Goal: Task Accomplishment & Management: Use online tool/utility

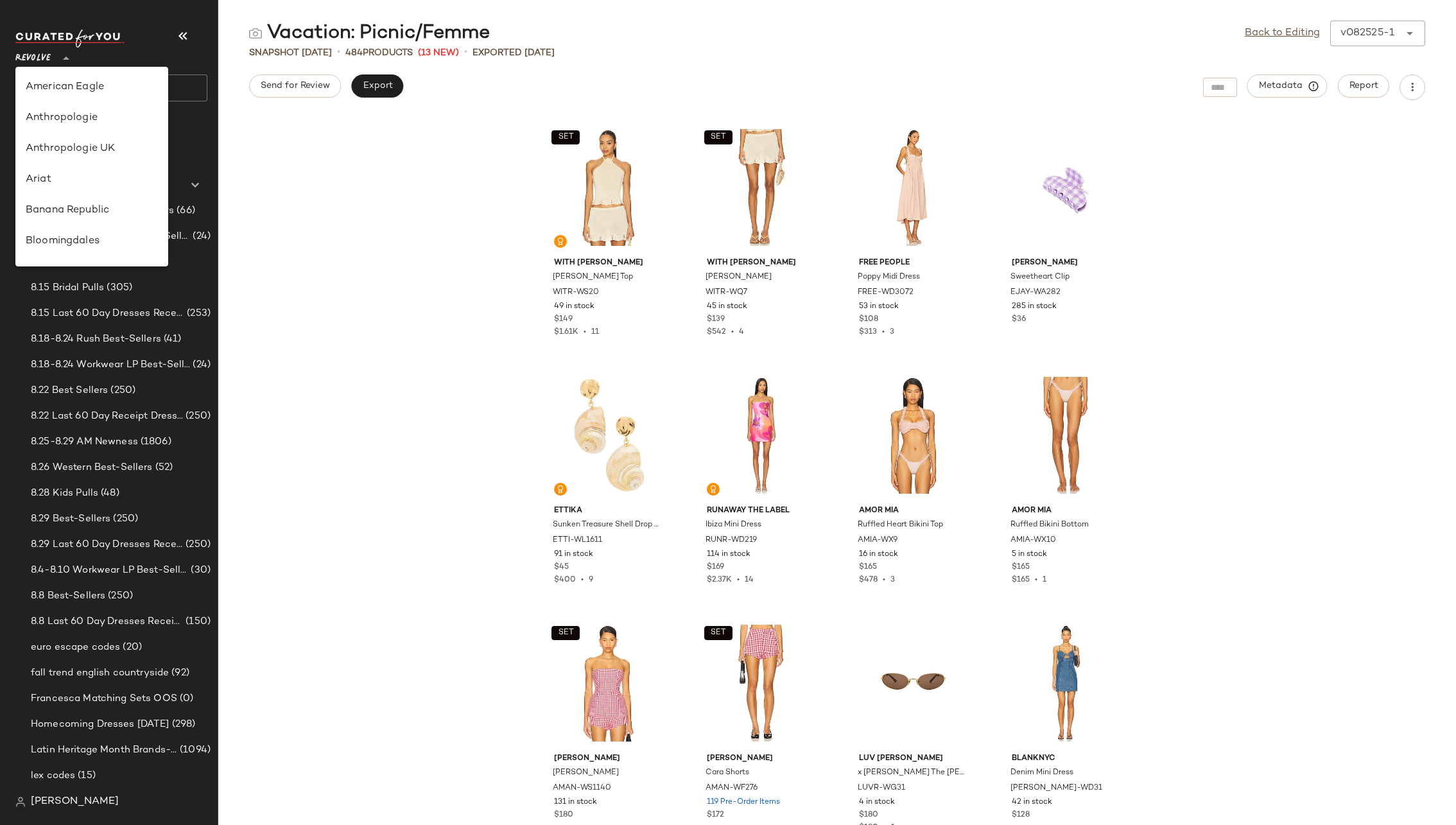
click at [59, 59] on icon at bounding box center [67, 59] width 16 height 16
click at [75, 118] on div "Rue La La" at bounding box center [91, 118] width 132 height 16
type input "**"
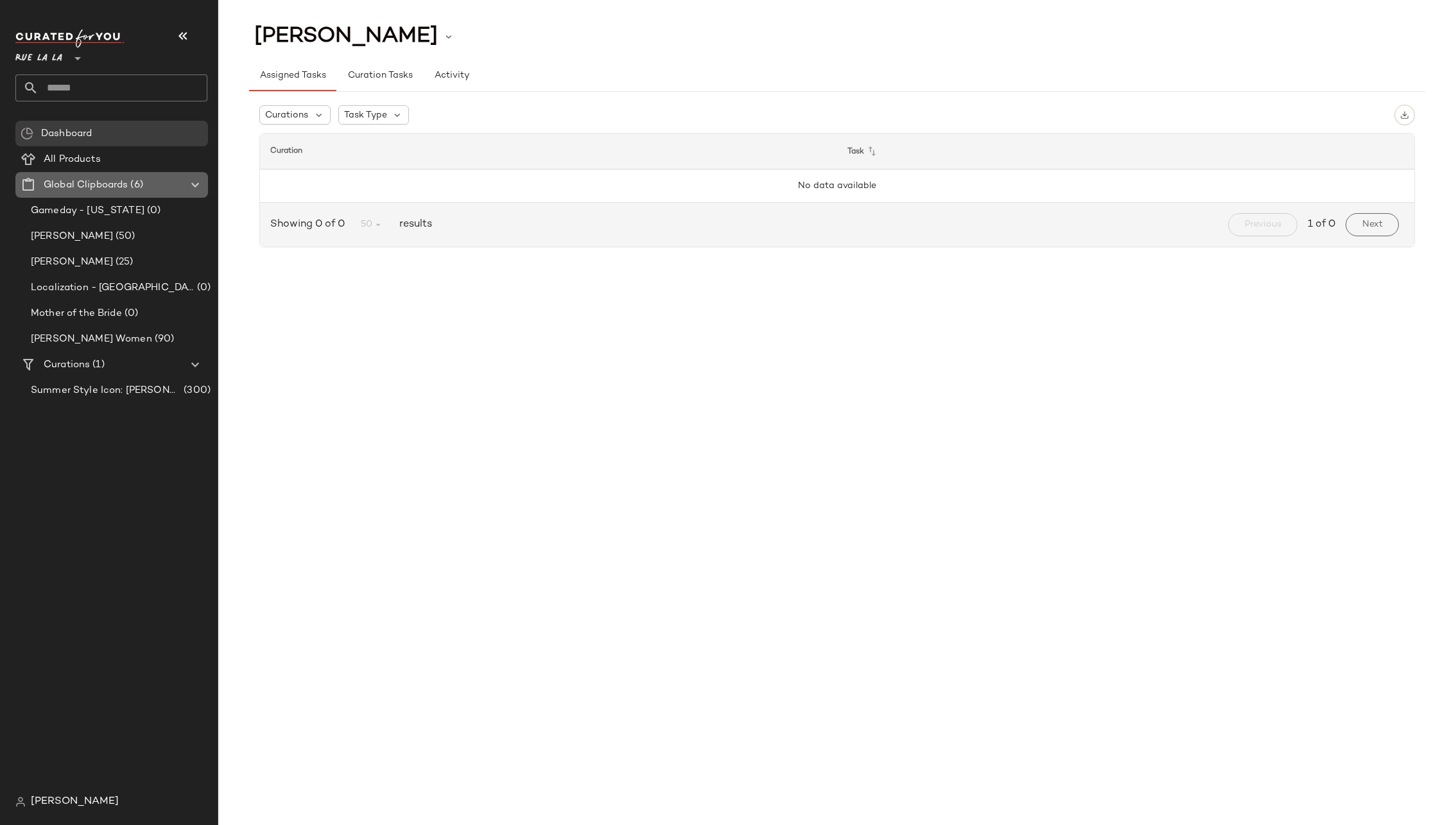
click at [193, 182] on icon at bounding box center [196, 185] width 16 height 16
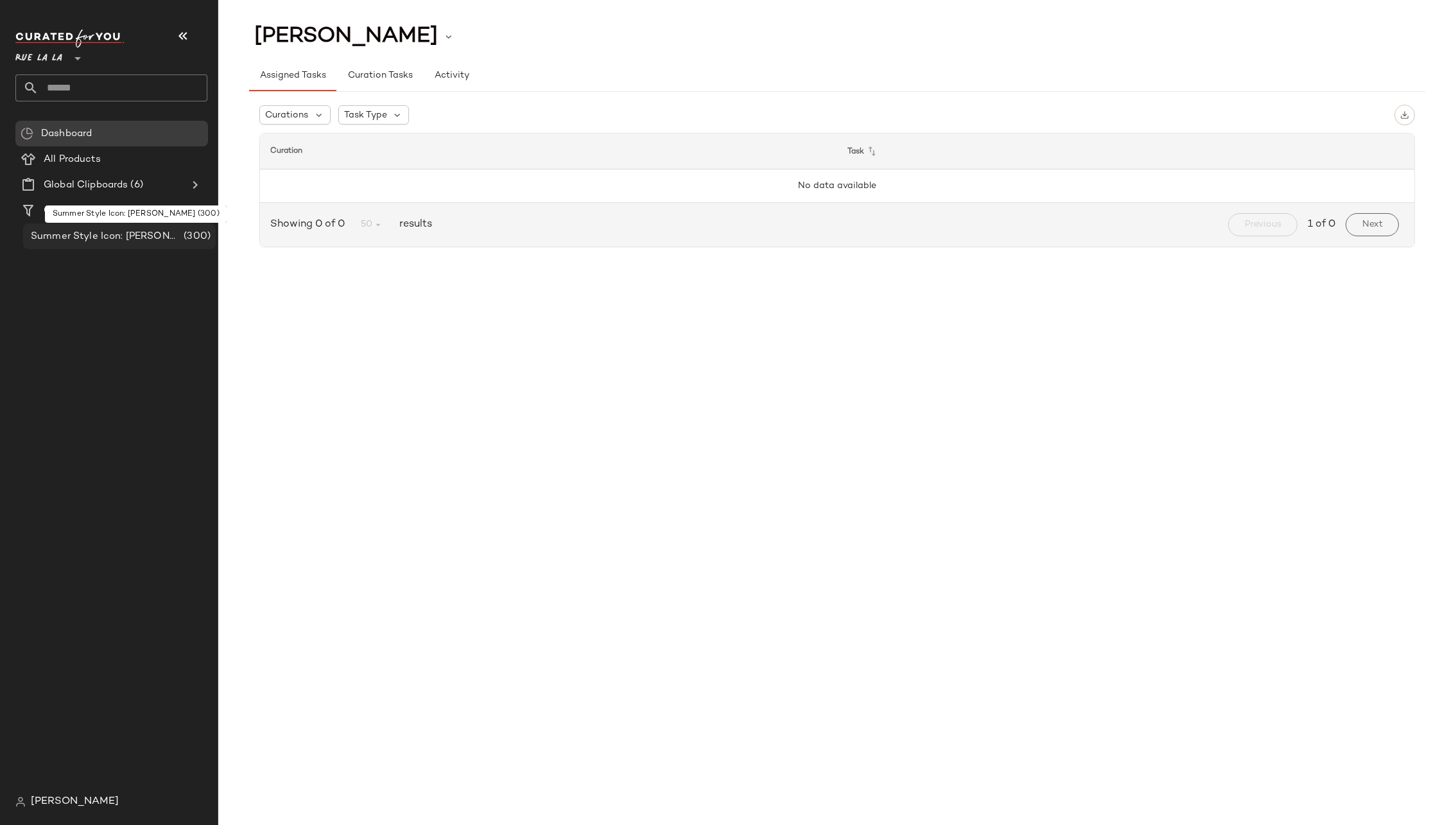
click at [140, 236] on span "Summer Style Icon: [PERSON_NAME]" at bounding box center [105, 236] width 150 height 15
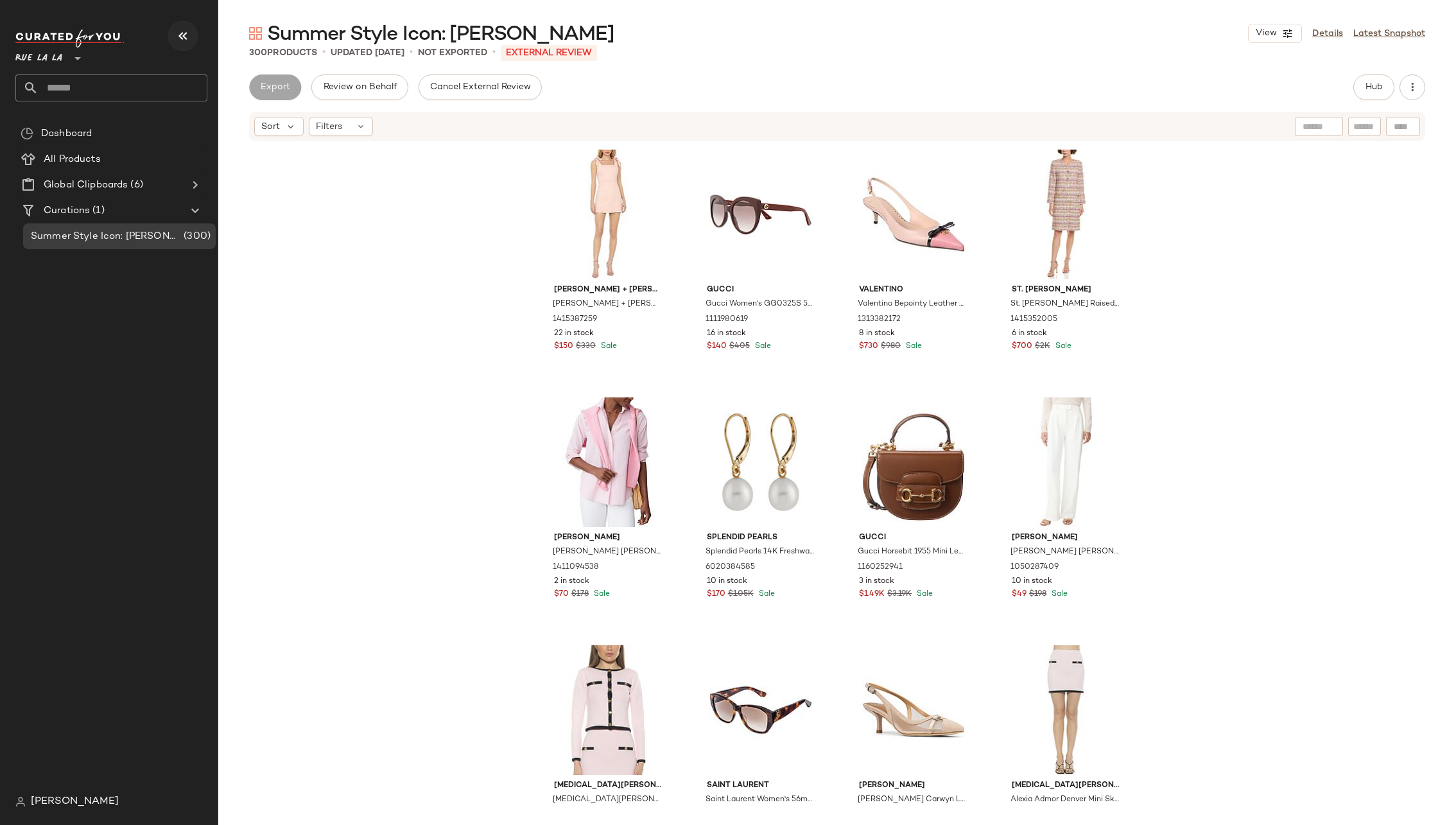
click at [182, 34] on icon "button" at bounding box center [183, 36] width 16 height 16
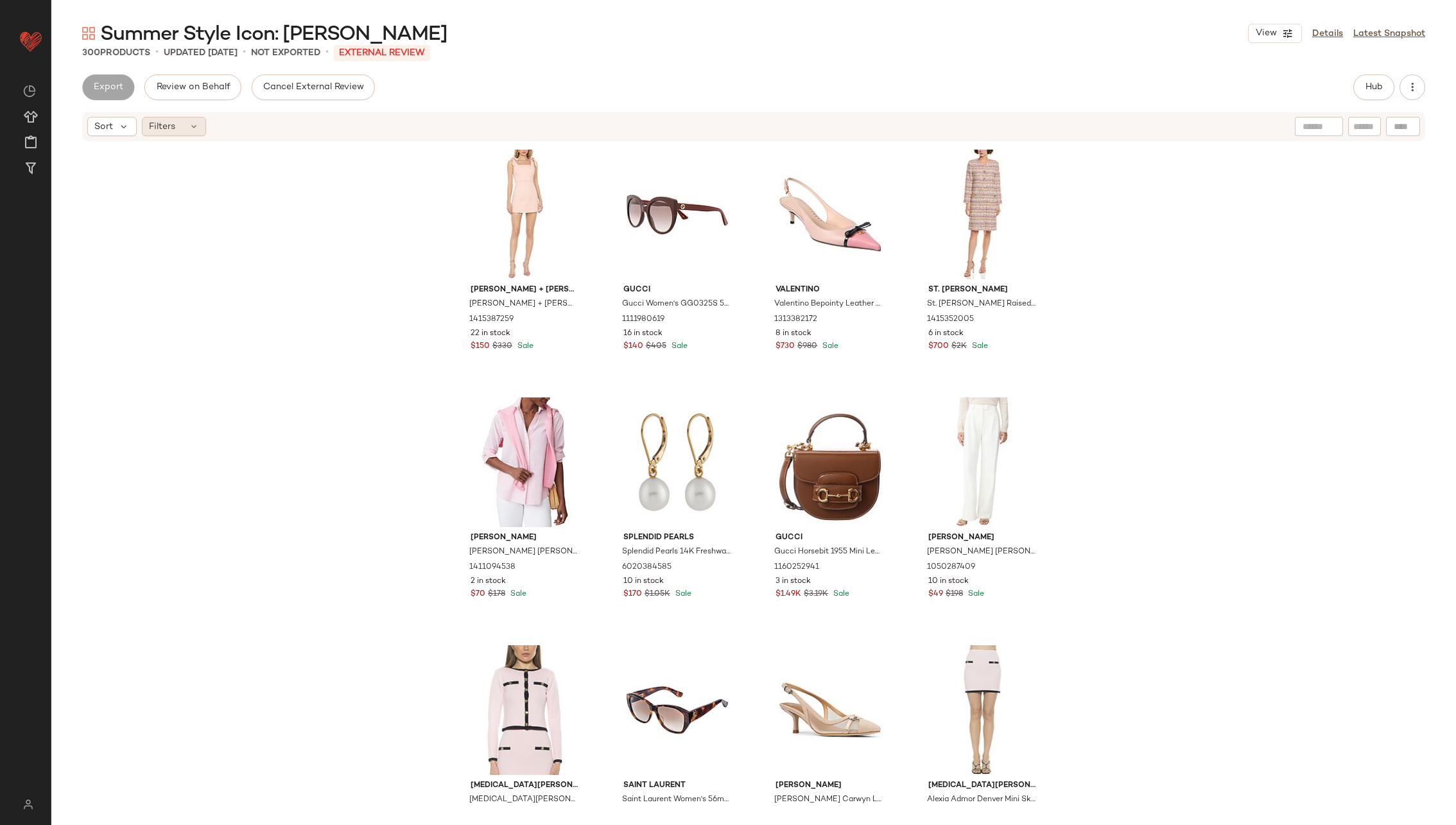
click at [200, 124] on div "Filters" at bounding box center [174, 126] width 64 height 19
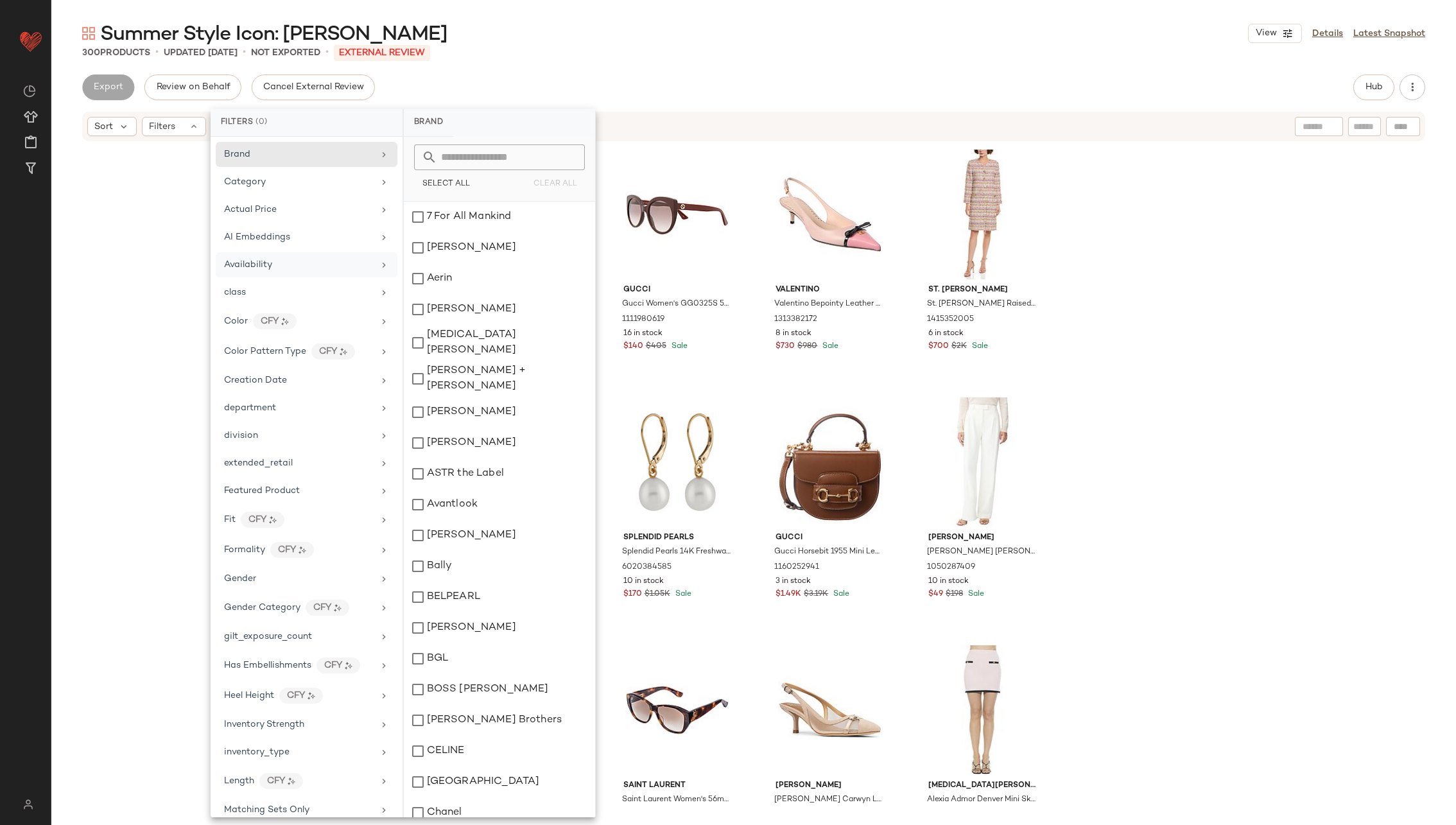
click at [333, 258] on div "Availability" at bounding box center [299, 264] width 150 height 13
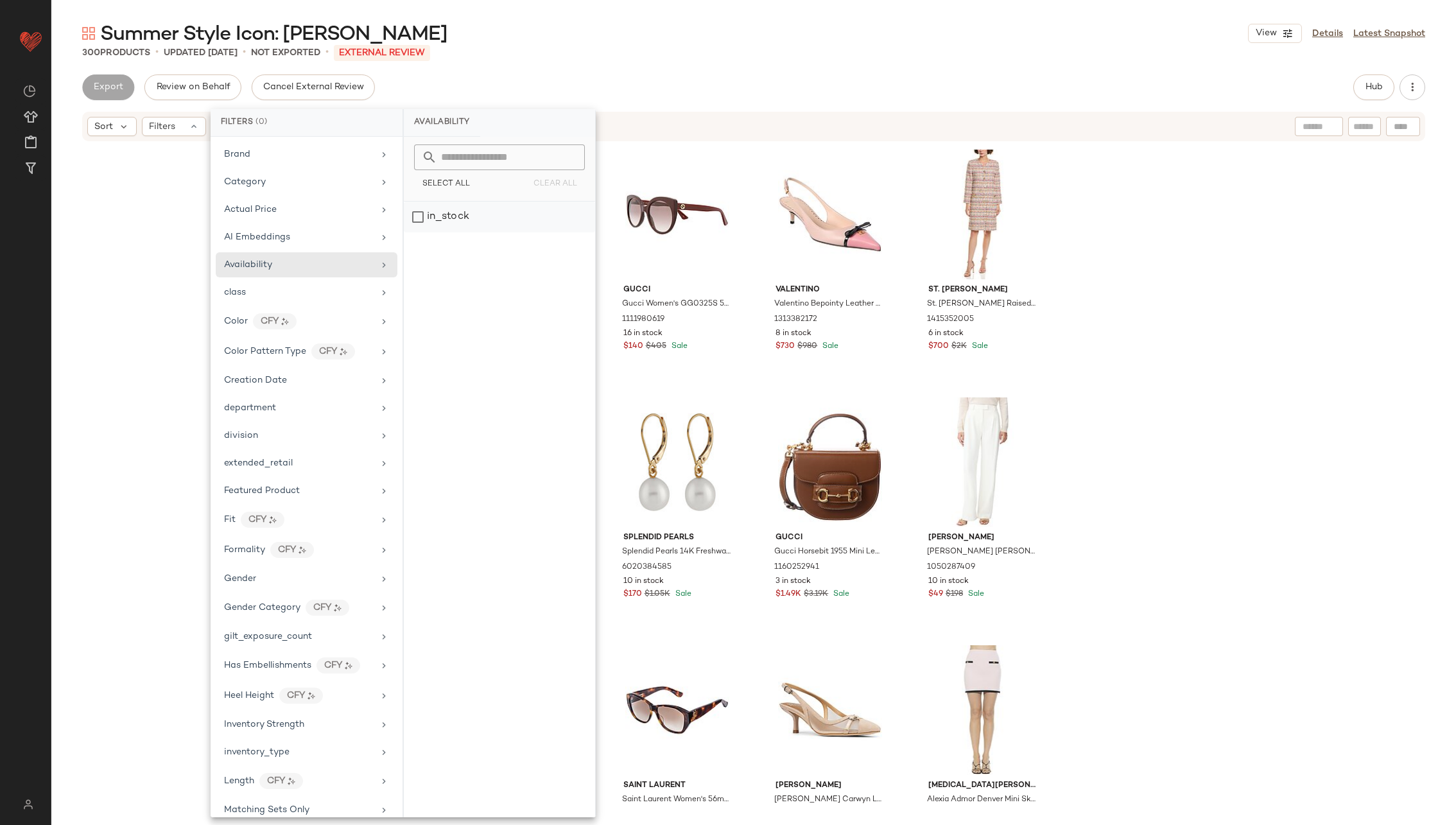
click at [416, 215] on div "in_stock" at bounding box center [499, 217] width 191 height 31
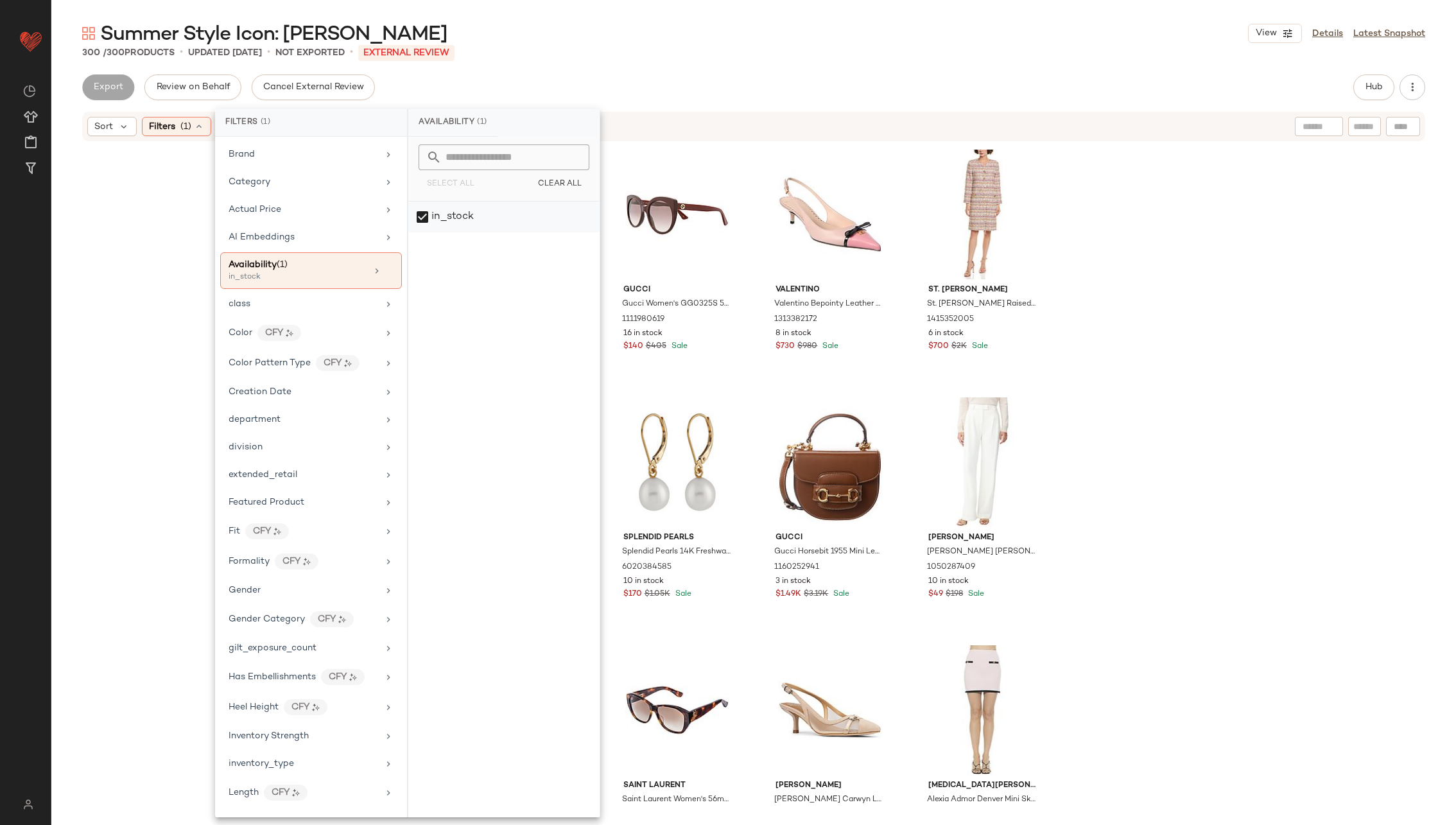
click at [425, 216] on div "in_stock" at bounding box center [504, 217] width 191 height 31
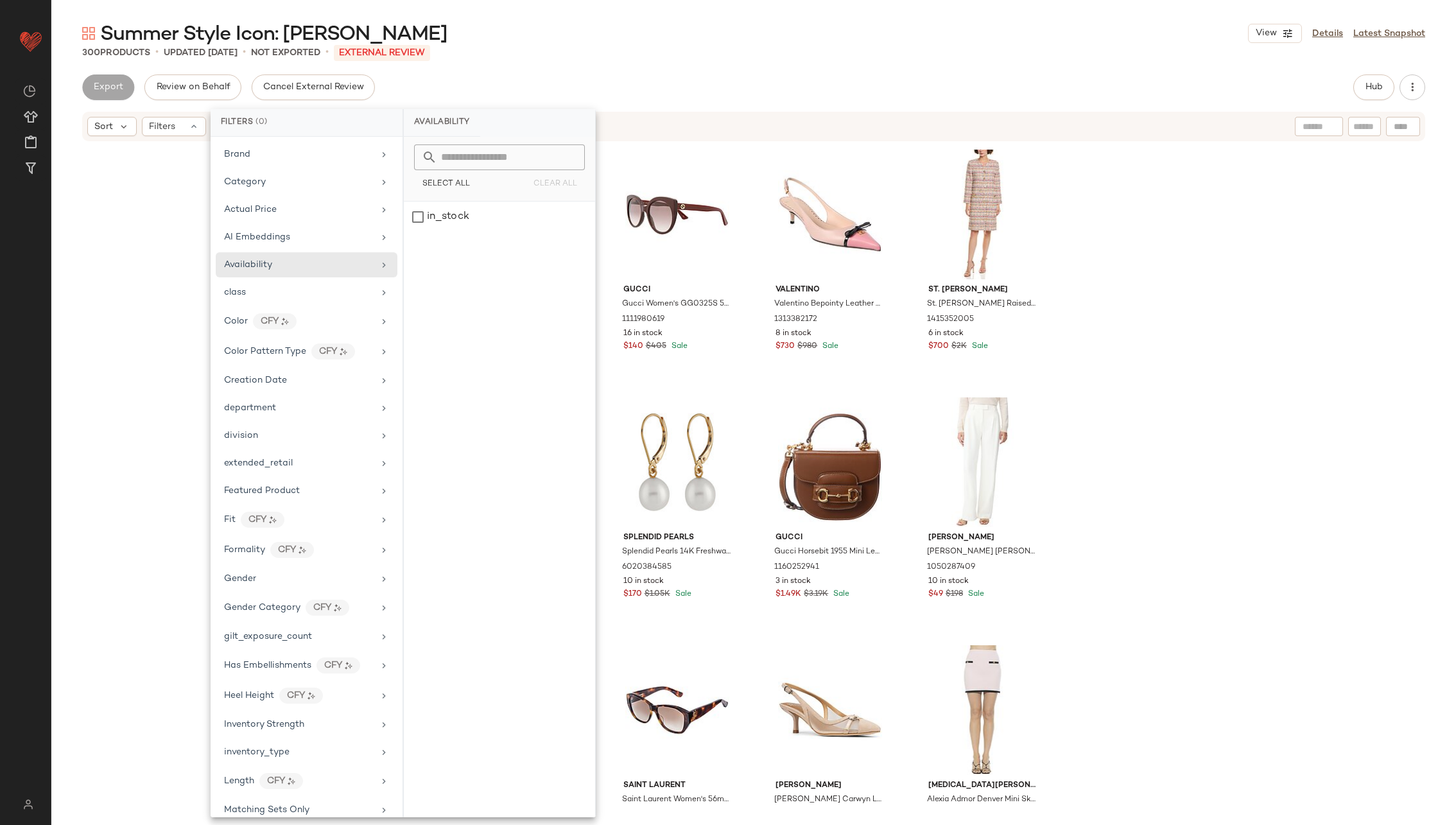
click at [128, 254] on div "[PERSON_NAME] + [PERSON_NAME] [PERSON_NAME] + [PERSON_NAME] [PERSON_NAME] Tie S…" at bounding box center [754, 476] width 1405 height 667
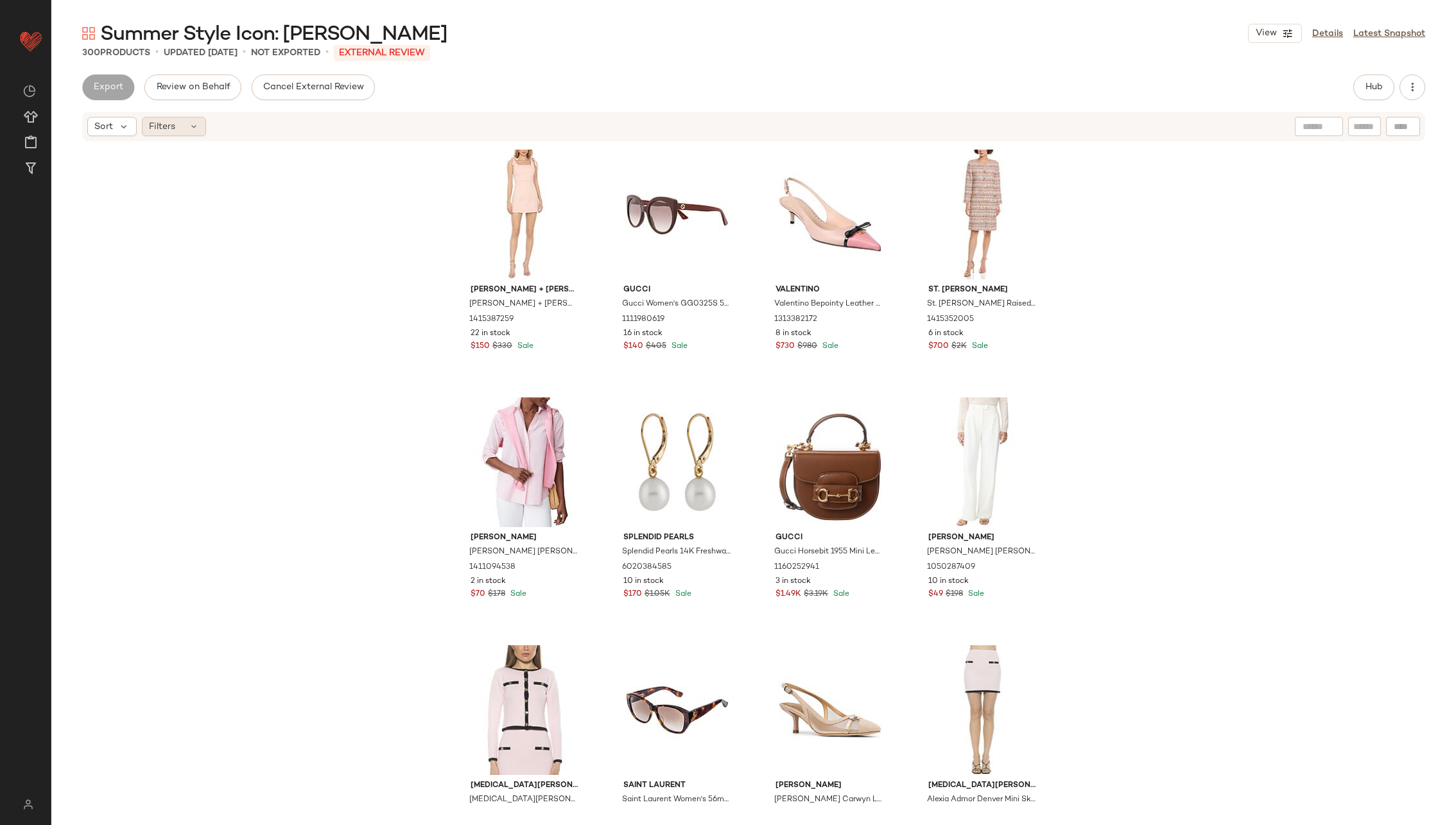
click at [190, 129] on icon at bounding box center [194, 126] width 11 height 11
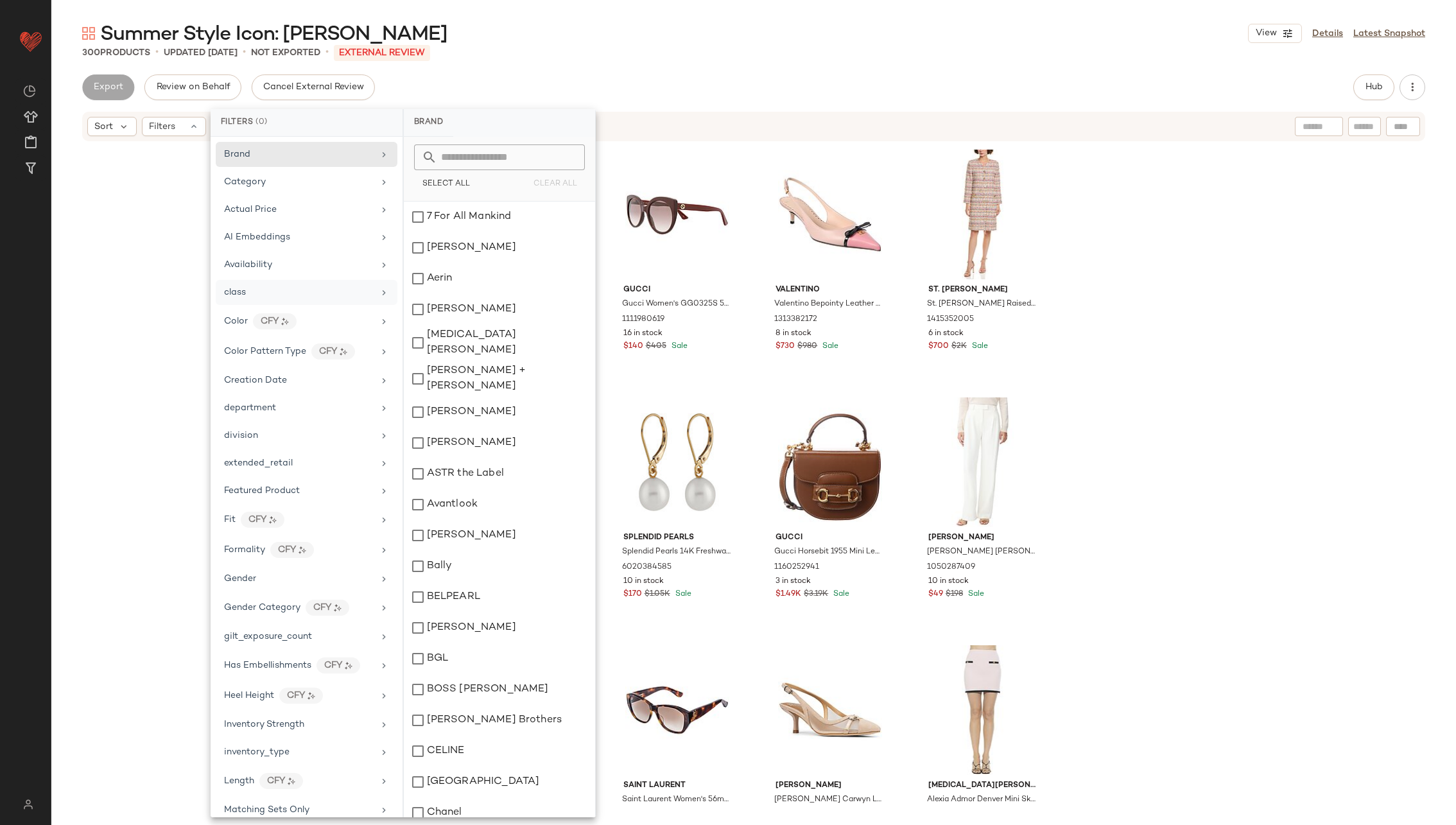
click at [349, 291] on div "class" at bounding box center [299, 292] width 150 height 13
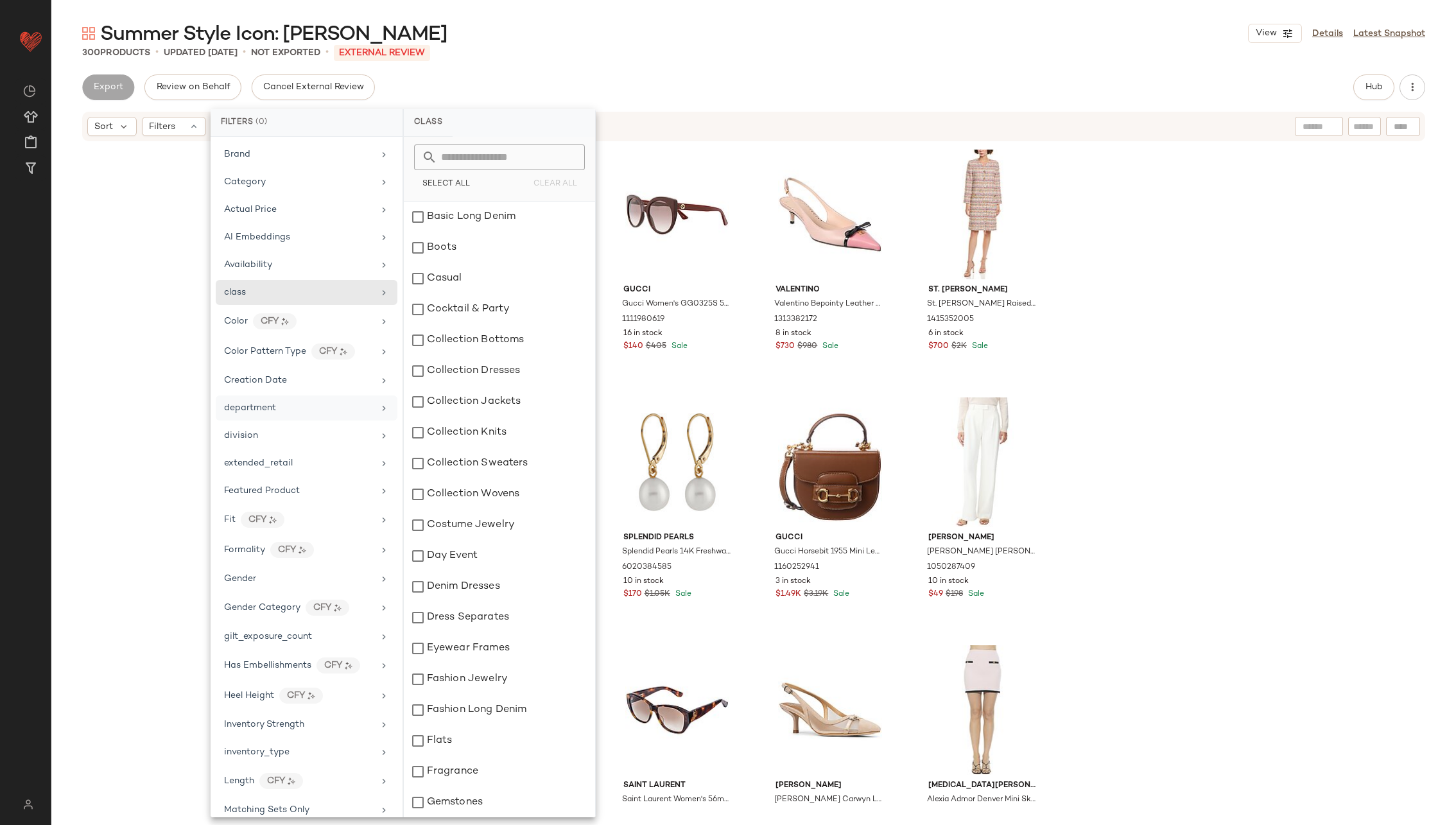
click at [346, 406] on div "department" at bounding box center [299, 408] width 150 height 13
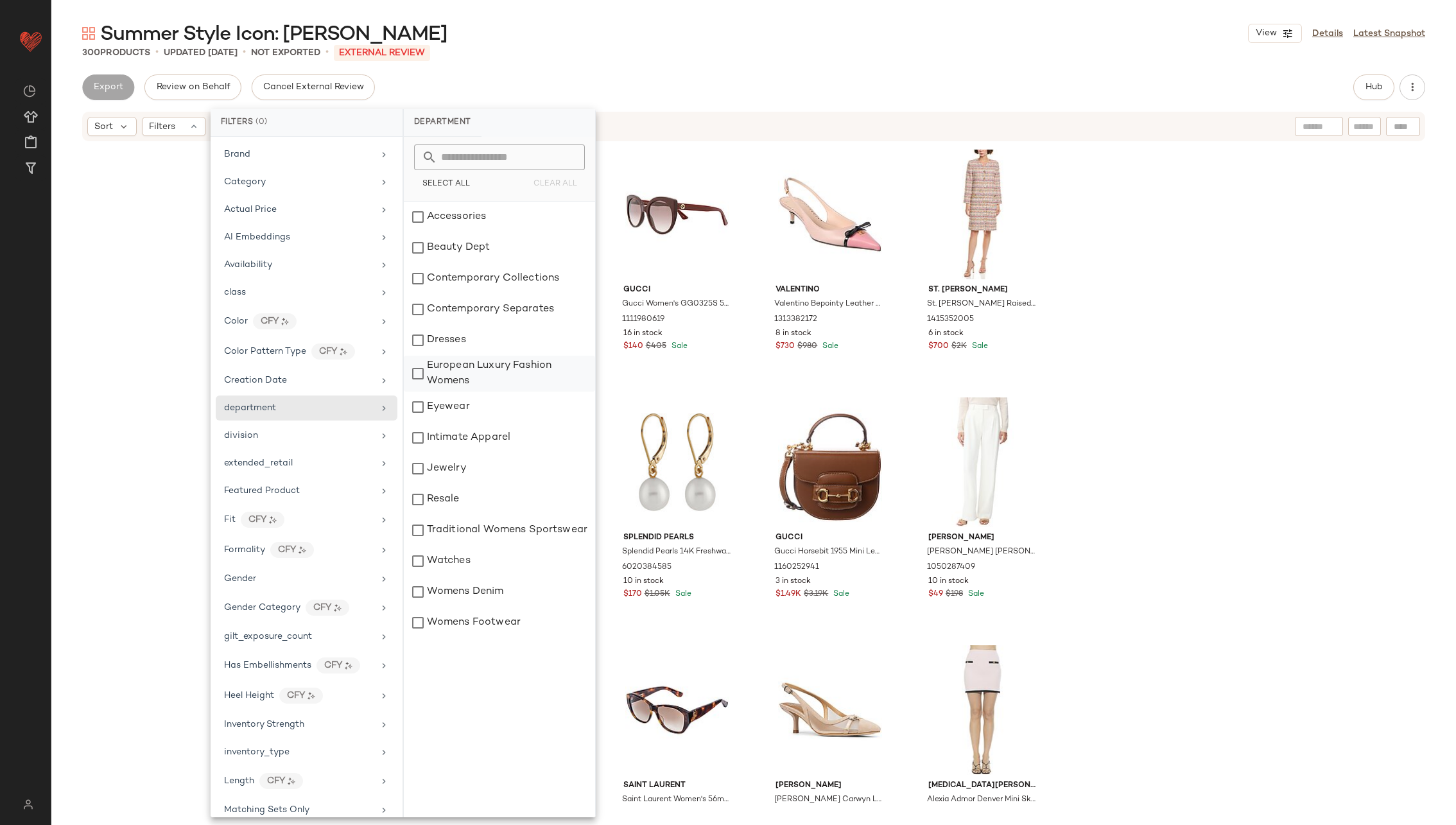
click at [460, 392] on div "European Luxury Fashion Womens" at bounding box center [499, 407] width 191 height 31
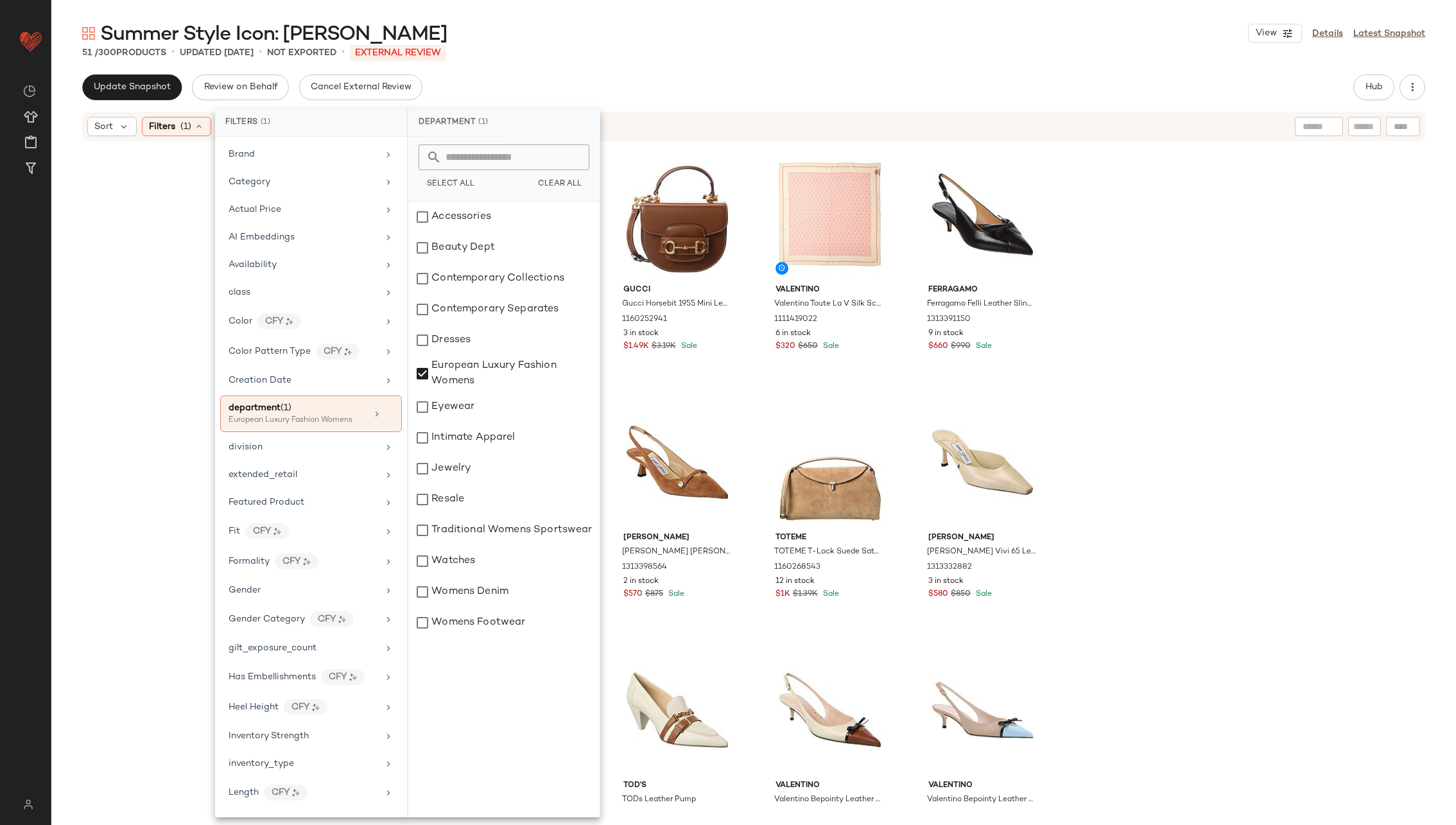
click at [149, 338] on div "[PERSON_NAME] Bepointy Leather Slingback Pump 1313382172 8 in stock $730 $980 S…" at bounding box center [754, 476] width 1405 height 667
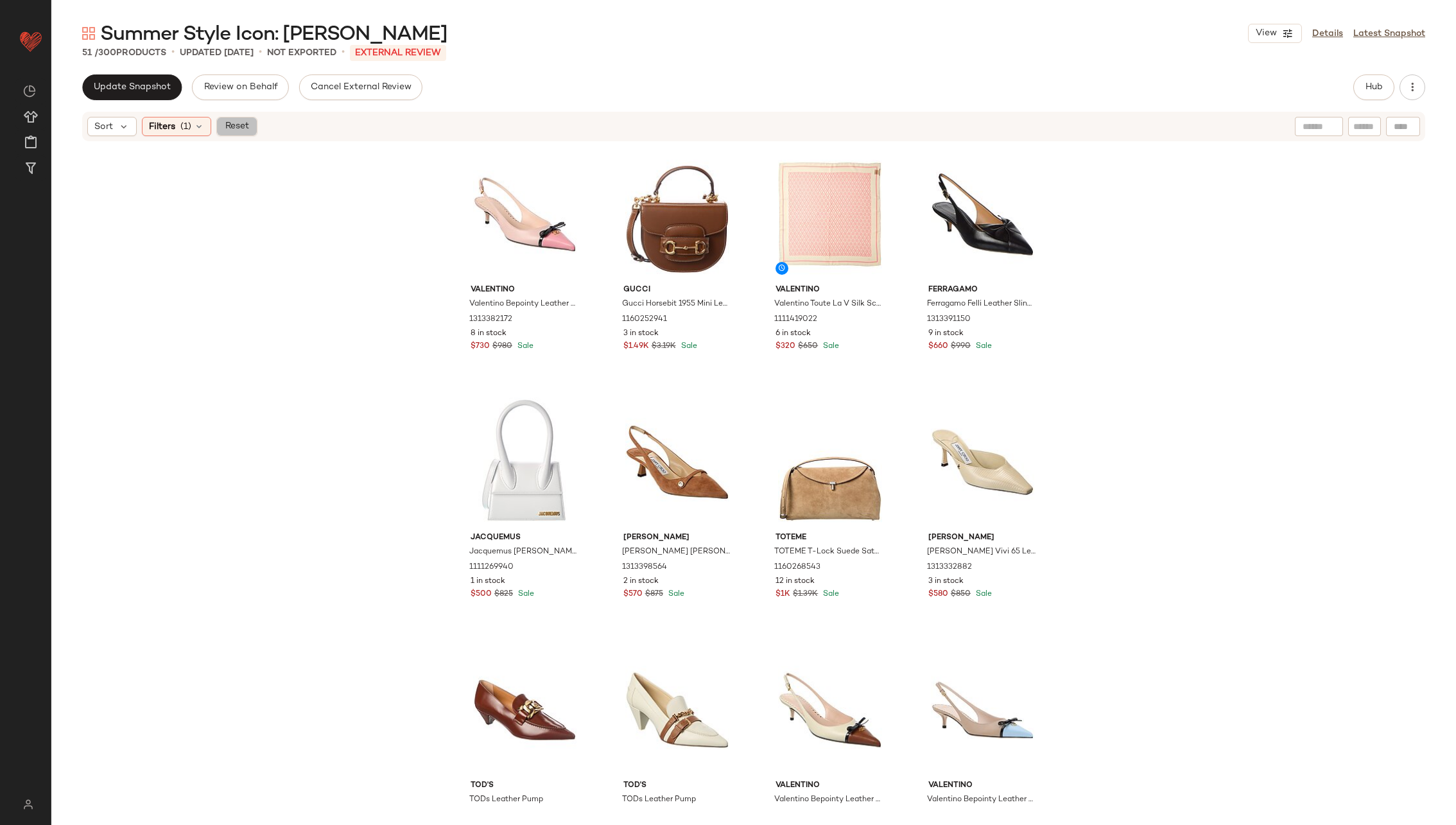
click at [236, 128] on span "Reset" at bounding box center [237, 126] width 25 height 11
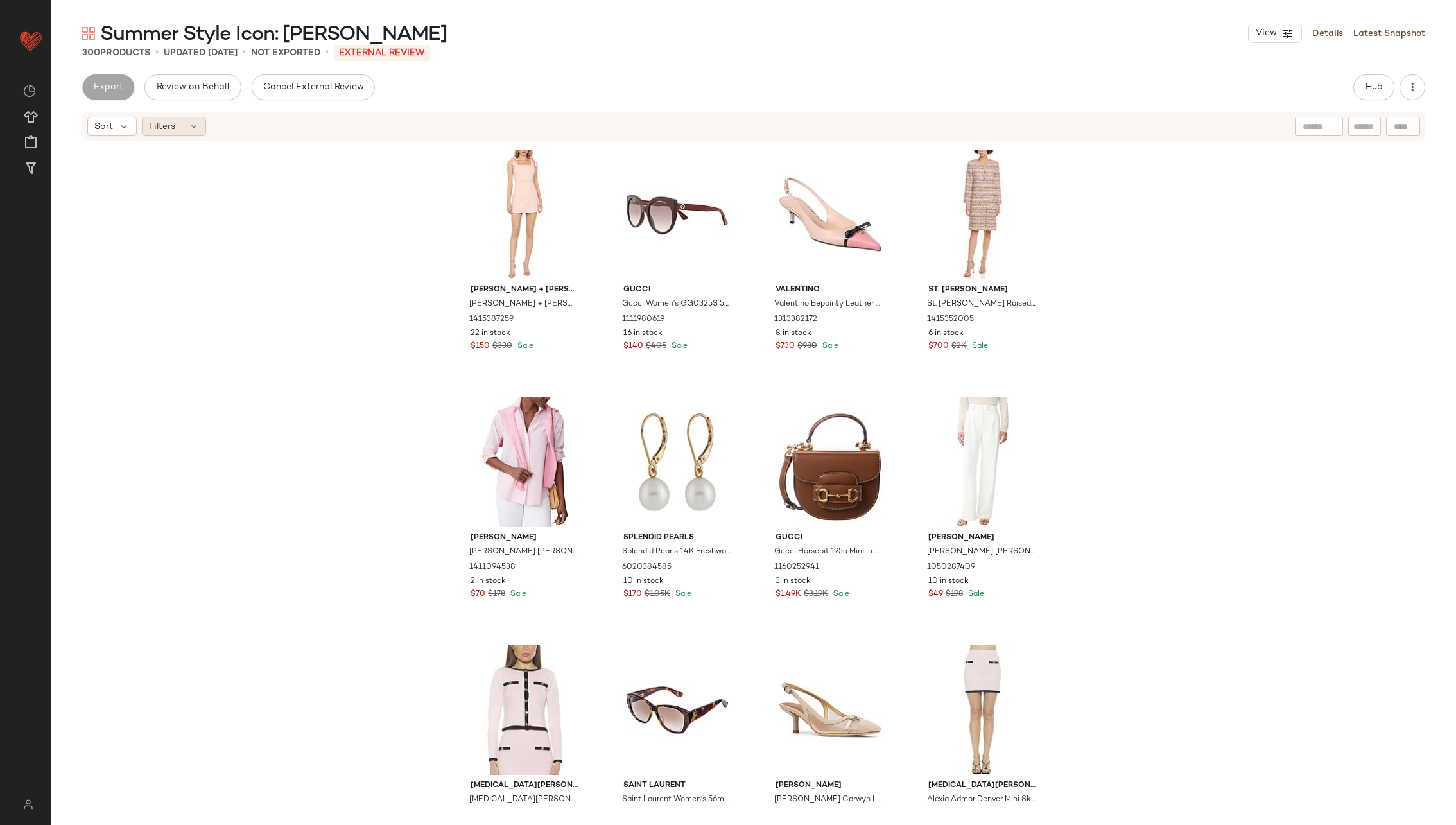
click at [190, 123] on icon at bounding box center [194, 126] width 11 height 11
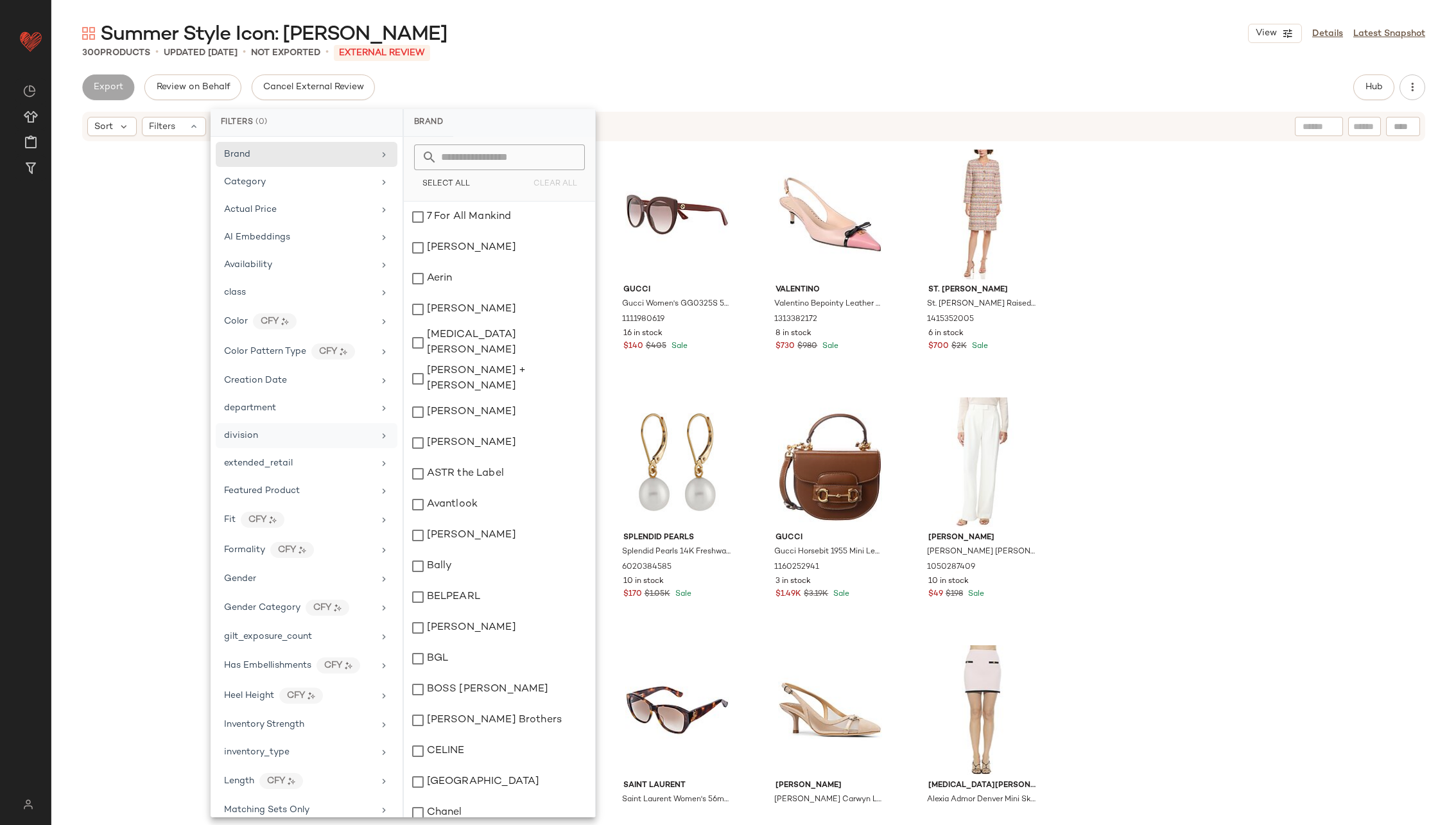
click at [349, 434] on div "division" at bounding box center [299, 435] width 150 height 13
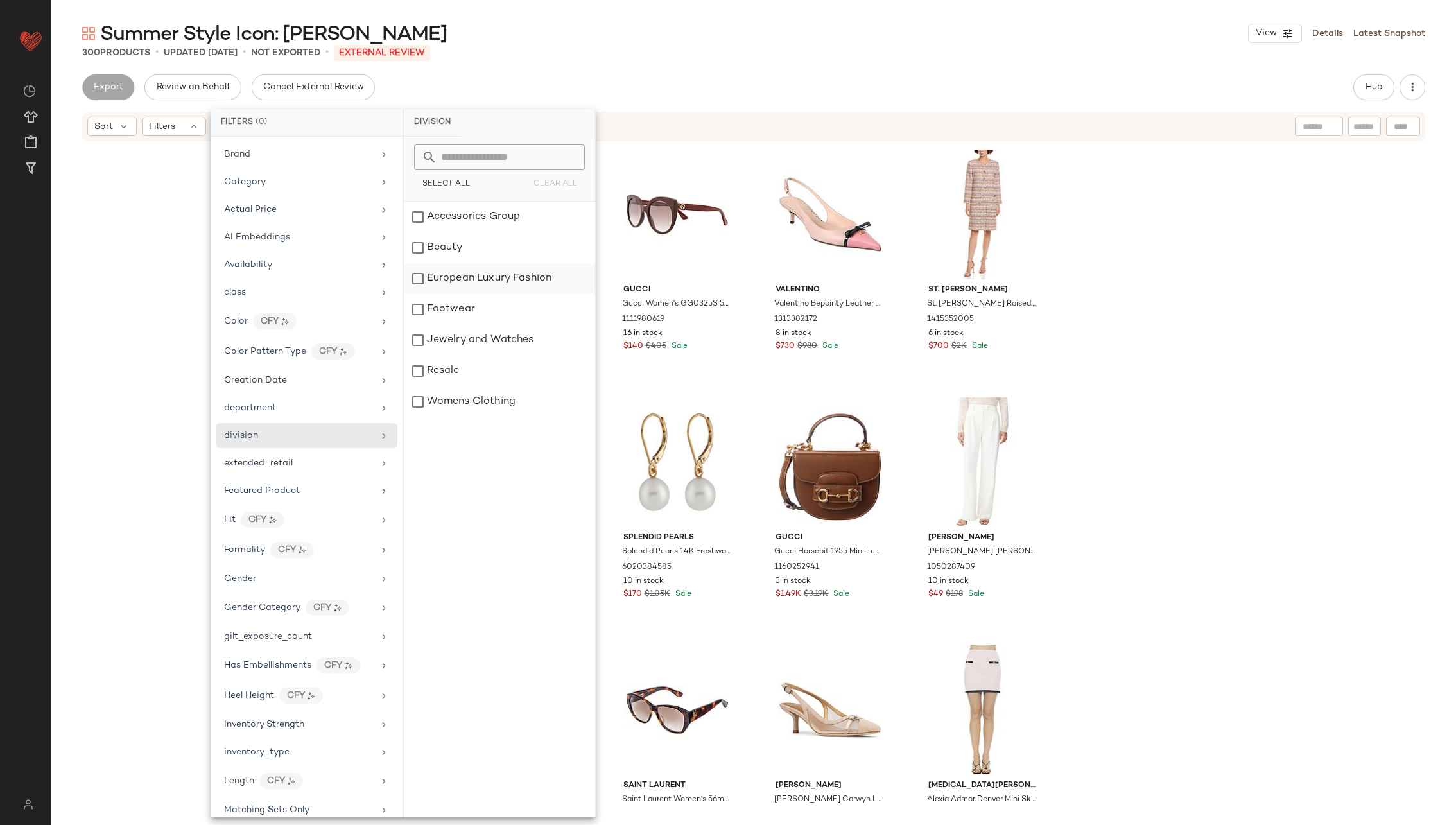
click at [479, 294] on div "European Luxury Fashion" at bounding box center [499, 309] width 191 height 31
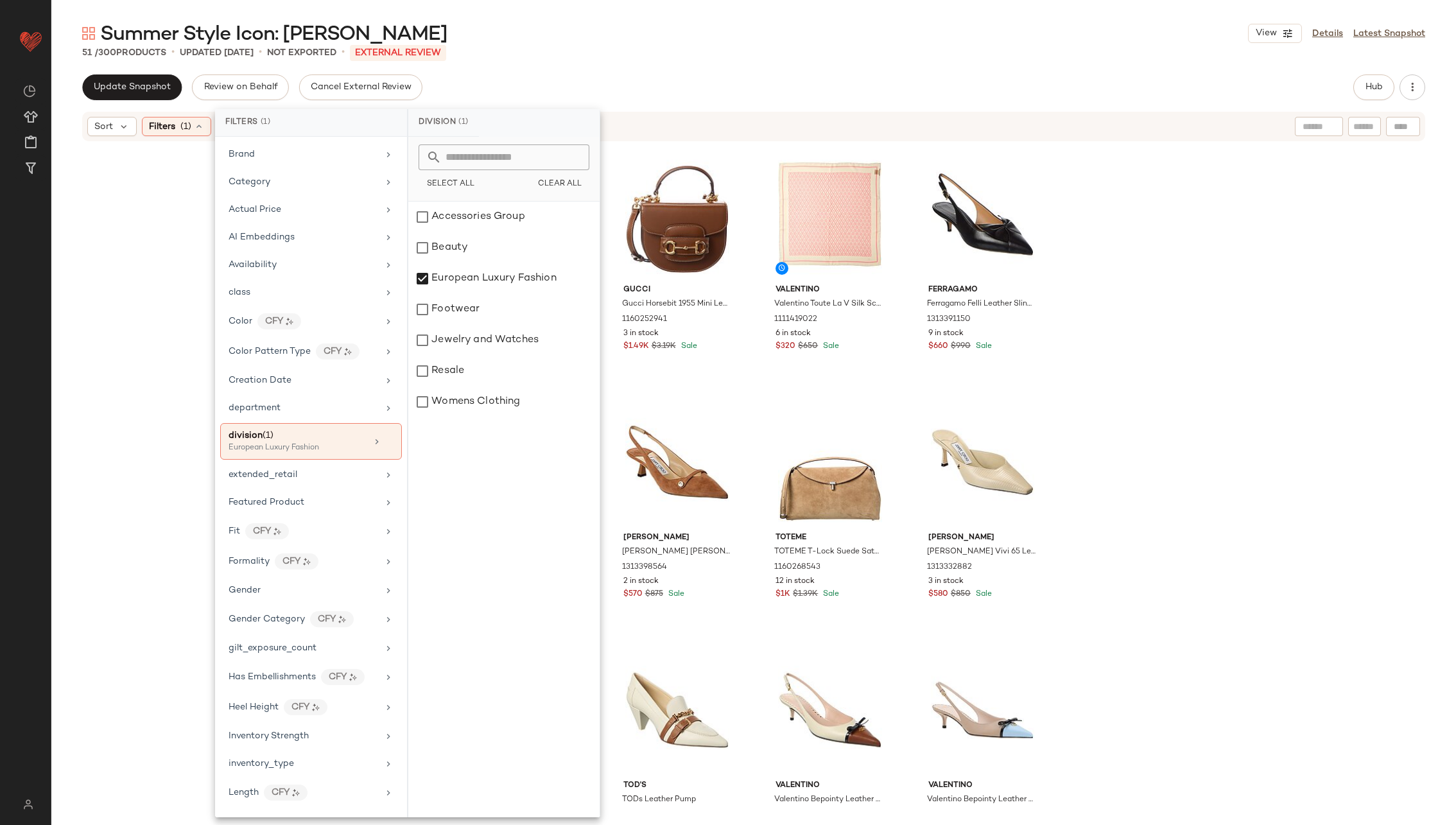
click at [970, 331] on div "[PERSON_NAME] Bepointy Leather Slingback Pump 1313382172 8 in stock $730 $980 S…" at bounding box center [754, 476] width 1405 height 667
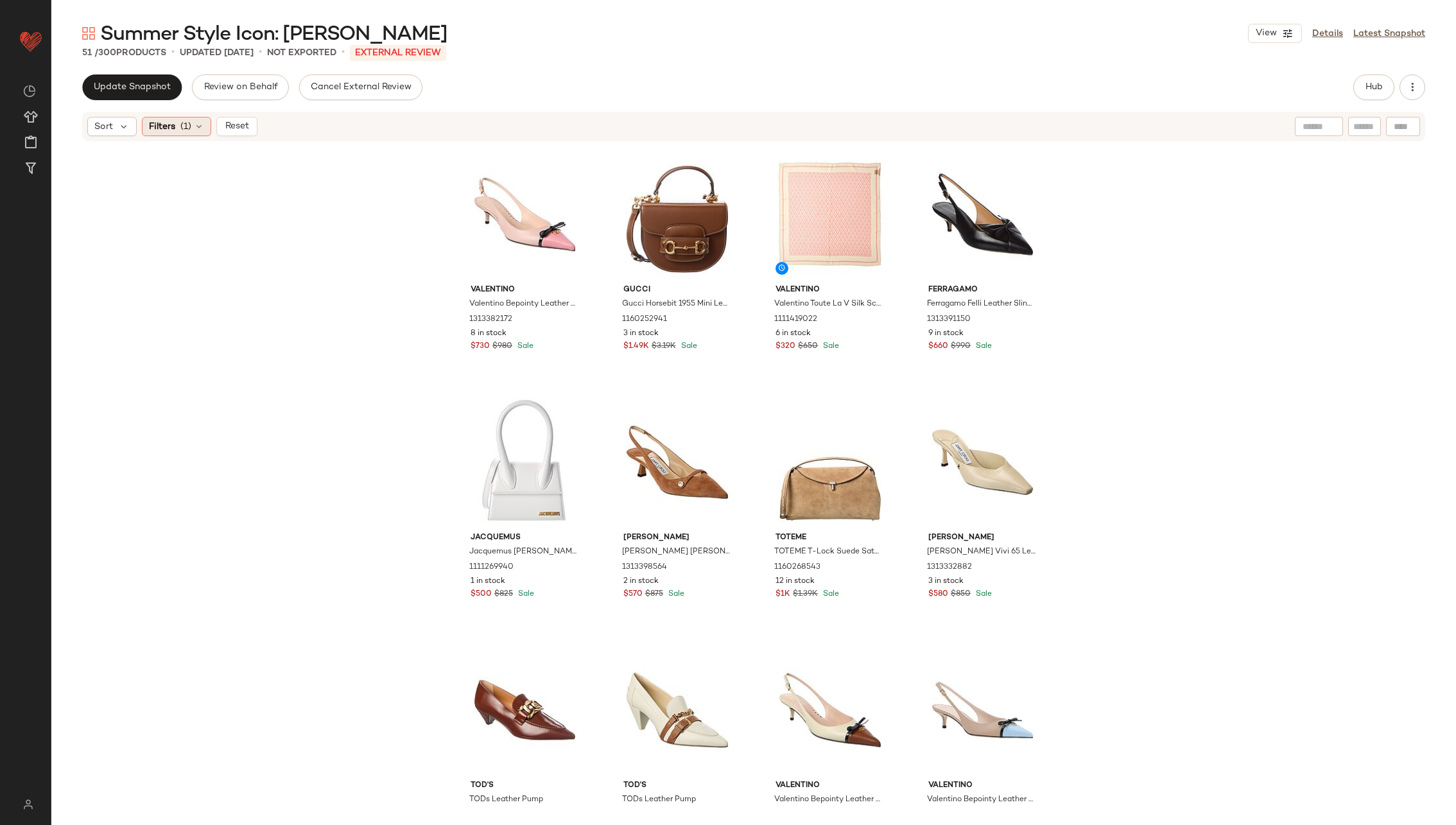
click at [197, 128] on icon at bounding box center [199, 126] width 11 height 11
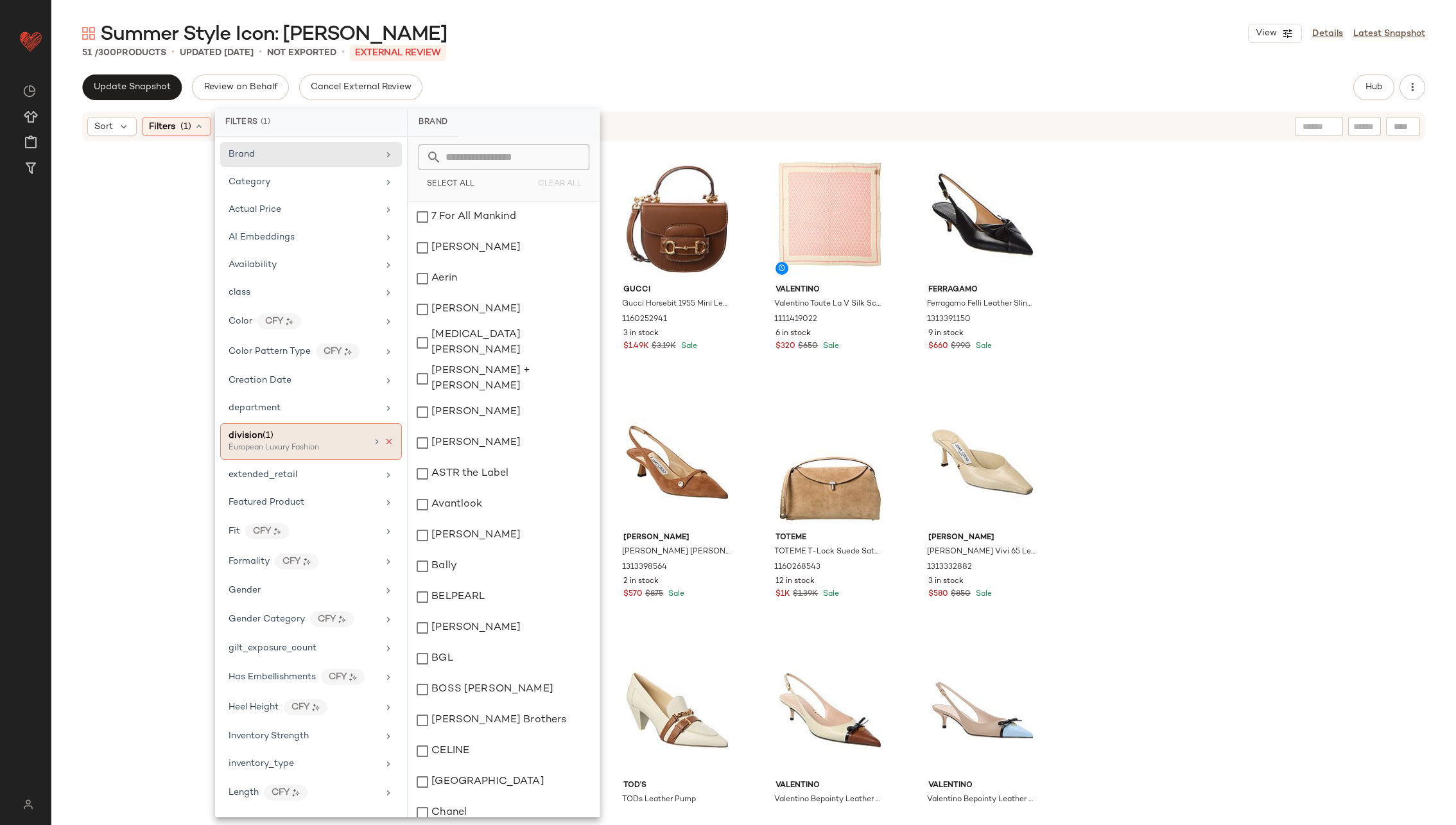
click at [385, 437] on icon at bounding box center [389, 442] width 9 height 9
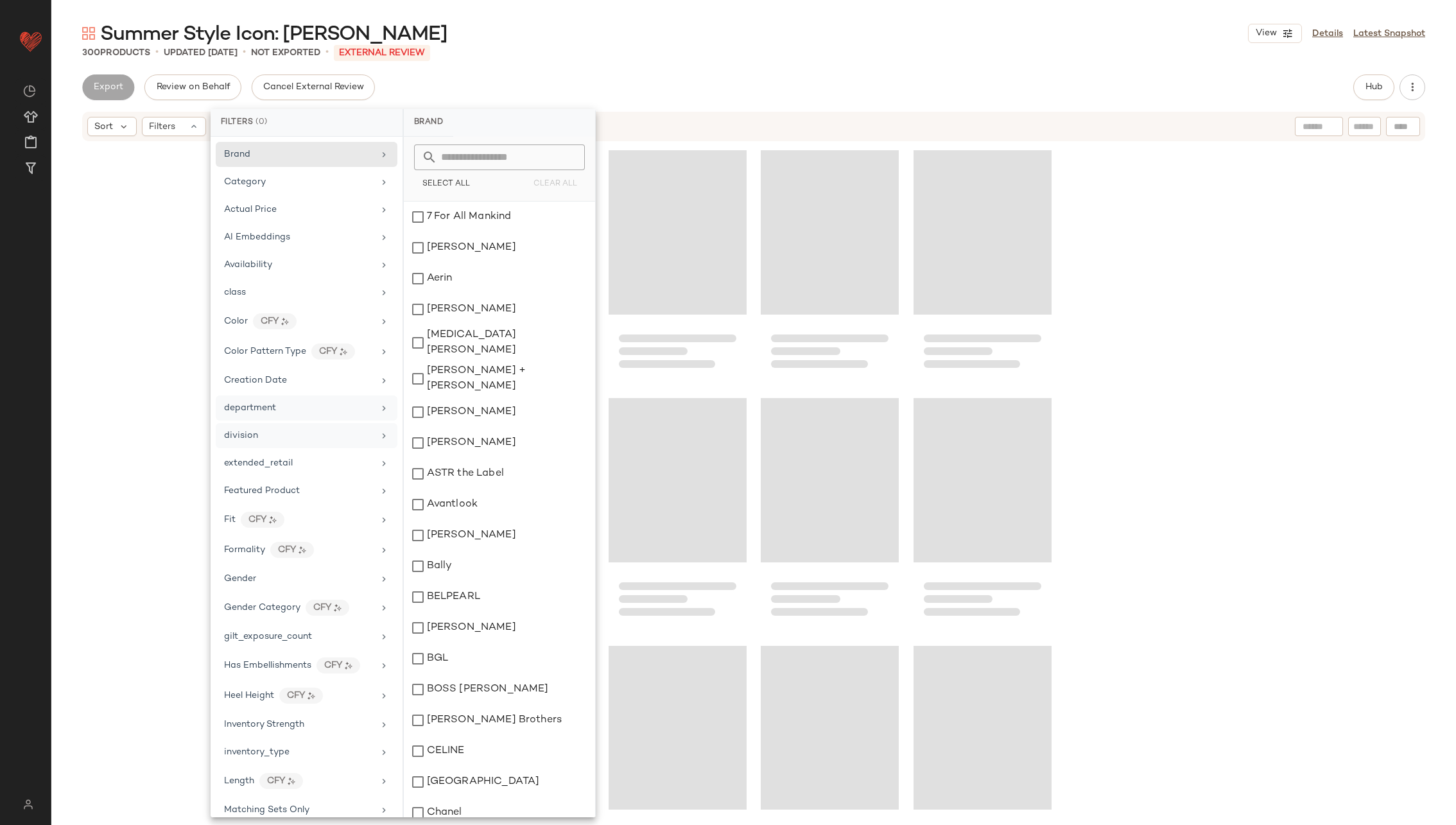
click at [379, 403] on icon at bounding box center [384, 409] width 11 height 11
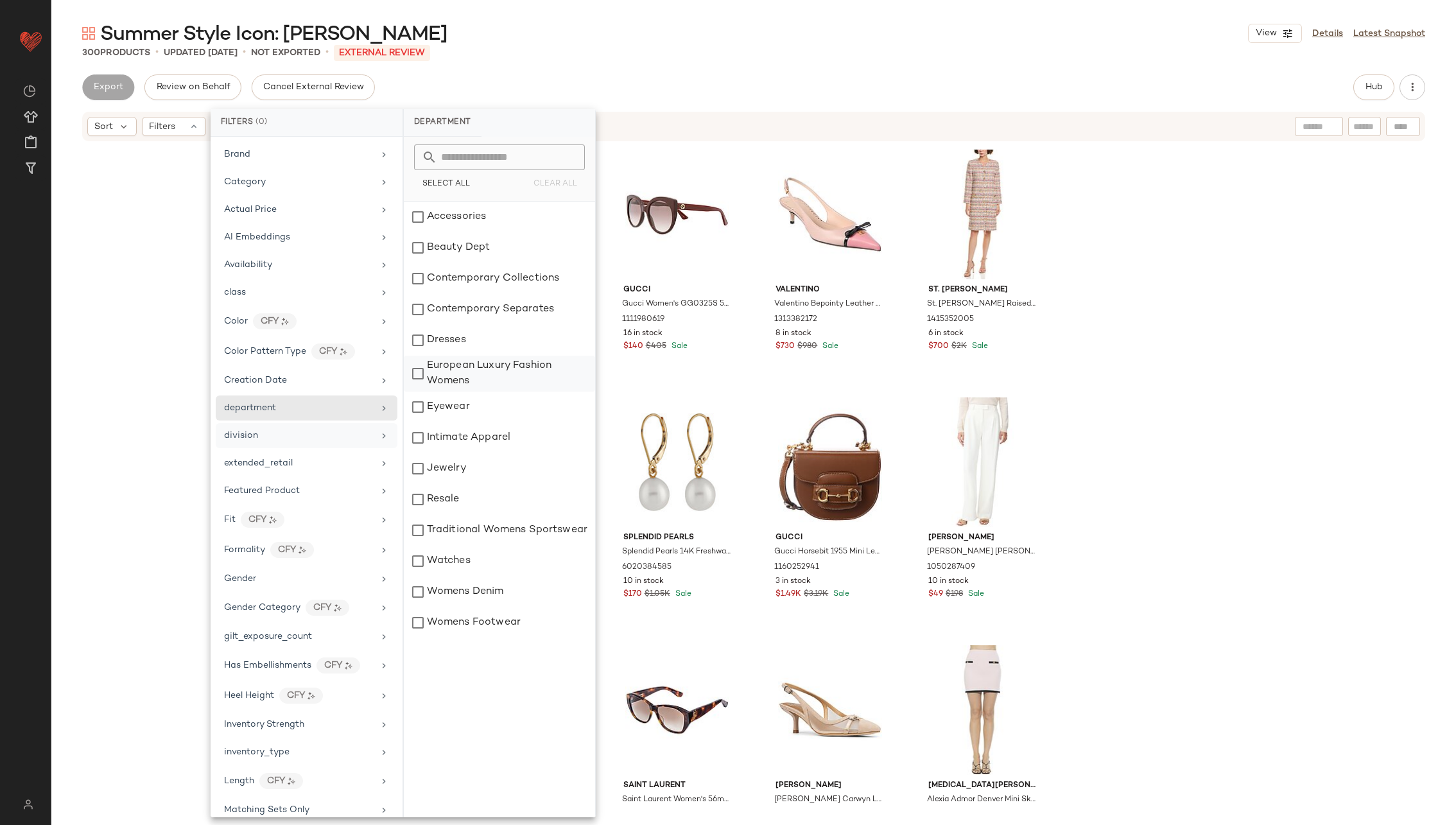
click at [481, 392] on div "European Luxury Fashion Womens" at bounding box center [499, 407] width 191 height 31
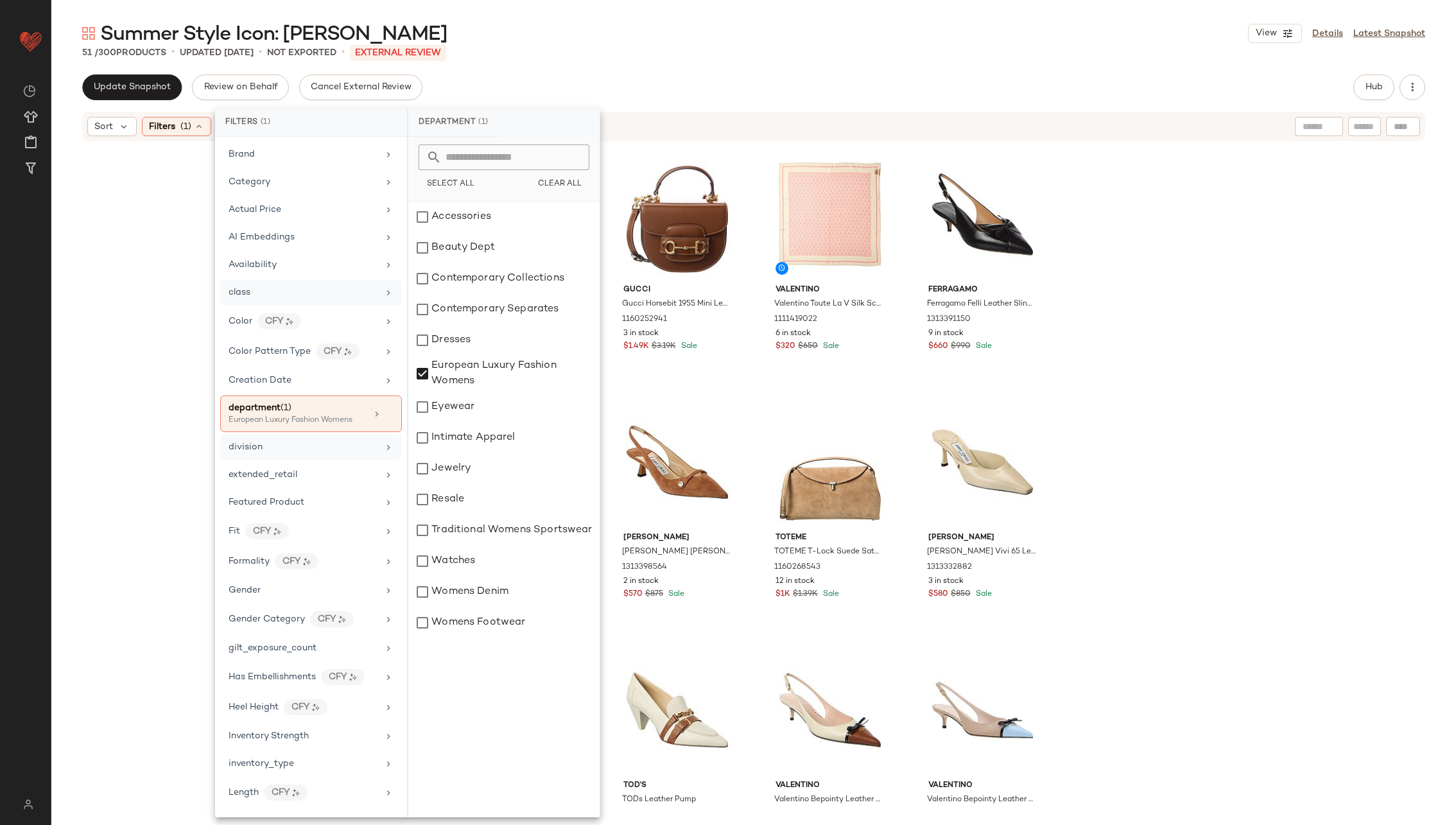
click at [383, 291] on icon at bounding box center [389, 293] width 11 height 11
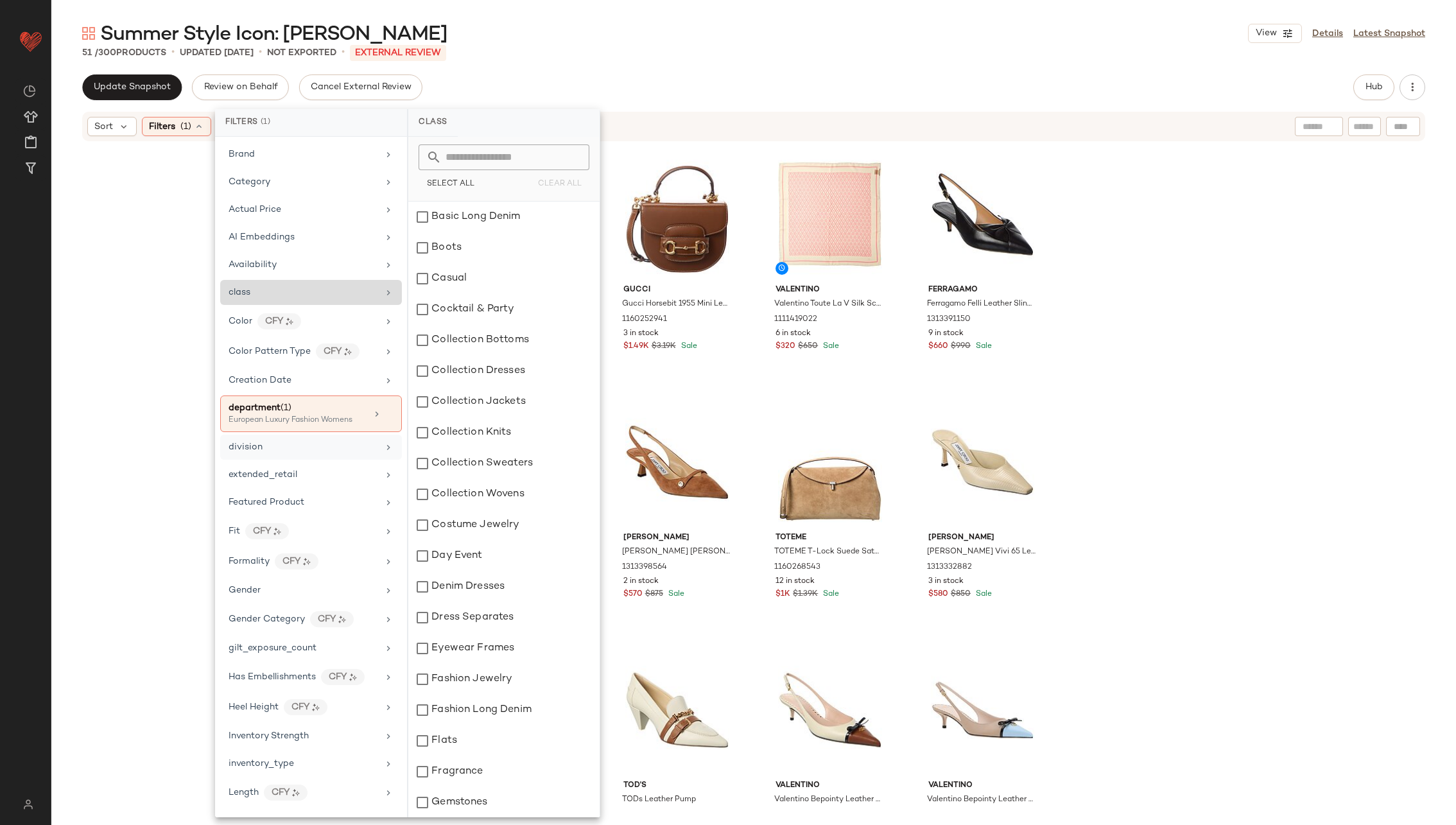
click at [384, 291] on icon at bounding box center [389, 293] width 11 height 11
click at [368, 446] on div "division" at bounding box center [303, 446] width 150 height 13
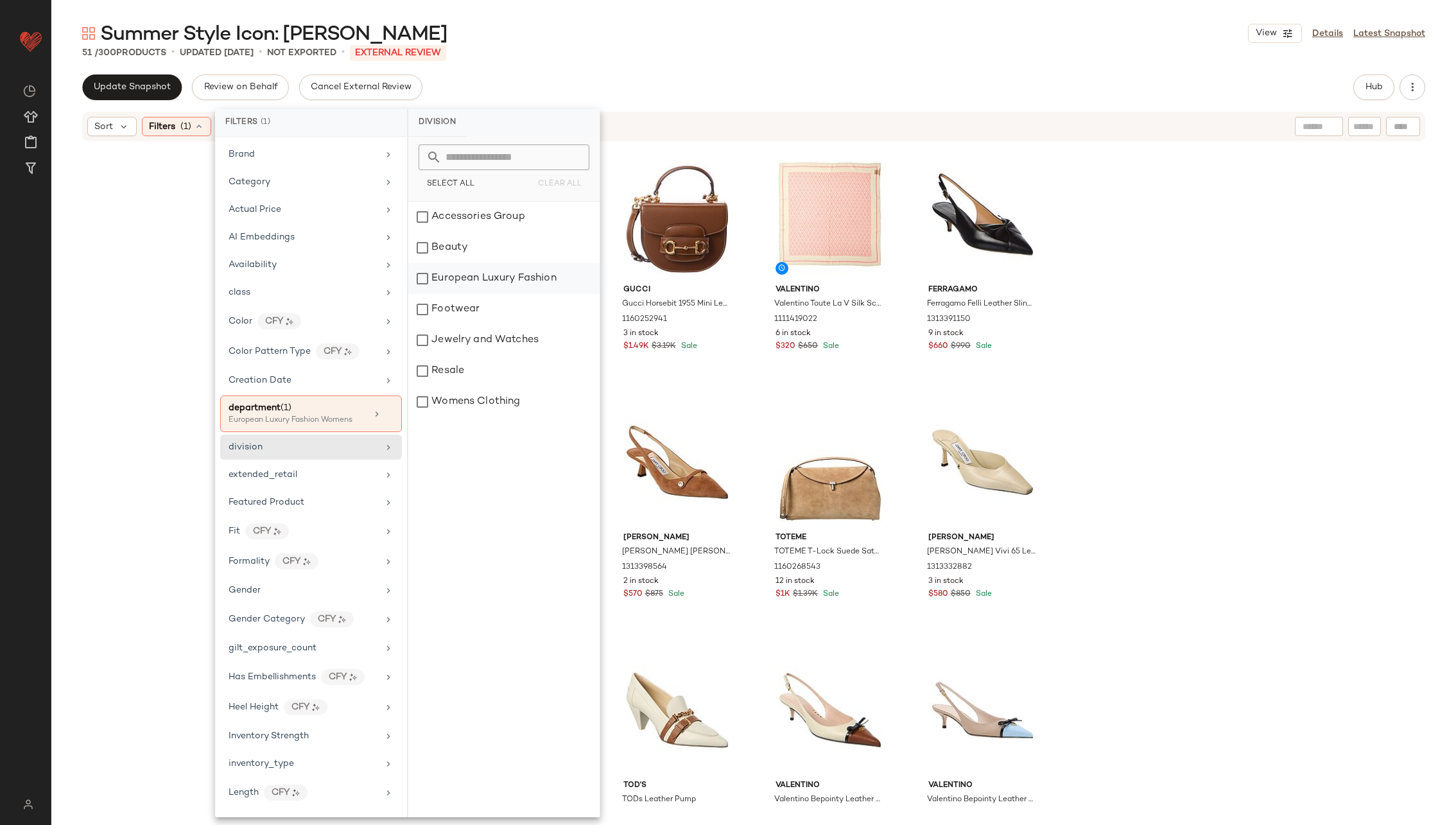
click at [452, 294] on div "European Luxury Fashion" at bounding box center [504, 309] width 191 height 31
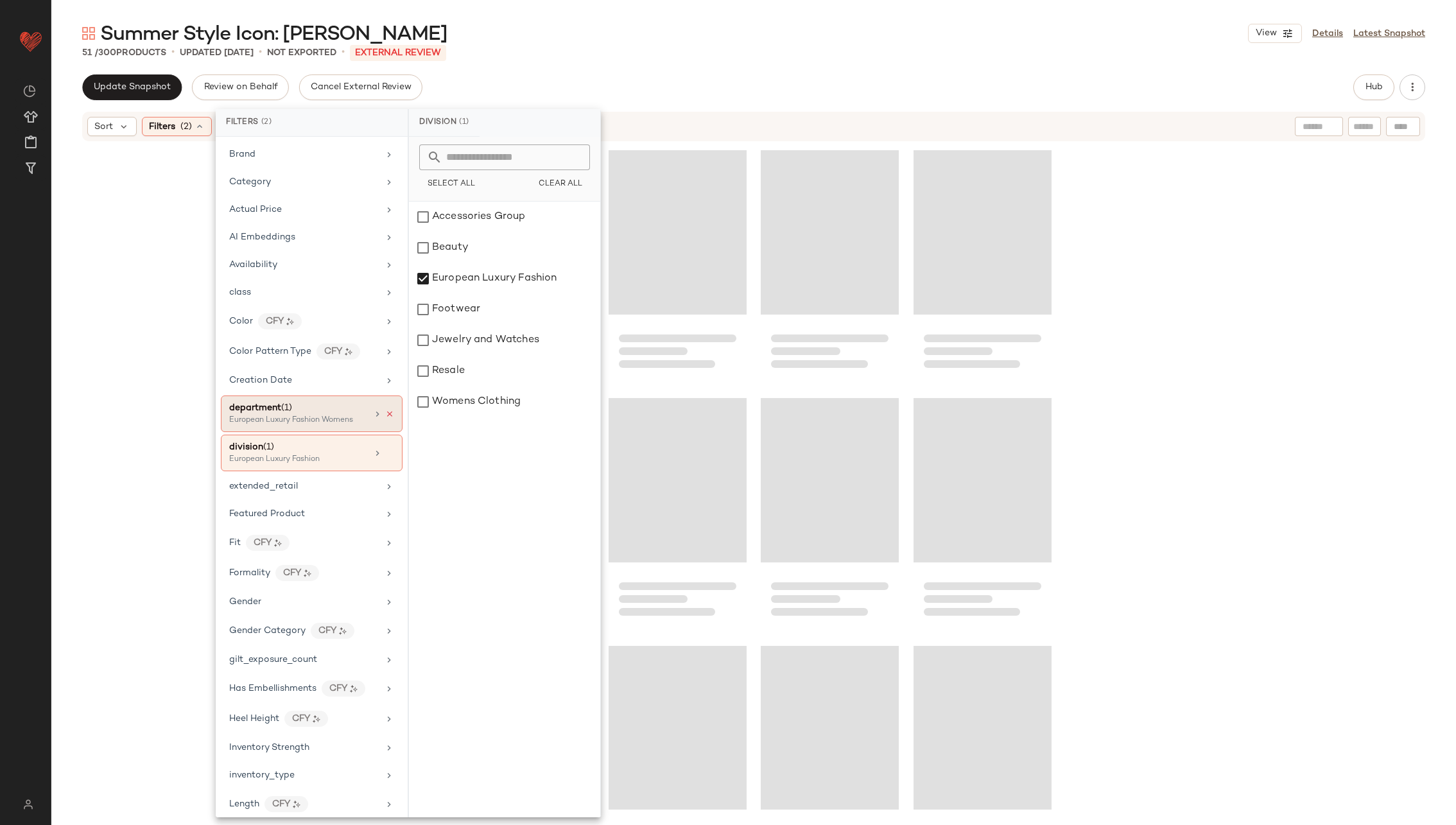
click at [385, 409] on icon at bounding box center [389, 414] width 9 height 9
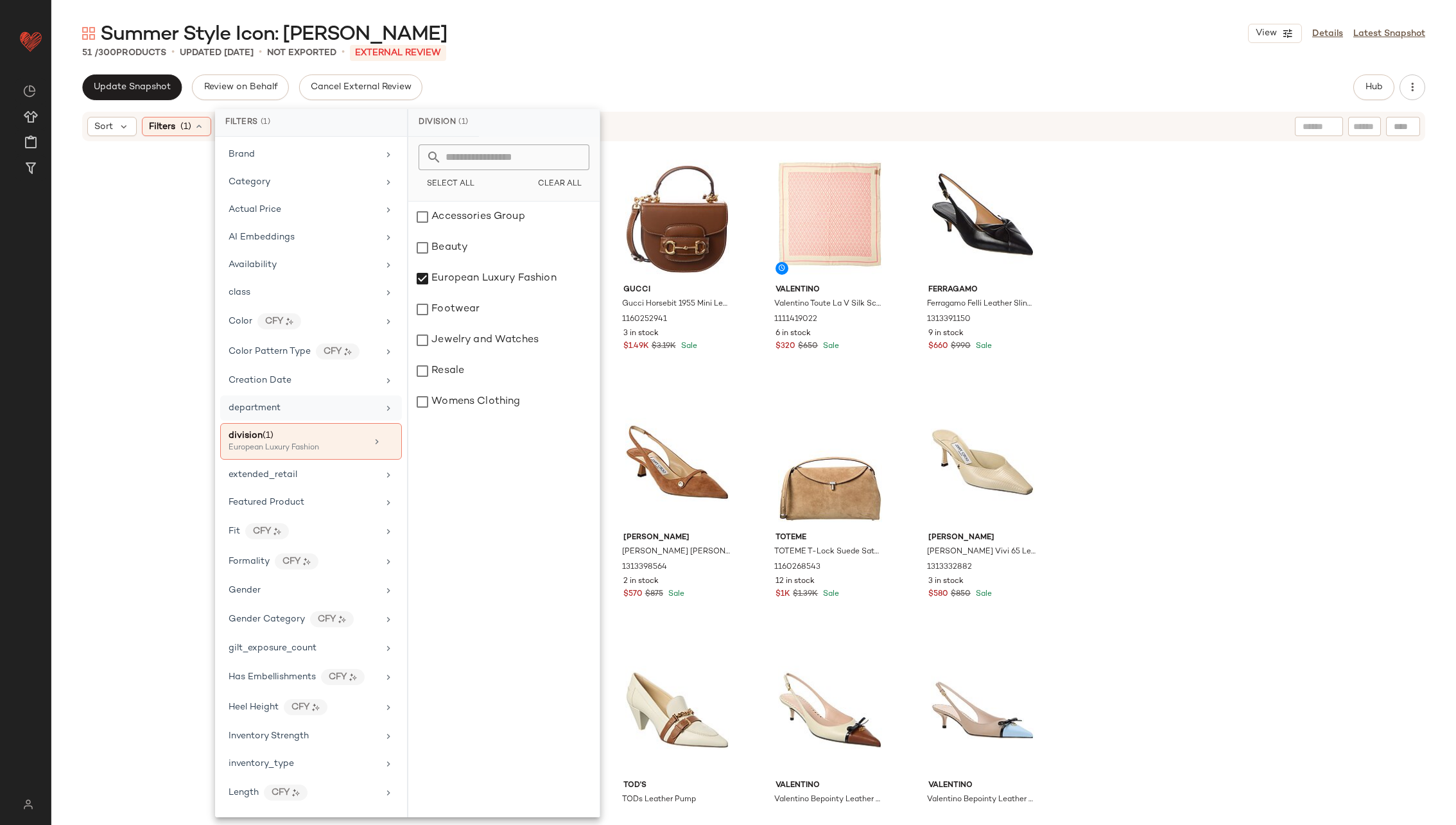
click at [970, 315] on div "[PERSON_NAME] Bepointy Leather Slingback Pump 1313382172 8 in stock $730 $980 S…" at bounding box center [754, 476] width 1405 height 667
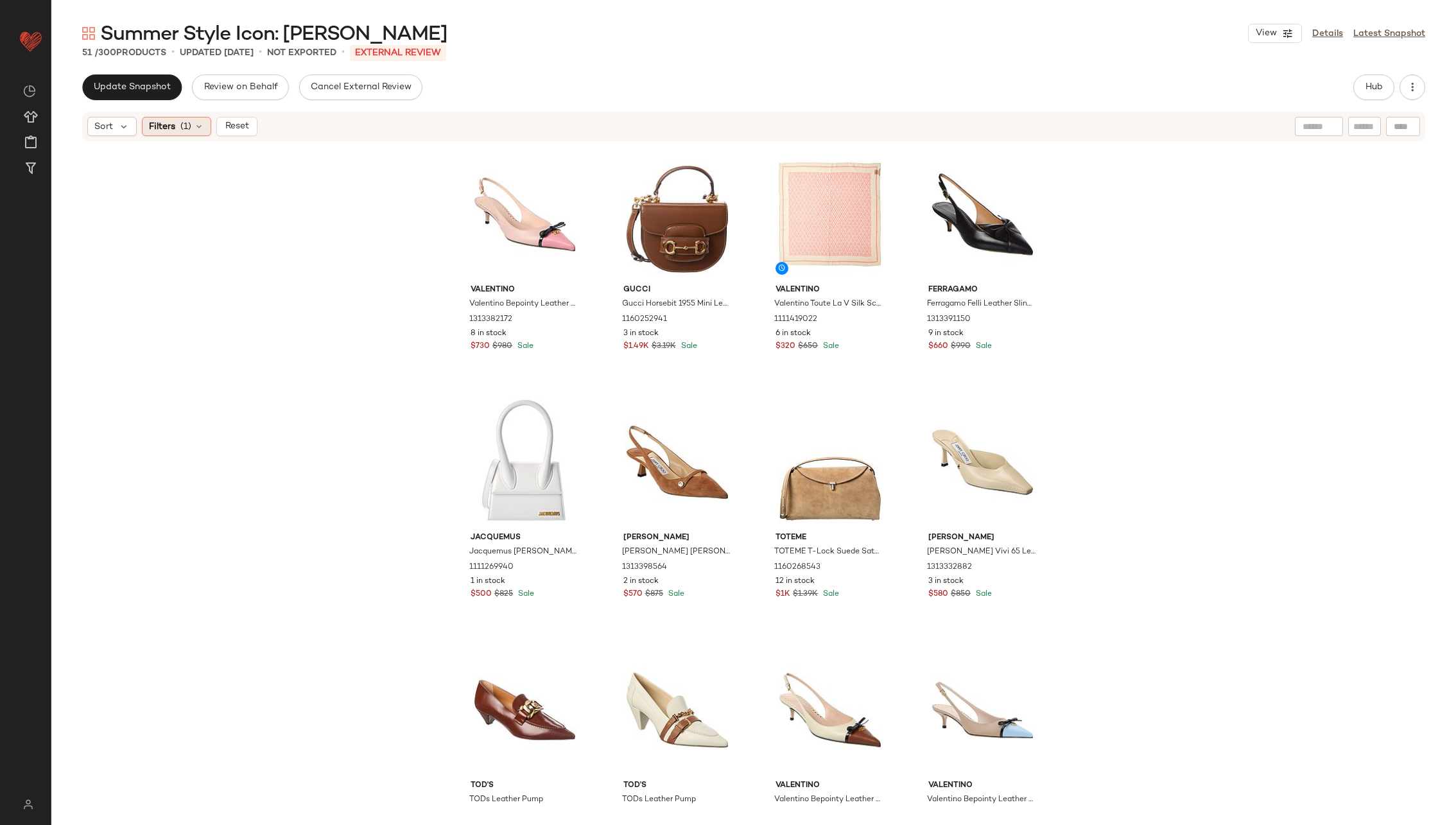
click at [197, 124] on icon at bounding box center [199, 126] width 11 height 11
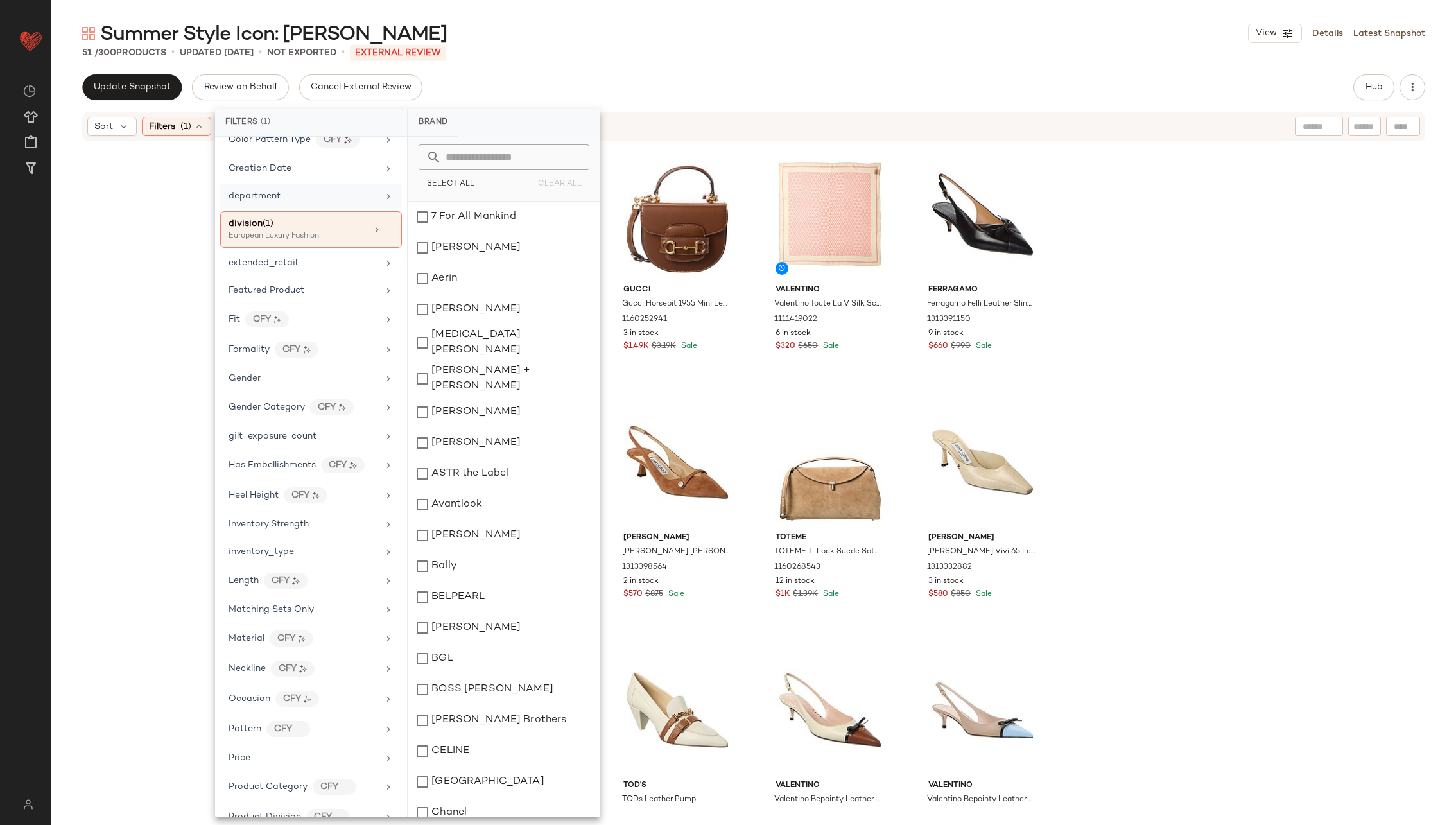
scroll to position [508, 0]
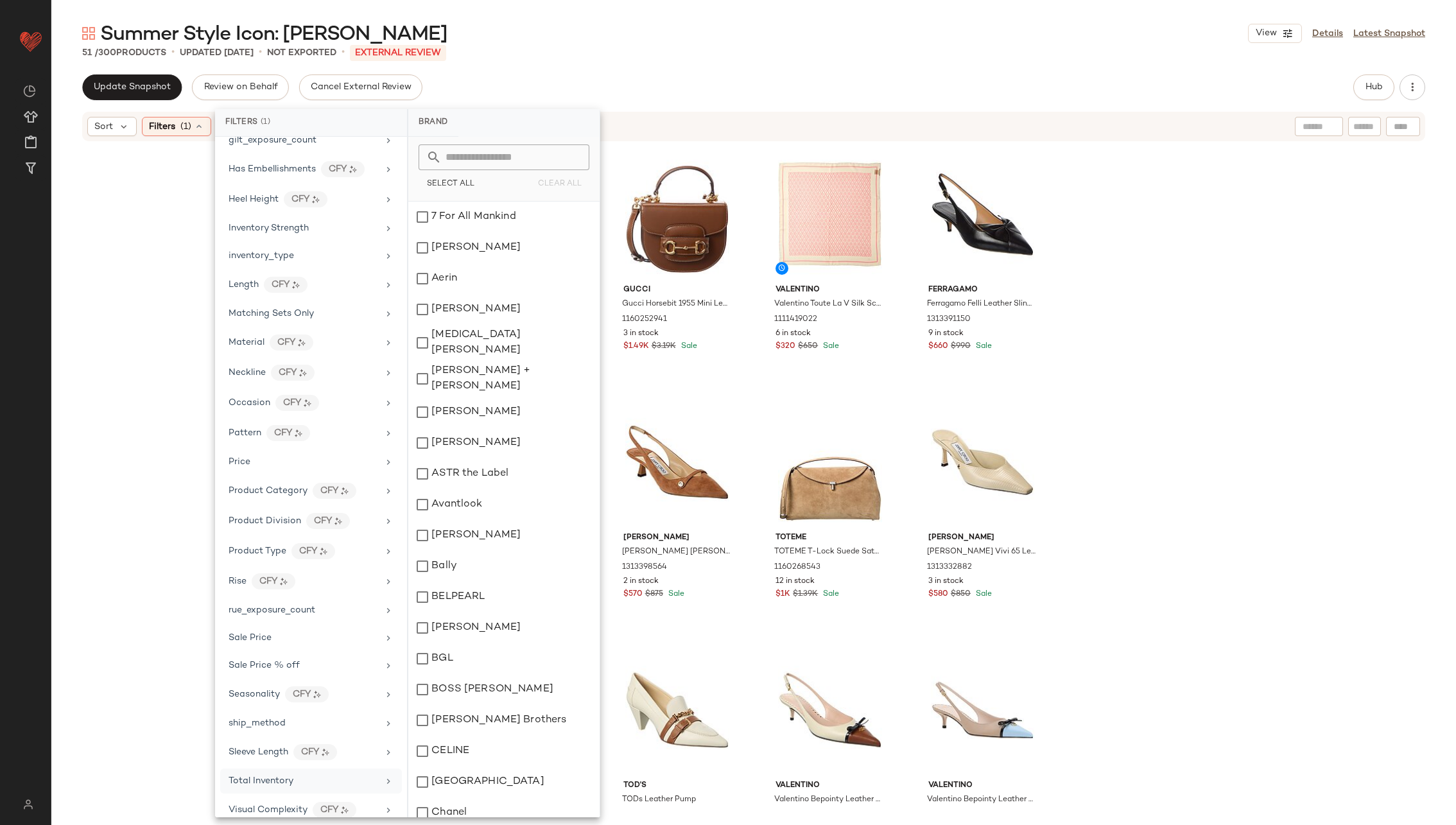
click at [346, 550] on div "Total Inventory" at bounding box center [310, 809] width 182 height 27
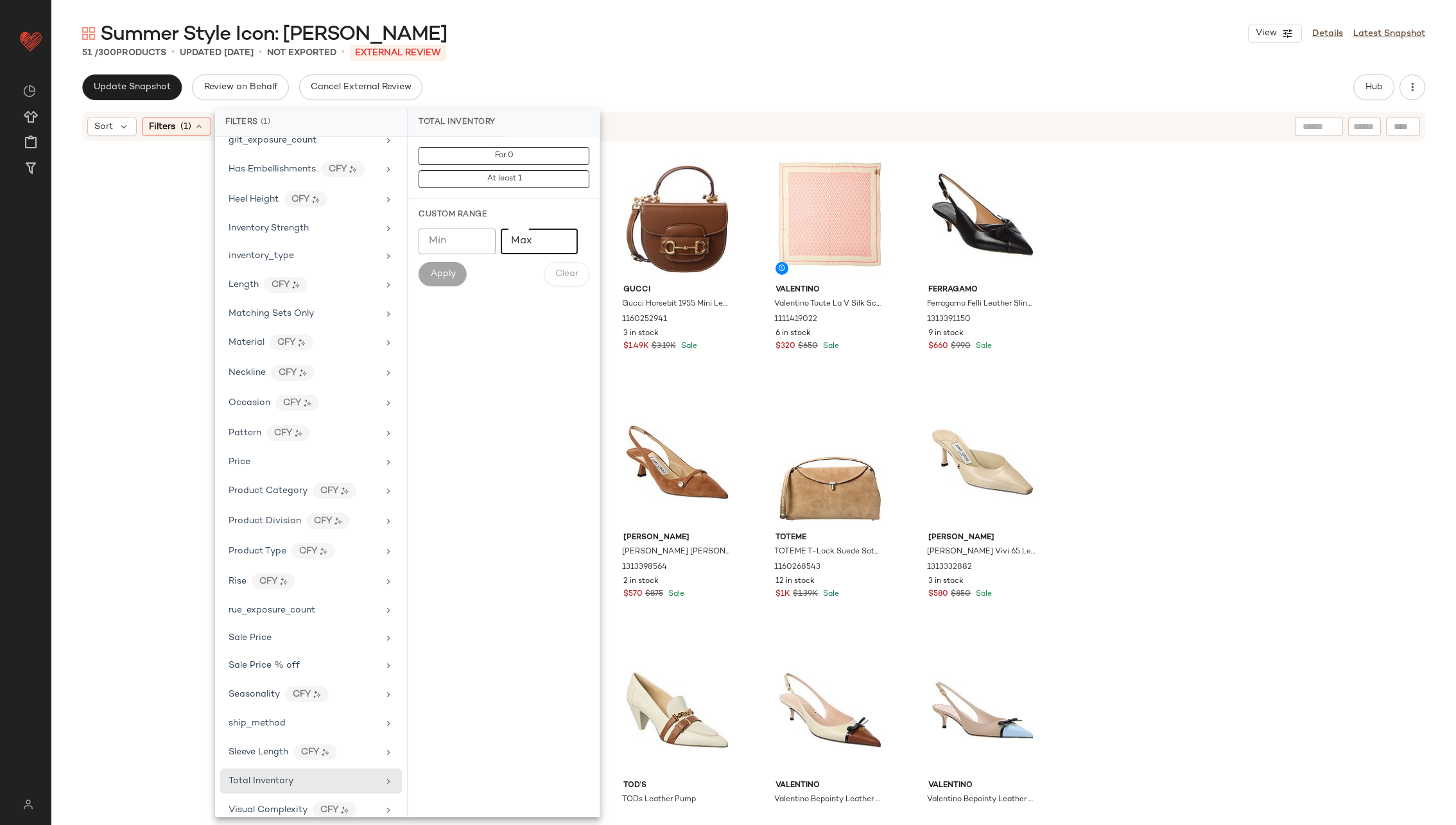
click at [538, 243] on input "Max" at bounding box center [539, 241] width 77 height 25
click at [508, 157] on span "For 0" at bounding box center [504, 156] width 19 height 9
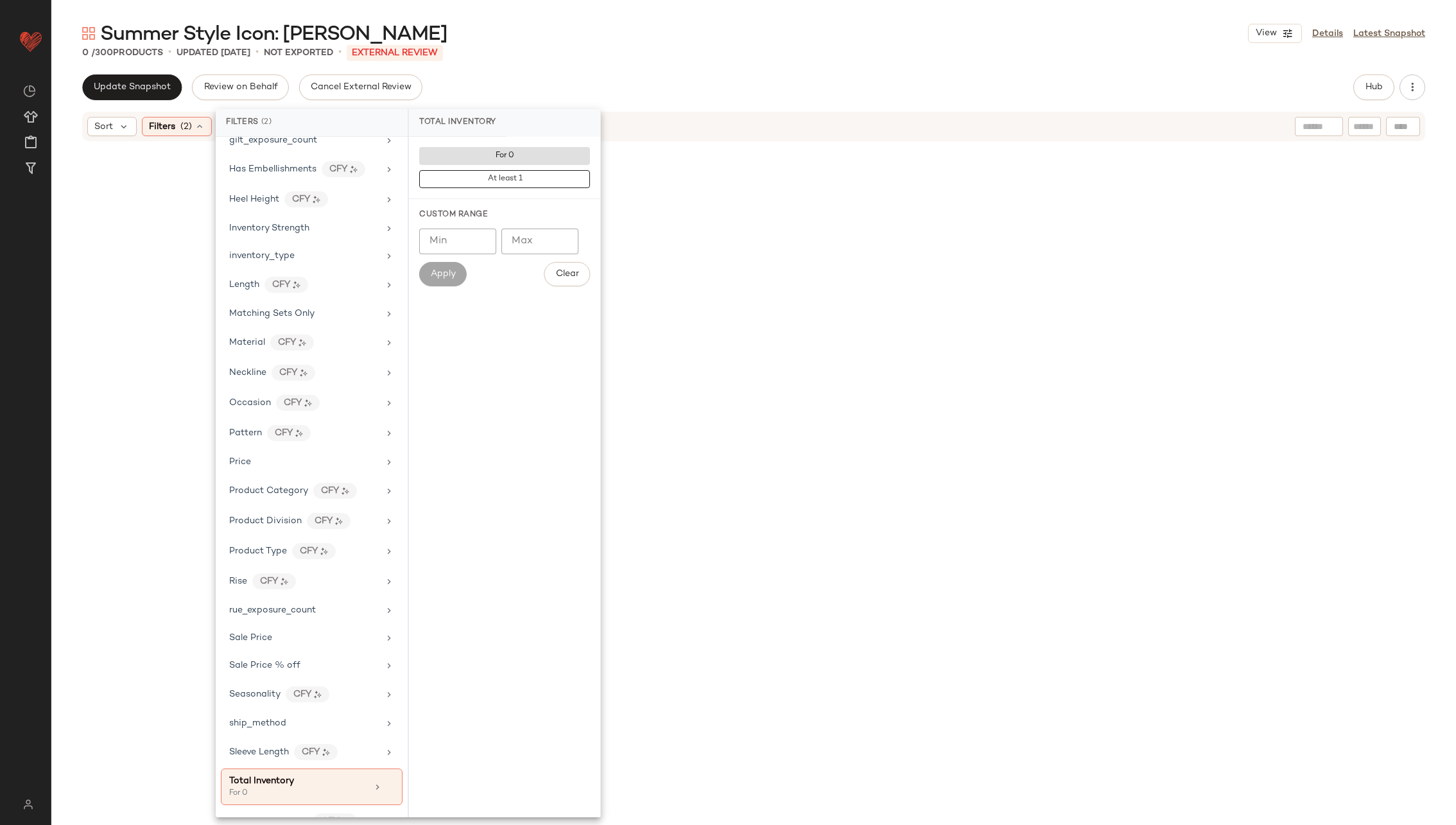
click at [125, 233] on div at bounding box center [754, 476] width 1405 height 667
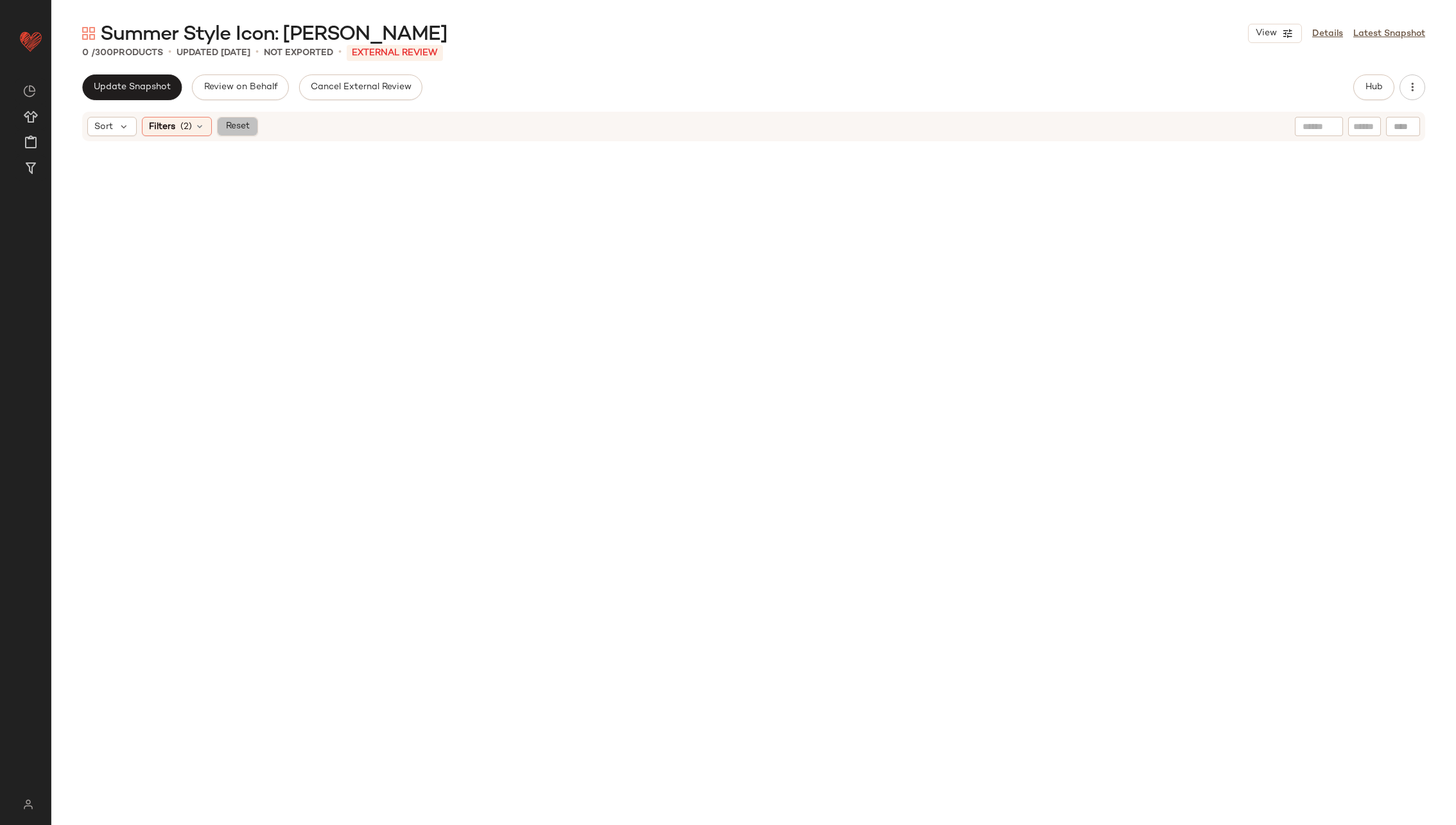
click at [232, 125] on span "Reset" at bounding box center [237, 126] width 25 height 11
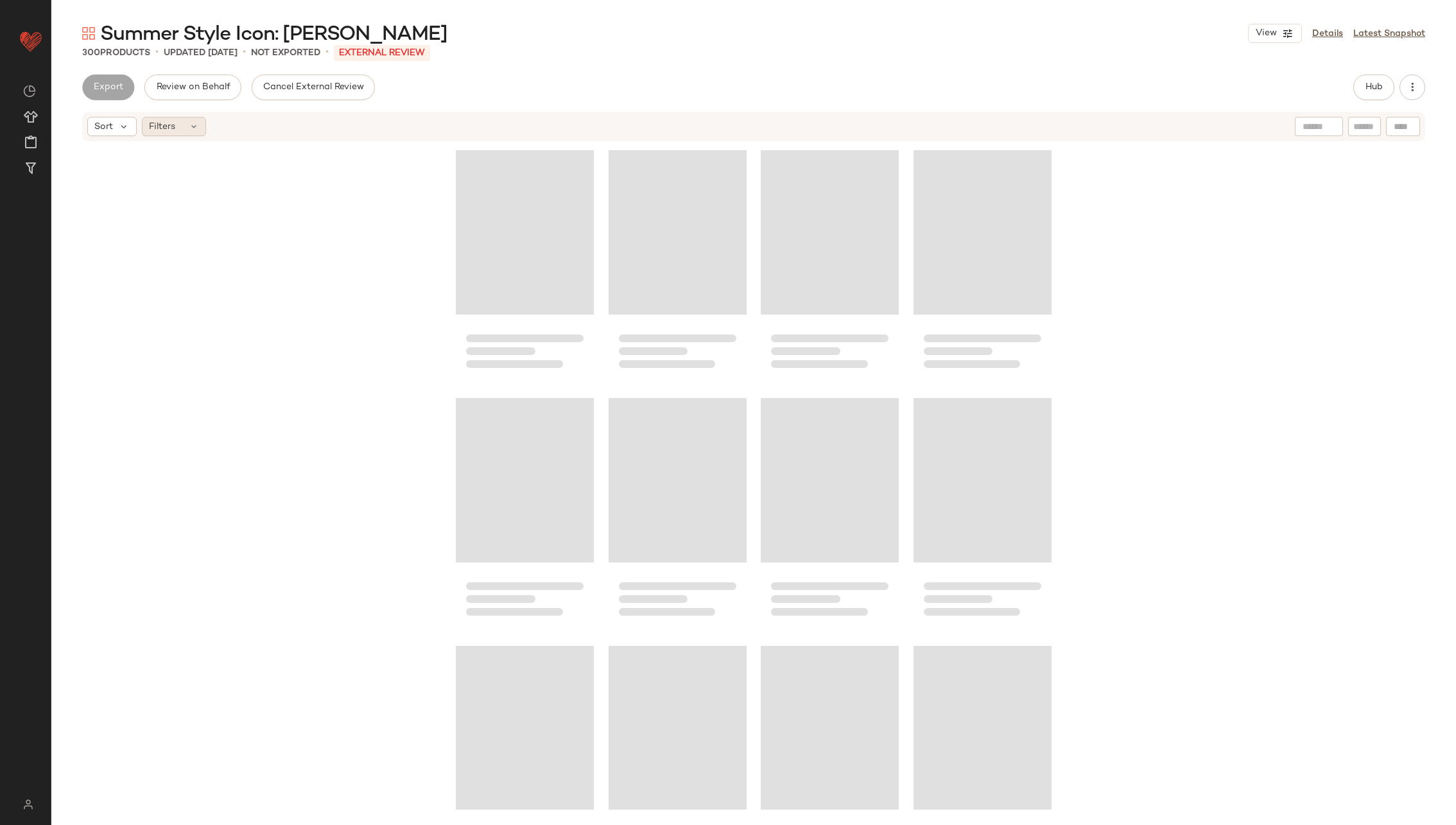
click at [190, 126] on icon at bounding box center [194, 126] width 11 height 11
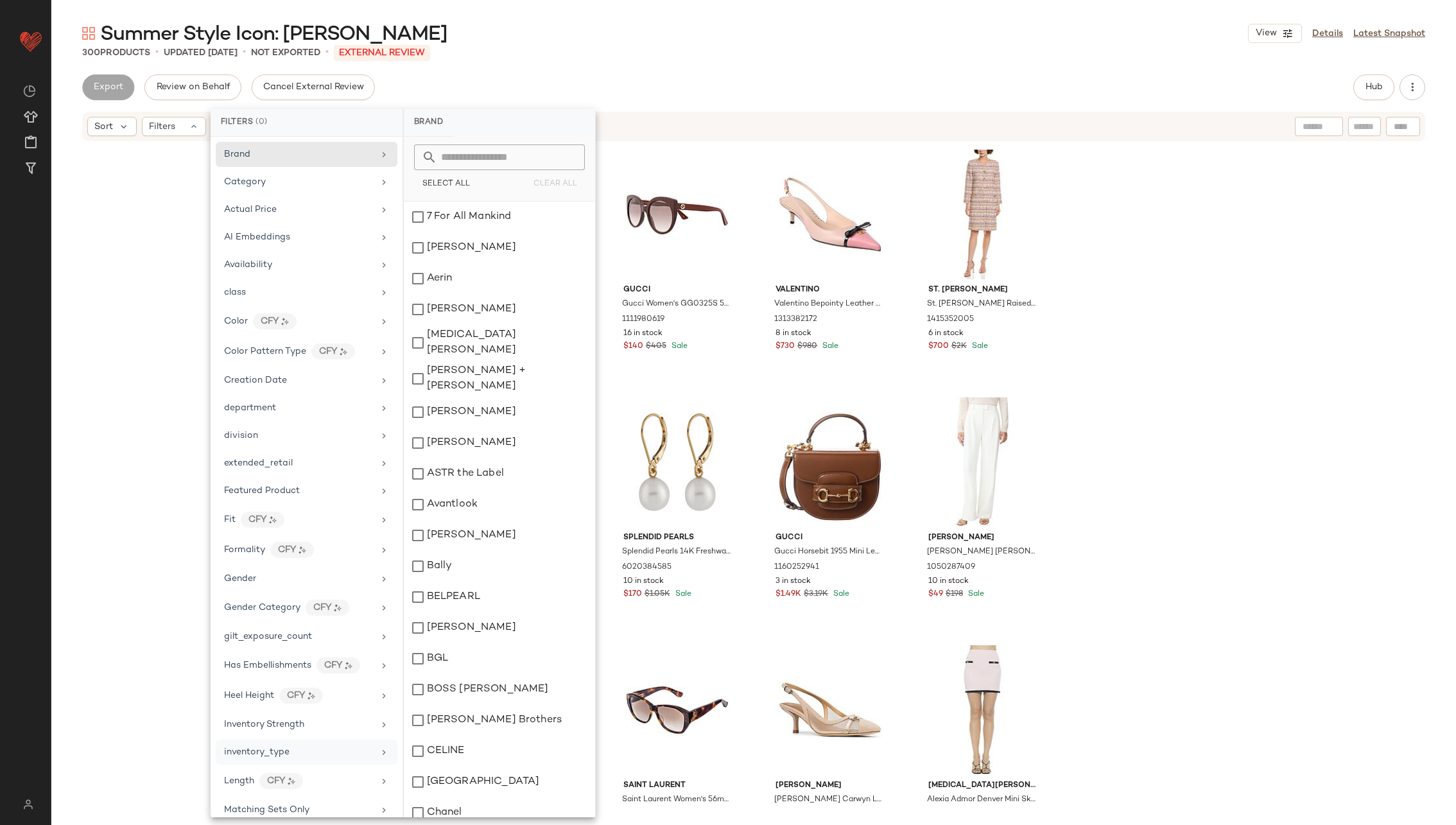
click at [332, 550] on div "inventory_type" at bounding box center [299, 751] width 150 height 13
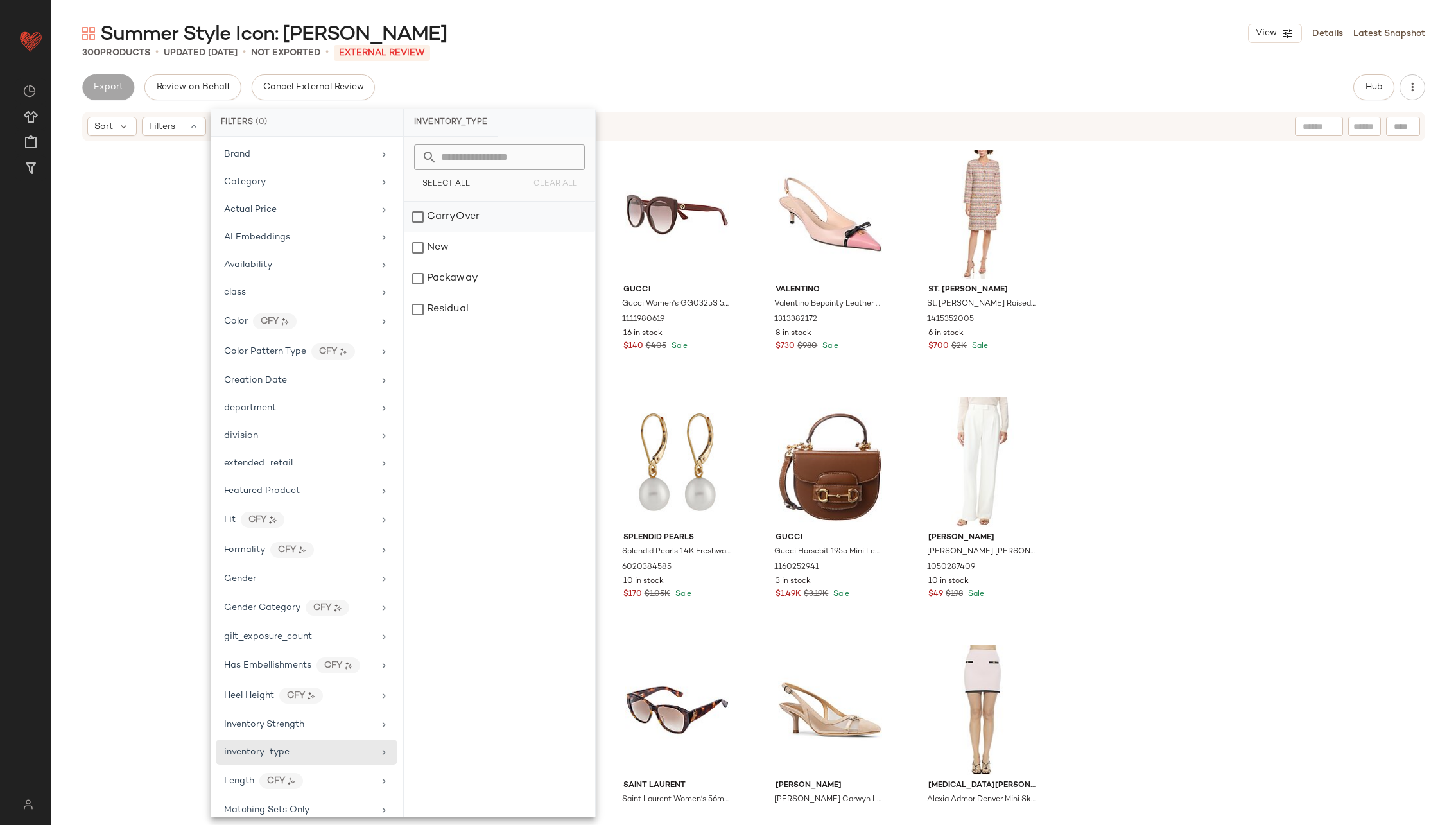
click at [453, 232] on div "CarryOver" at bounding box center [499, 247] width 191 height 31
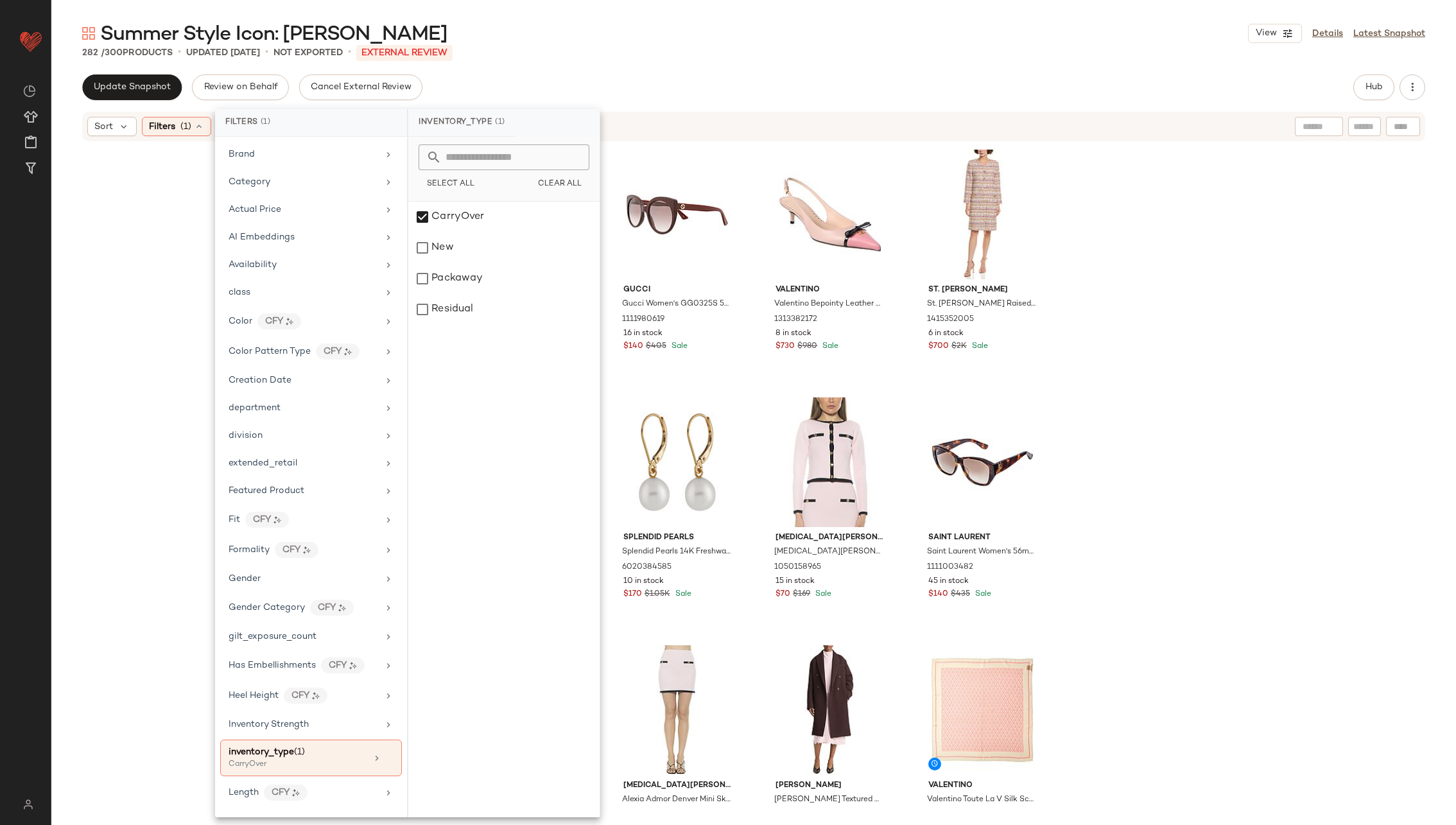
click at [970, 220] on div "[PERSON_NAME] + [PERSON_NAME] [PERSON_NAME] + [PERSON_NAME] [PERSON_NAME] Tie S…" at bounding box center [754, 476] width 1405 height 667
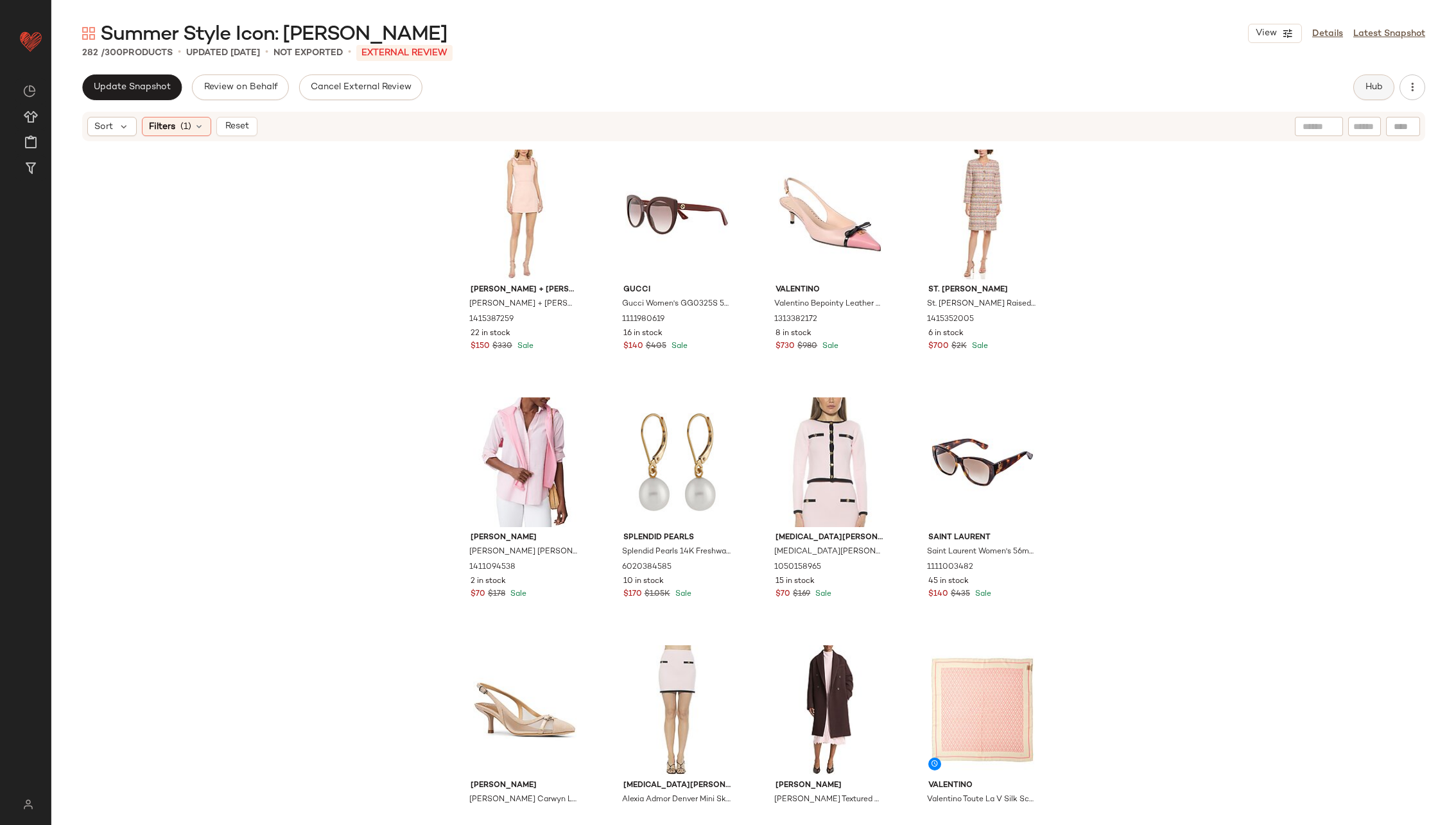
click at [970, 88] on span "Hub" at bounding box center [1374, 88] width 18 height 11
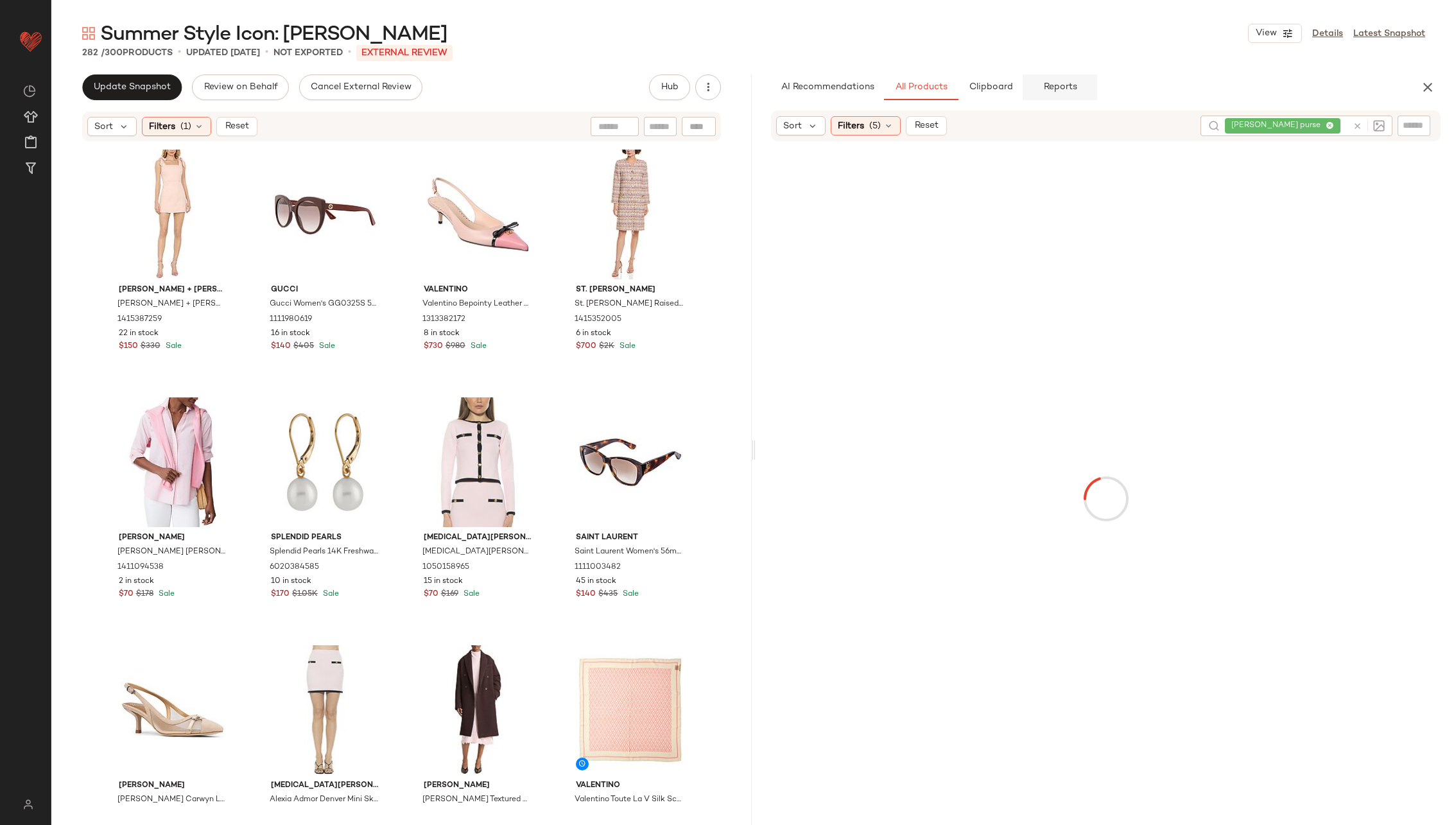
click at [970, 88] on span "Reports" at bounding box center [1060, 88] width 34 height 11
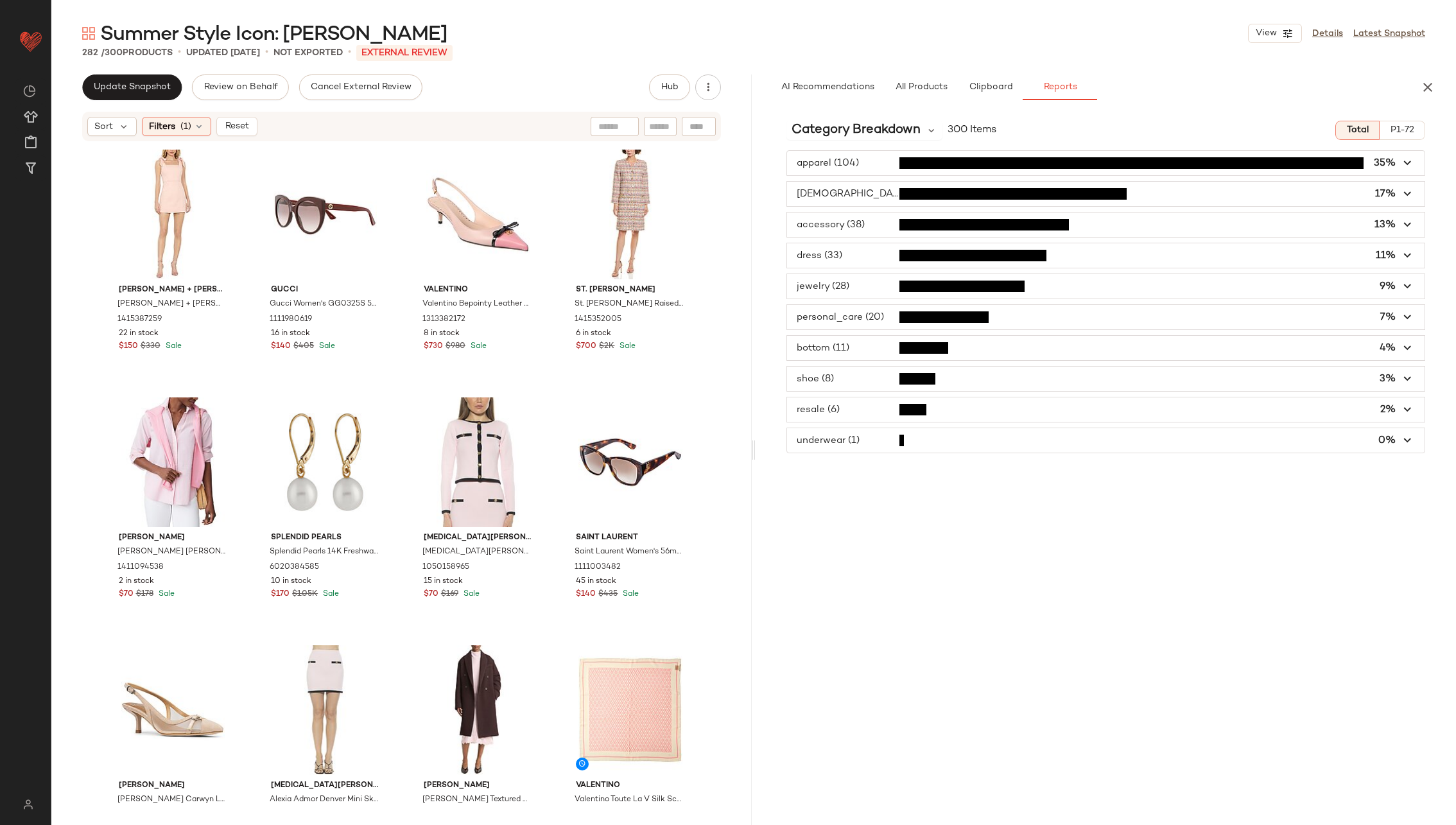
click at [970, 131] on span "P1-72" at bounding box center [1402, 131] width 25 height 11
click at [970, 130] on span "Total" at bounding box center [1357, 131] width 23 height 11
click at [970, 128] on span "P1-72" at bounding box center [1402, 131] width 25 height 11
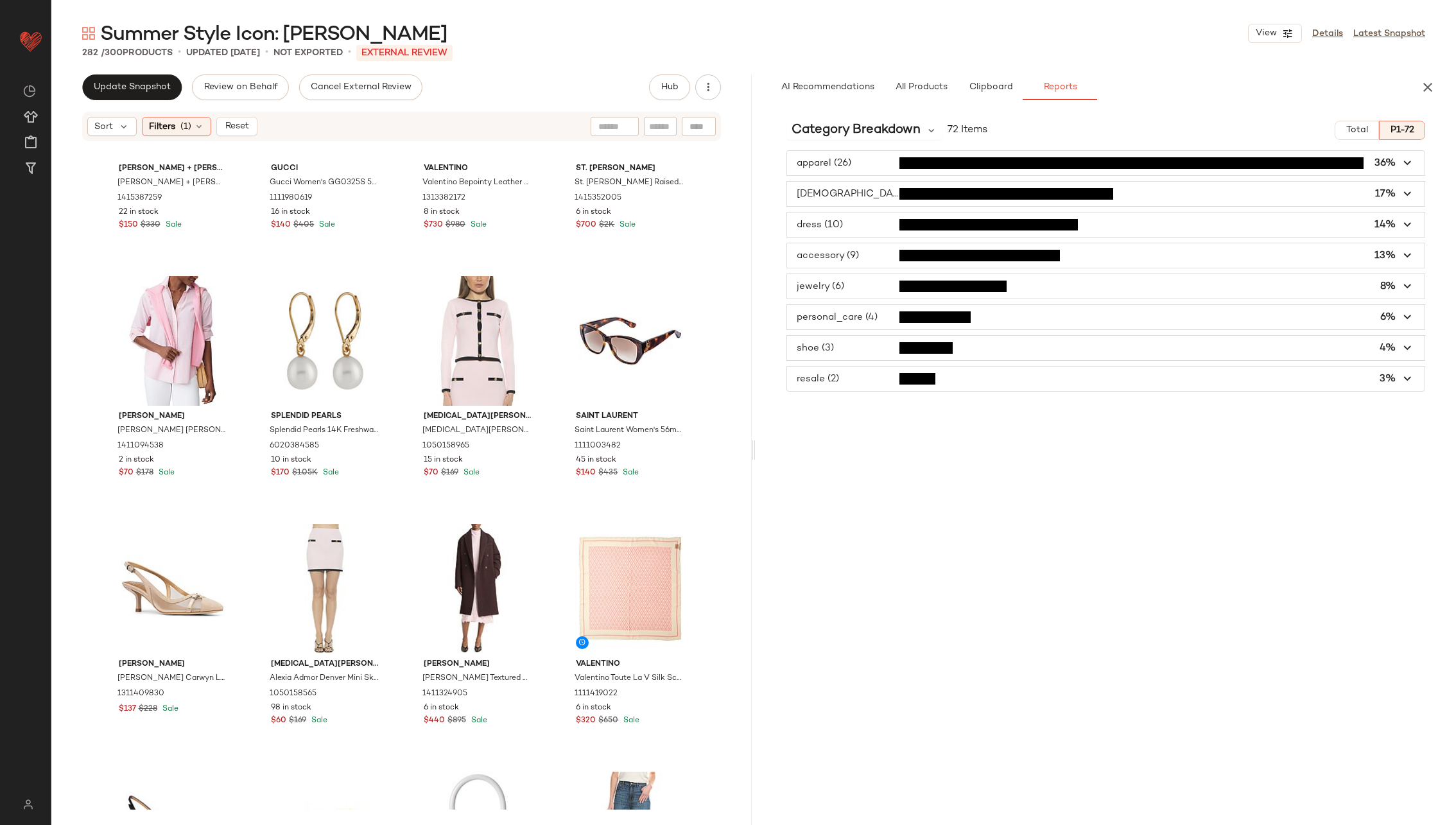
scroll to position [0, 0]
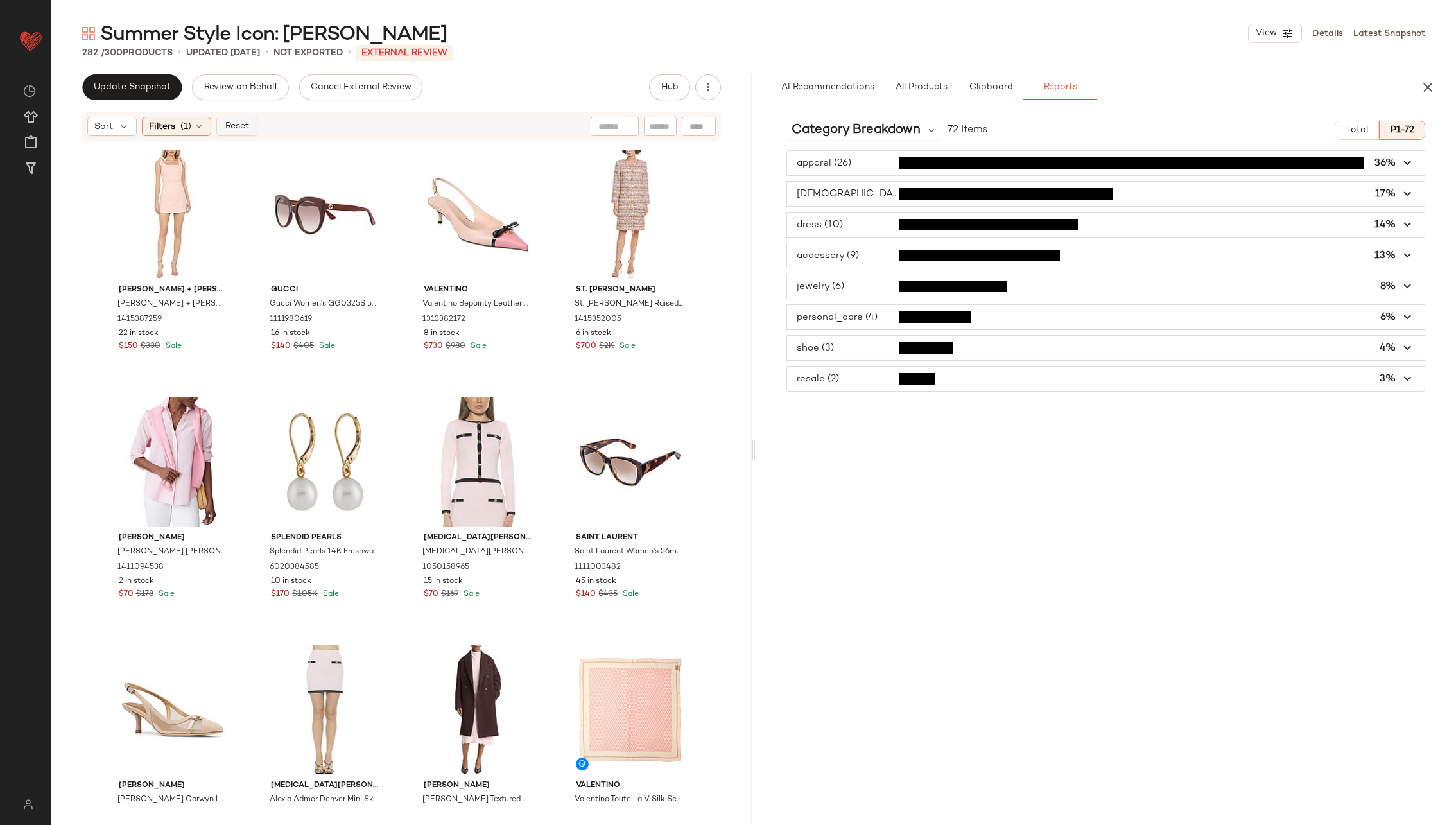
click at [239, 124] on span "Reset" at bounding box center [237, 126] width 25 height 11
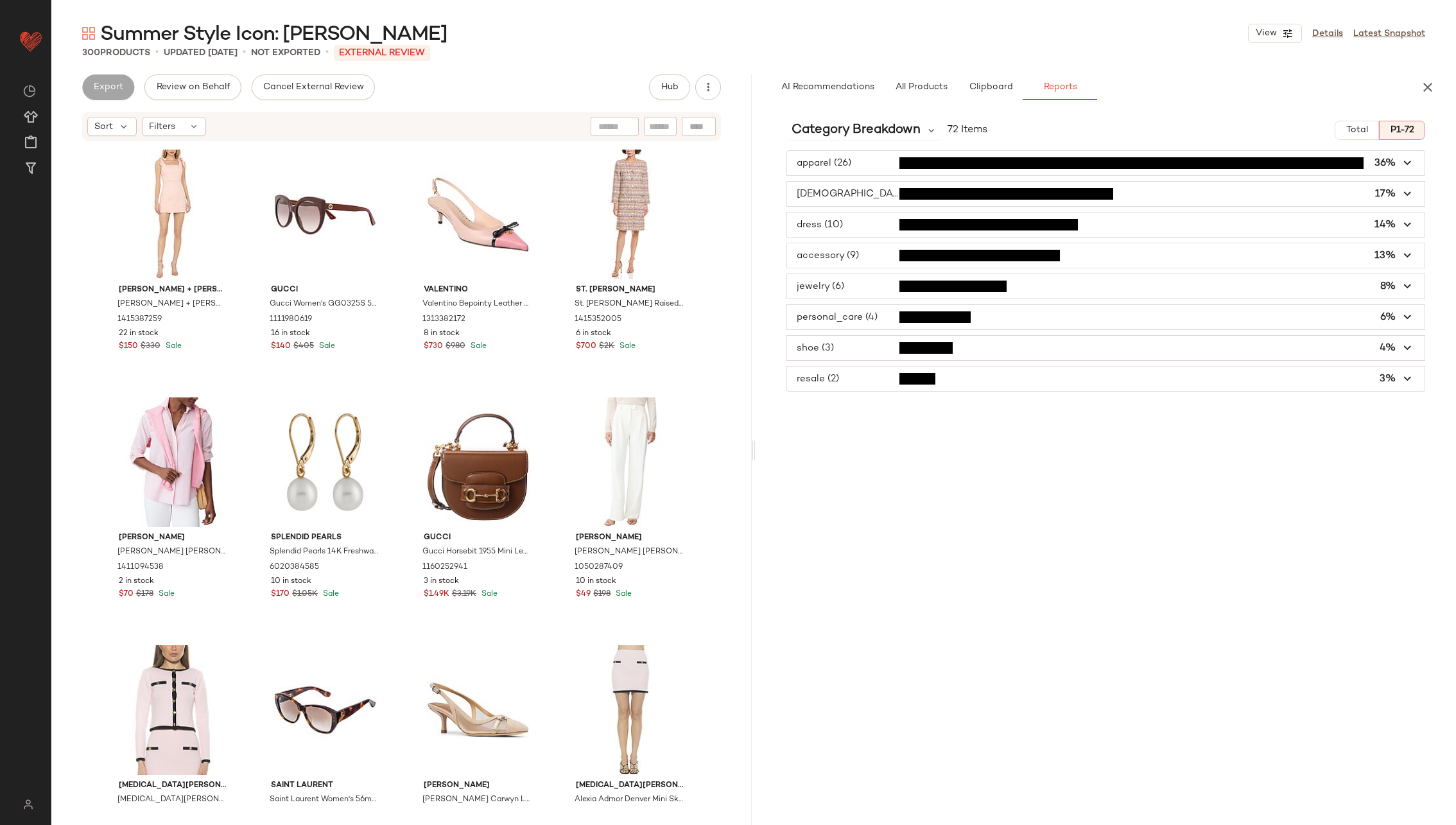
click at [970, 124] on button "Total" at bounding box center [1357, 131] width 45 height 19
click at [970, 127] on span "P1-72" at bounding box center [1402, 131] width 25 height 11
click at [970, 190] on icon "button" at bounding box center [1408, 194] width 15 height 15
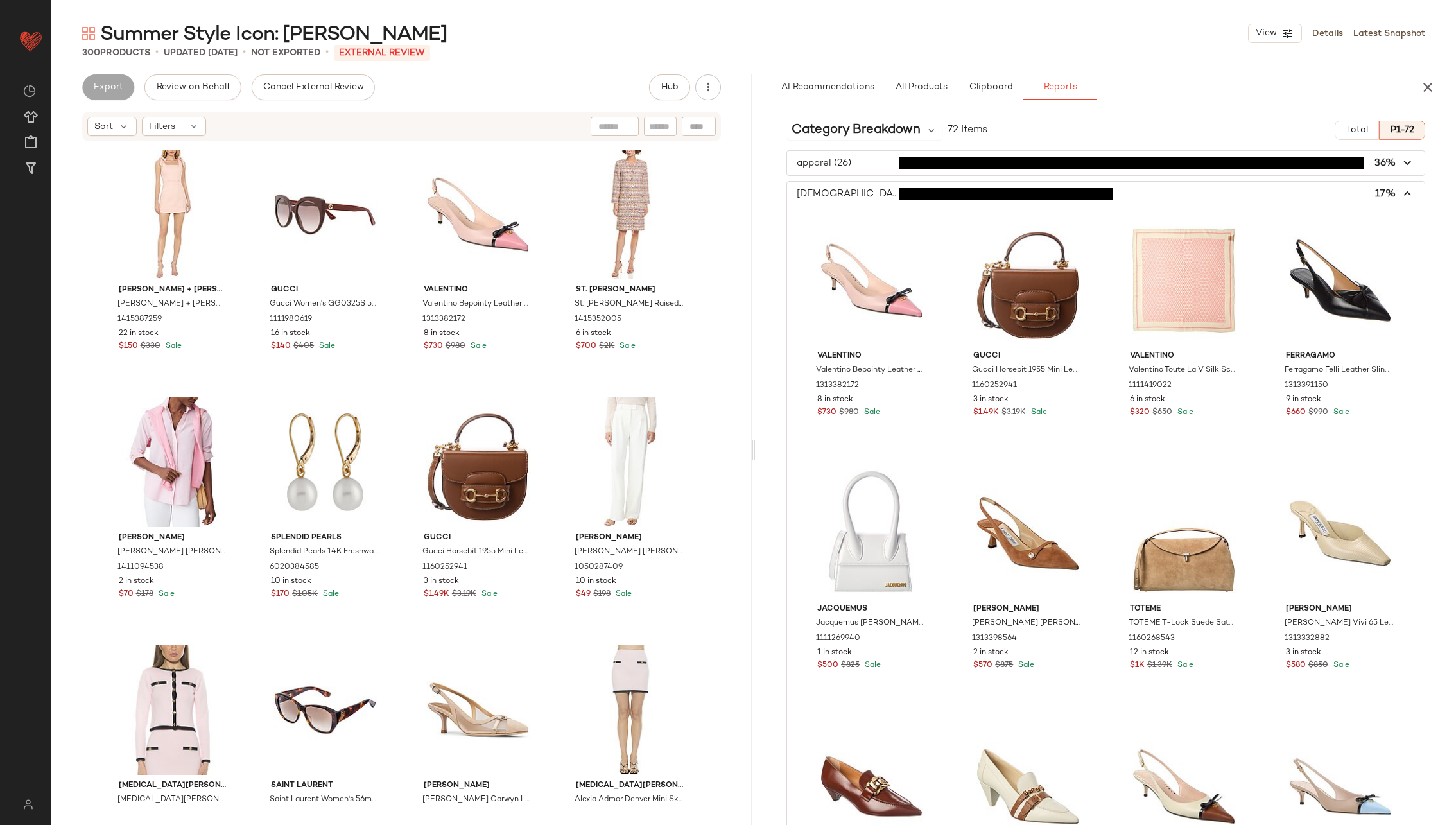
click at [970, 190] on icon "button" at bounding box center [1408, 194] width 15 height 15
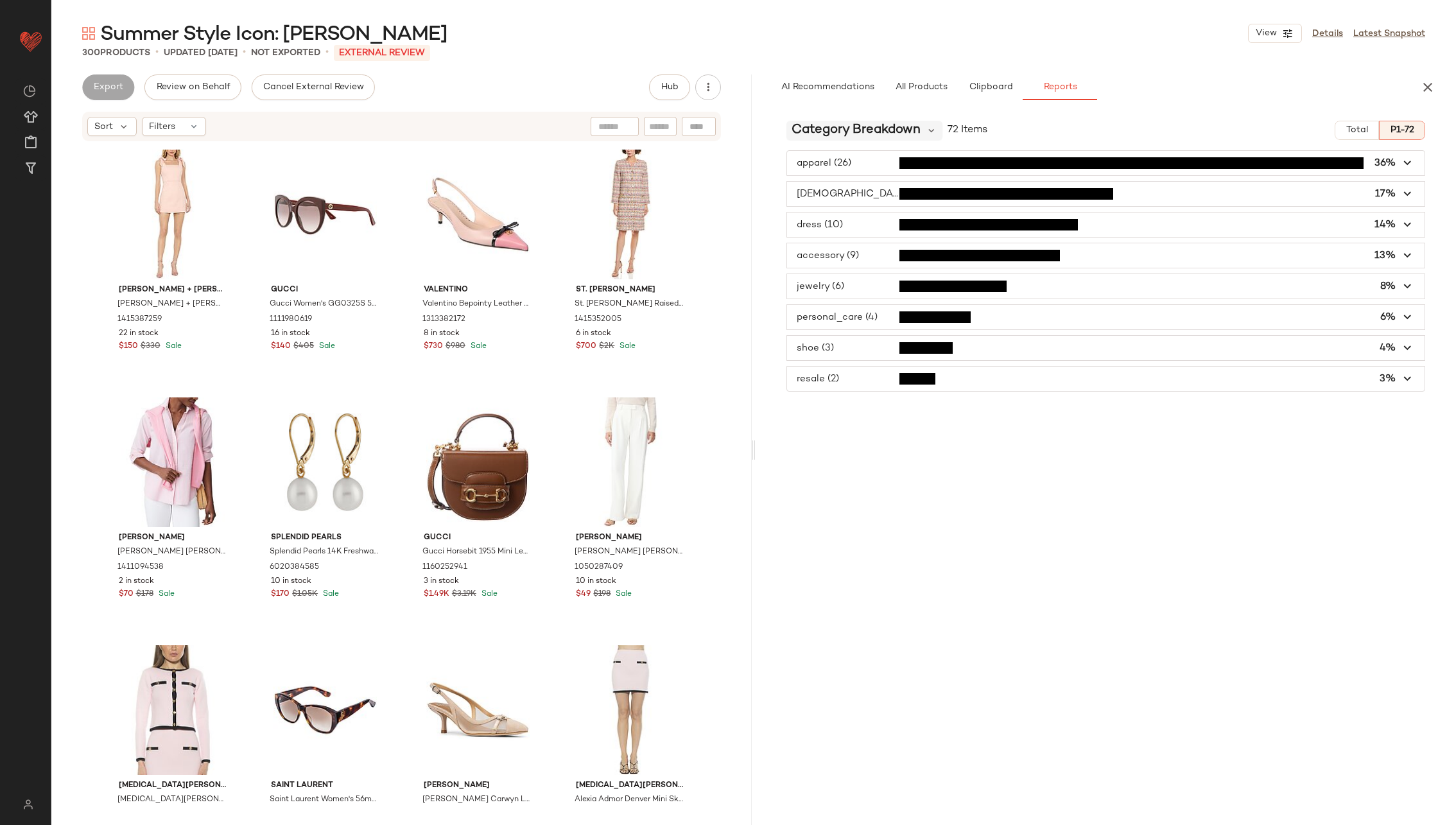
click at [922, 132] on div "Category Breakdown" at bounding box center [865, 131] width 156 height 19
click at [882, 455] on div "Category Breakdown 72 Items Total P1-72 apparel (26) 36% [DEMOGRAPHIC_DATA] (12…" at bounding box center [1106, 467] width 701 height 715
click at [891, 132] on span "Category Breakdown" at bounding box center [856, 131] width 129 height 19
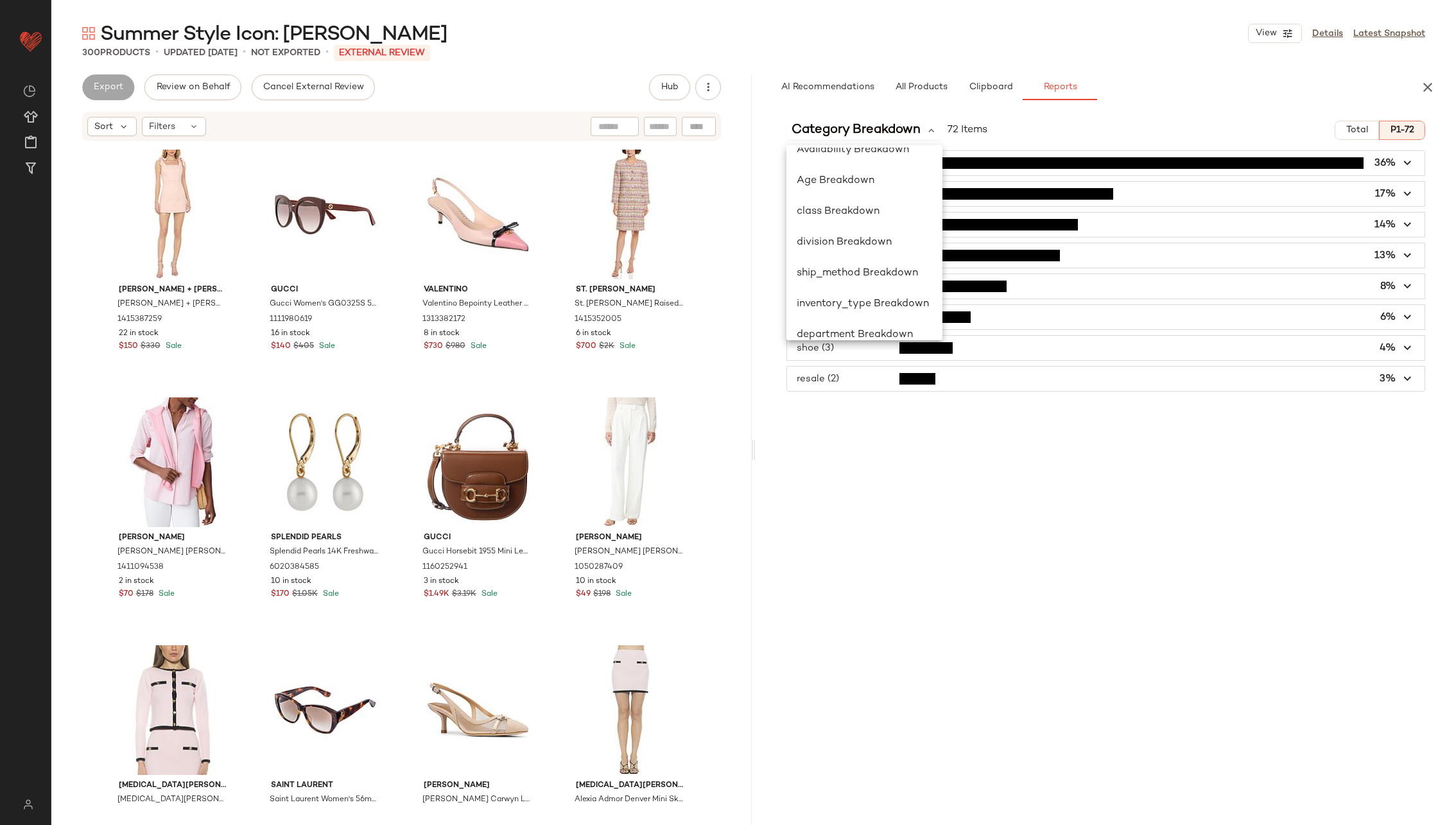
scroll to position [187, 0]
click at [893, 286] on span "inventory_type Breakdown" at bounding box center [863, 289] width 132 height 11
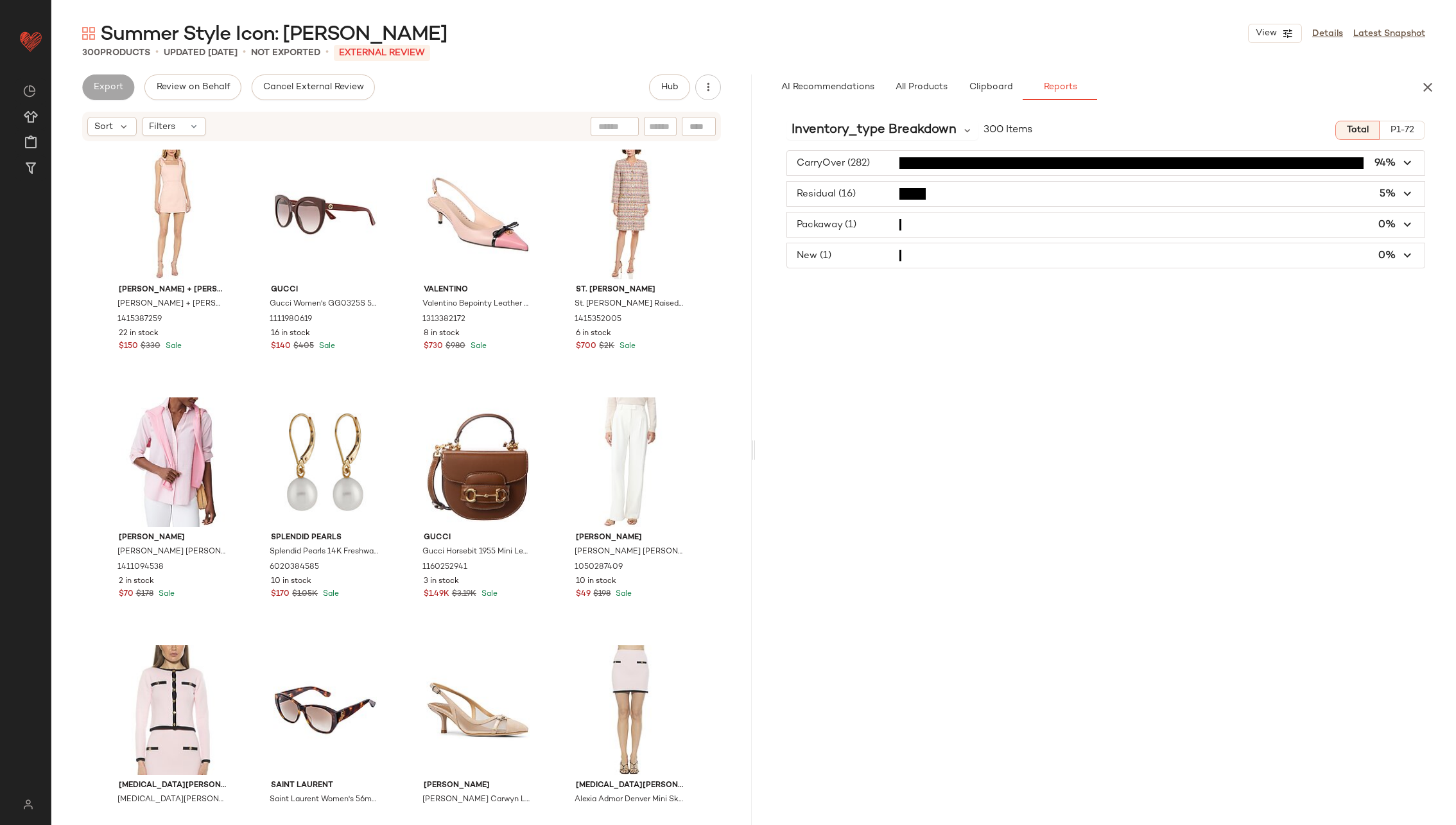
click at [970, 258] on span "button" at bounding box center [1106, 255] width 638 height 25
click at [970, 125] on span "P1-72" at bounding box center [1402, 131] width 25 height 11
click at [920, 88] on span "All Products" at bounding box center [922, 88] width 53 height 11
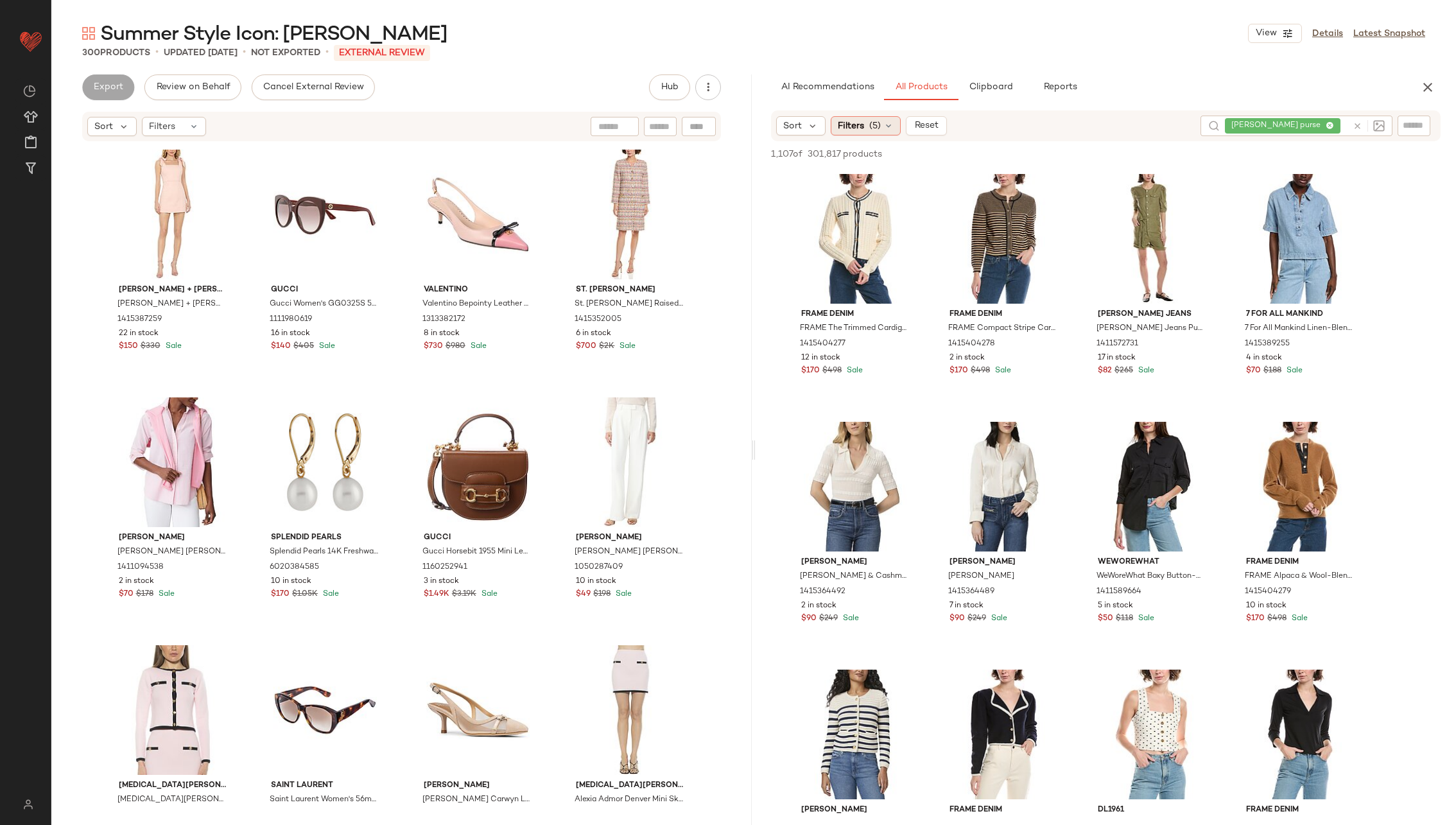
click at [838, 123] on span "Filters" at bounding box center [851, 125] width 26 height 13
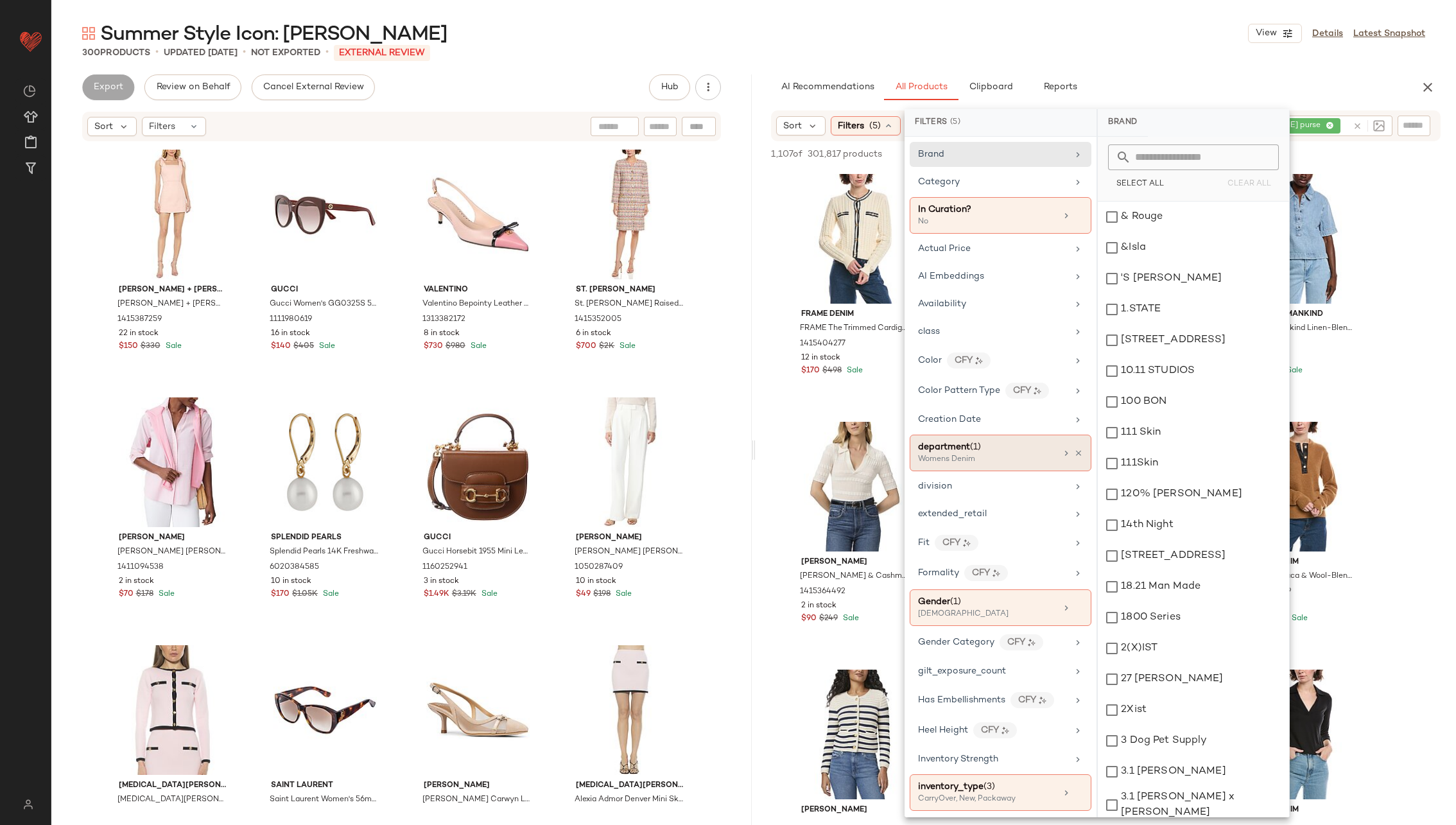
scroll to position [81, 0]
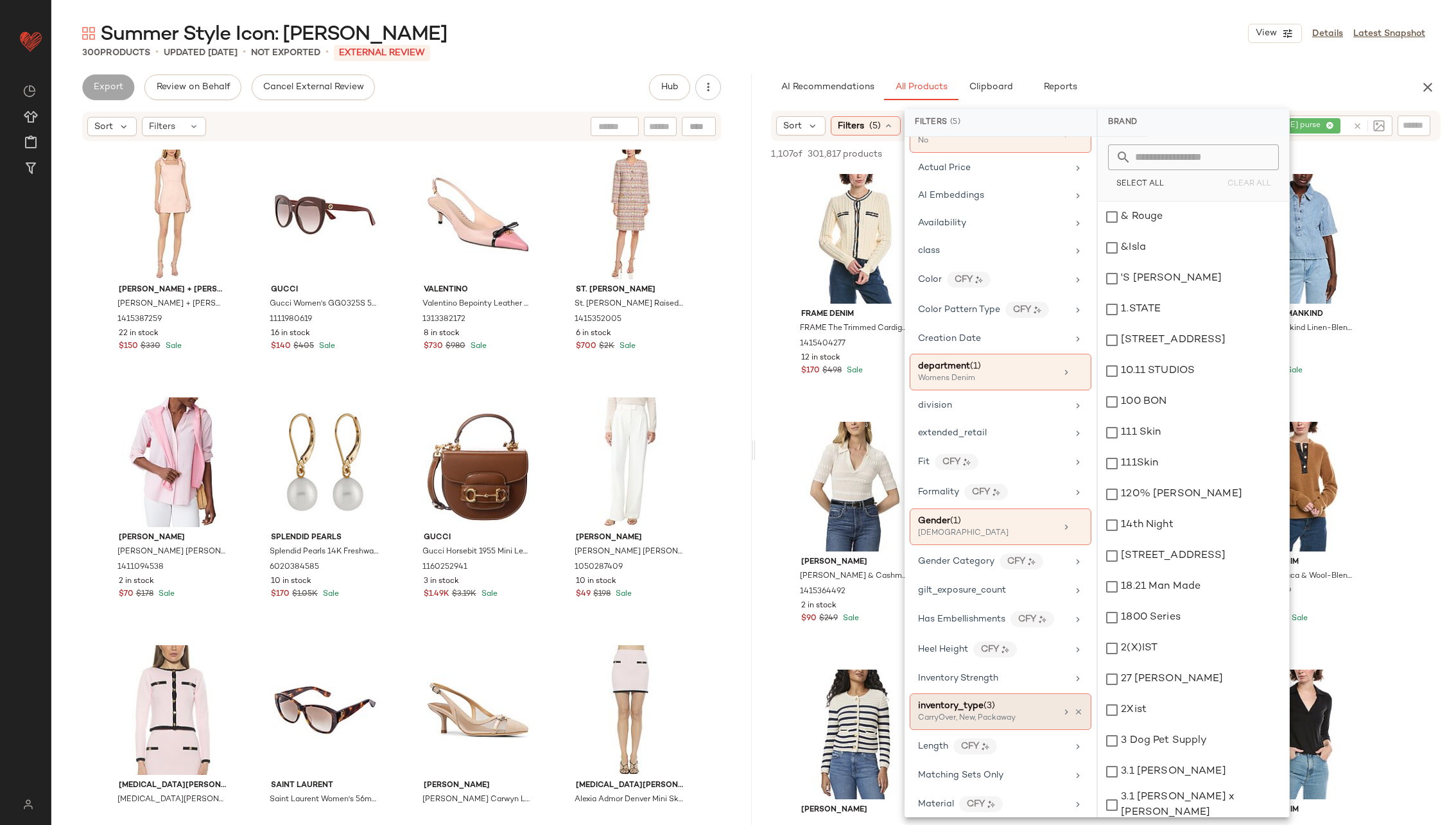
click at [970, 550] on div "inventory_type (3)" at bounding box center [987, 705] width 138 height 13
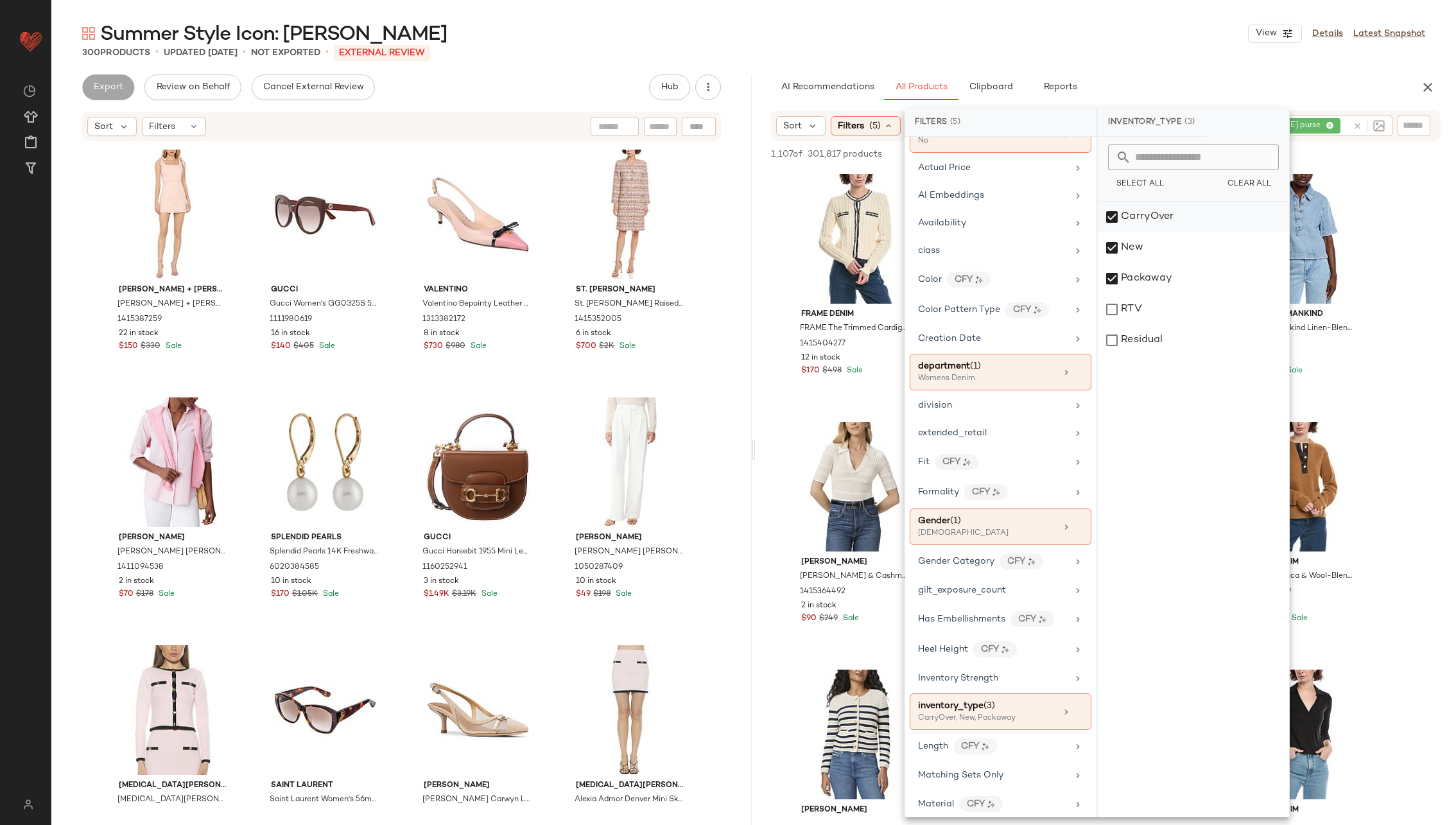
click at [970, 232] on div "CarryOver" at bounding box center [1194, 247] width 191 height 31
click at [970, 294] on div "Packaway" at bounding box center [1194, 309] width 191 height 31
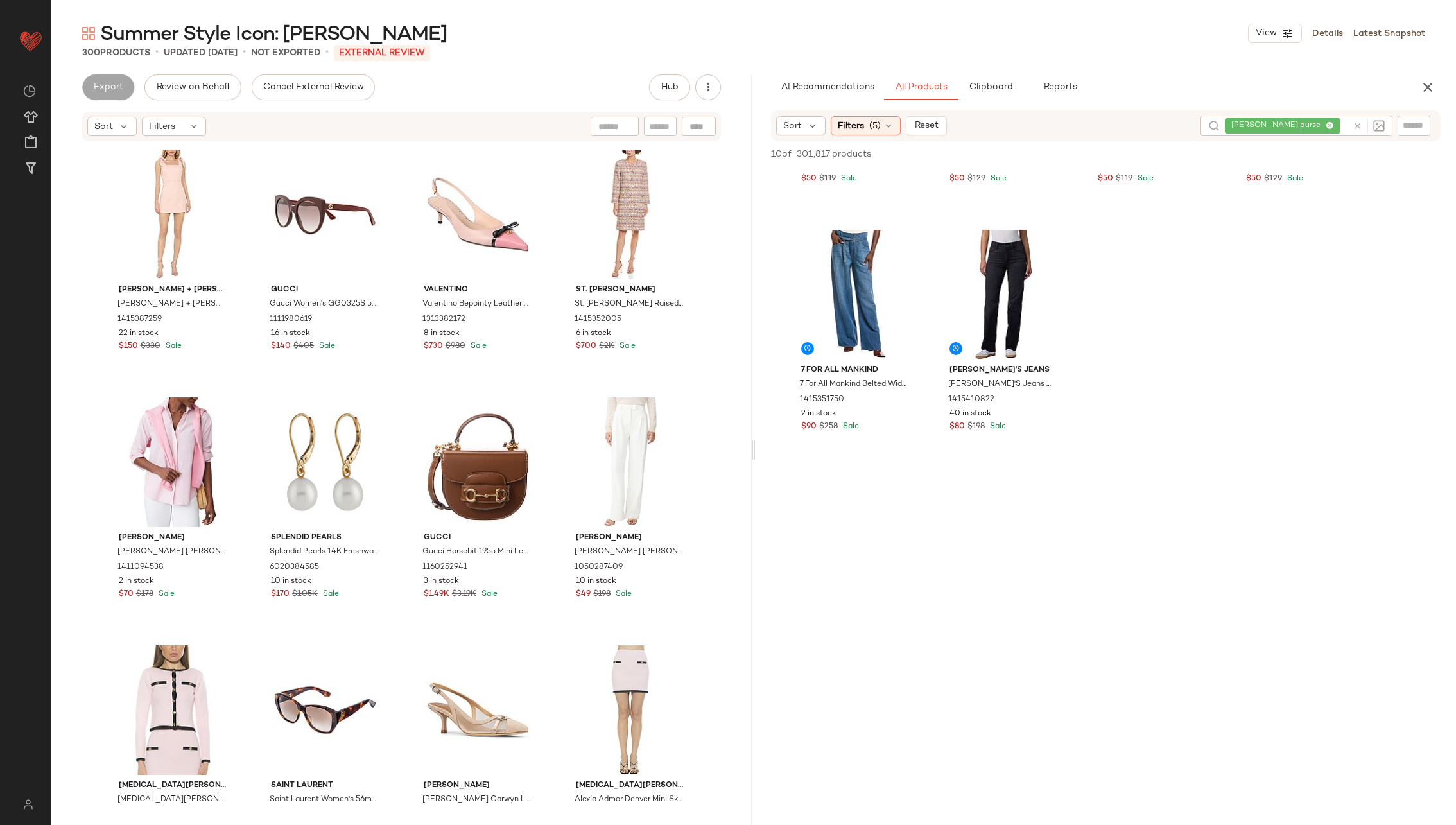
scroll to position [0, 0]
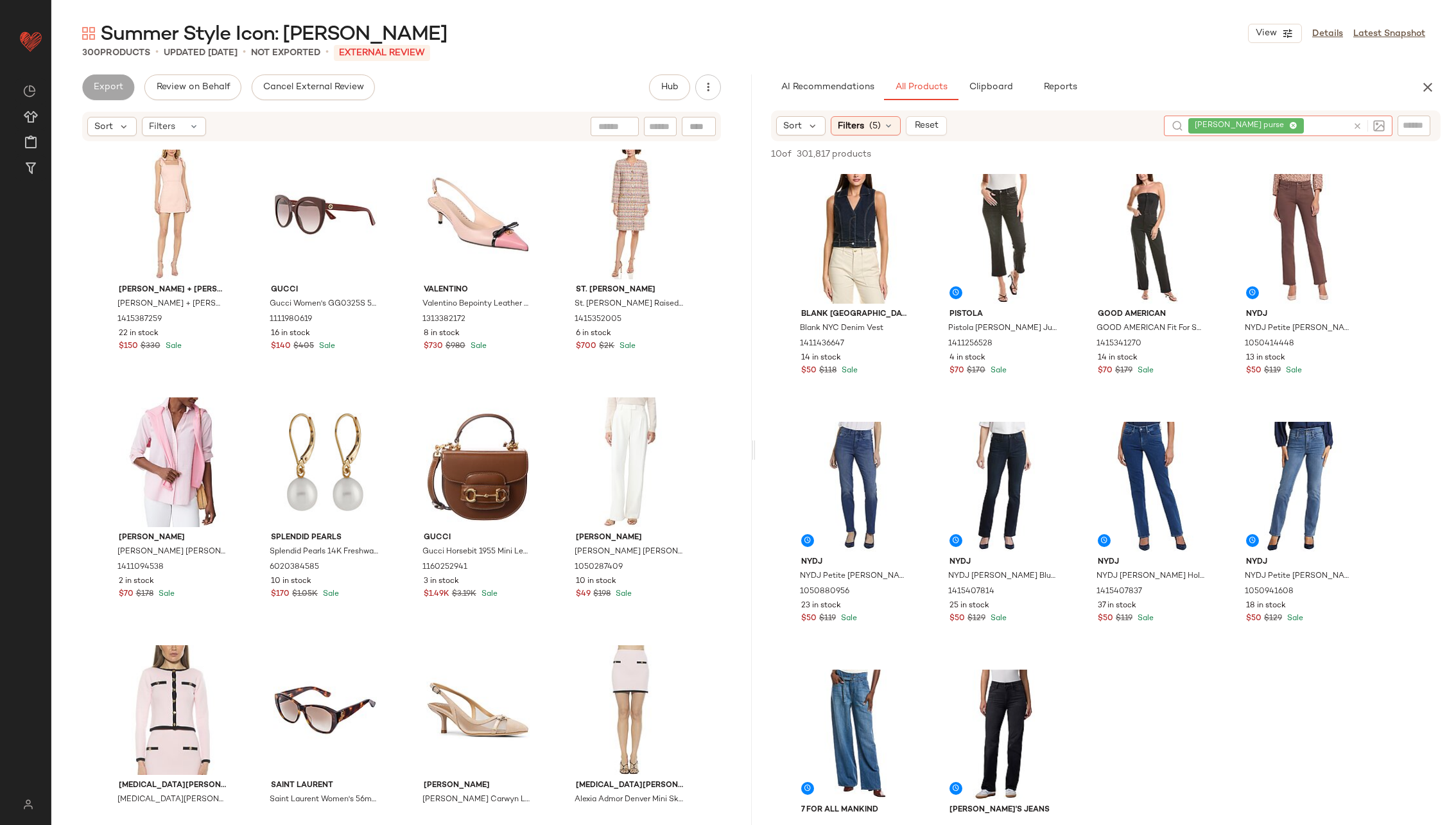
click at [970, 121] on icon at bounding box center [1358, 125] width 10 height 10
click at [970, 148] on div "10 of 301,817 products • 0 selected Add to Top Add to Bottom Deselect All" at bounding box center [1106, 154] width 701 height 28
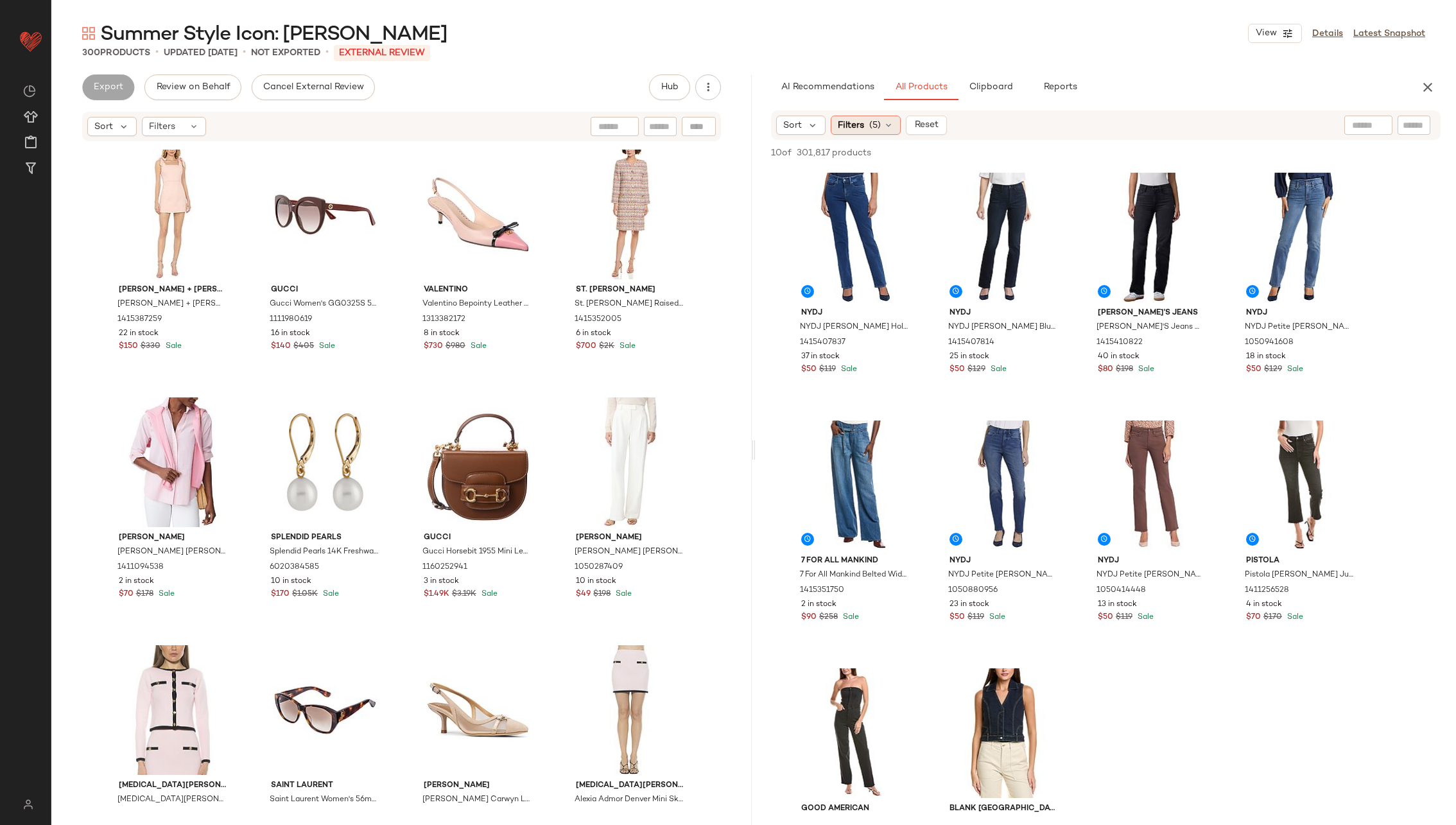
click at [885, 121] on icon at bounding box center [889, 125] width 11 height 11
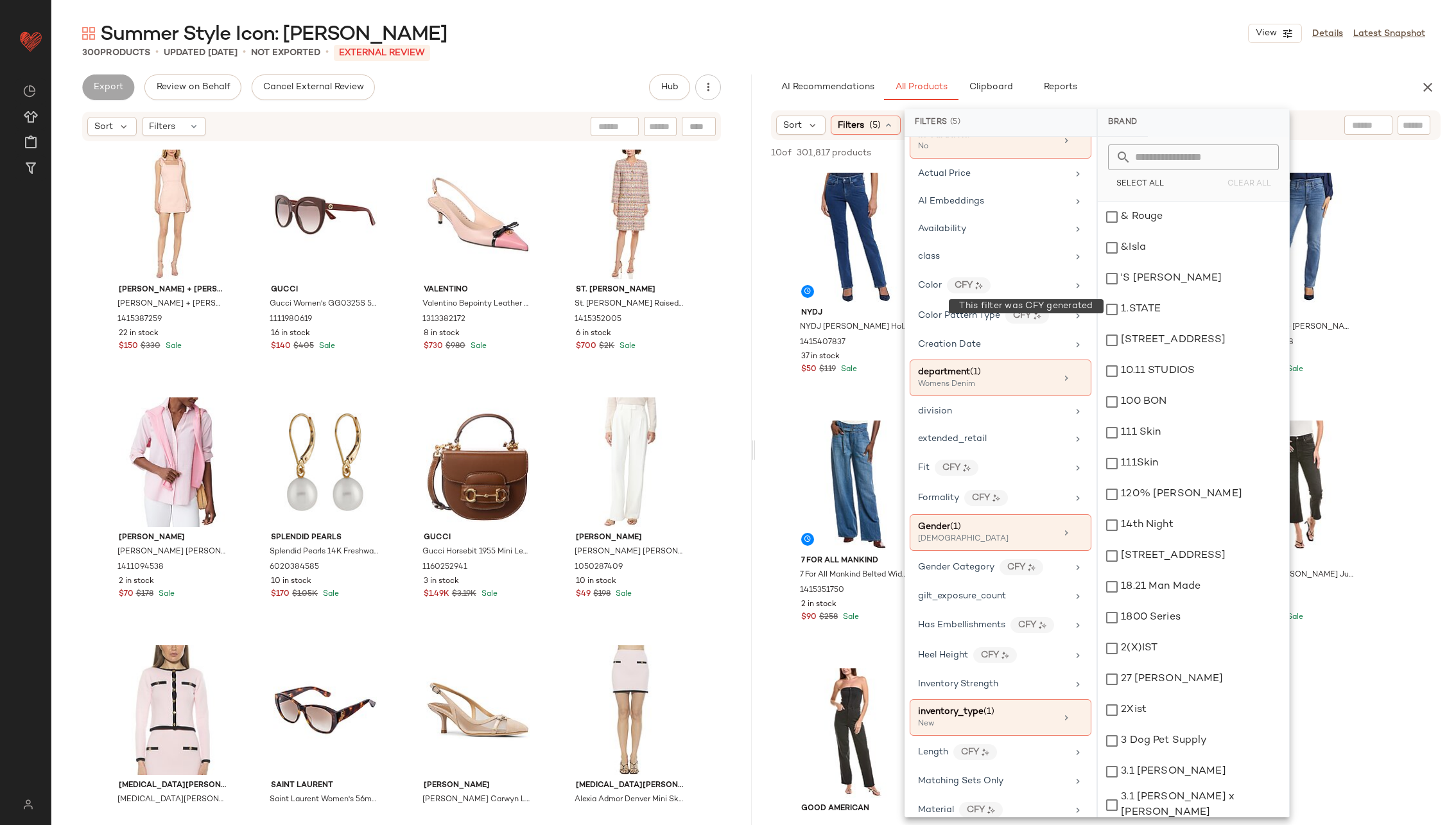
scroll to position [80, 0]
click at [970, 369] on icon at bounding box center [1079, 373] width 9 height 9
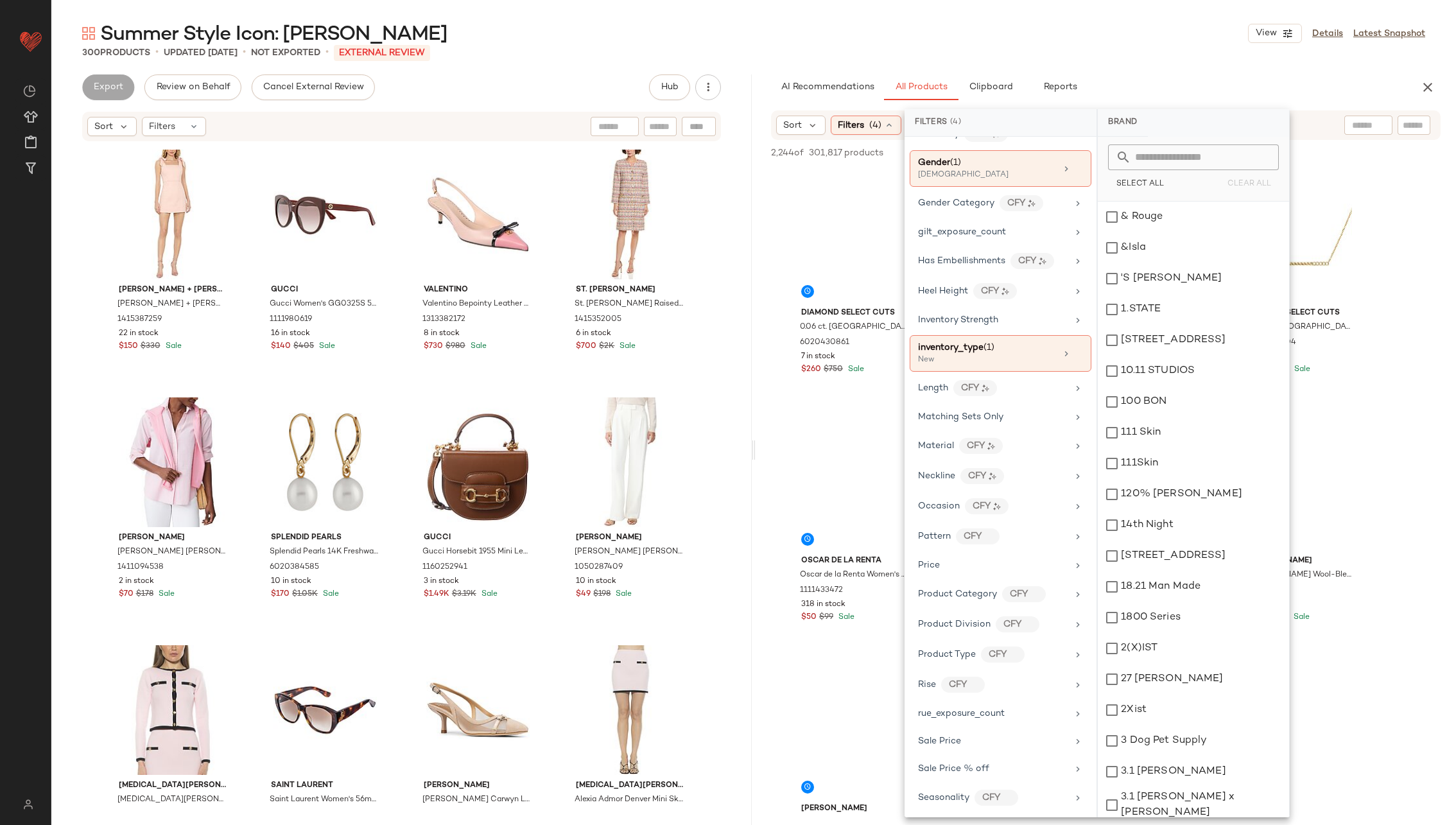
scroll to position [543, 0]
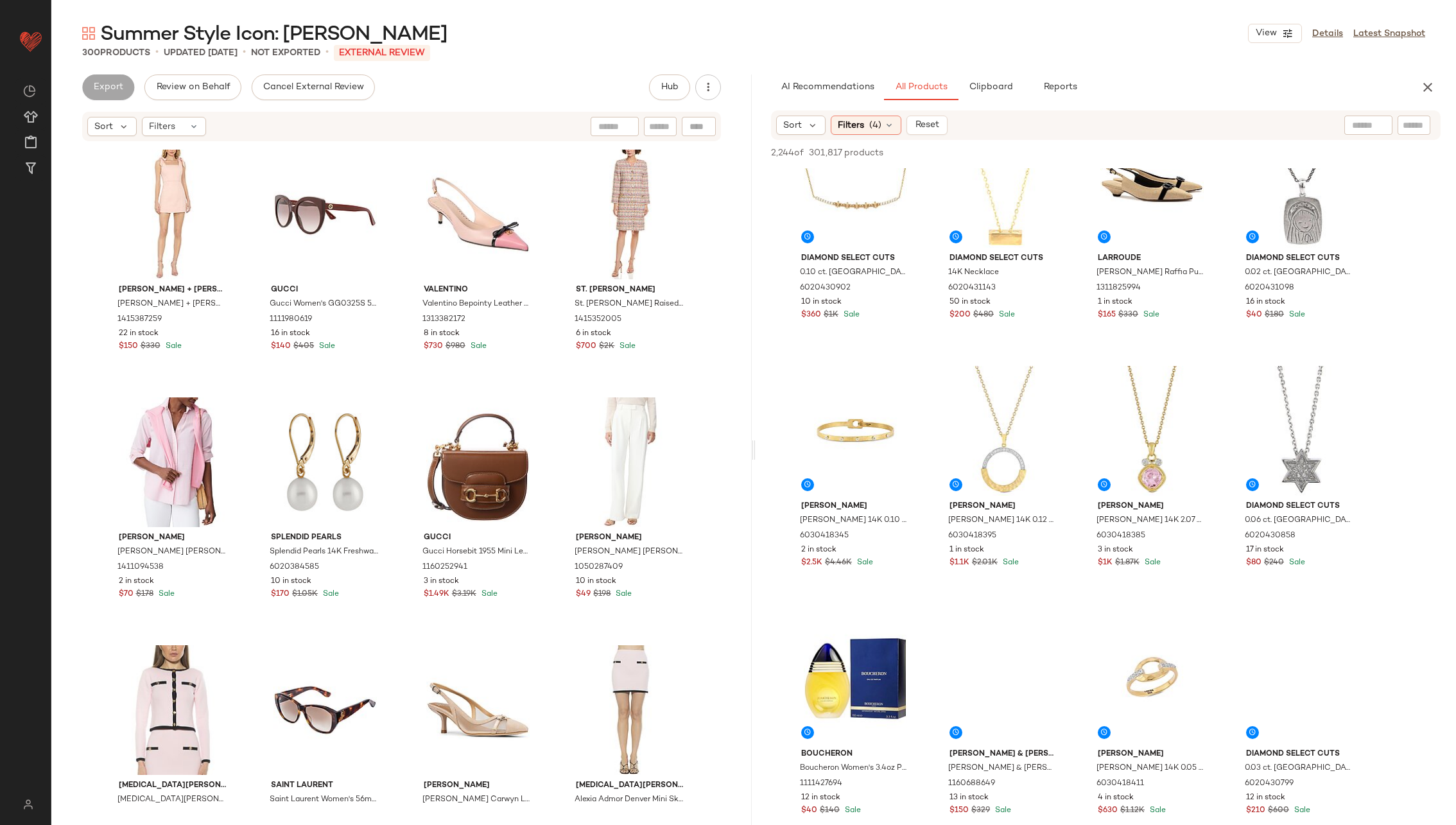
scroll to position [3276, 0]
click at [970, 124] on div at bounding box center [1312, 125] width 161 height 19
type input "**********"
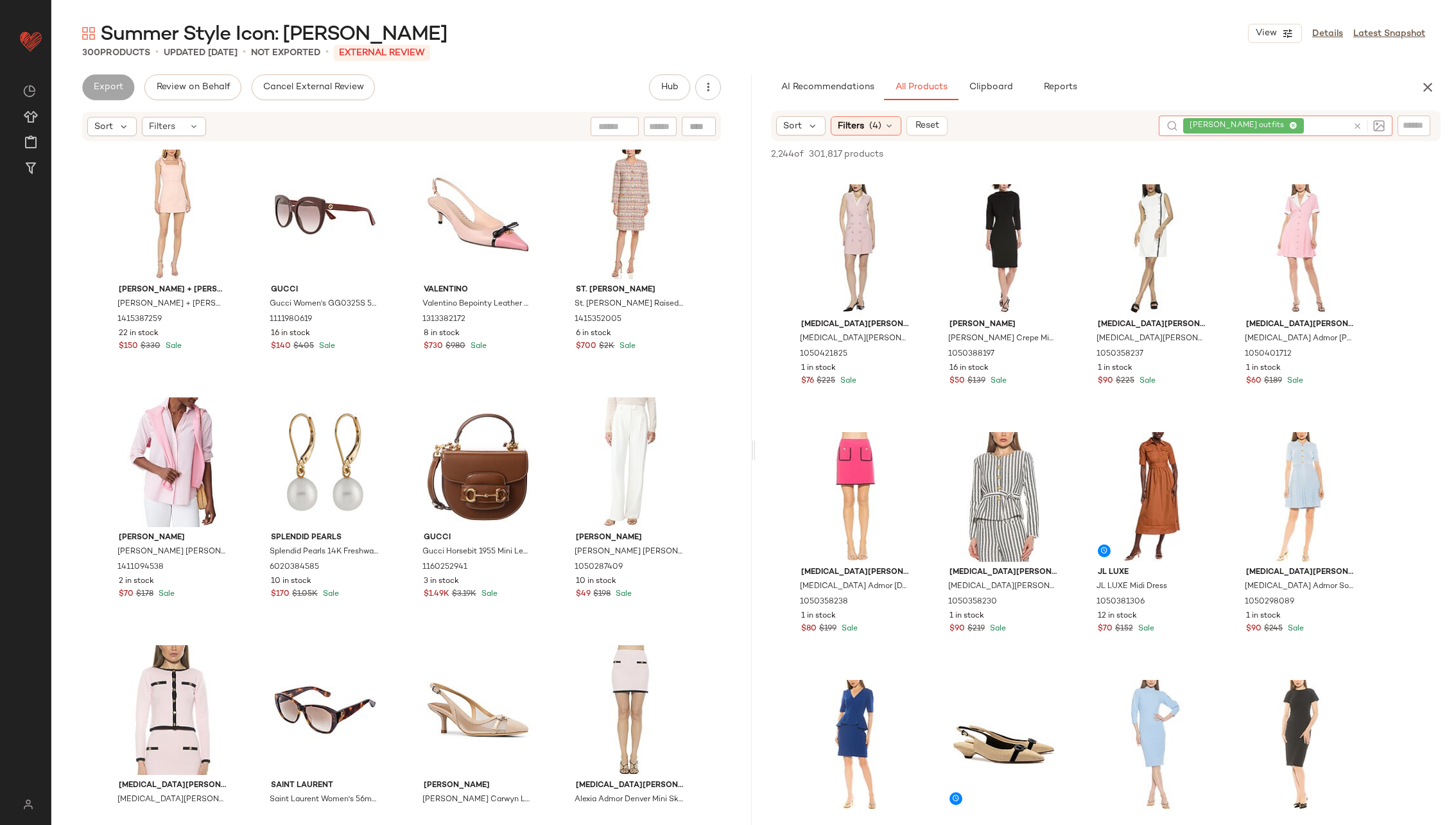
scroll to position [0, 0]
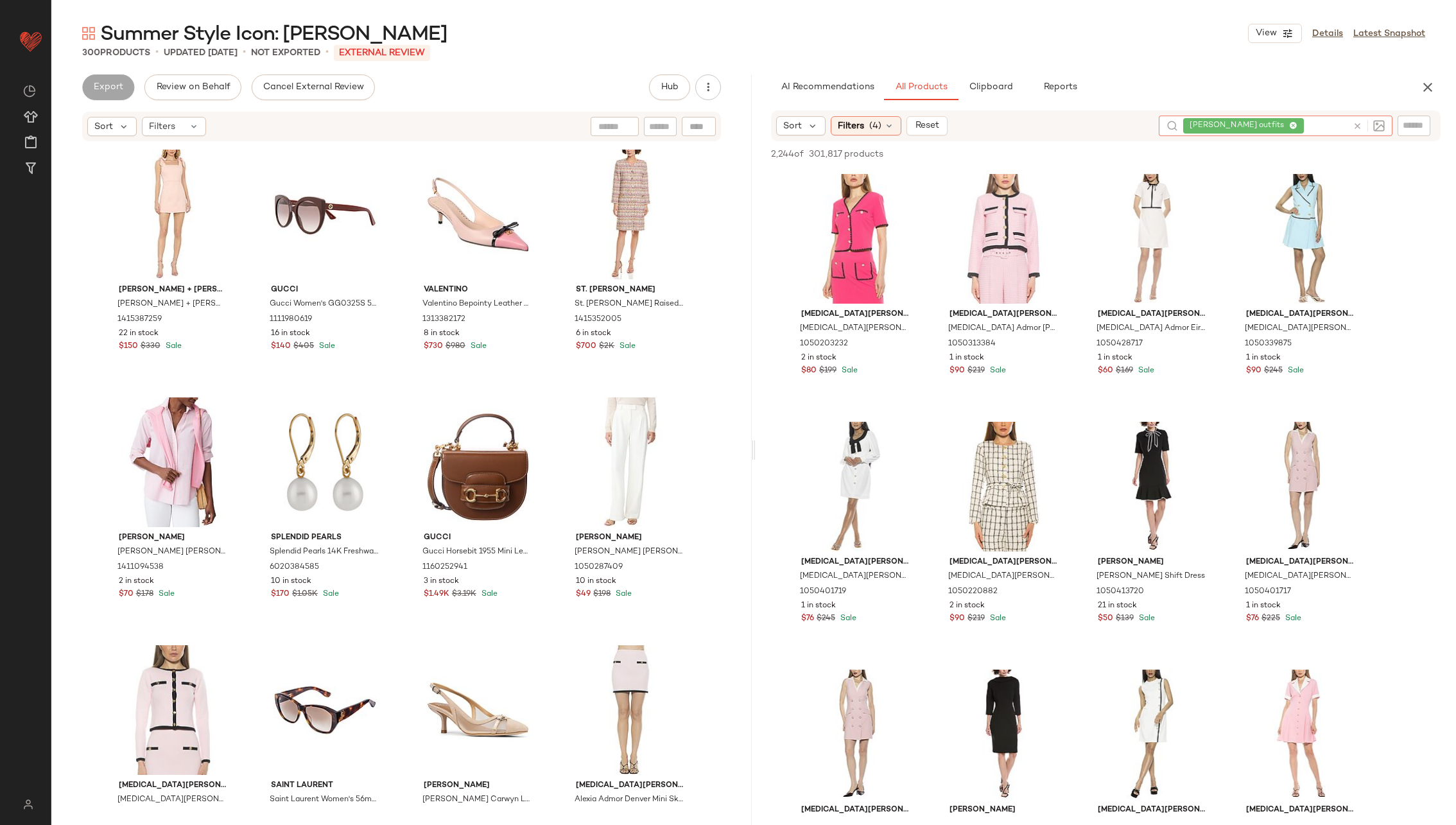
click at [970, 124] on icon at bounding box center [1358, 125] width 10 height 10
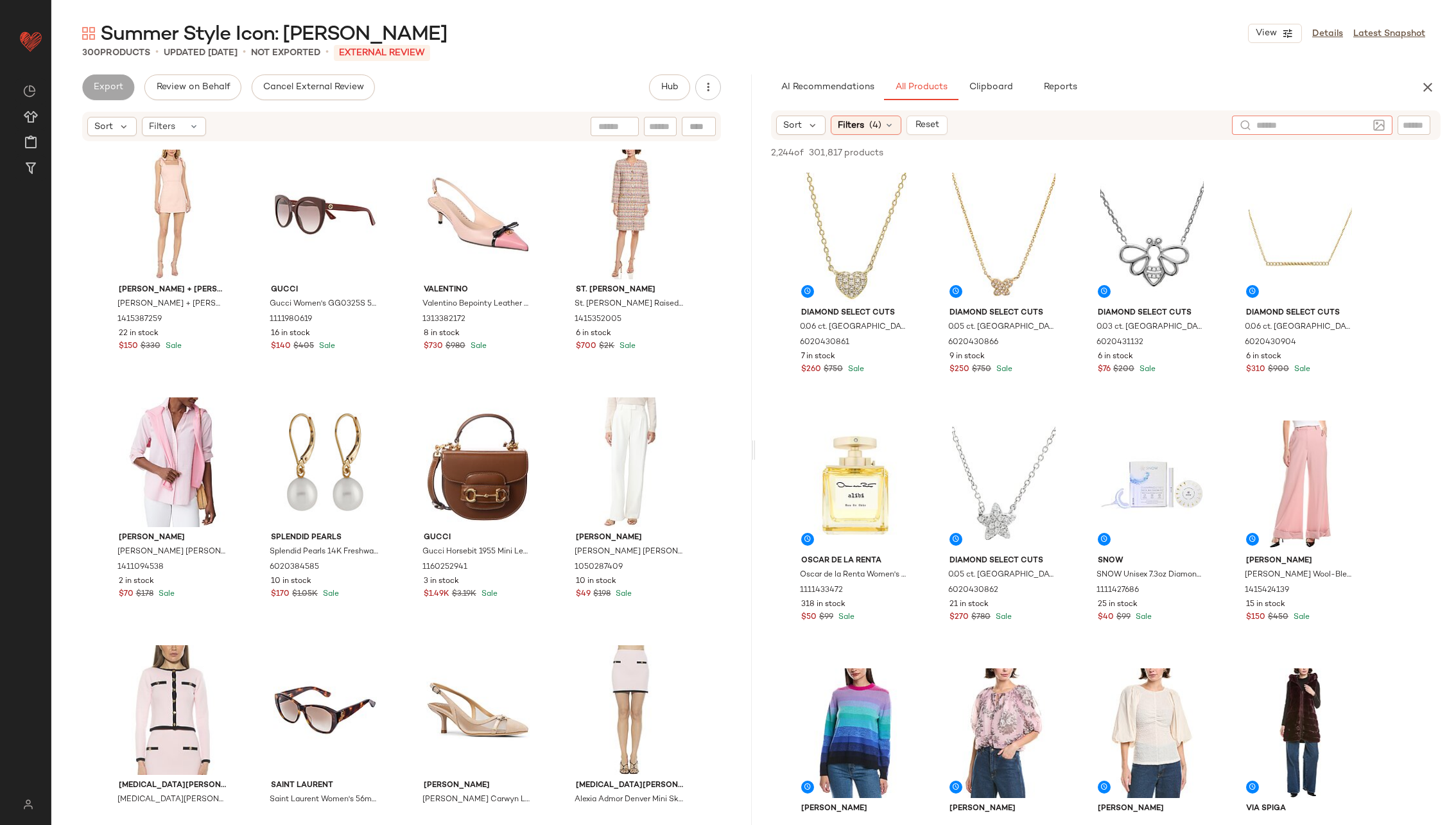
click at [499, 46] on div "300 Products • updated Aug 28th • Not Exported • External REVIEW" at bounding box center [754, 53] width 1405 height 13
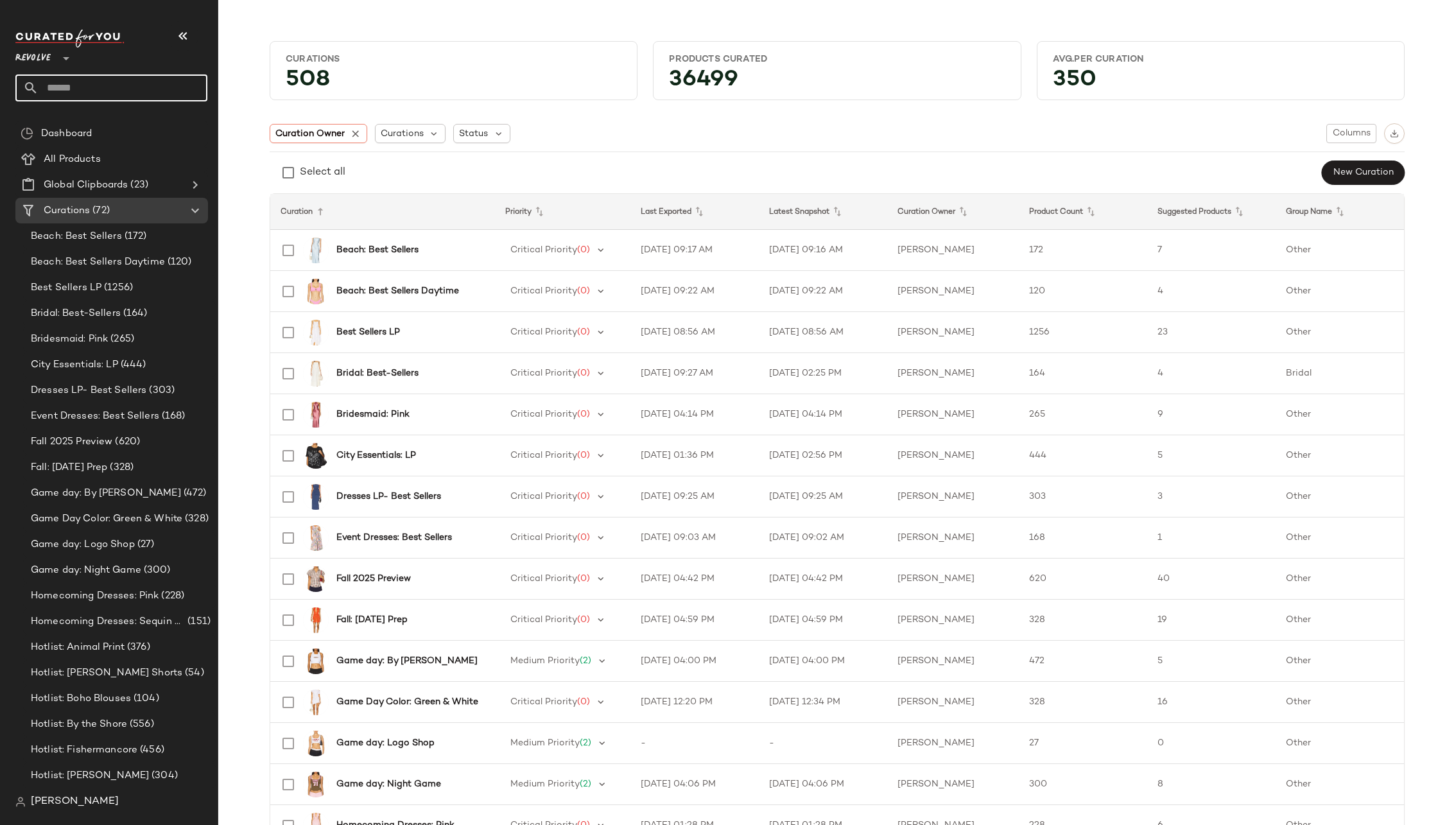
click at [112, 89] on input "text" at bounding box center [123, 88] width 169 height 27
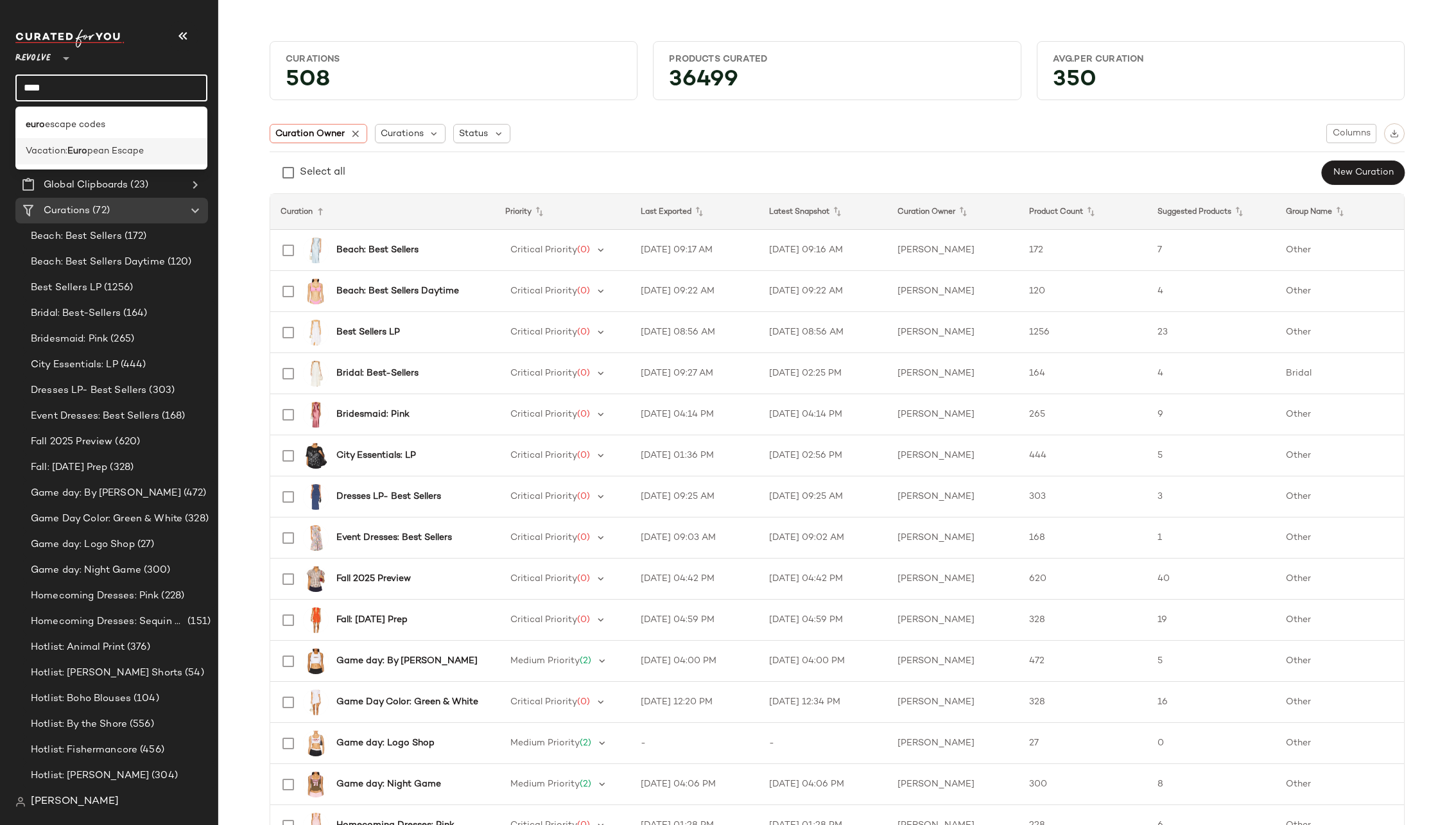
type input "****"
click at [112, 153] on span "pean Escape" at bounding box center [116, 151] width 56 height 13
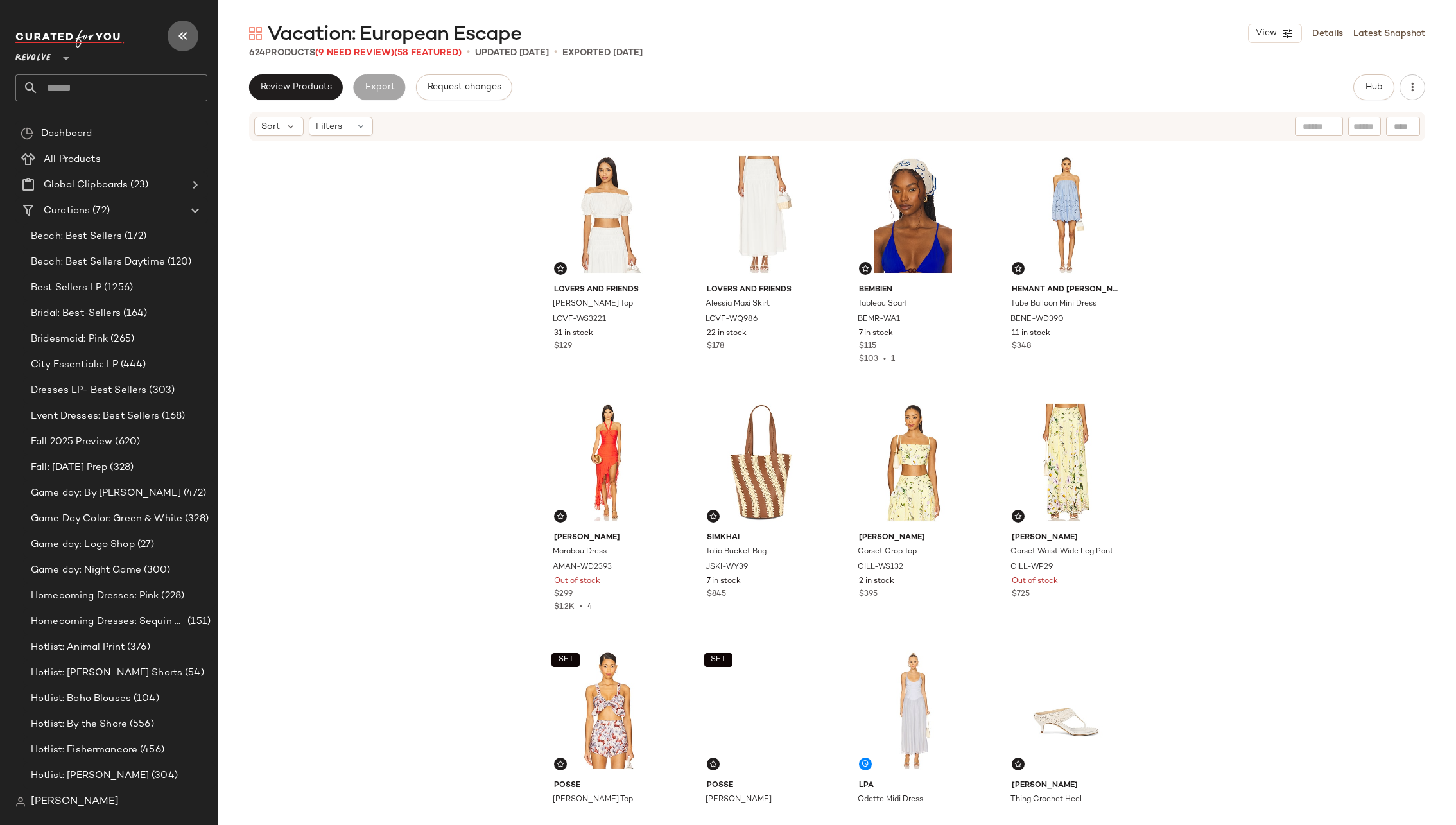
click at [171, 37] on button "button" at bounding box center [182, 35] width 31 height 31
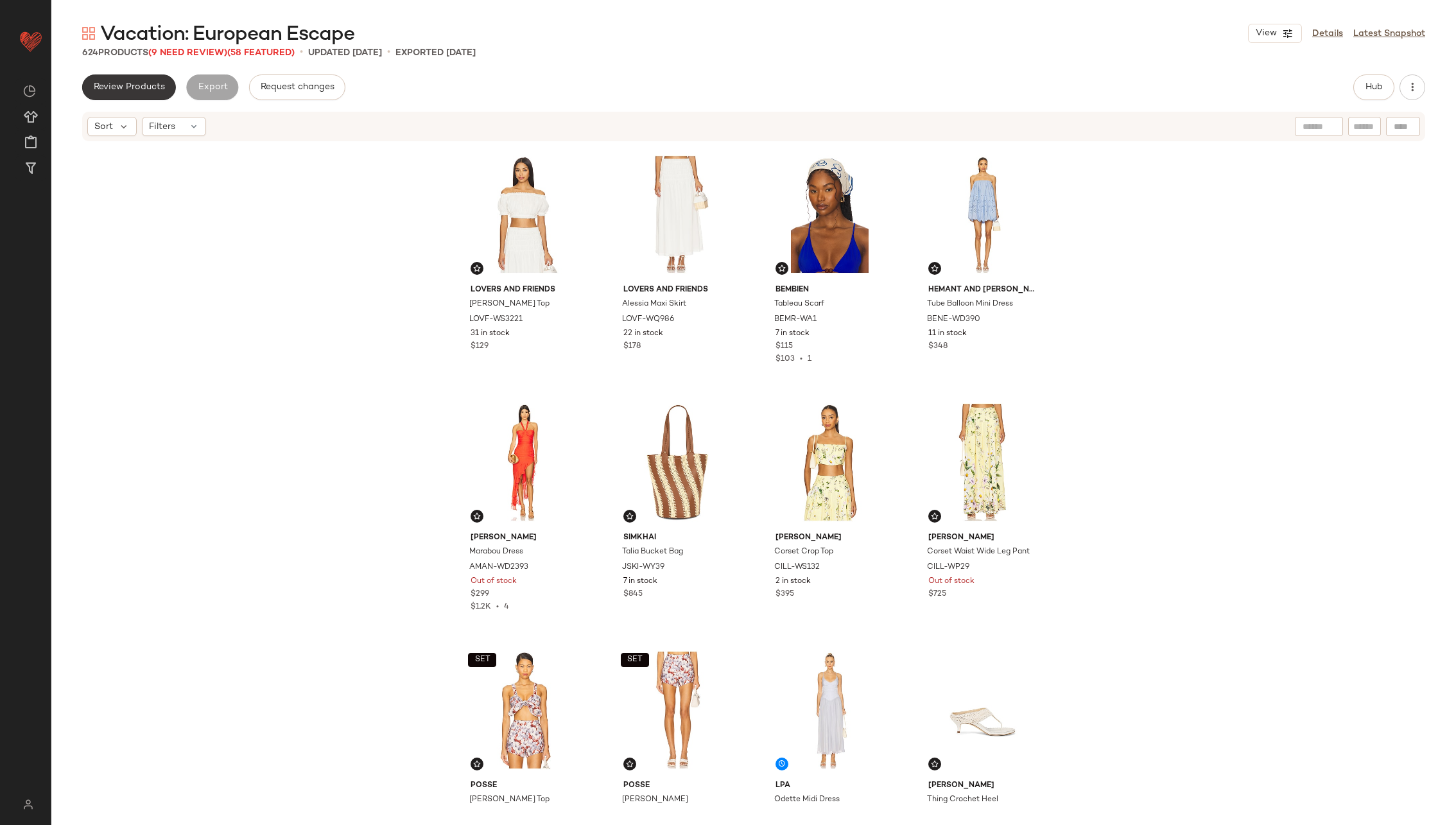
click at [147, 87] on span "Review Products" at bounding box center [129, 88] width 72 height 11
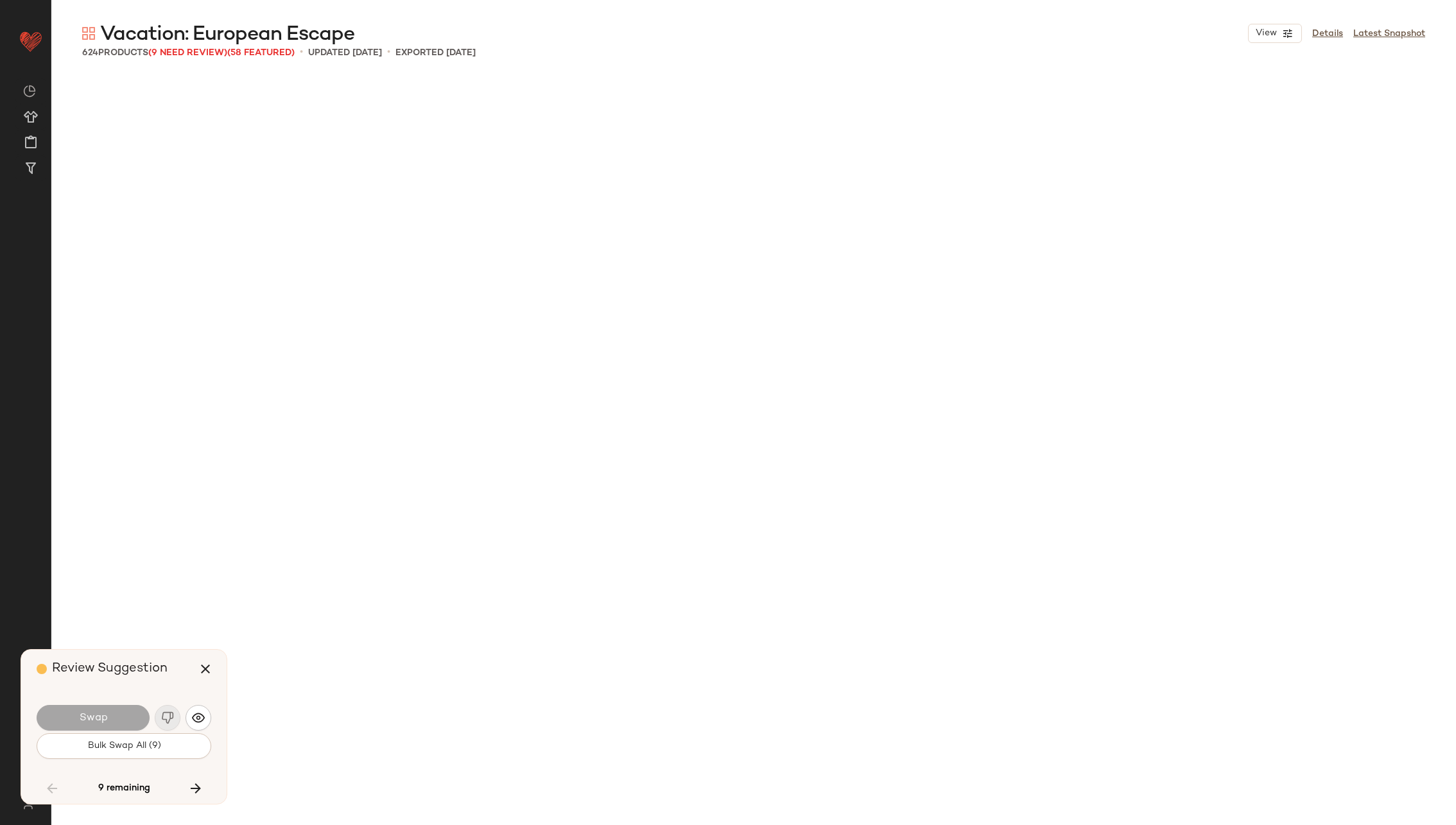
scroll to position [8424, 0]
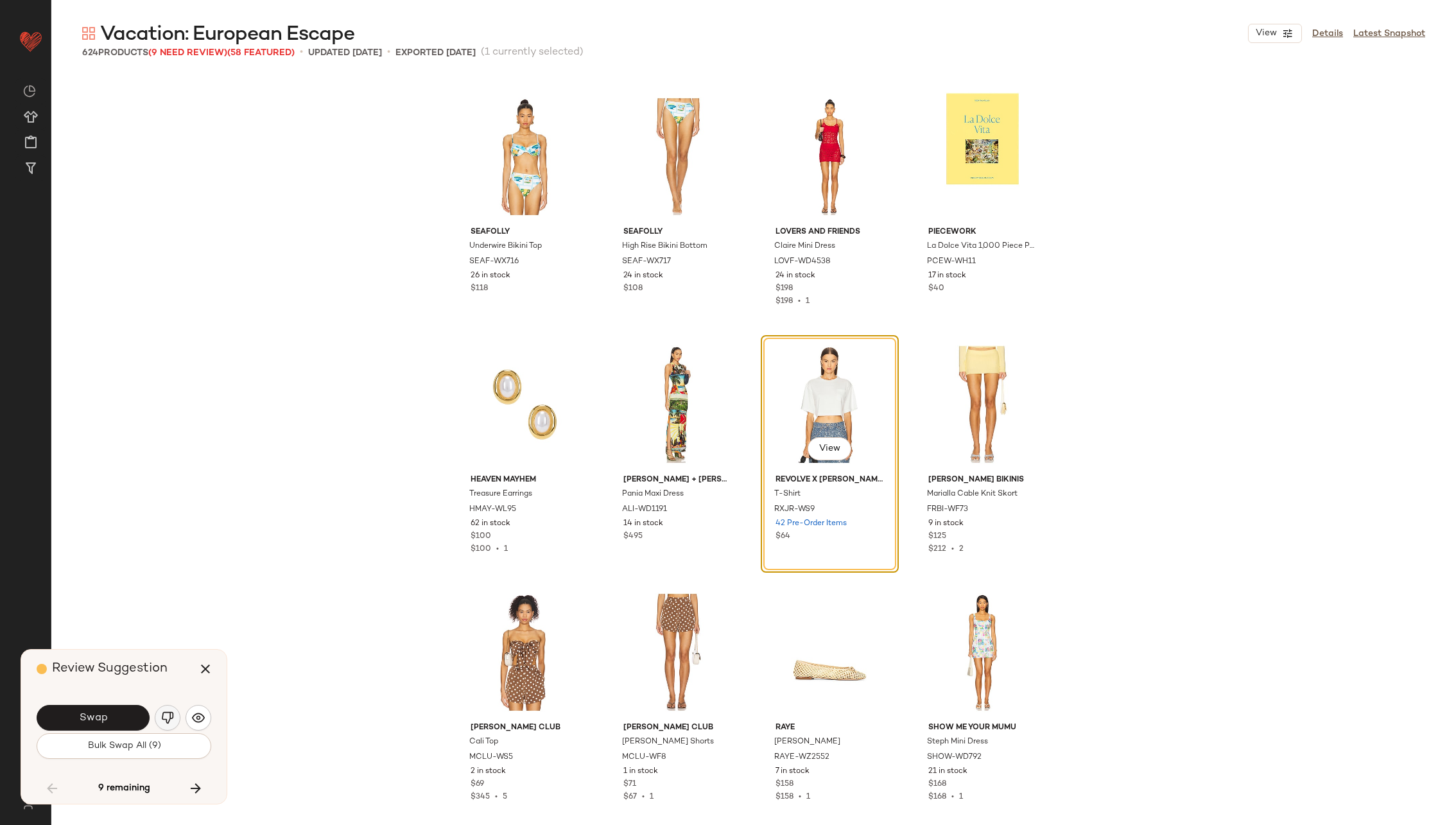
click at [167, 713] on img "button" at bounding box center [168, 717] width 13 height 13
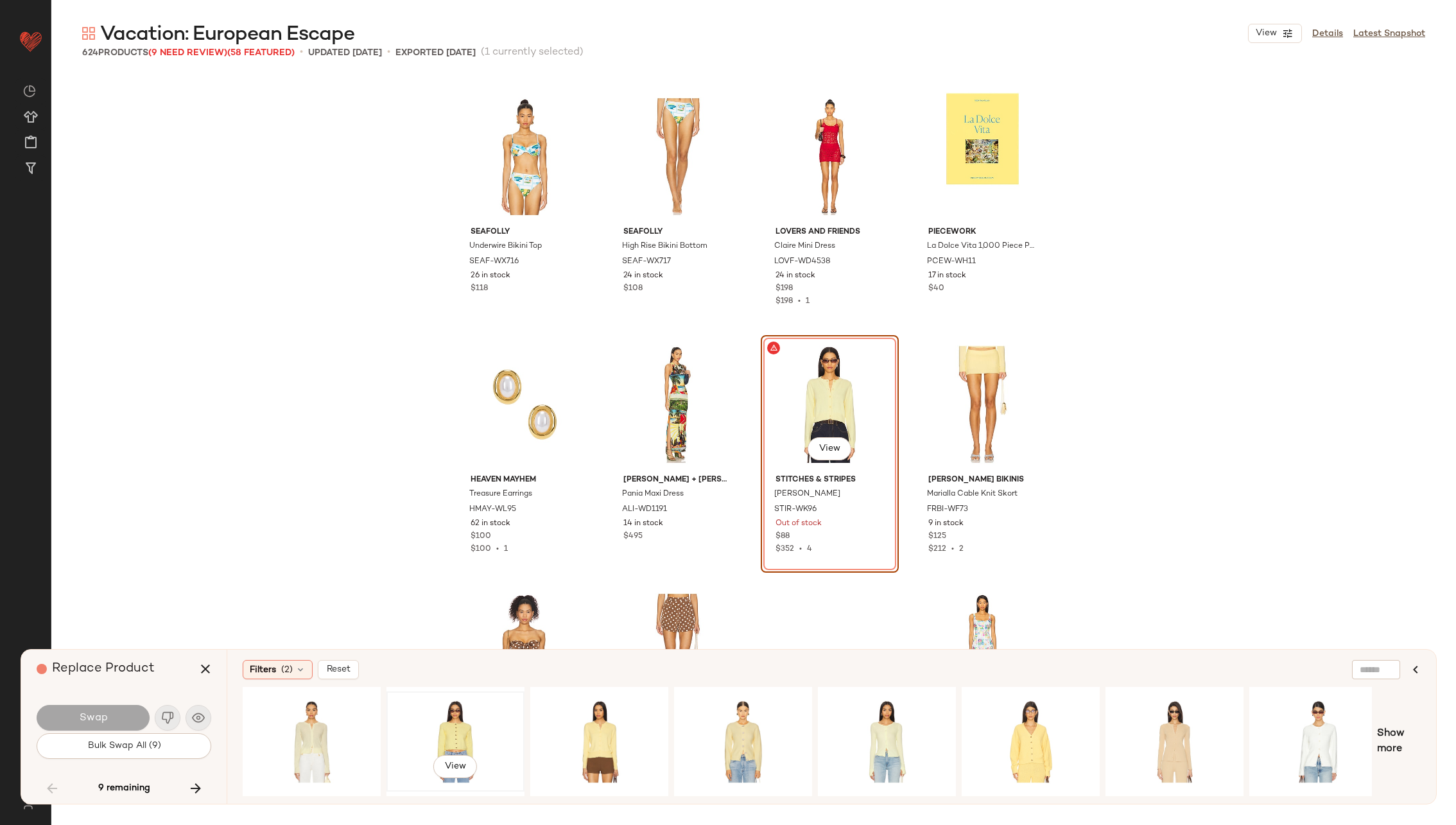
click at [442, 729] on div "View" at bounding box center [455, 742] width 129 height 91
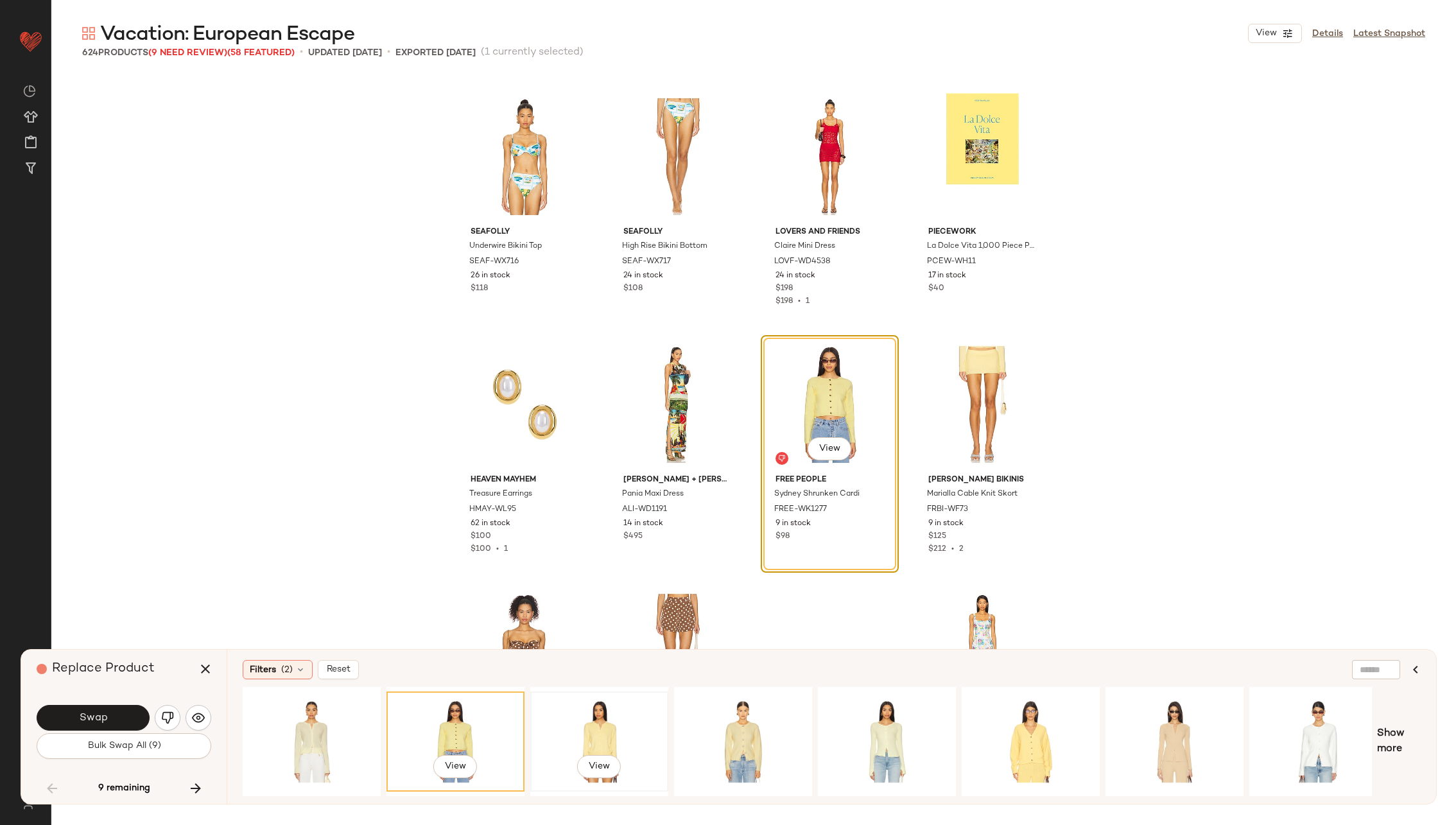
click at [590, 724] on div "View" at bounding box center [599, 742] width 129 height 91
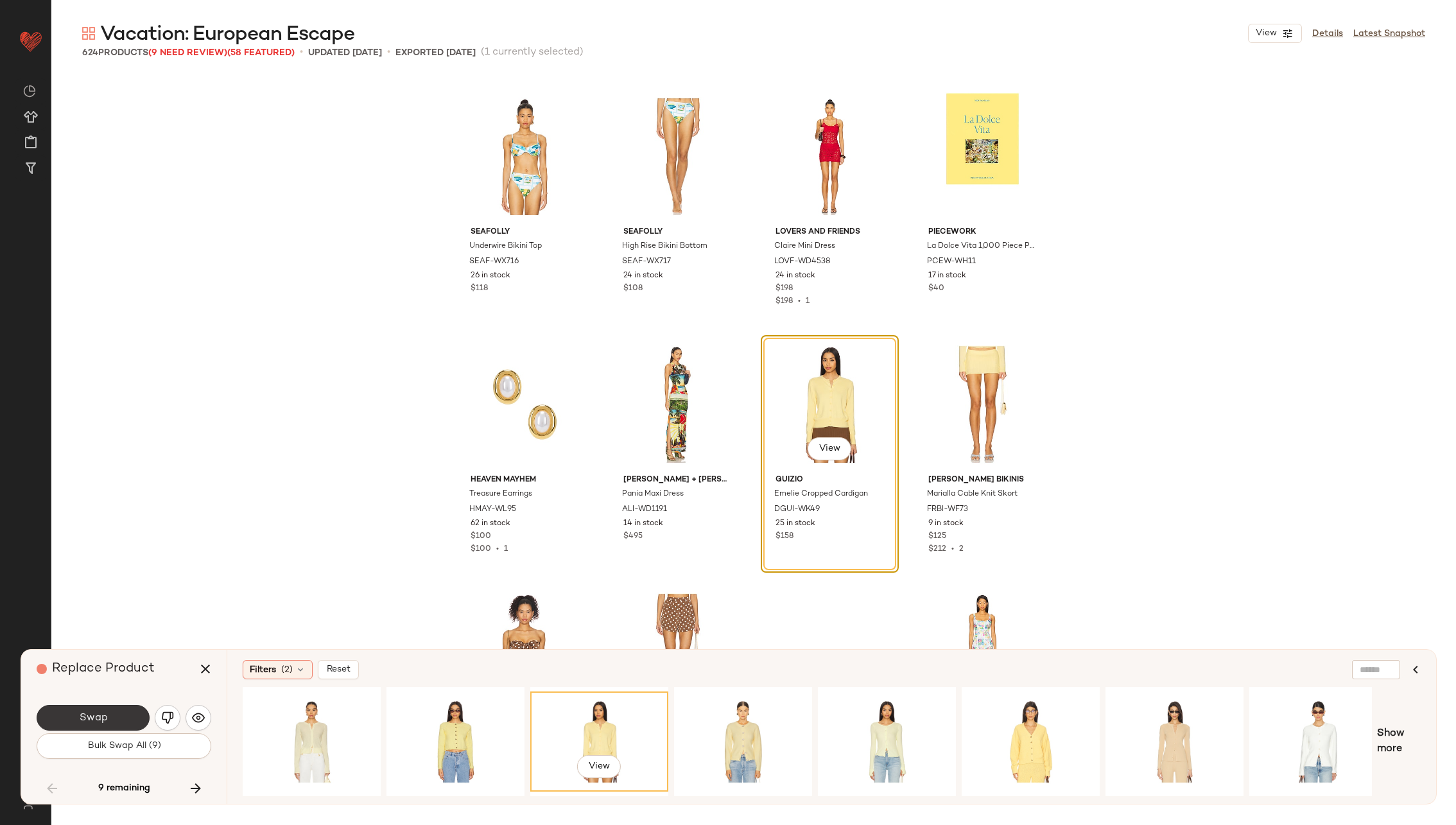
click at [104, 720] on span "Swap" at bounding box center [92, 718] width 29 height 12
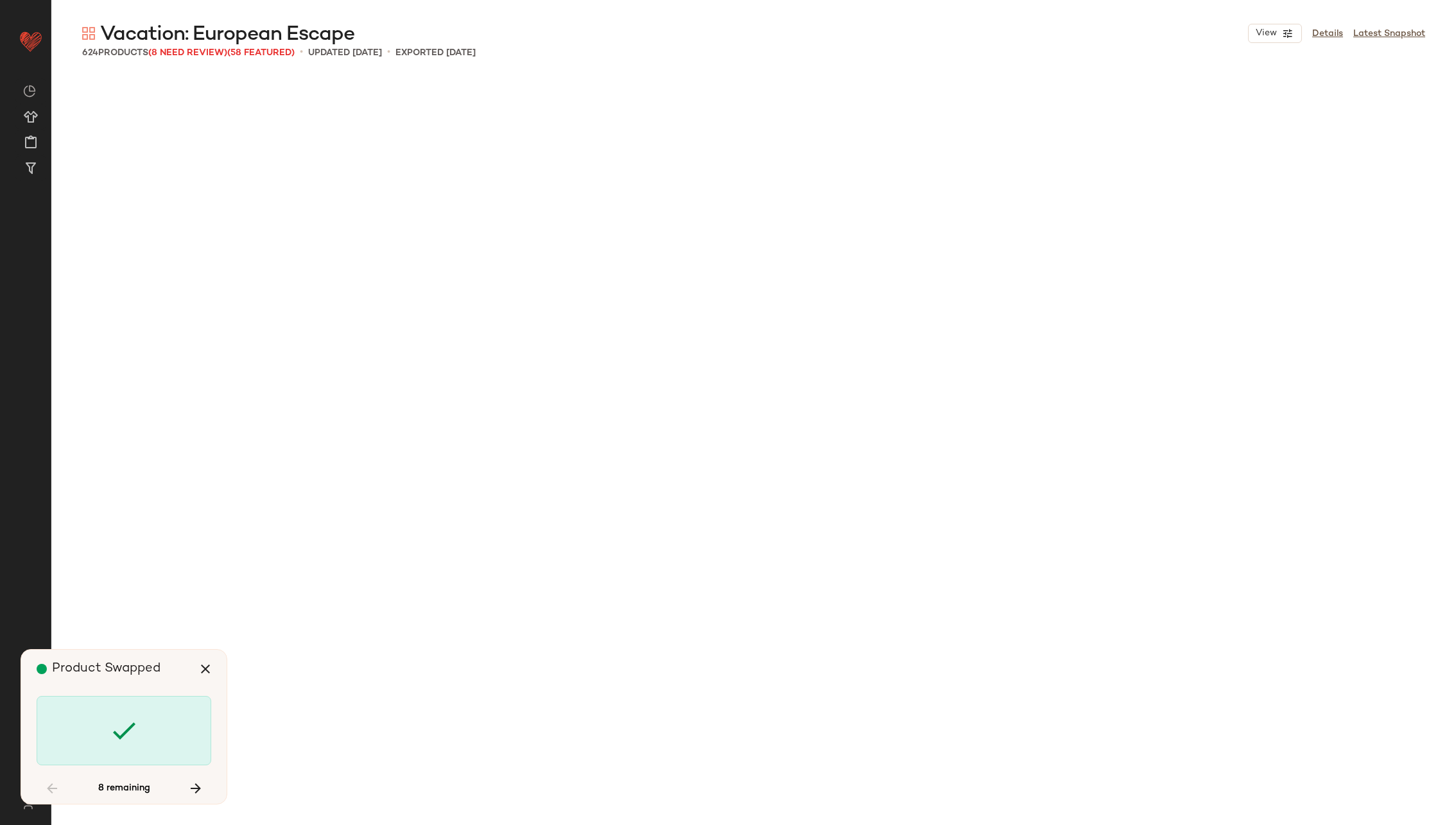
scroll to position [11149, 0]
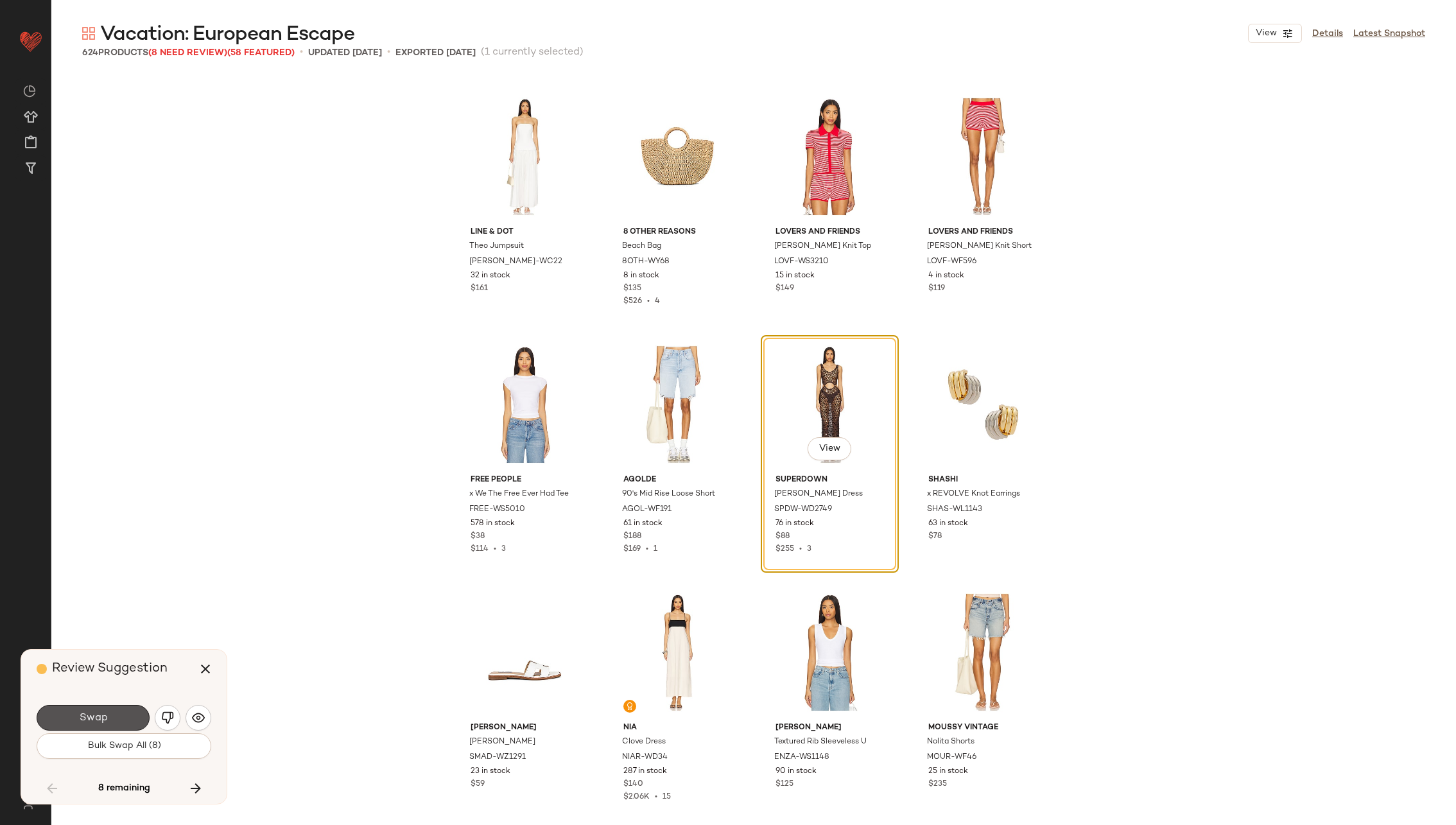
click at [104, 720] on span "Swap" at bounding box center [92, 718] width 29 height 12
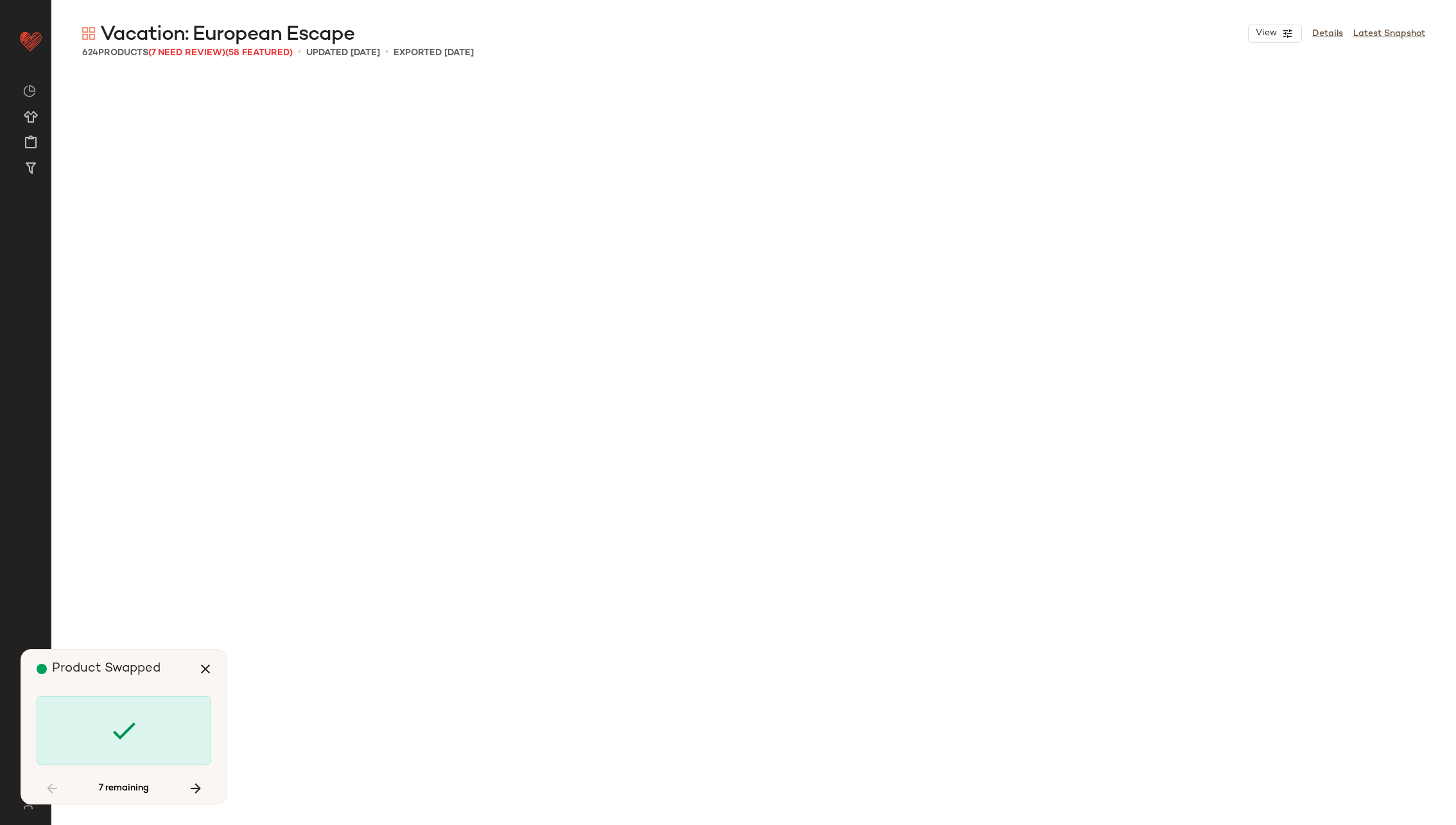
scroll to position [12635, 0]
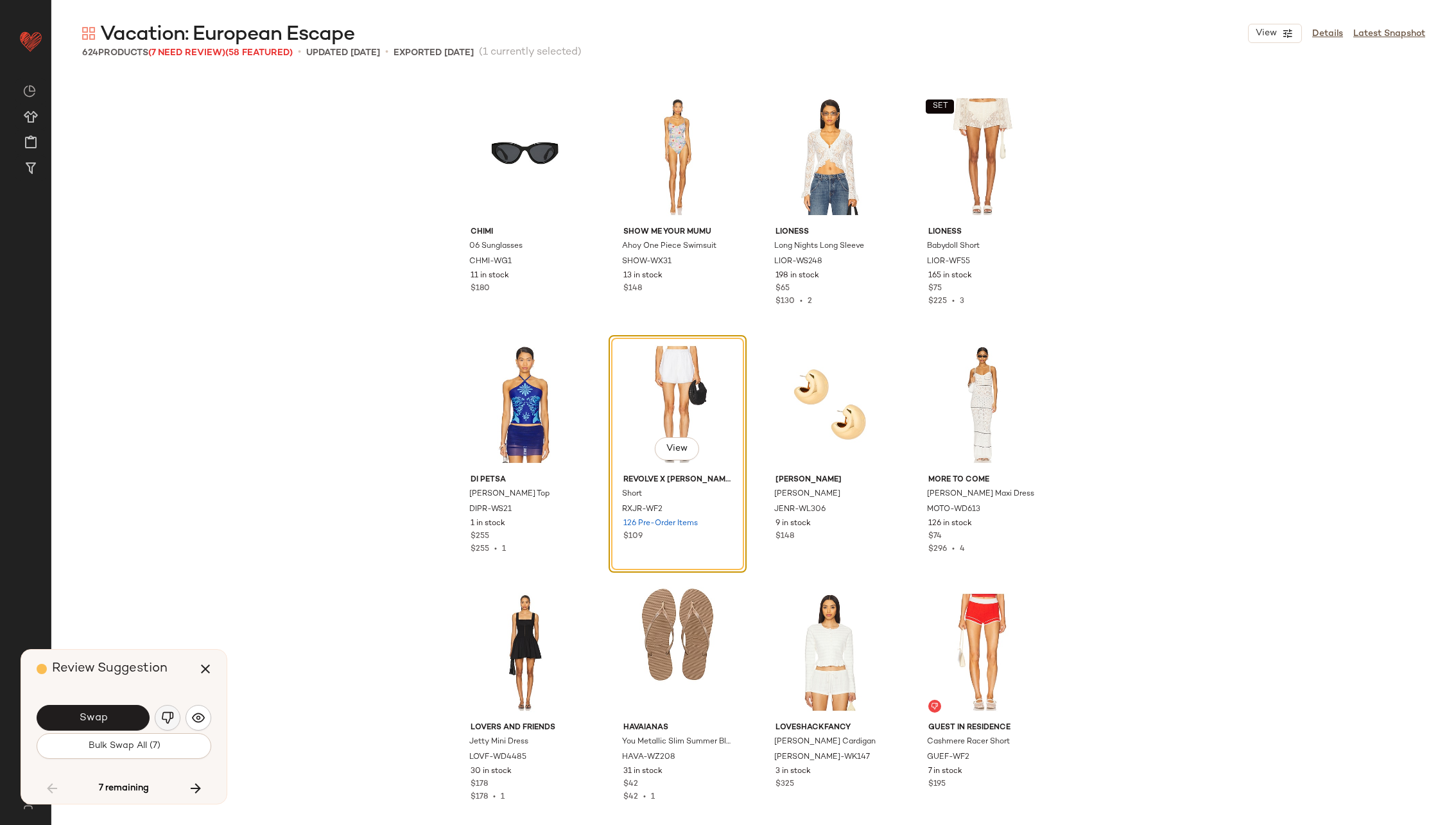
click at [165, 718] on img "button" at bounding box center [168, 717] width 13 height 13
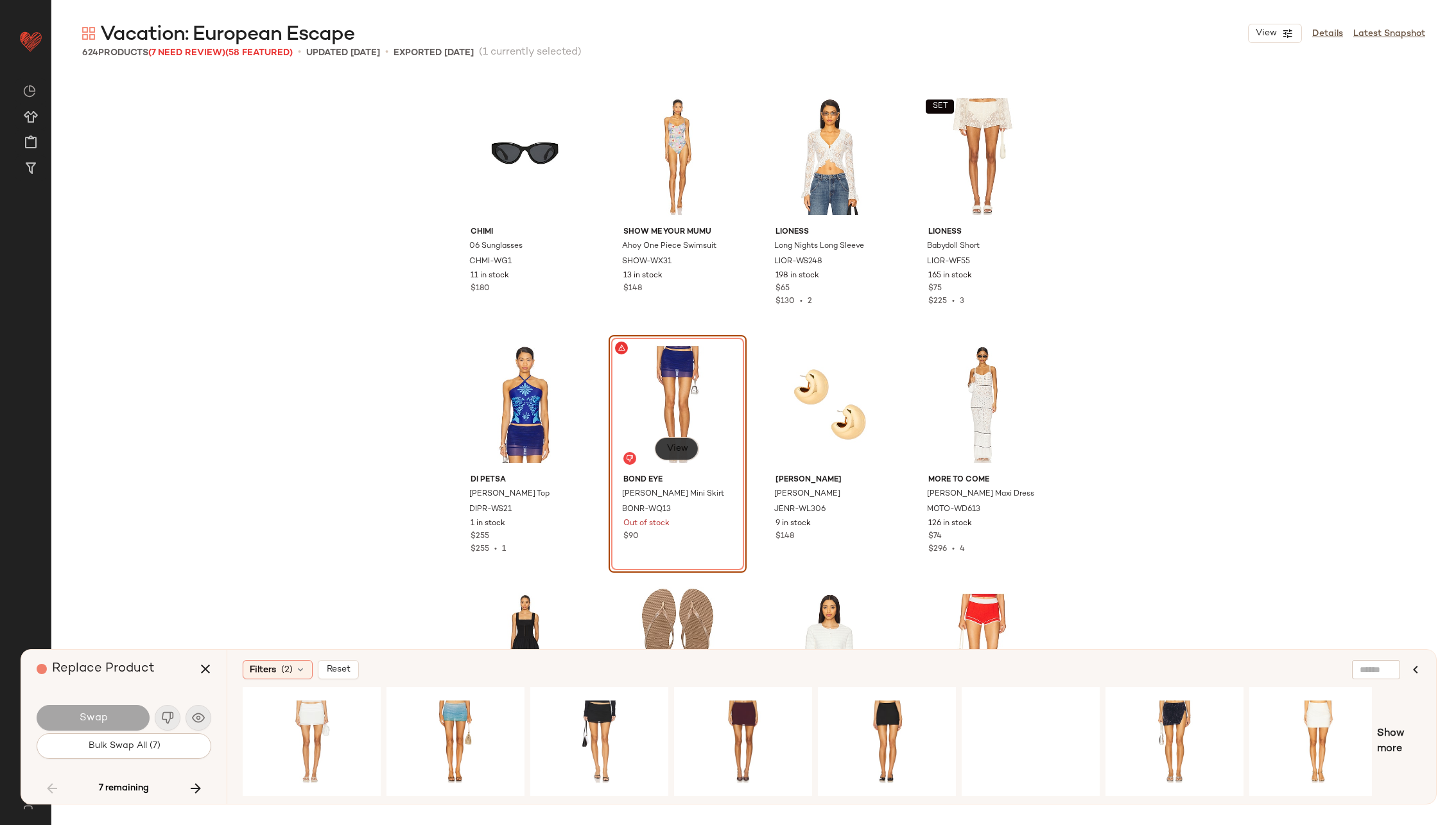
click at [675, 447] on span "View" at bounding box center [676, 449] width 22 height 11
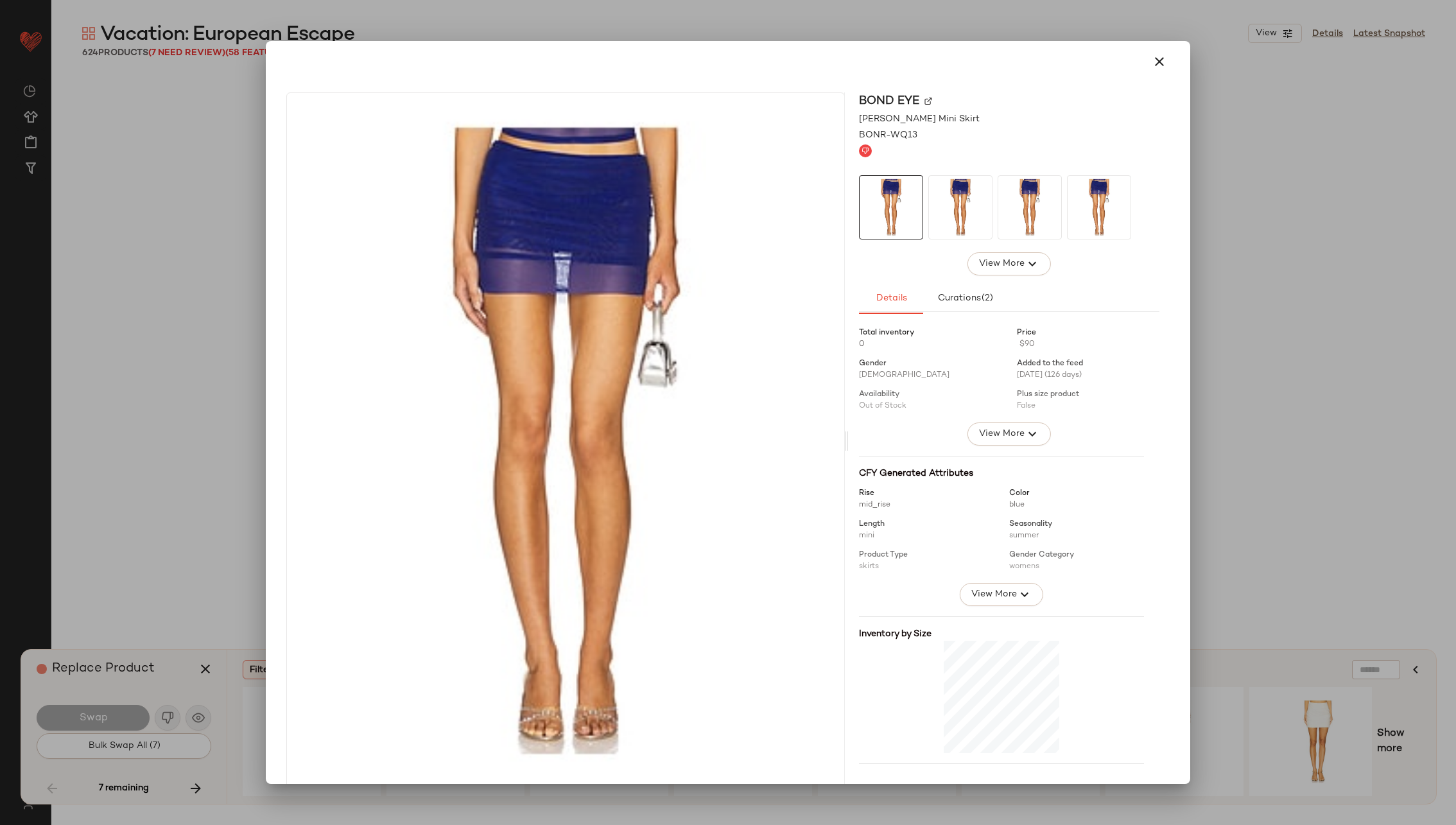
click at [924, 102] on img at bounding box center [928, 101] width 8 height 8
click at [1152, 60] on icon "button" at bounding box center [1160, 61] width 16 height 16
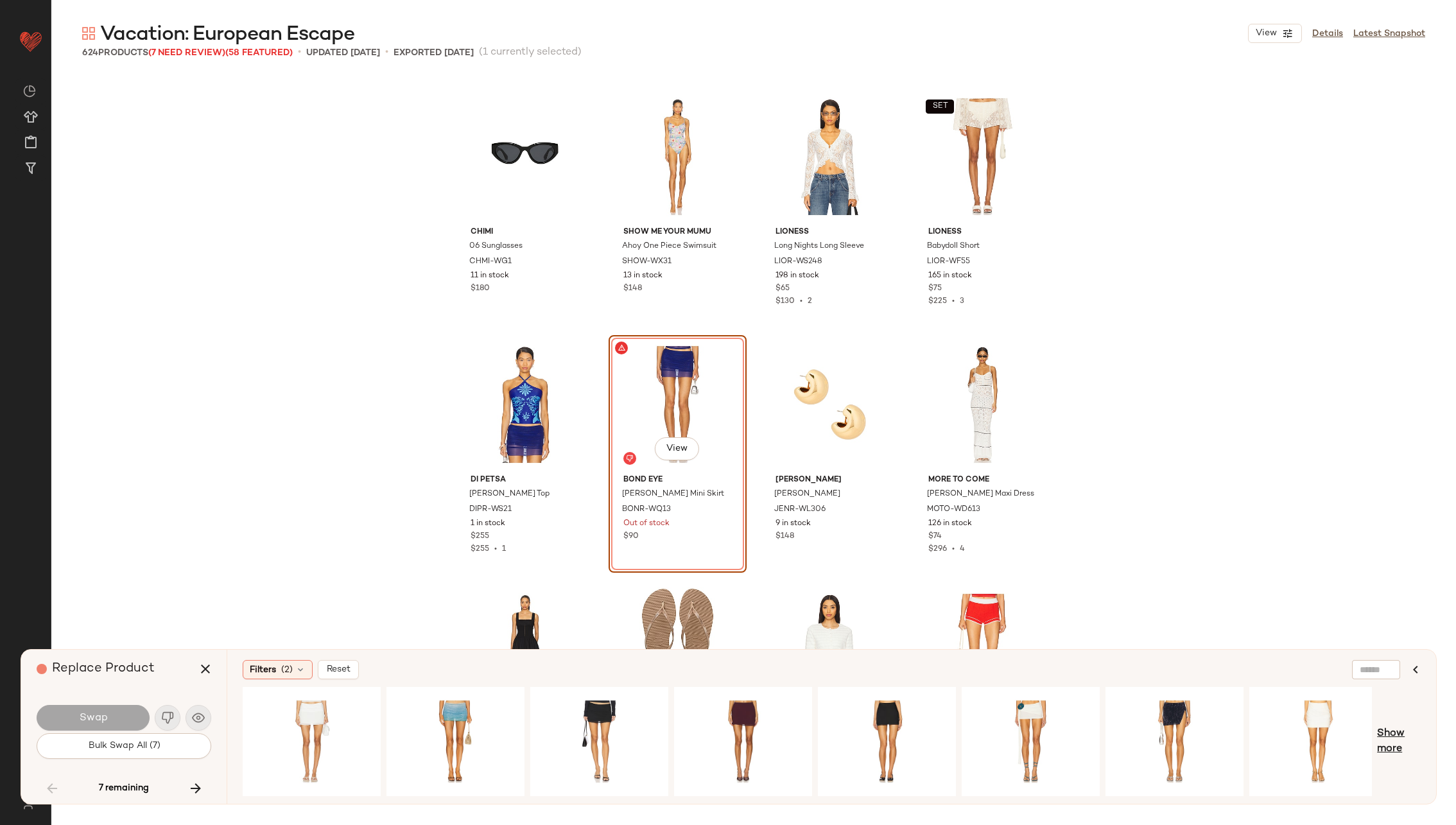
click at [1391, 729] on span "Show more" at bounding box center [1399, 741] width 44 height 31
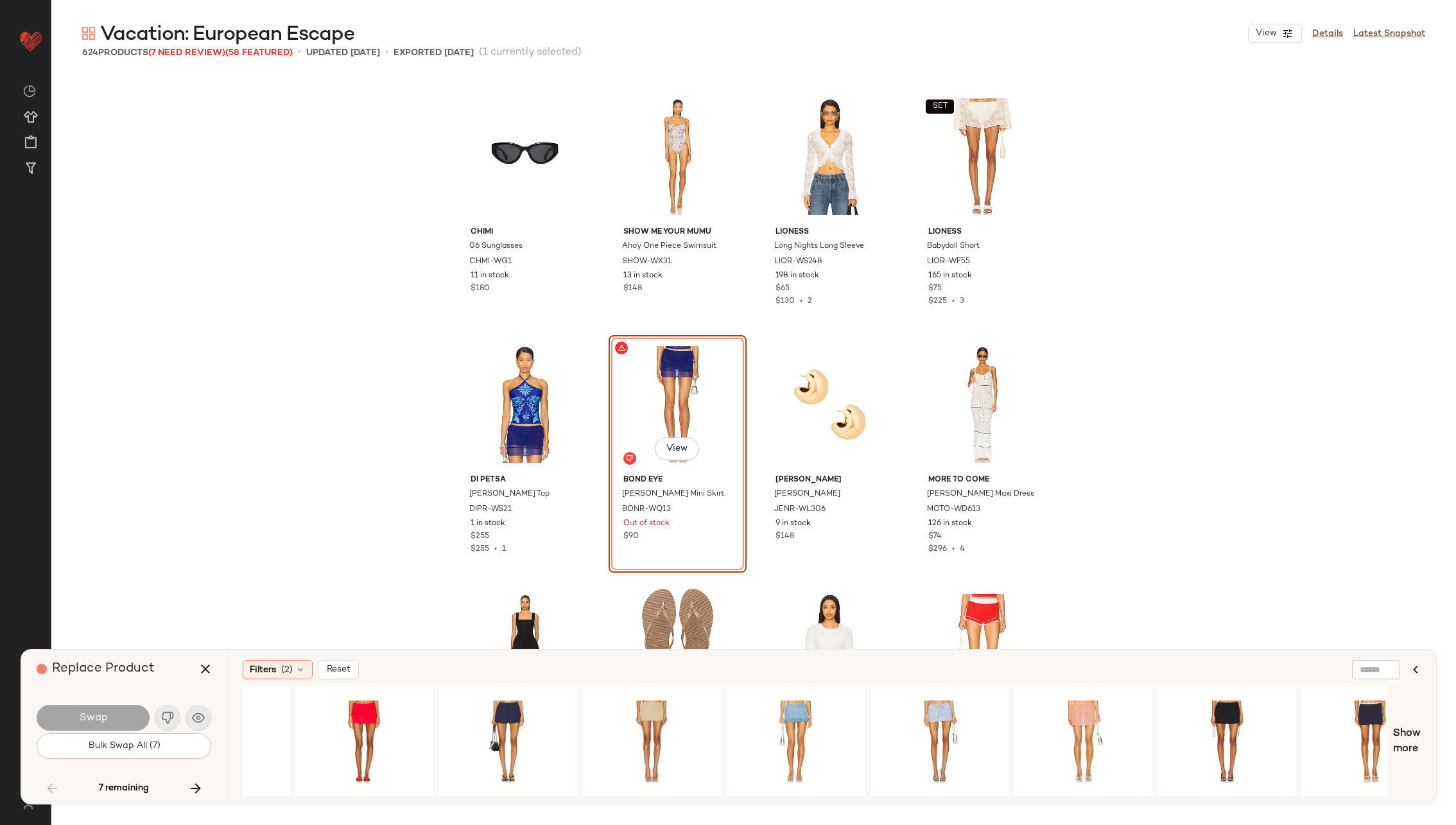
scroll to position [0, 1394]
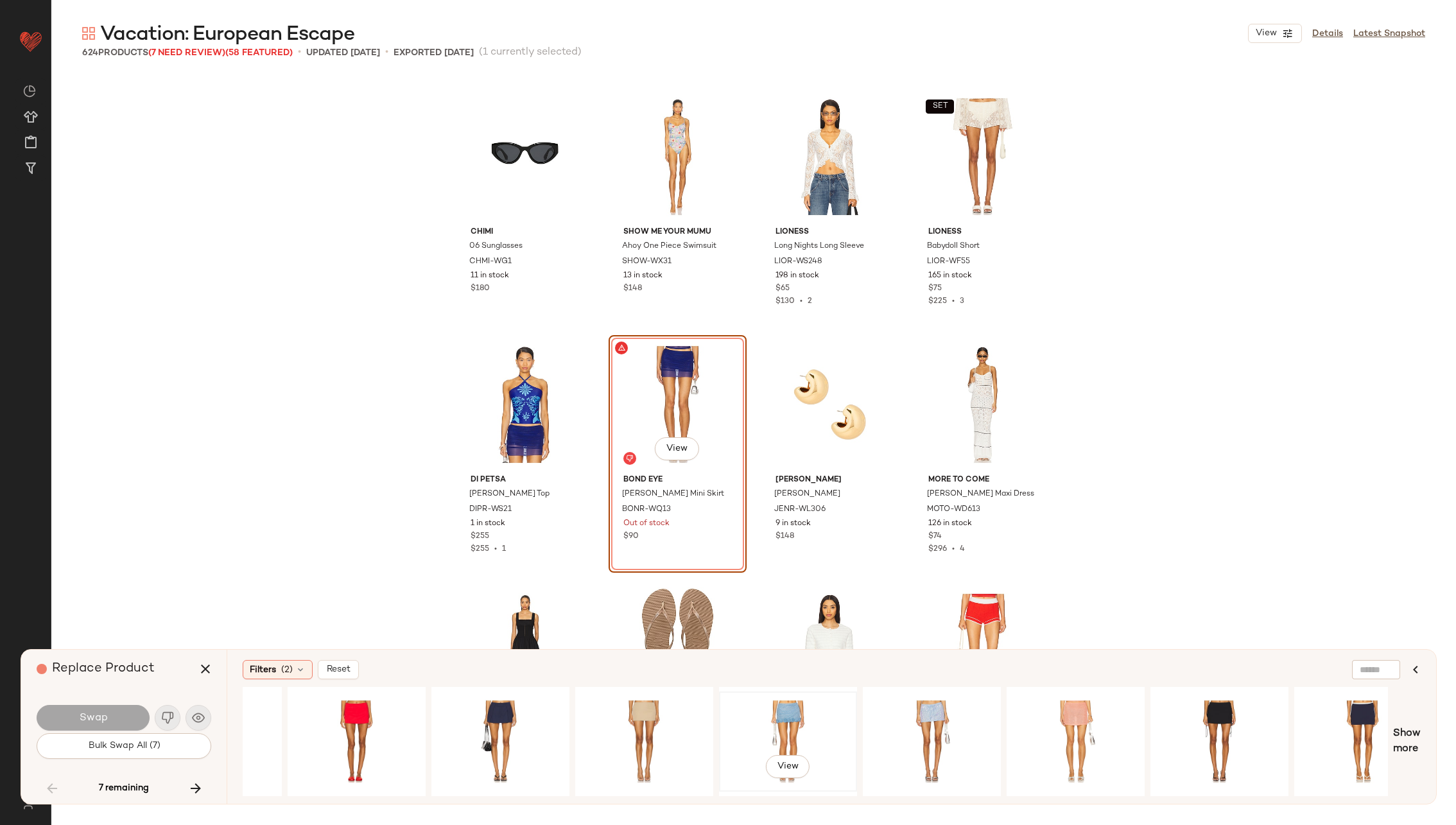
click at [805, 722] on div "View" at bounding box center [788, 742] width 129 height 91
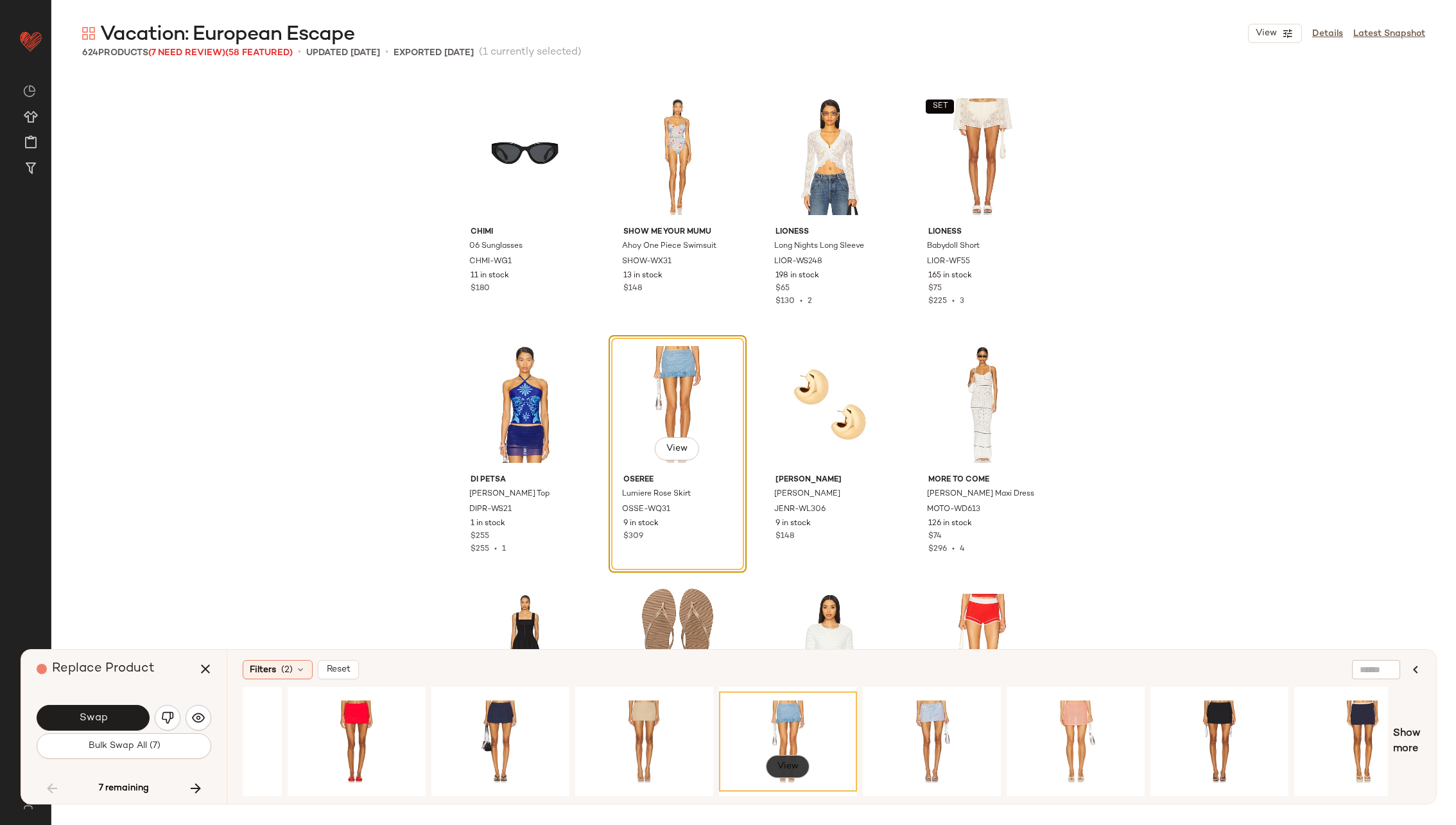
click at [789, 761] on span "View" at bounding box center [788, 766] width 22 height 11
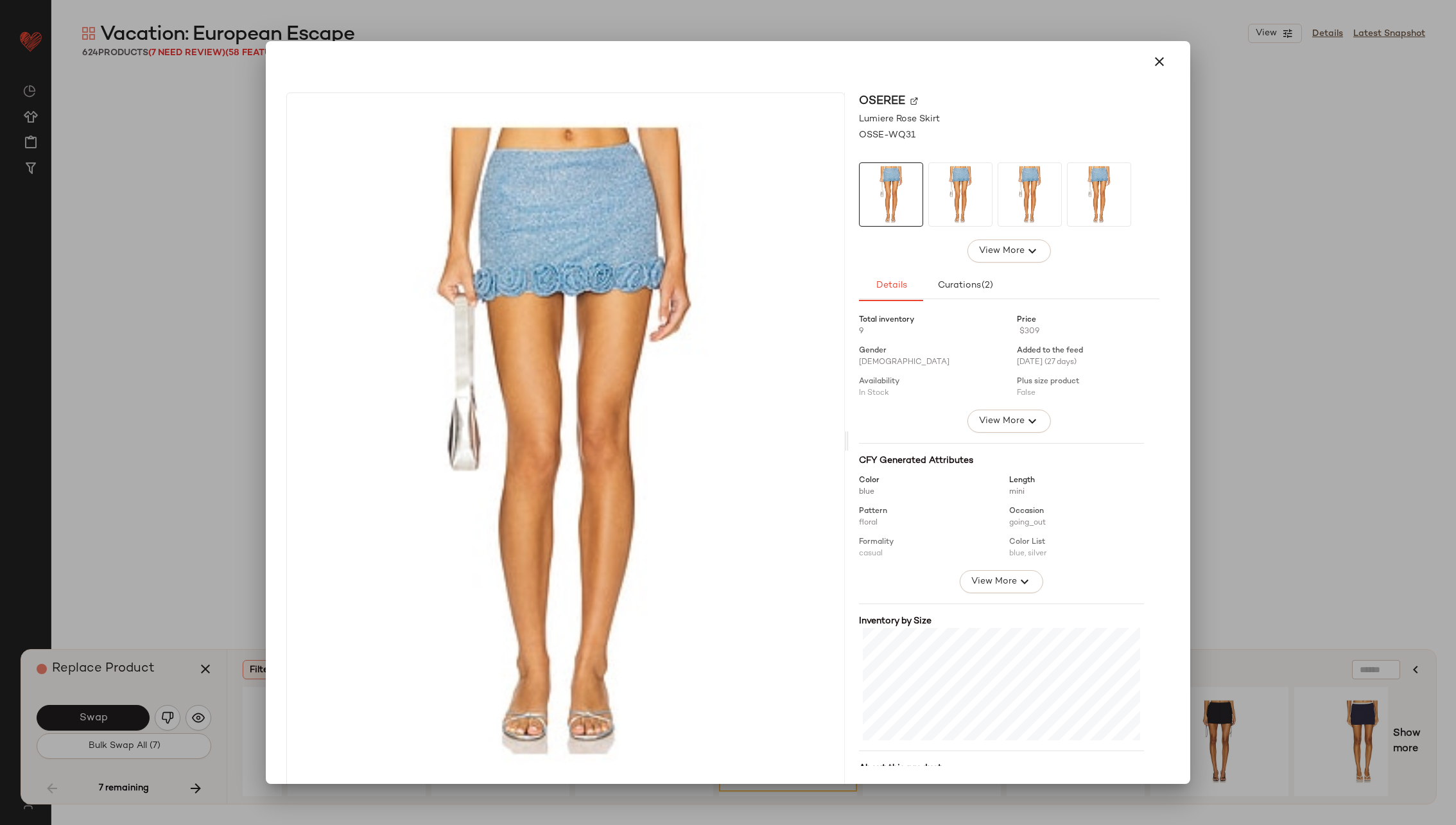
click at [910, 100] on img at bounding box center [914, 101] width 8 height 8
click at [1153, 58] on icon "button" at bounding box center [1160, 61] width 16 height 16
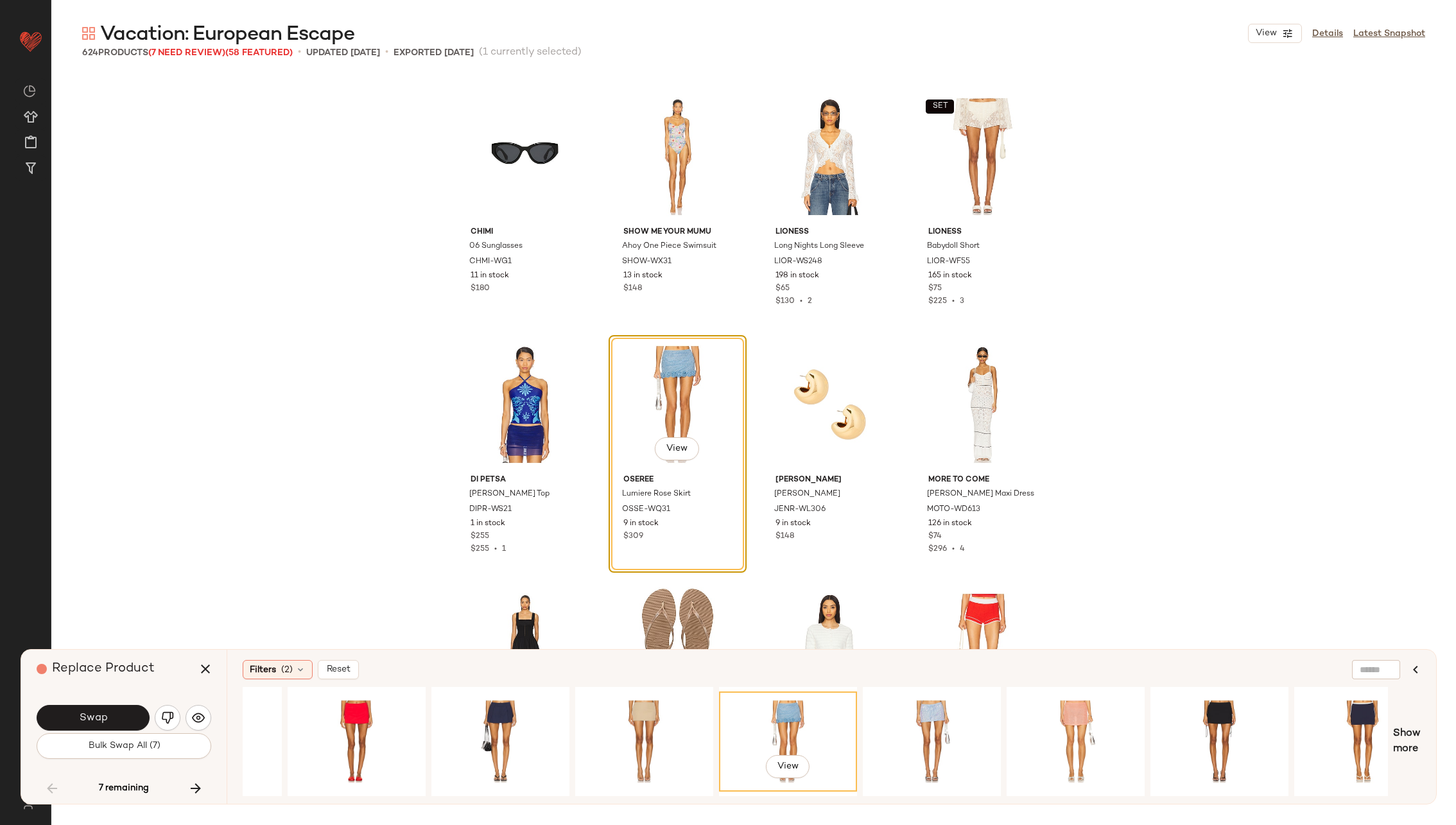
click at [788, 728] on div "View" at bounding box center [788, 742] width 129 height 91
click at [104, 720] on span "Swap" at bounding box center [92, 718] width 29 height 12
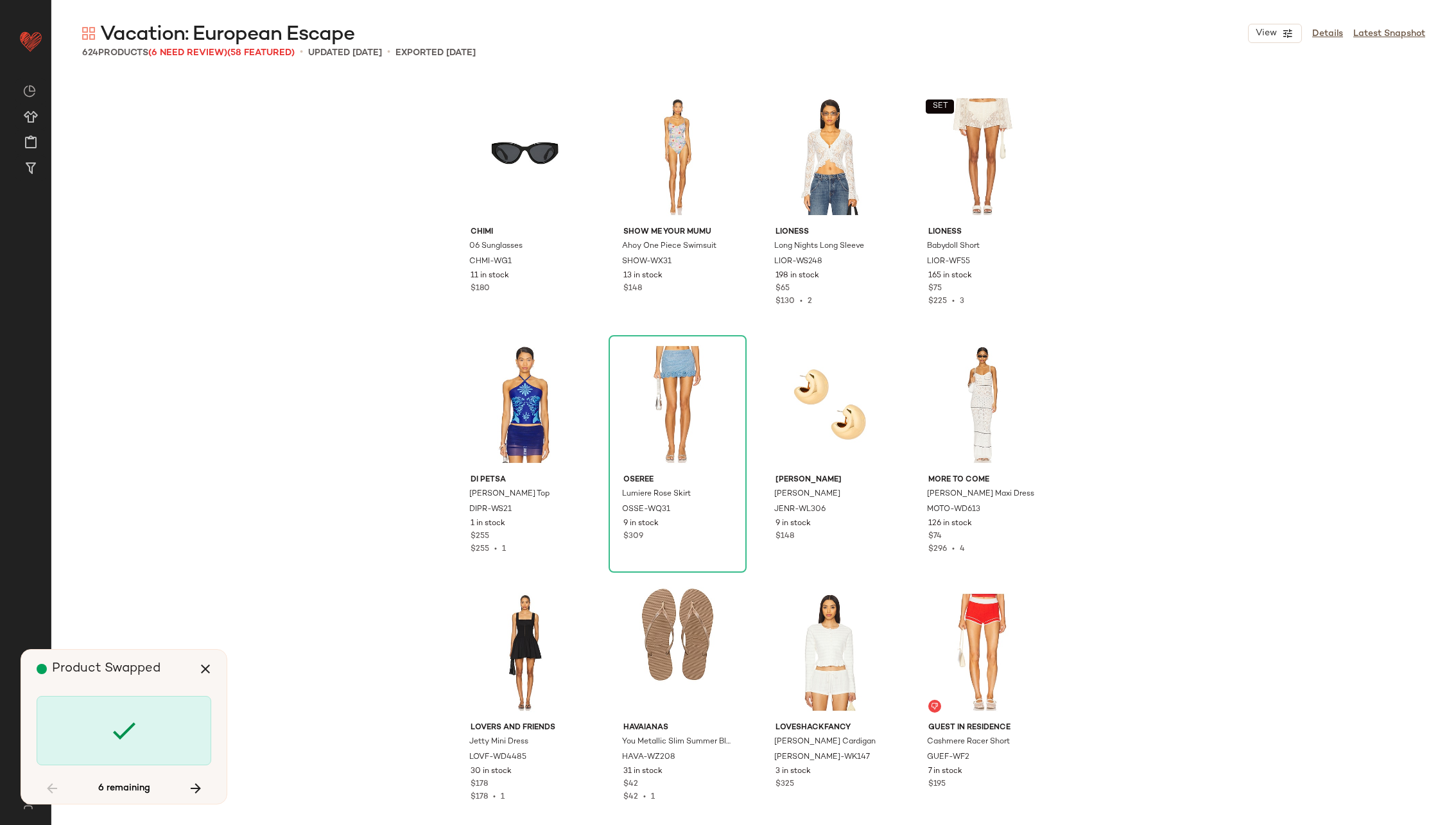
scroll to position [20812, 0]
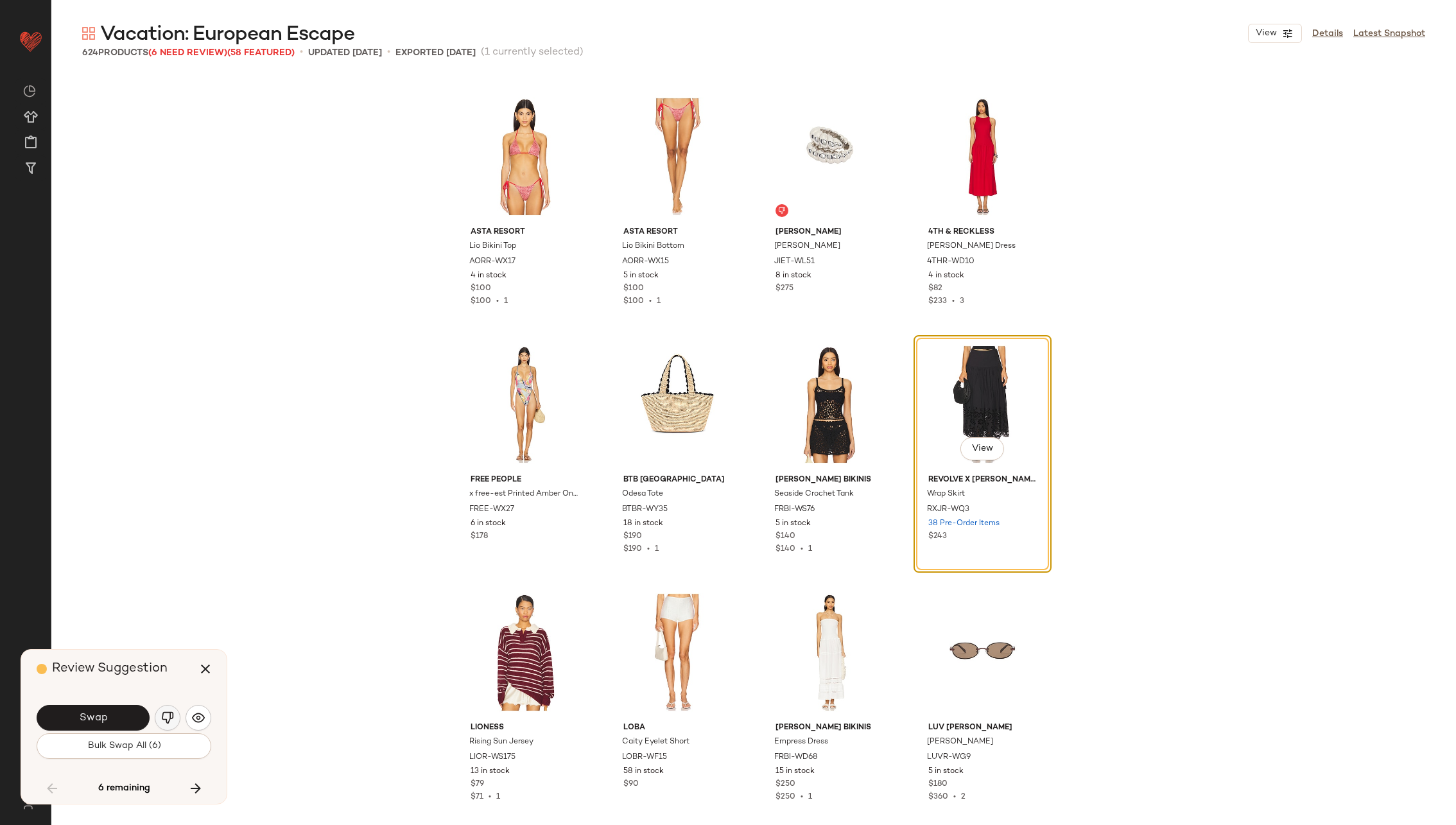
click at [164, 711] on img "button" at bounding box center [168, 717] width 13 height 13
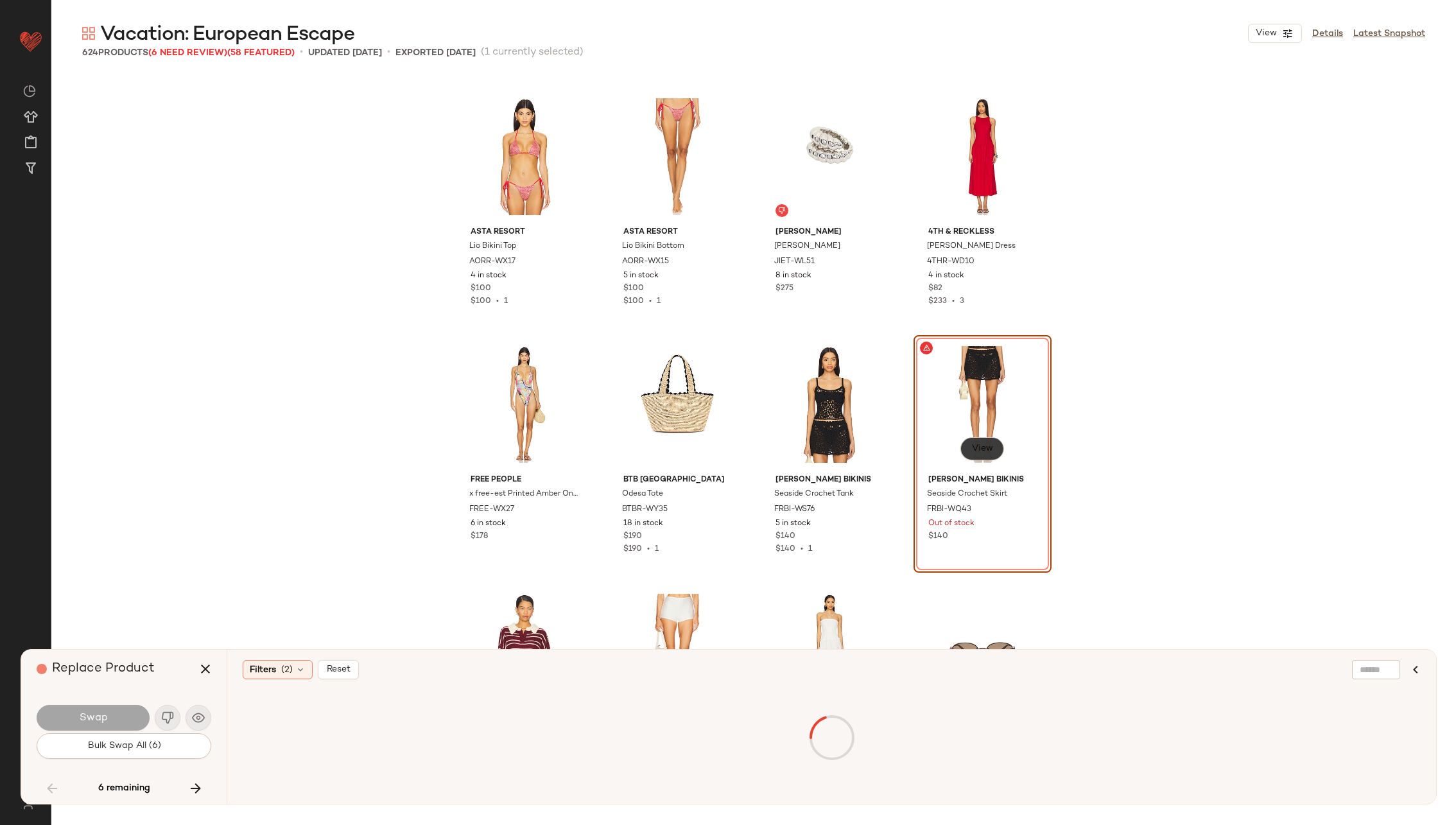
click at [977, 439] on button "View" at bounding box center [981, 449] width 44 height 23
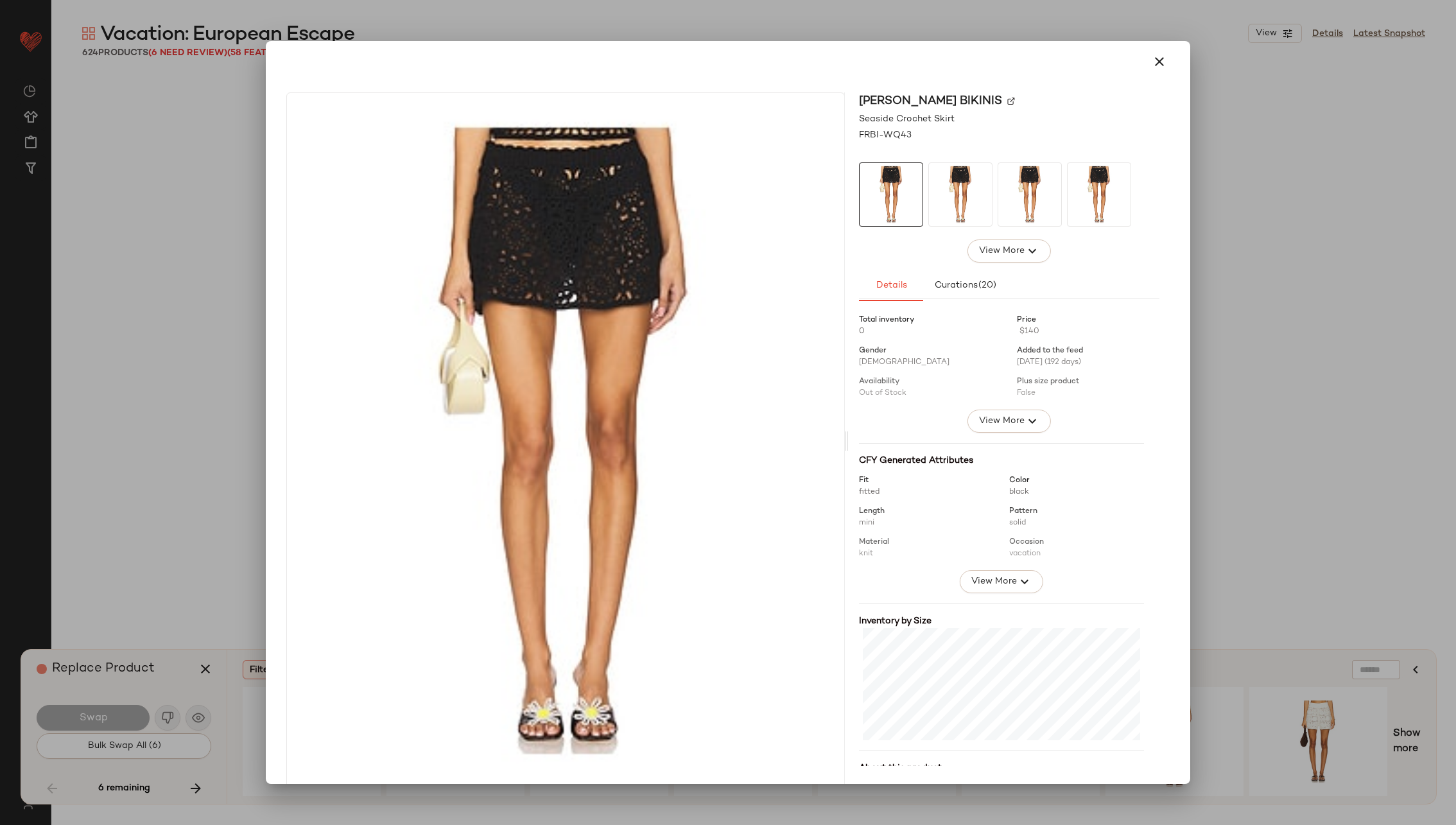
click at [1008, 100] on img at bounding box center [1011, 101] width 8 height 8
click at [1161, 56] on button "button" at bounding box center [1160, 61] width 31 height 31
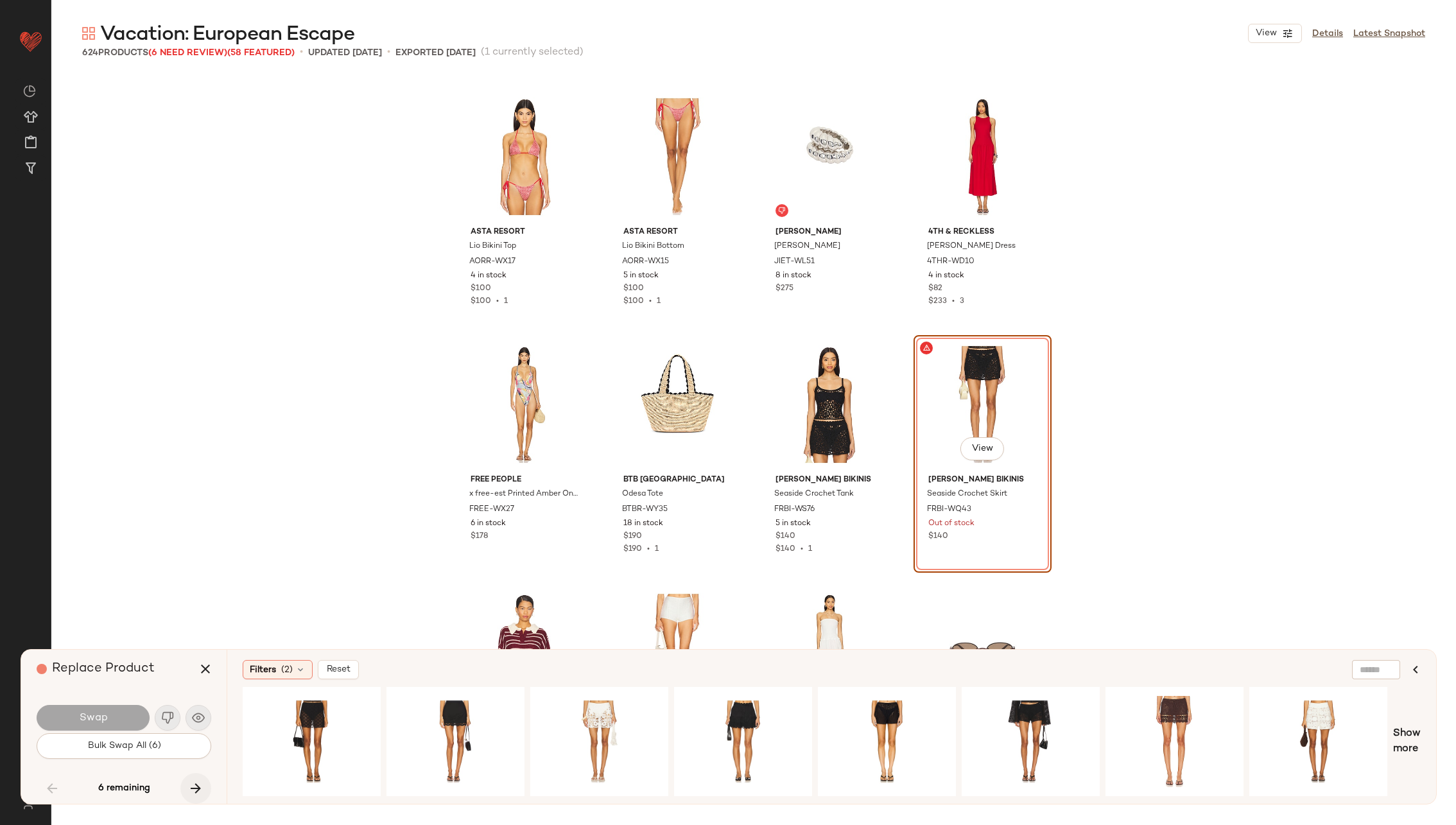
click at [193, 785] on icon "button" at bounding box center [196, 788] width 16 height 16
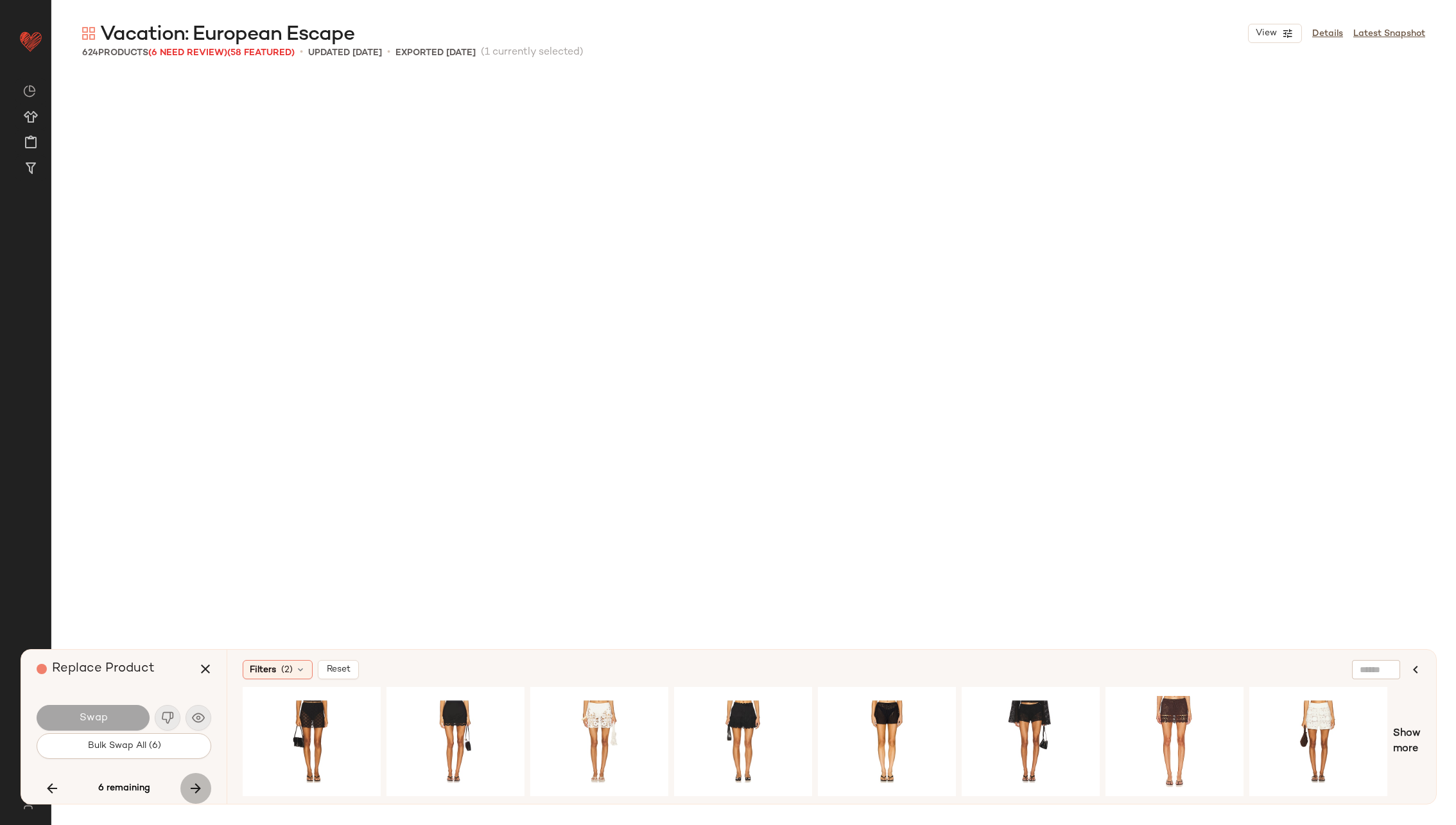
scroll to position [25271, 0]
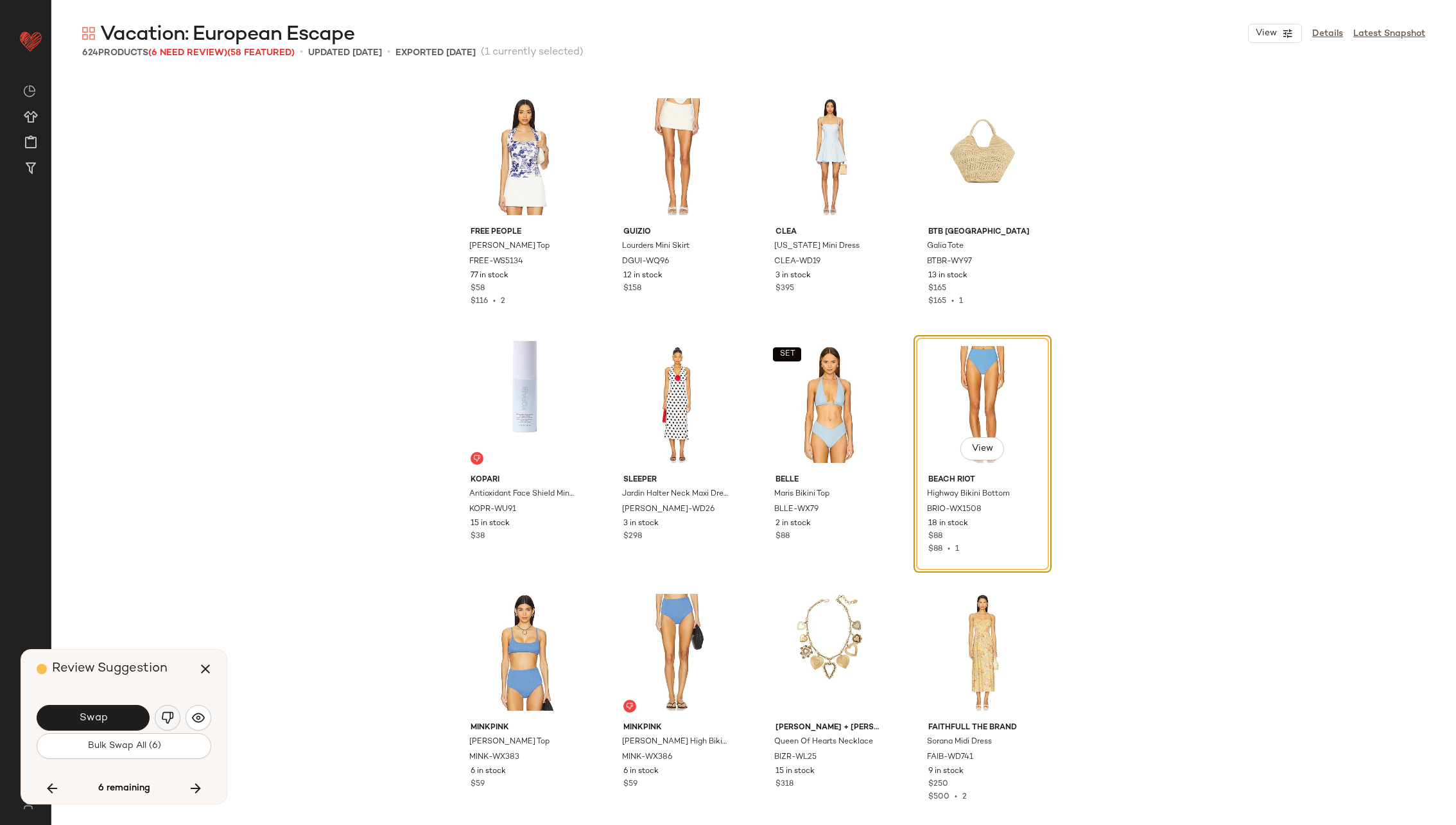
click at [165, 712] on img "button" at bounding box center [168, 717] width 13 height 13
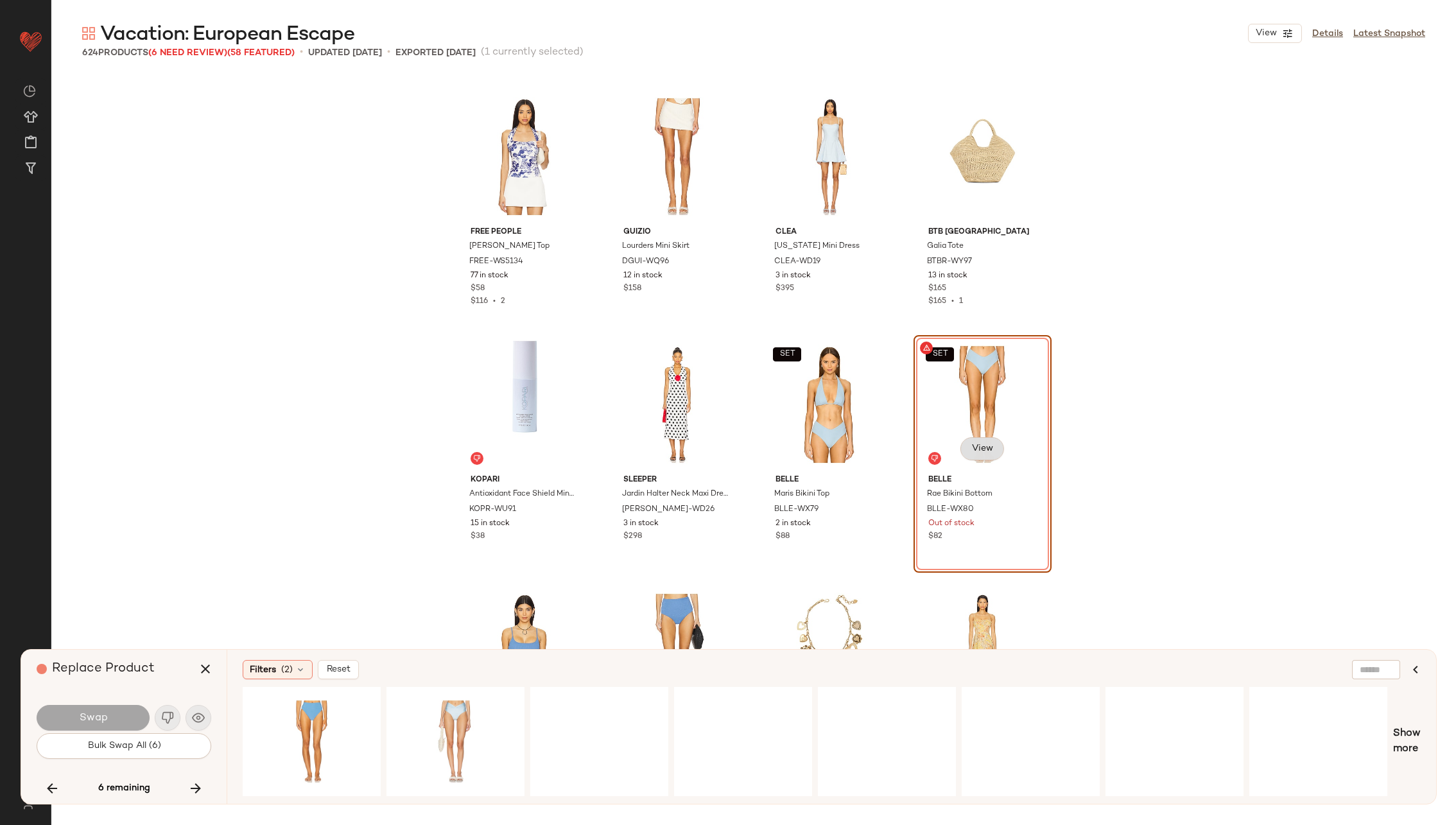
click at [988, 439] on button "View" at bounding box center [981, 449] width 44 height 23
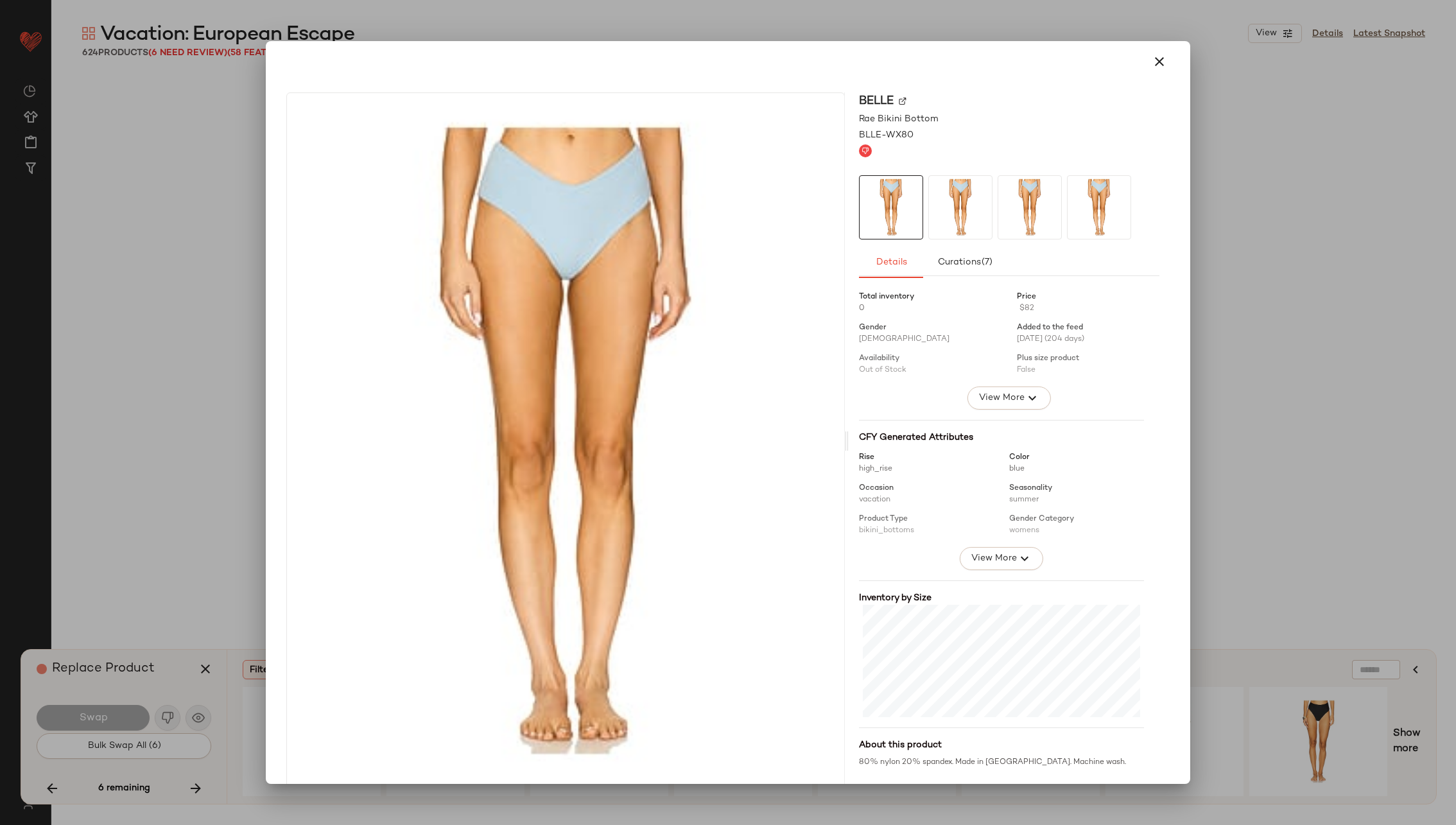
click at [891, 112] on div "BELLE" at bounding box center [1010, 118] width 301 height 13
click at [899, 100] on img at bounding box center [903, 101] width 8 height 8
click at [1166, 66] on button "button" at bounding box center [1160, 61] width 31 height 31
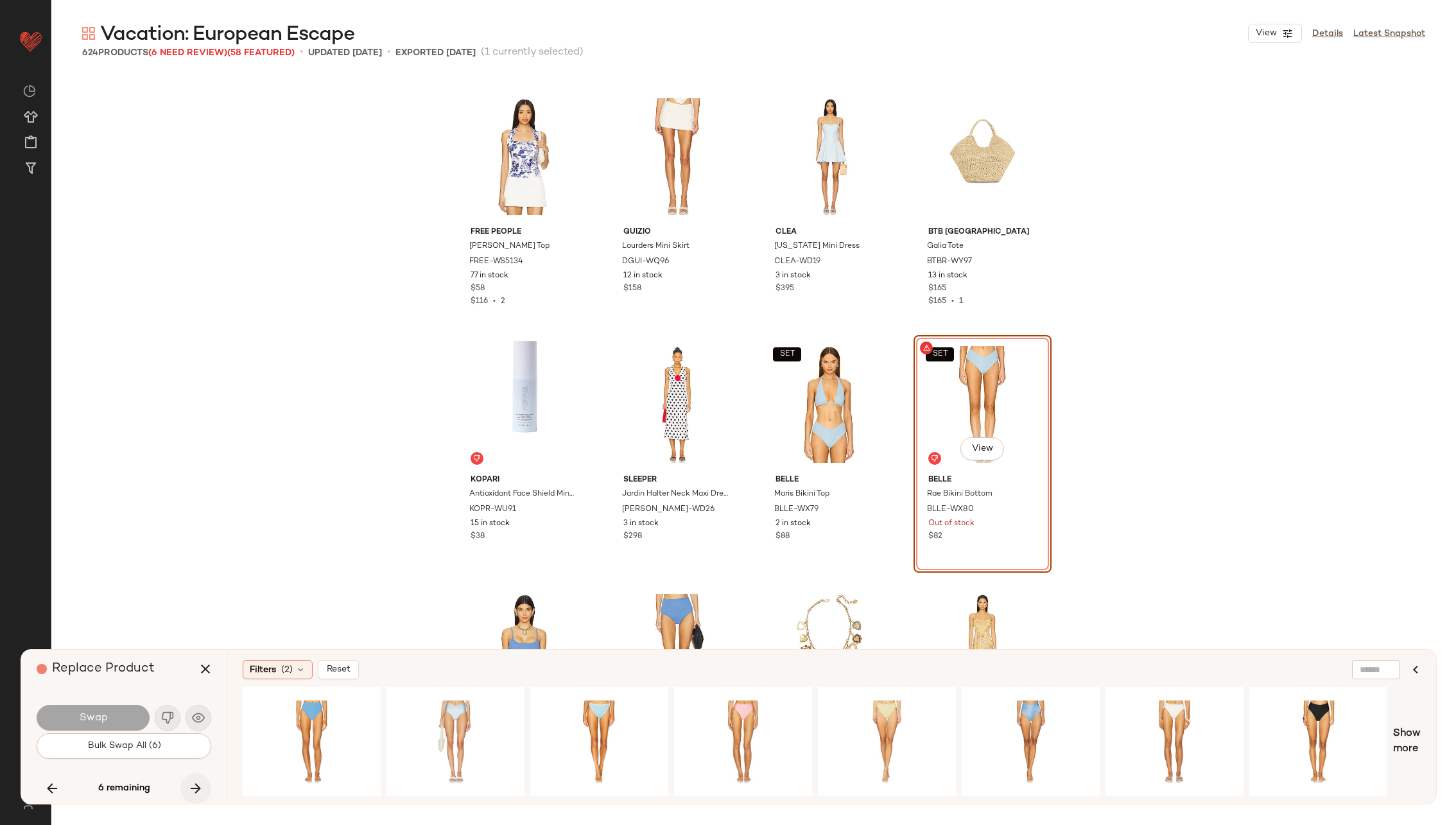
click at [189, 778] on button "button" at bounding box center [196, 787] width 31 height 31
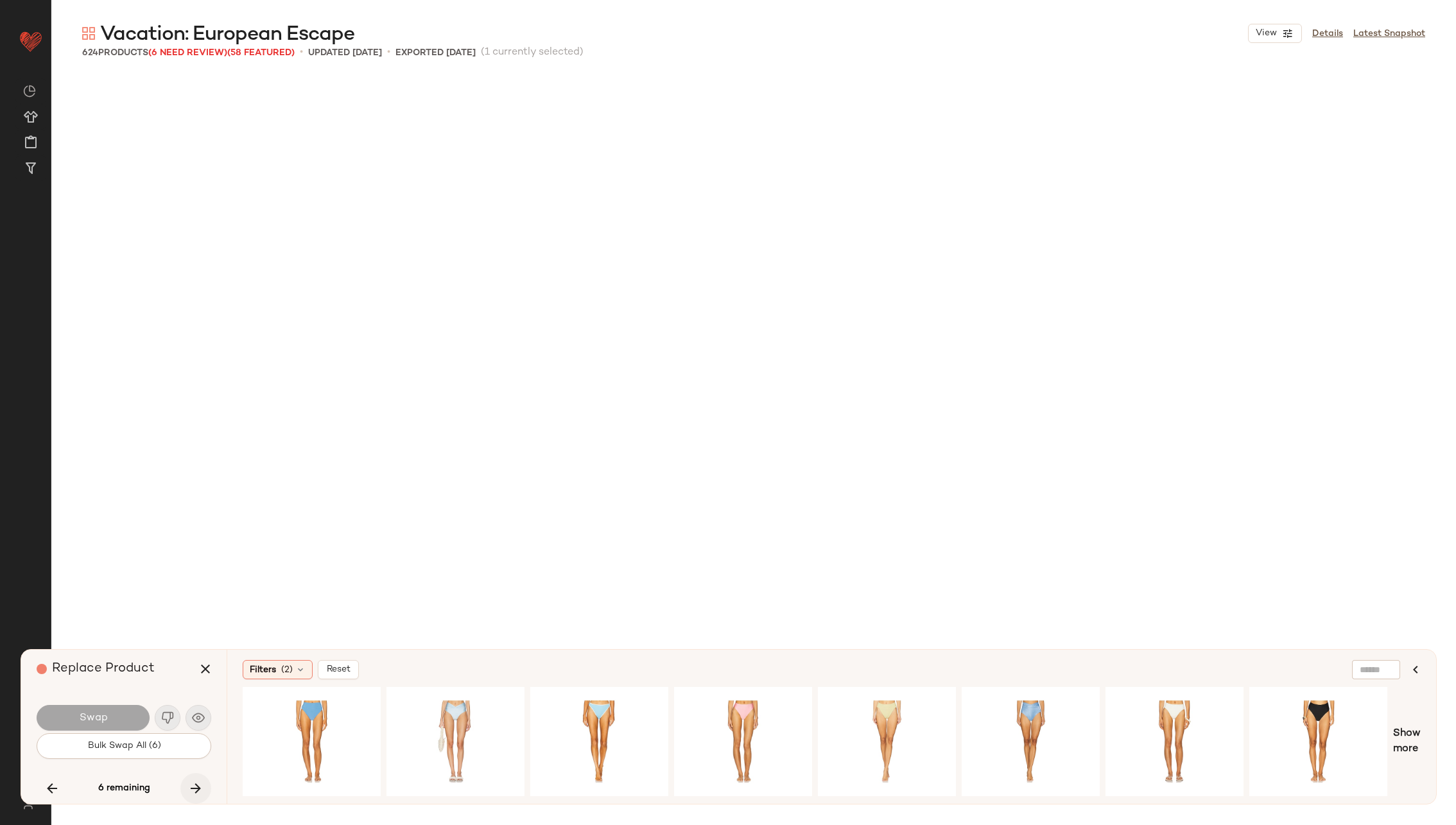
scroll to position [30474, 0]
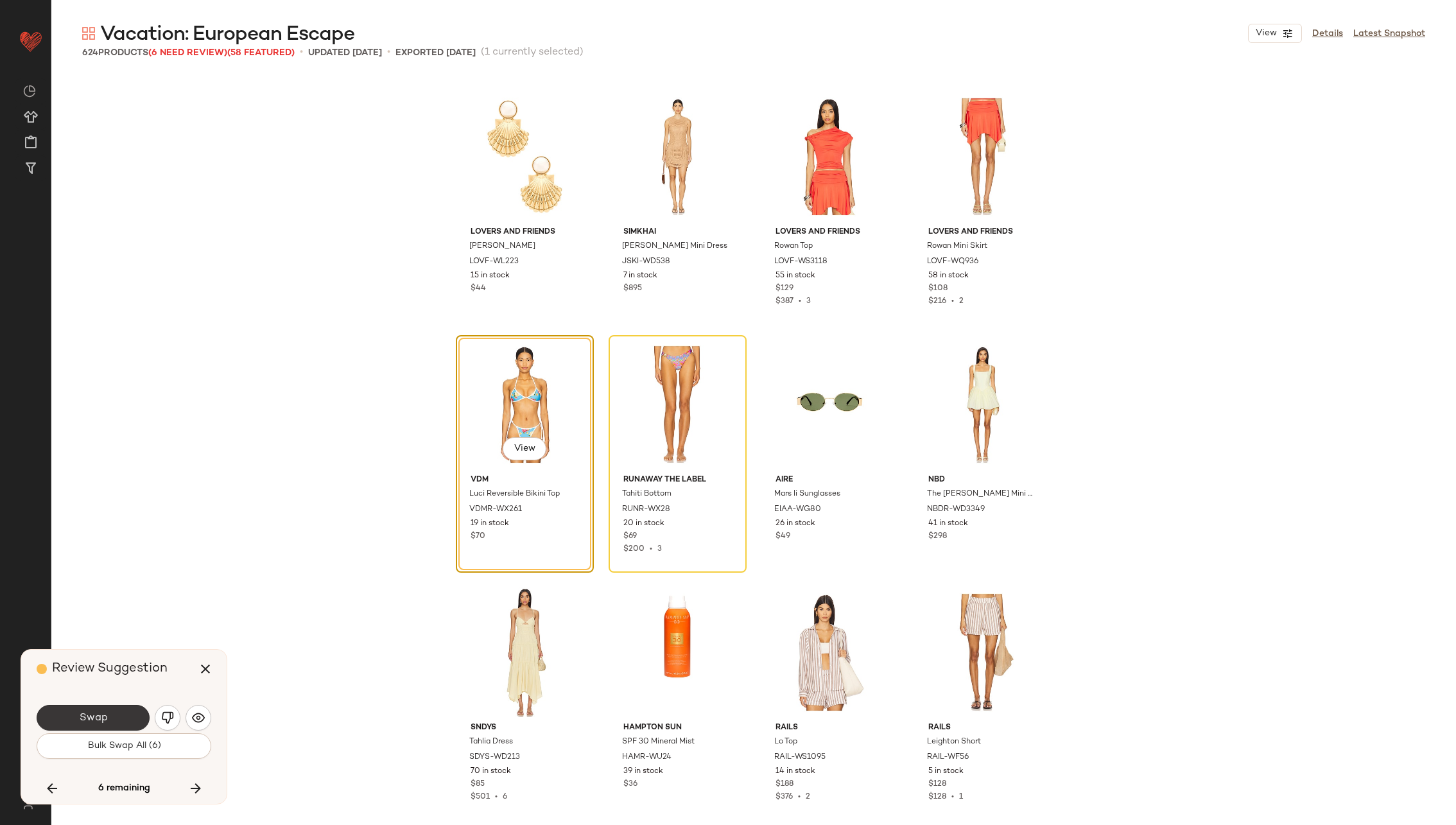
click at [95, 715] on span "Swap" at bounding box center [92, 718] width 29 height 12
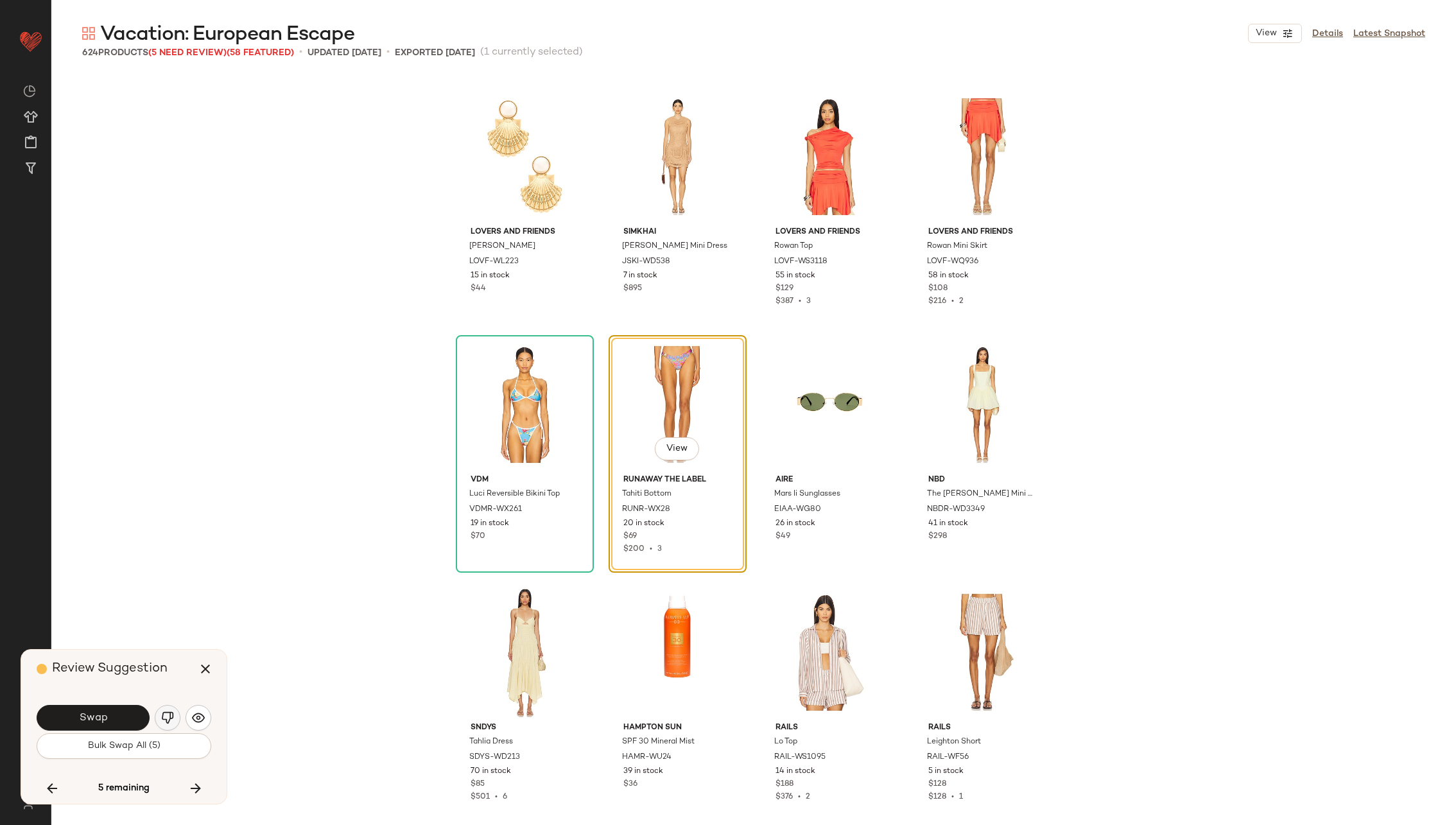
click at [161, 720] on button "button" at bounding box center [167, 717] width 25 height 25
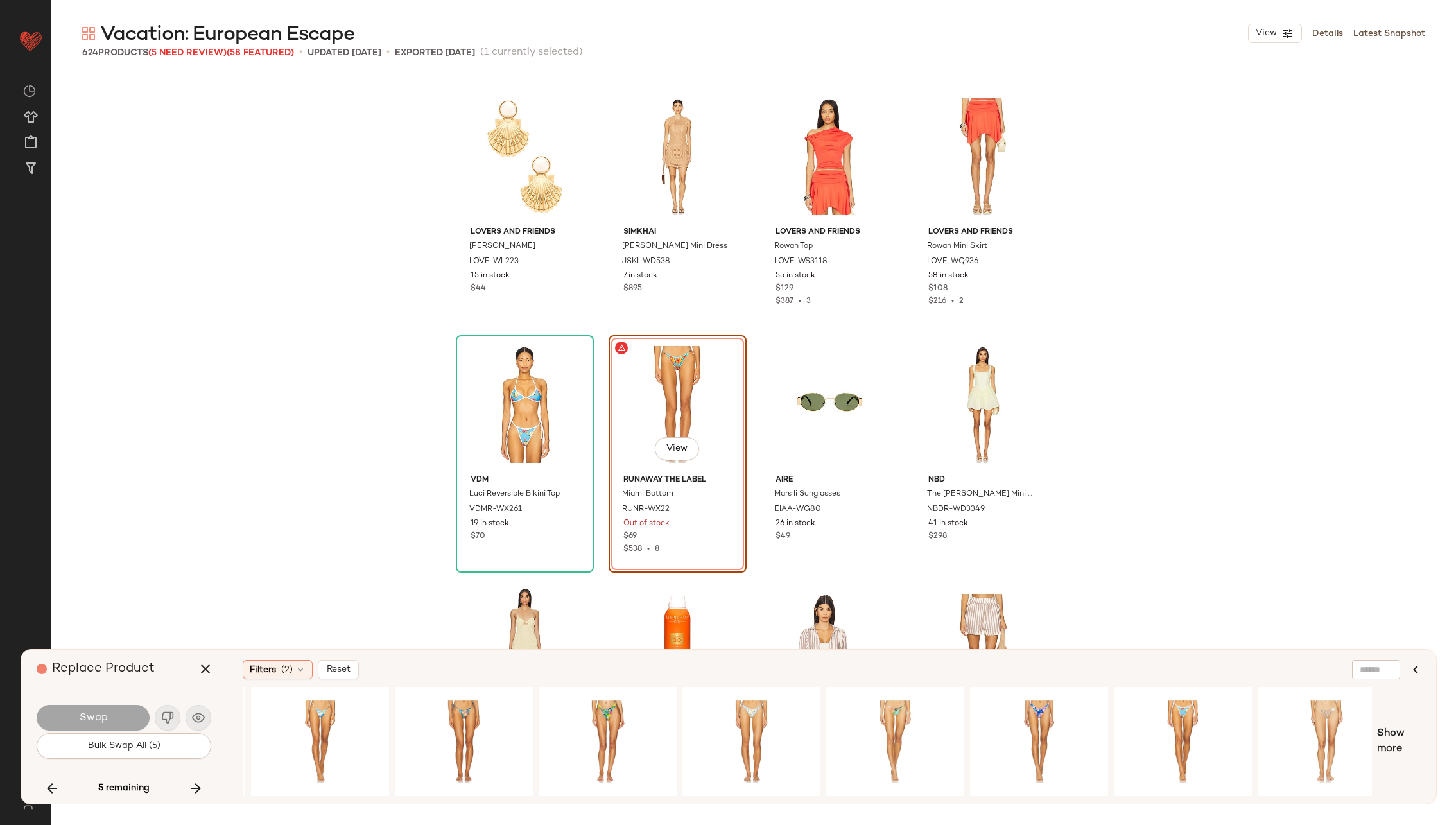
scroll to position [0, 302]
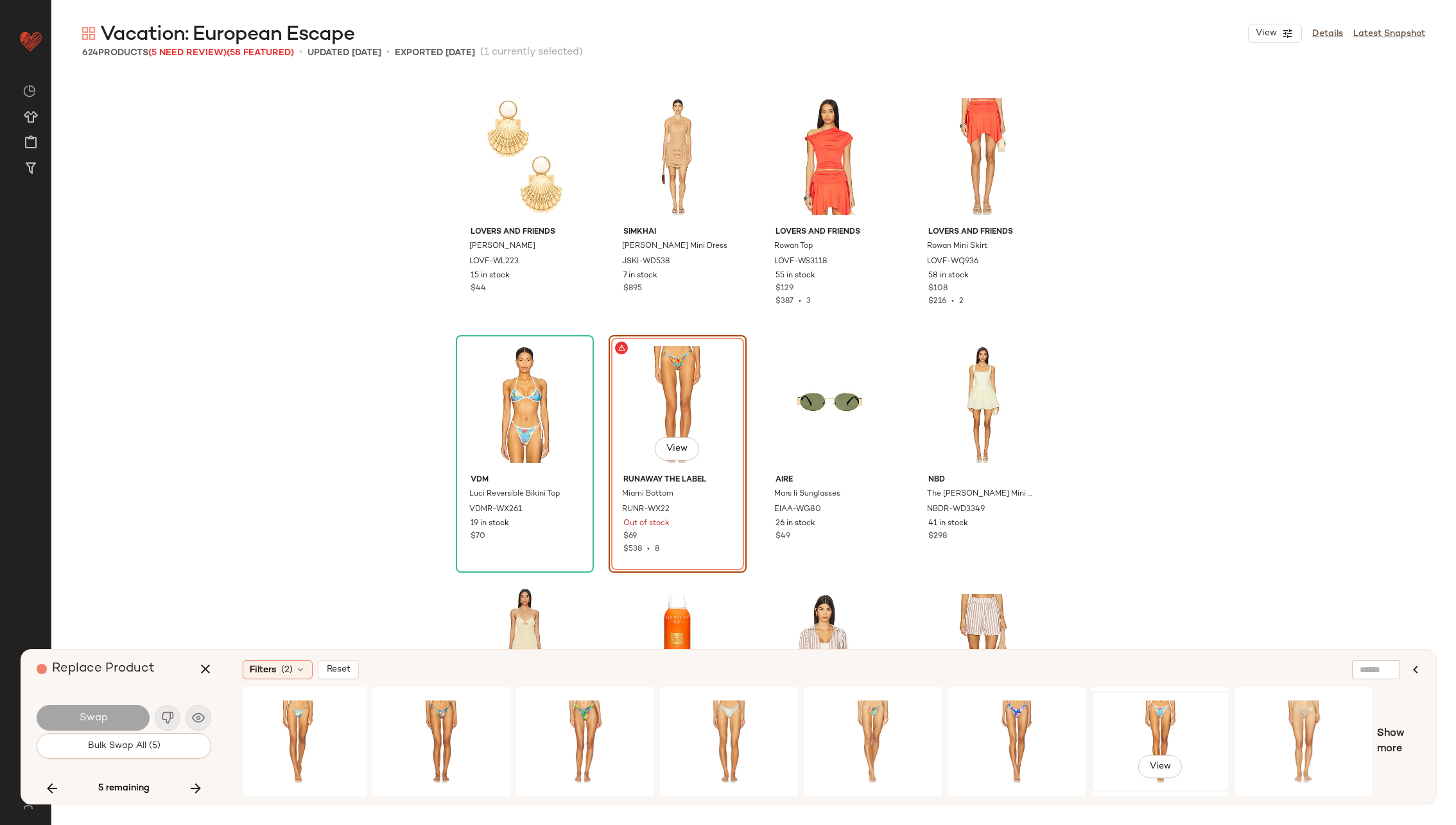
click at [1161, 716] on div "View" at bounding box center [1160, 742] width 129 height 91
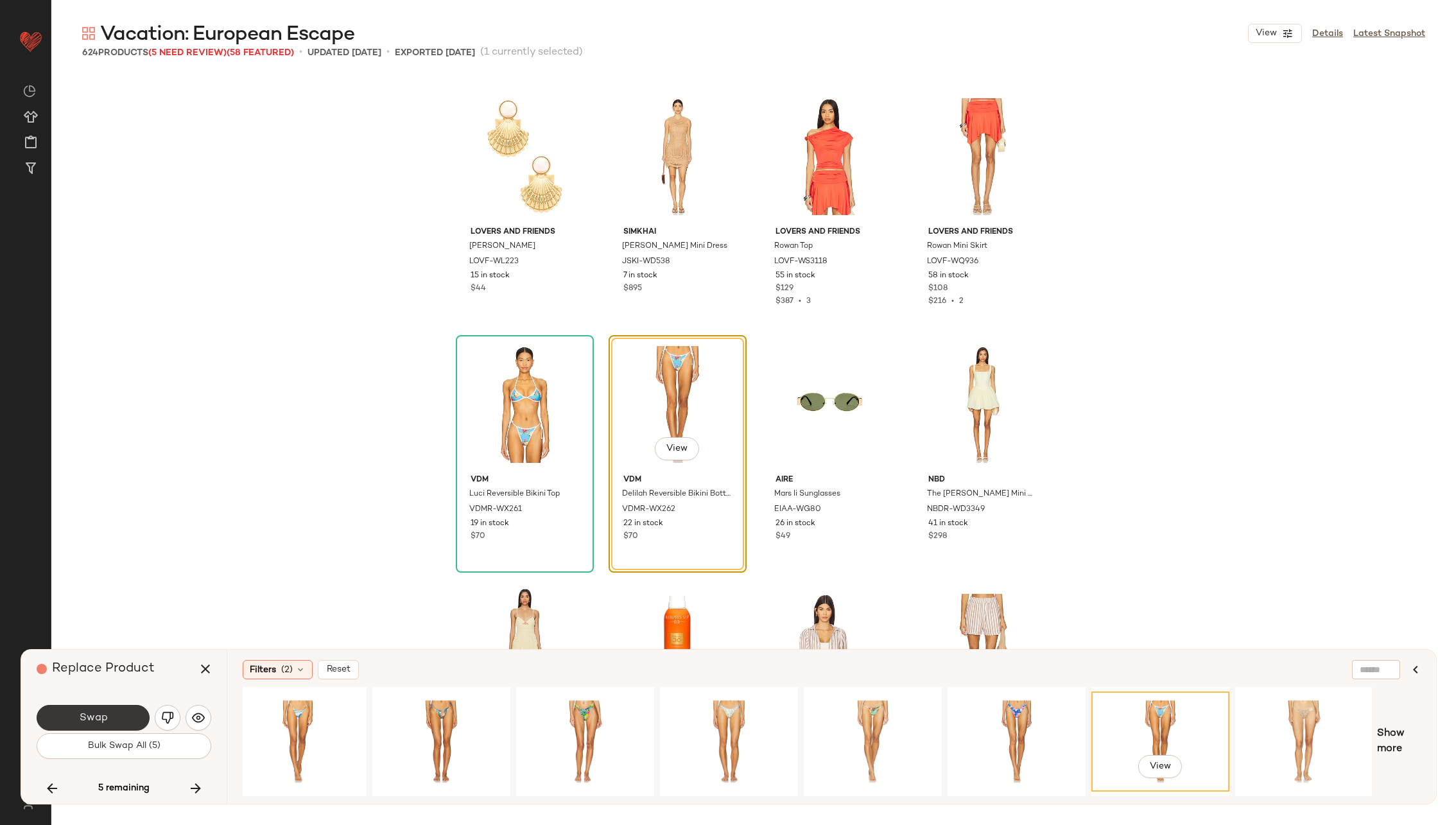
click at [102, 716] on span "Swap" at bounding box center [92, 718] width 29 height 12
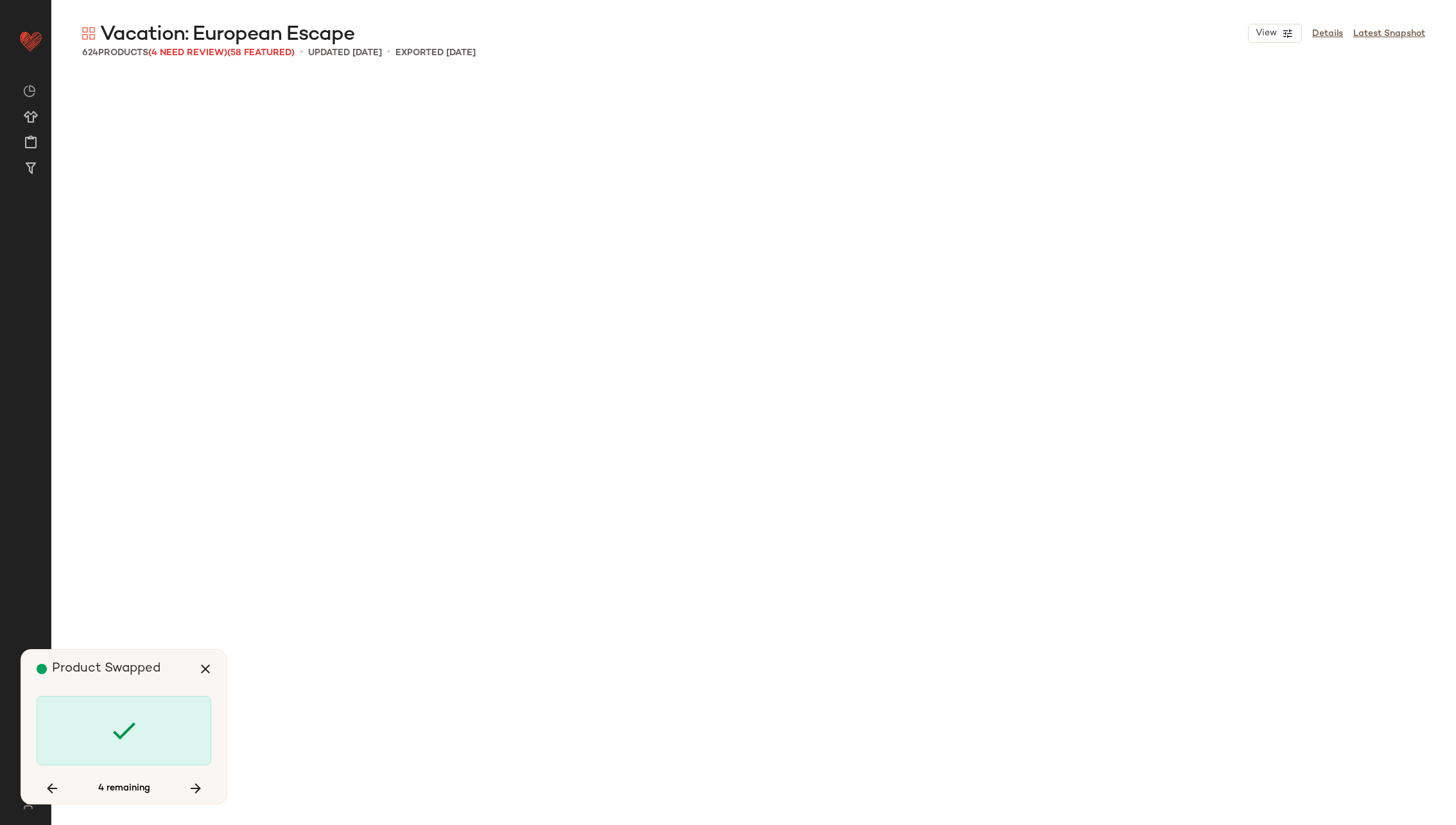
scroll to position [34933, 0]
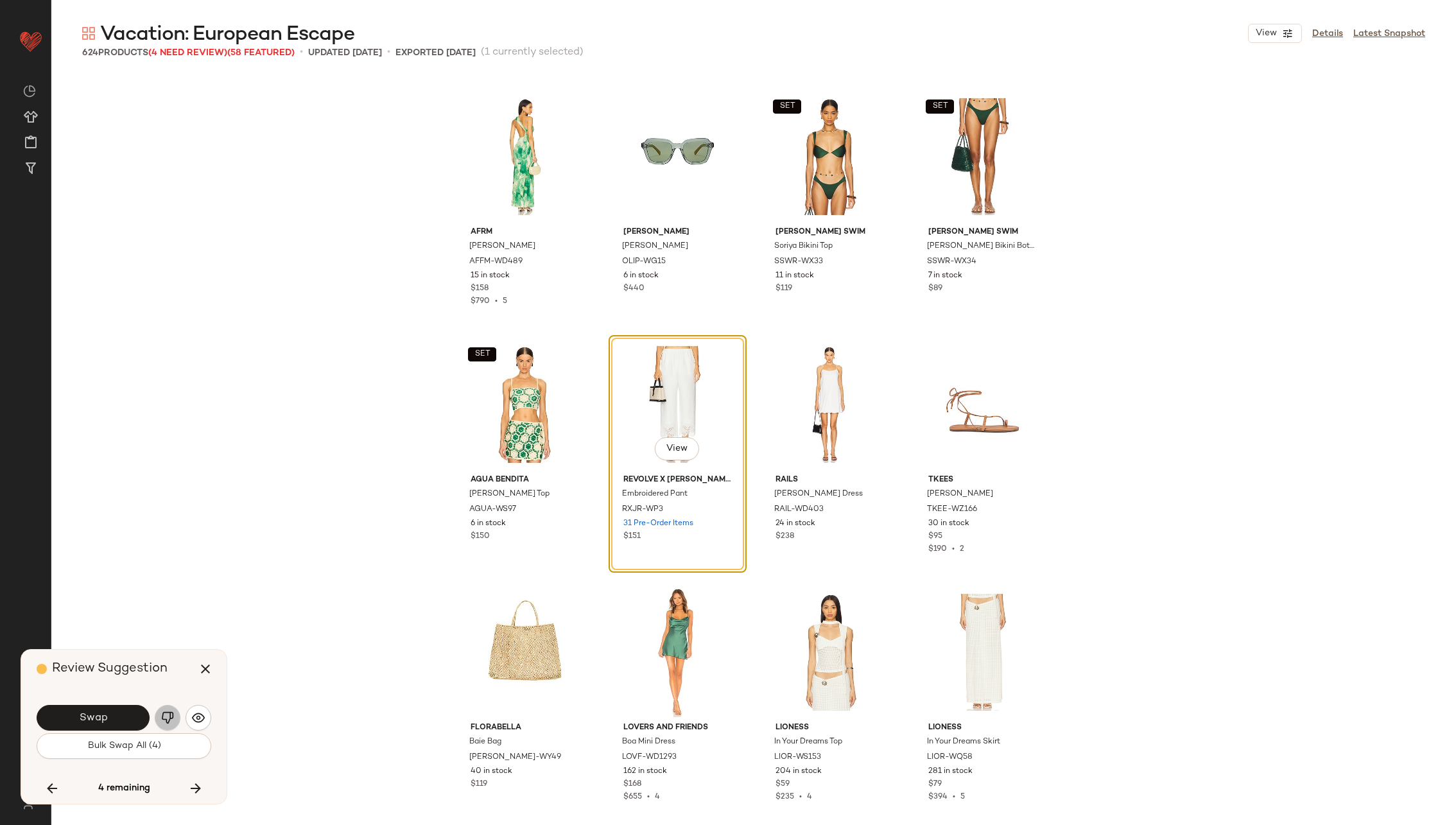
click at [167, 717] on img "button" at bounding box center [168, 717] width 13 height 13
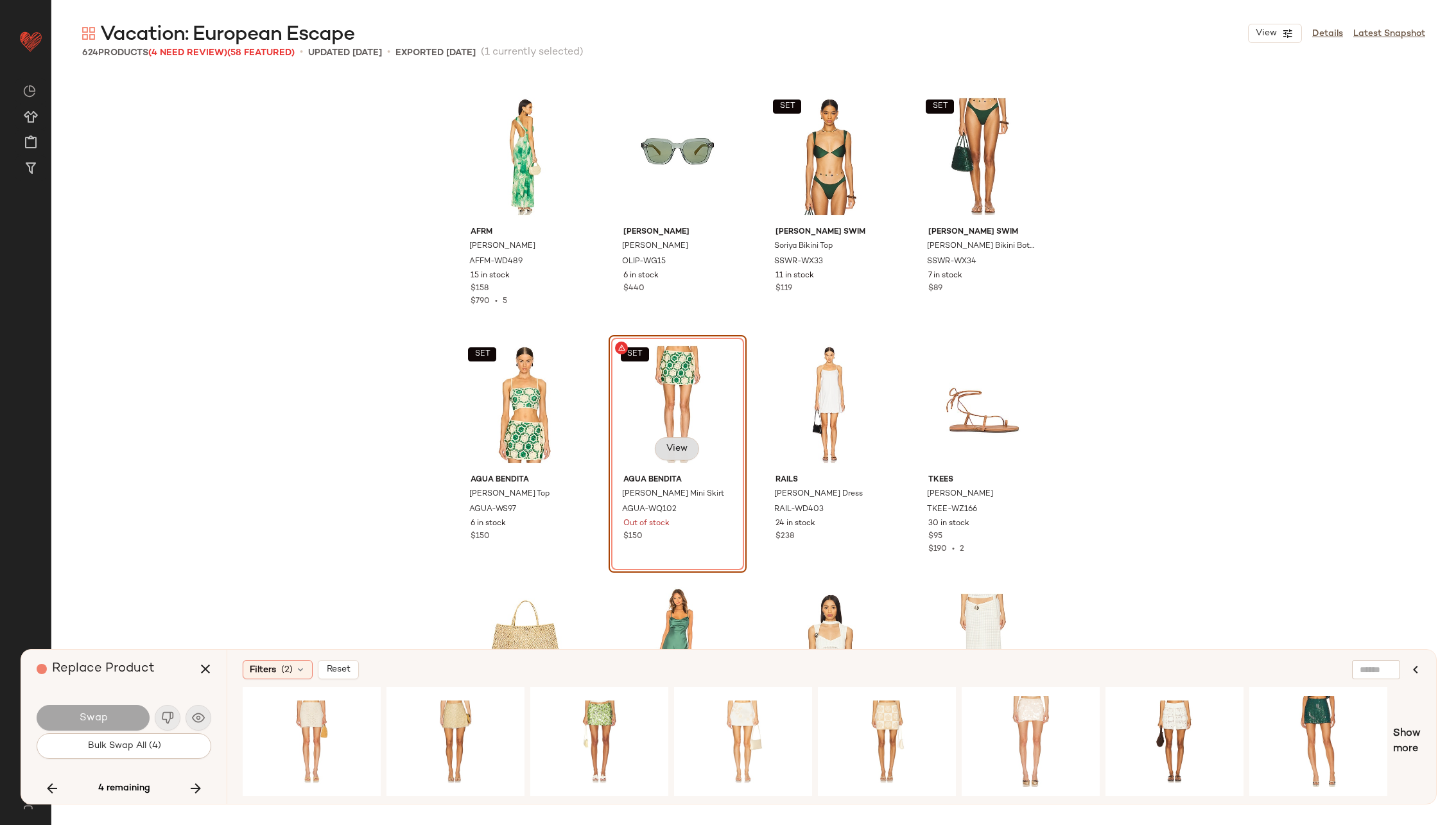
click at [677, 446] on span "View" at bounding box center [676, 449] width 22 height 11
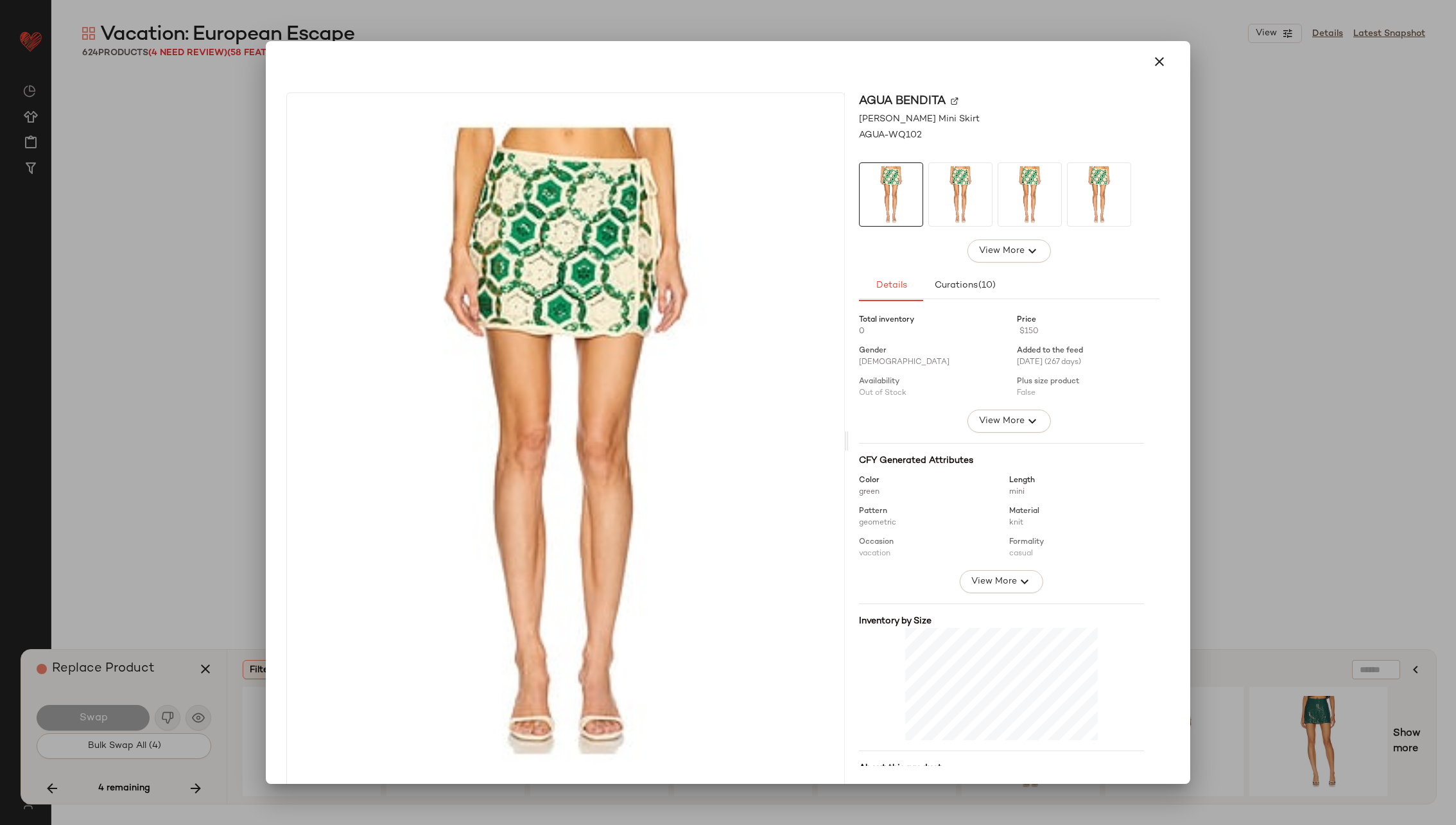
click at [943, 112] on div "Agua Bendita" at bounding box center [1010, 118] width 301 height 13
click at [951, 104] on img at bounding box center [954, 101] width 8 height 8
click at [1153, 64] on icon "button" at bounding box center [1160, 61] width 16 height 16
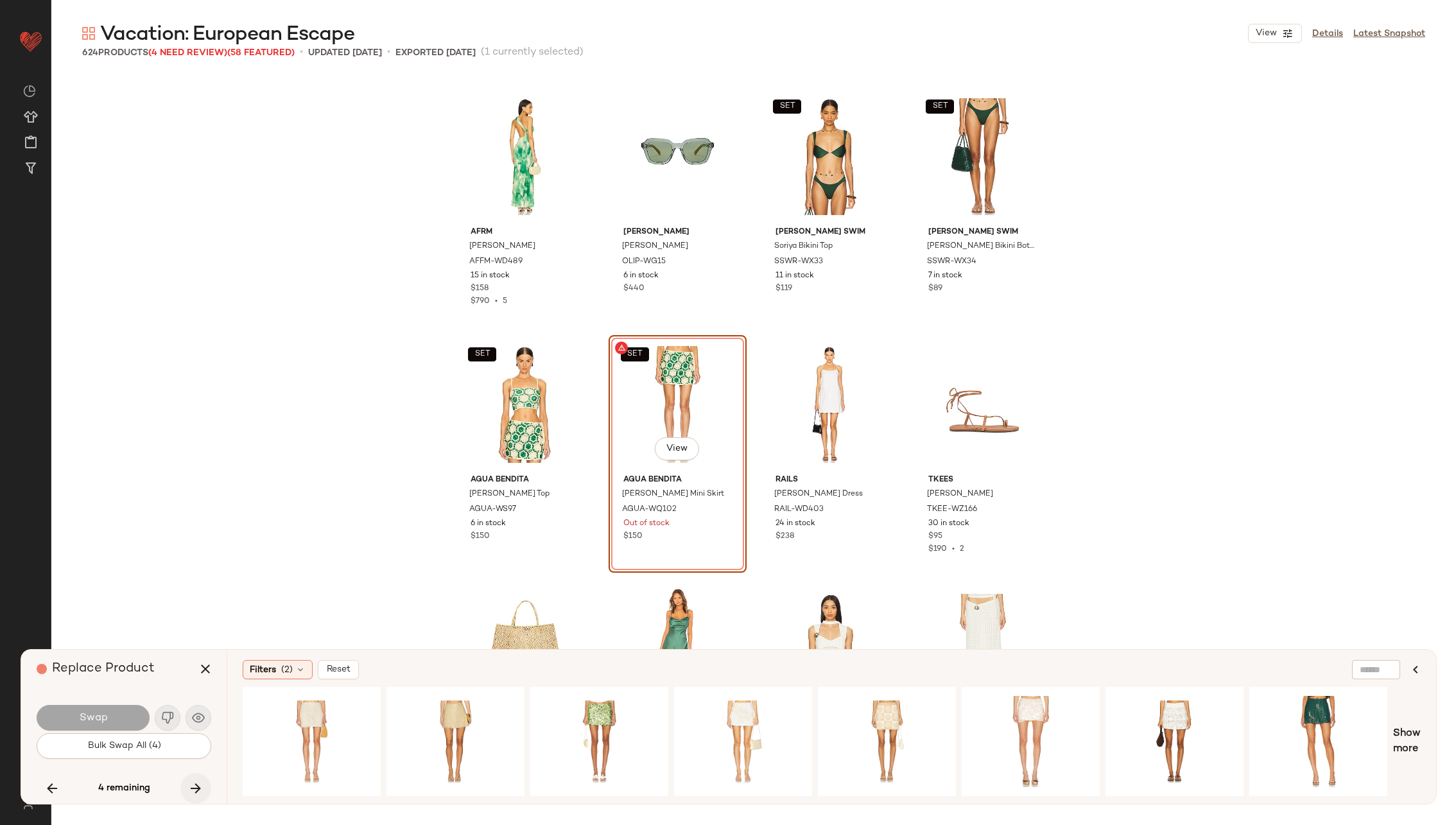
click at [193, 782] on icon "button" at bounding box center [196, 788] width 16 height 16
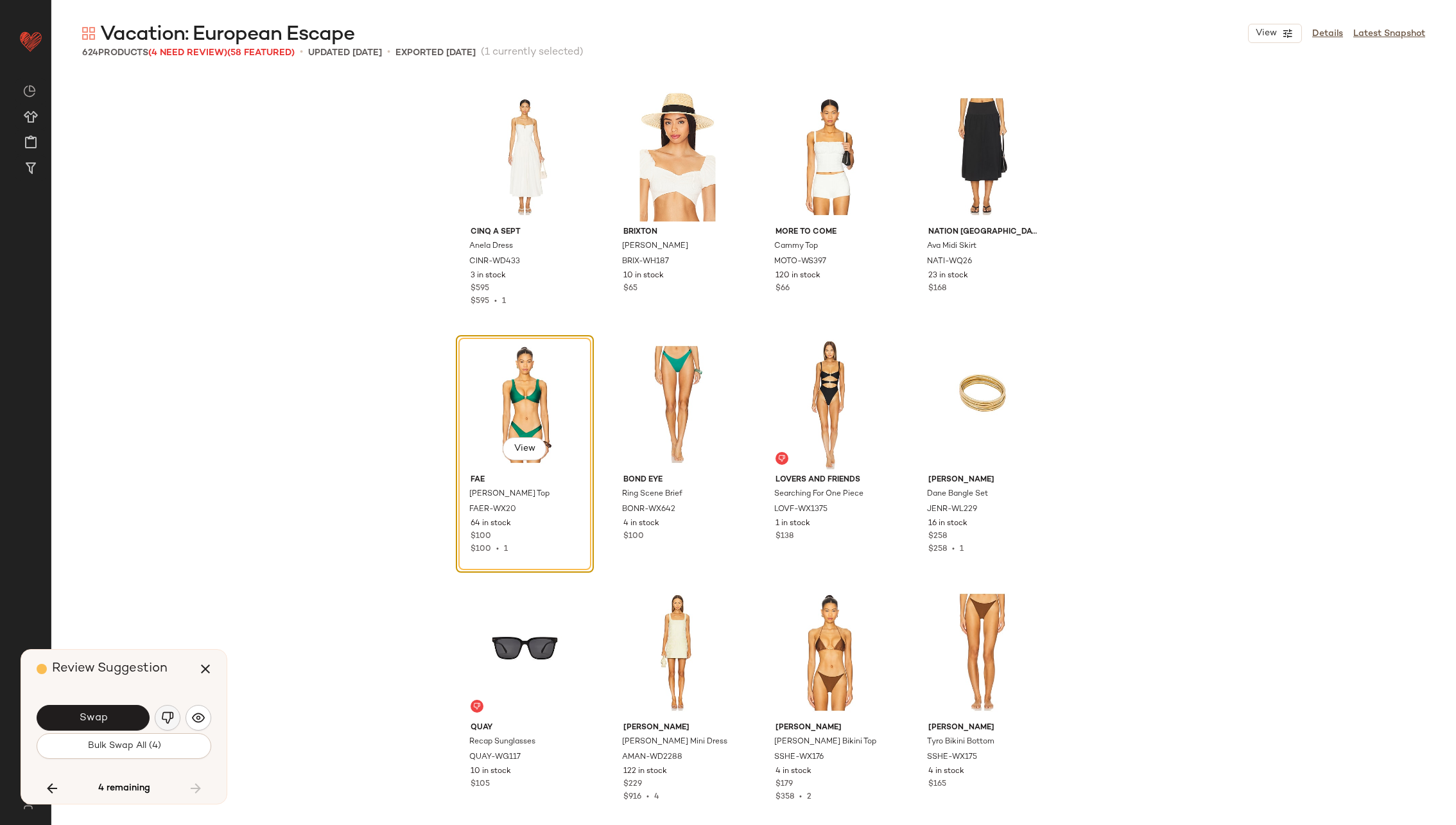
click at [168, 710] on button "button" at bounding box center [167, 717] width 25 height 25
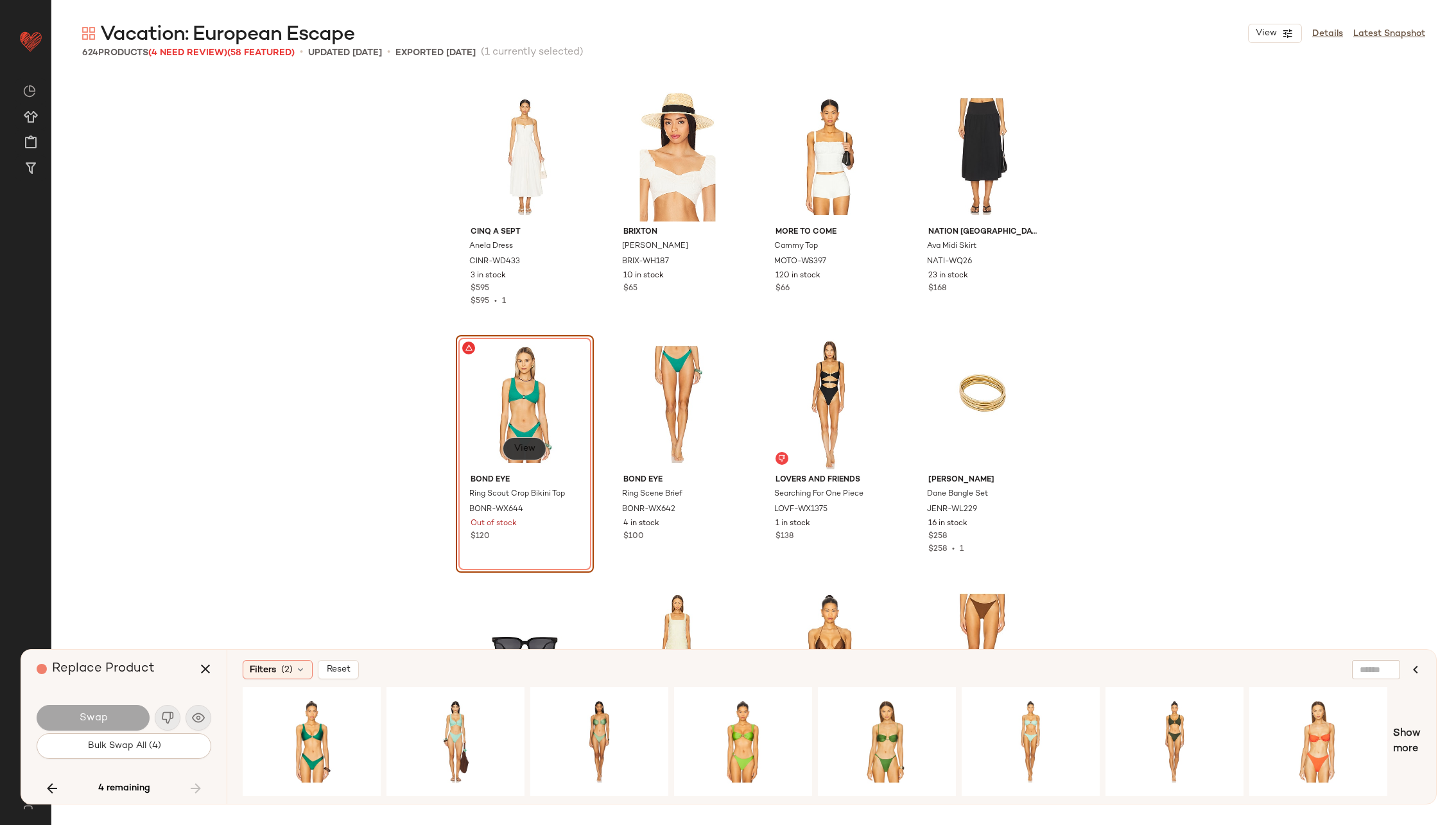
click at [523, 447] on span "View" at bounding box center [525, 449] width 22 height 11
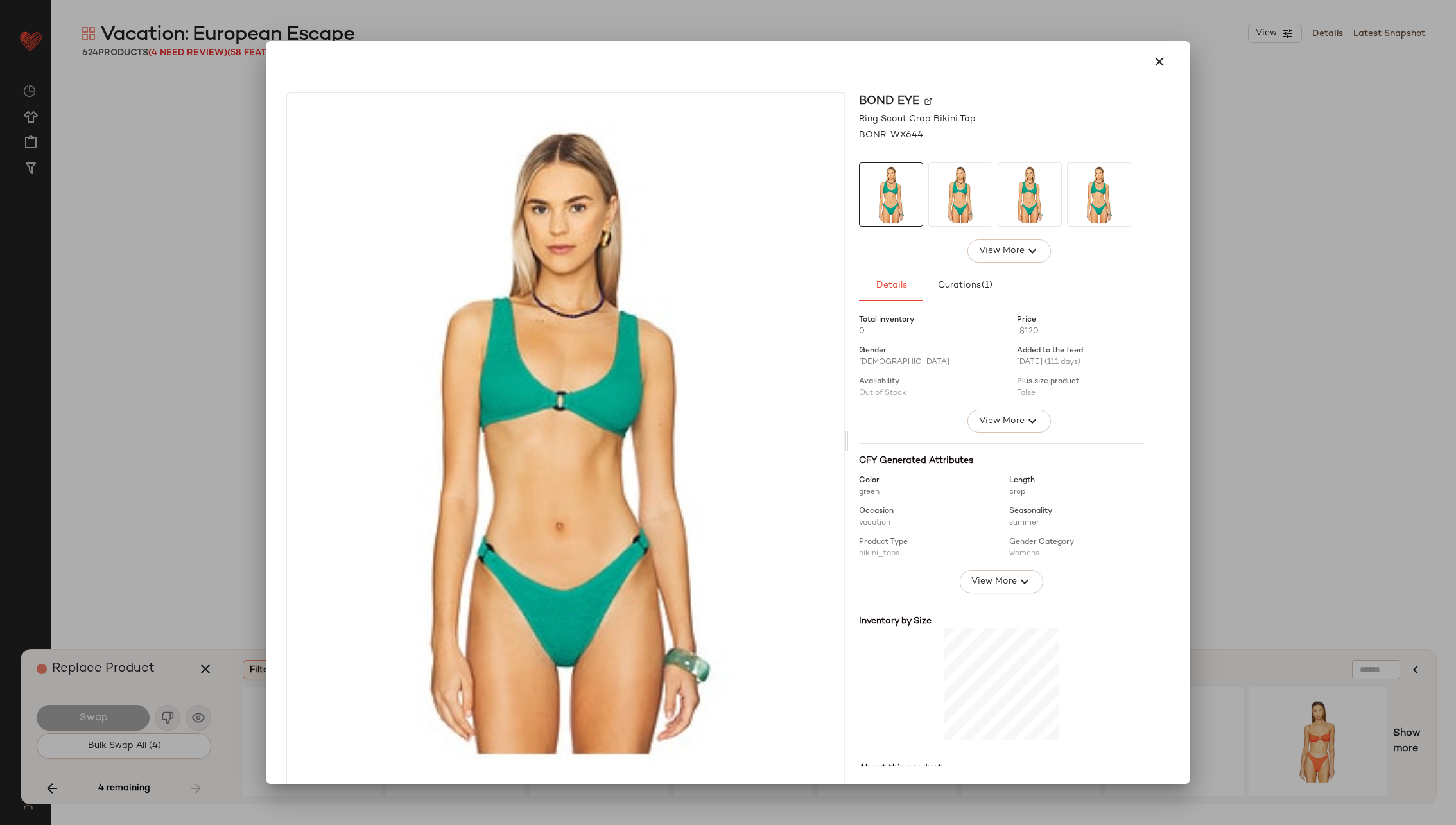
click at [924, 102] on img at bounding box center [928, 101] width 8 height 8
click at [1161, 53] on button "button" at bounding box center [1160, 61] width 31 height 31
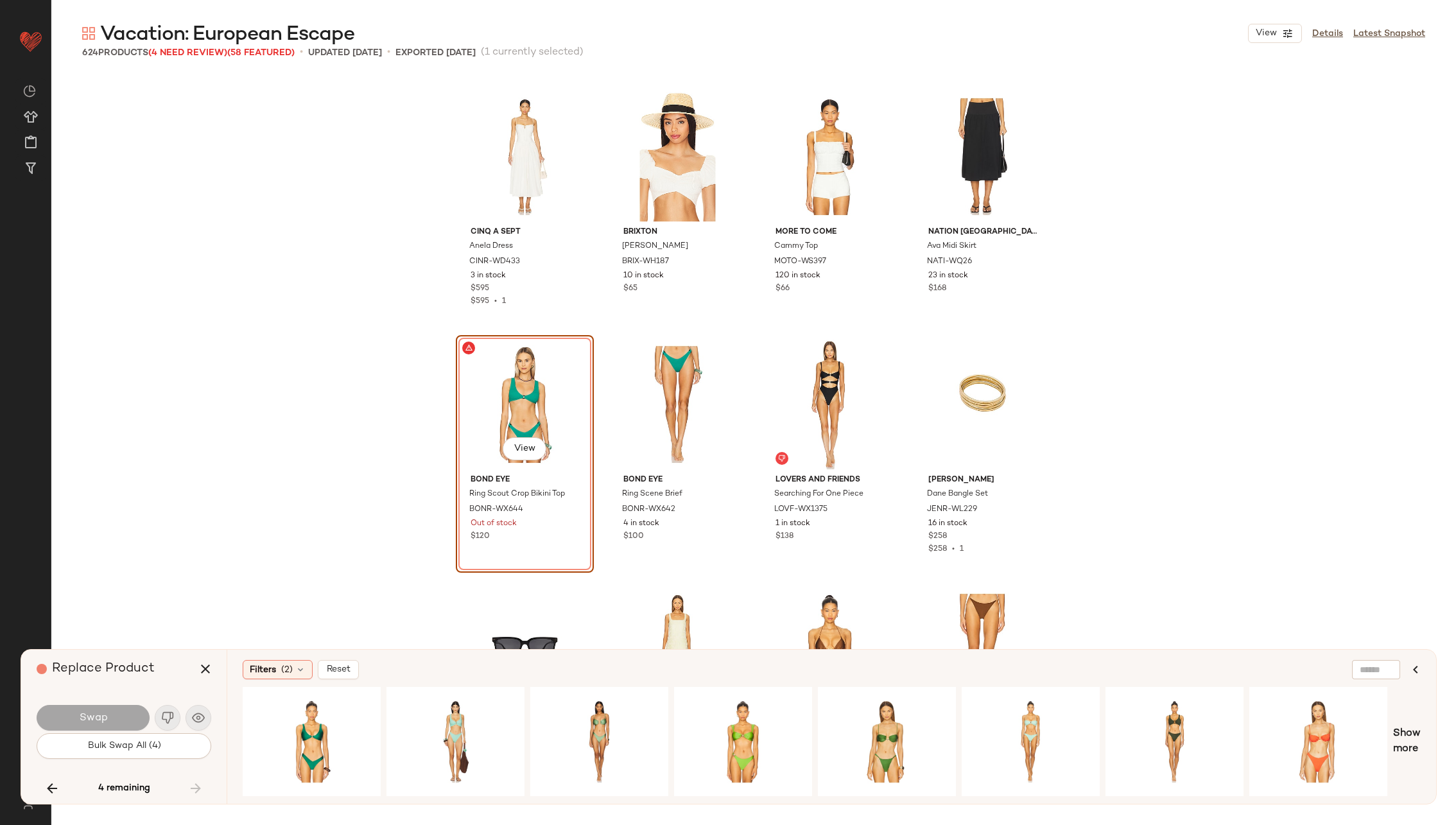
click at [198, 786] on div "4 remaining" at bounding box center [124, 787] width 175 height 31
click at [203, 668] on icon "button" at bounding box center [205, 669] width 16 height 16
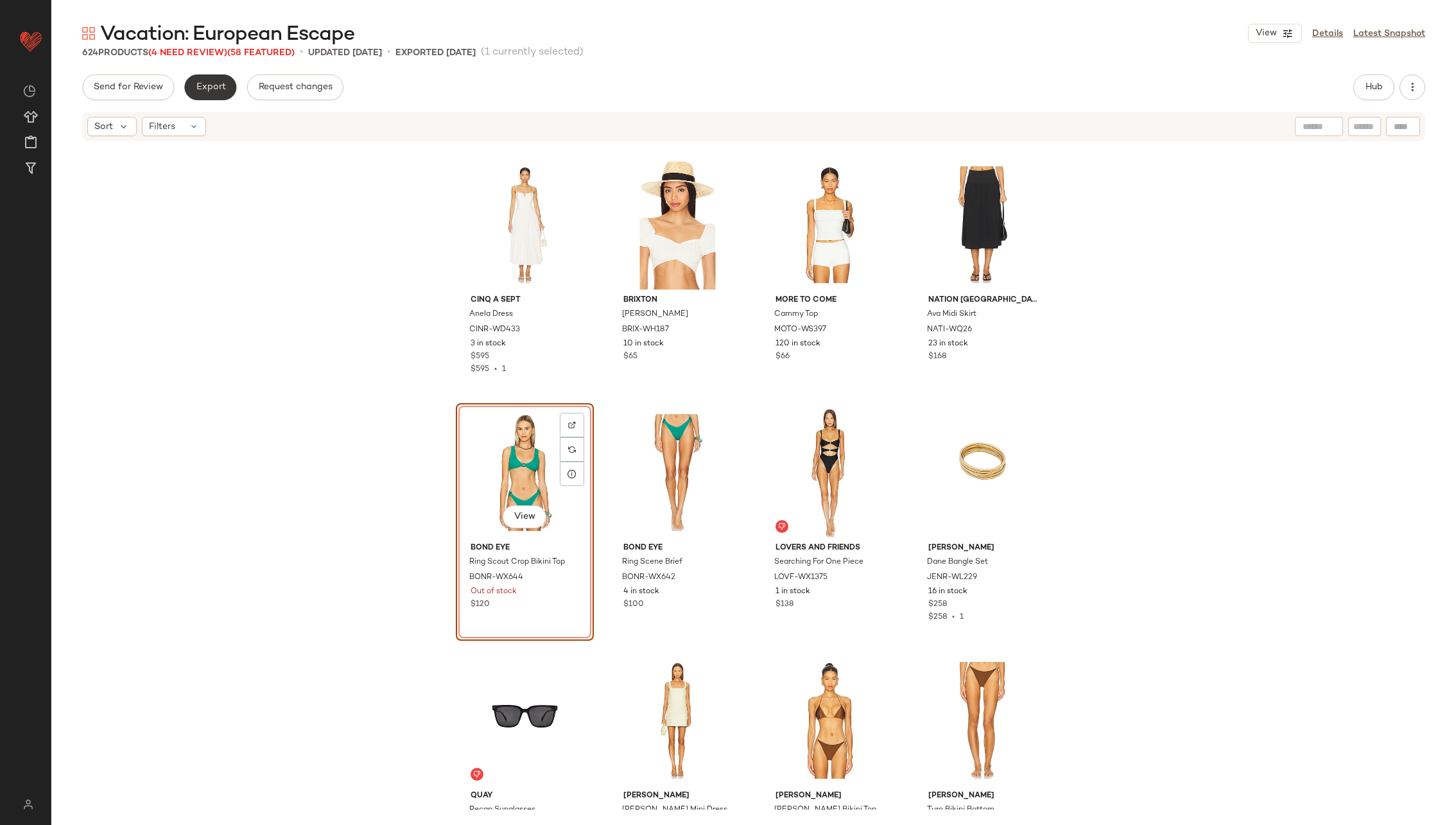
click at [215, 89] on span "Export" at bounding box center [211, 88] width 30 height 11
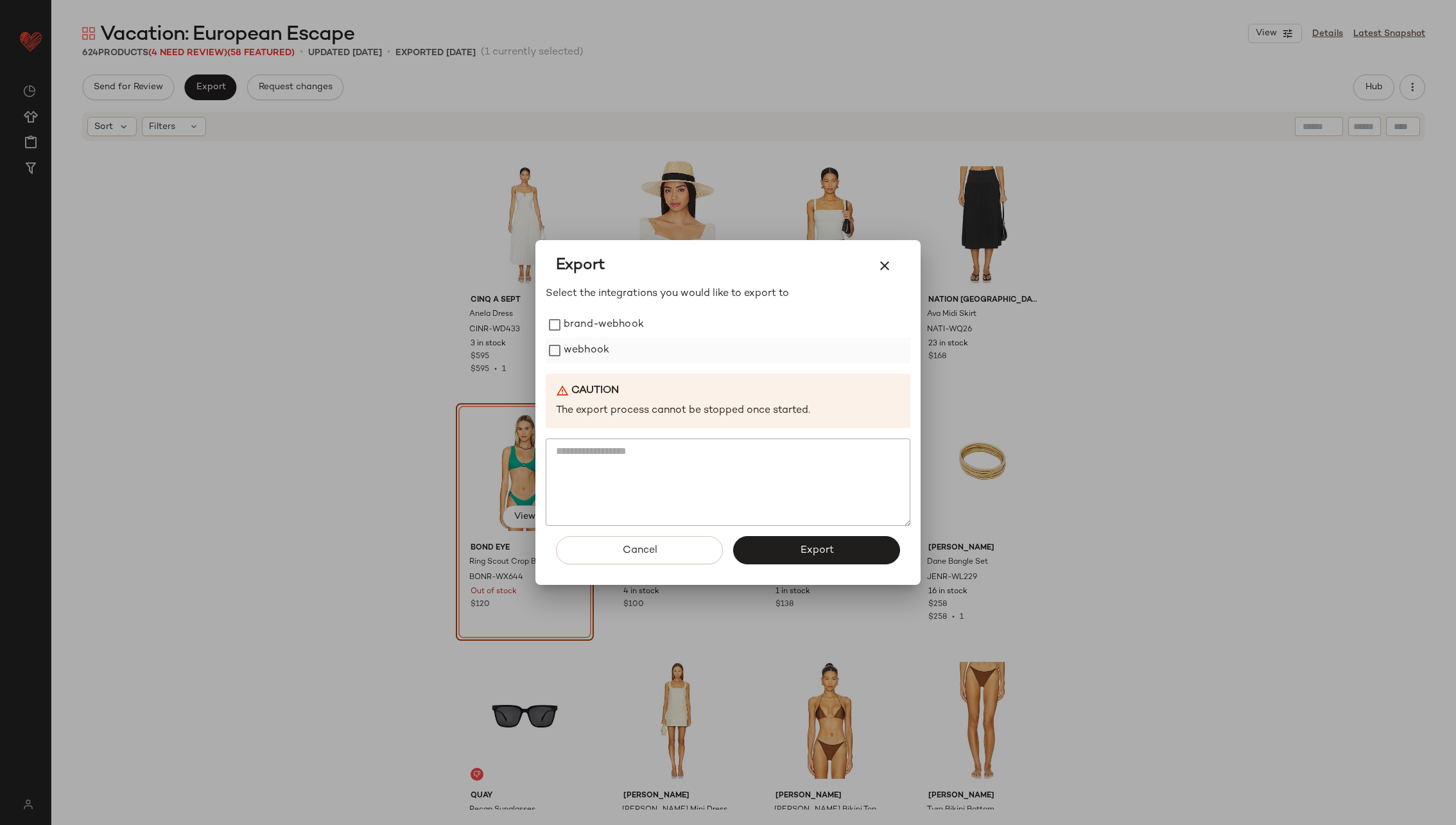
click at [587, 345] on label "webhook" at bounding box center [587, 350] width 46 height 25
click at [828, 550] on span "Export" at bounding box center [816, 551] width 34 height 12
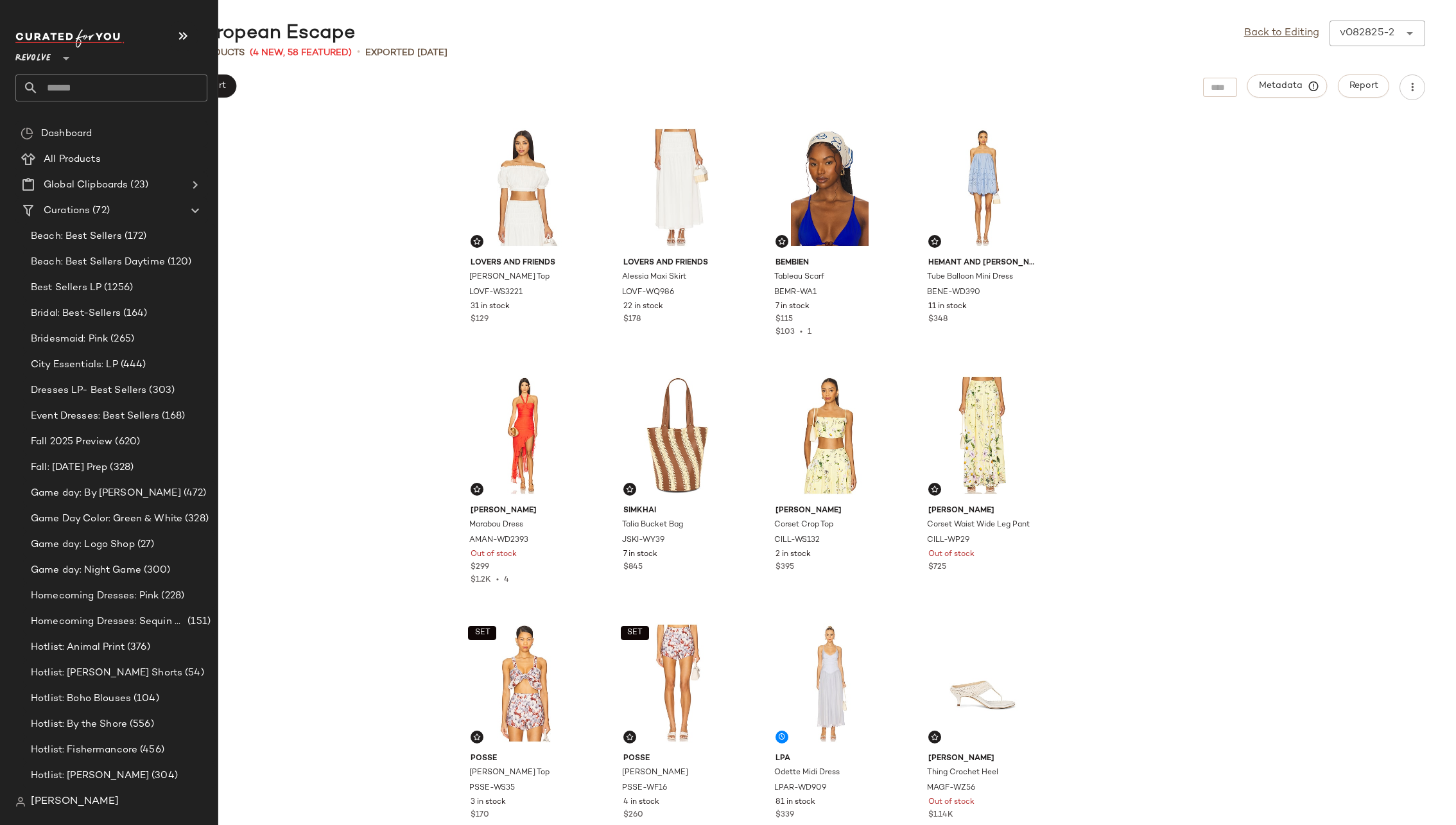
click at [112, 82] on input "text" at bounding box center [123, 88] width 169 height 27
type input "******"
click at [115, 124] on span "/Femme" at bounding box center [111, 124] width 35 height 13
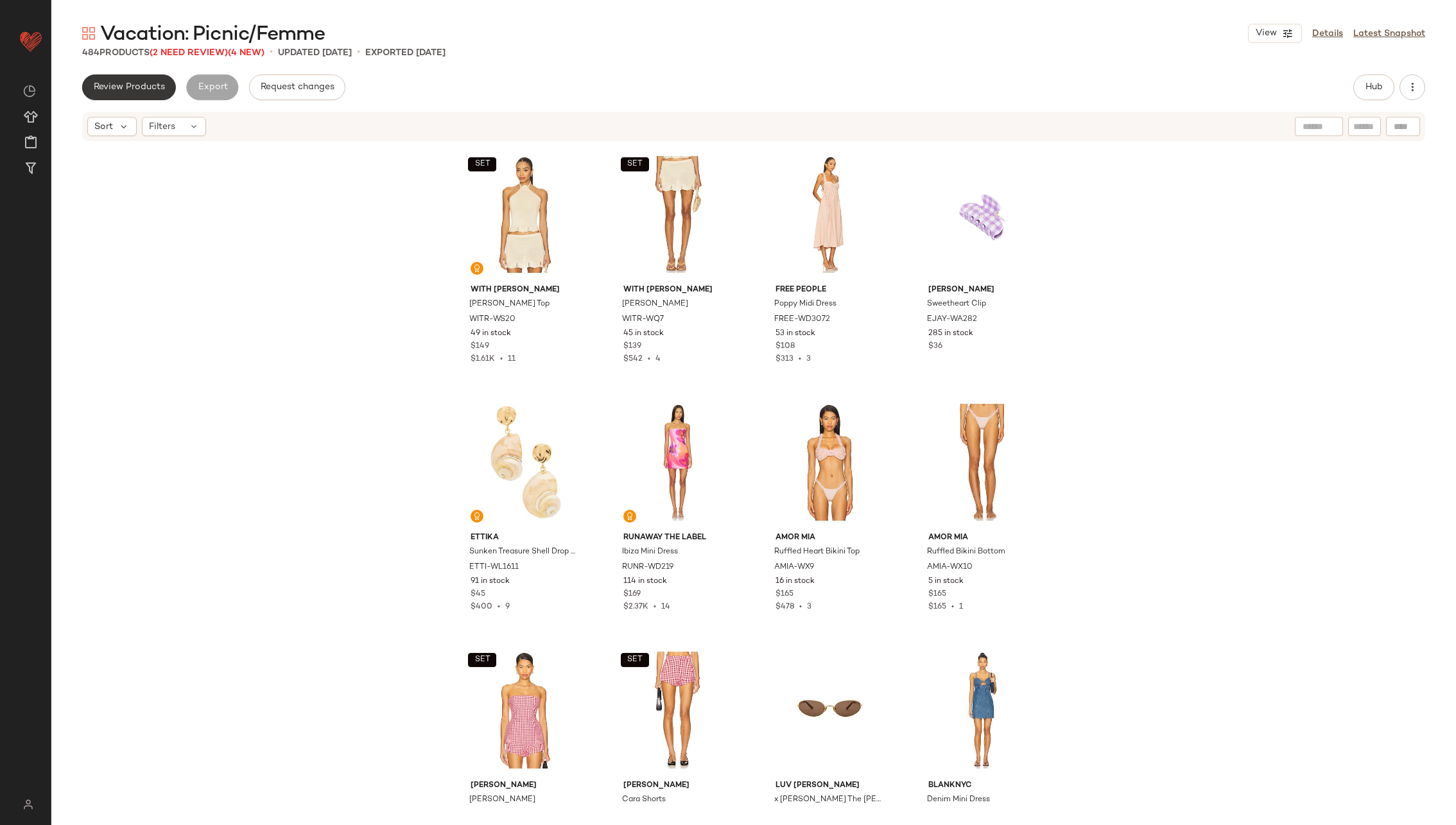
click at [141, 87] on span "Review Products" at bounding box center [129, 88] width 72 height 11
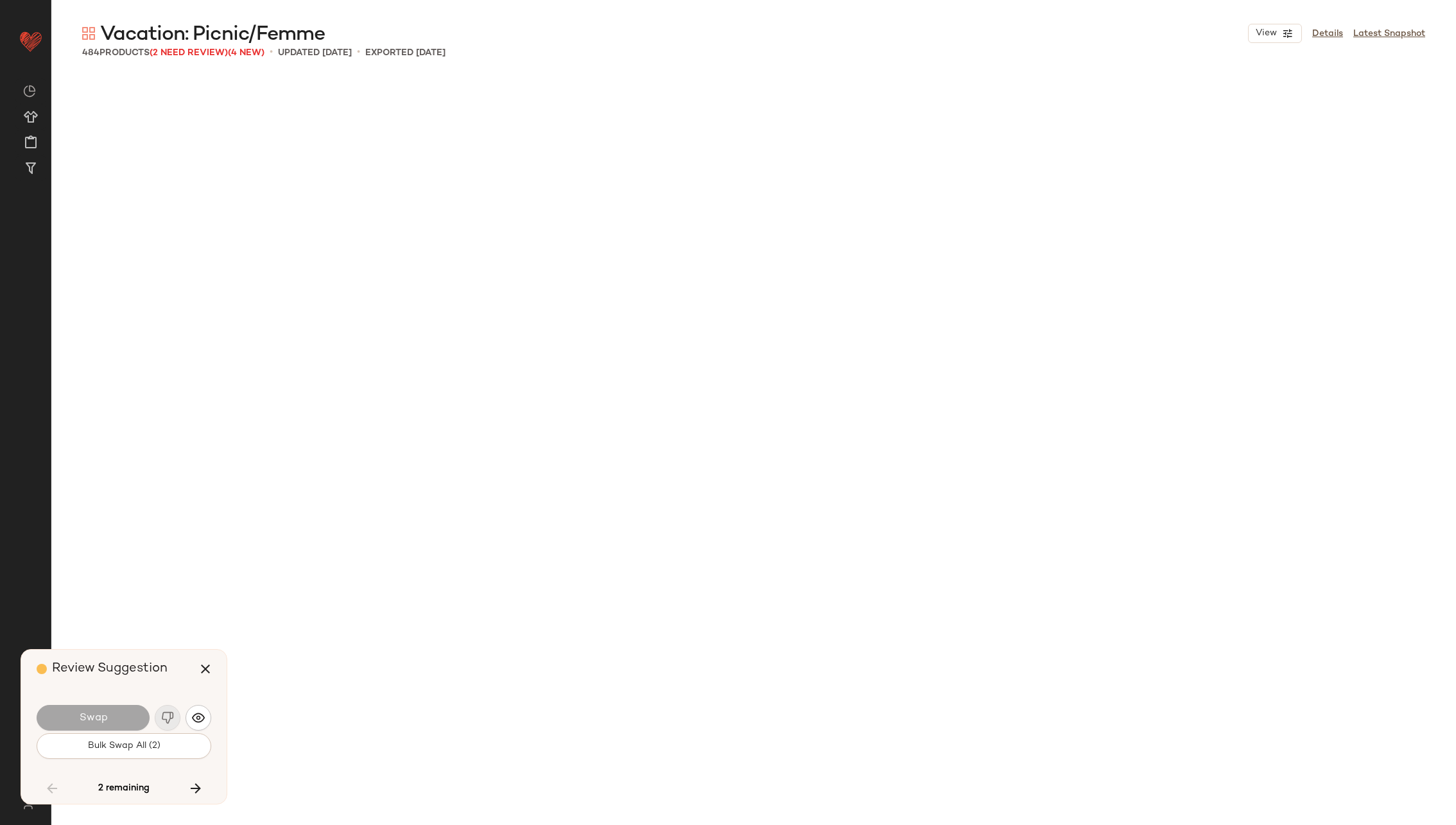
scroll to position [8671, 0]
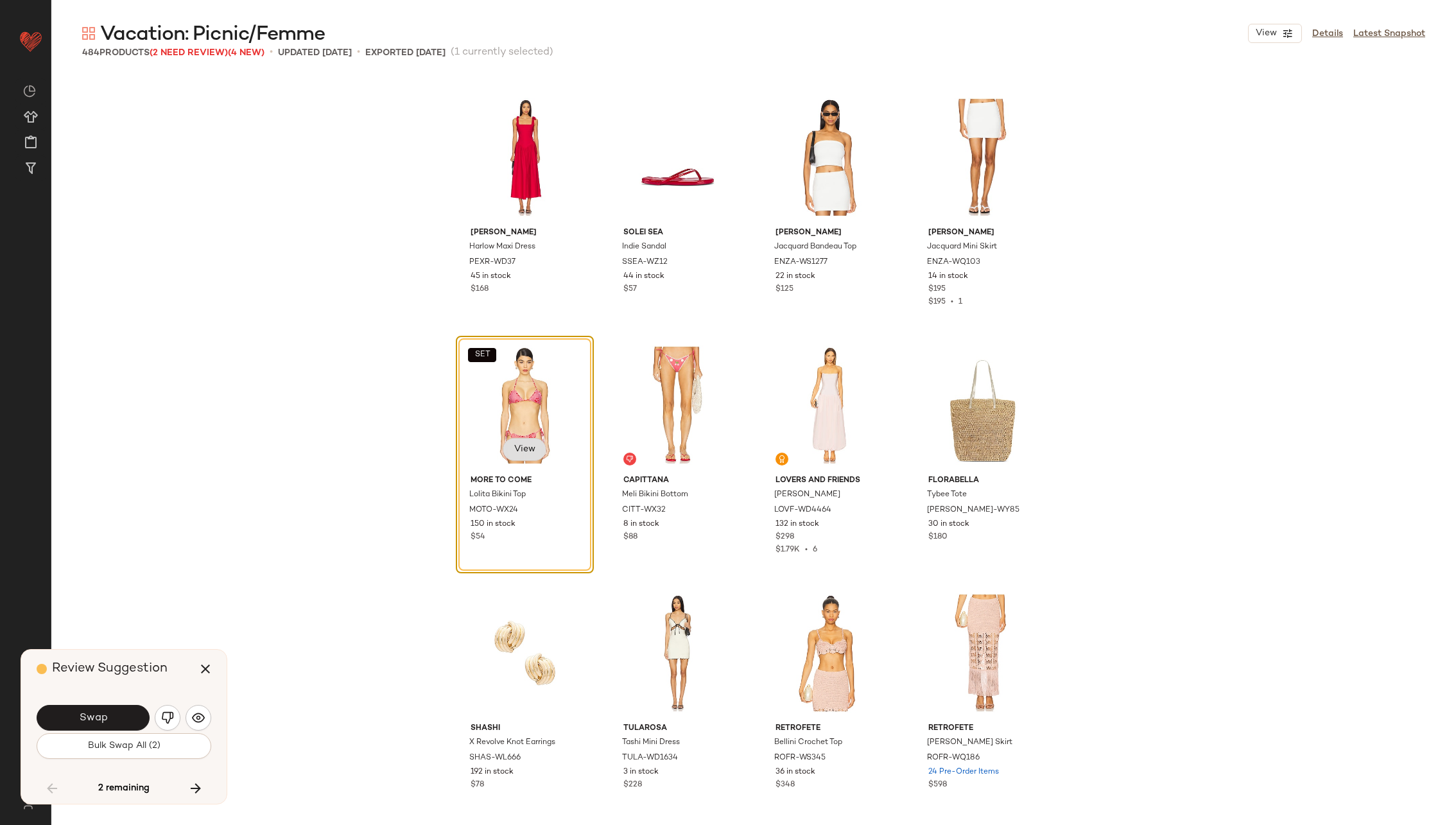
click at [526, 445] on span "View" at bounding box center [525, 450] width 22 height 11
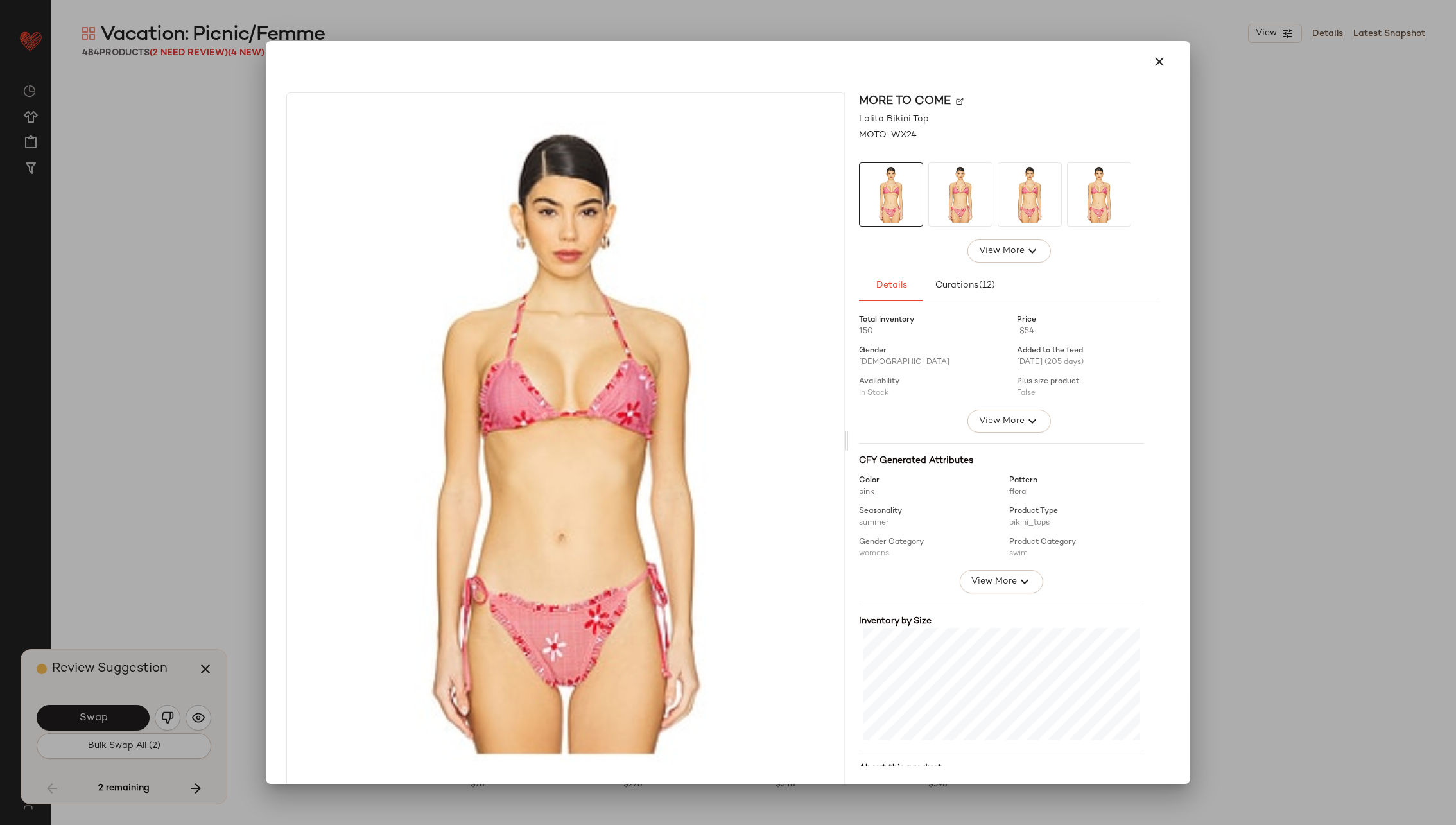
click at [949, 112] on div "MORE TO COME" at bounding box center [1010, 118] width 301 height 13
click at [956, 98] on img at bounding box center [960, 101] width 8 height 8
click at [1154, 68] on icon "button" at bounding box center [1160, 61] width 16 height 16
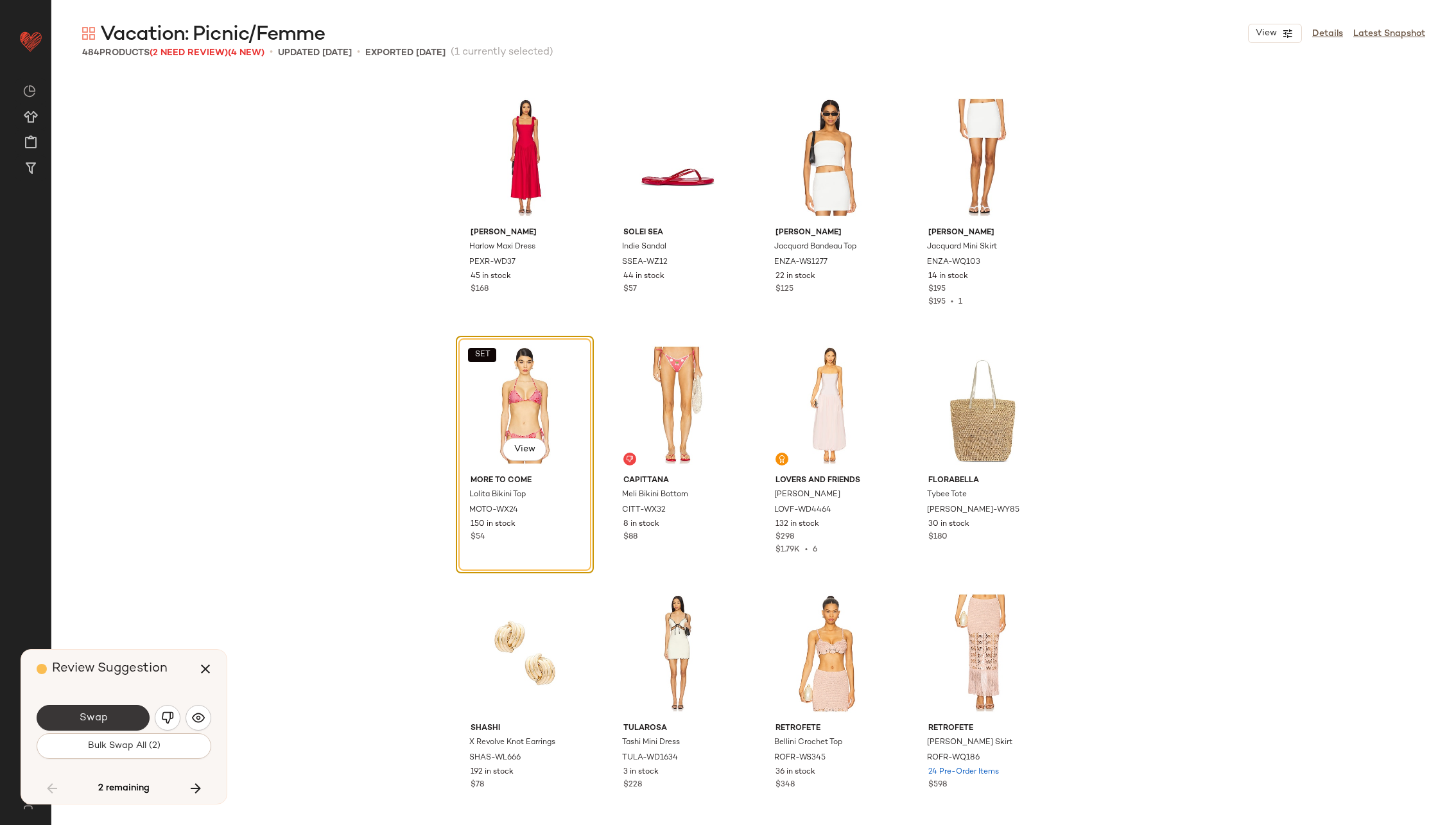
click at [81, 709] on button "Swap" at bounding box center [93, 717] width 113 height 25
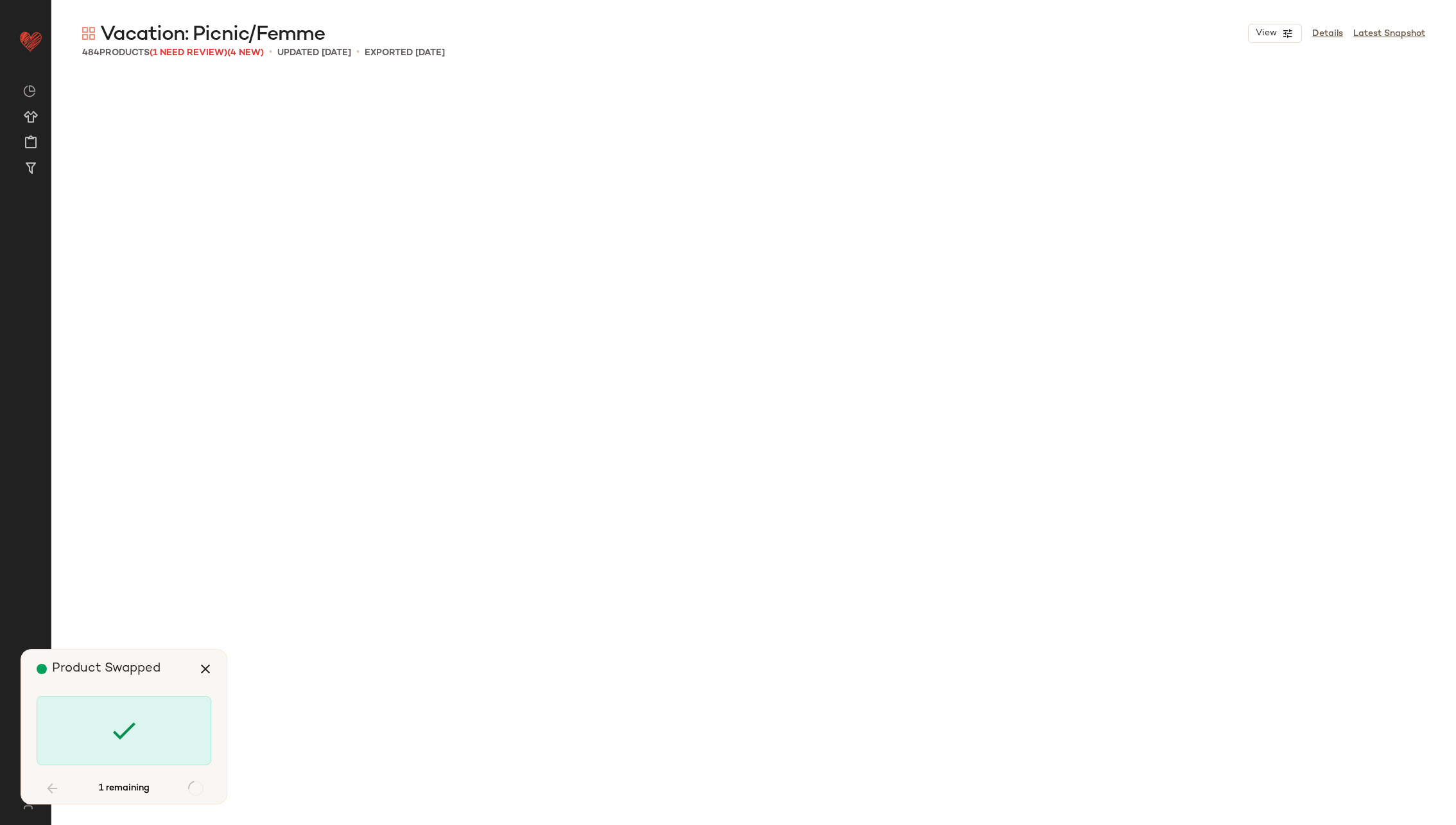
scroll to position [22546, 0]
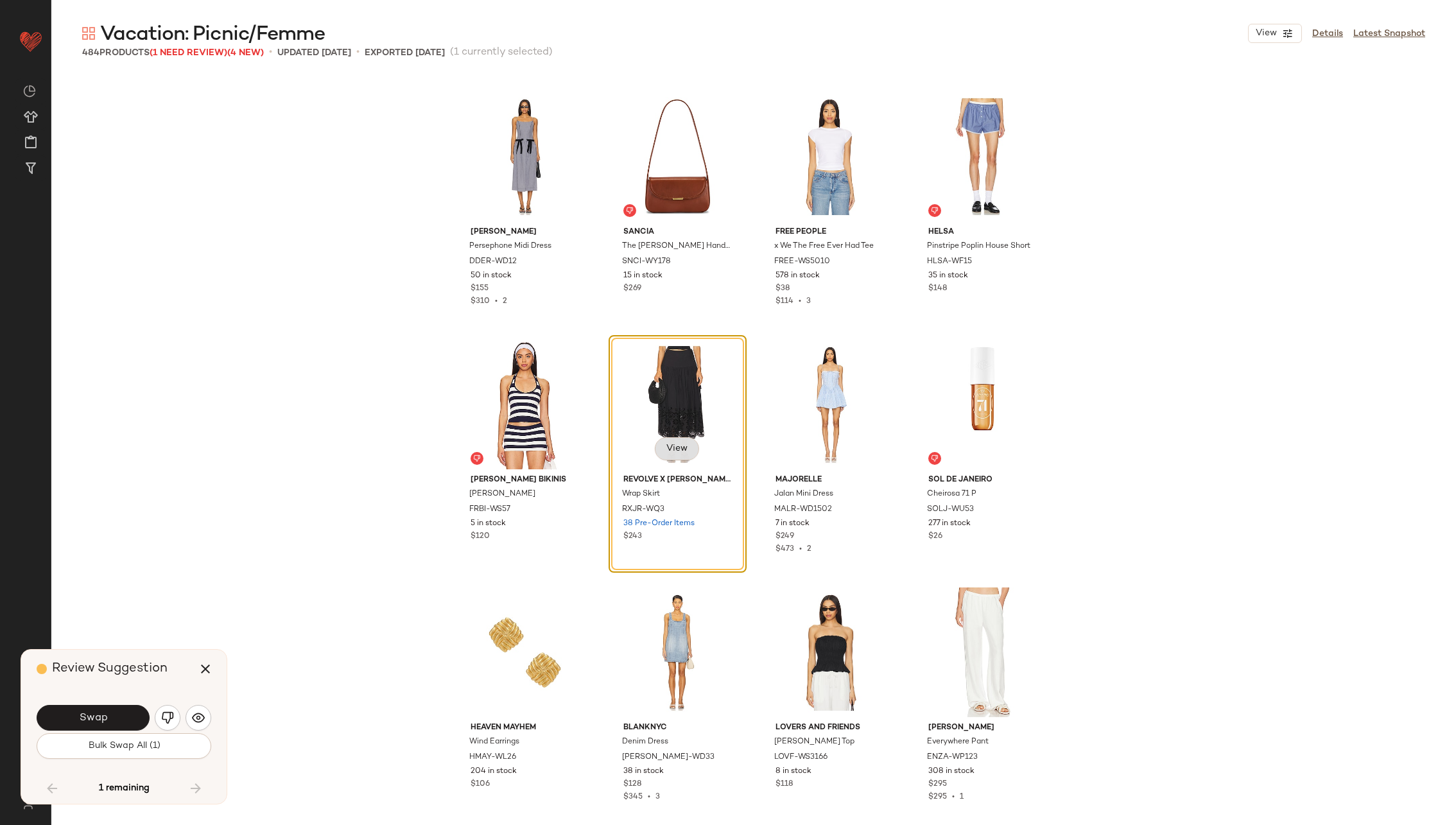
click at [677, 446] on span "View" at bounding box center [676, 449] width 22 height 11
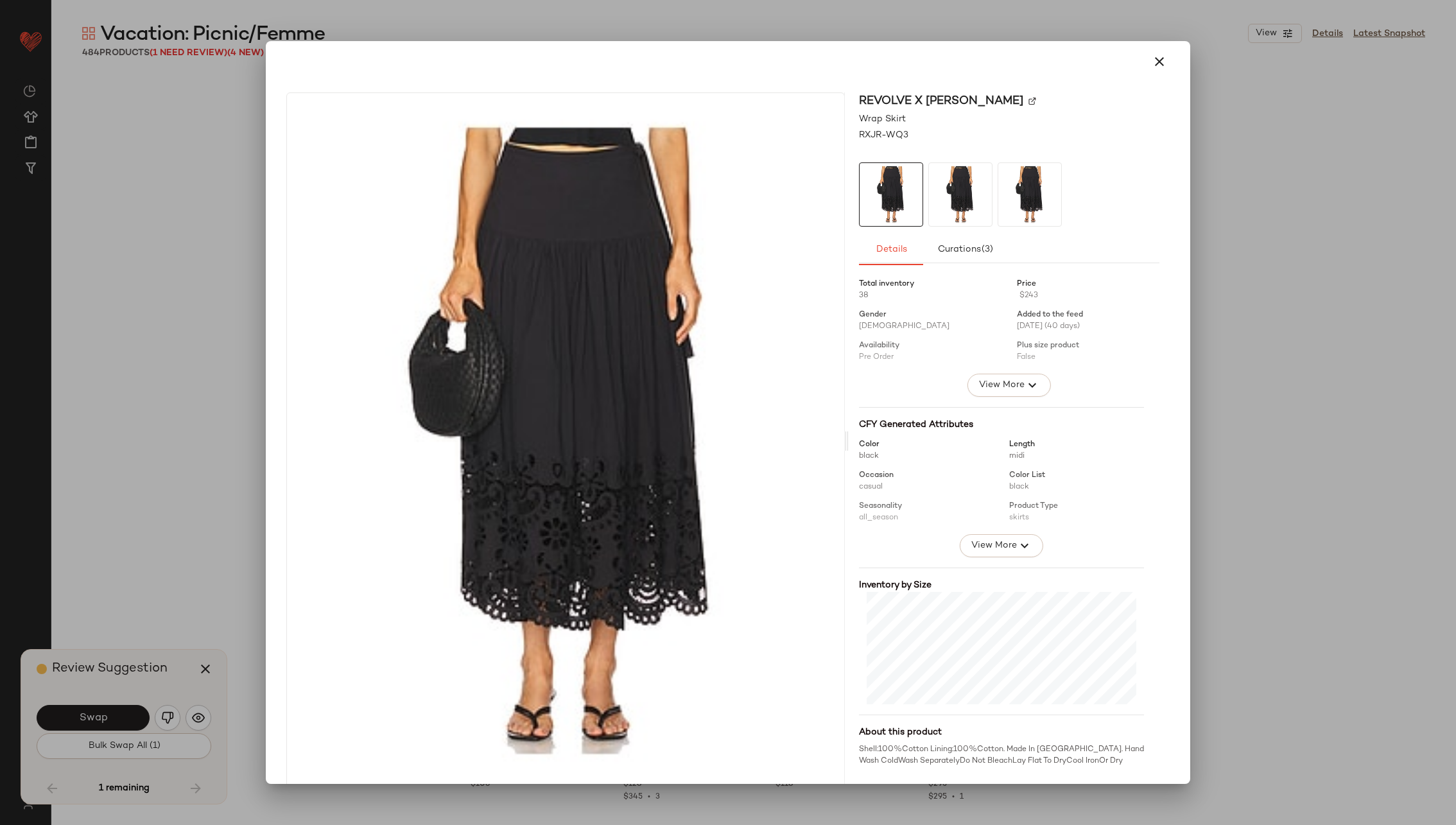
click at [1029, 101] on img at bounding box center [1032, 101] width 8 height 8
click at [1156, 59] on icon "button" at bounding box center [1160, 61] width 16 height 16
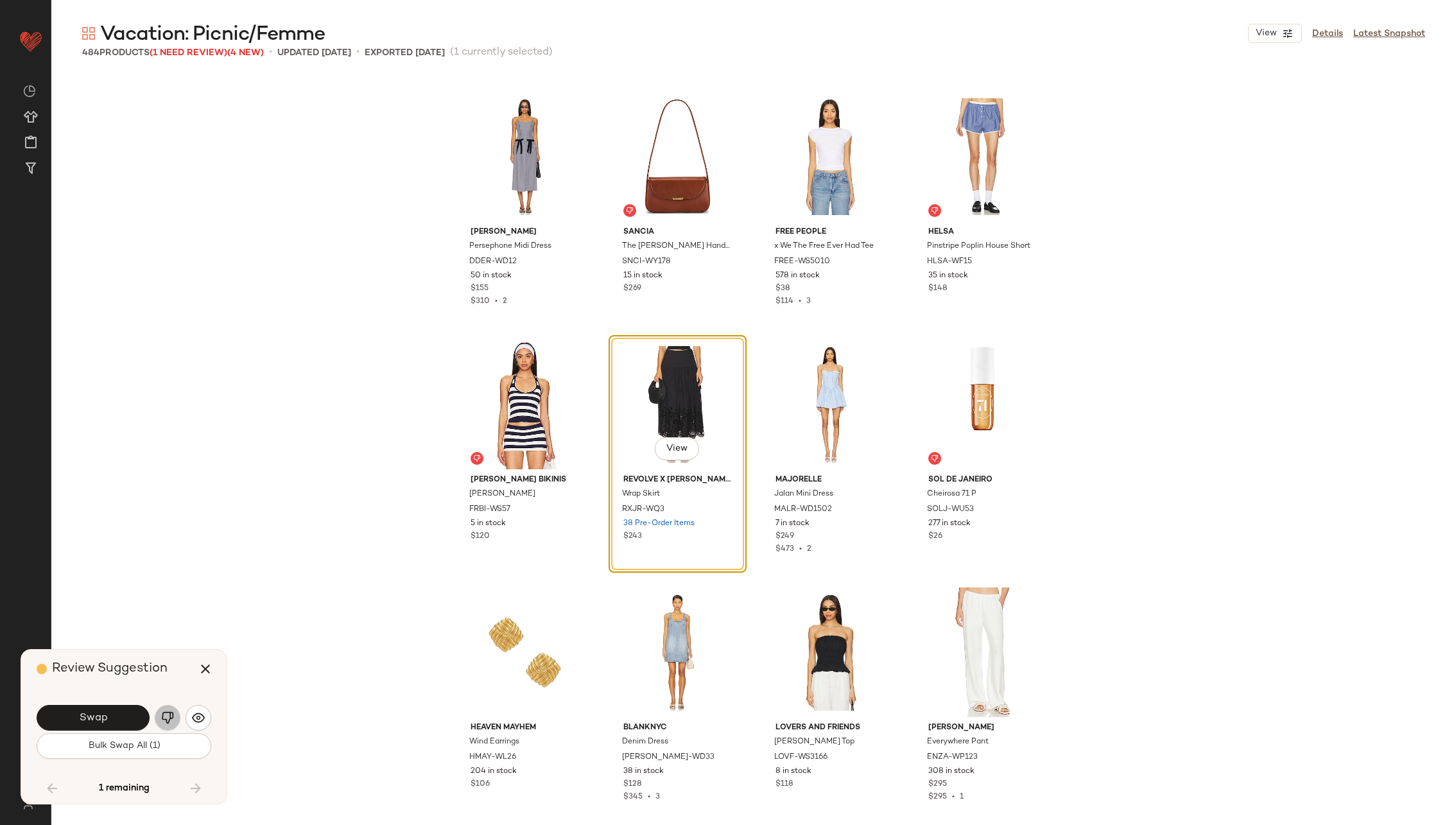
click at [165, 713] on img "button" at bounding box center [168, 717] width 13 height 13
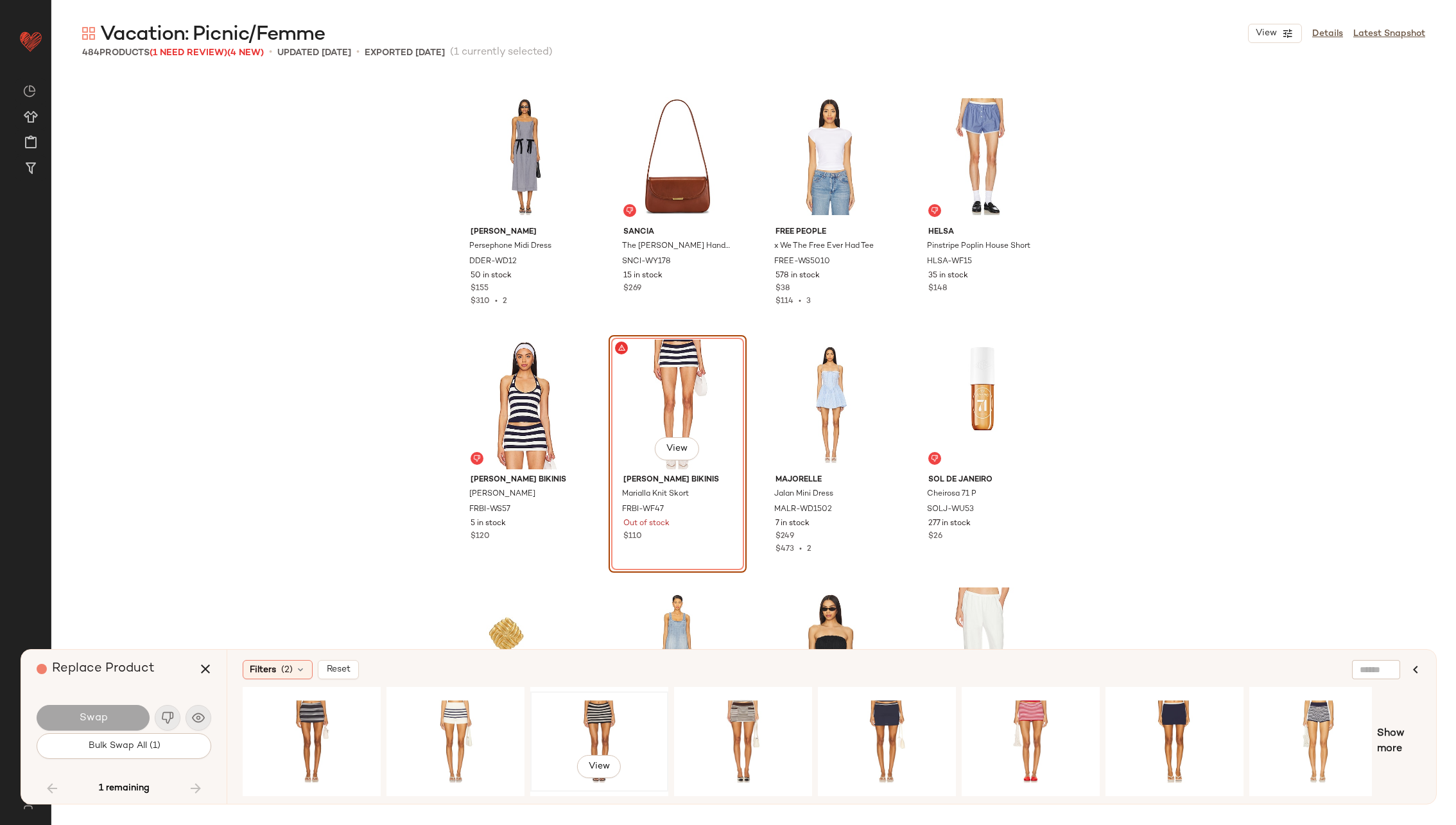
click at [573, 718] on div "View" at bounding box center [599, 742] width 129 height 91
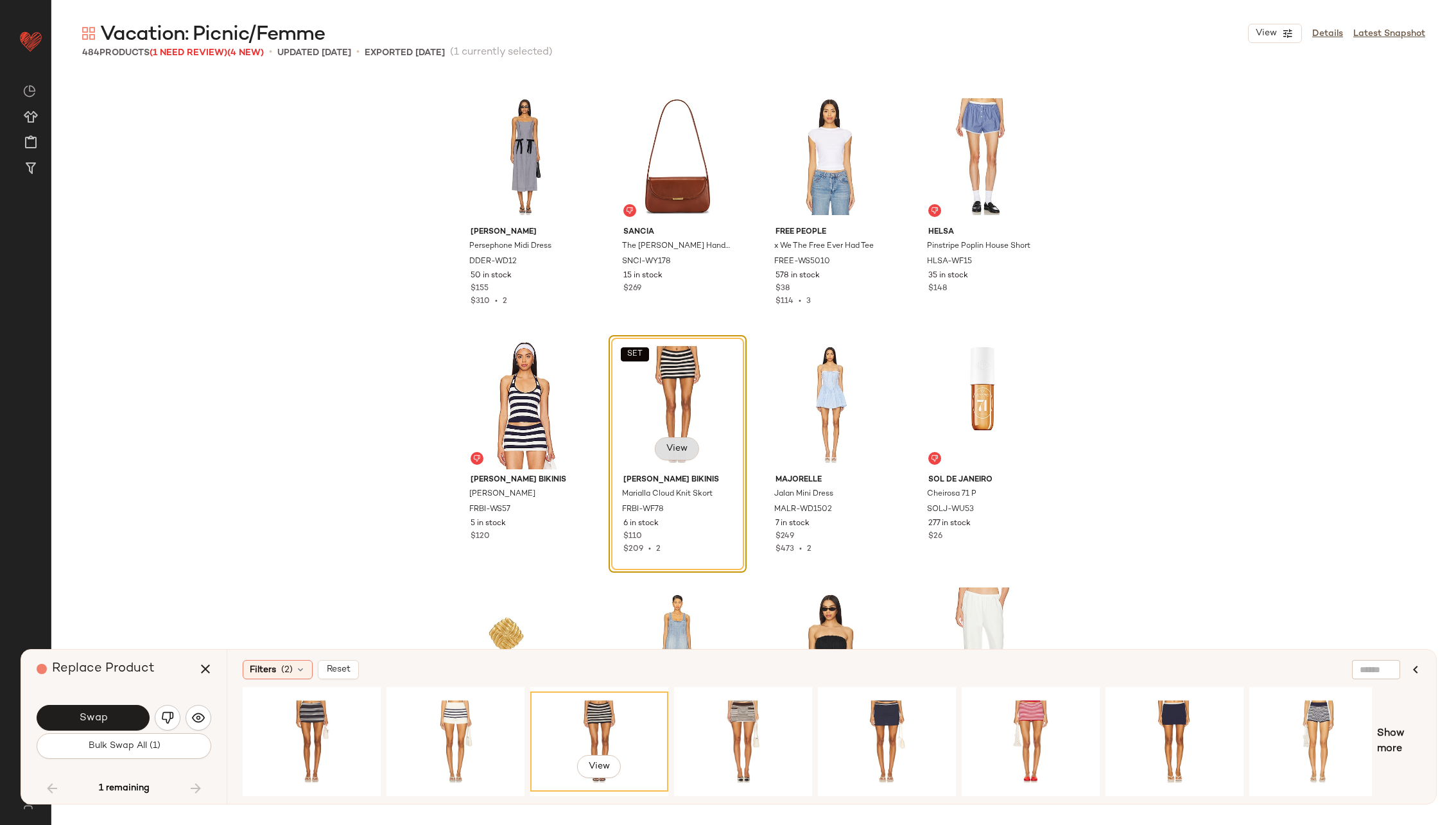
click at [676, 448] on span "View" at bounding box center [676, 449] width 22 height 11
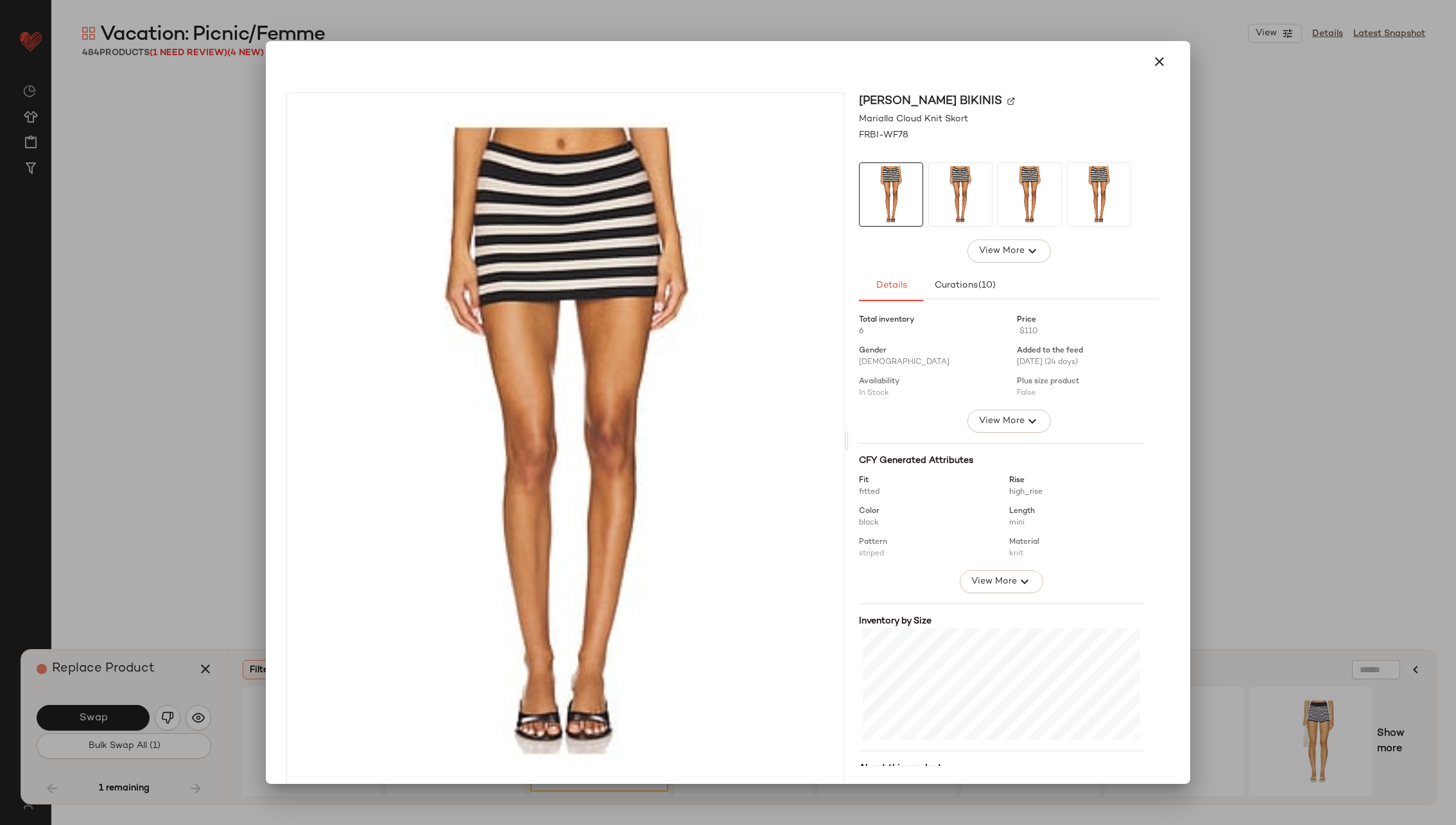
click at [962, 112] on div "Frankies Bikinis" at bounding box center [1010, 118] width 301 height 13
click at [960, 112] on div "Frankies Bikinis" at bounding box center [1010, 118] width 301 height 13
click at [1008, 100] on img at bounding box center [1011, 101] width 8 height 8
click at [1156, 58] on icon "button" at bounding box center [1160, 61] width 16 height 16
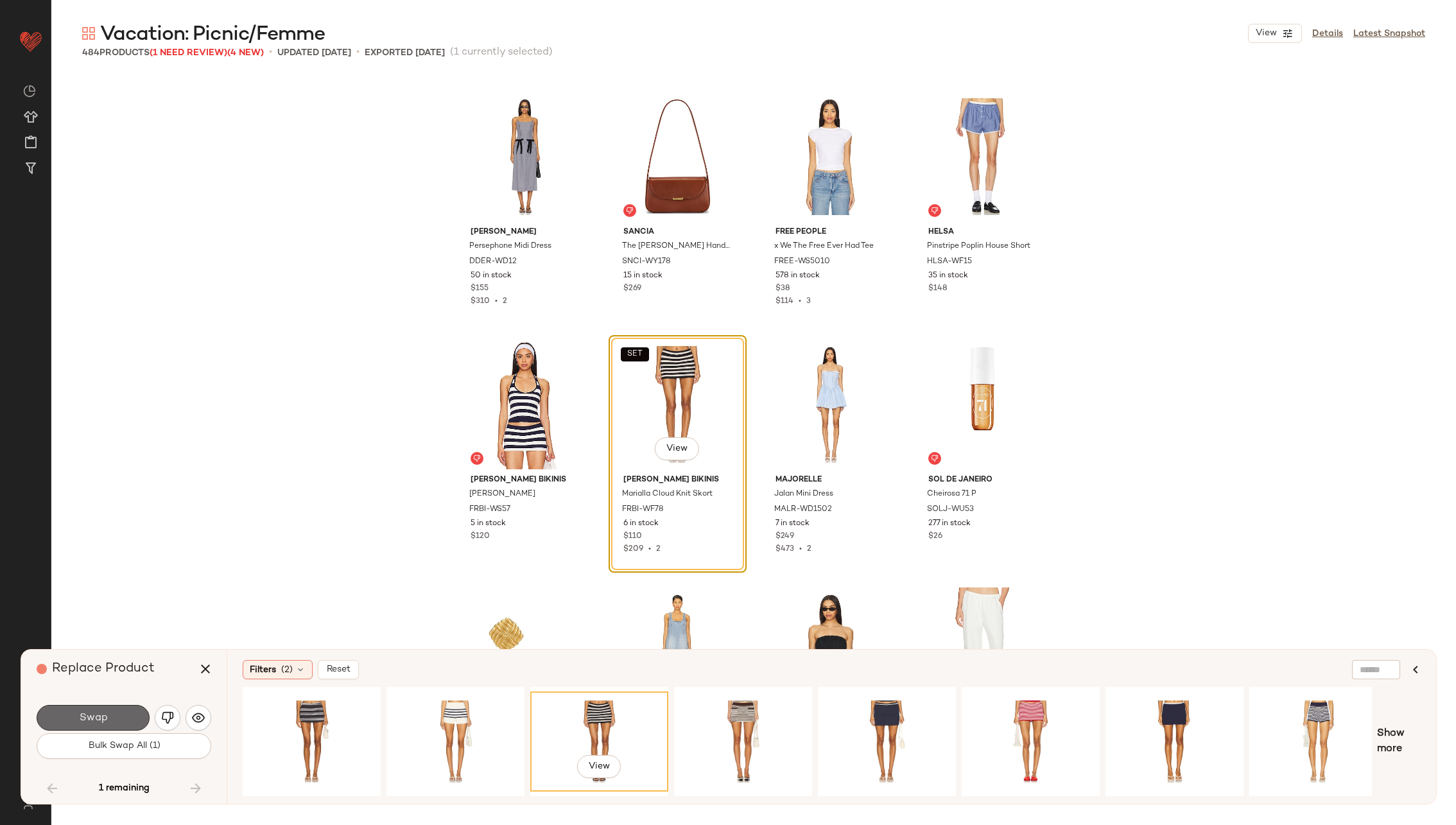
click at [105, 720] on span "Swap" at bounding box center [92, 718] width 29 height 12
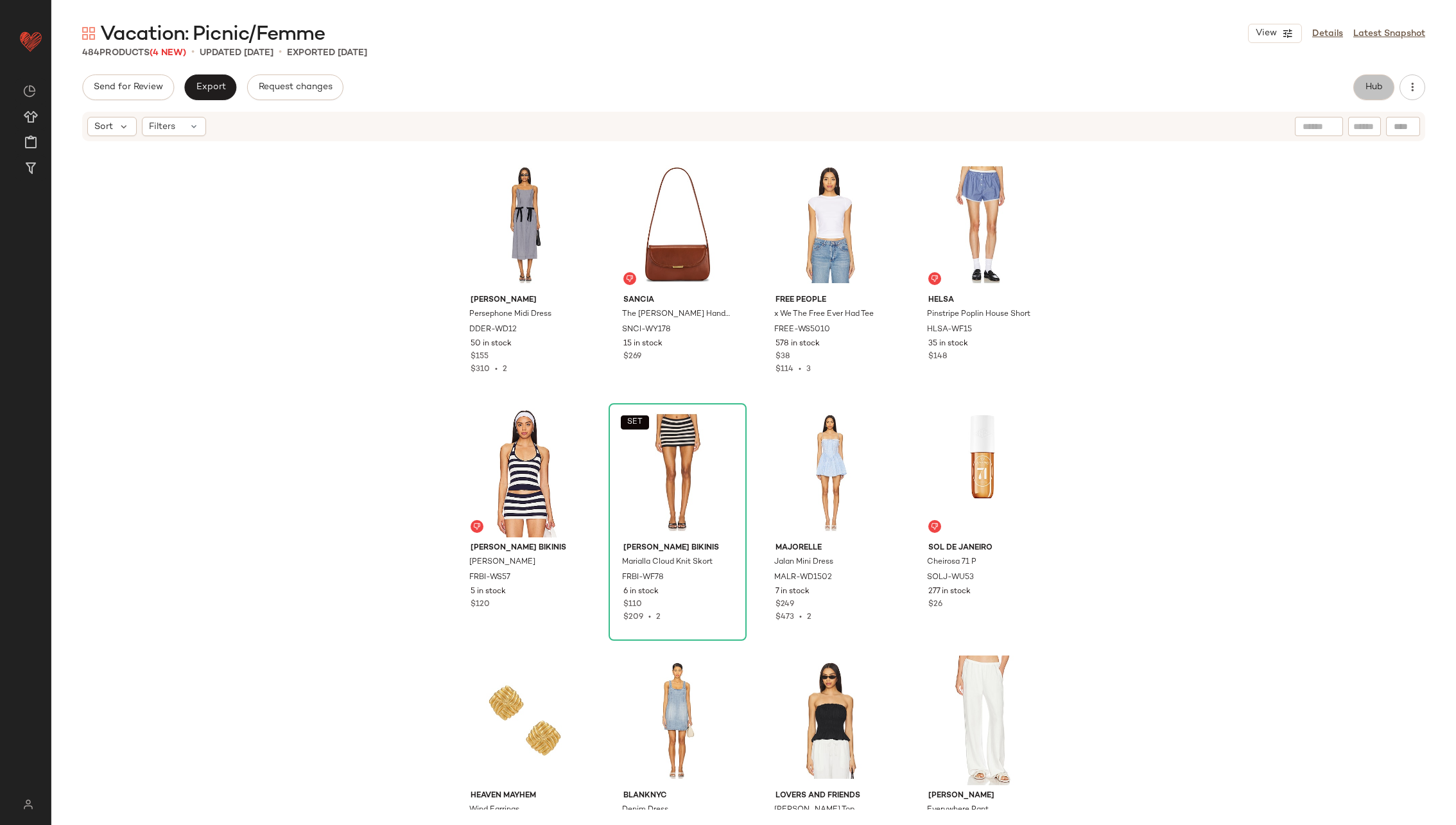
click at [1374, 82] on span "Hub" at bounding box center [1374, 88] width 18 height 11
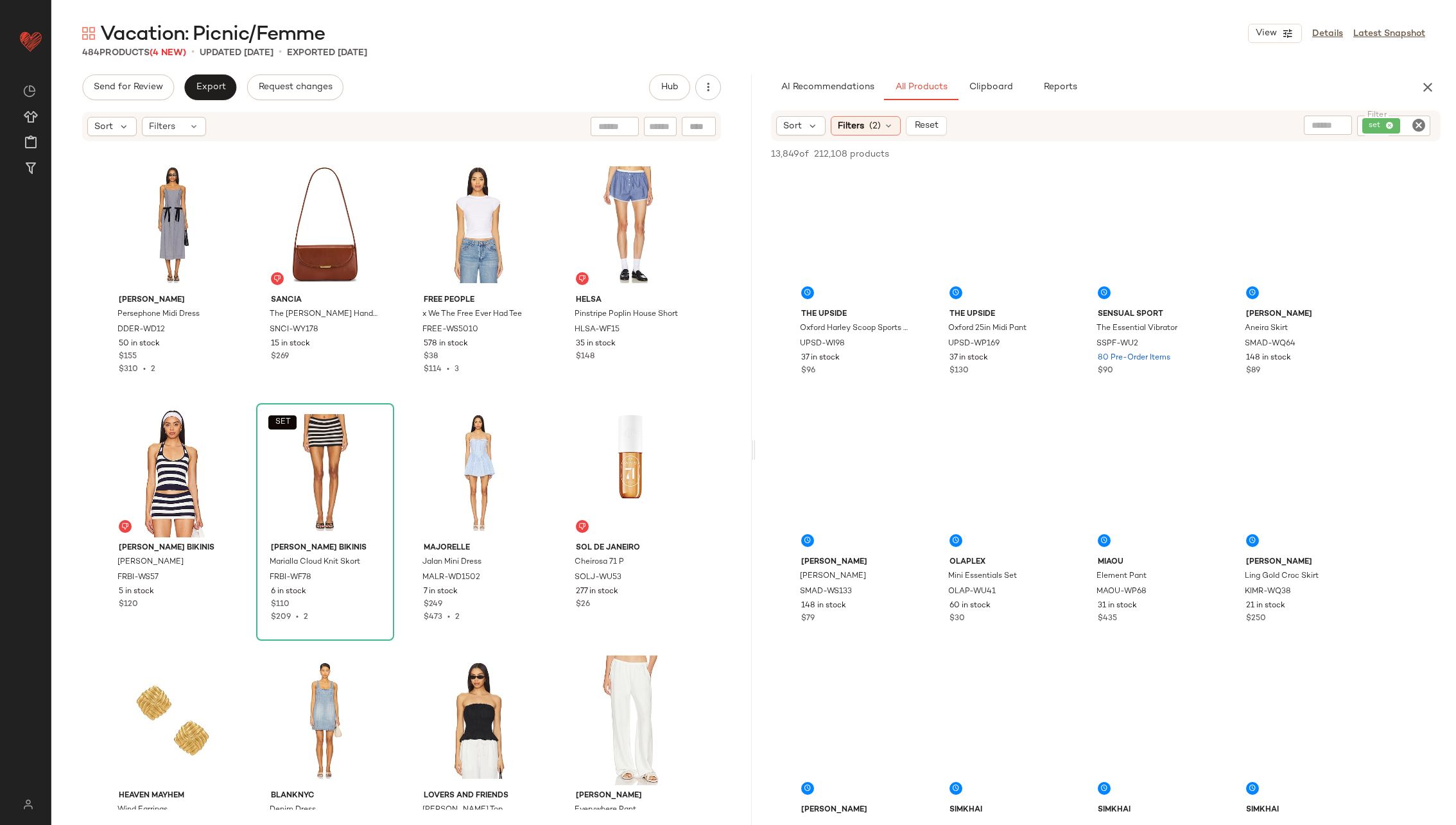
click at [1417, 122] on icon "Clear Filter" at bounding box center [1419, 125] width 16 height 16
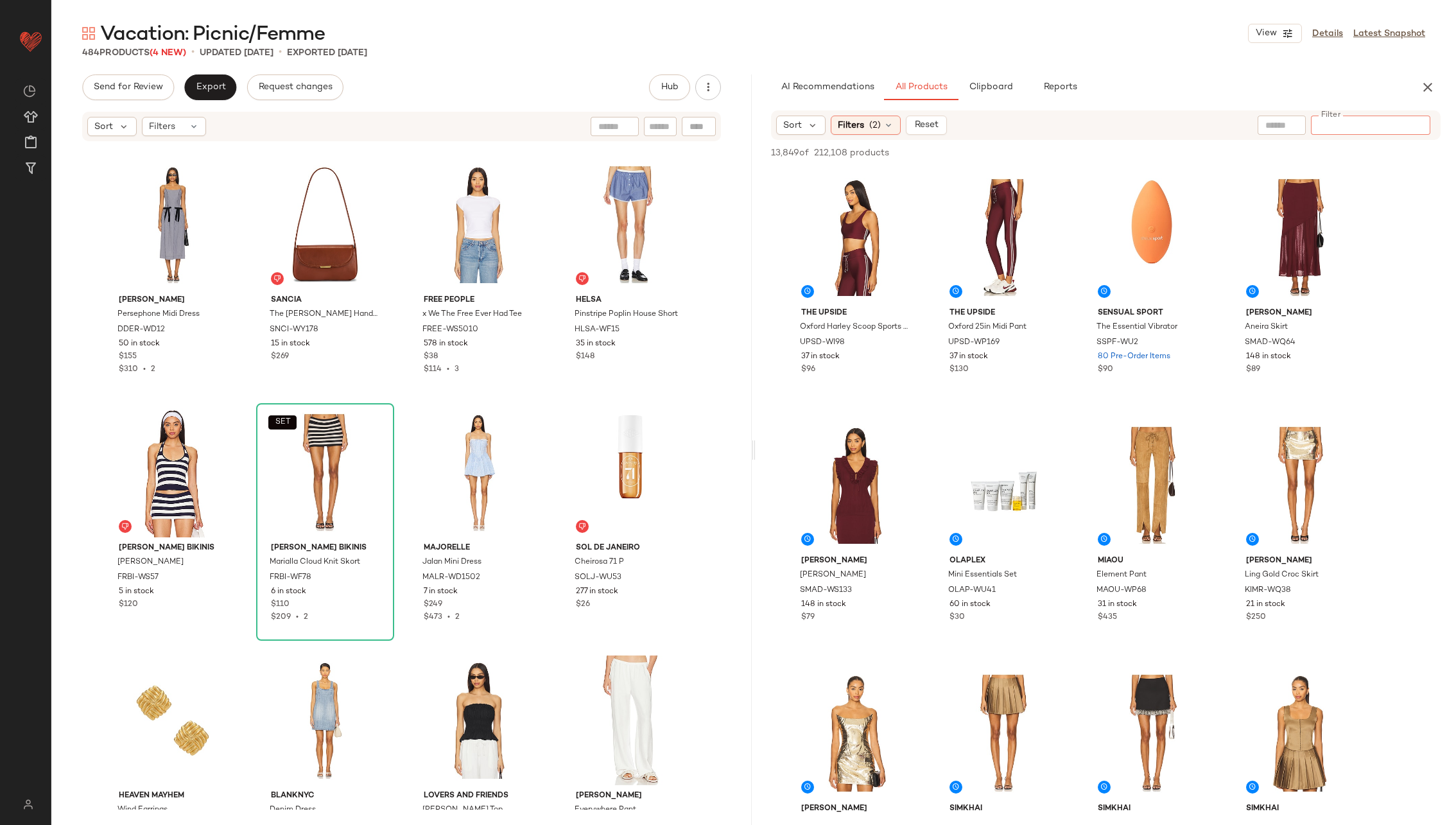
paste input "**********"
type input "**********"
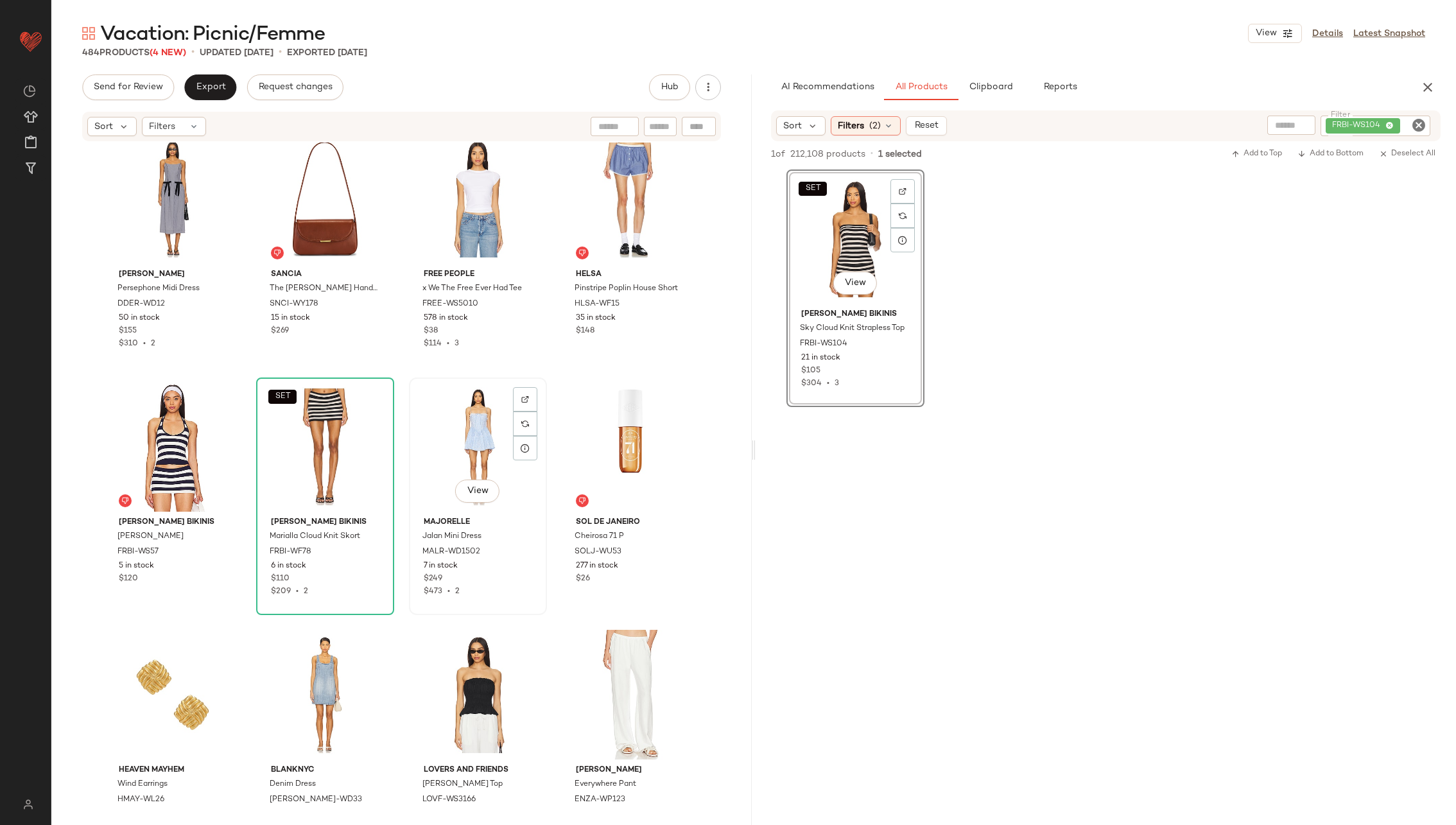
scroll to position [22563, 0]
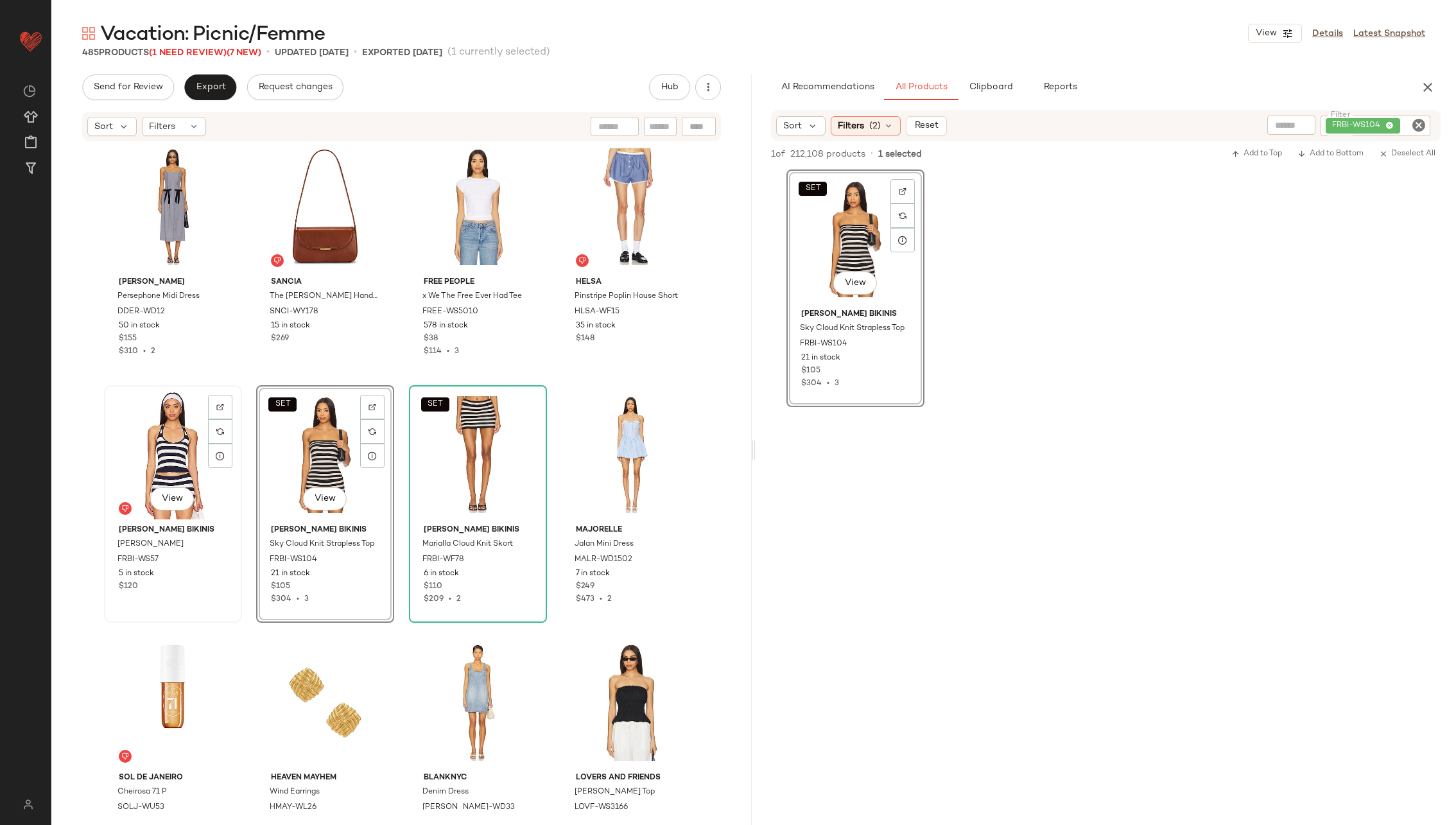
click at [135, 456] on div "View" at bounding box center [173, 454] width 129 height 130
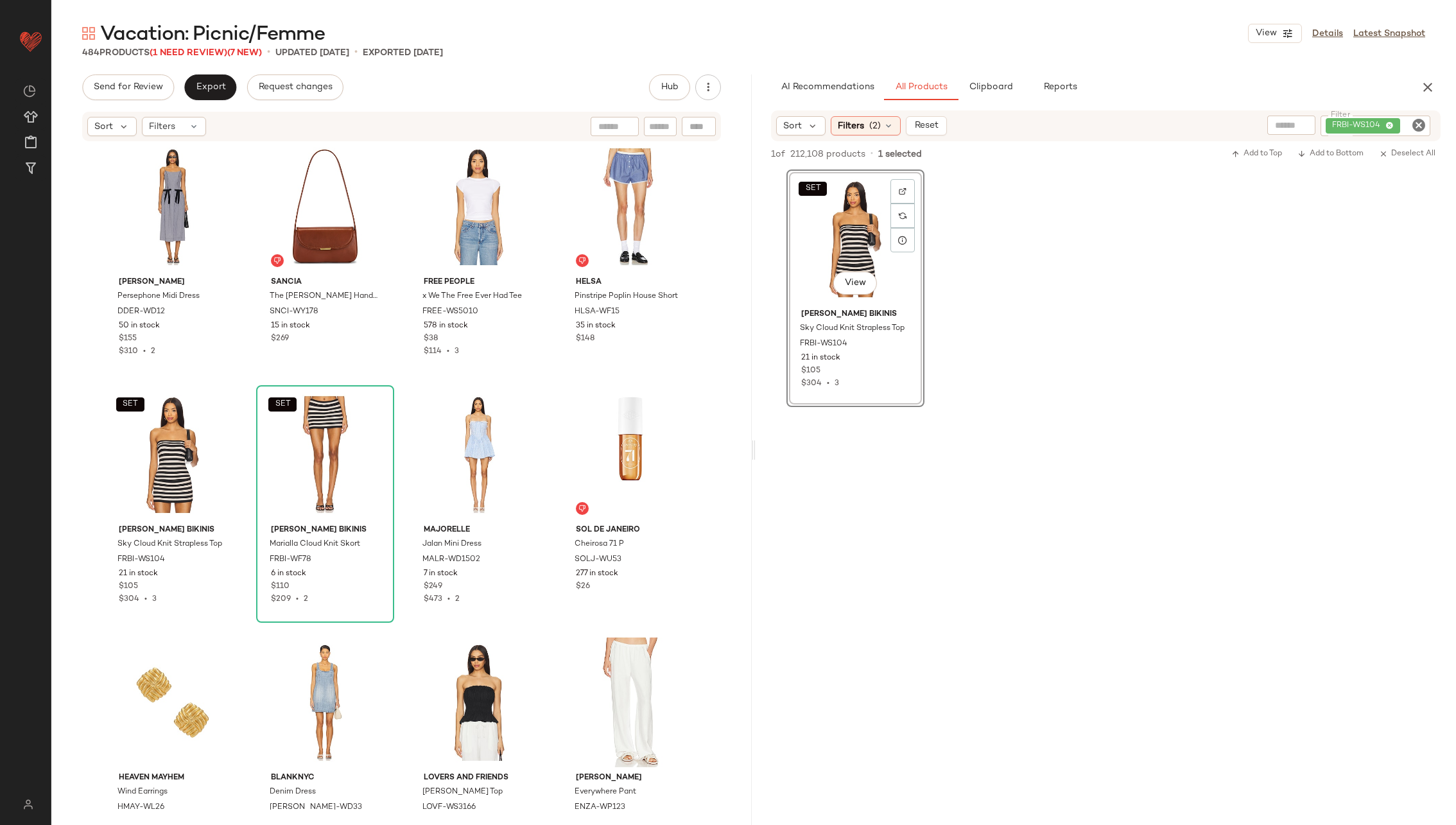
click at [705, 129] on div at bounding box center [698, 126] width 34 height 19
paste input "*********"
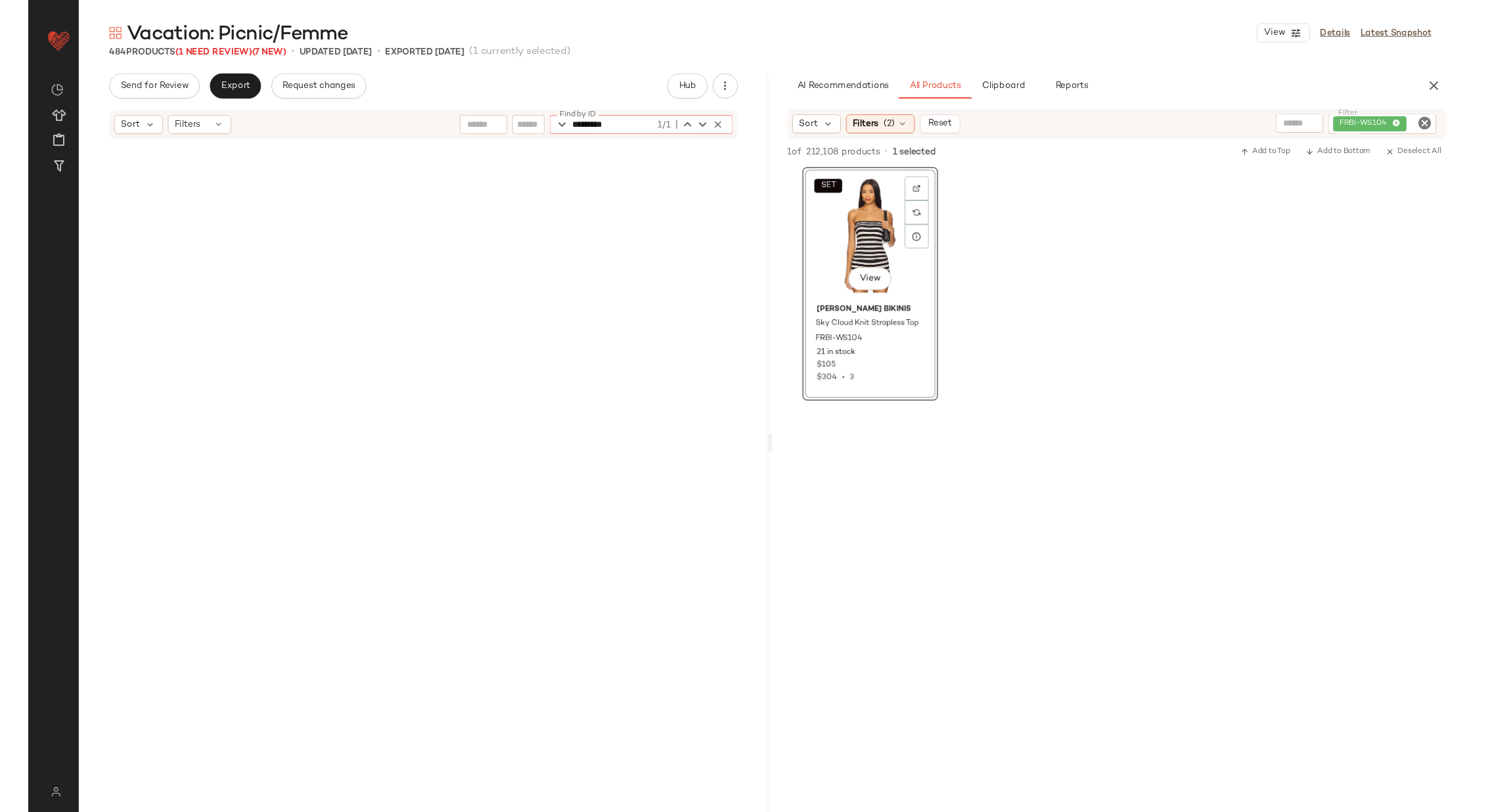
scroll to position [8874, 0]
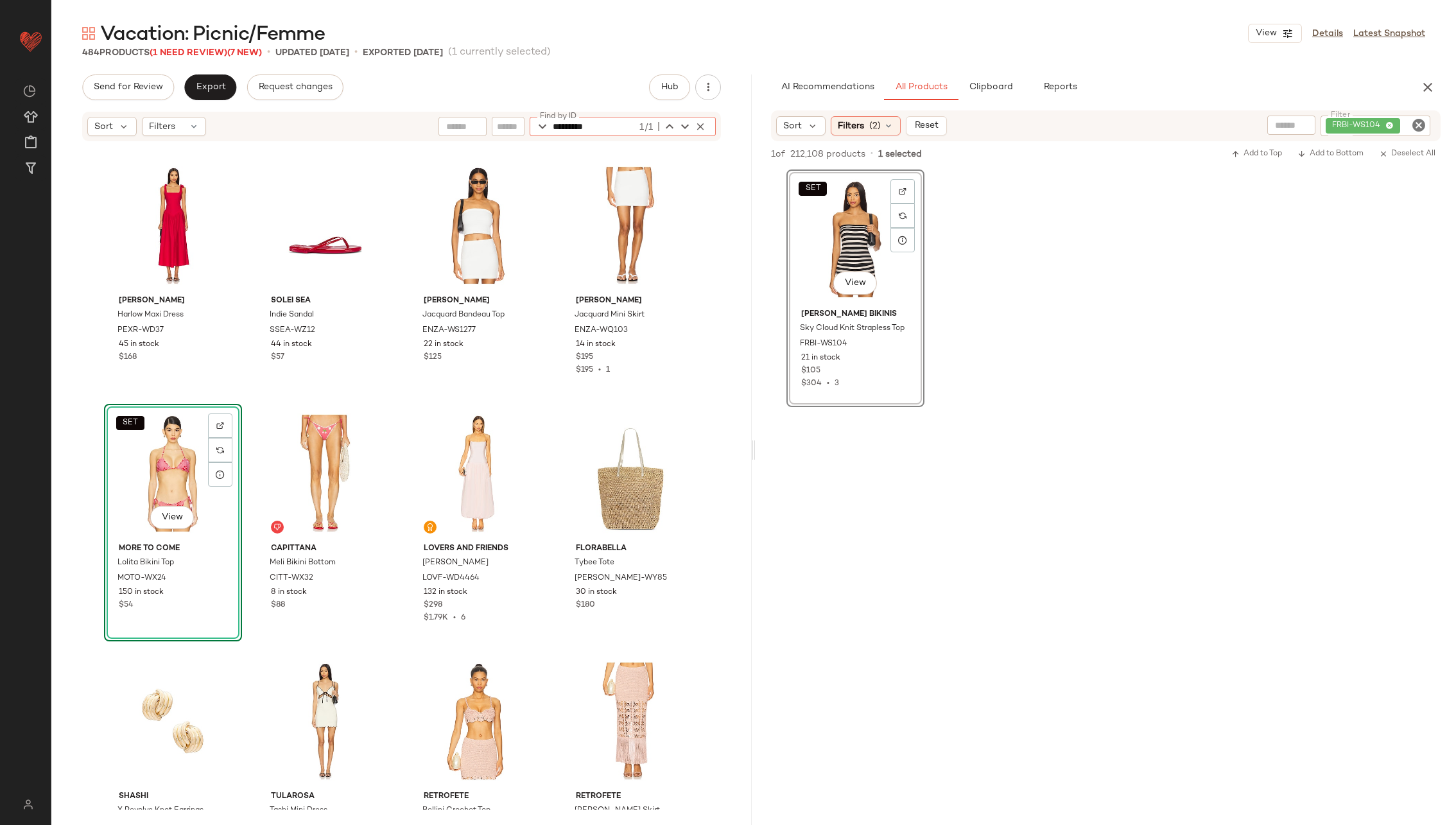
type input "*********"
click at [1408, 124] on input "Filter" at bounding box center [1415, 125] width 23 height 13
click at [1422, 124] on icon "Clear Filter" at bounding box center [1419, 125] width 16 height 16
paste input "*********"
type input "*********"
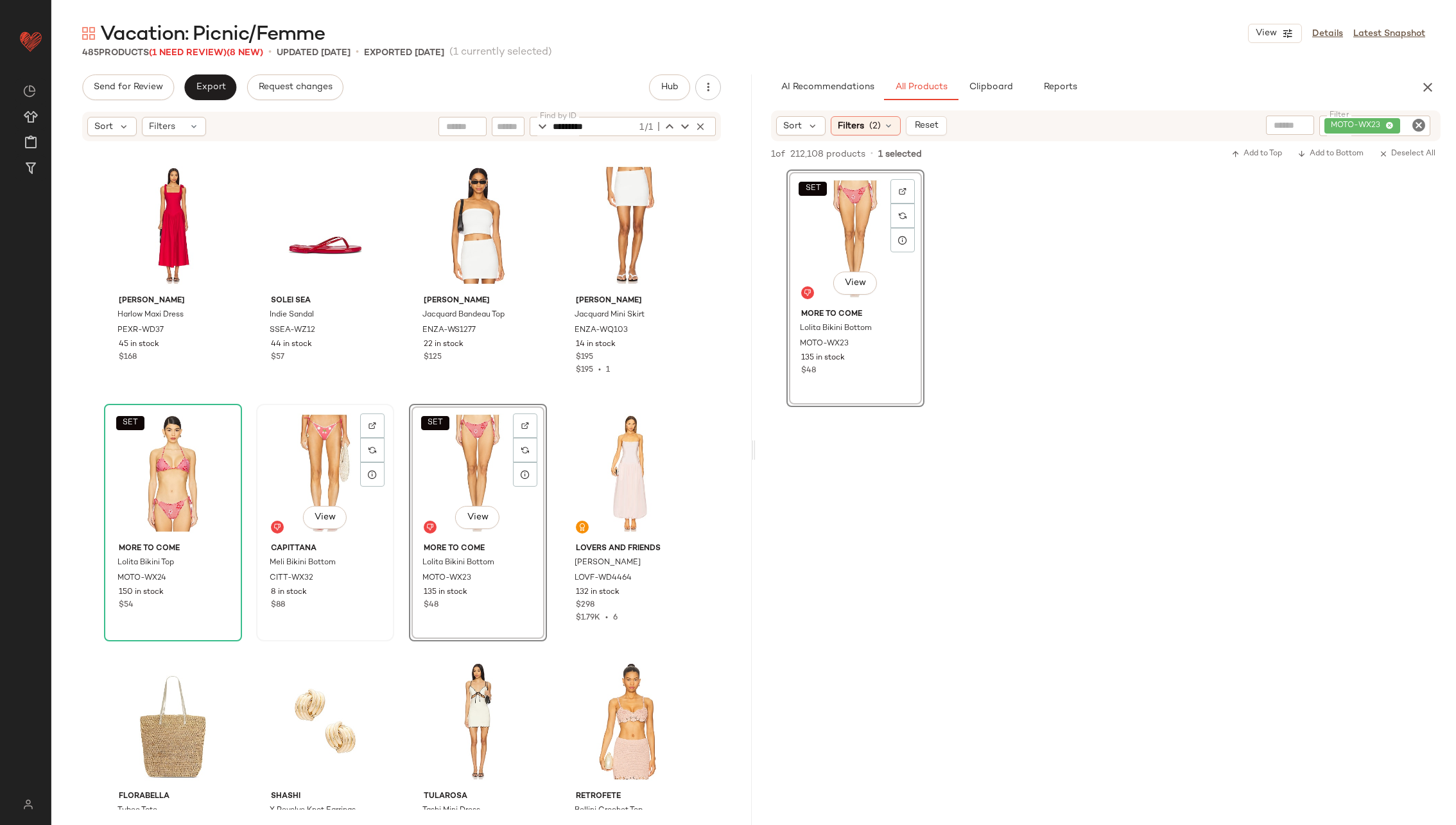
click at [310, 452] on div "View" at bounding box center [325, 473] width 129 height 130
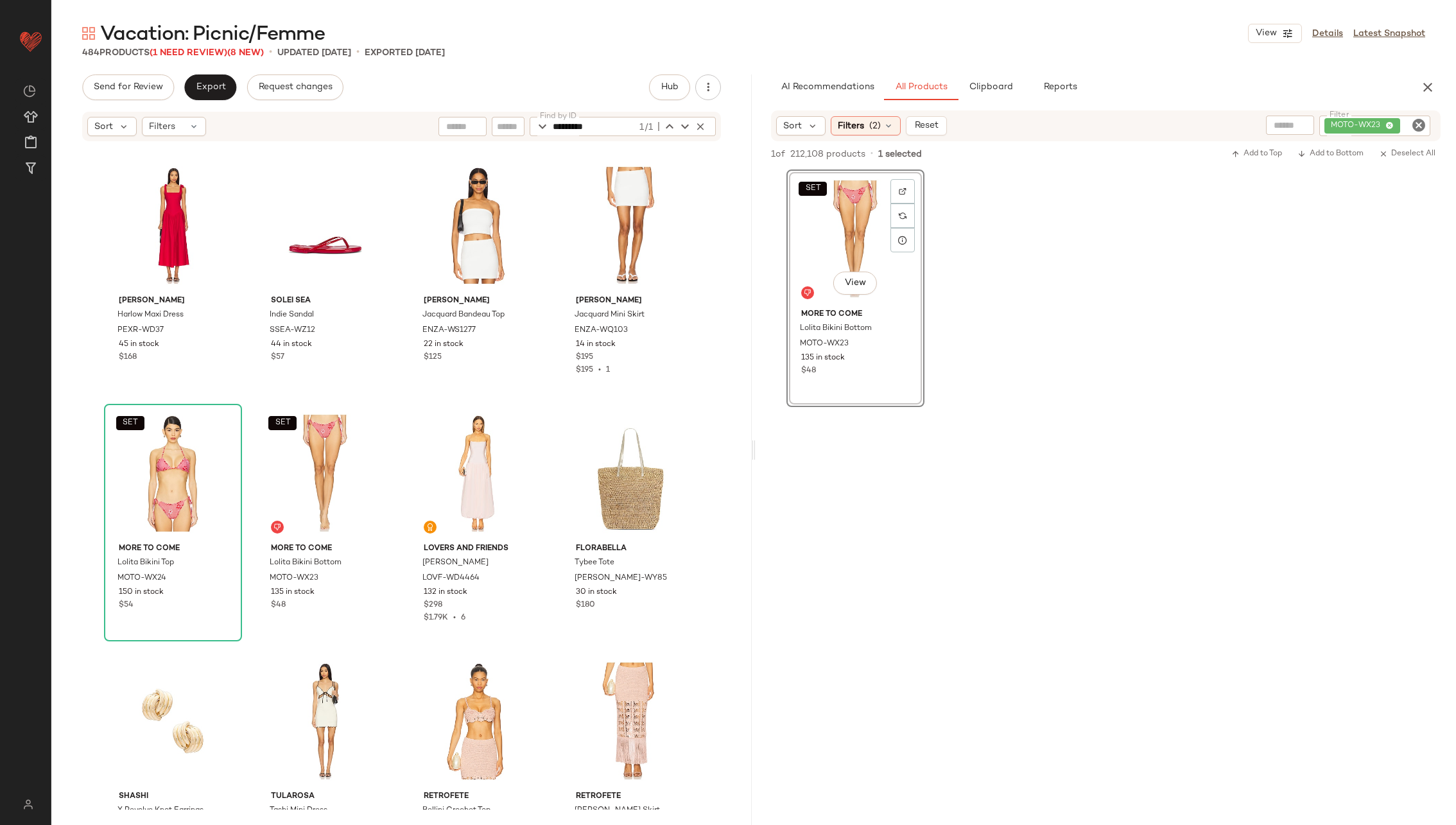
click at [394, 455] on div "PEIXOTO Harlow Maxi Dress PEXR-WD37 45 in stock $168 Solei Sea Indie Sandal SSE…" at bounding box center [402, 476] width 701 height 667
click at [701, 124] on icon "button" at bounding box center [700, 126] width 11 height 11
click at [401, 267] on div "PEIXOTO Harlow Maxi Dress PEXR-WD37 45 in stock $168 Solei Sea Indie Sandal SSE…" at bounding box center [402, 476] width 701 height 667
click at [203, 82] on button "Export" at bounding box center [210, 87] width 52 height 25
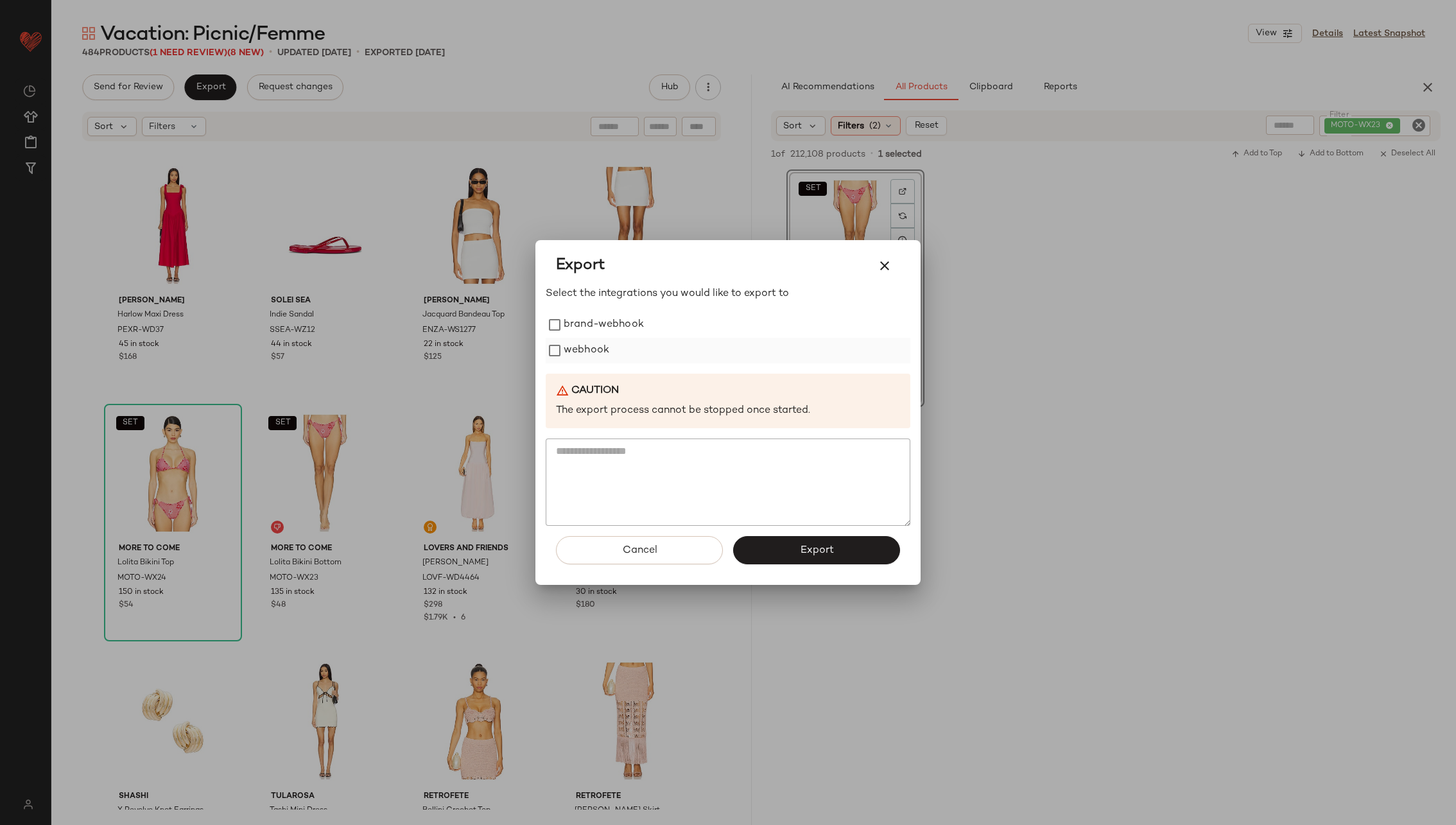
click at [591, 345] on label "webhook" at bounding box center [587, 350] width 46 height 25
click at [804, 534] on div "Cancel Export" at bounding box center [728, 555] width 365 height 59
click at [805, 547] on span "Export" at bounding box center [816, 551] width 34 height 12
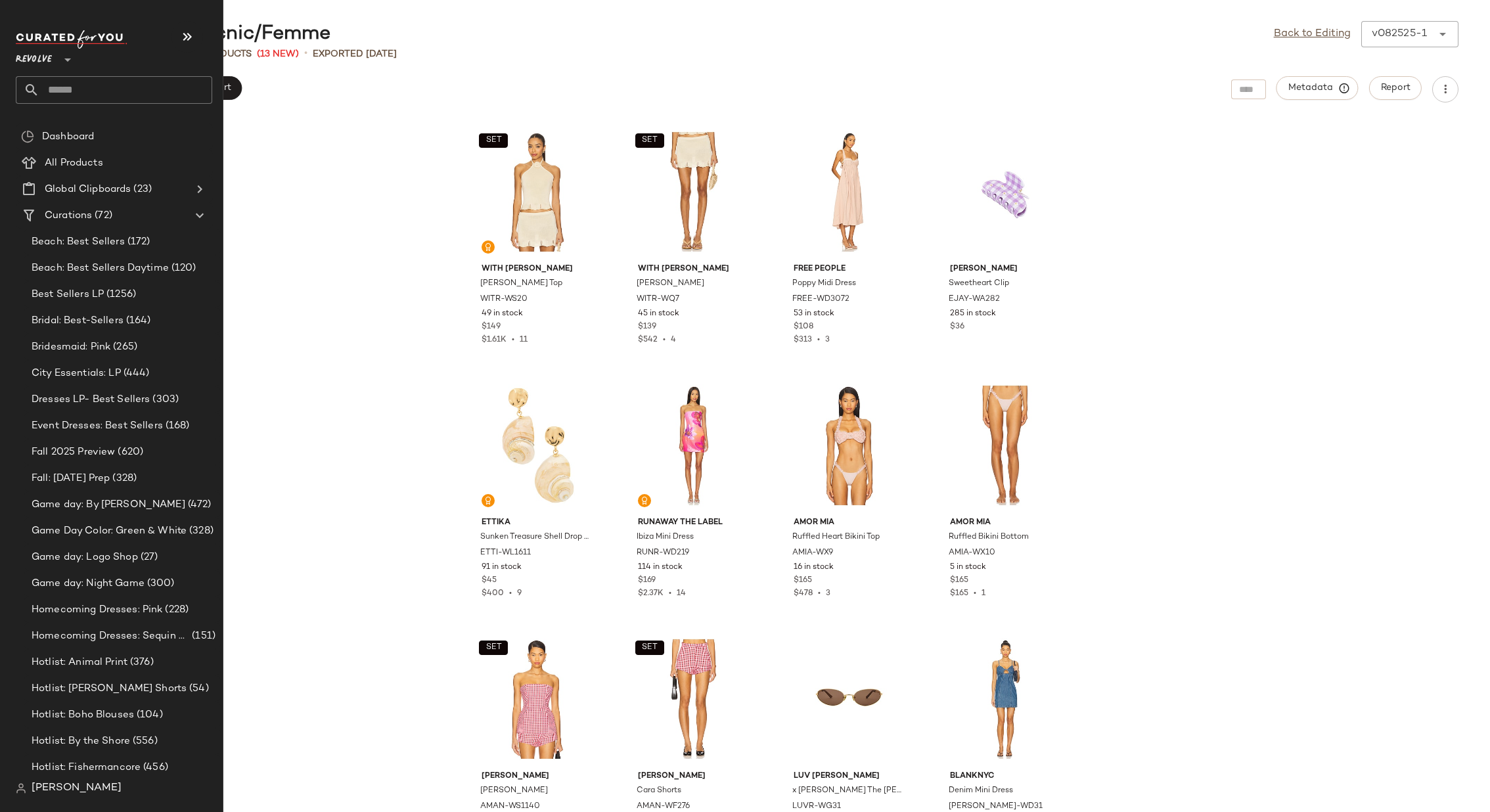
click at [111, 86] on input "text" at bounding box center [126, 90] width 173 height 28
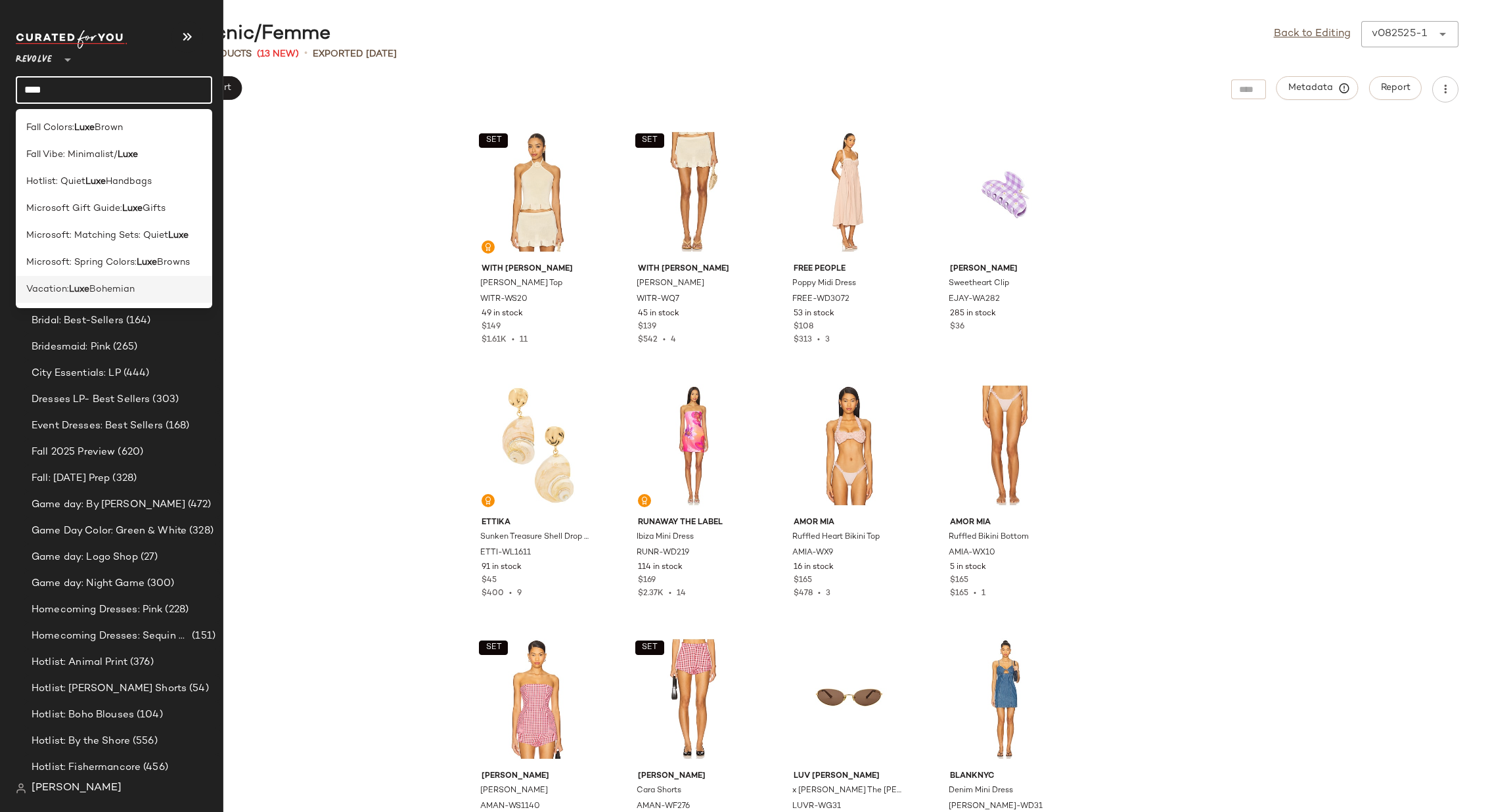
type input "****"
click at [102, 293] on span "Bohemian" at bounding box center [112, 289] width 46 height 13
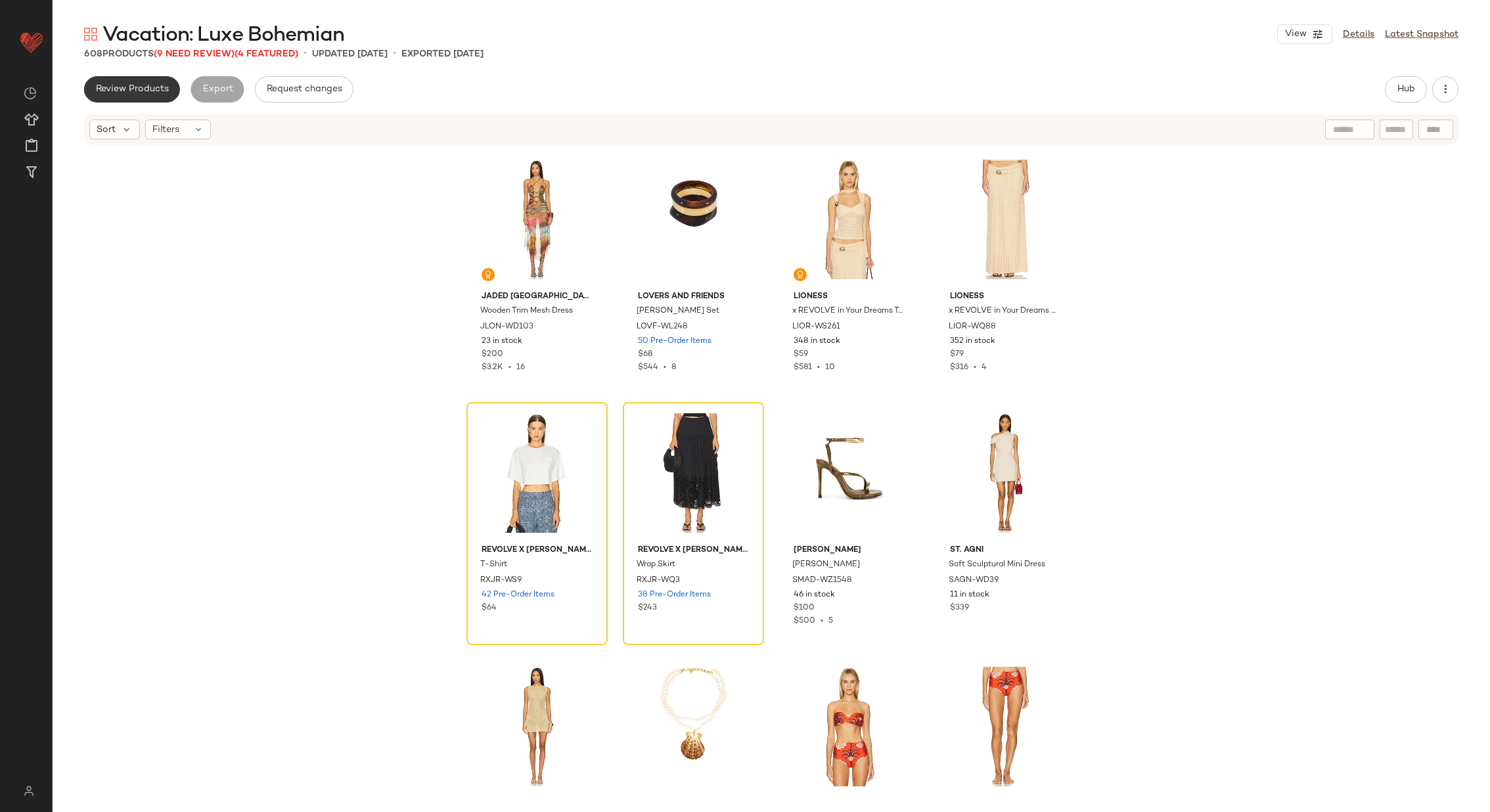
click at [140, 88] on span "Review Products" at bounding box center [132, 90] width 74 height 11
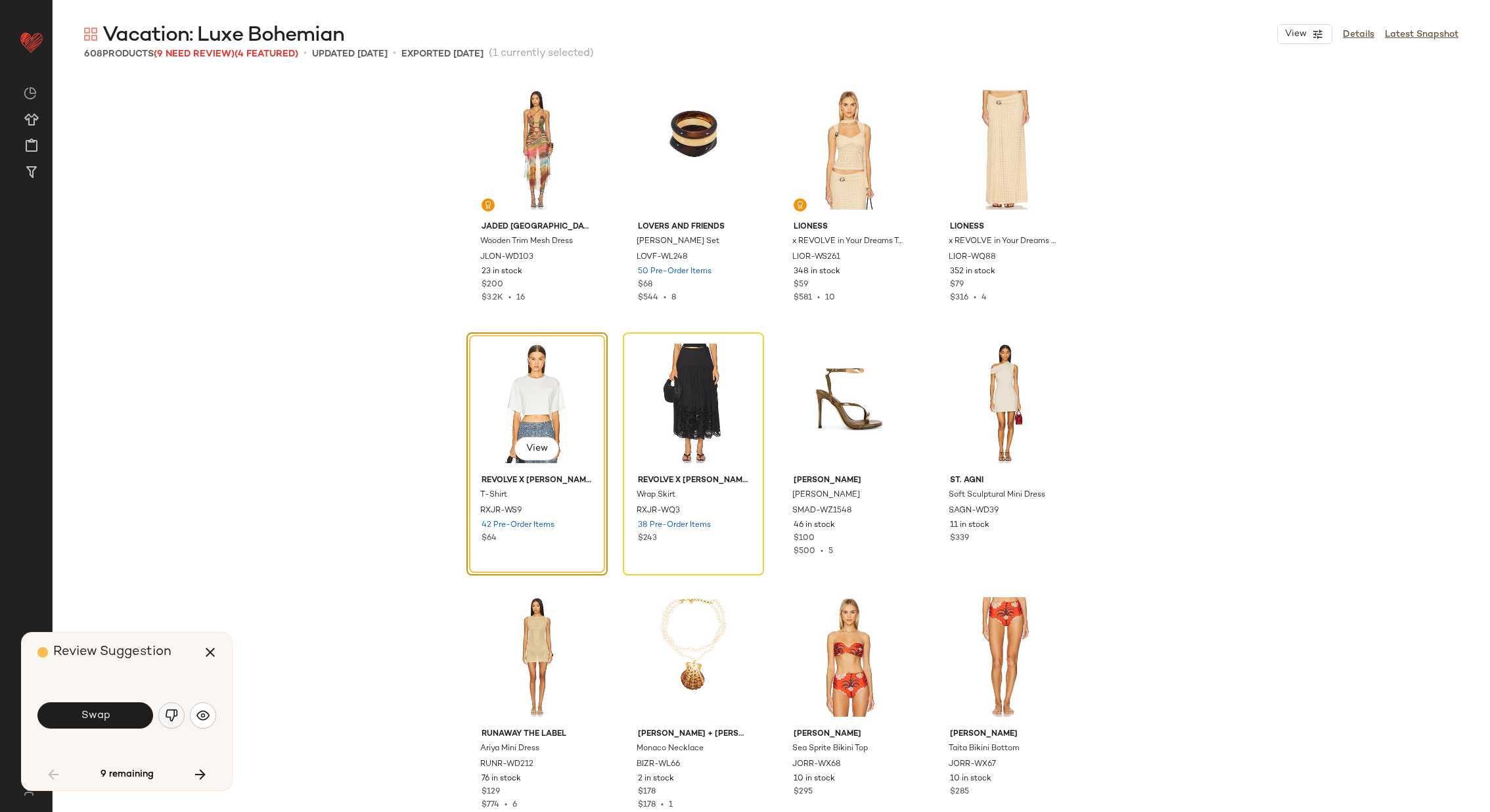
click at [173, 713] on img "button" at bounding box center [171, 715] width 13 height 13
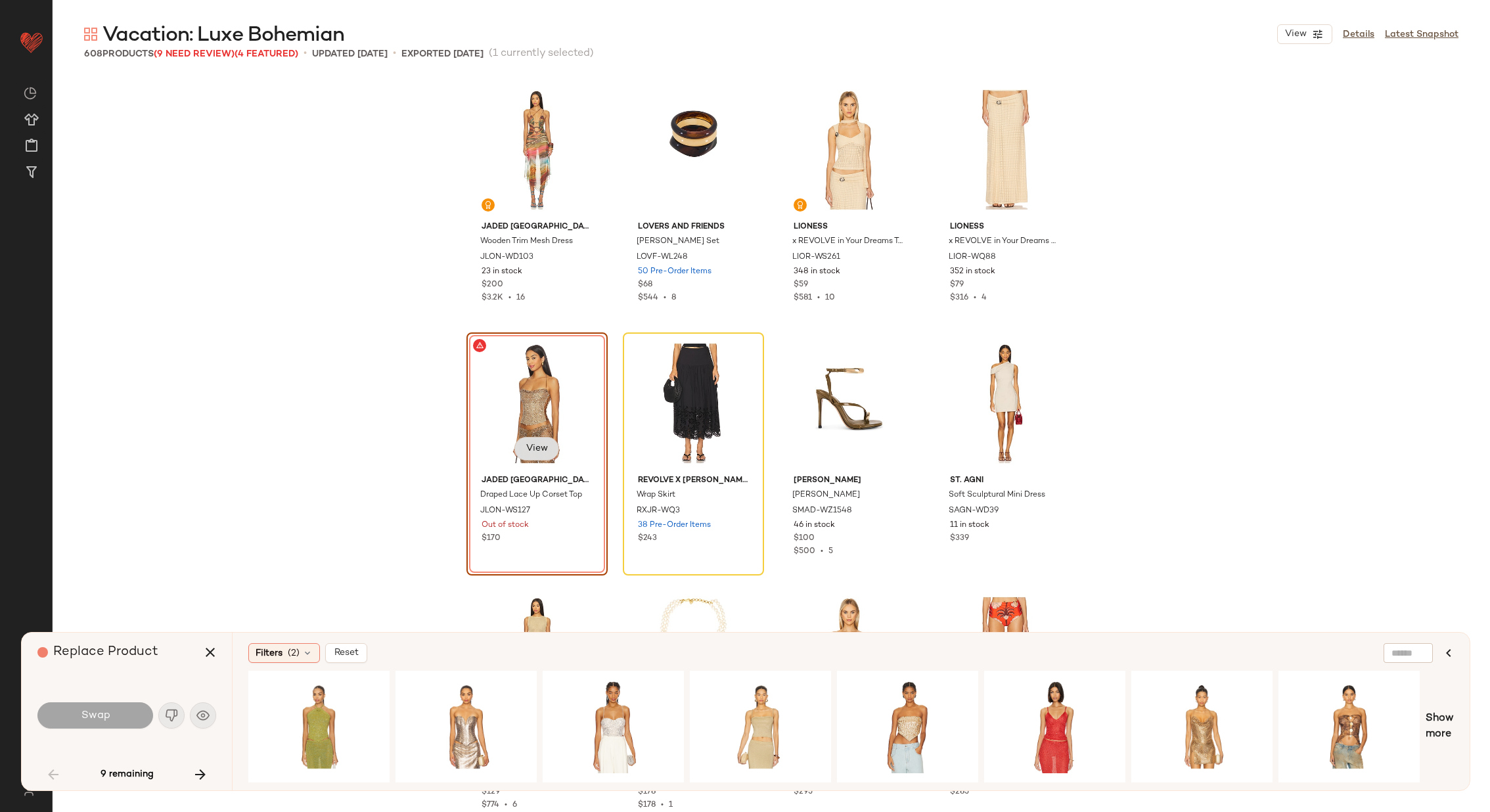
click at [528, 441] on button "View" at bounding box center [537, 449] width 45 height 23
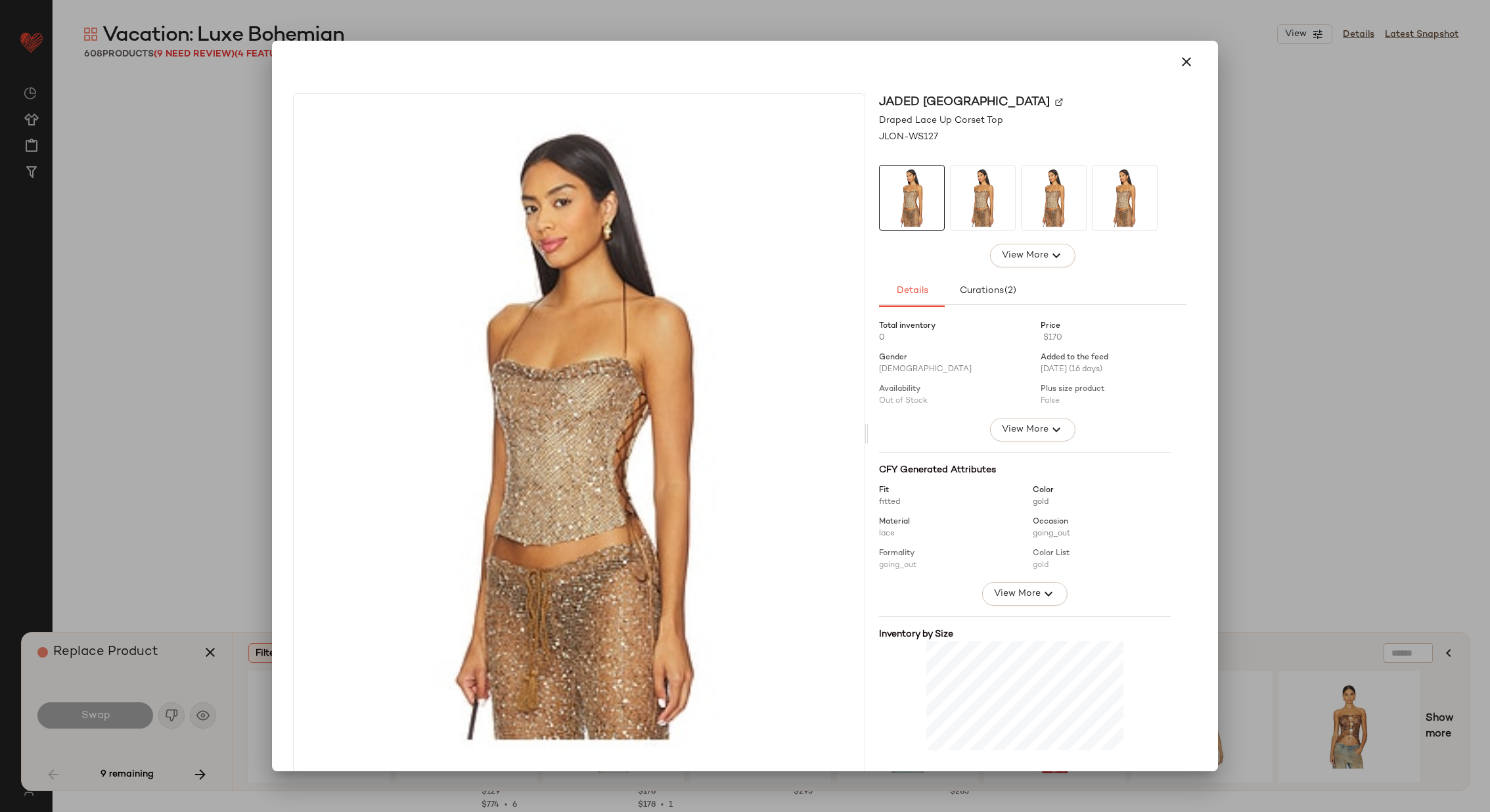
click at [1056, 101] on img at bounding box center [1059, 101] width 8 height 8
click at [1179, 61] on icon "button" at bounding box center [1187, 62] width 16 height 16
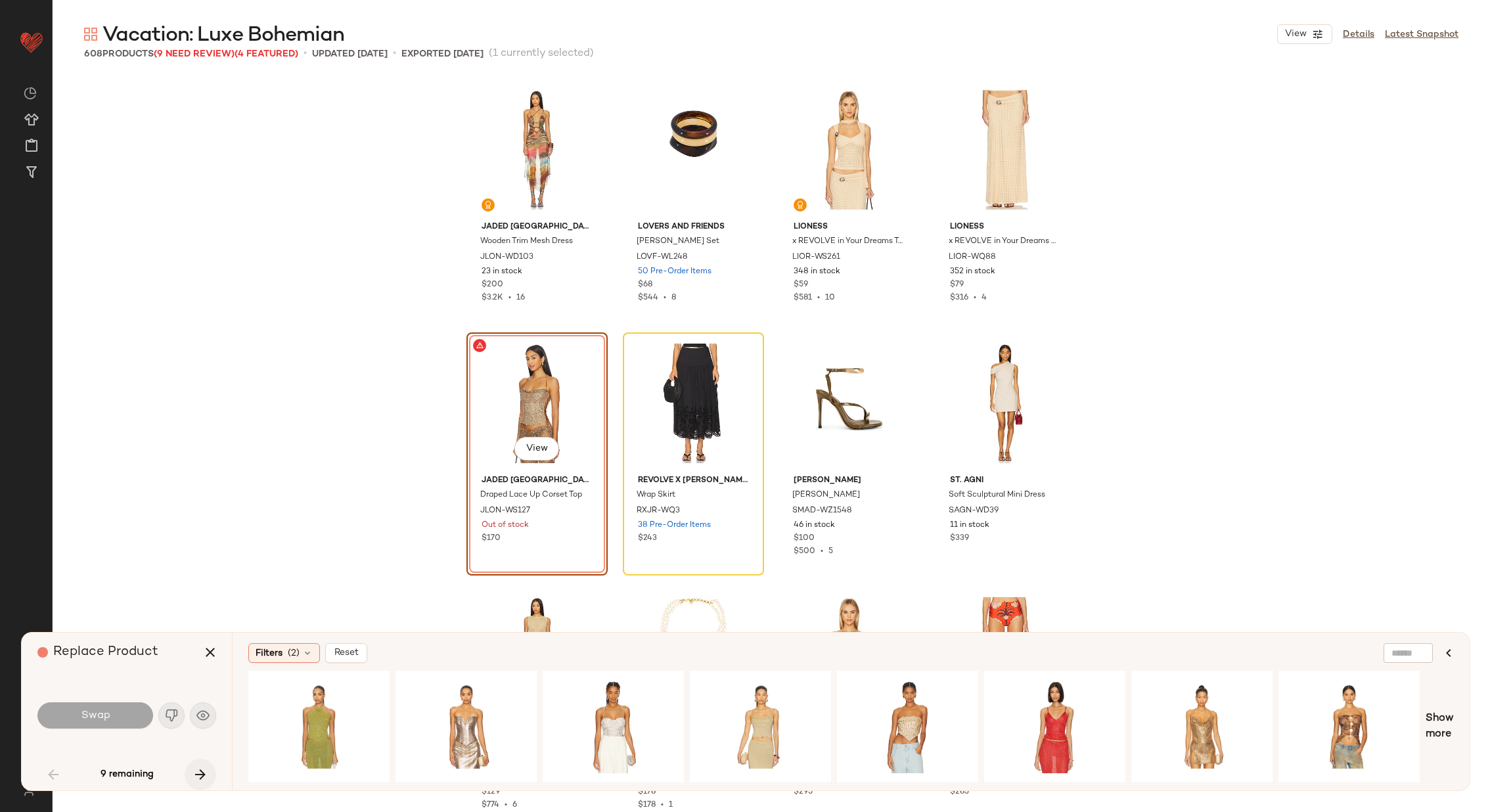
click at [200, 769] on icon "button" at bounding box center [201, 774] width 16 height 16
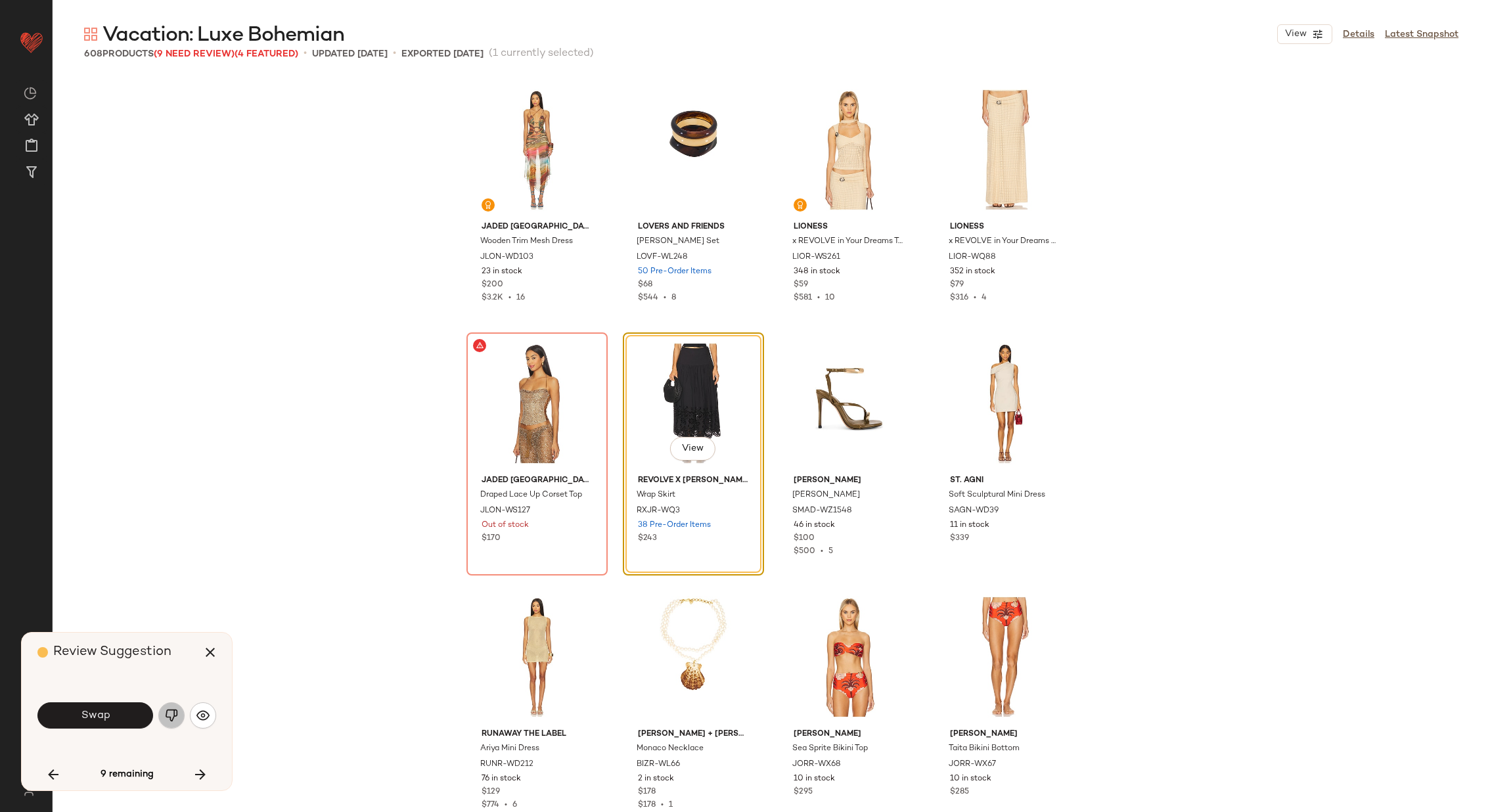
click at [171, 717] on img "button" at bounding box center [171, 715] width 13 height 13
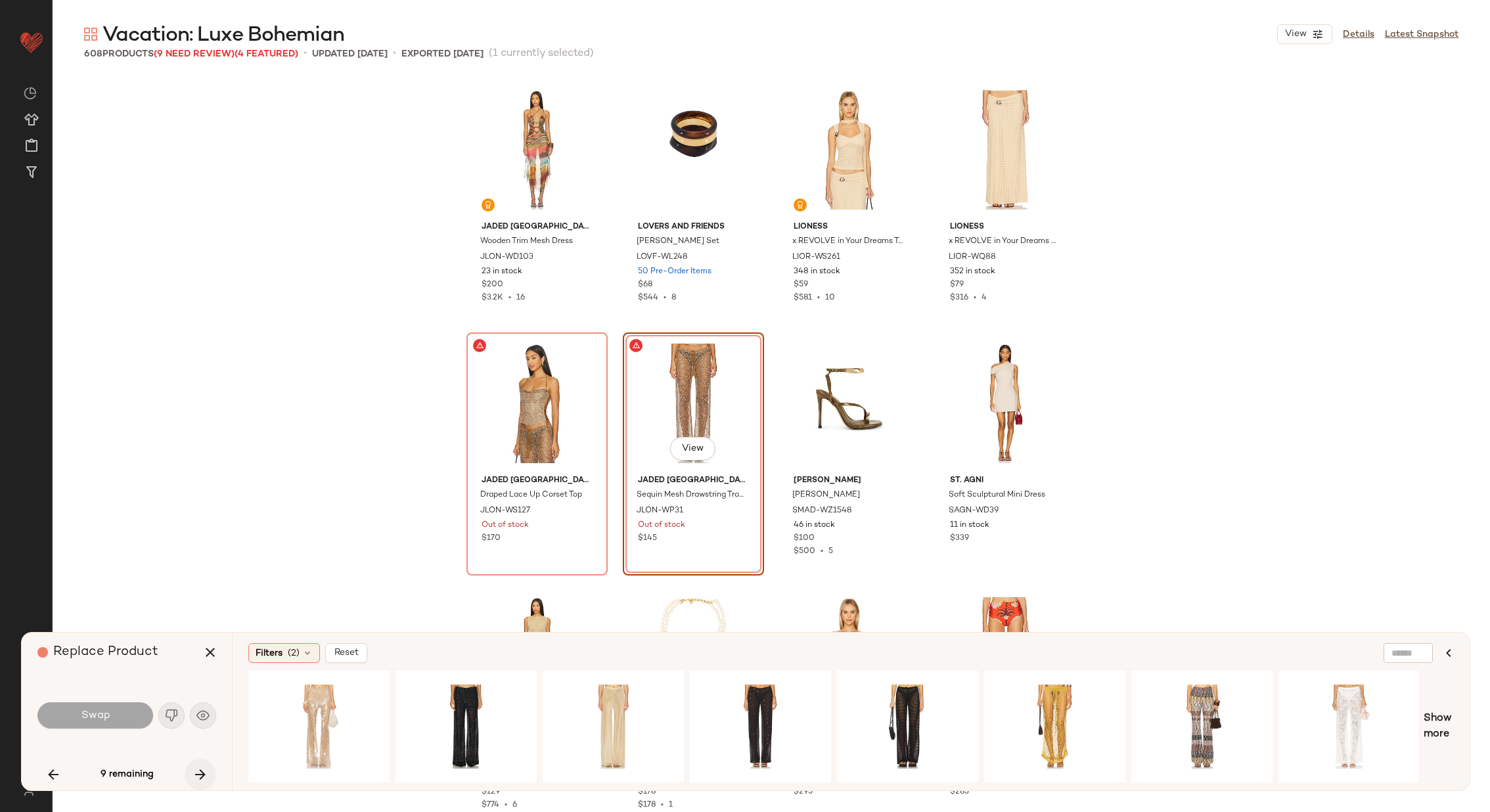
click at [200, 776] on icon "button" at bounding box center [201, 774] width 16 height 16
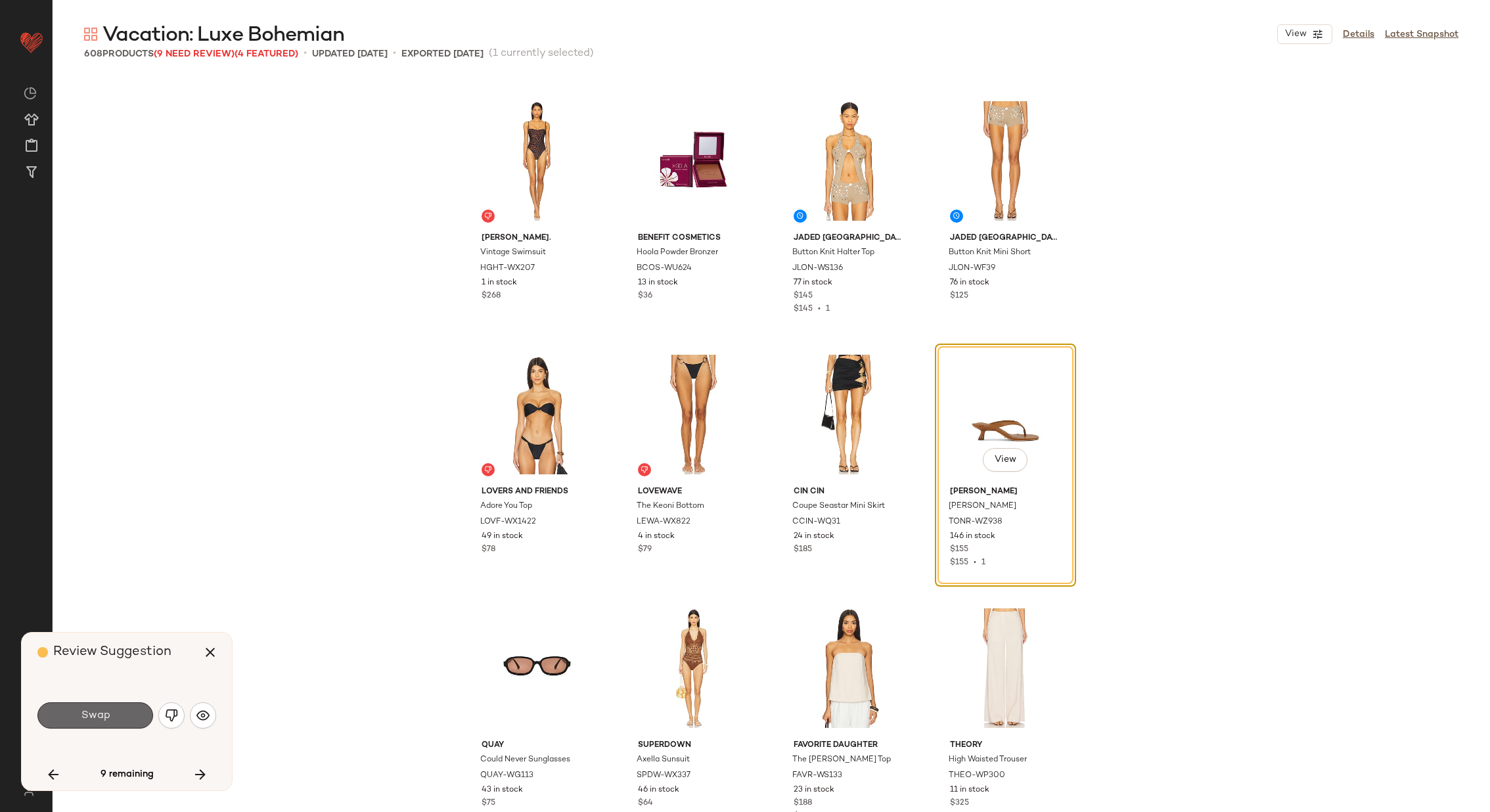
click at [118, 722] on button "Swap" at bounding box center [95, 715] width 116 height 26
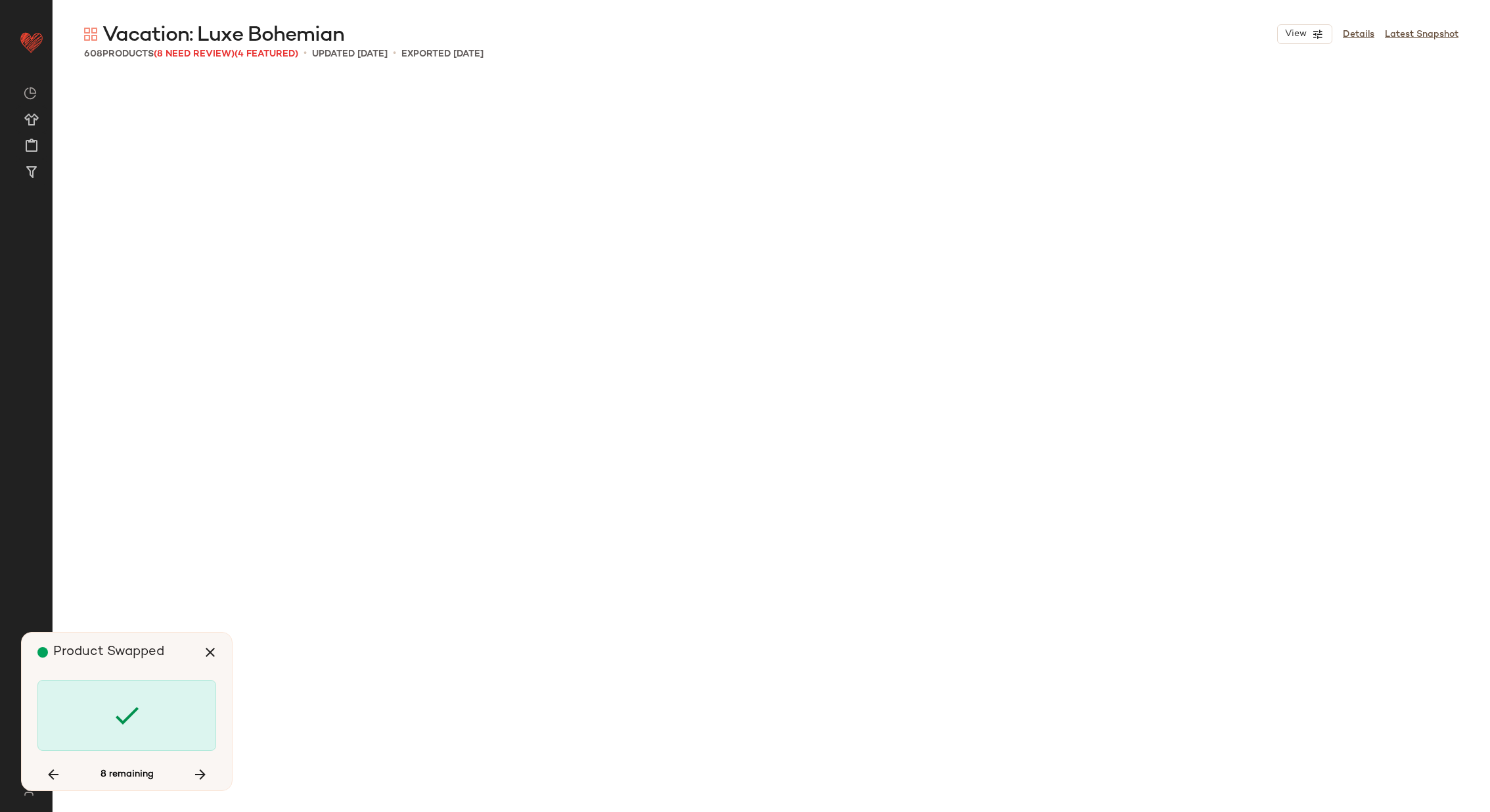
scroll to position [20538, 0]
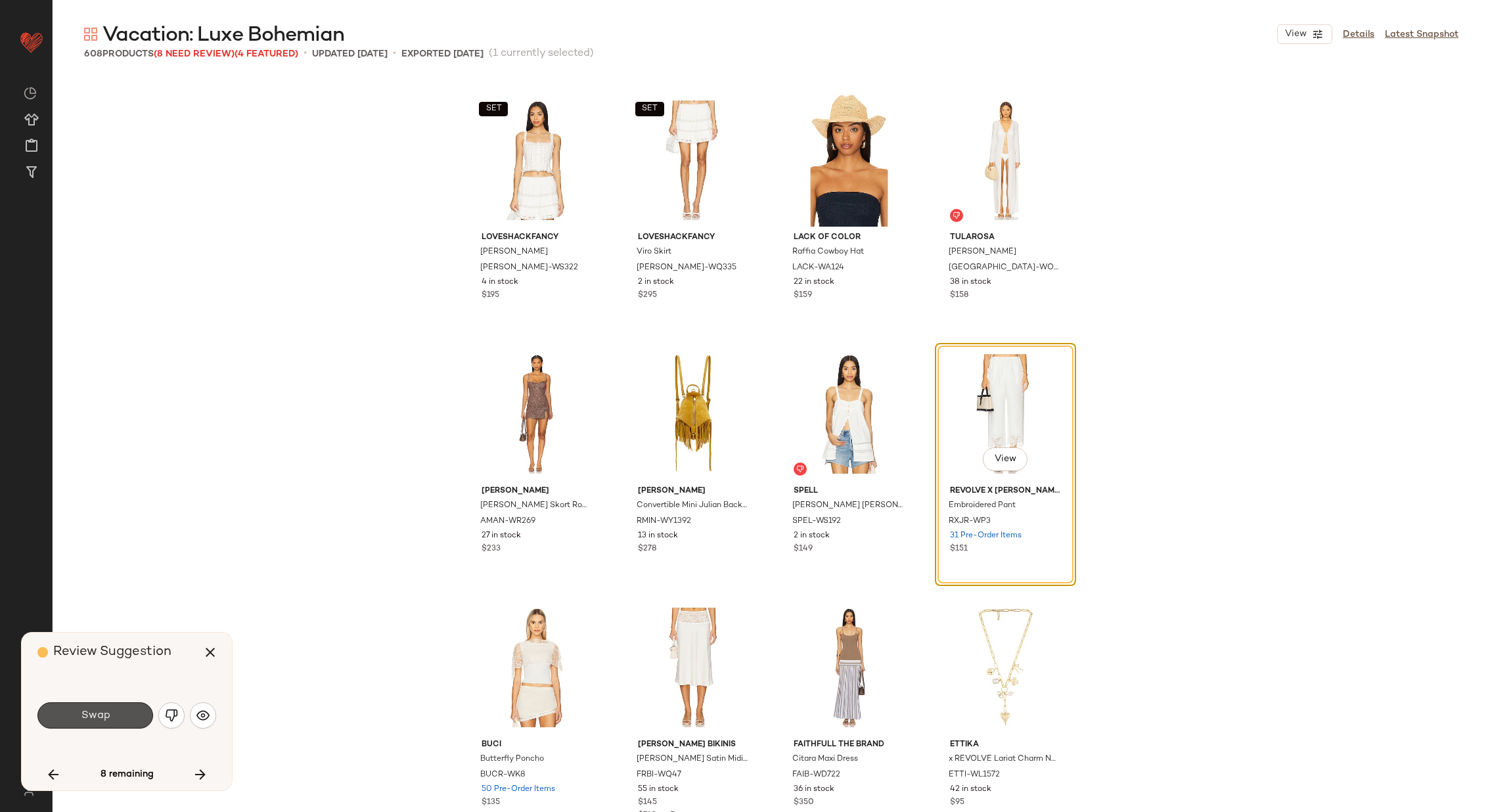
click at [118, 722] on button "Swap" at bounding box center [95, 715] width 116 height 26
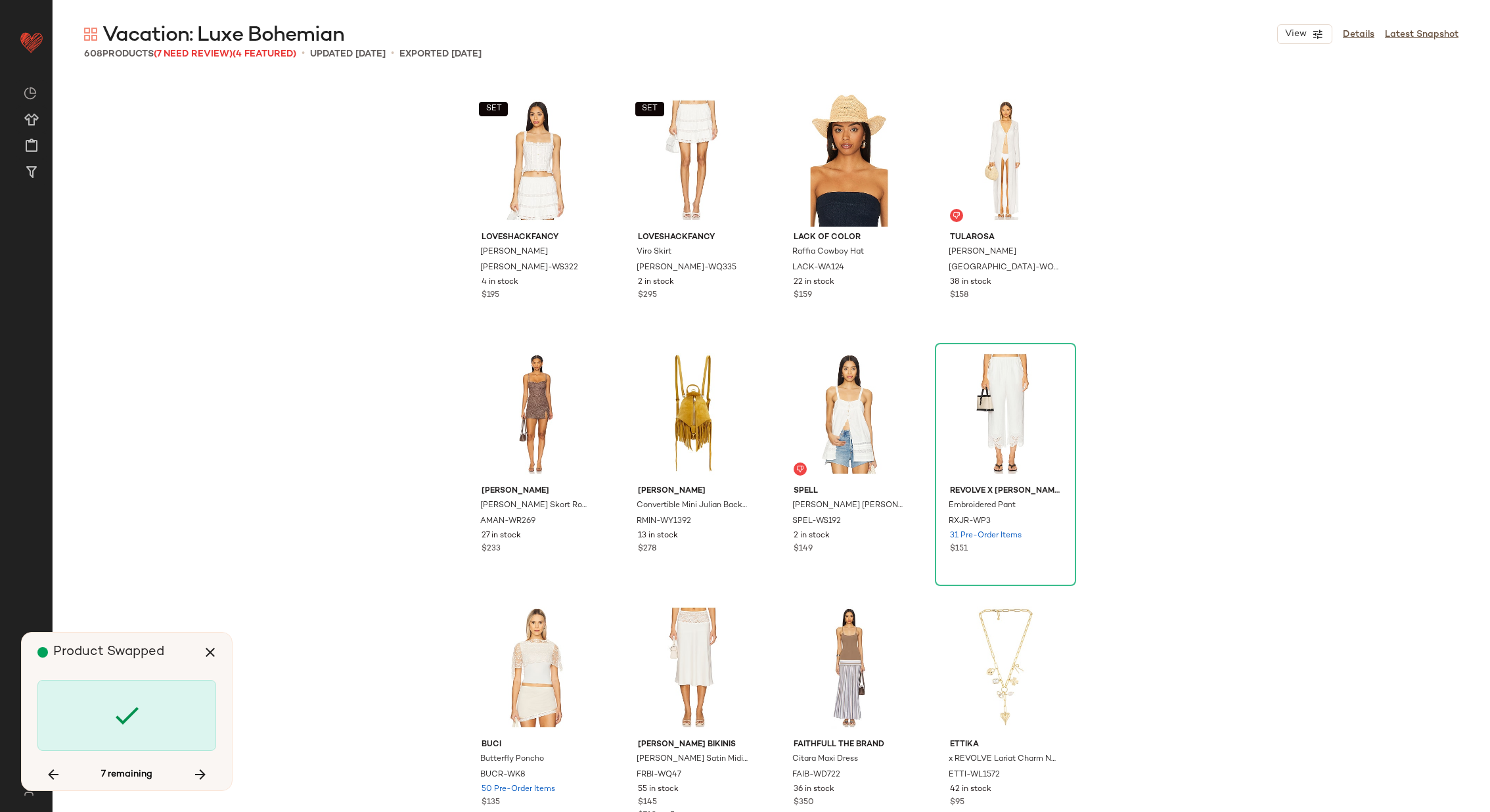
scroll to position [23326, 0]
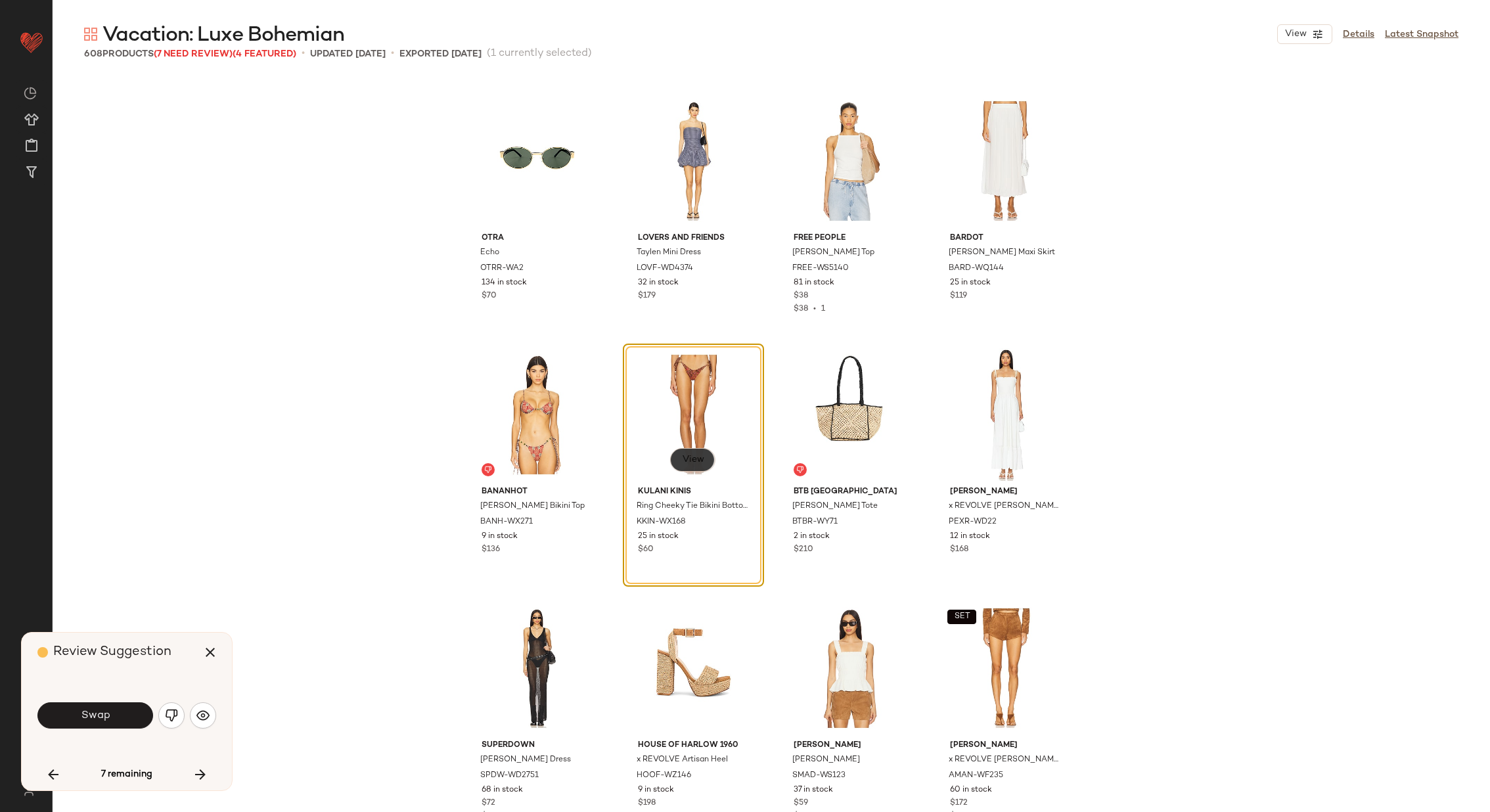
click at [683, 455] on span "View" at bounding box center [692, 460] width 22 height 11
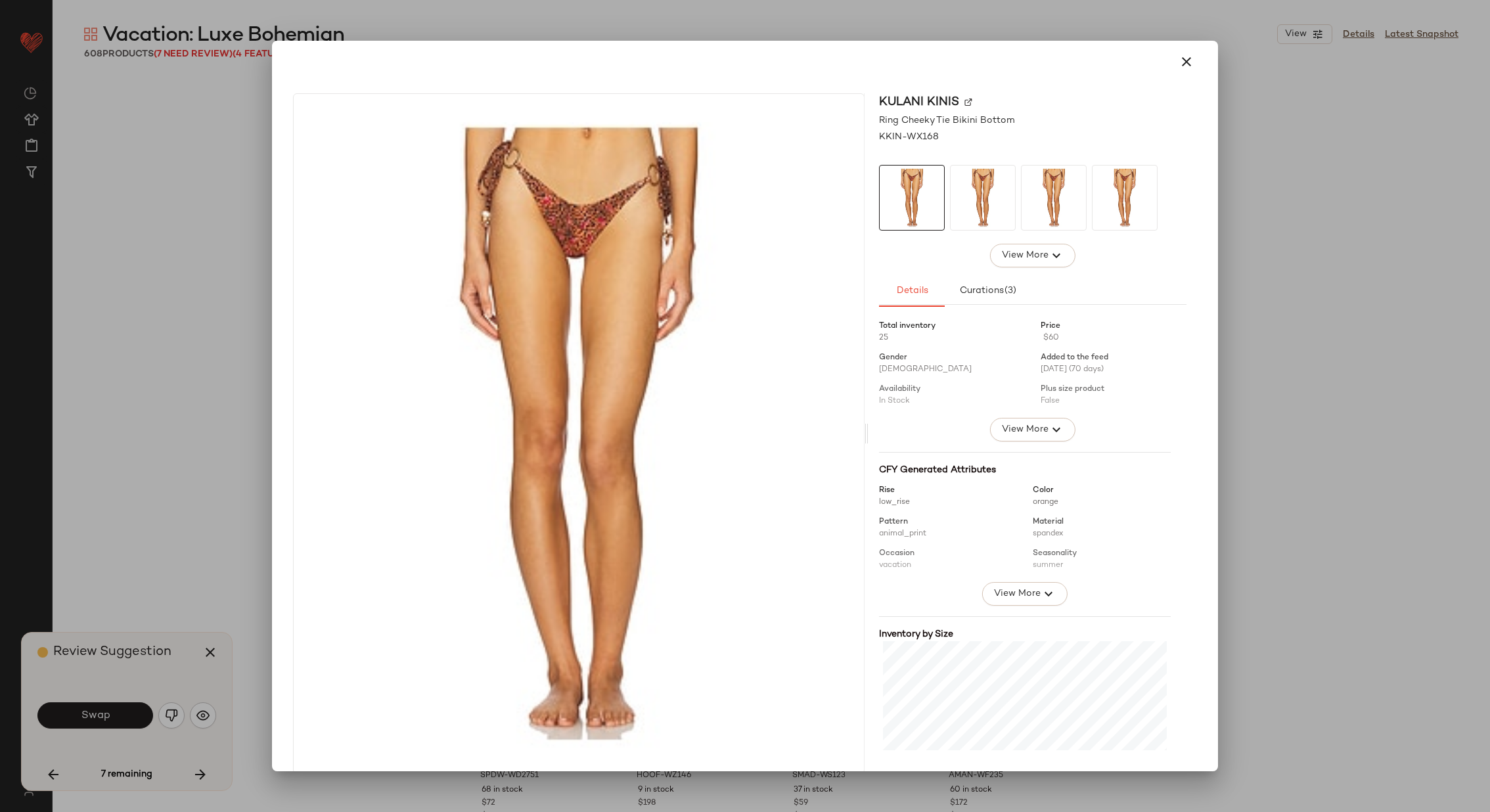
click at [965, 101] on img at bounding box center [968, 101] width 8 height 8
click at [1179, 57] on icon "button" at bounding box center [1187, 62] width 16 height 16
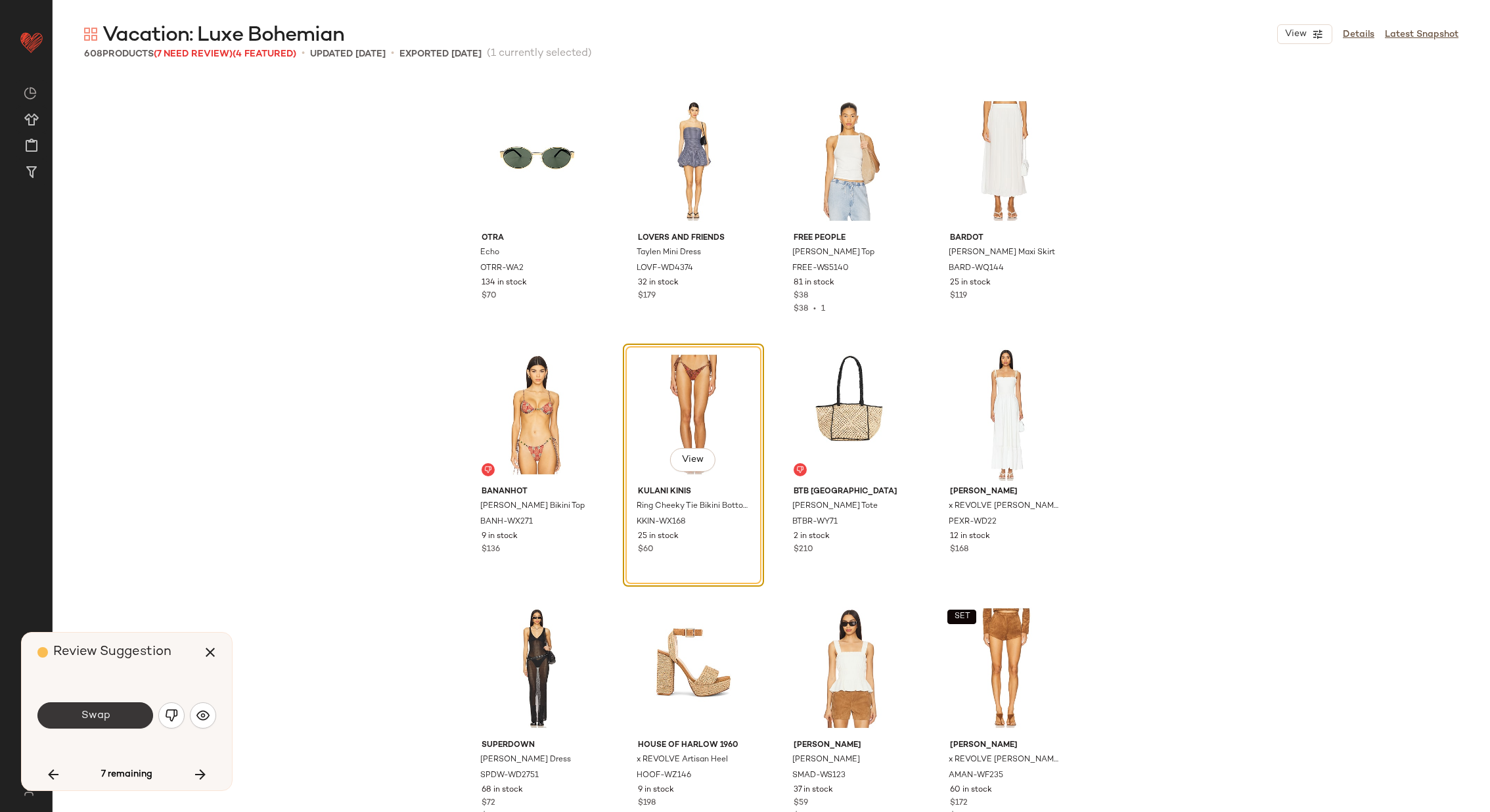
click at [99, 719] on span "Swap" at bounding box center [94, 716] width 30 height 13
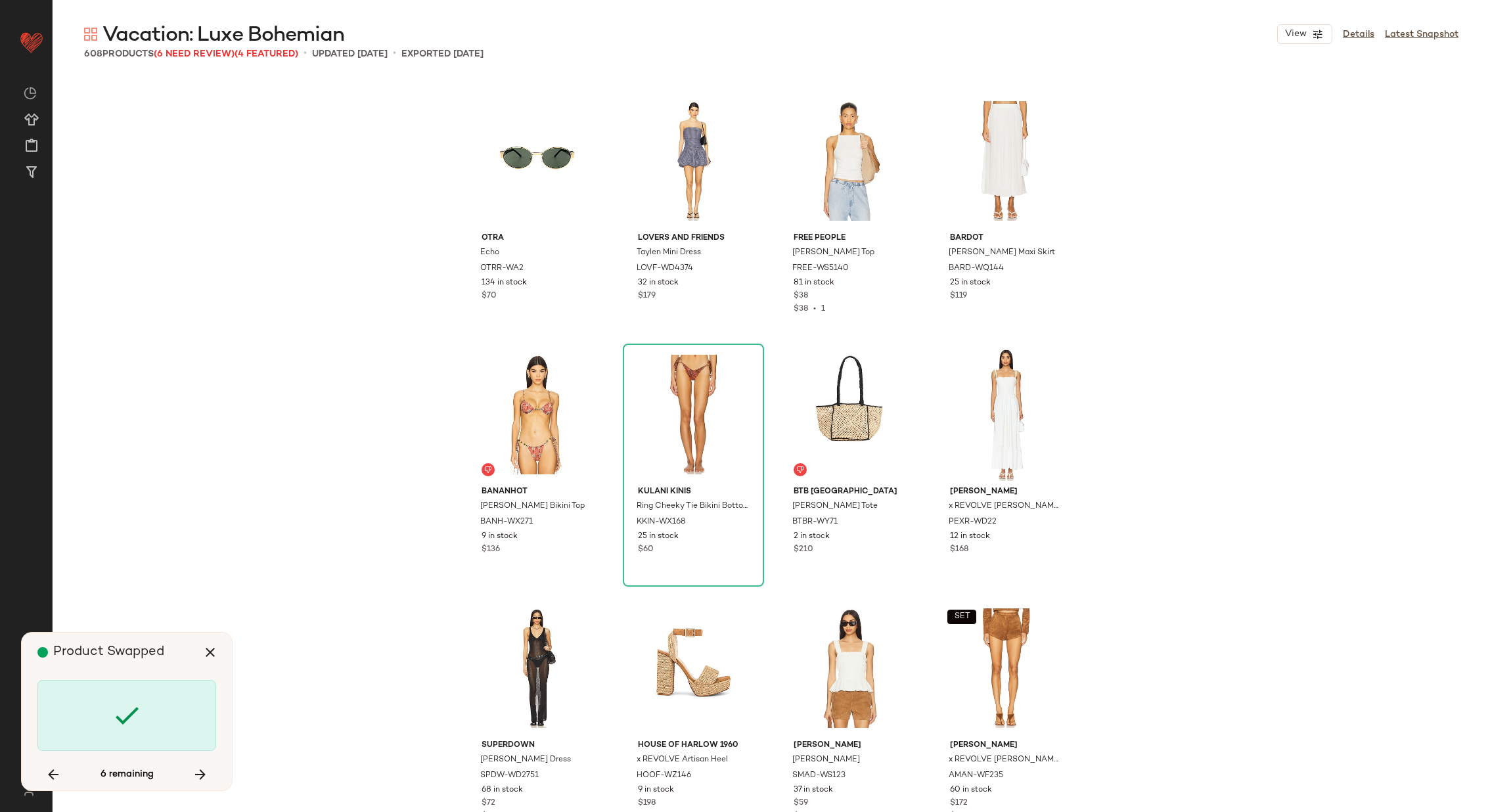
scroll to position [27637, 0]
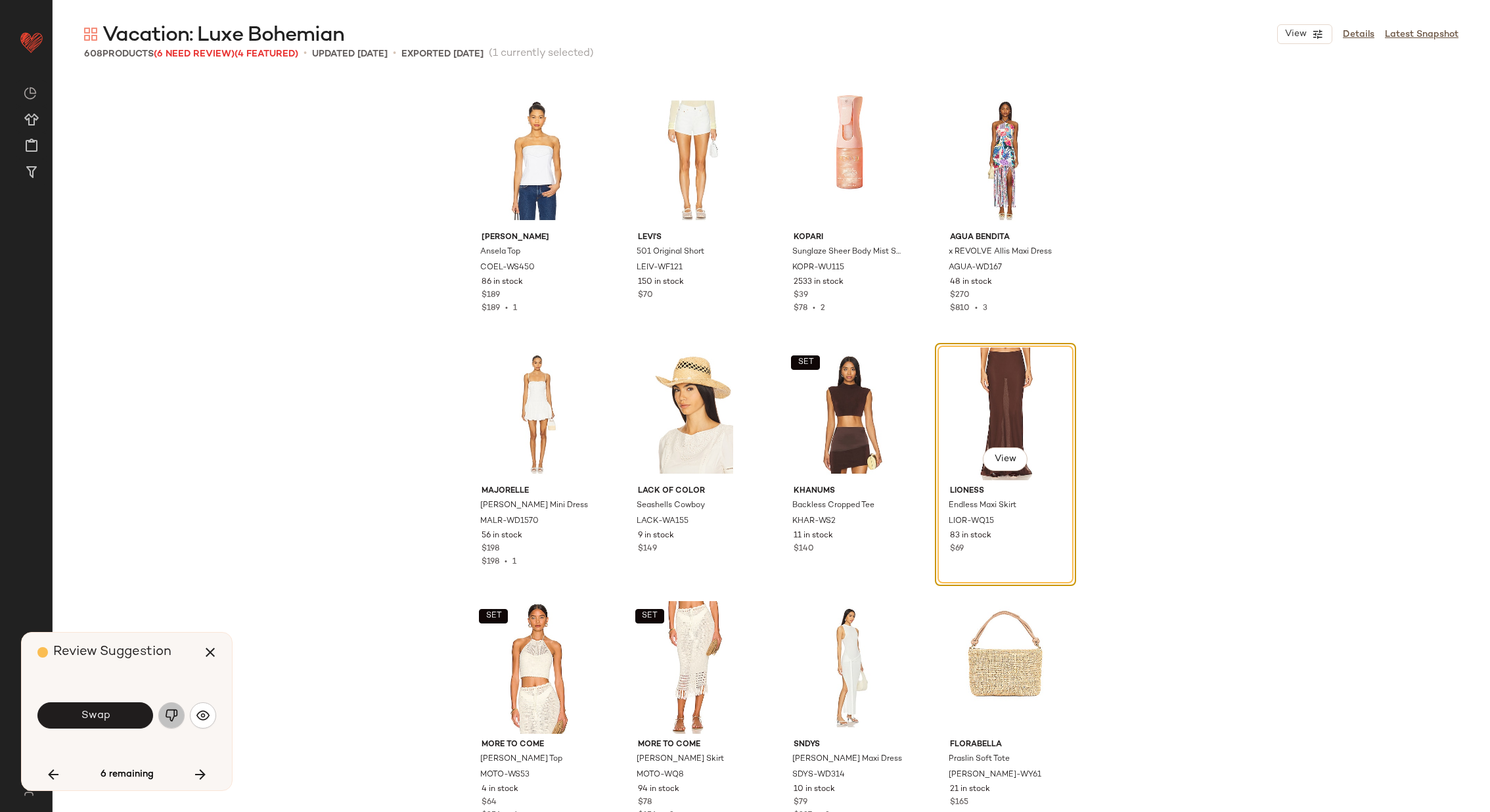
click at [171, 715] on img "button" at bounding box center [171, 715] width 13 height 13
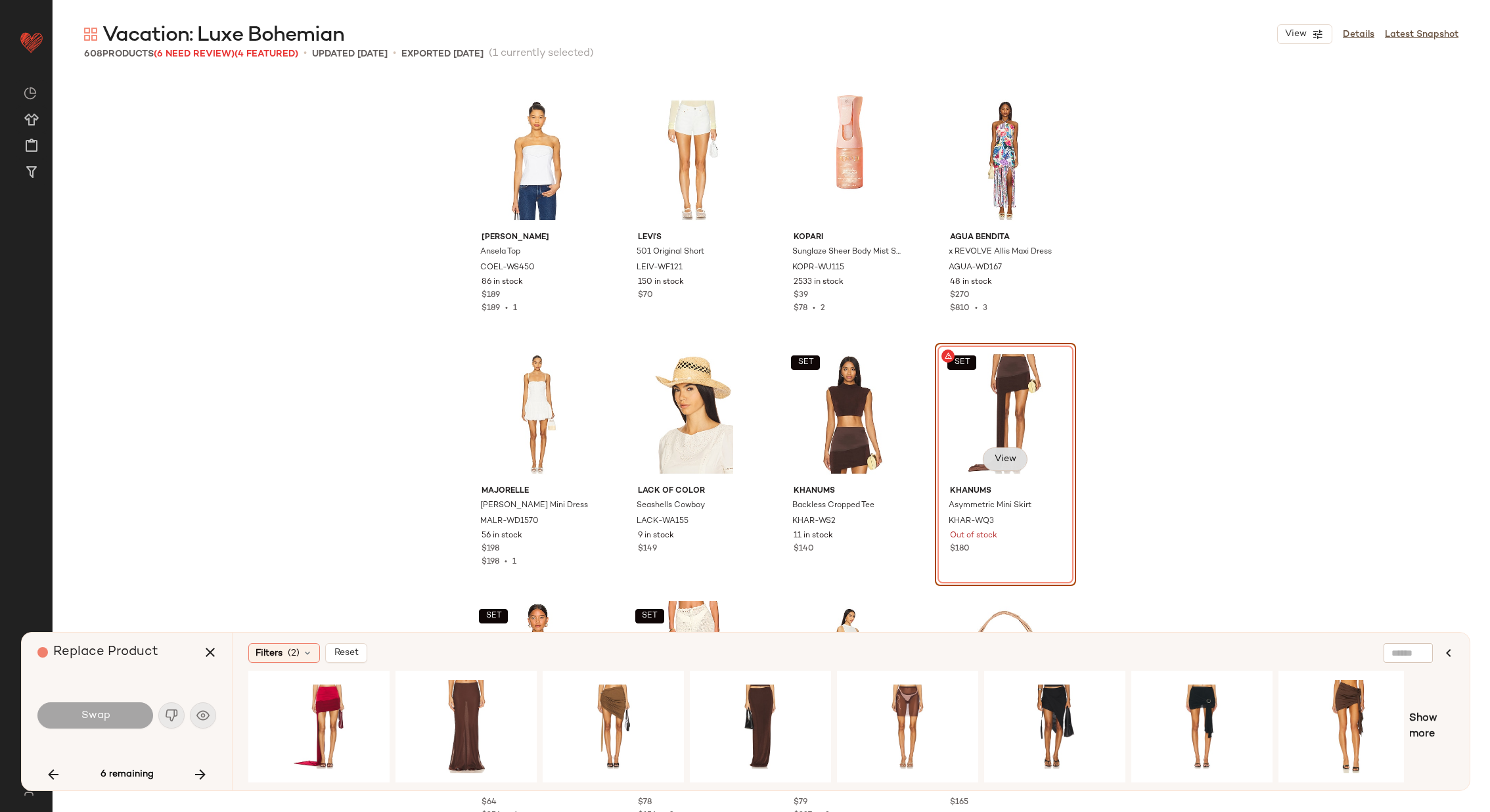
click at [1012, 455] on button "View" at bounding box center [1004, 459] width 45 height 23
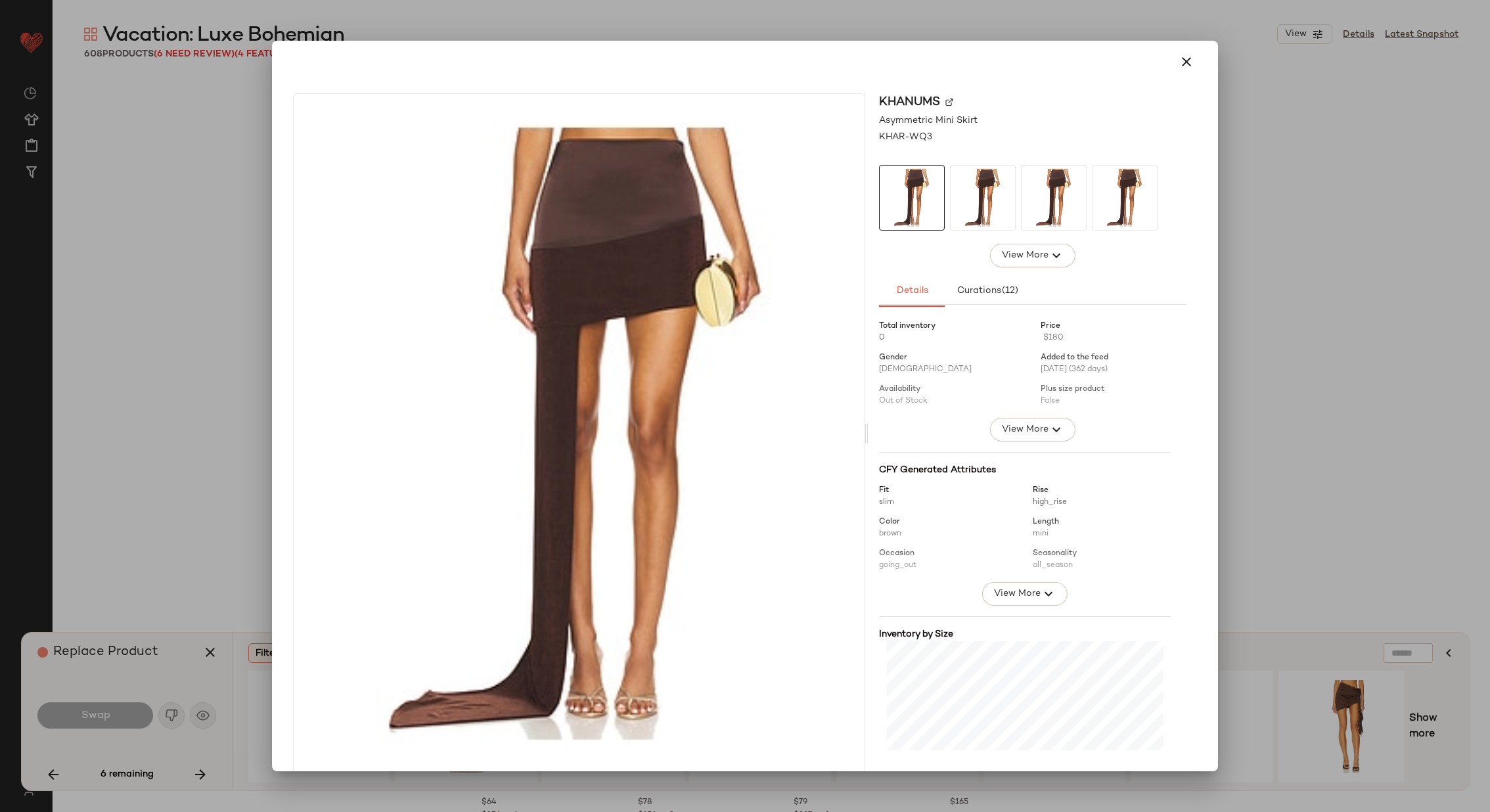
click at [945, 99] on img at bounding box center [949, 101] width 8 height 8
click at [1179, 61] on icon "button" at bounding box center [1187, 62] width 16 height 16
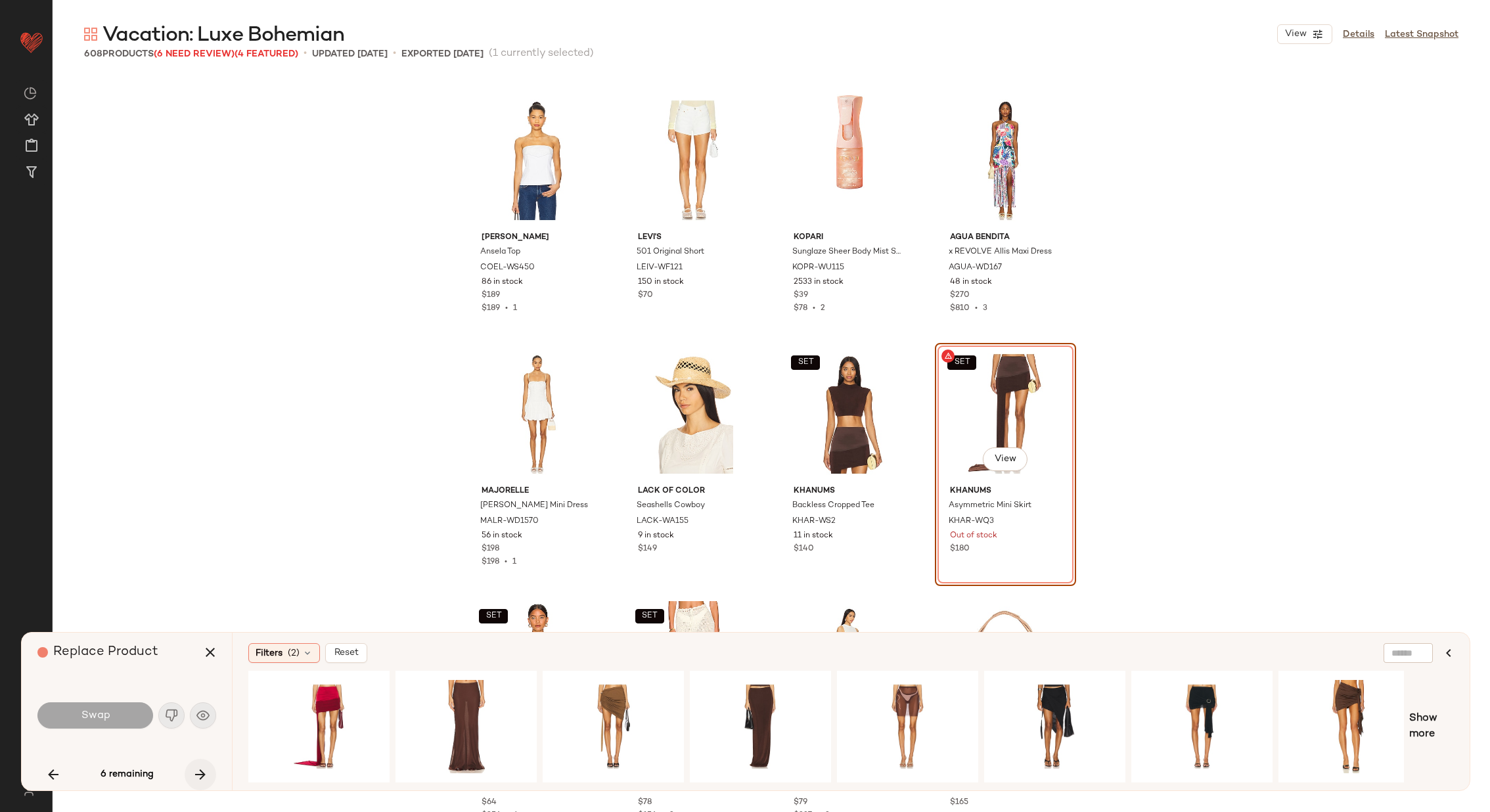
click at [197, 771] on icon "button" at bounding box center [201, 774] width 16 height 16
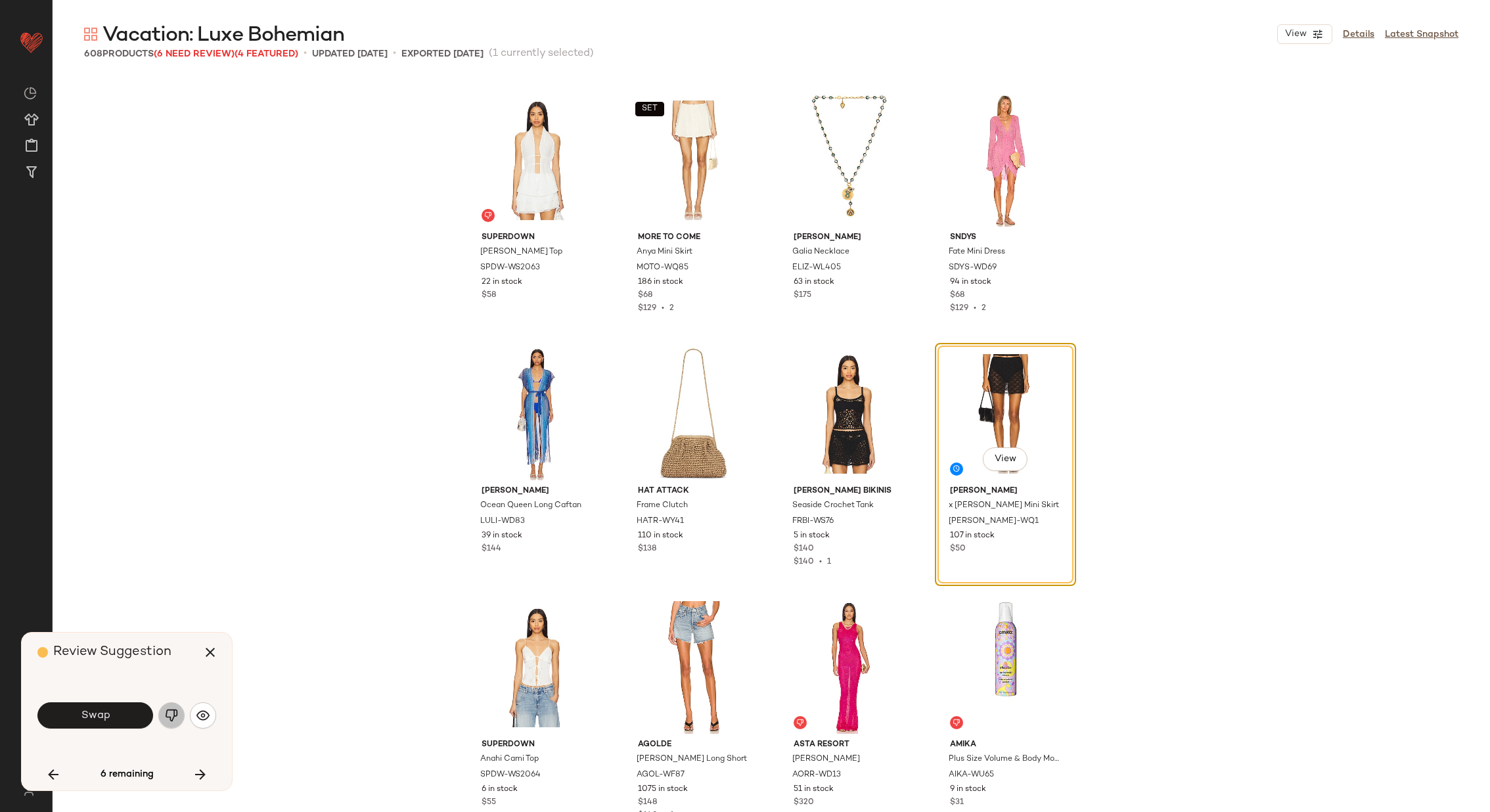
click at [171, 711] on img "button" at bounding box center [171, 715] width 13 height 13
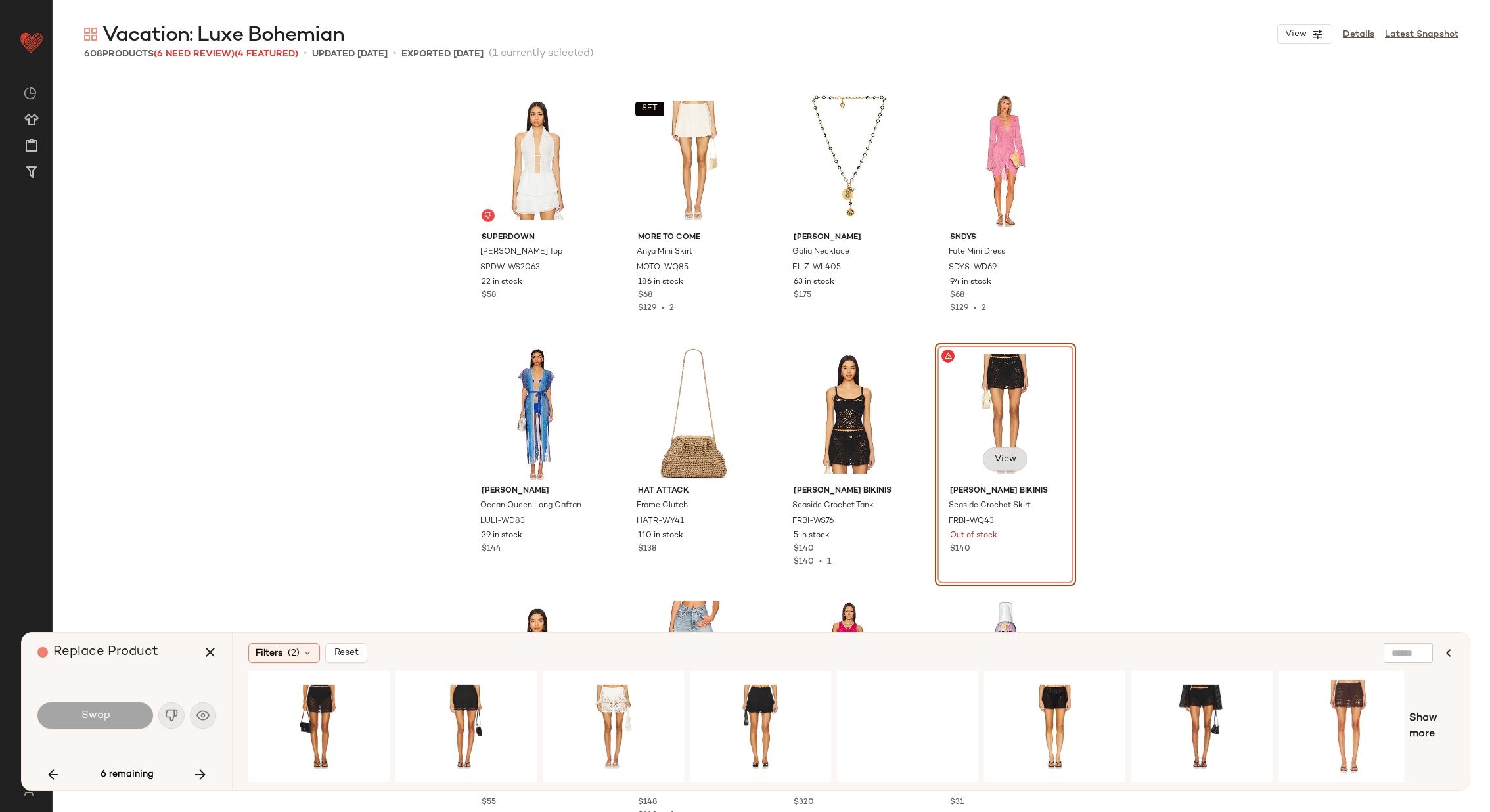
click at [1004, 458] on span "View" at bounding box center [1004, 459] width 22 height 11
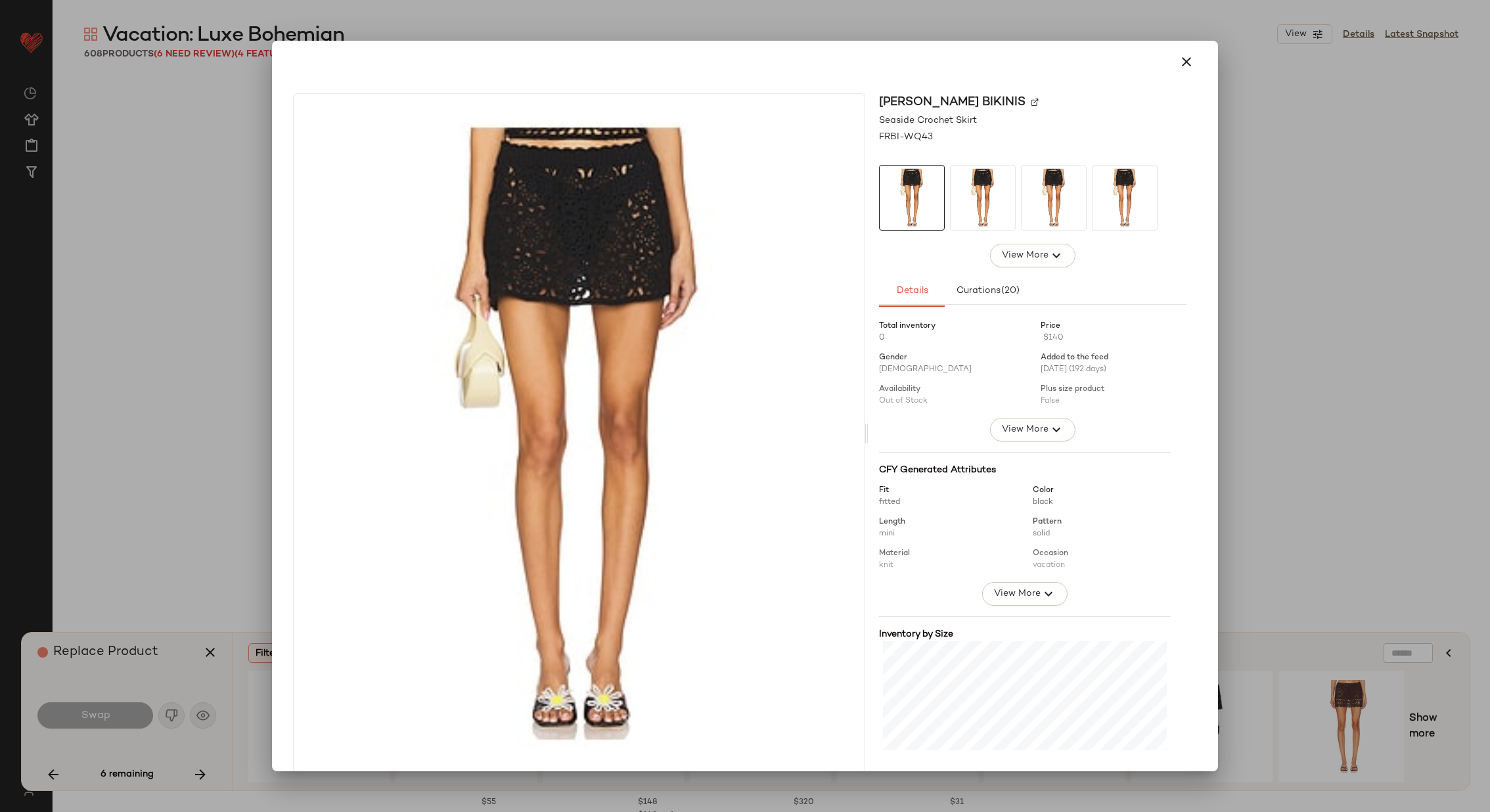
click at [1031, 100] on img at bounding box center [1035, 101] width 8 height 8
click at [1176, 51] on button "button" at bounding box center [1187, 61] width 31 height 31
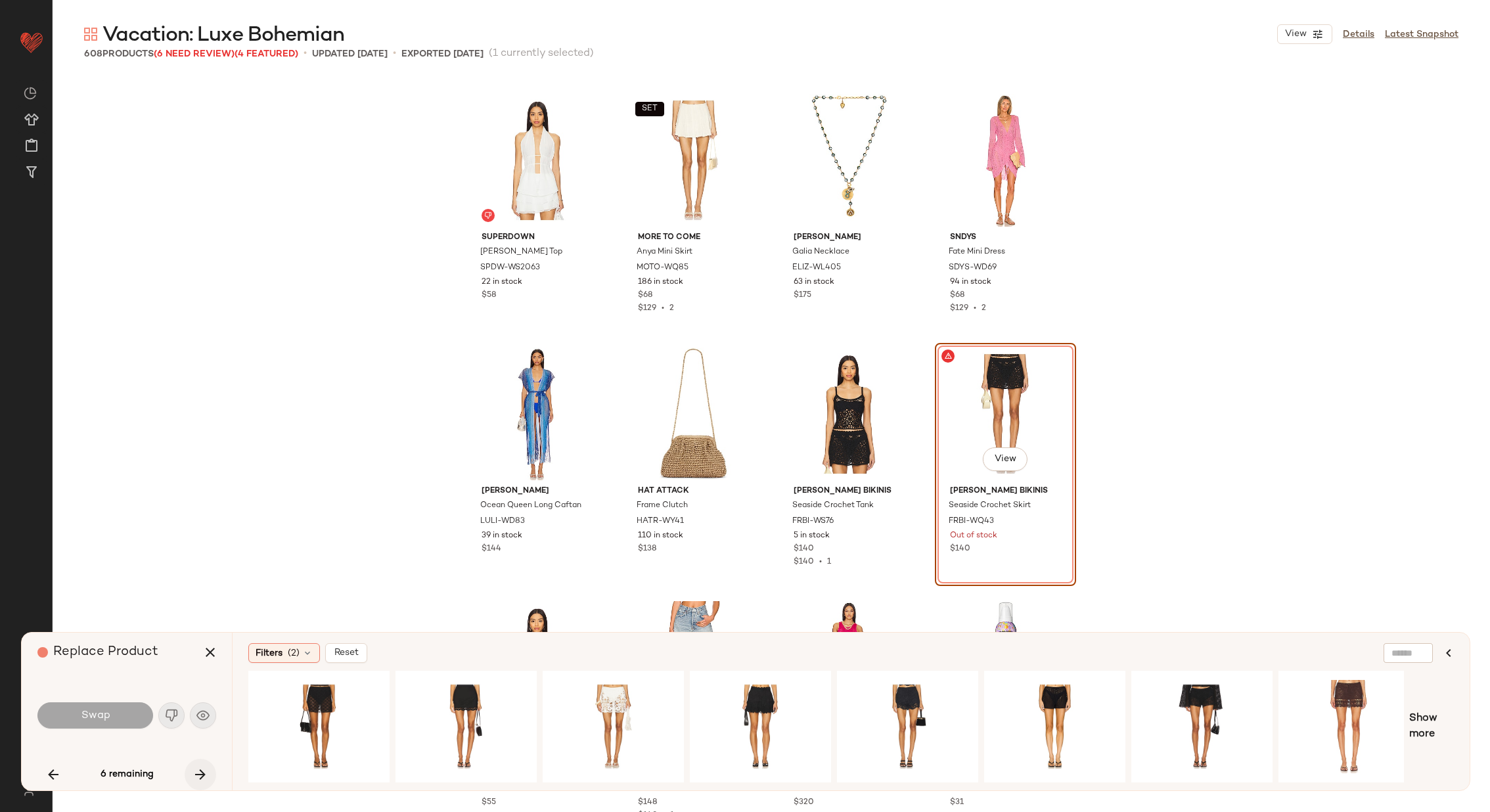
click at [207, 768] on button "button" at bounding box center [200, 774] width 31 height 31
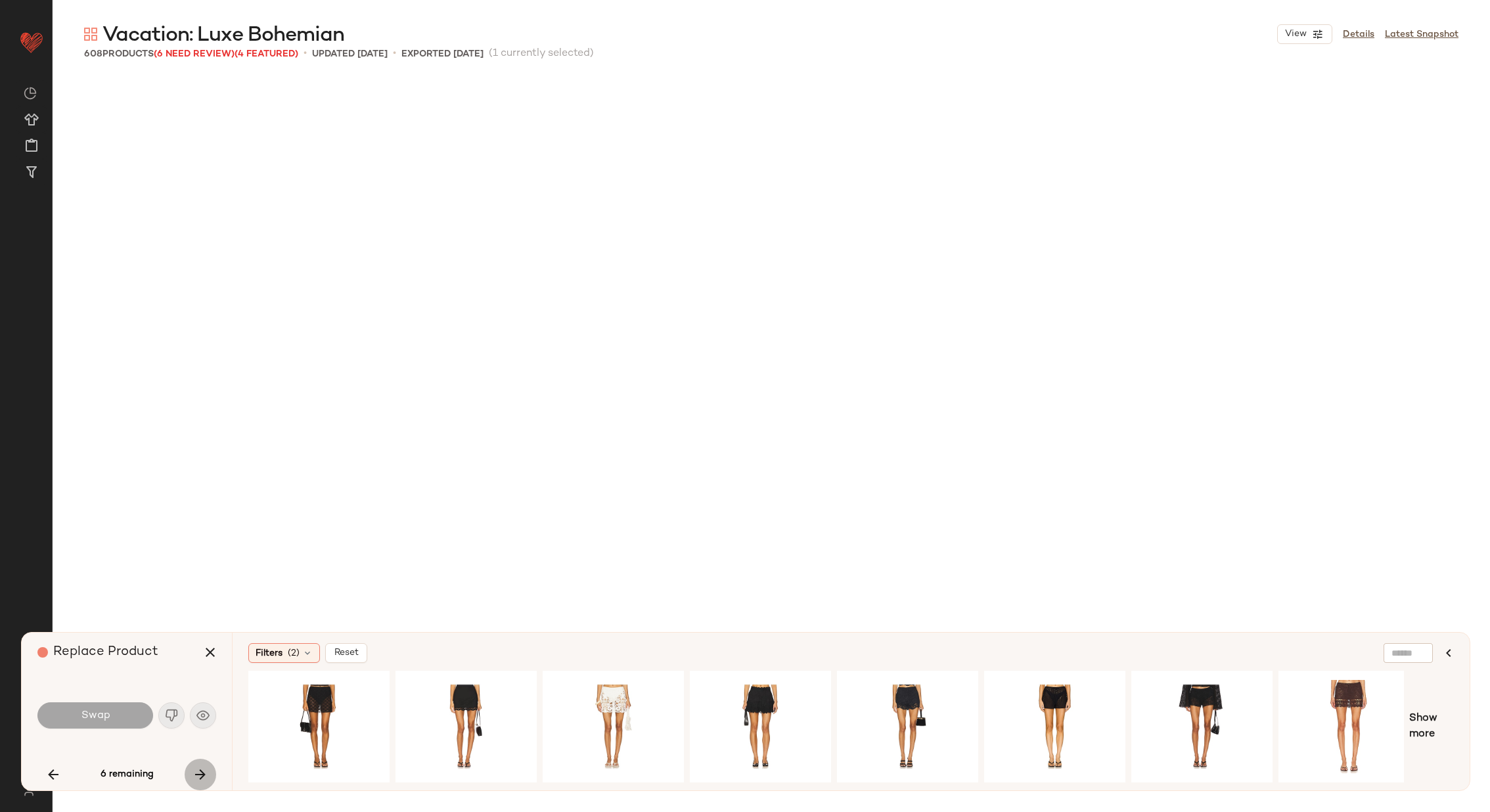
scroll to position [32962, 0]
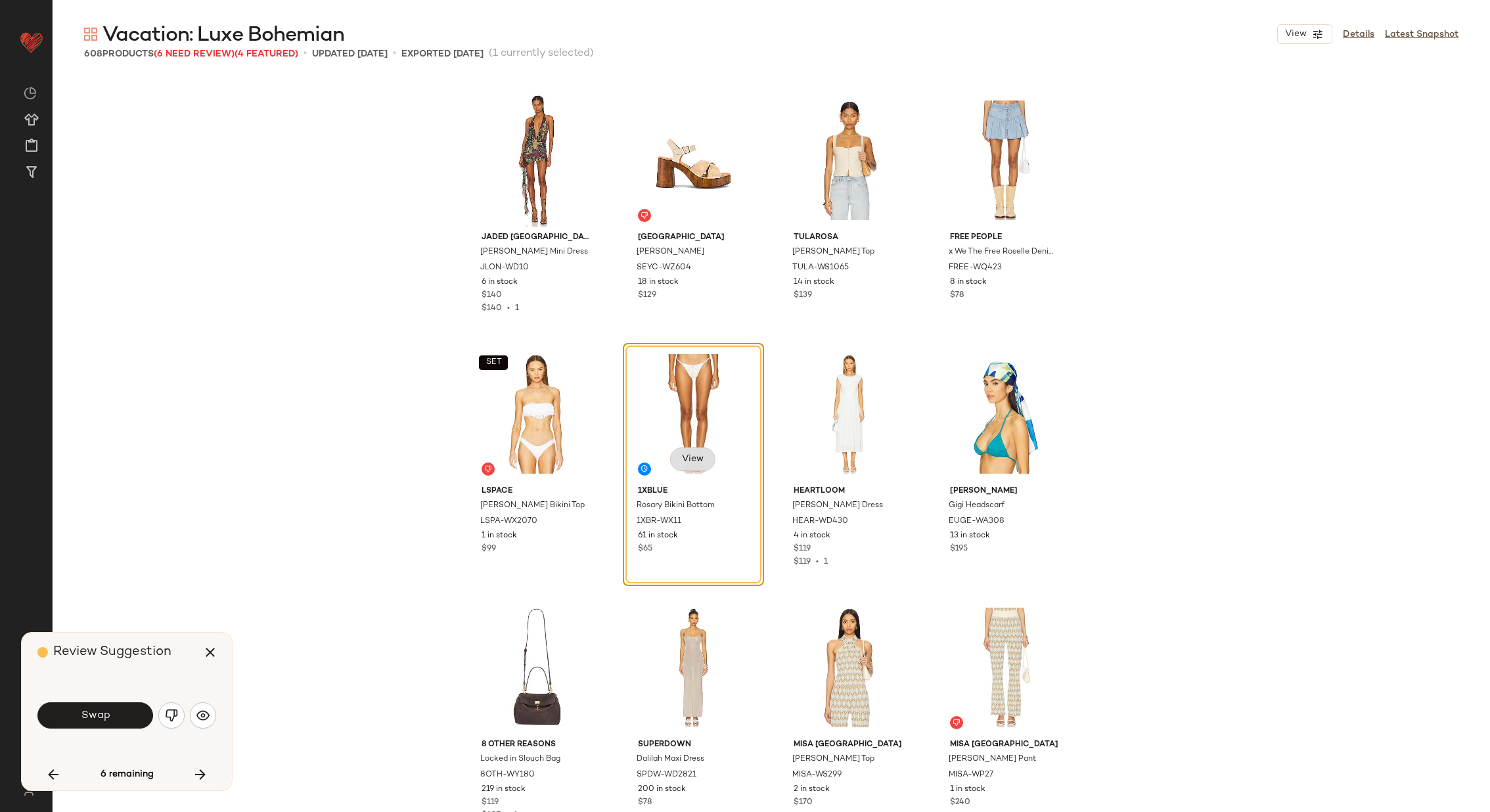
click at [687, 459] on span "View" at bounding box center [692, 459] width 22 height 11
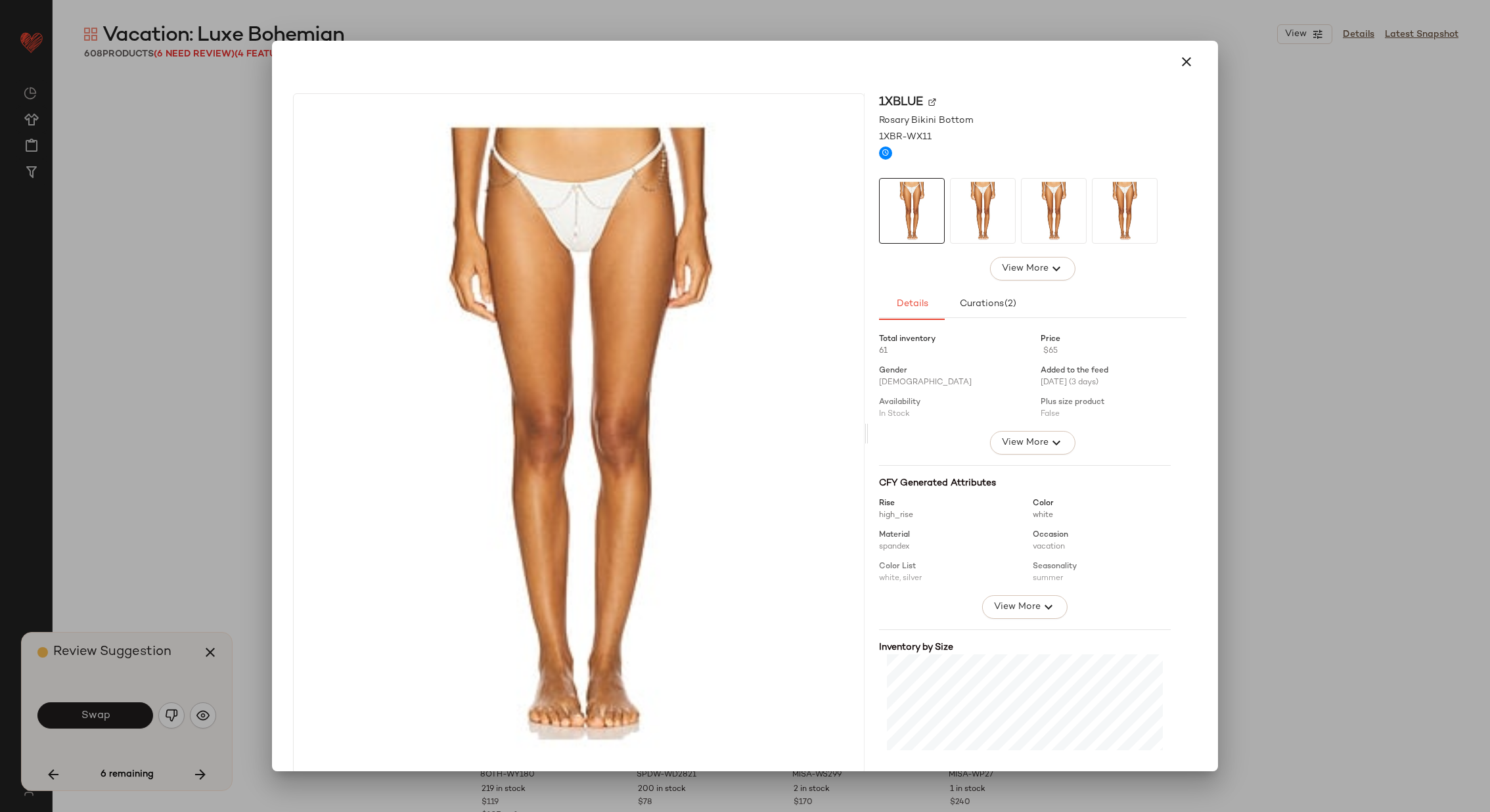
click at [928, 100] on img at bounding box center [932, 101] width 8 height 8
click at [1184, 53] on button "button" at bounding box center [1187, 61] width 31 height 31
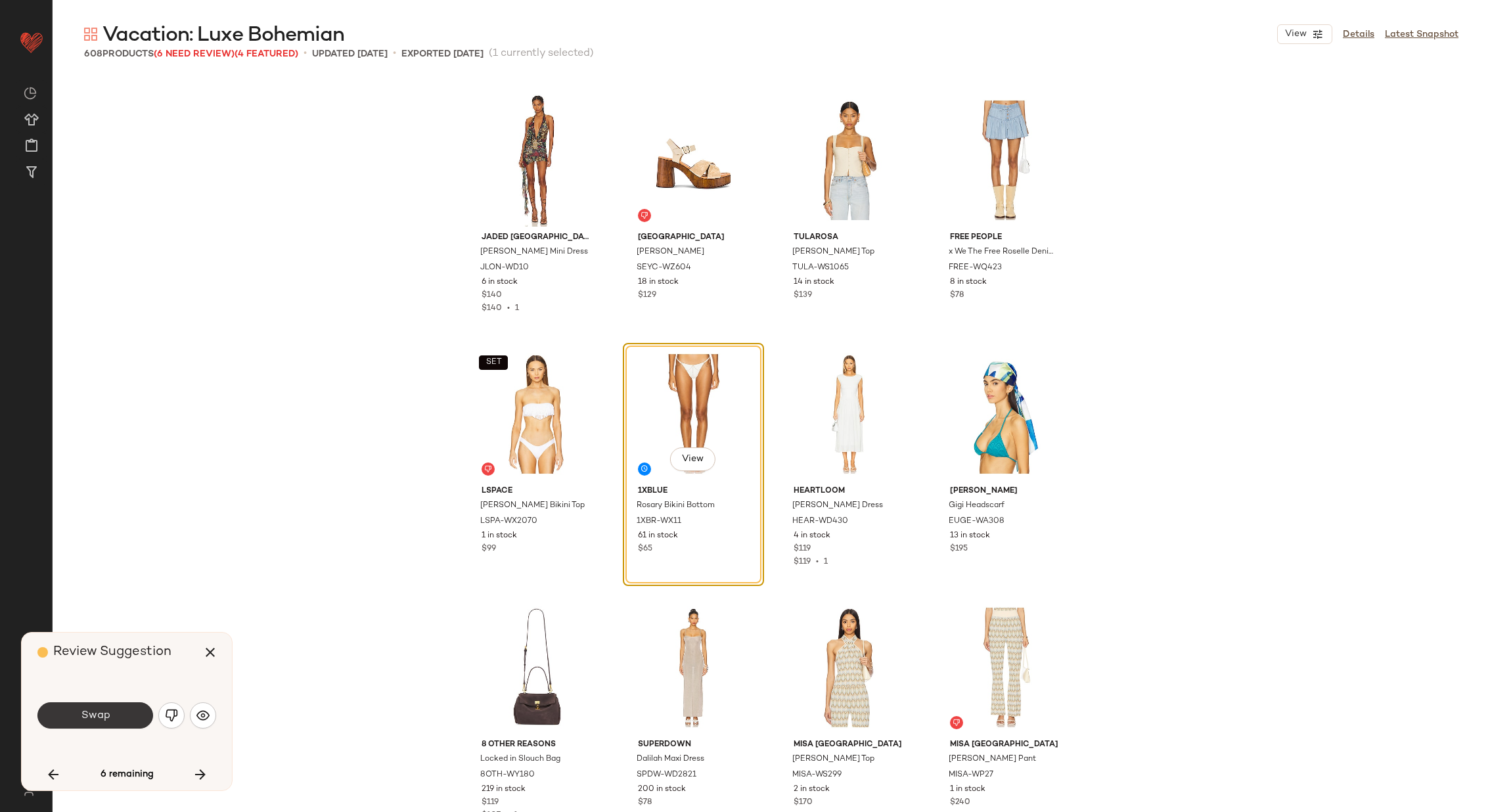
click at [109, 713] on span "Swap" at bounding box center [94, 716] width 30 height 13
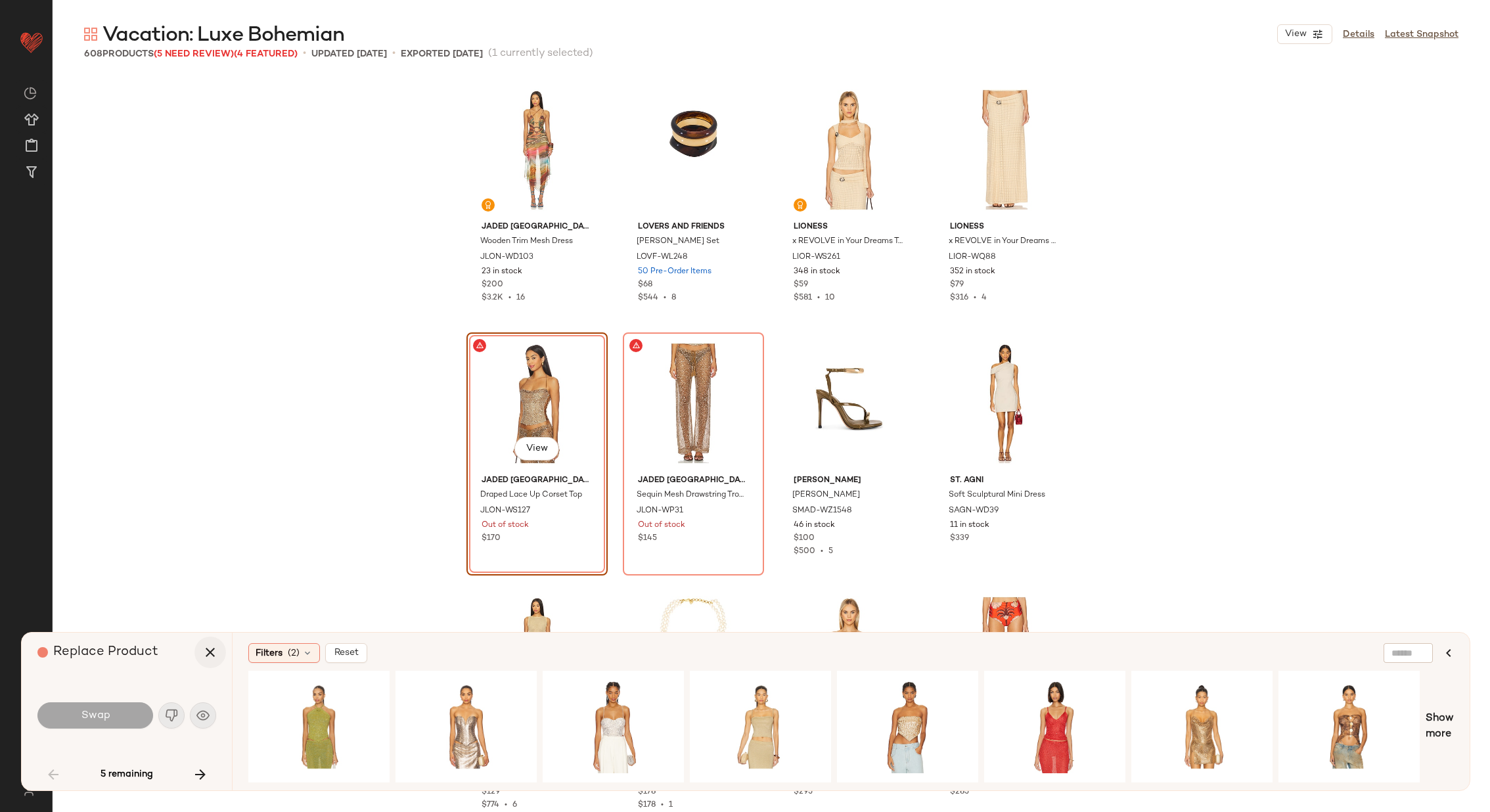
click at [211, 646] on icon "button" at bounding box center [210, 652] width 16 height 16
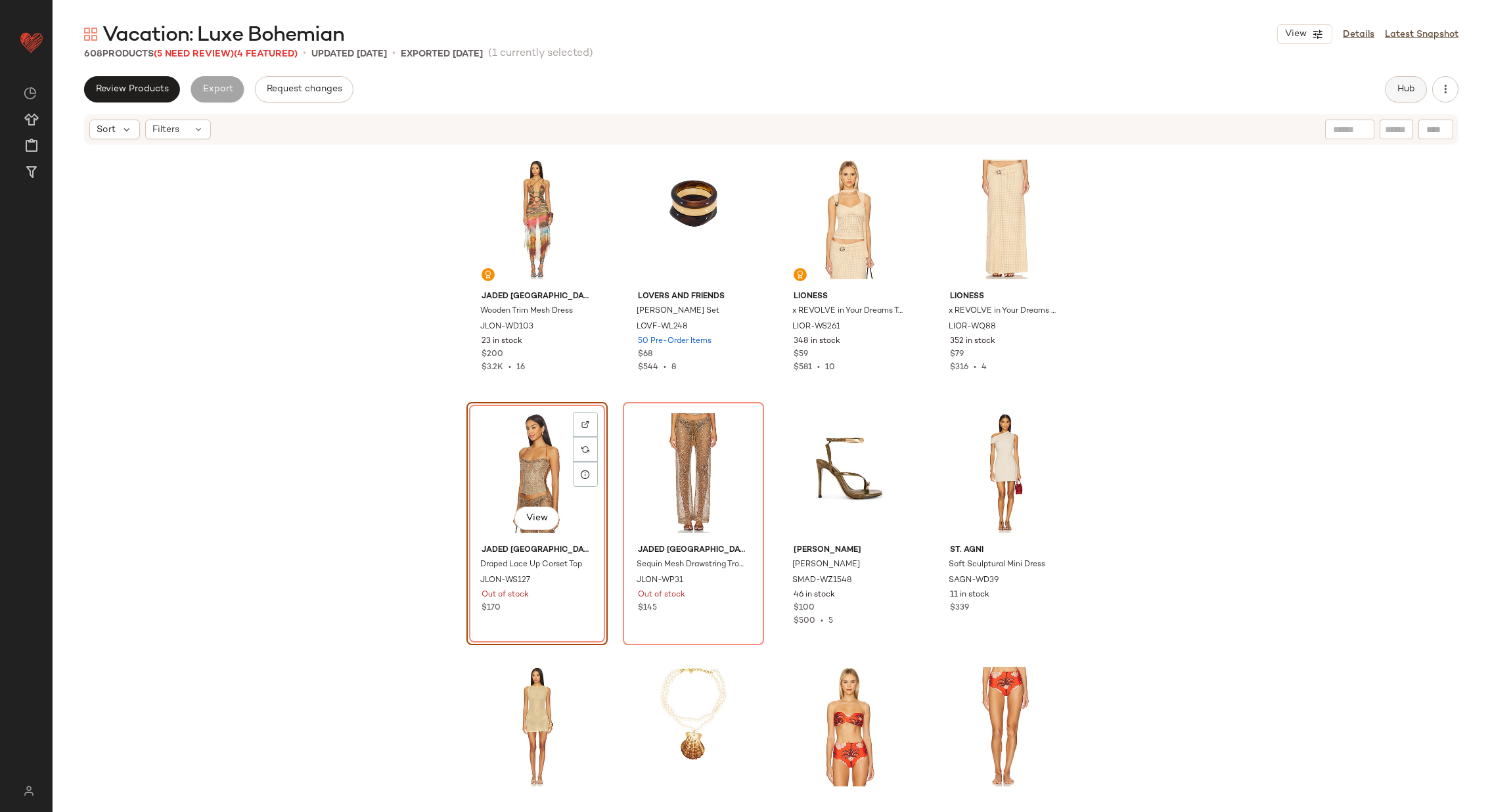
click at [1402, 92] on span "Hub" at bounding box center [1406, 90] width 18 height 11
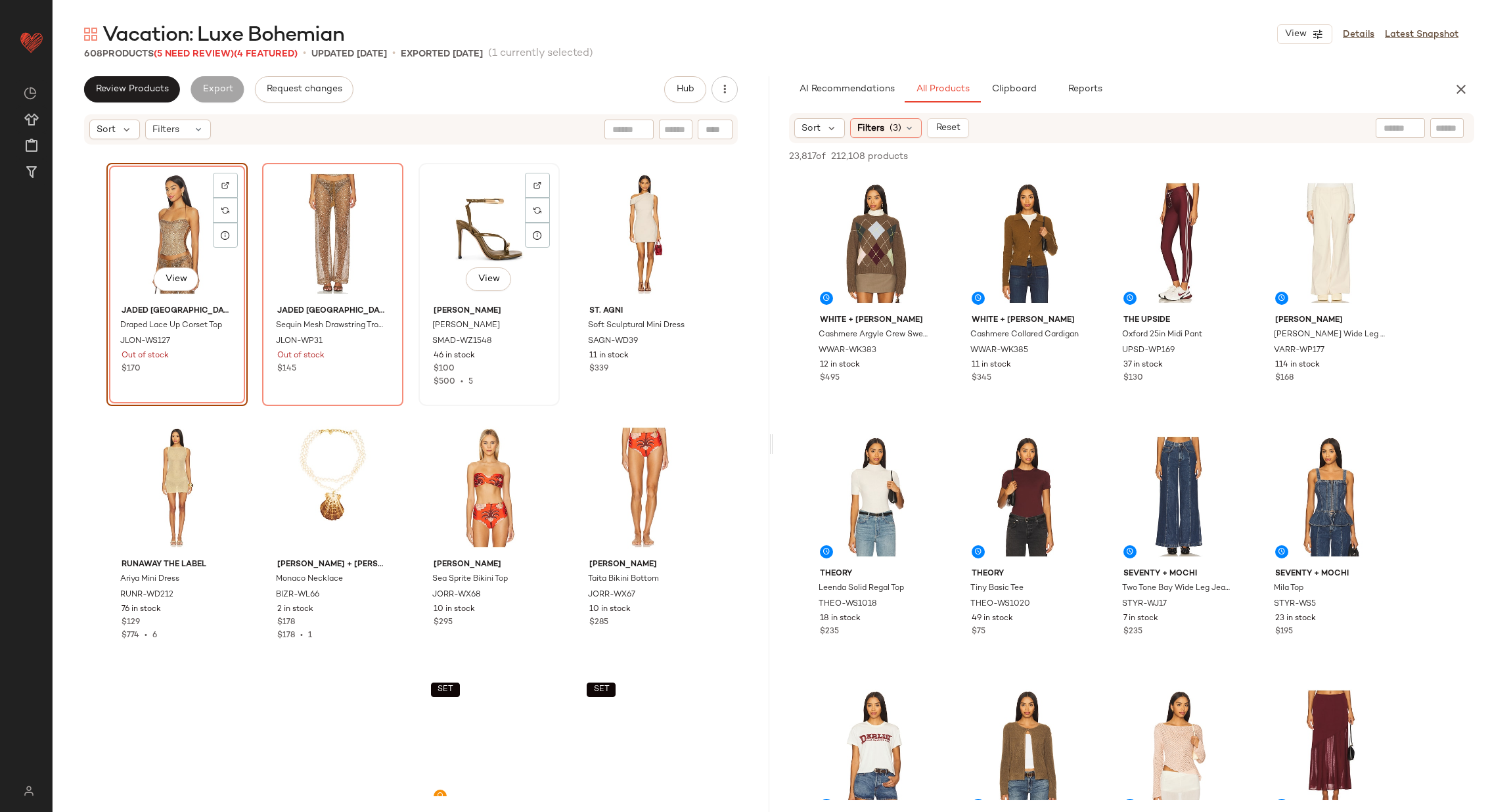
scroll to position [616, 0]
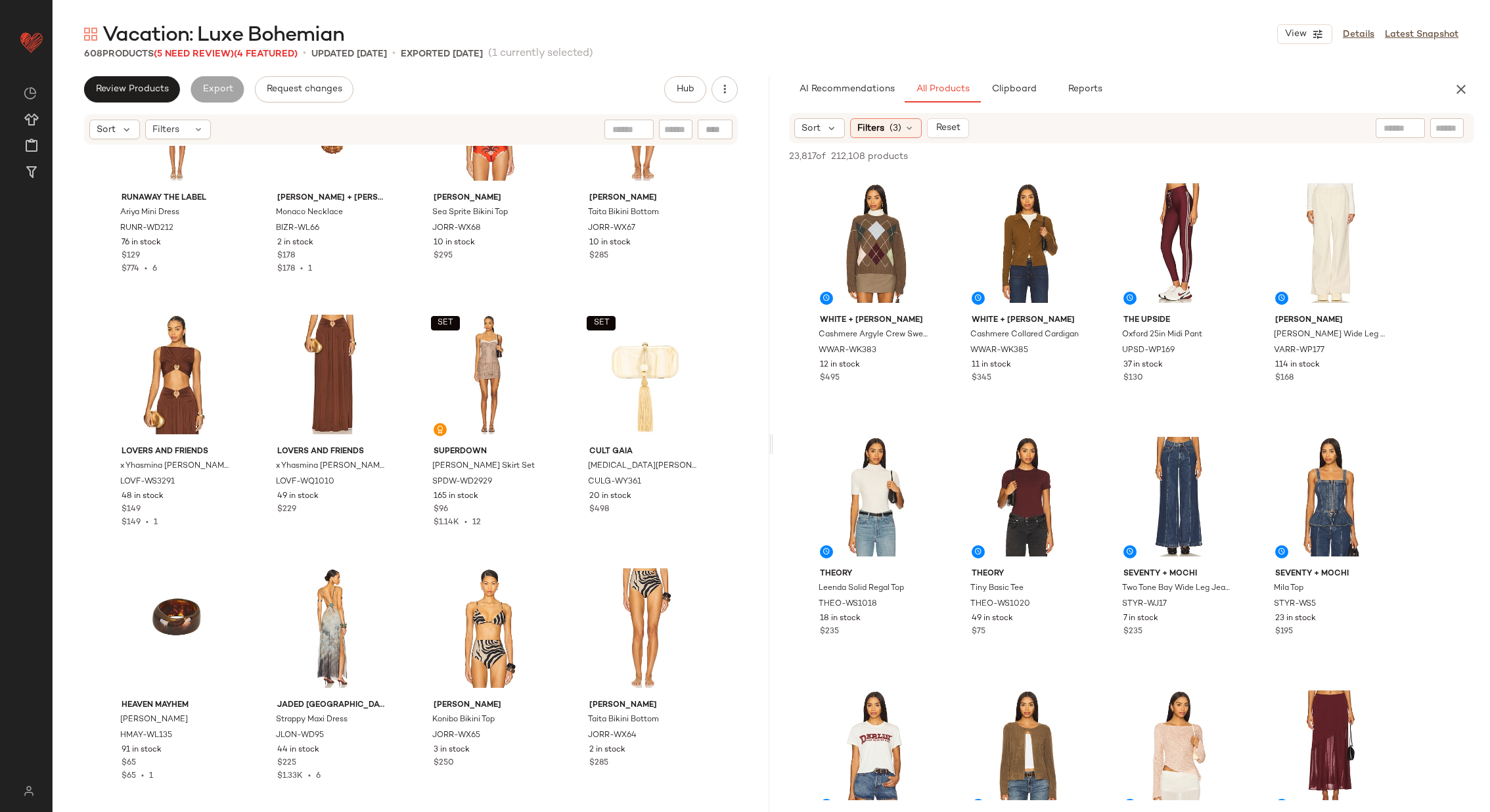
click at [725, 127] on div at bounding box center [714, 129] width 35 height 20
paste input "*********"
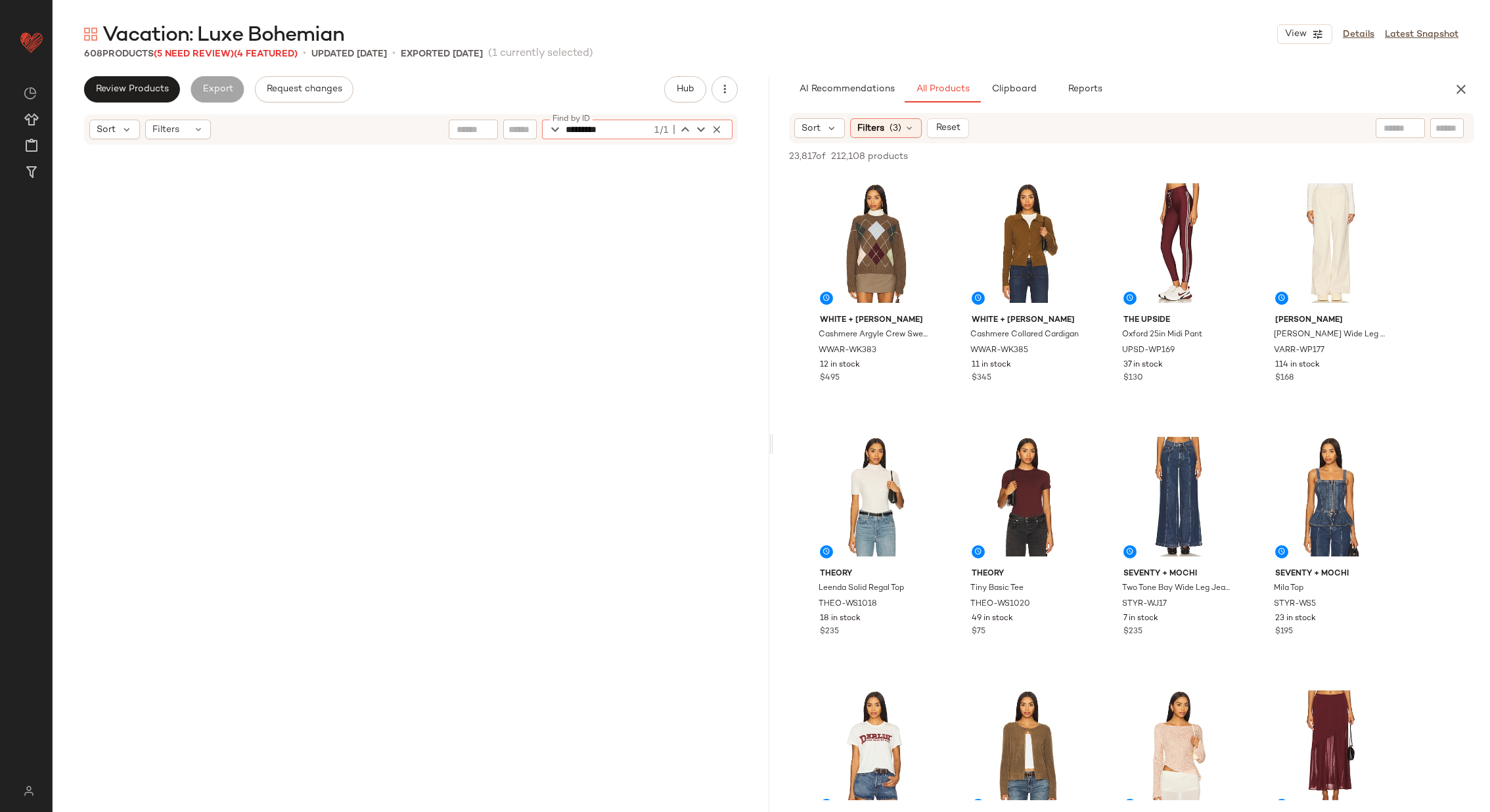
scroll to position [32962, 0]
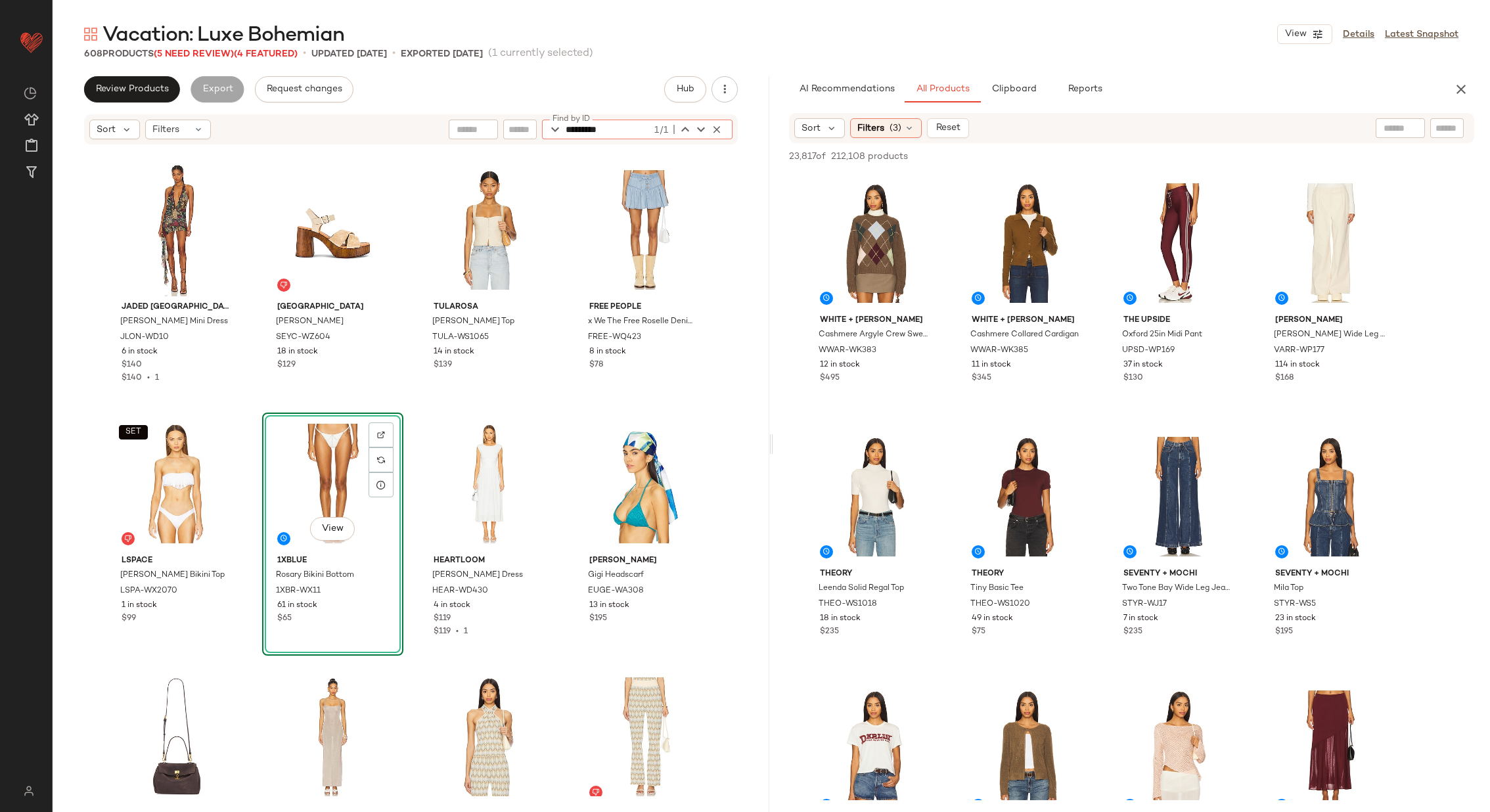
type input "*********"
click at [1451, 124] on input "text" at bounding box center [1448, 127] width 23 height 13
paste input "*********"
type input "*********"
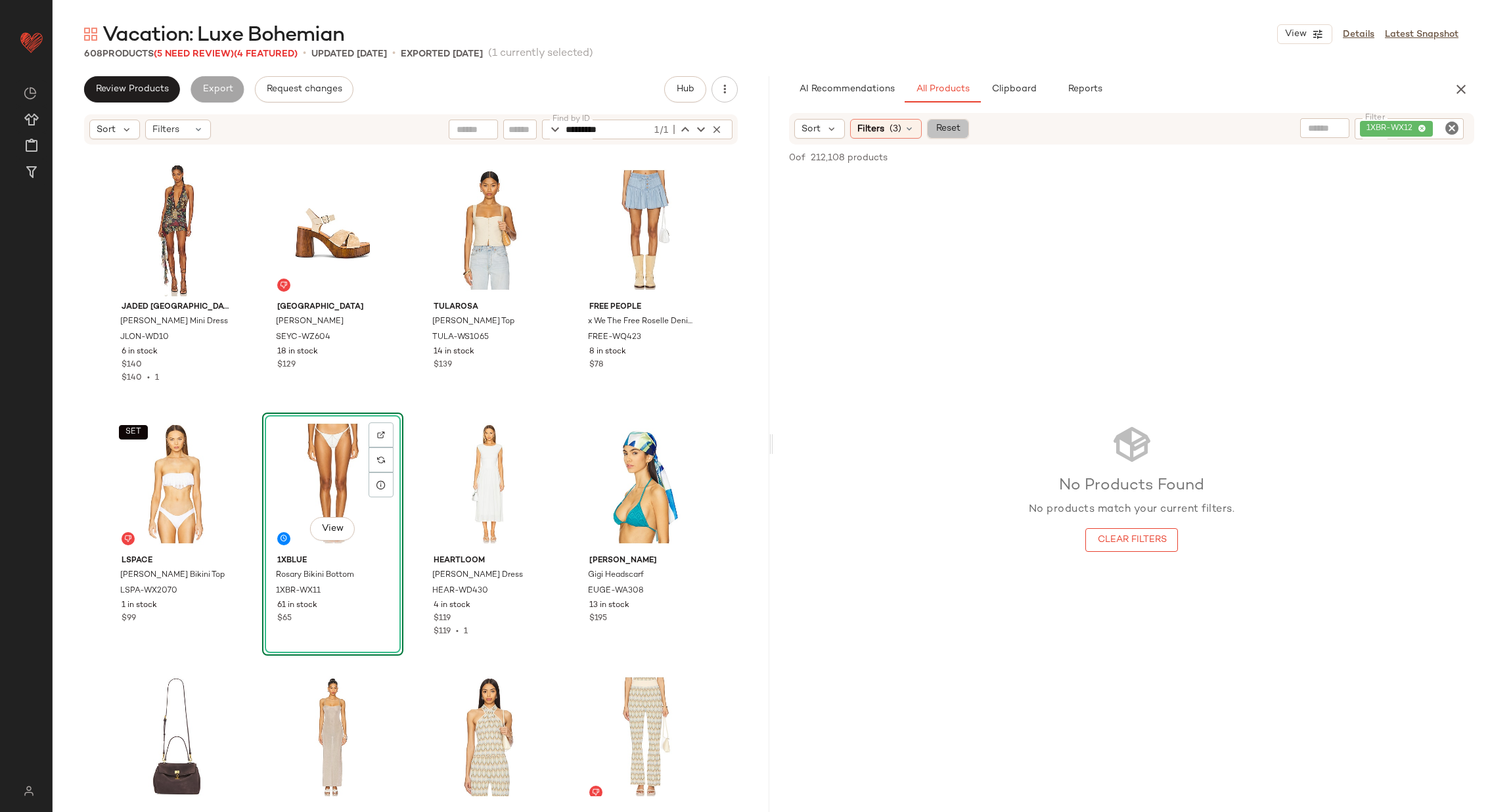
click at [943, 131] on span "Reset" at bounding box center [948, 129] width 25 height 11
click at [1460, 128] on div at bounding box center [1447, 128] width 33 height 20
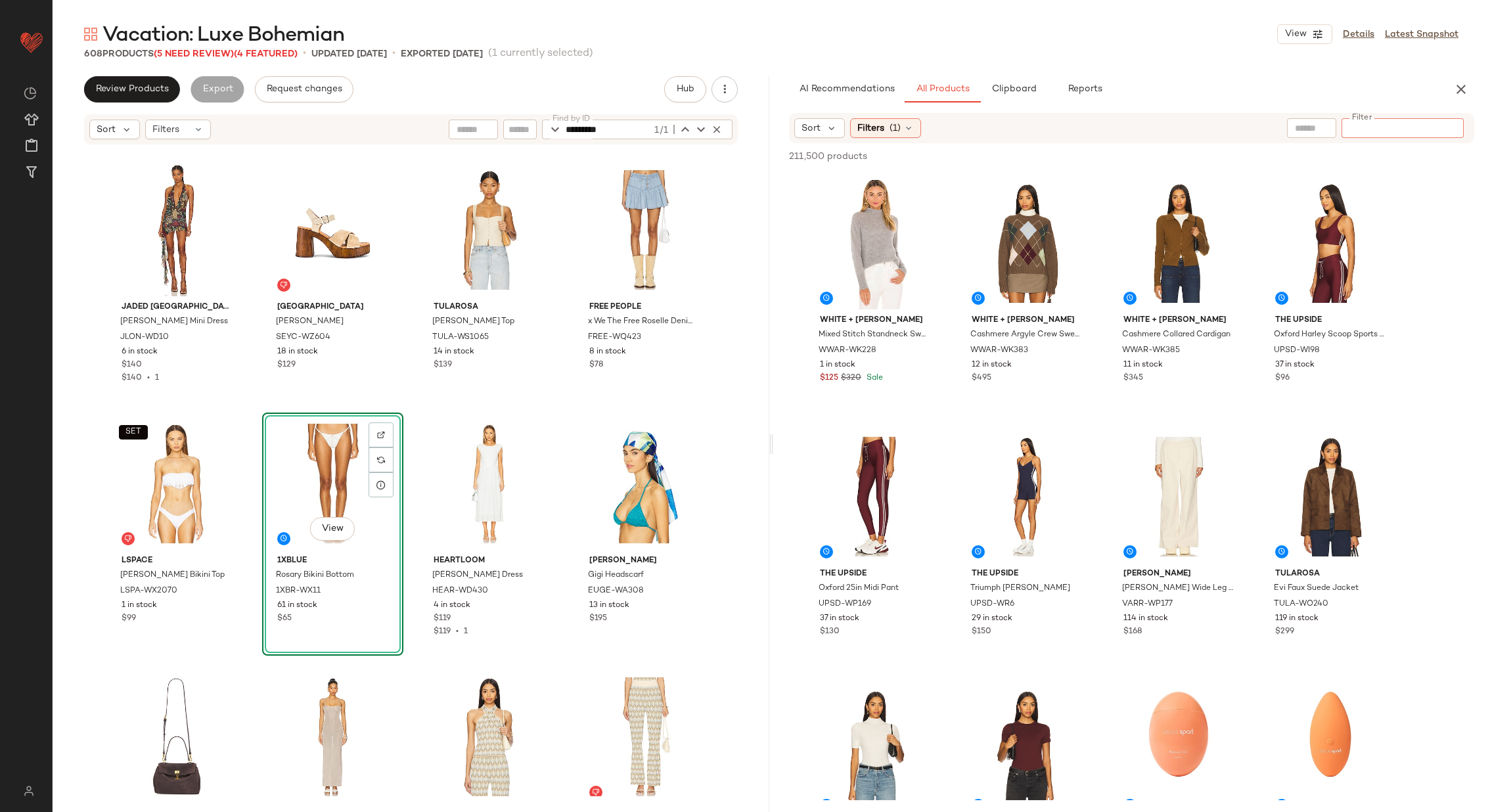
paste input "*********"
type input "*********"
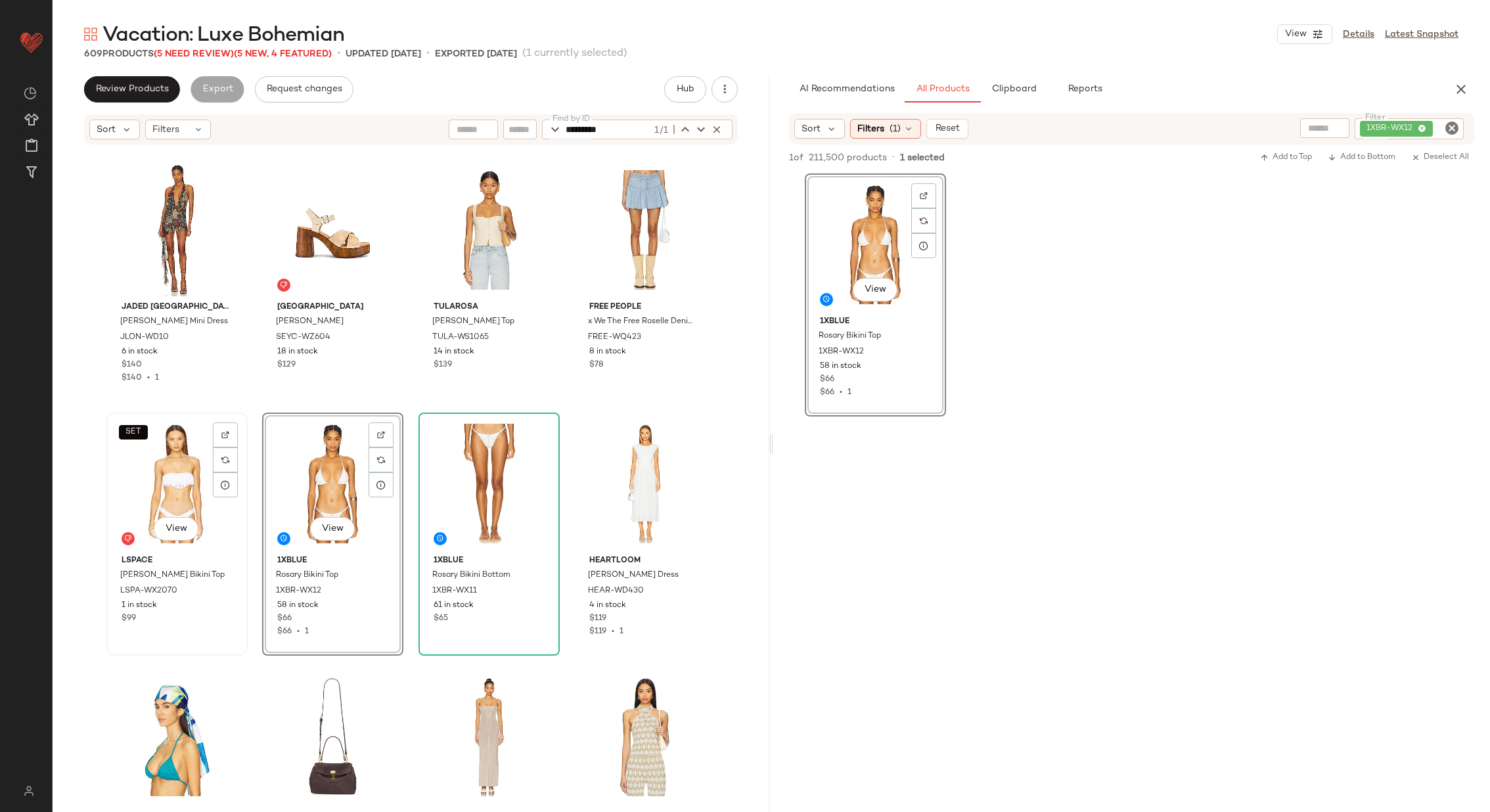
click at [178, 481] on div "SET View" at bounding box center [177, 484] width 132 height 133
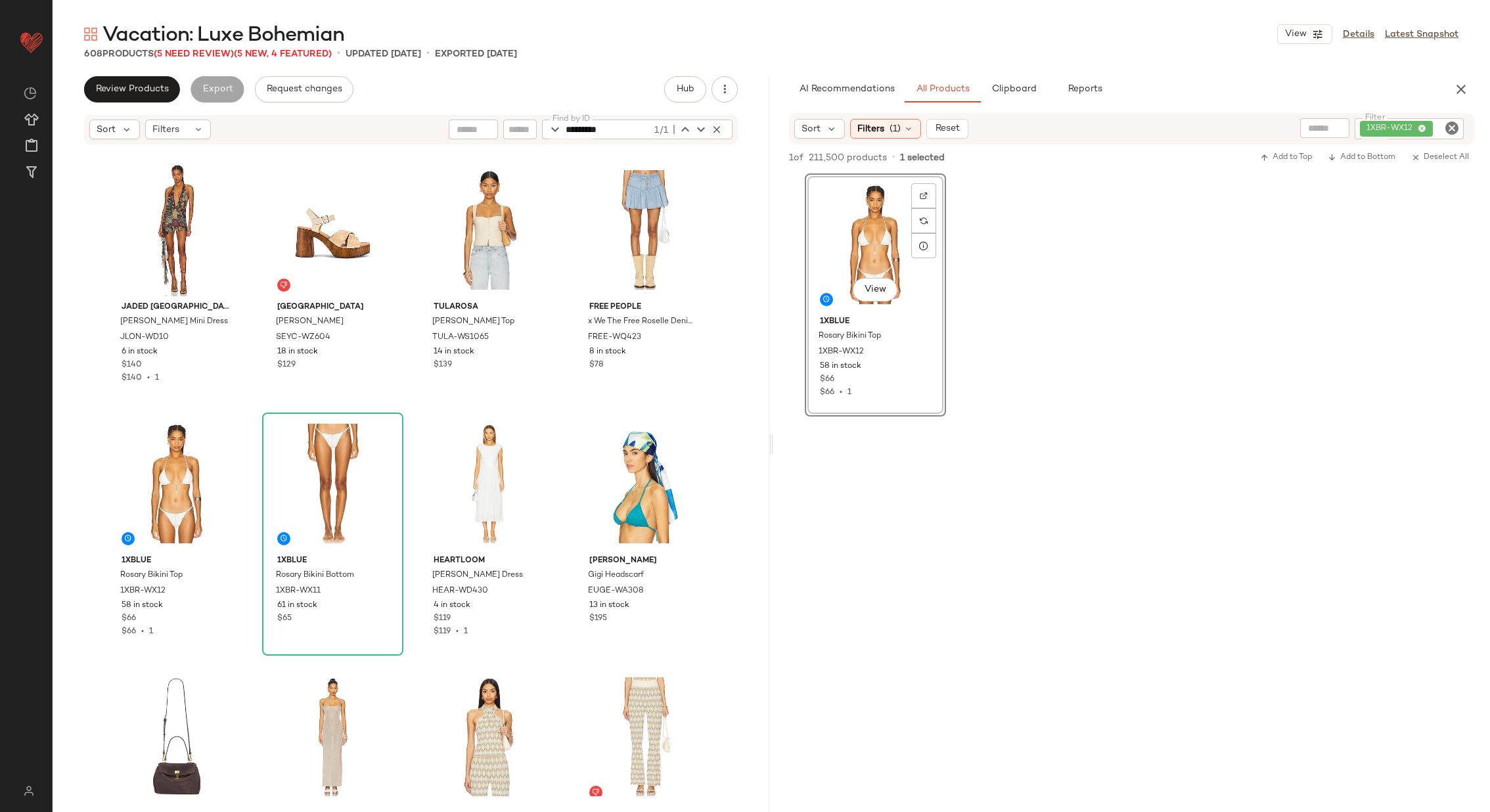
click at [716, 124] on icon "button" at bounding box center [716, 129] width 12 height 12
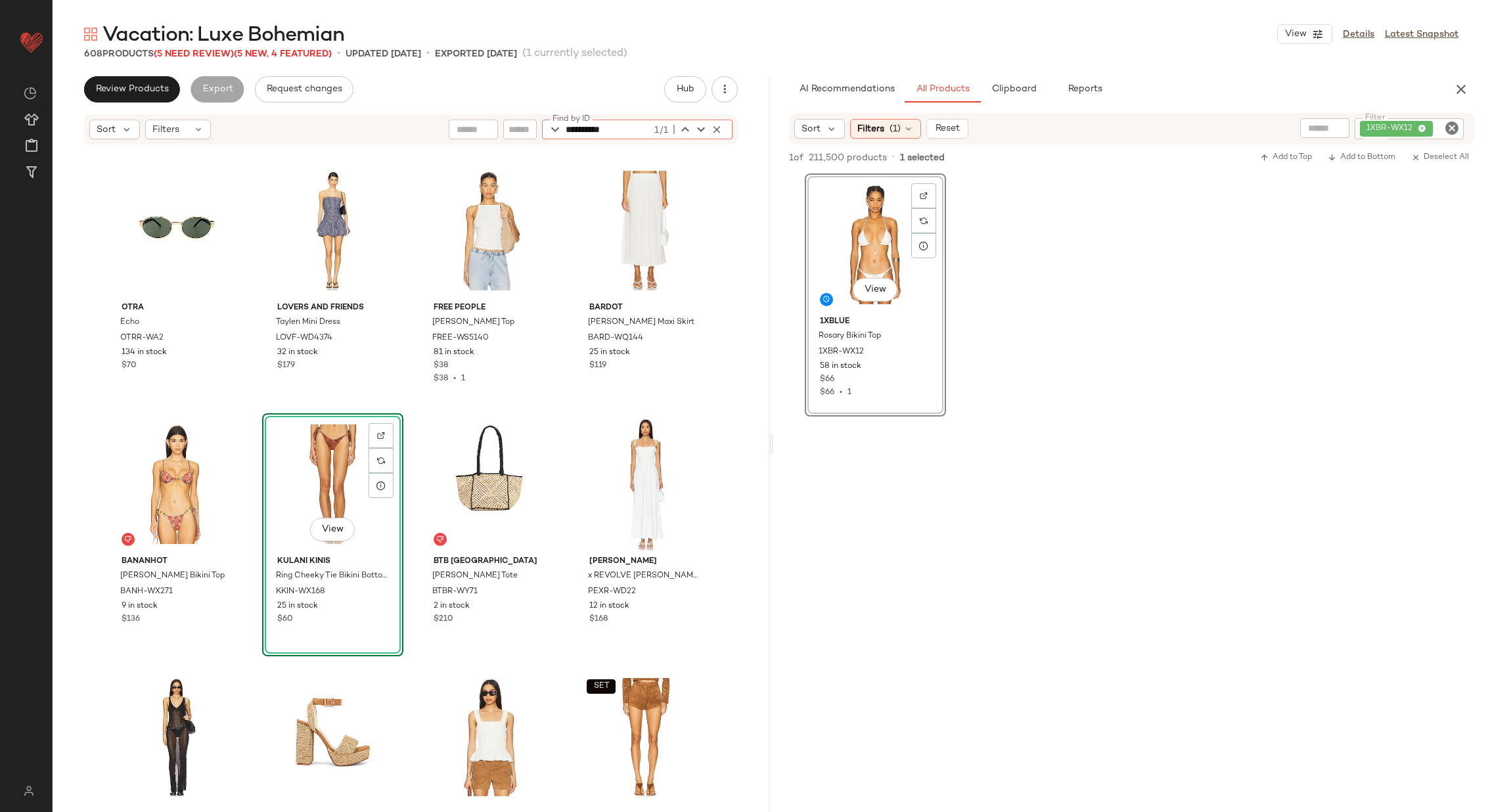
type input "**********"
click at [1449, 125] on icon "Clear Filter" at bounding box center [1452, 128] width 16 height 16
paste input "**********"
type input "**********"
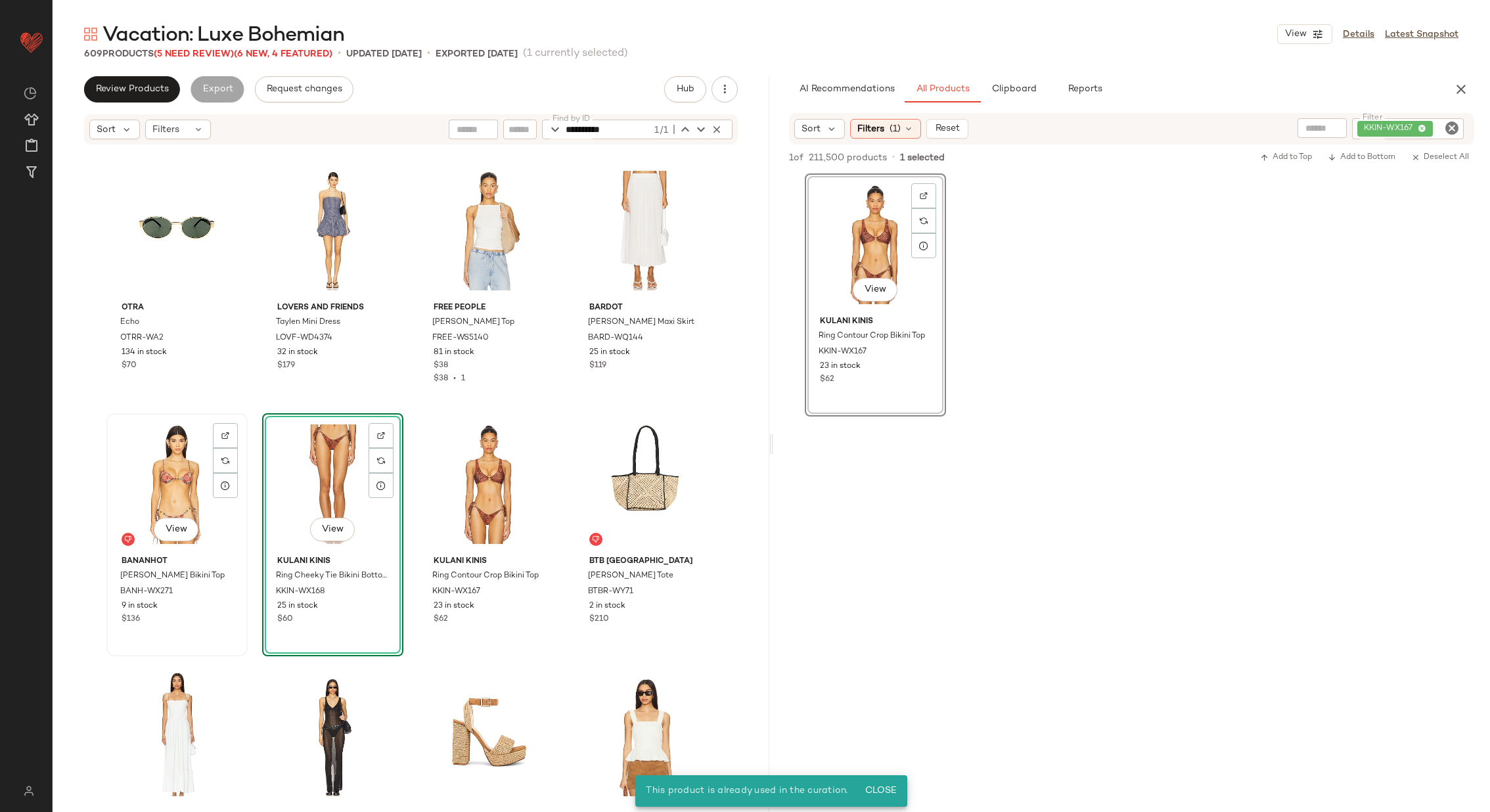
click at [184, 488] on div "View" at bounding box center [177, 485] width 132 height 133
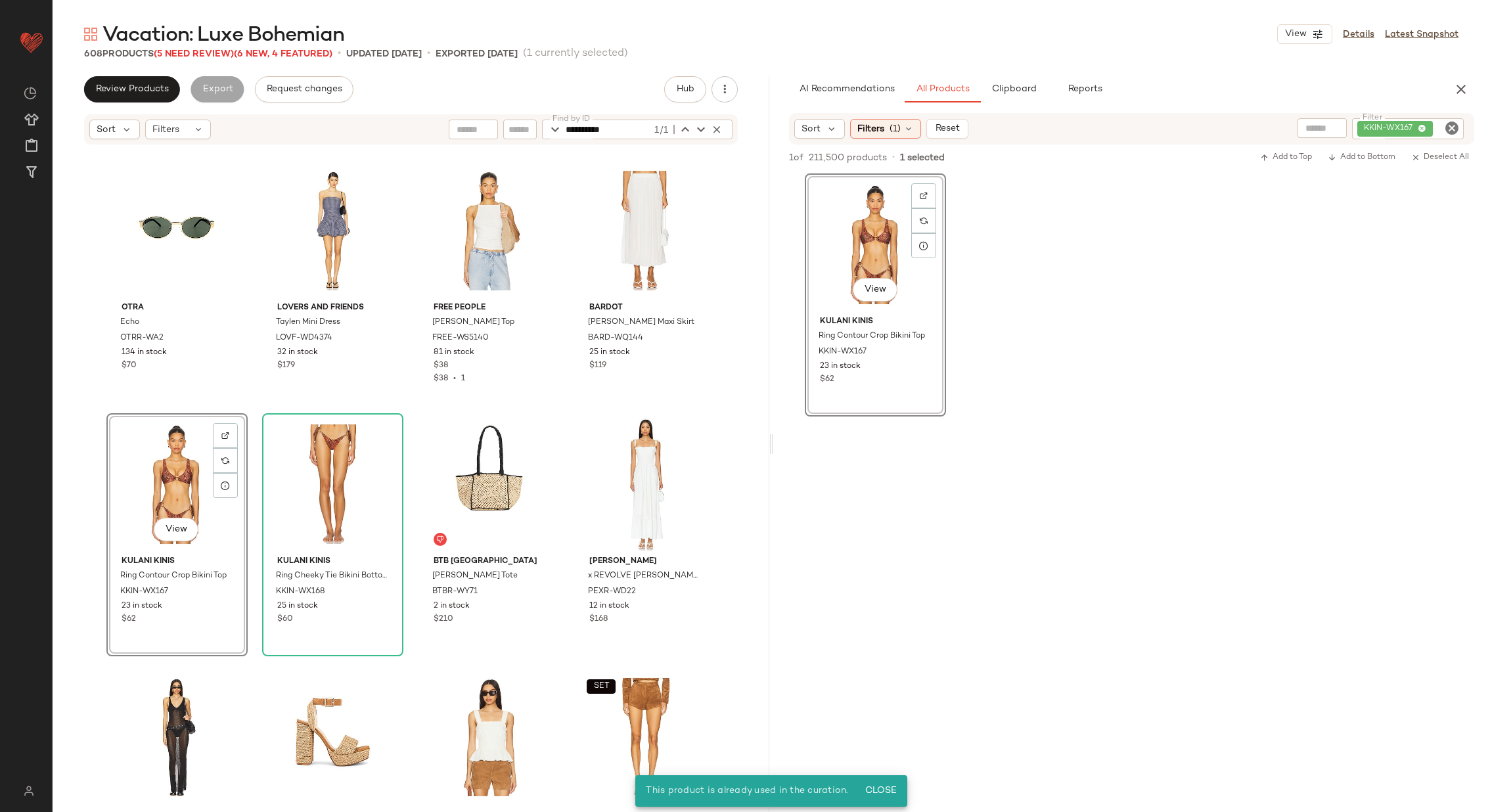
click at [411, 414] on div "Otra Echo OTRR-WA2 134 in stock $70 Lovers and Friends Taylen Mini Dress LOVF-W…" at bounding box center [411, 471] width 717 height 650
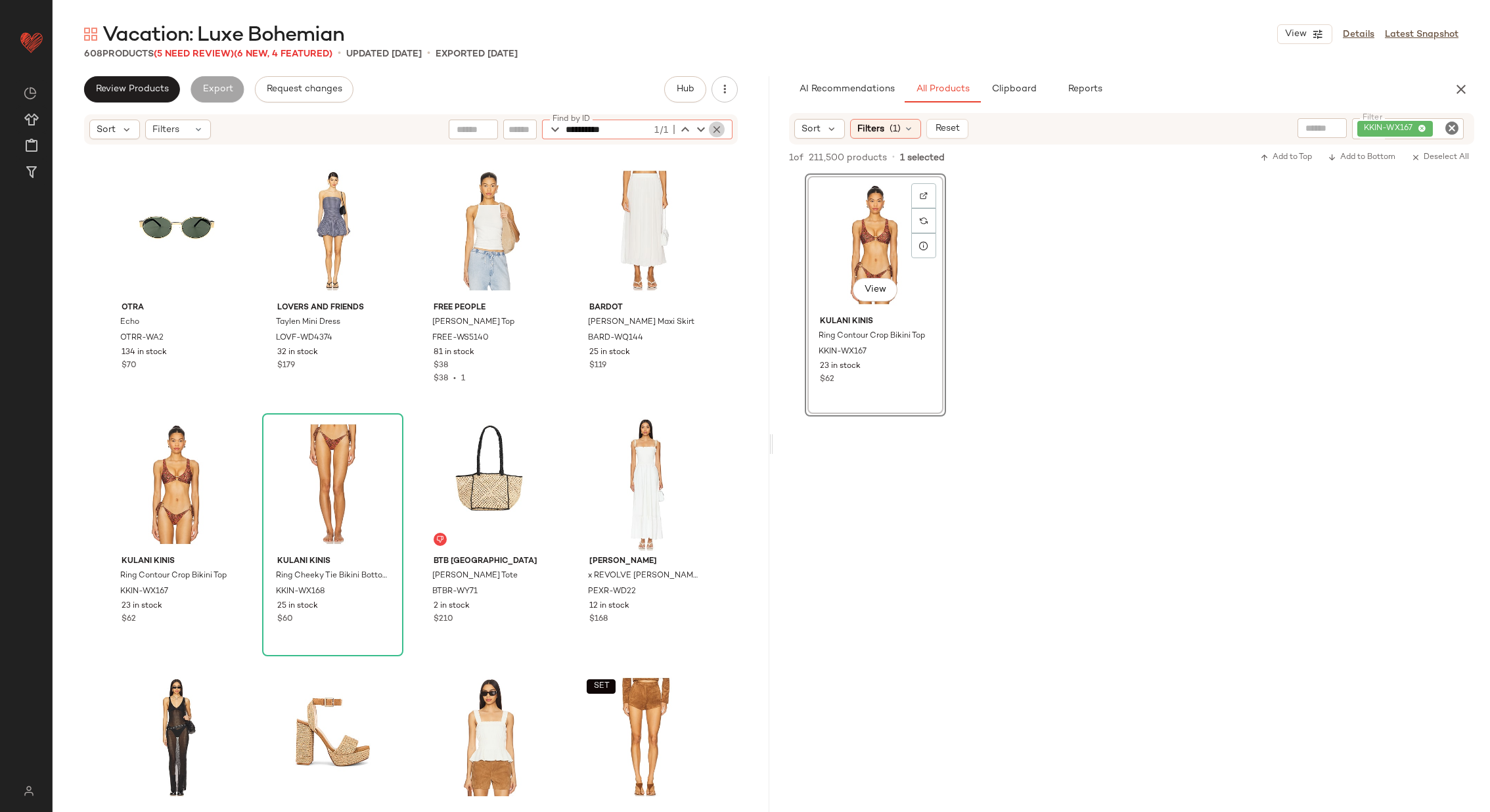
click at [720, 125] on icon "button" at bounding box center [716, 129] width 12 height 12
paste input "**********"
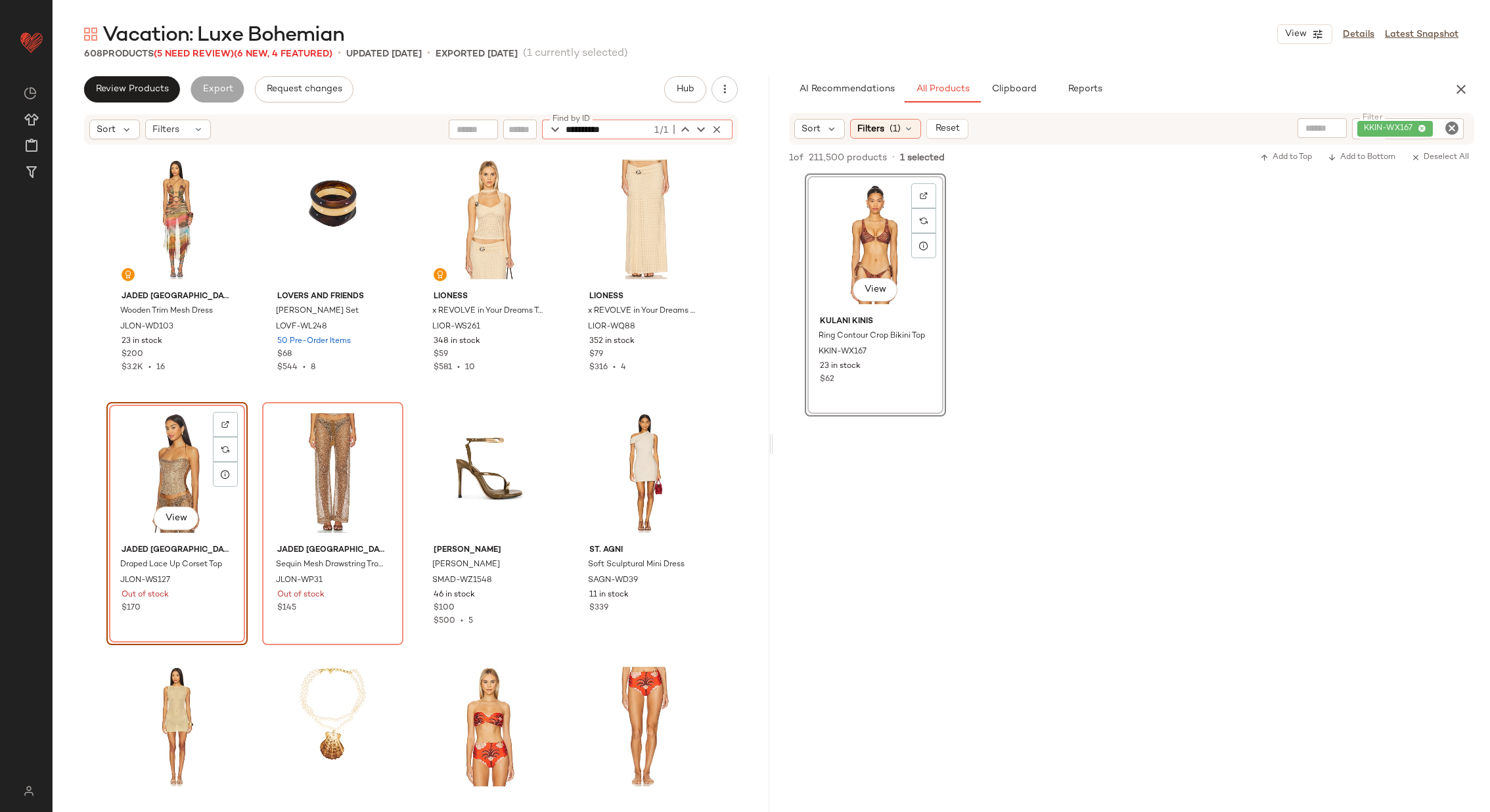
click at [1450, 133] on icon "Clear Filter" at bounding box center [1452, 128] width 16 height 16
type input "**********"
click at [1122, 485] on div at bounding box center [1132, 542] width 717 height 254
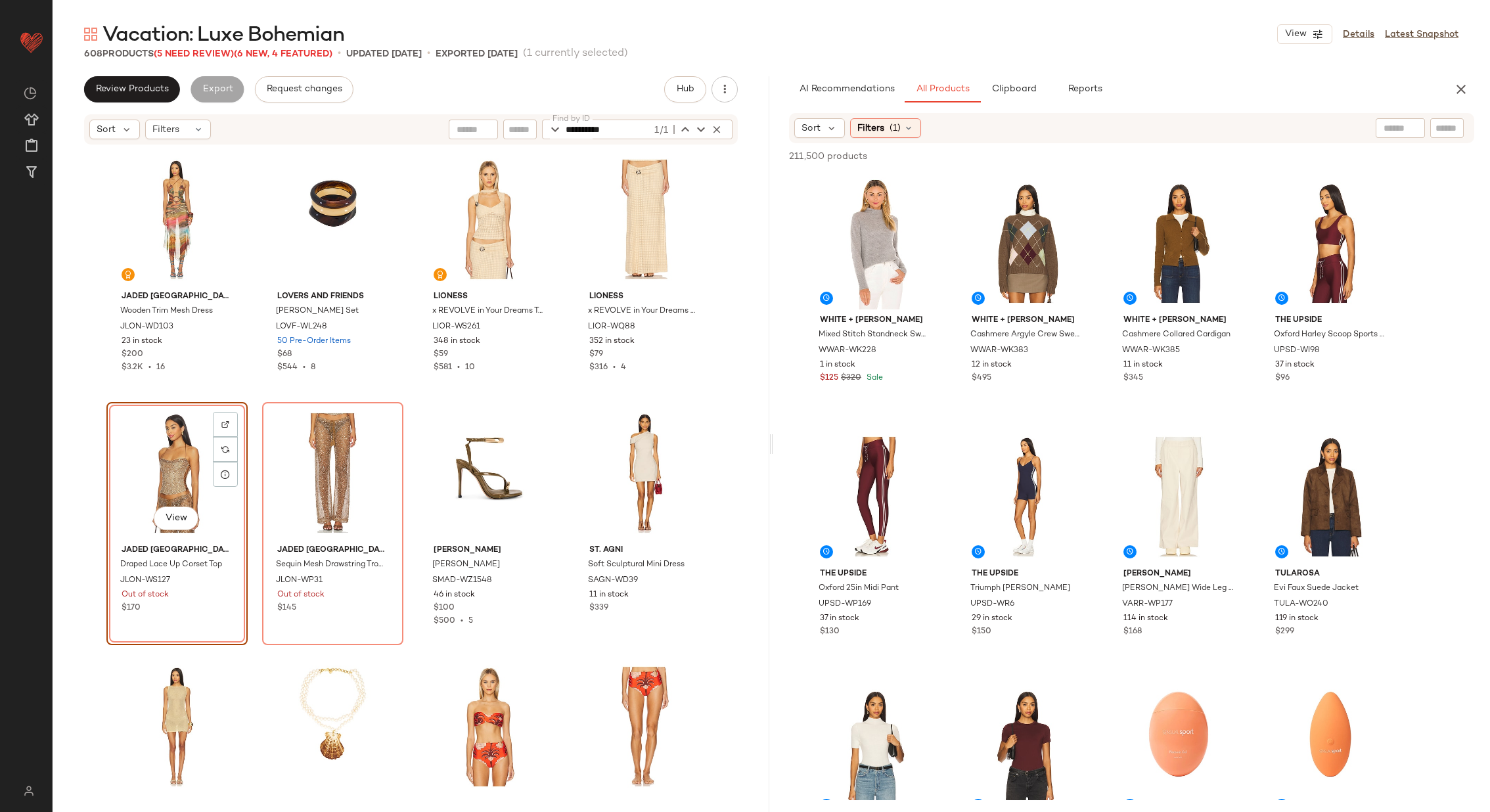
click at [410, 471] on div "Jaded London Wooden Trim Mesh Dress JLON-WD103 23 in stock $200 $3.2K • 16 Love…" at bounding box center [411, 472] width 609 height 648
click at [139, 464] on div "View" at bounding box center [177, 473] width 132 height 133
click at [634, 475] on div "View" at bounding box center [644, 473] width 132 height 133
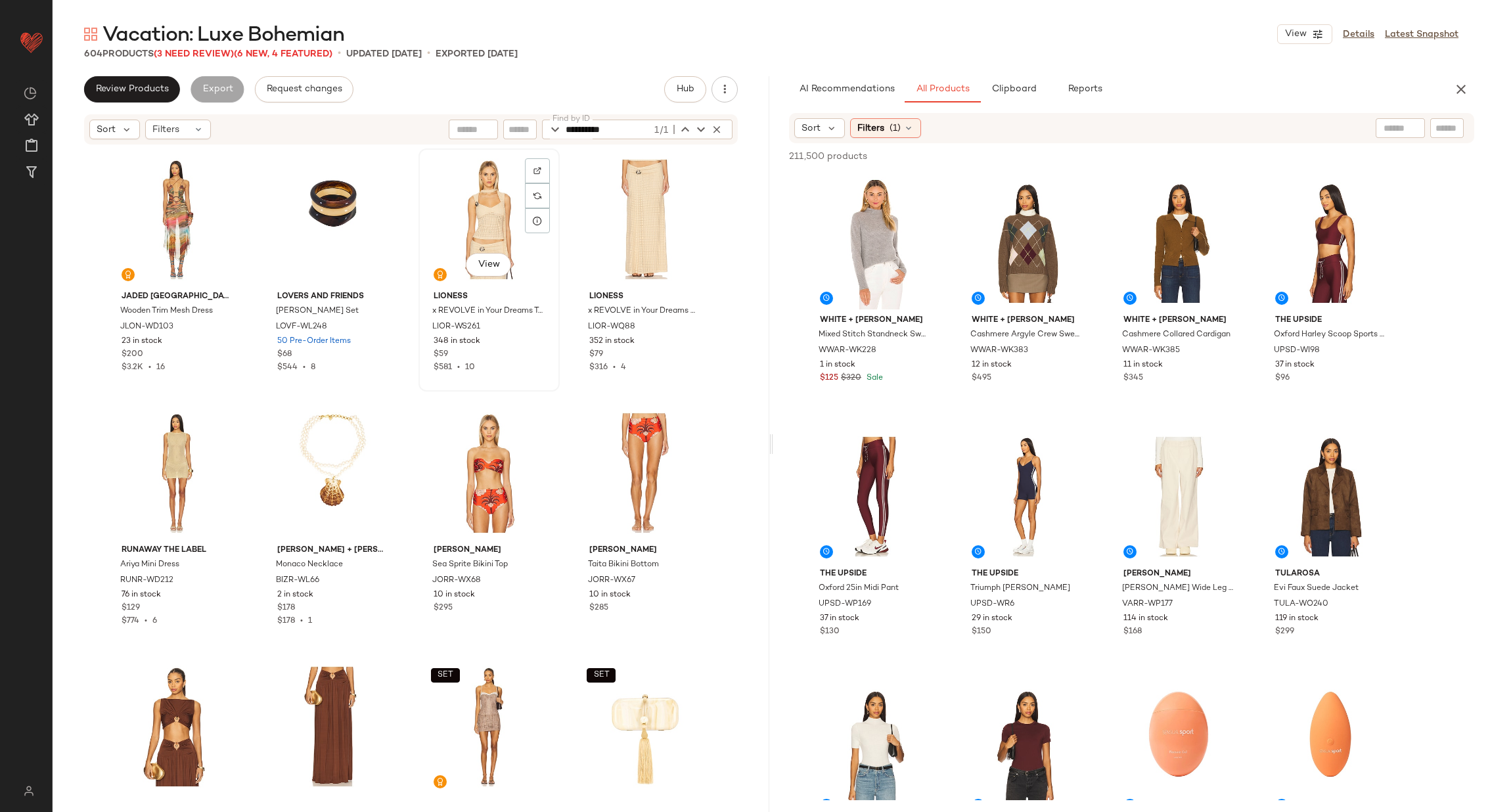
click at [486, 207] on div "View" at bounding box center [488, 220] width 132 height 133
click at [622, 200] on div "View" at bounding box center [644, 220] width 132 height 133
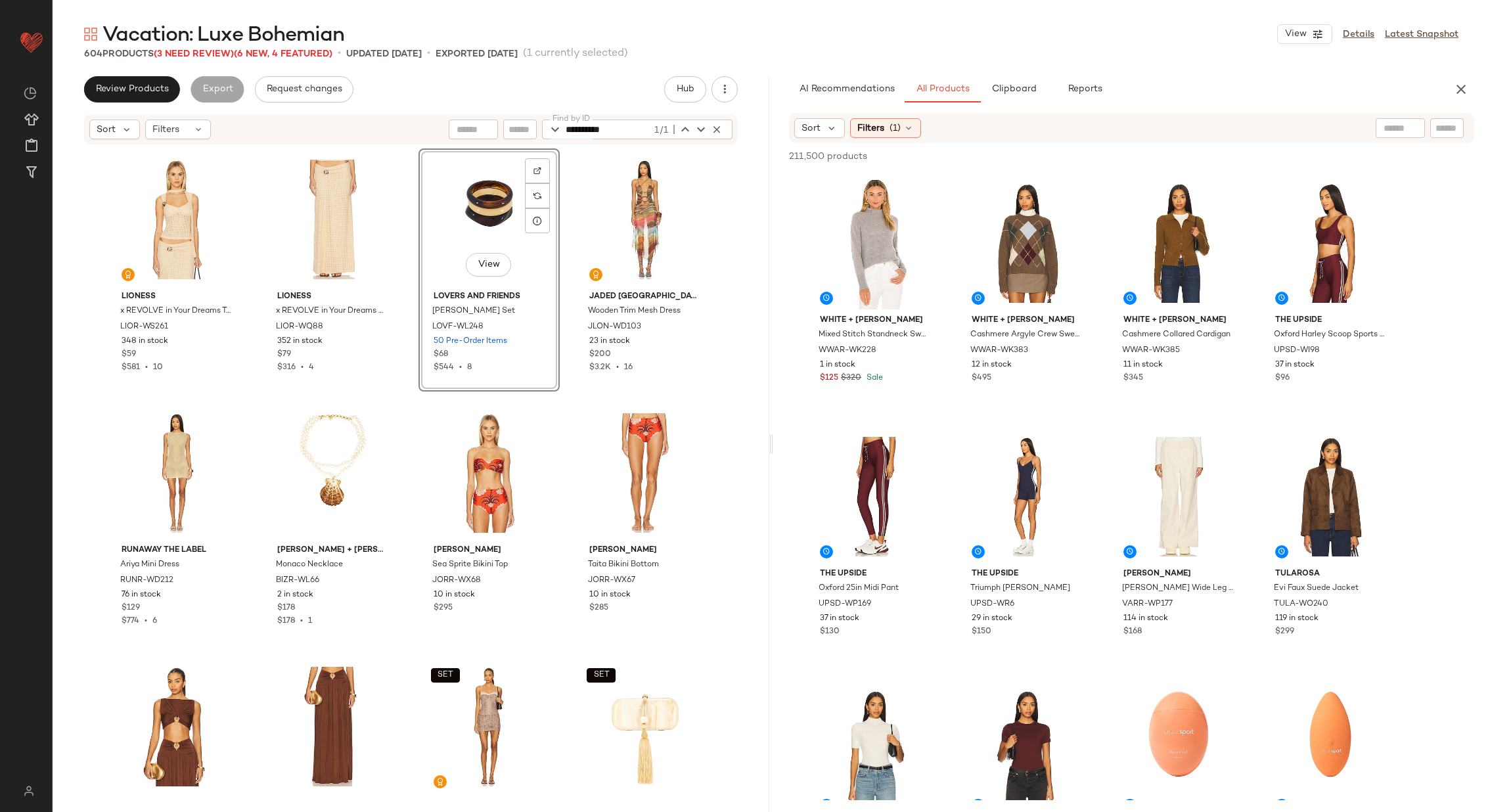
click at [563, 258] on div "LIONESS x REVOLVE in Your Dreams Top LIOR-WS261 348 in stock $59 $581 • 10 LION…" at bounding box center [411, 472] width 609 height 648
click at [732, 89] on button "button" at bounding box center [724, 89] width 26 height 26
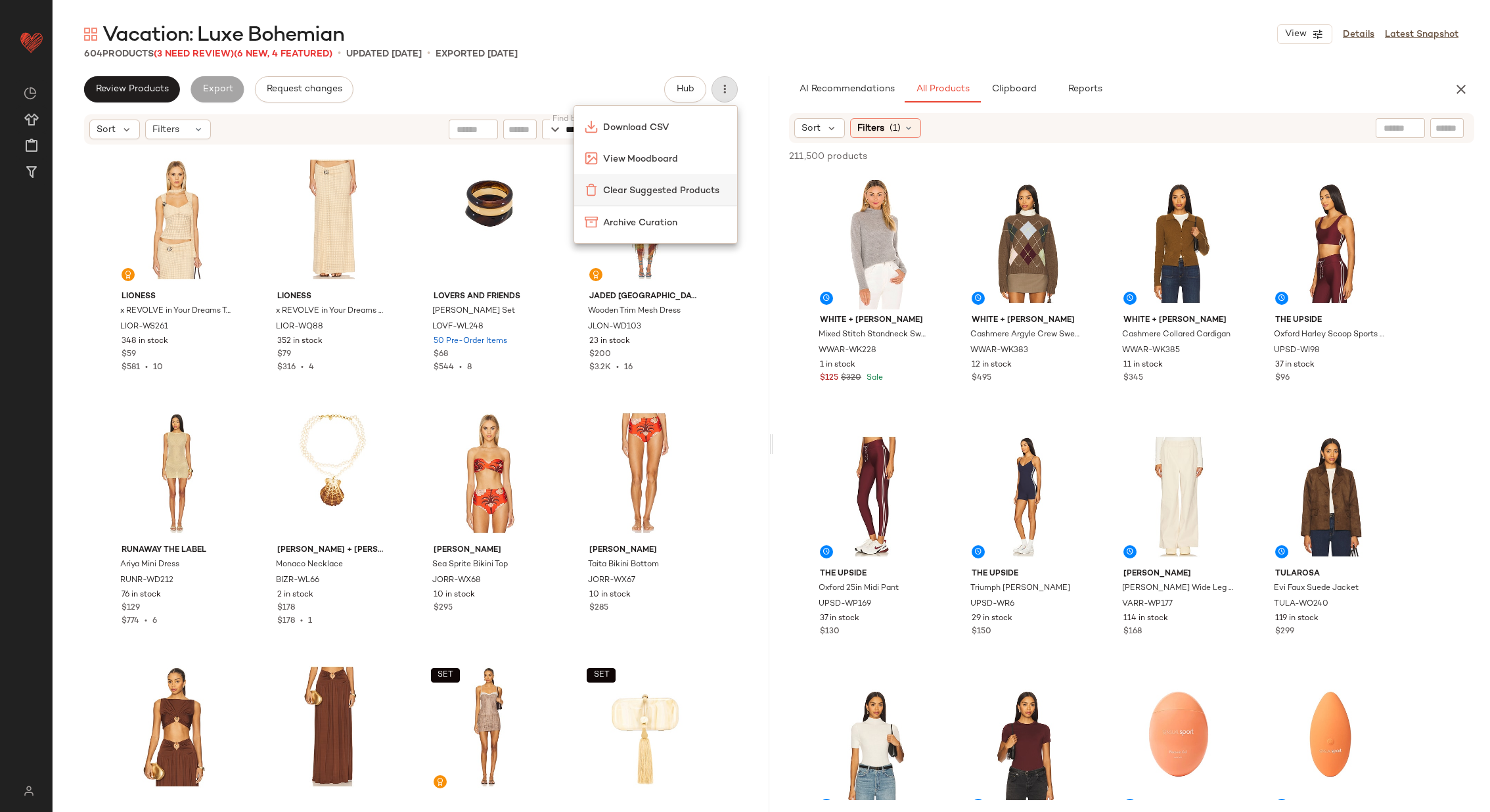
click at [681, 188] on span "Clear Suggested Products" at bounding box center [665, 190] width 124 height 13
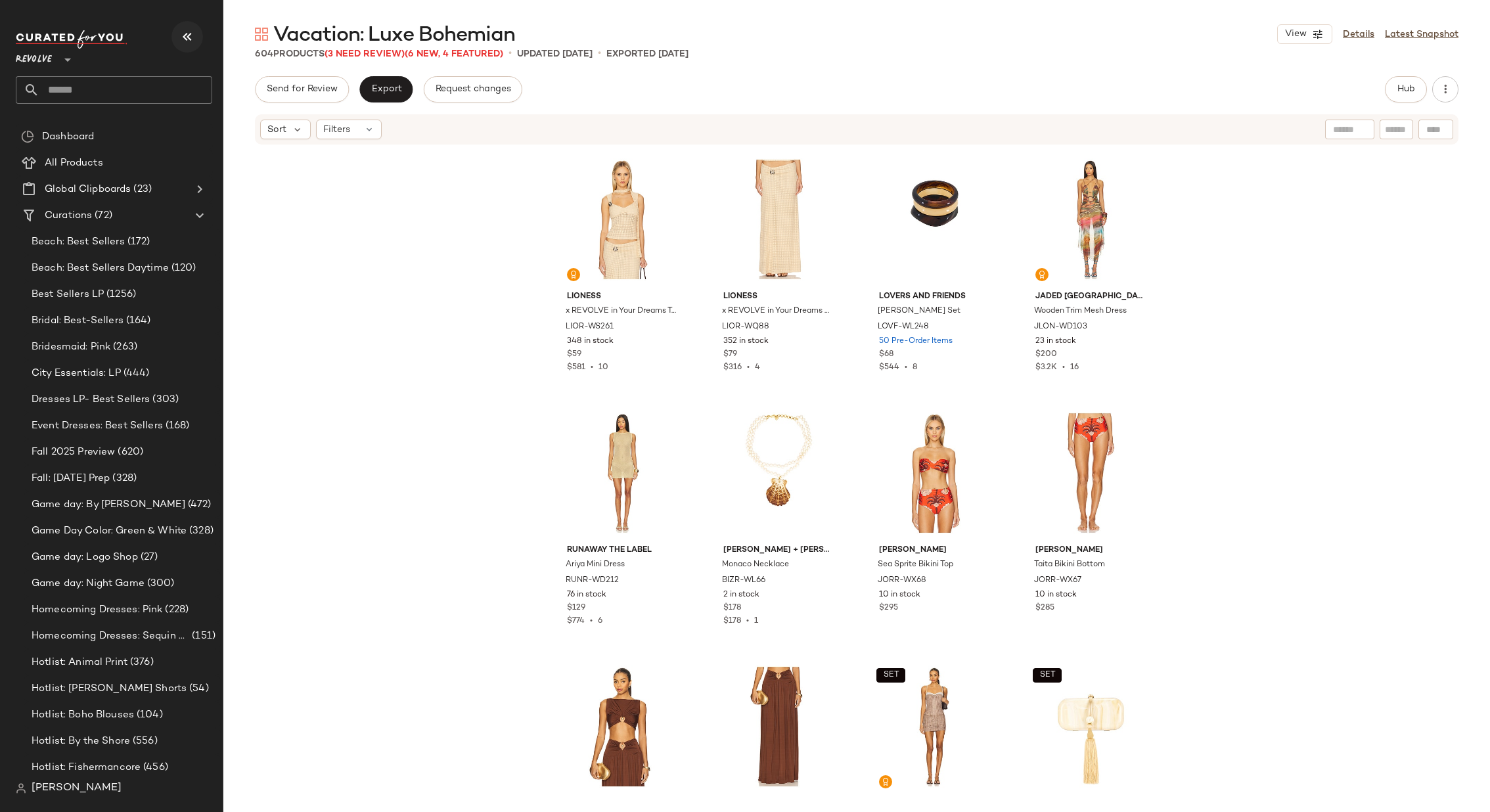
click at [180, 37] on icon "button" at bounding box center [188, 37] width 16 height 16
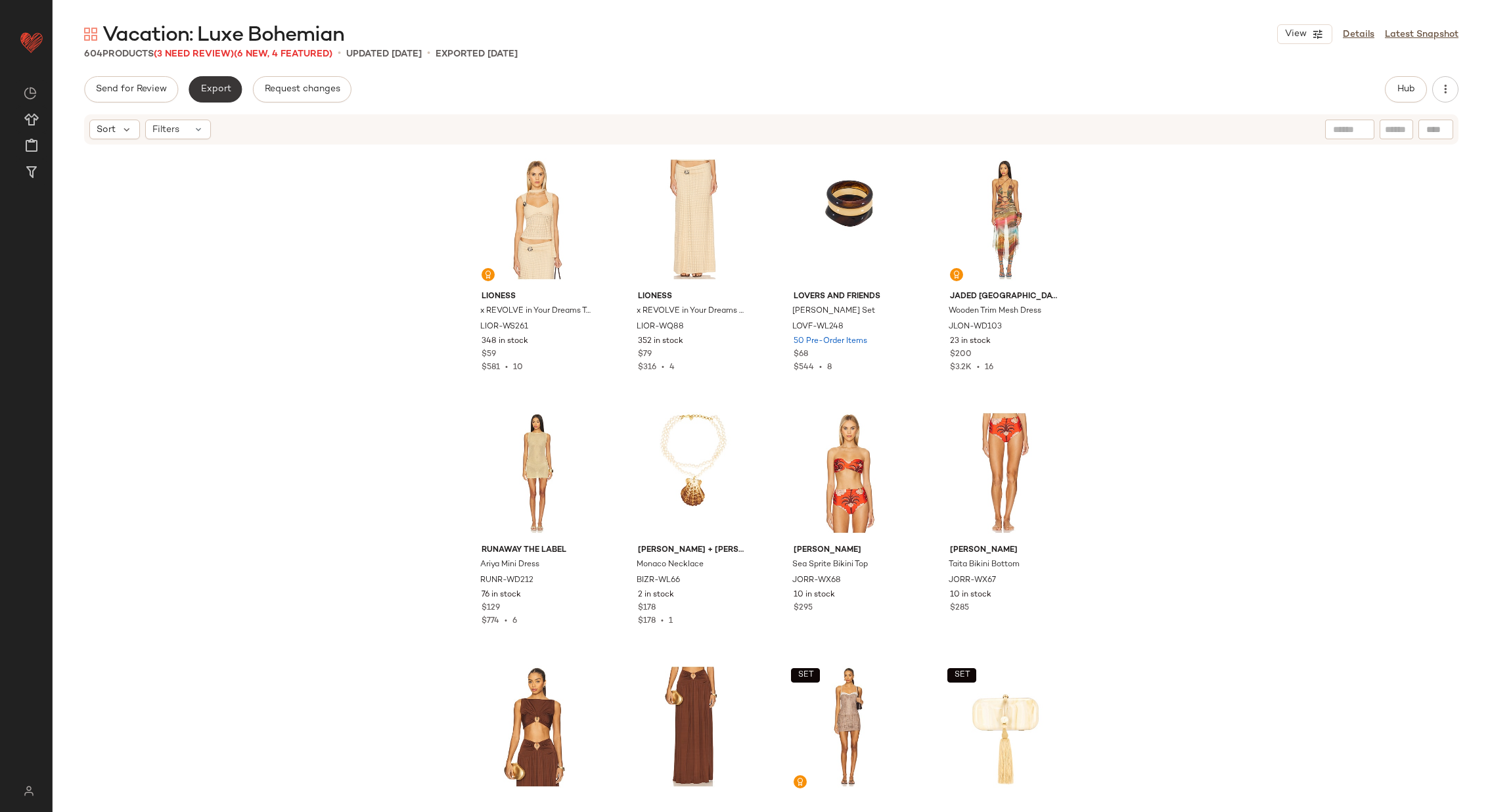
click at [216, 89] on span "Export" at bounding box center [215, 90] width 31 height 11
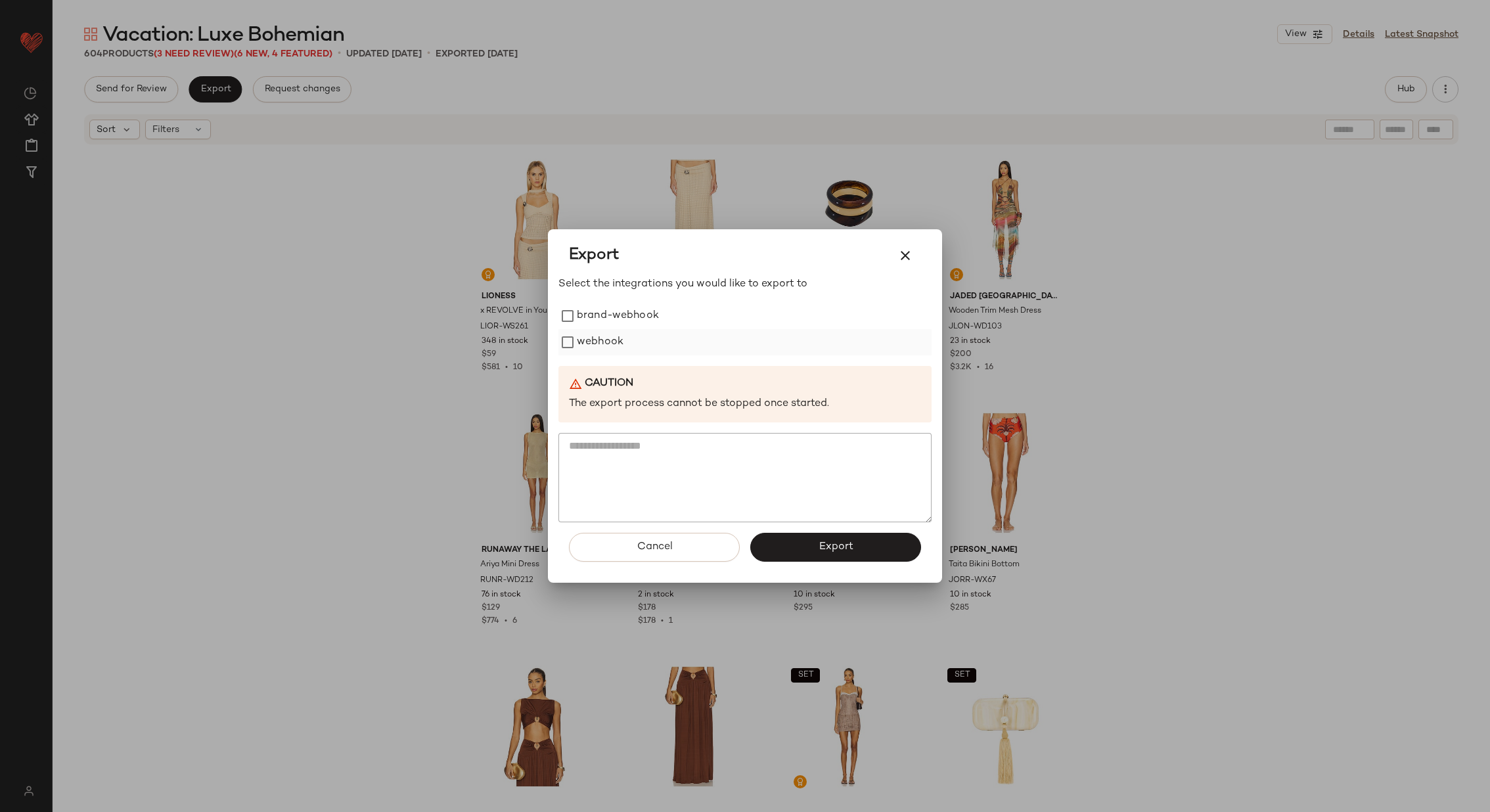
click at [602, 337] on label "webhook" at bounding box center [600, 342] width 47 height 26
click at [819, 546] on span "Export" at bounding box center [835, 547] width 35 height 13
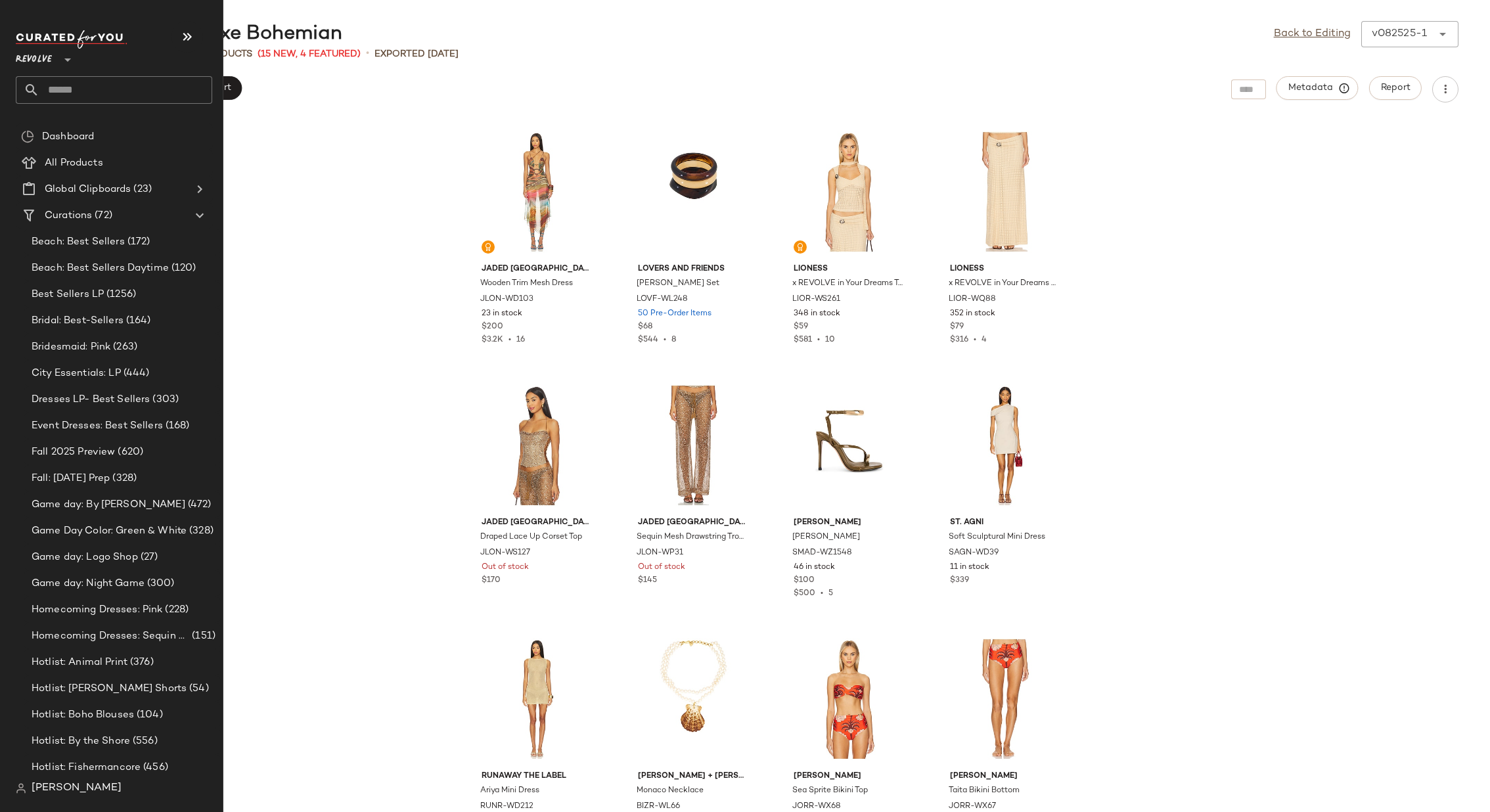
click at [101, 90] on input "text" at bounding box center [126, 90] width 173 height 28
type input "**********"
click at [97, 135] on div "Vacation: Sexy Nights" at bounding box center [114, 127] width 197 height 27
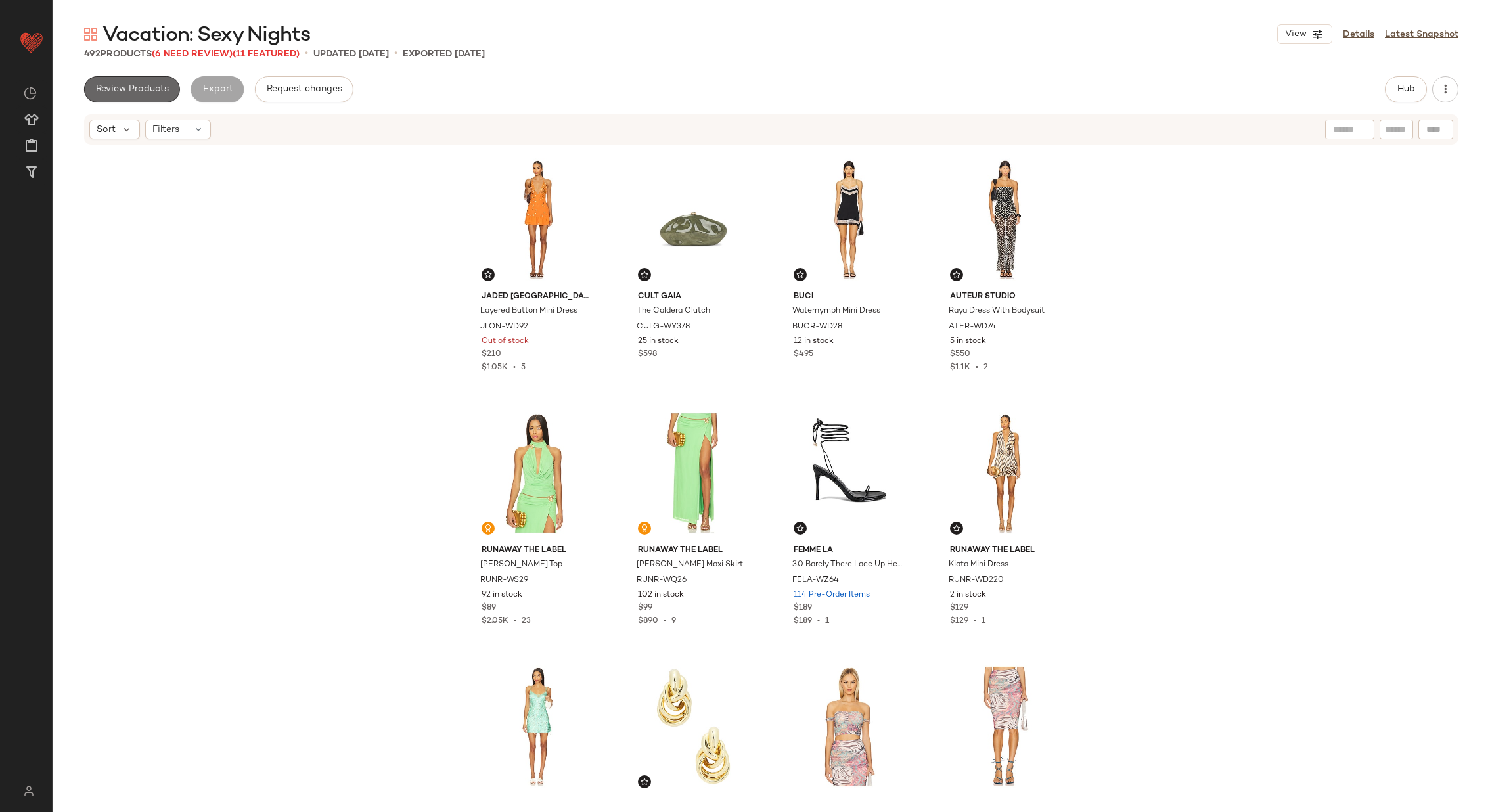
click at [124, 78] on button "Review Products" at bounding box center [132, 89] width 96 height 26
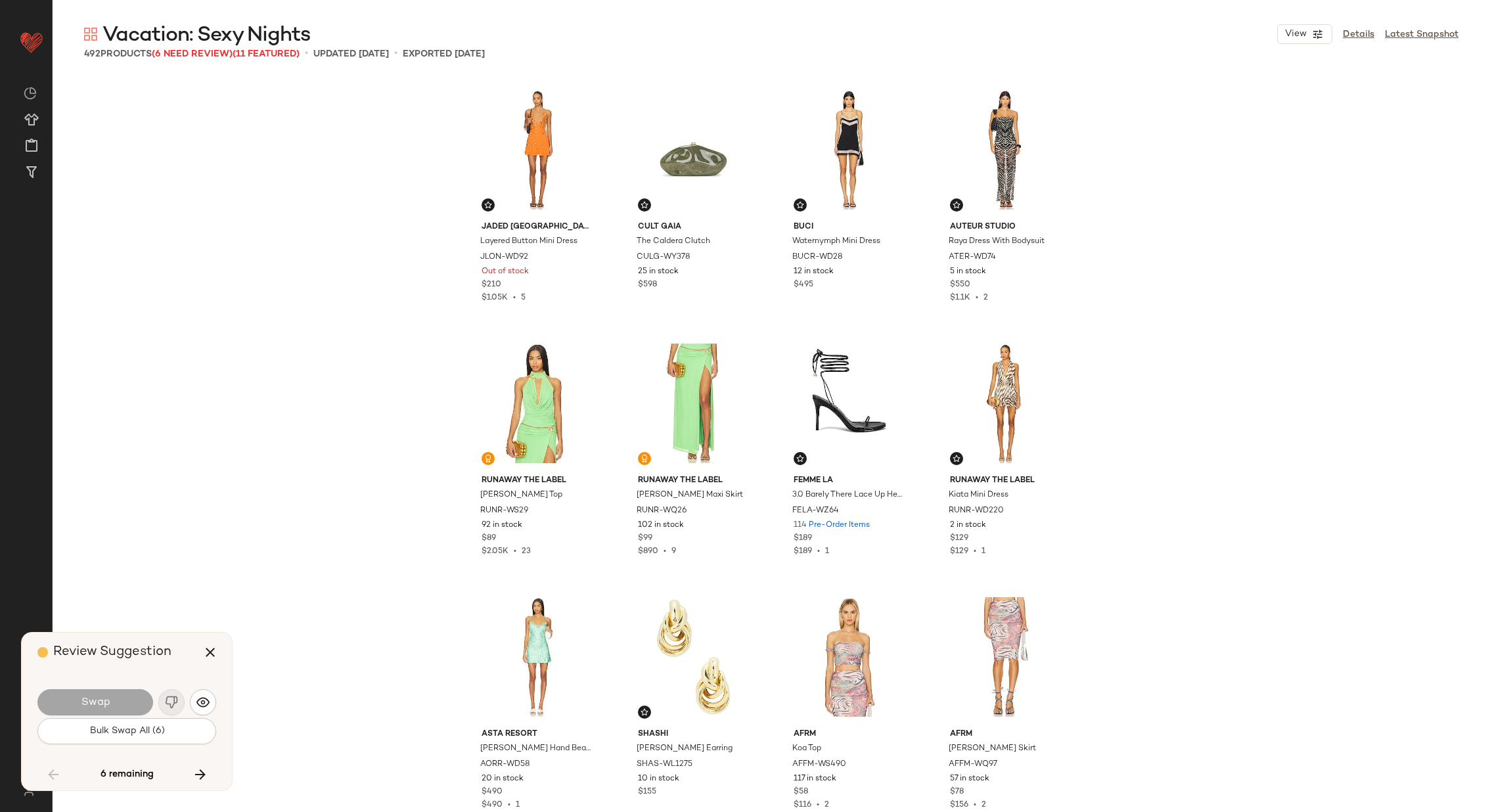
scroll to position [4564, 0]
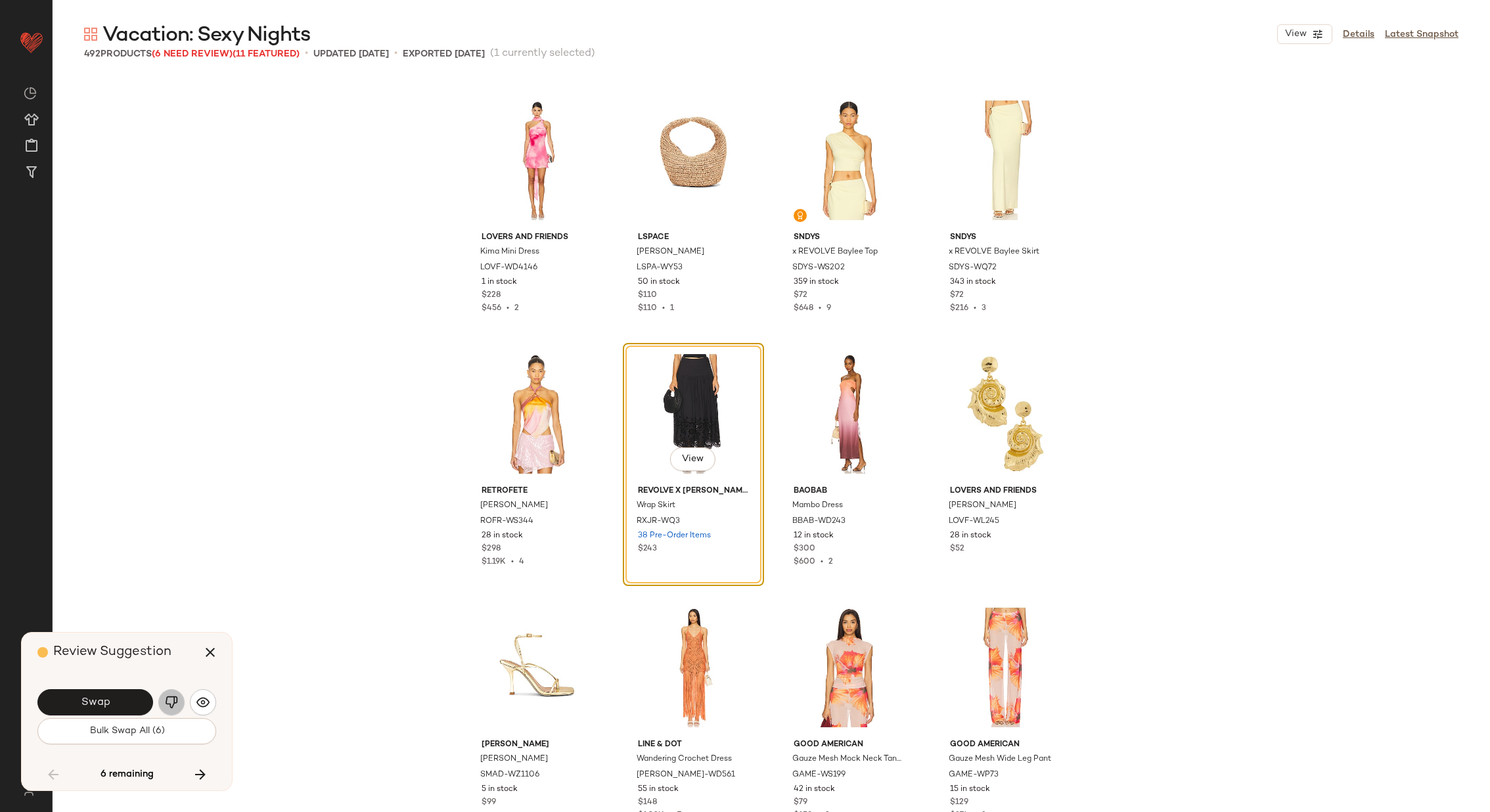
click at [166, 697] on img "button" at bounding box center [171, 702] width 13 height 13
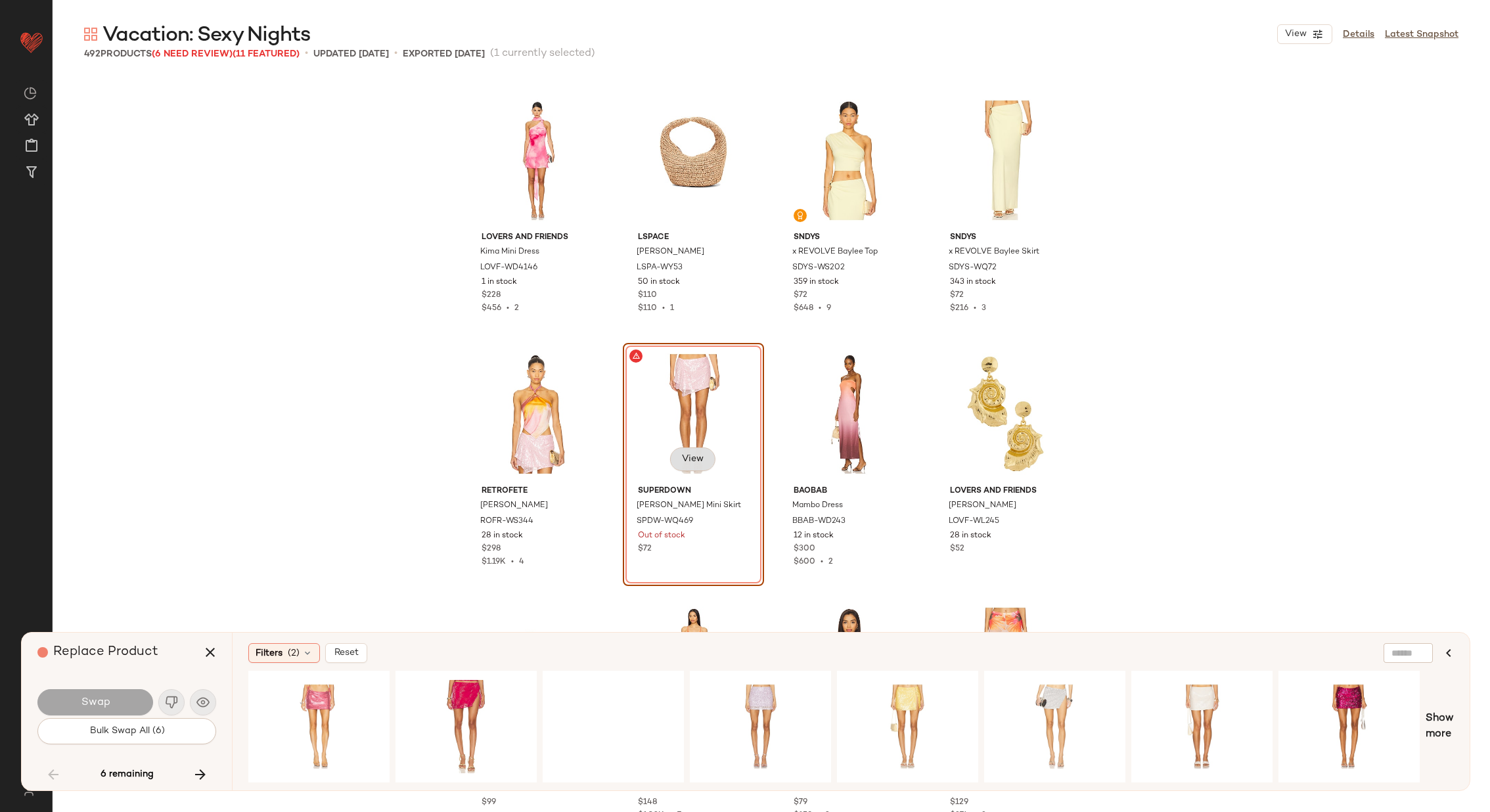
click at [693, 455] on span "View" at bounding box center [692, 459] width 22 height 11
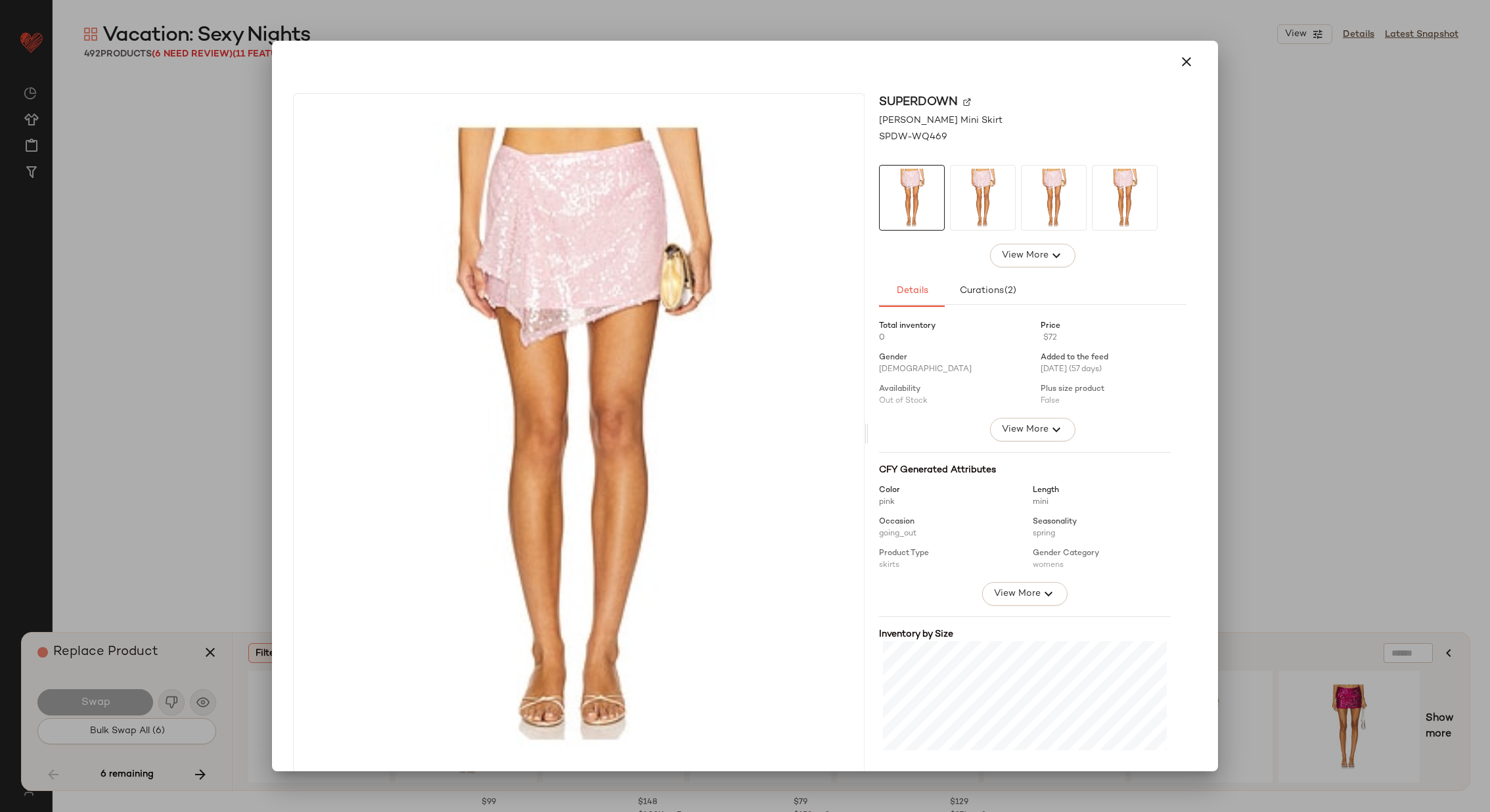
click at [963, 100] on img at bounding box center [967, 101] width 8 height 8
click at [1179, 61] on icon "button" at bounding box center [1187, 62] width 16 height 16
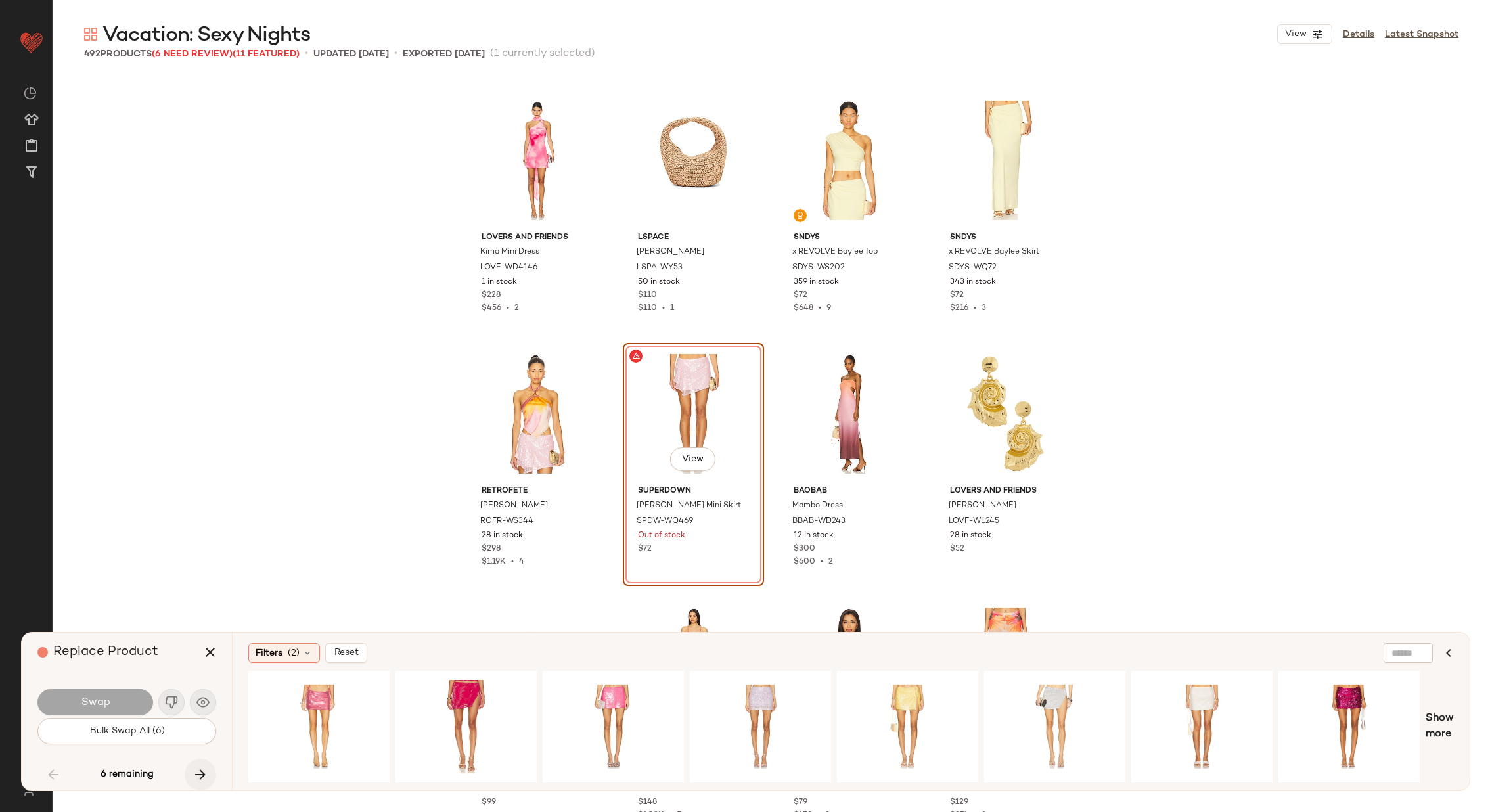
click at [196, 778] on icon "button" at bounding box center [201, 774] width 16 height 16
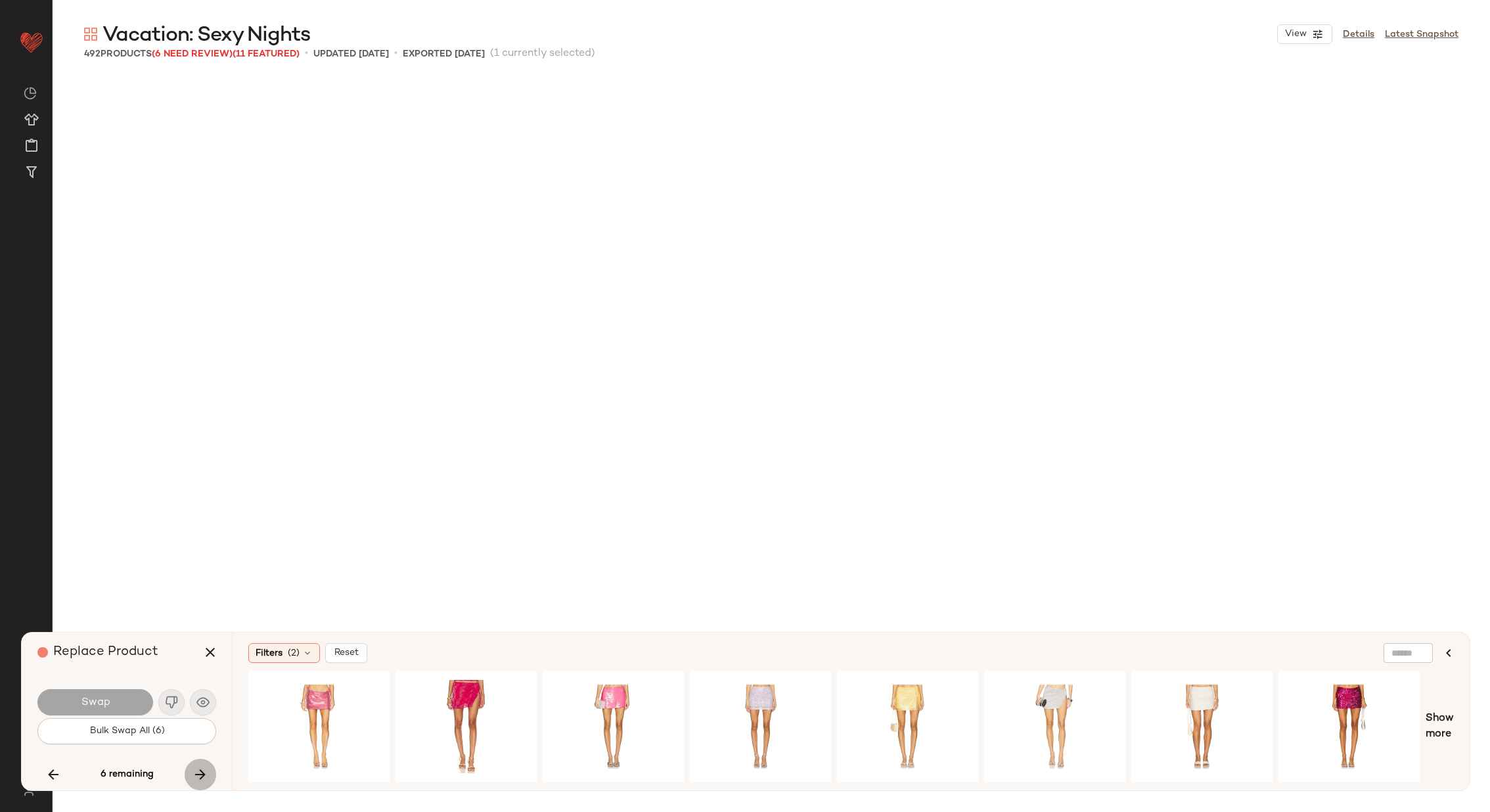
scroll to position [8621, 0]
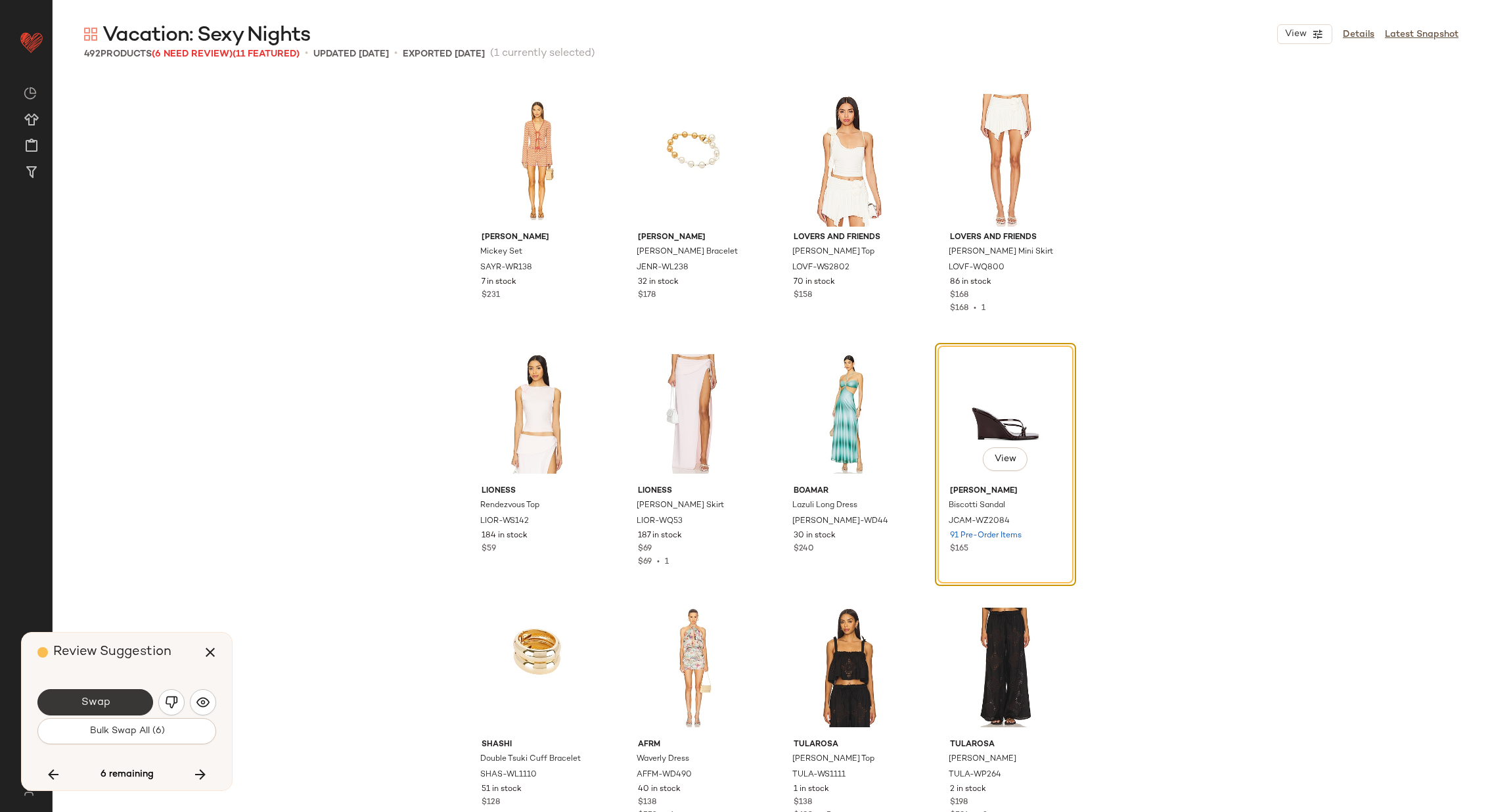
click at [108, 696] on span "Swap" at bounding box center [94, 703] width 30 height 13
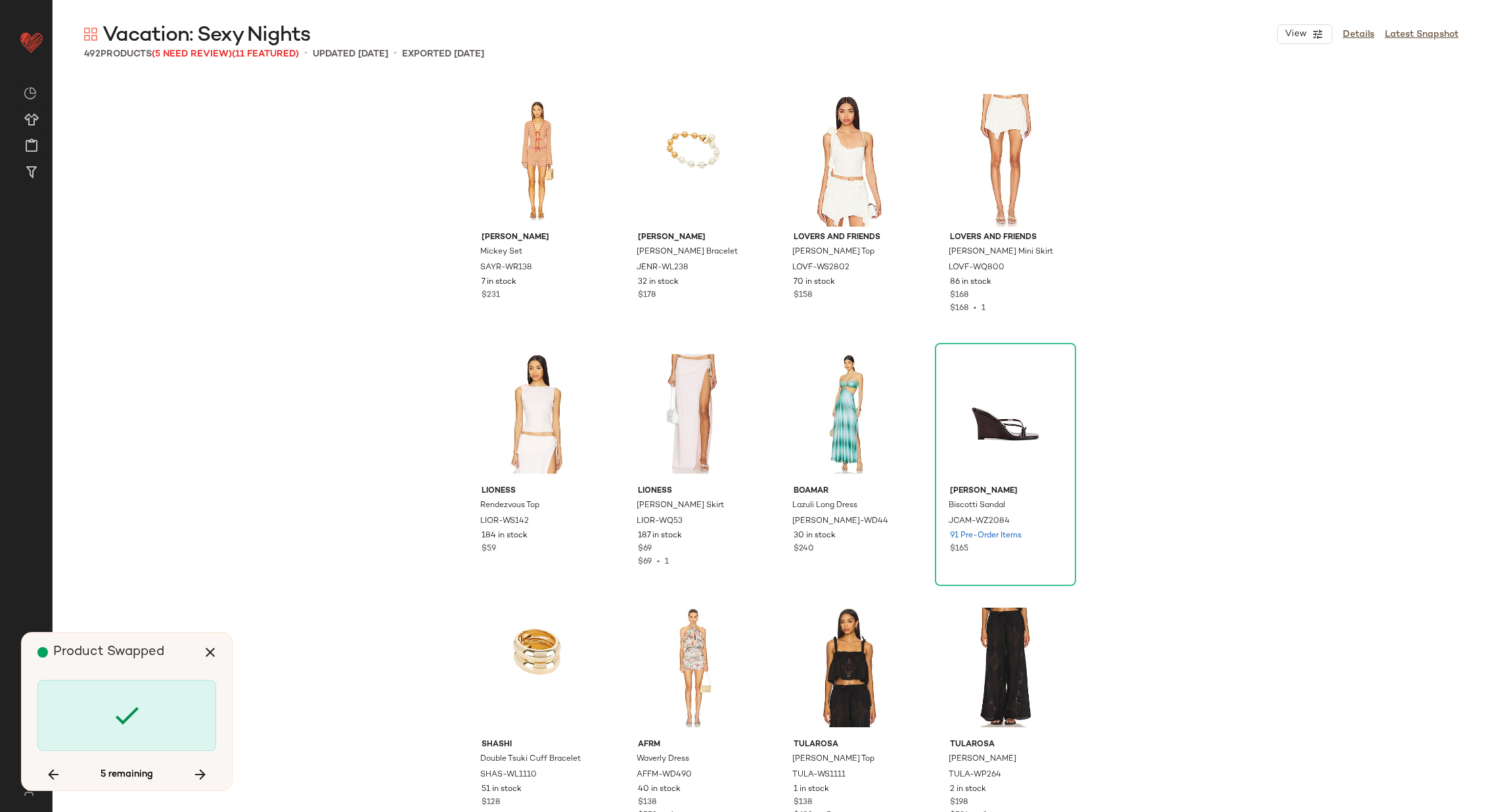
scroll to position [16227, 0]
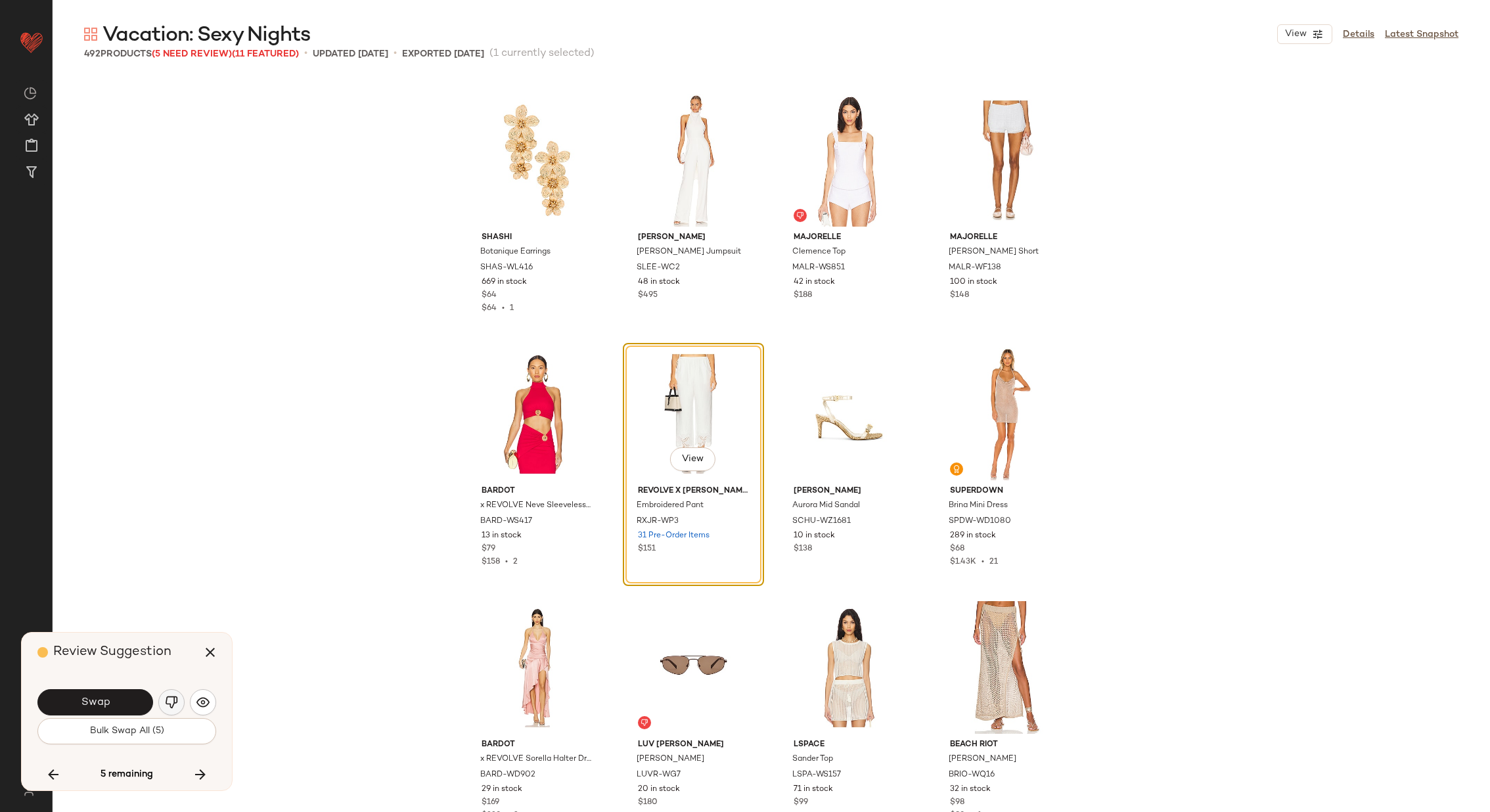
click at [167, 700] on img "button" at bounding box center [171, 702] width 13 height 13
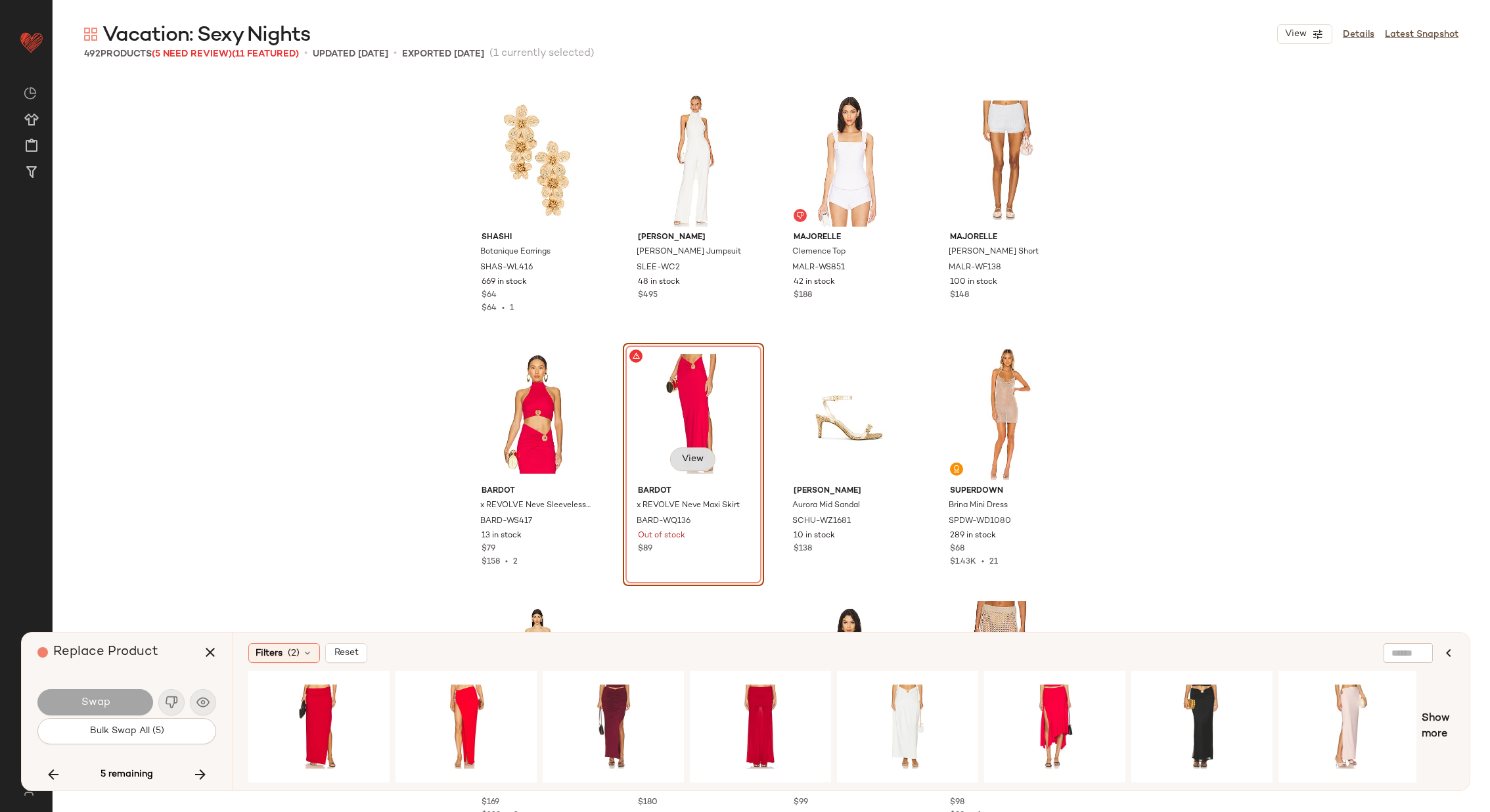
click at [686, 458] on span "View" at bounding box center [692, 459] width 22 height 11
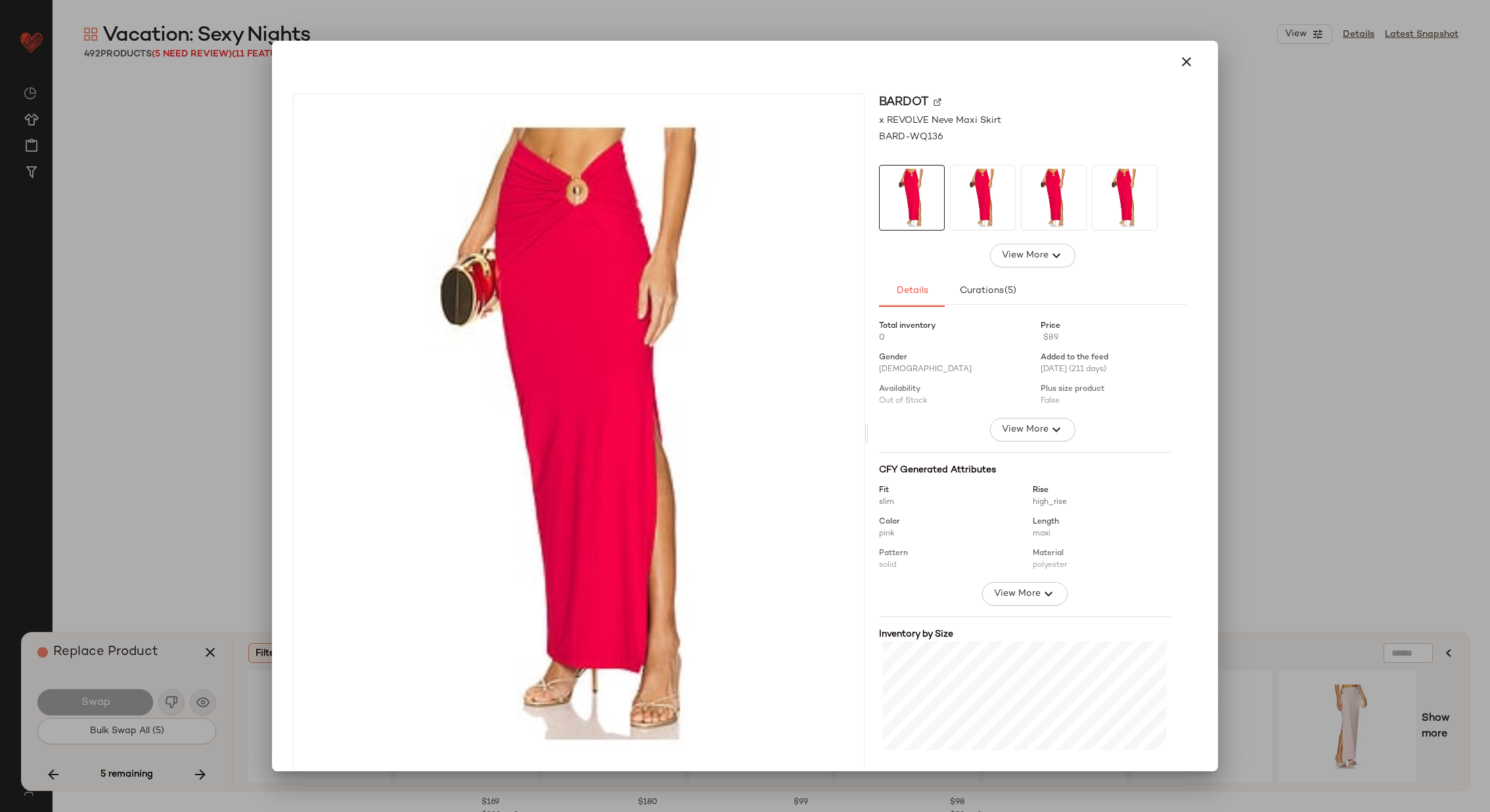
click at [933, 100] on img at bounding box center [937, 101] width 8 height 8
click at [1179, 60] on icon "button" at bounding box center [1187, 62] width 16 height 16
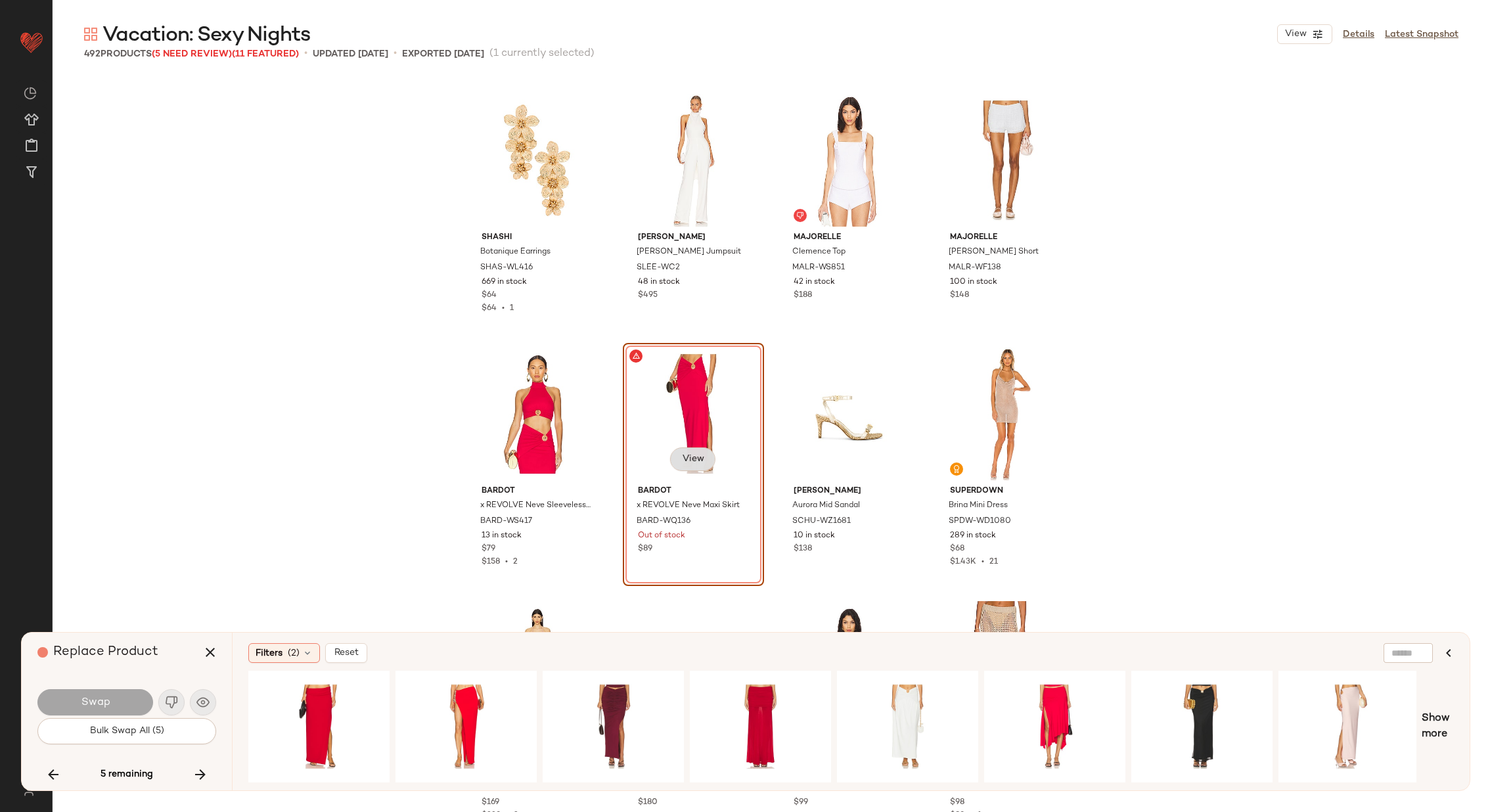
click at [690, 454] on span "View" at bounding box center [692, 459] width 22 height 11
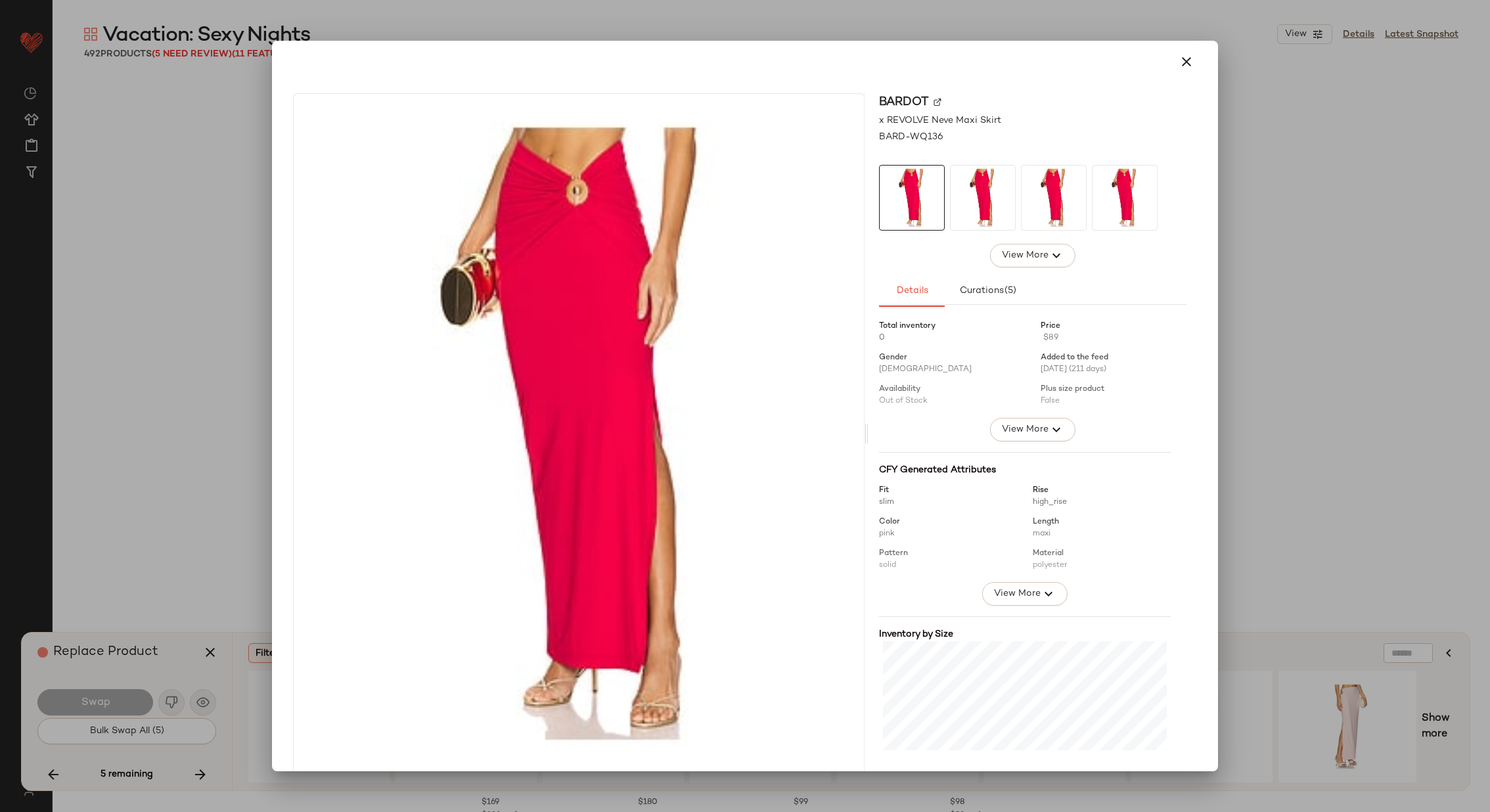
click at [933, 100] on img at bounding box center [937, 101] width 8 height 8
click at [1179, 57] on icon "button" at bounding box center [1187, 62] width 16 height 16
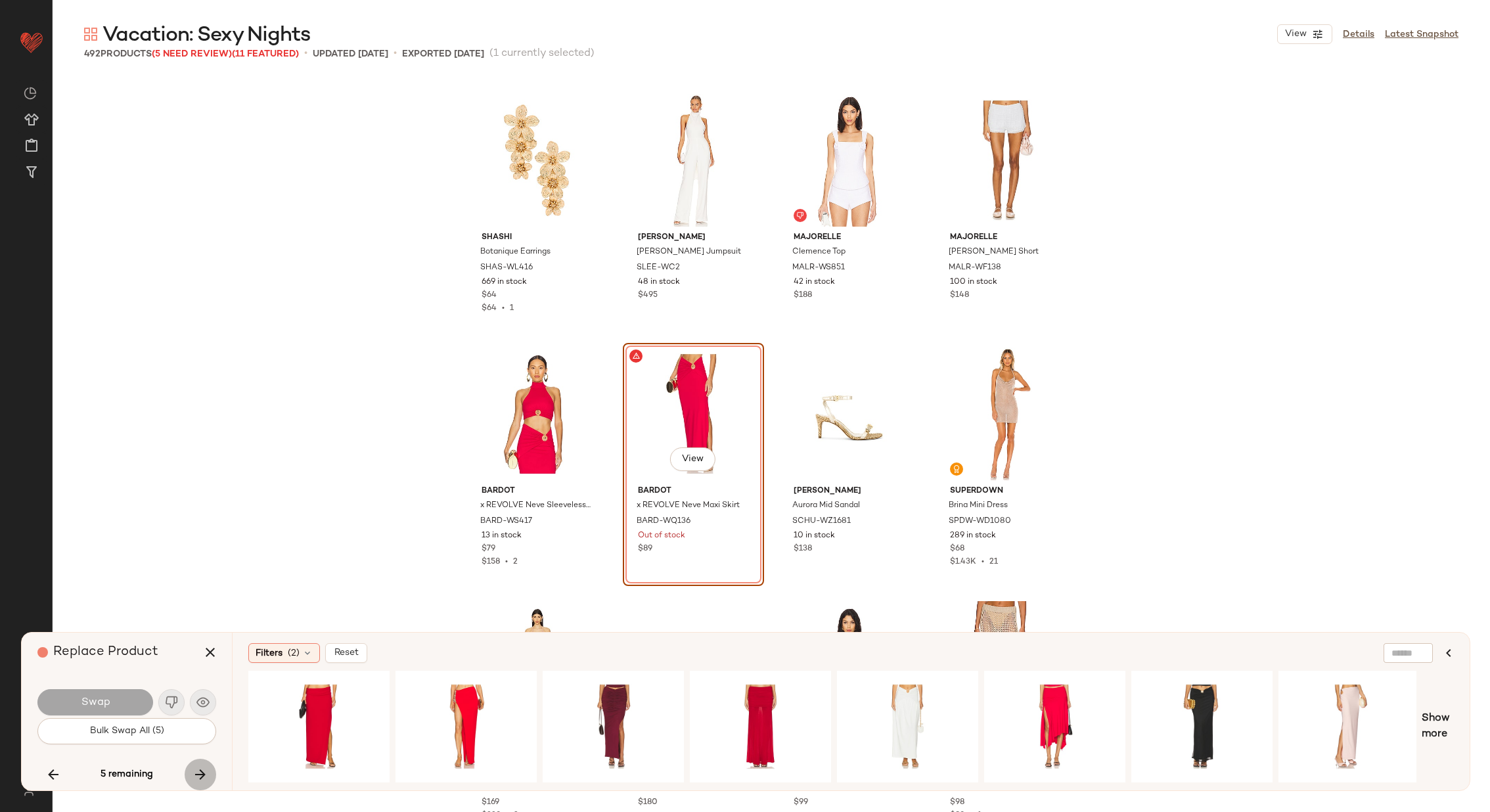
click at [198, 771] on icon "button" at bounding box center [201, 774] width 16 height 16
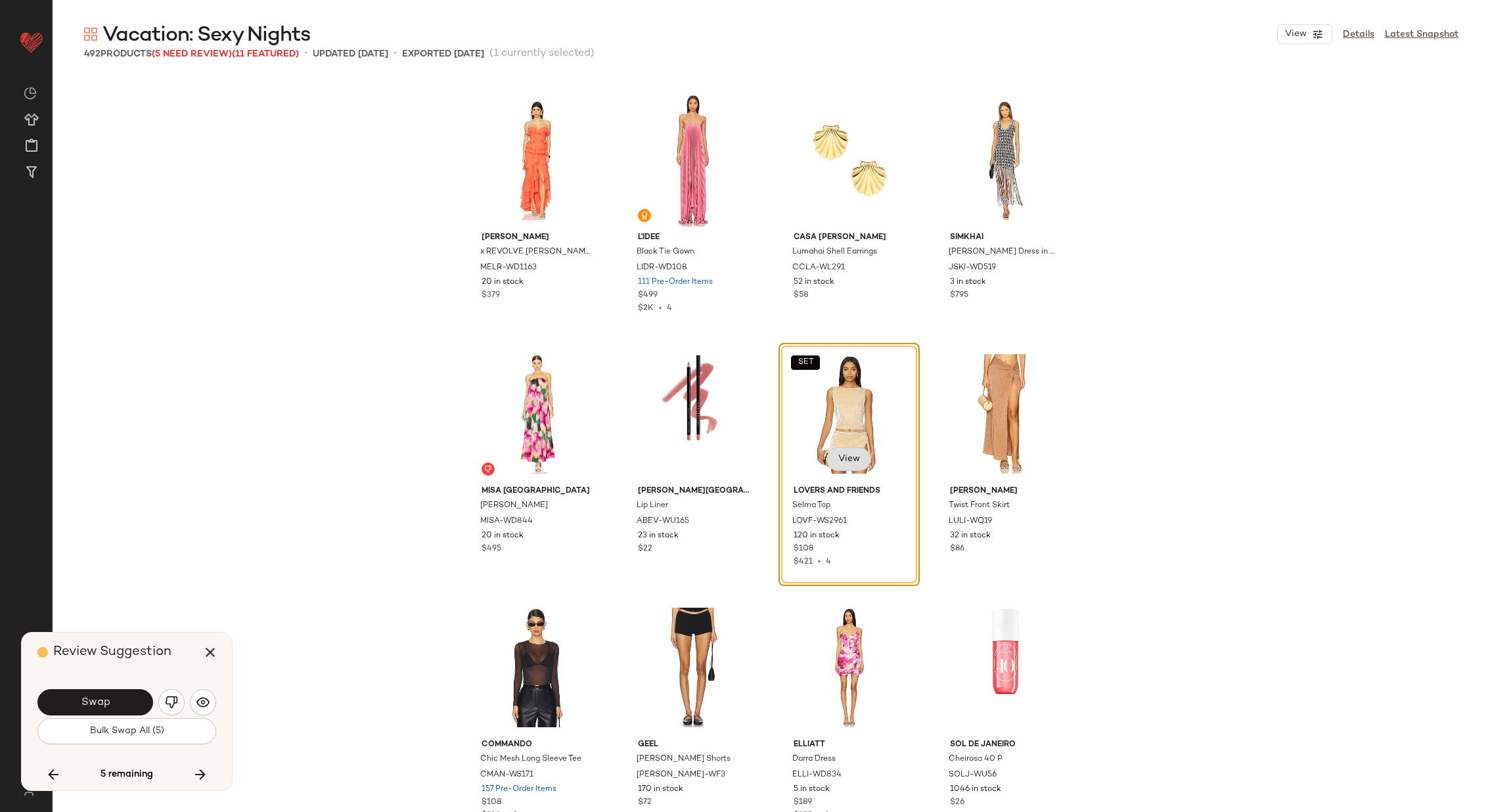
click at [837, 461] on span "View" at bounding box center [848, 459] width 22 height 11
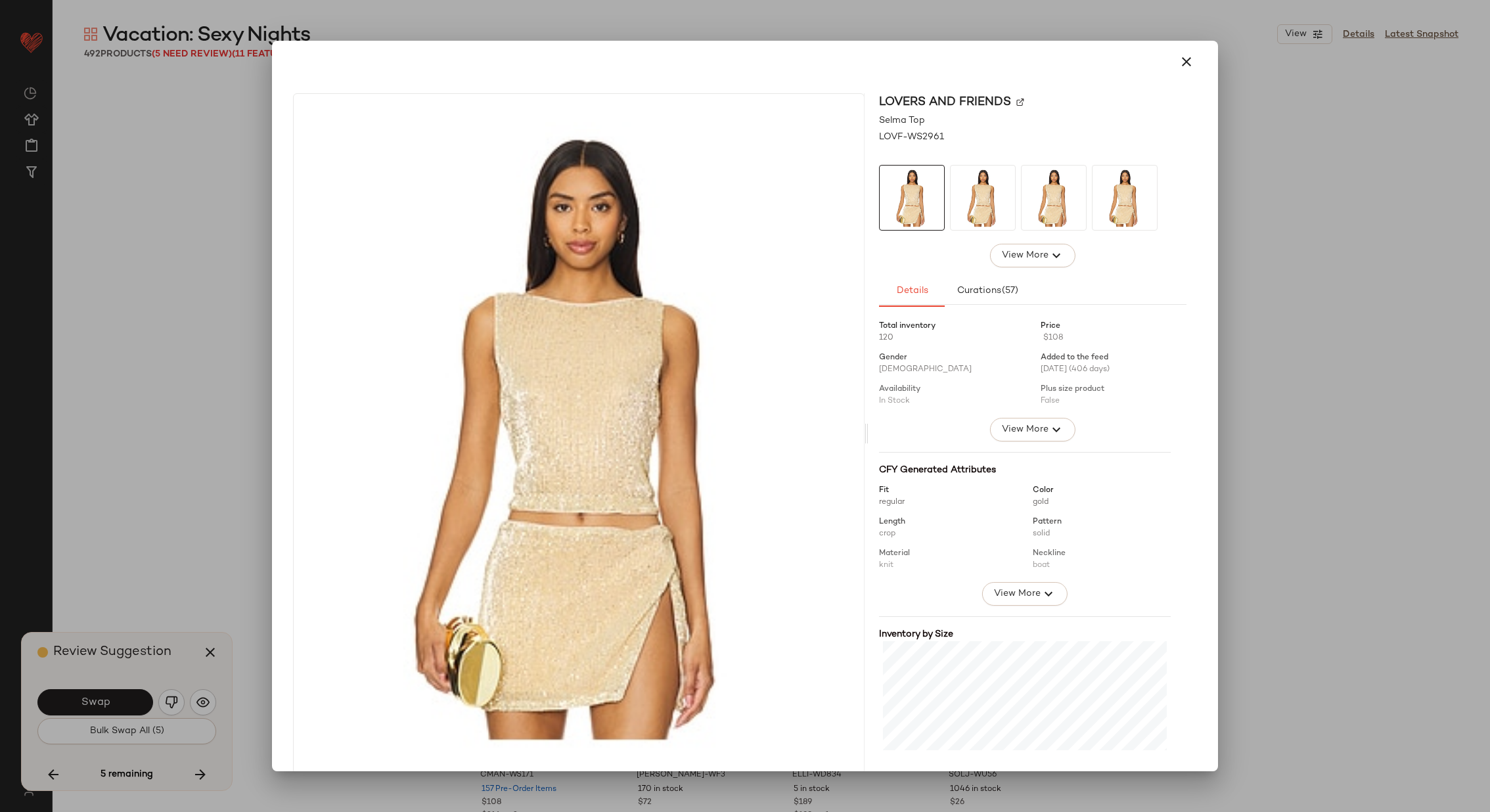
click at [1017, 100] on img at bounding box center [1021, 101] width 8 height 8
click at [1179, 65] on icon "button" at bounding box center [1187, 62] width 16 height 16
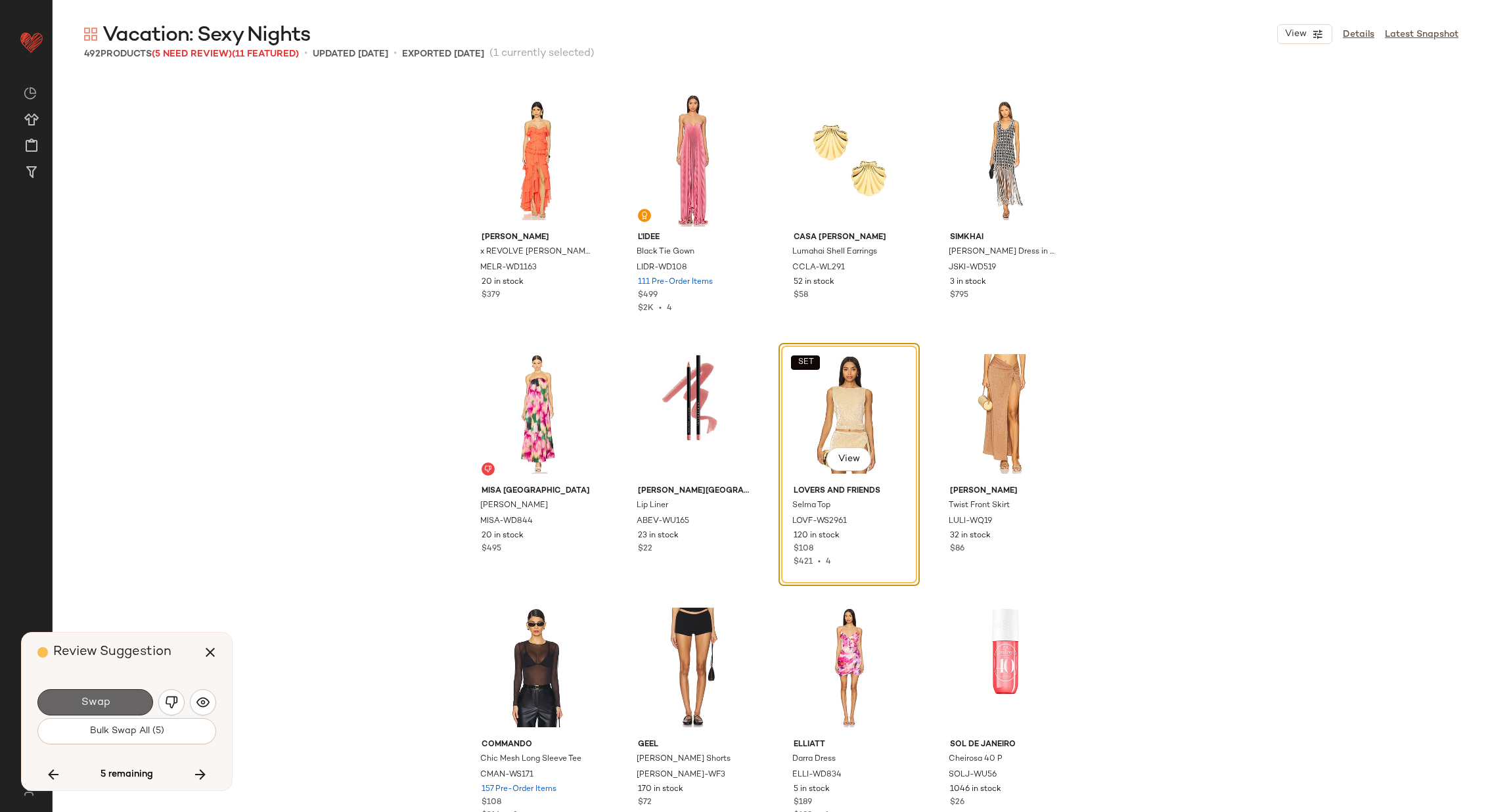
click at [102, 696] on span "Swap" at bounding box center [94, 703] width 30 height 13
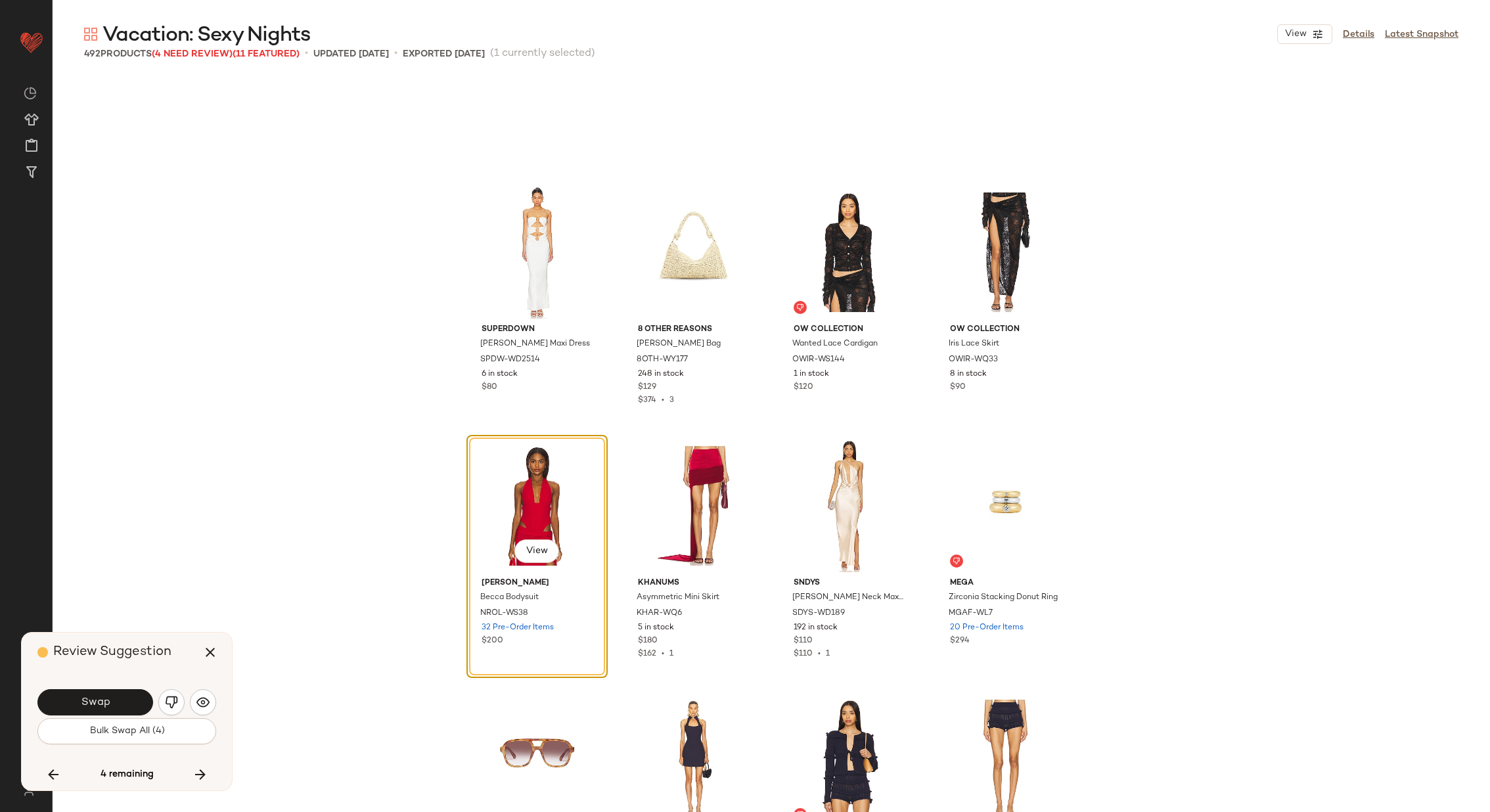
scroll to position [22725, 0]
click at [167, 705] on img "button" at bounding box center [171, 702] width 13 height 13
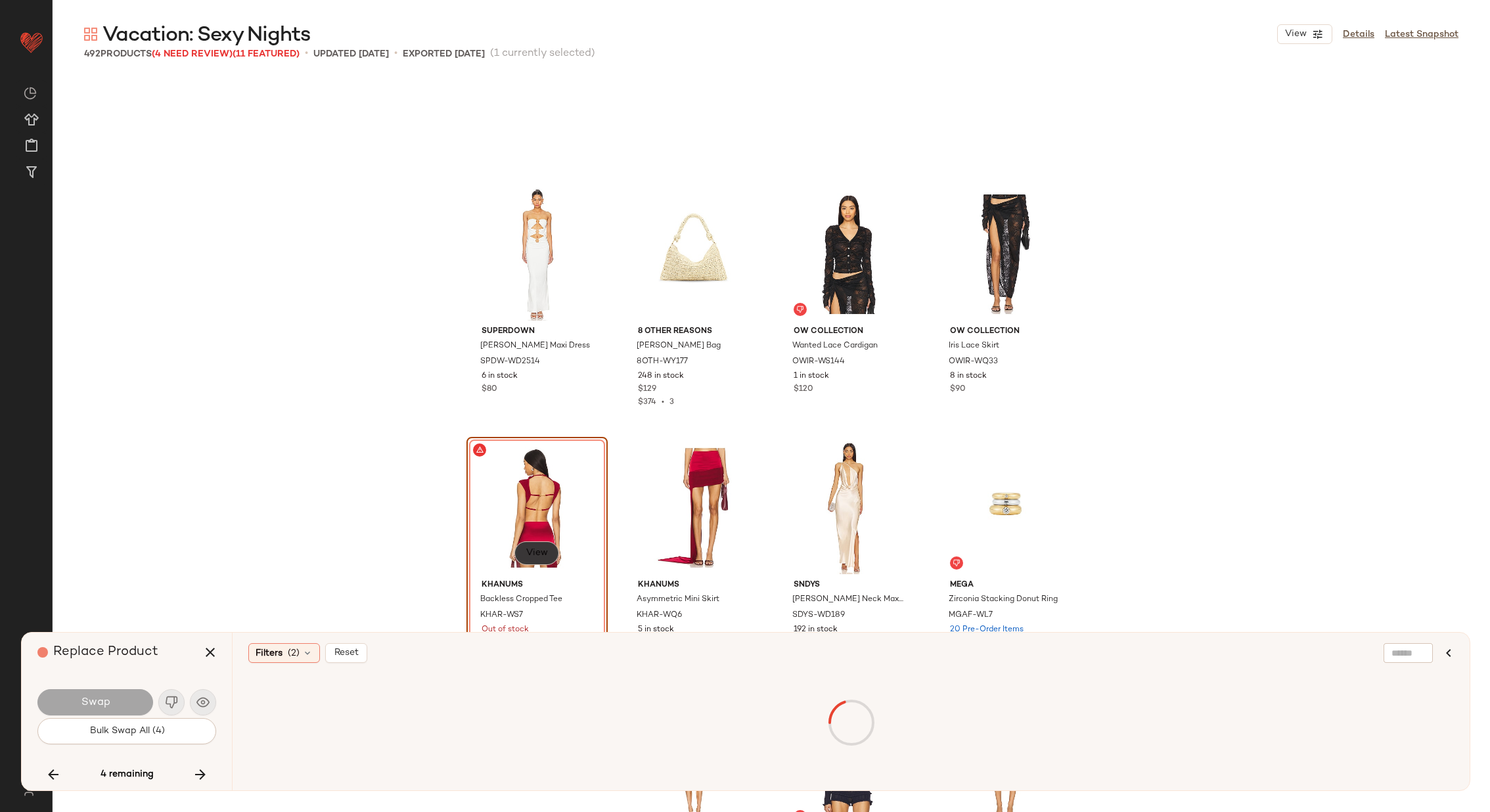
click at [534, 552] on span "View" at bounding box center [537, 554] width 22 height 11
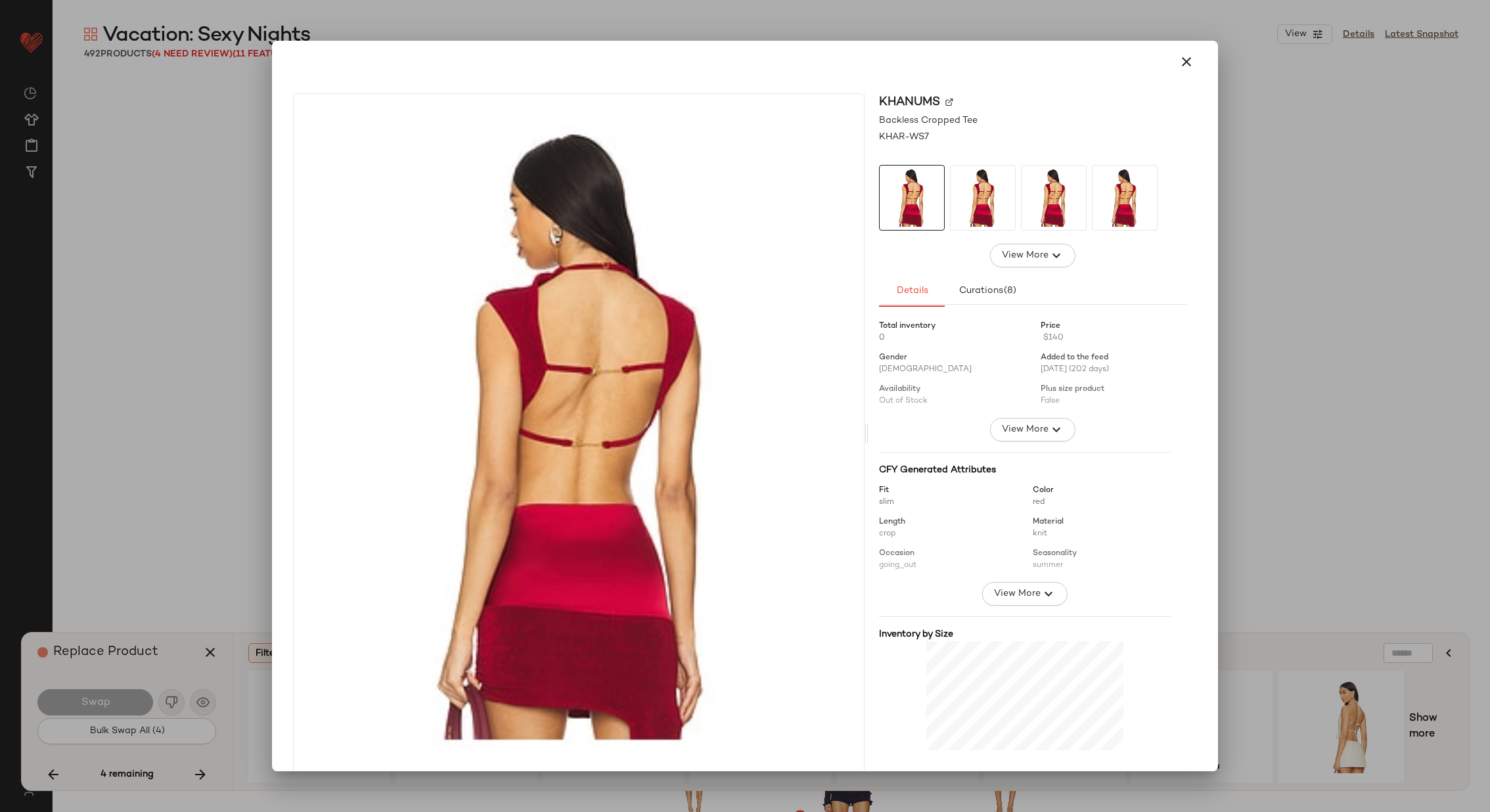
click at [945, 101] on img at bounding box center [949, 101] width 8 height 8
click at [1179, 57] on icon "button" at bounding box center [1187, 62] width 16 height 16
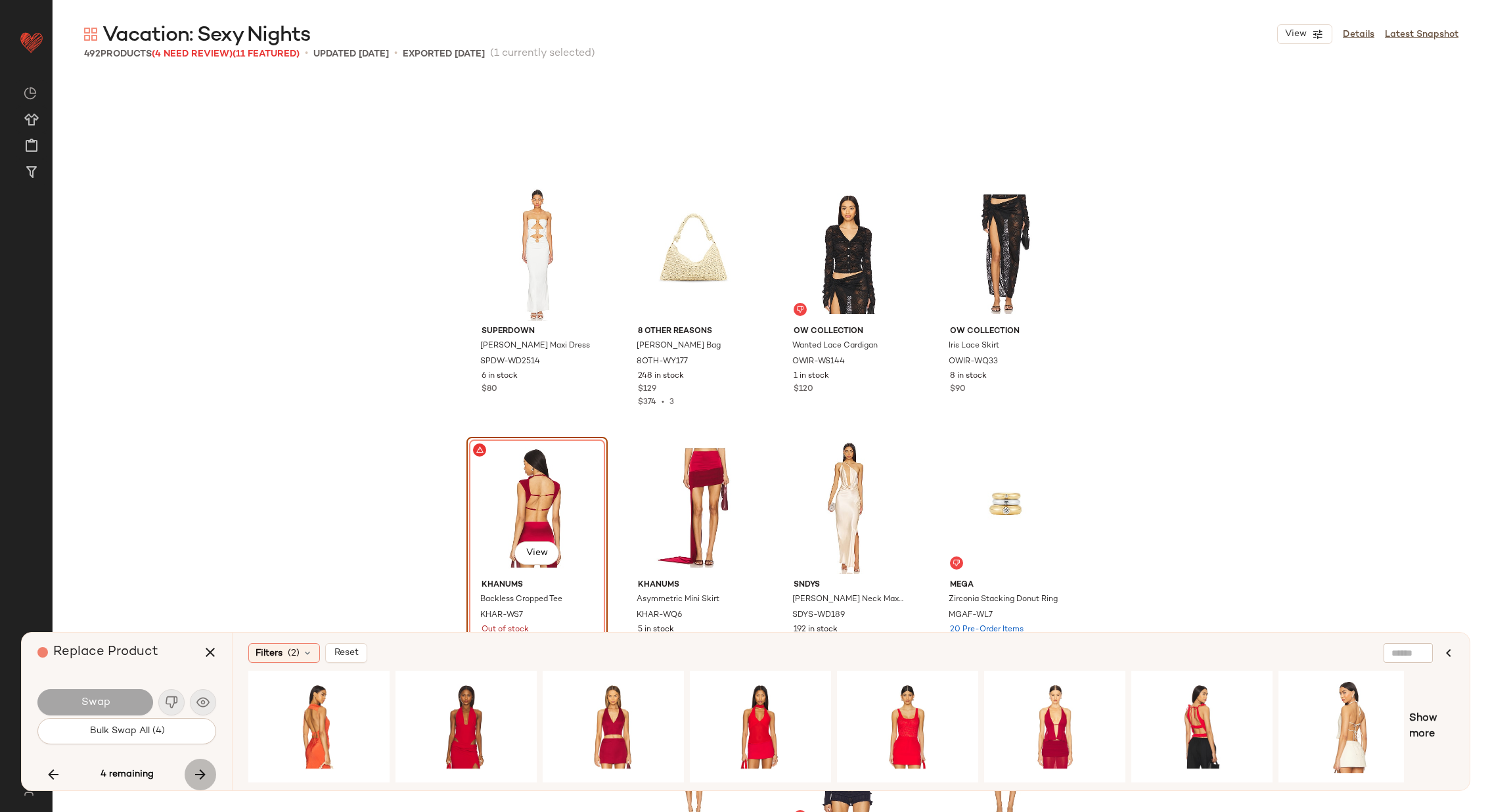
click at [202, 767] on icon "button" at bounding box center [201, 774] width 16 height 16
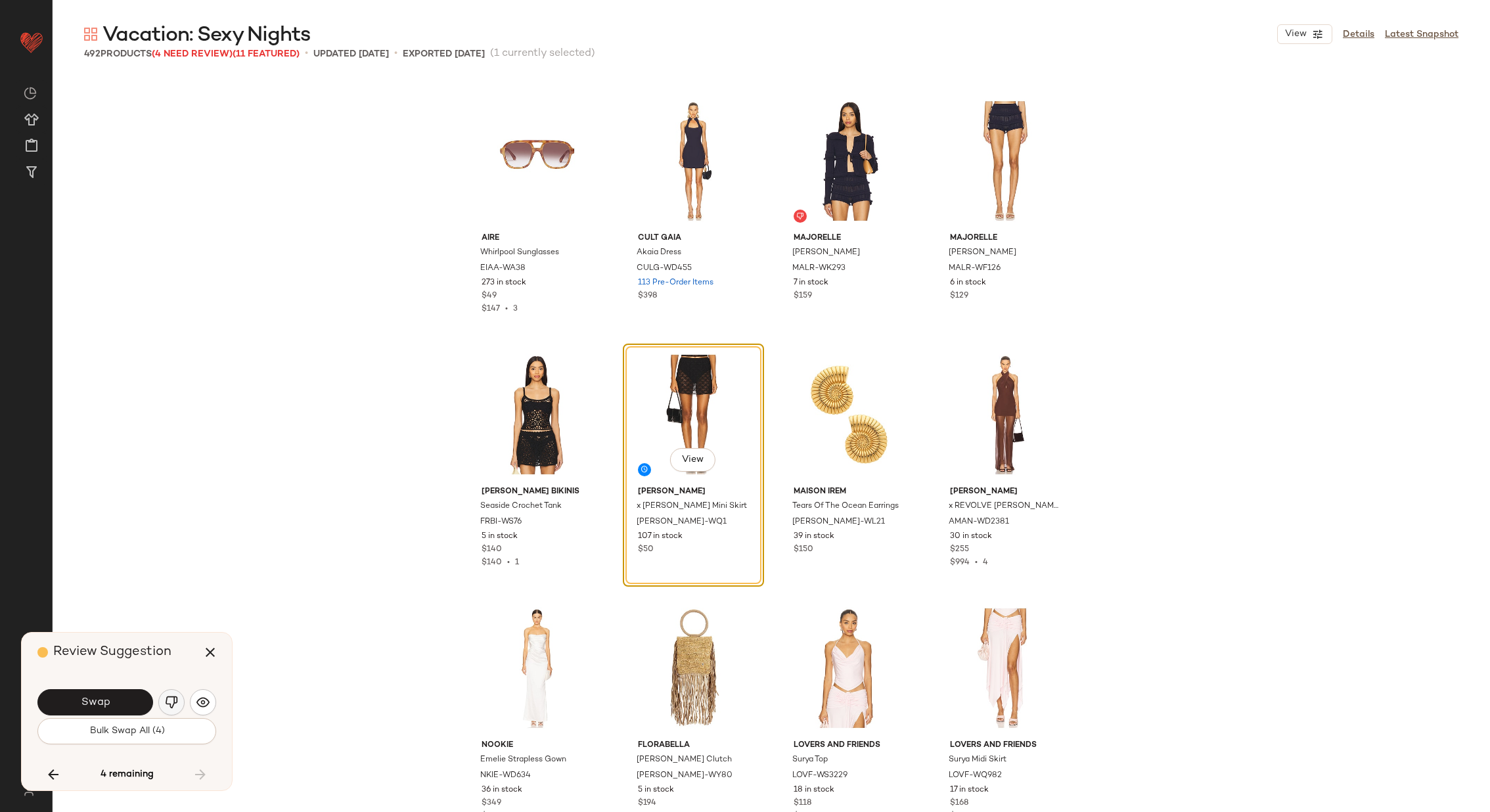
click at [171, 703] on img "button" at bounding box center [171, 702] width 13 height 13
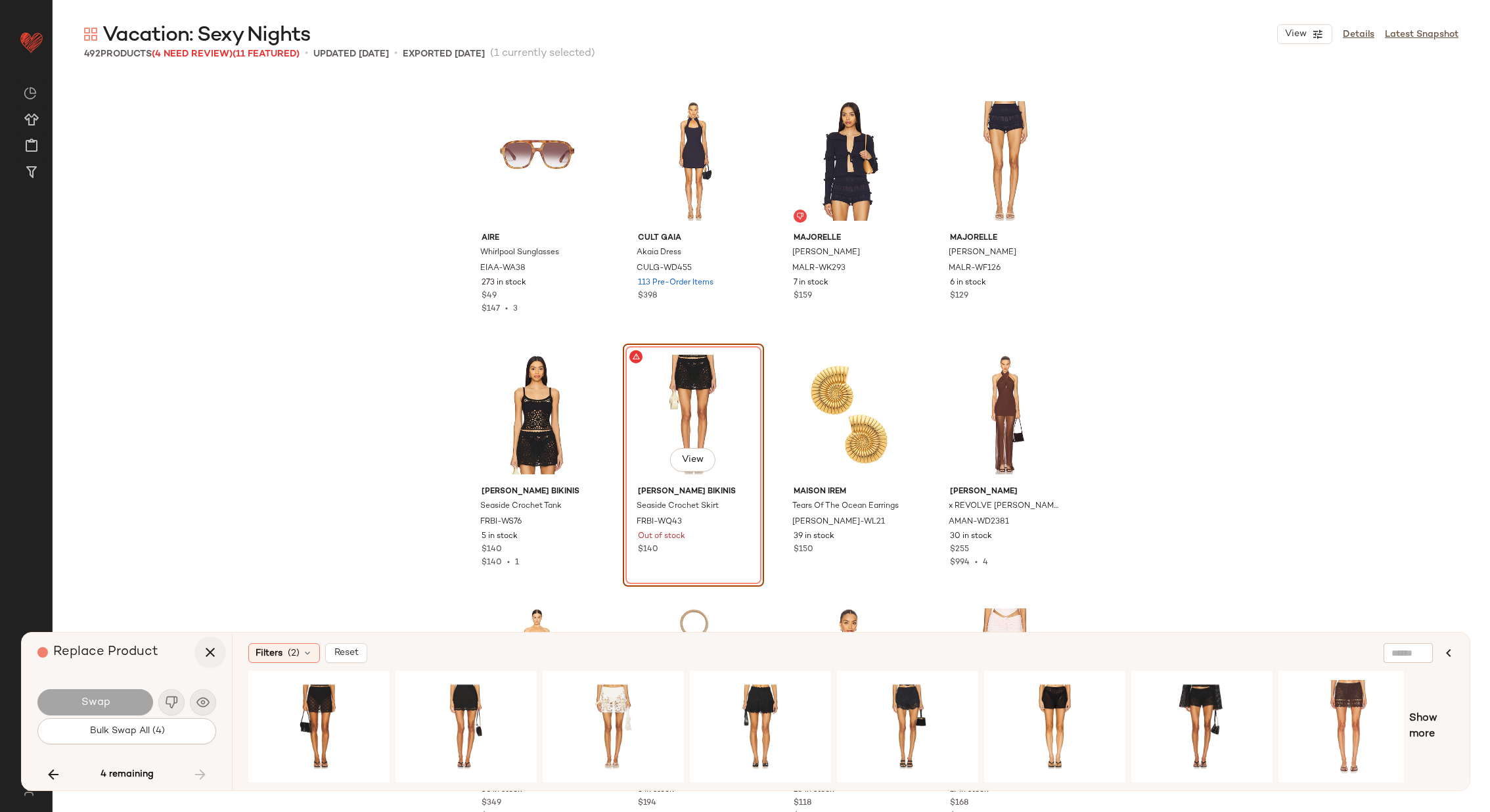
click at [210, 647] on icon "button" at bounding box center [210, 652] width 16 height 16
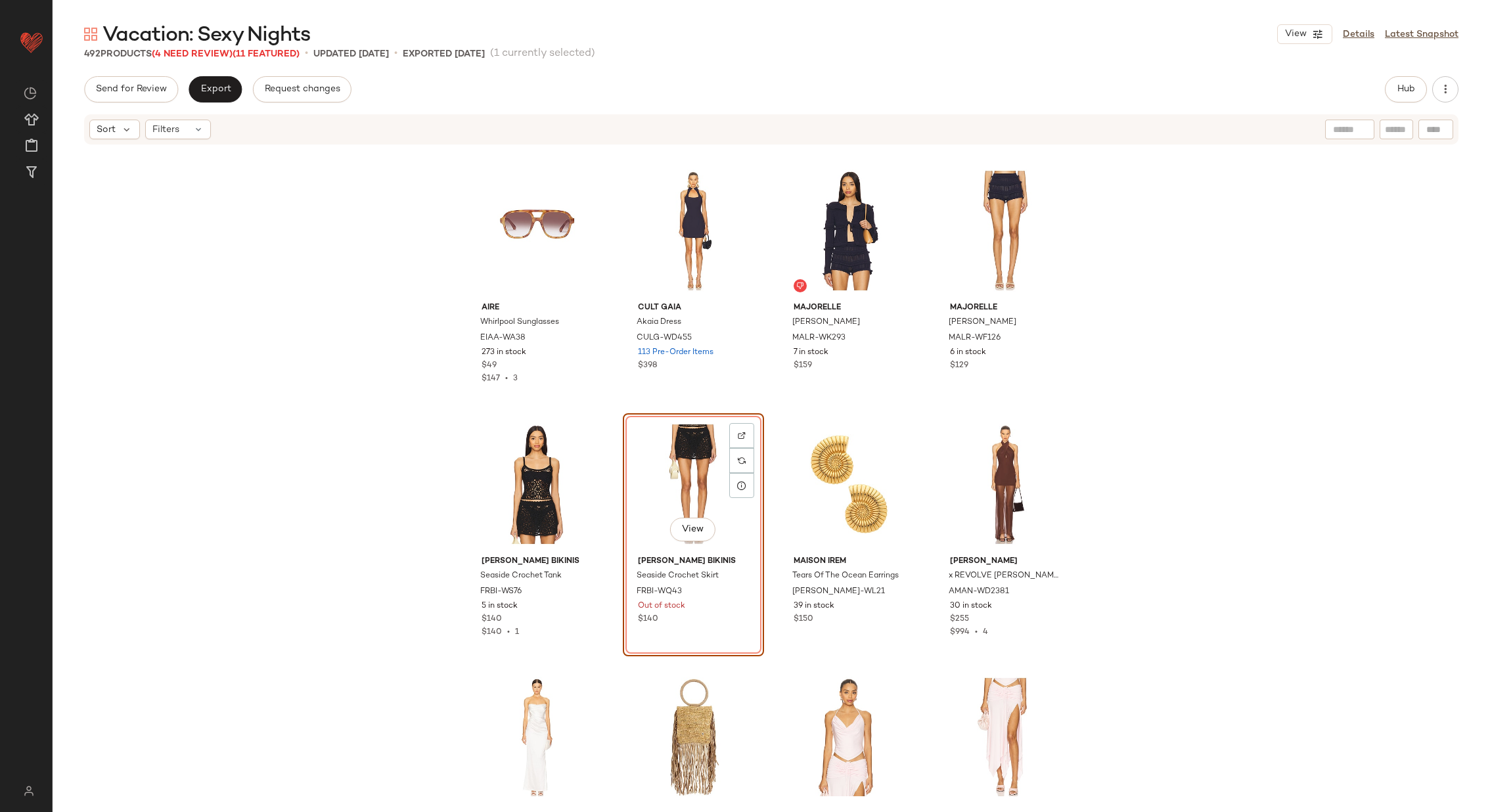
click at [1441, 129] on div at bounding box center [1436, 129] width 35 height 20
paste input "********"
type input "********"
click at [1401, 87] on span "Hub" at bounding box center [1406, 90] width 18 height 11
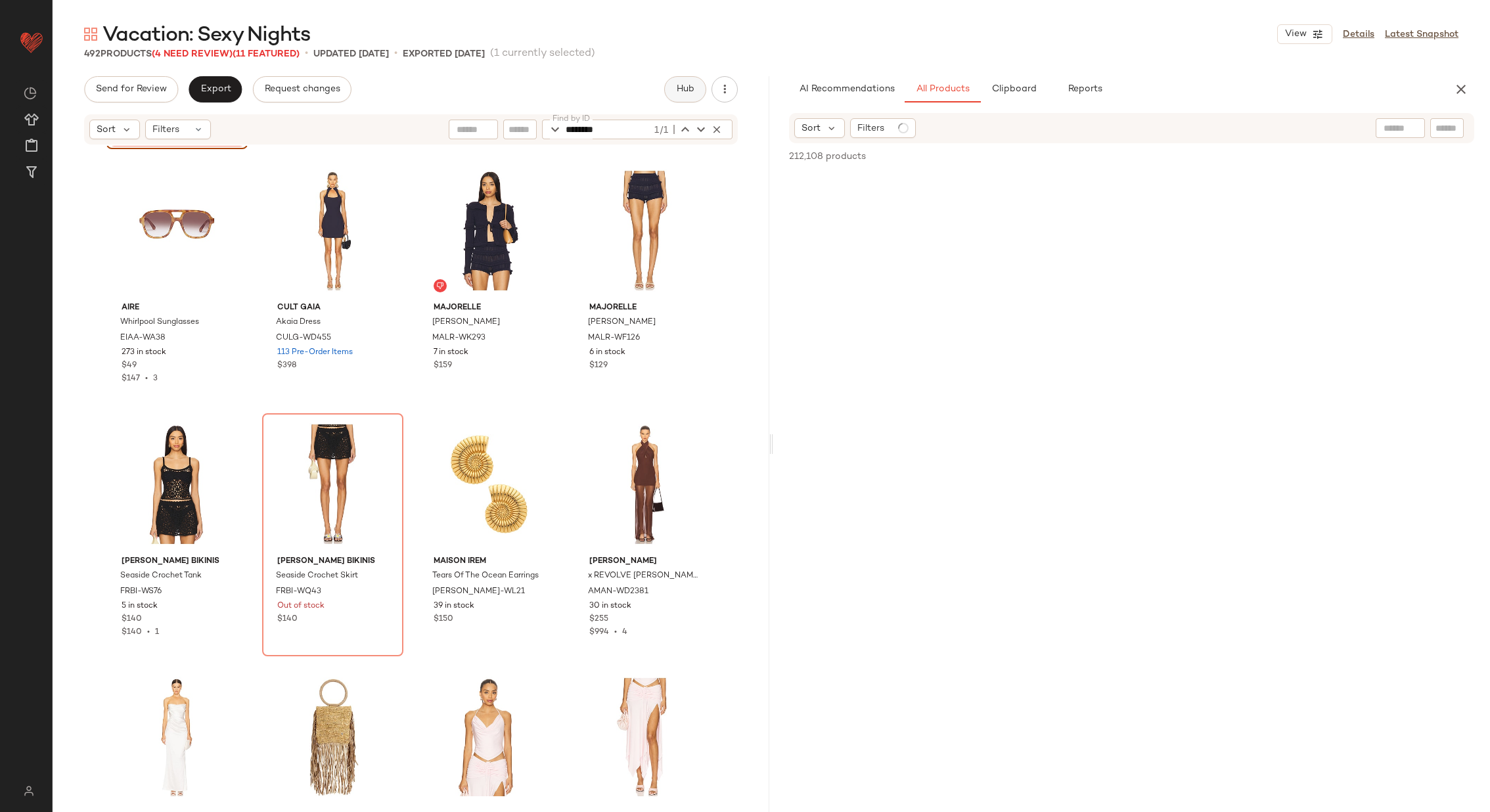
scroll to position [22819, 0]
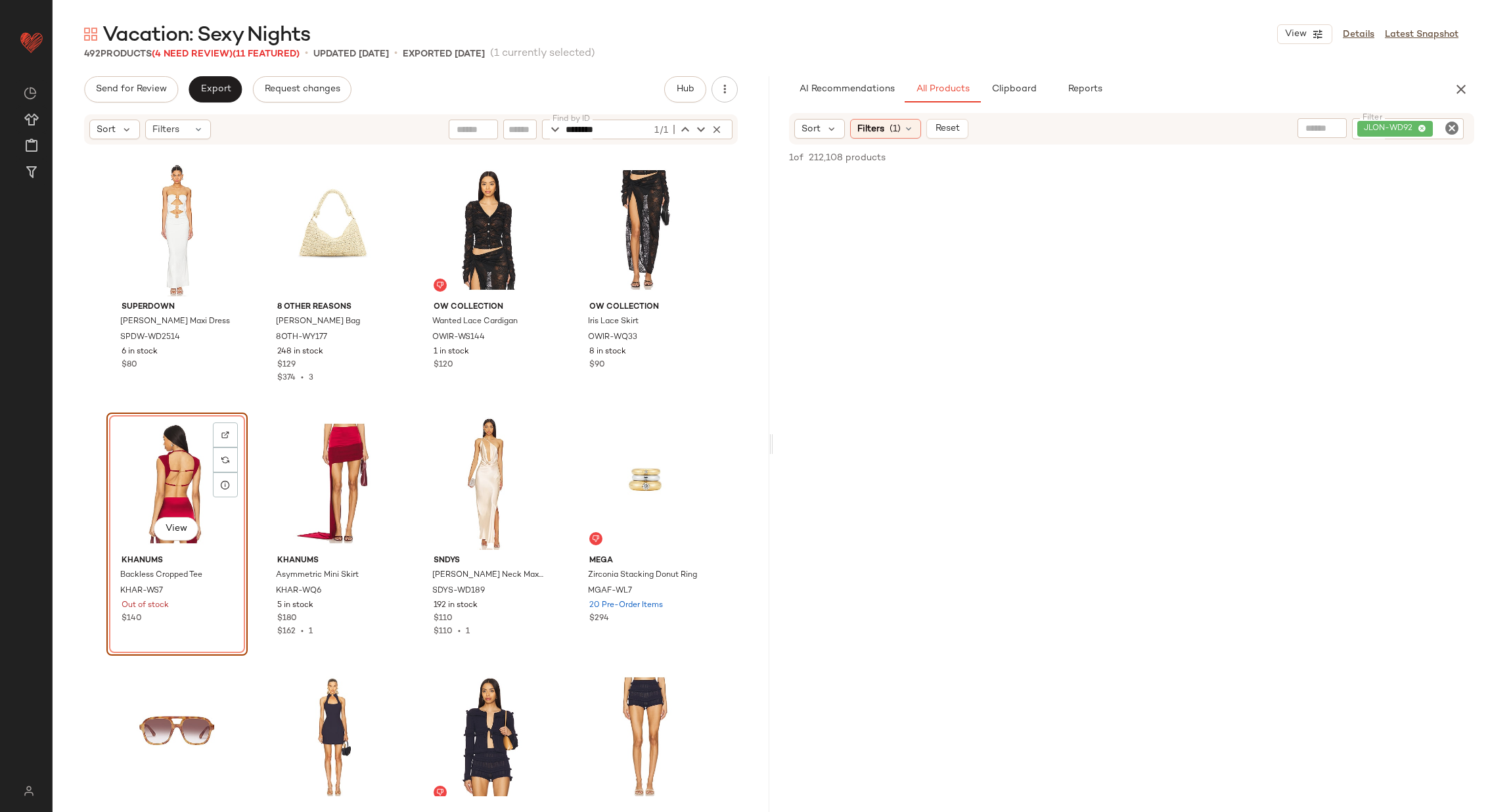
click at [1452, 127] on icon "Clear Filter" at bounding box center [1452, 128] width 16 height 16
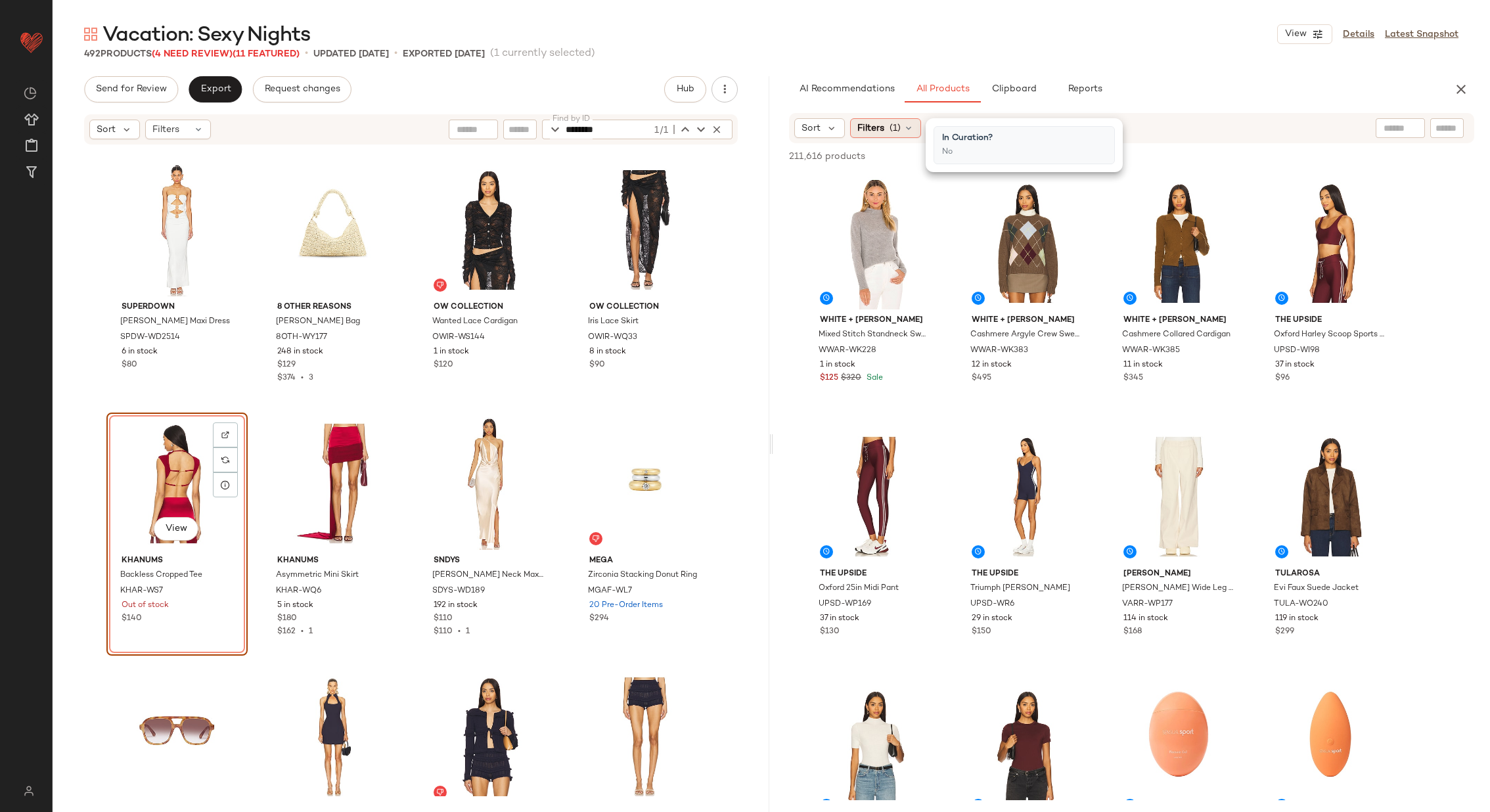
click at [904, 128] on icon at bounding box center [909, 128] width 11 height 11
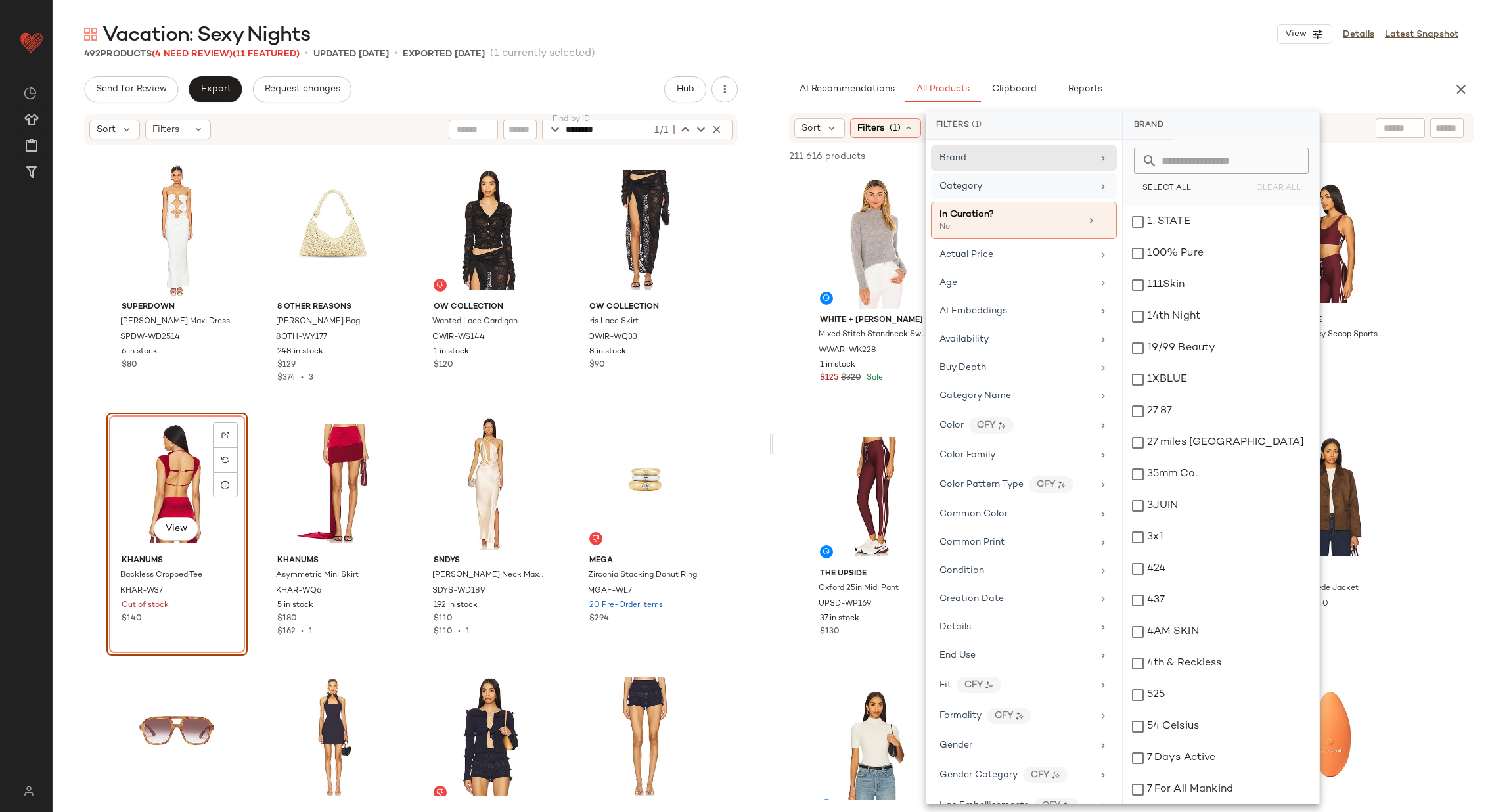
click at [1061, 184] on div "Category" at bounding box center [1016, 186] width 153 height 13
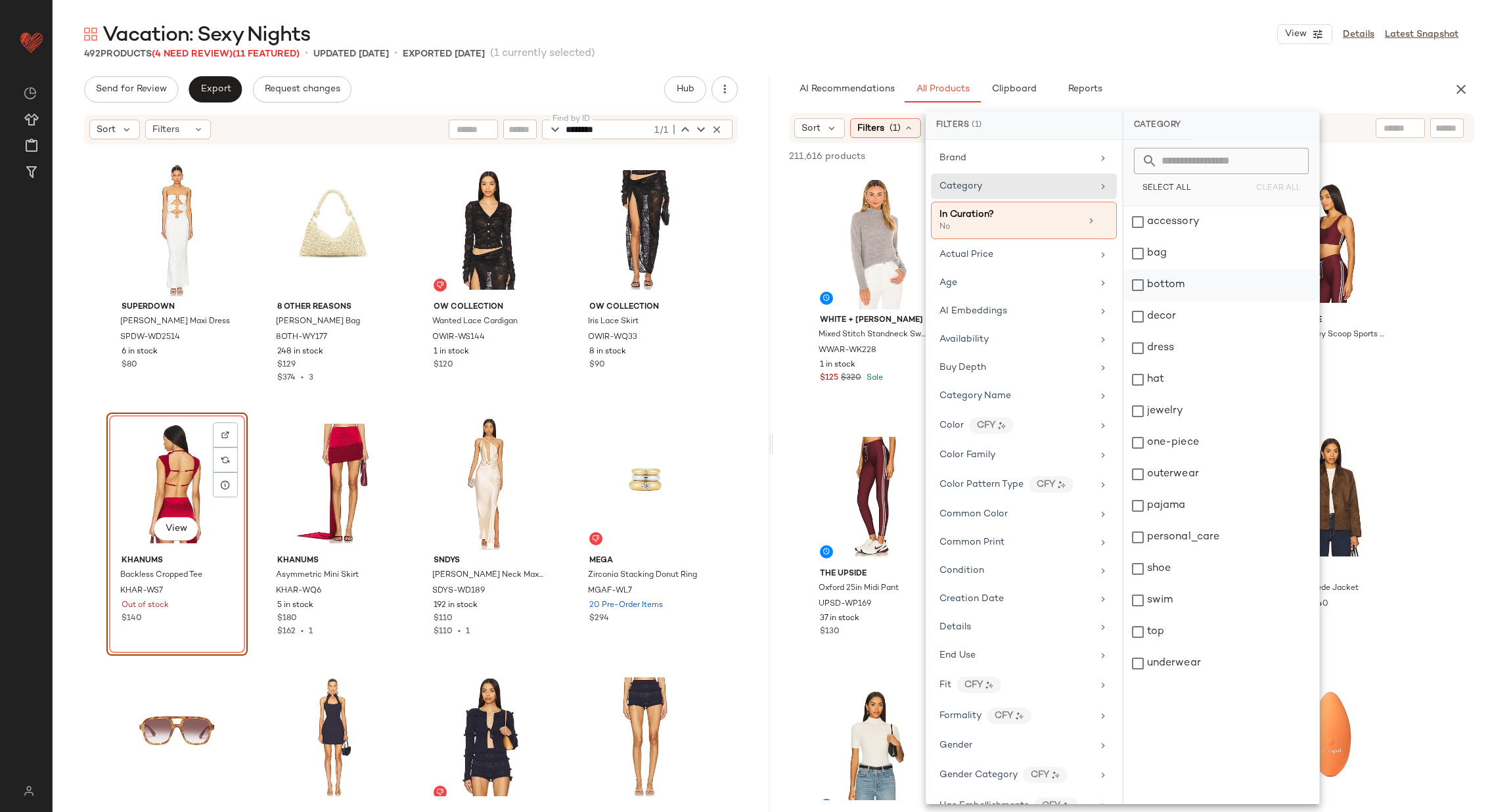
click at [1205, 301] on div "bottom" at bounding box center [1222, 316] width 196 height 31
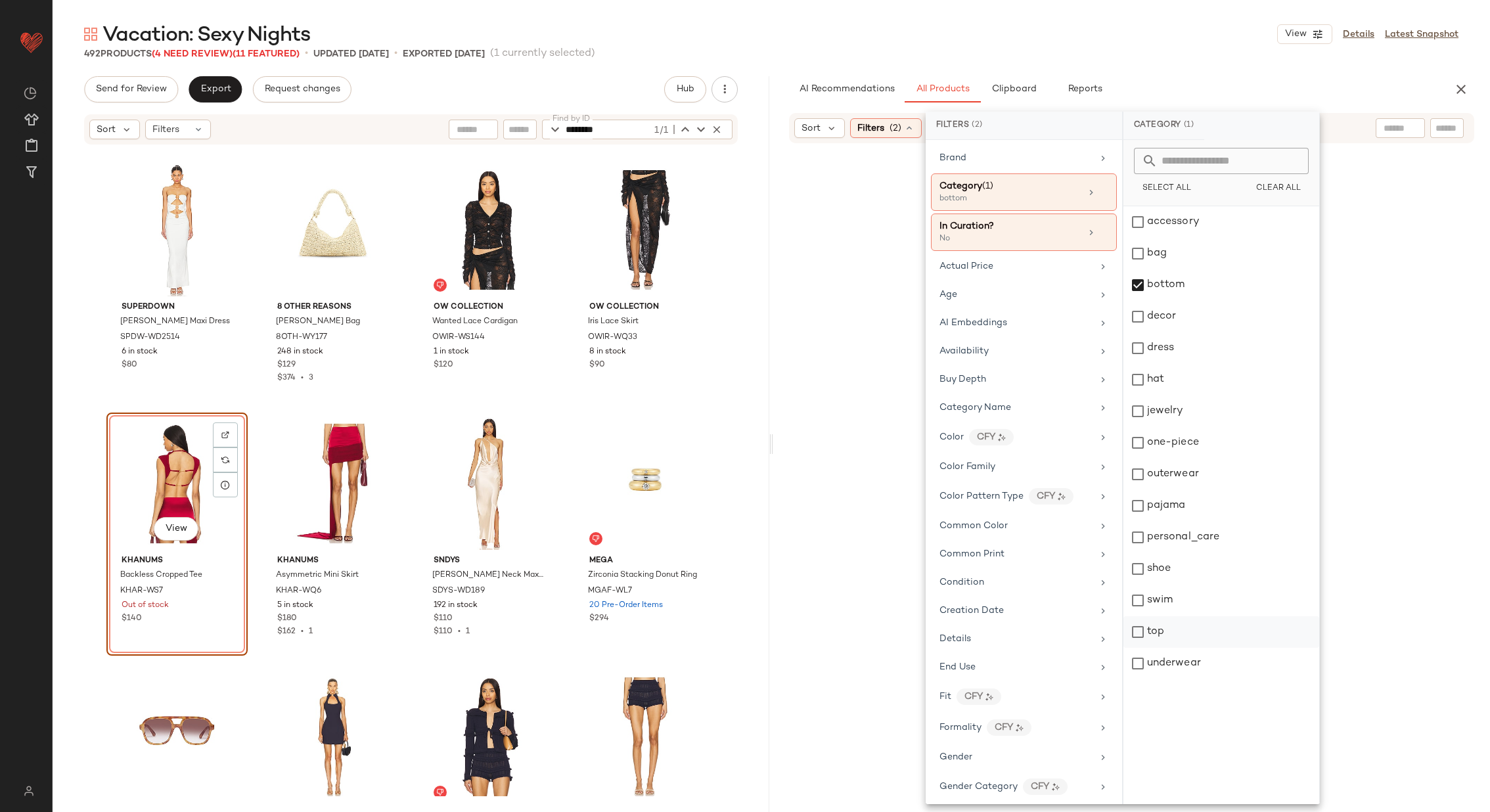
click at [1193, 648] on div "top" at bounding box center [1222, 663] width 196 height 31
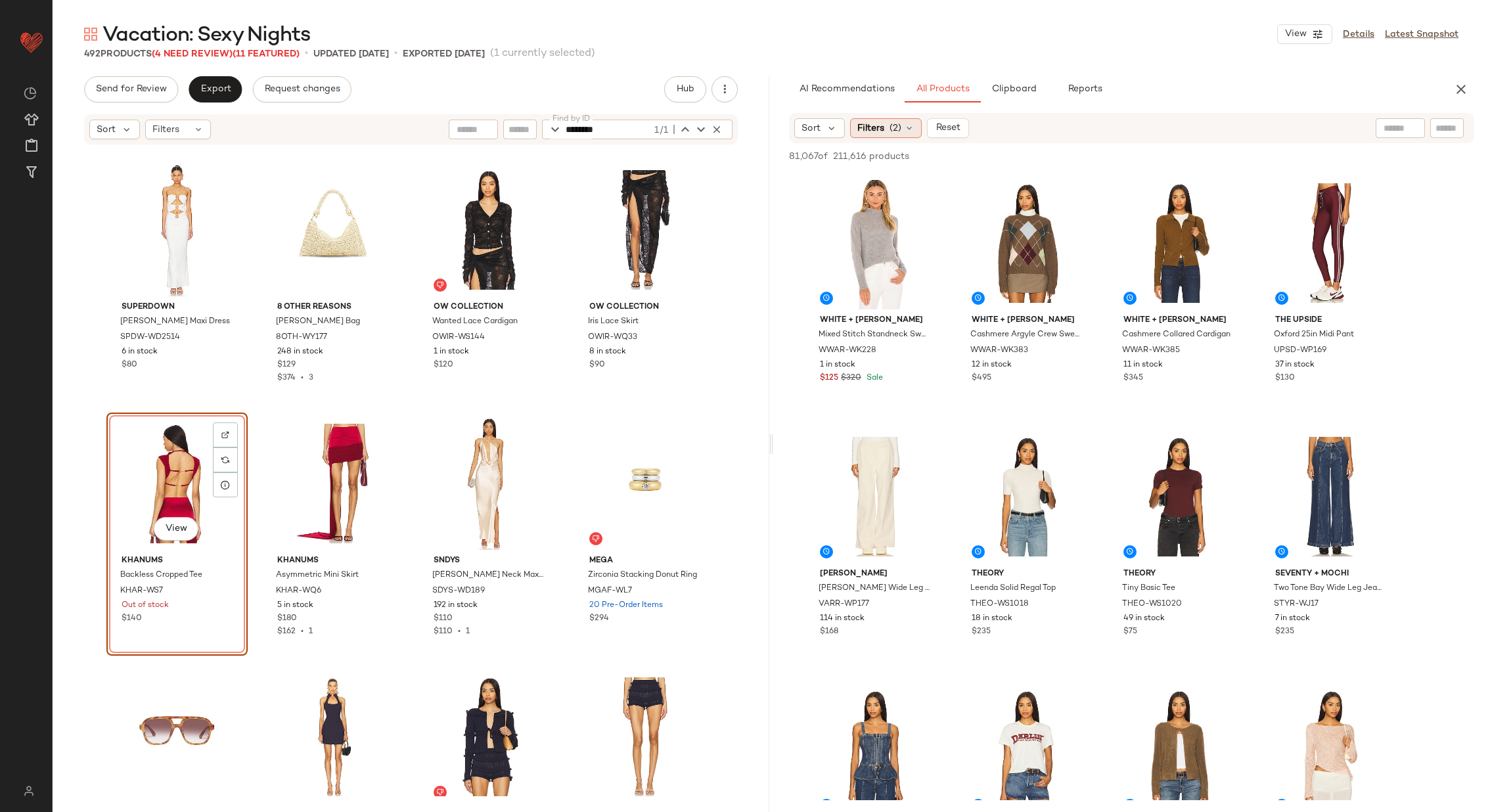
click at [890, 127] on span "(2)" at bounding box center [895, 127] width 12 height 13
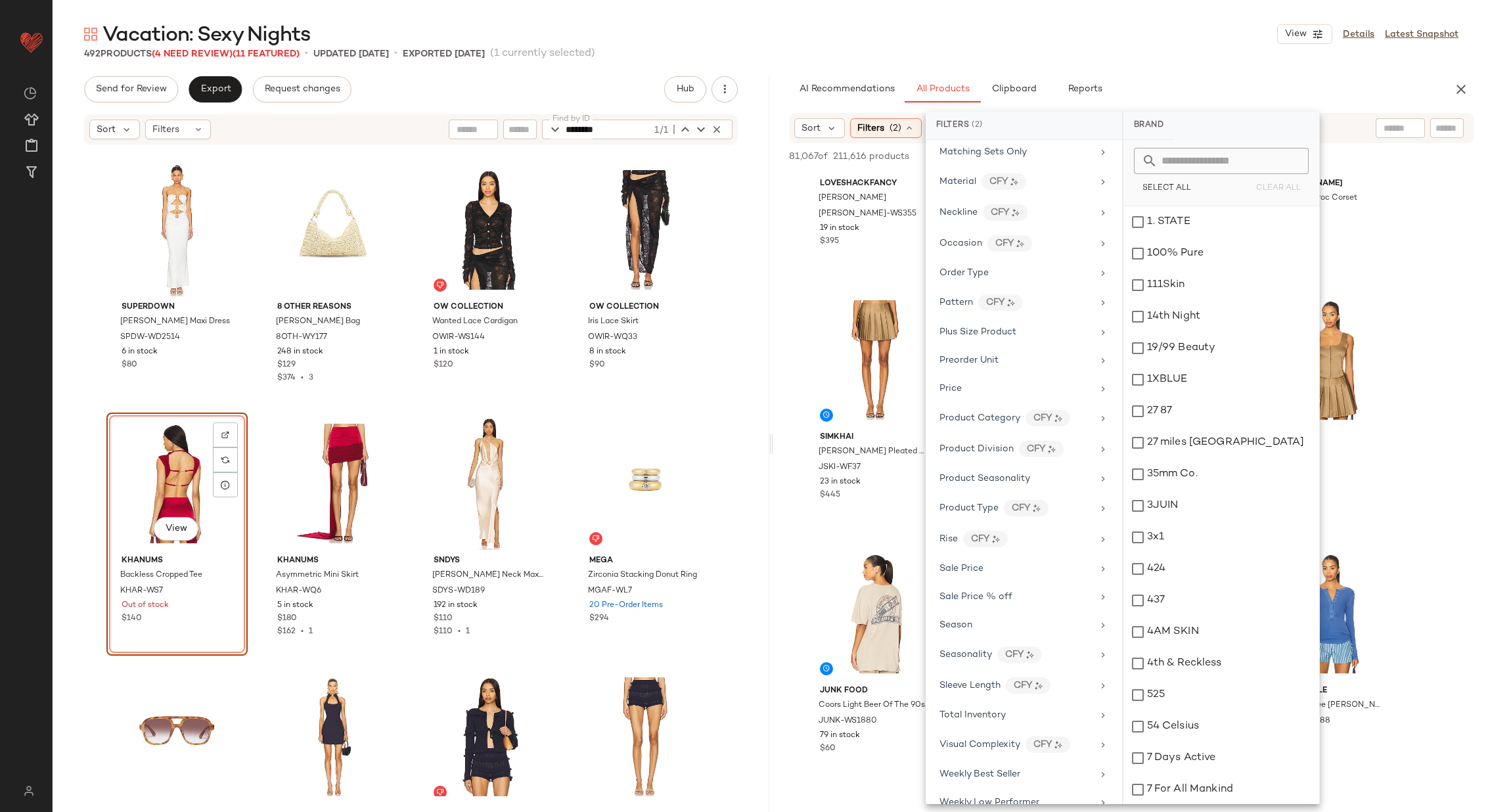
scroll to position [843, 0]
click at [1068, 561] on div "Sale Price" at bounding box center [1016, 567] width 153 height 13
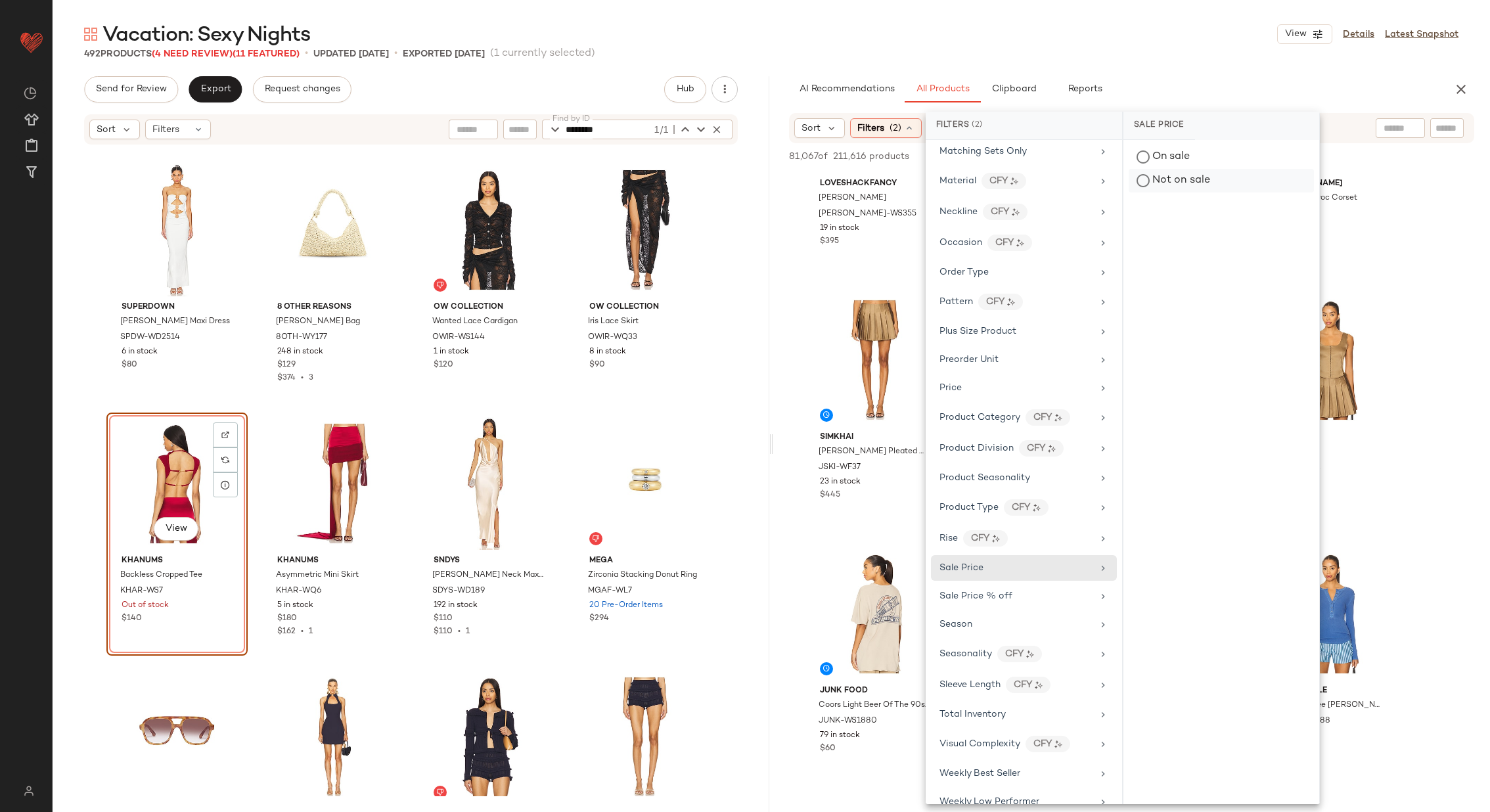
click at [1159, 176] on div "Not on sale" at bounding box center [1222, 180] width 185 height 23
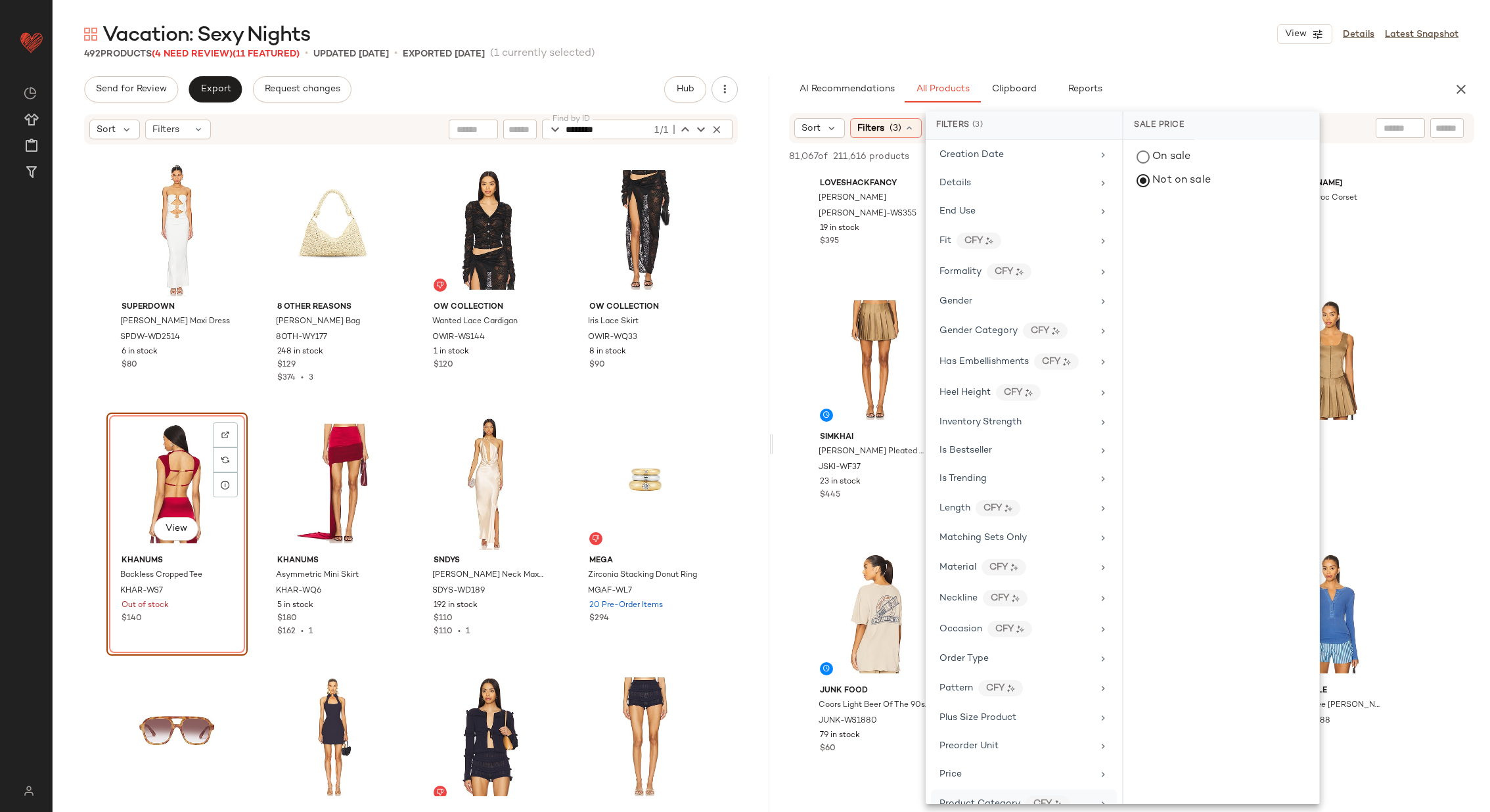
scroll to position [0, 0]
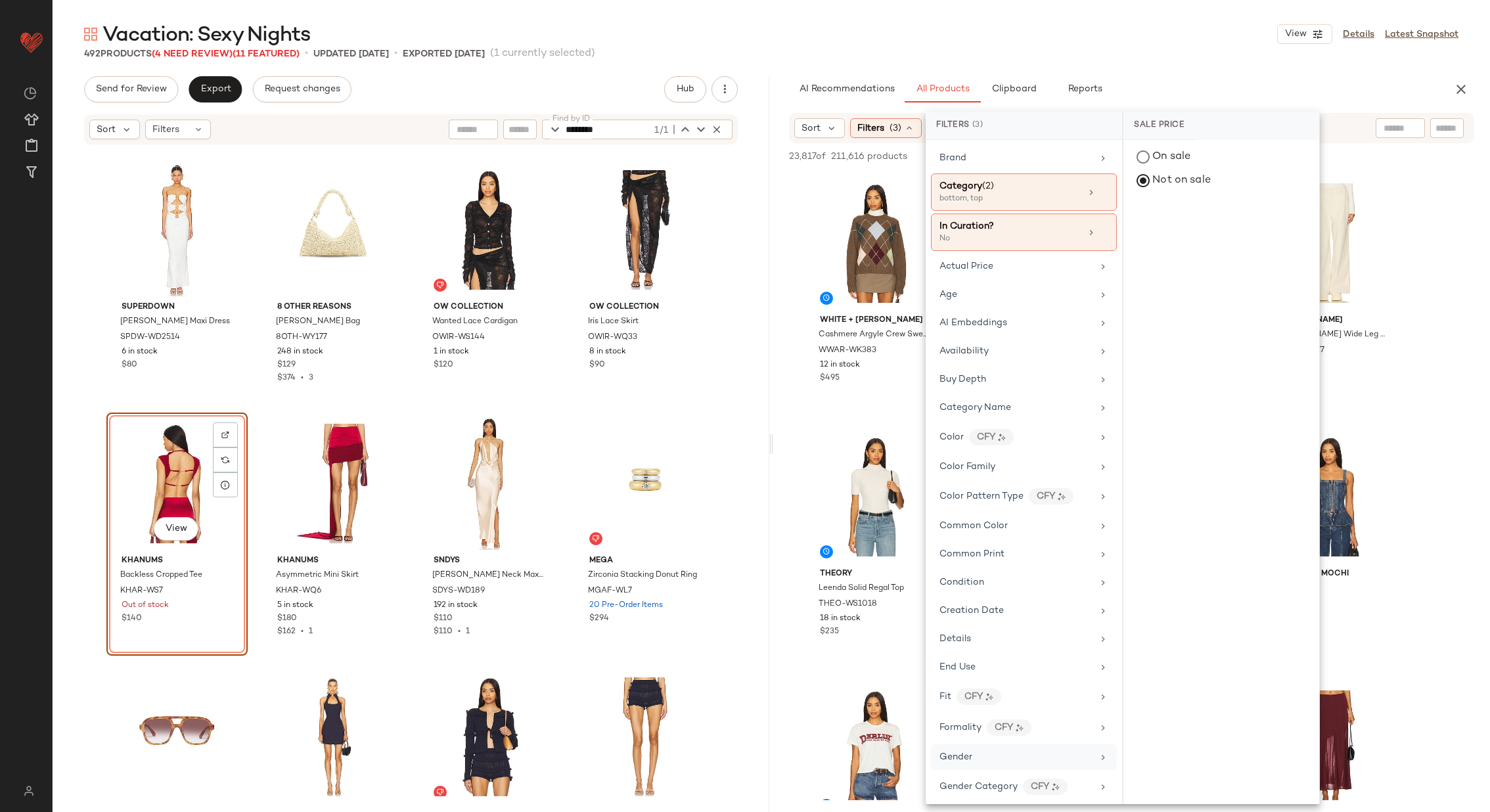
click at [1019, 750] on div "Gender" at bounding box center [1016, 756] width 153 height 13
click at [1161, 238] on div "[DEMOGRAPHIC_DATA]" at bounding box center [1222, 253] width 196 height 31
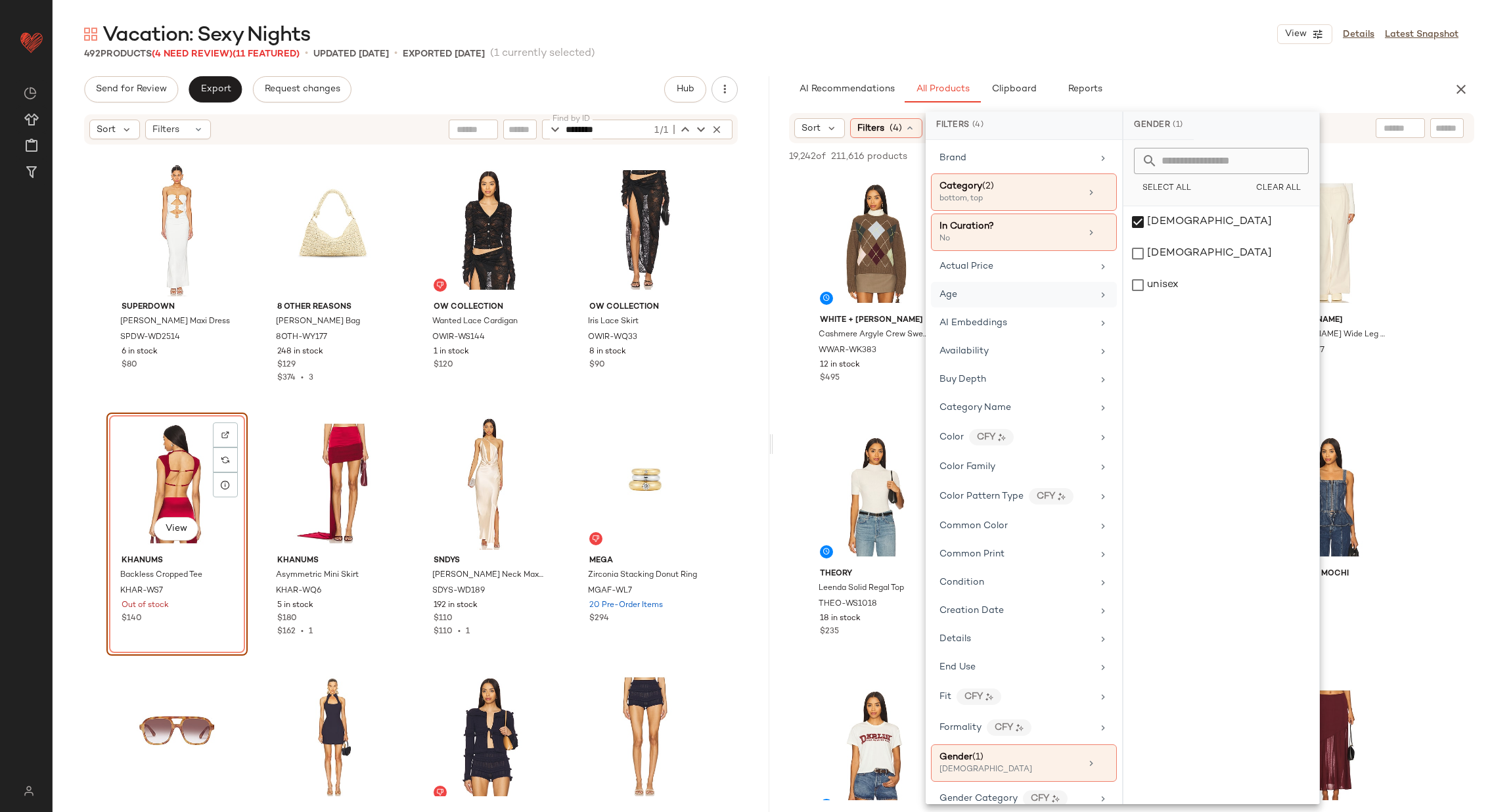
click at [1083, 292] on div "Age" at bounding box center [1016, 294] width 153 height 13
click at [1174, 238] on div "adult" at bounding box center [1222, 253] width 196 height 31
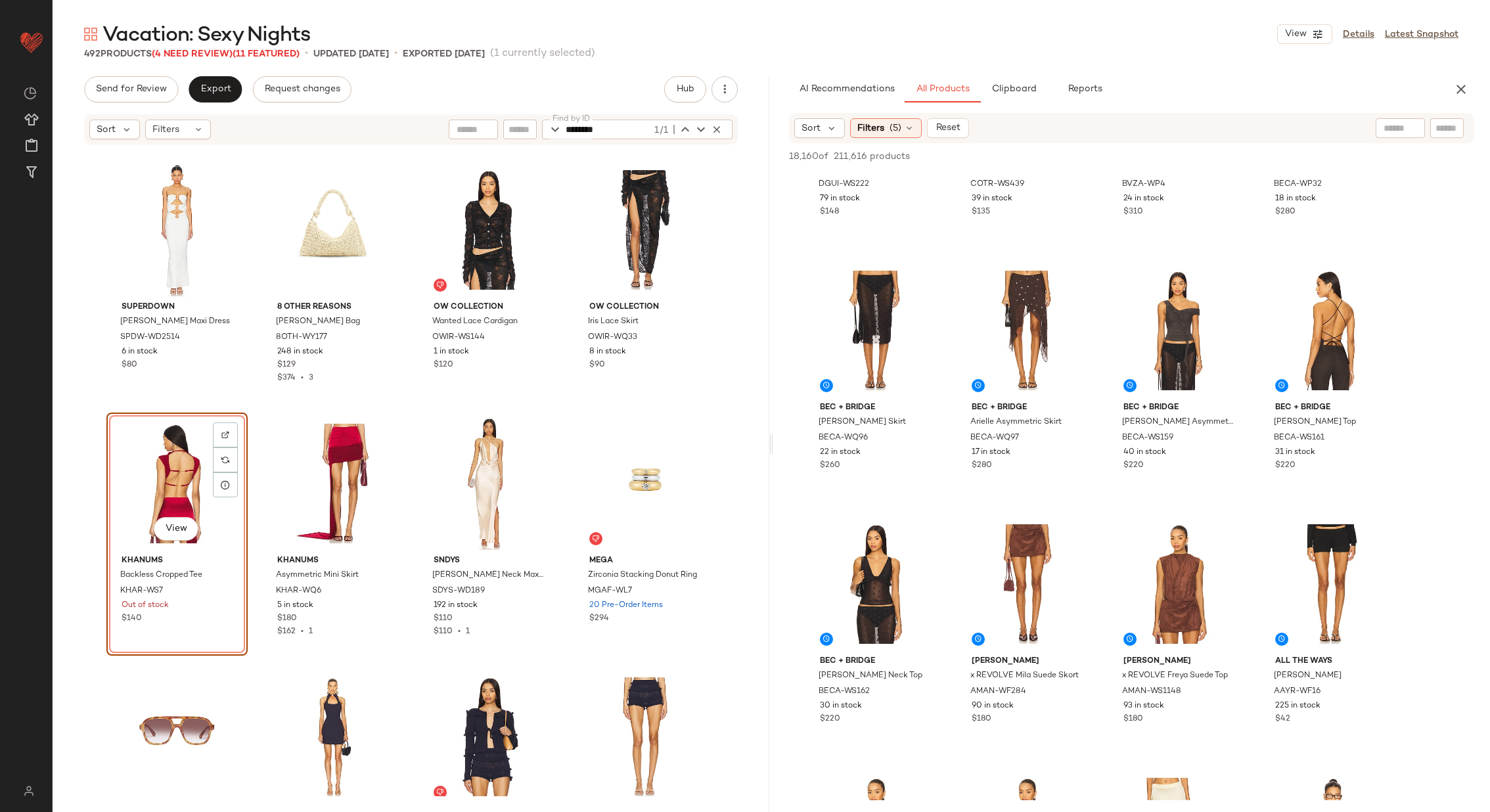
scroll to position [5742, 0]
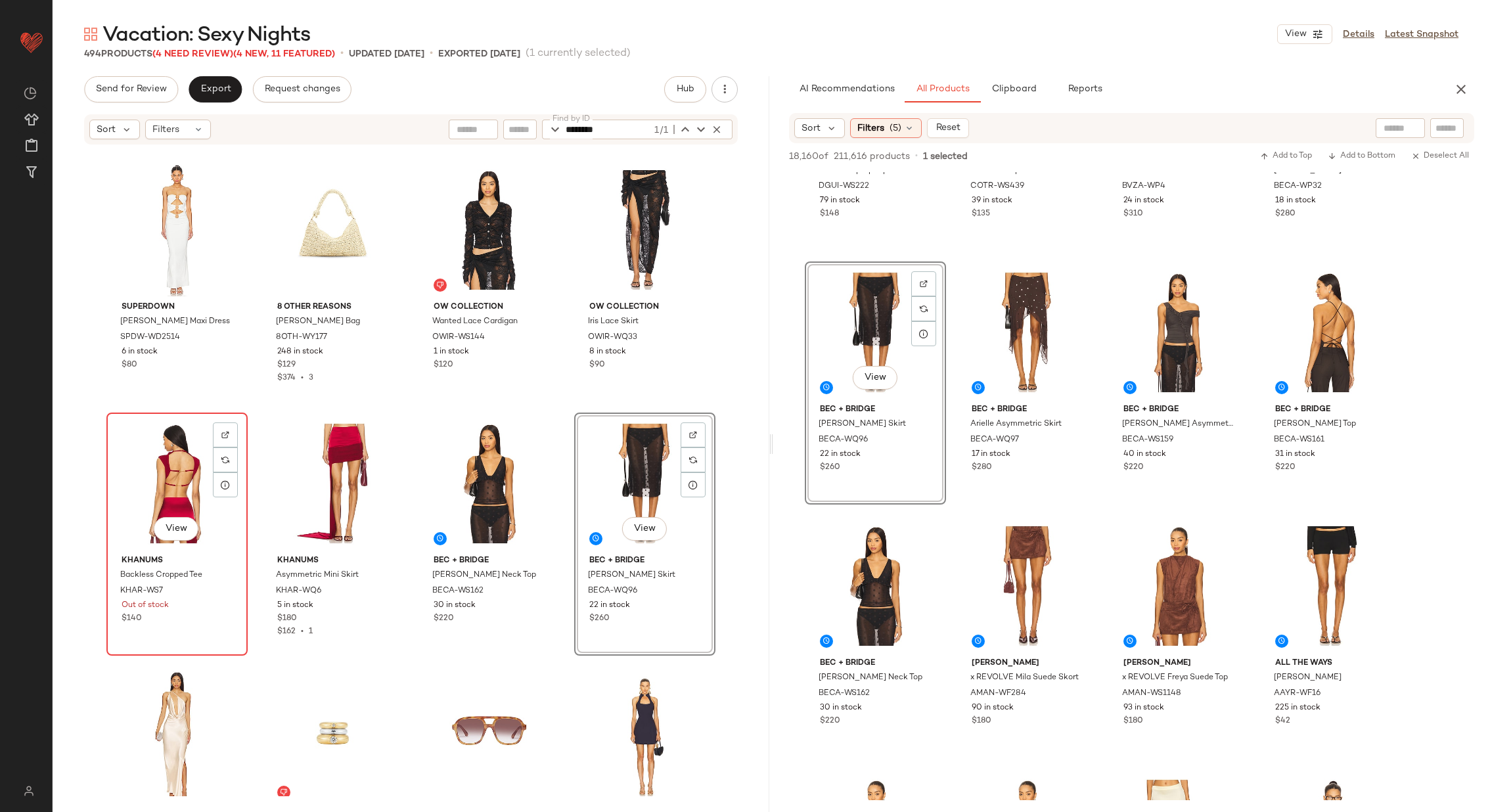
click at [178, 477] on div "View" at bounding box center [177, 484] width 132 height 133
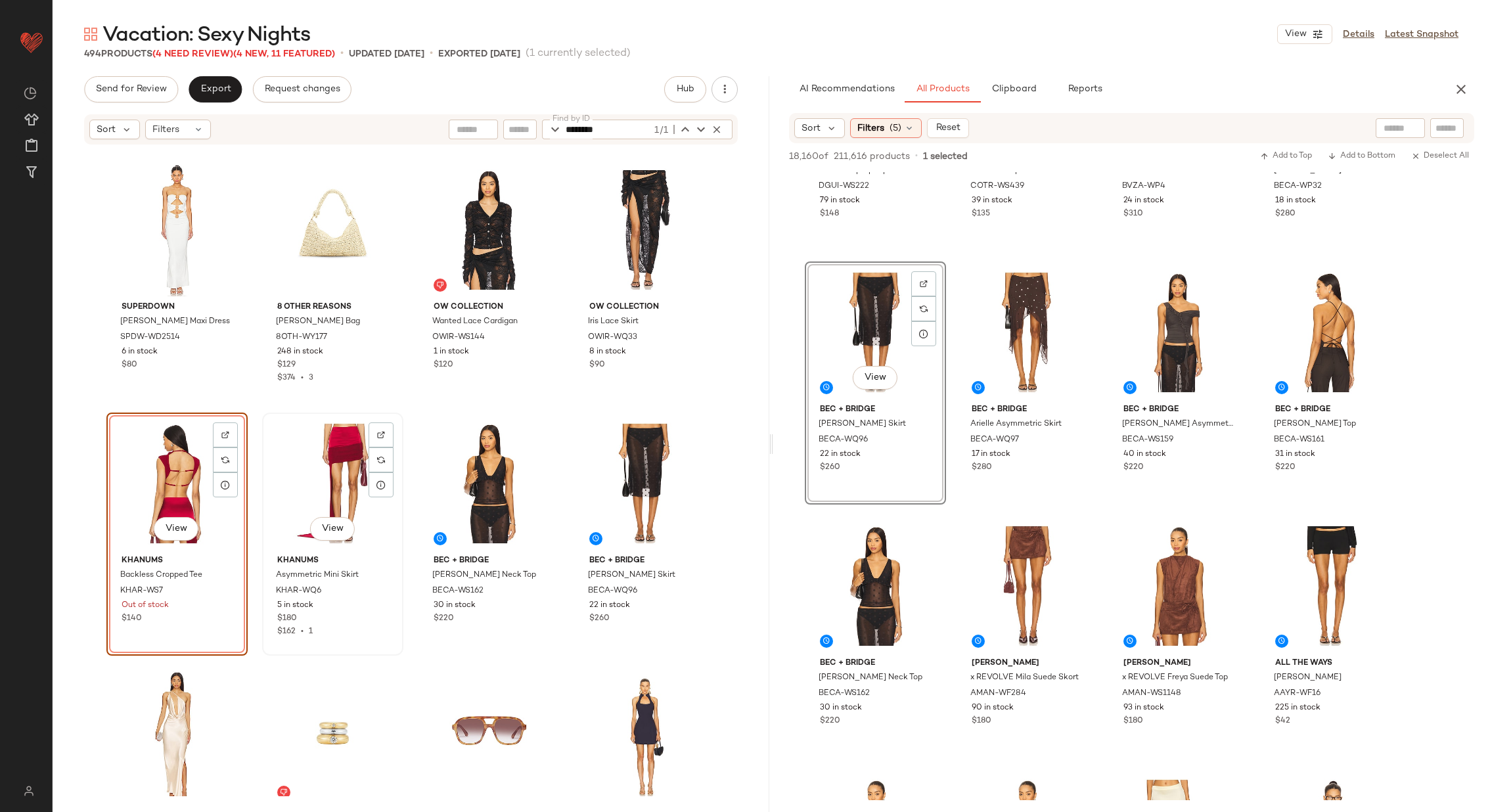
click at [339, 477] on div "View" at bounding box center [332, 484] width 132 height 133
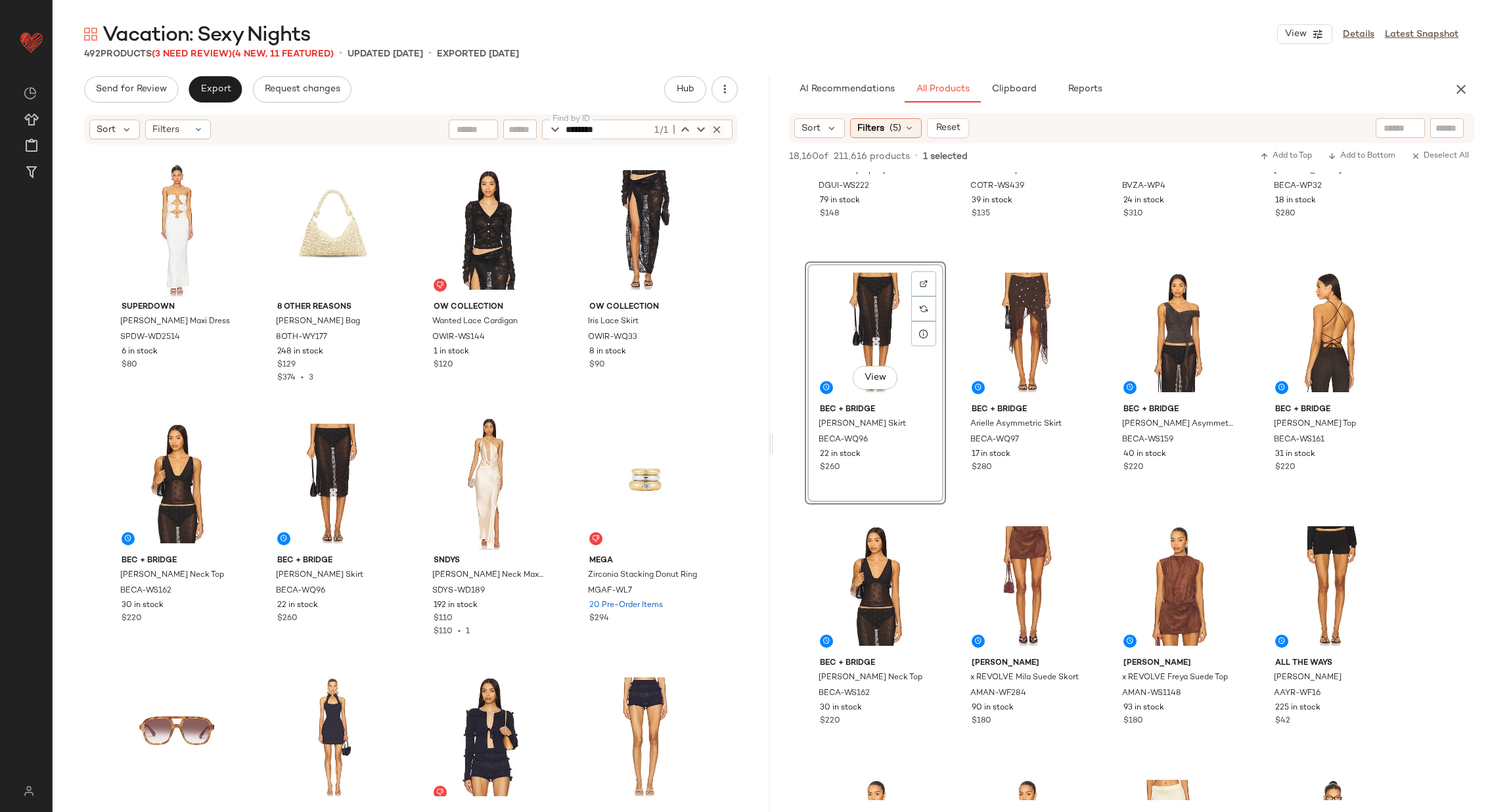
click at [716, 128] on icon "button" at bounding box center [716, 129] width 12 height 12
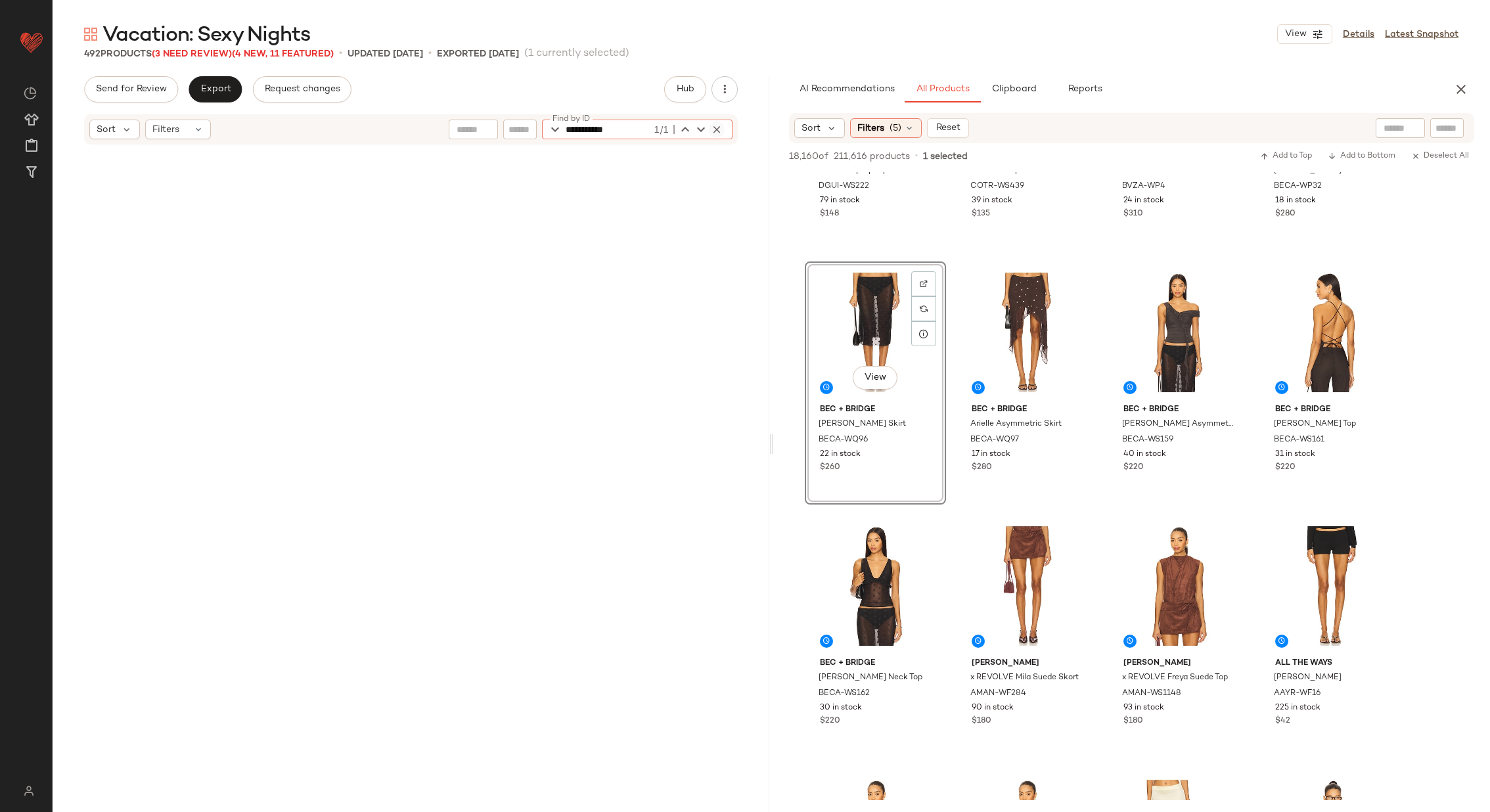
scroll to position [21552, 0]
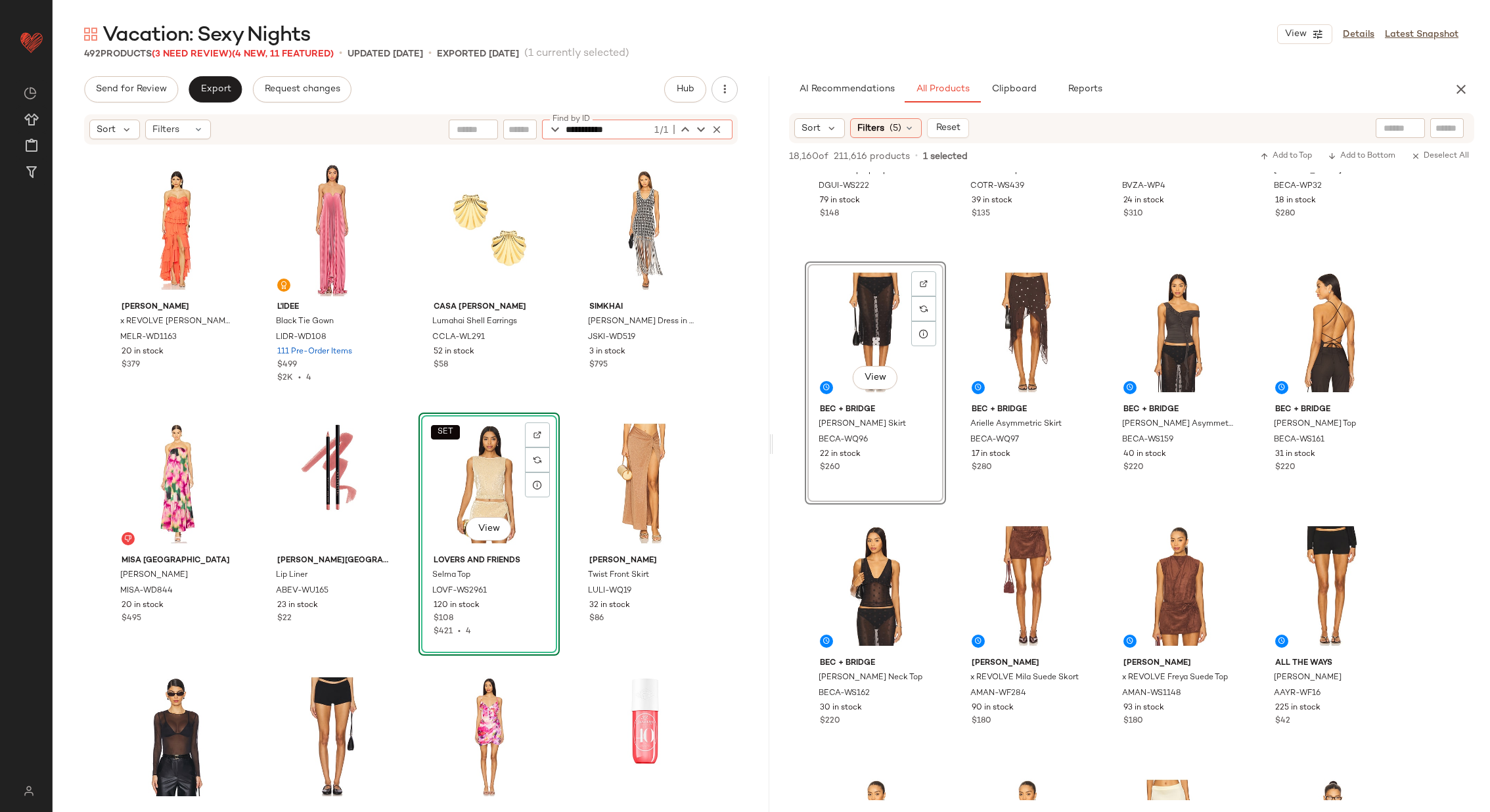
type input "**********"
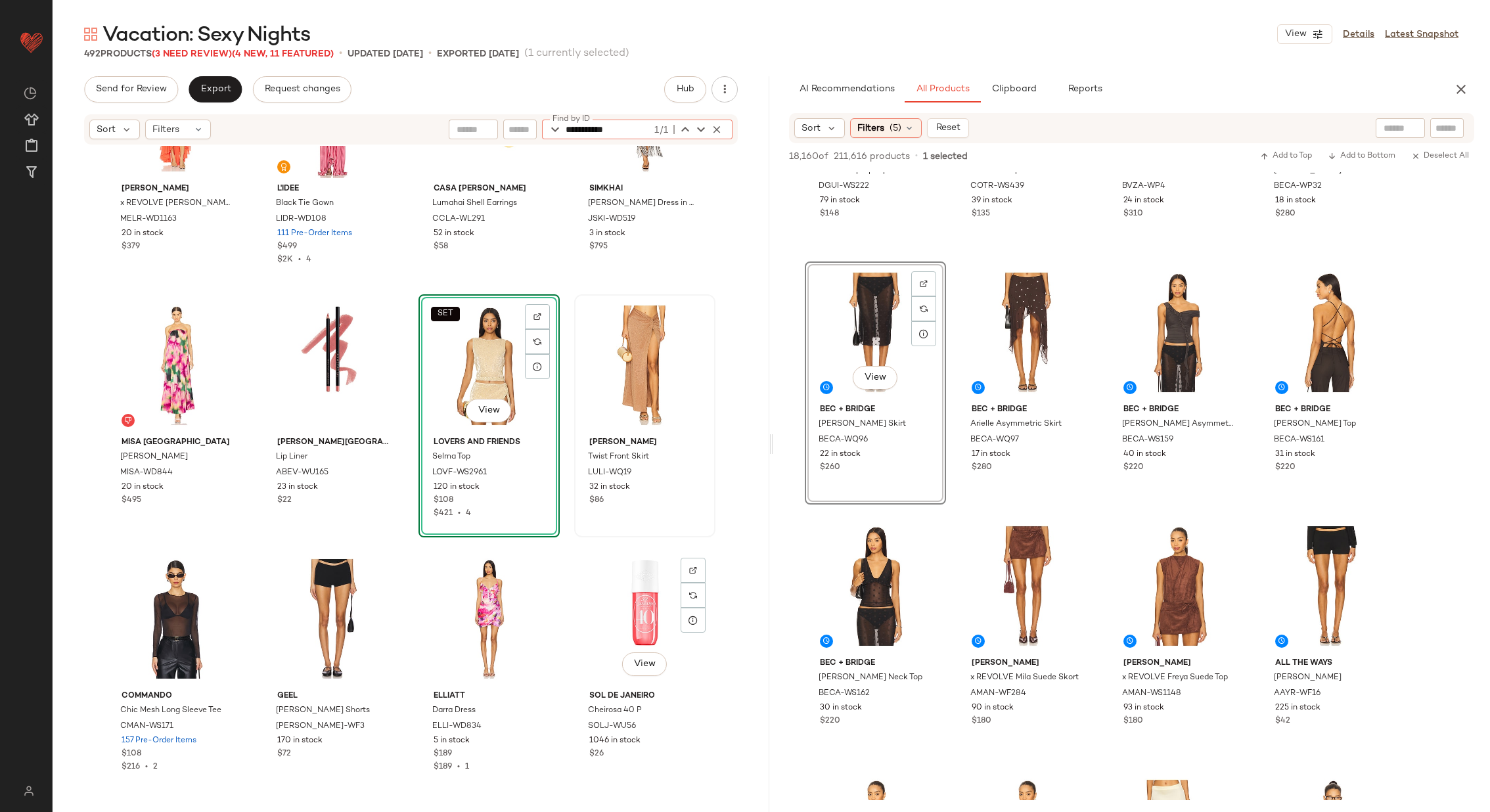
scroll to position [21660, 0]
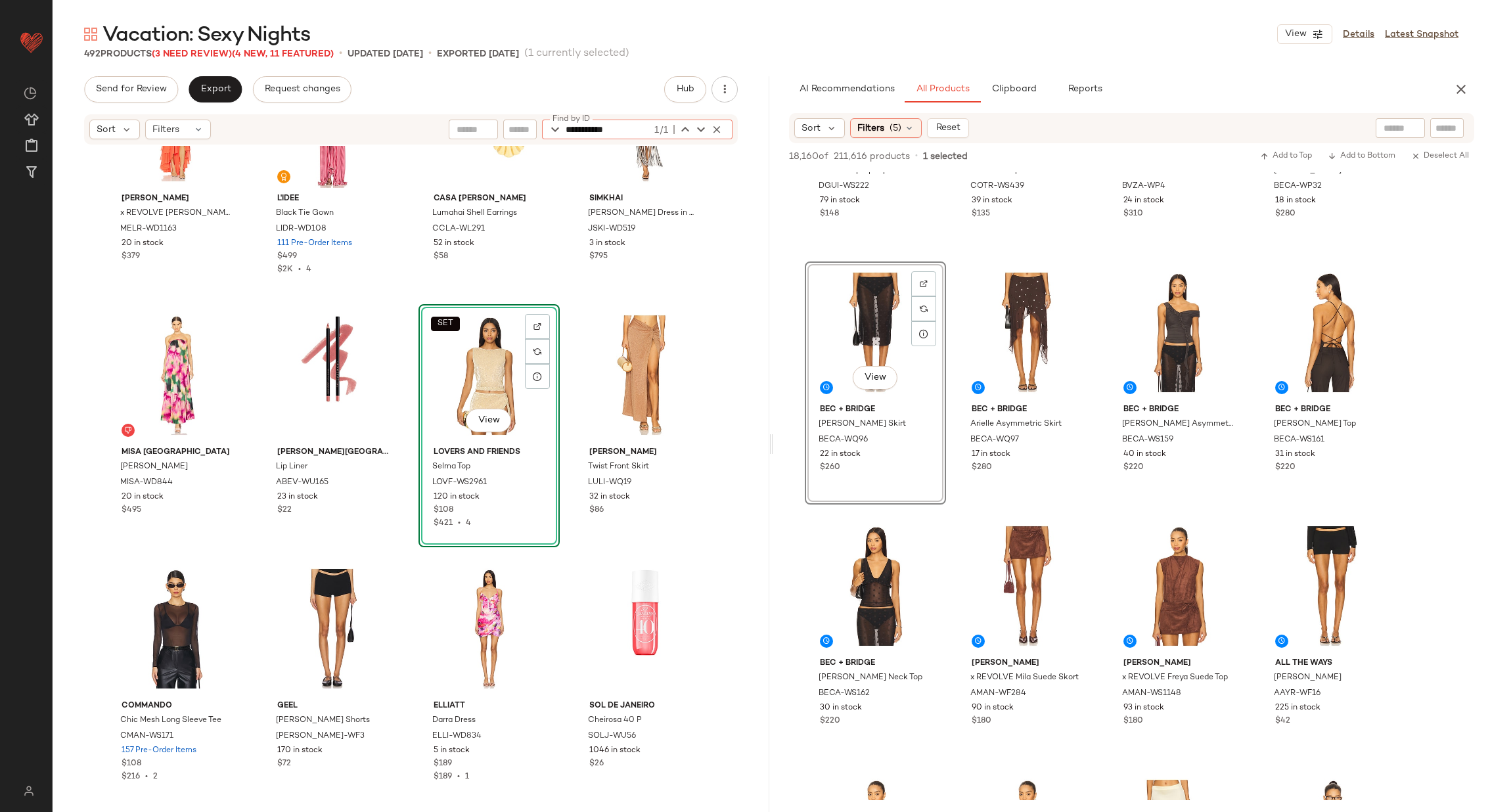
click at [1449, 131] on input "text" at bounding box center [1448, 127] width 23 height 13
paste input "**********"
type input "**********"
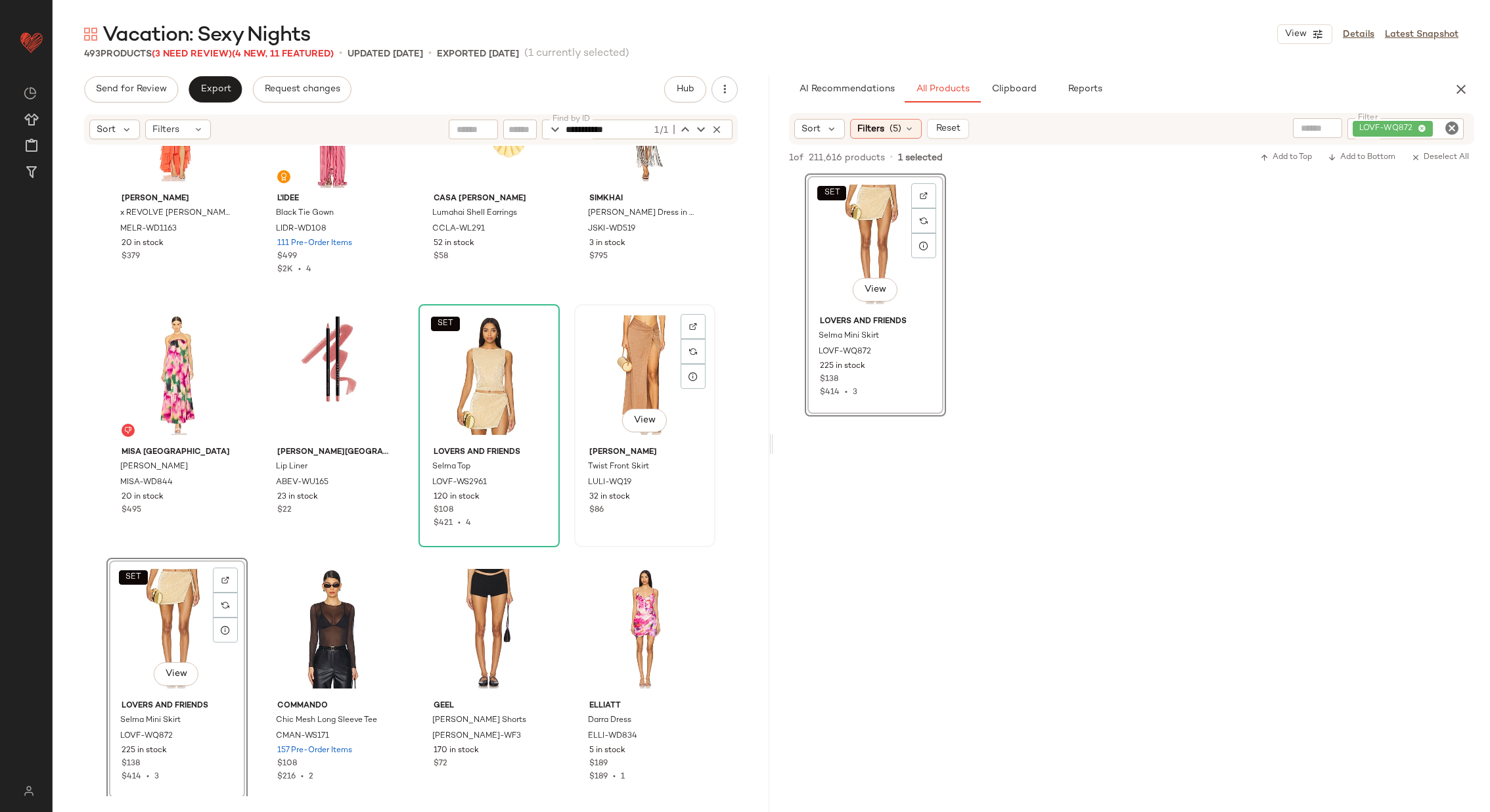
click at [616, 367] on div "View" at bounding box center [644, 375] width 132 height 133
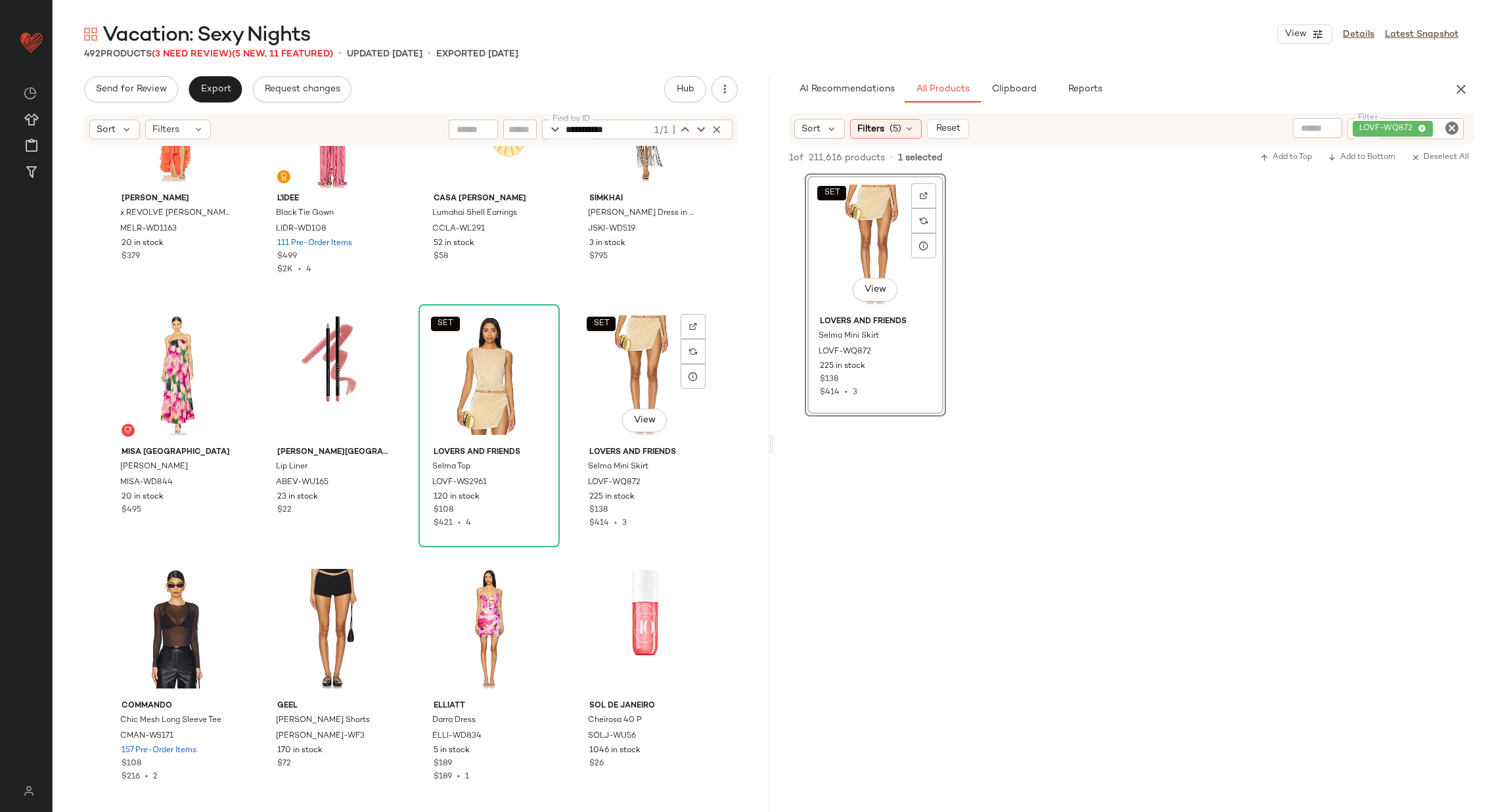
click at [558, 376] on div "Michael Costello x REVOLVE Oleksandra Gown MELR-WD1163 20 in stock $379 L'IDEE …" at bounding box center [411, 471] width 717 height 650
click at [715, 128] on icon "button" at bounding box center [716, 129] width 12 height 12
click at [559, 292] on div "Michael Costello x REVOLVE Oleksandra Gown MELR-WD1163 20 in stock $379 L'IDEE …" at bounding box center [411, 471] width 717 height 650
click at [1447, 126] on icon "Clear Filter" at bounding box center [1452, 128] width 16 height 16
click at [1043, 338] on div "SET View Lovers and Friends Selma Mini Skirt LOVF-WQ872 225 in stock $138 $414 …" at bounding box center [1132, 293] width 717 height 243
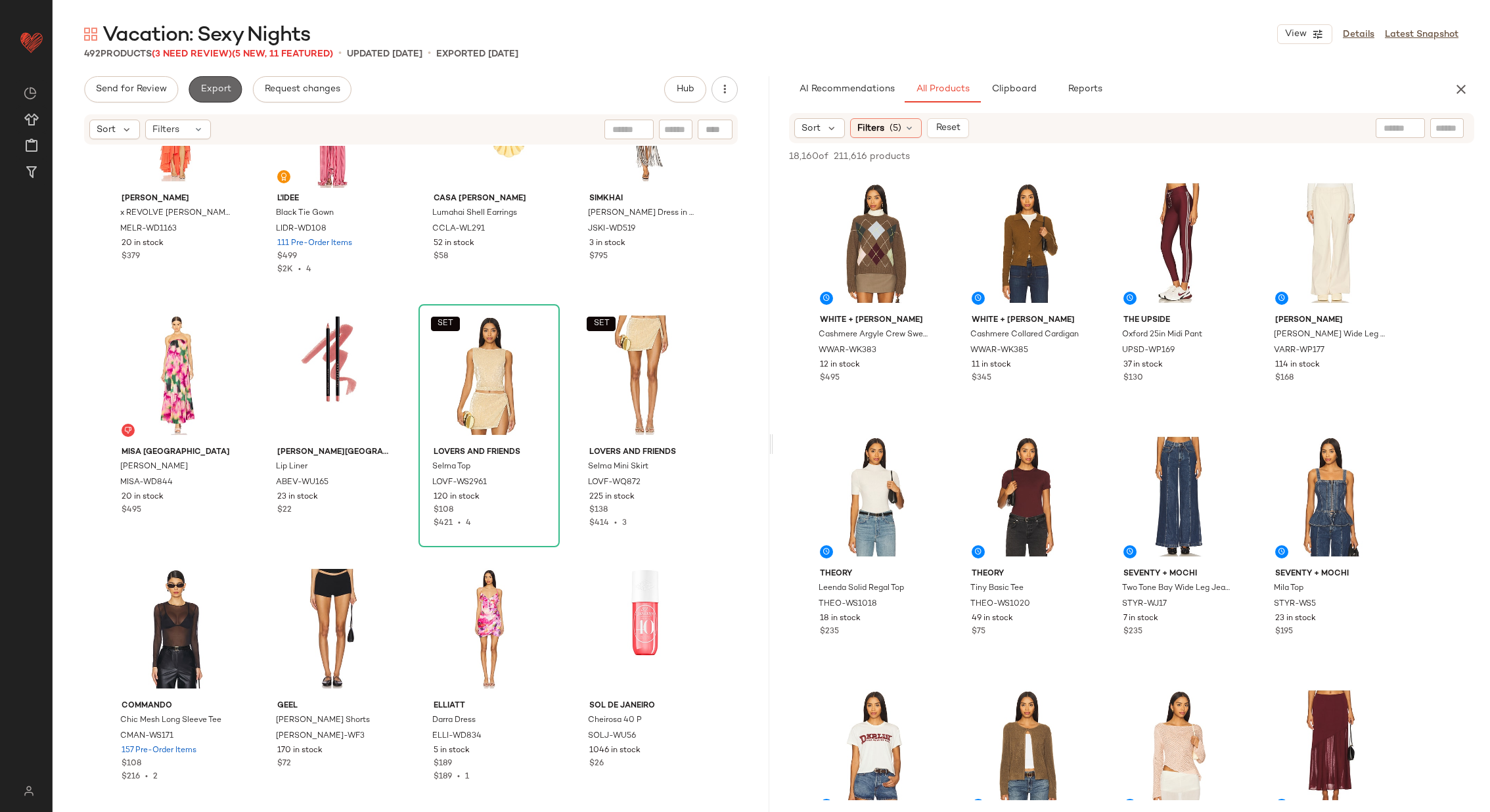
click at [206, 90] on span "Export" at bounding box center [215, 90] width 31 height 11
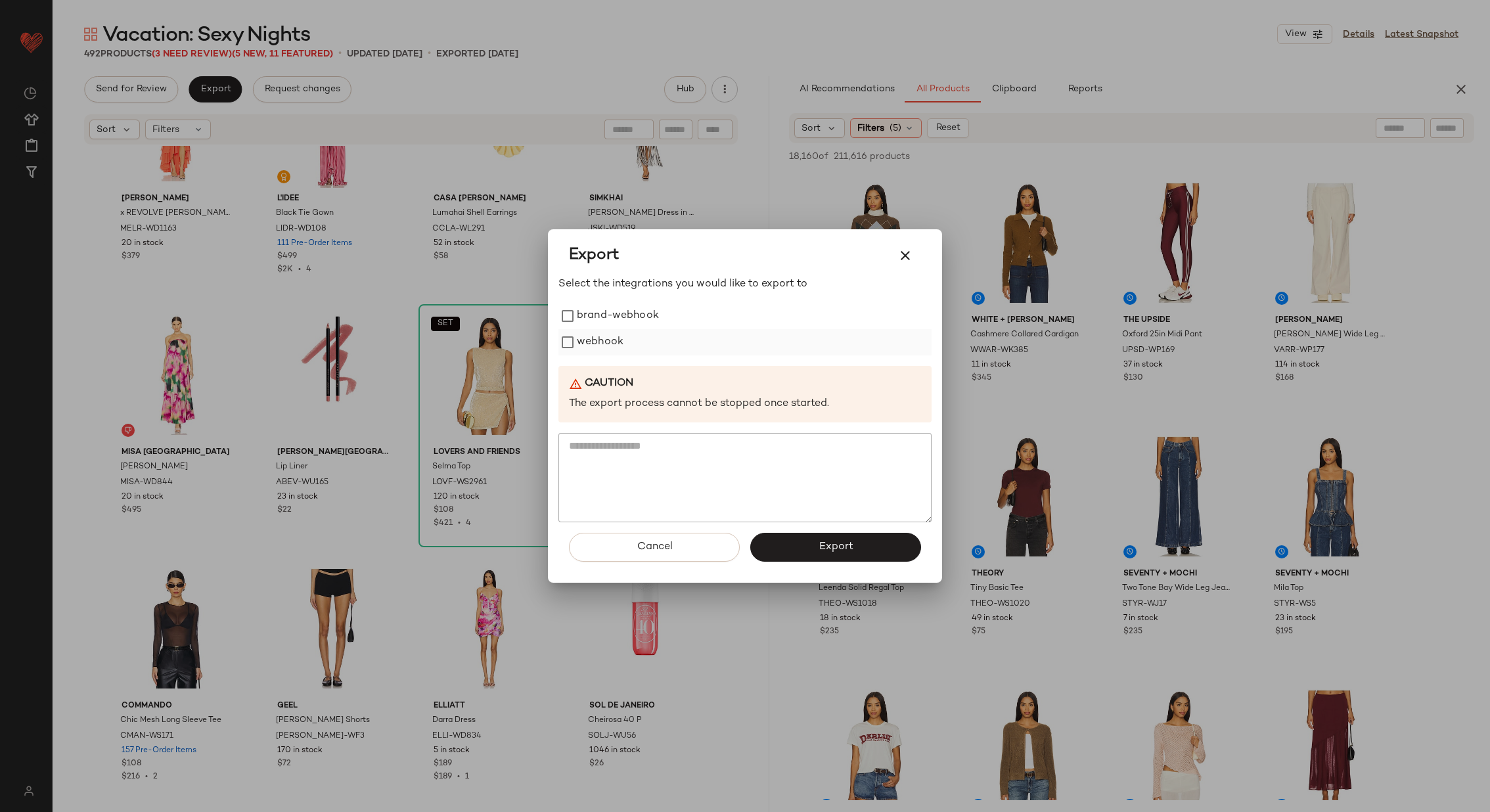
click at [622, 345] on label "webhook" at bounding box center [600, 342] width 47 height 26
click at [804, 550] on button "Export" at bounding box center [836, 547] width 171 height 29
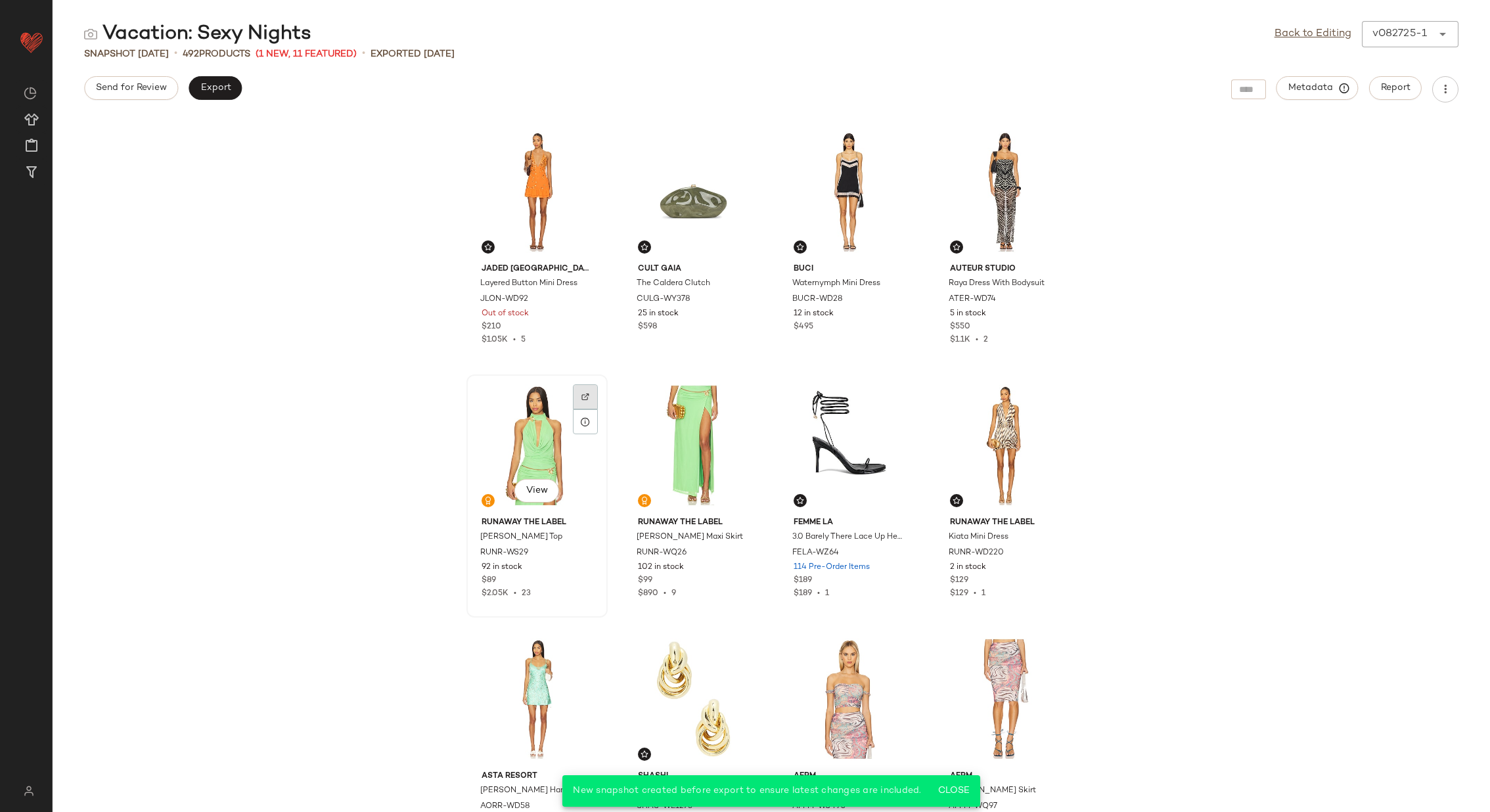
click at [585, 409] on div at bounding box center [585, 422] width 25 height 25
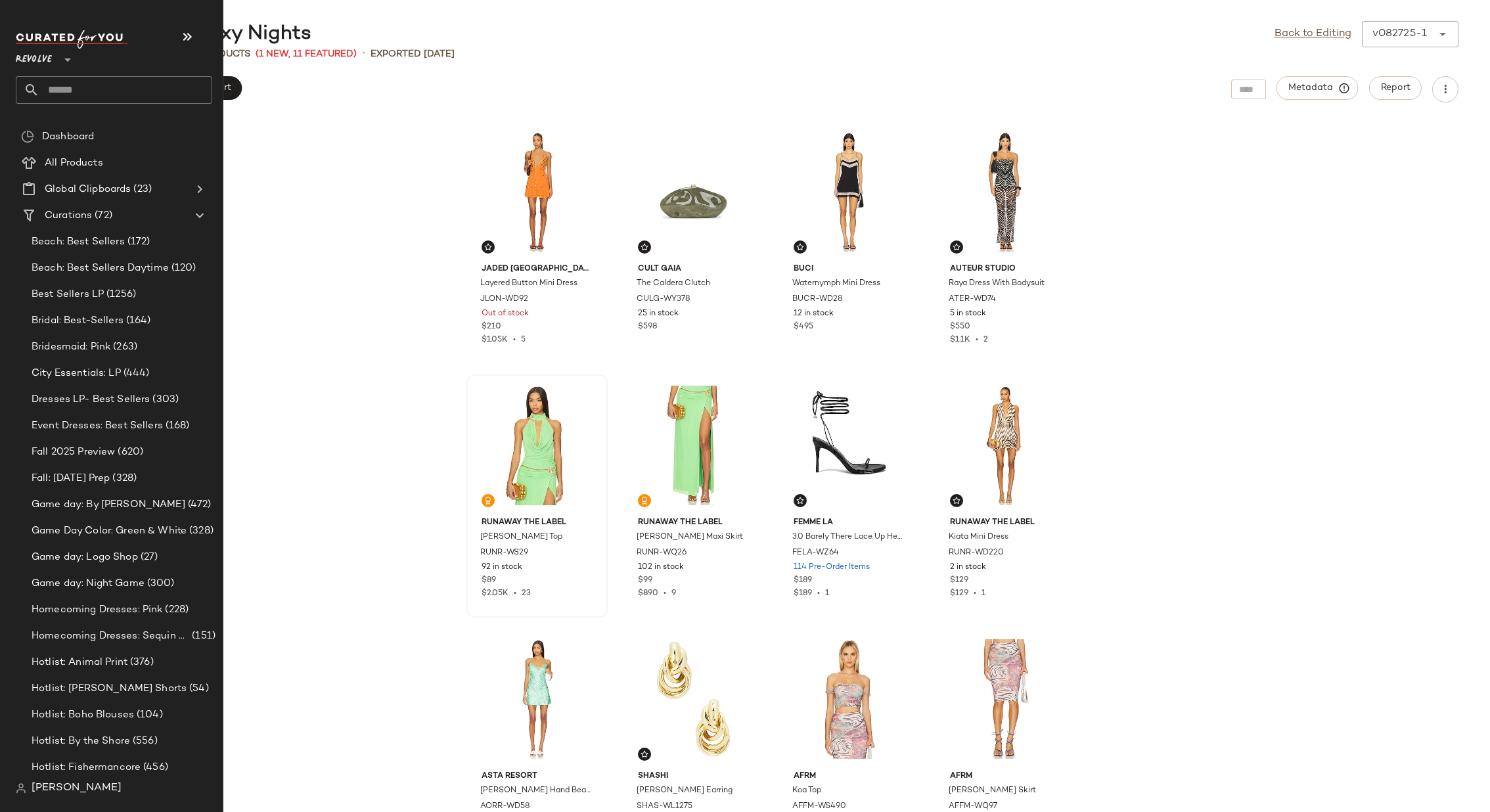
click at [175, 97] on input "text" at bounding box center [126, 90] width 173 height 28
type input "****"
click at [104, 87] on input "text" at bounding box center [126, 90] width 173 height 28
click at [202, 36] on button "button" at bounding box center [187, 36] width 31 height 31
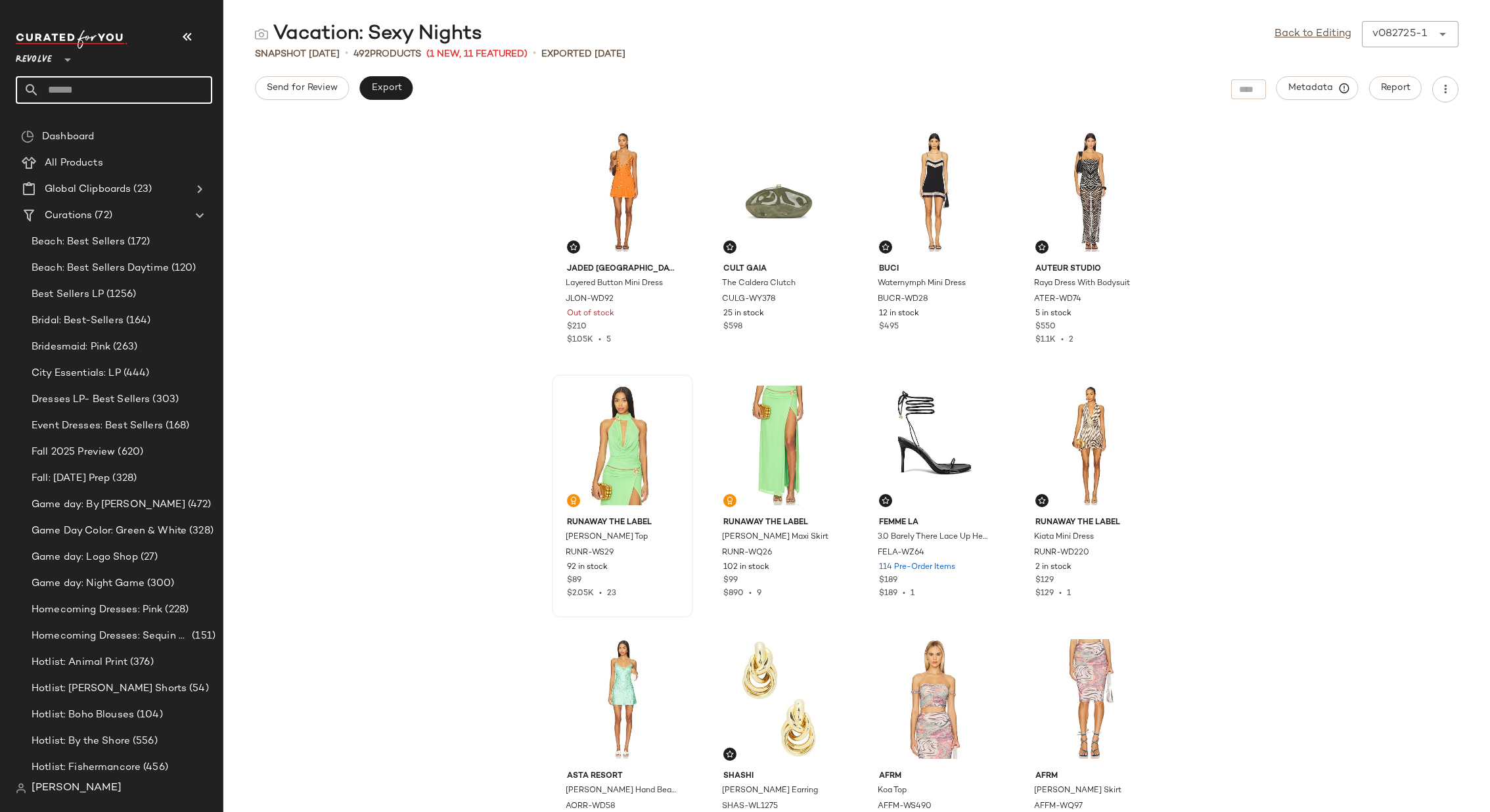
click at [151, 90] on input "text" at bounding box center [126, 90] width 173 height 28
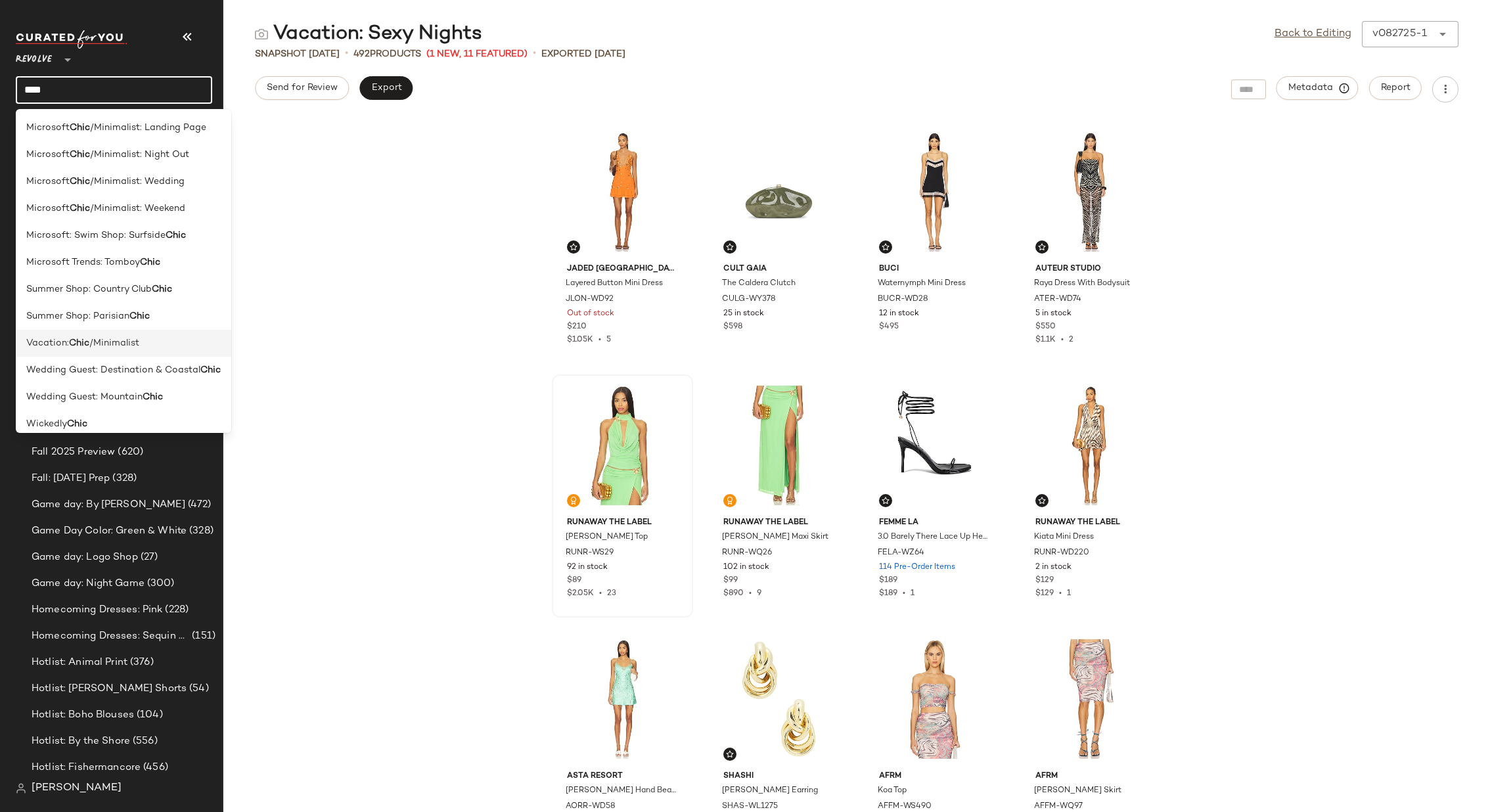
type input "****"
click at [132, 345] on span "/Minimalist" at bounding box center [115, 343] width 50 height 13
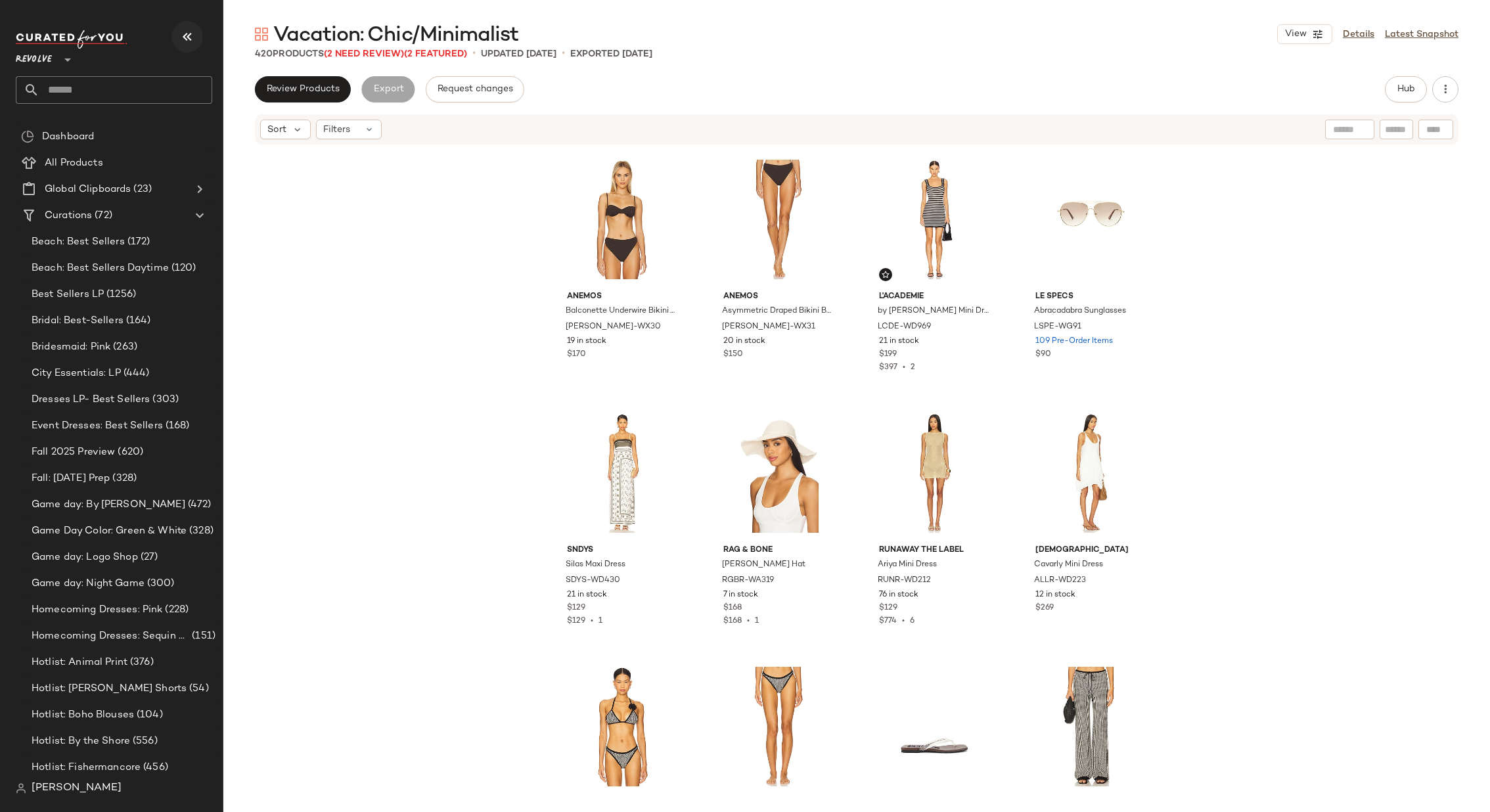
click at [191, 34] on icon "button" at bounding box center [188, 37] width 16 height 16
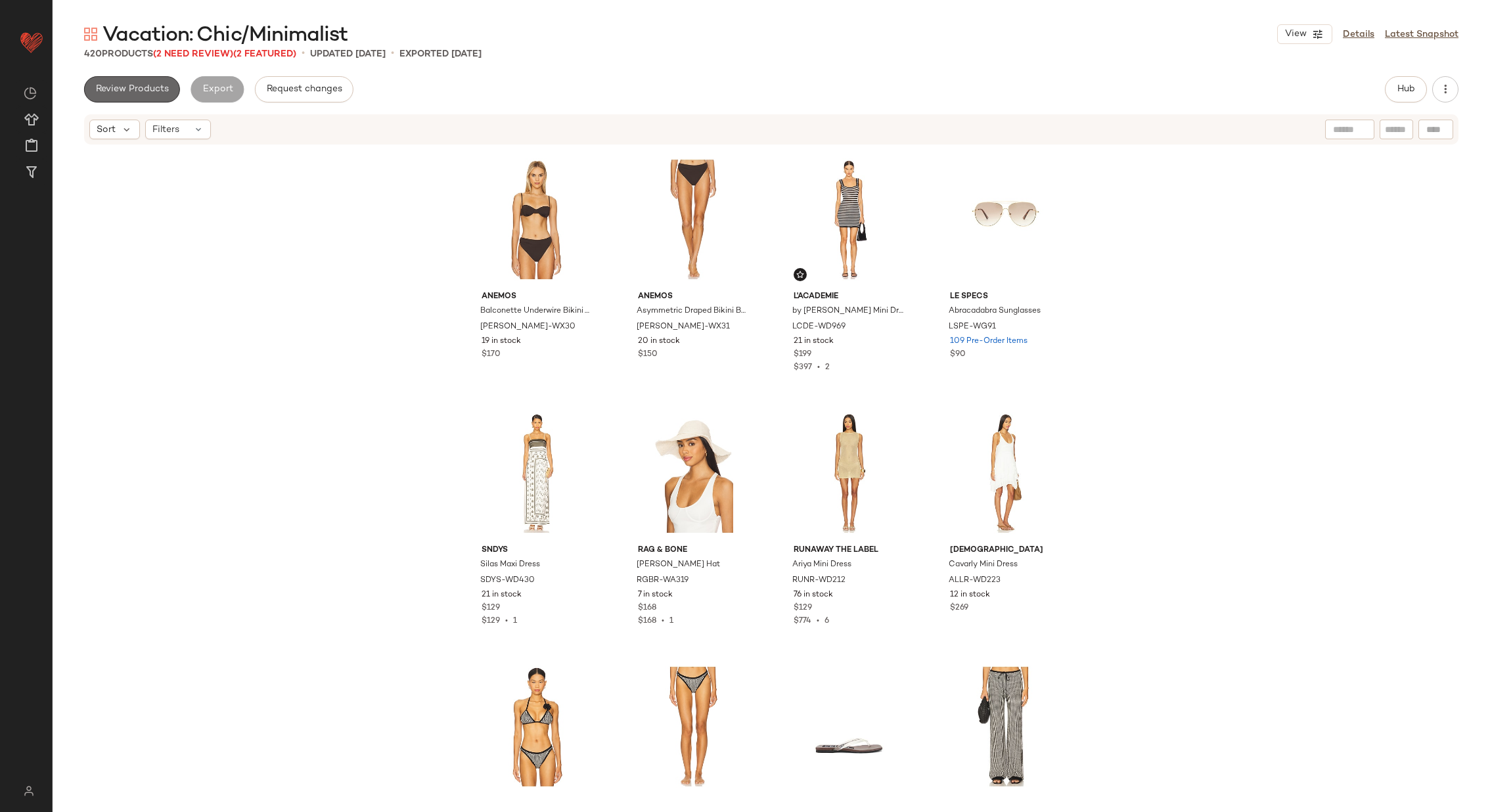
click at [154, 85] on span "Review Products" at bounding box center [132, 90] width 74 height 11
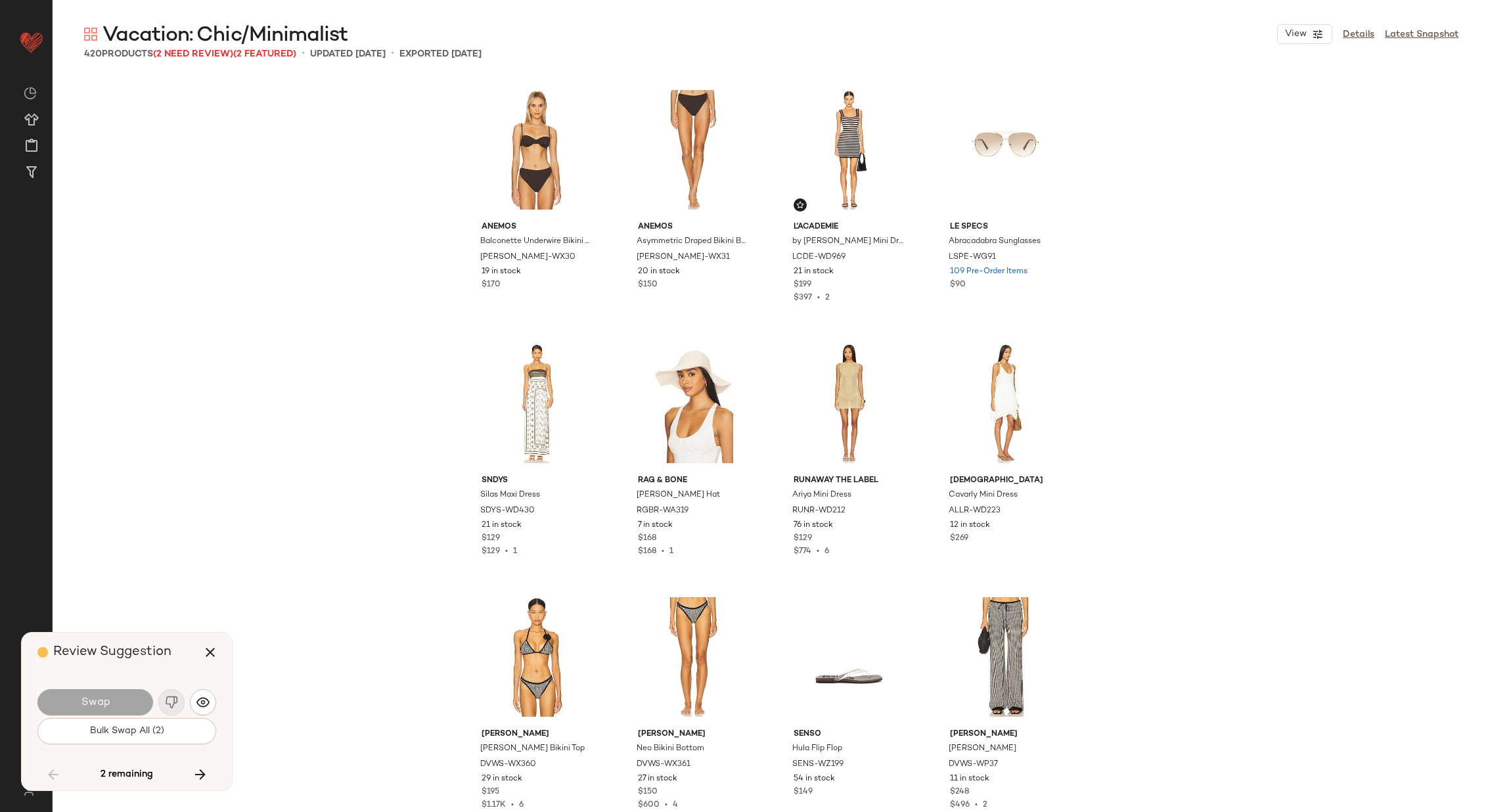
scroll to position [10902, 0]
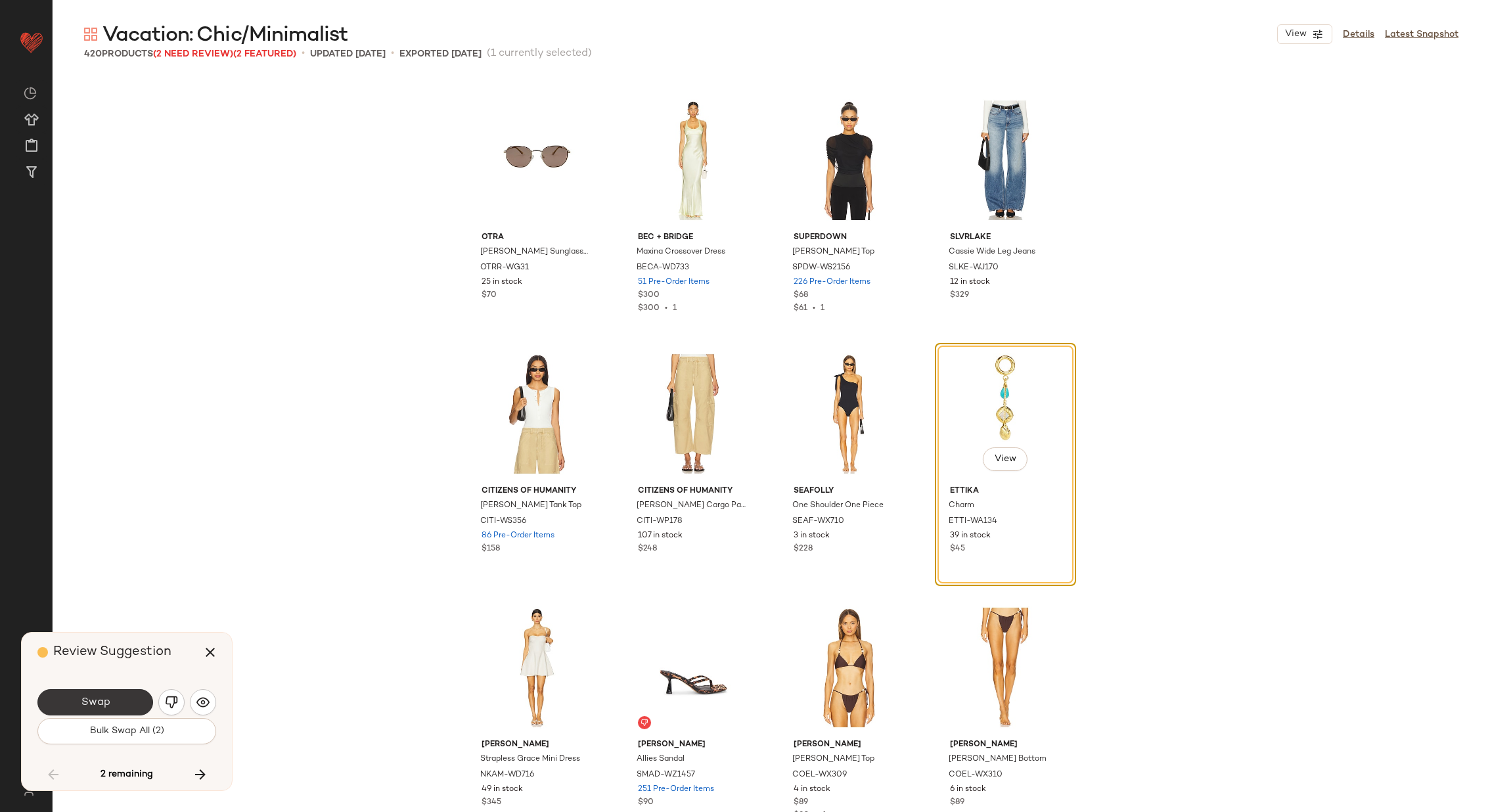
click at [86, 699] on span "Swap" at bounding box center [94, 703] width 30 height 13
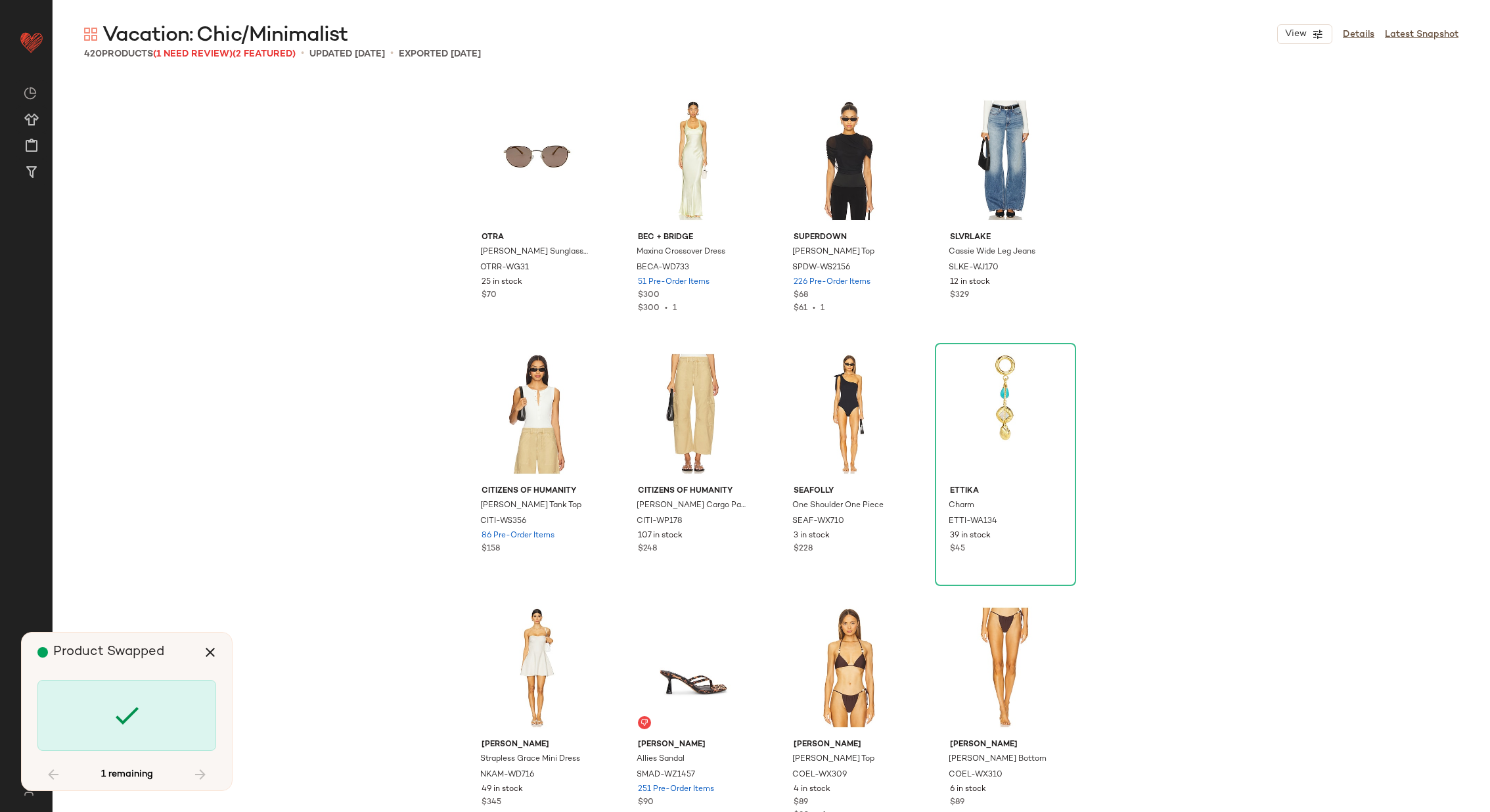
scroll to position [24086, 0]
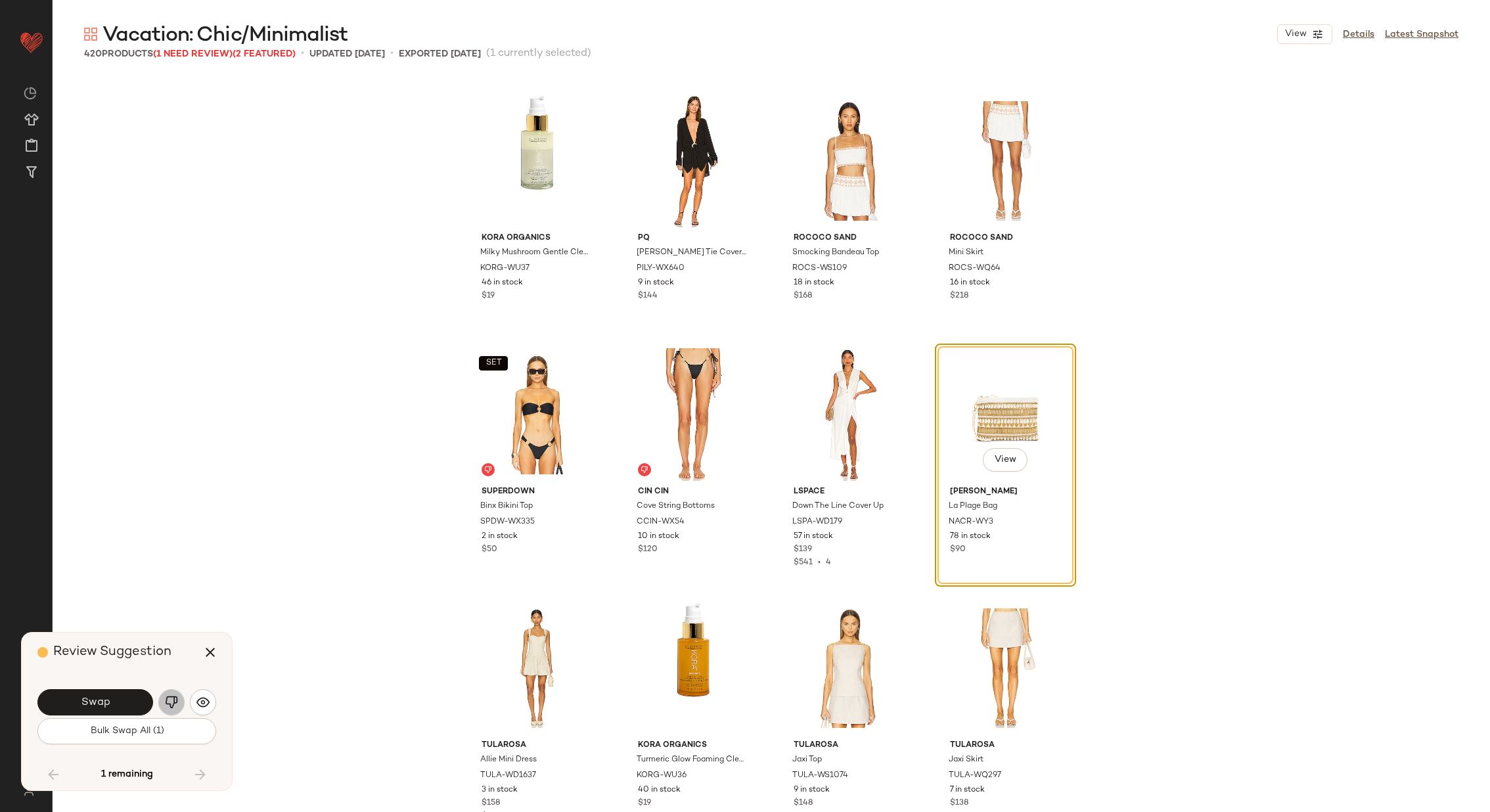
click at [164, 695] on button "button" at bounding box center [171, 702] width 26 height 26
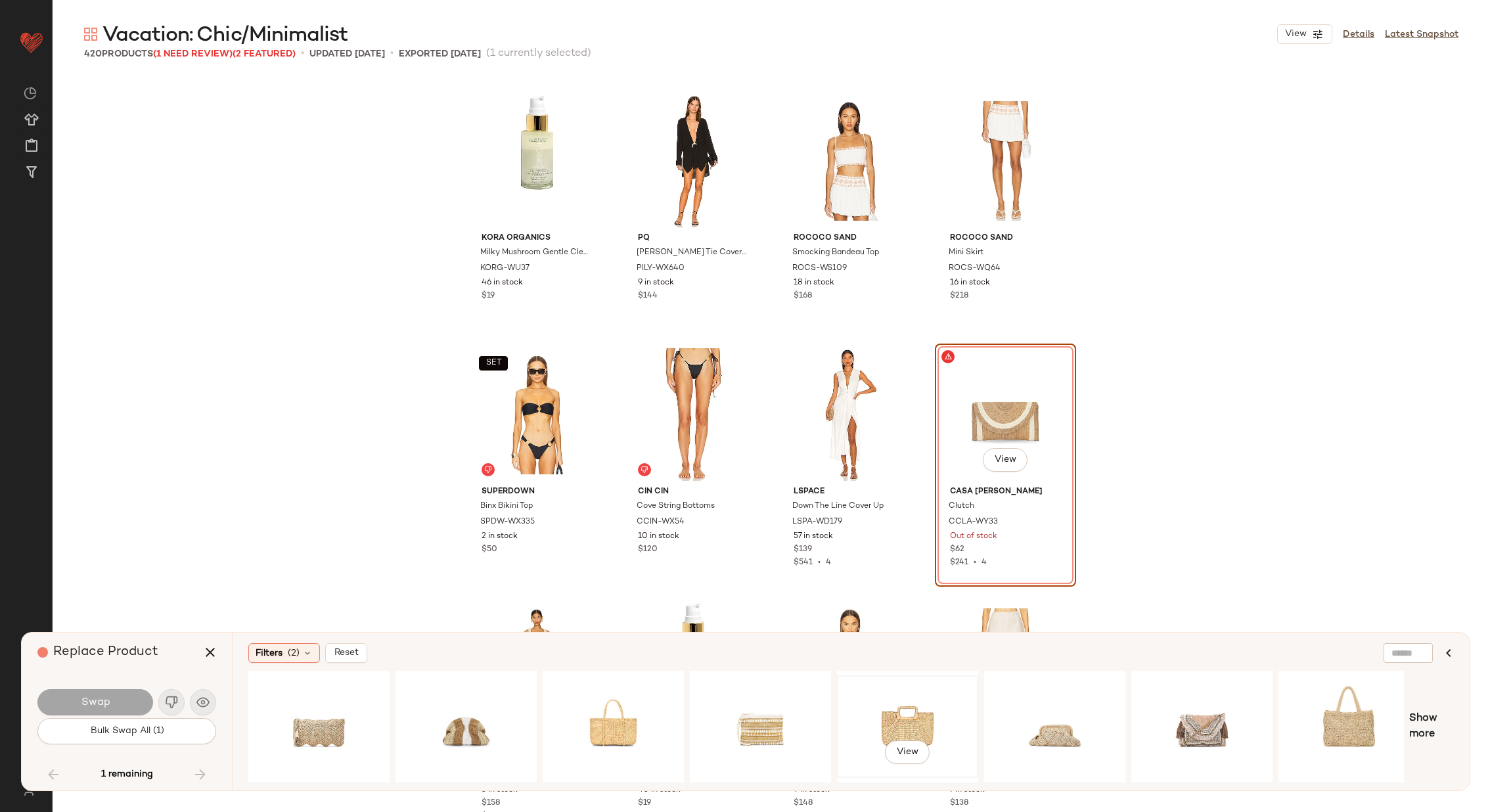
click at [916, 706] on div "View" at bounding box center [907, 727] width 132 height 93
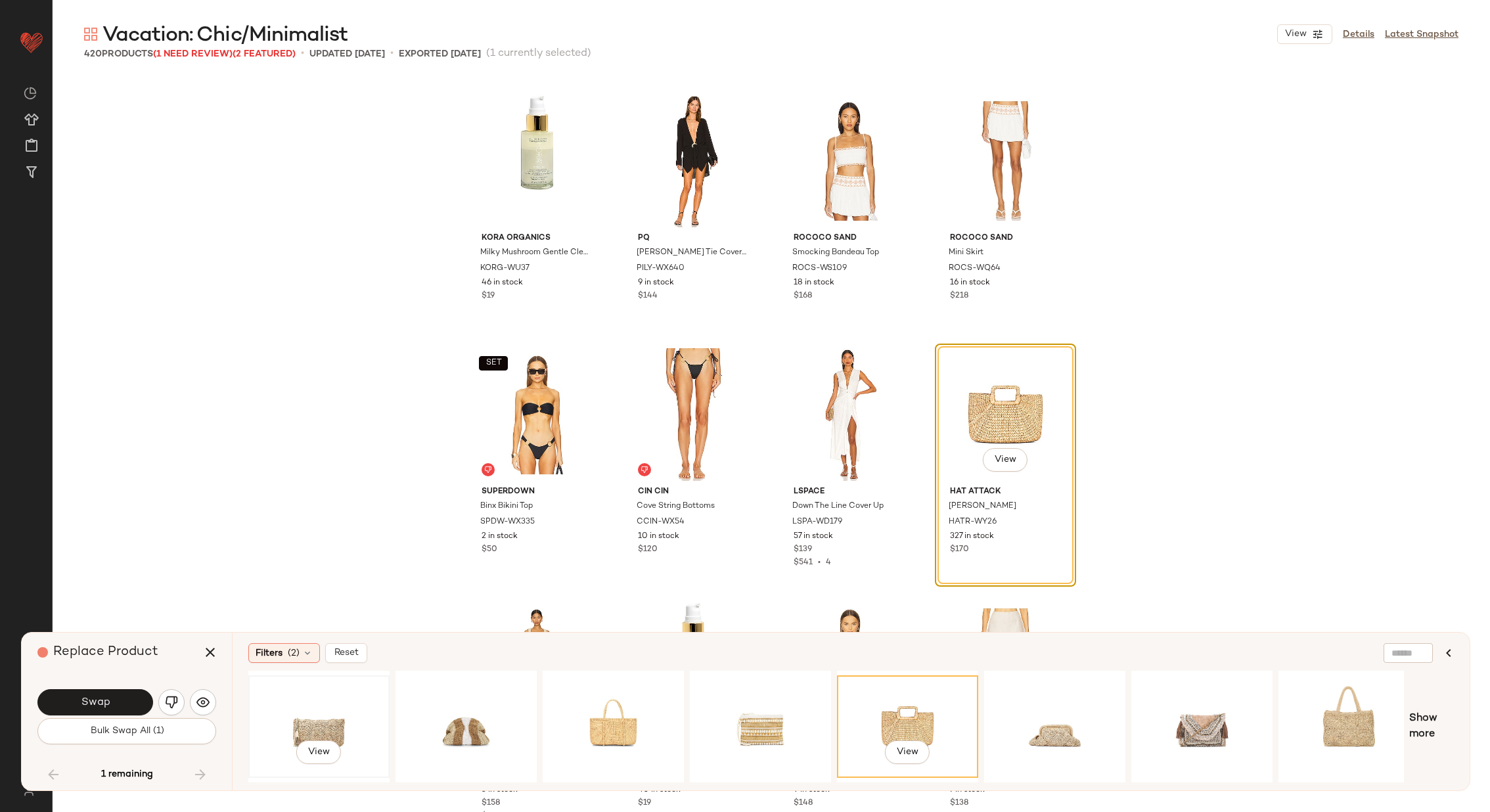
click at [324, 715] on div "View" at bounding box center [319, 727] width 132 height 93
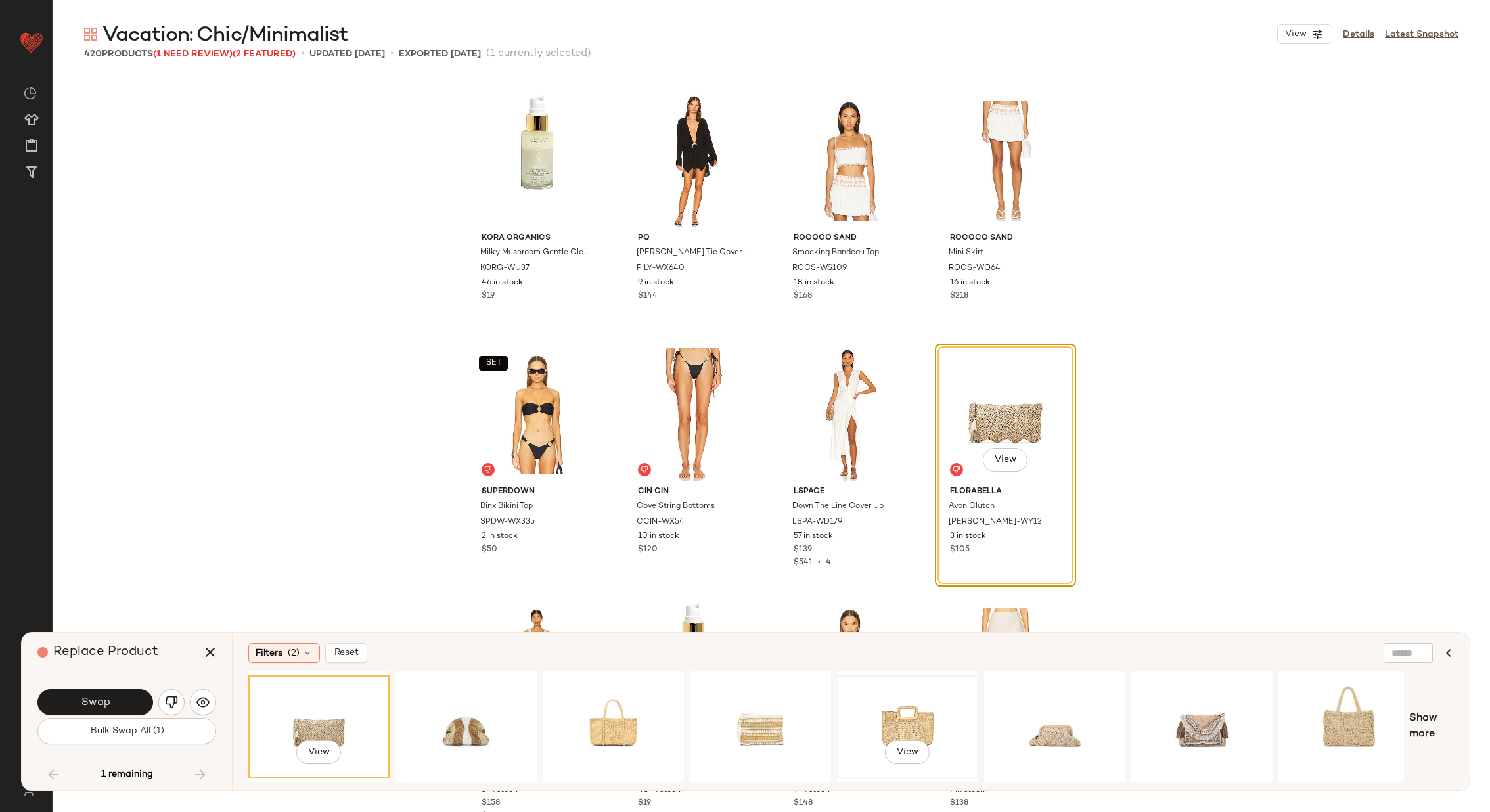
click at [896, 726] on div "View" at bounding box center [907, 727] width 132 height 93
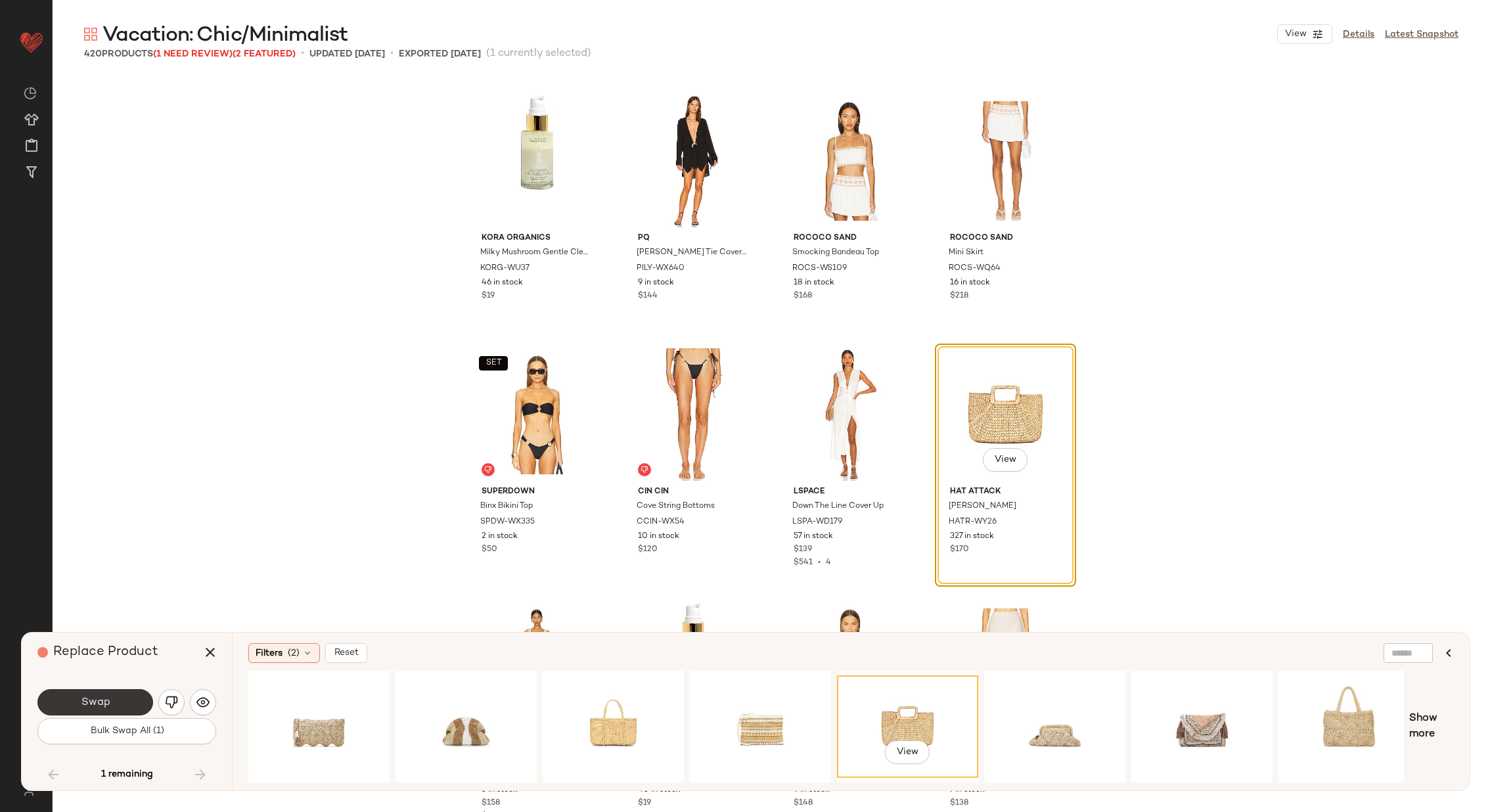
click at [83, 703] on span "Swap" at bounding box center [94, 703] width 30 height 13
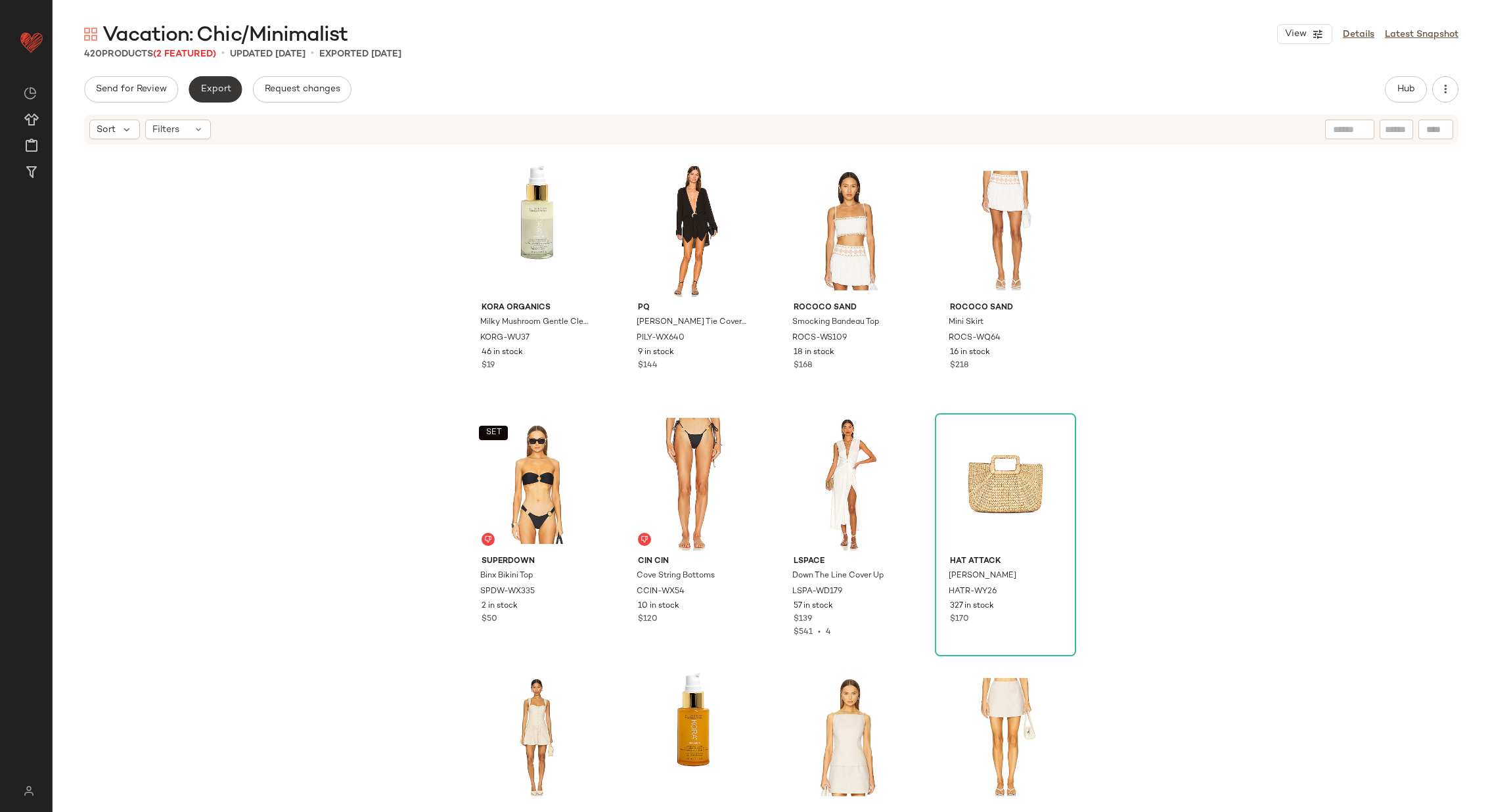
click at [212, 86] on span "Export" at bounding box center [215, 90] width 31 height 11
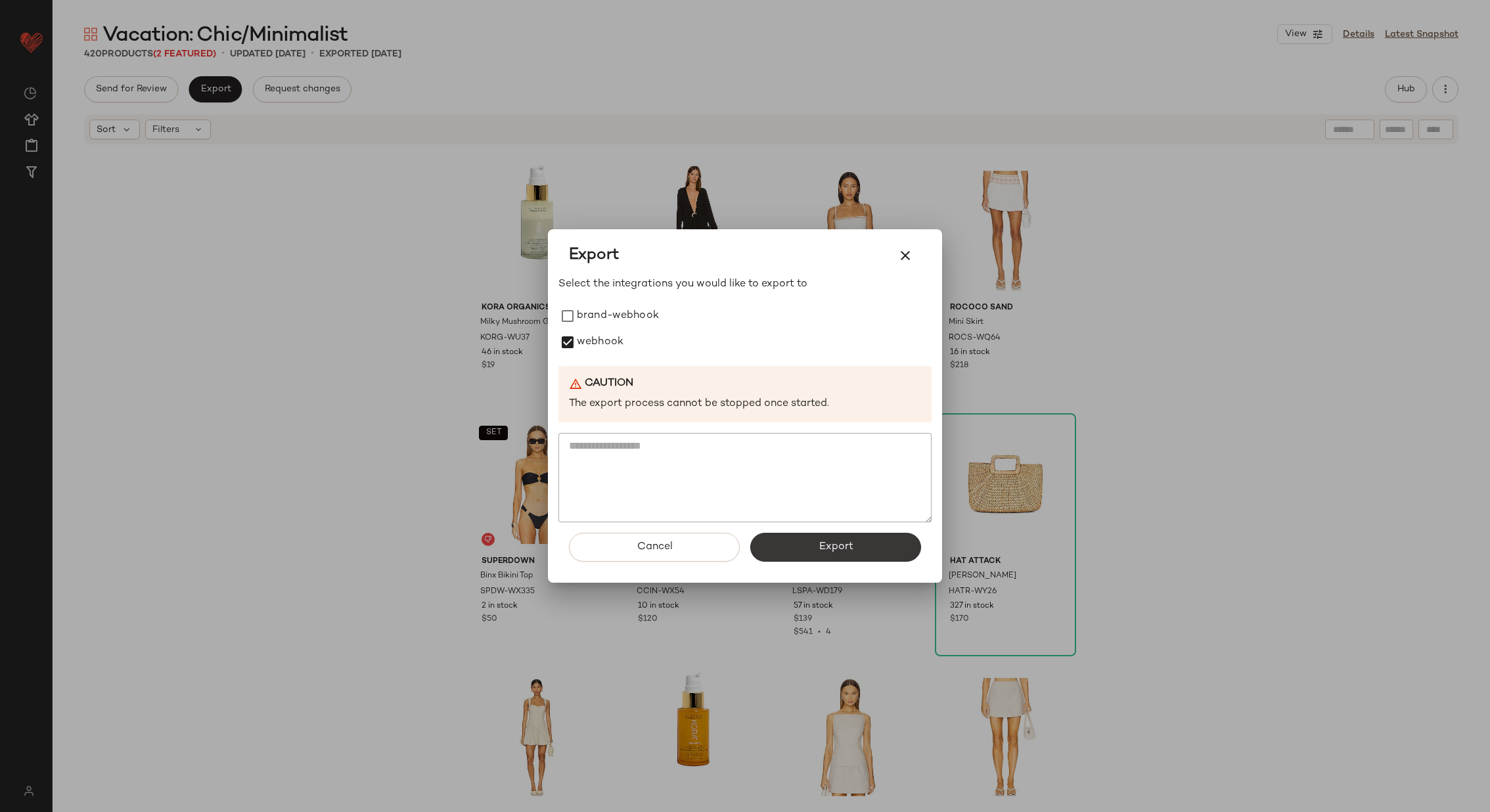
click at [796, 545] on button "Export" at bounding box center [836, 547] width 171 height 29
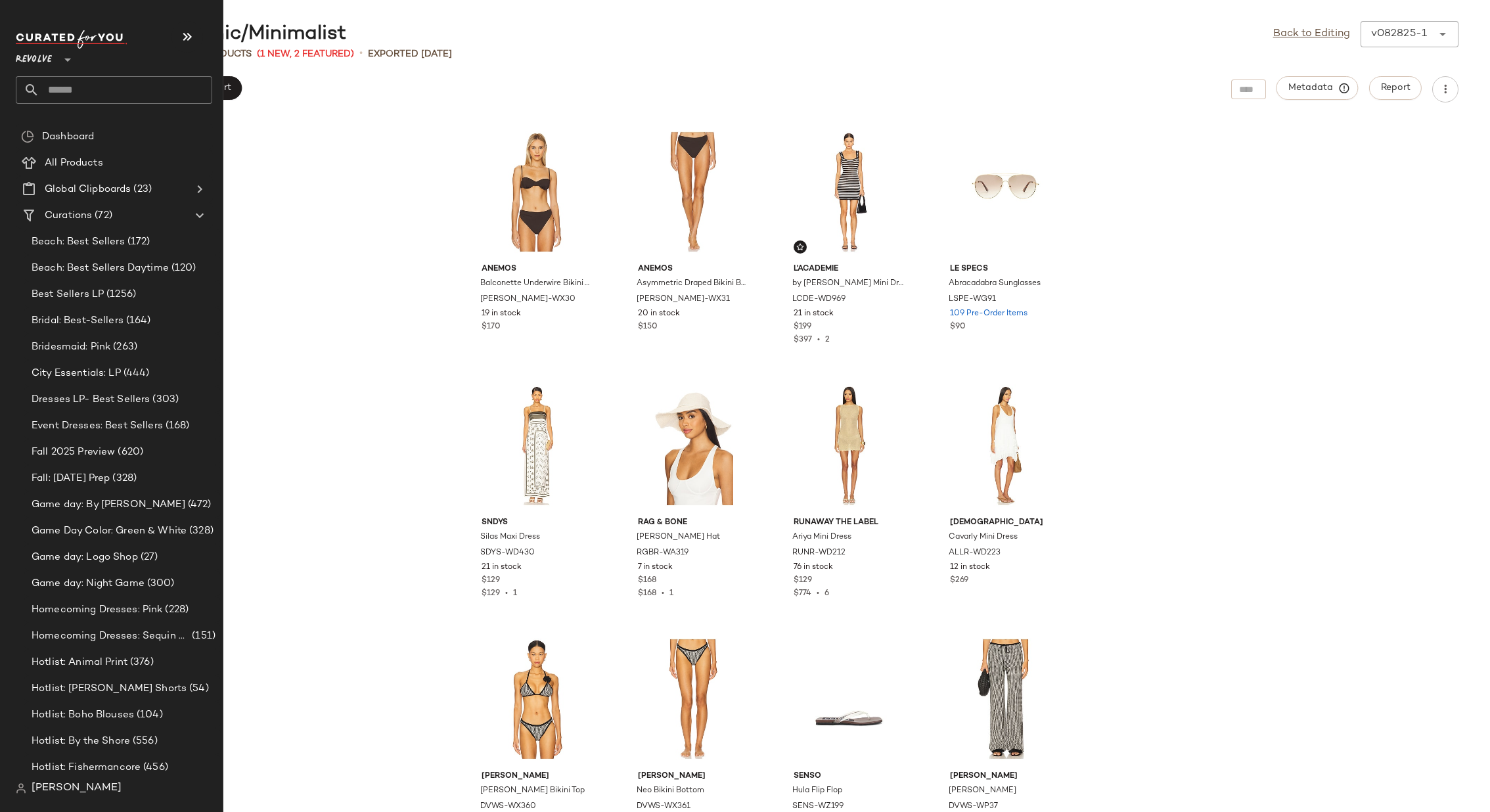
click at [151, 90] on input "text" at bounding box center [126, 90] width 173 height 28
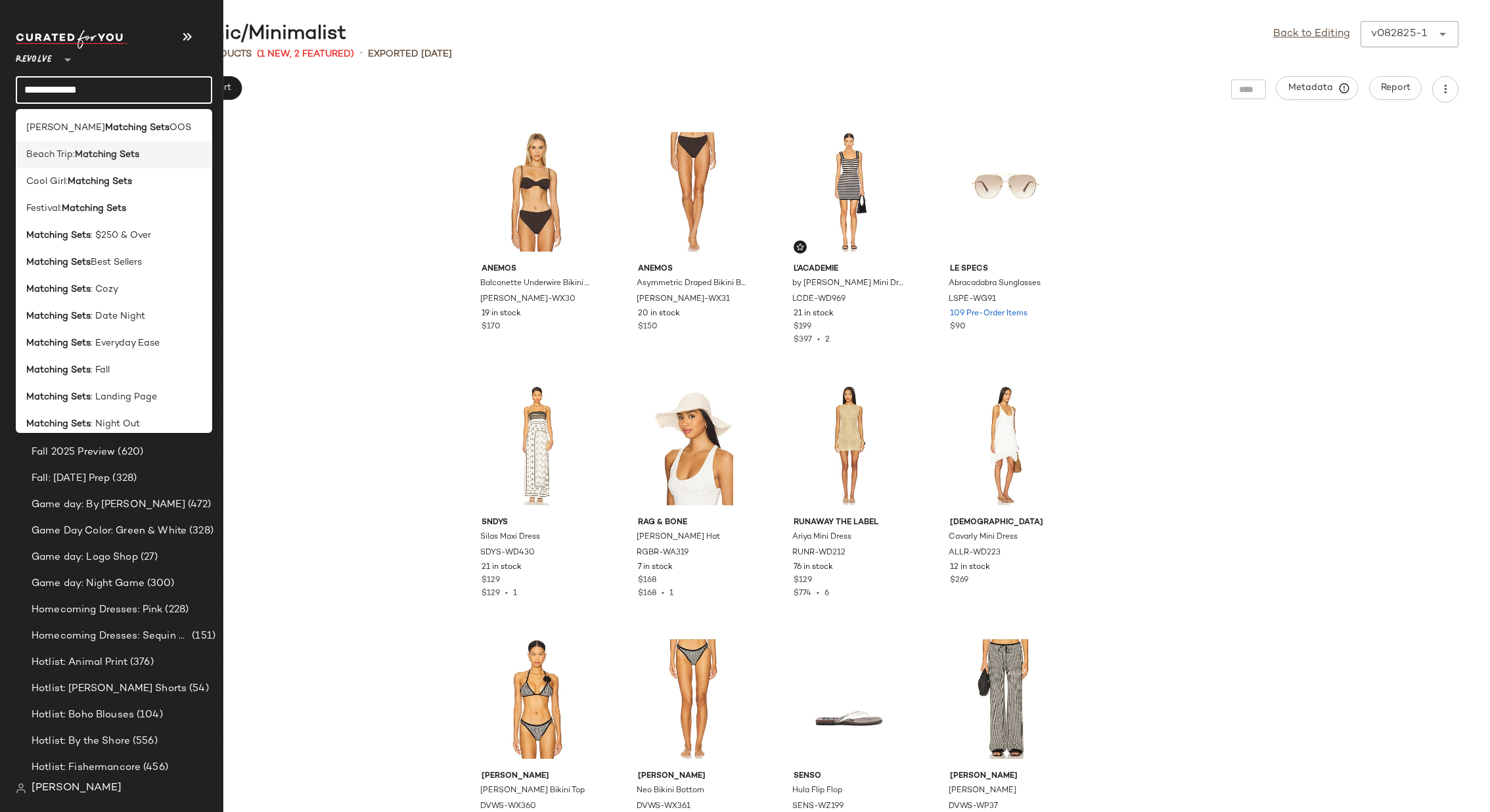
type input "**********"
click at [144, 152] on div "Beach Trip: Matching Sets" at bounding box center [113, 154] width 175 height 13
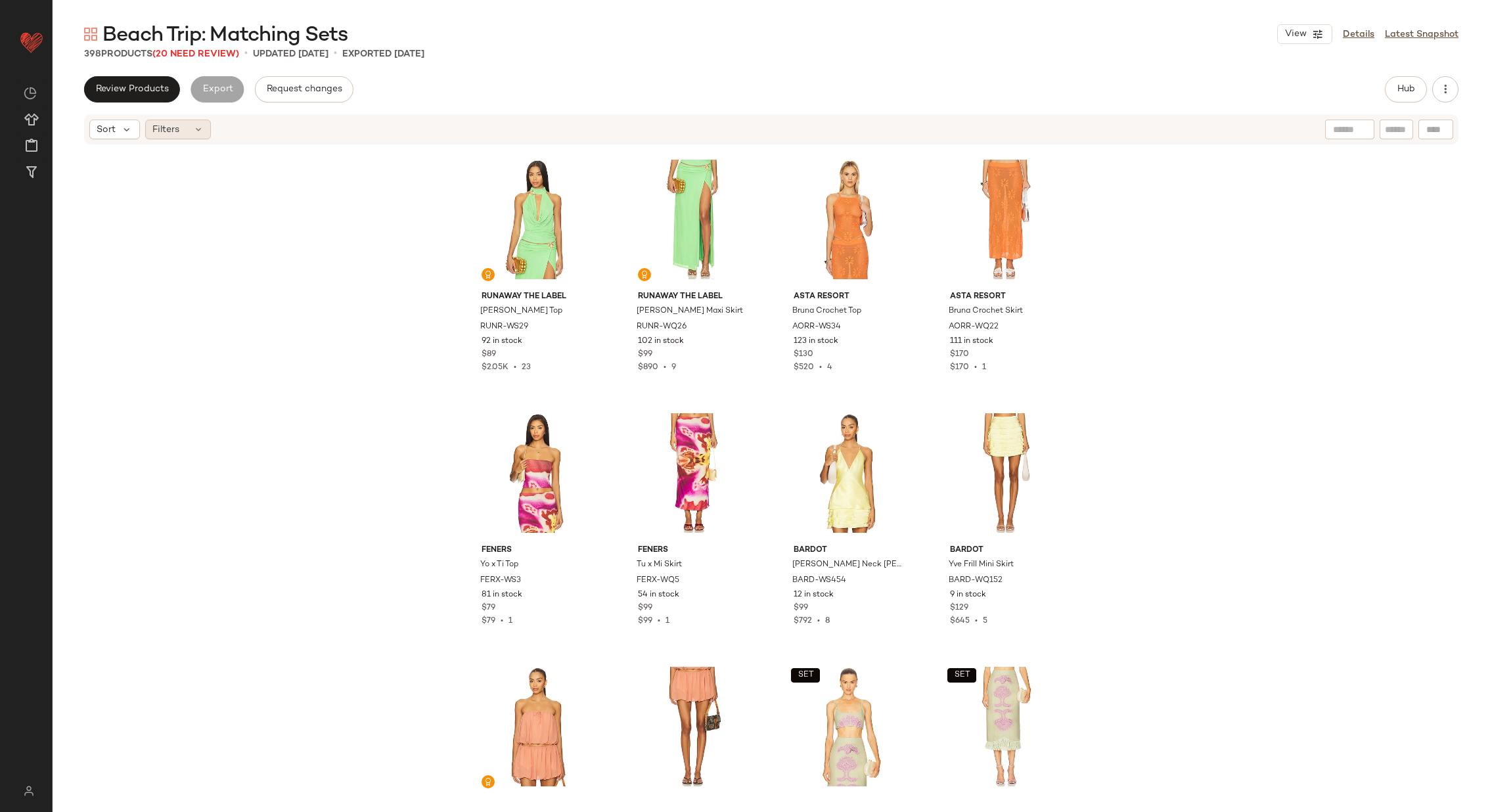
click at [186, 130] on div "Filters" at bounding box center [178, 129] width 66 height 20
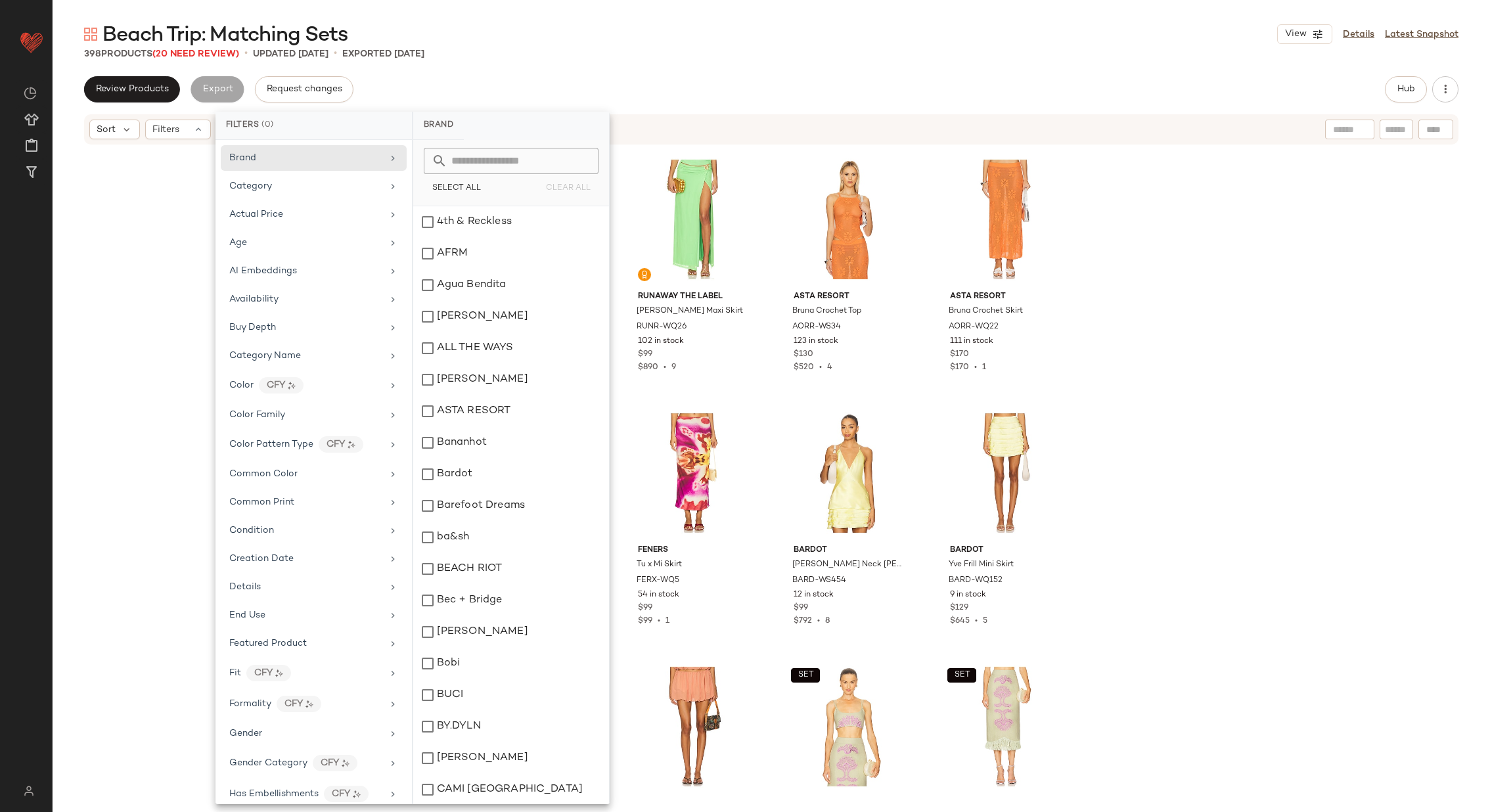
click at [165, 367] on div "Runaway The Label Farley Top RUNR-WS29 92 in stock $89 $2.05K • 23 Runaway The …" at bounding box center [772, 471] width 1438 height 650
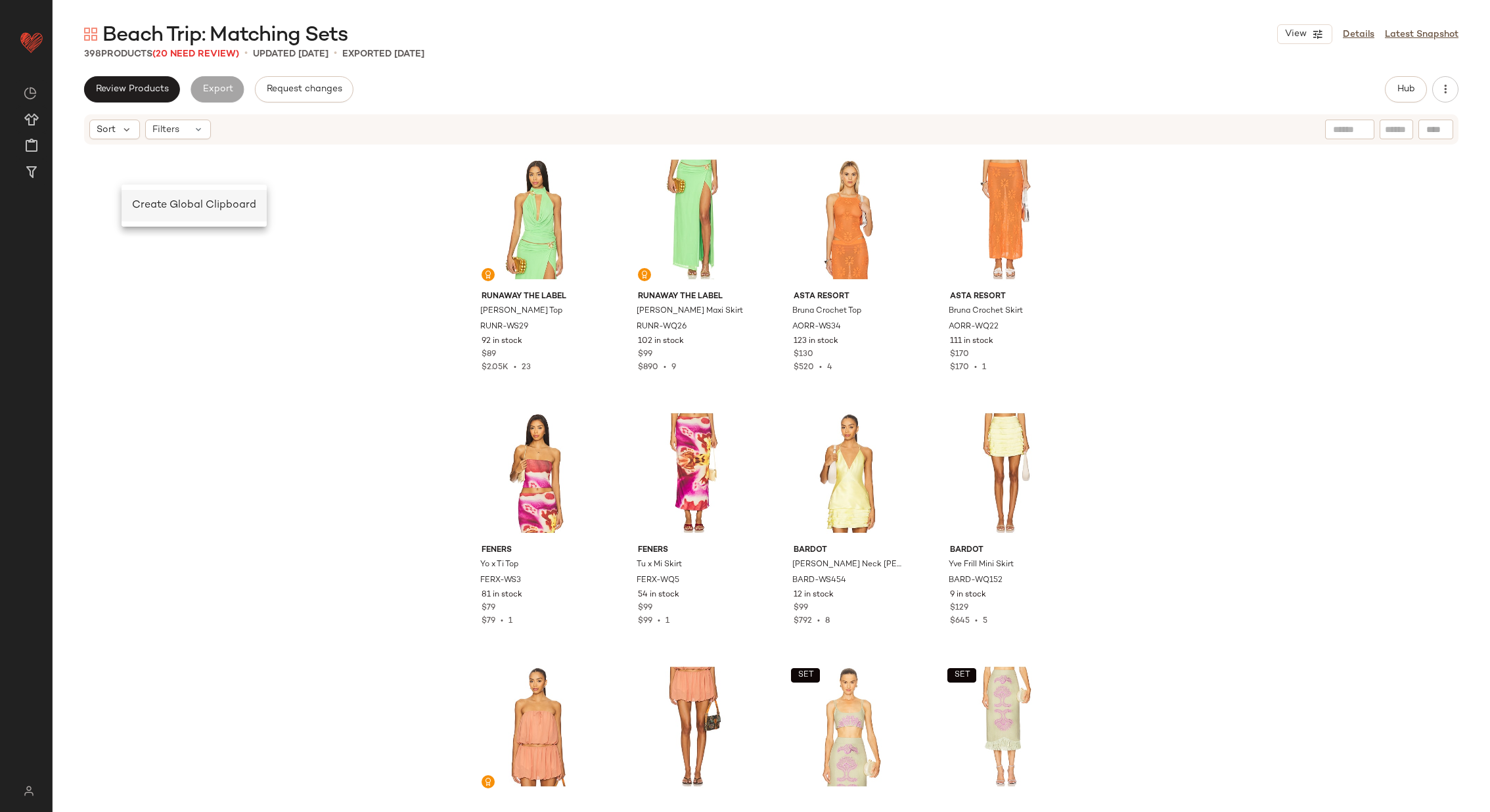
click at [144, 203] on span "Create Global Clipboard" at bounding box center [194, 205] width 124 height 11
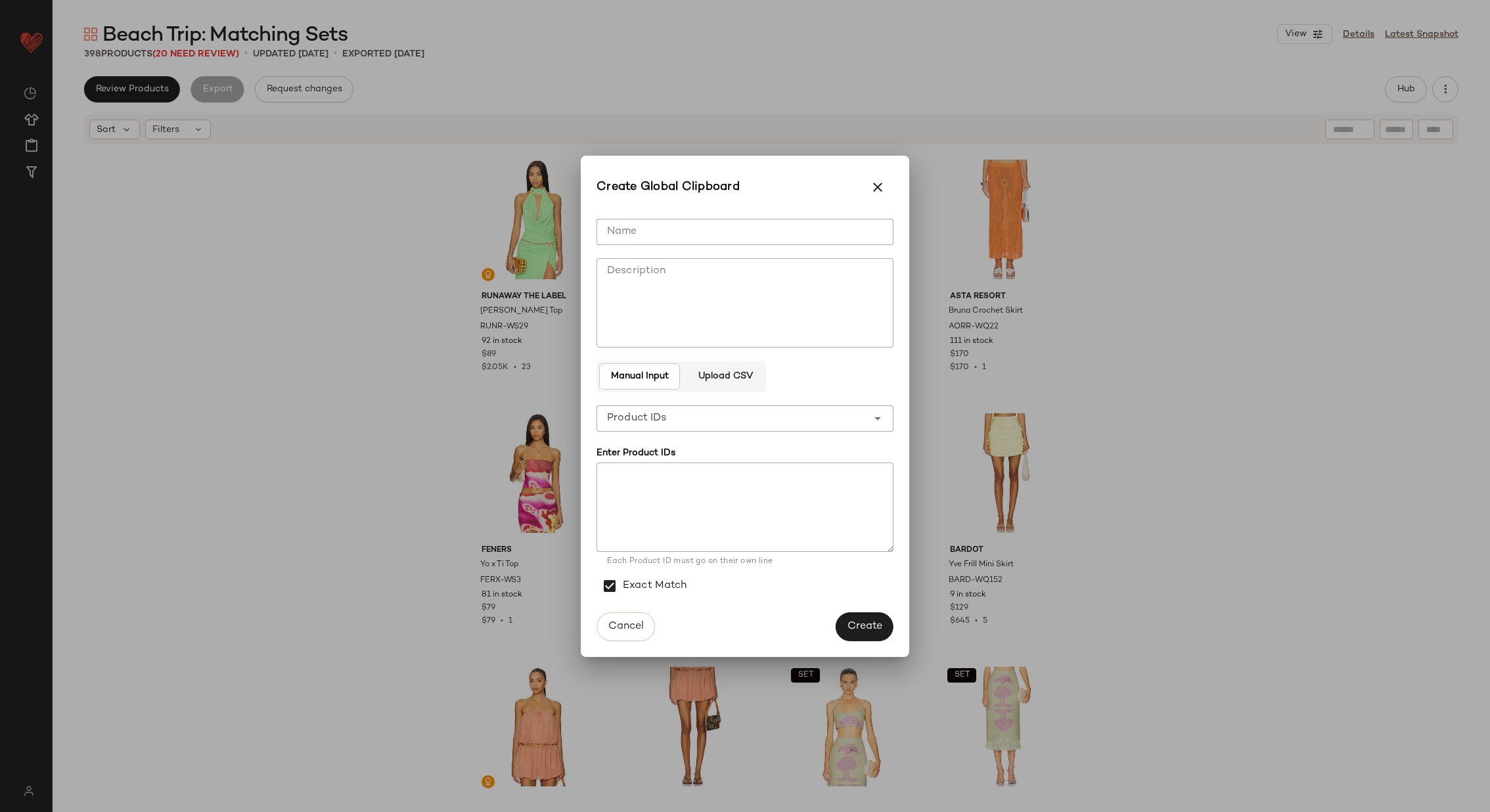
click at [670, 225] on input "Name" at bounding box center [745, 231] width 297 height 26
type input "******"
click at [864, 619] on button "Create" at bounding box center [864, 626] width 57 height 29
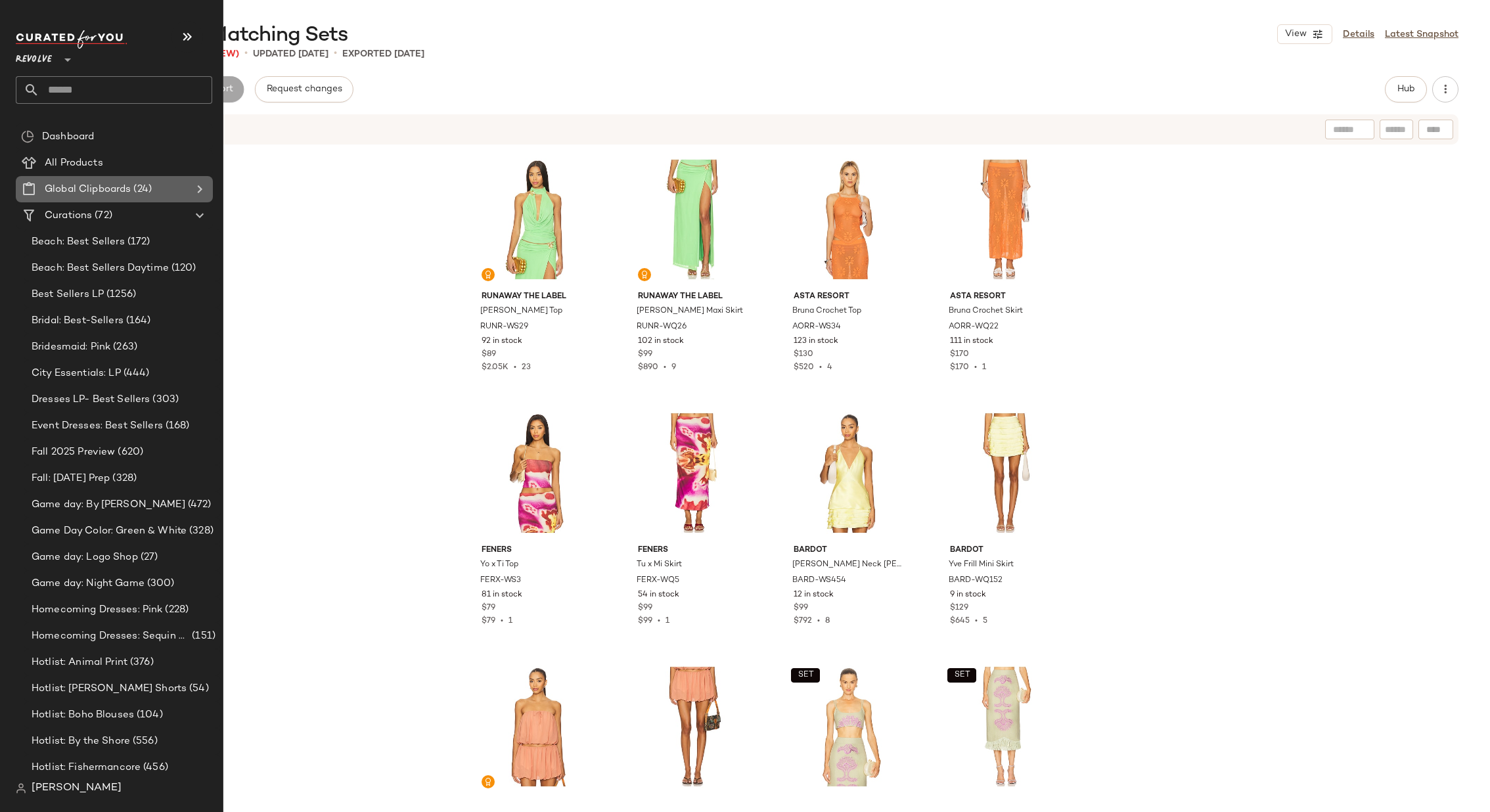
click at [198, 184] on icon at bounding box center [200, 189] width 16 height 16
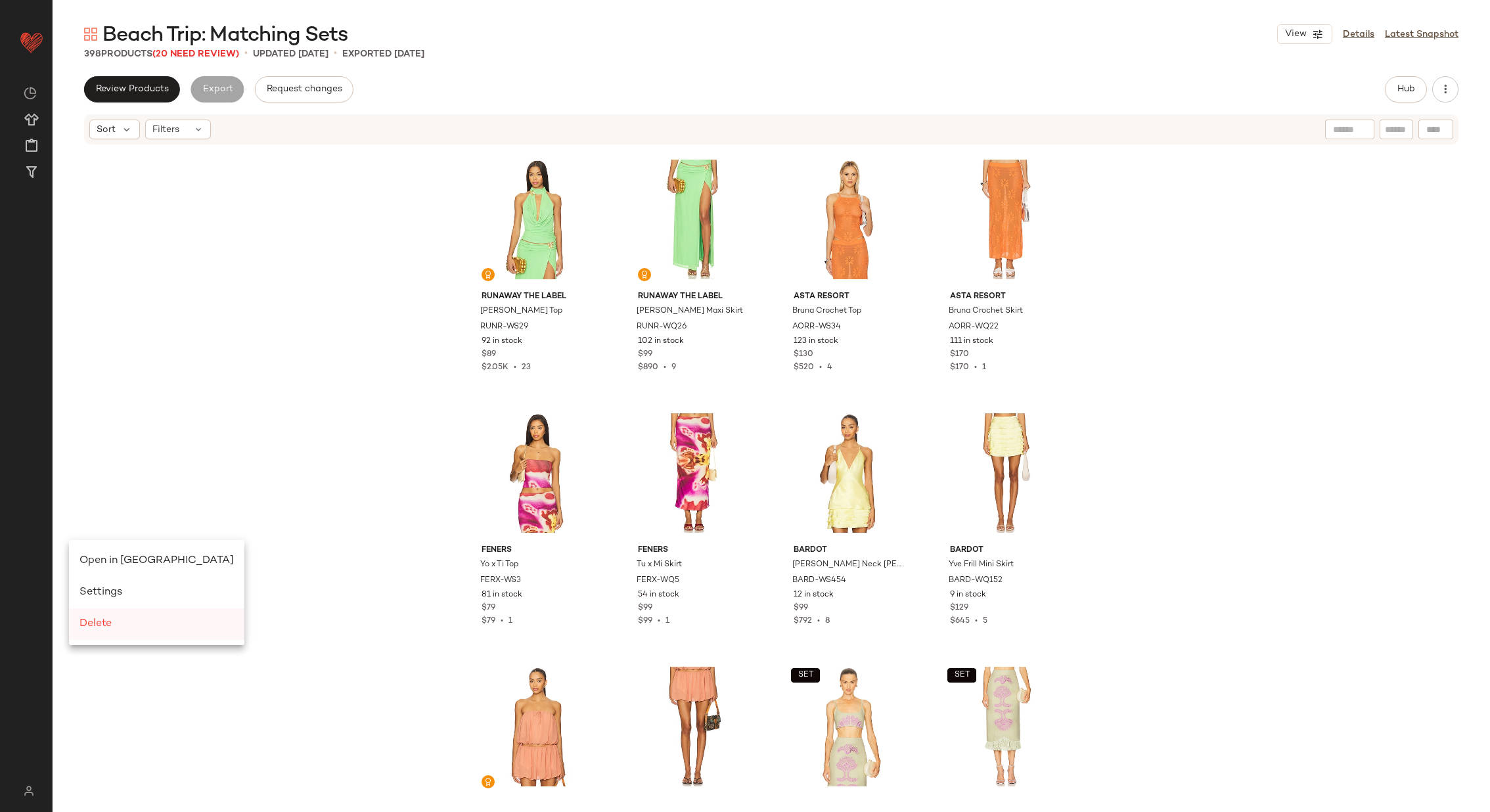
click at [111, 622] on span "Delete" at bounding box center [96, 624] width 32 height 11
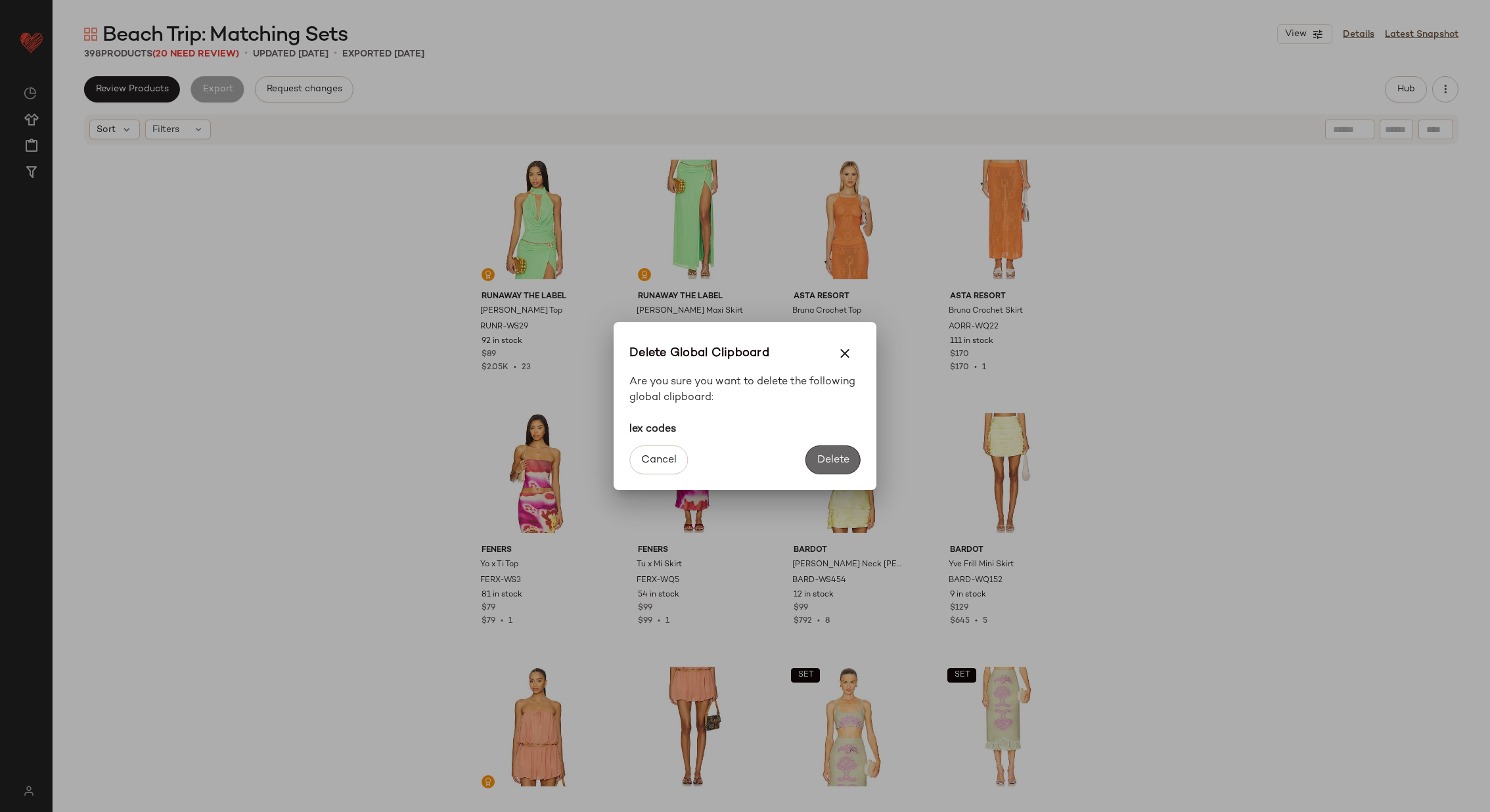
click at [837, 463] on span "Delete" at bounding box center [833, 460] width 33 height 13
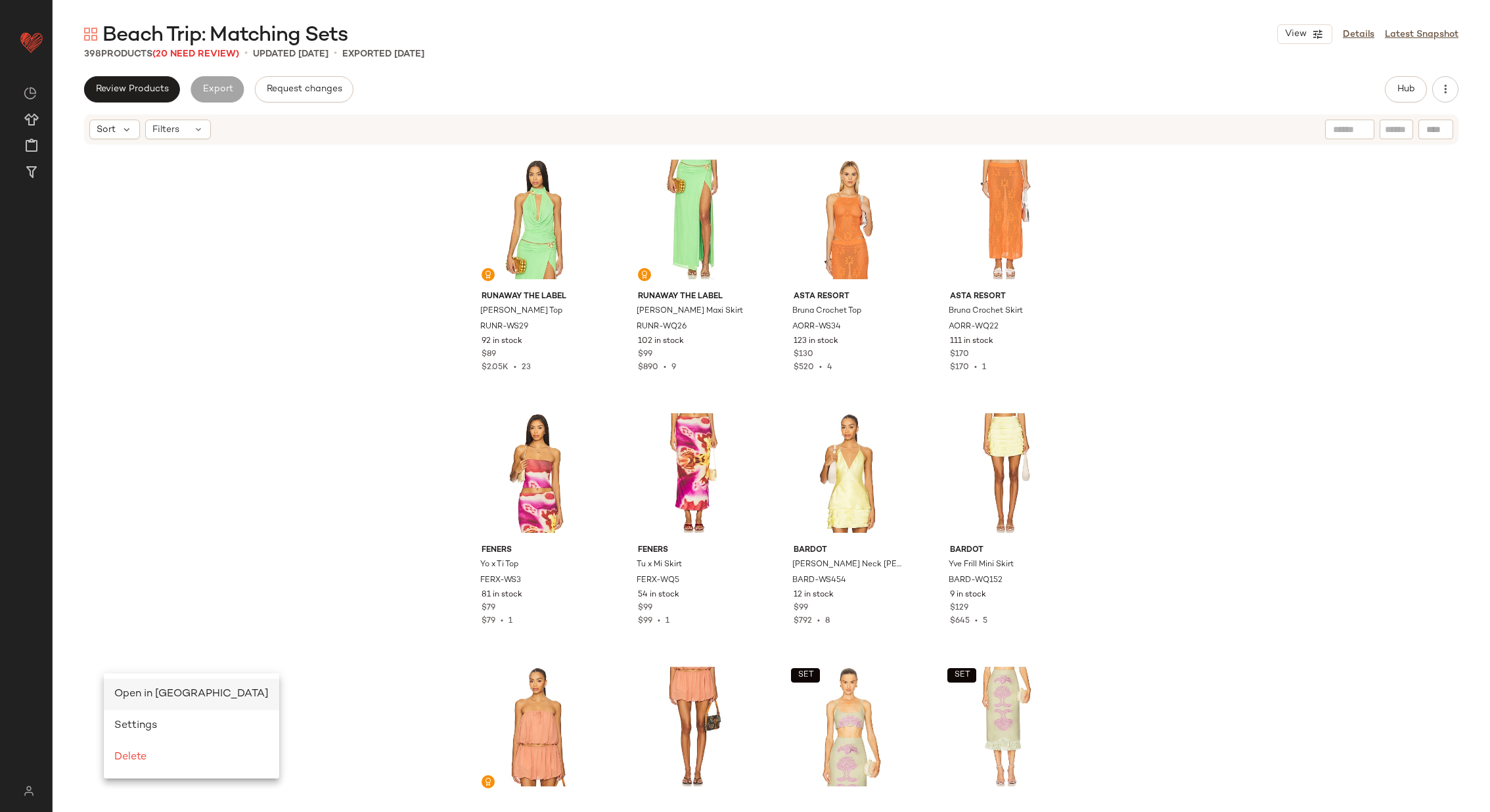
click at [133, 690] on span "Open in Split View" at bounding box center [191, 694] width 154 height 11
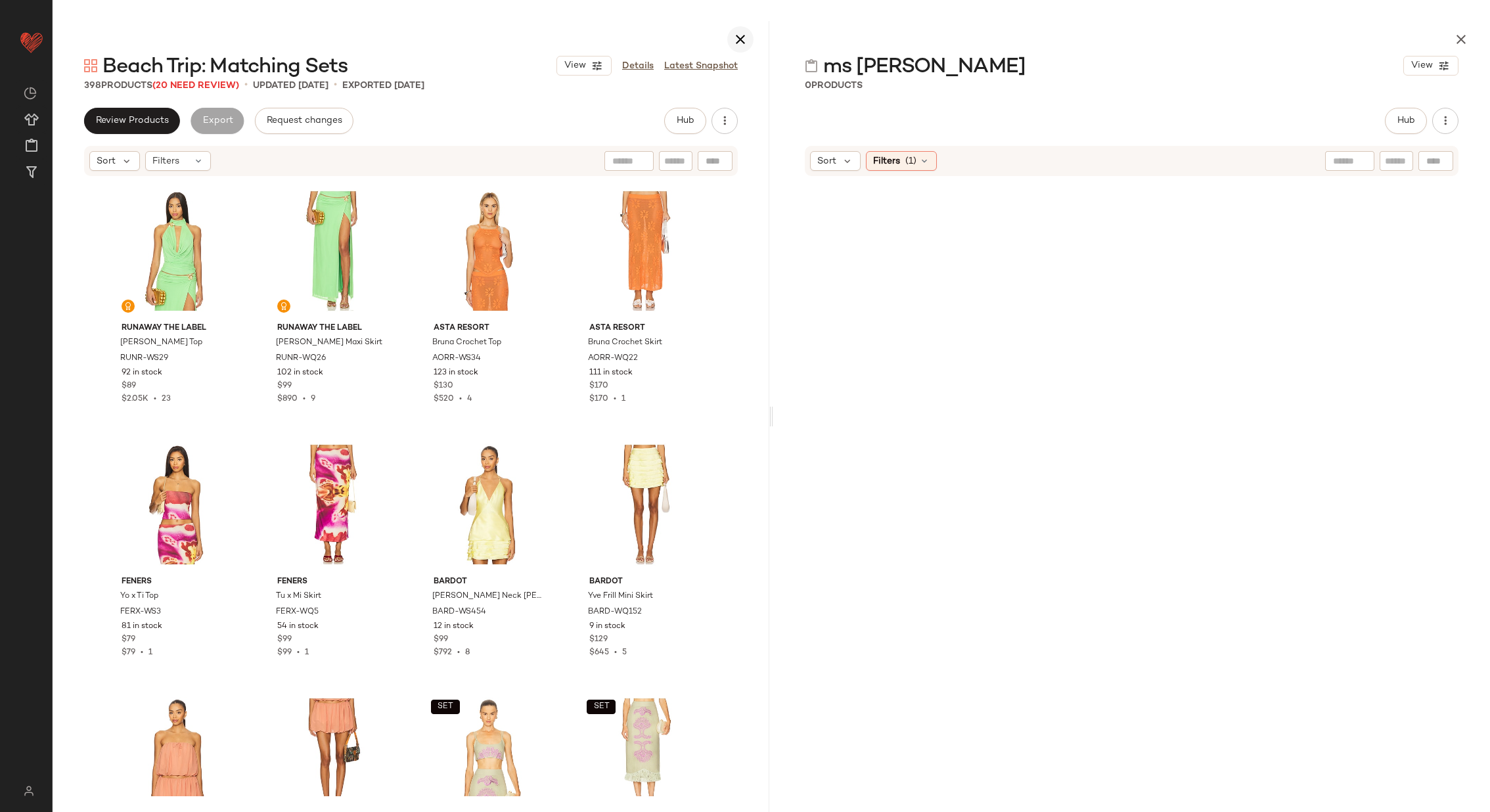
click at [744, 35] on icon "button" at bounding box center [741, 39] width 16 height 16
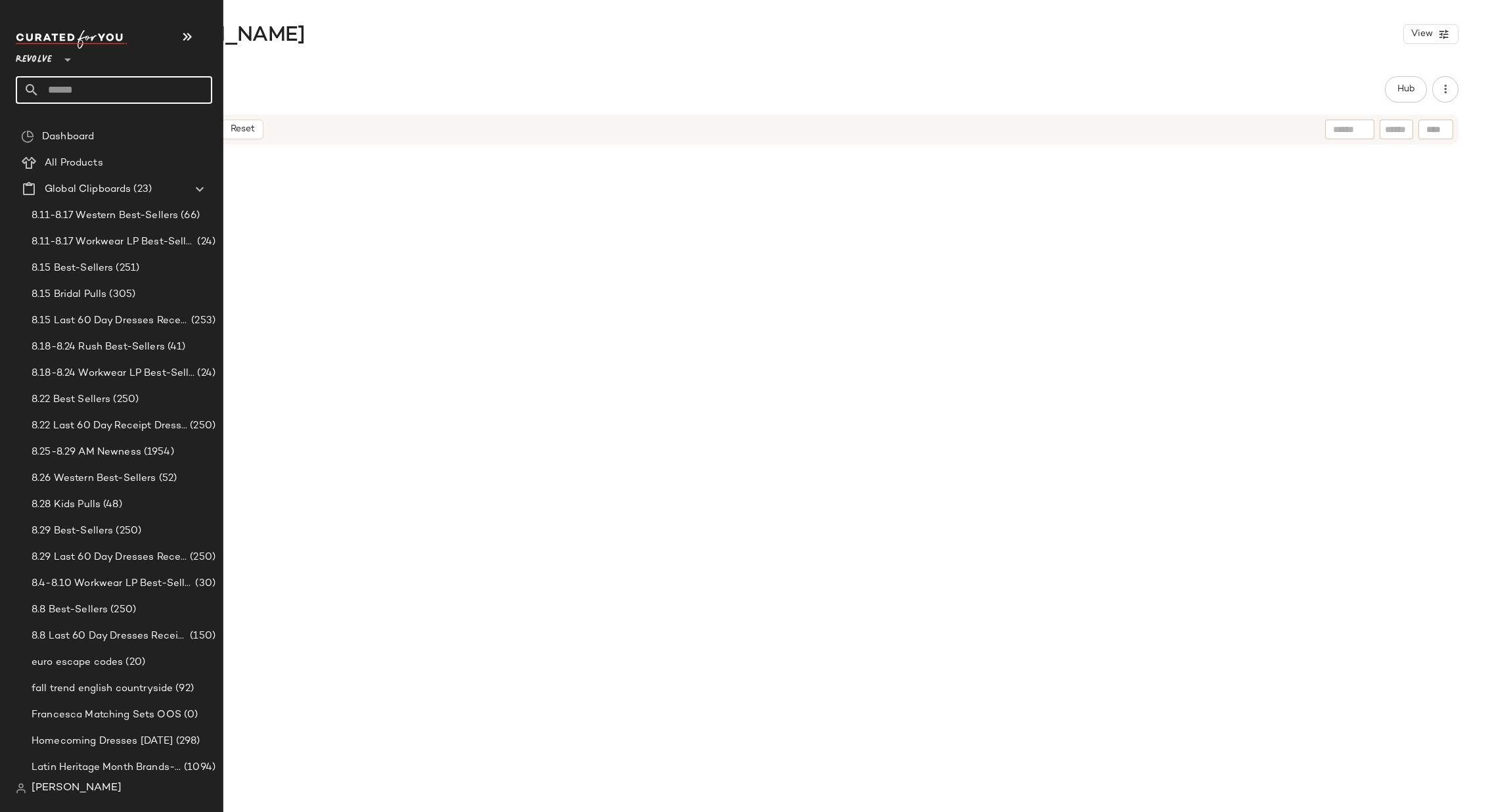
click at [155, 83] on input "text" at bounding box center [126, 90] width 173 height 28
click at [104, 96] on input "text" at bounding box center [126, 90] width 173 height 28
click at [187, 29] on icon "button" at bounding box center [188, 37] width 16 height 16
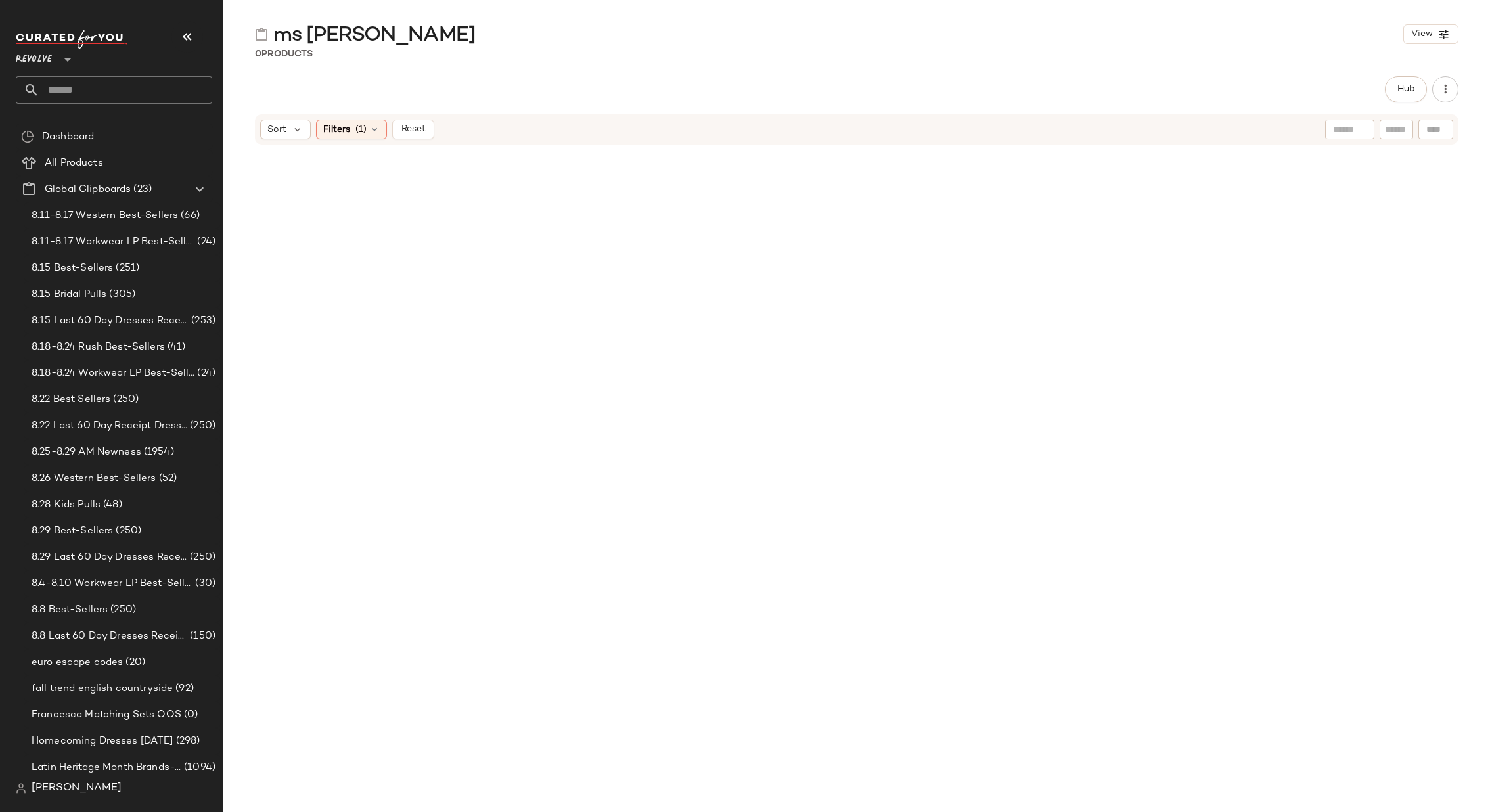
click at [129, 79] on input "text" at bounding box center [126, 90] width 173 height 28
type input "*****"
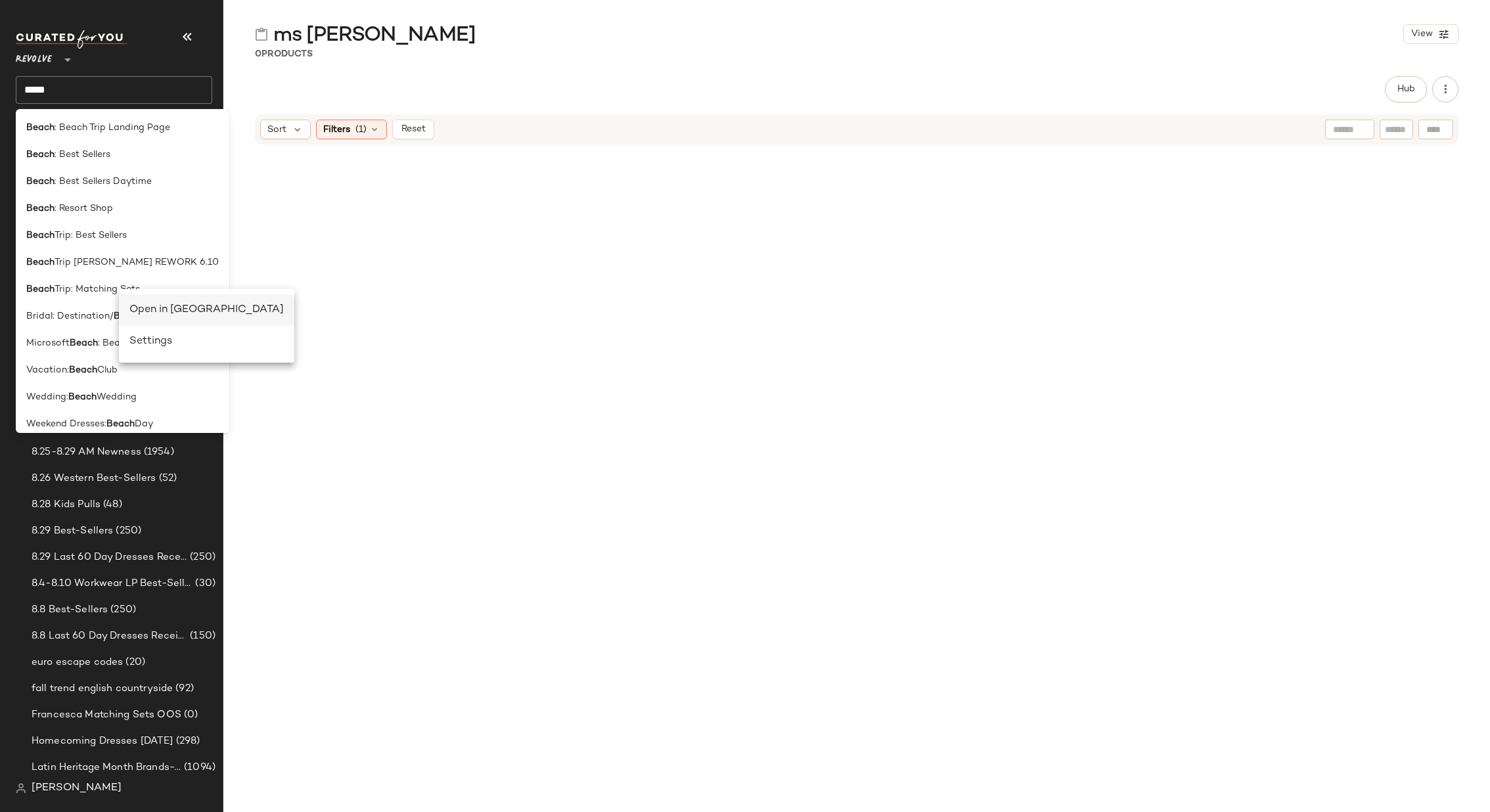
click at [148, 305] on div "Open in Split View" at bounding box center [206, 310] width 154 height 16
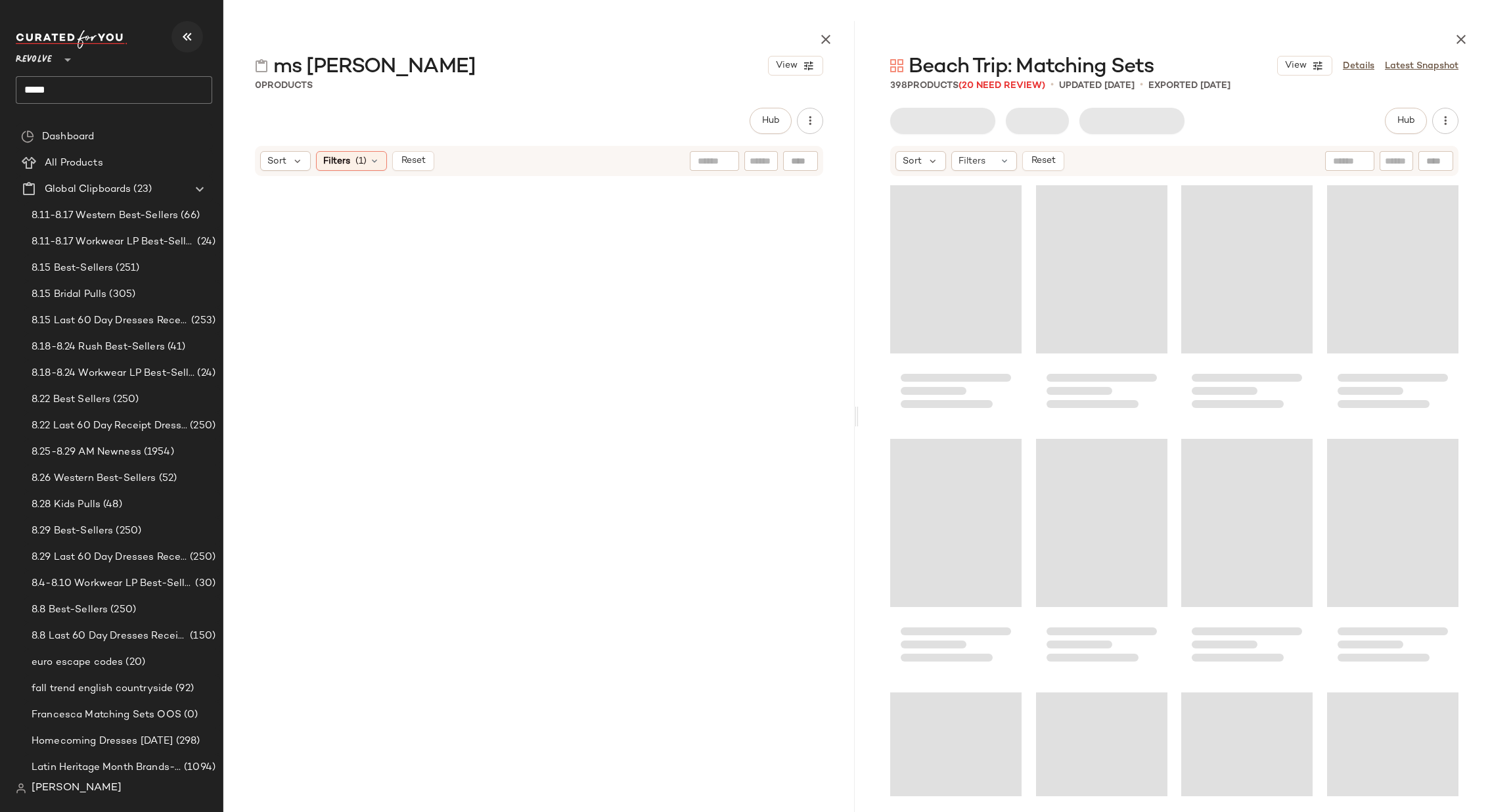
click at [180, 32] on icon "button" at bounding box center [188, 37] width 16 height 16
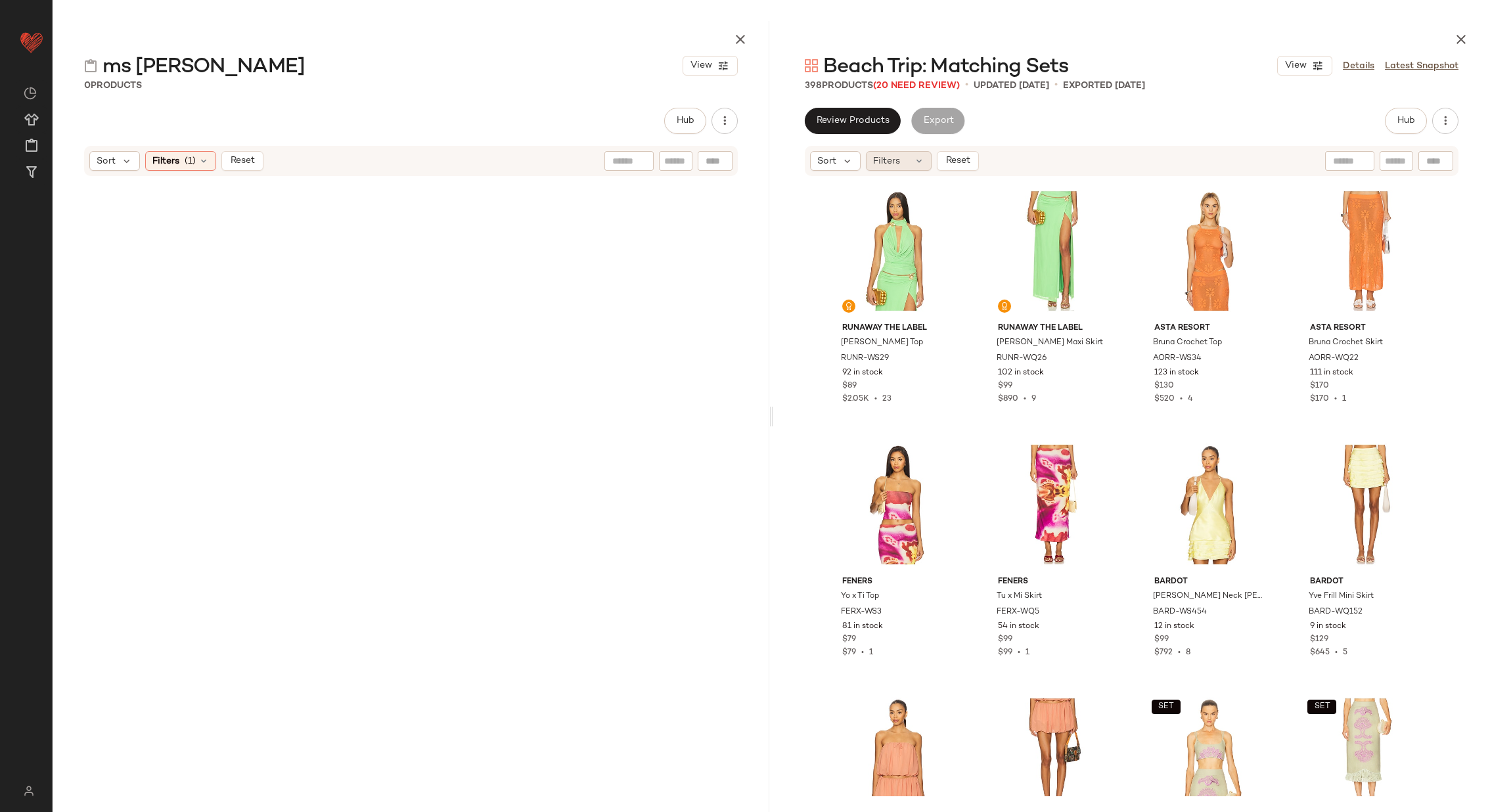
click at [913, 153] on div "Filters" at bounding box center [898, 161] width 66 height 20
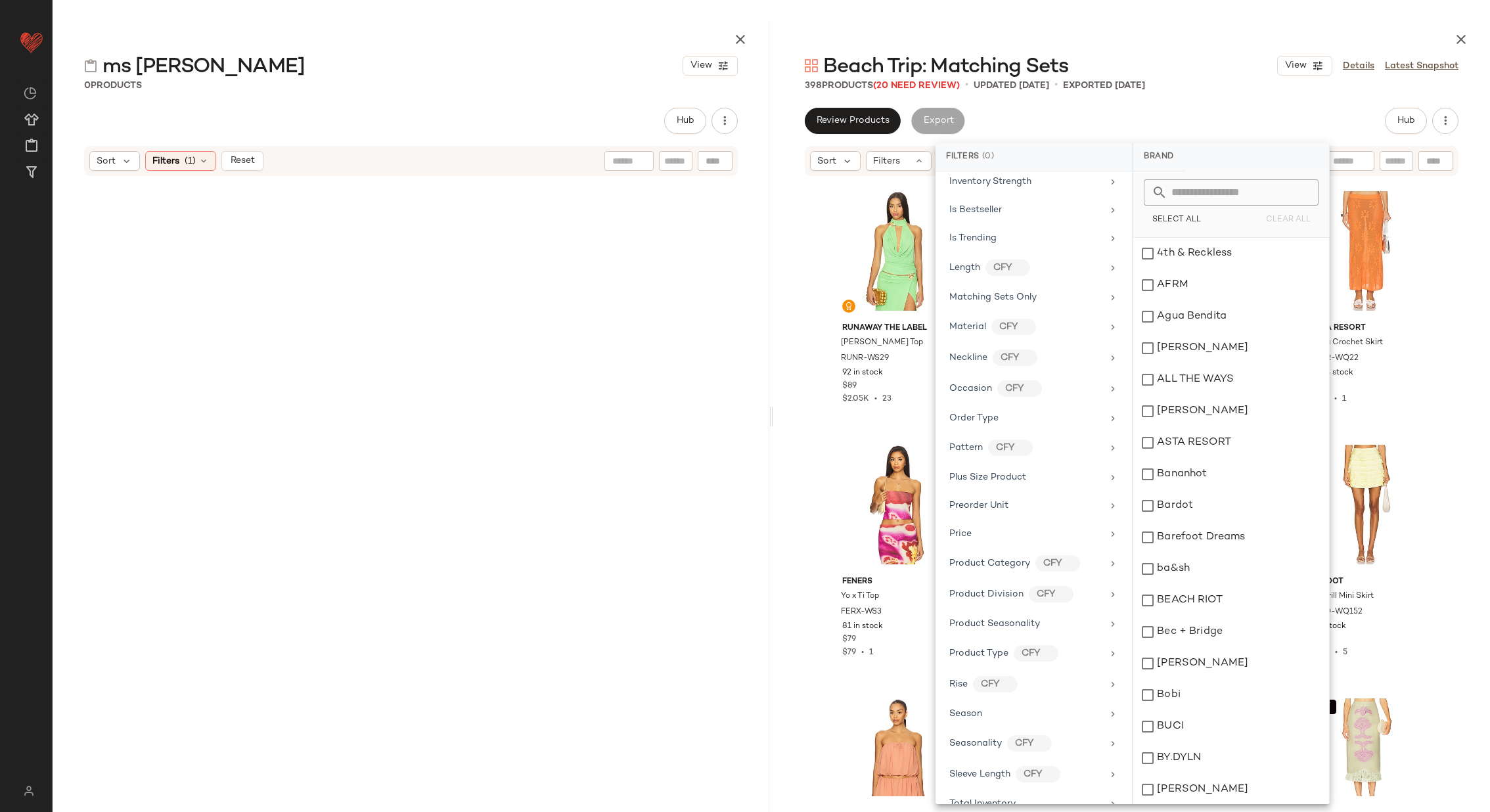
scroll to position [848, 0]
click at [1041, 650] on div "Total Inventory" at bounding box center [1026, 657] width 153 height 13
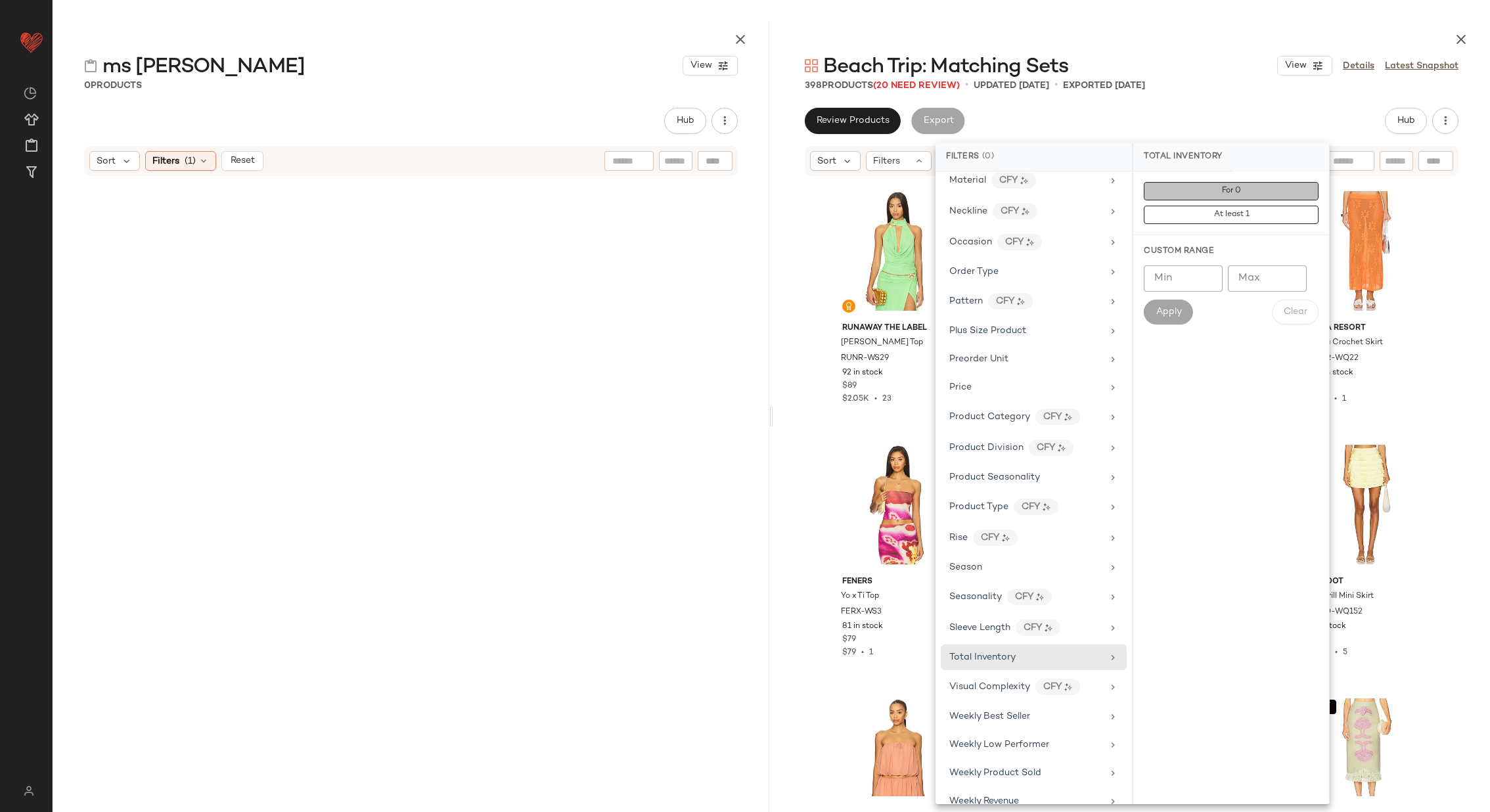
click at [1223, 189] on span "For 0" at bounding box center [1231, 191] width 20 height 9
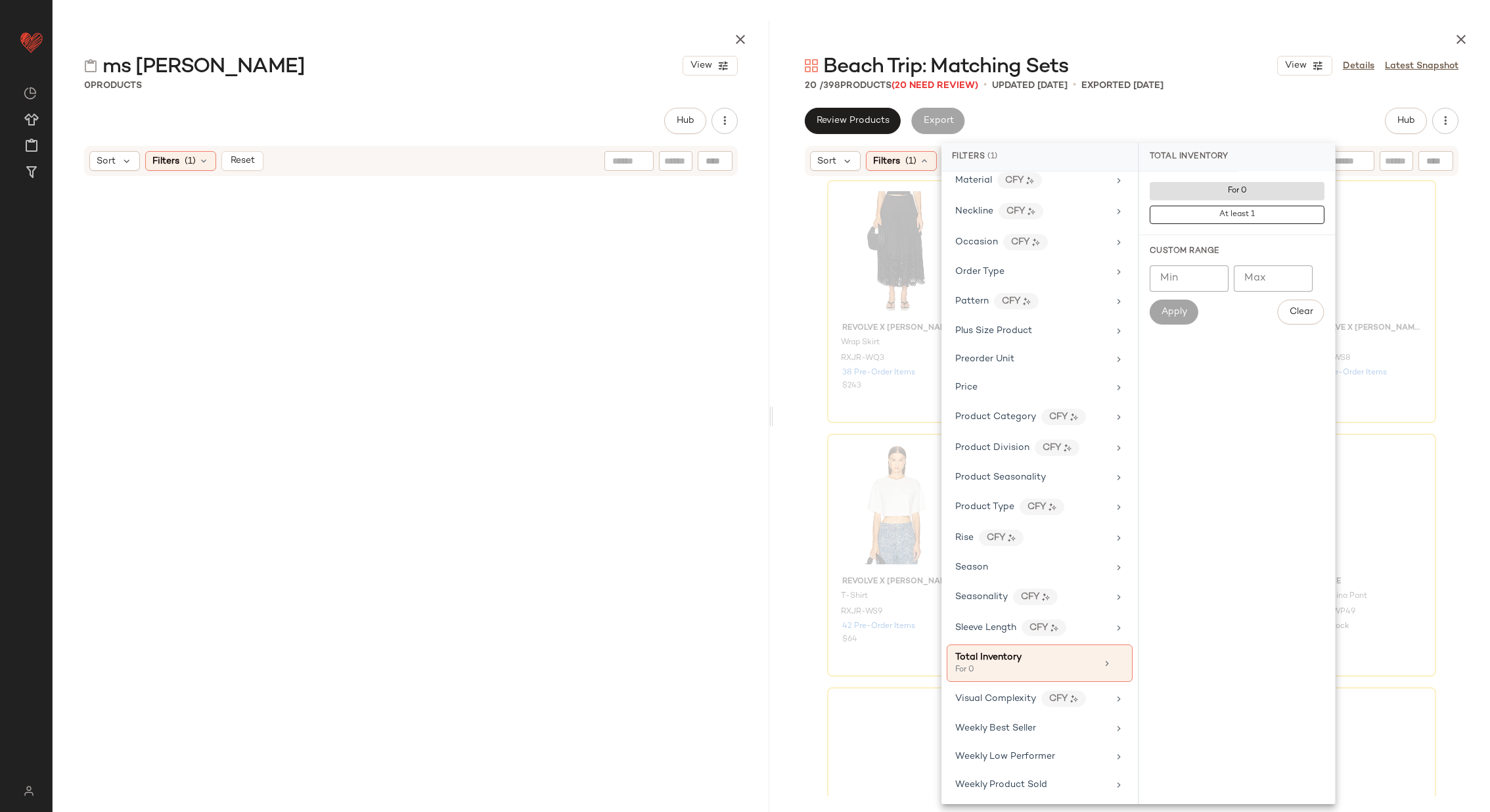
click at [808, 335] on div "REVOLVE x JJ Wrap Skirt RXJR-WQ3 38 Pre-Order Items $243 REVOLVE x JJ Short RXJ…" at bounding box center [1132, 487] width 717 height 619
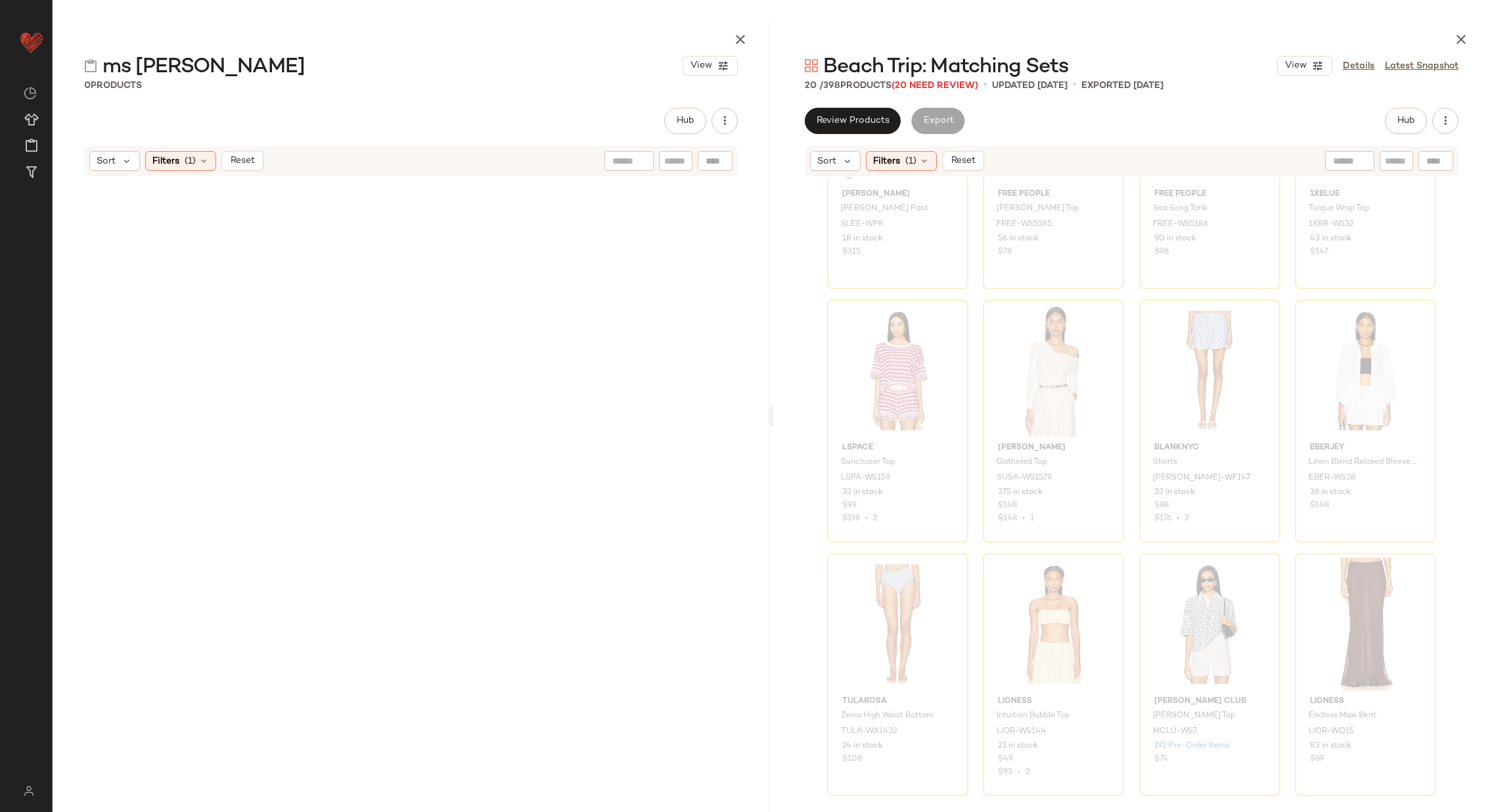
scroll to position [0, 0]
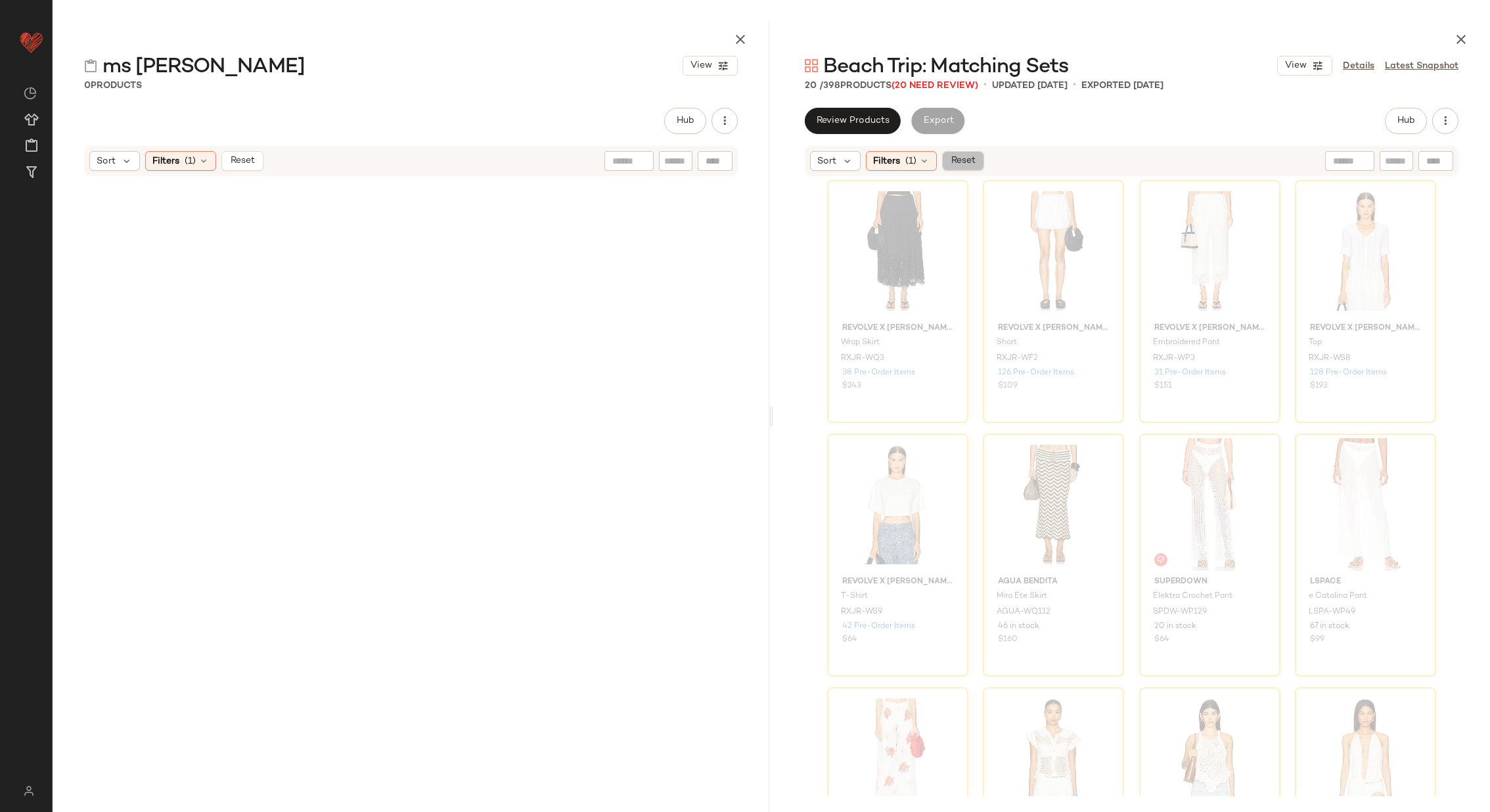
click at [966, 157] on span "Reset" at bounding box center [963, 162] width 25 height 11
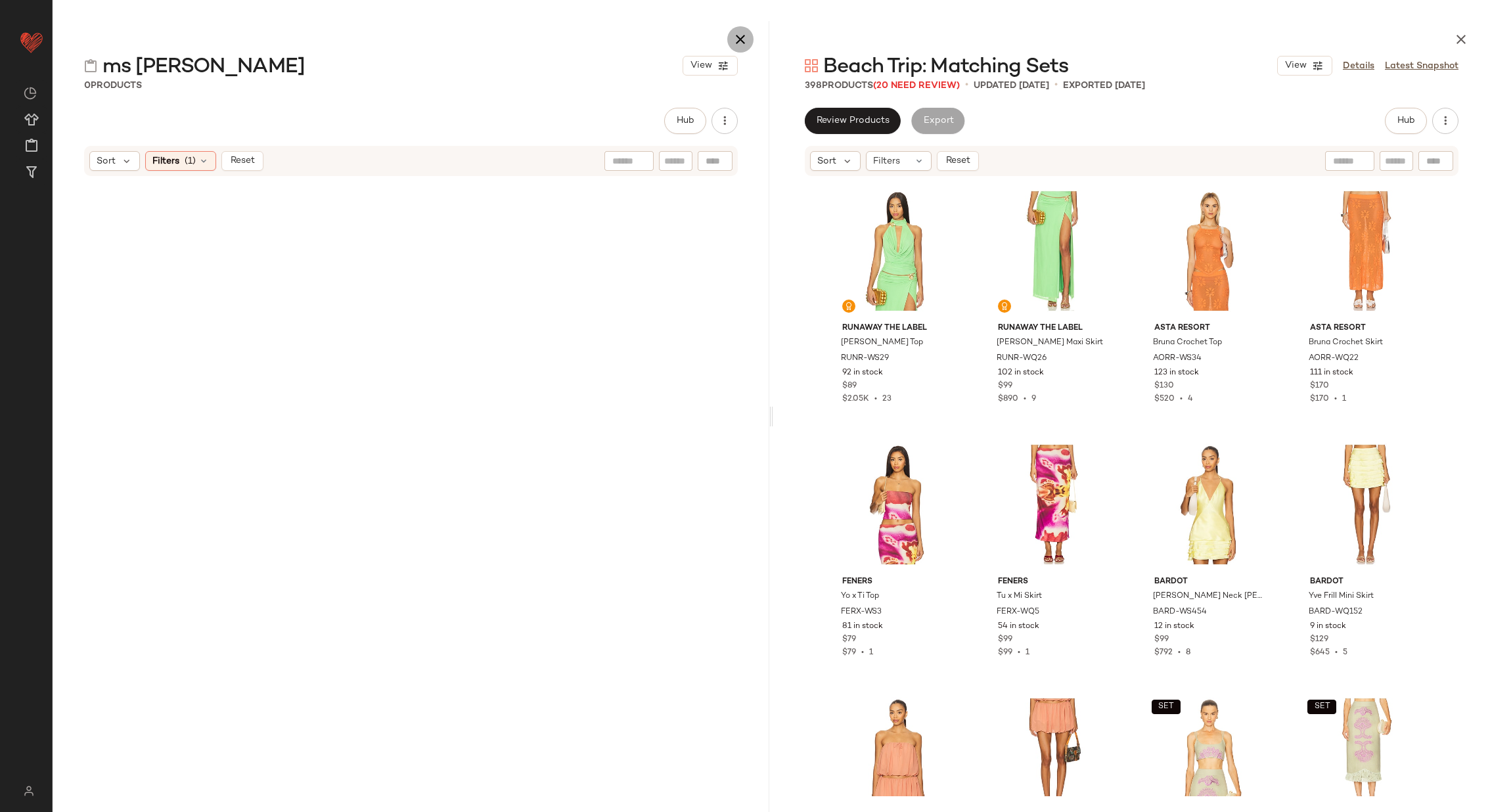
click at [747, 39] on icon "button" at bounding box center [741, 39] width 16 height 16
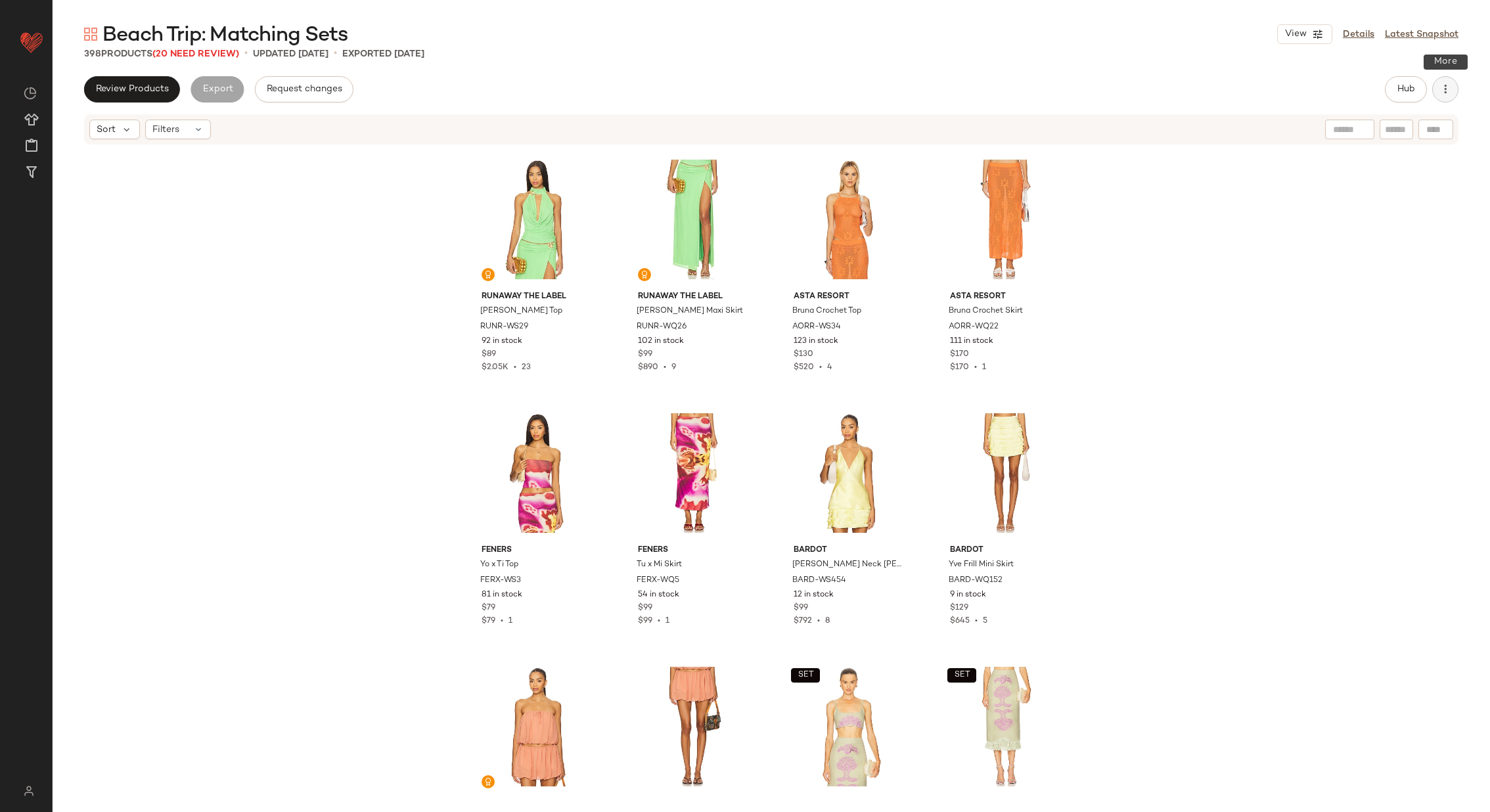
click at [1443, 92] on icon "button" at bounding box center [1445, 89] width 13 height 13
click at [1383, 188] on span "Clear Suggested Products" at bounding box center [1386, 190] width 124 height 13
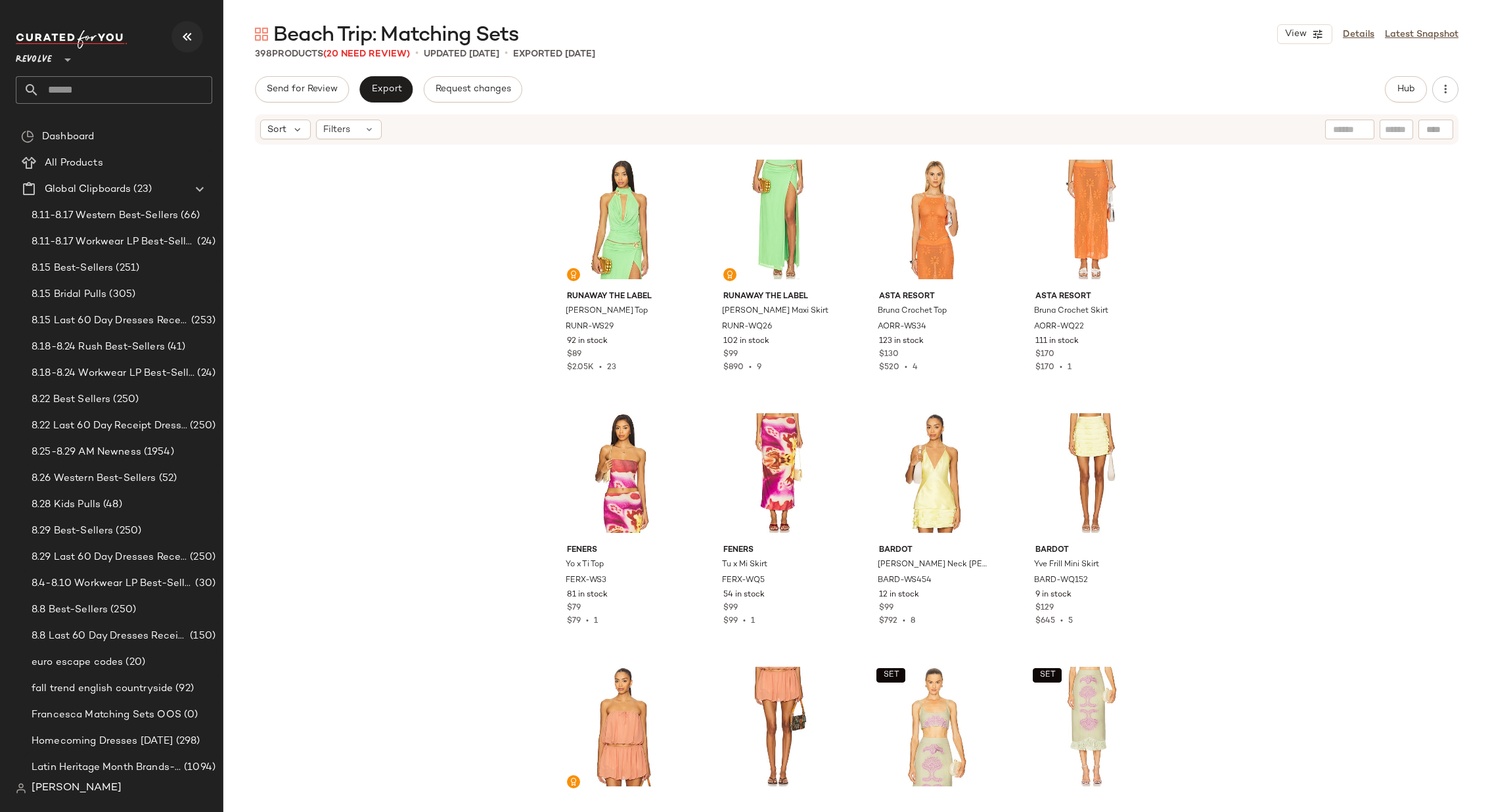
click at [191, 39] on icon "button" at bounding box center [188, 37] width 16 height 16
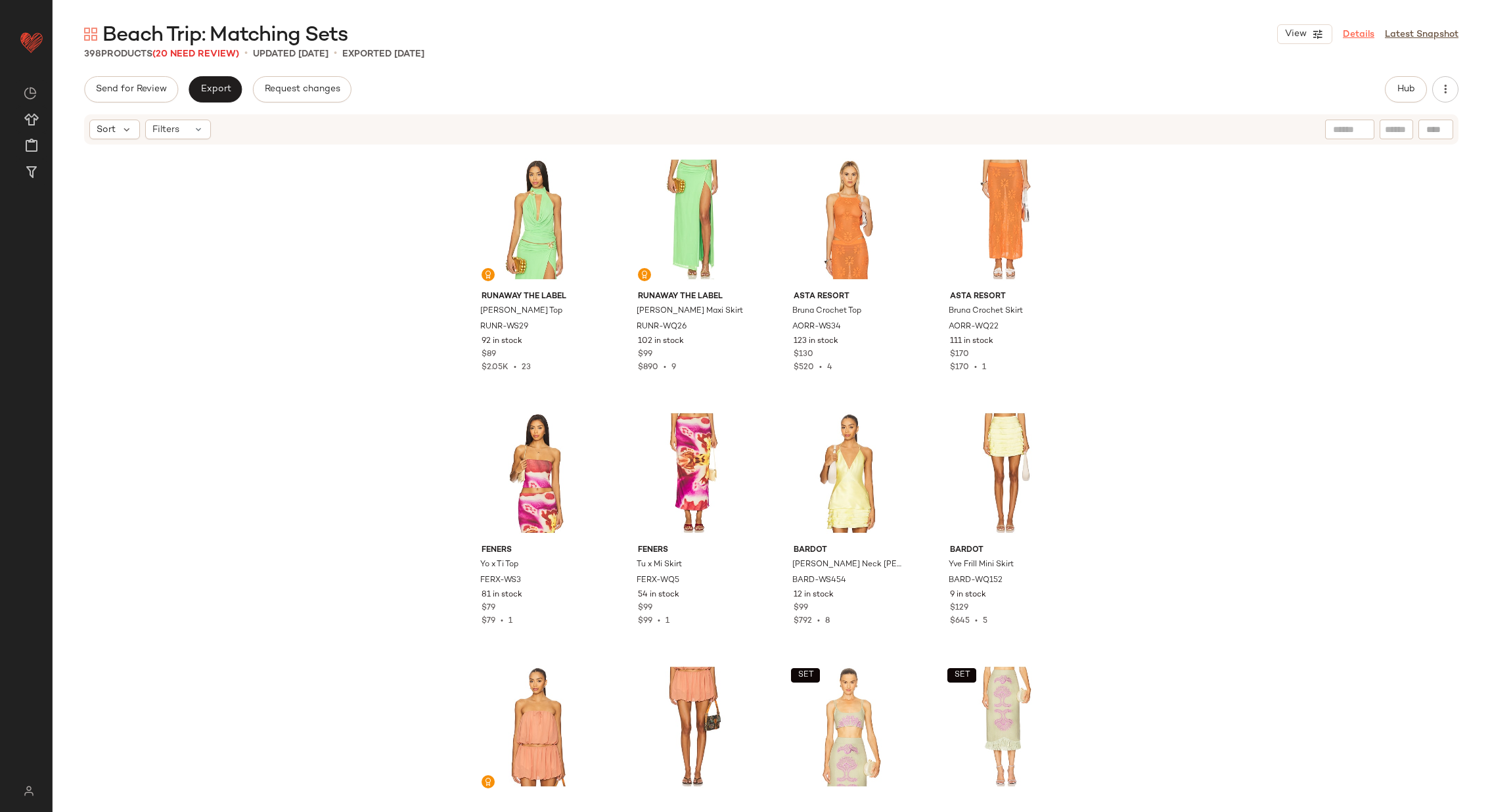
click at [1355, 31] on link "Details" at bounding box center [1358, 34] width 31 height 13
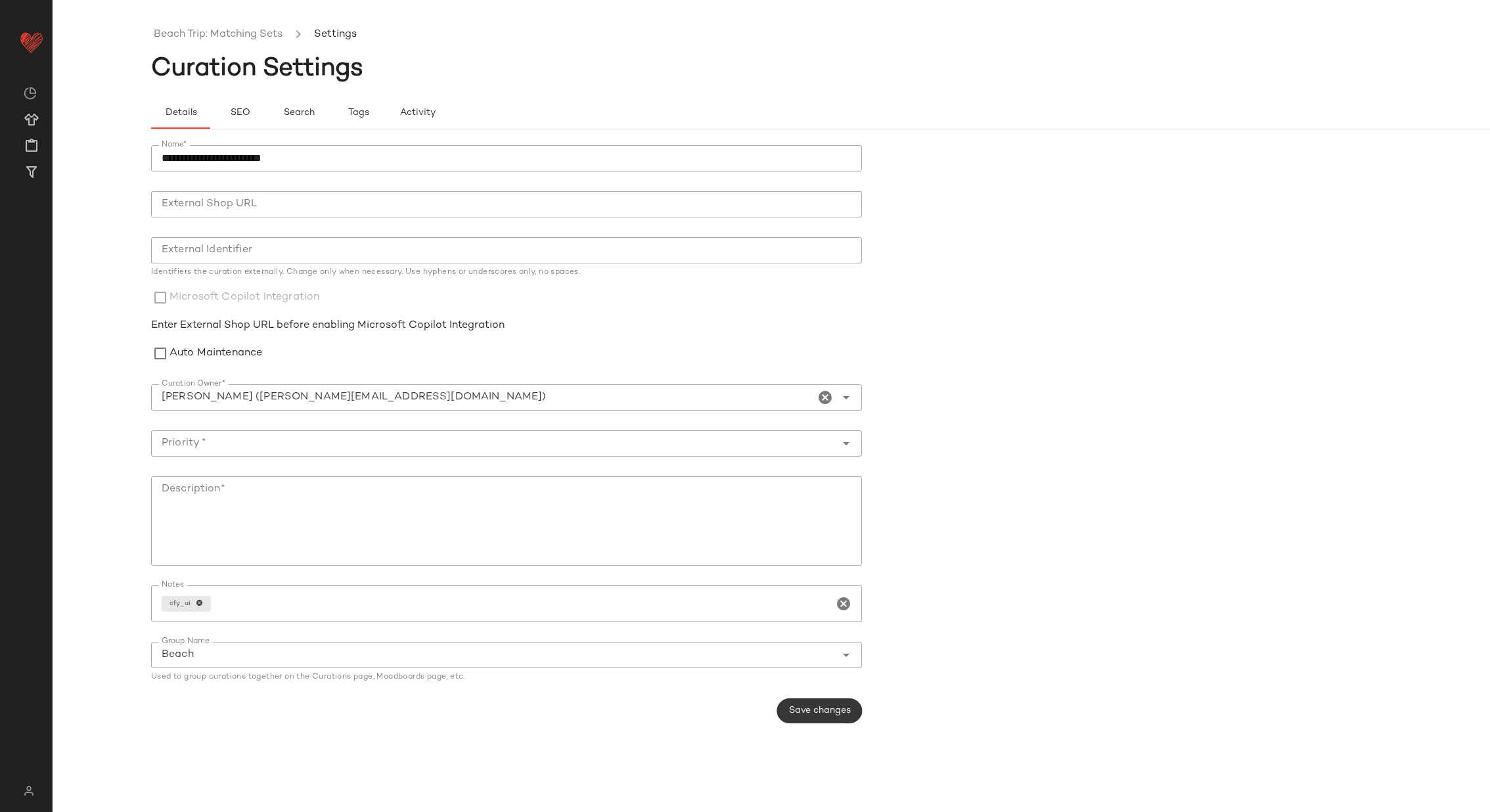
click at [804, 707] on span "Save changes" at bounding box center [820, 711] width 63 height 11
click at [314, 440] on input "Priority *" at bounding box center [493, 443] width 685 height 16
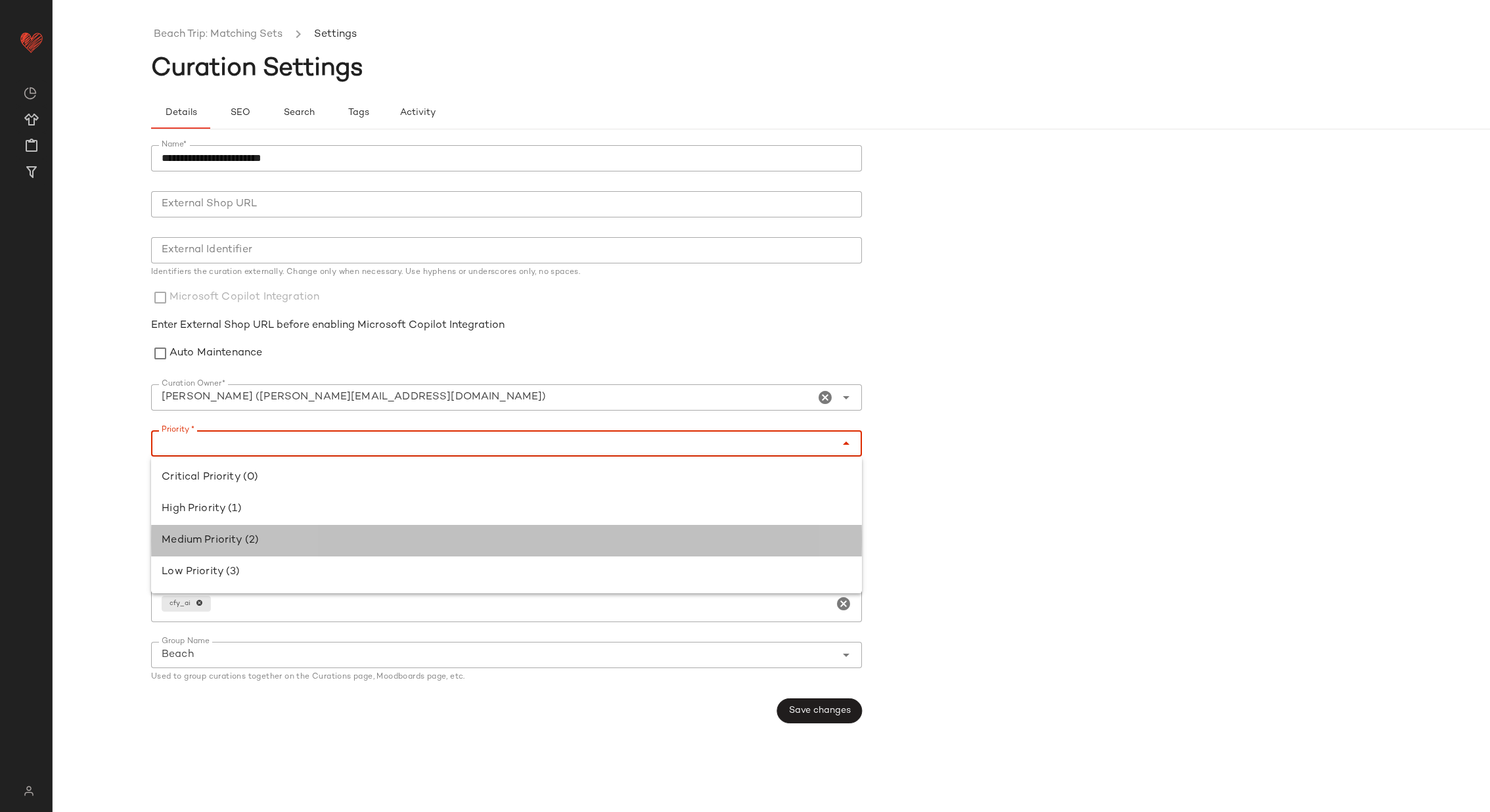
click at [300, 538] on div "Medium Priority (2)" at bounding box center [506, 541] width 690 height 16
type input "**********"
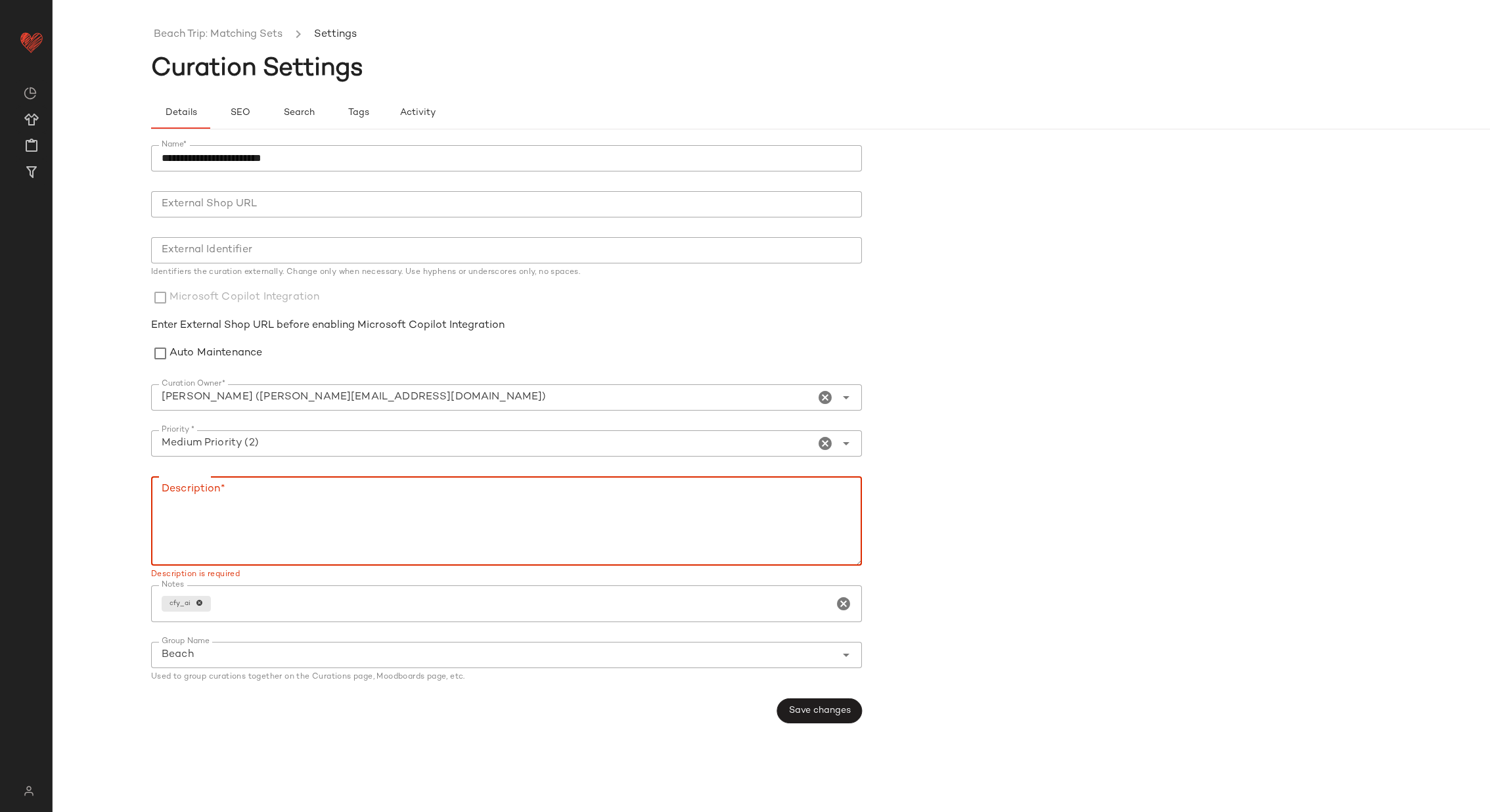
click at [293, 516] on textarea "Description*" at bounding box center [506, 521] width 711 height 90
type textarea "**********"
click at [813, 715] on span "Save changes" at bounding box center [820, 711] width 63 height 11
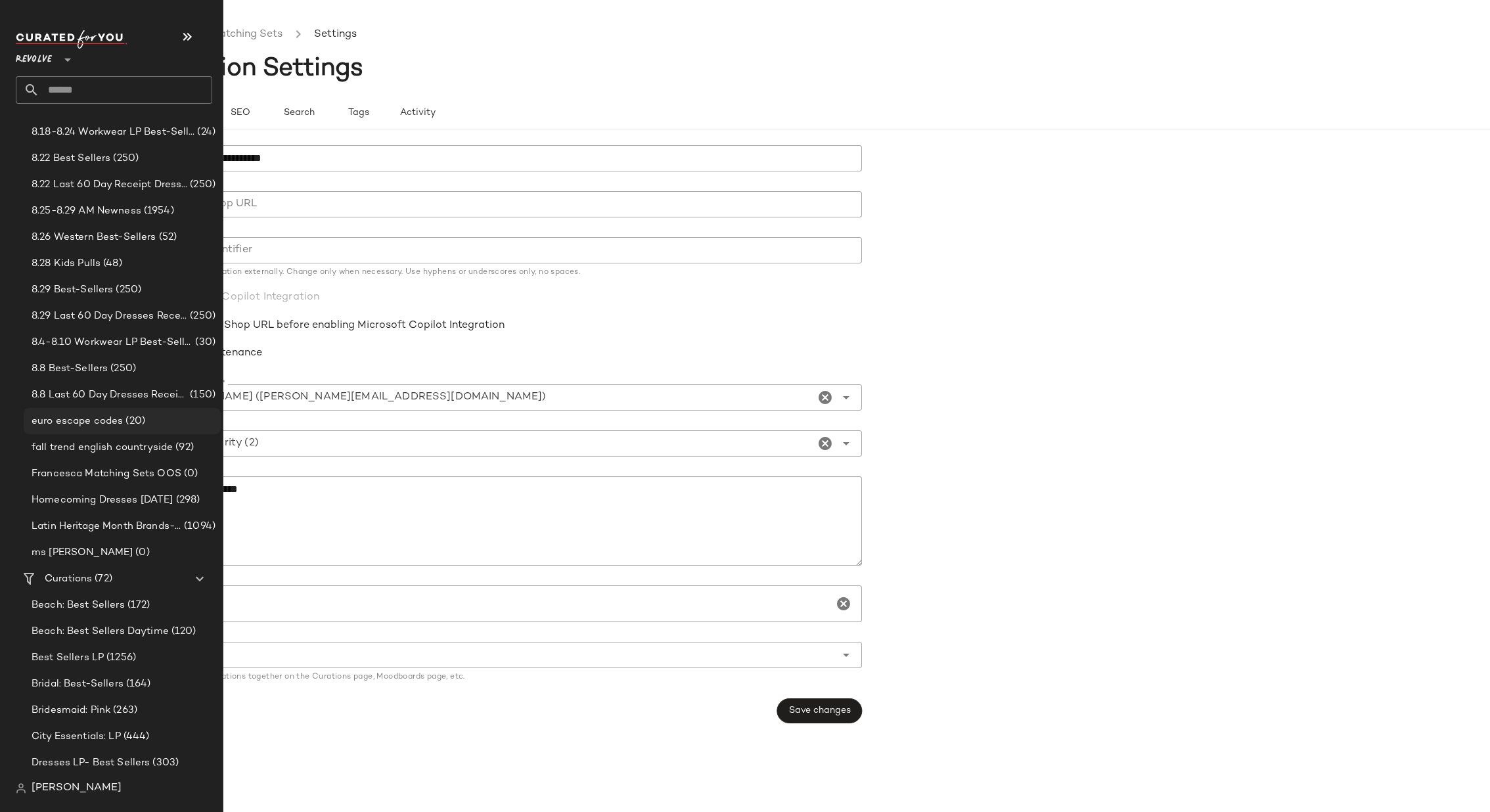
scroll to position [251, 0]
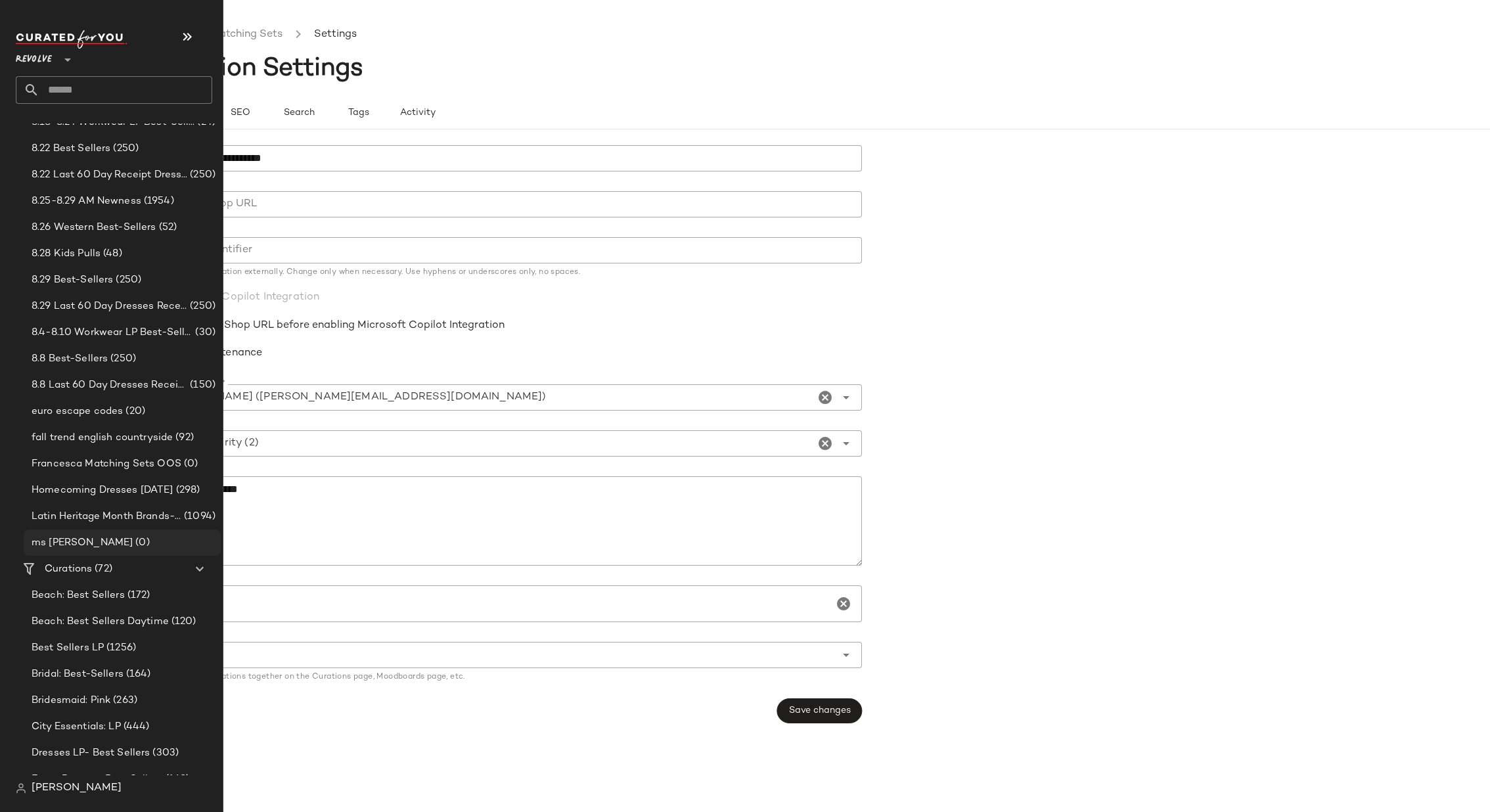
click at [91, 536] on div "ms oos (0)" at bounding box center [121, 543] width 188 height 15
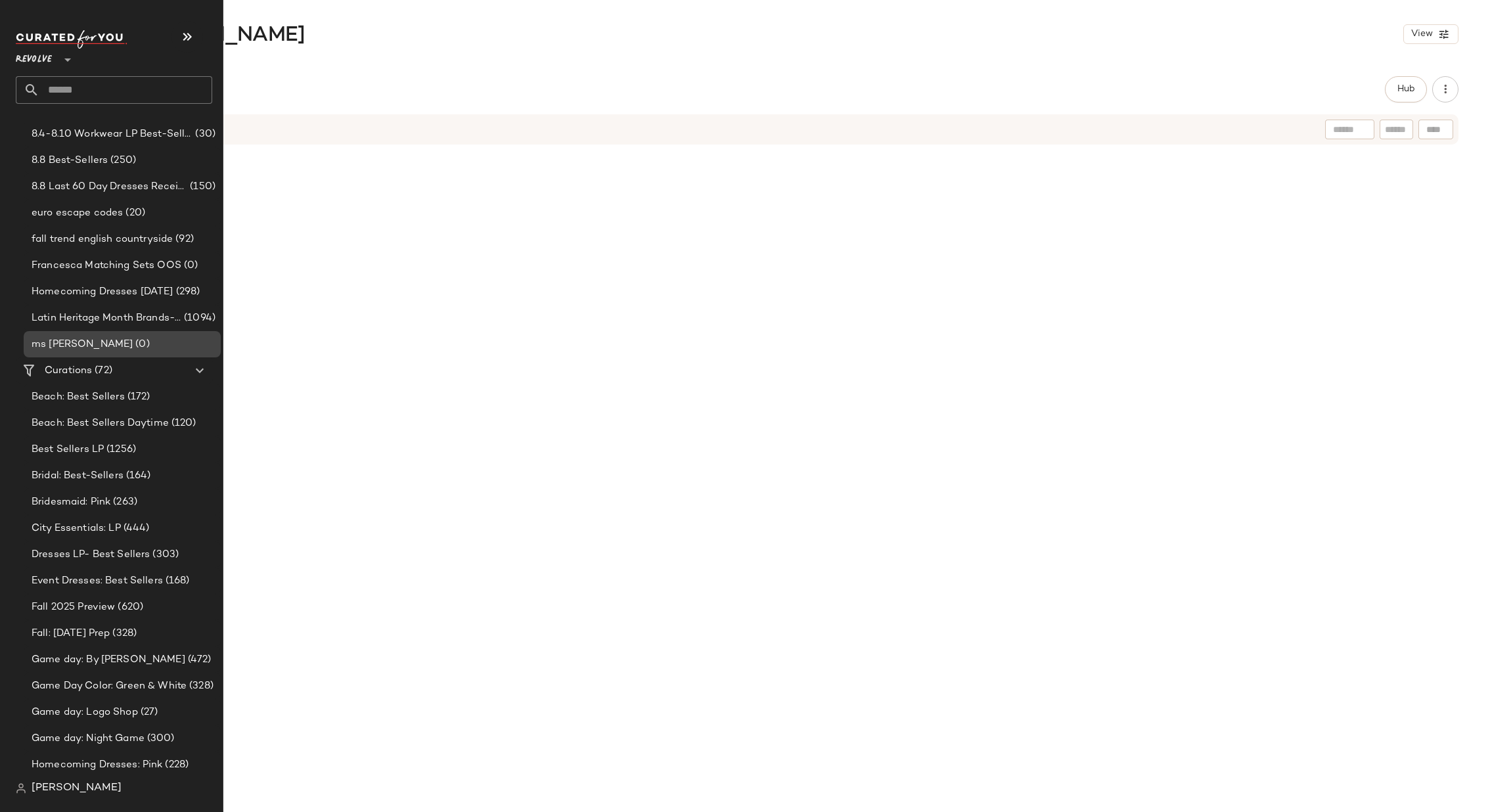
scroll to position [469, 0]
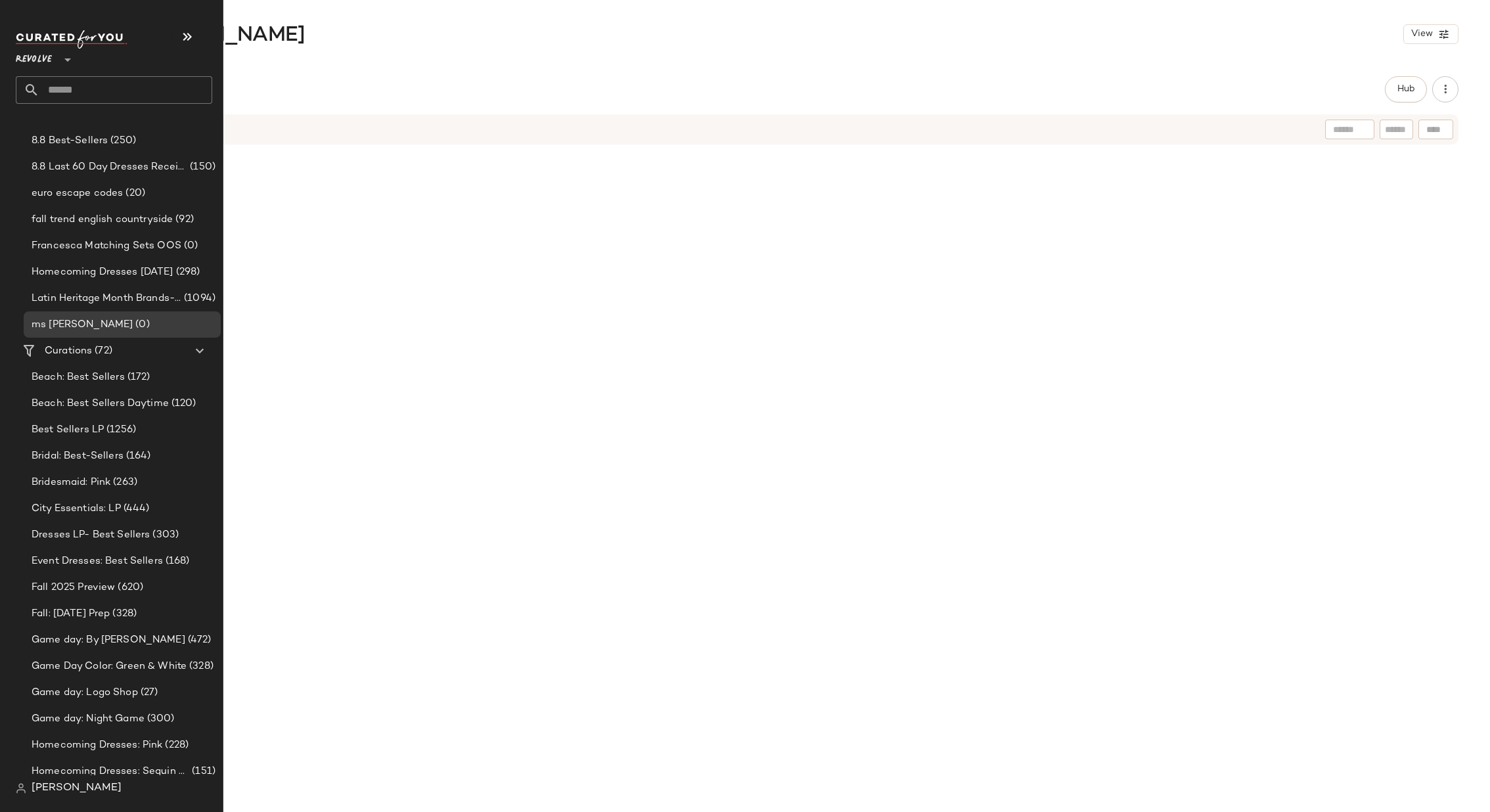
click at [80, 92] on input "text" at bounding box center [126, 90] width 173 height 28
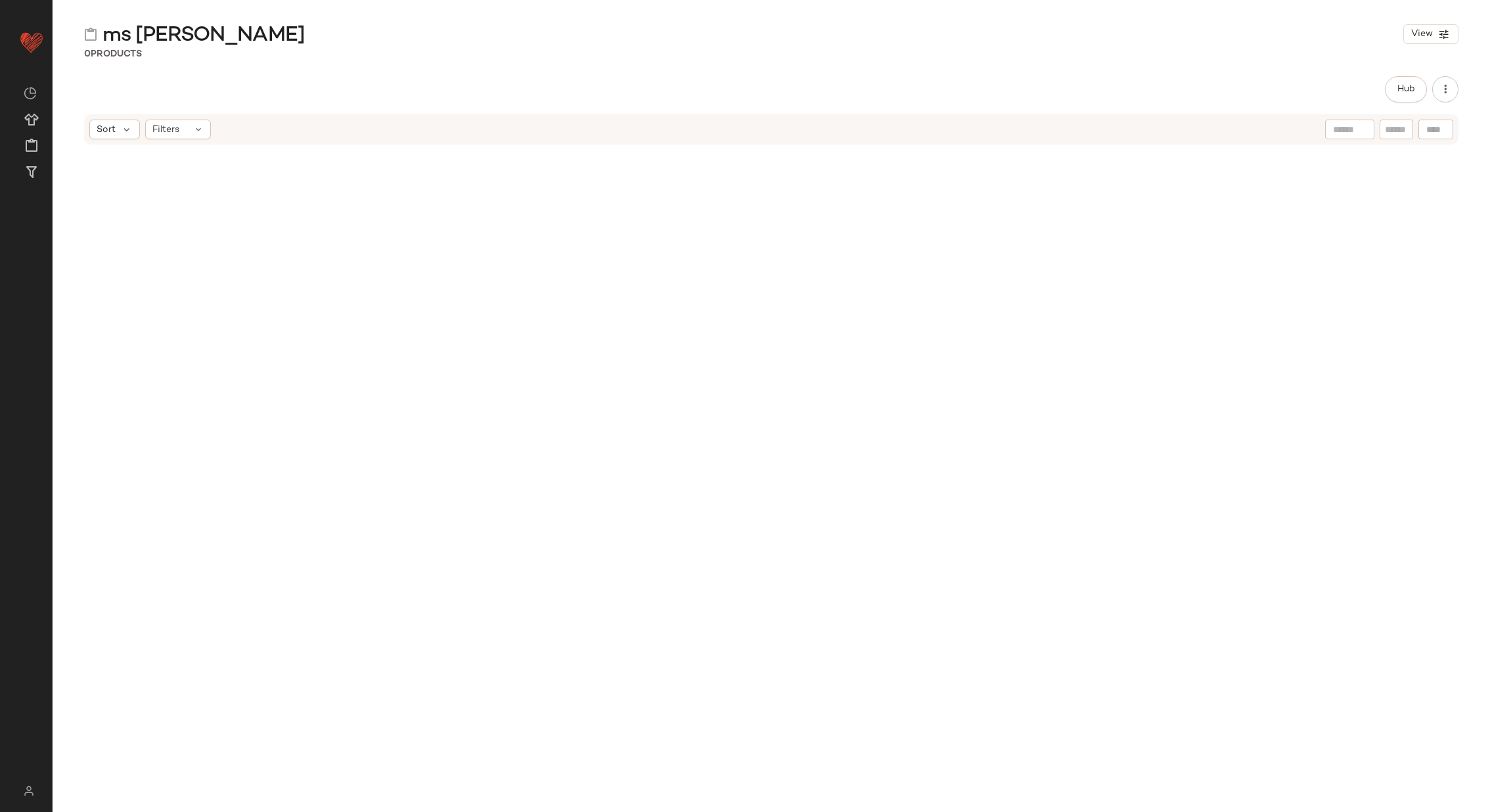
scroll to position [0, 0]
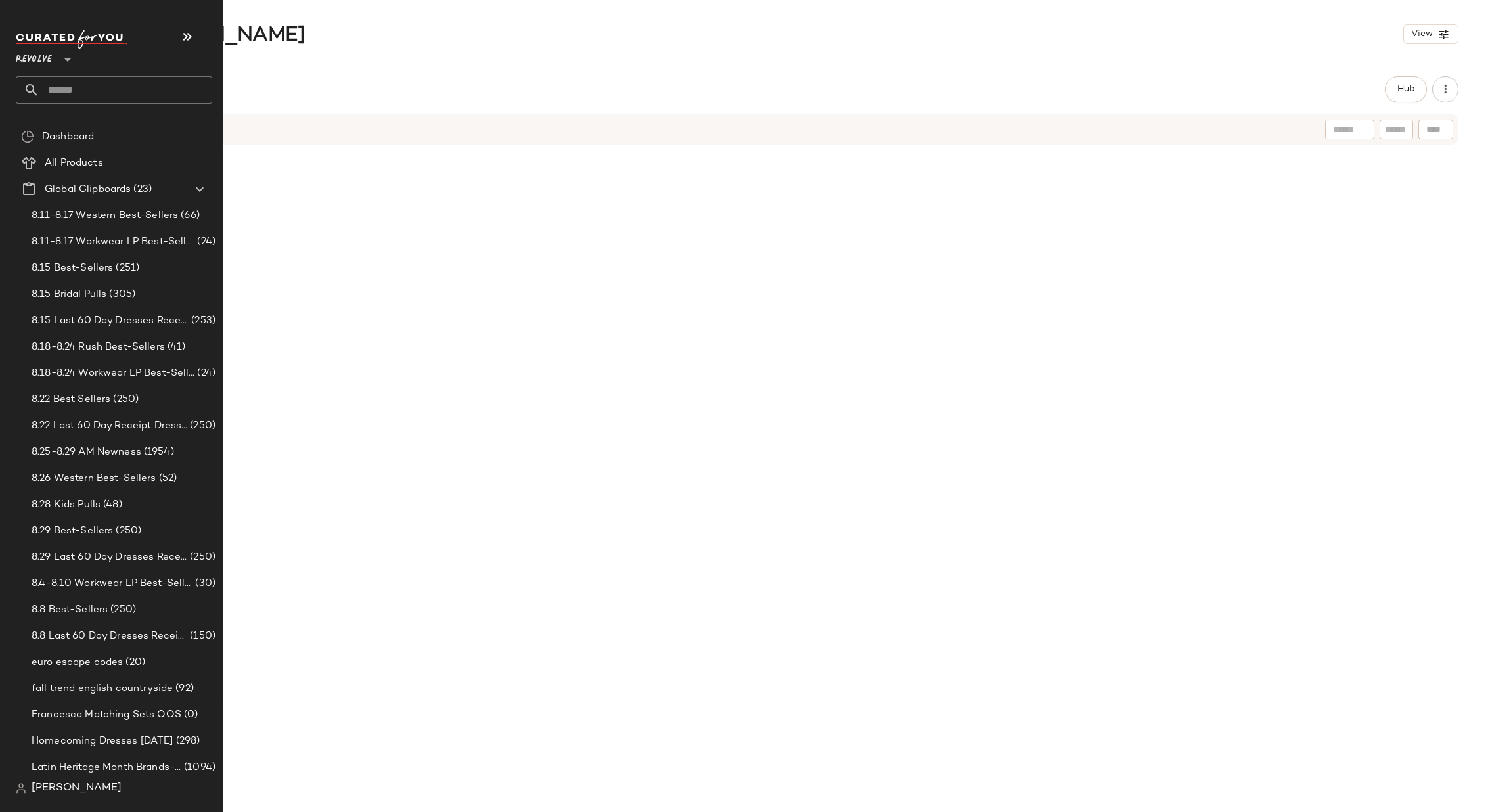
click at [112, 90] on input "text" at bounding box center [126, 90] width 173 height 28
click at [195, 36] on icon "button" at bounding box center [188, 37] width 16 height 16
click at [173, 101] on input "text" at bounding box center [126, 90] width 173 height 28
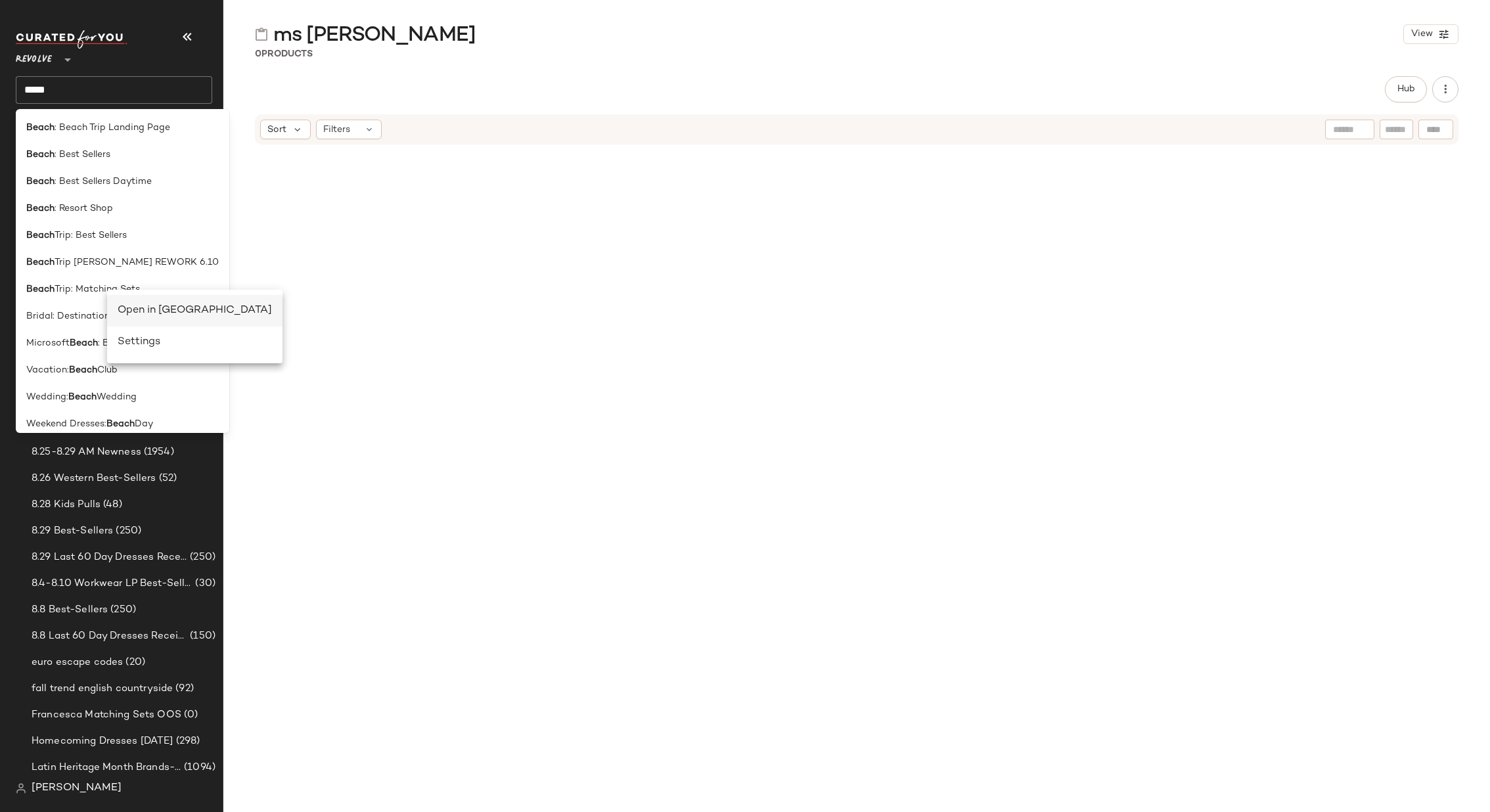
click at [144, 305] on div "Open in Split View" at bounding box center [195, 310] width 154 height 16
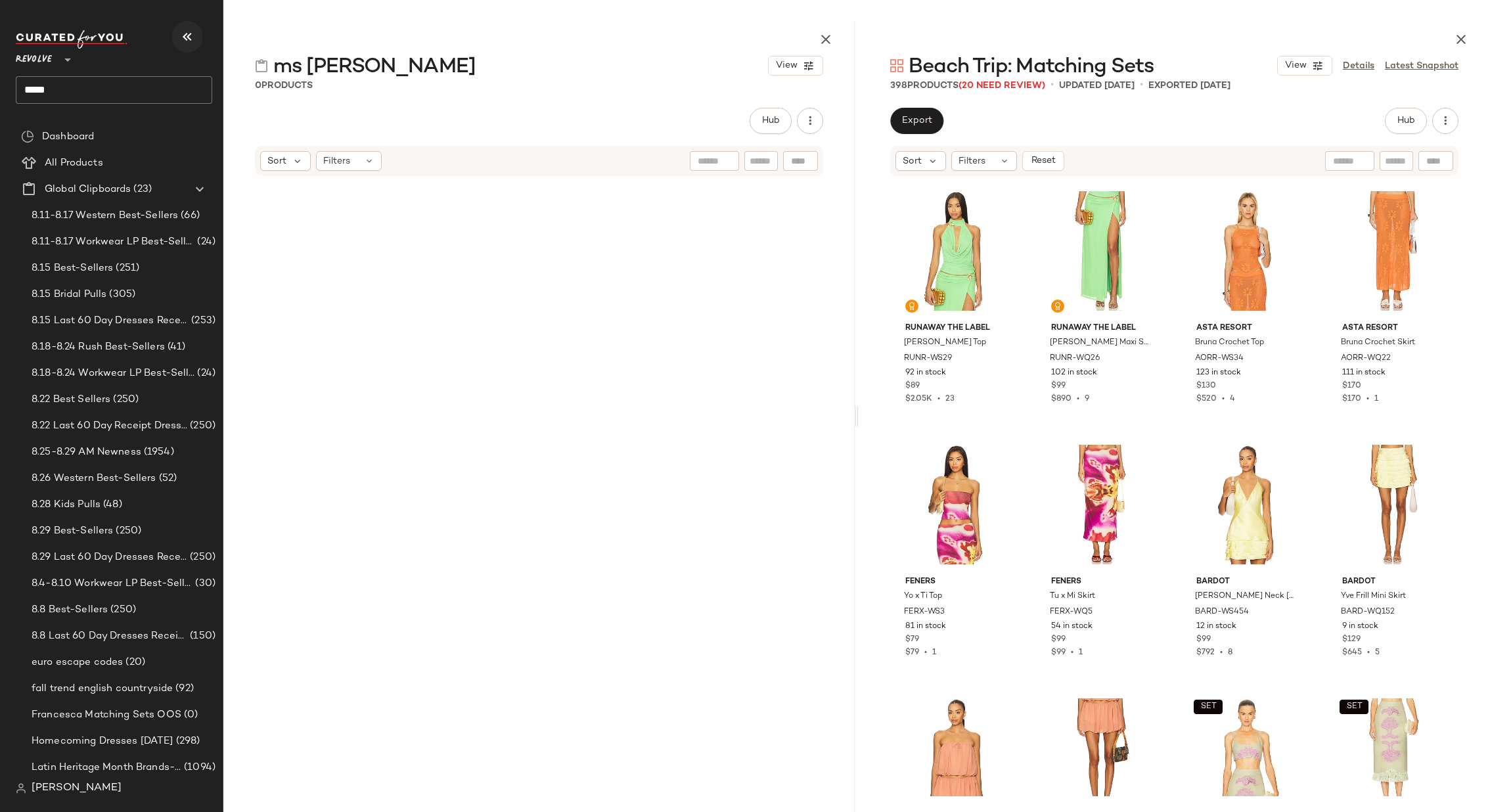
click at [190, 29] on icon "button" at bounding box center [188, 37] width 16 height 16
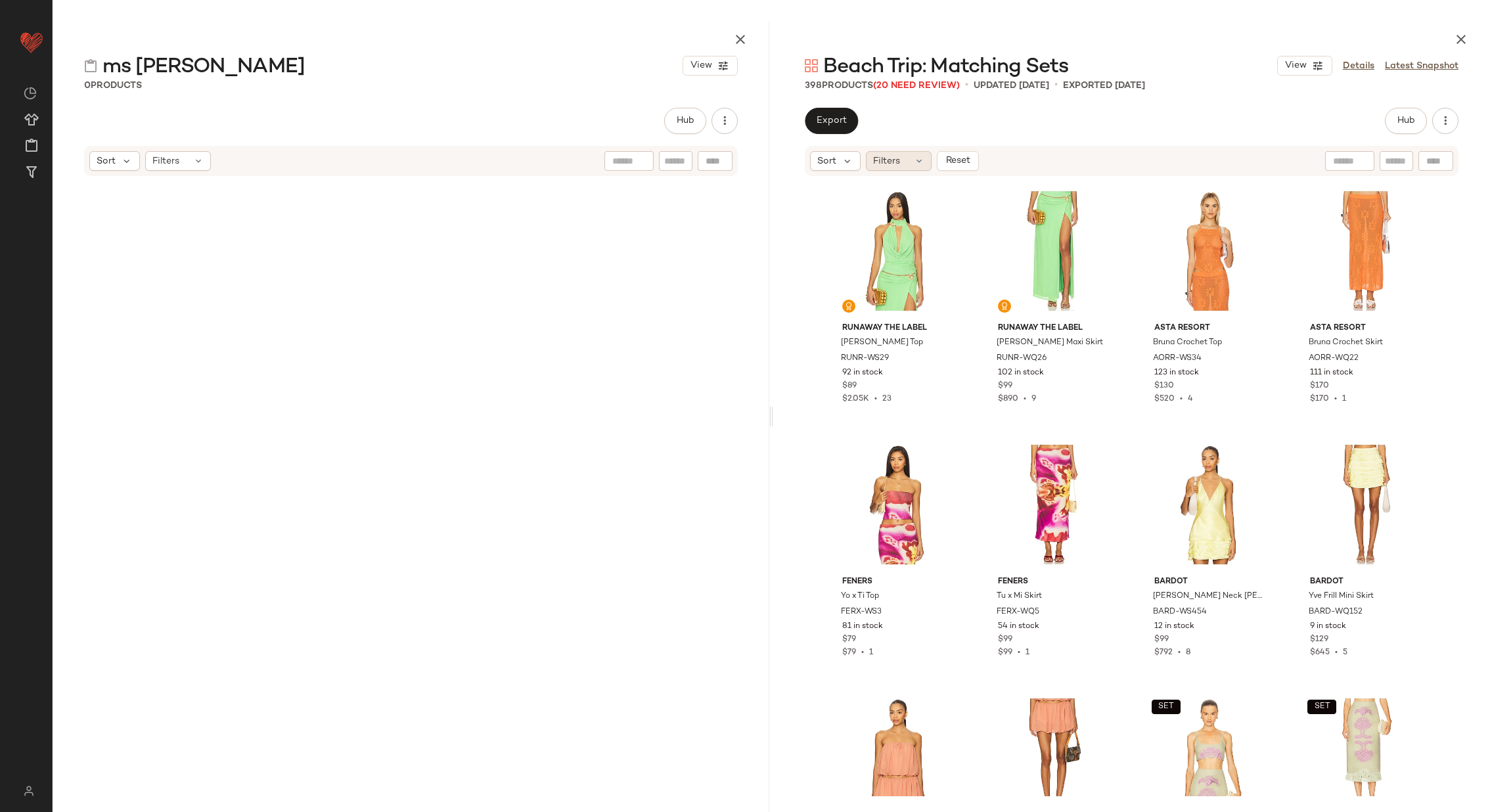
click at [920, 156] on icon at bounding box center [919, 162] width 11 height 11
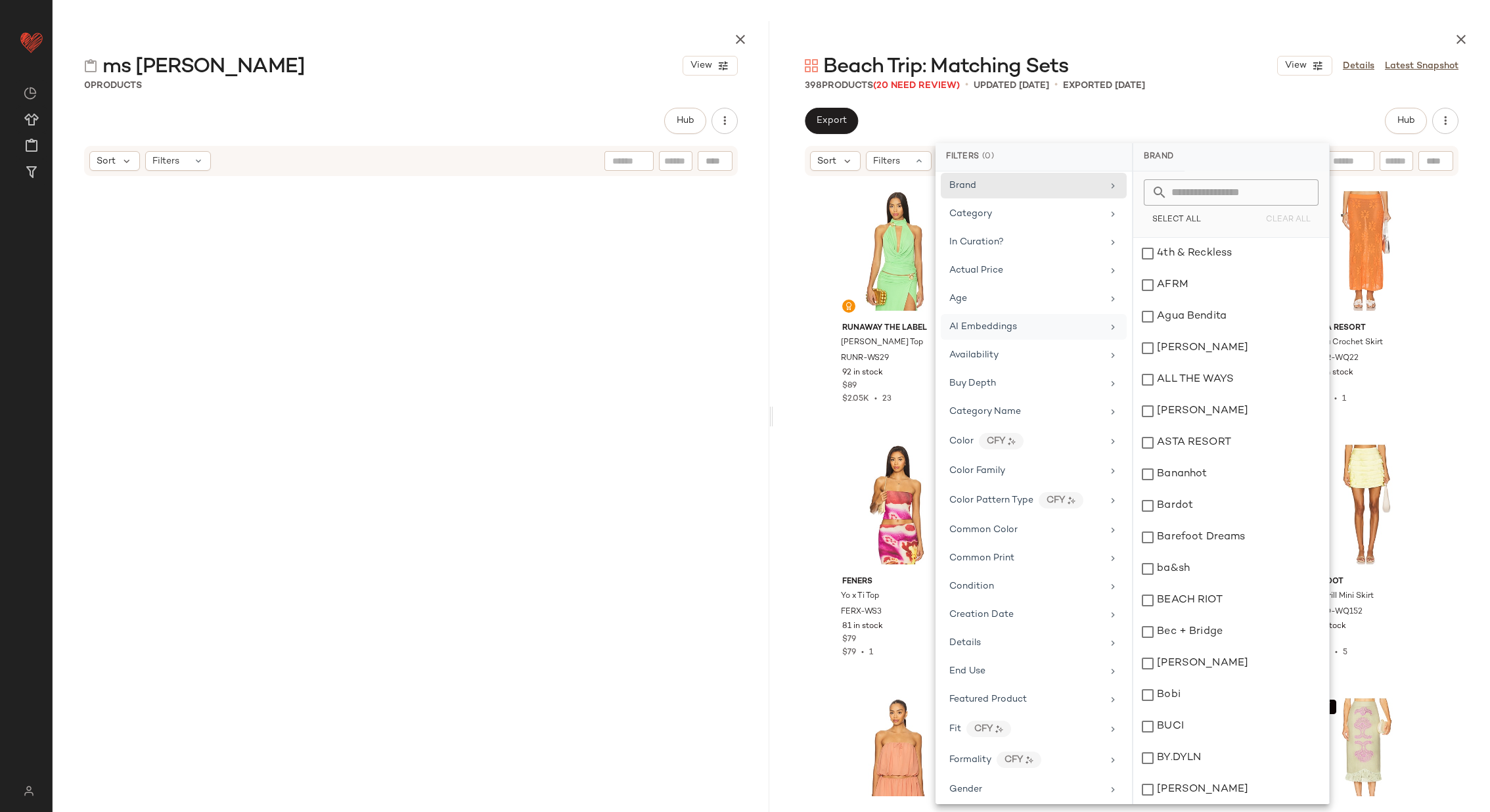
scroll to position [848, 0]
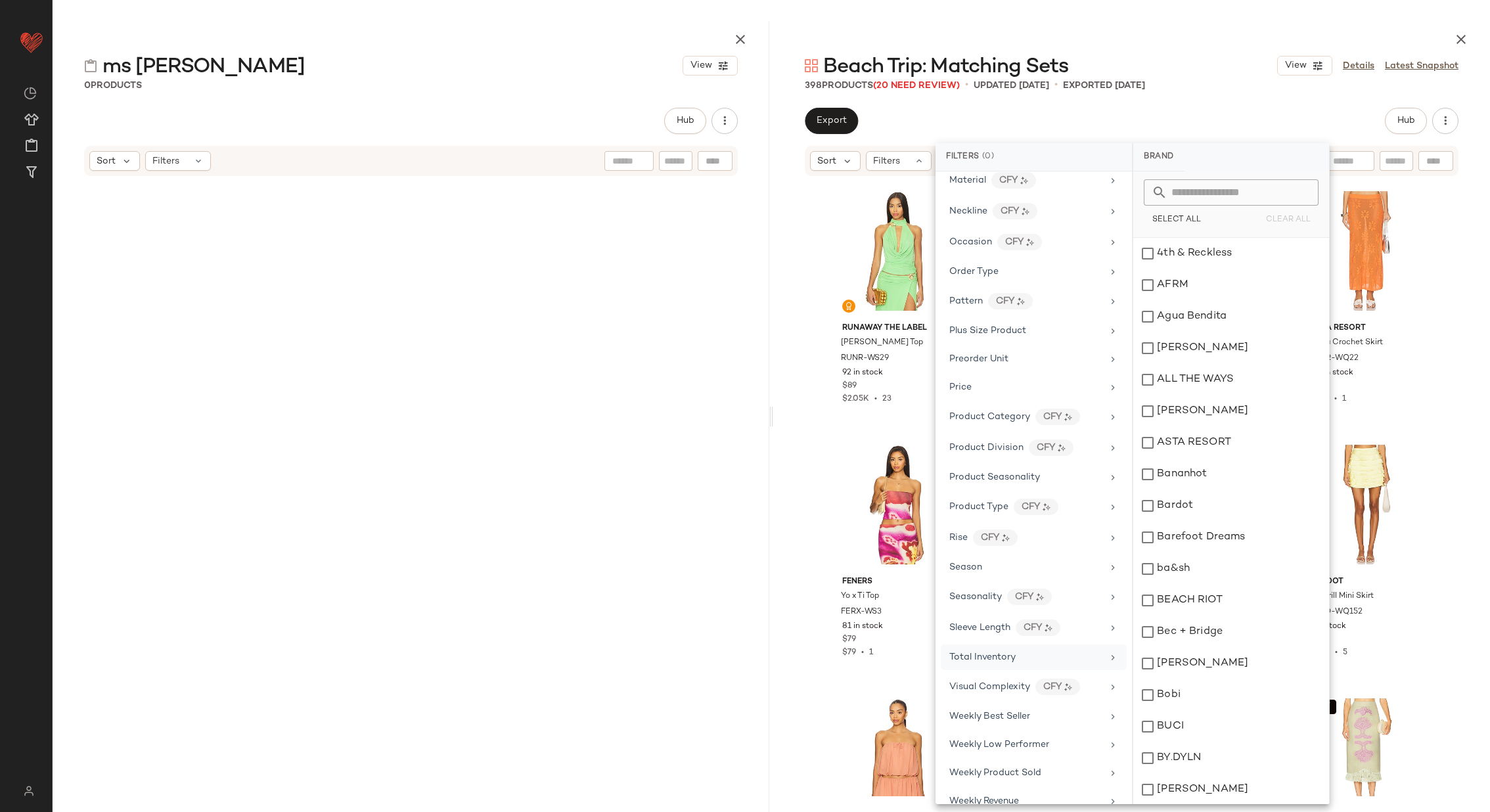
click at [1038, 650] on div "Total Inventory" at bounding box center [1026, 657] width 153 height 13
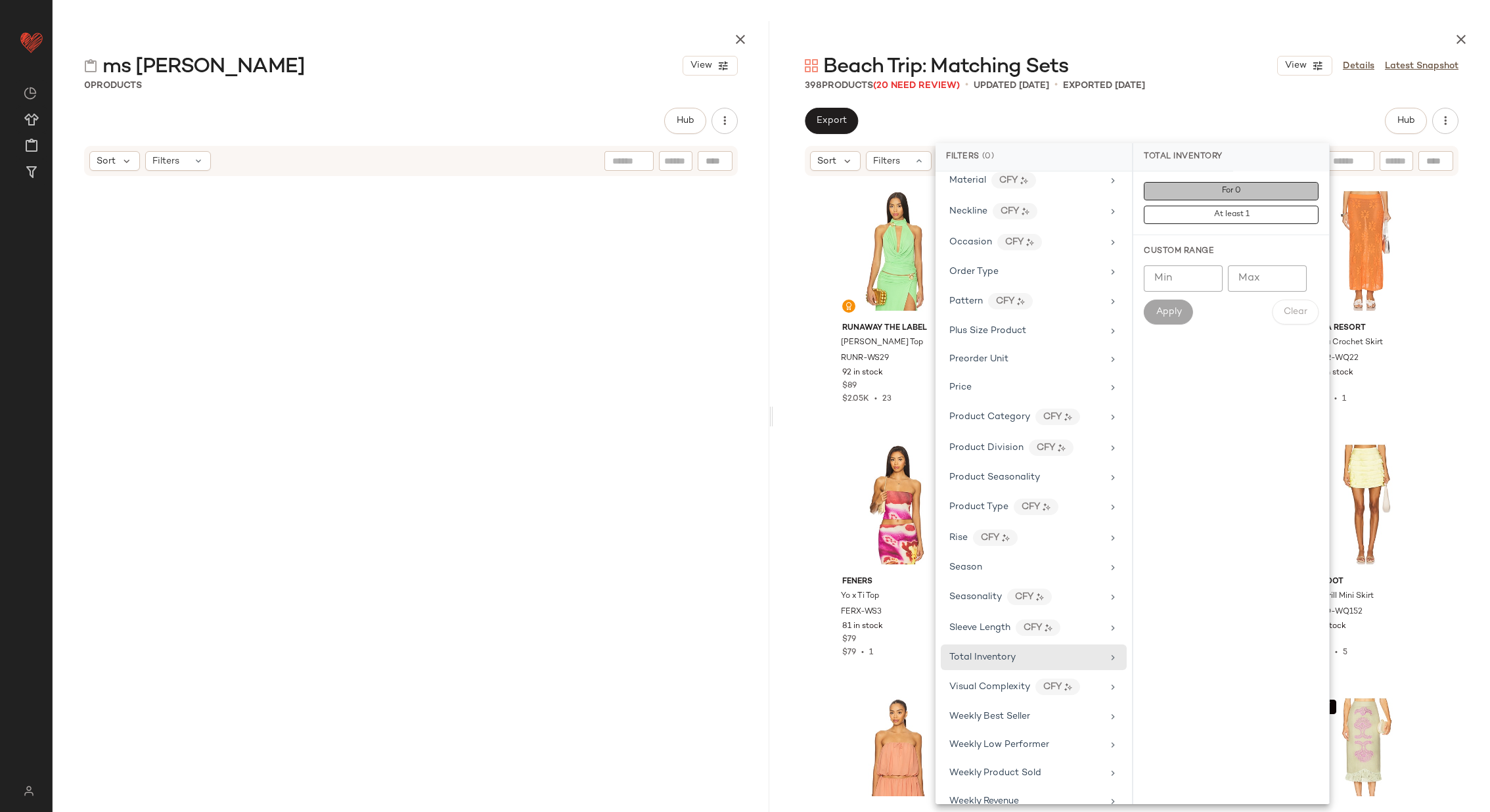
click at [1223, 191] on span "For 0" at bounding box center [1231, 191] width 20 height 9
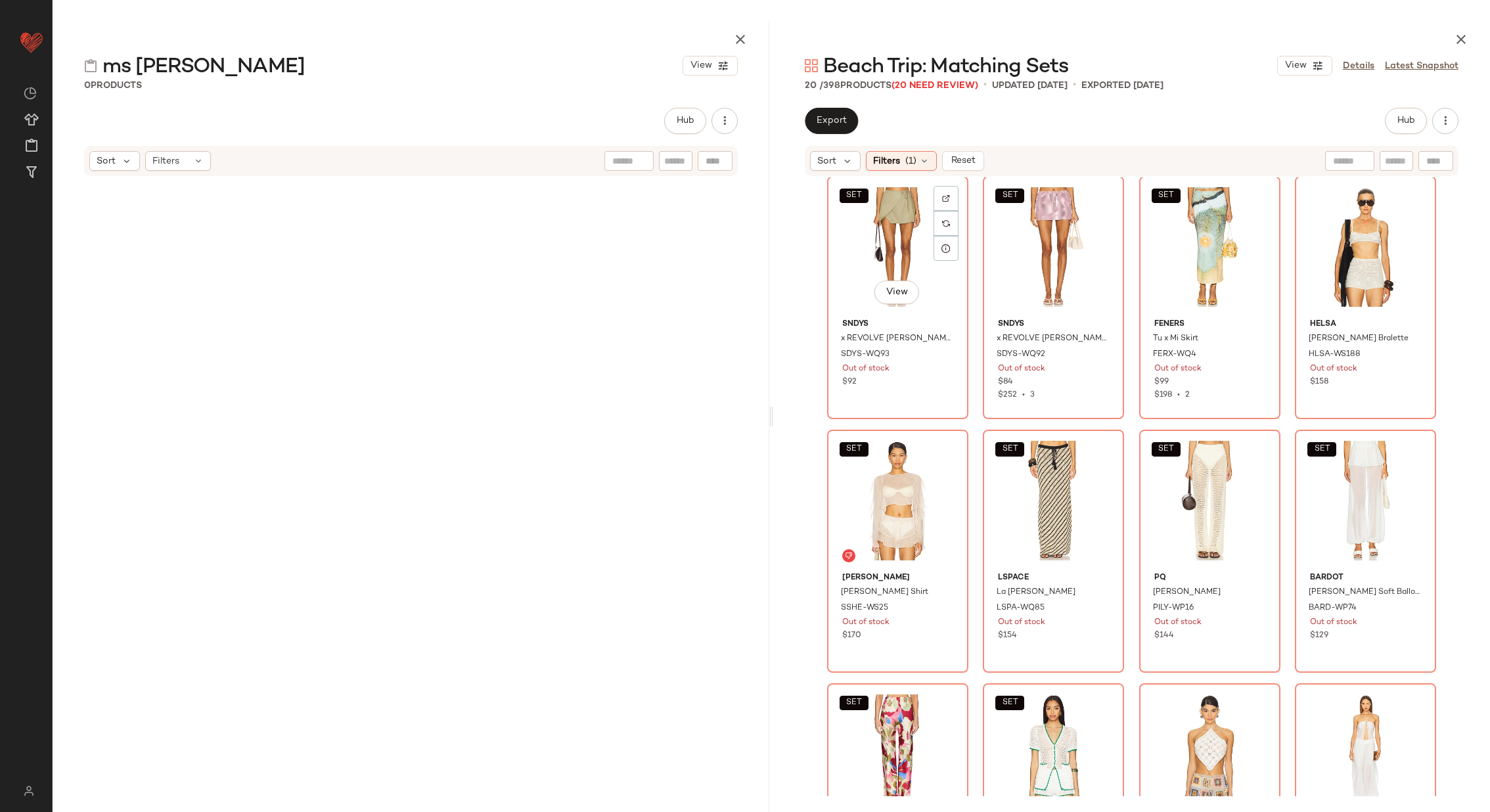
scroll to position [0, 0]
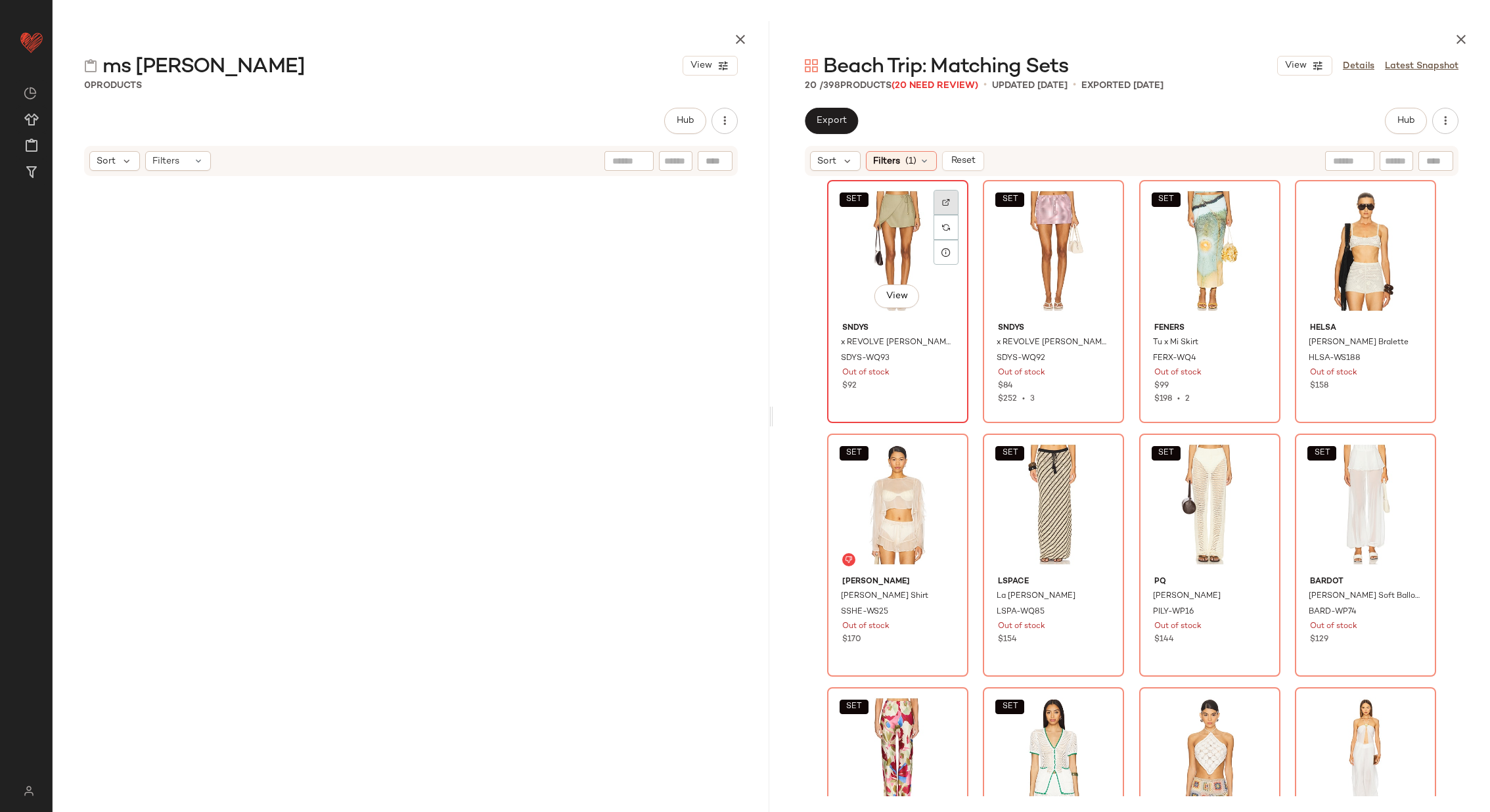
click at [945, 214] on div at bounding box center [946, 227] width 25 height 25
click at [1108, 214] on div at bounding box center [1102, 227] width 25 height 25
click at [1262, 214] on div at bounding box center [1258, 227] width 25 height 25
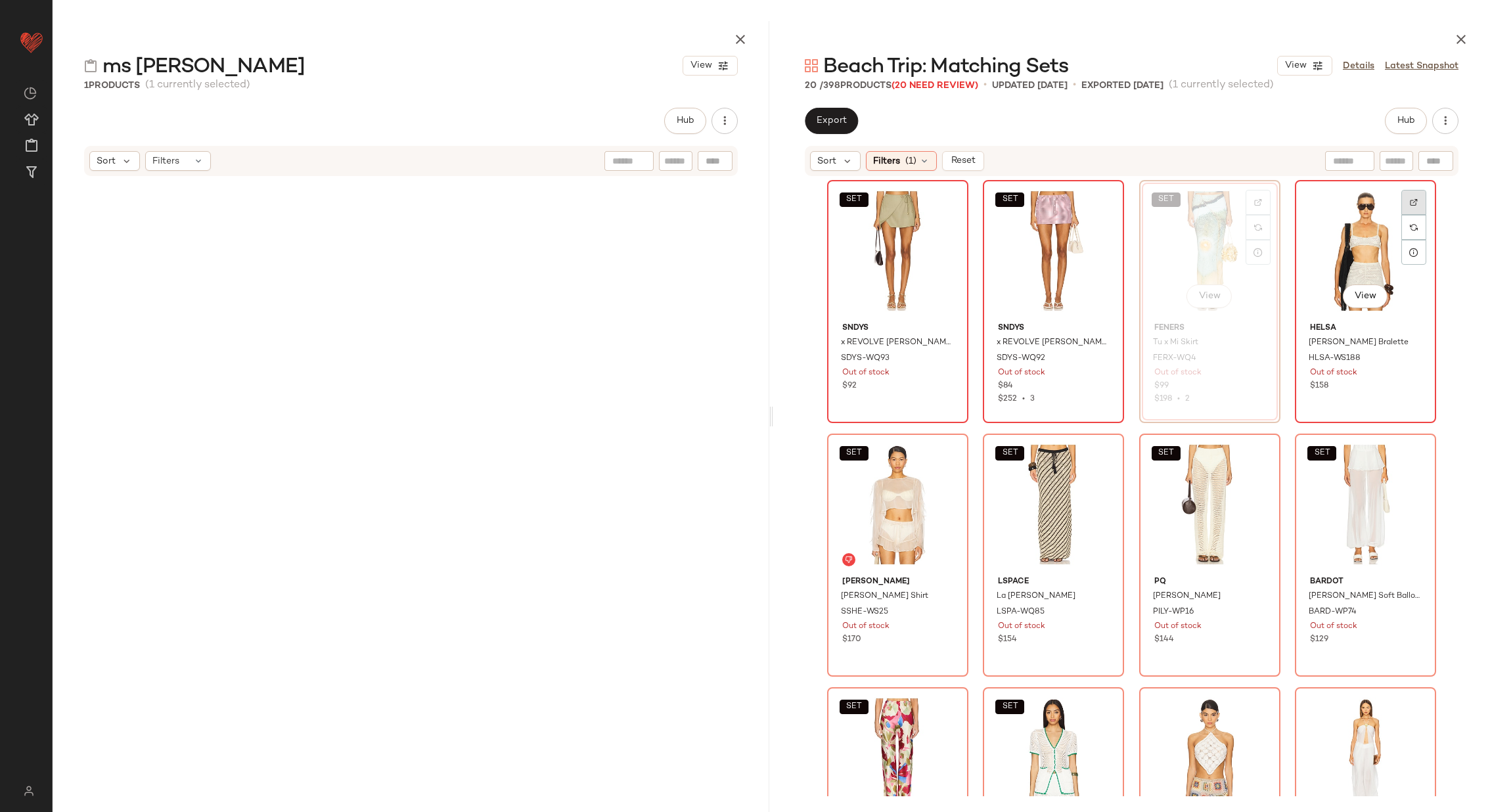
click at [1410, 200] on img at bounding box center [1414, 202] width 8 height 8
click at [951, 468] on div at bounding box center [946, 481] width 25 height 25
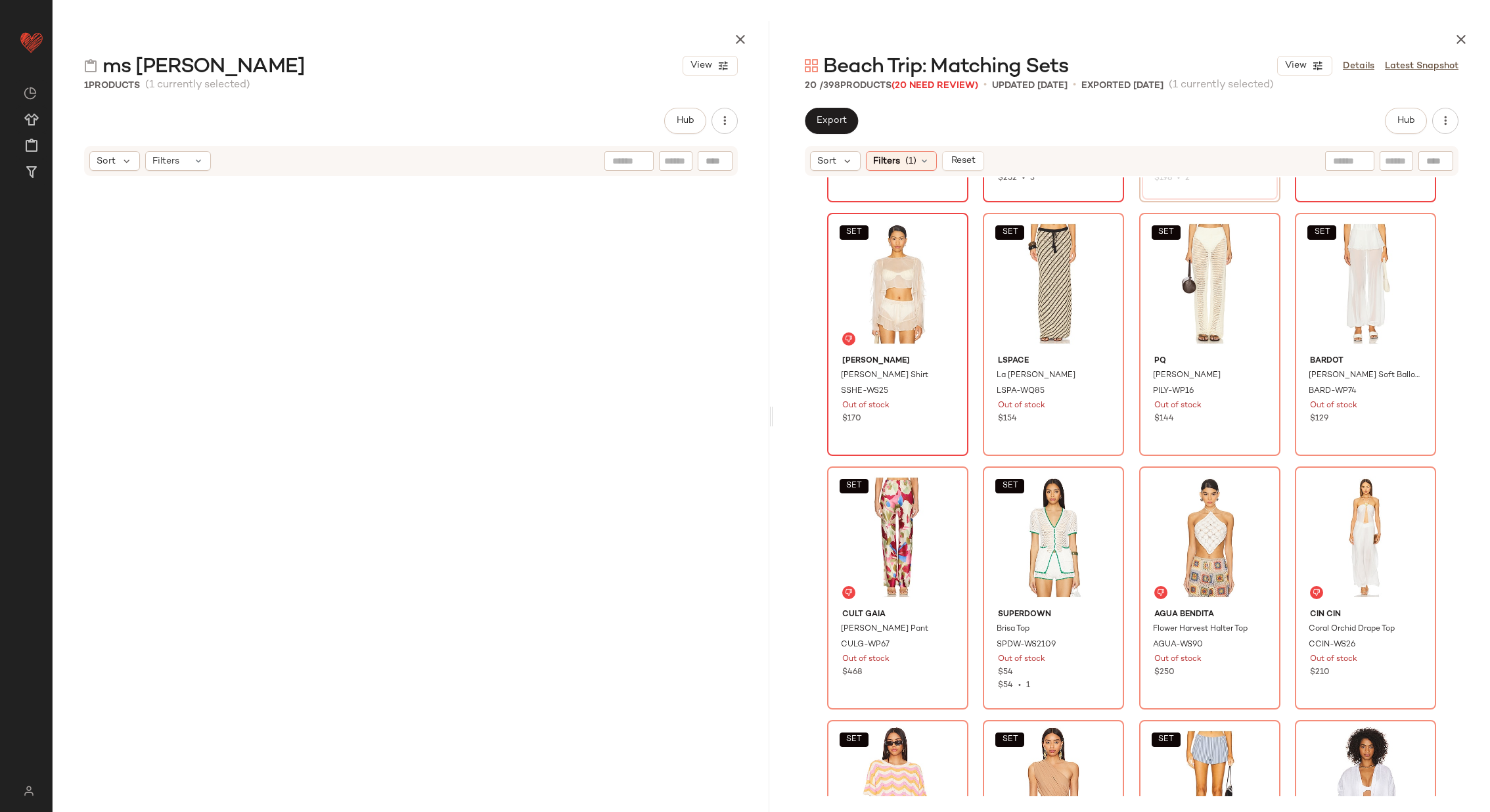
scroll to position [224, 0]
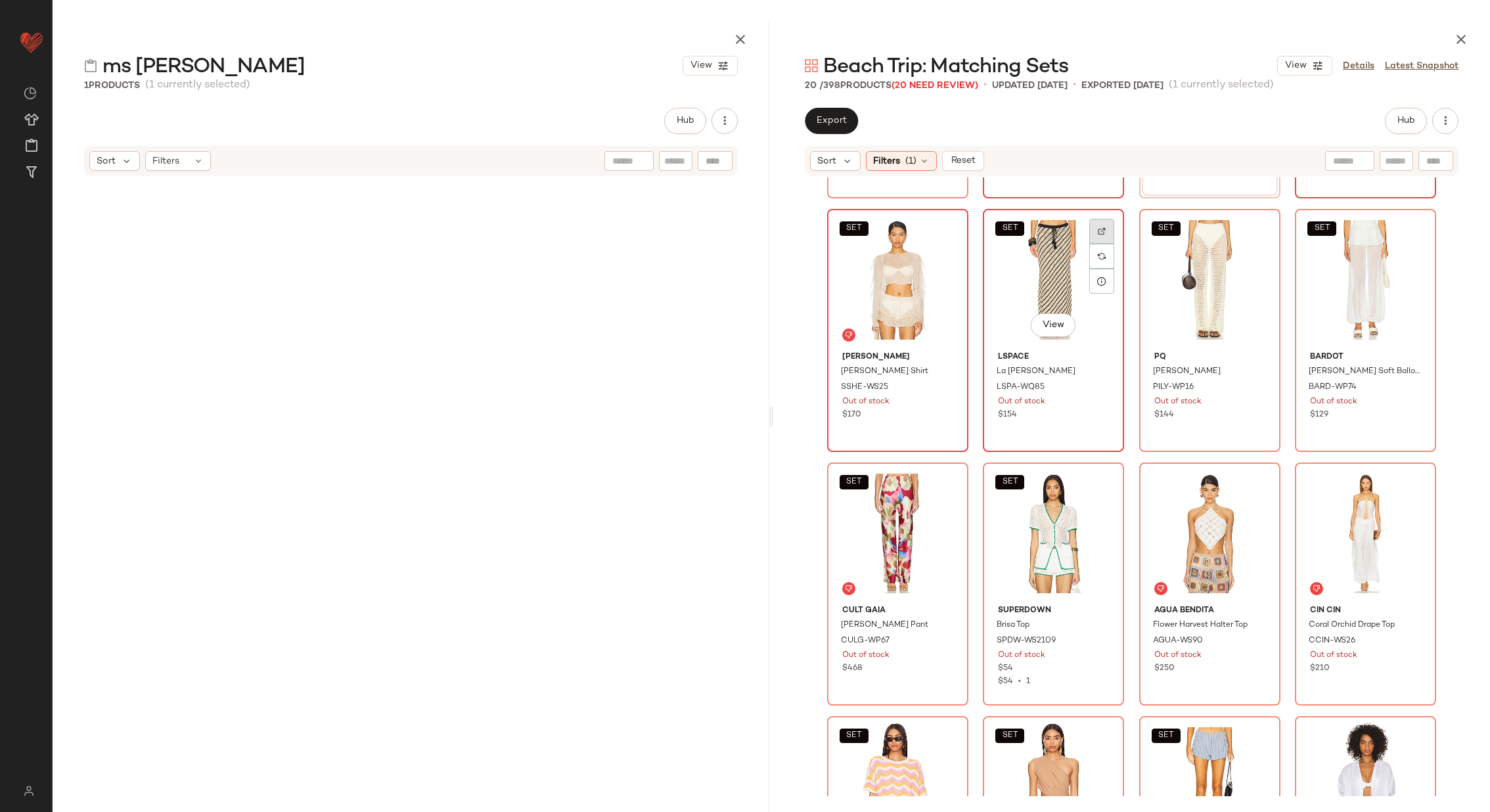
click at [1098, 227] on img at bounding box center [1101, 231] width 8 height 8
click at [1258, 230] on img at bounding box center [1258, 231] width 8 height 8
click at [1406, 244] on div at bounding box center [1415, 257] width 25 height 25
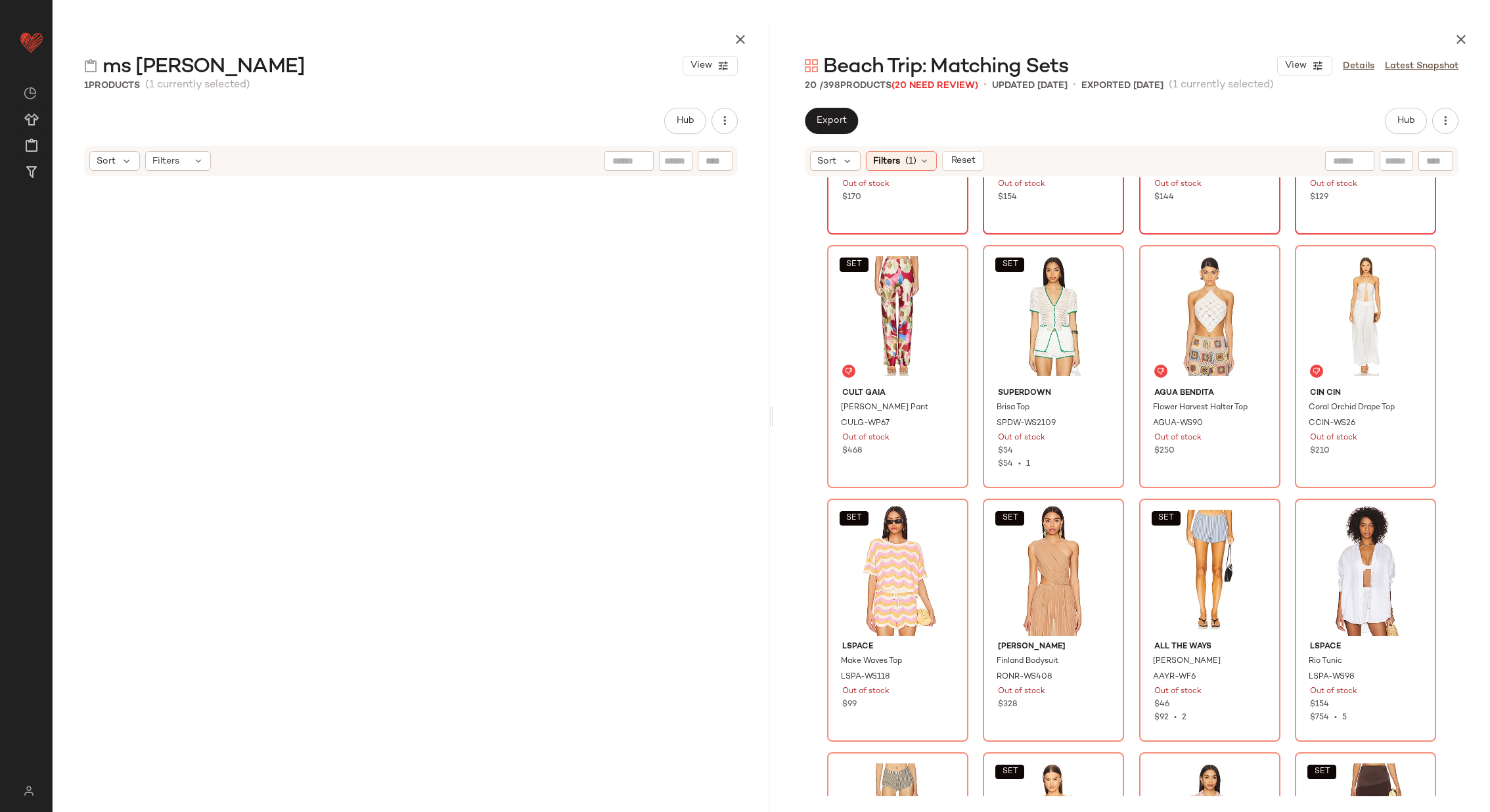
scroll to position [459, 0]
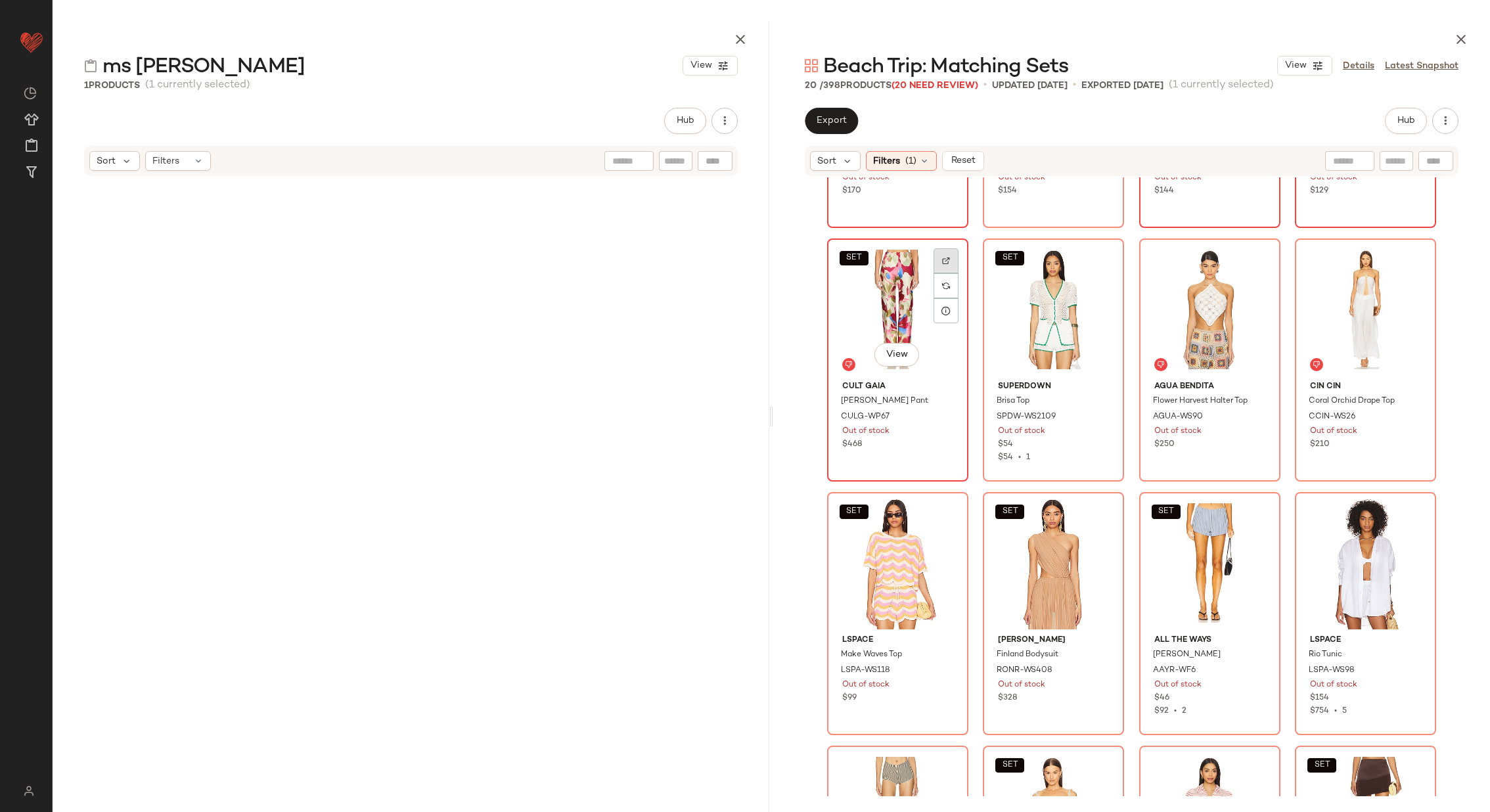
click at [948, 274] on div at bounding box center [946, 286] width 25 height 25
click at [1105, 274] on div at bounding box center [1102, 286] width 25 height 25
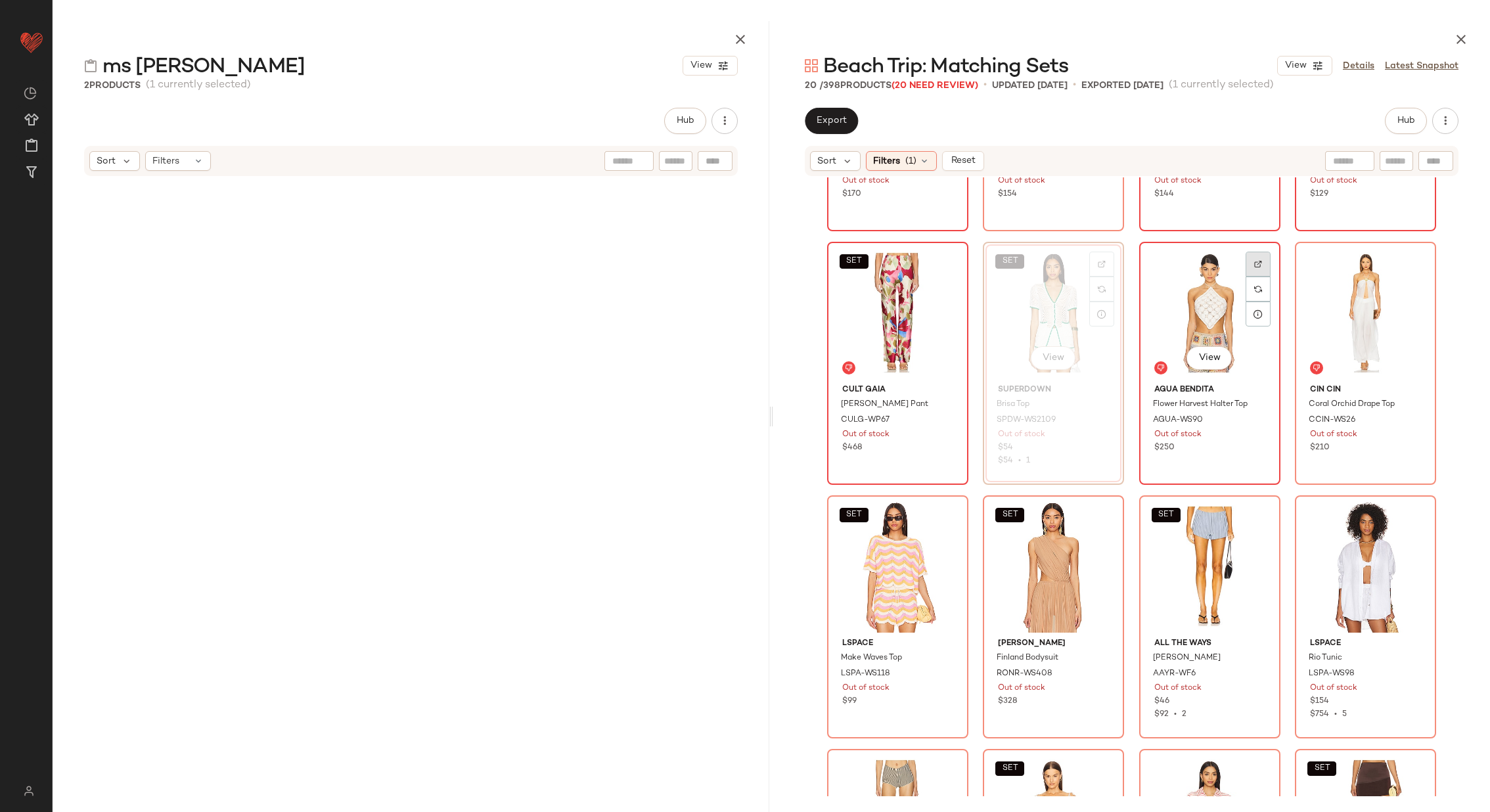
click at [1259, 276] on div at bounding box center [1258, 289] width 25 height 25
click at [1412, 261] on img at bounding box center [1414, 264] width 8 height 8
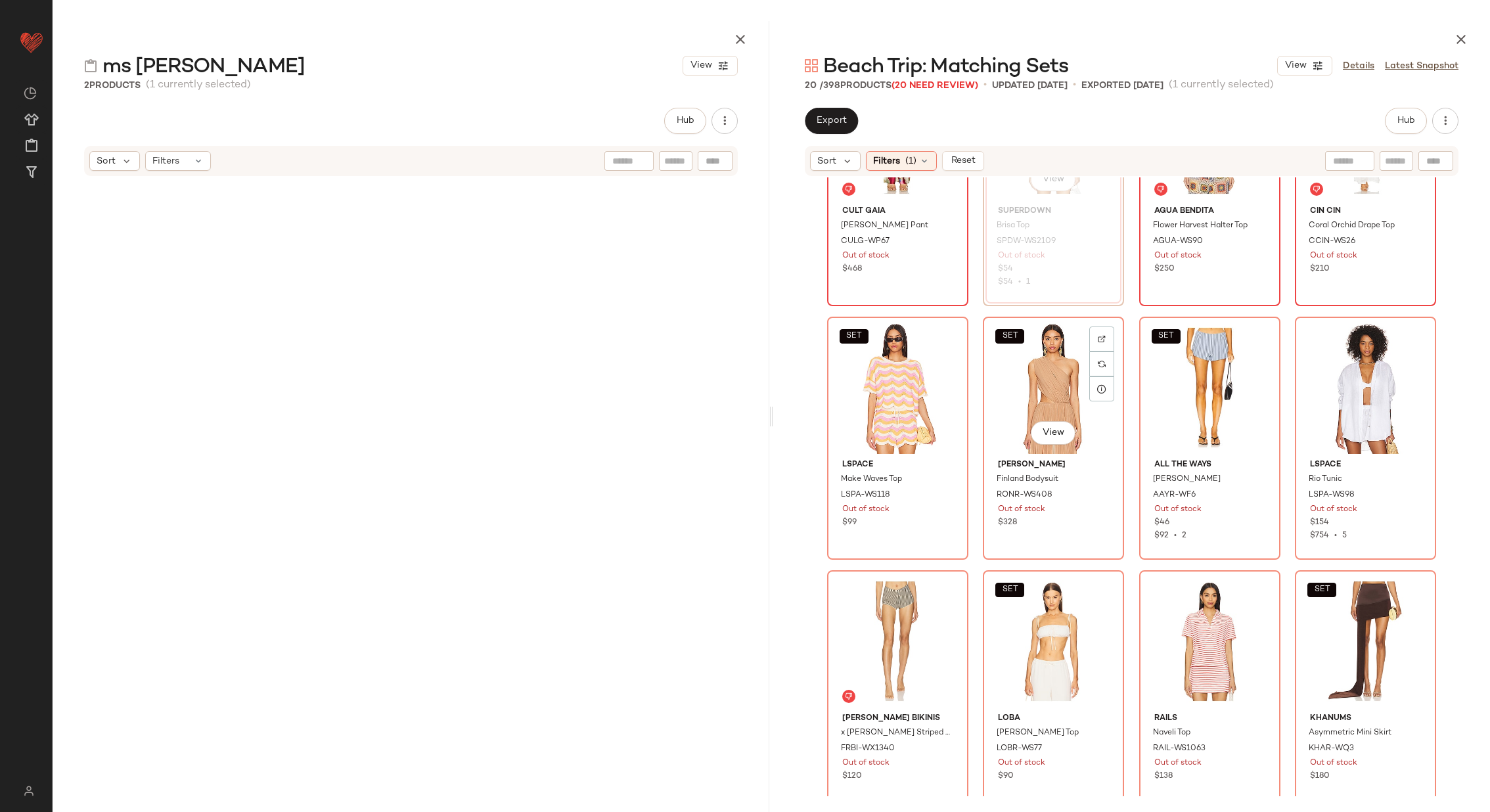
scroll to position [651, 0]
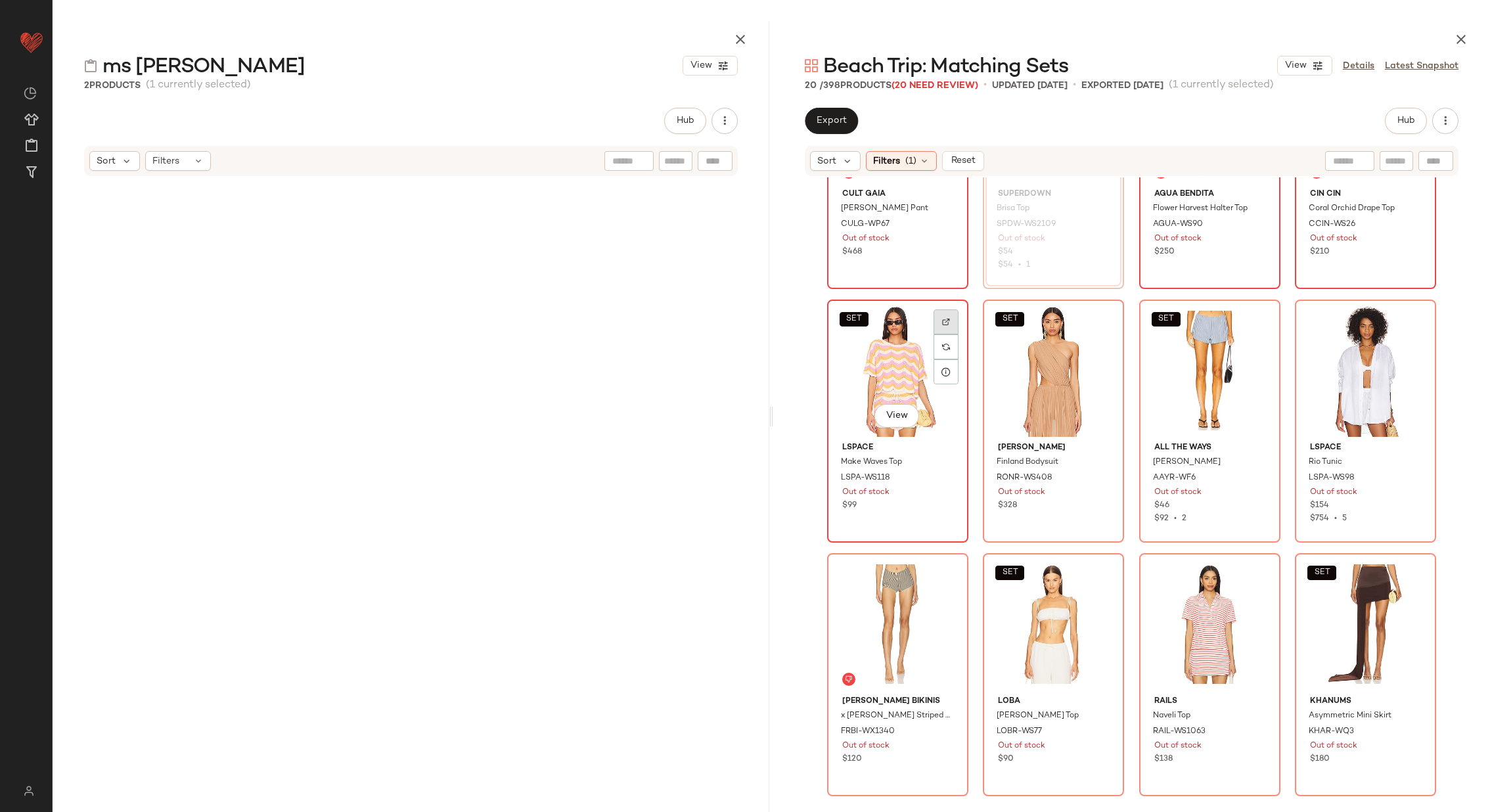
click at [943, 319] on img at bounding box center [946, 321] width 8 height 8
click at [1098, 322] on img at bounding box center [1101, 321] width 8 height 8
click at [1258, 318] on img at bounding box center [1258, 321] width 8 height 8
click at [1411, 318] on img at bounding box center [1414, 321] width 8 height 8
click at [938, 588] on div at bounding box center [946, 600] width 25 height 25
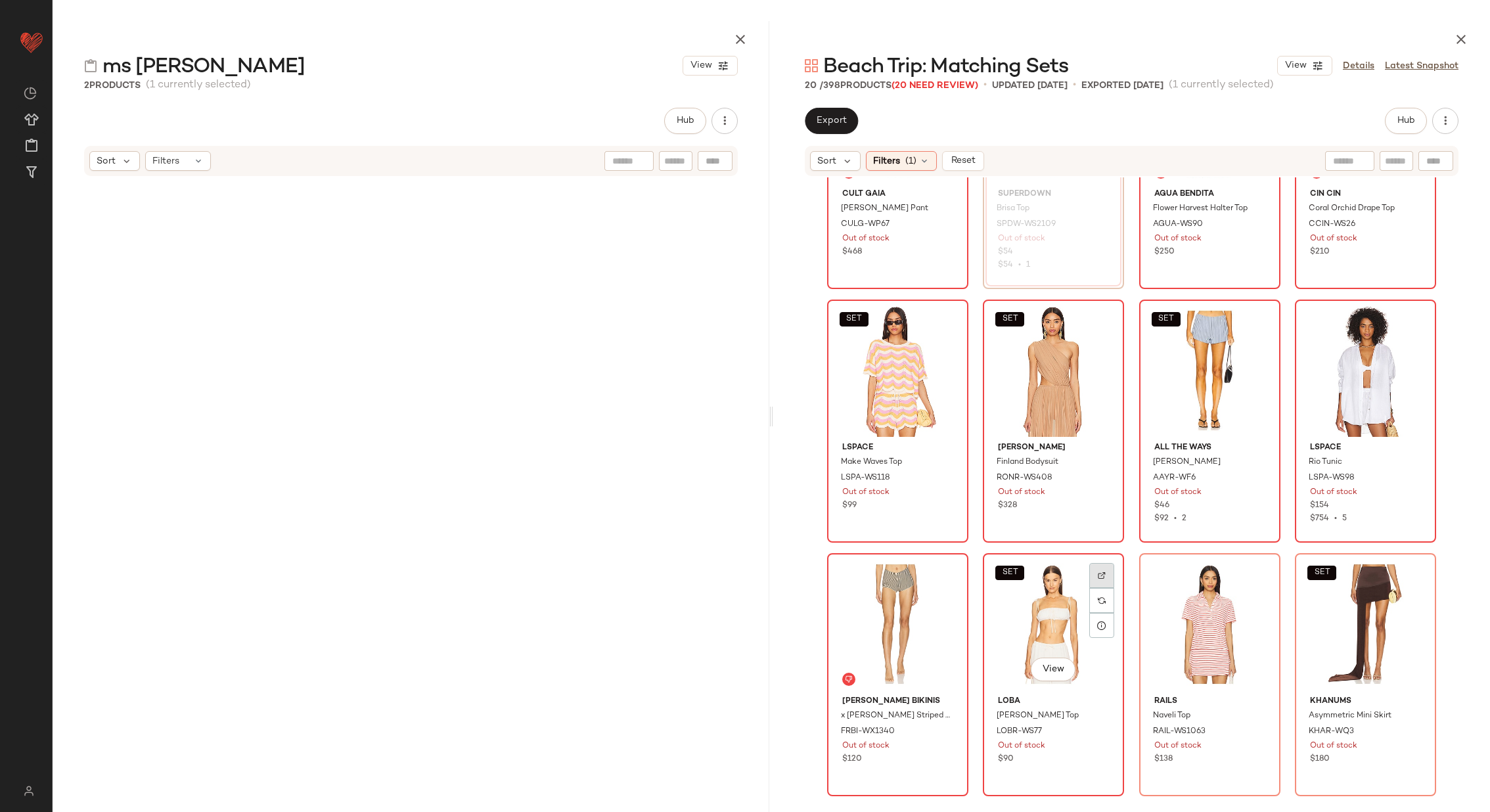
click at [1100, 573] on img at bounding box center [1101, 575] width 8 height 8
click at [1255, 578] on img at bounding box center [1258, 575] width 8 height 8
click at [1414, 588] on div at bounding box center [1415, 600] width 25 height 25
click at [732, 38] on icon "button" at bounding box center [741, 39] width 16 height 16
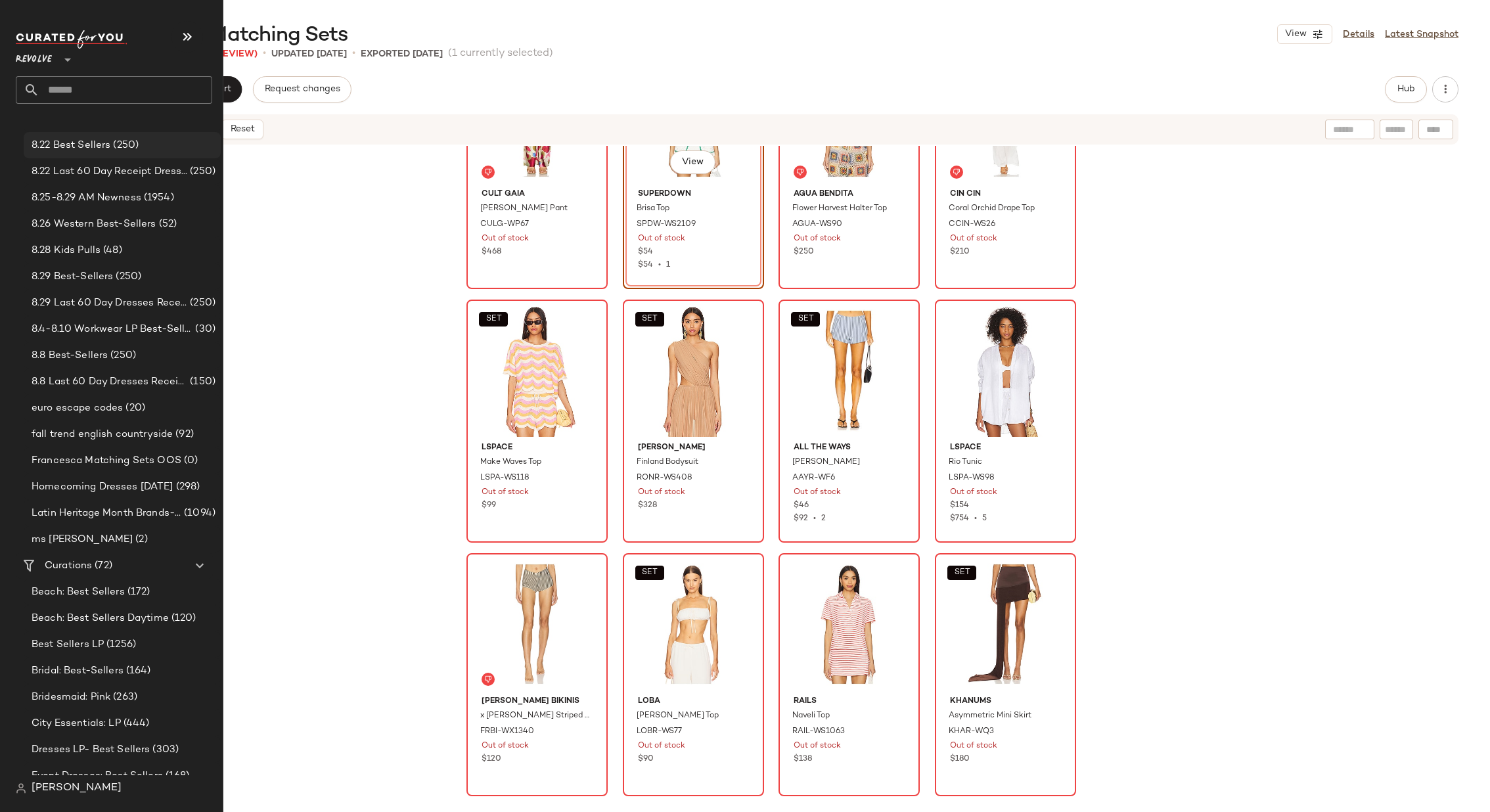
scroll to position [293, 0]
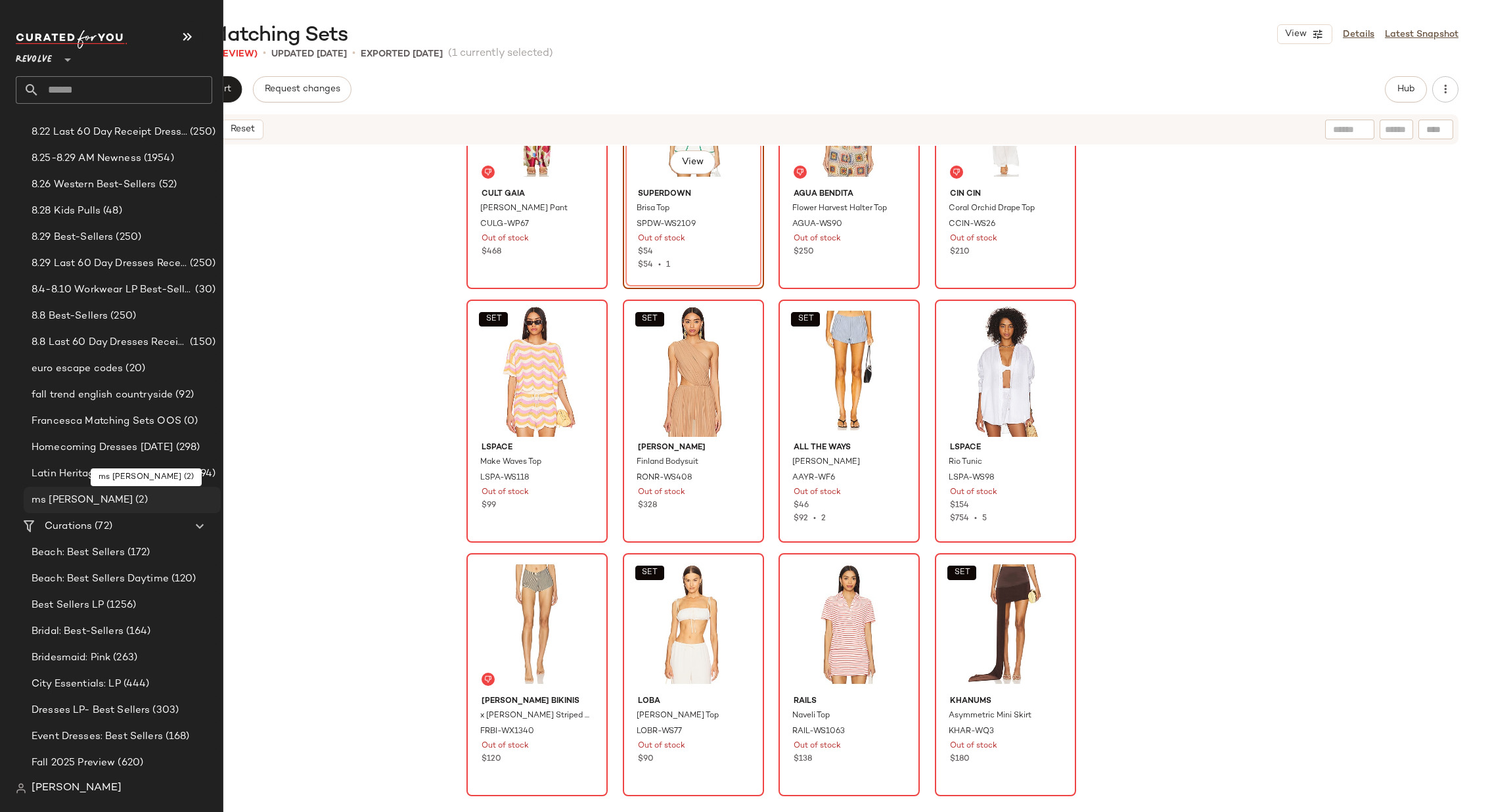
click at [117, 499] on div "ms oos (2)" at bounding box center [121, 500] width 188 height 15
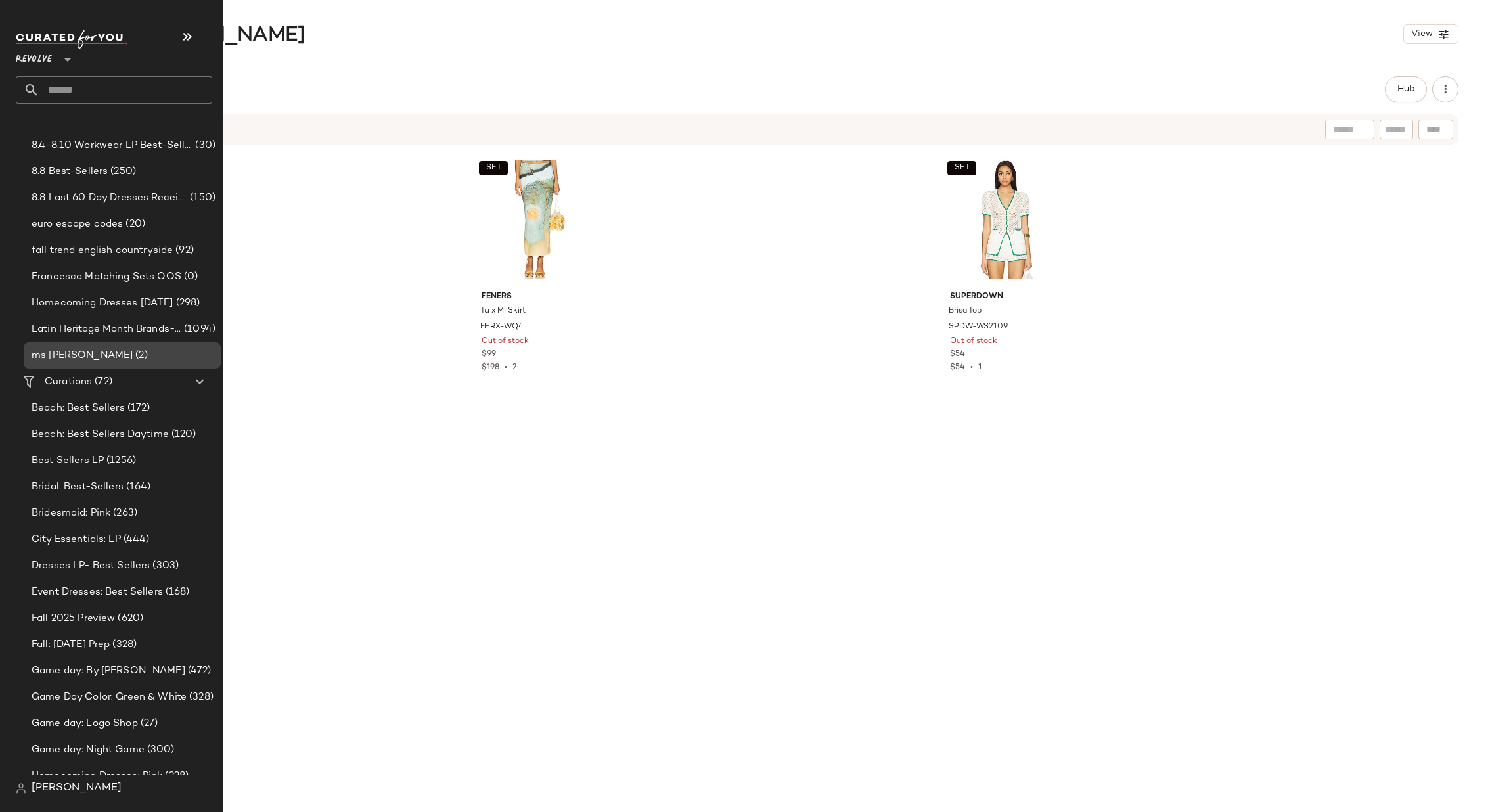
scroll to position [444, 0]
click at [182, 50] on button "button" at bounding box center [187, 36] width 31 height 31
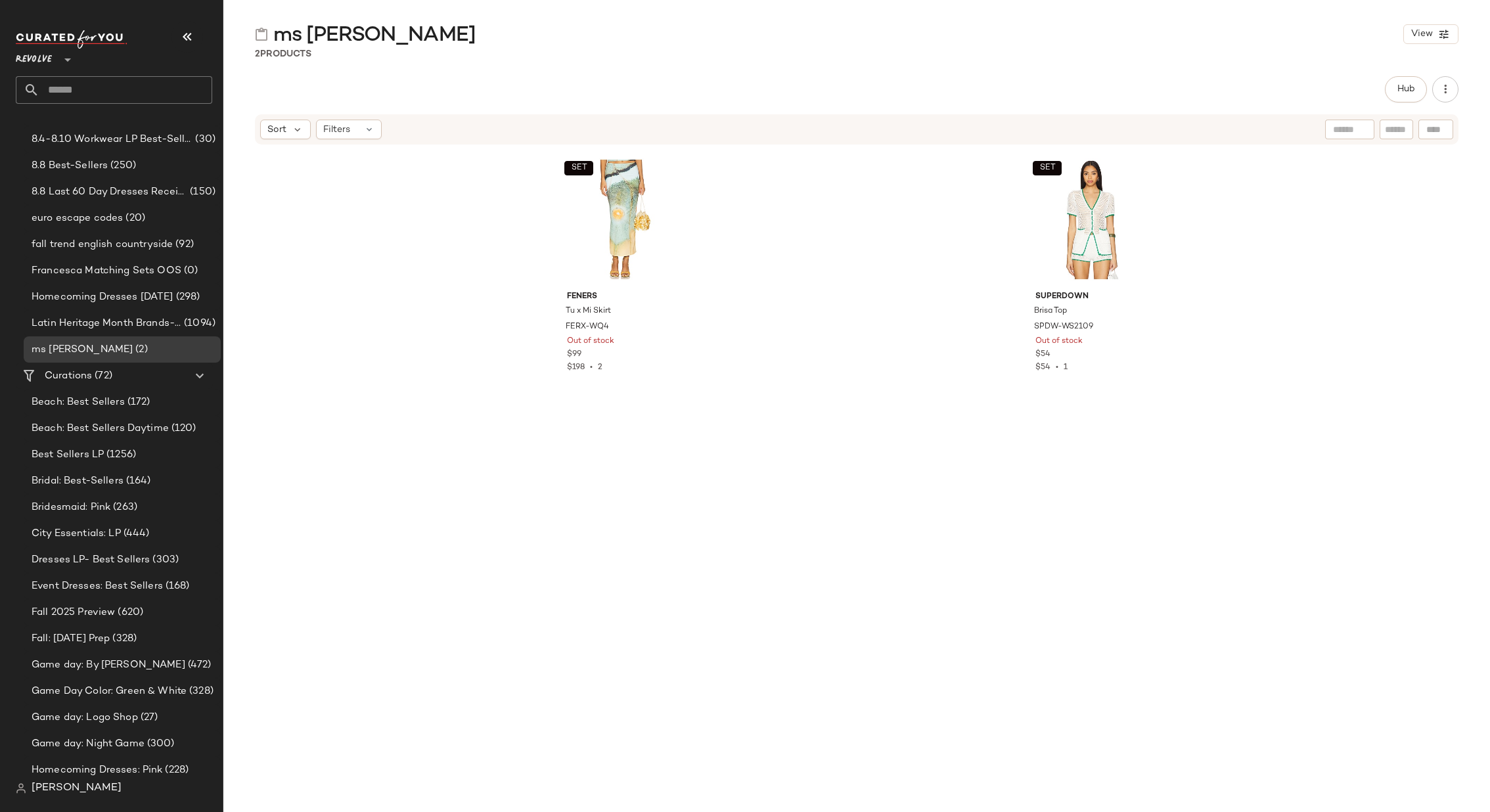
click at [153, 87] on input "text" at bounding box center [126, 90] width 173 height 28
type input "*****"
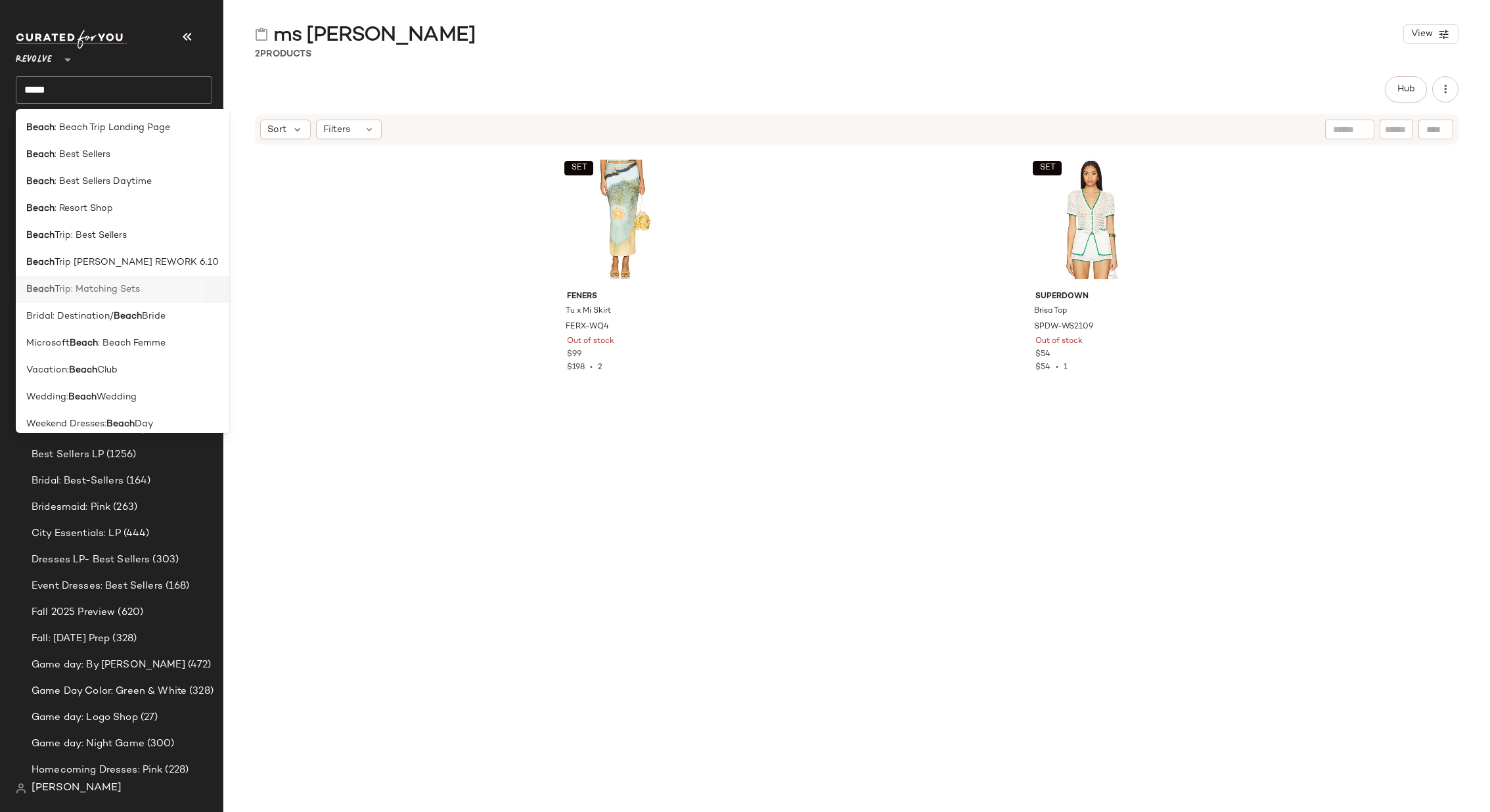
click at [98, 286] on span "Trip: Matching Sets" at bounding box center [97, 289] width 85 height 13
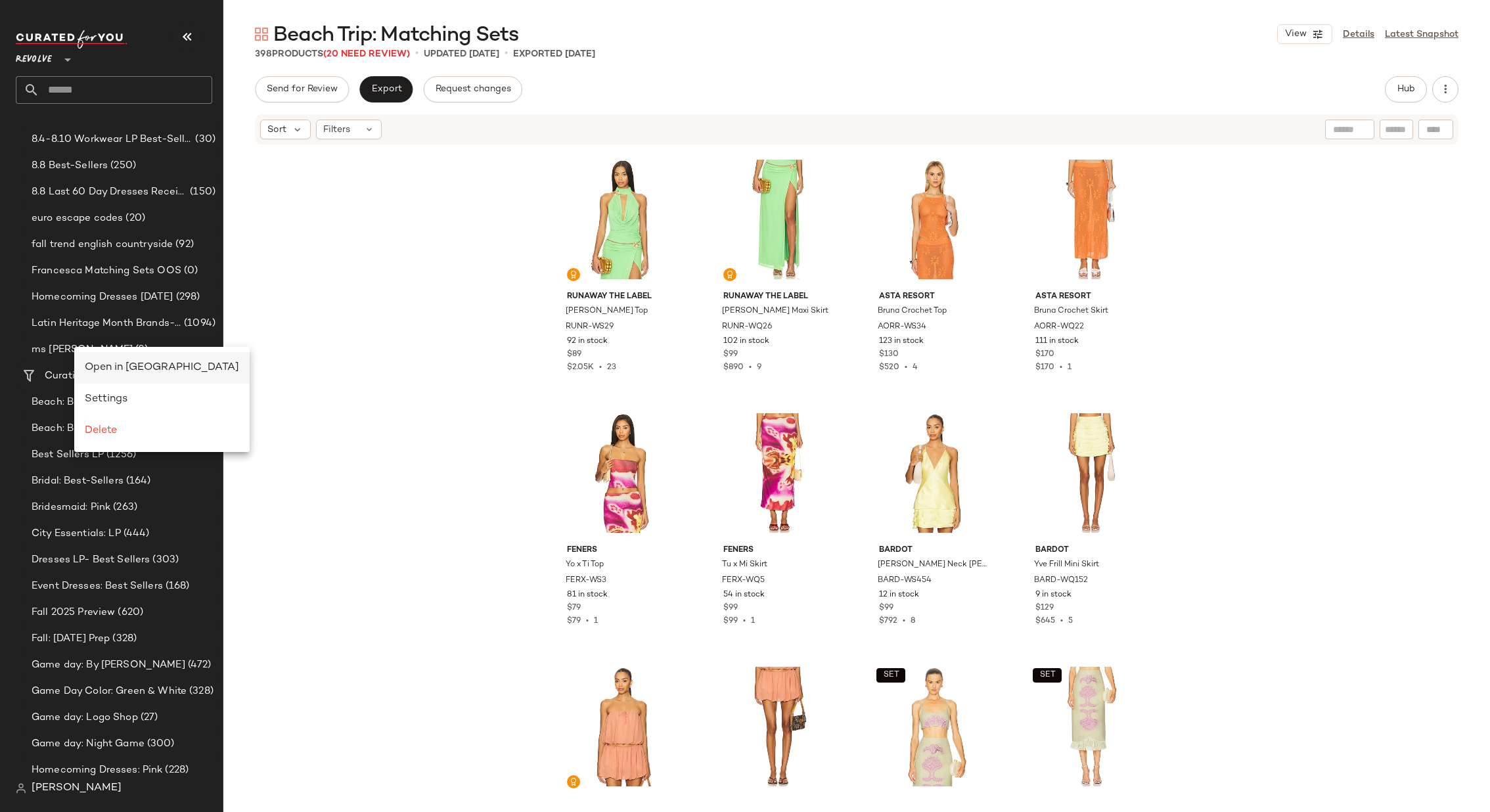
click at [99, 363] on span "Open in Split View" at bounding box center [162, 367] width 154 height 11
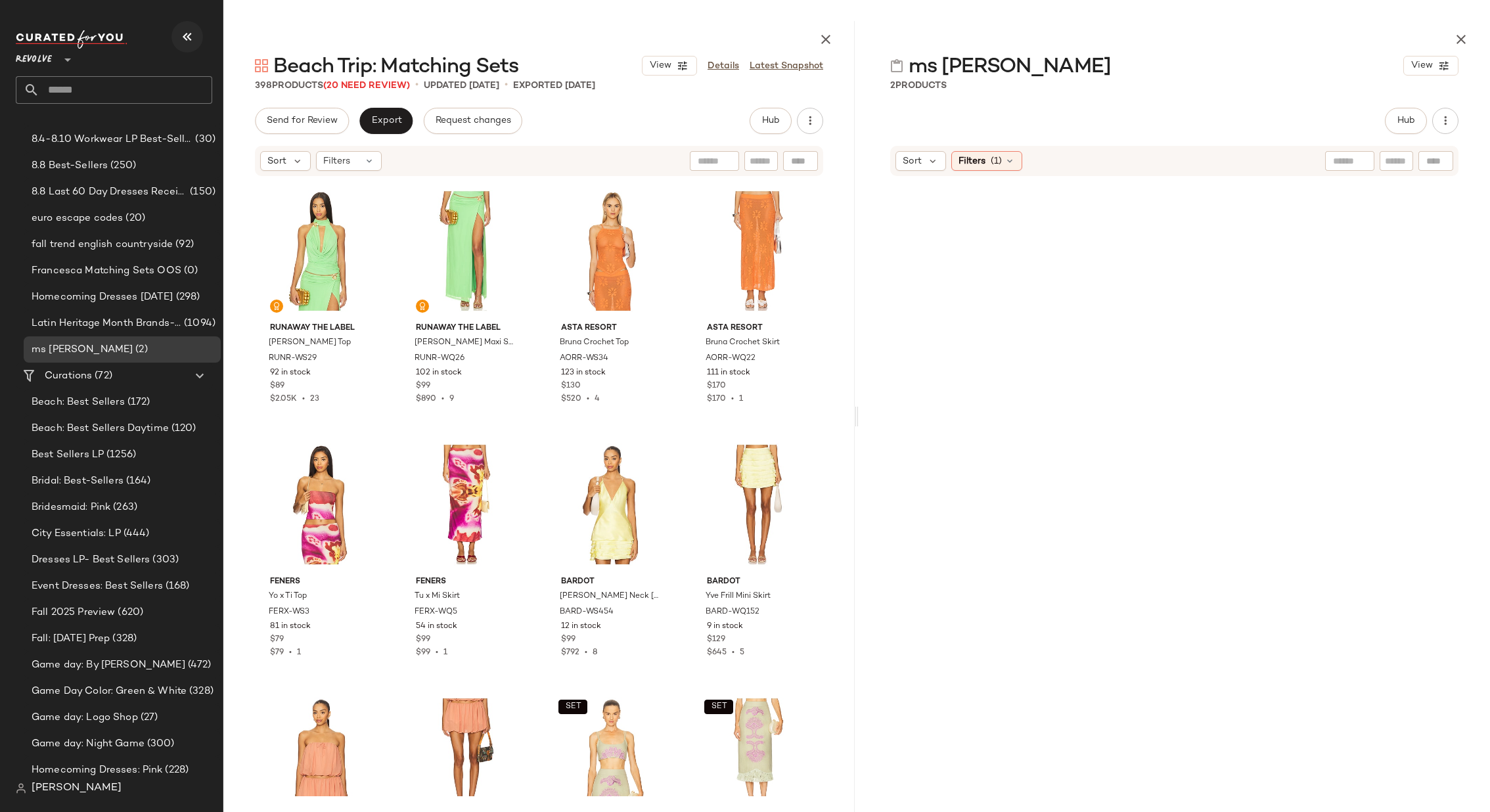
click at [186, 33] on icon "button" at bounding box center [188, 37] width 16 height 16
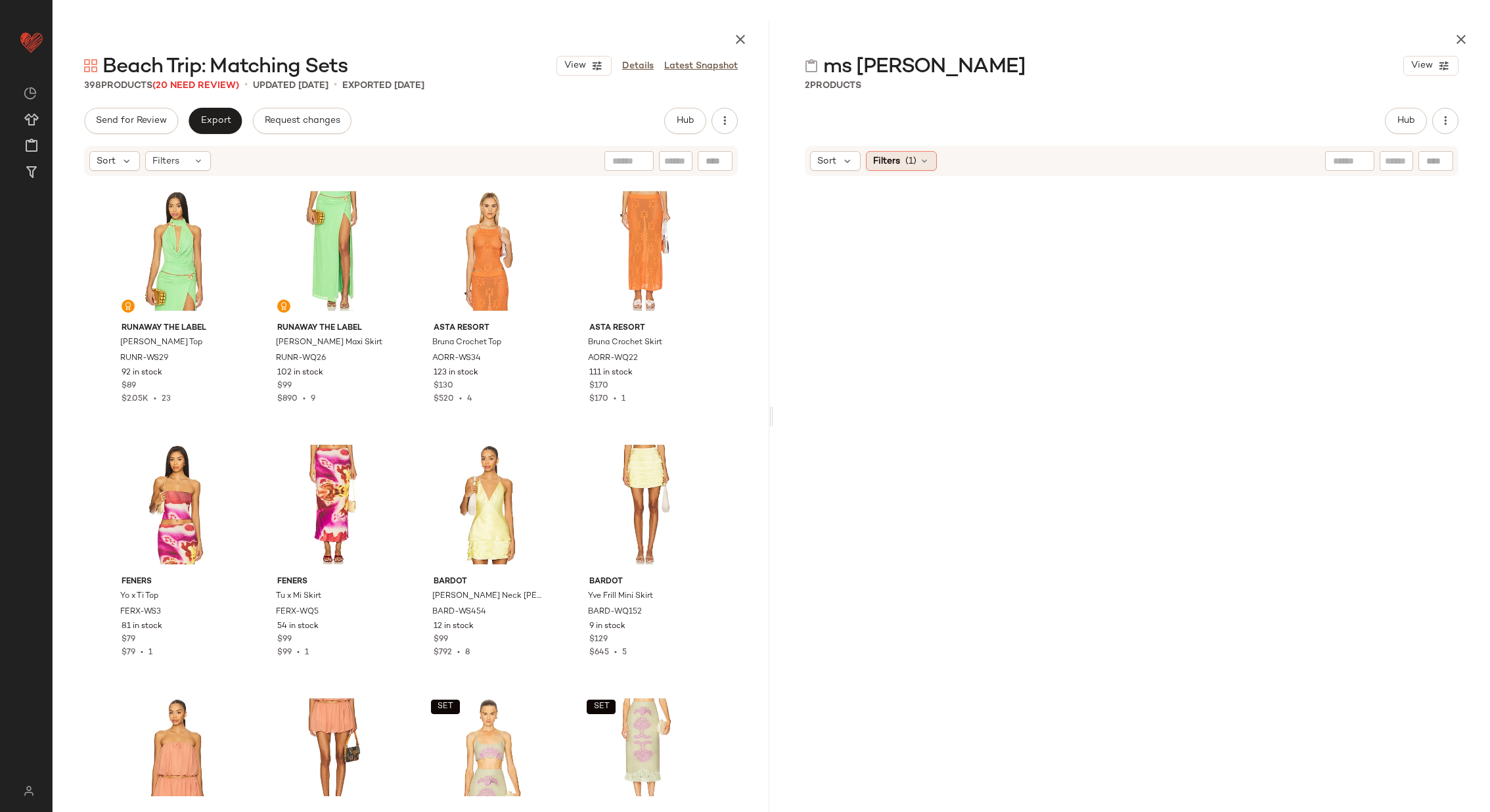
click at [925, 158] on icon at bounding box center [925, 162] width 11 height 11
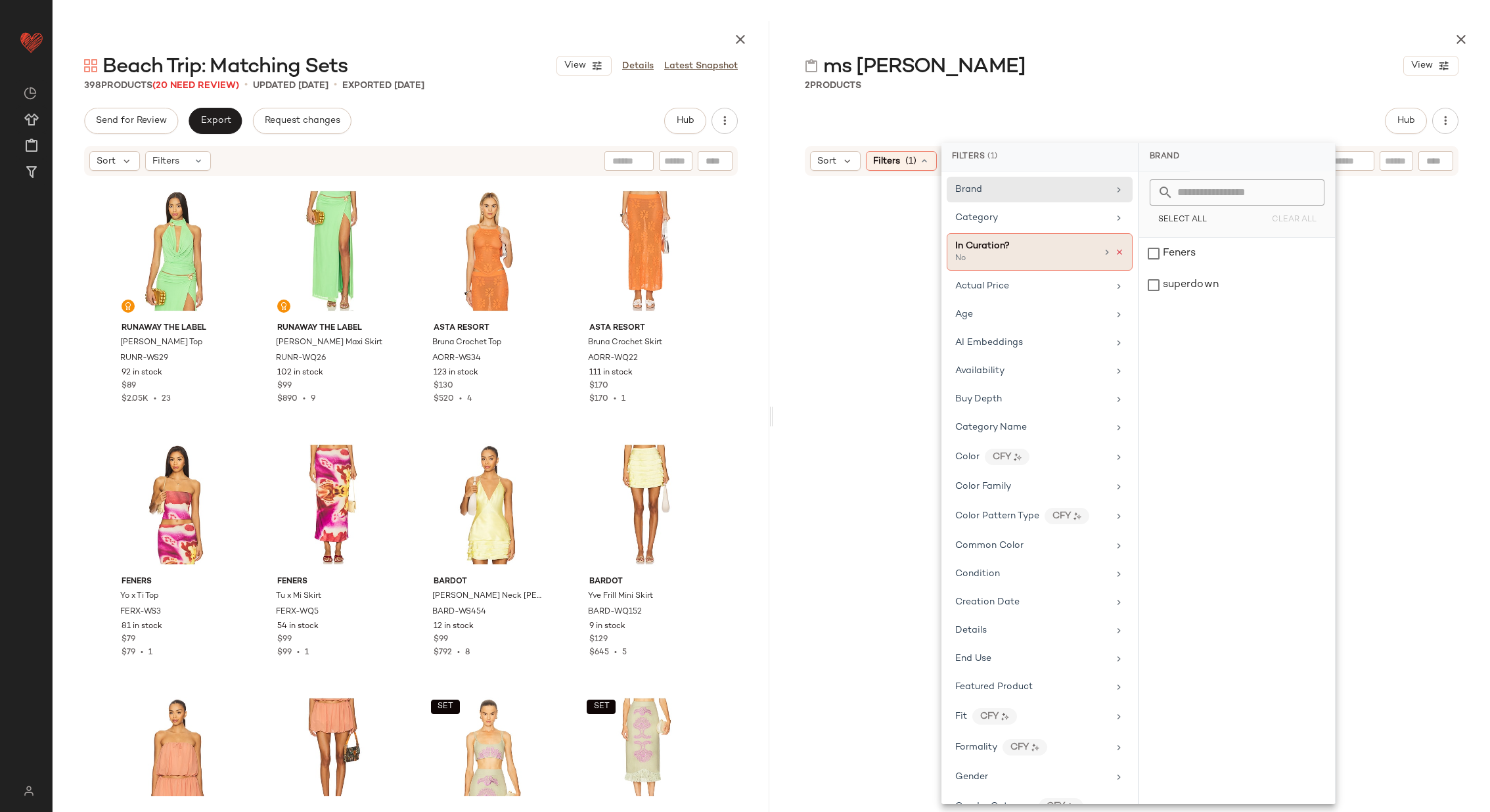
click at [1117, 249] on icon at bounding box center [1119, 252] width 9 height 9
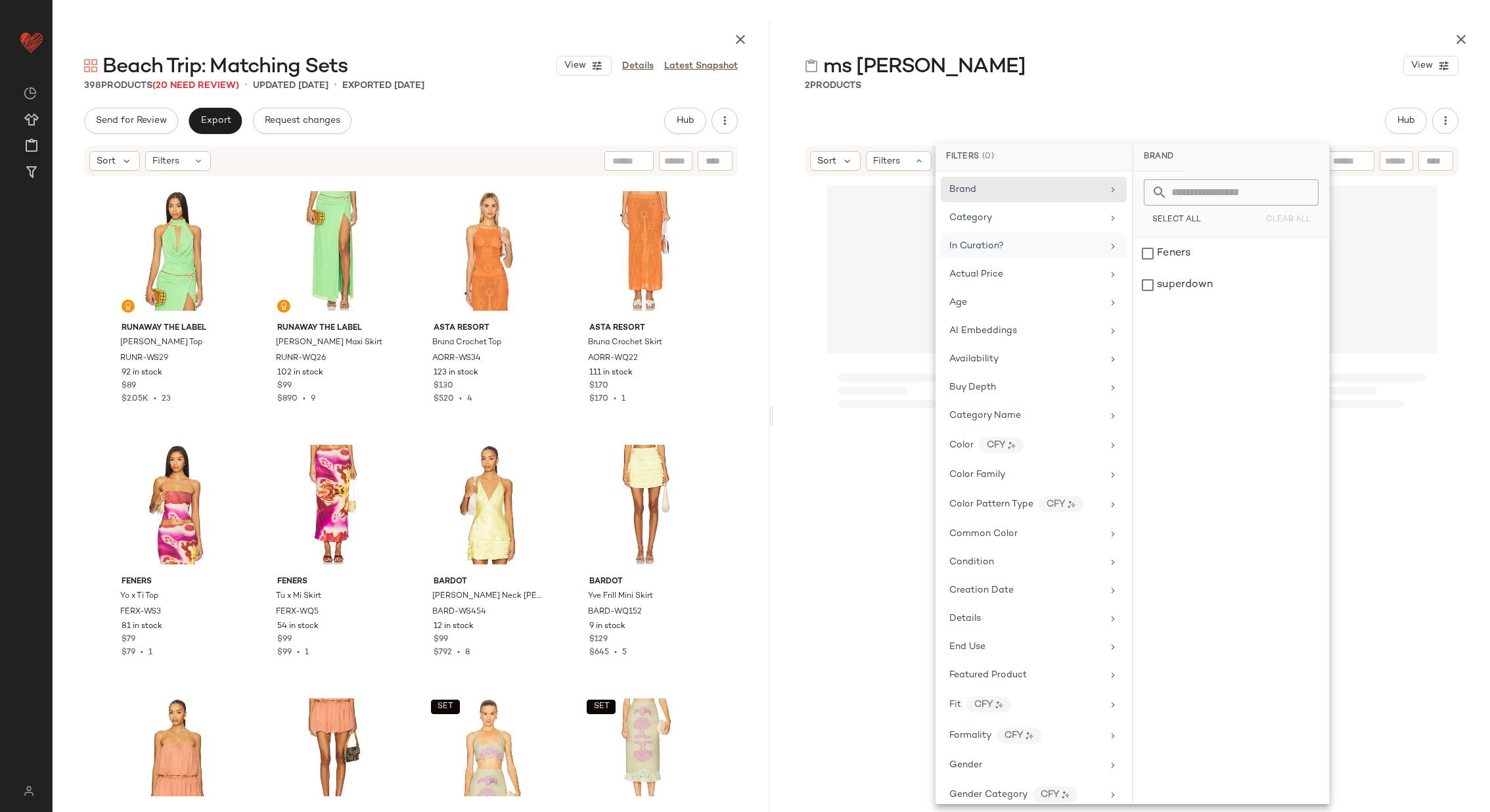
click at [1021, 117] on div "Hub" at bounding box center [1132, 120] width 653 height 26
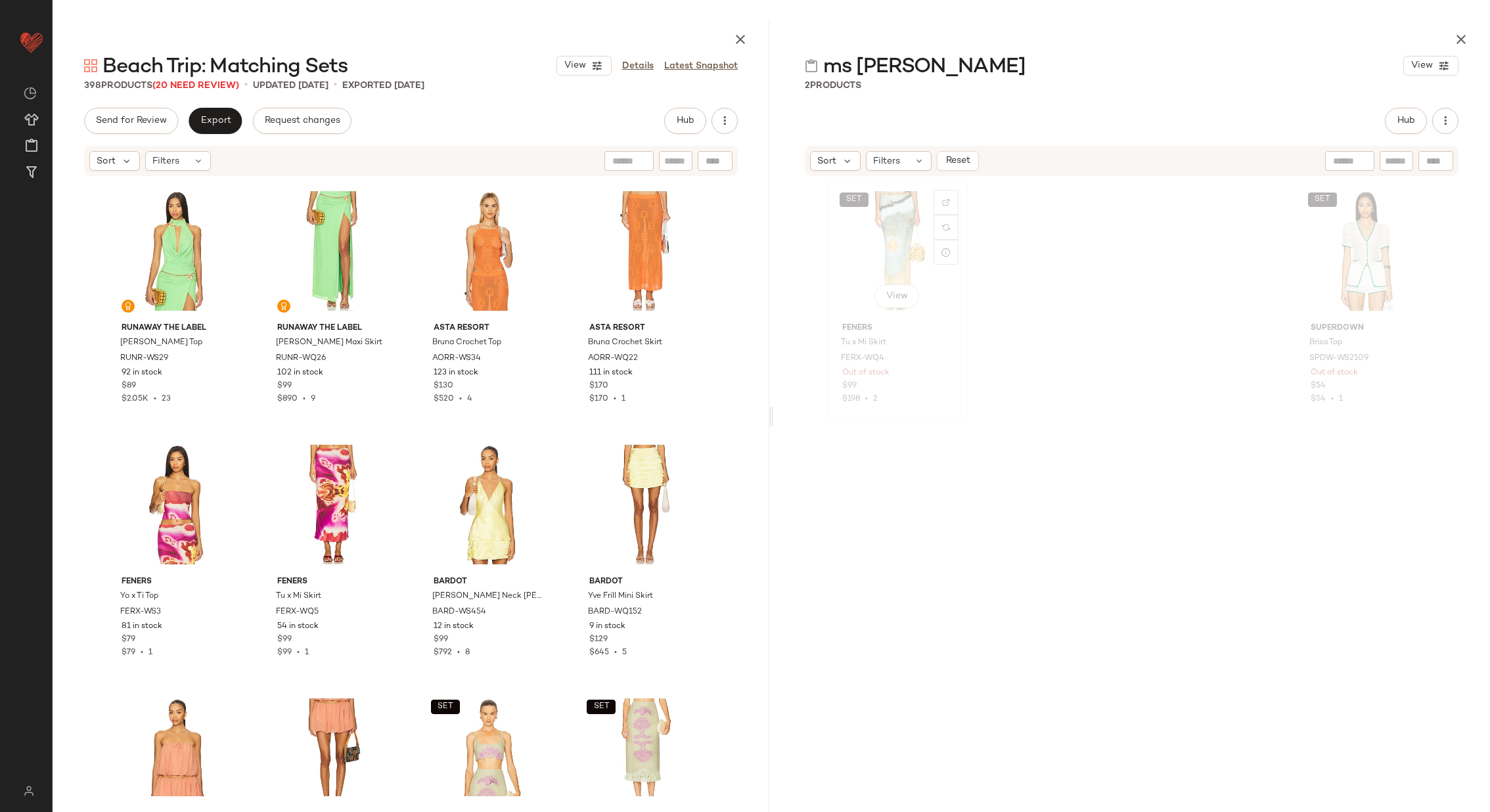
click at [888, 244] on div "SET View" at bounding box center [898, 251] width 132 height 133
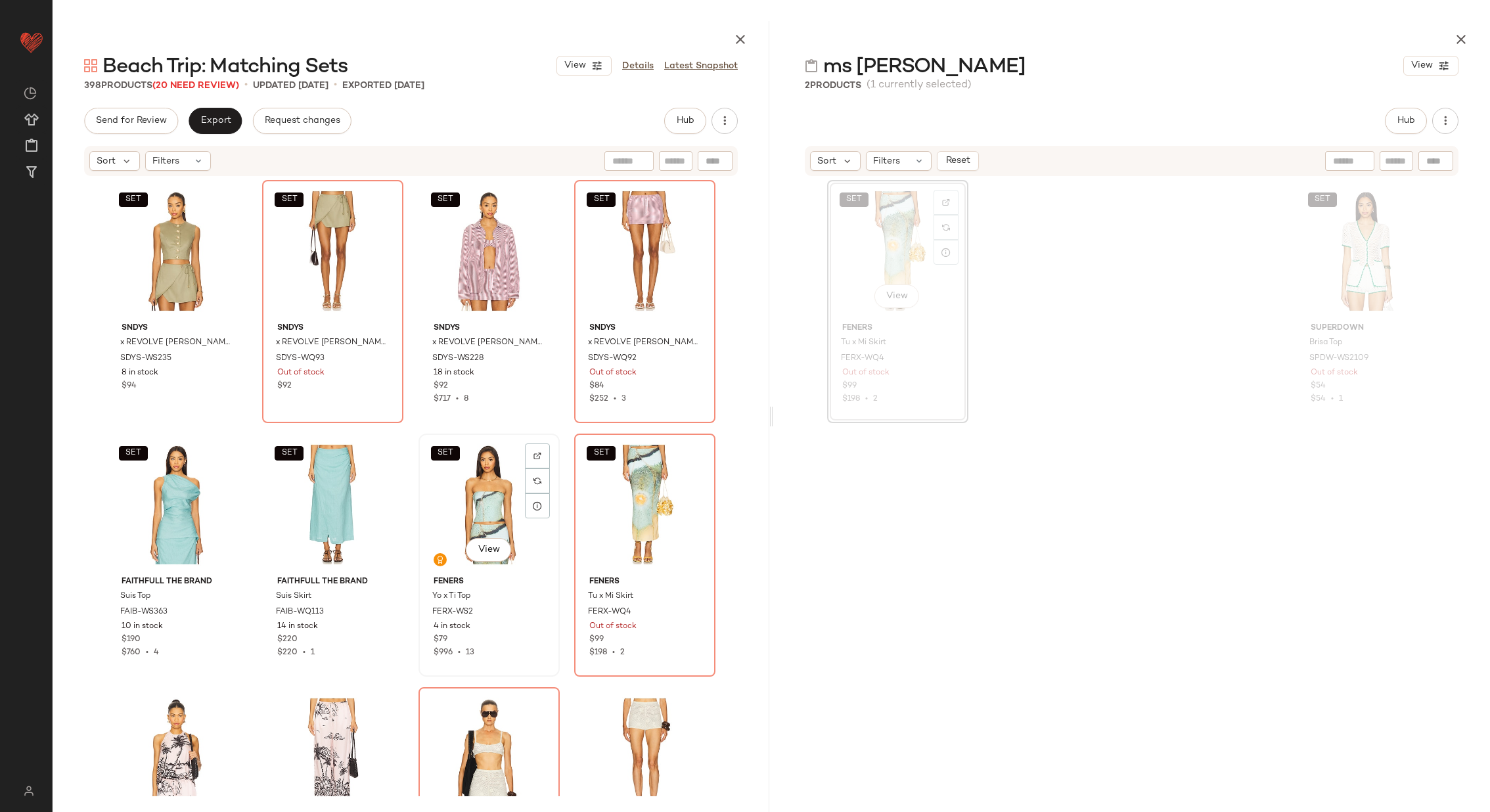
click at [495, 482] on div "SET View" at bounding box center [488, 504] width 132 height 133
click at [621, 485] on div "SET View" at bounding box center [644, 504] width 132 height 133
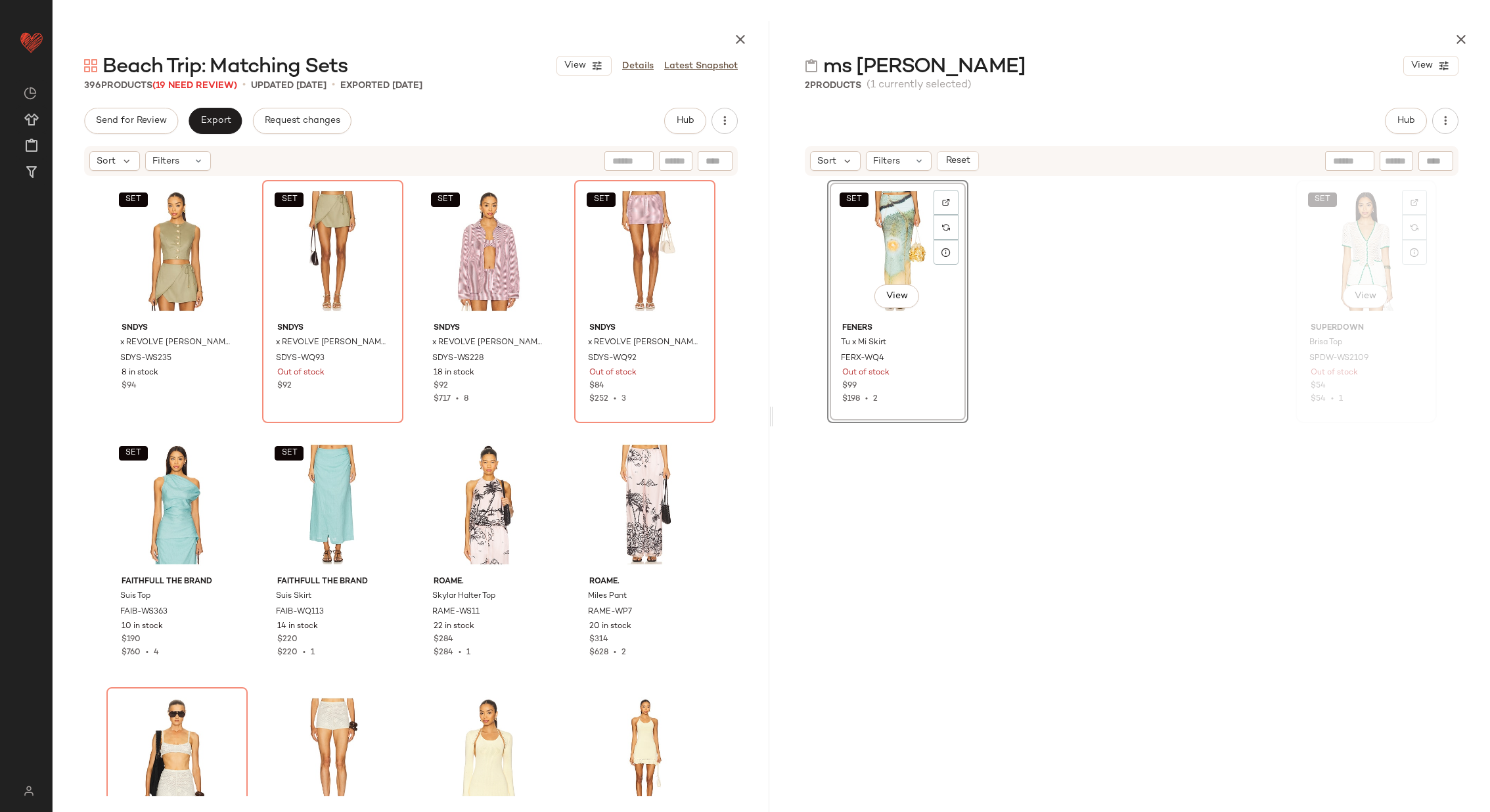
click at [1353, 231] on div "SET View" at bounding box center [1366, 251] width 132 height 133
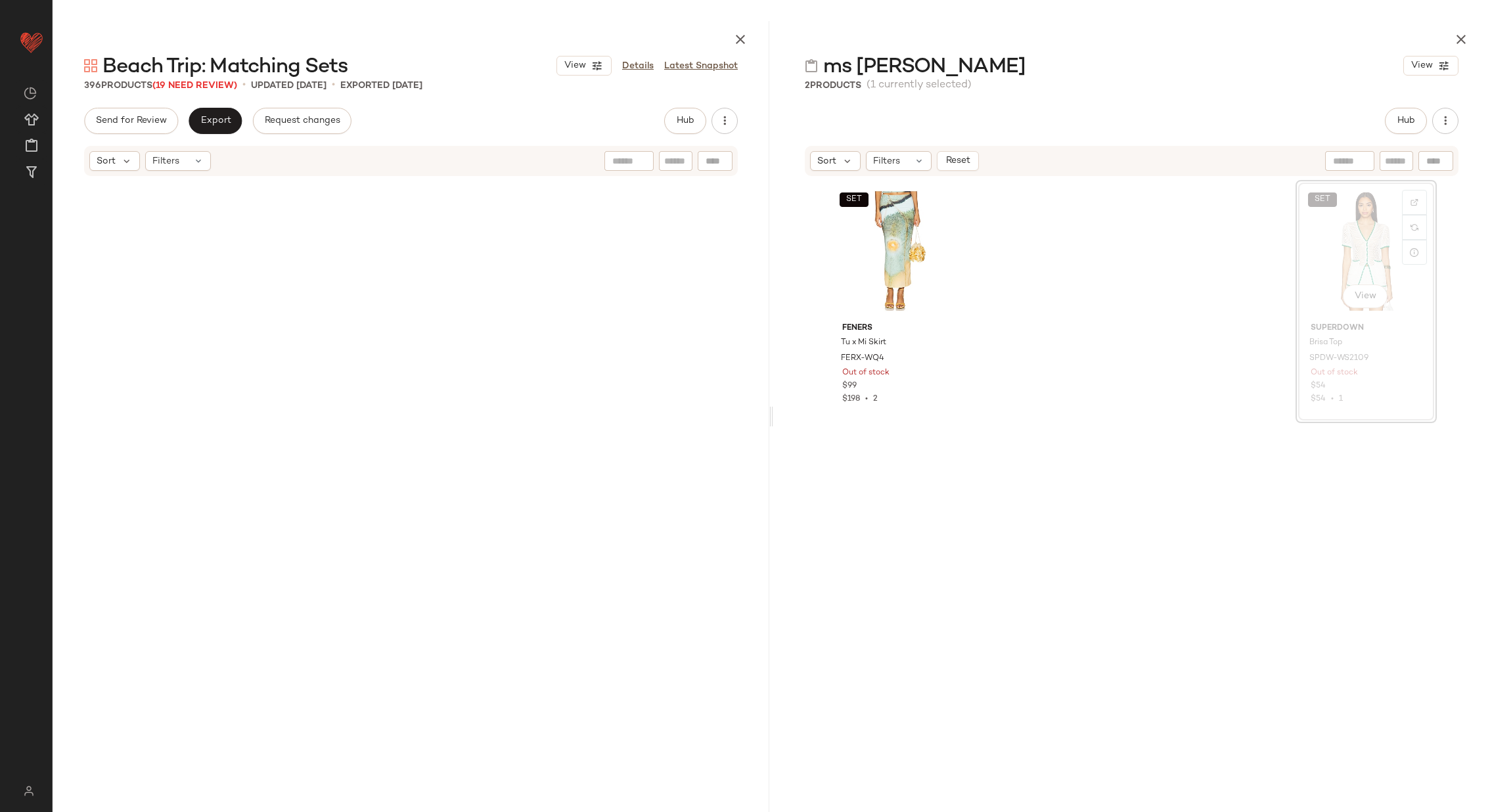
scroll to position [13692, 0]
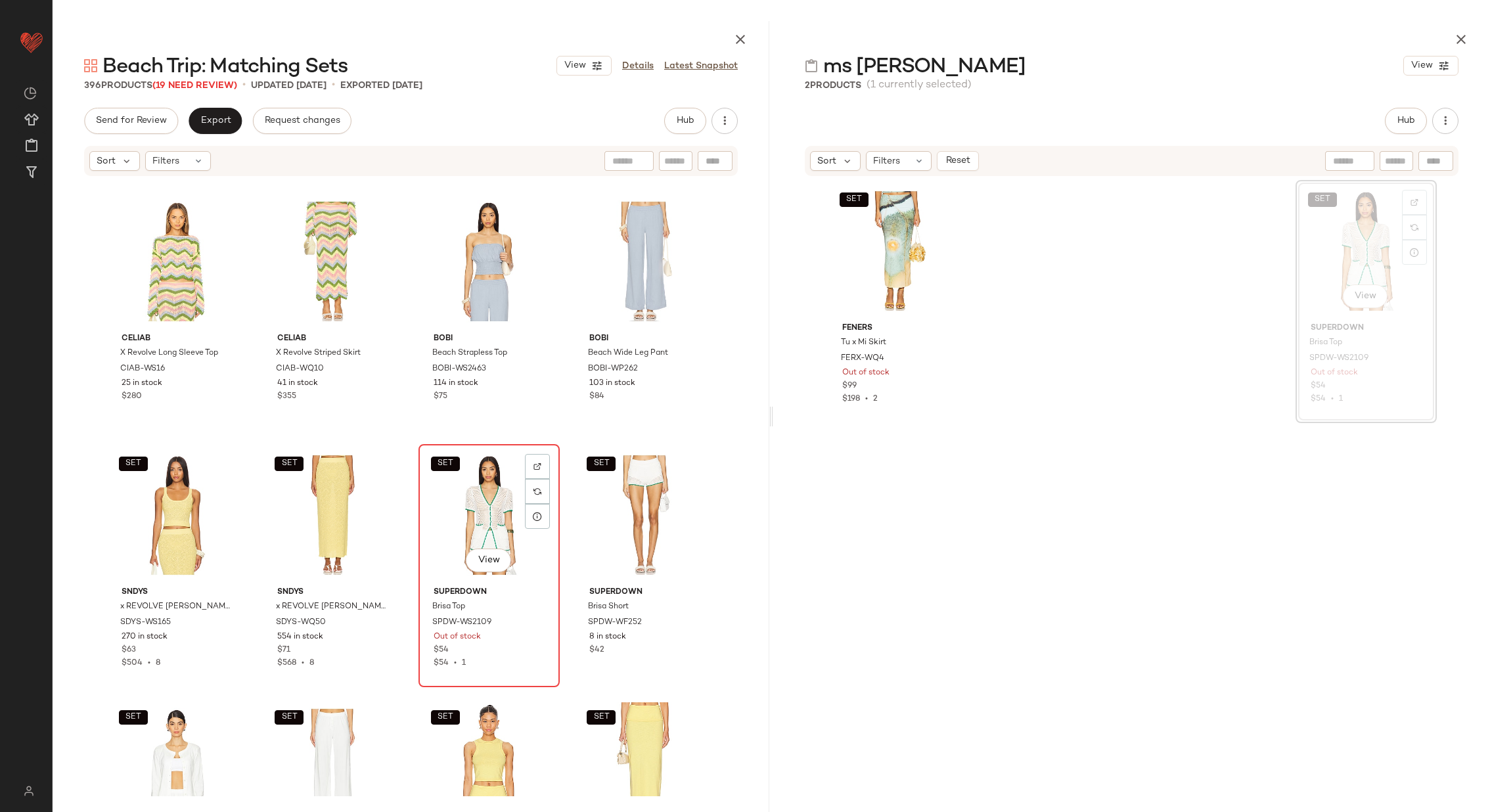
click at [485, 514] on div "SET View" at bounding box center [488, 515] width 132 height 133
click at [639, 521] on div "SET View" at bounding box center [644, 515] width 132 height 133
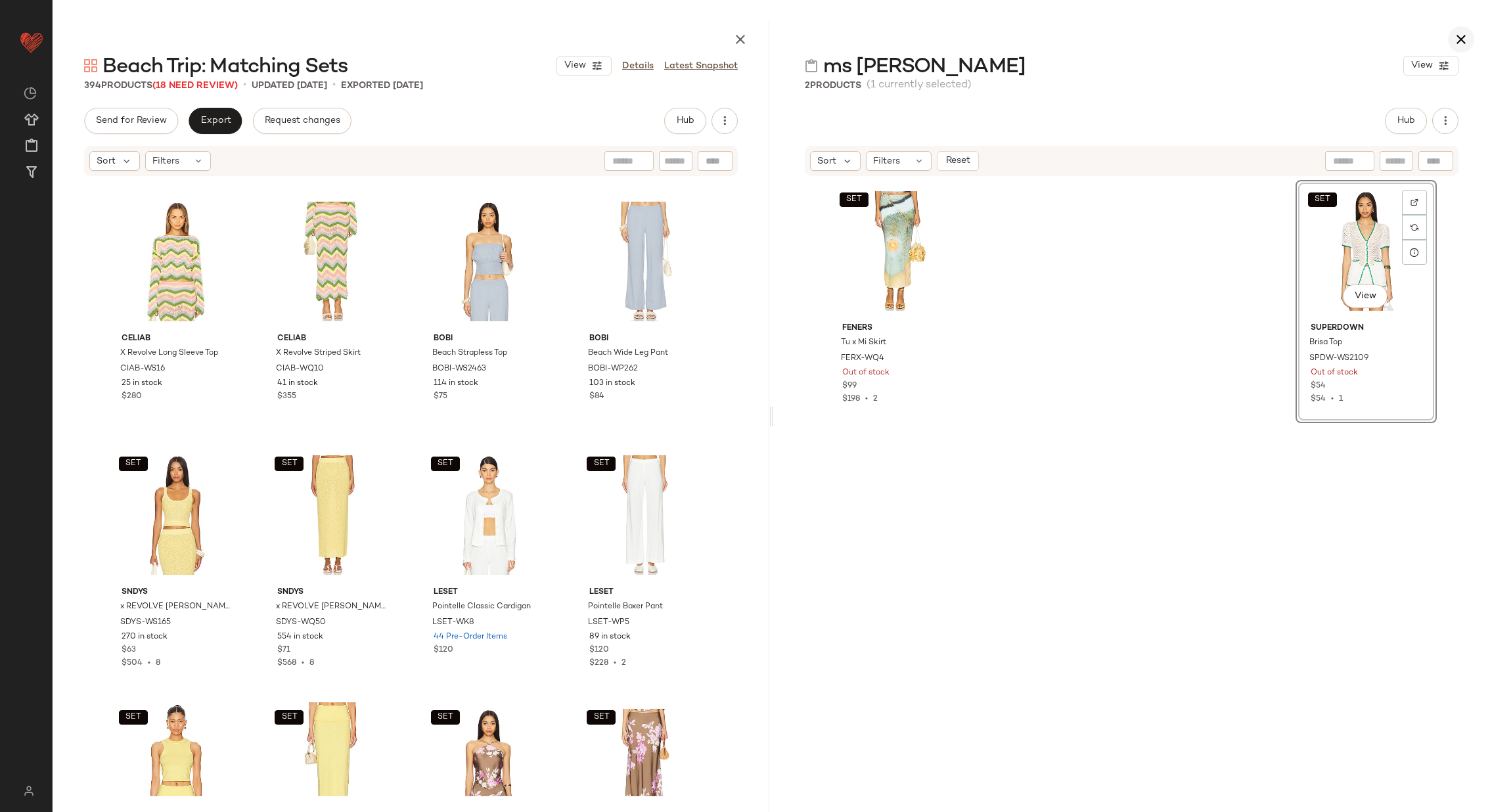
click at [1460, 31] on icon "button" at bounding box center [1461, 39] width 16 height 16
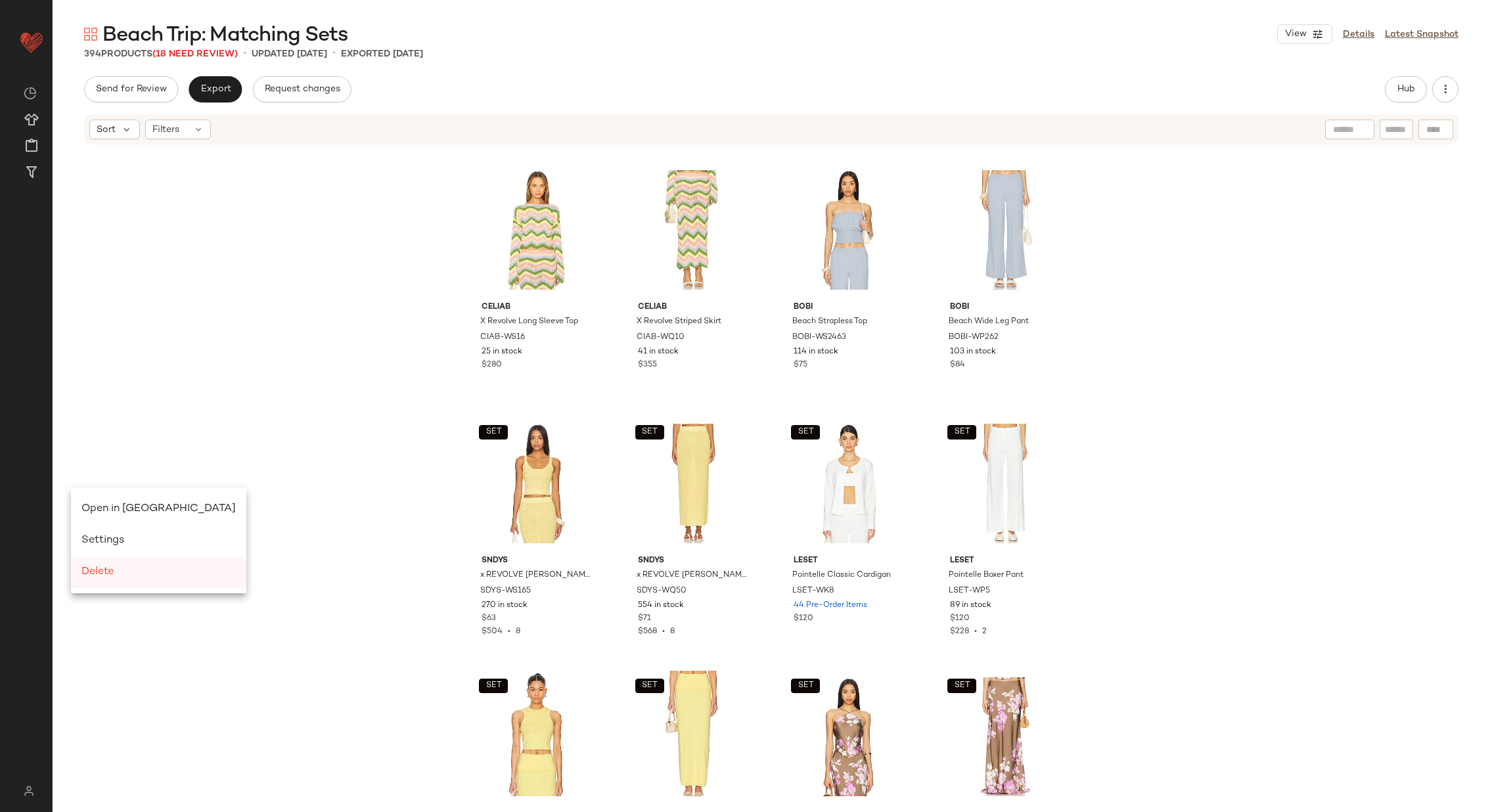
click at [110, 570] on span "Delete" at bounding box center [98, 572] width 32 height 11
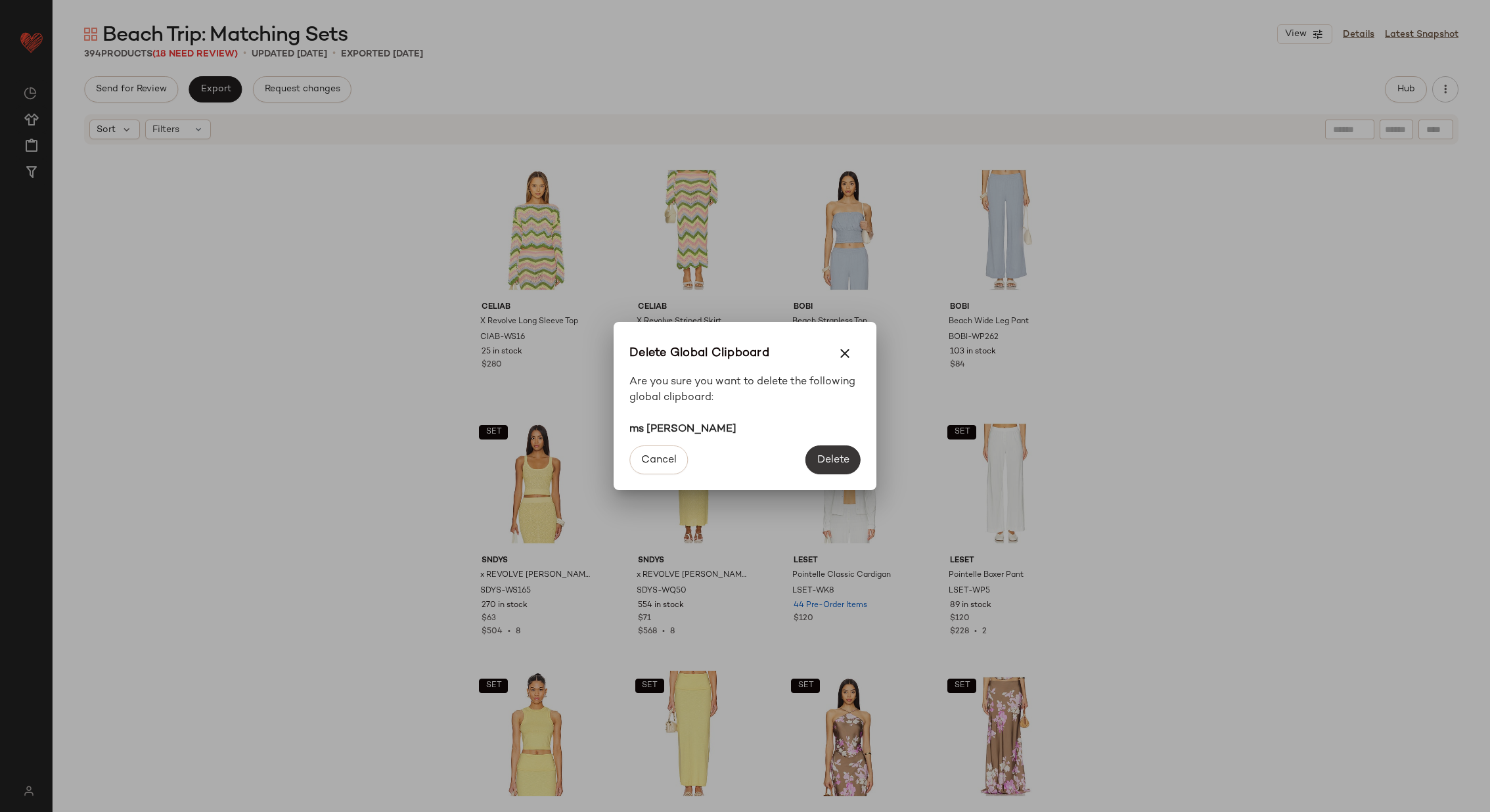
click at [835, 455] on span "Delete" at bounding box center [833, 460] width 33 height 13
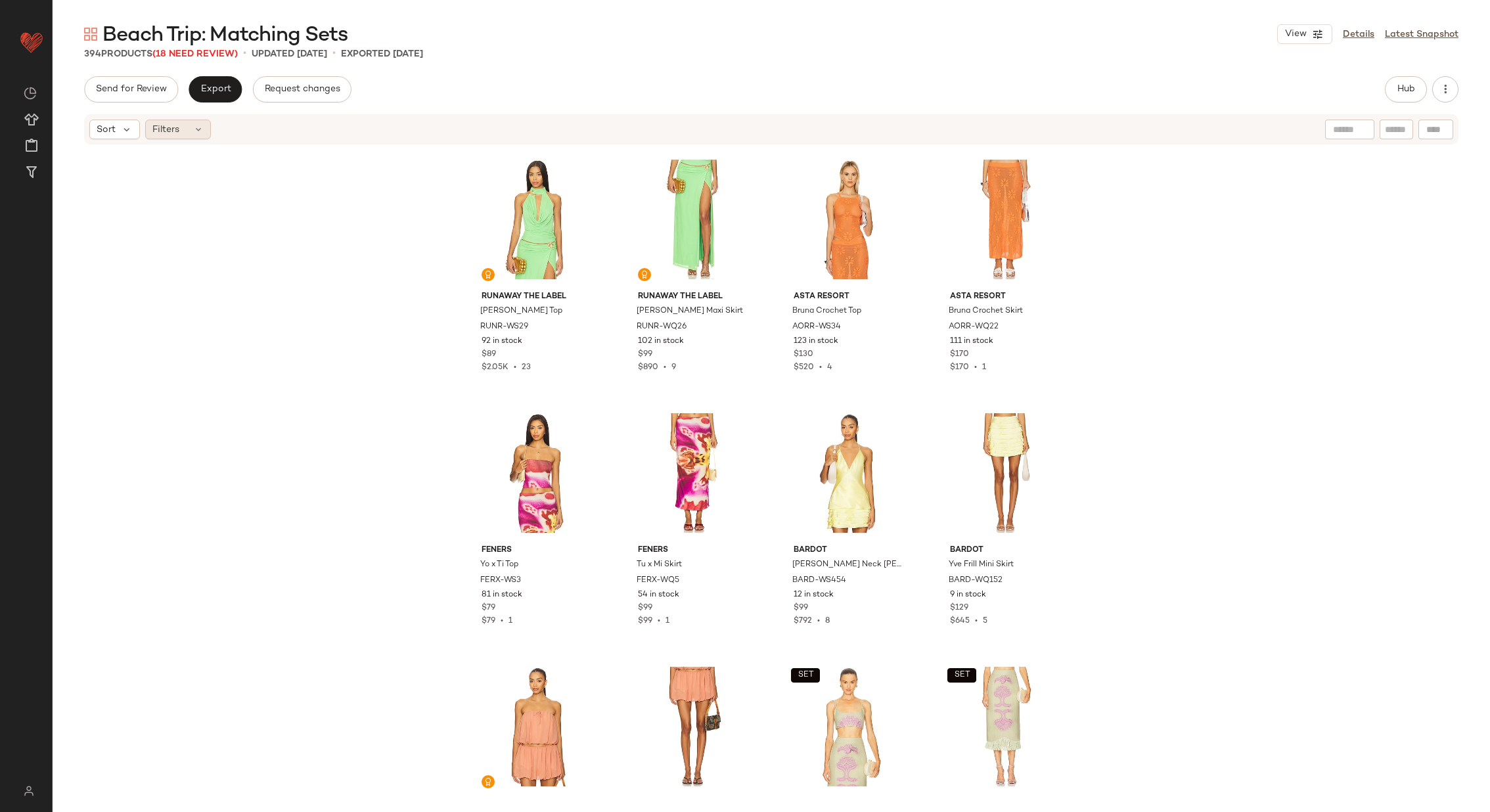
click at [165, 129] on span "Filters" at bounding box center [166, 129] width 27 height 13
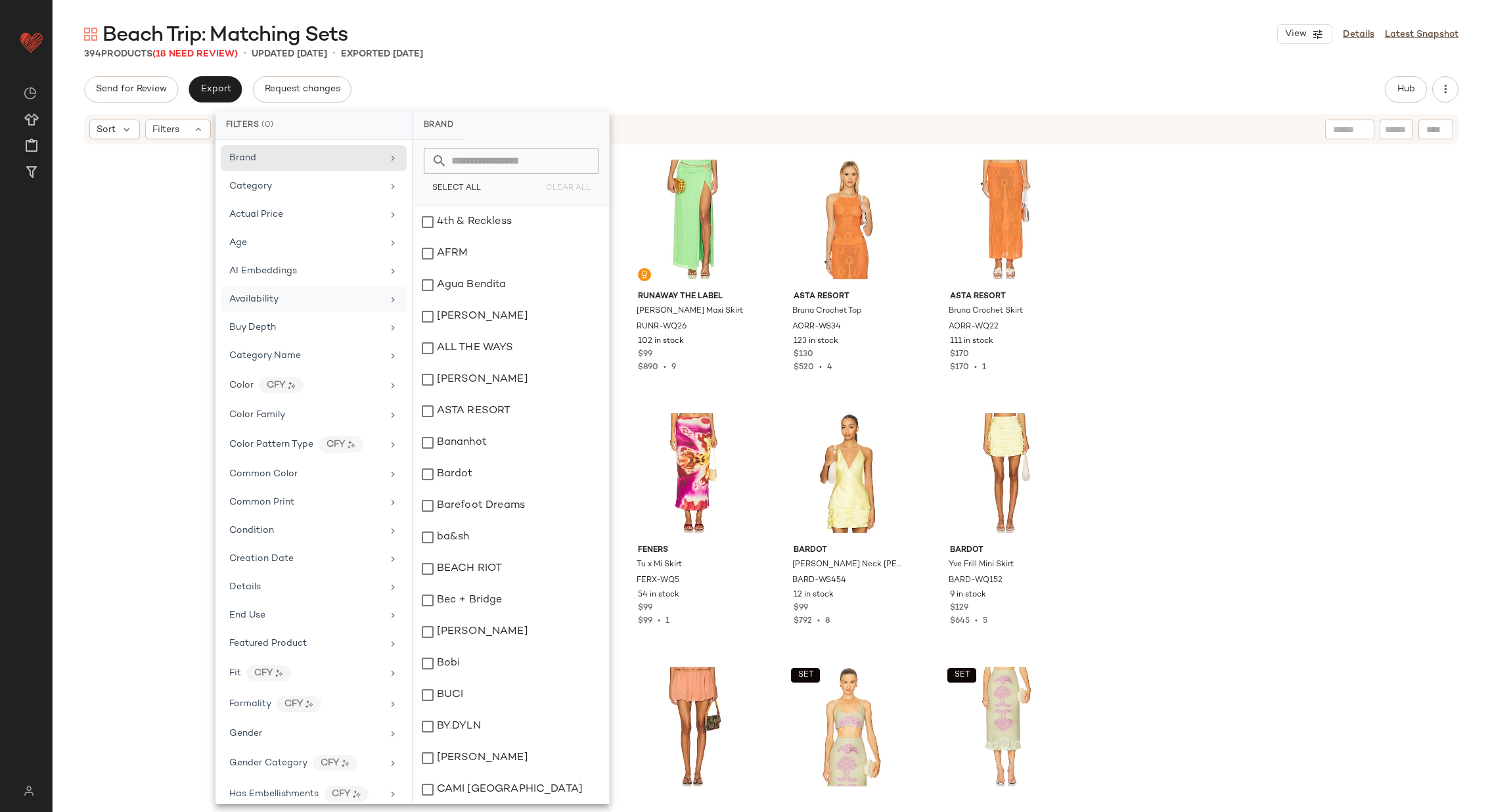
scroll to position [789, 0]
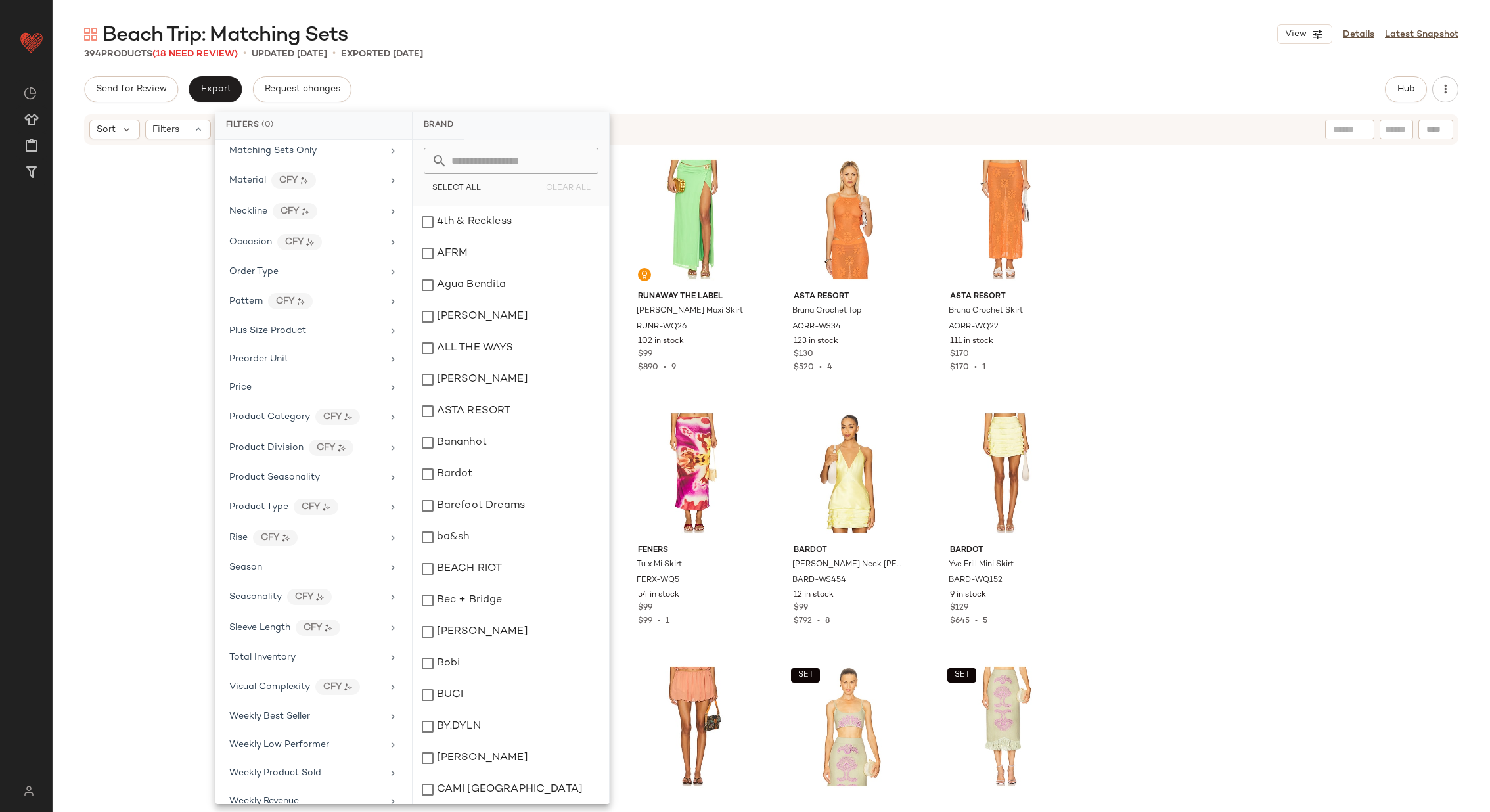
click at [143, 444] on div "Runaway The Label Farley Top RUNR-WS29 92 in stock $89 $2.05K • 23 Runaway The …" at bounding box center [772, 471] width 1438 height 650
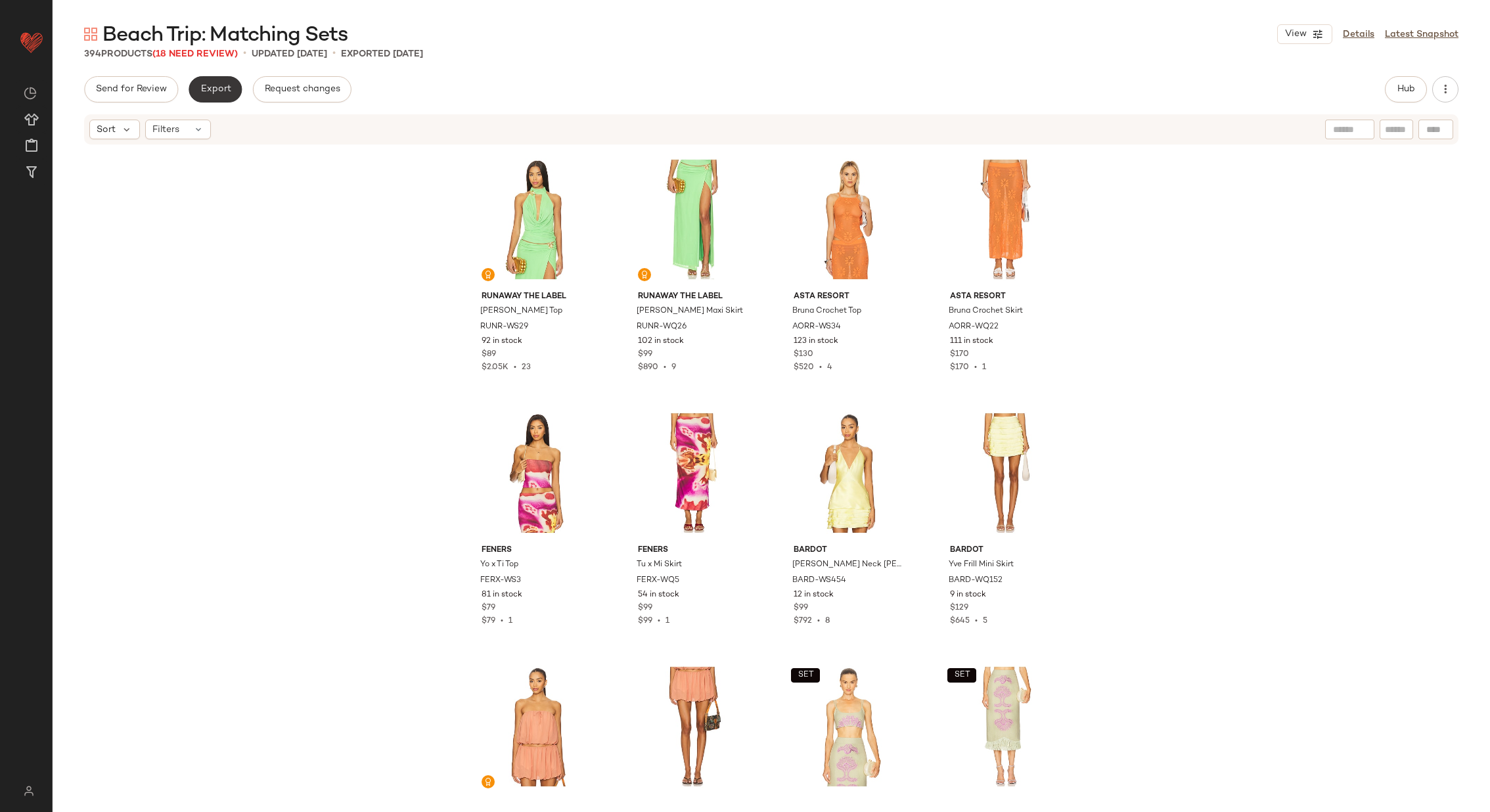
click at [211, 88] on span "Export" at bounding box center [215, 90] width 31 height 11
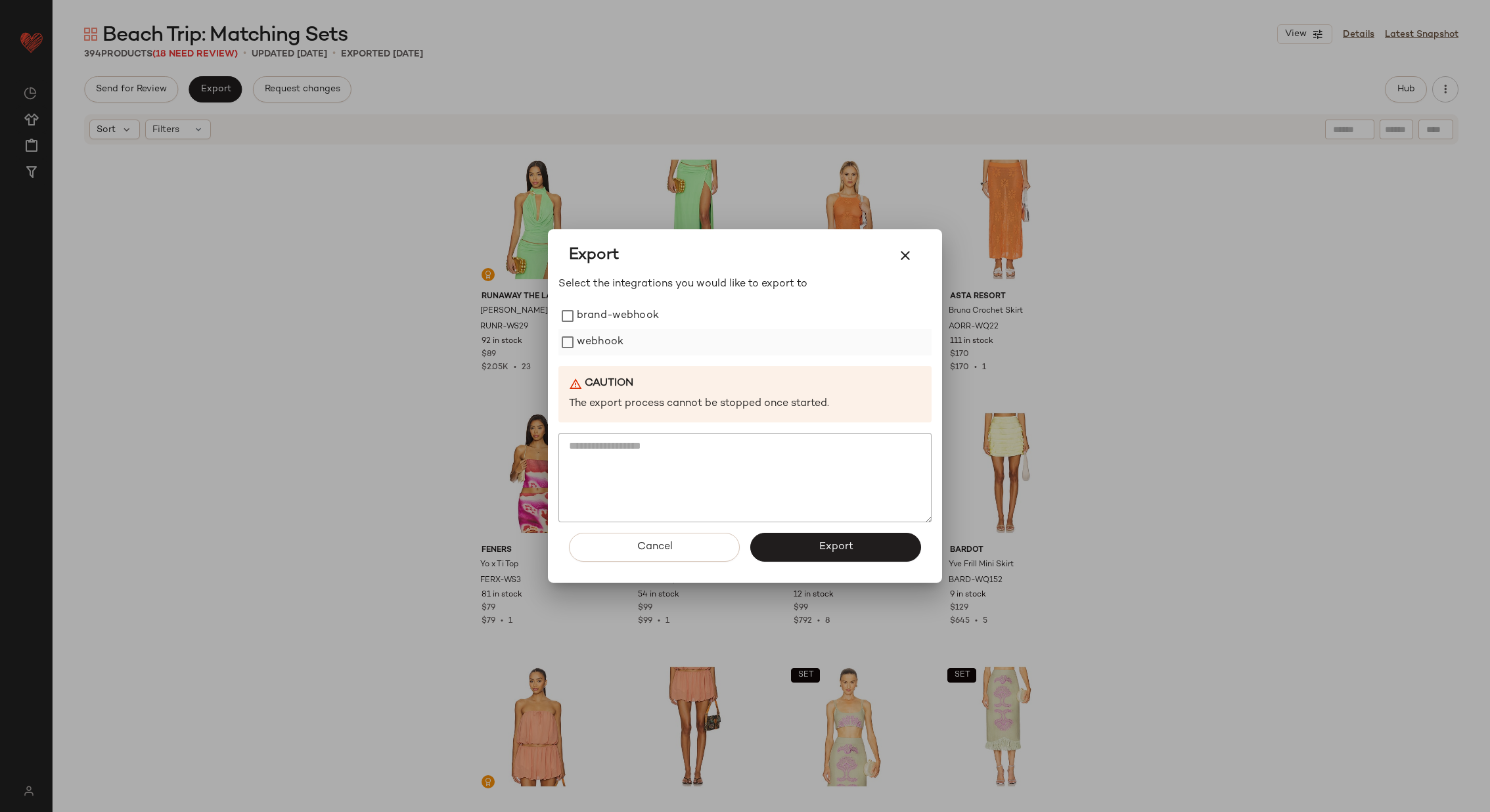
click at [598, 340] on label "webhook" at bounding box center [600, 342] width 47 height 26
click at [860, 548] on button "Export" at bounding box center [836, 547] width 171 height 29
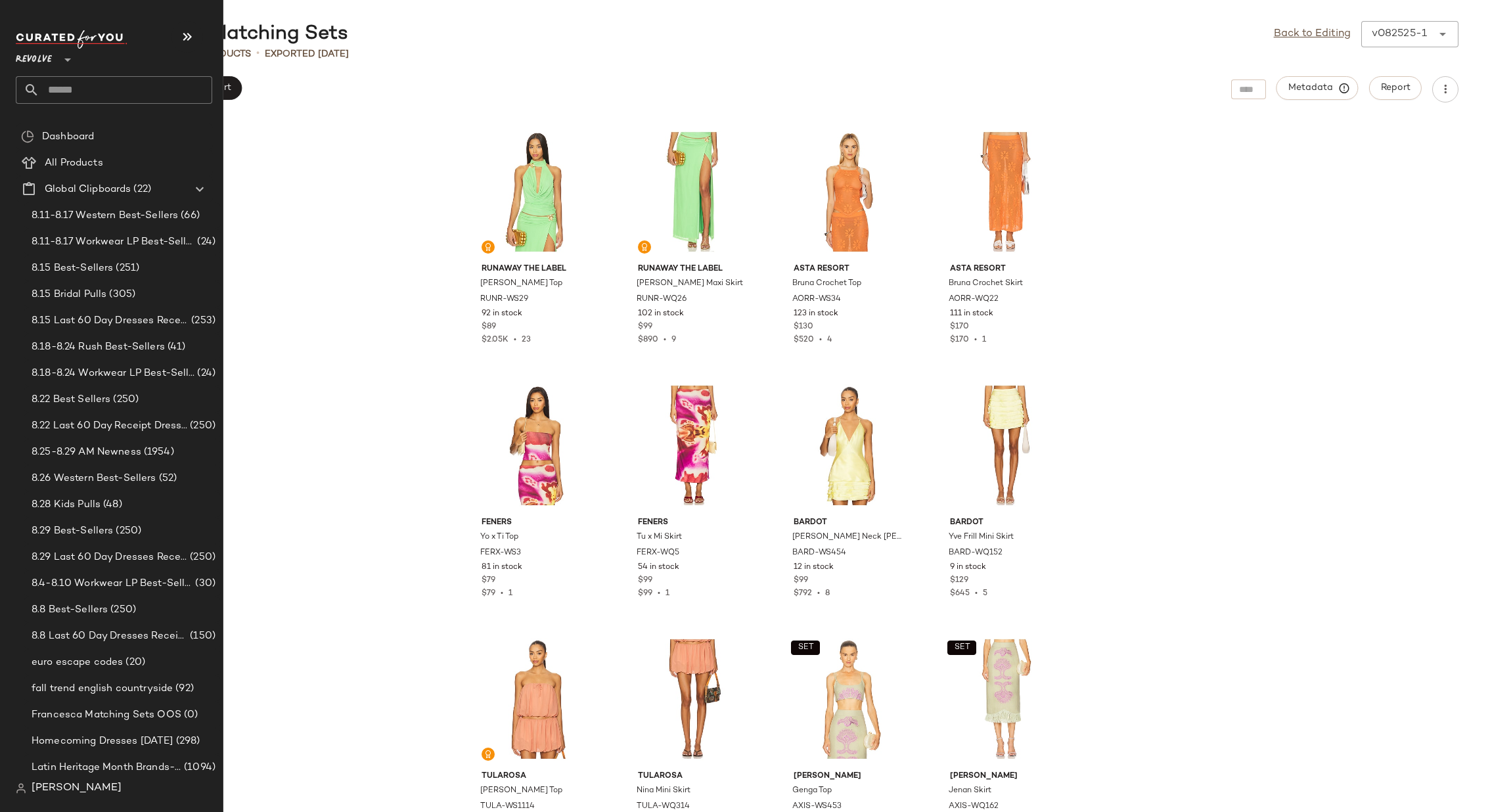
click at [109, 91] on input "text" at bounding box center [126, 90] width 173 height 28
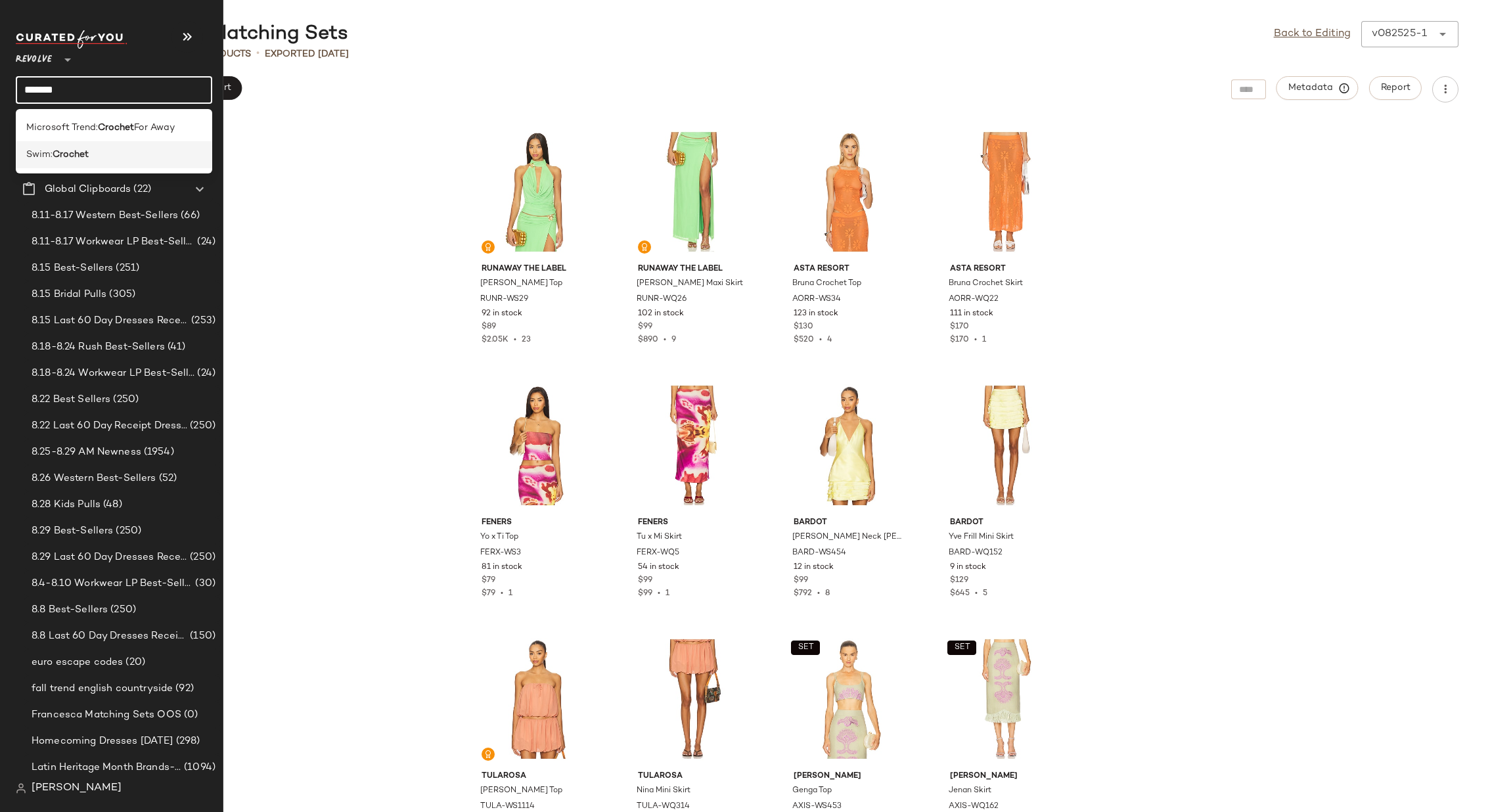
type input "*******"
click at [105, 148] on div "Swim: Crochet" at bounding box center [113, 154] width 175 height 13
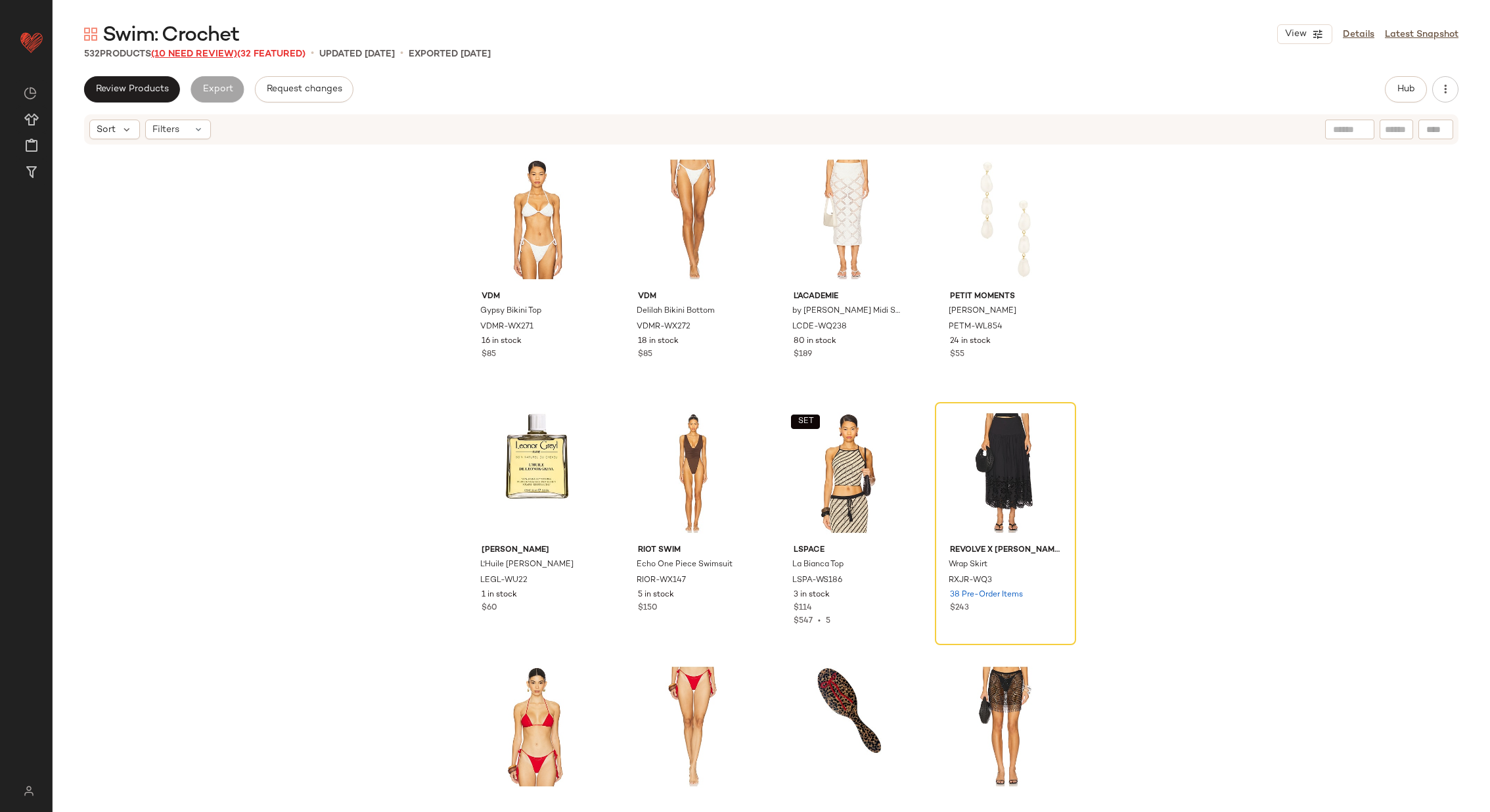
click at [212, 54] on span "(10 Need Review)" at bounding box center [194, 54] width 86 height 10
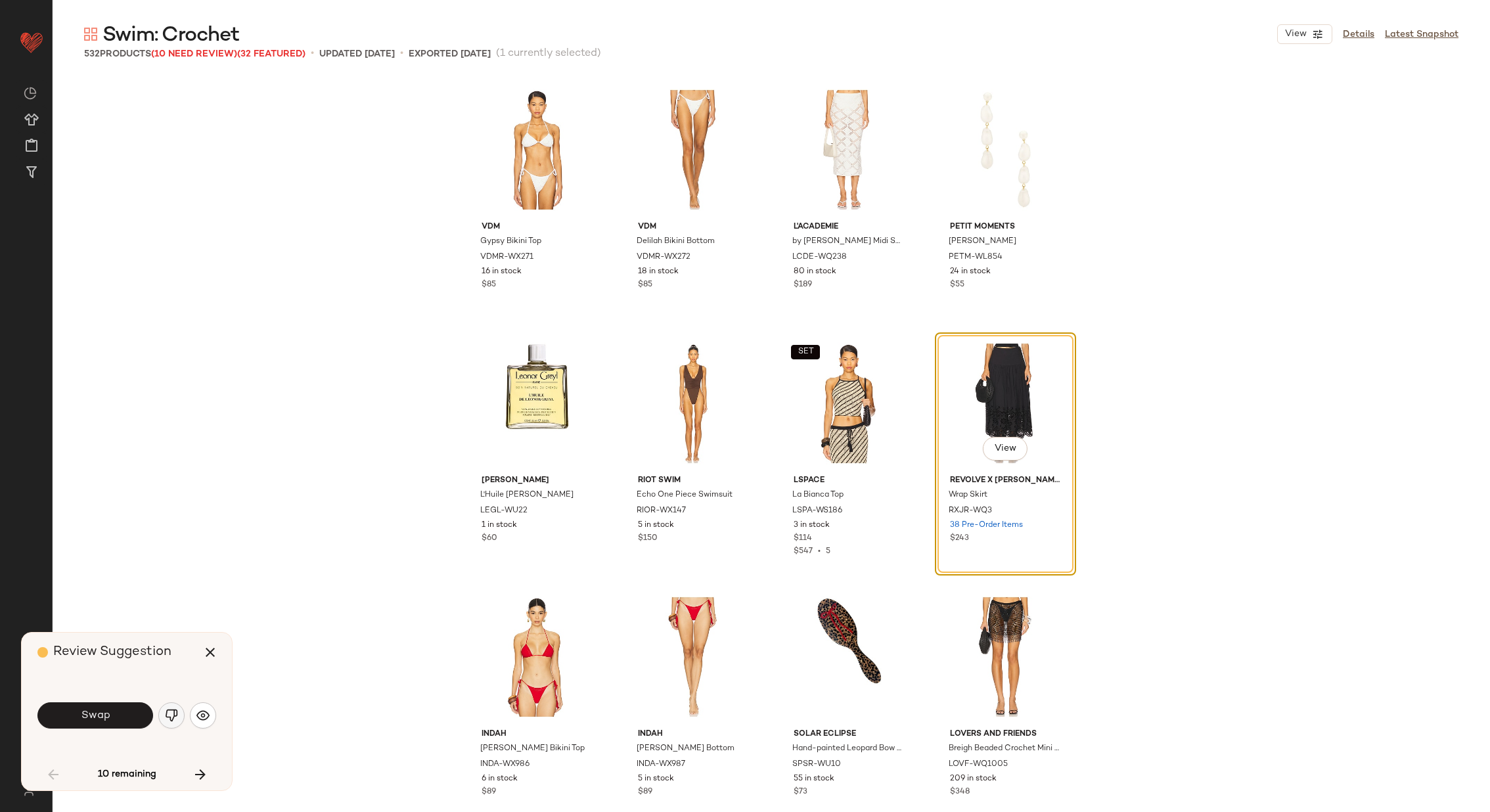
click at [171, 716] on img "button" at bounding box center [171, 715] width 13 height 13
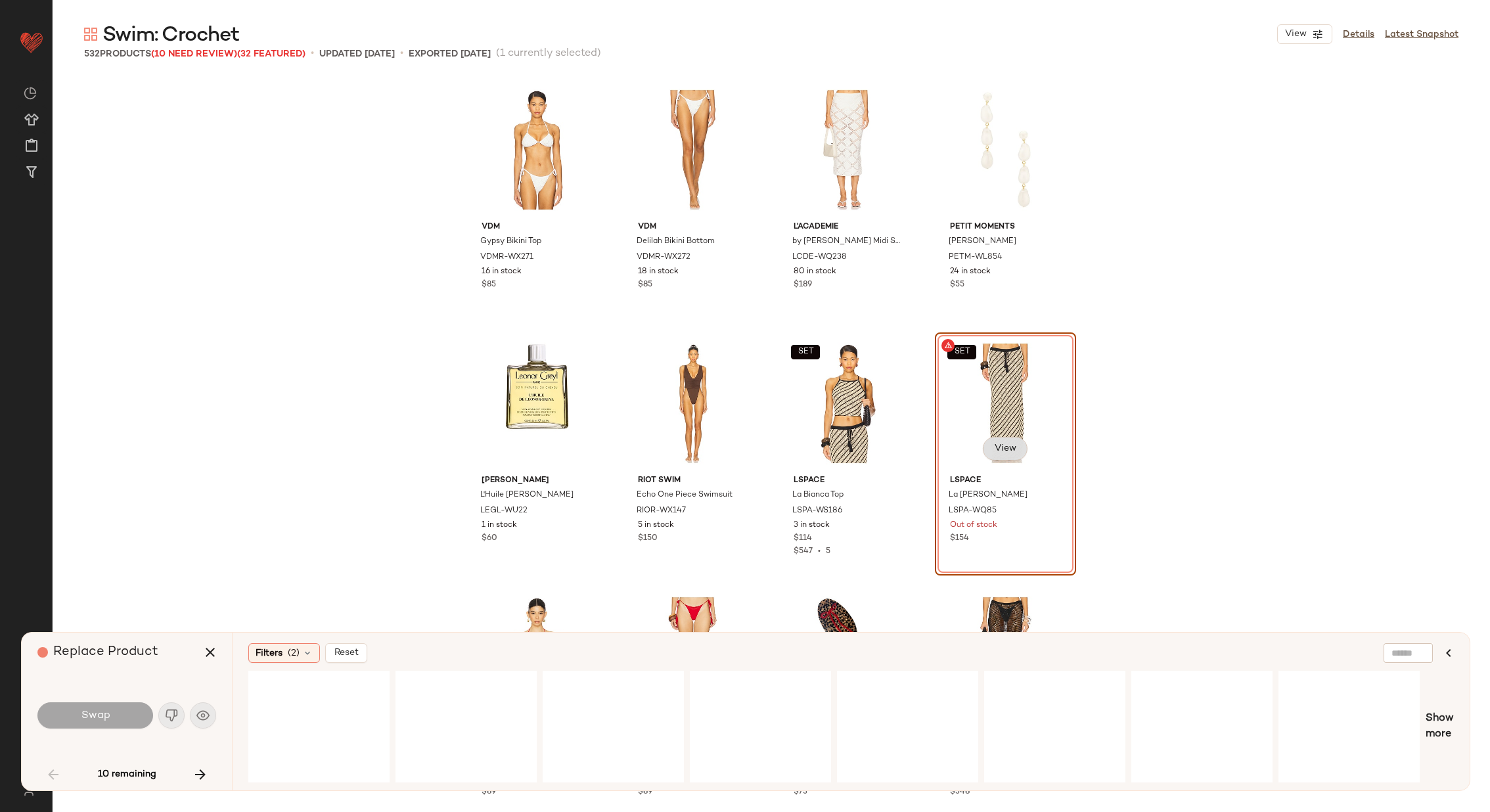
click at [1012, 445] on span "View" at bounding box center [1004, 449] width 22 height 11
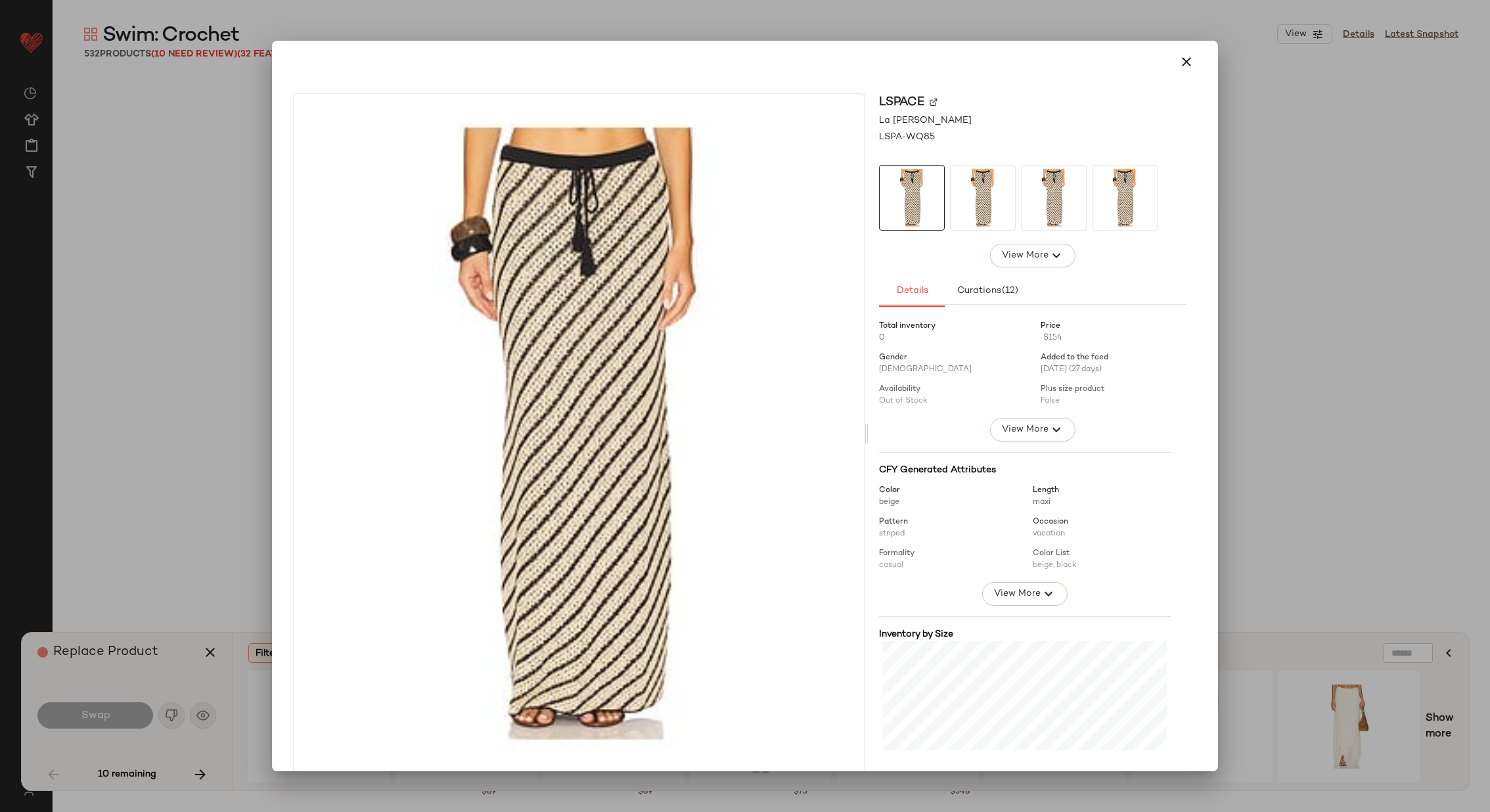
click at [927, 114] on div "LSPACE" at bounding box center [1033, 120] width 308 height 13
click at [925, 114] on div "LSPACE" at bounding box center [1033, 120] width 308 height 13
click at [930, 101] on img at bounding box center [933, 101] width 8 height 8
click at [1179, 62] on icon "button" at bounding box center [1187, 62] width 16 height 16
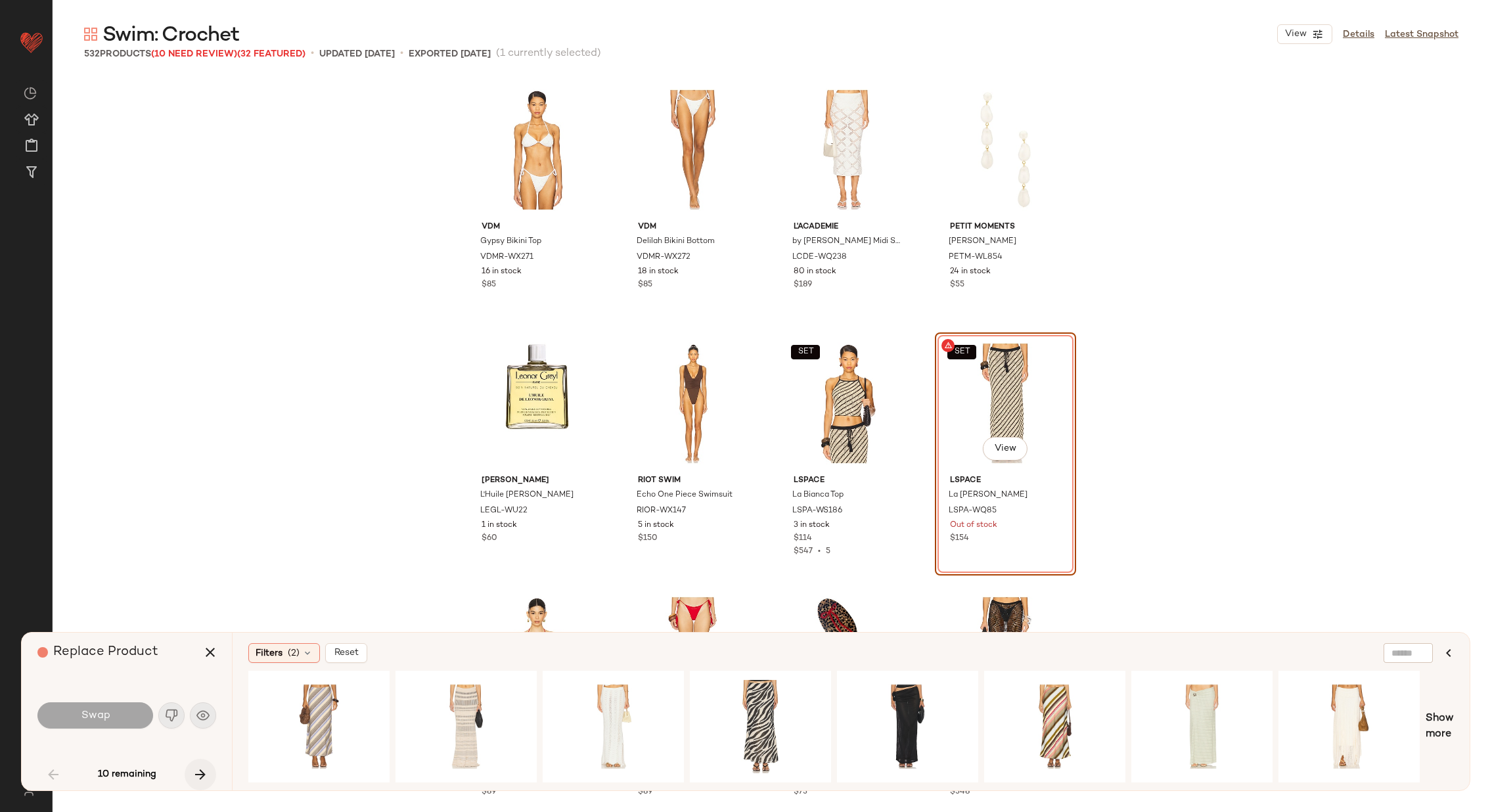
click at [202, 768] on icon "button" at bounding box center [201, 774] width 16 height 16
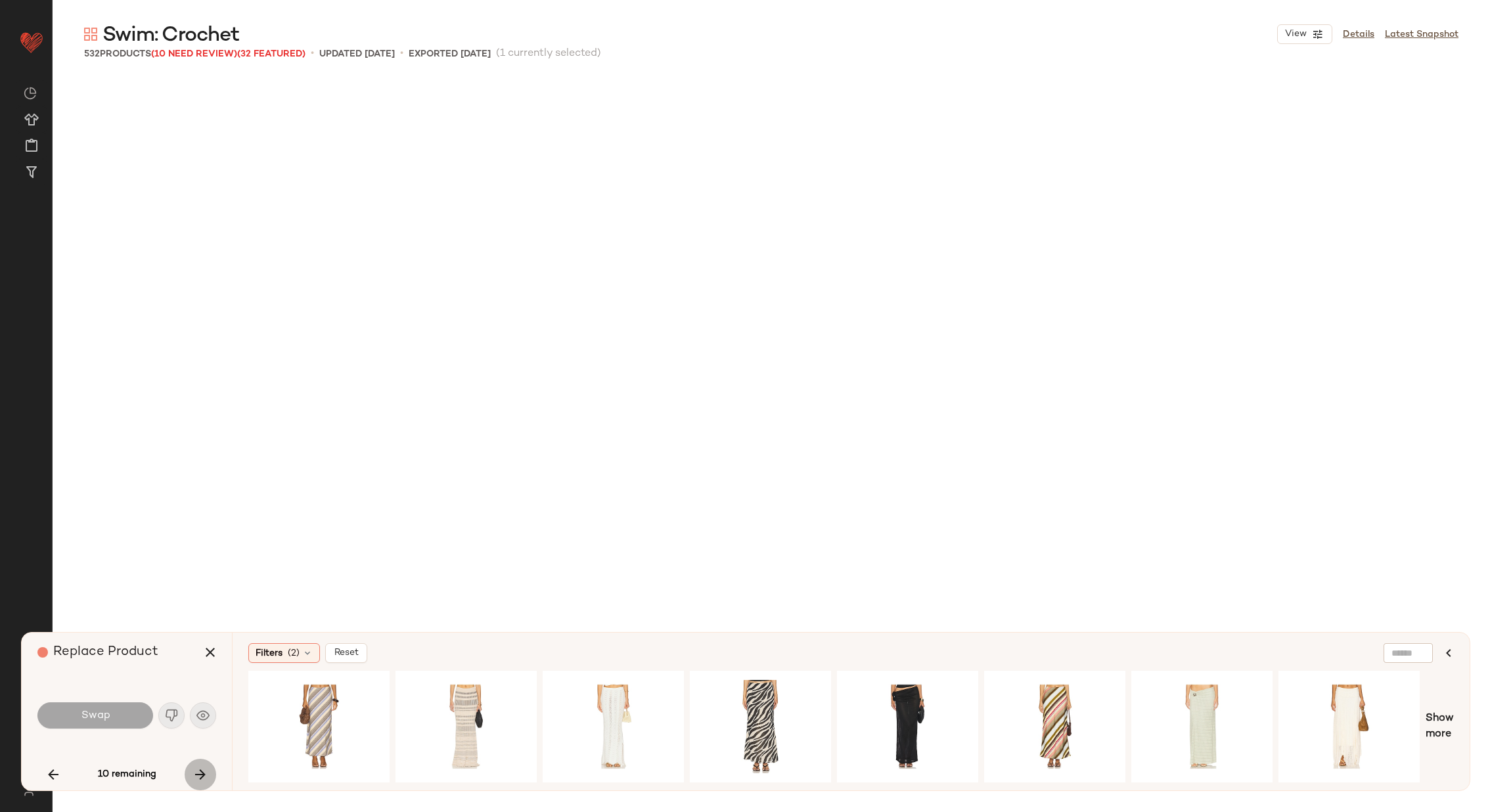
scroll to position [1025, 0]
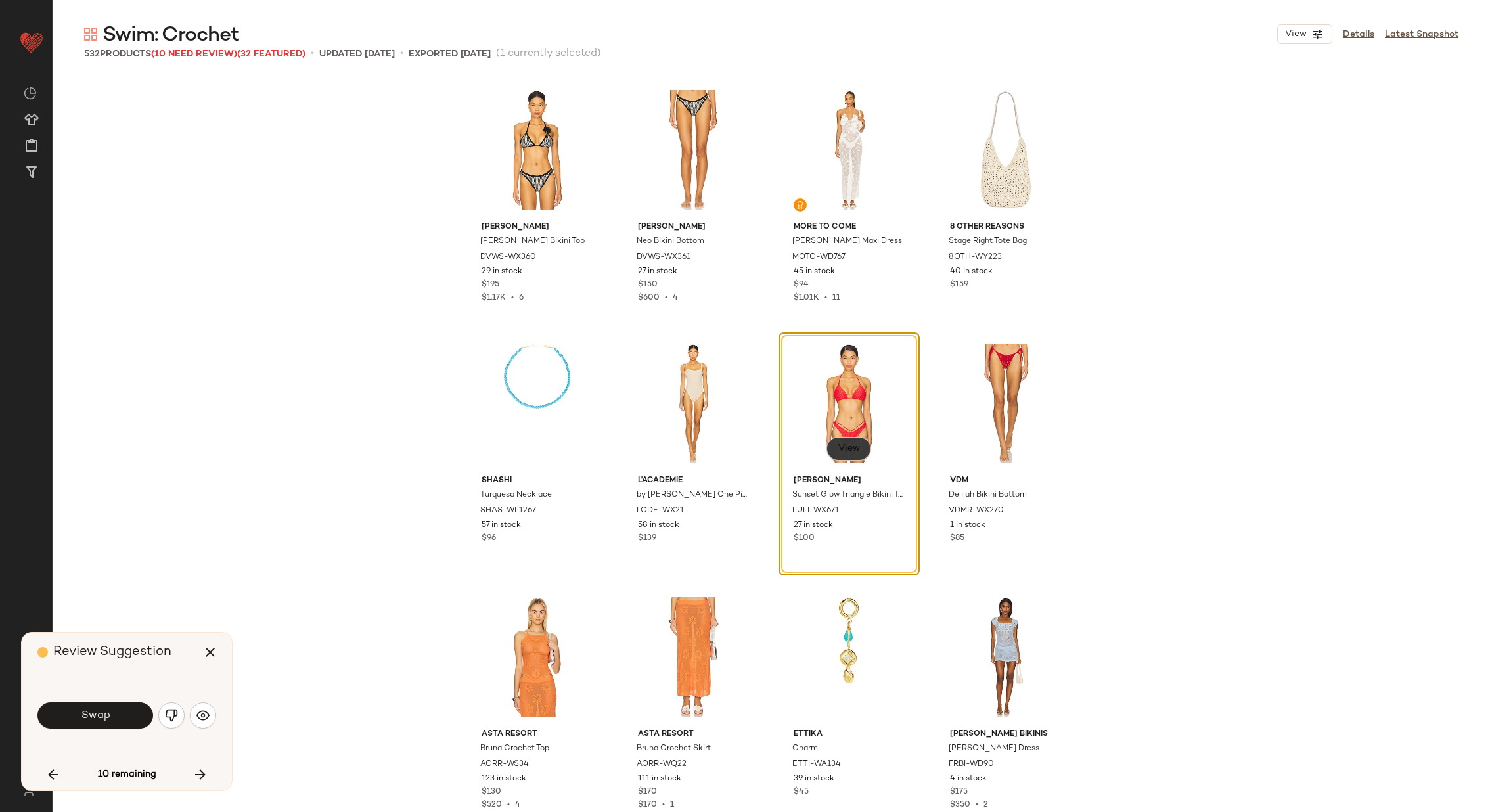
click at [841, 449] on span "View" at bounding box center [848, 449] width 22 height 11
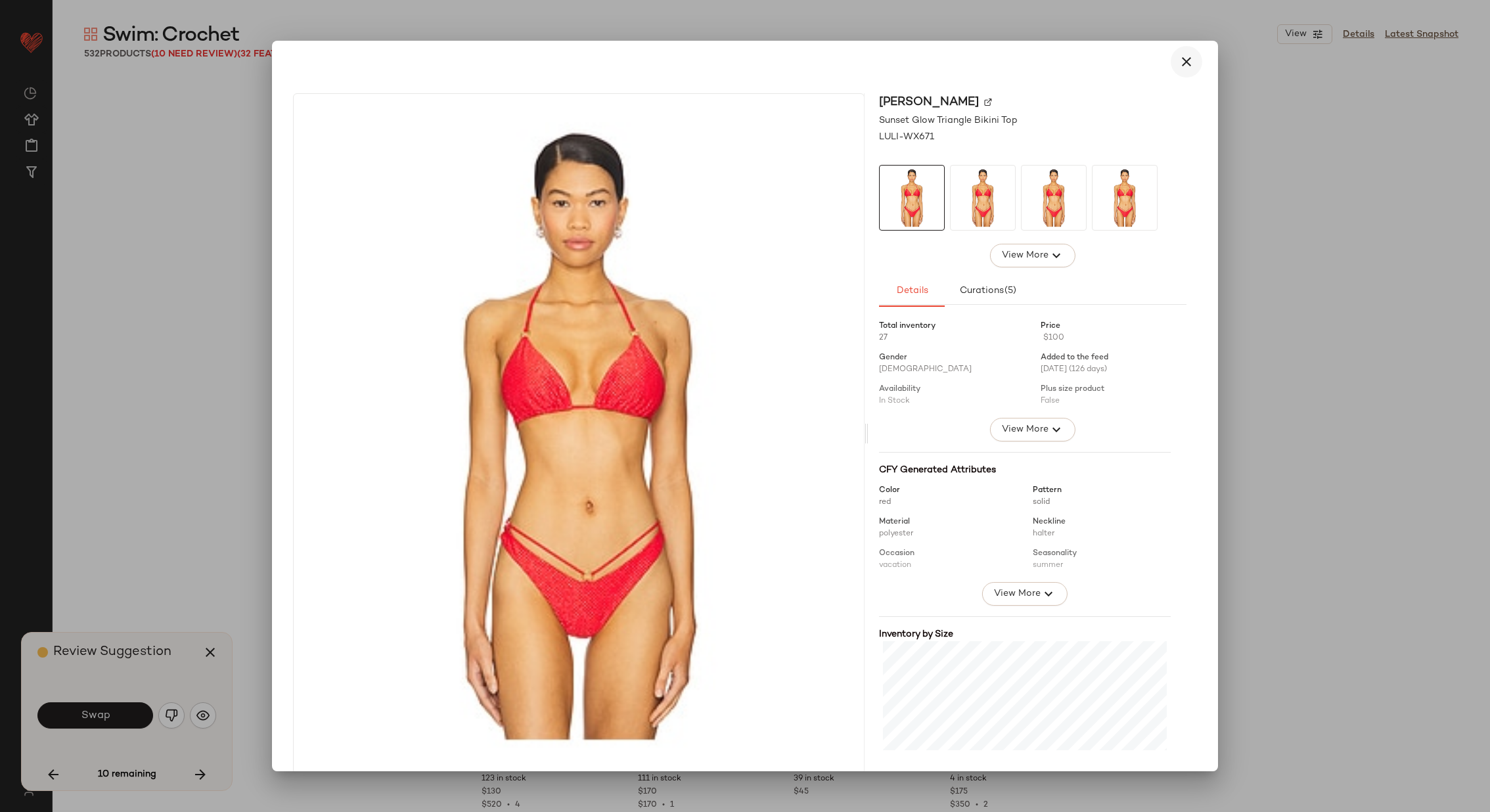
click at [1181, 60] on icon "button" at bounding box center [1187, 62] width 16 height 16
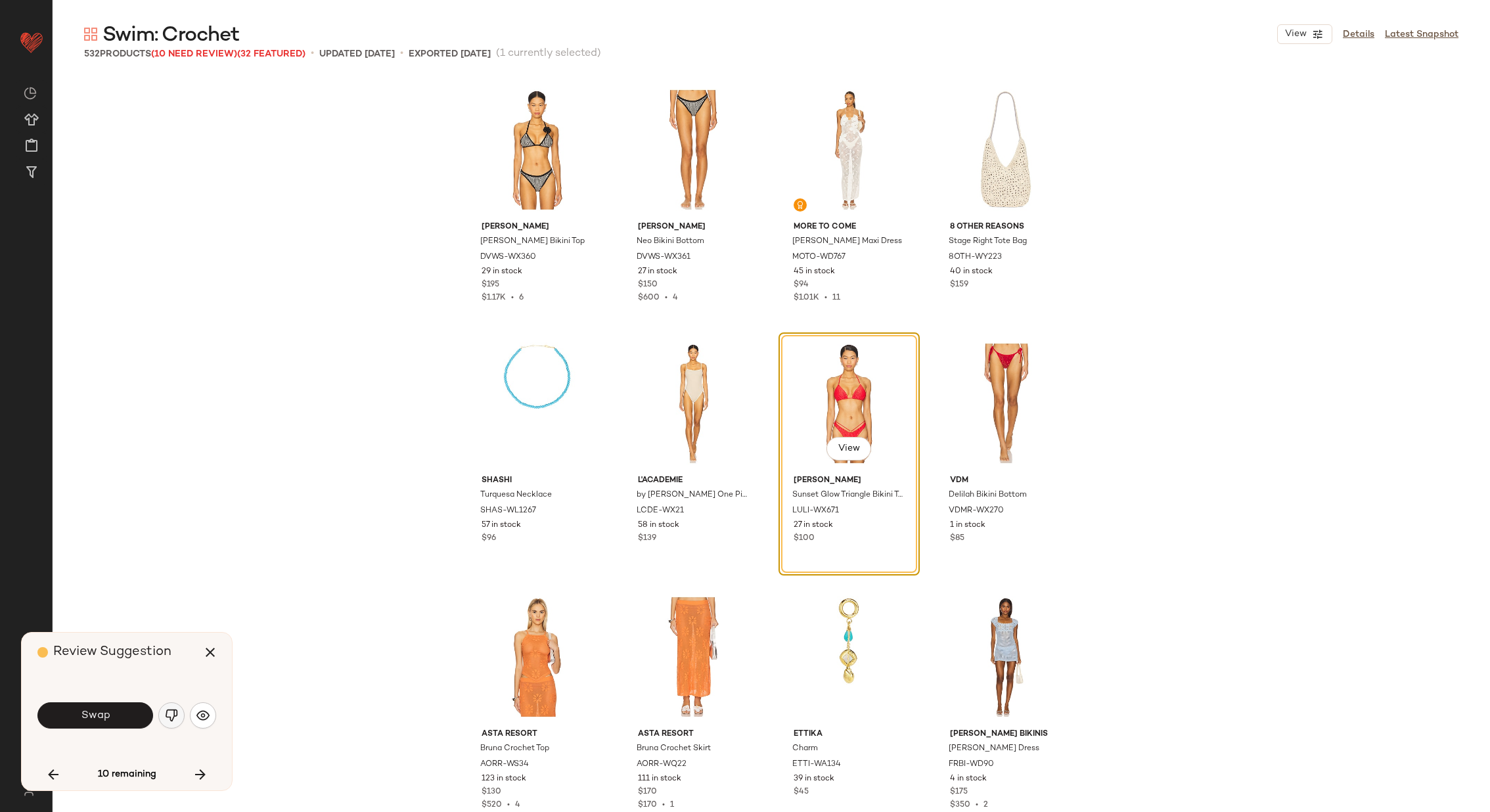
click at [175, 712] on img "button" at bounding box center [171, 715] width 13 height 13
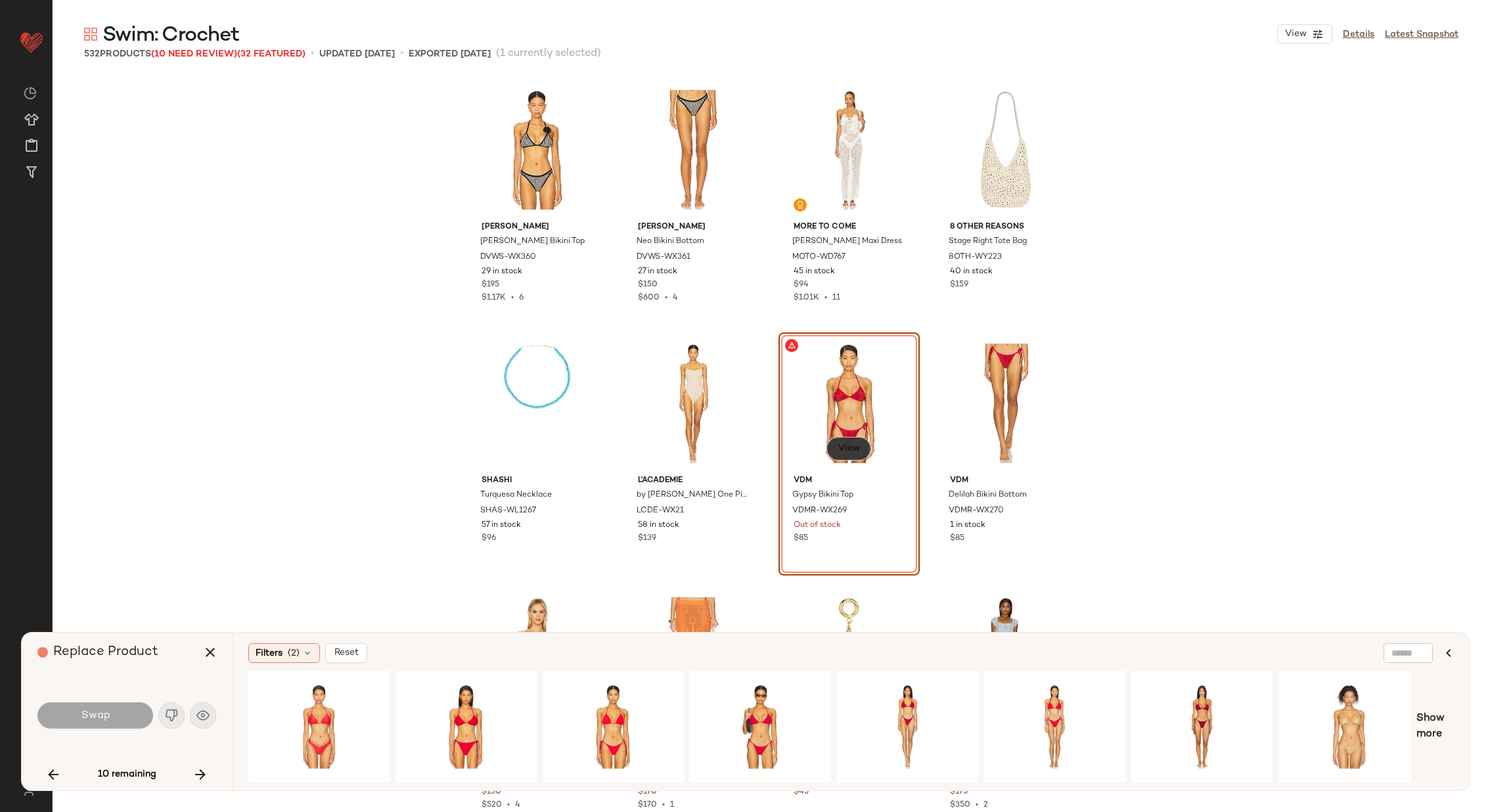
click at [842, 443] on span "View" at bounding box center [848, 449] width 22 height 11
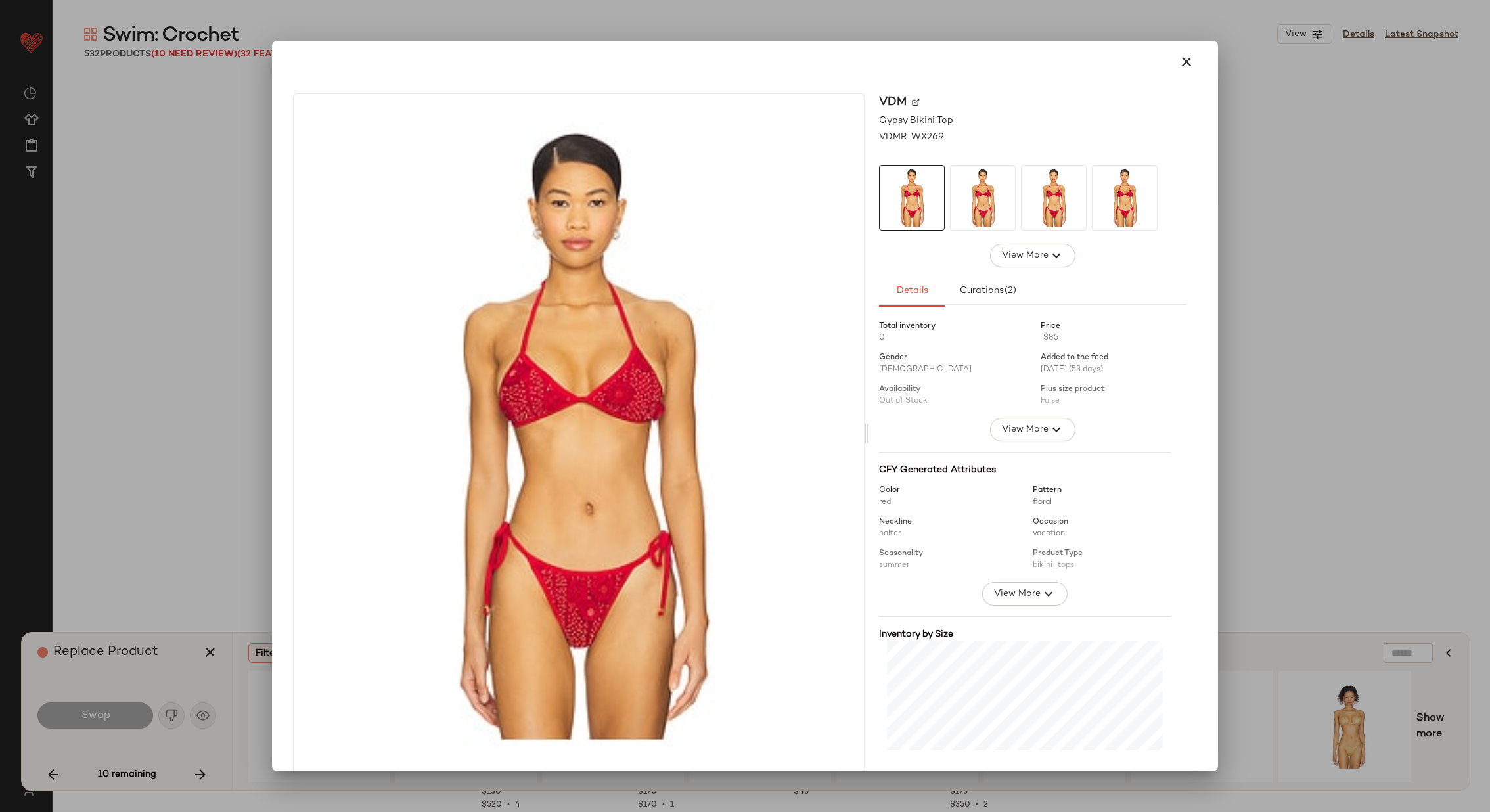
click at [912, 99] on img at bounding box center [916, 101] width 8 height 8
click at [208, 489] on div at bounding box center [745, 406] width 1490 height 812
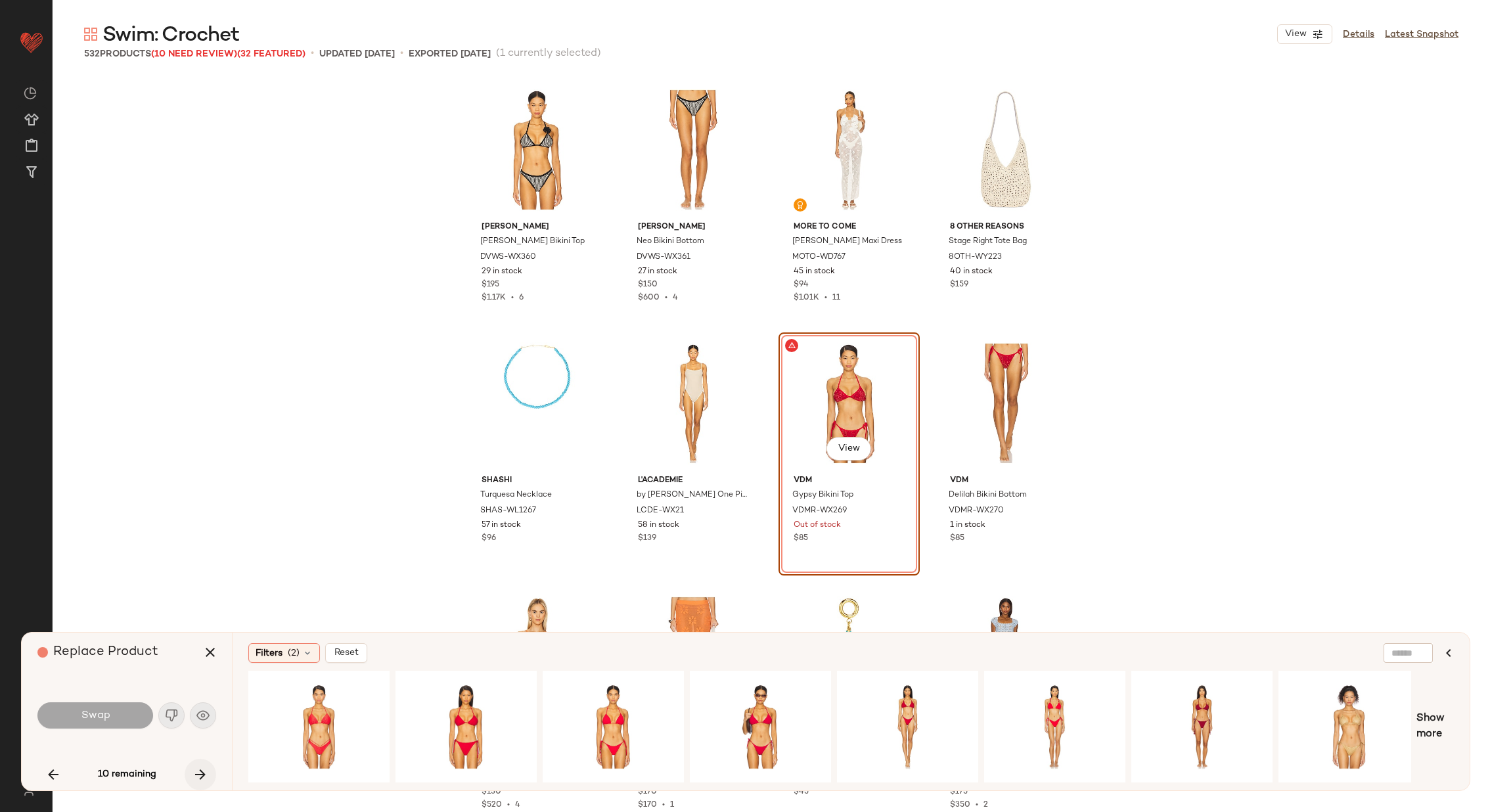
click at [205, 771] on icon "button" at bounding box center [201, 774] width 16 height 16
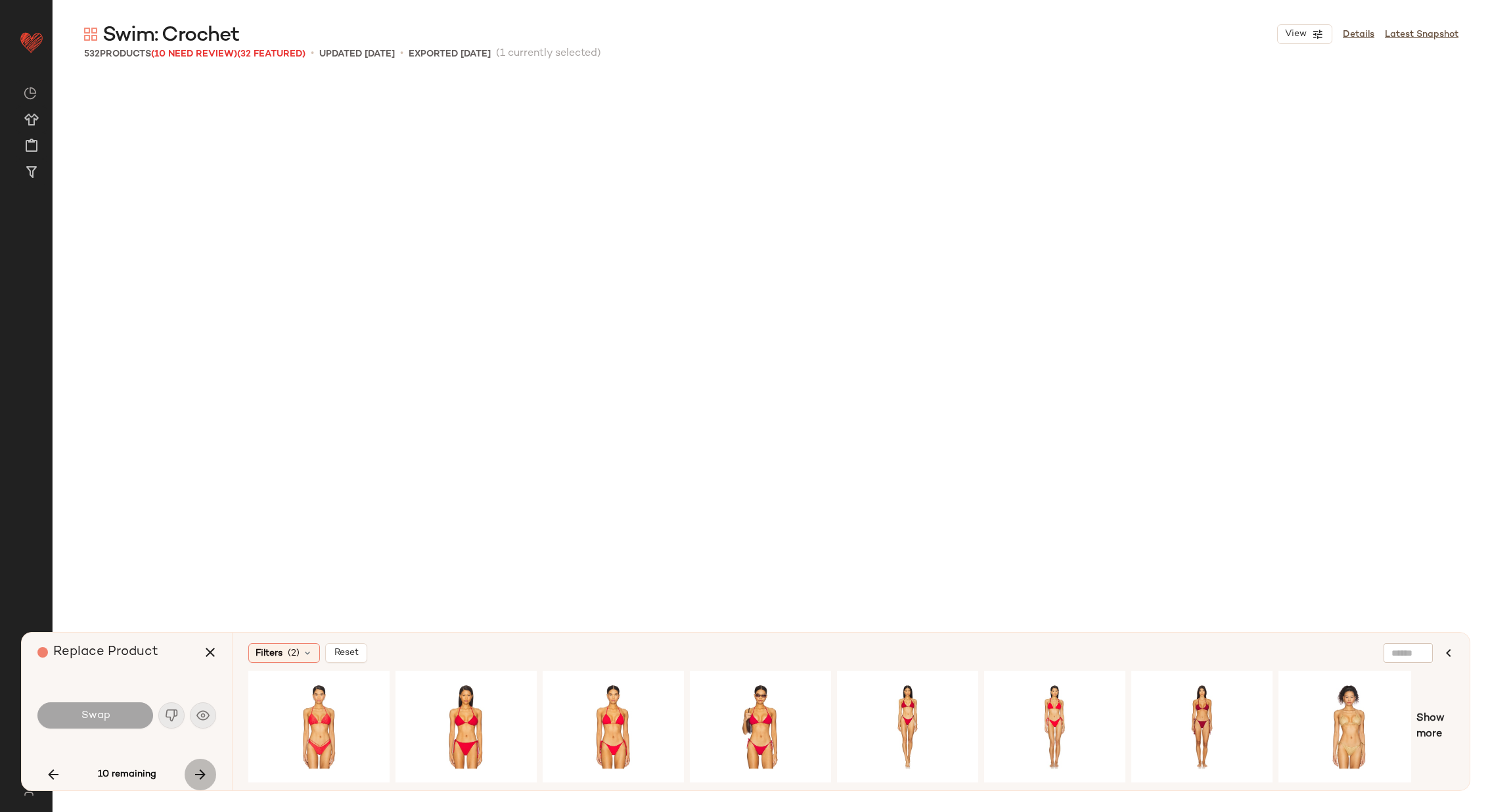
scroll to position [3296, 0]
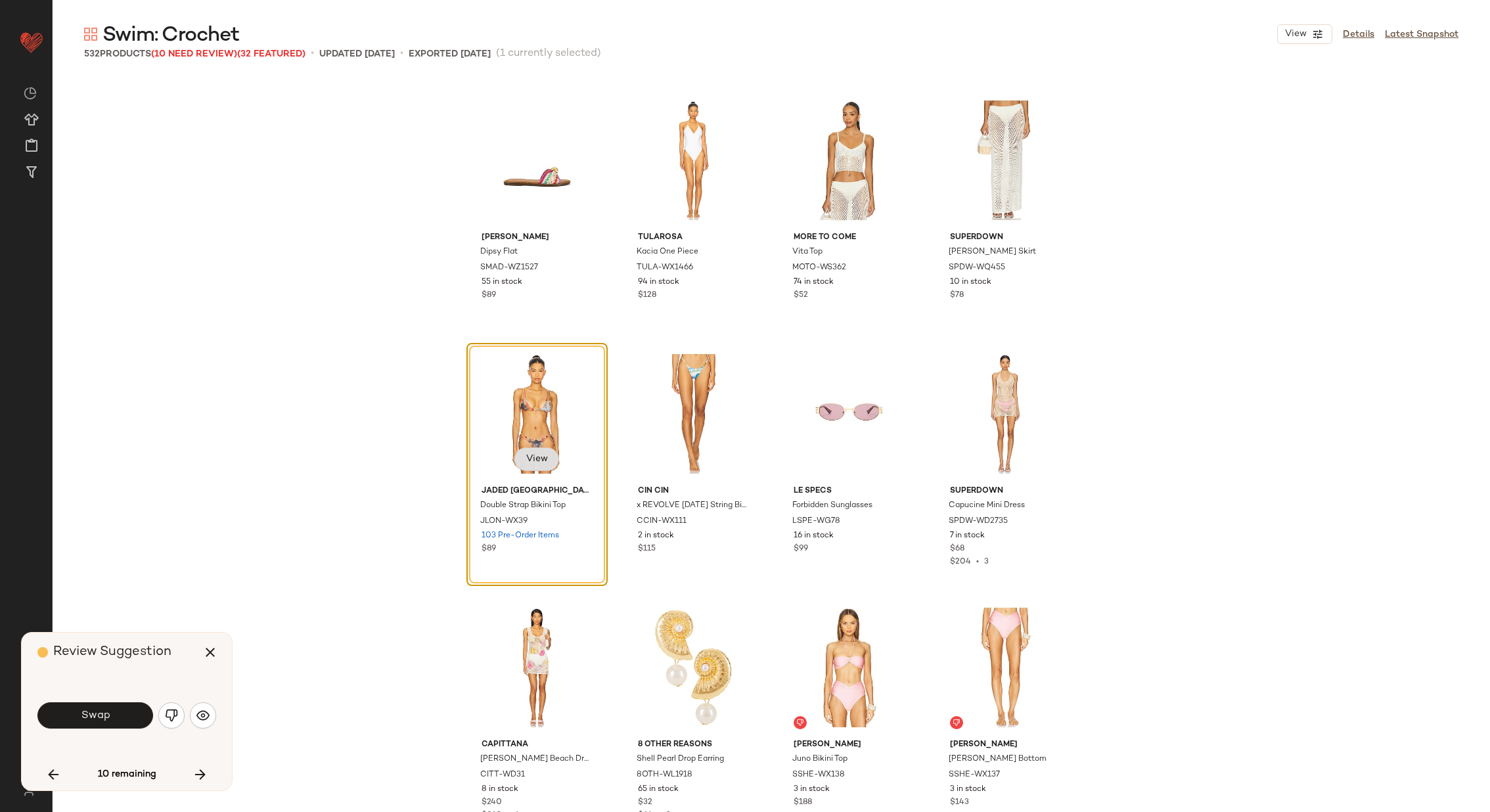
click at [535, 458] on span "View" at bounding box center [537, 459] width 22 height 11
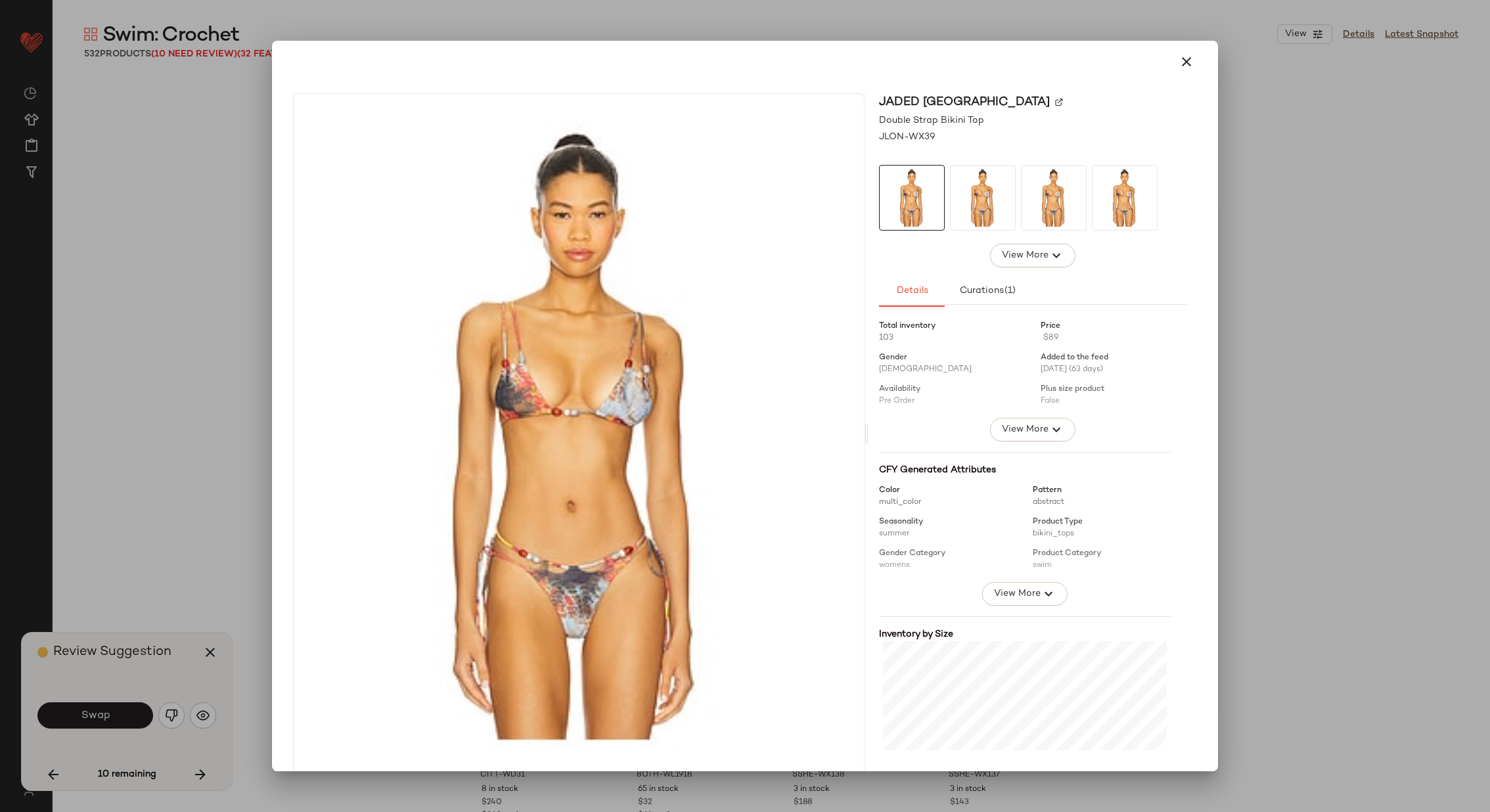
click at [1056, 99] on img at bounding box center [1059, 101] width 8 height 8
click at [1179, 59] on icon "button" at bounding box center [1187, 62] width 16 height 16
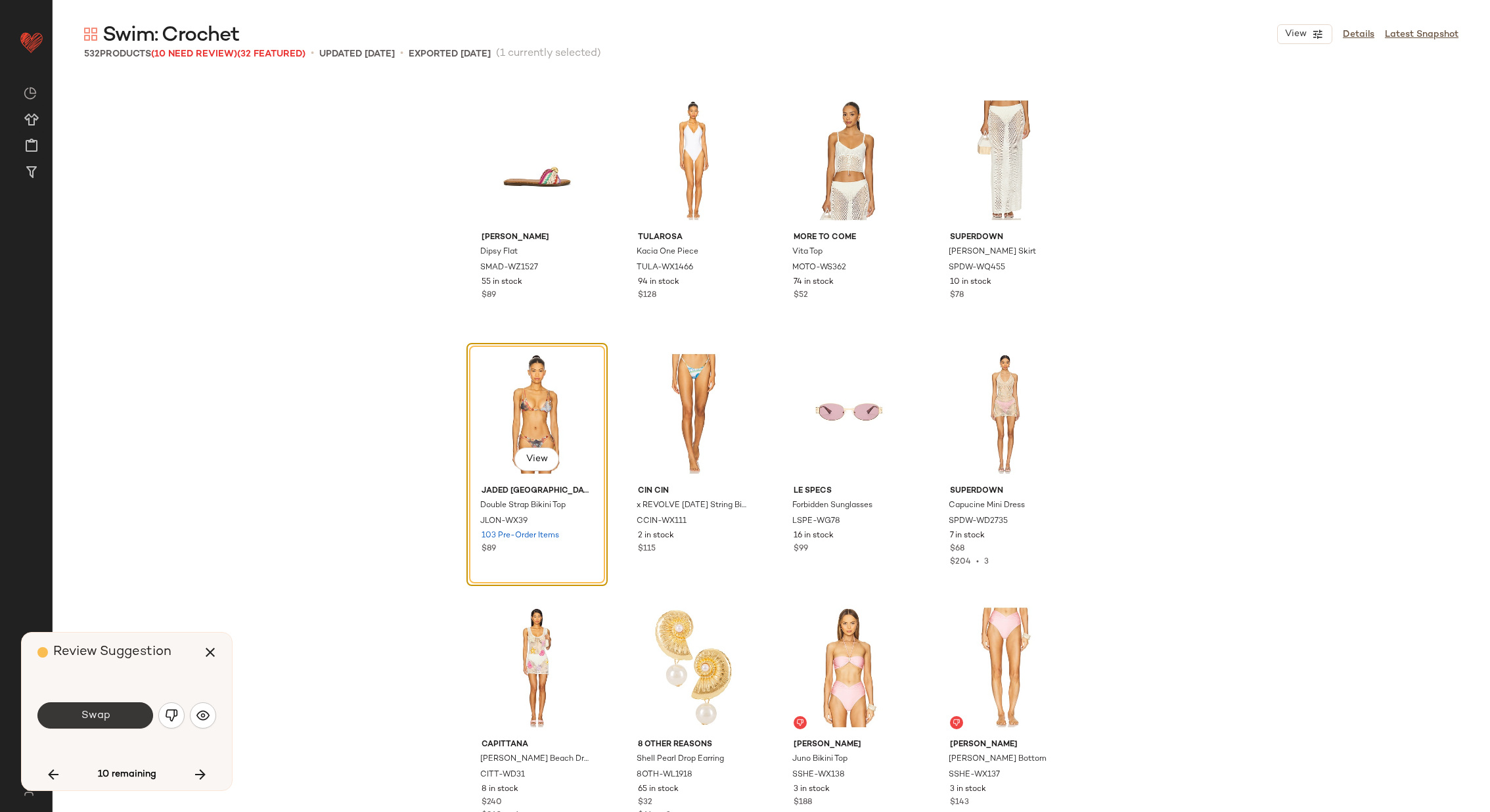
click at [117, 714] on button "Swap" at bounding box center [95, 715] width 116 height 26
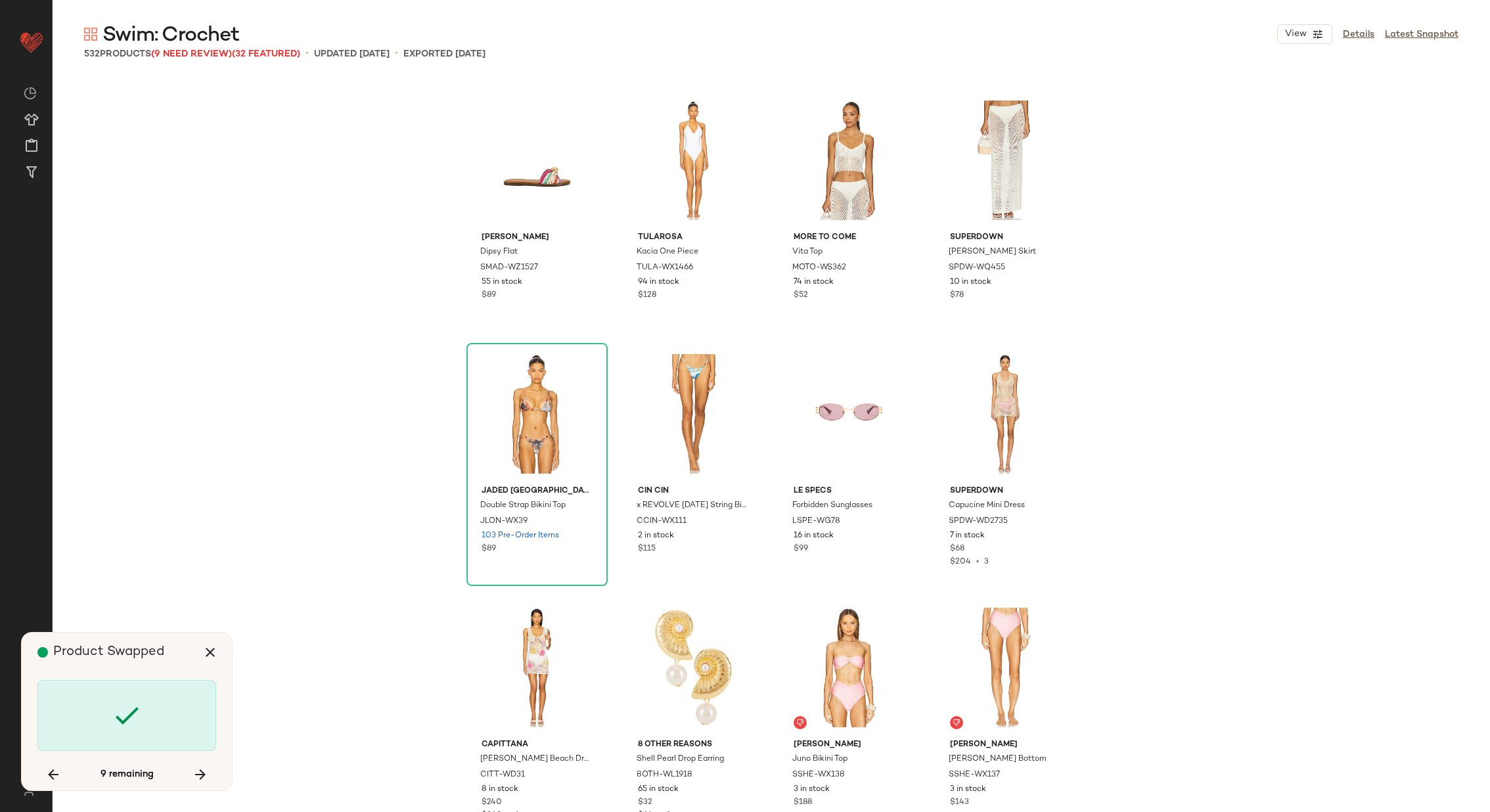
scroll to position [4056, 0]
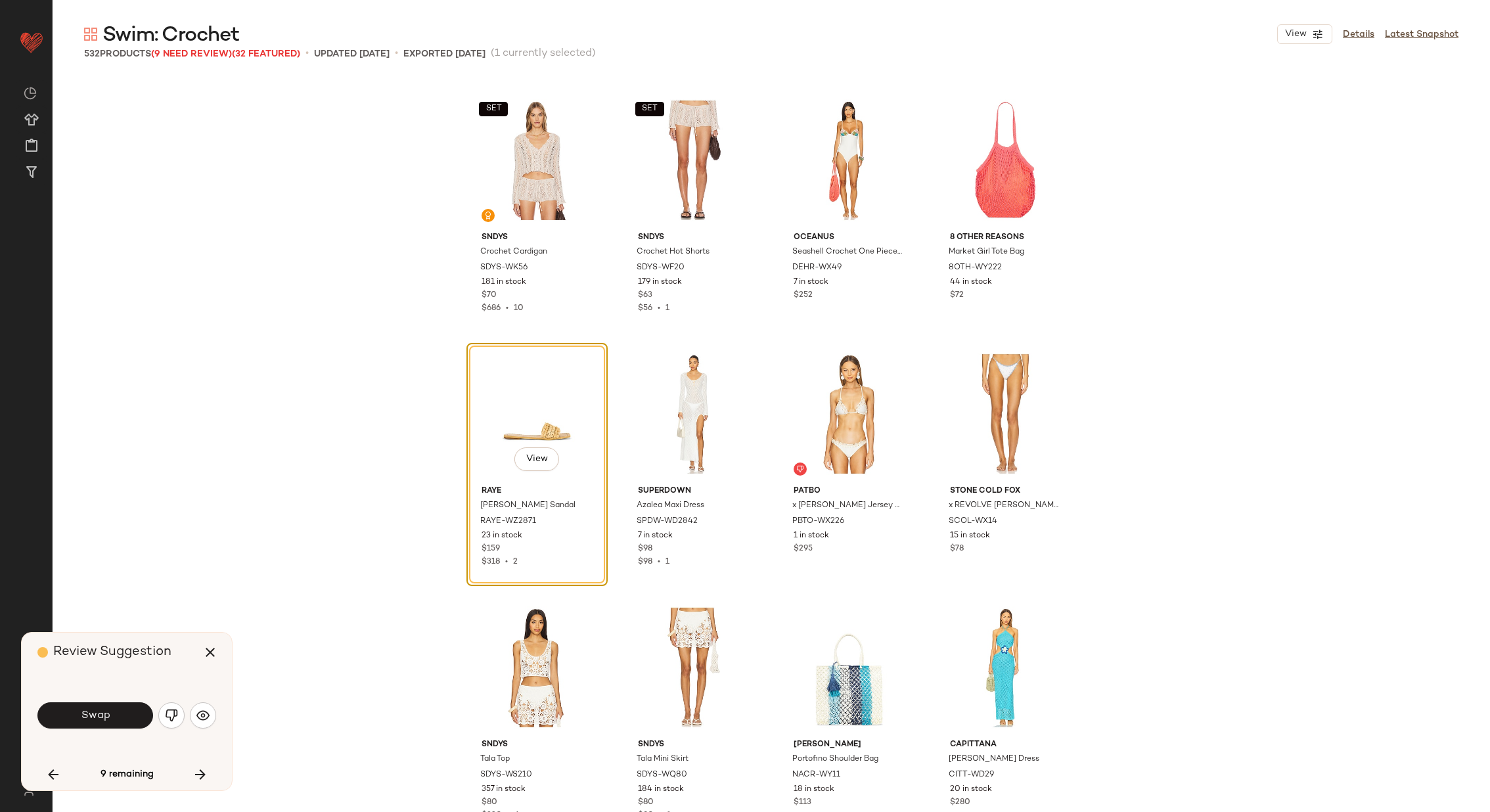
click at [117, 714] on button "Swap" at bounding box center [95, 715] width 116 height 26
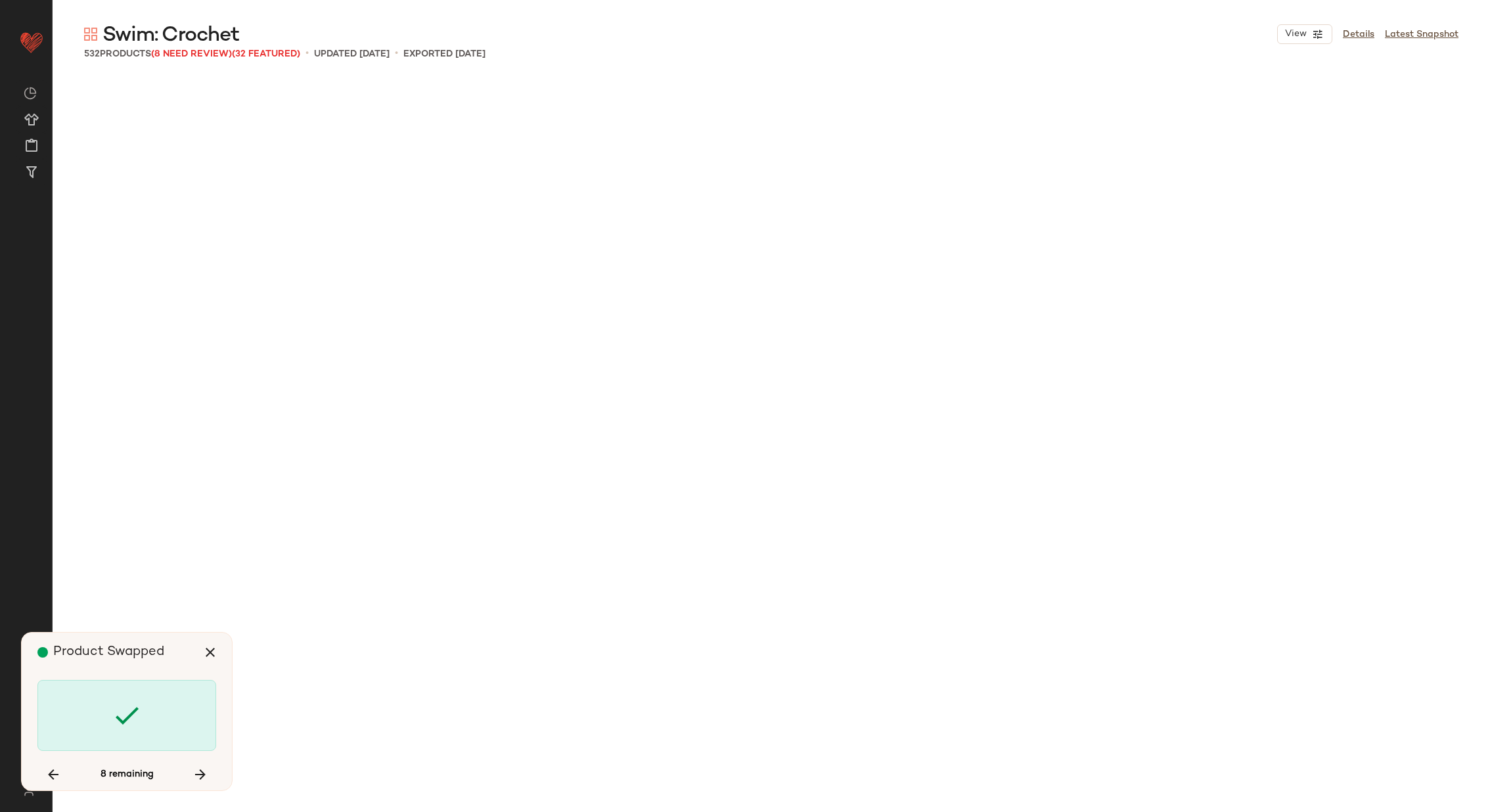
scroll to position [10142, 0]
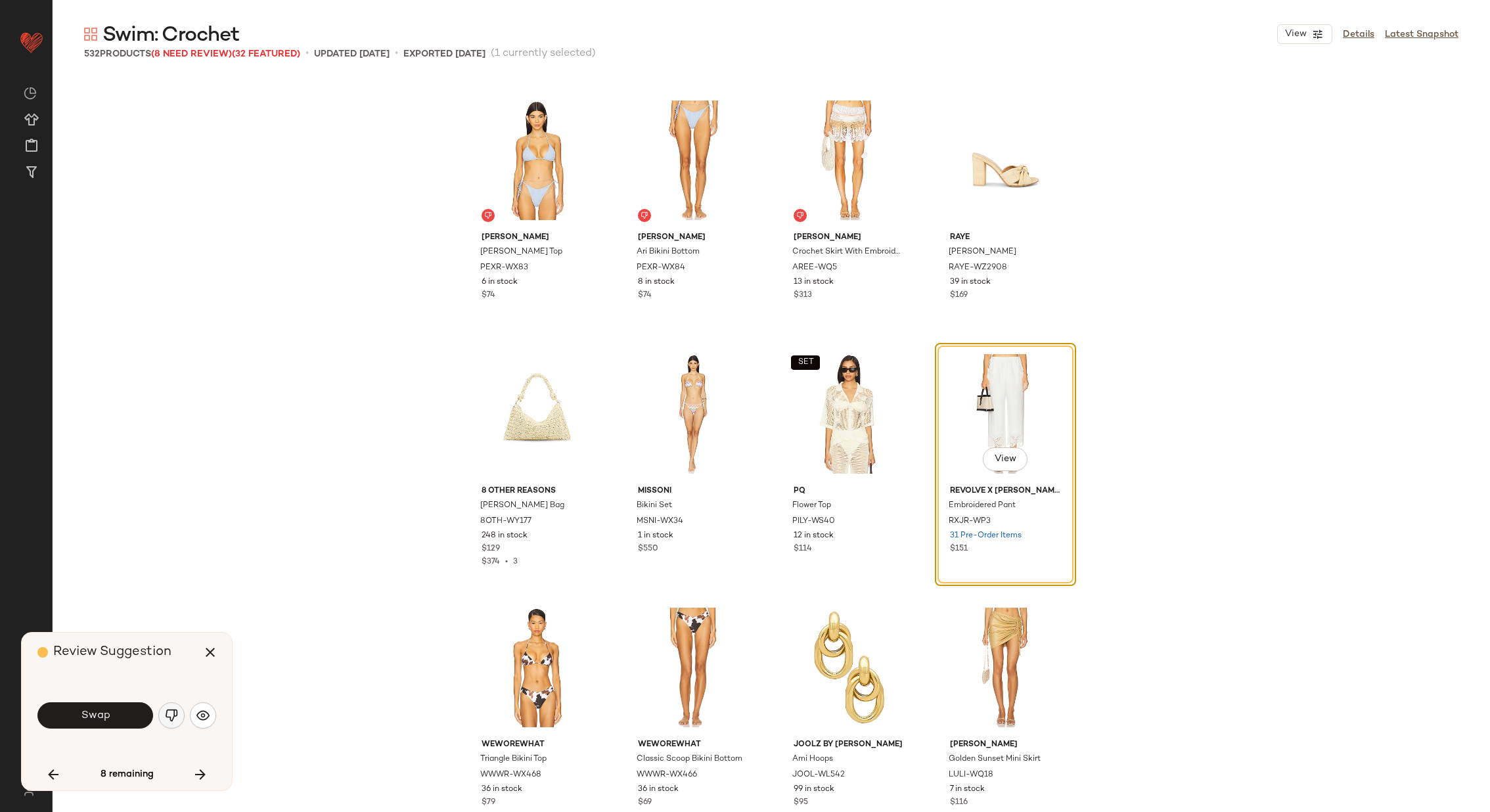
click at [168, 712] on img "button" at bounding box center [171, 715] width 13 height 13
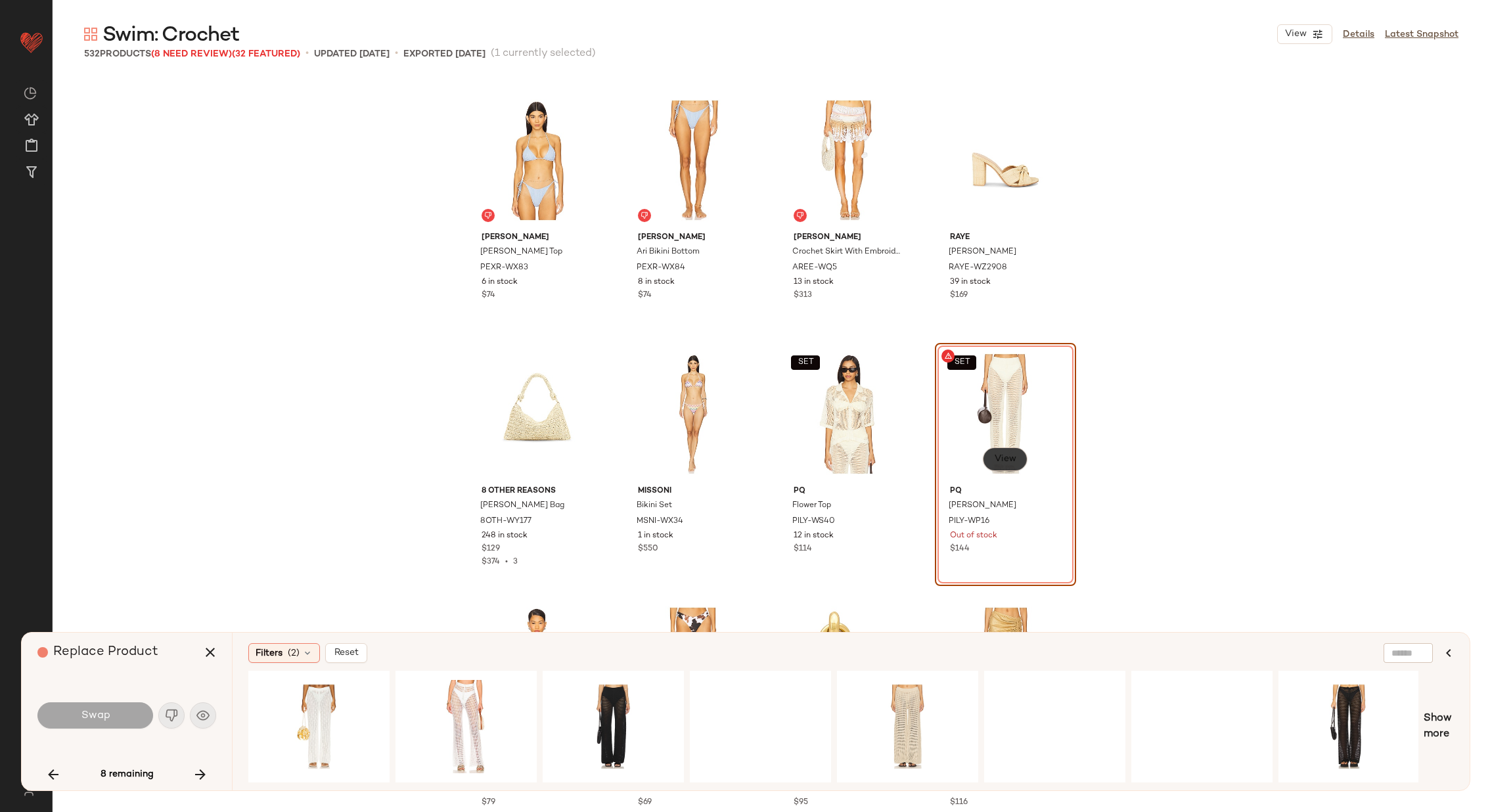
click at [1000, 465] on button "View" at bounding box center [1004, 459] width 45 height 23
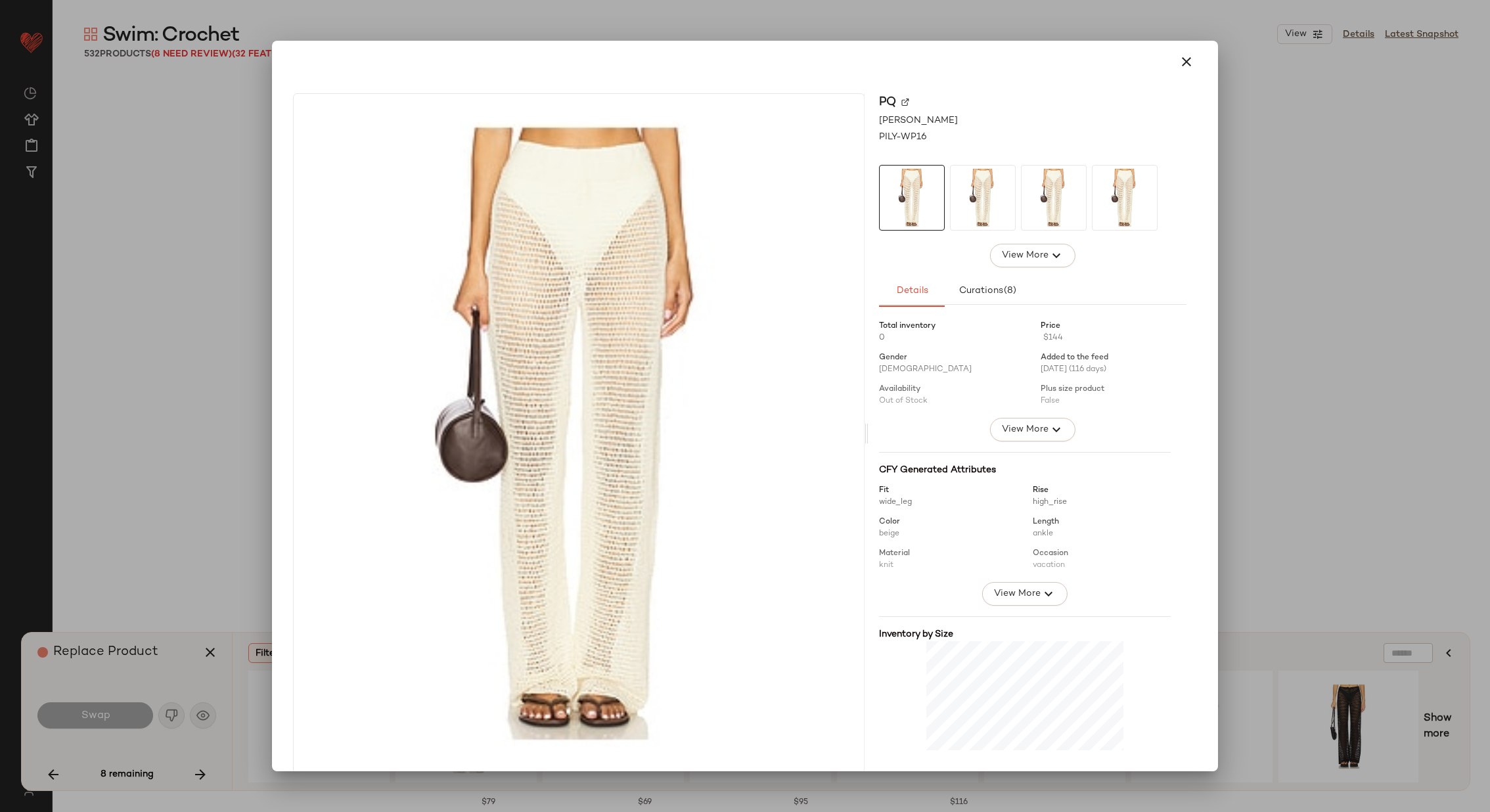
click at [901, 98] on img at bounding box center [905, 101] width 8 height 8
click at [1179, 62] on icon "button" at bounding box center [1187, 62] width 16 height 16
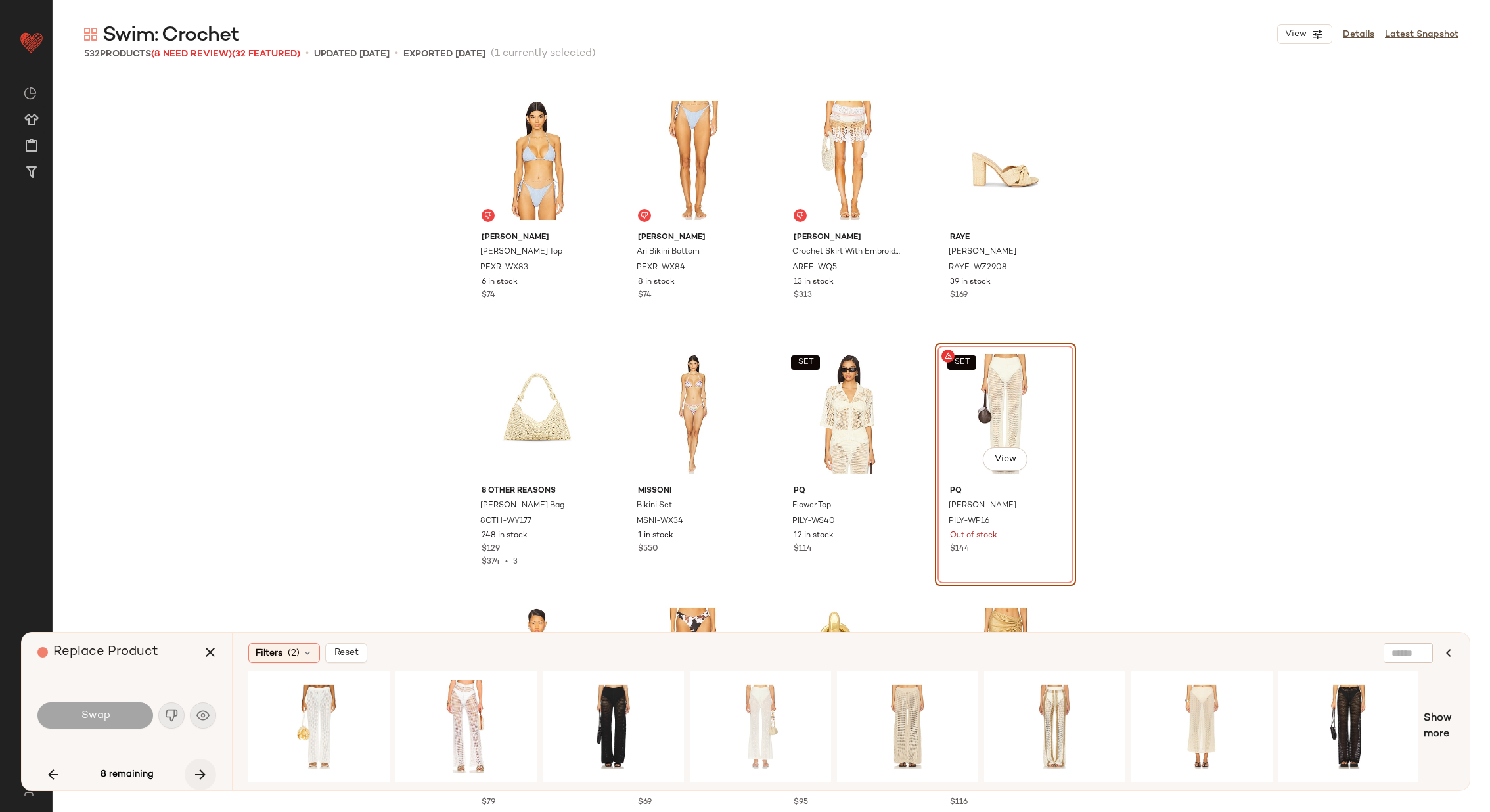
click at [201, 773] on icon "button" at bounding box center [201, 774] width 16 height 16
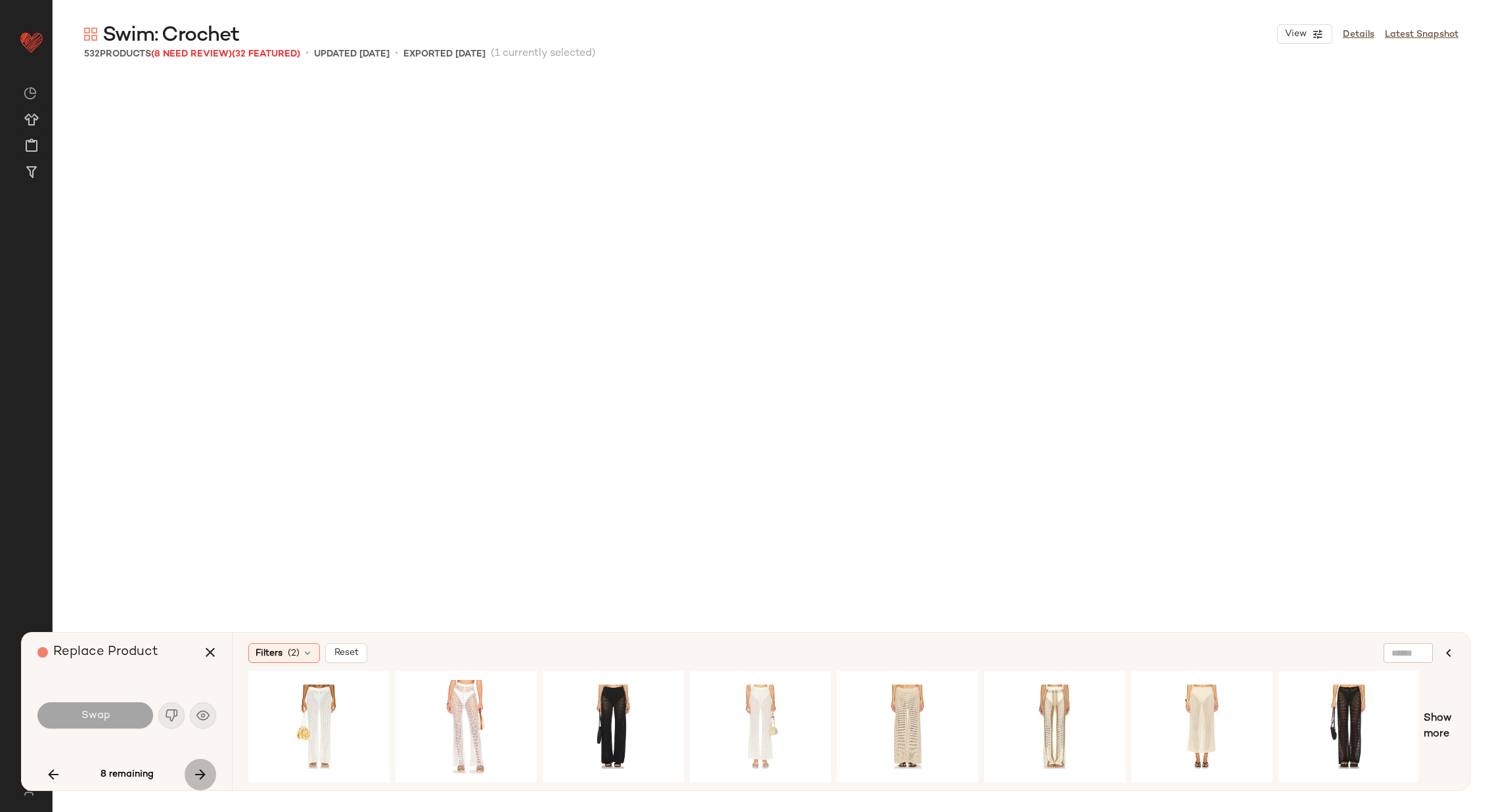
scroll to position [20791, 0]
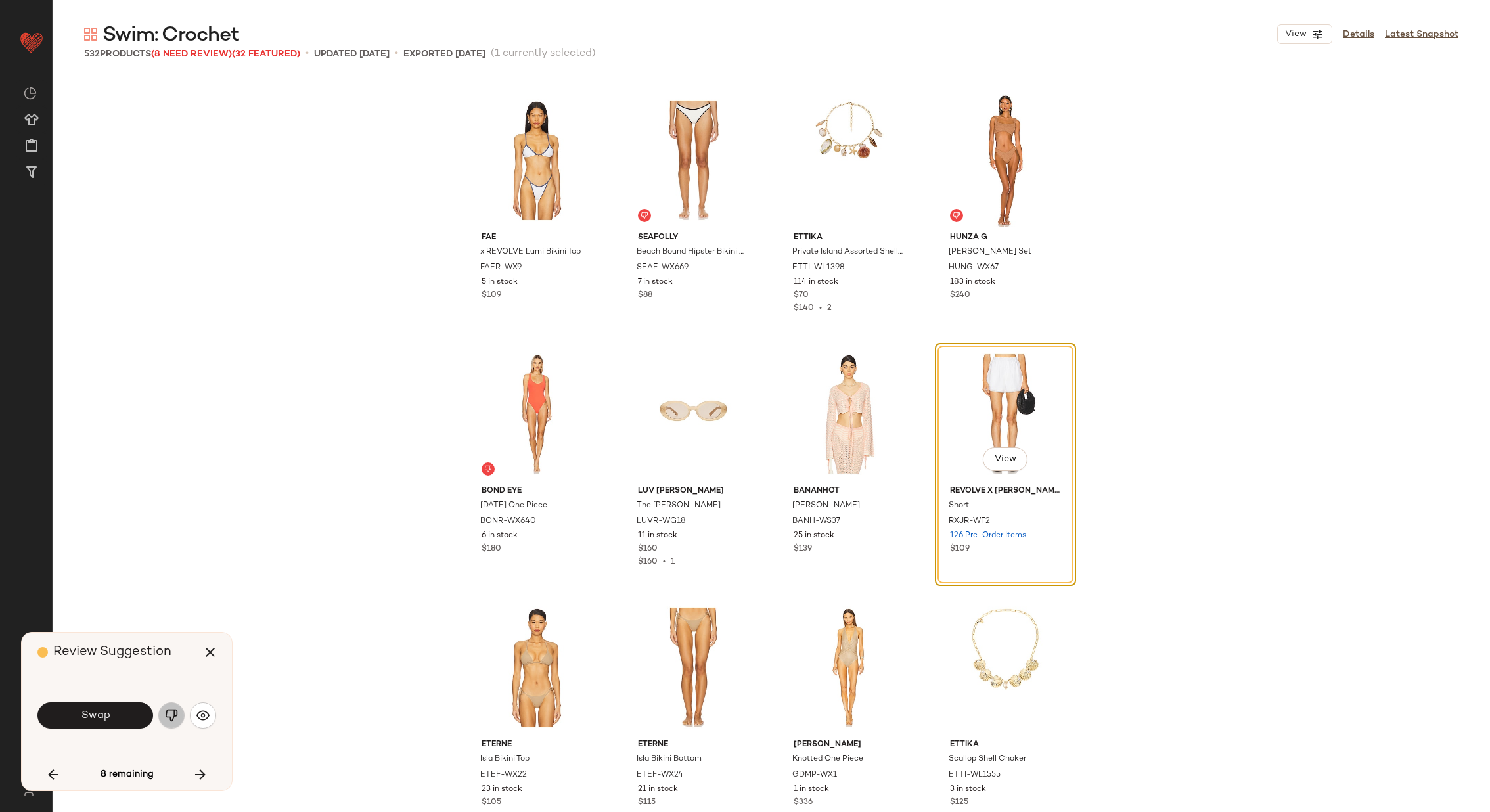
click at [169, 715] on img "button" at bounding box center [171, 715] width 13 height 13
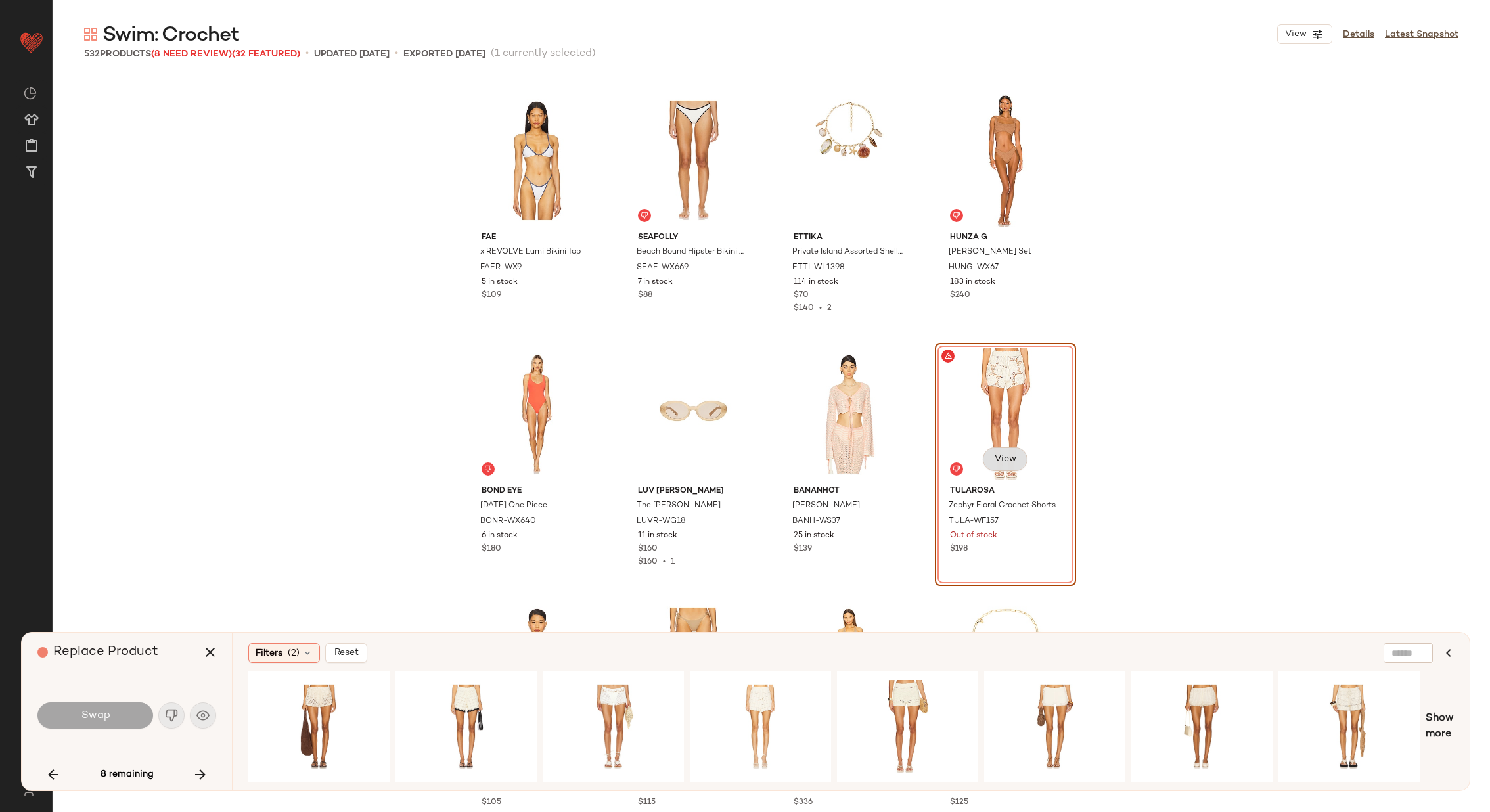
click at [1007, 456] on span "View" at bounding box center [1004, 459] width 22 height 11
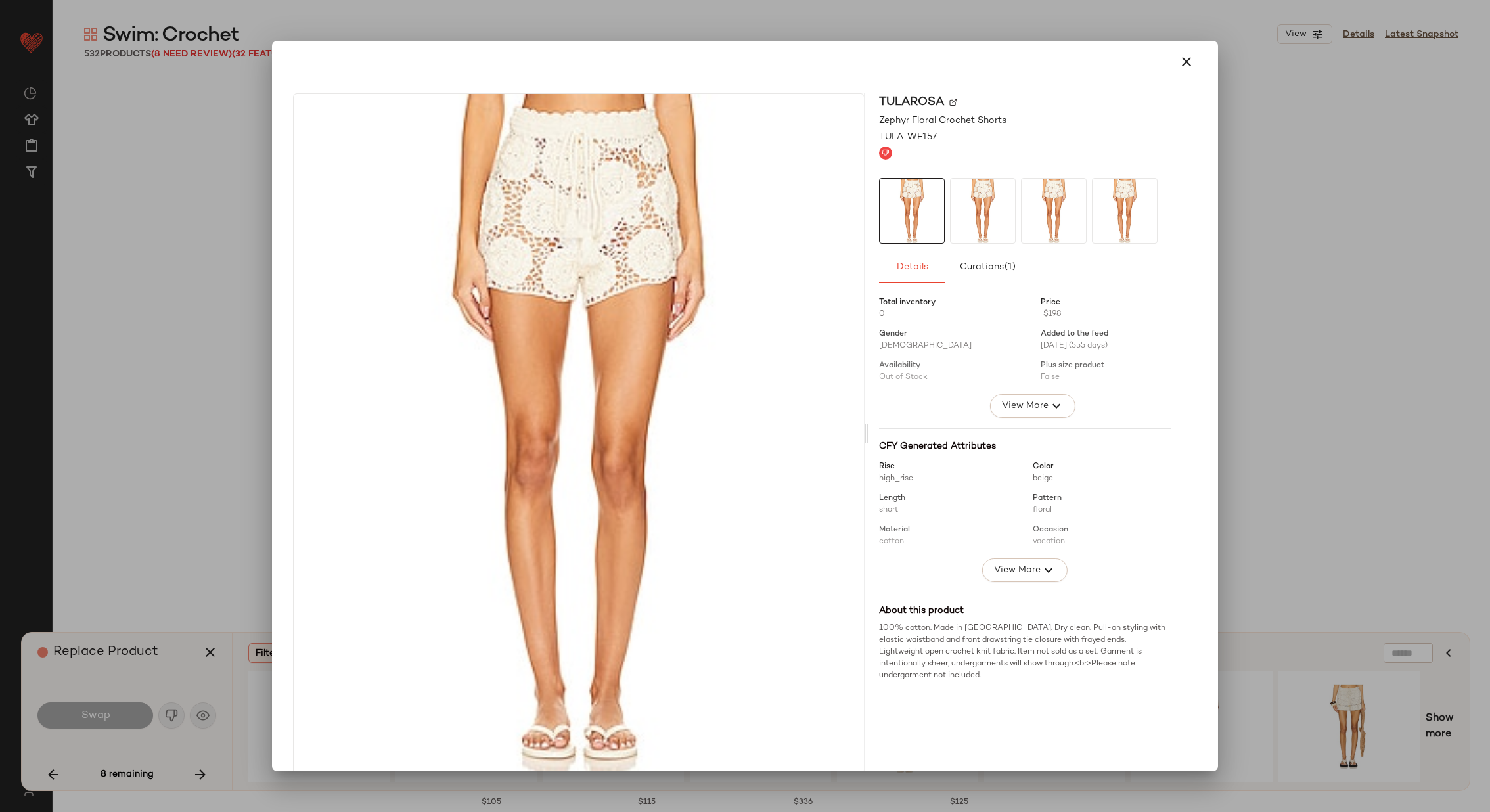
click at [950, 100] on img at bounding box center [953, 101] width 8 height 8
click at [1179, 65] on icon "button" at bounding box center [1187, 62] width 16 height 16
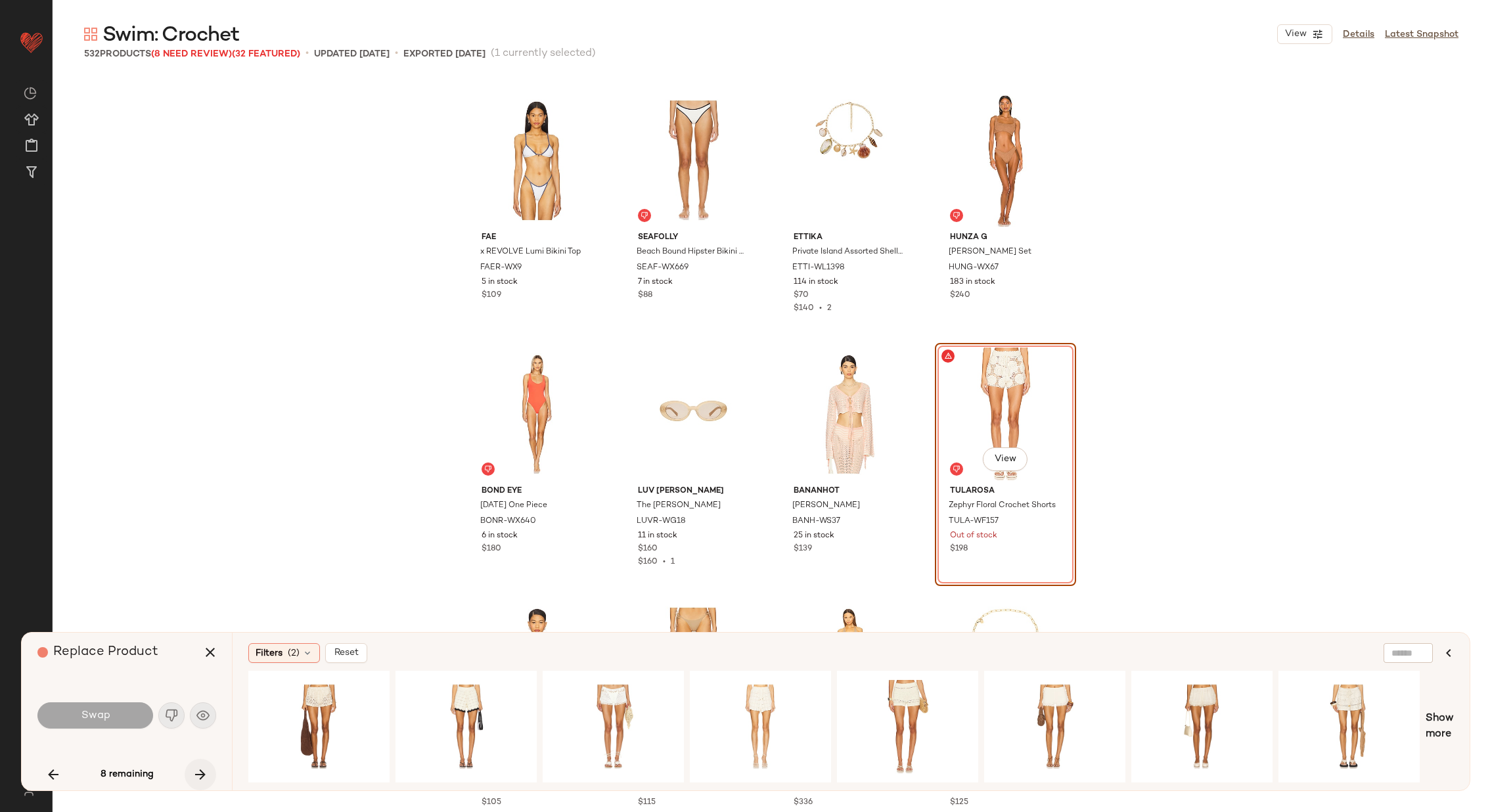
click at [201, 769] on icon "button" at bounding box center [201, 774] width 16 height 16
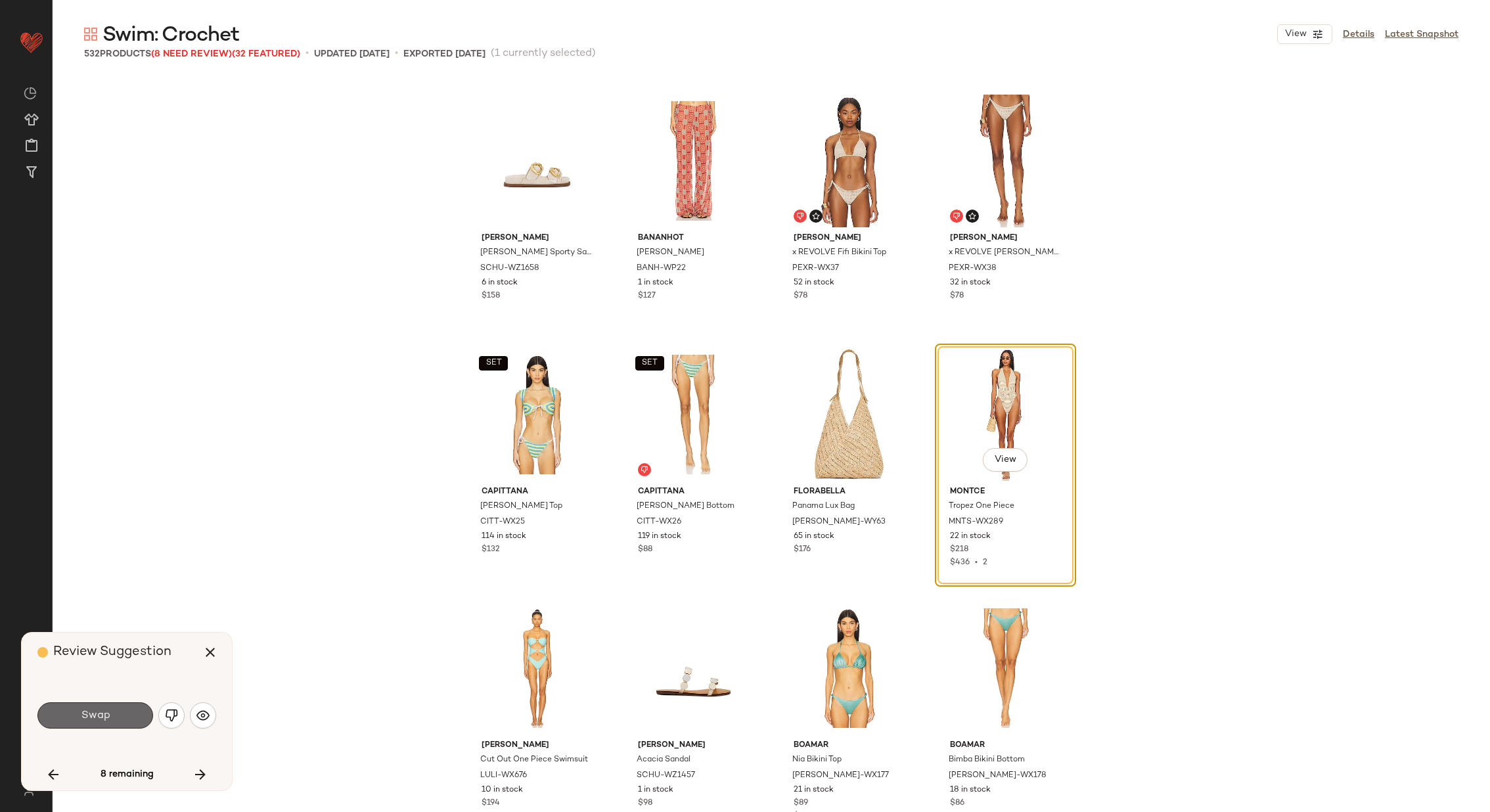
click at [94, 713] on span "Swap" at bounding box center [94, 716] width 30 height 13
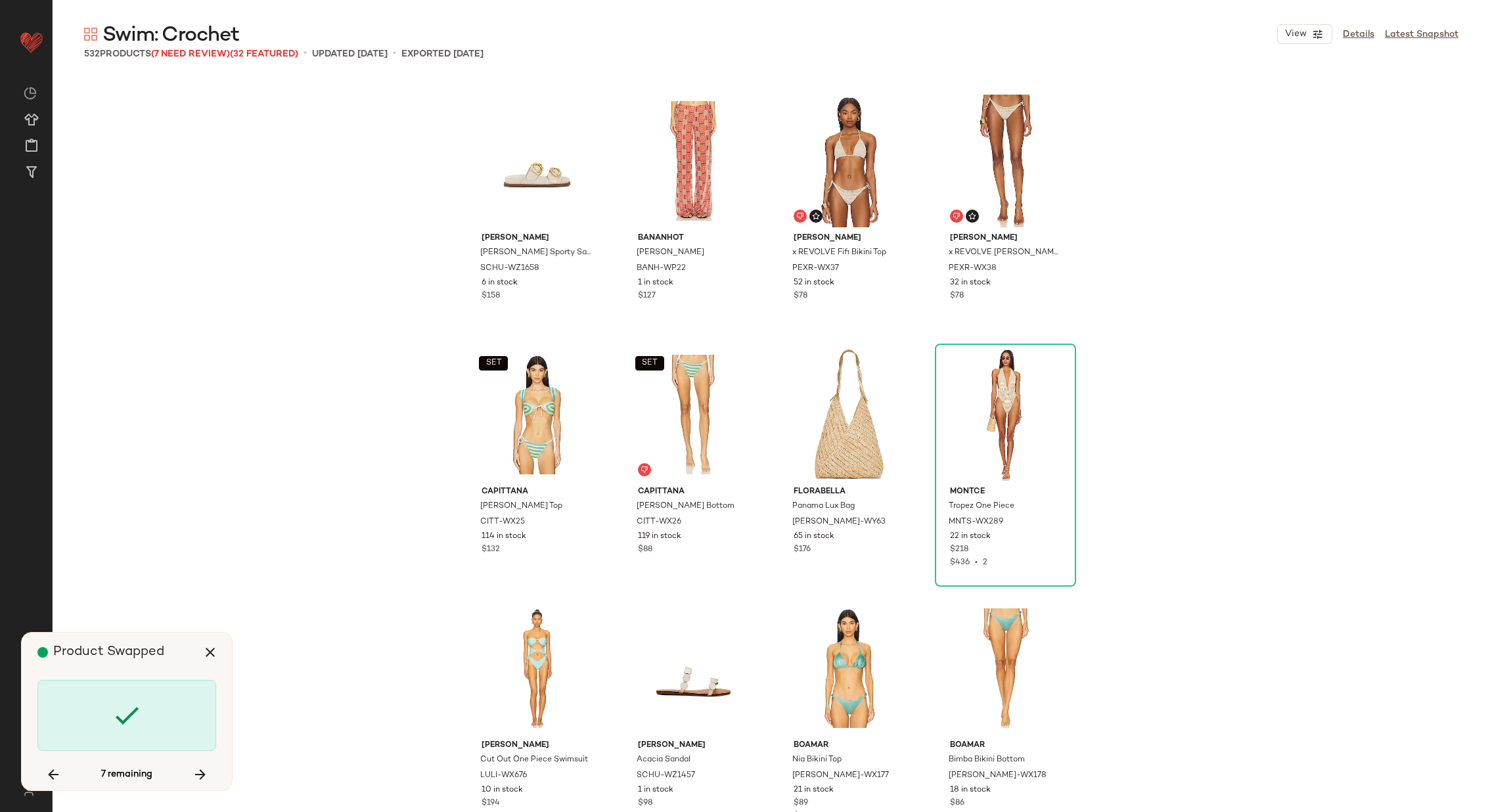
scroll to position [26623, 0]
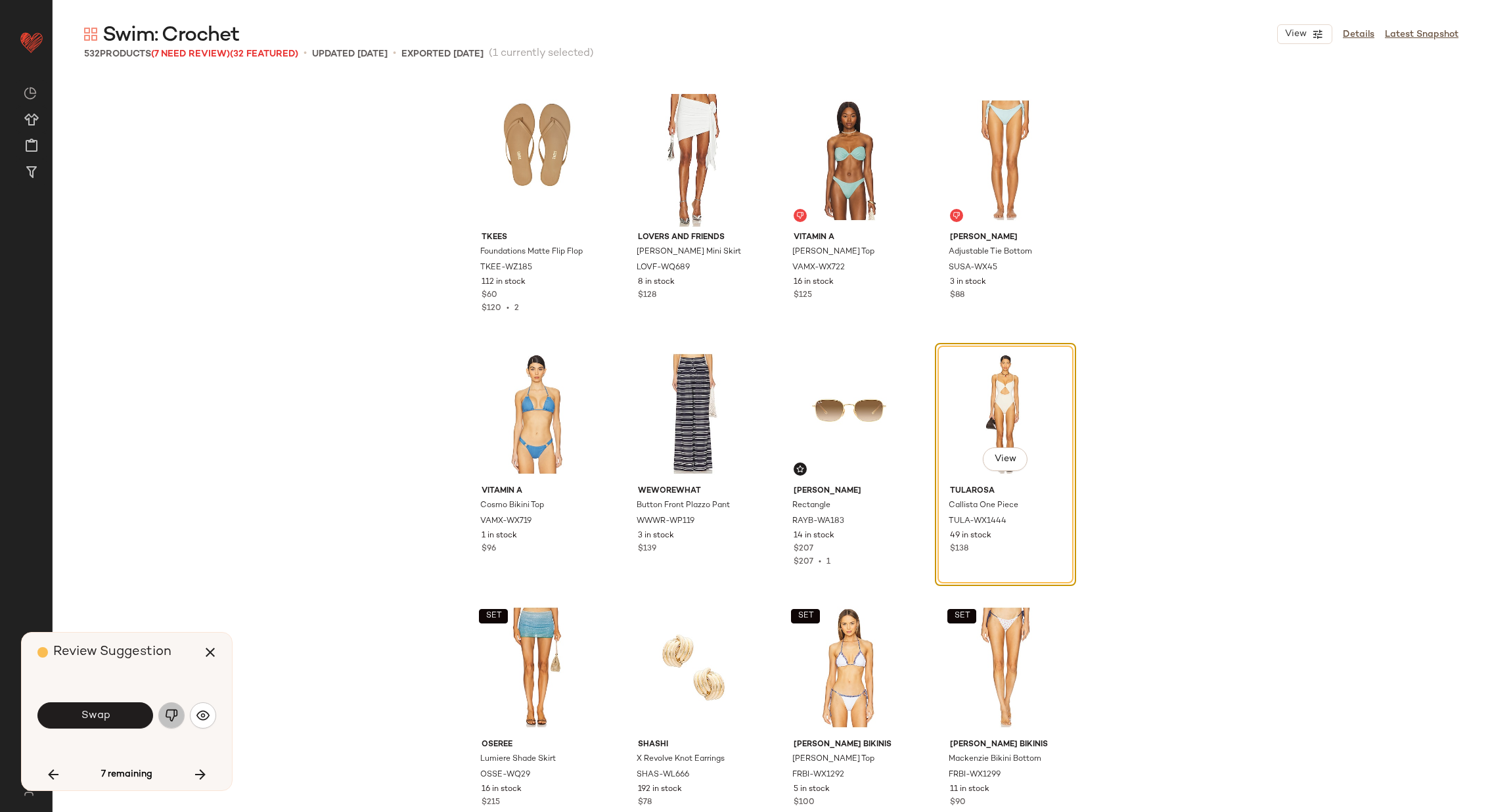
click at [171, 712] on img "button" at bounding box center [171, 715] width 13 height 13
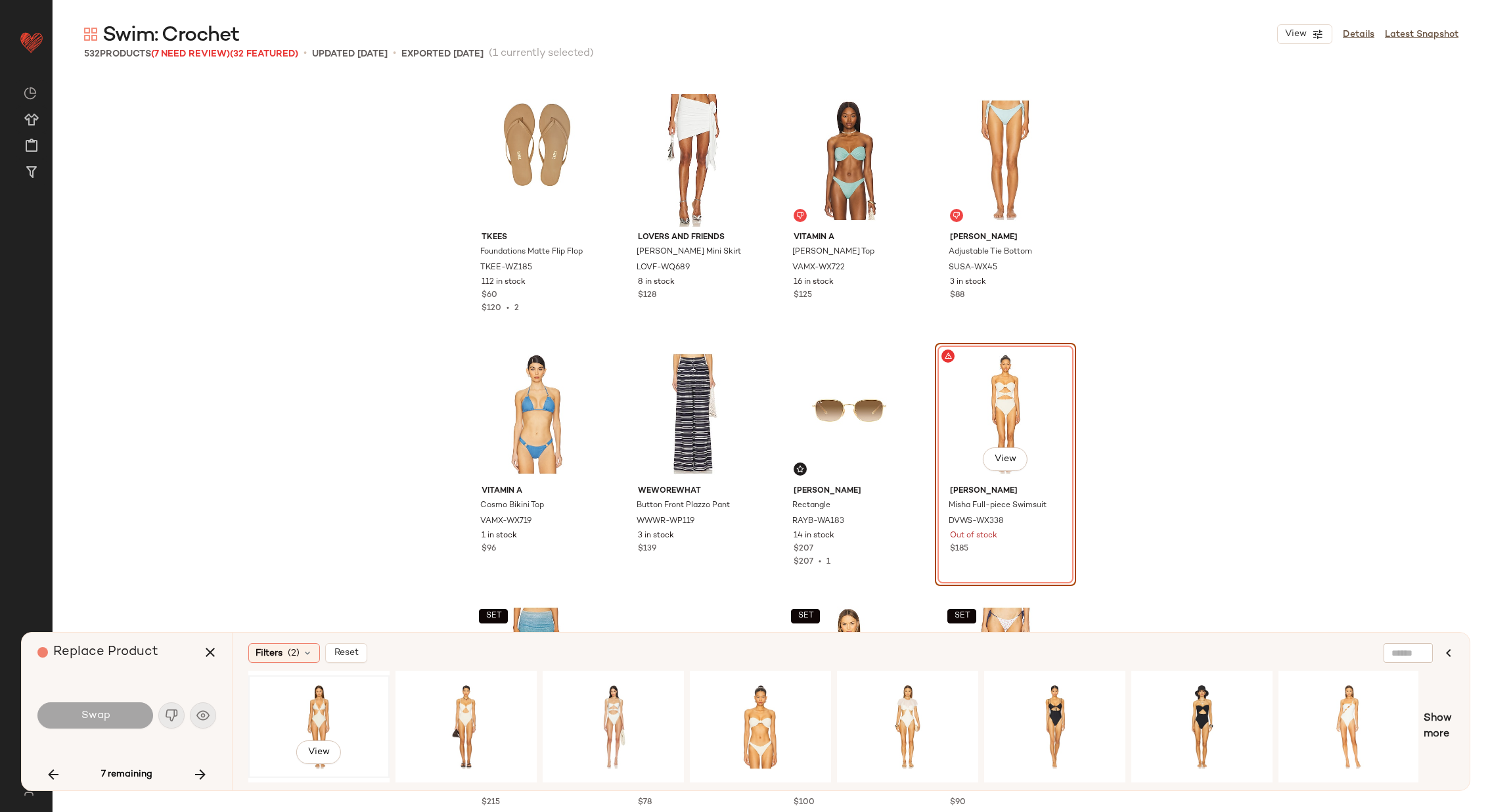
click at [342, 703] on div "View" at bounding box center [319, 727] width 132 height 93
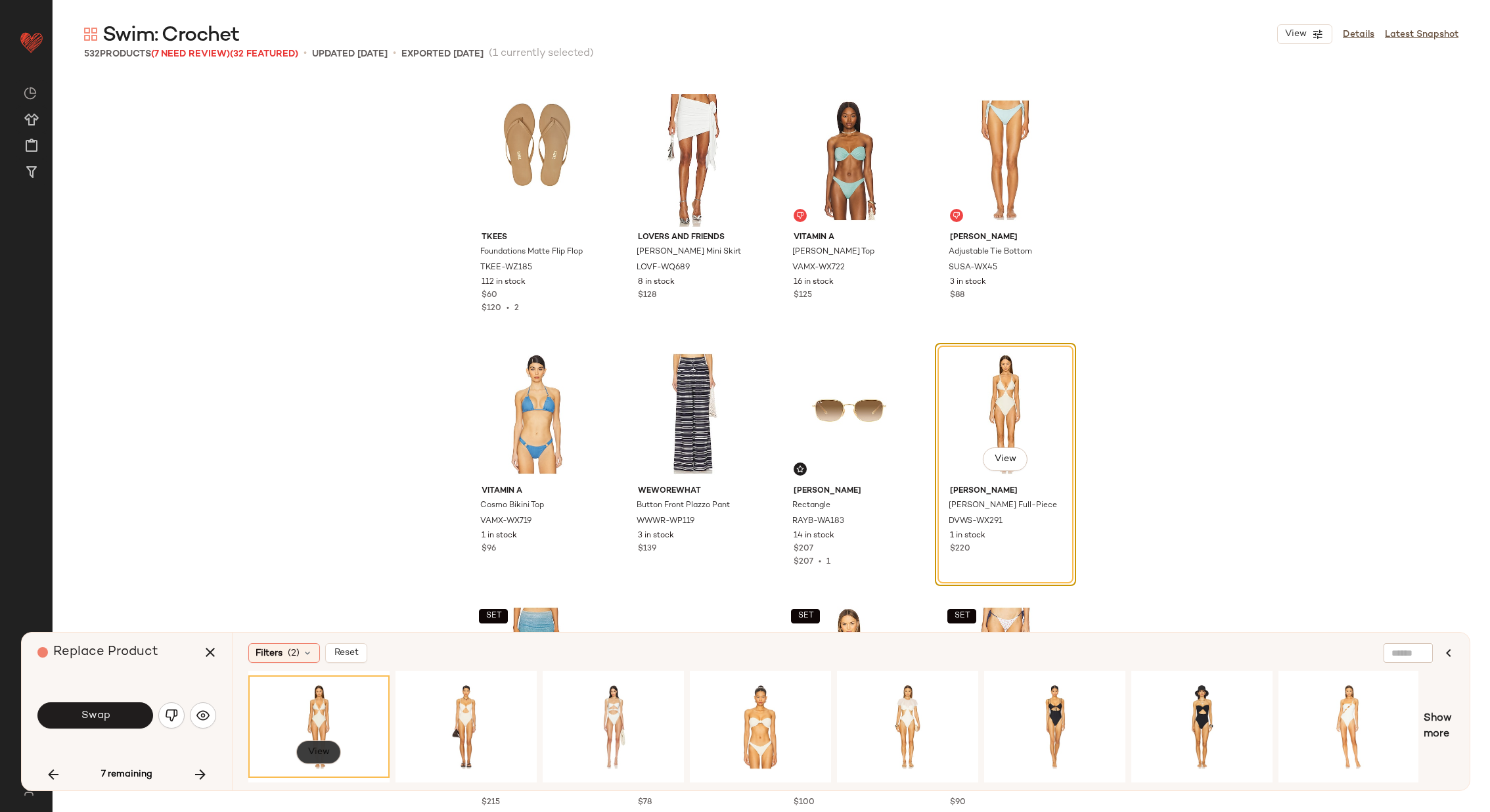
click at [318, 752] on span "View" at bounding box center [319, 752] width 22 height 11
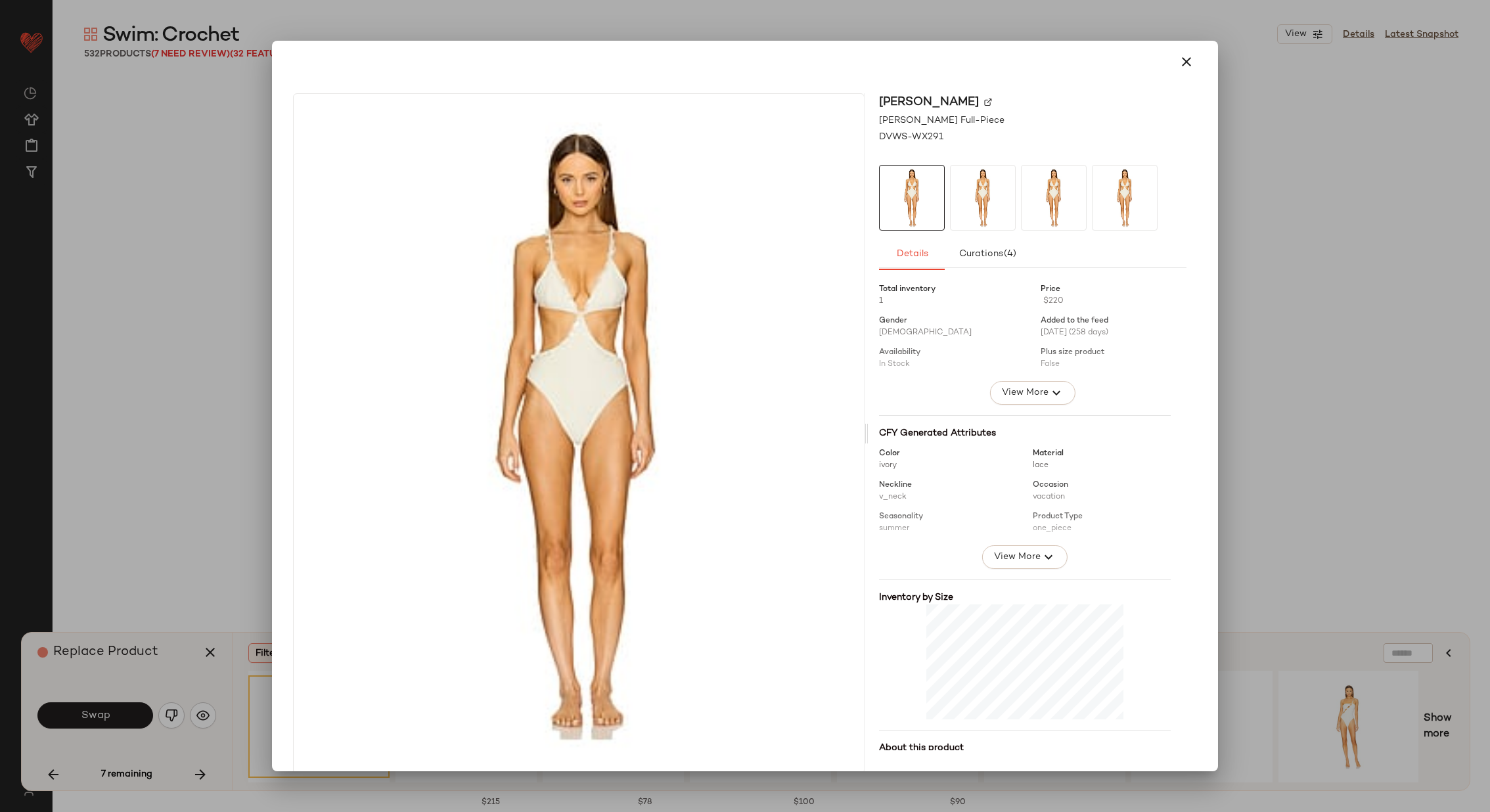
click at [985, 100] on img at bounding box center [988, 101] width 8 height 8
click at [1186, 60] on icon "button" at bounding box center [1187, 62] width 16 height 16
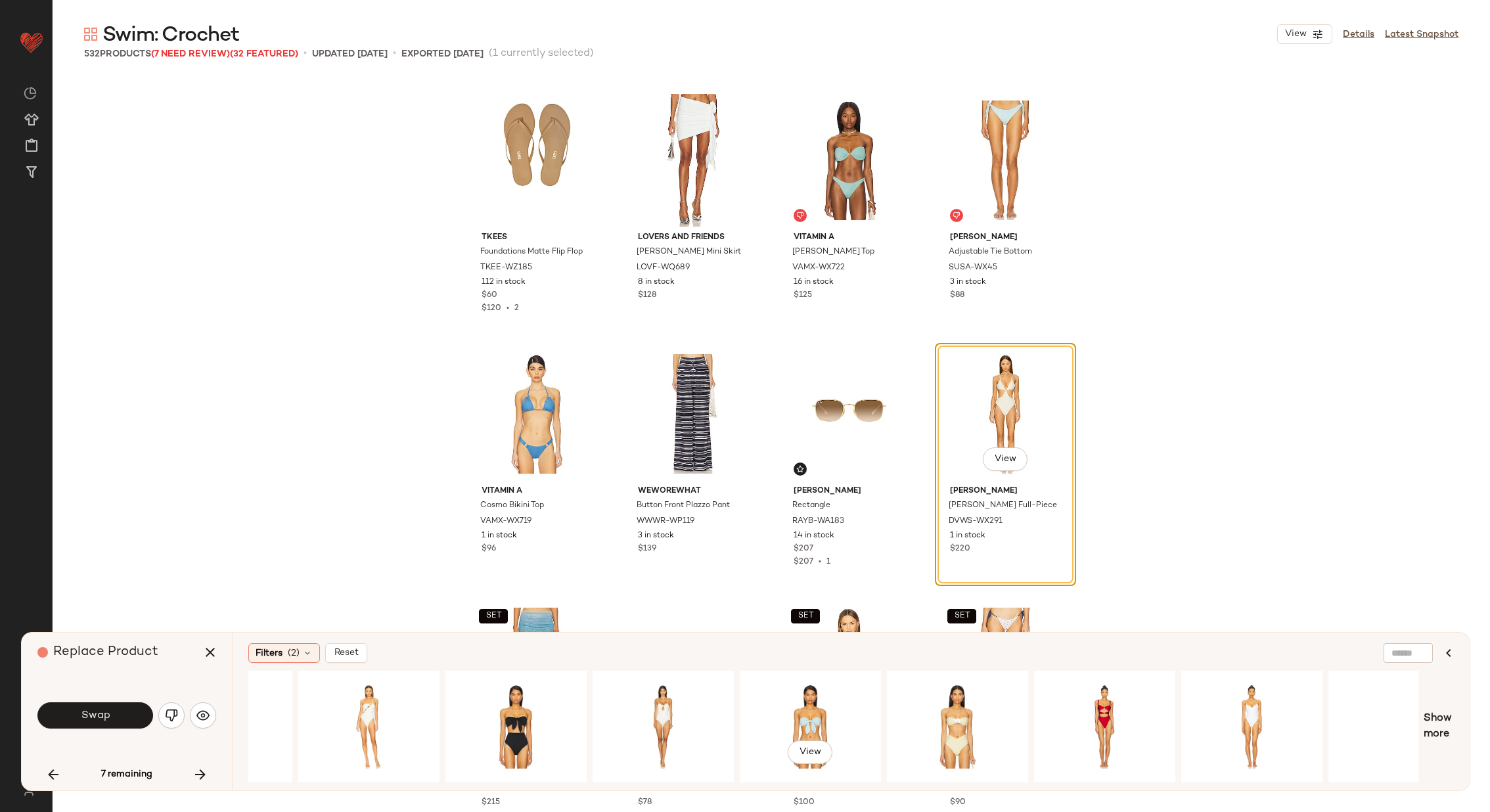
scroll to position [0, 1030]
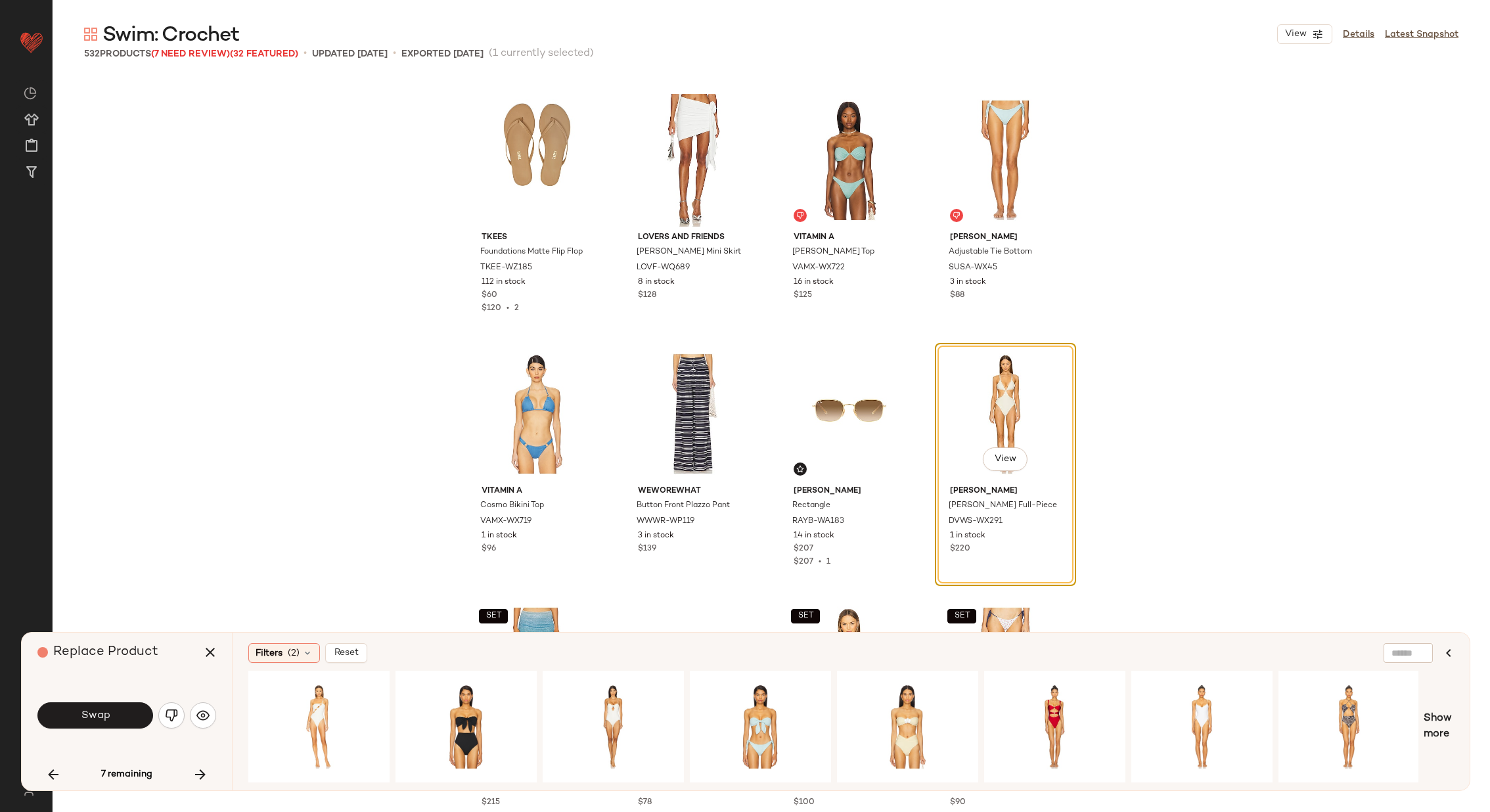
click at [1422, 650] on div at bounding box center [1408, 653] width 49 height 20
type input "*******"
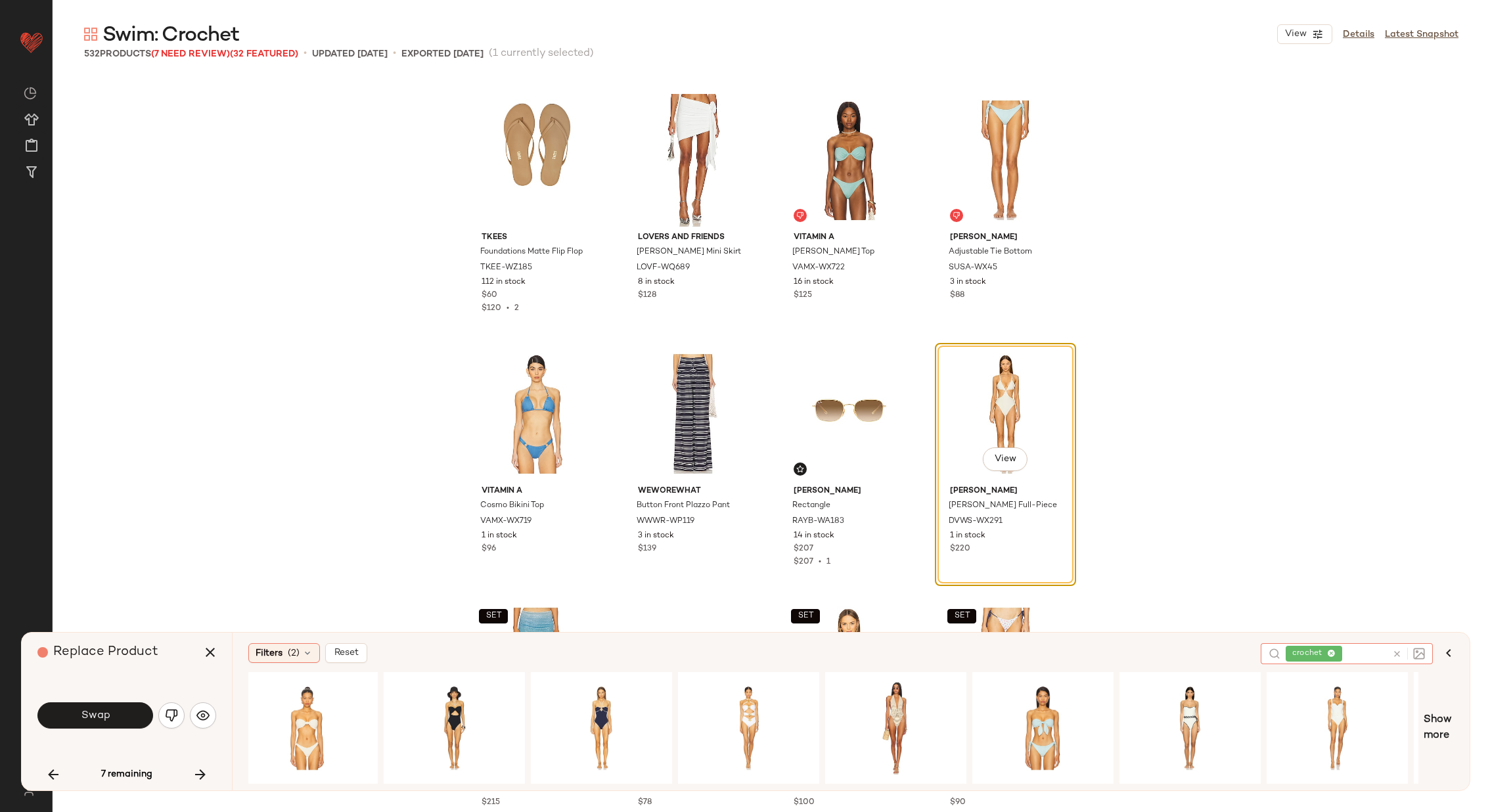
scroll to position [0, 448]
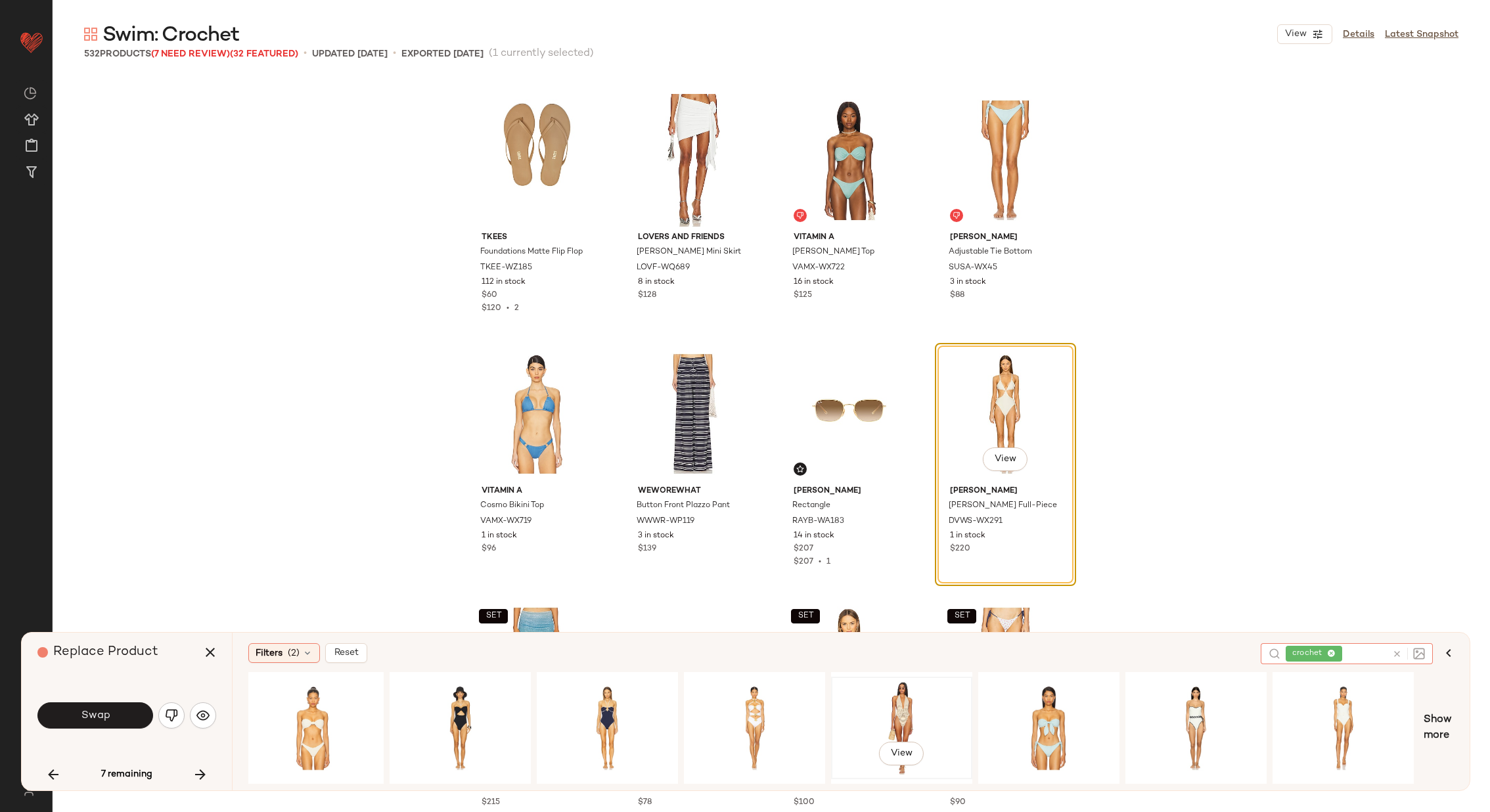
click at [925, 710] on div "View" at bounding box center [901, 728] width 132 height 93
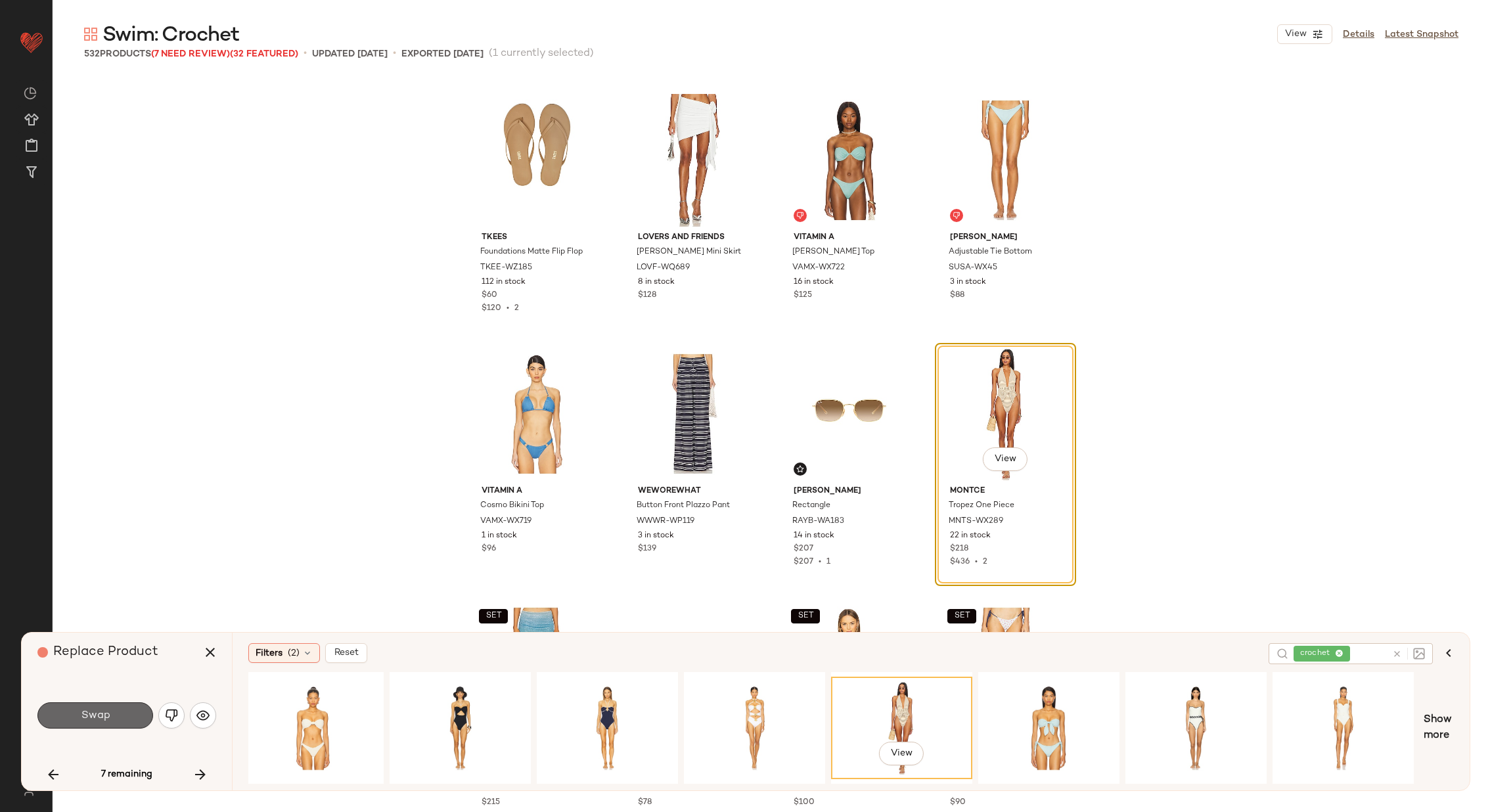
click at [117, 712] on button "Swap" at bounding box center [95, 715] width 116 height 26
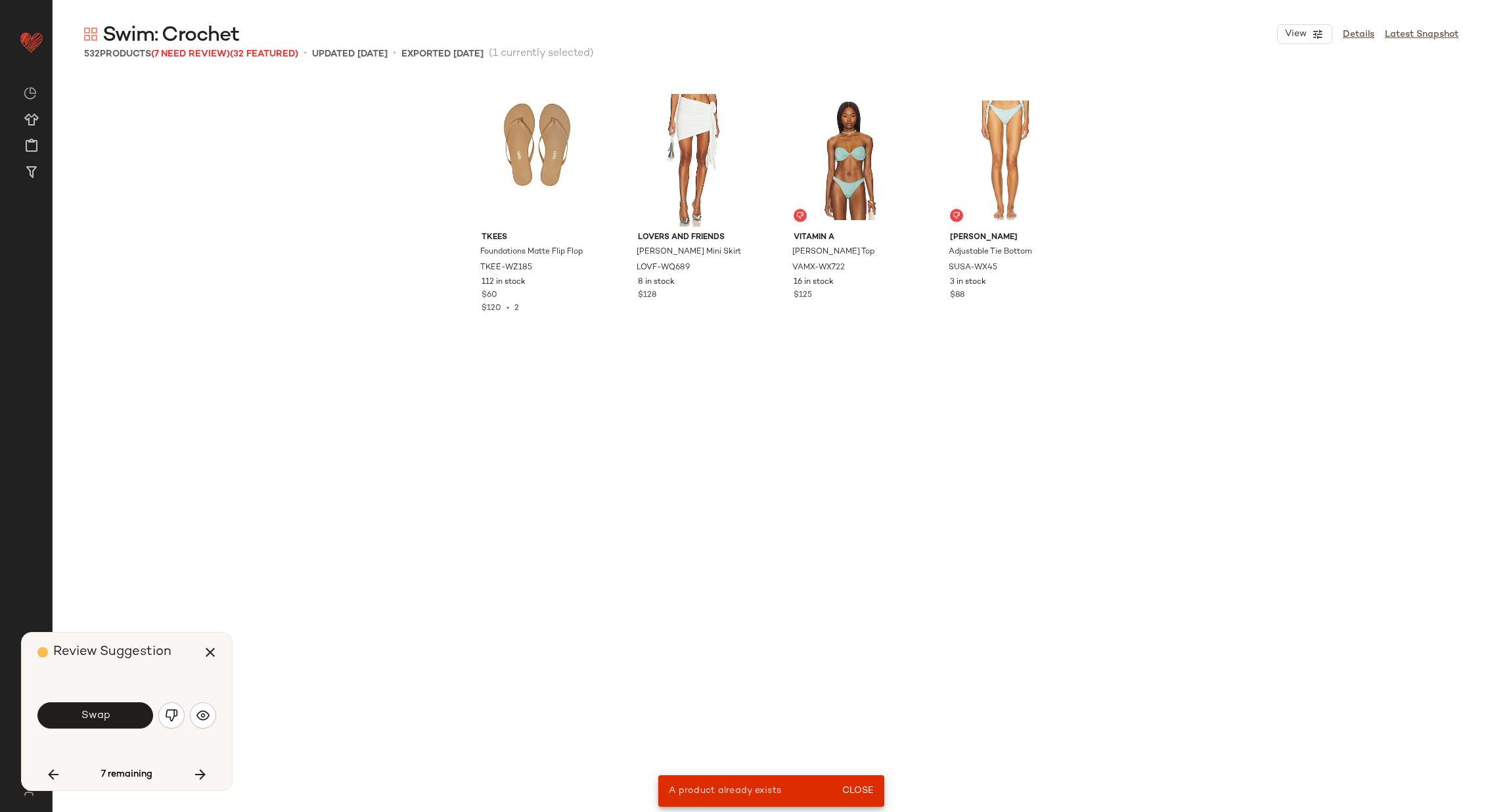
scroll to position [25608, 0]
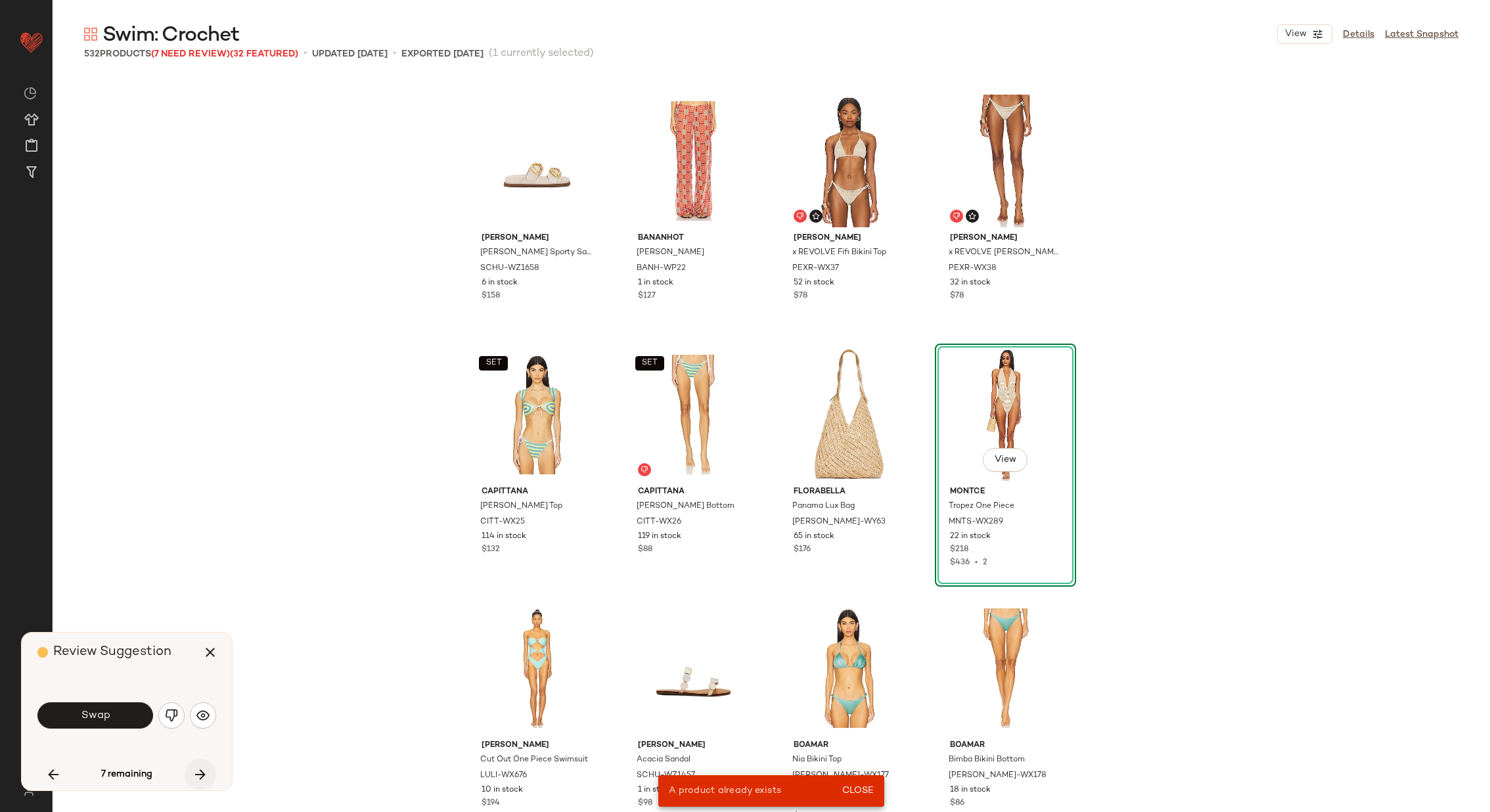
click at [199, 772] on icon "button" at bounding box center [201, 774] width 16 height 16
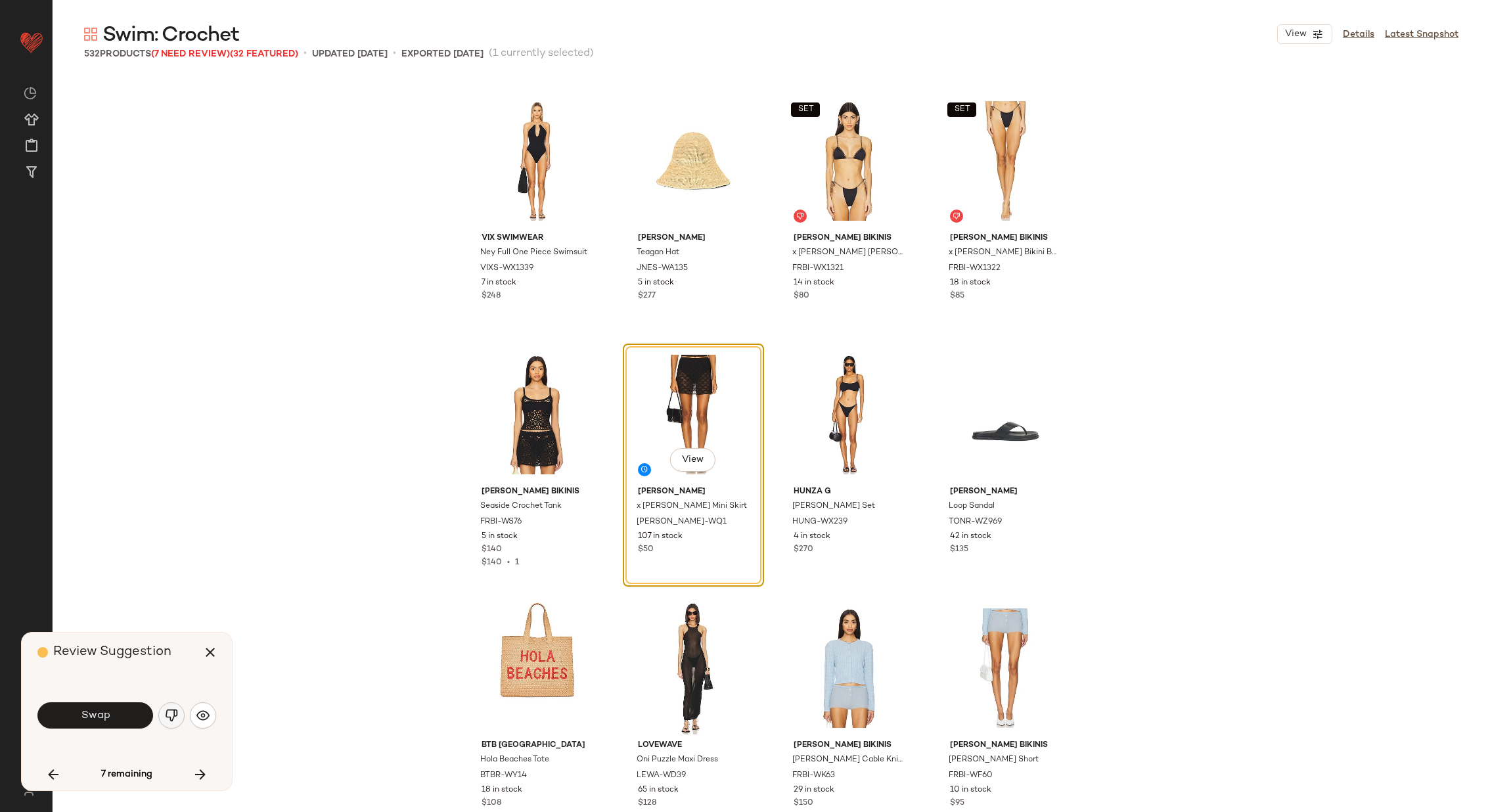
click at [171, 714] on img "button" at bounding box center [171, 715] width 13 height 13
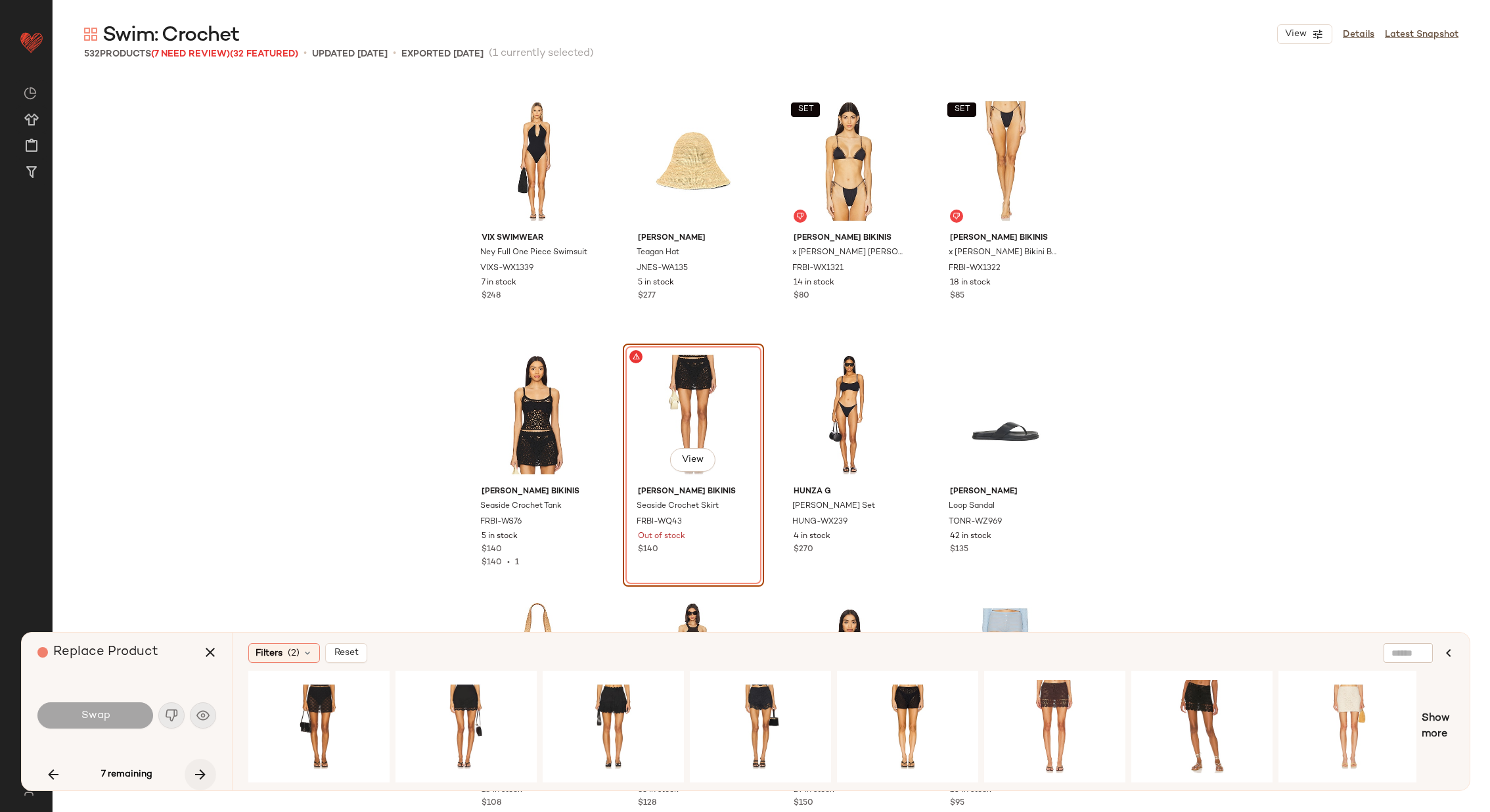
click at [199, 767] on icon "button" at bounding box center [201, 774] width 16 height 16
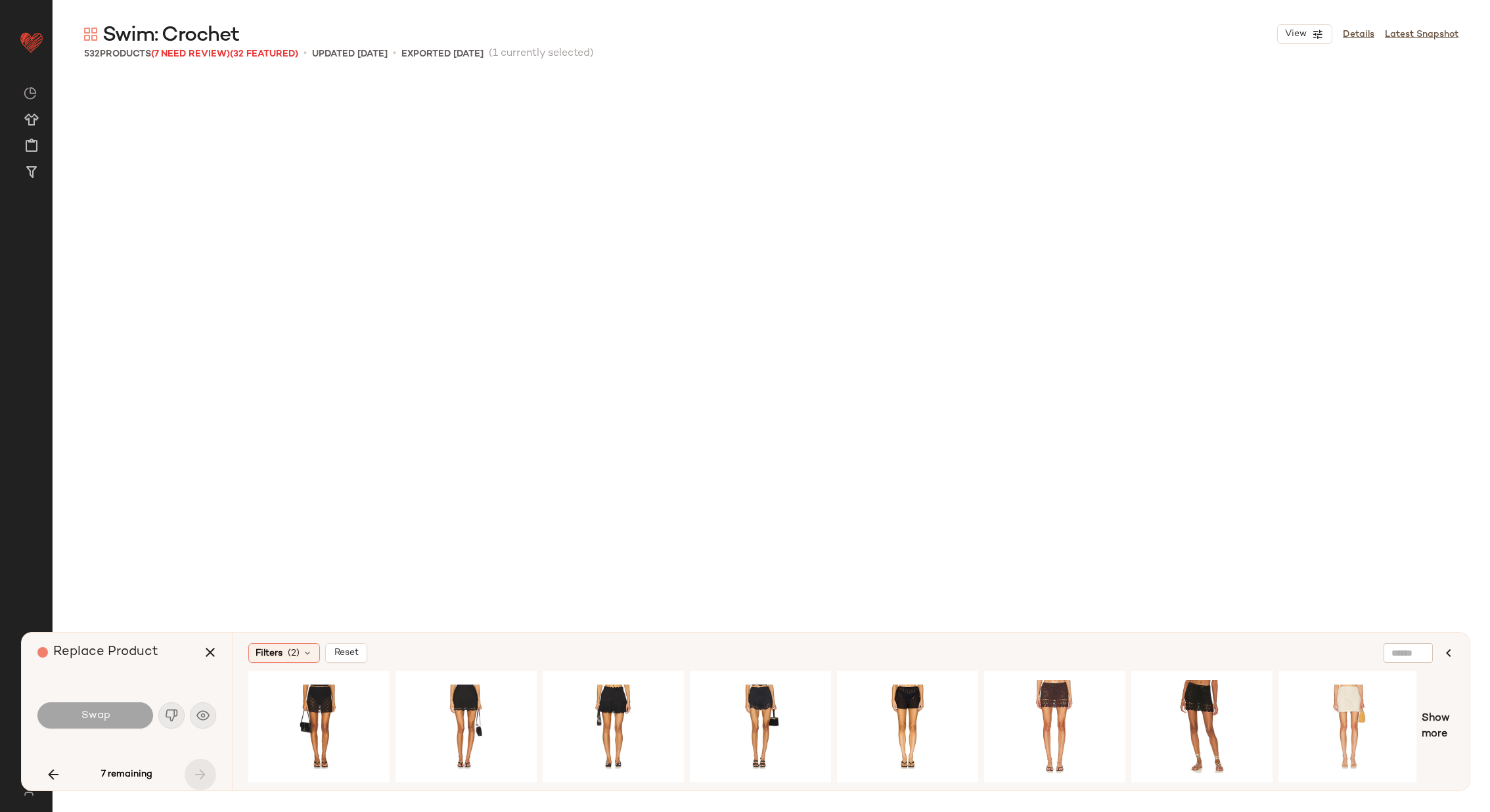
scroll to position [32454, 0]
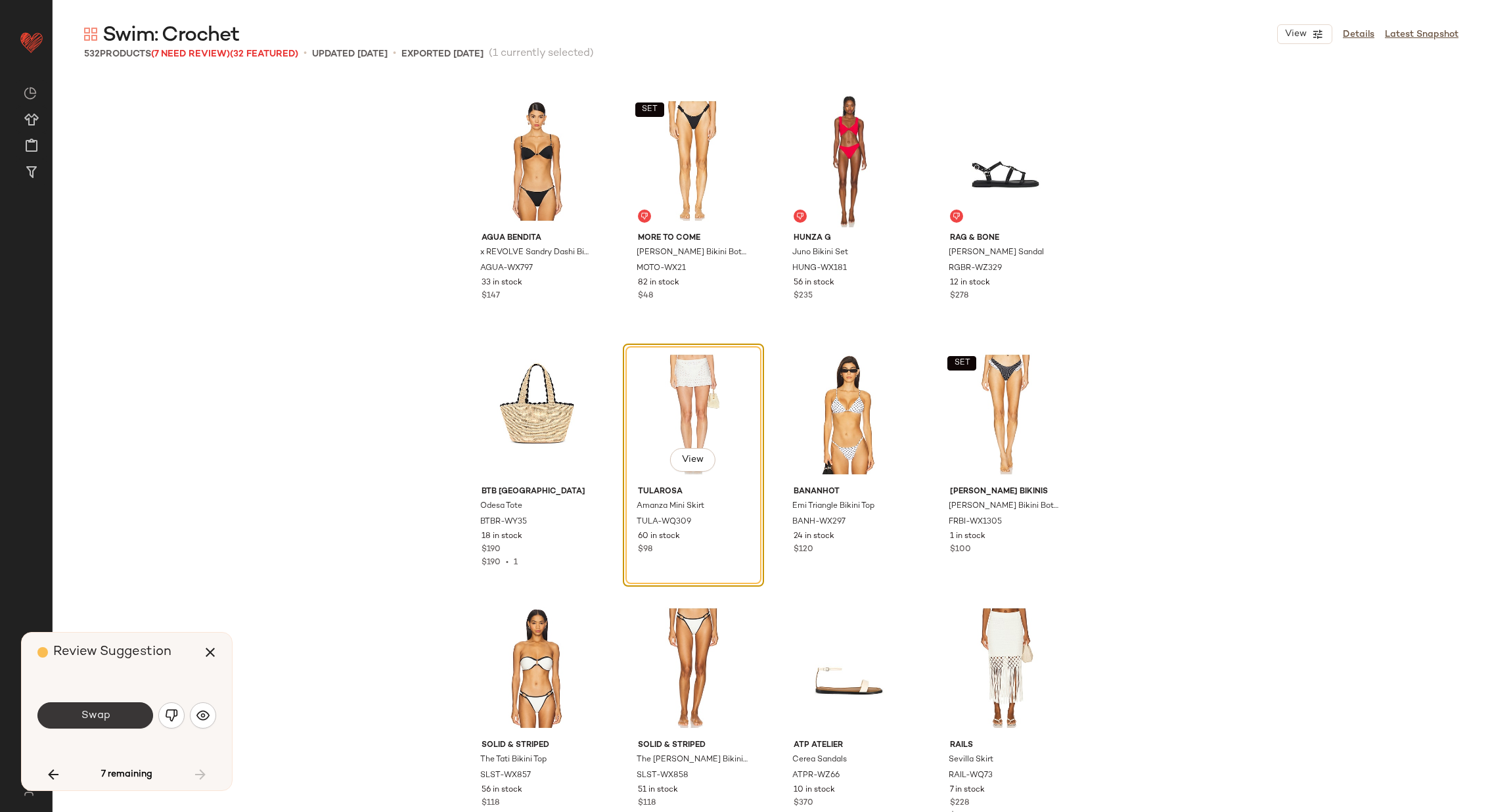
click at [124, 711] on button "Swap" at bounding box center [95, 715] width 116 height 26
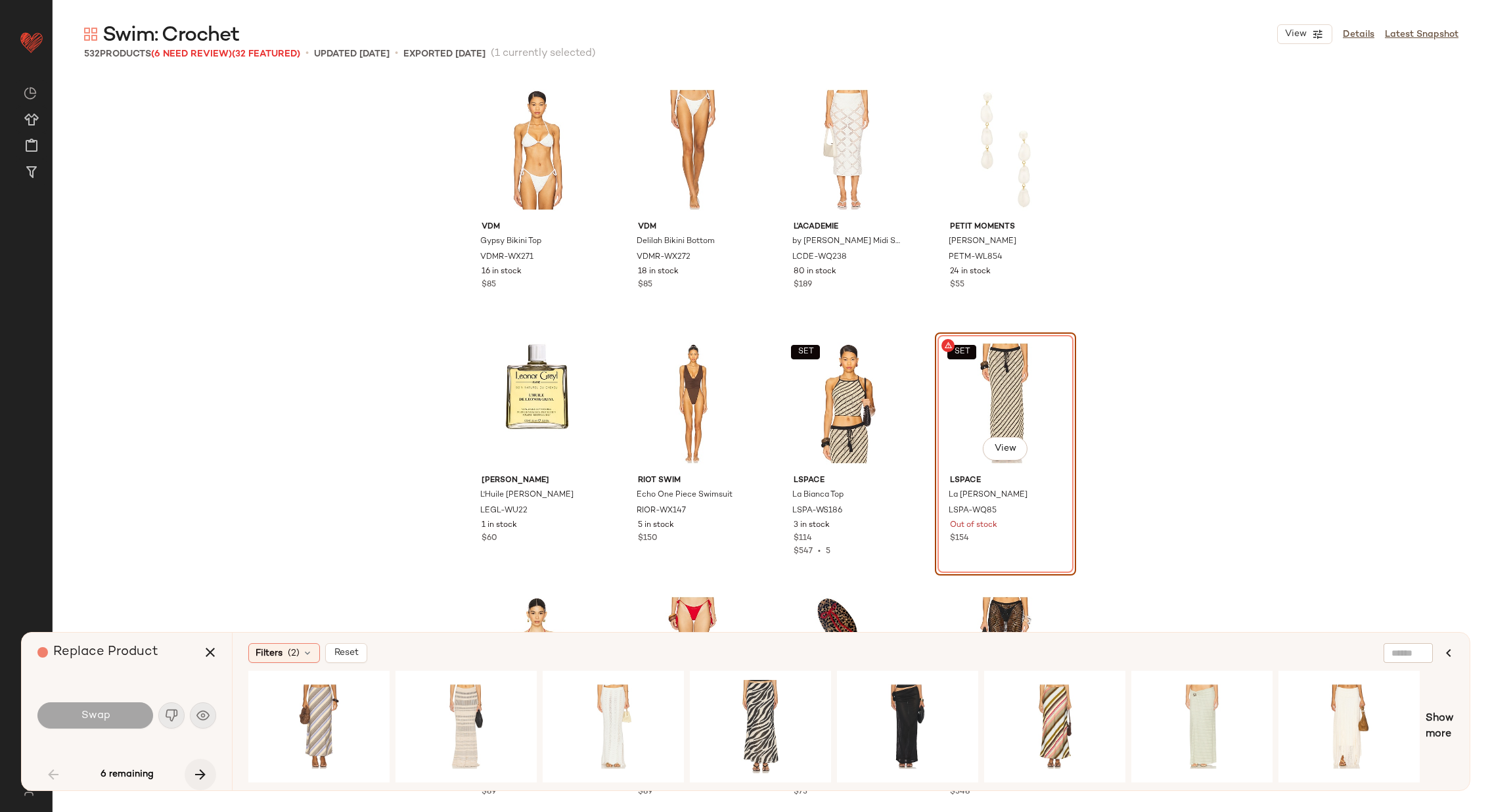
click at [197, 771] on icon "button" at bounding box center [201, 774] width 16 height 16
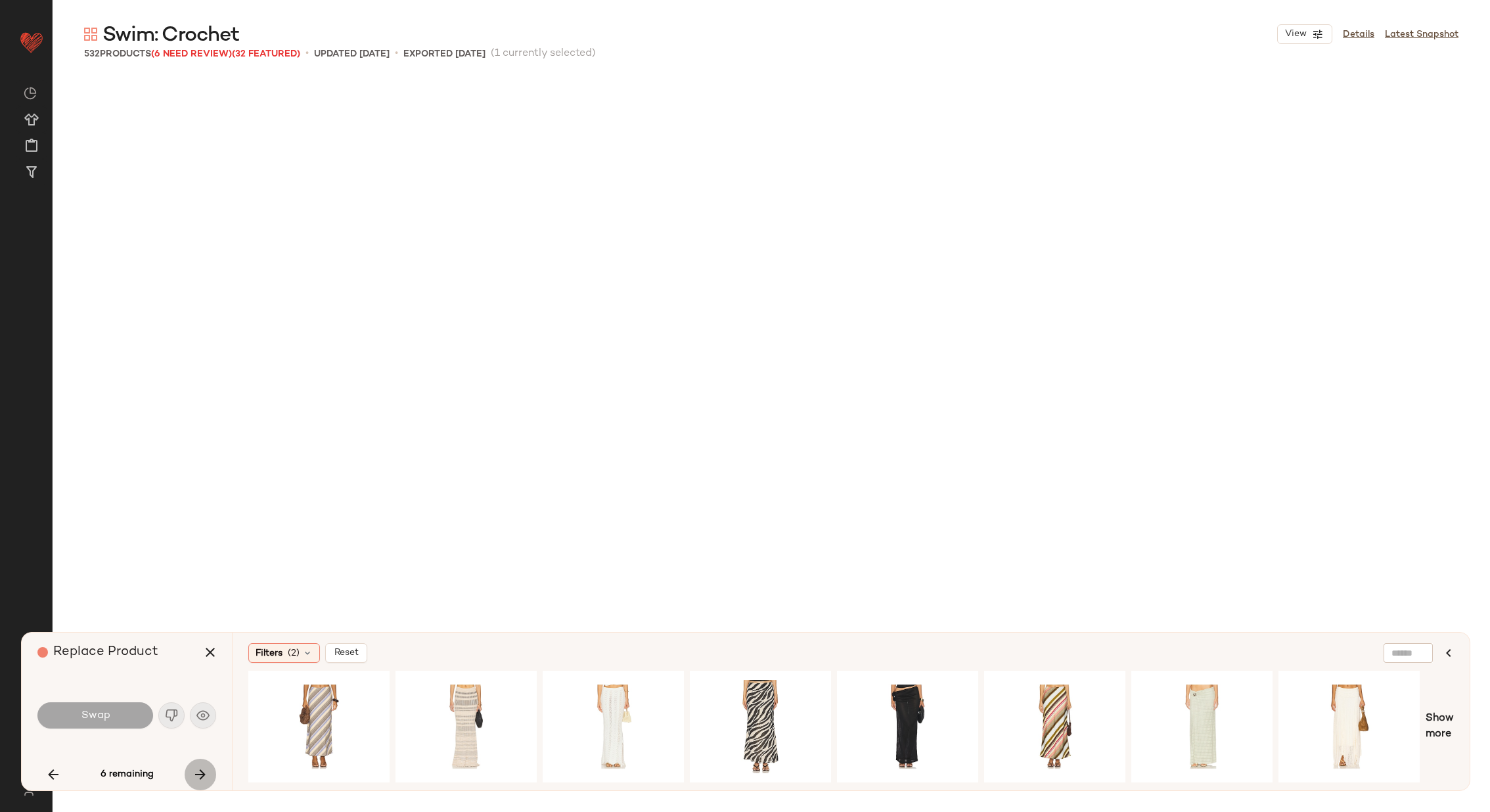
scroll to position [1025, 0]
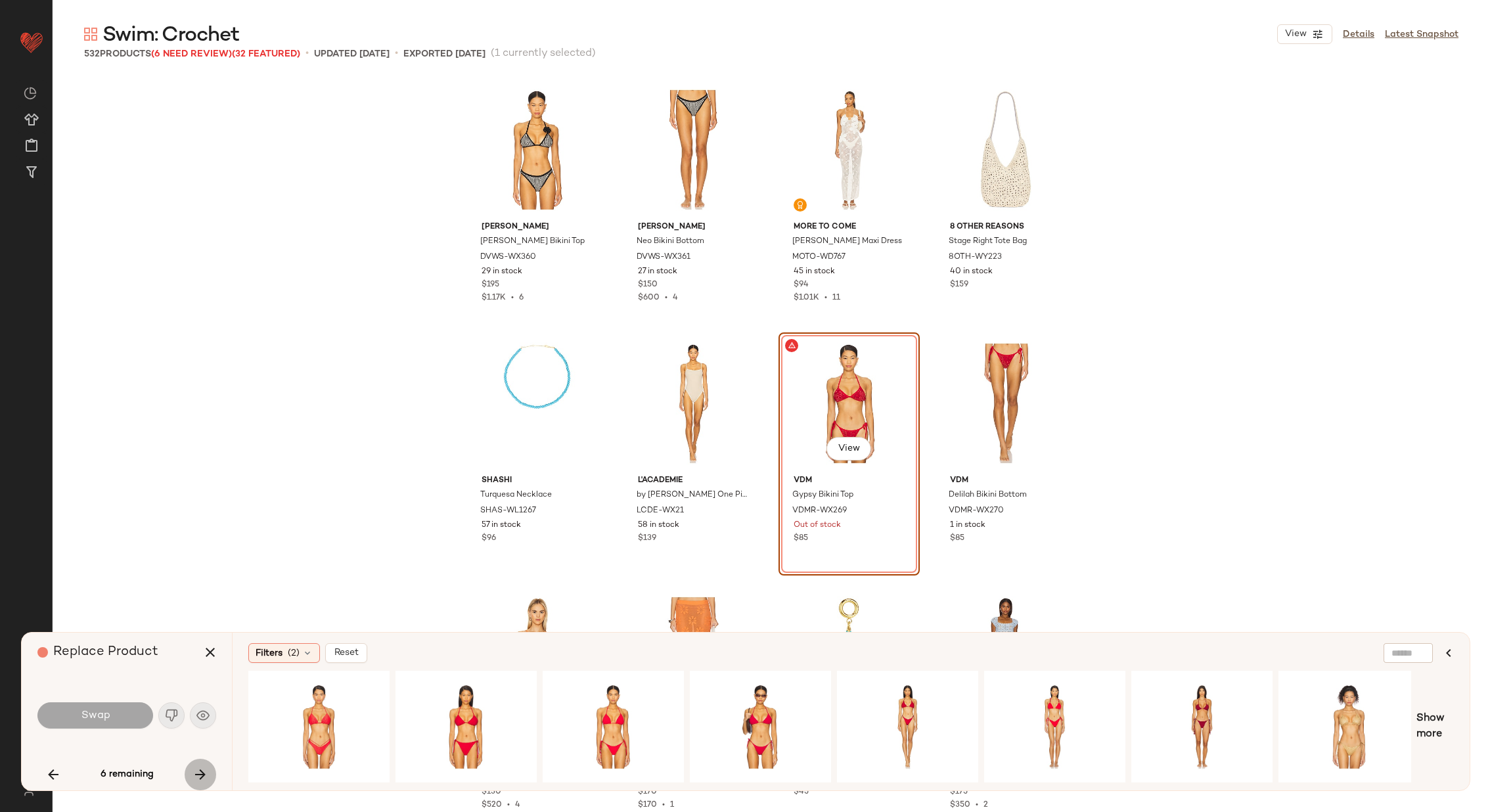
click at [198, 773] on icon "button" at bounding box center [201, 774] width 16 height 16
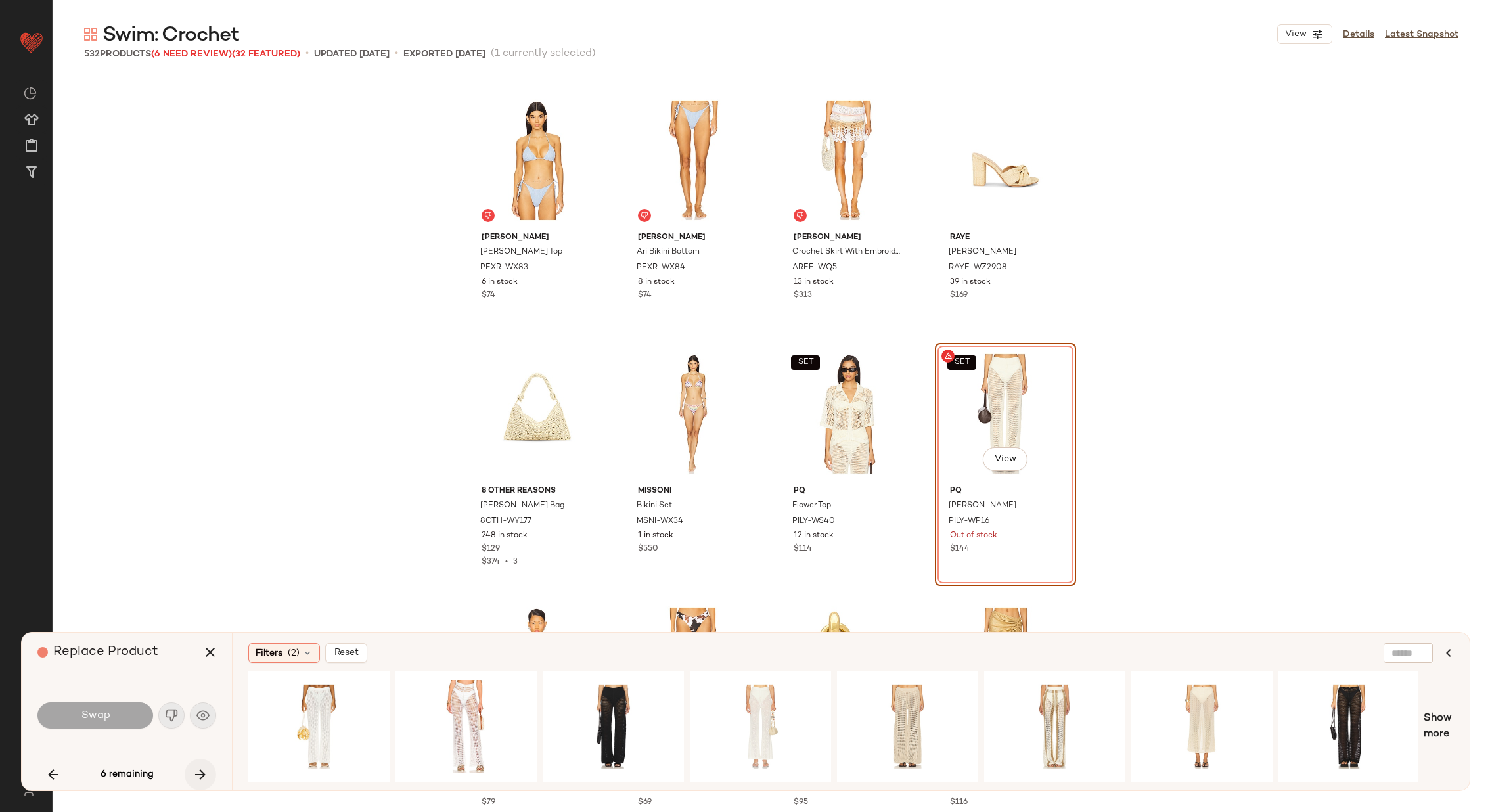
click at [198, 773] on icon "button" at bounding box center [201, 774] width 16 height 16
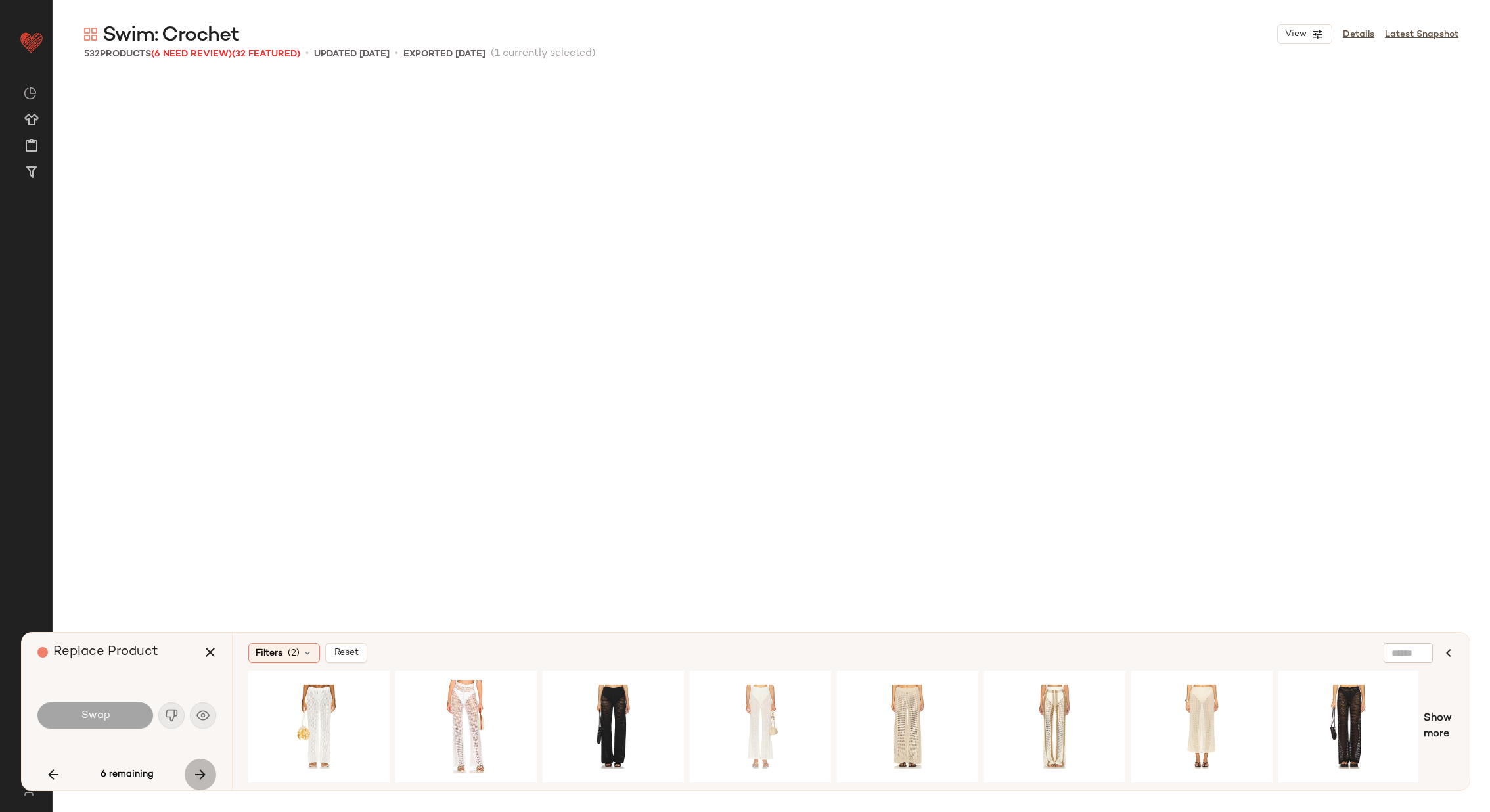
scroll to position [20791, 0]
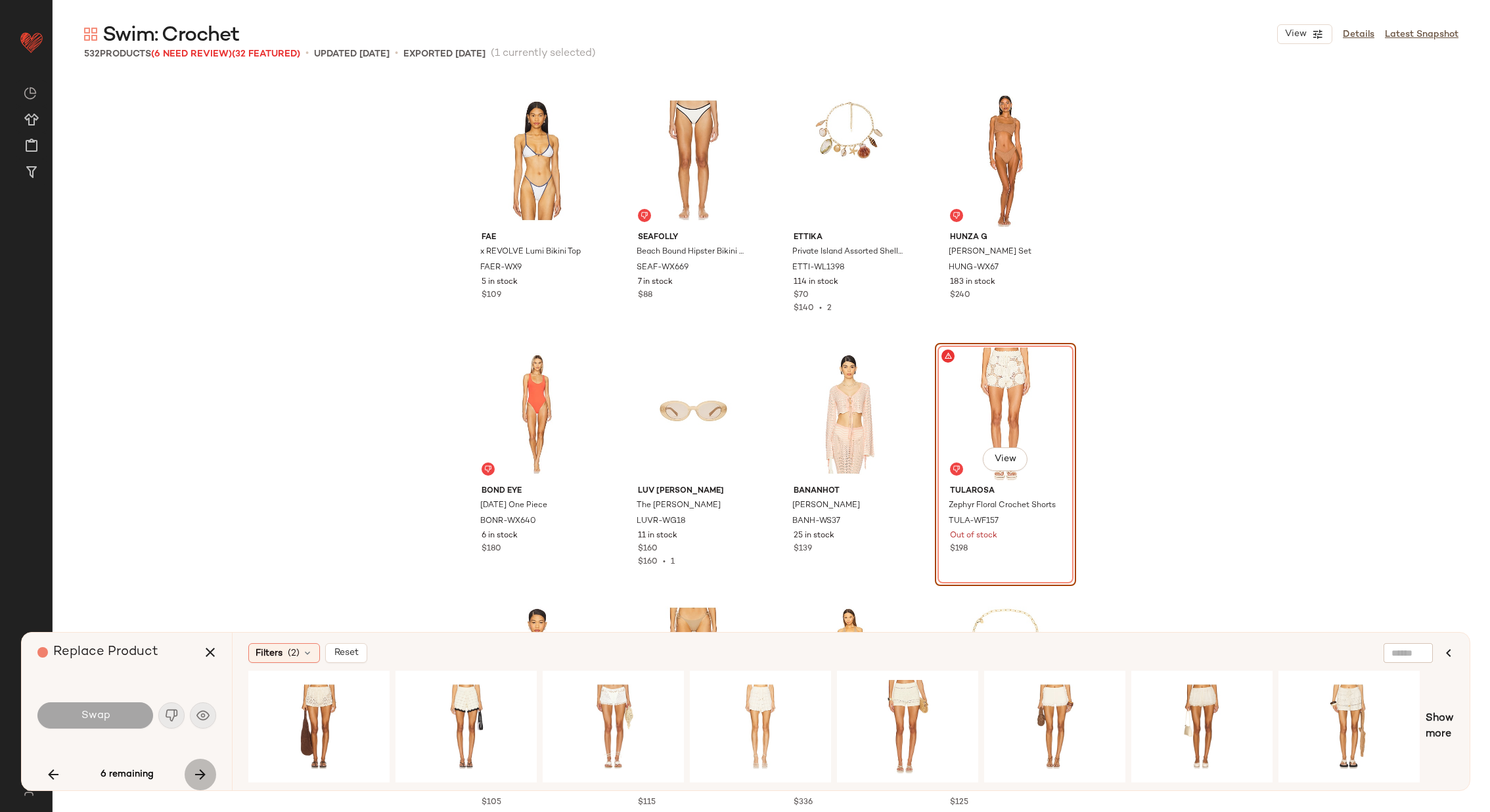
click at [198, 773] on icon "button" at bounding box center [201, 774] width 16 height 16
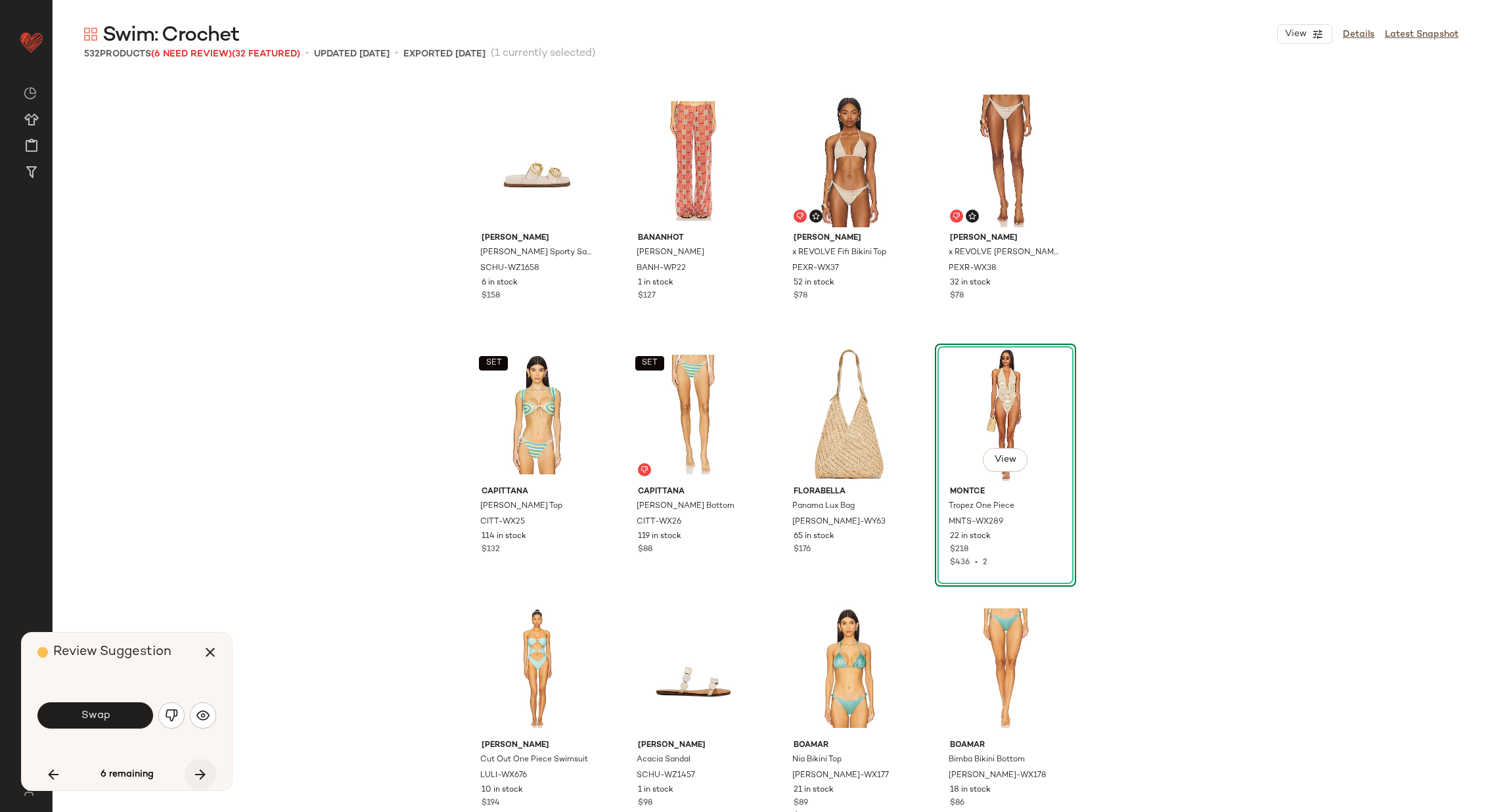
click at [199, 773] on icon "button" at bounding box center [201, 774] width 16 height 16
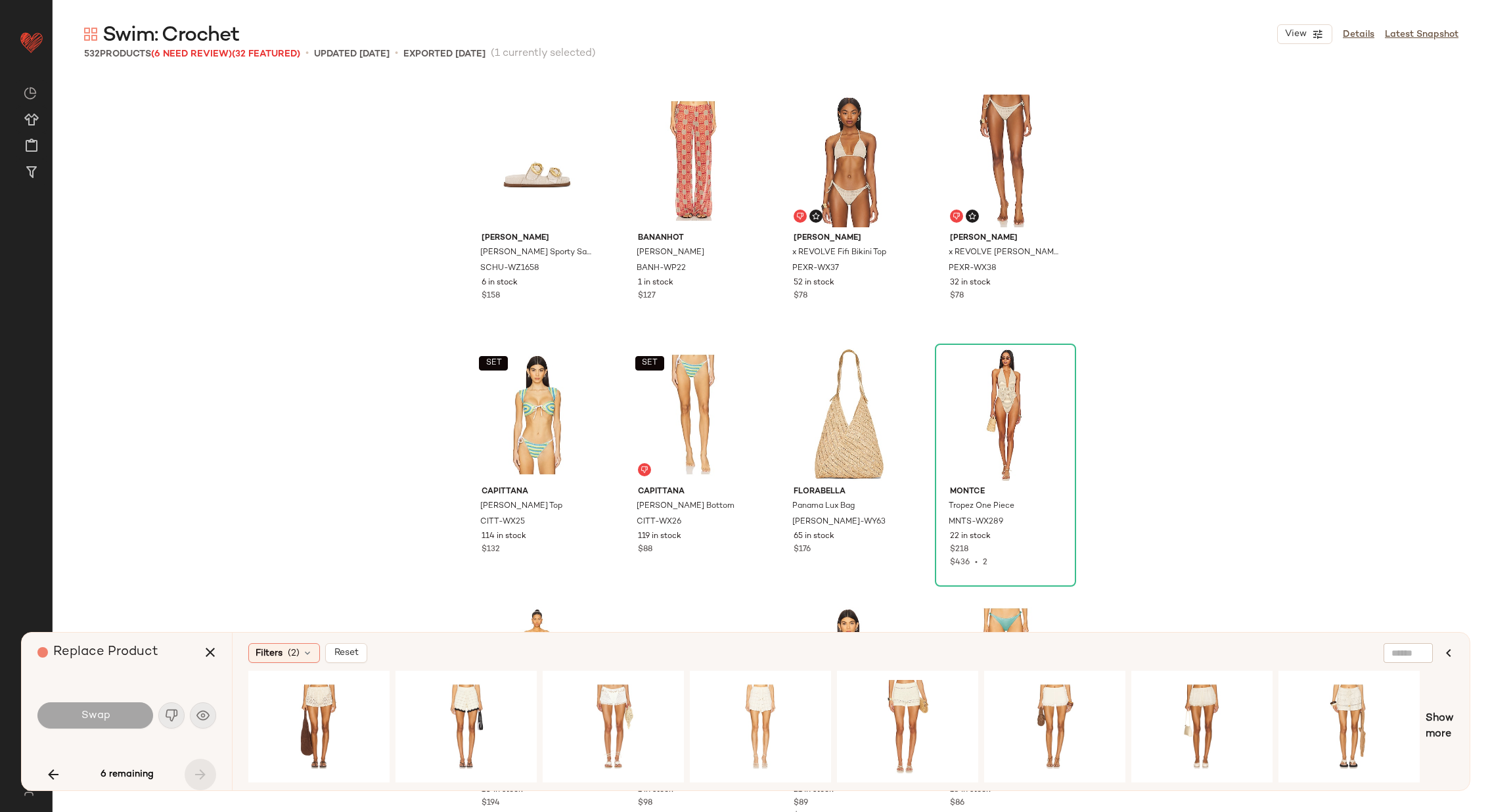
scroll to position [30171, 0]
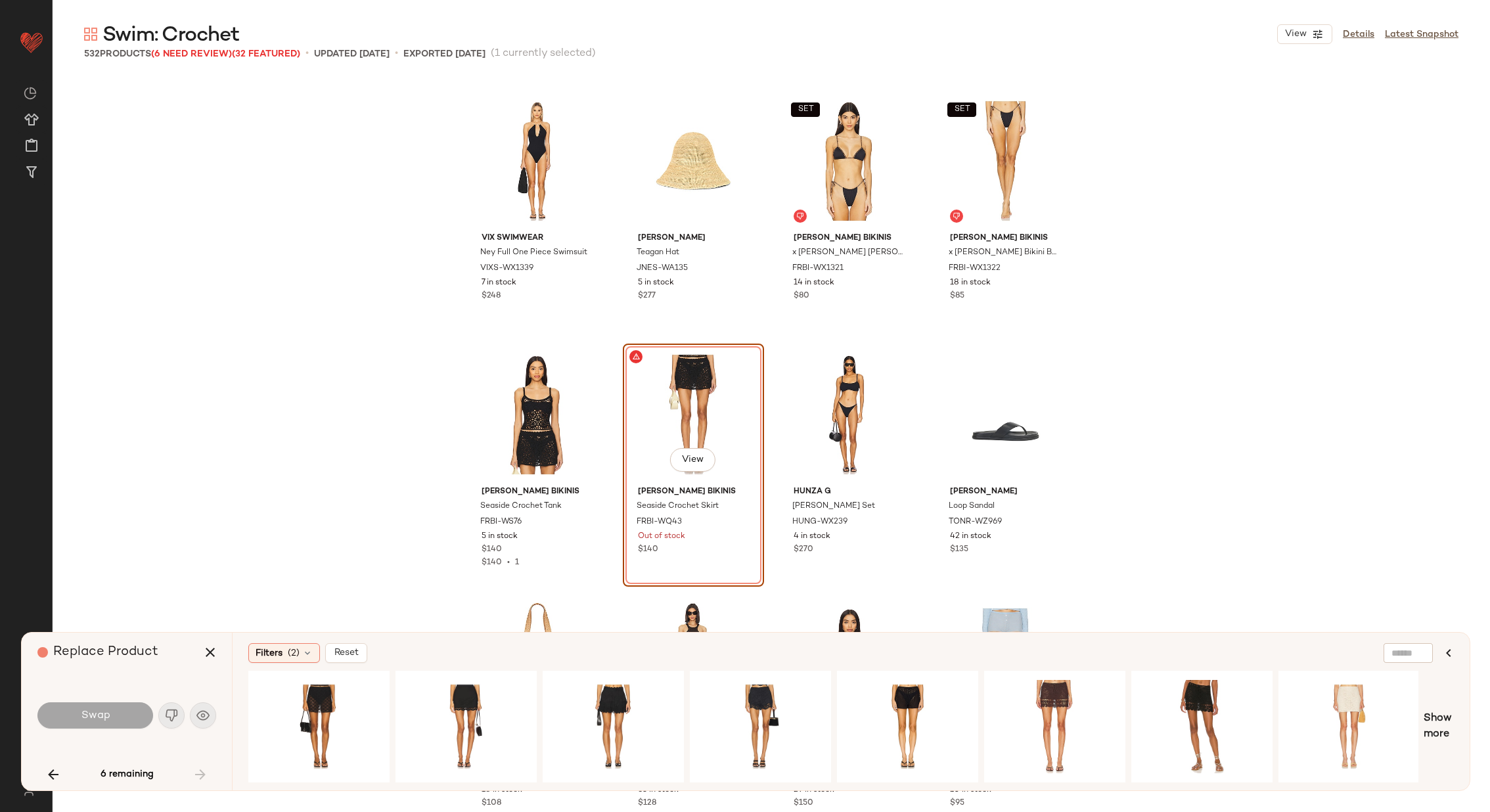
click at [200, 774] on div "6 remaining" at bounding box center [127, 774] width 179 height 31
click at [55, 766] on icon "button" at bounding box center [54, 774] width 16 height 16
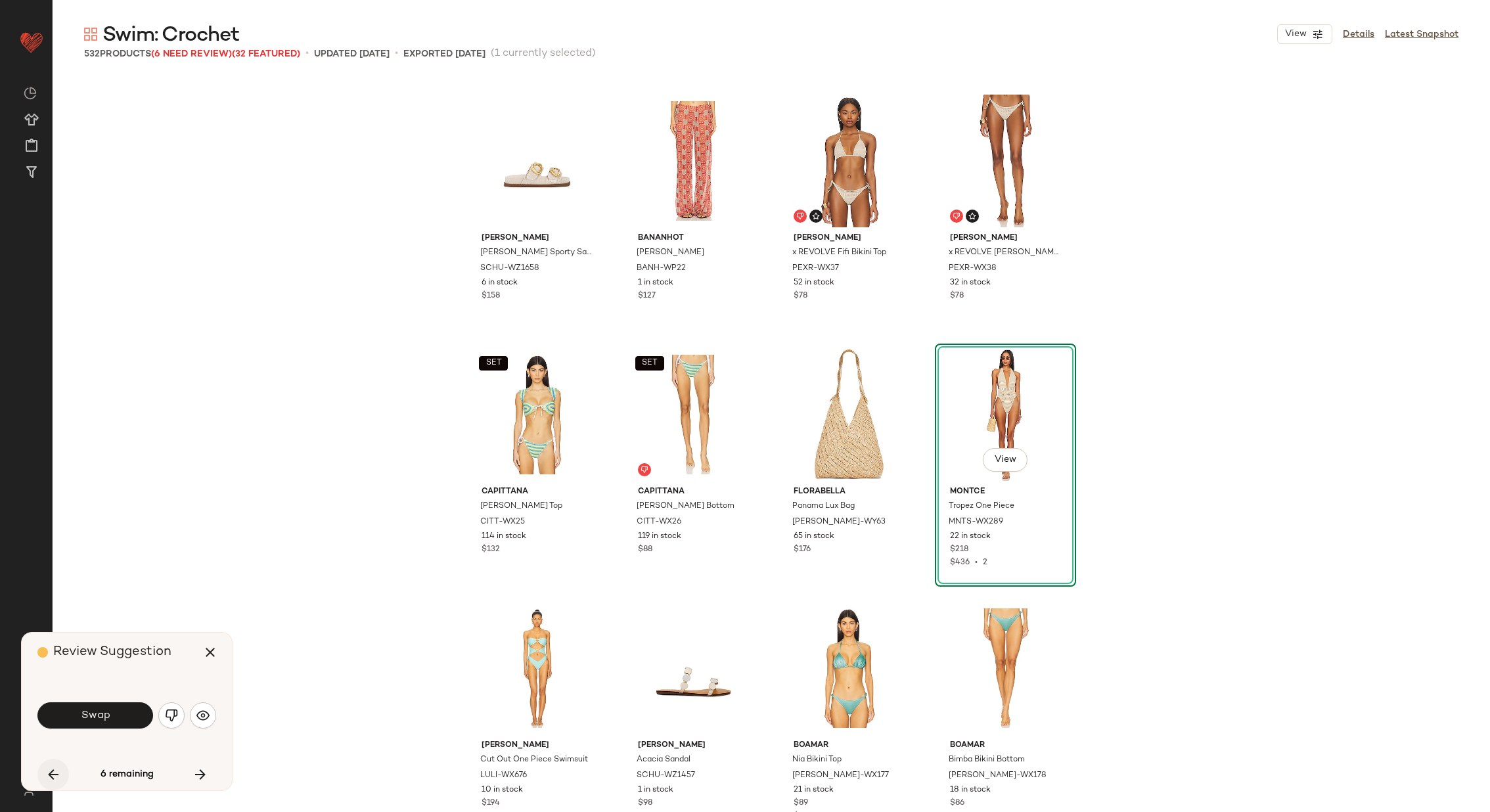
click at [55, 767] on icon "button" at bounding box center [54, 774] width 16 height 16
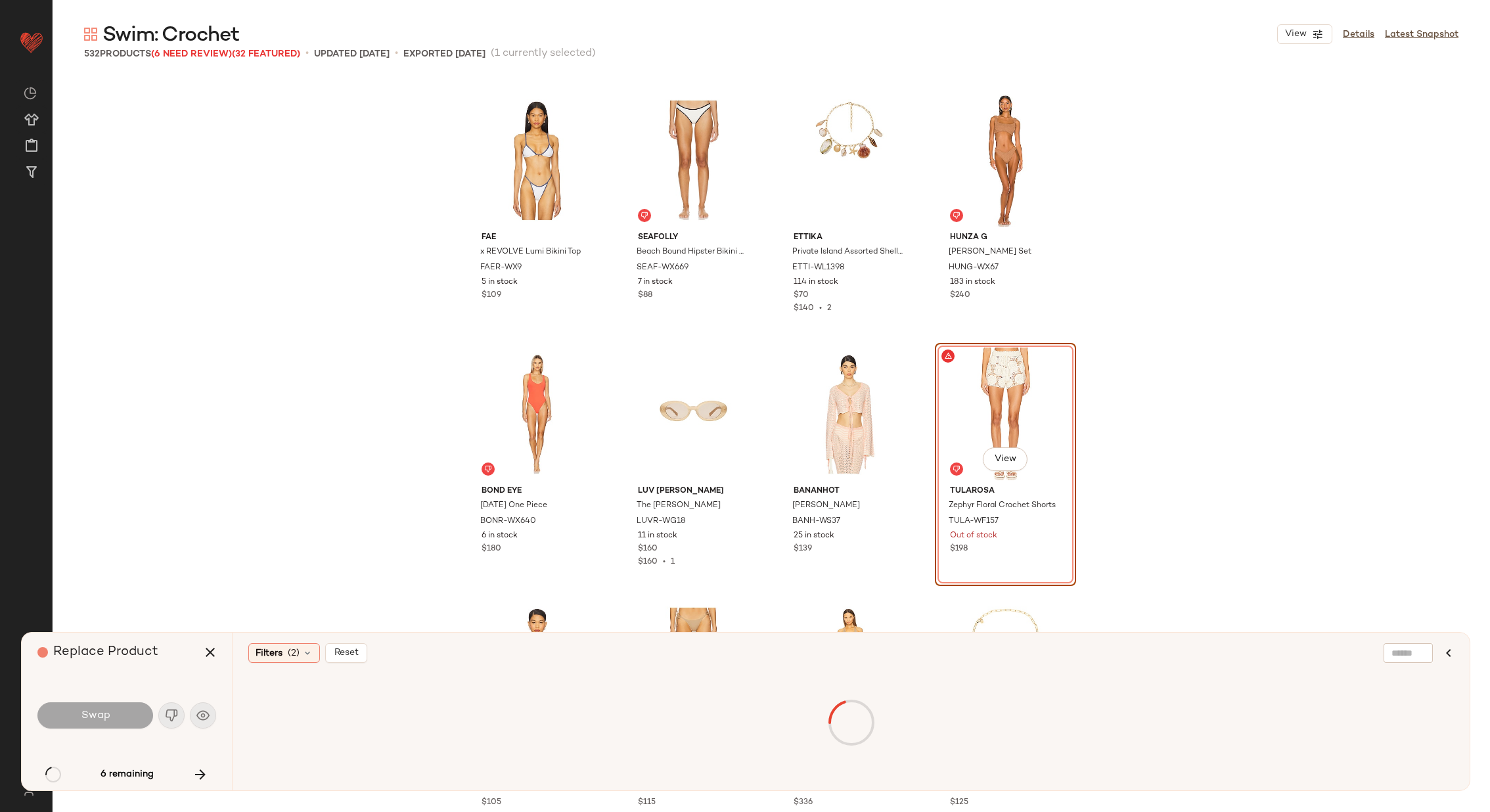
click at [55, 769] on div "6 remaining" at bounding box center [127, 774] width 179 height 31
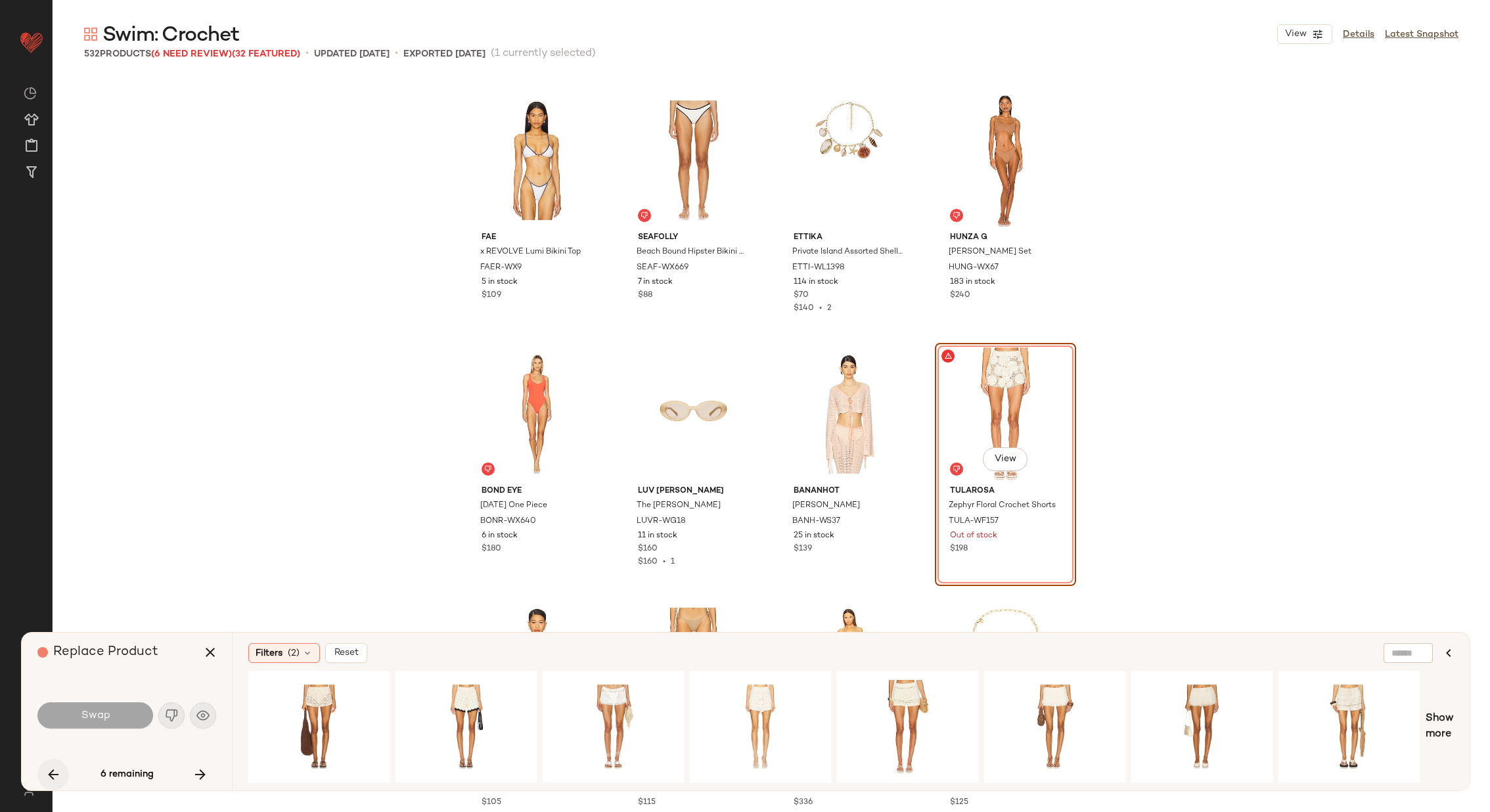
click at [51, 771] on icon "button" at bounding box center [54, 774] width 16 height 16
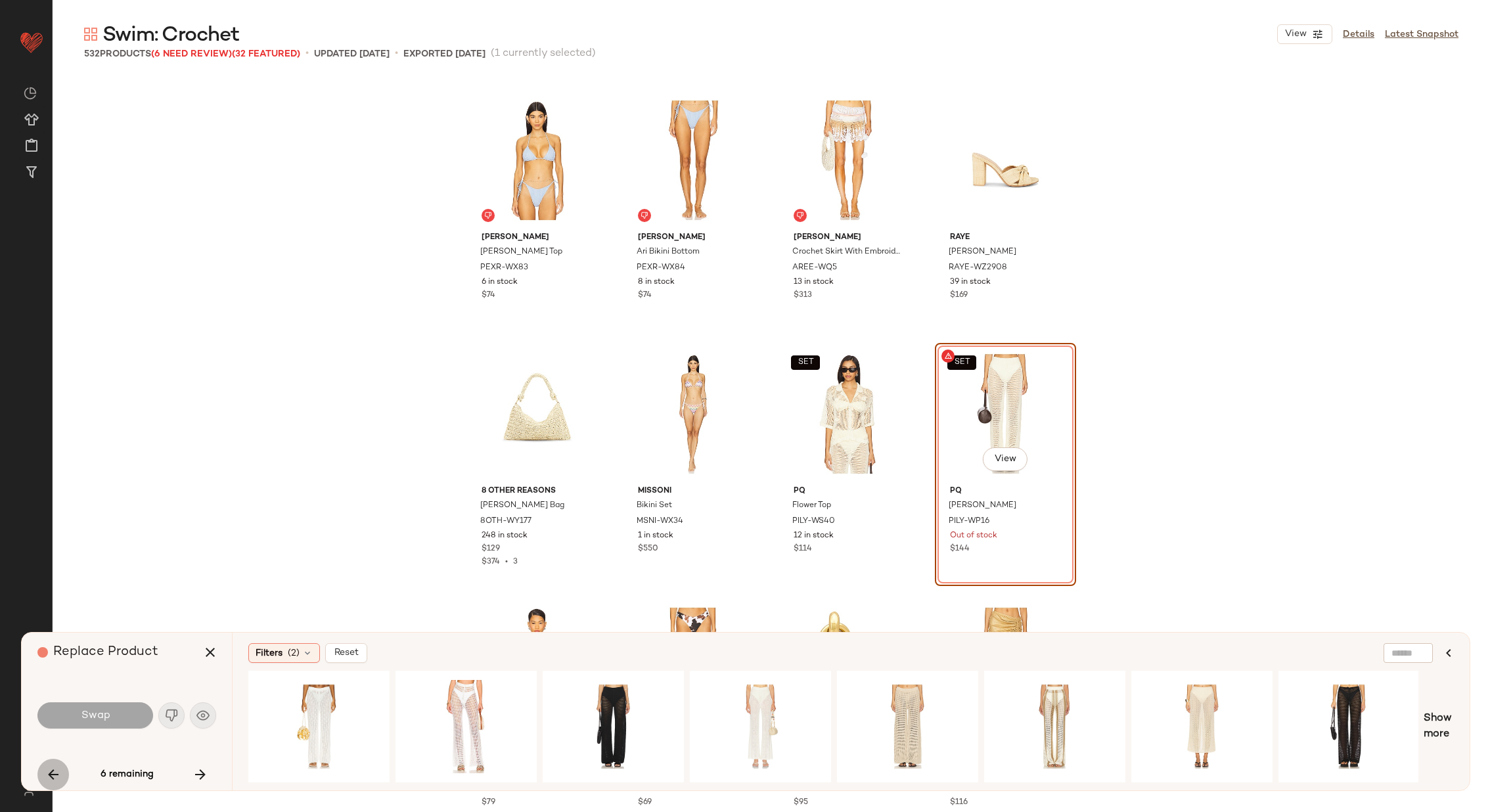
click at [50, 771] on icon "button" at bounding box center [54, 774] width 16 height 16
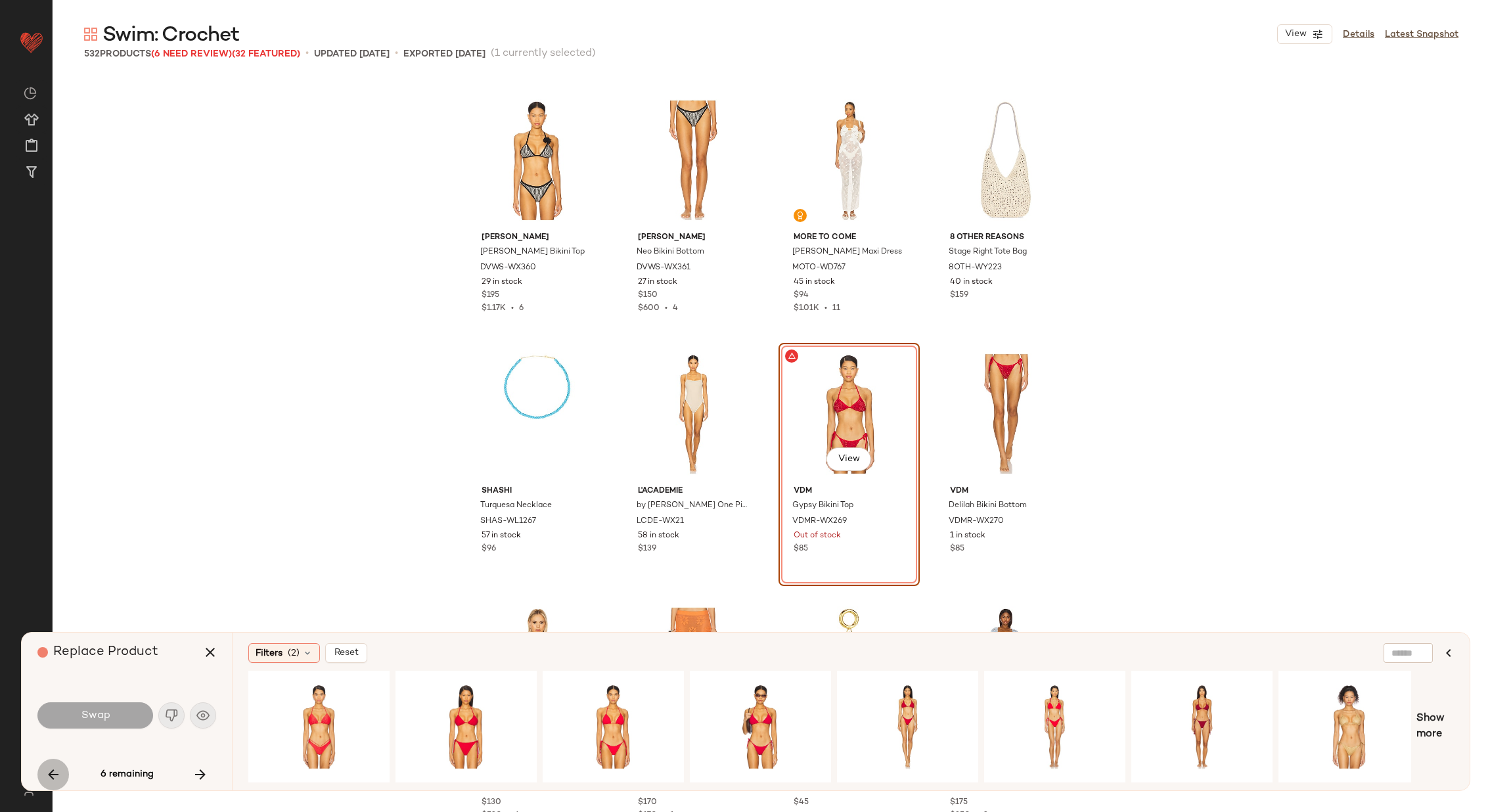
click at [50, 773] on icon "button" at bounding box center [54, 774] width 16 height 16
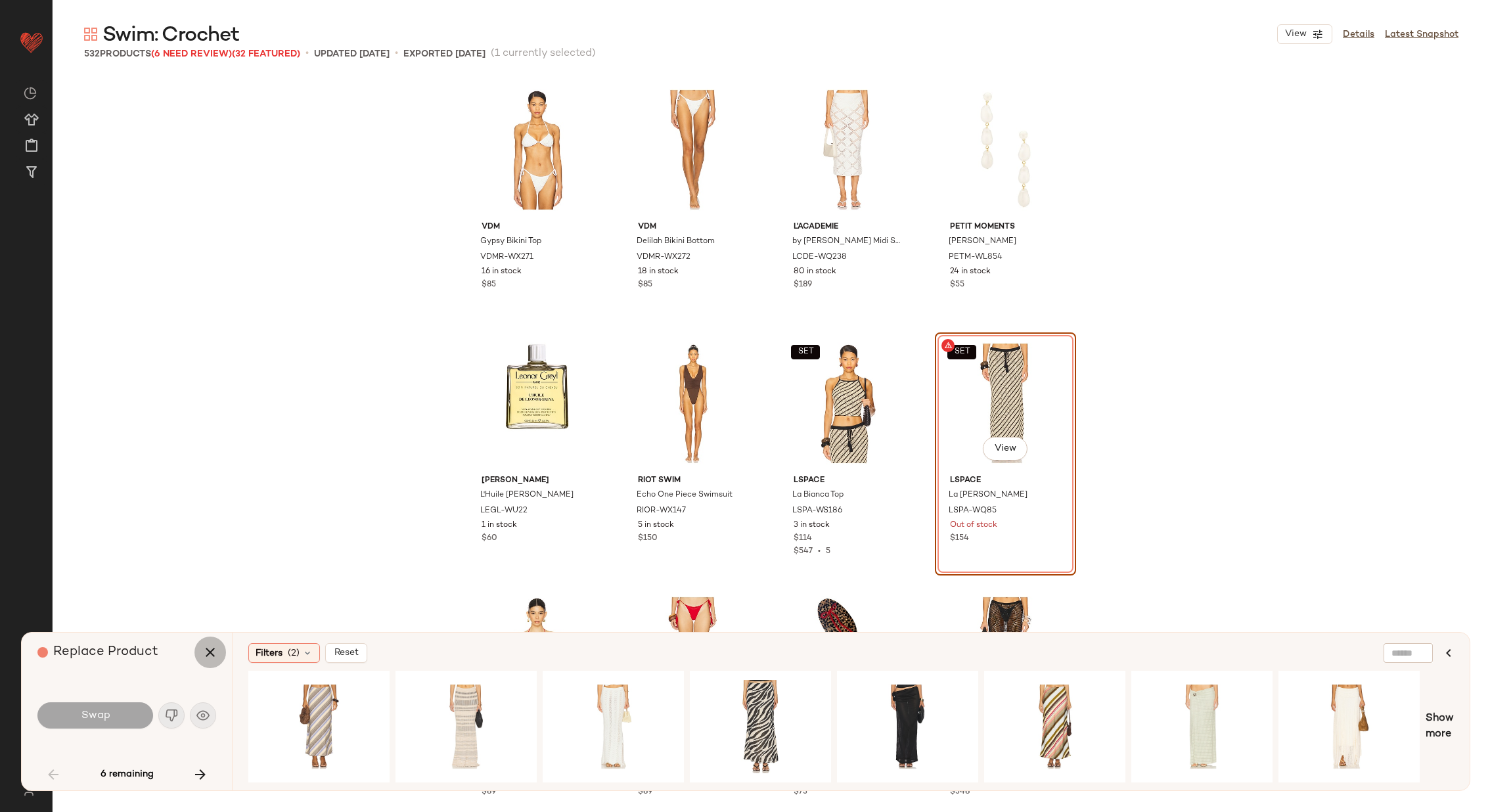
click at [203, 643] on button "button" at bounding box center [210, 651] width 31 height 31
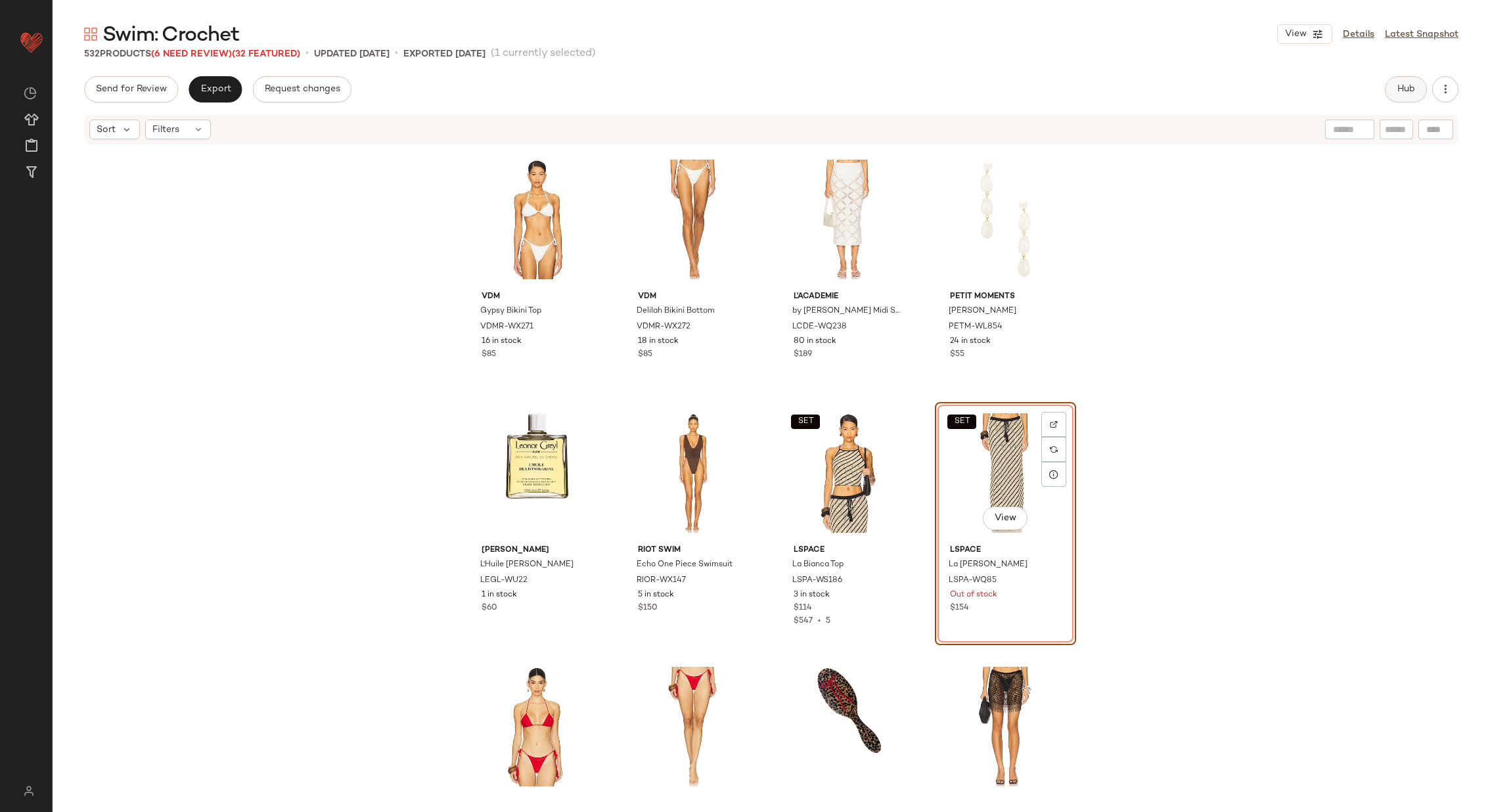
click at [1395, 92] on button "Hub" at bounding box center [1406, 89] width 42 height 26
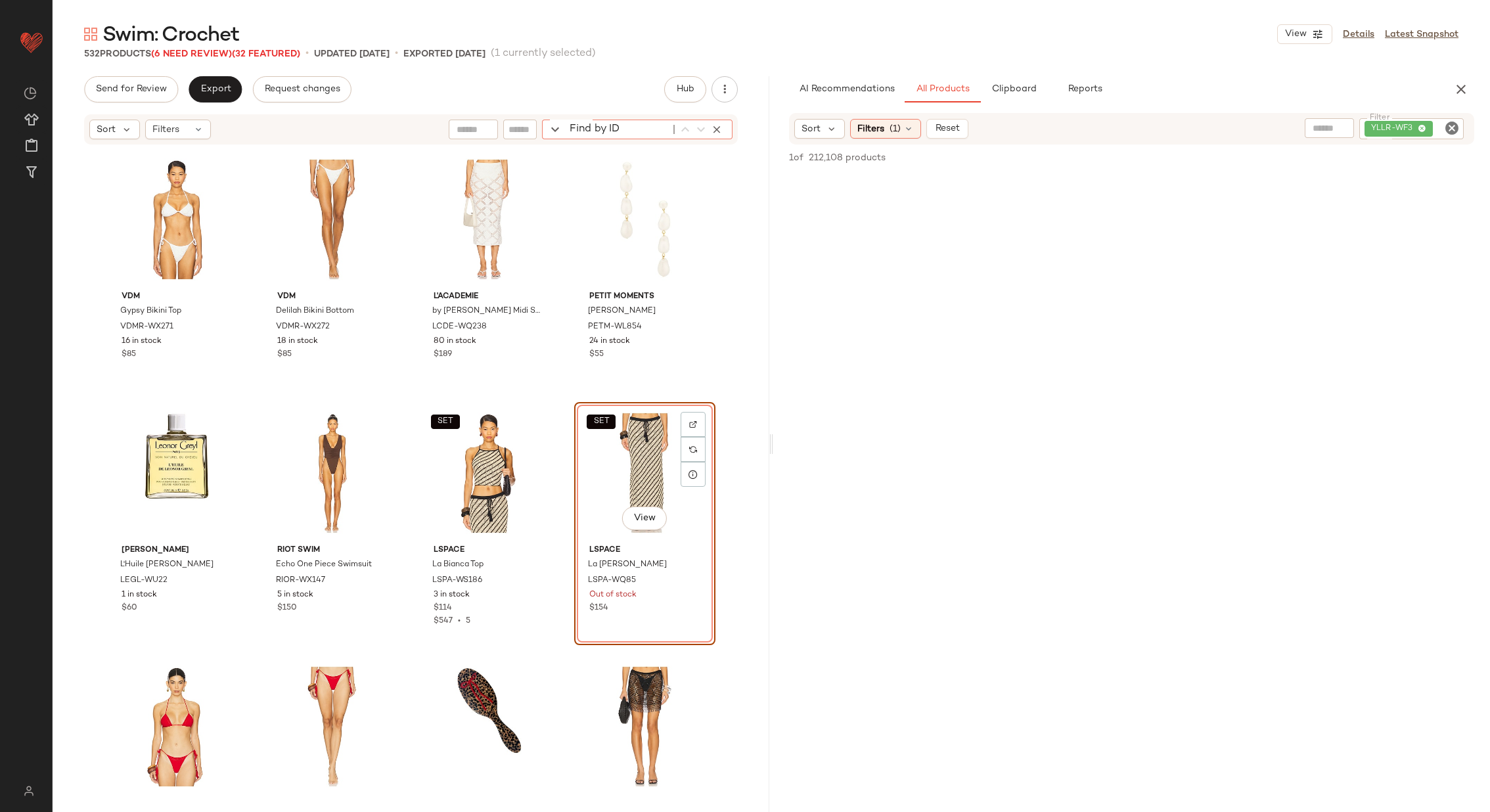
click at [716, 126] on div "Find by ID Find by ID" at bounding box center [637, 129] width 190 height 20
paste input "*********"
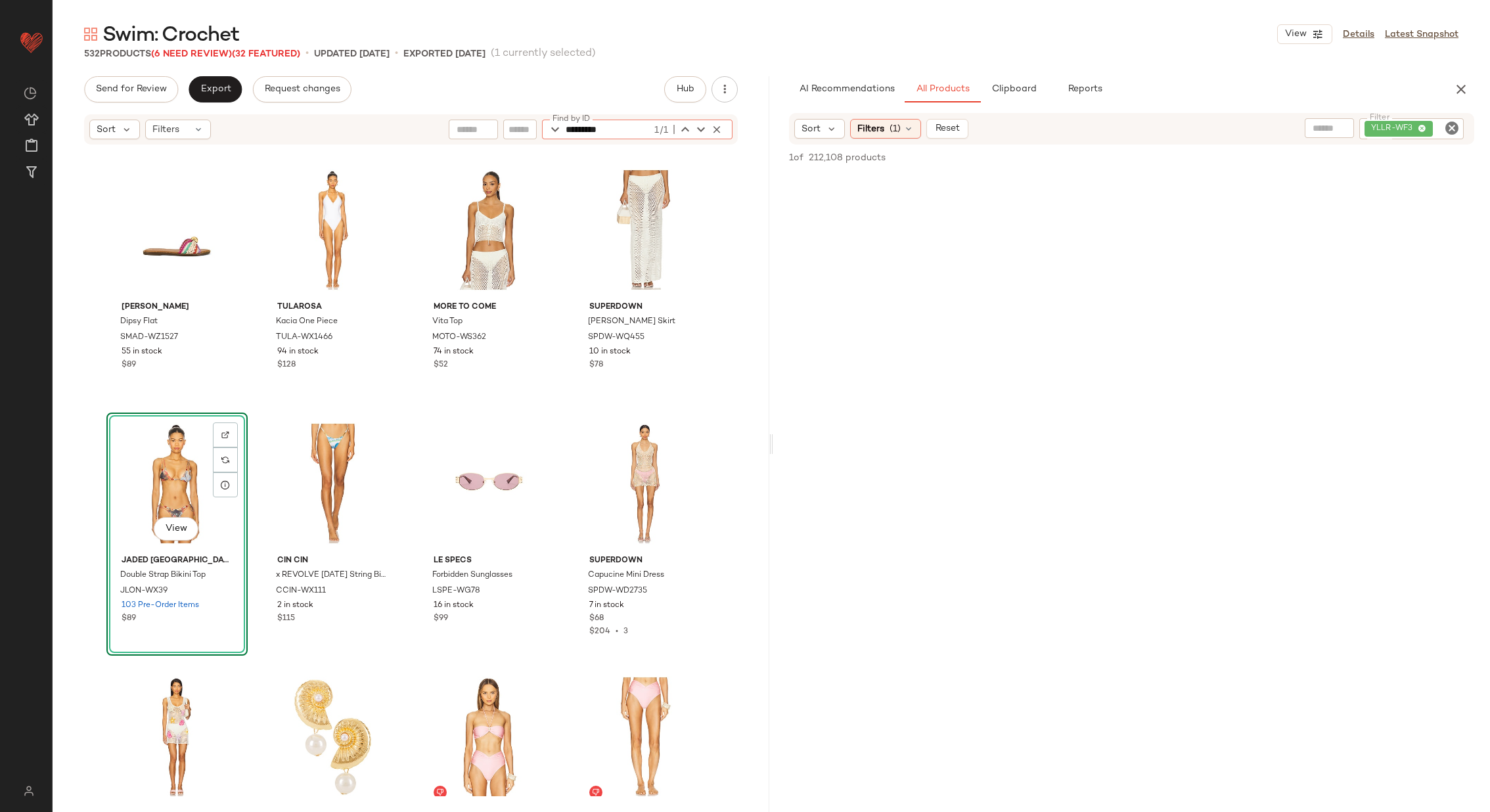
click at [1452, 124] on icon "Clear Filter" at bounding box center [1452, 128] width 16 height 16
type input "*********"
click at [908, 121] on div "Filters (1)" at bounding box center [885, 128] width 71 height 20
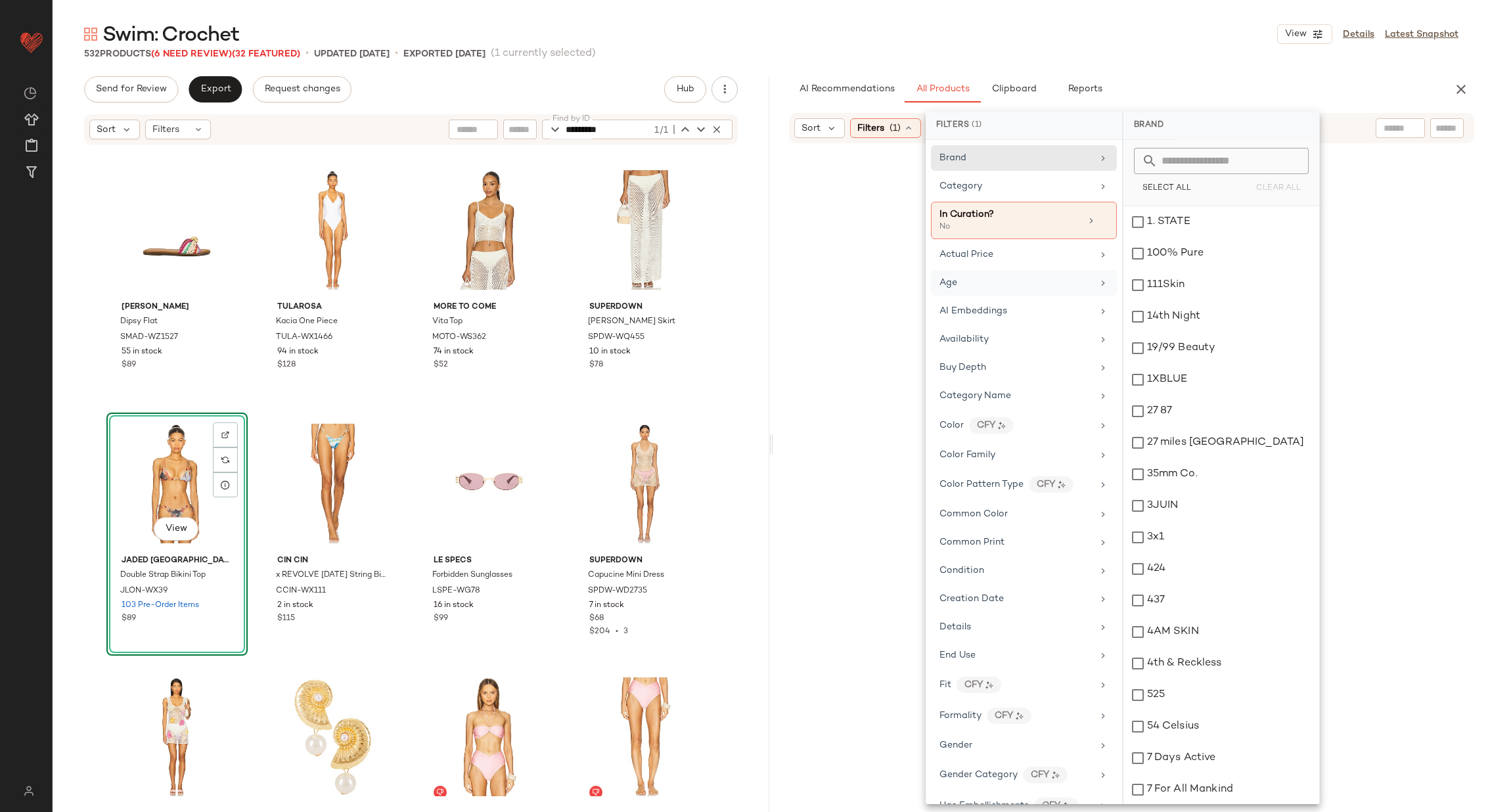
click at [1024, 277] on div "Age" at bounding box center [1016, 282] width 153 height 13
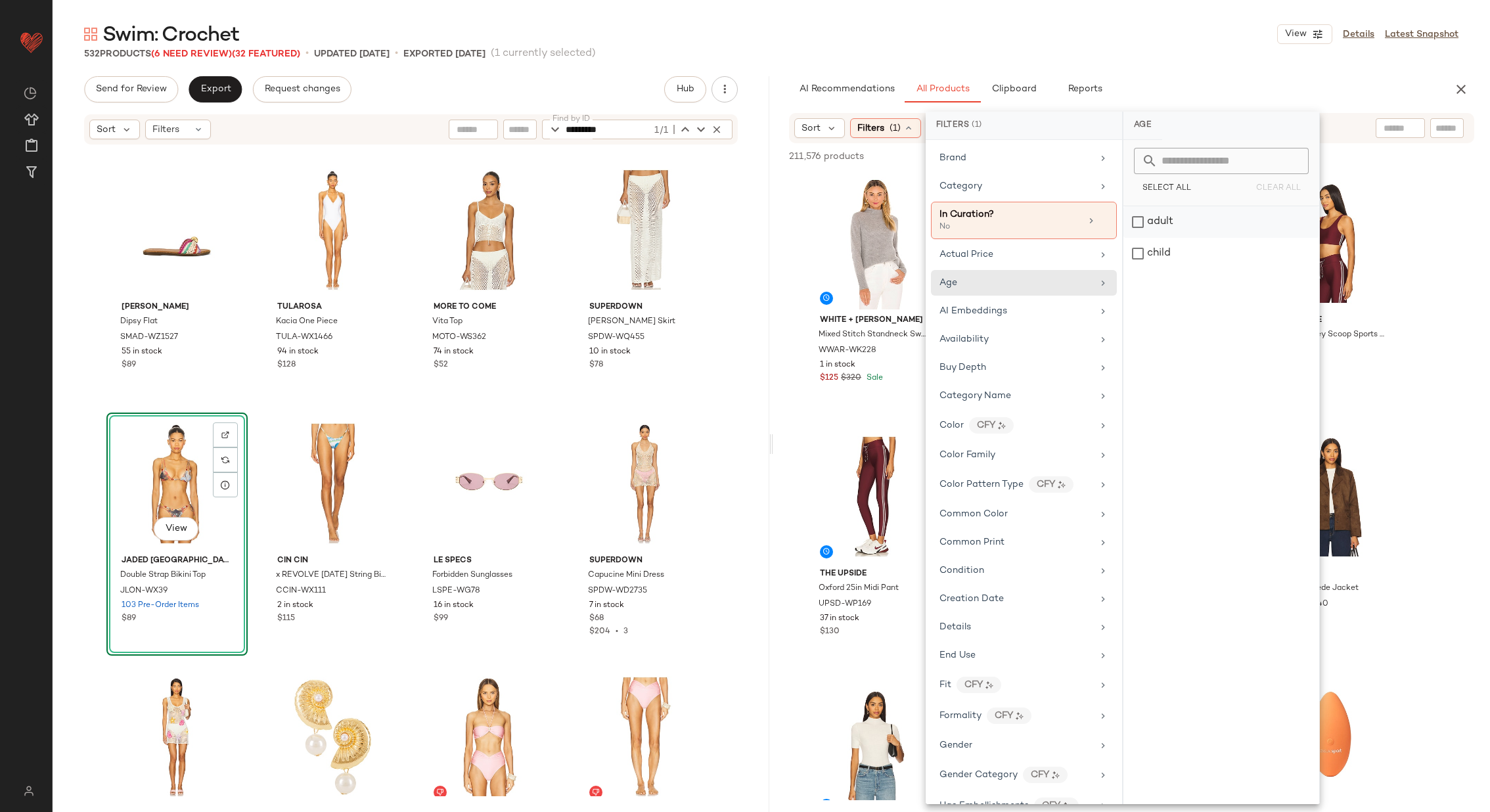
click at [1175, 238] on div "adult" at bounding box center [1222, 253] width 196 height 31
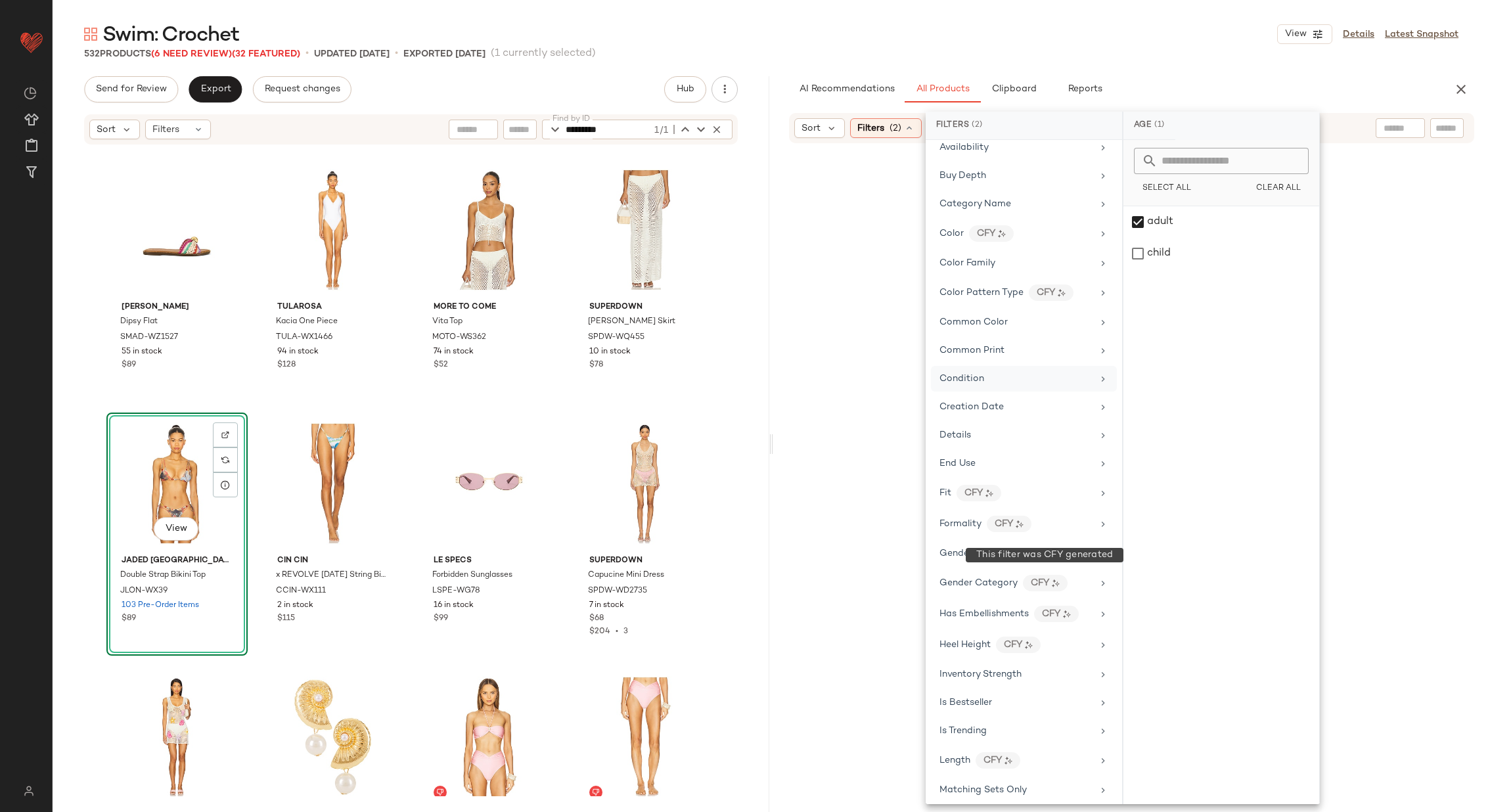
scroll to position [215, 0]
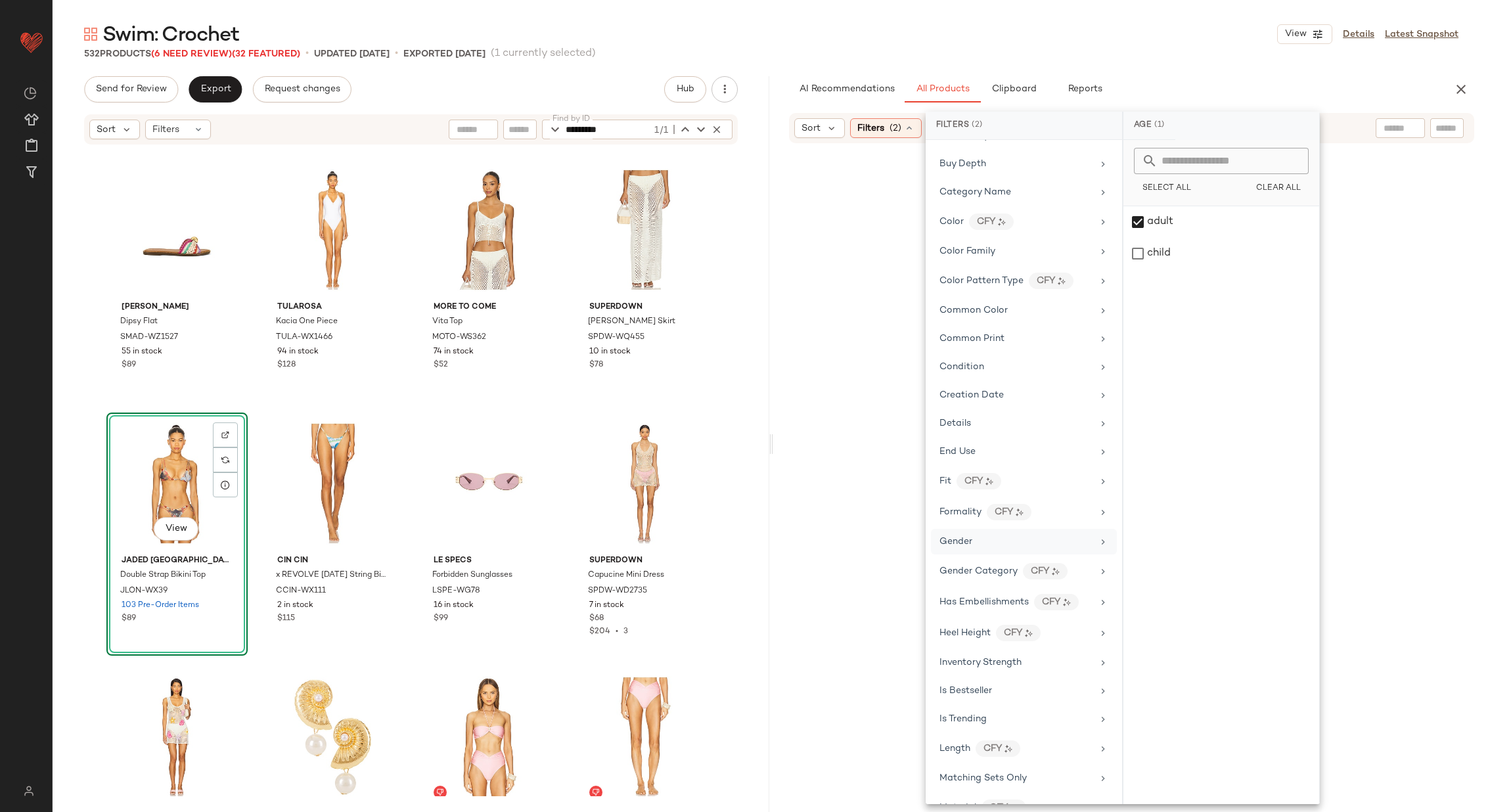
click at [1029, 535] on div "Gender" at bounding box center [1016, 541] width 153 height 13
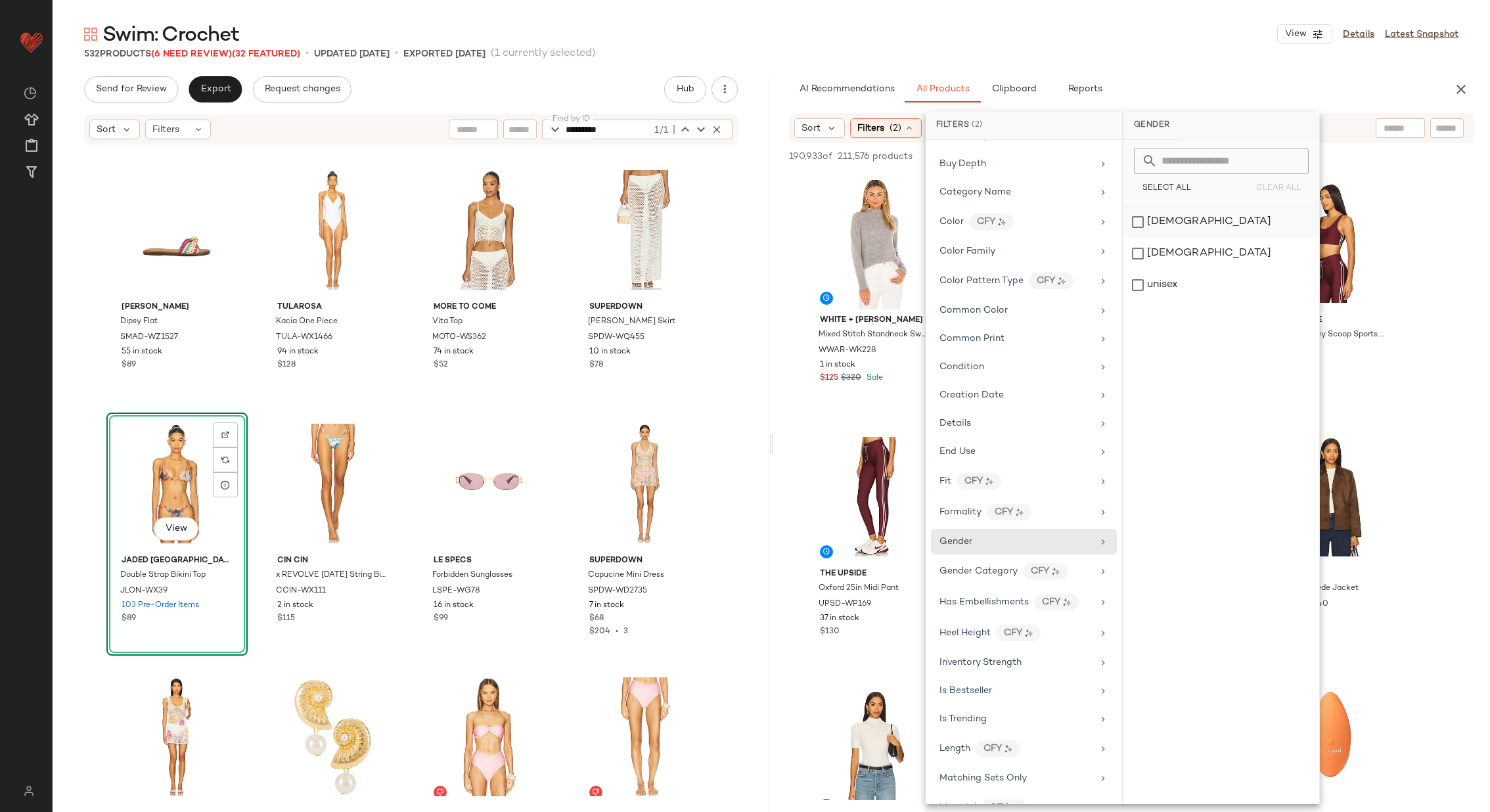
click at [1213, 238] on div "[DEMOGRAPHIC_DATA]" at bounding box center [1222, 253] width 196 height 31
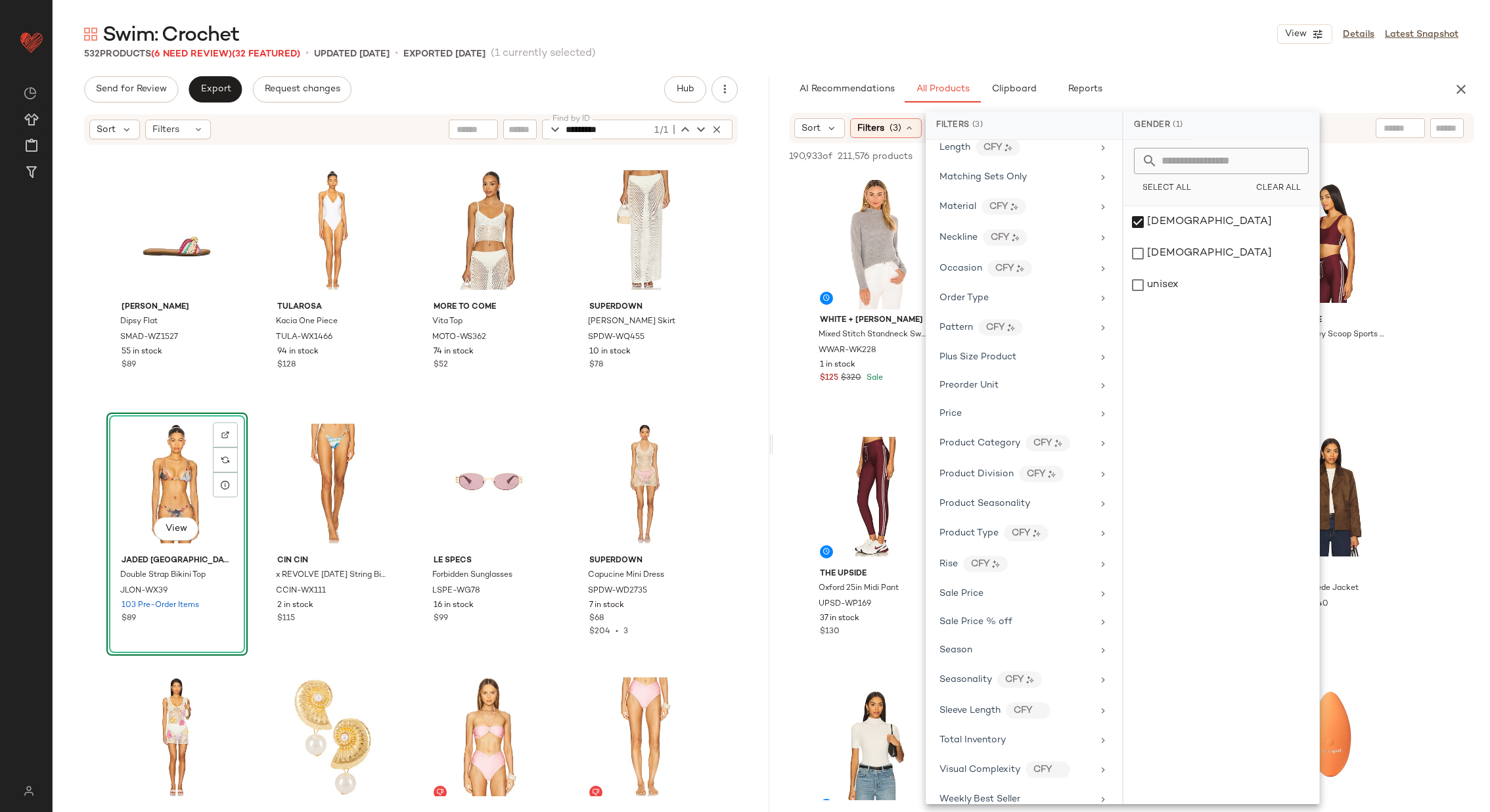
scroll to position [911, 0]
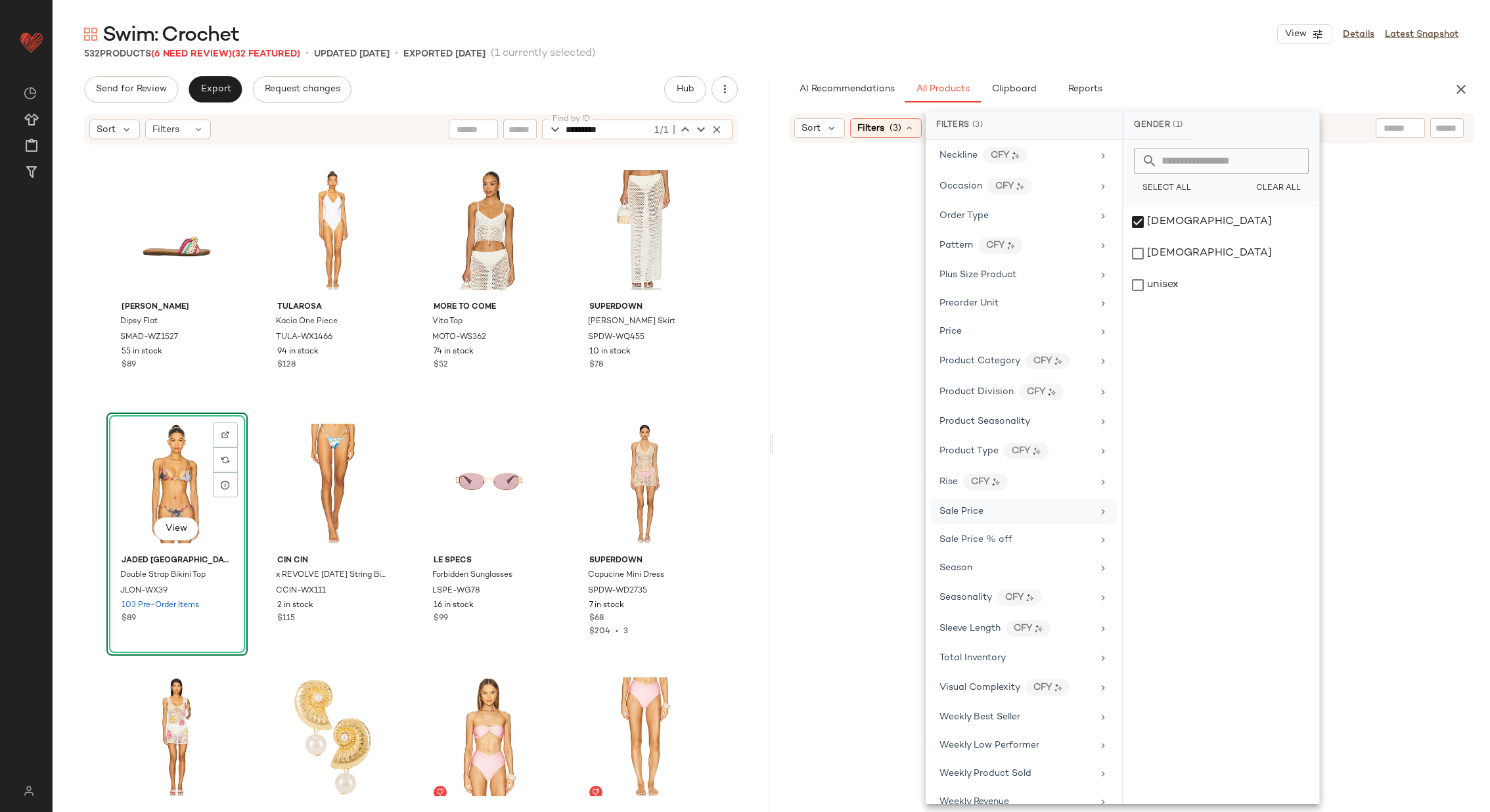
click at [1026, 504] on div "Sale Price" at bounding box center [1016, 511] width 153 height 13
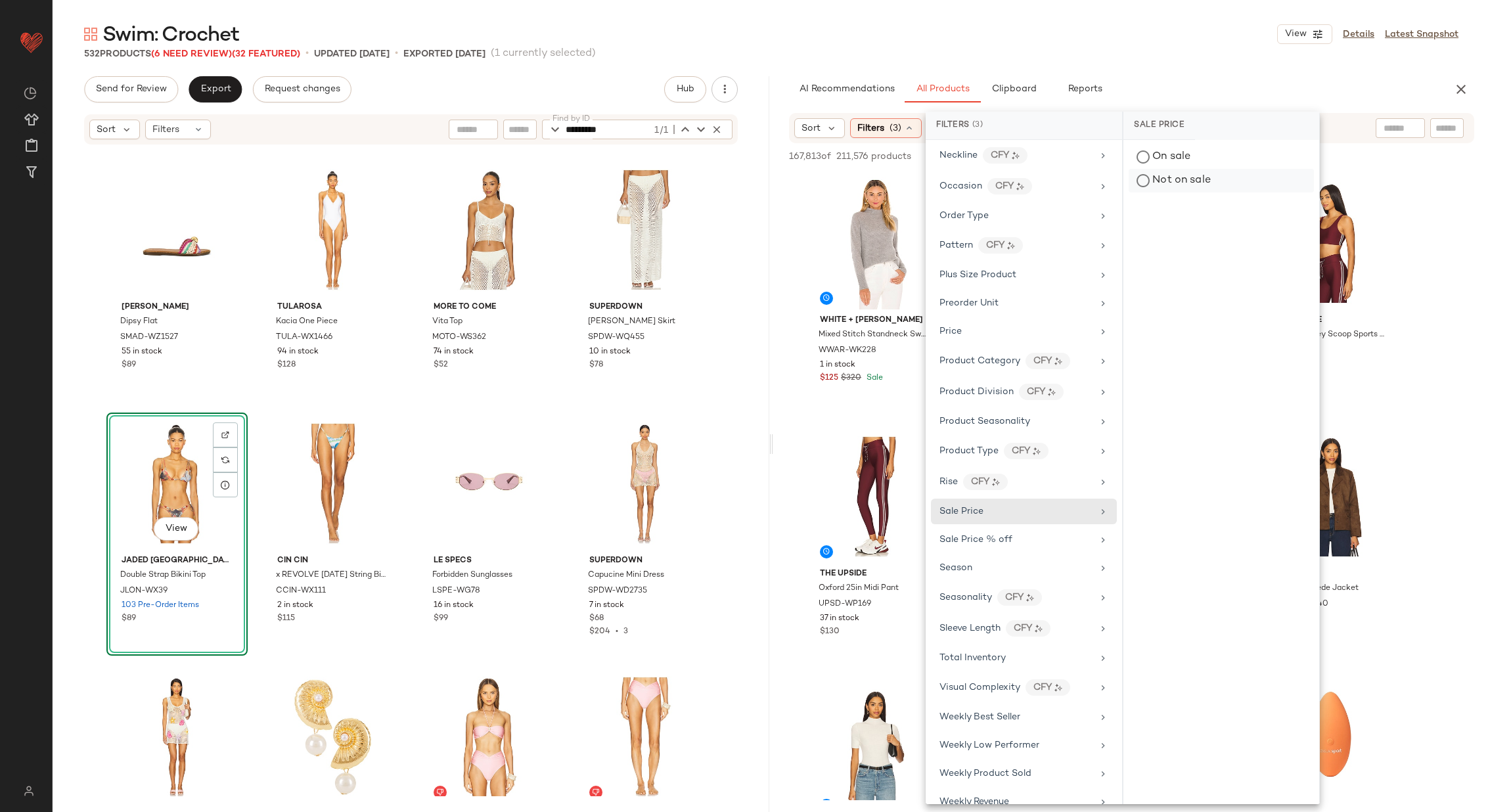
click at [1203, 179] on div "Not on sale" at bounding box center [1222, 180] width 185 height 23
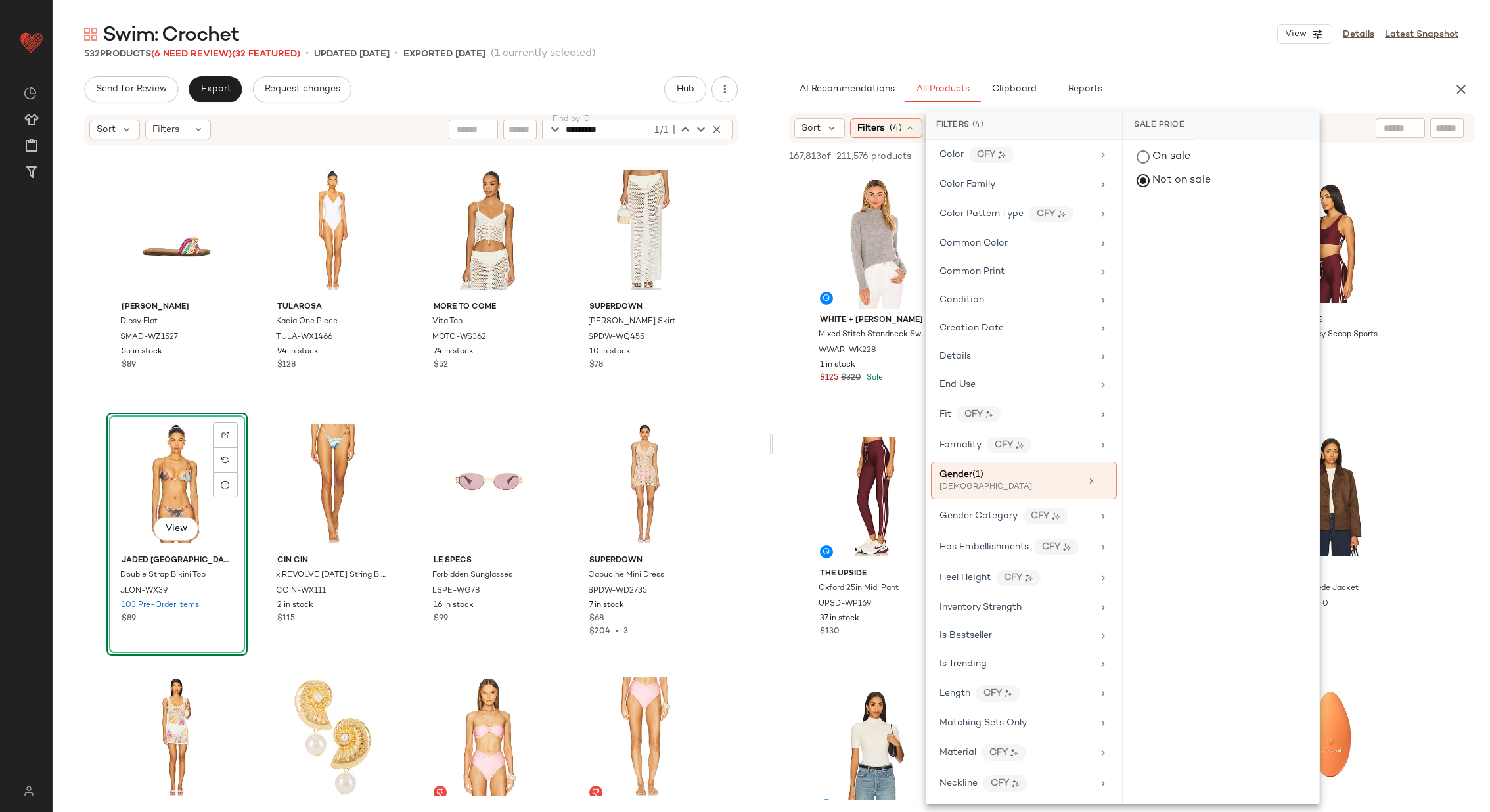
scroll to position [0, 0]
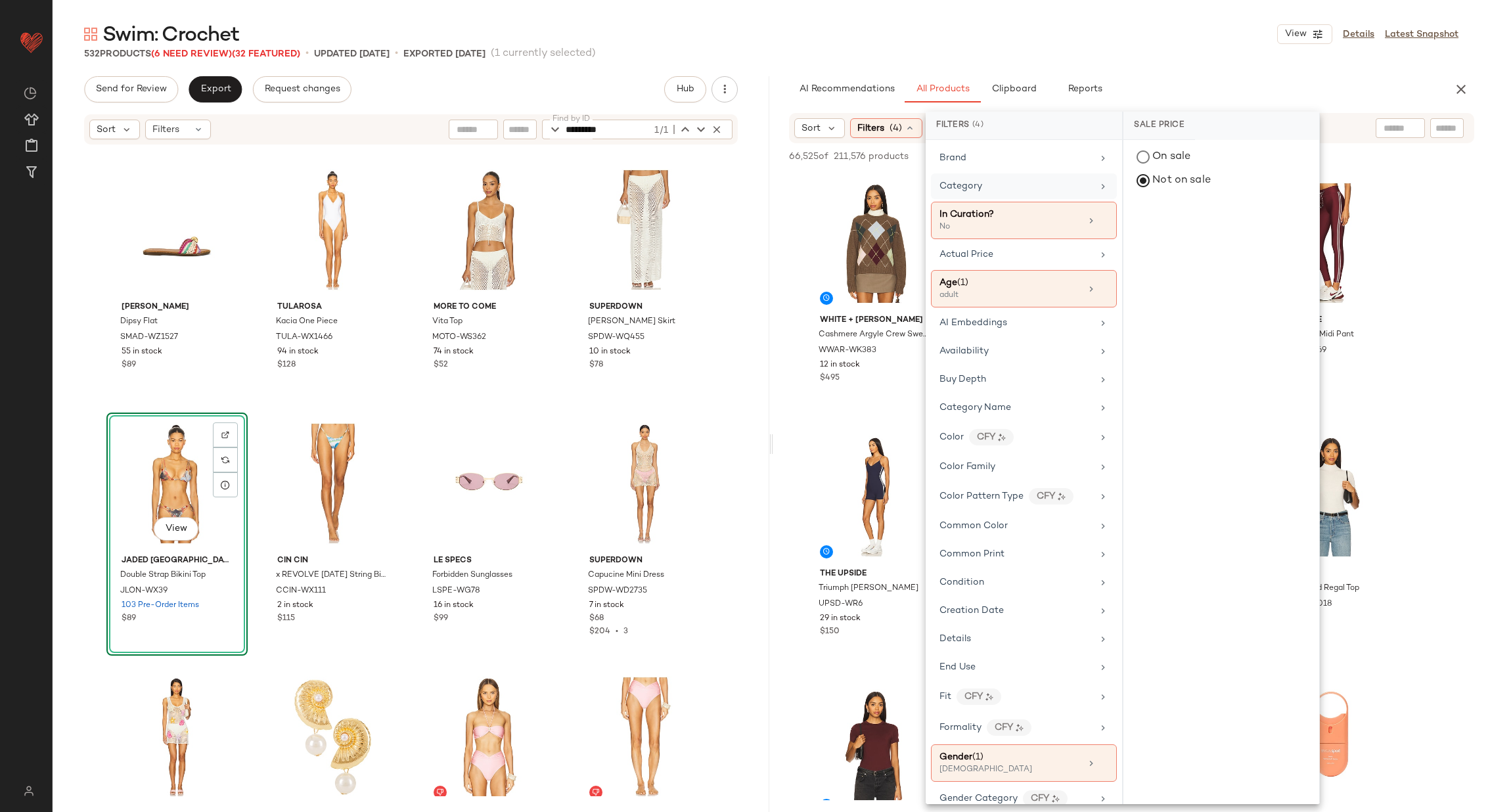
click at [1007, 180] on div "Category" at bounding box center [1016, 186] width 153 height 13
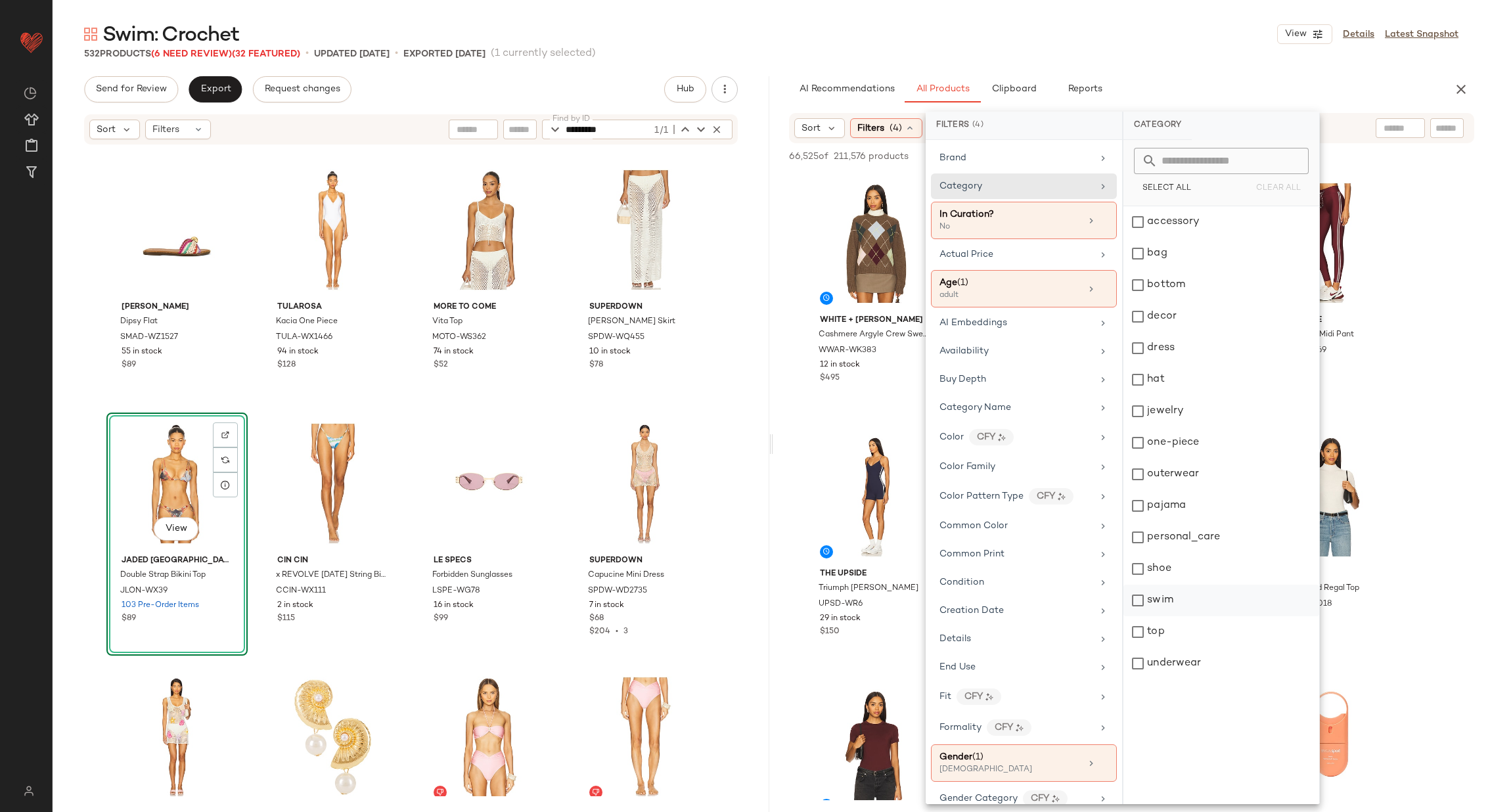
click at [1179, 616] on div "swim" at bounding box center [1222, 632] width 196 height 31
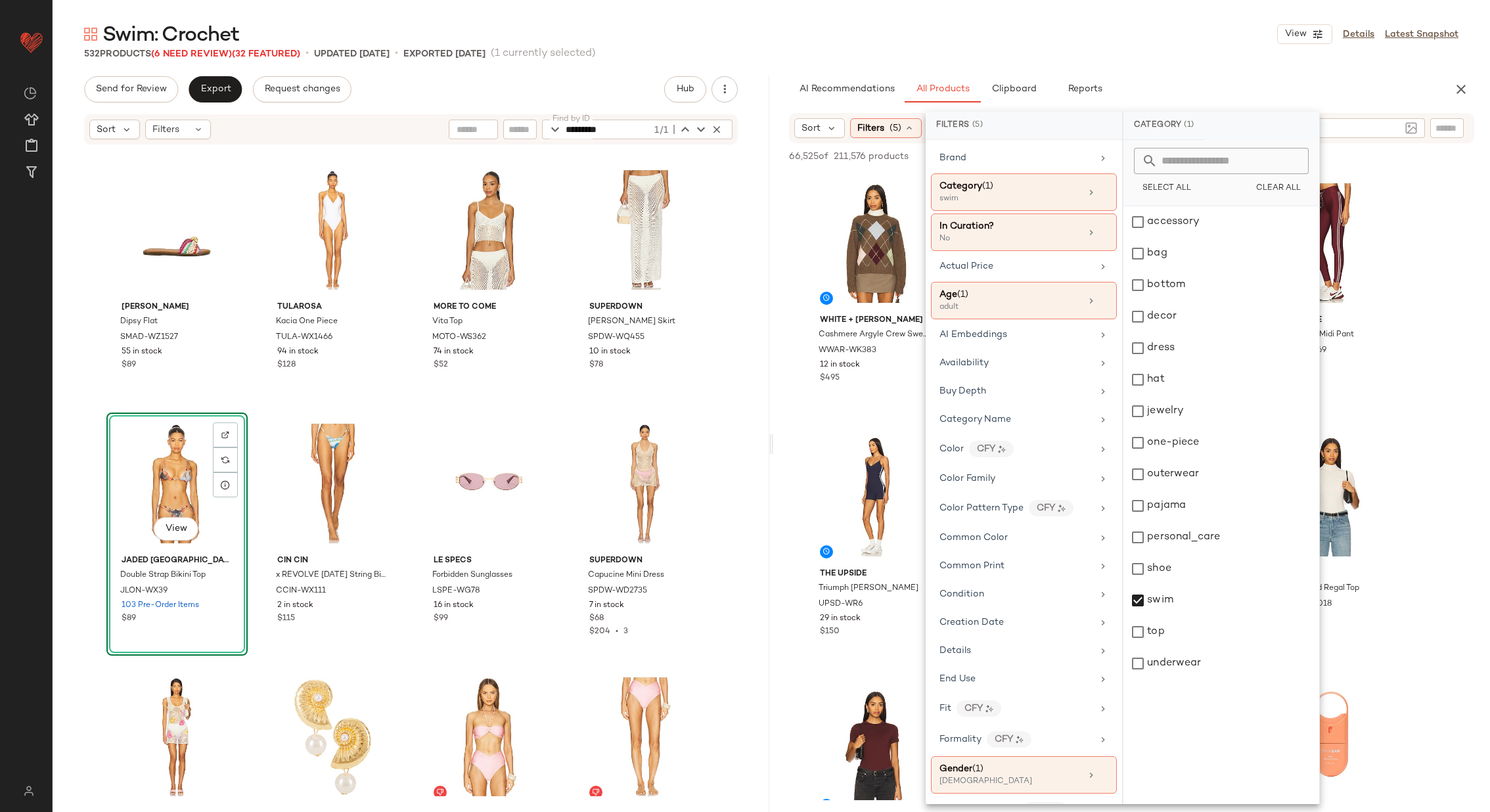
click at [1399, 124] on input "text" at bounding box center [1343, 127] width 114 height 13
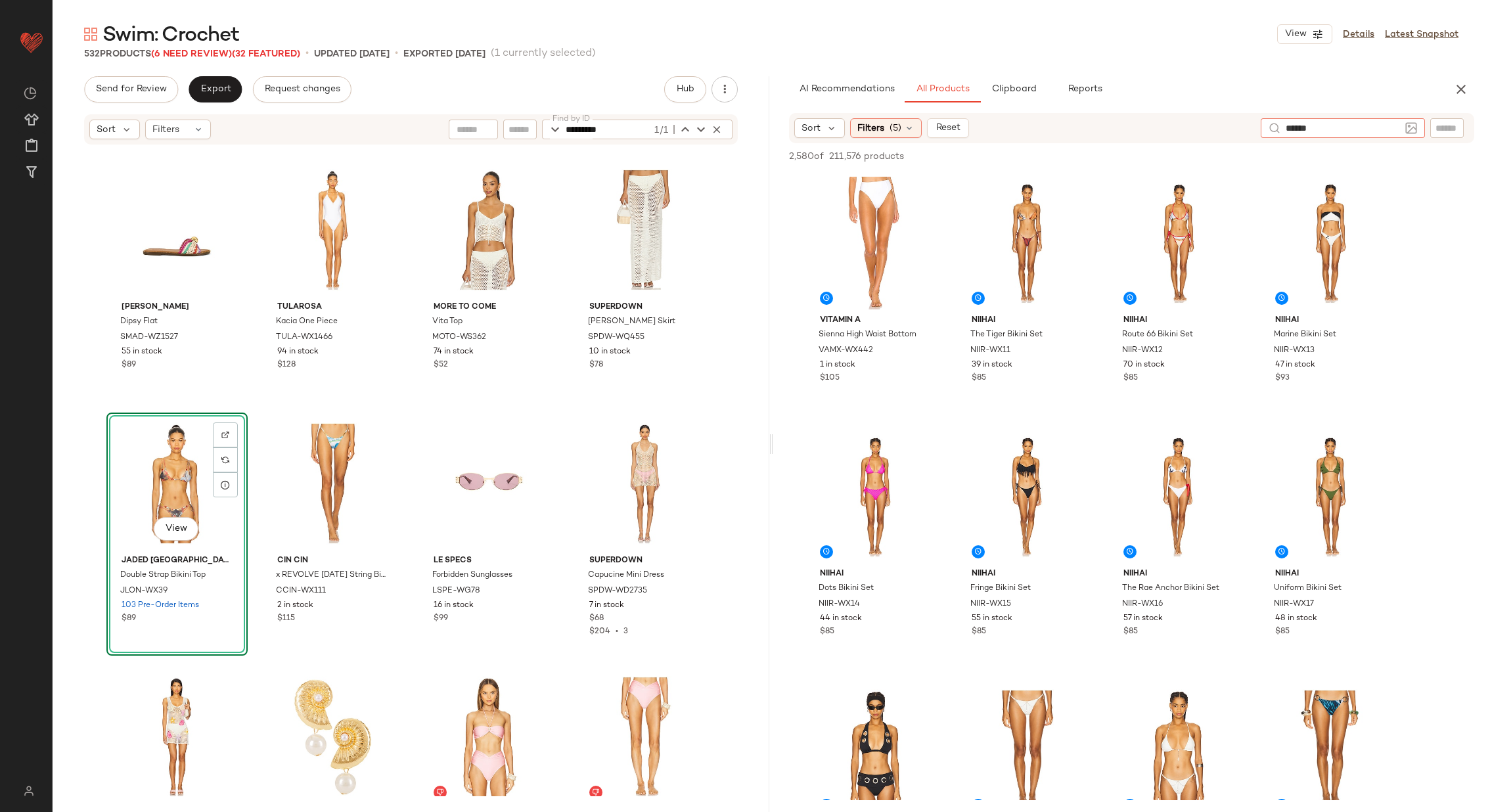
type input "*******"
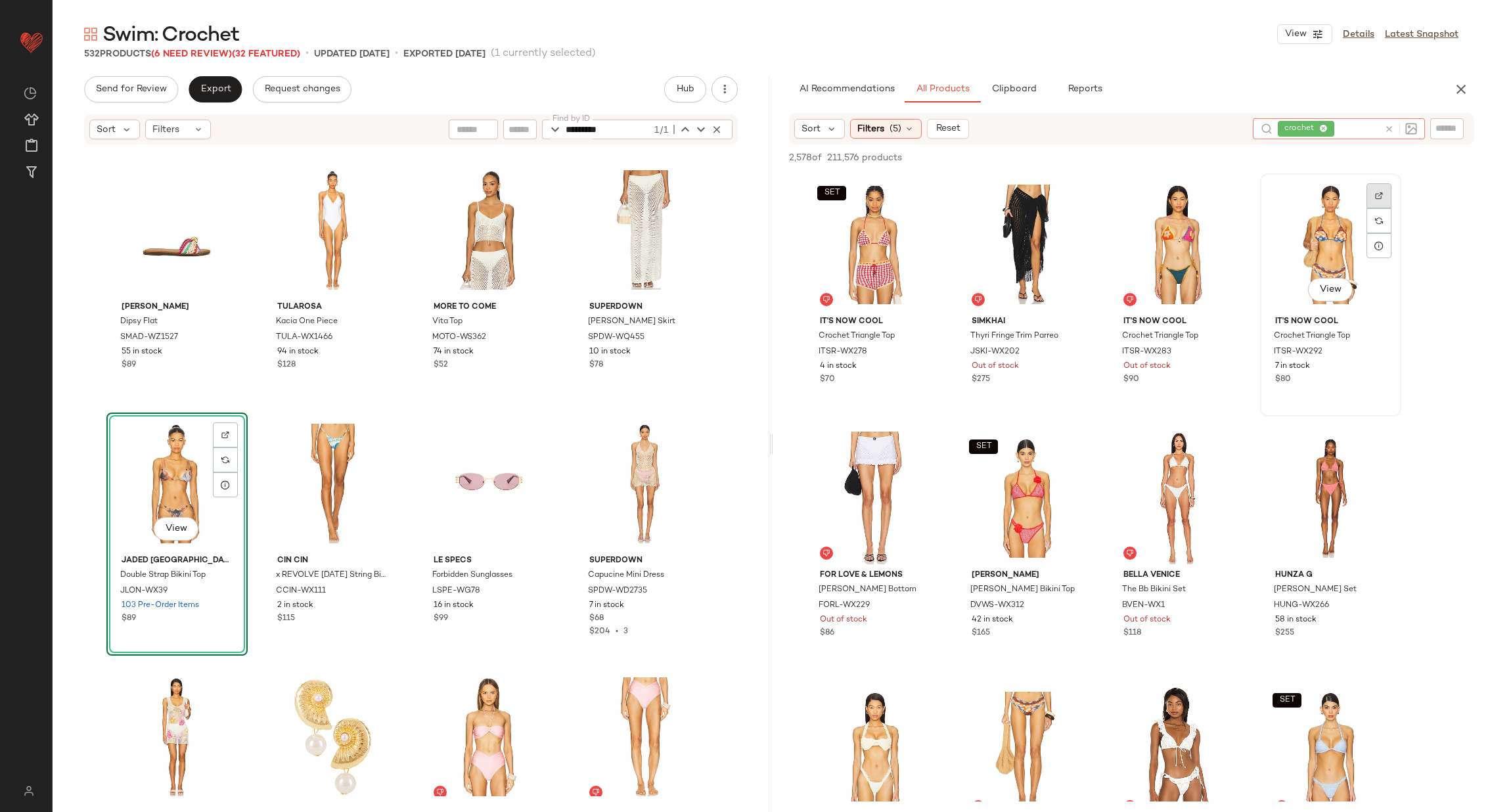
click at [1385, 208] on div at bounding box center [1380, 221] width 25 height 25
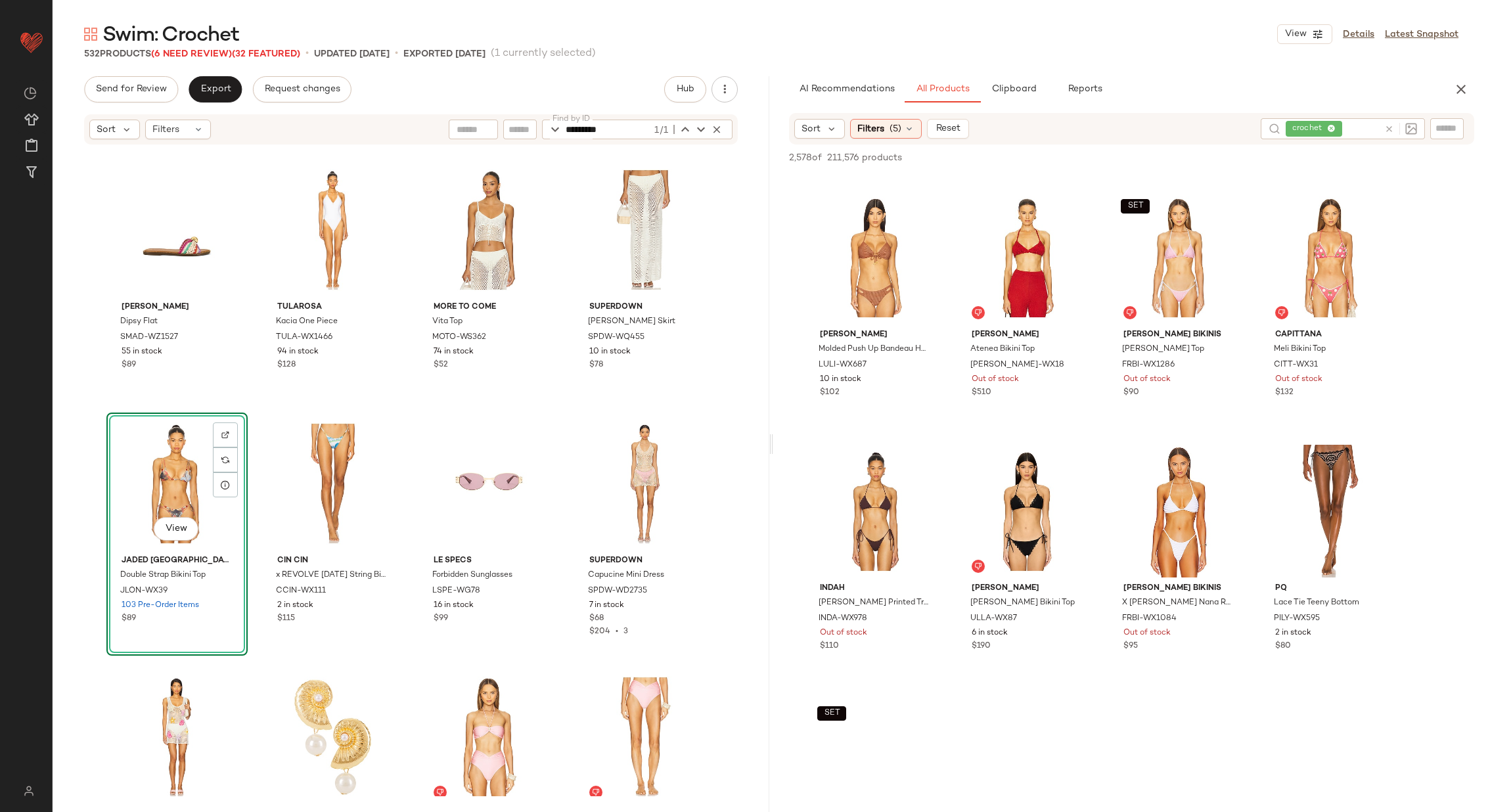
scroll to position [761, 0]
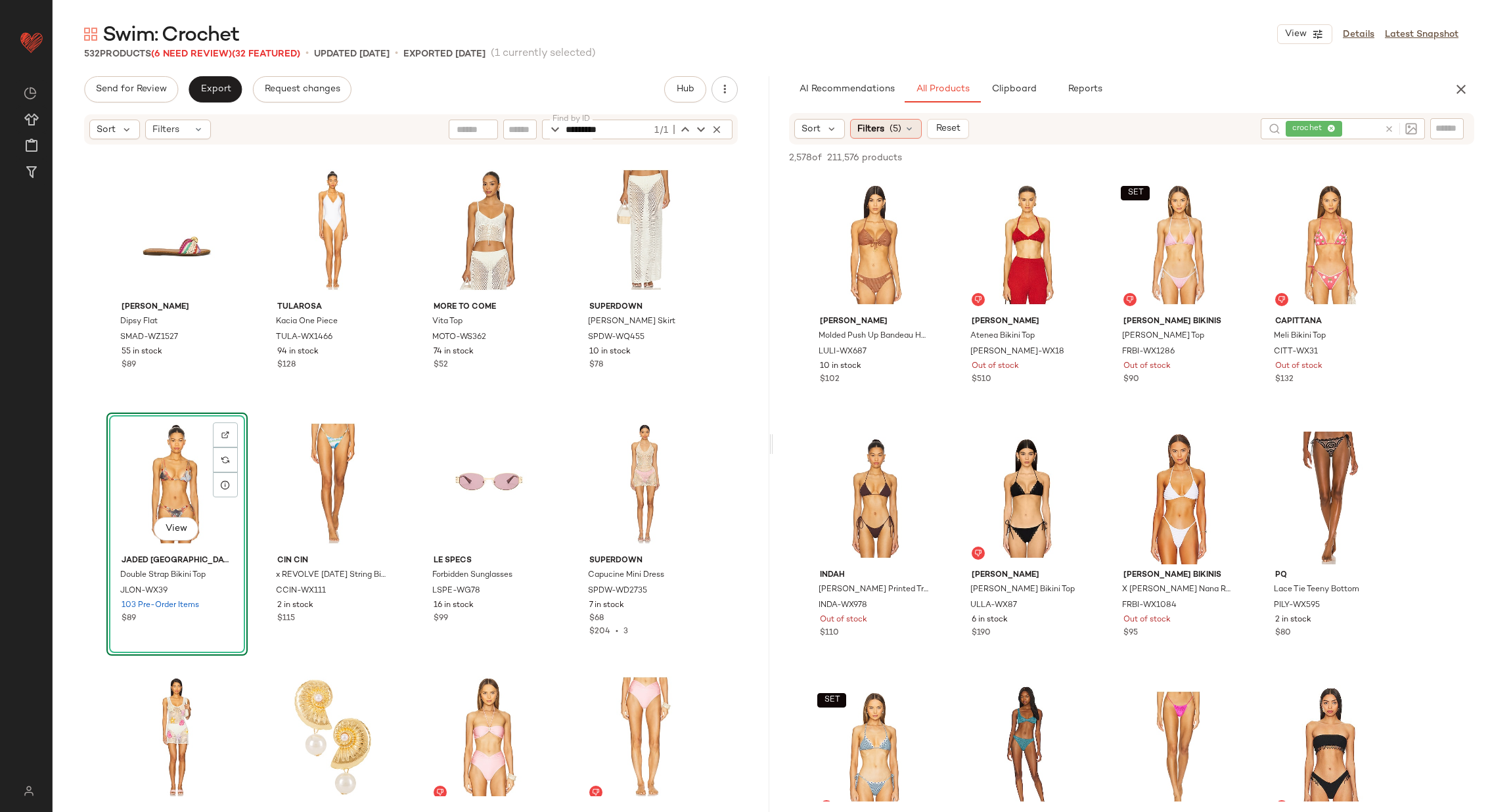
click at [908, 127] on icon at bounding box center [909, 129] width 11 height 11
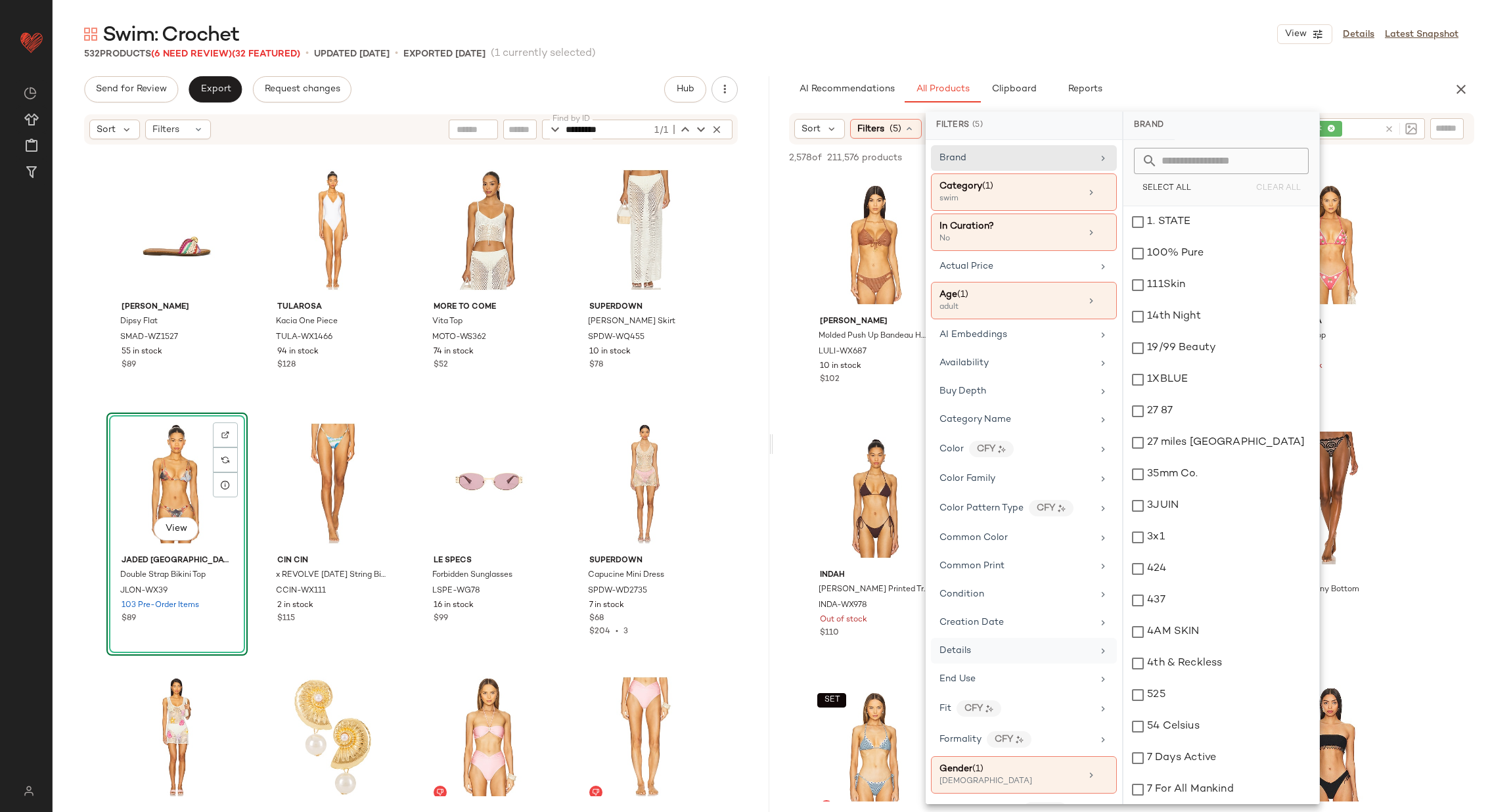
scroll to position [934, 0]
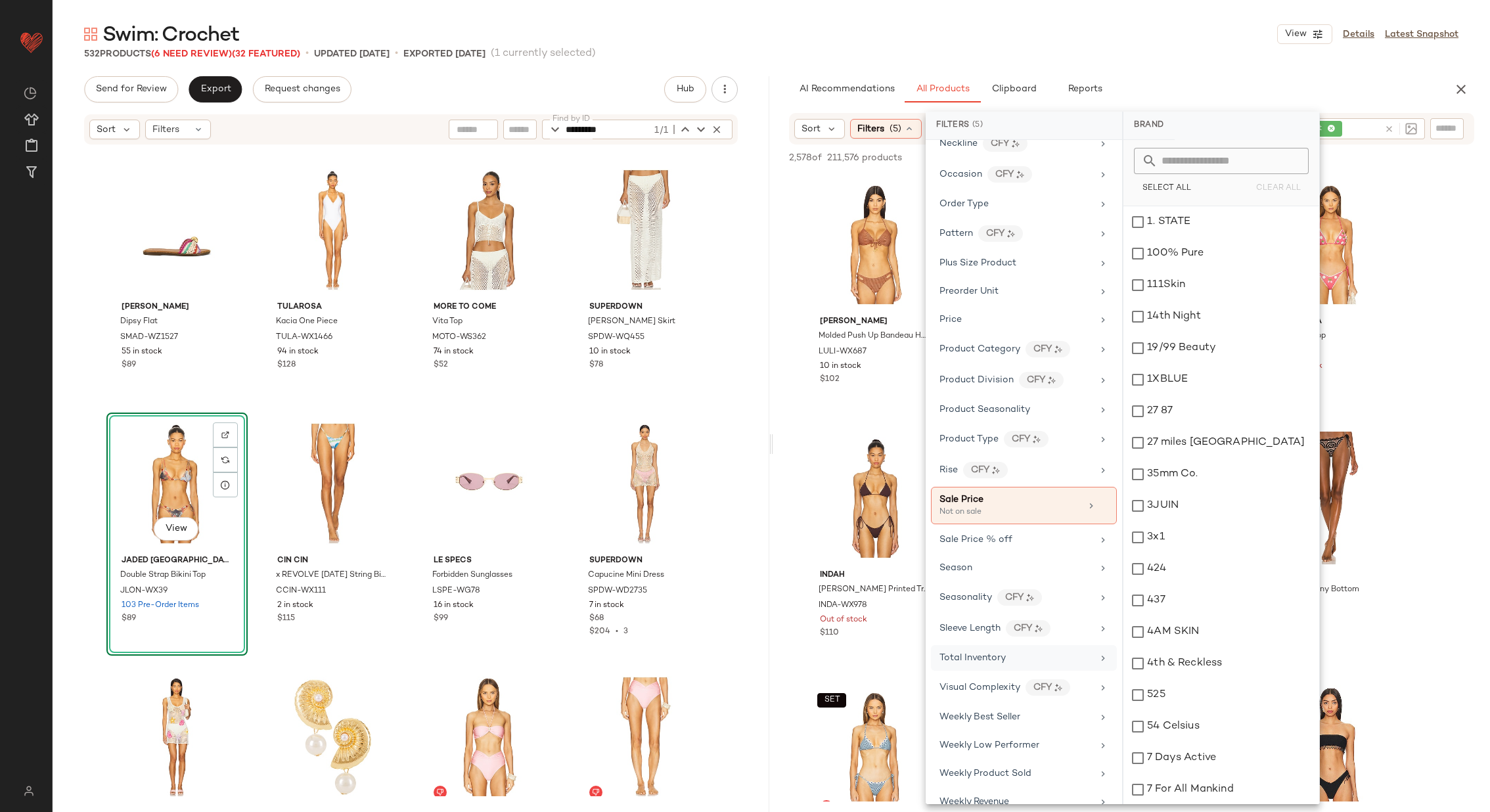
click at [1006, 651] on div "Total Inventory" at bounding box center [1016, 658] width 153 height 13
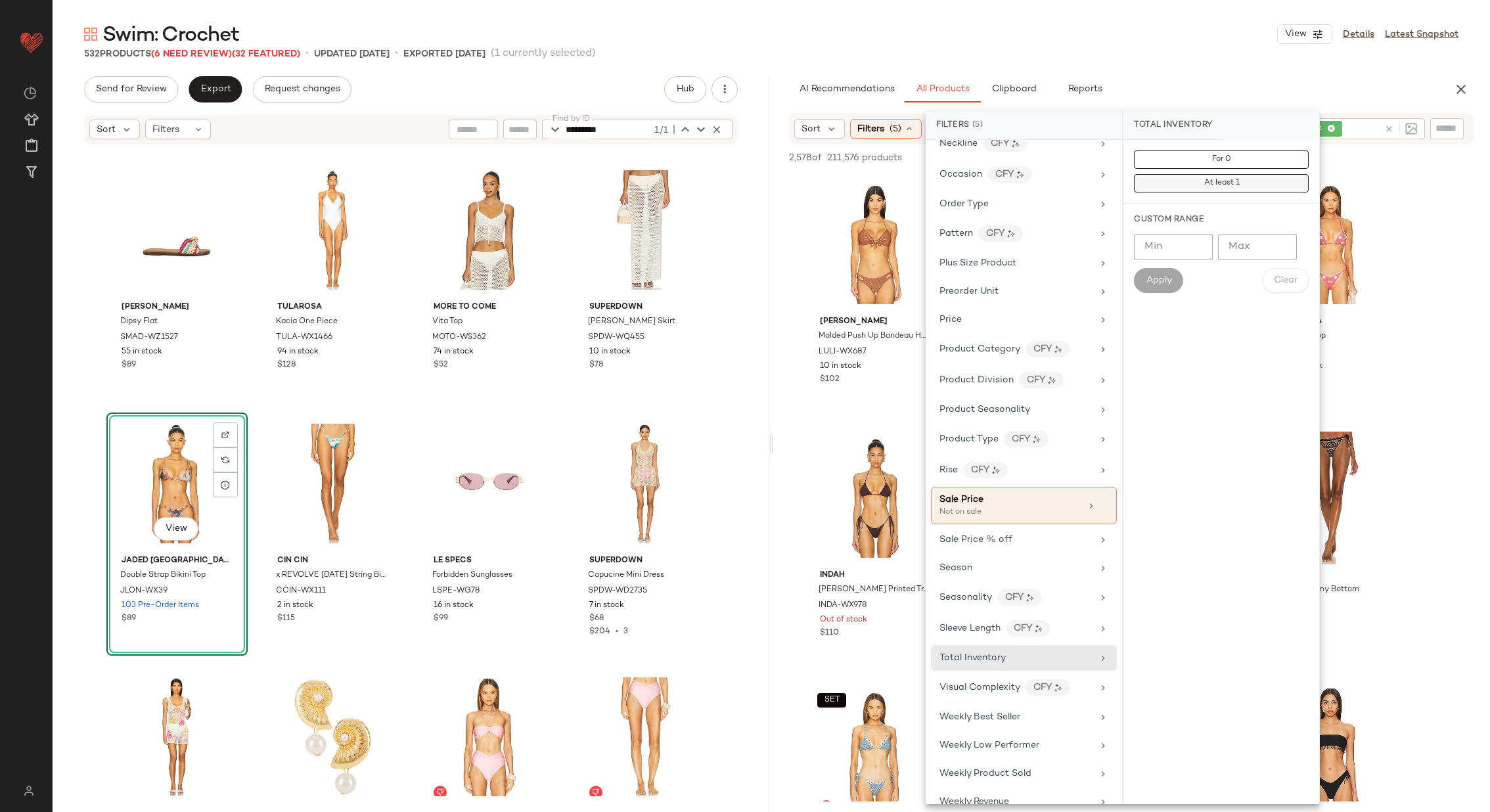
click at [1235, 177] on button "At least 1" at bounding box center [1222, 183] width 175 height 18
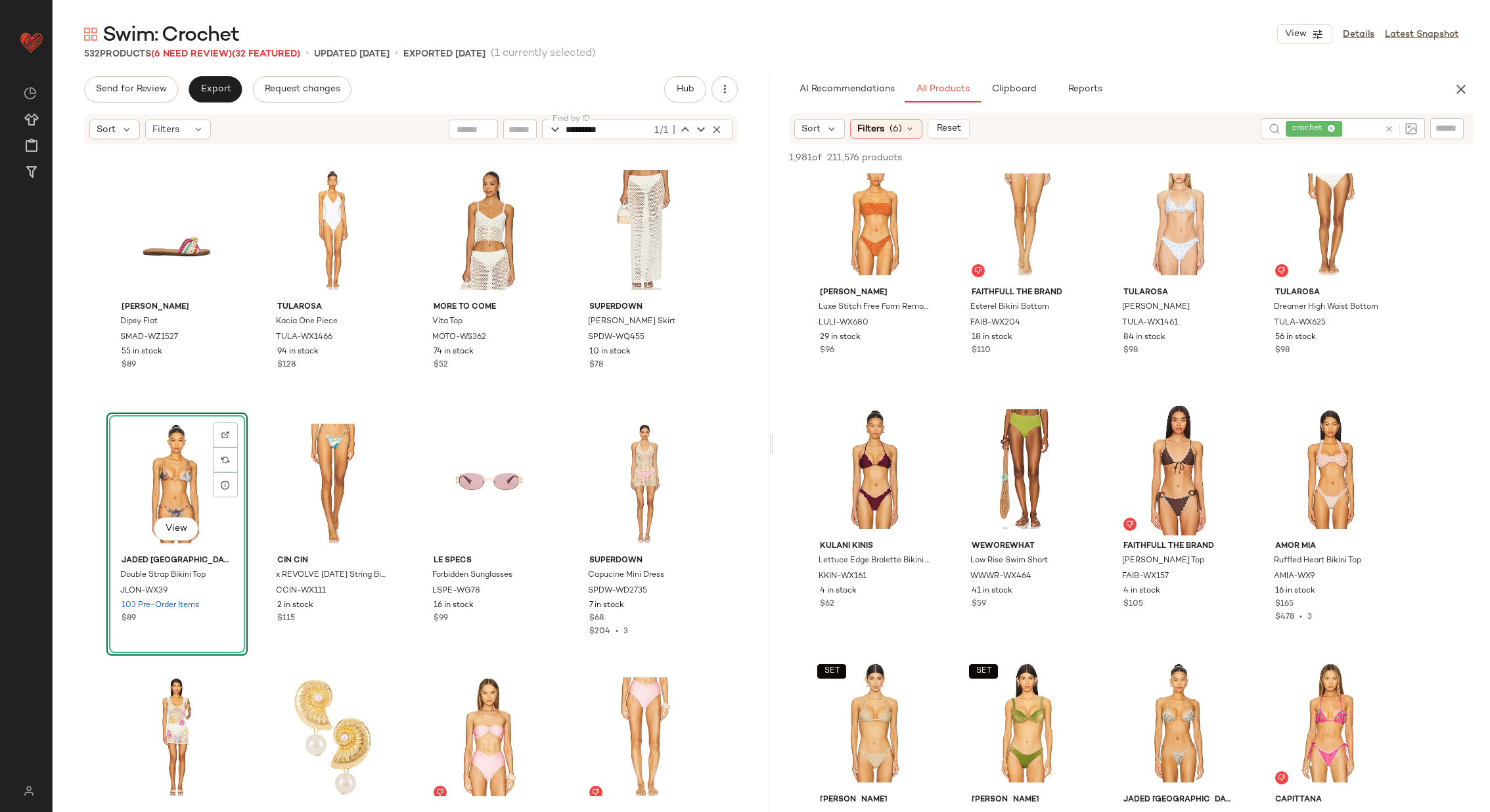
scroll to position [1053, 0]
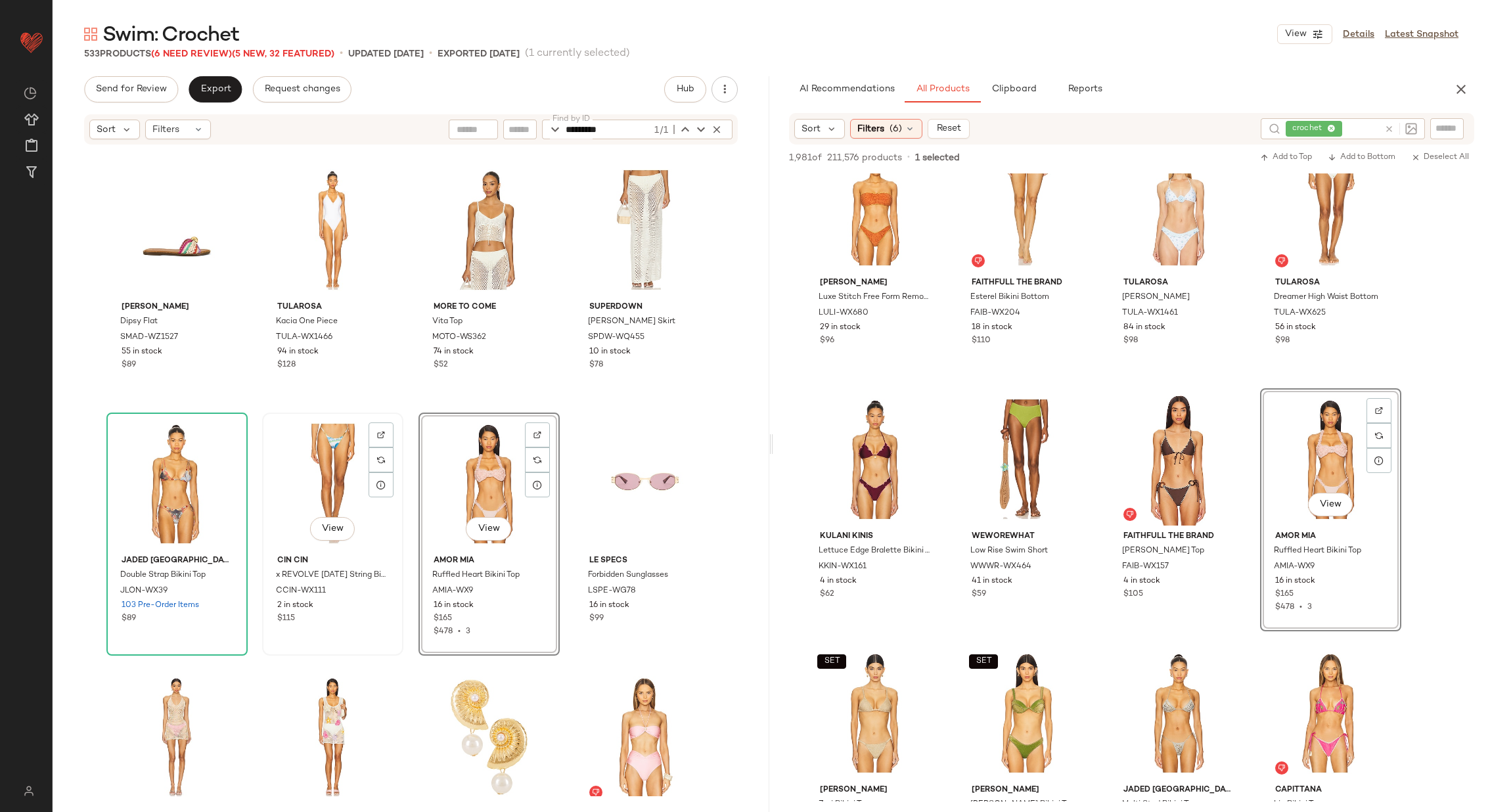
click at [315, 473] on div "View" at bounding box center [332, 484] width 132 height 133
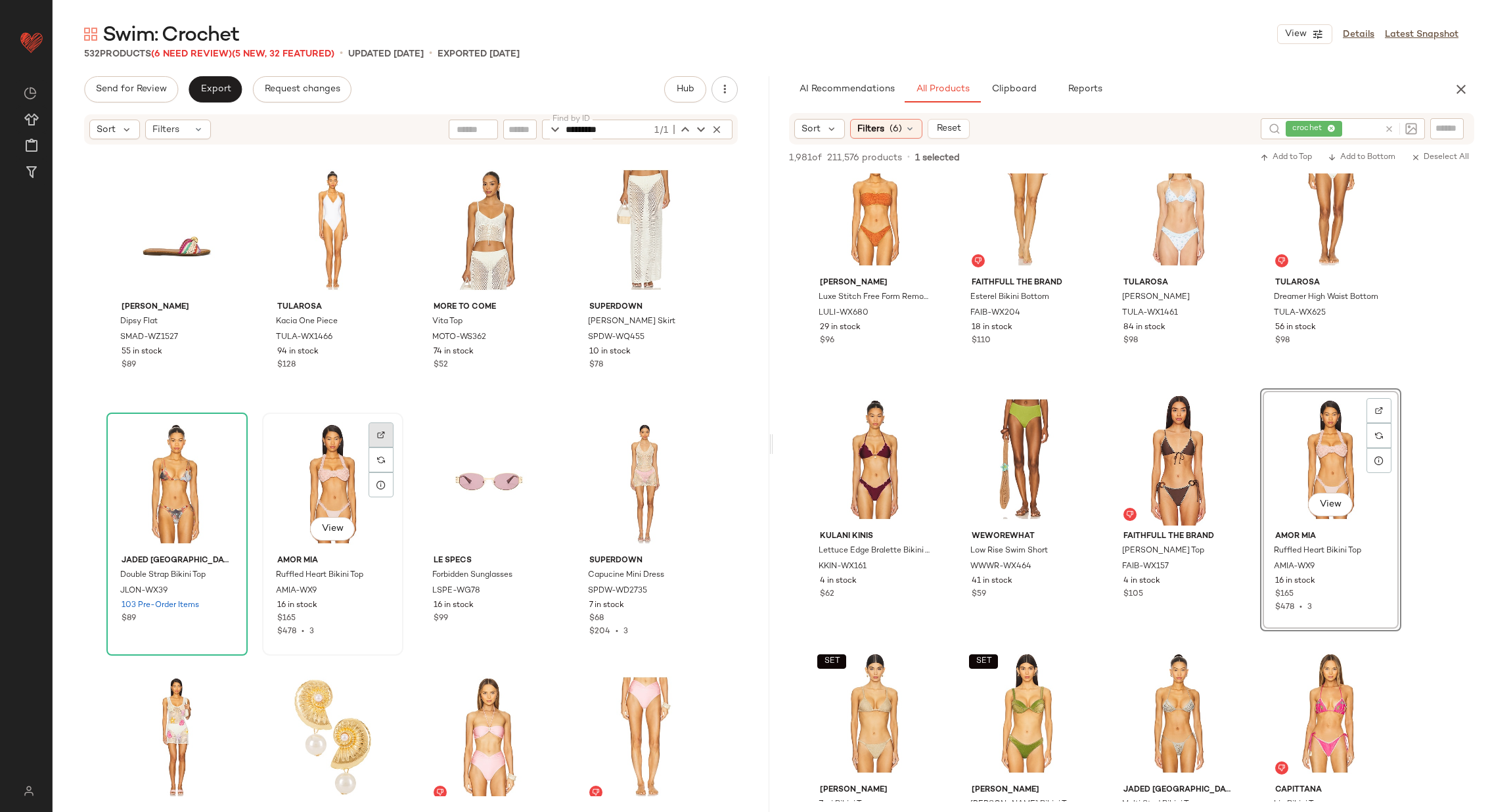
click at [378, 431] on img at bounding box center [381, 434] width 8 height 8
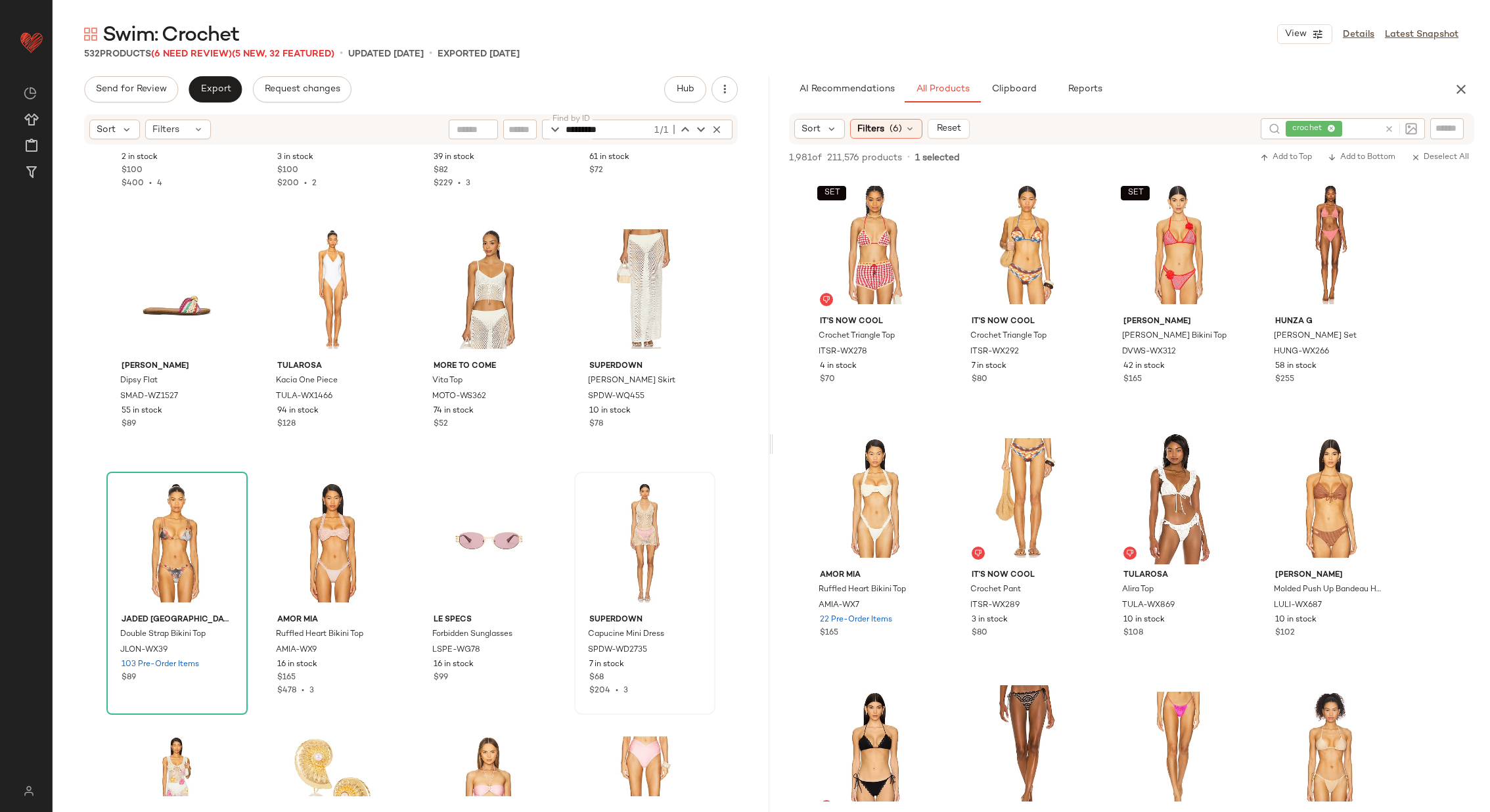
scroll to position [3242, 0]
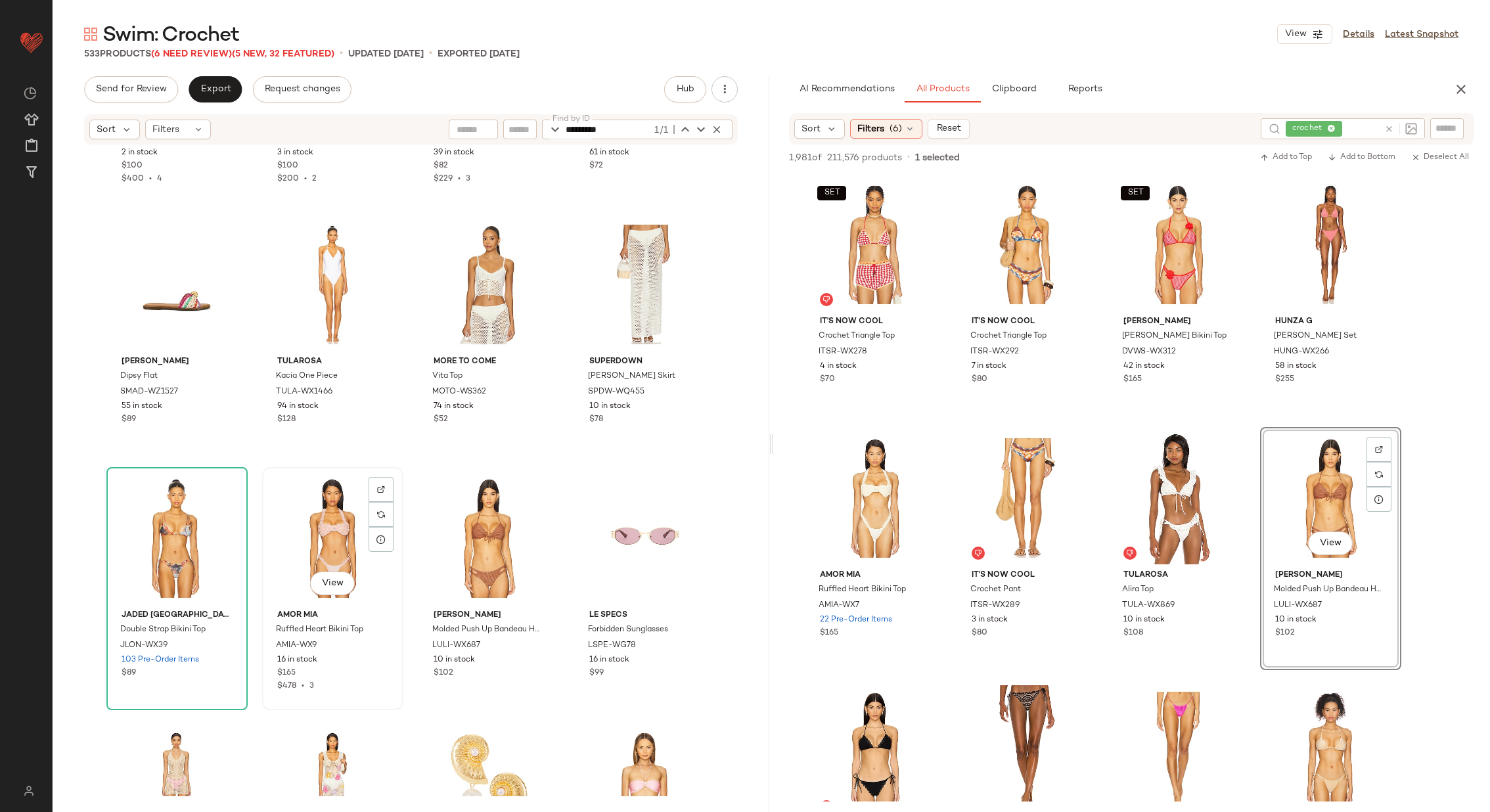
click at [302, 534] on div "View" at bounding box center [332, 538] width 132 height 133
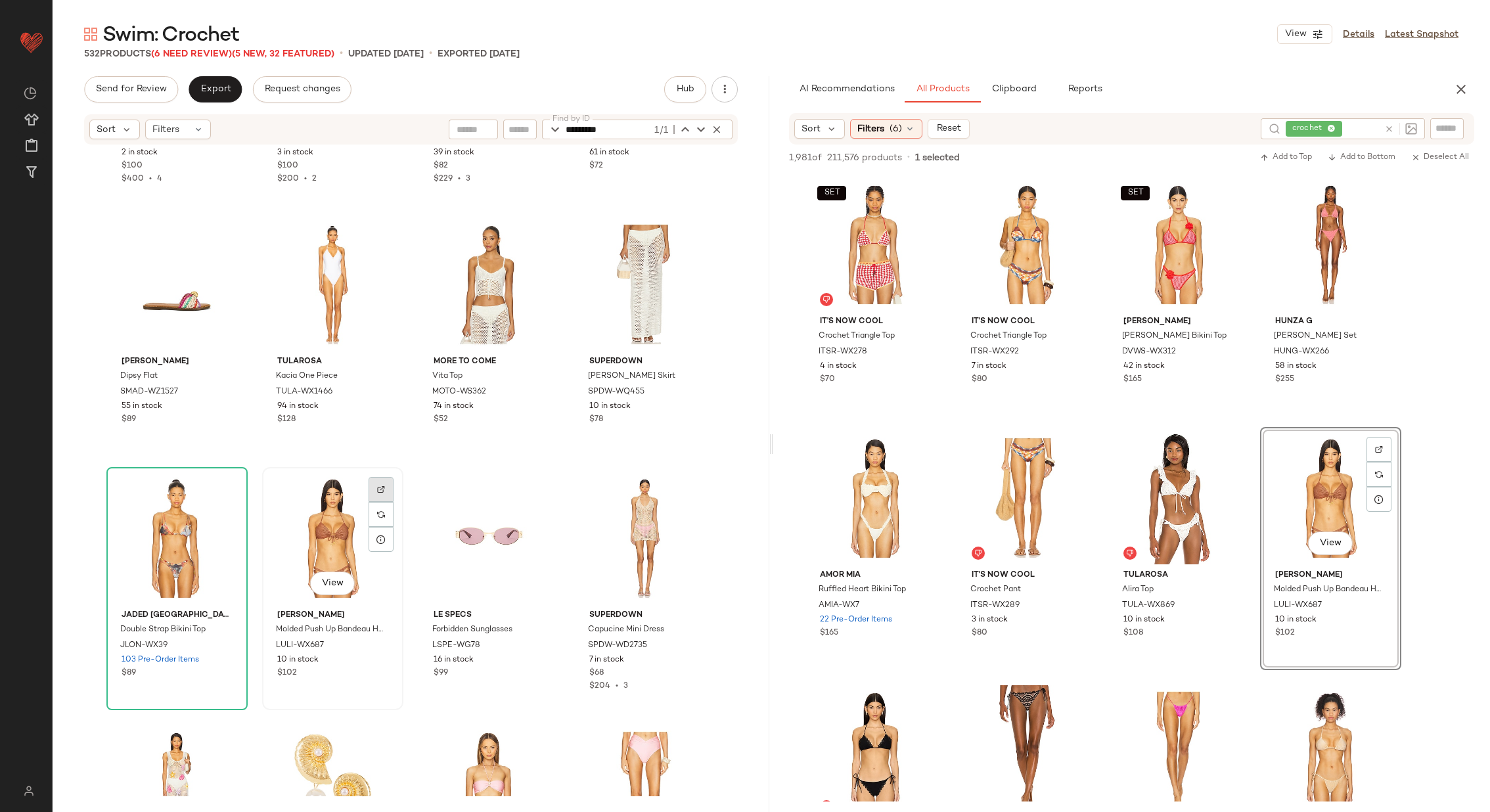
click at [383, 502] on div at bounding box center [381, 514] width 25 height 25
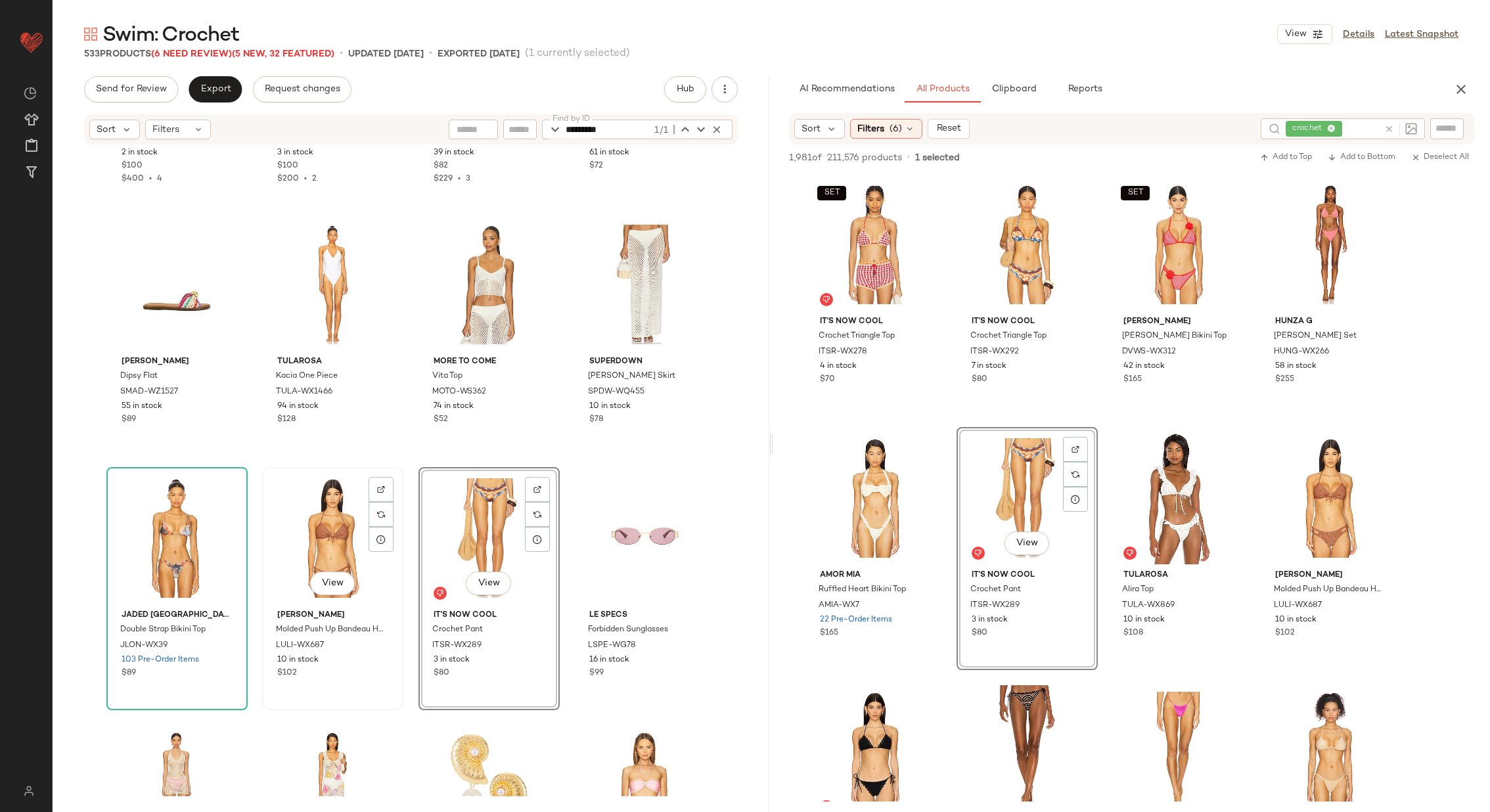
click at [305, 514] on div "View" at bounding box center [332, 538] width 132 height 133
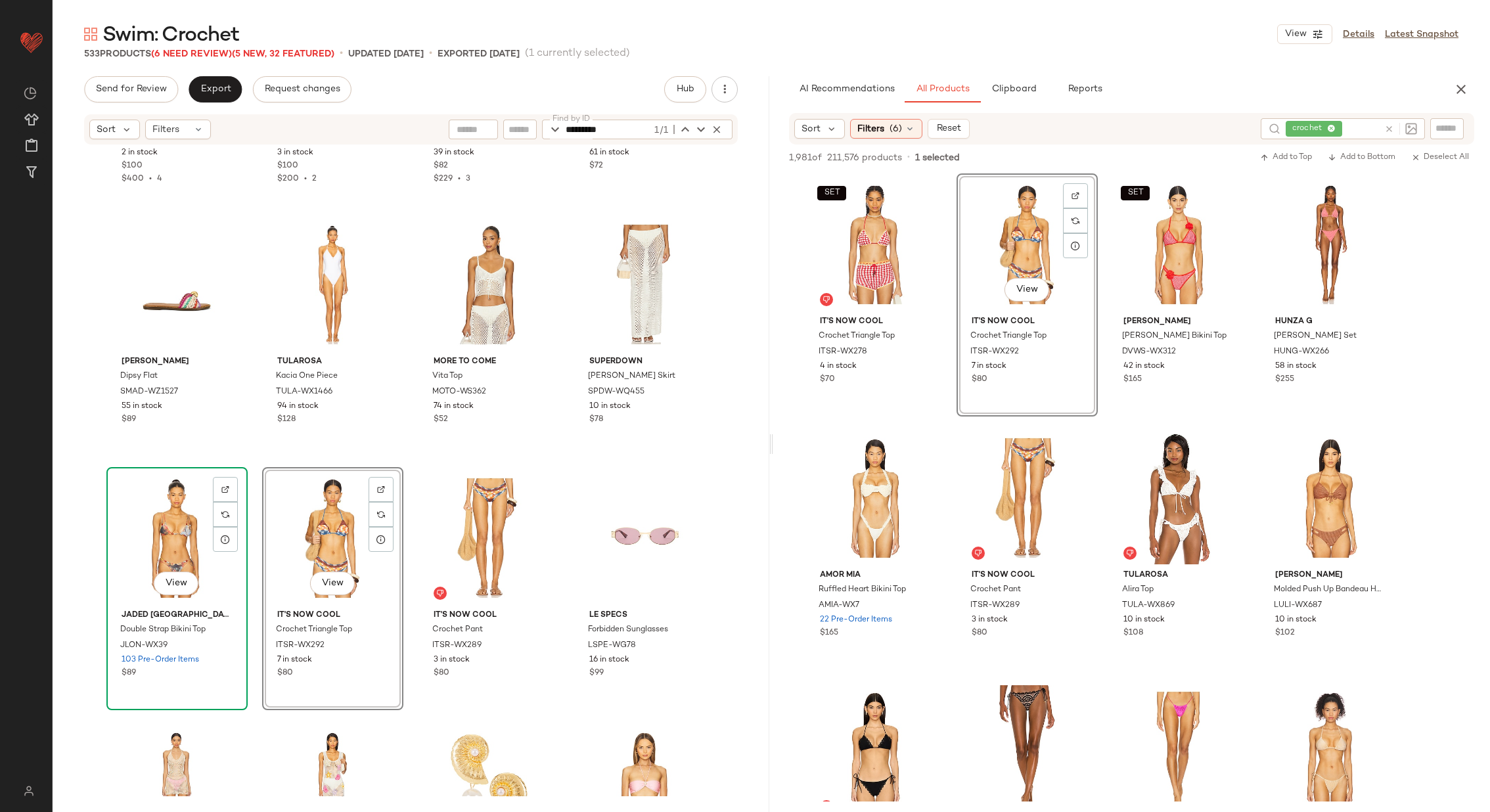
click at [167, 531] on div "View" at bounding box center [177, 538] width 132 height 133
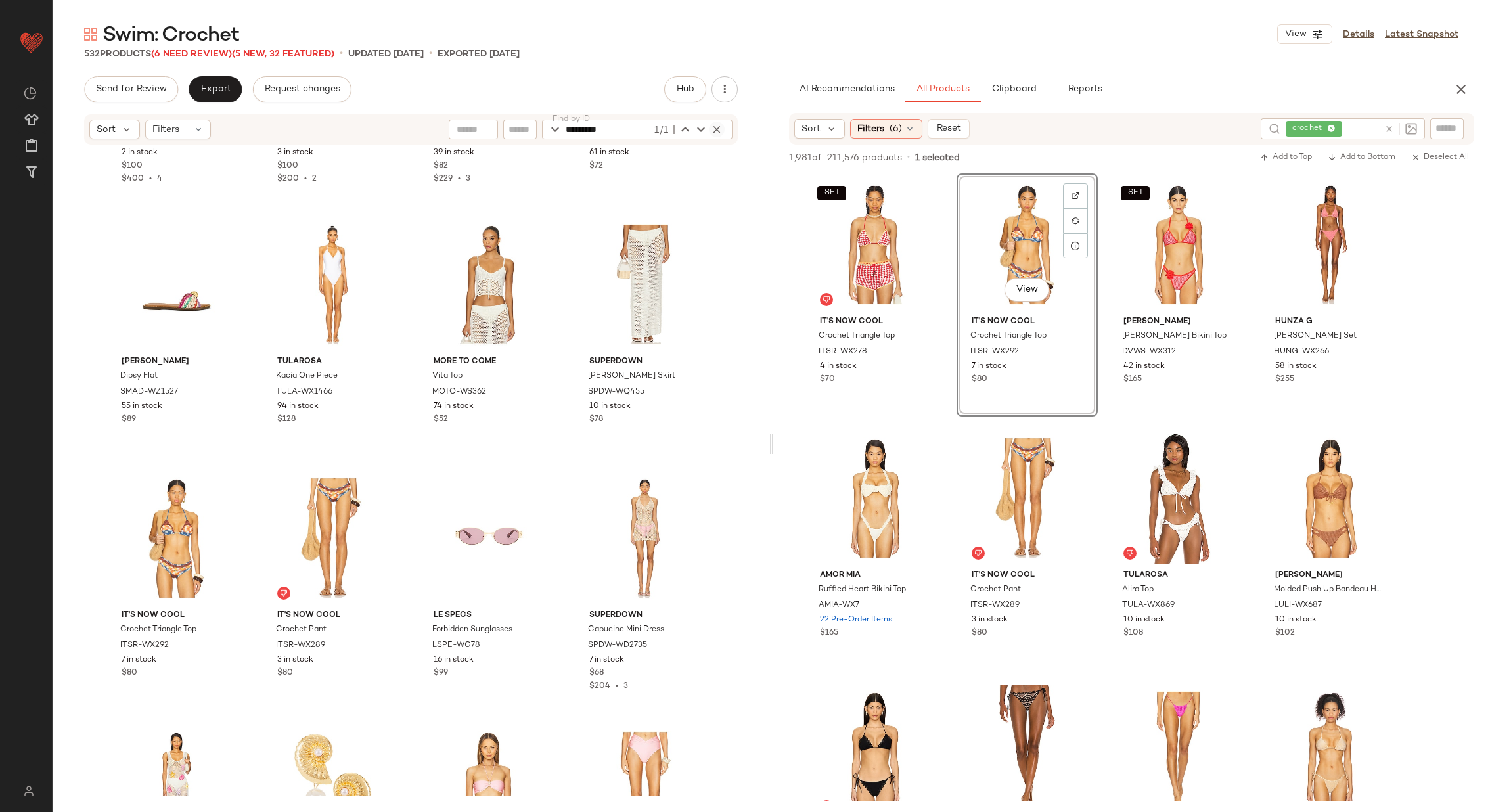
click at [714, 134] on icon "button" at bounding box center [716, 129] width 12 height 12
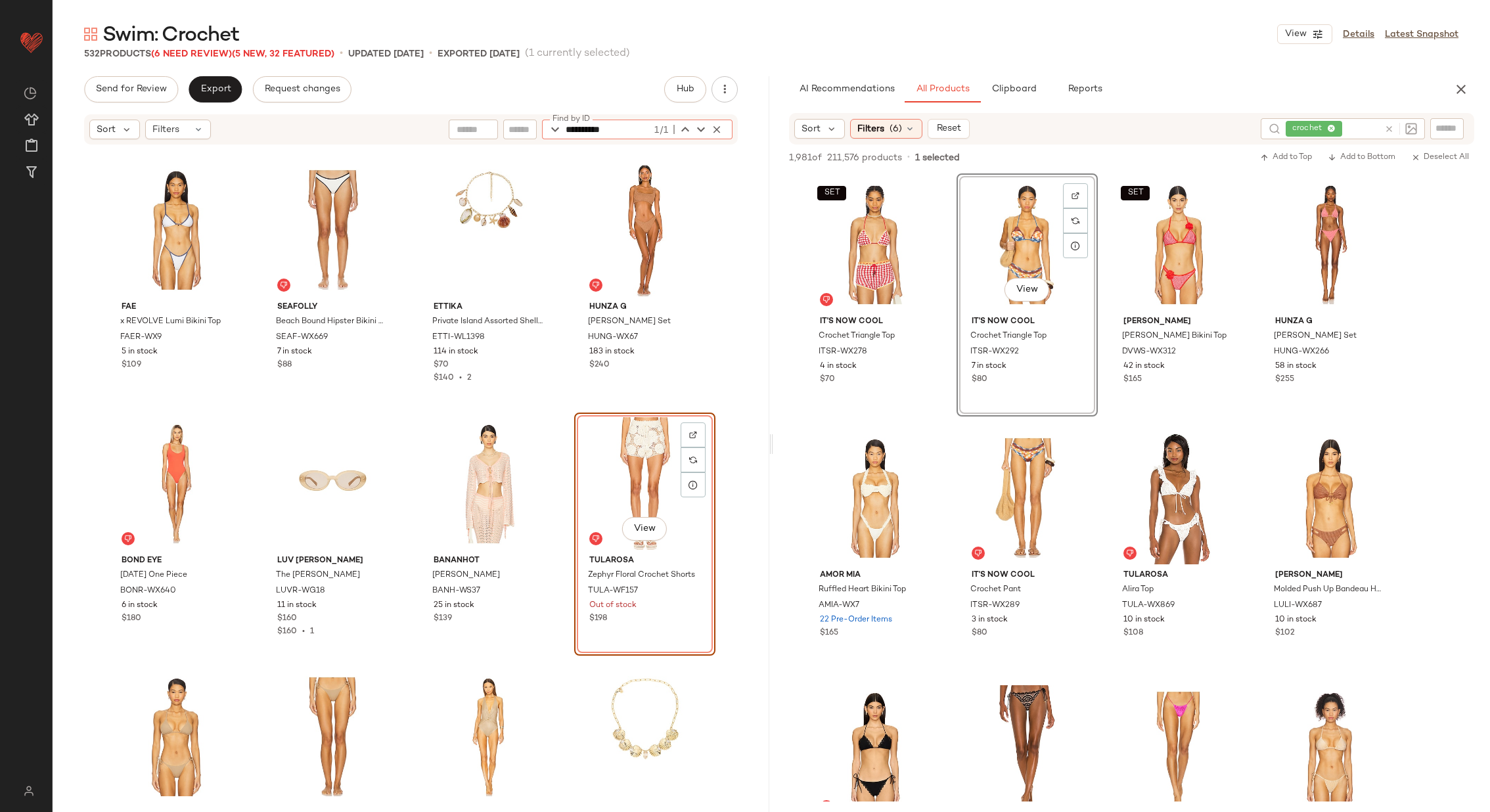
type input "**********"
click at [539, 448] on div at bounding box center [538, 460] width 25 height 25
click at [1390, 126] on icon at bounding box center [1389, 128] width 10 height 10
click at [1450, 124] on input "Filter" at bounding box center [1403, 127] width 111 height 13
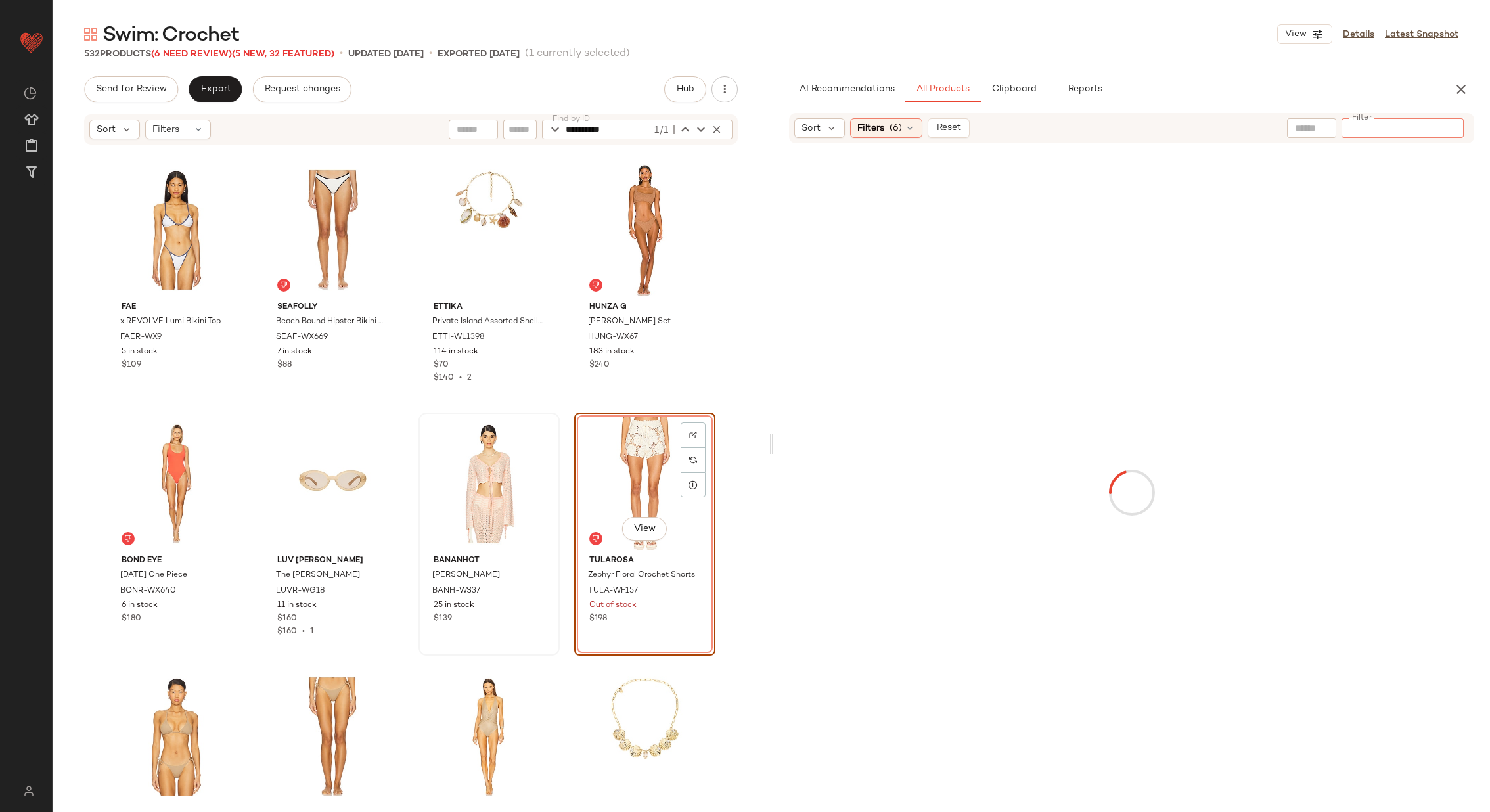
type input "*********"
click at [906, 124] on icon at bounding box center [910, 129] width 11 height 11
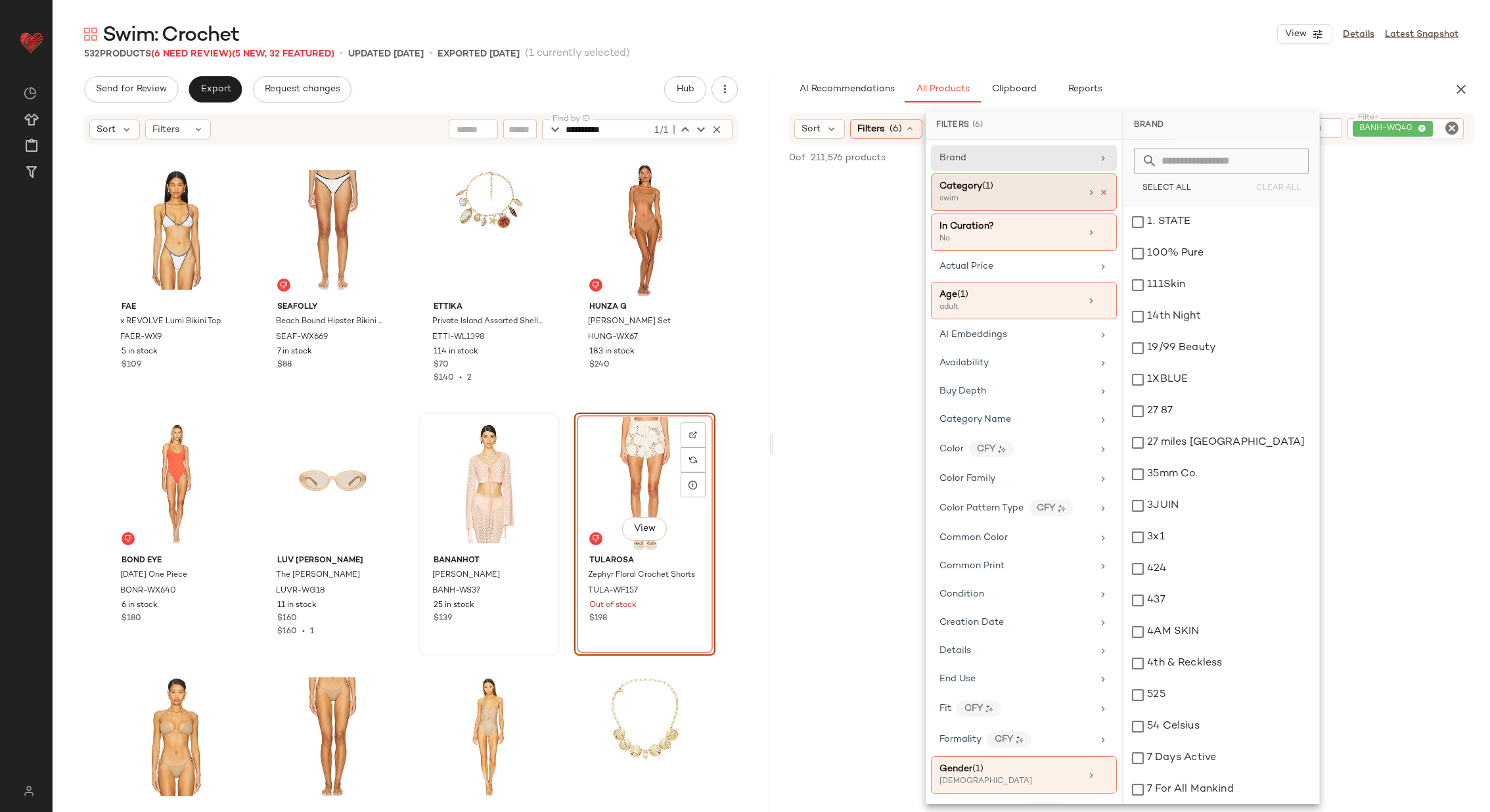
click at [1100, 190] on icon at bounding box center [1104, 192] width 9 height 9
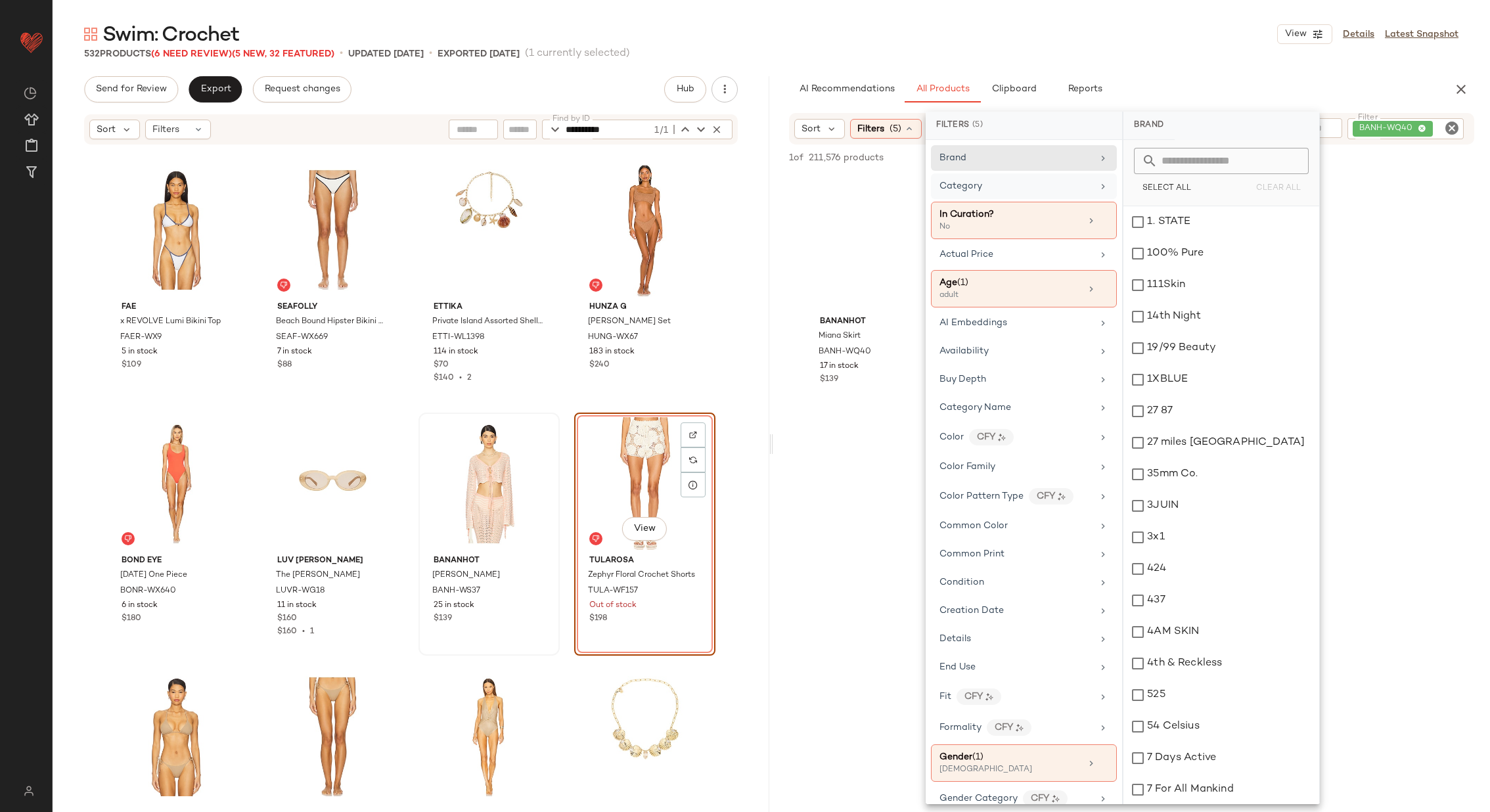
click at [786, 247] on div "Bananhot Miana Skirt BANH-WQ40 17 in stock $139" at bounding box center [1132, 294] width 717 height 243
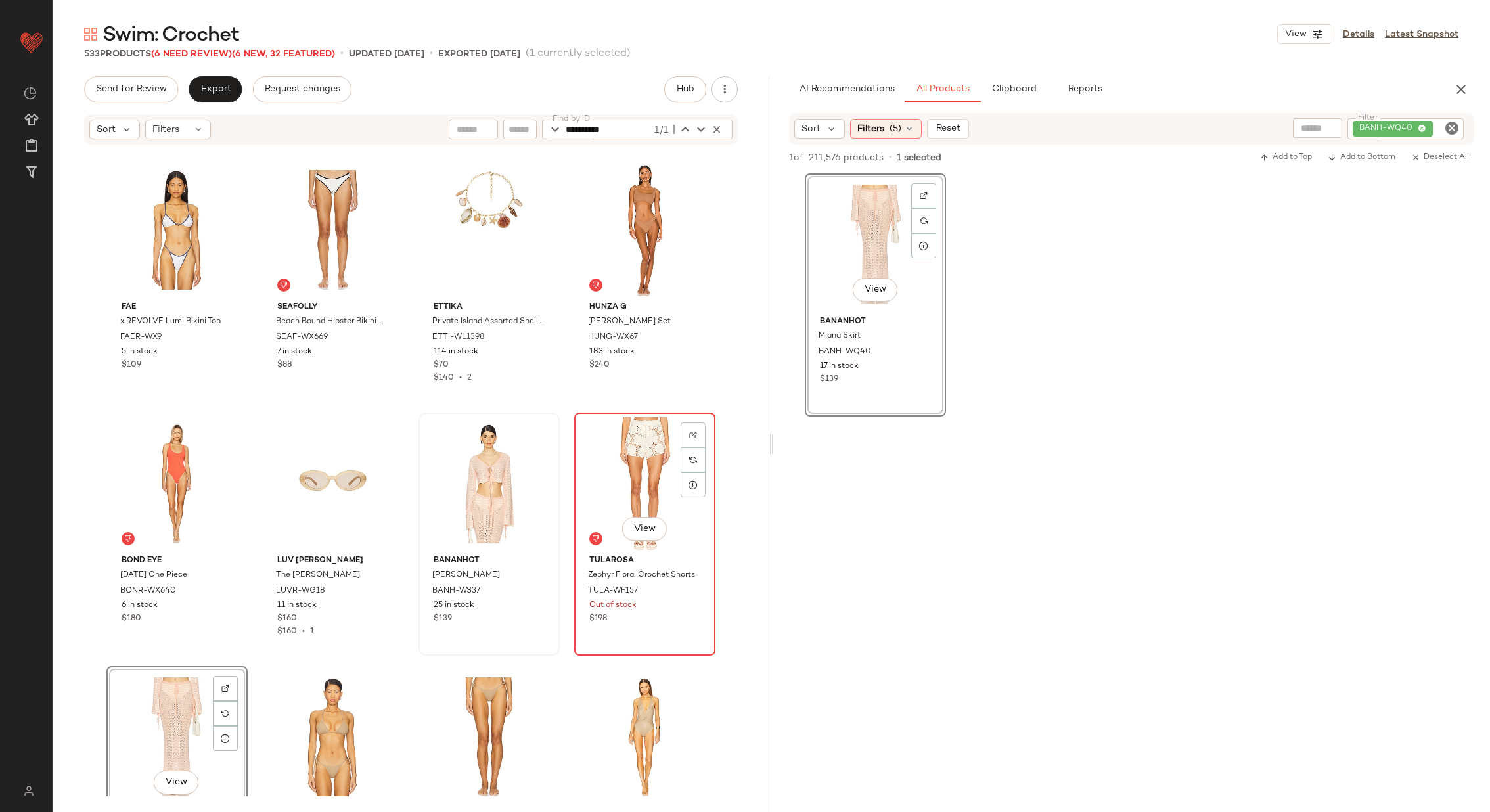
click at [635, 477] on div "View" at bounding box center [644, 484] width 132 height 133
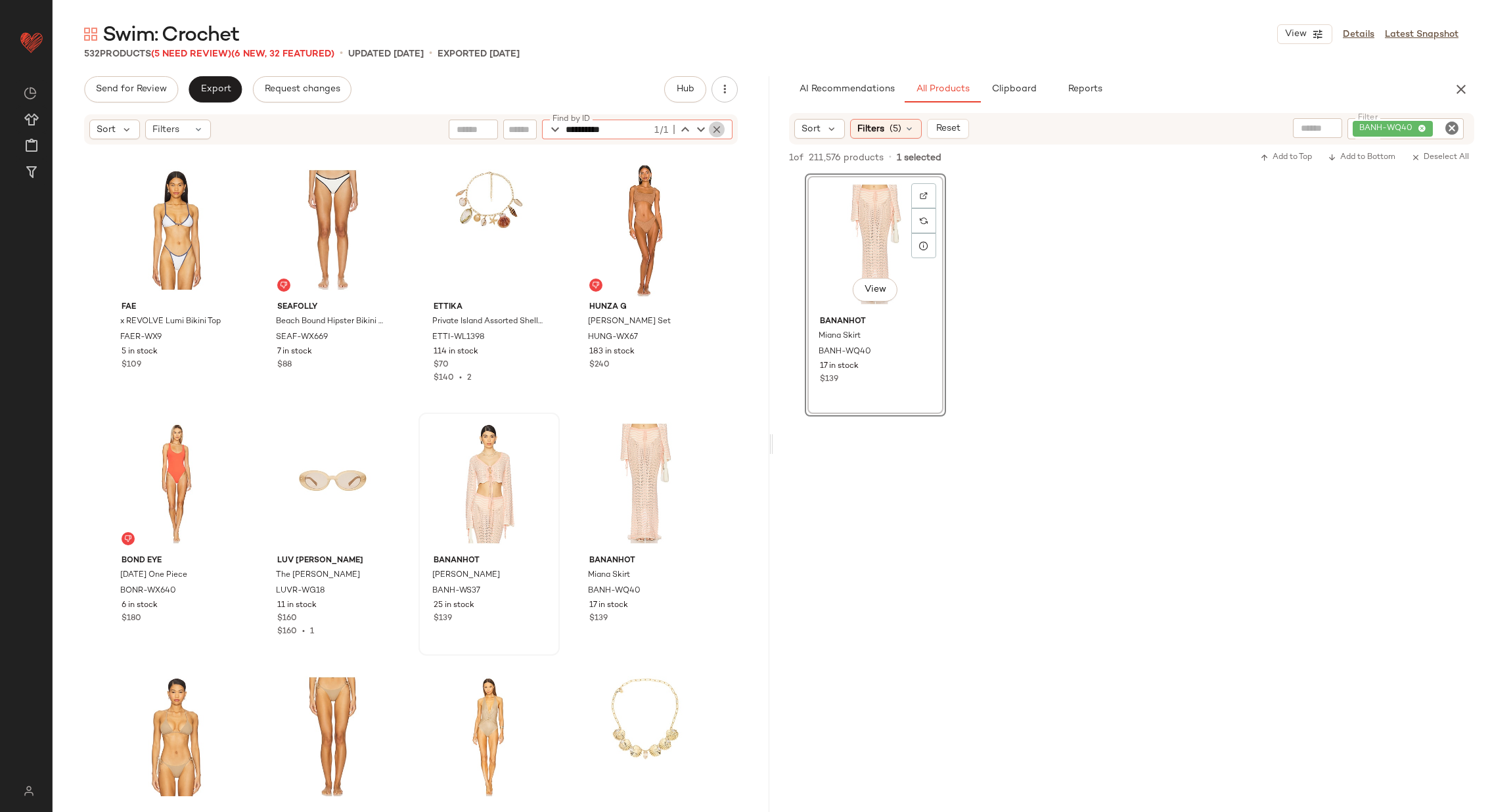
click at [718, 128] on icon "button" at bounding box center [716, 129] width 12 height 12
click at [560, 264] on div "FAE x REVOLVE Lumi Bikini Top FAER-WX9 5 in stock $109 Seafolly Beach Bound Hip…" at bounding box center [411, 471] width 717 height 650
click at [217, 90] on span "Export" at bounding box center [215, 90] width 31 height 11
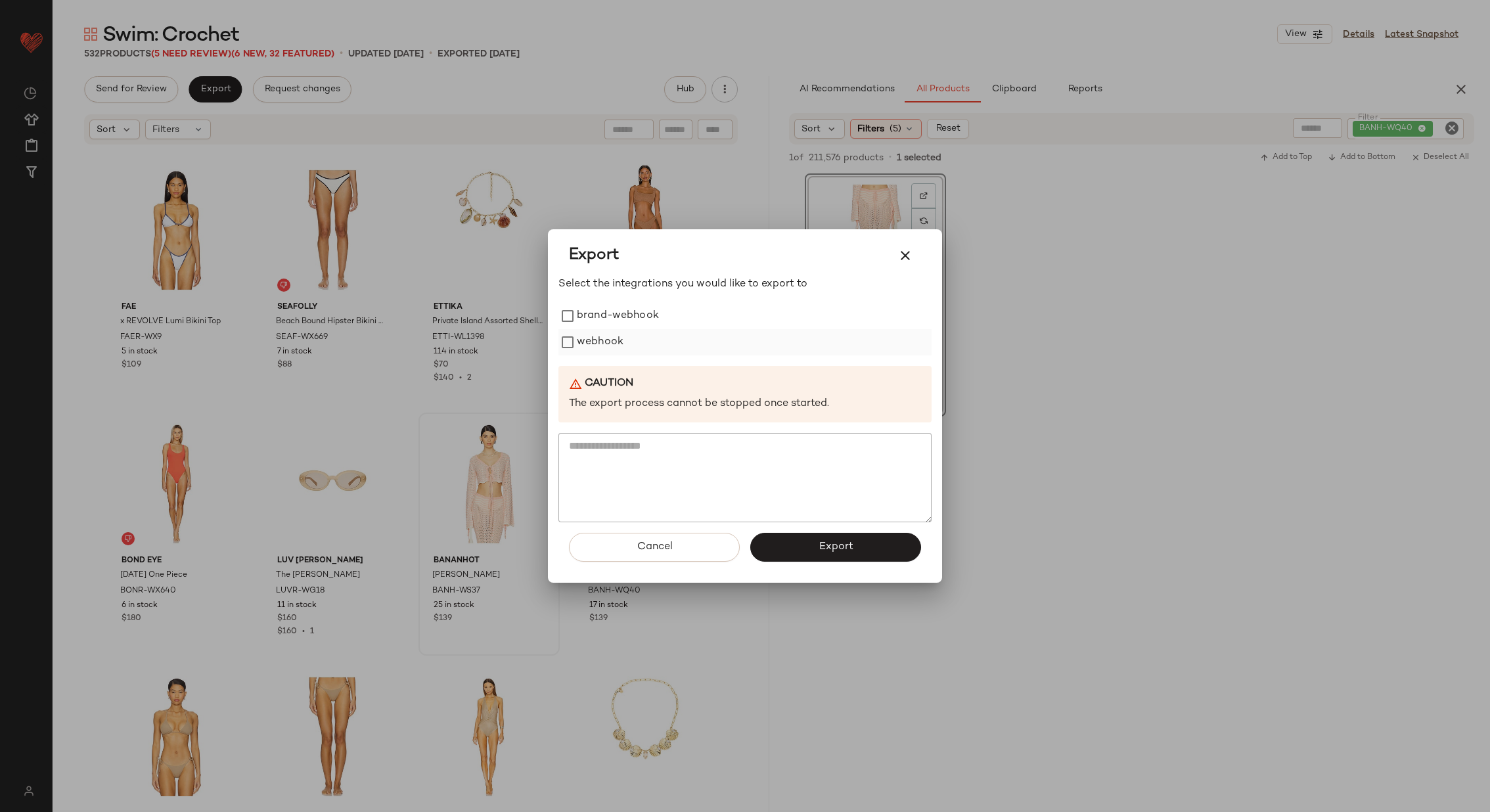
click at [603, 341] on label "webhook" at bounding box center [600, 342] width 47 height 26
click at [864, 554] on button "Export" at bounding box center [836, 547] width 171 height 29
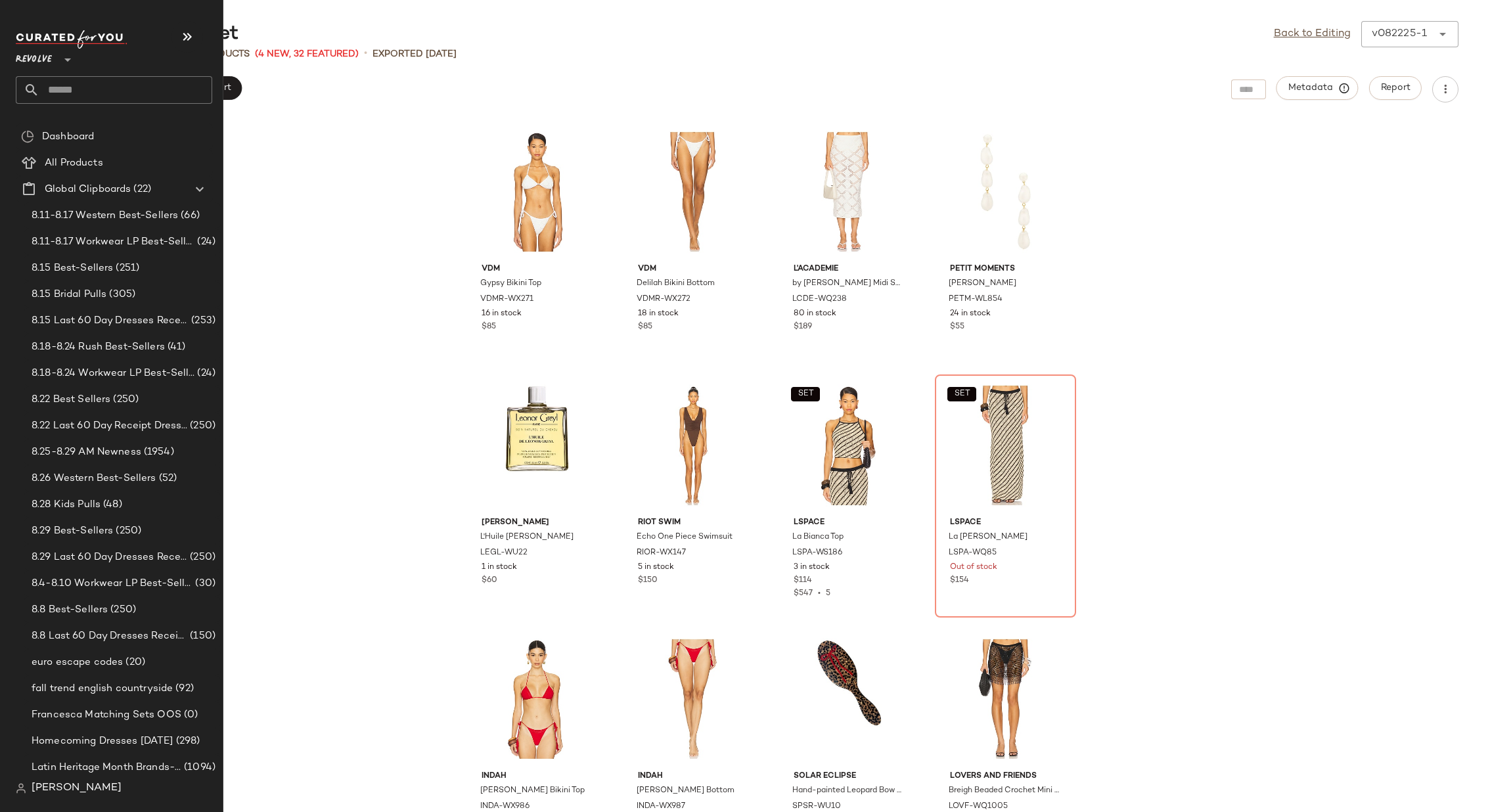
click at [131, 88] on input "text" at bounding box center [126, 90] width 173 height 28
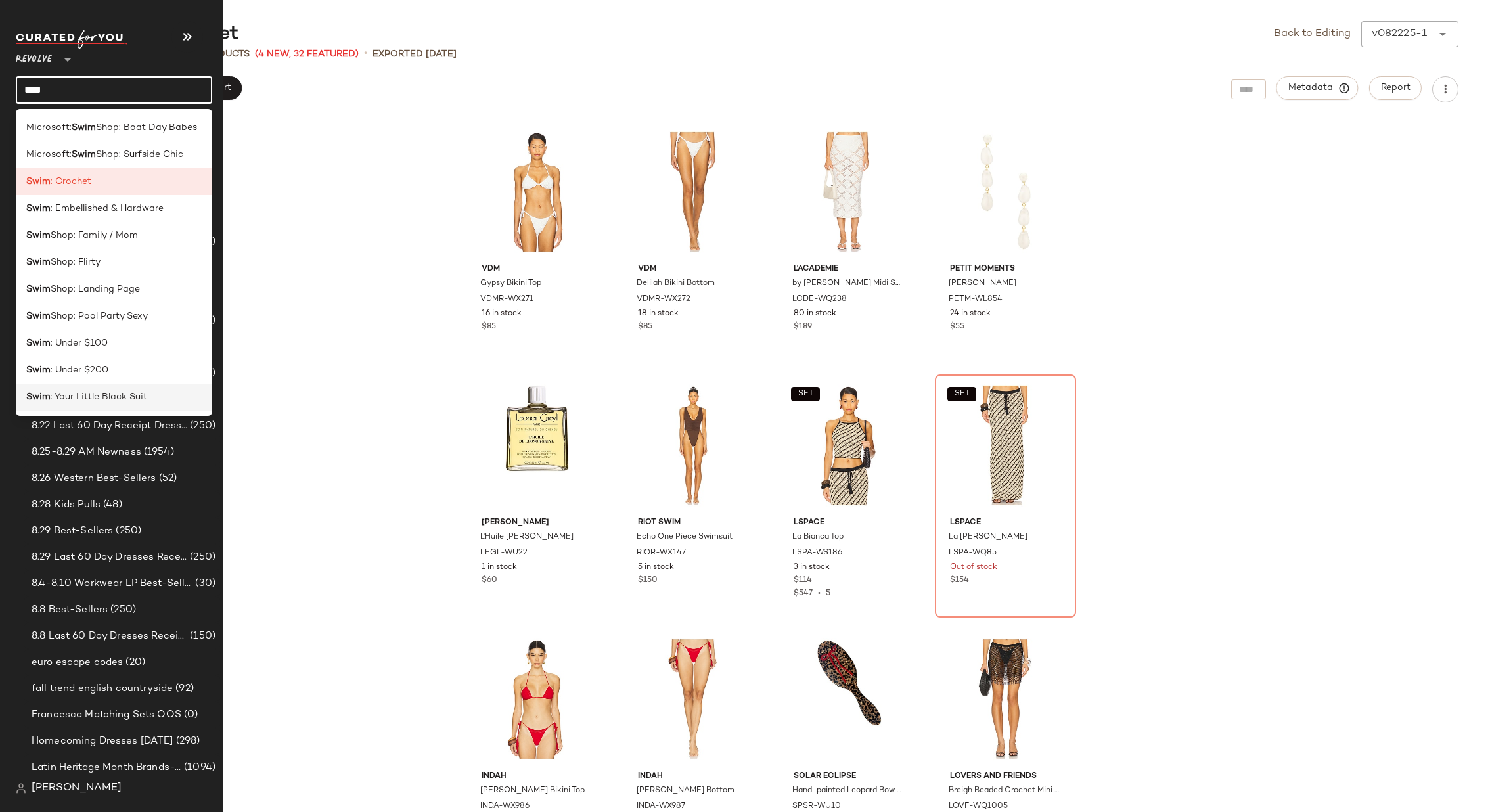
type input "****"
click at [131, 394] on span ": Your Little Black Suit" at bounding box center [99, 397] width 97 height 13
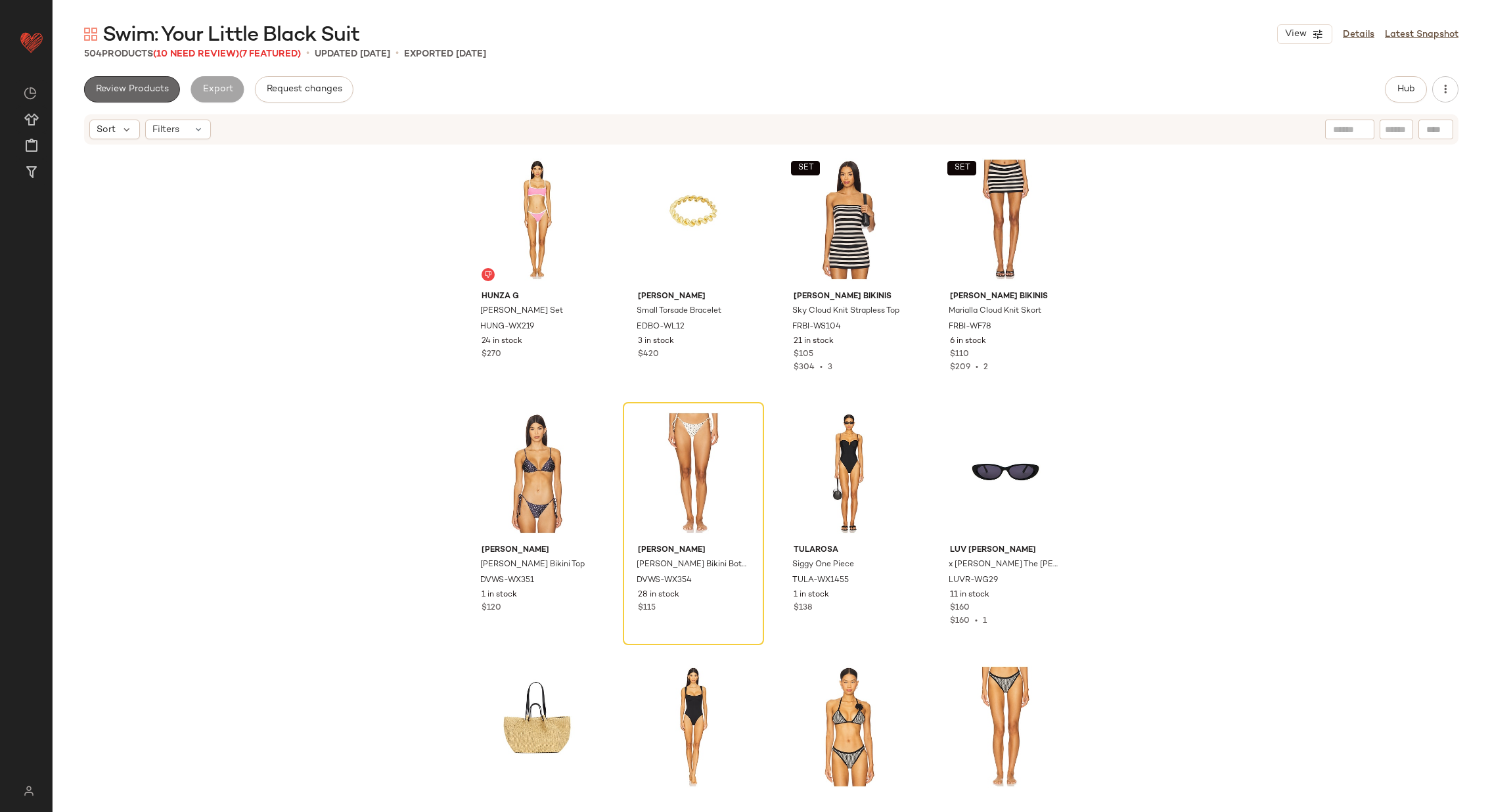
click at [154, 89] on span "Review Products" at bounding box center [132, 90] width 74 height 11
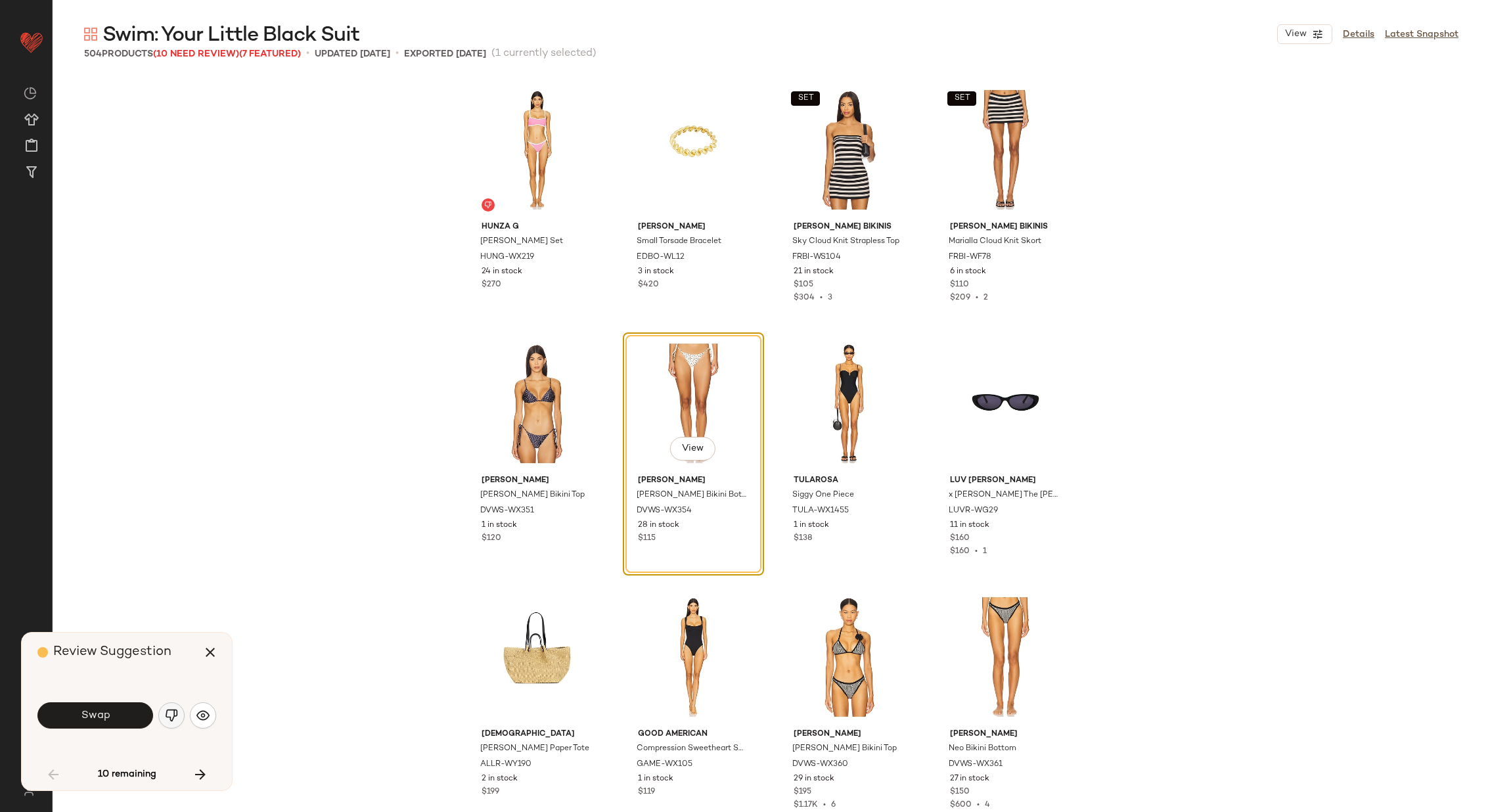
click at [171, 712] on img "button" at bounding box center [171, 715] width 13 height 13
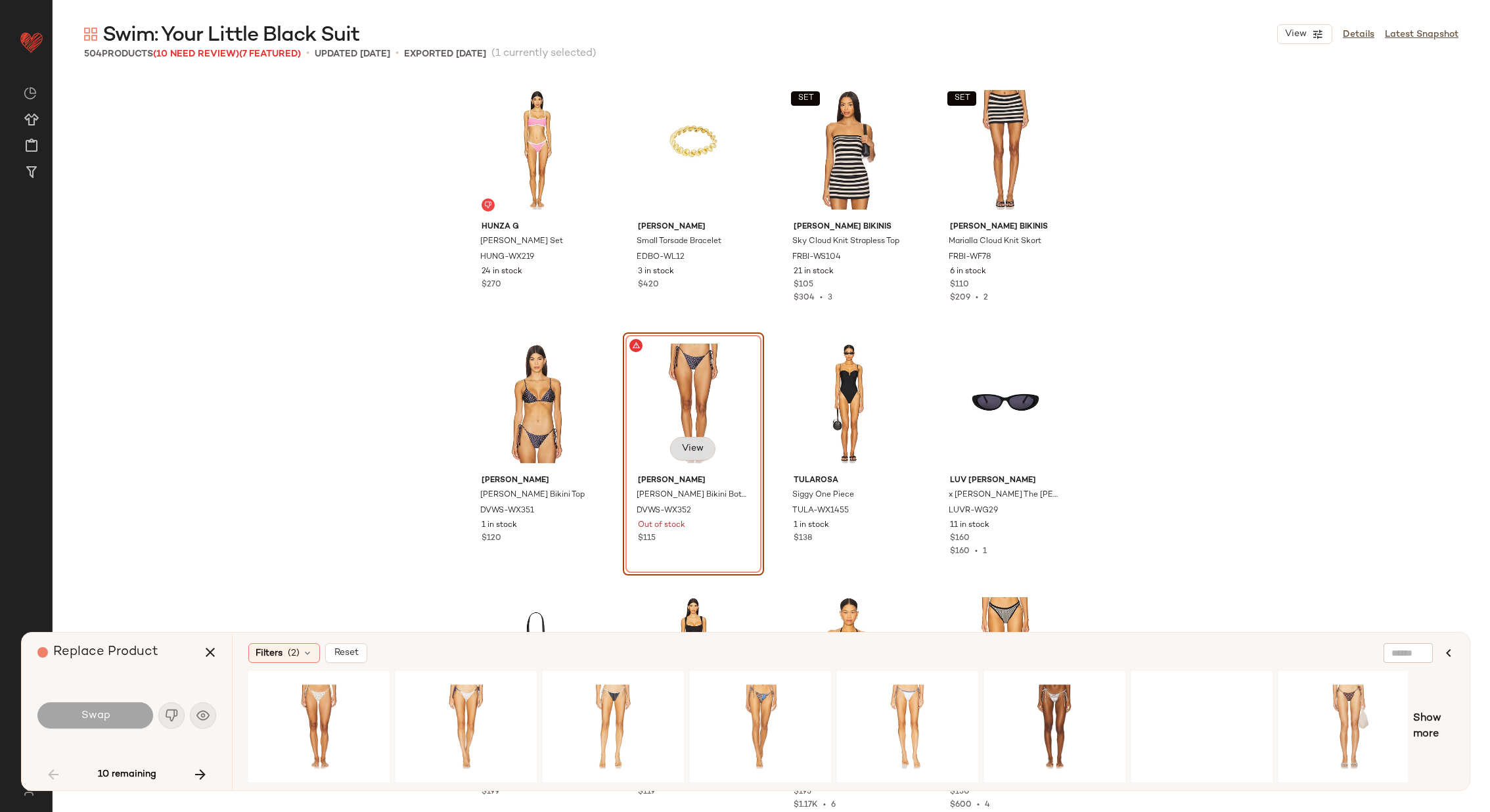
click at [696, 447] on span "View" at bounding box center [692, 449] width 22 height 11
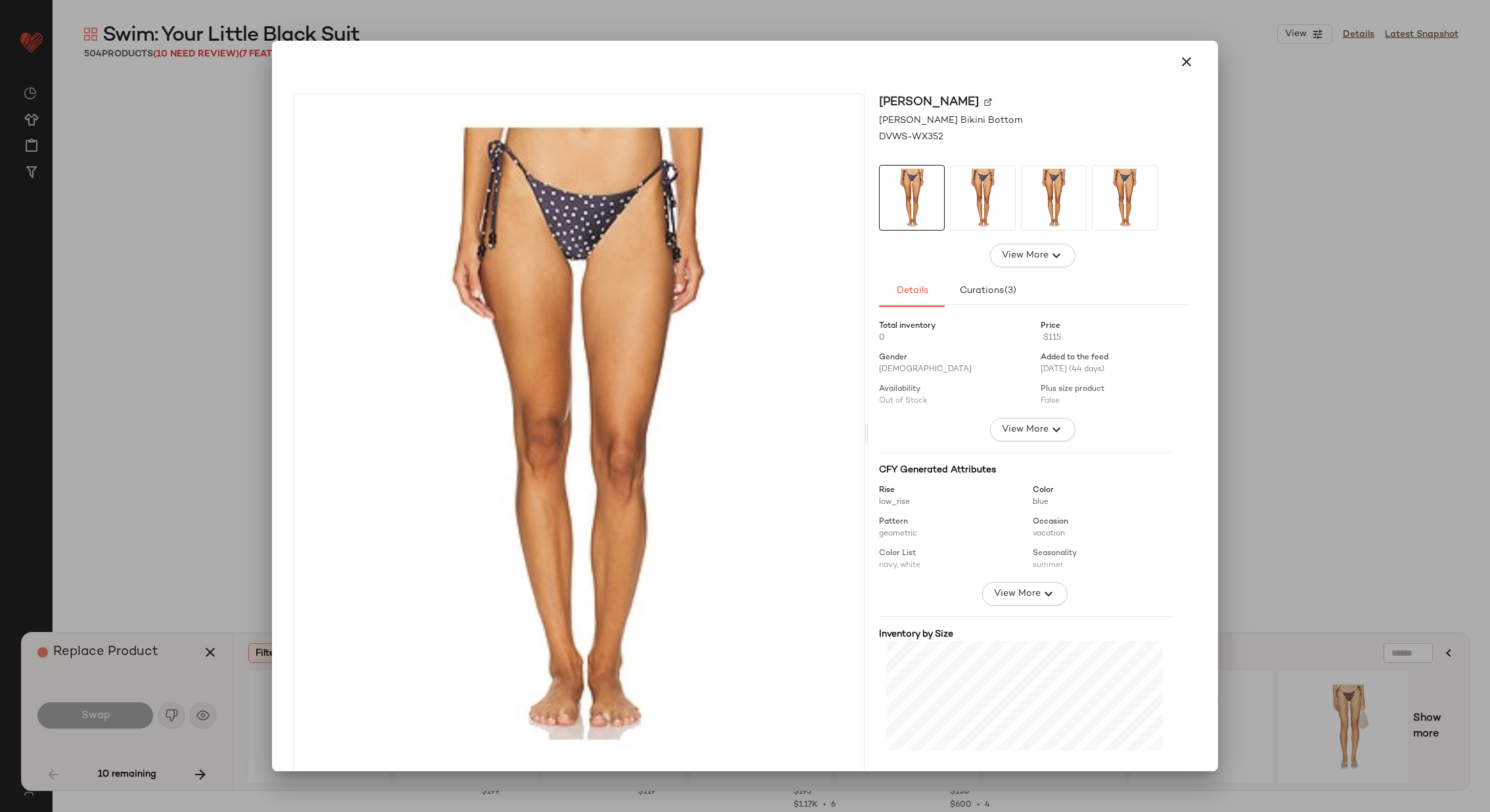
click at [987, 101] on img at bounding box center [988, 101] width 8 height 8
click at [203, 376] on div at bounding box center [745, 406] width 1490 height 812
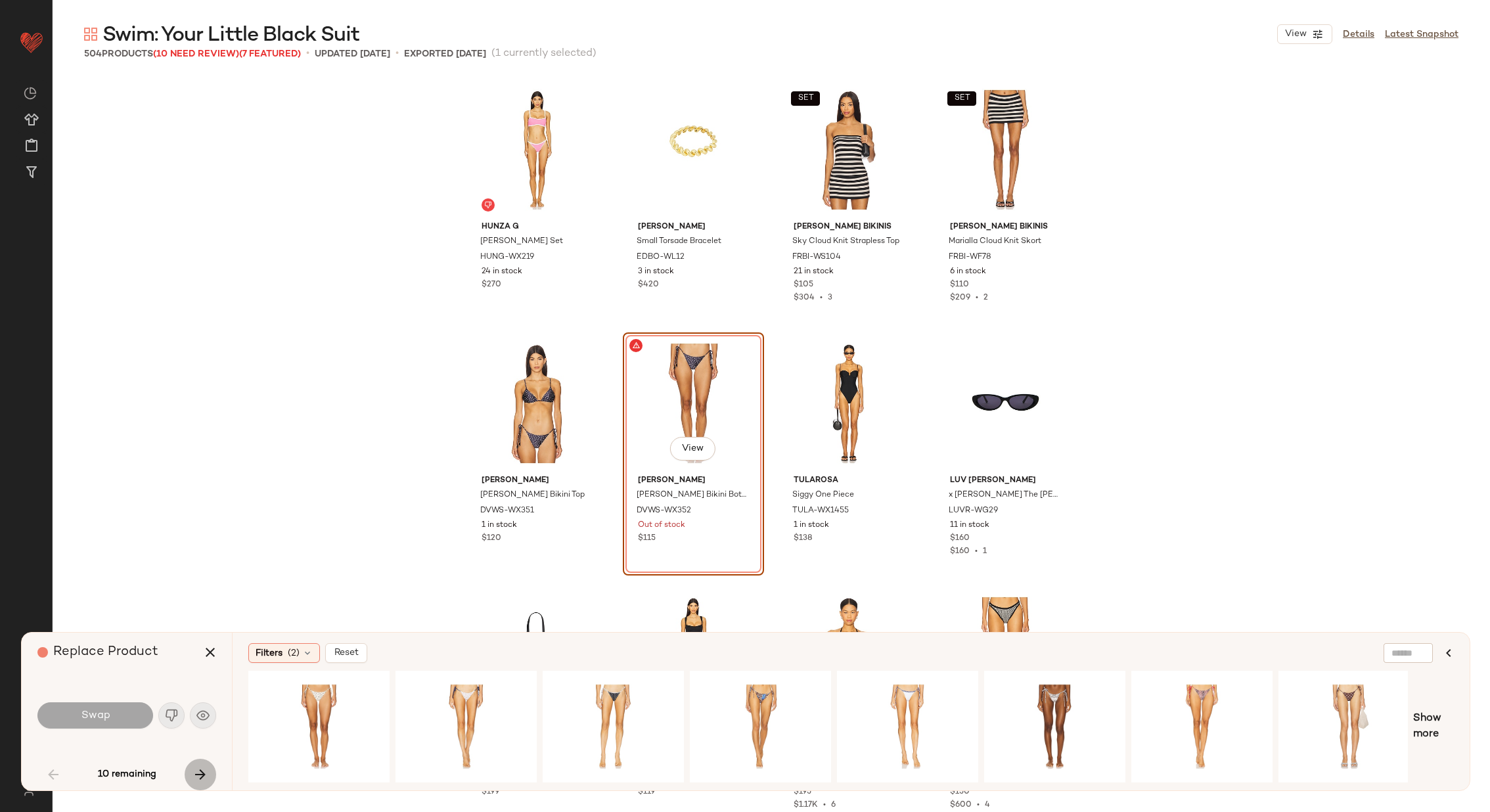
click at [200, 774] on icon "button" at bounding box center [201, 774] width 16 height 16
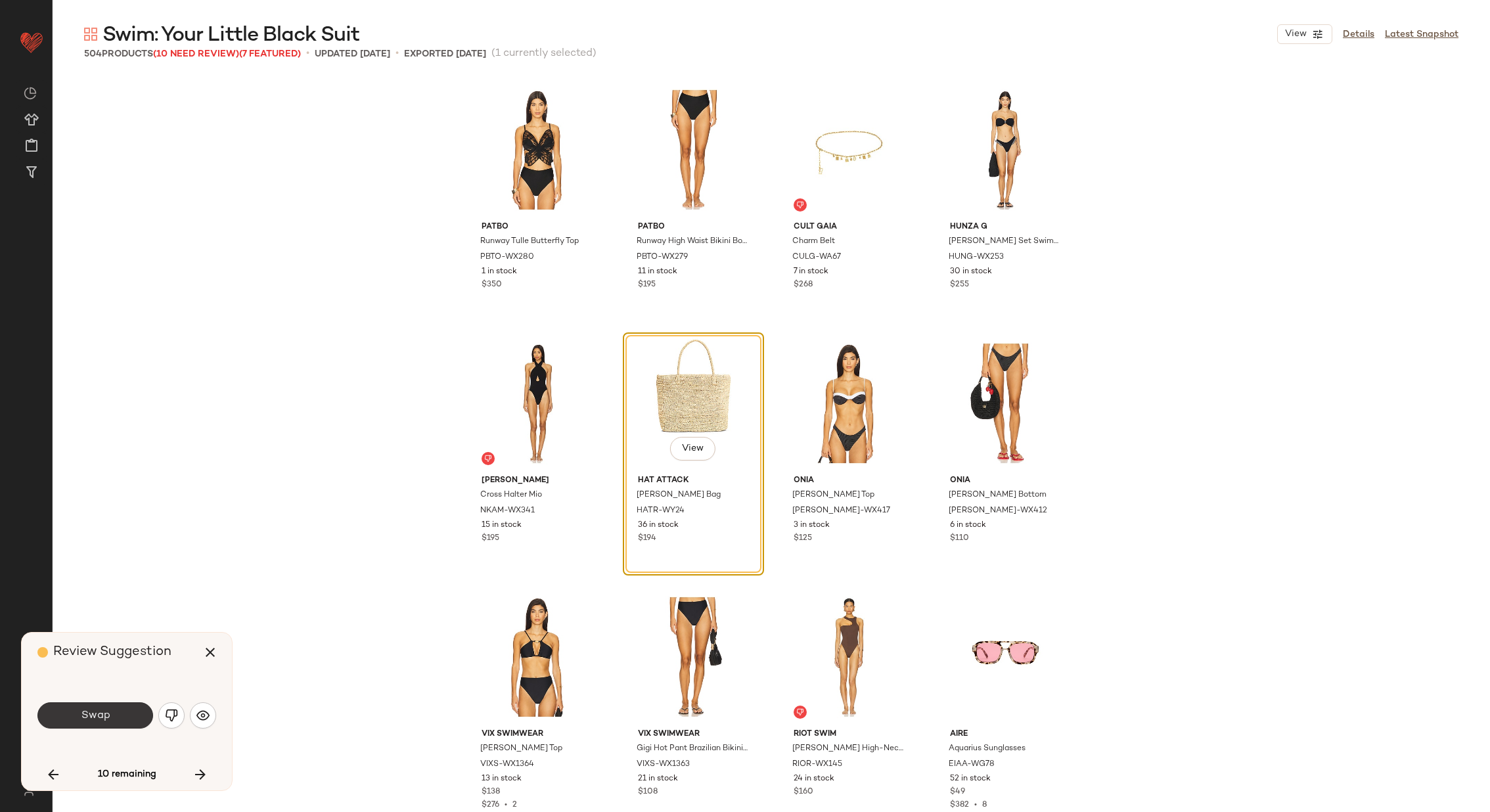
click at [114, 712] on button "Swap" at bounding box center [95, 715] width 116 height 26
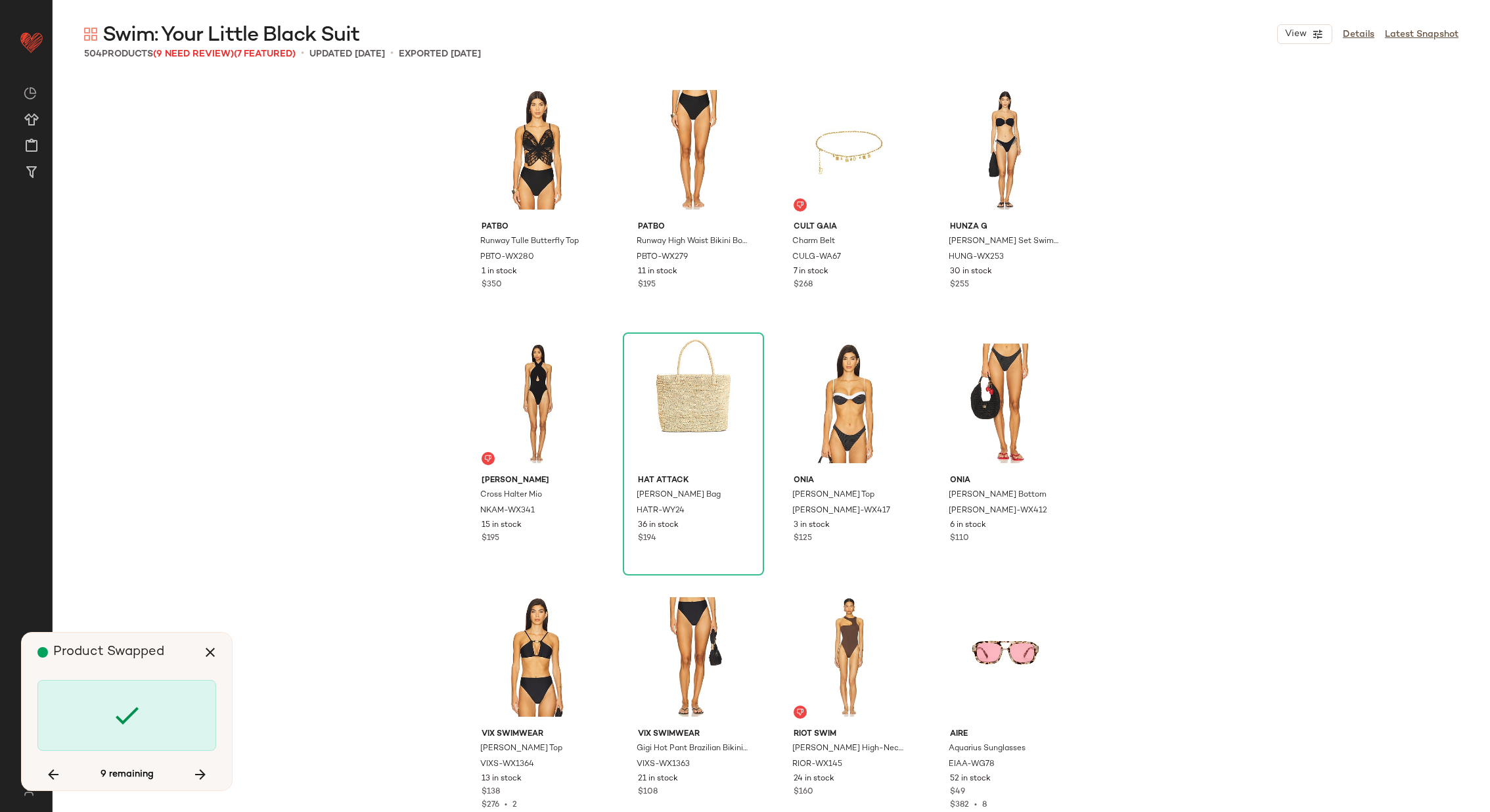
scroll to position [2028, 0]
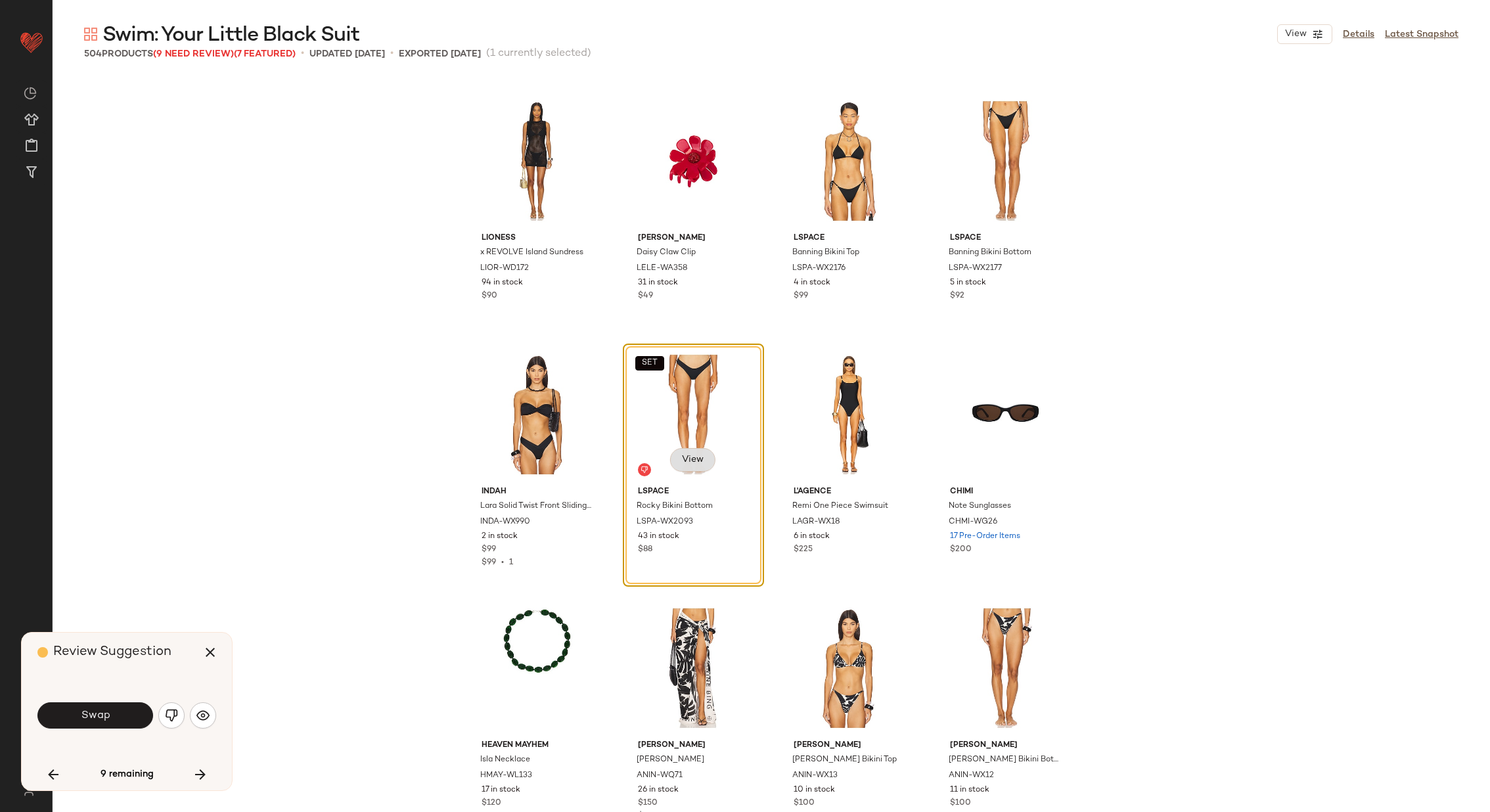
click at [697, 460] on span "View" at bounding box center [692, 460] width 22 height 11
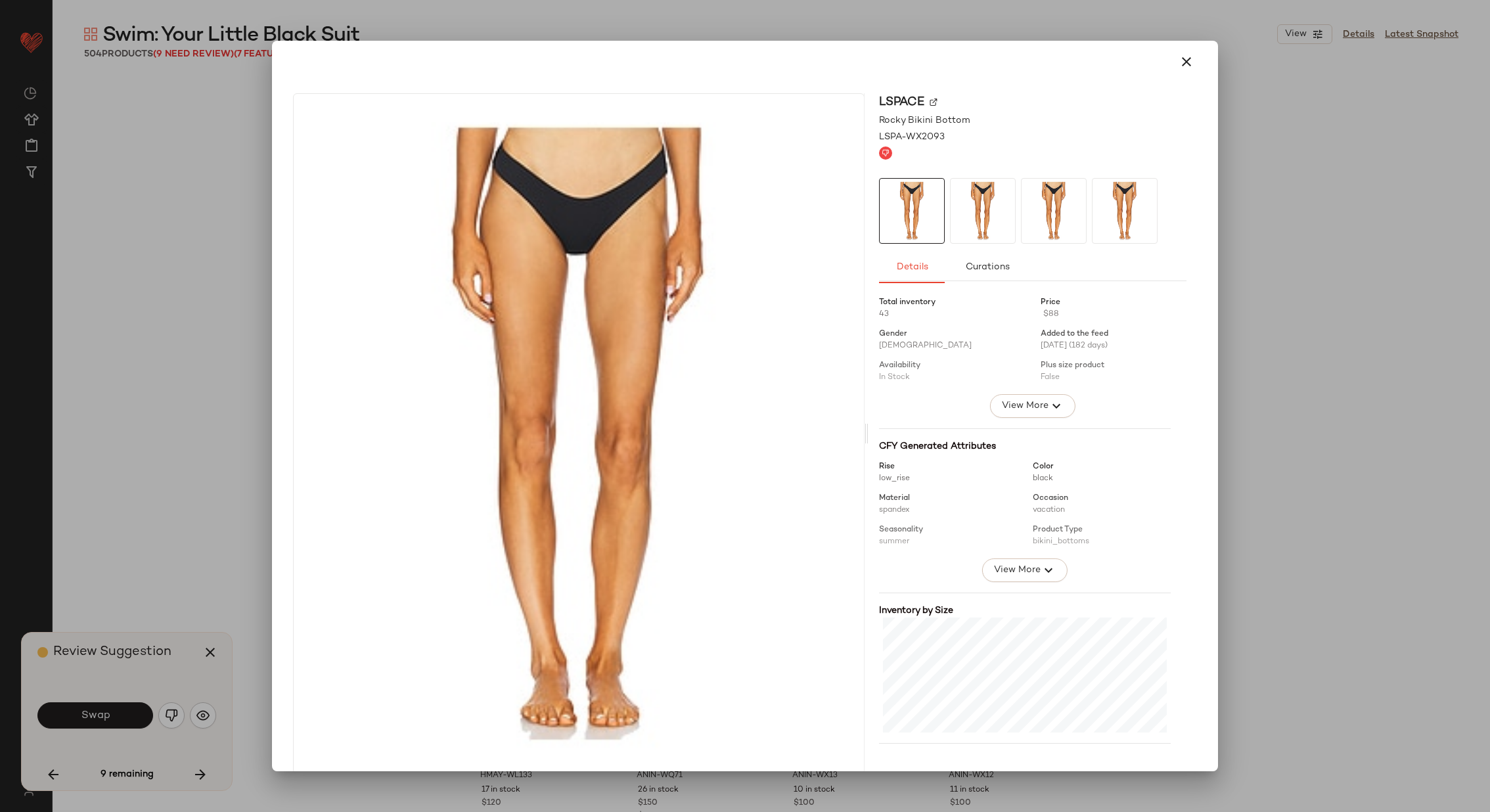
click at [930, 100] on img at bounding box center [933, 101] width 8 height 8
click at [1181, 58] on icon "button" at bounding box center [1187, 62] width 16 height 16
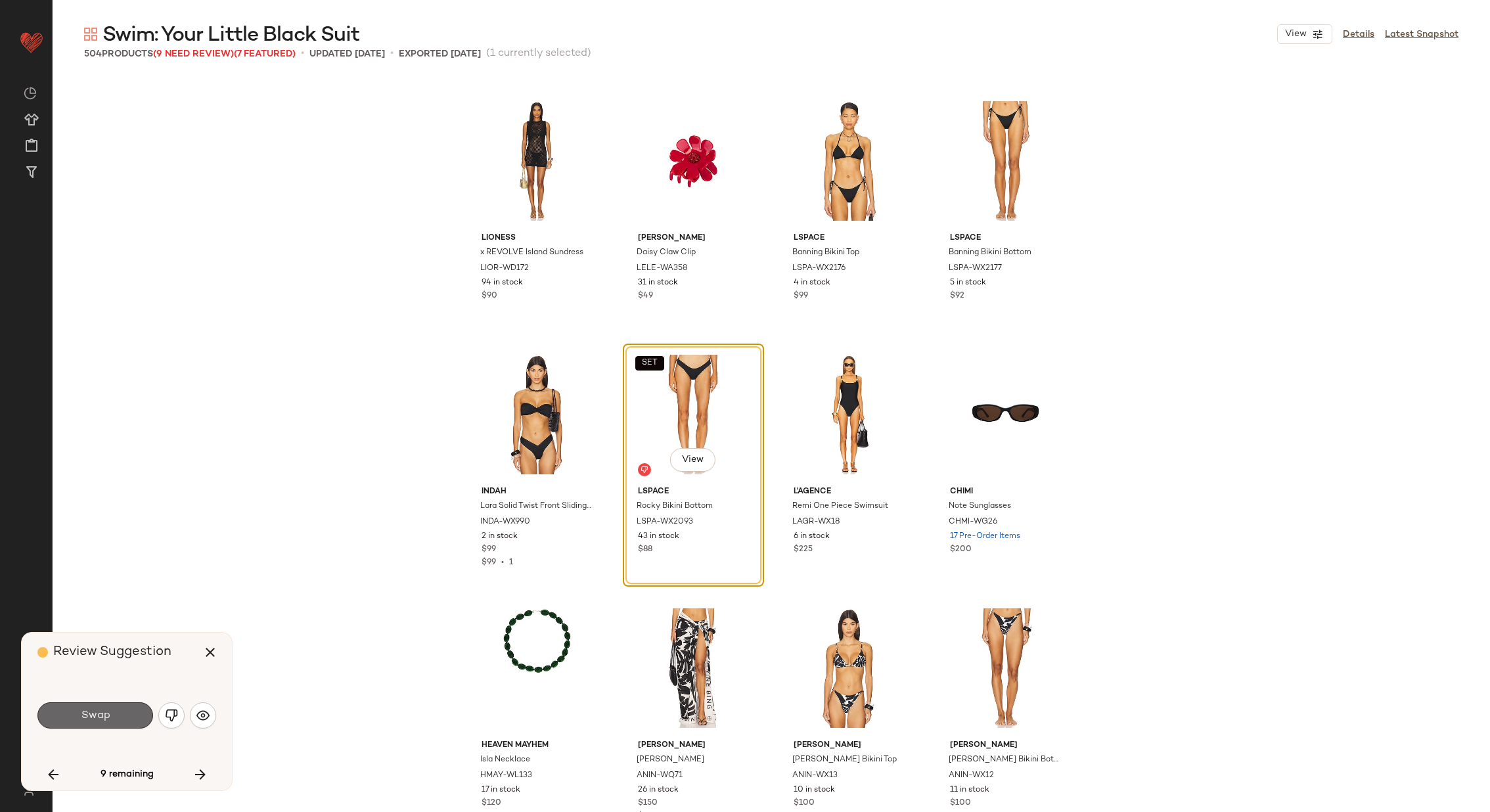
click at [106, 711] on span "Swap" at bounding box center [94, 716] width 30 height 13
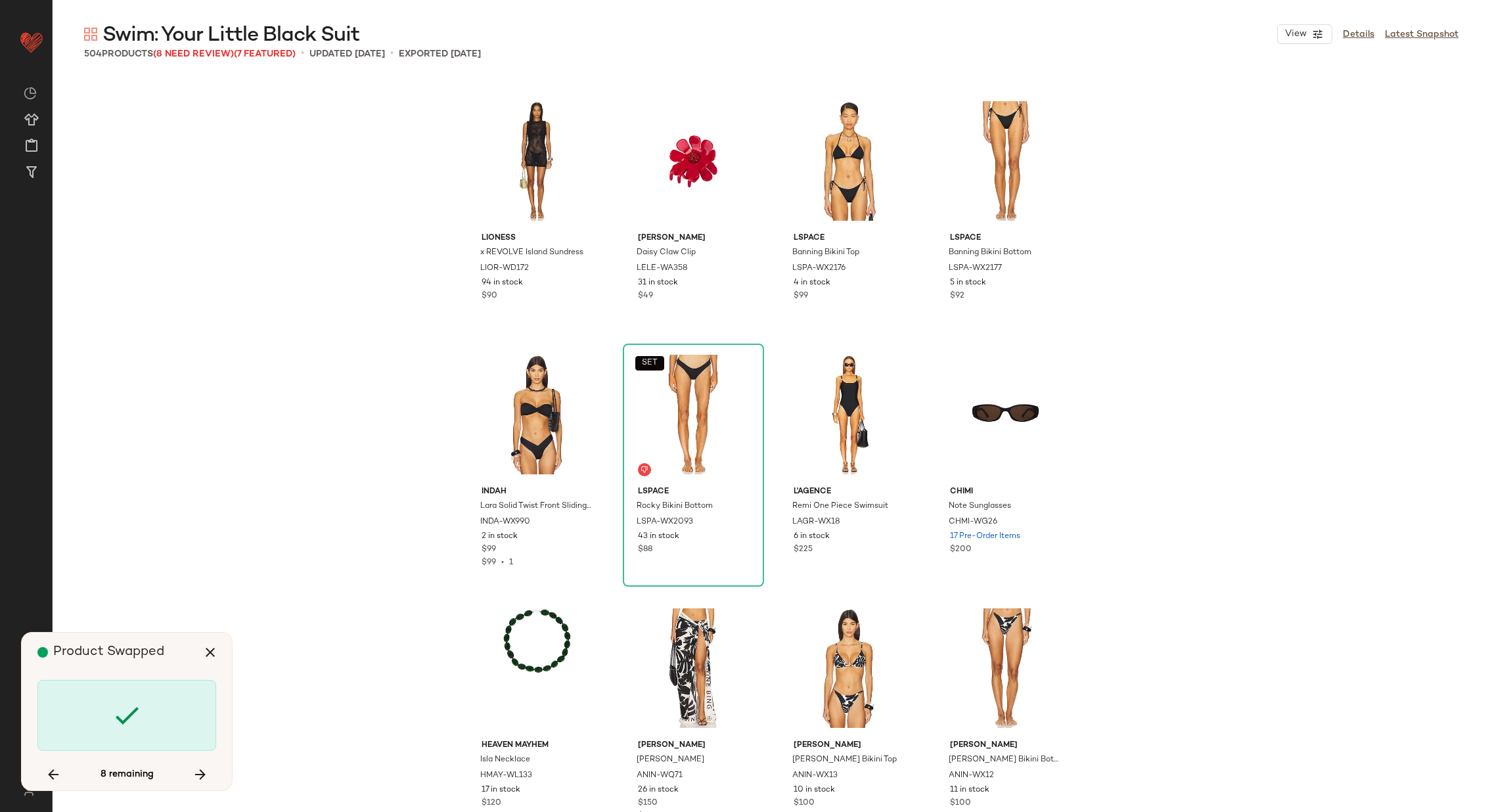
scroll to position [9888, 0]
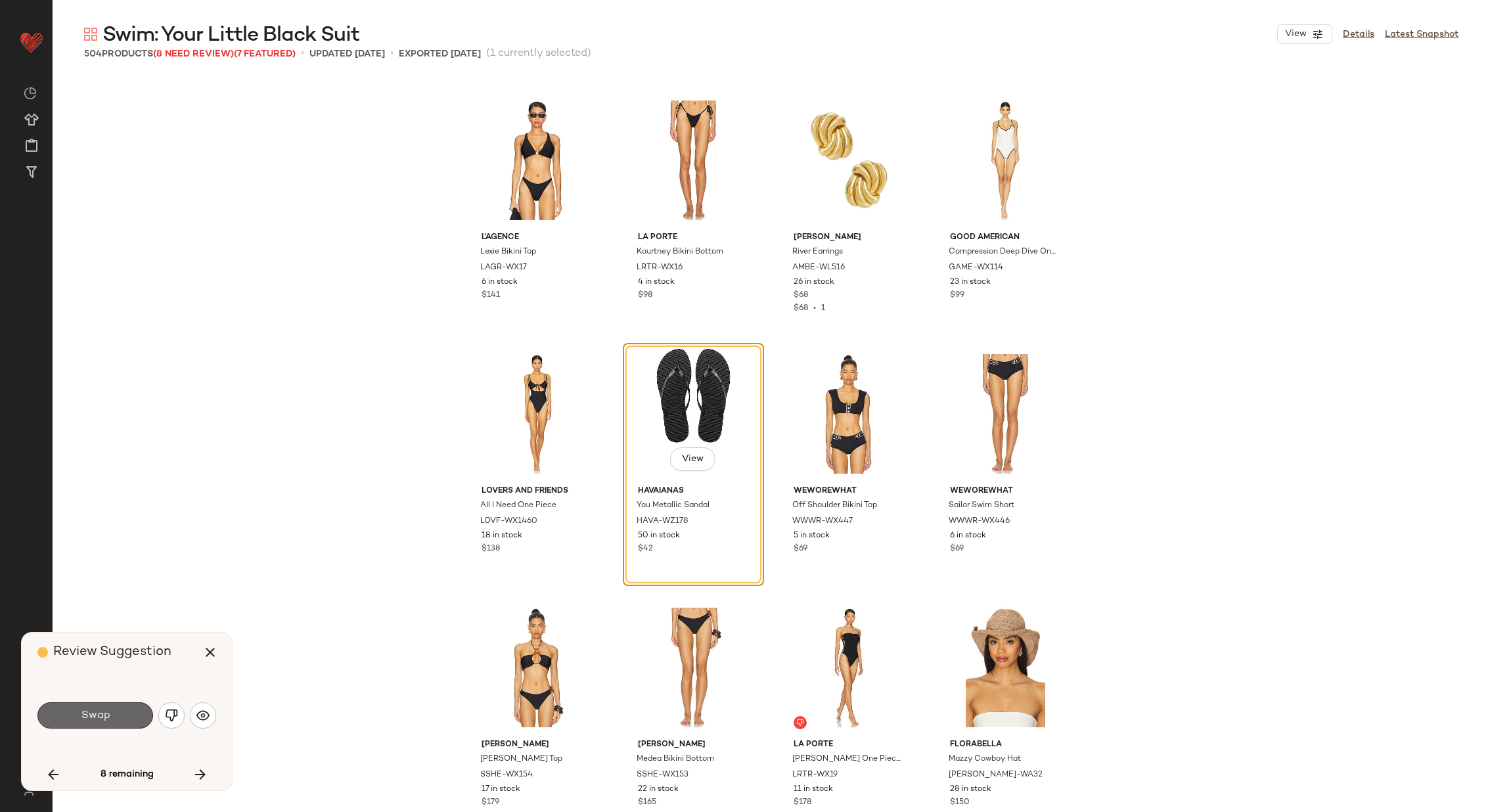
click at [103, 711] on span "Swap" at bounding box center [94, 716] width 30 height 13
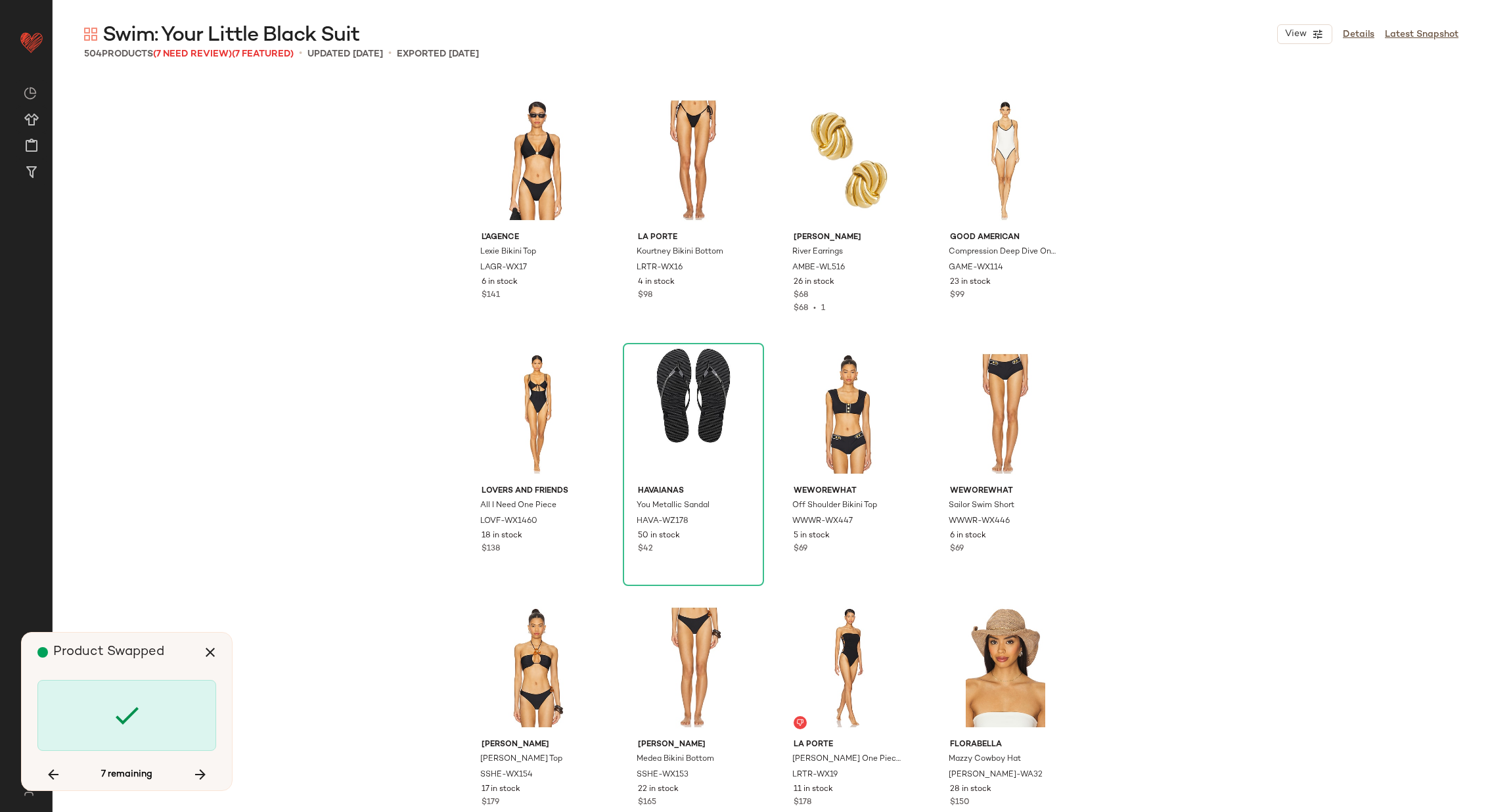
scroll to position [12170, 0]
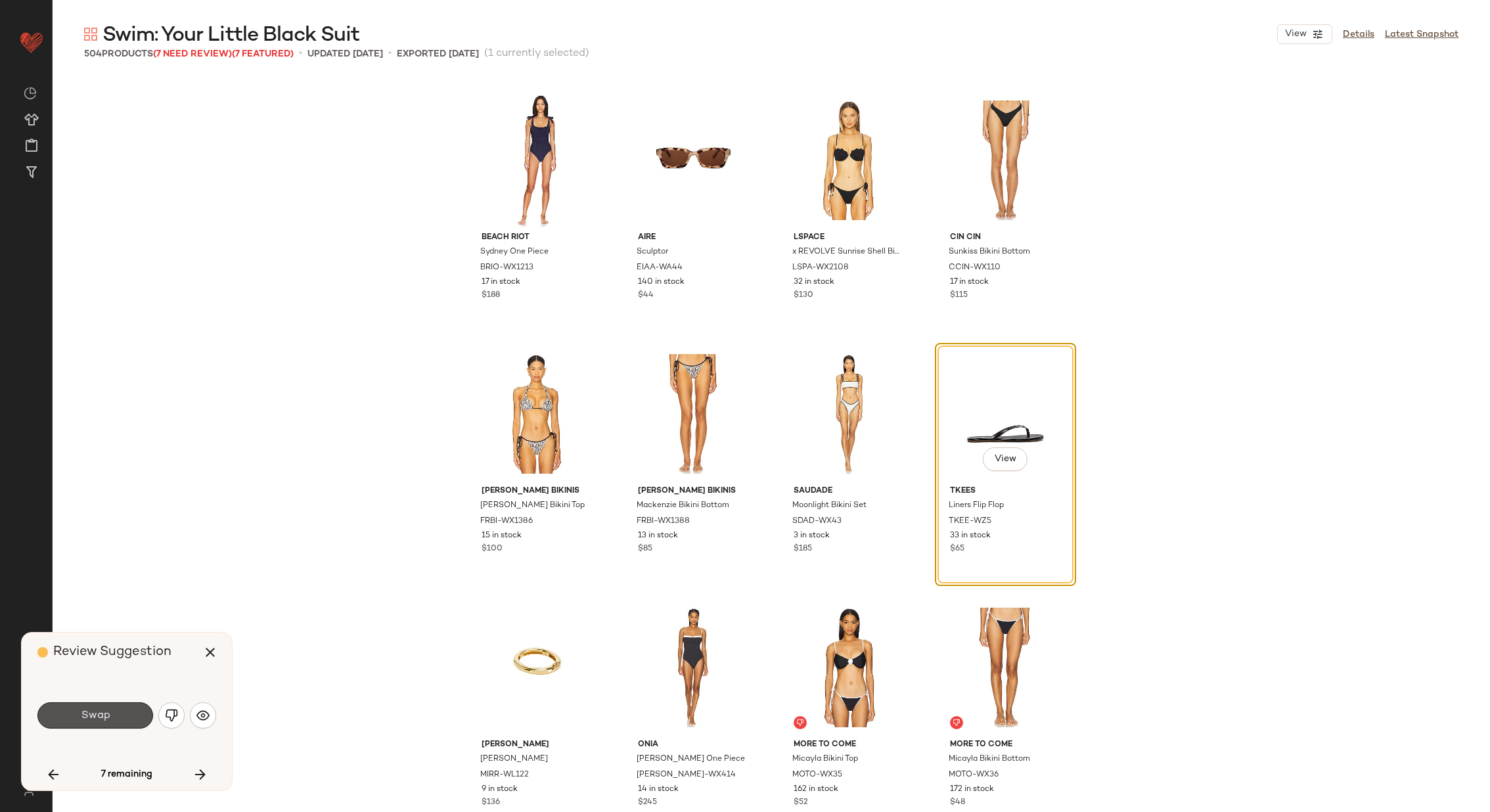
click at [103, 711] on span "Swap" at bounding box center [94, 716] width 30 height 13
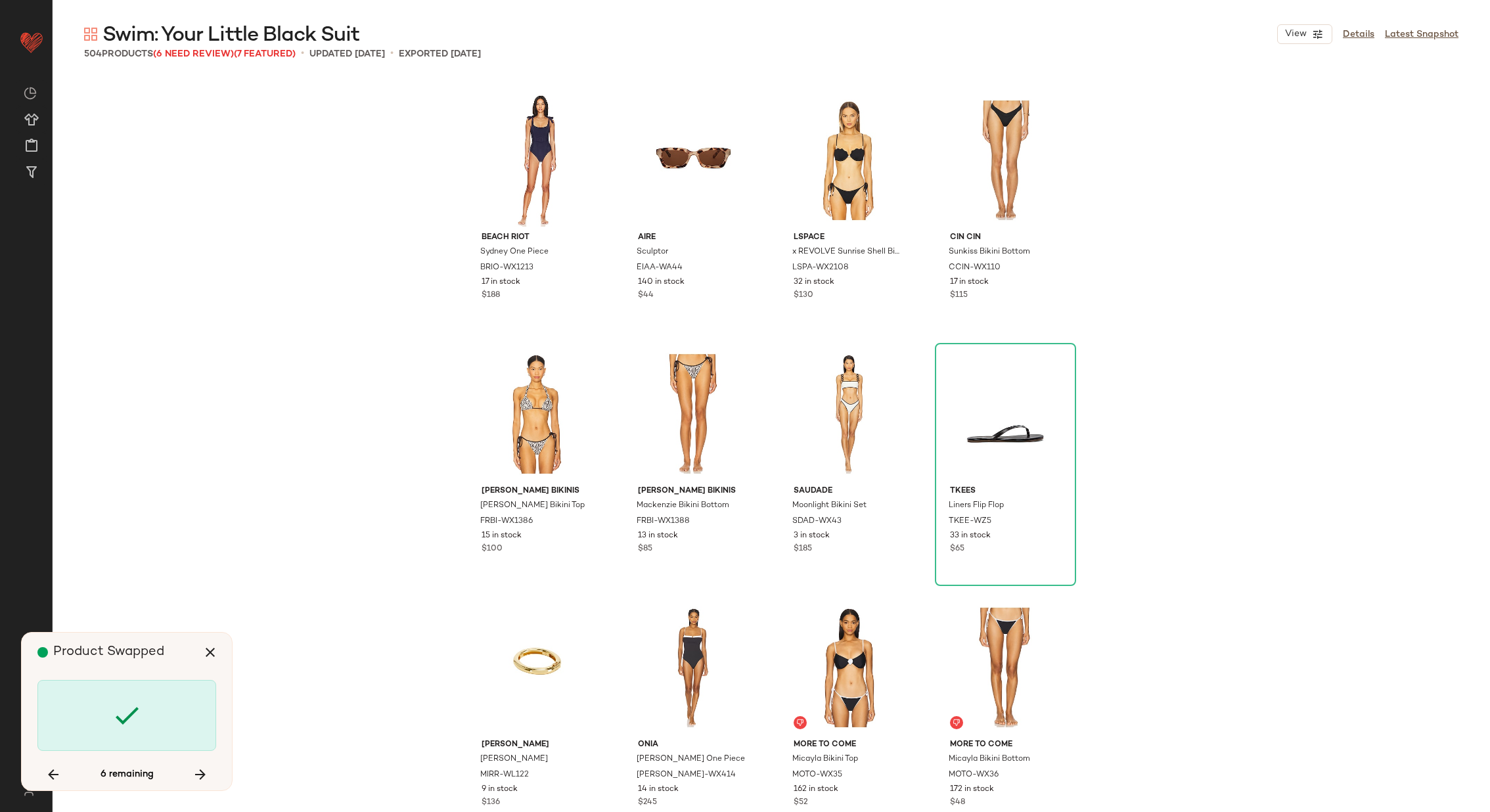
scroll to position [15974, 0]
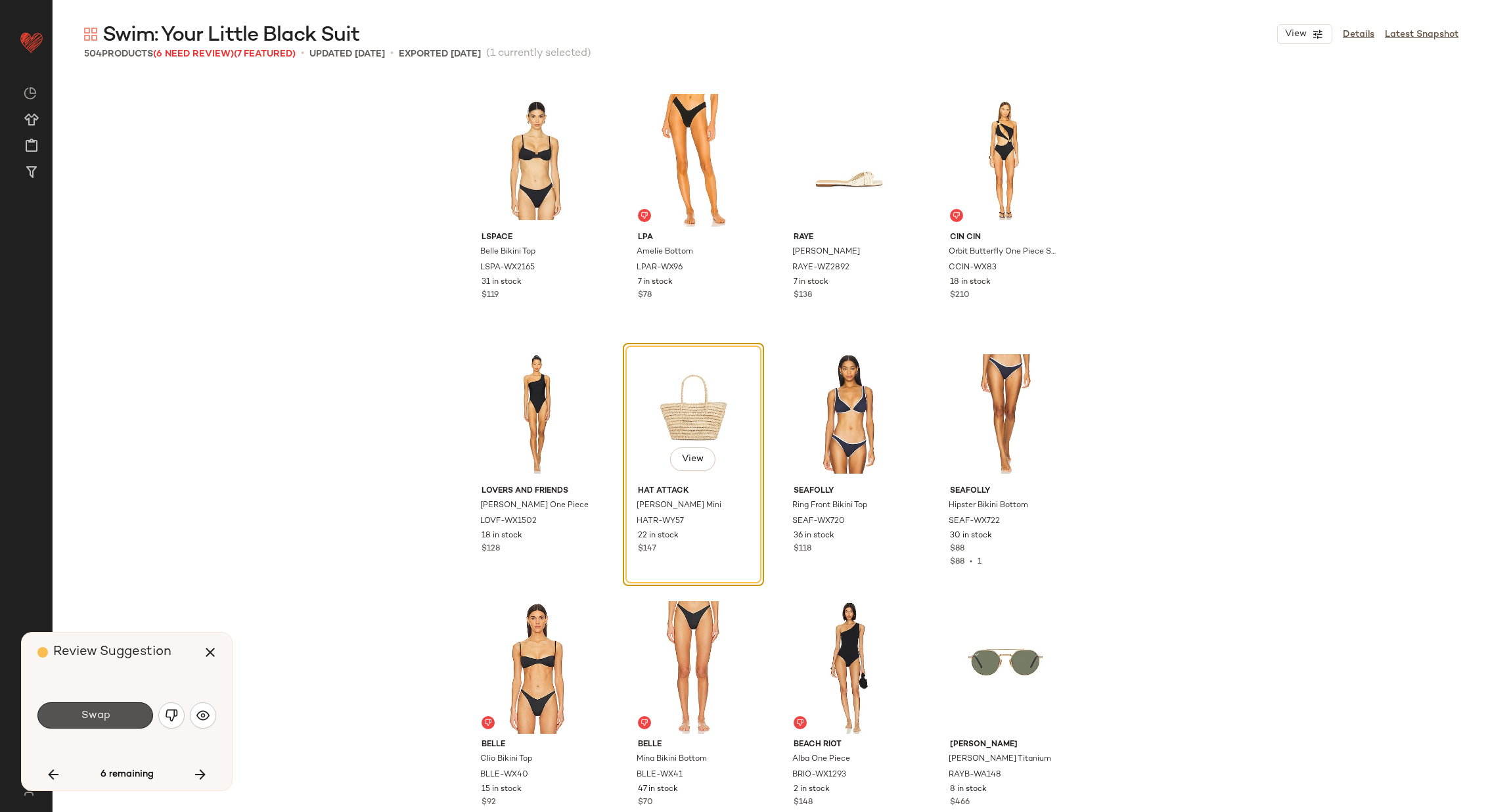
click at [103, 711] on span "Swap" at bounding box center [94, 716] width 30 height 13
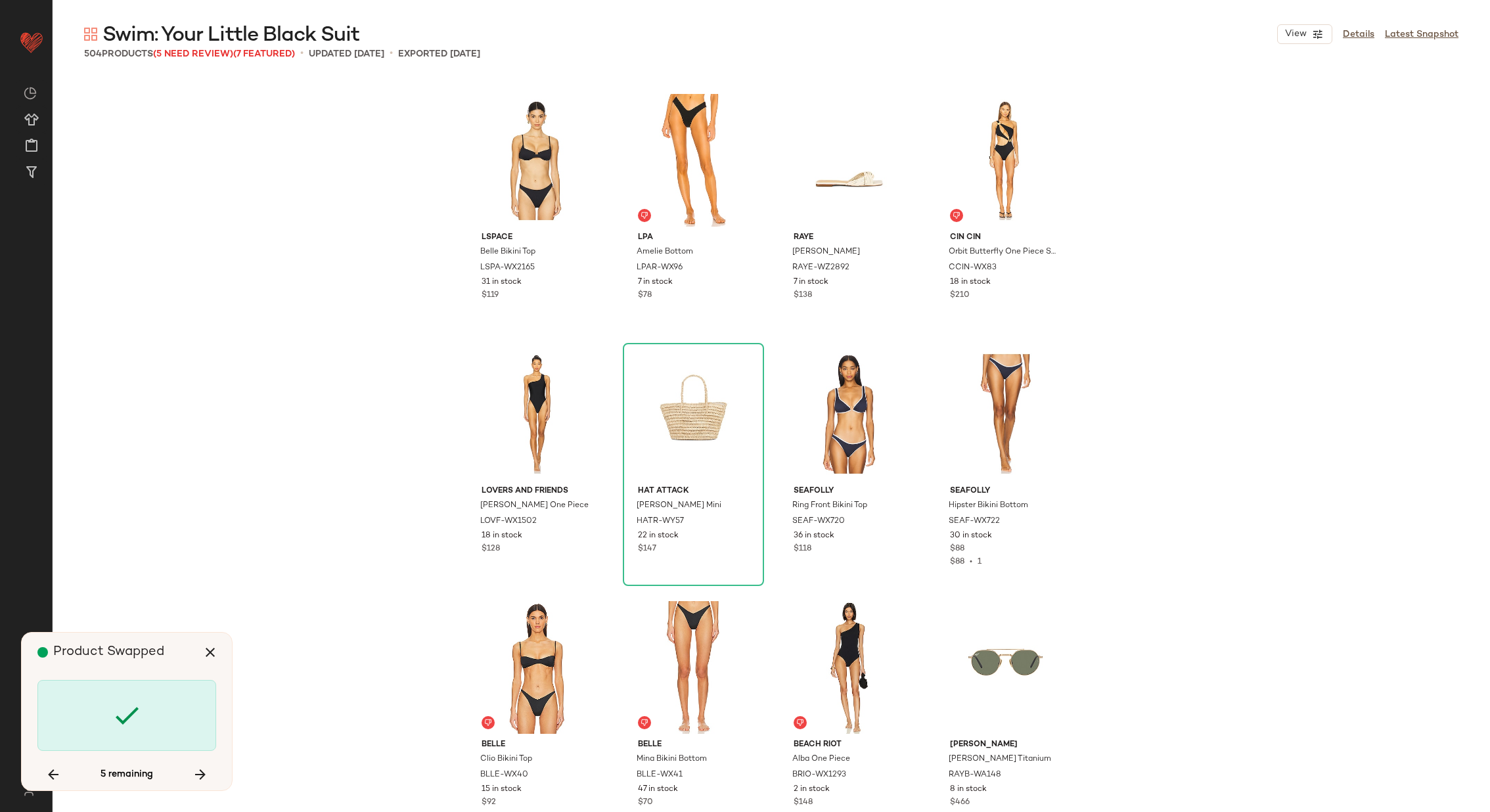
scroll to position [18001, 0]
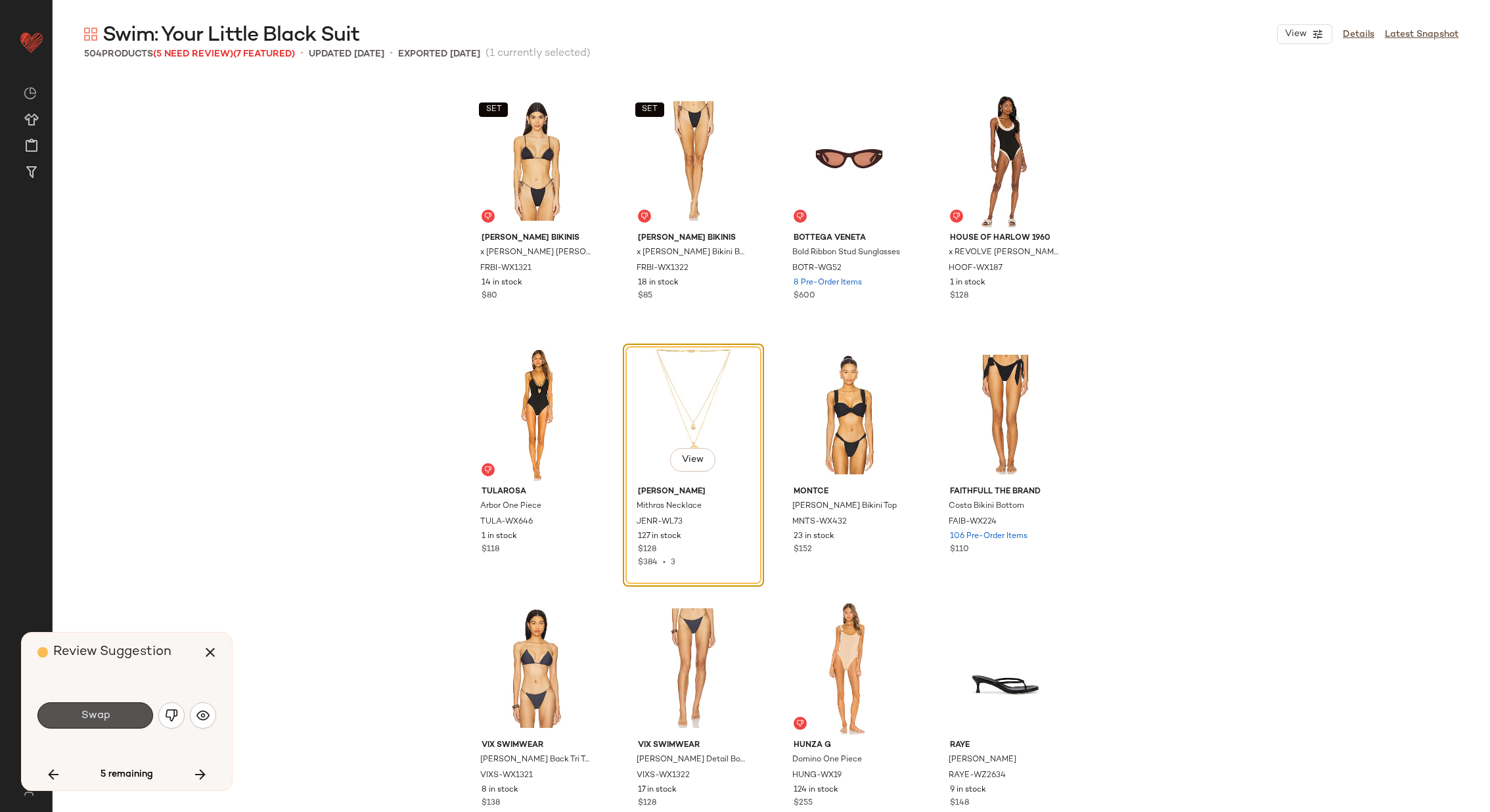
click at [103, 711] on span "Swap" at bounding box center [94, 716] width 30 height 13
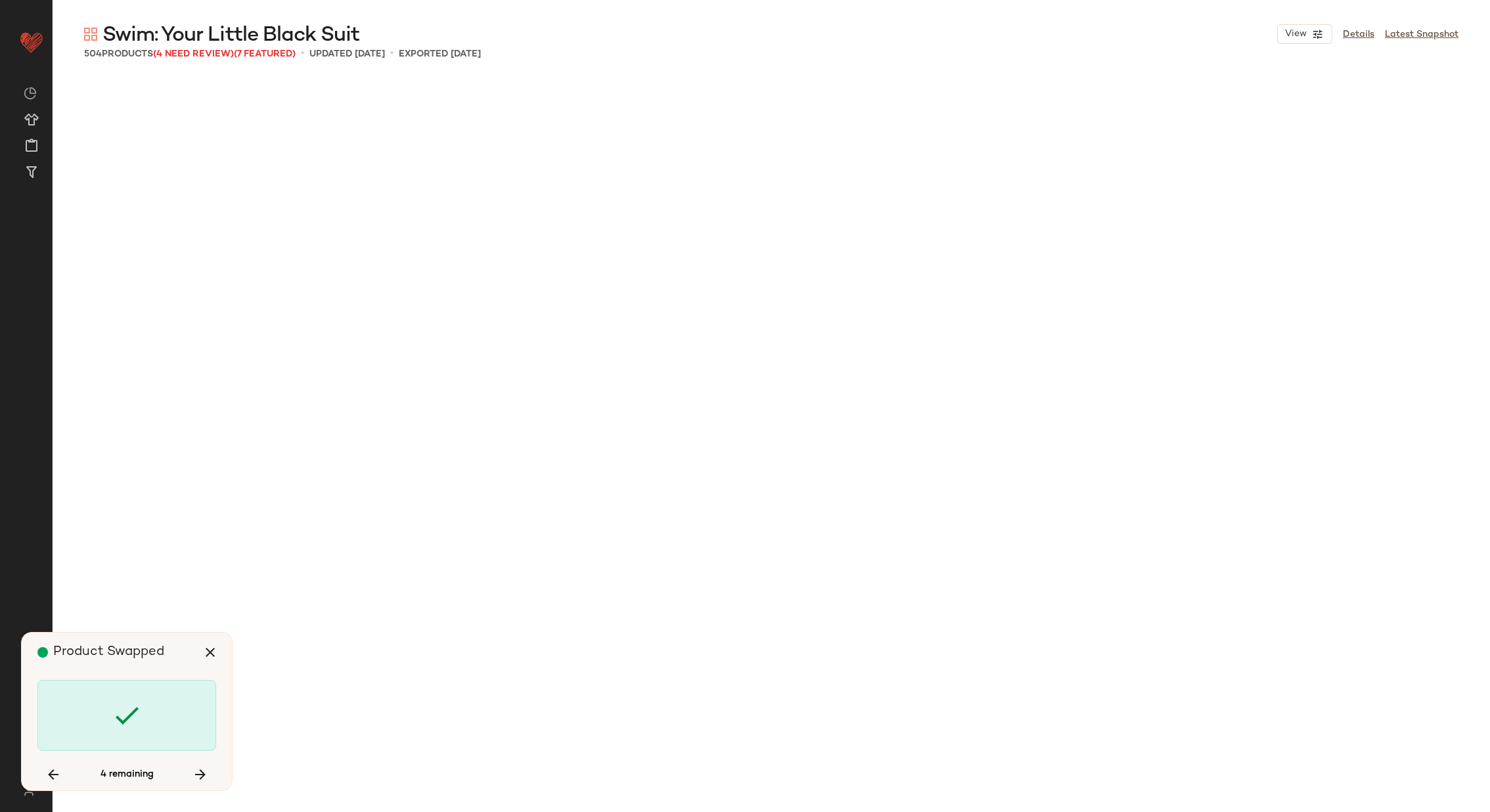
scroll to position [19016, 0]
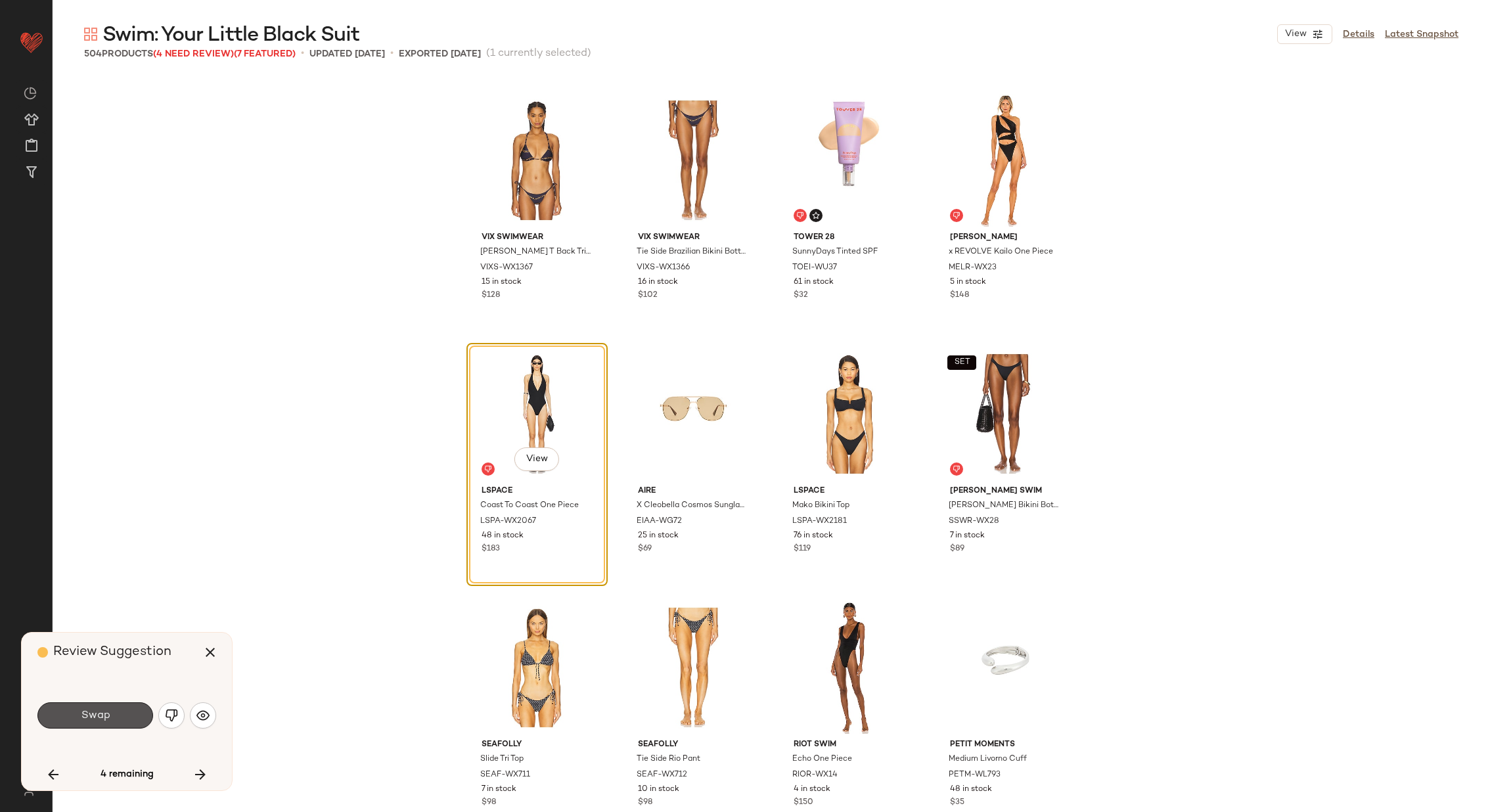
click at [103, 711] on span "Swap" at bounding box center [94, 716] width 30 height 13
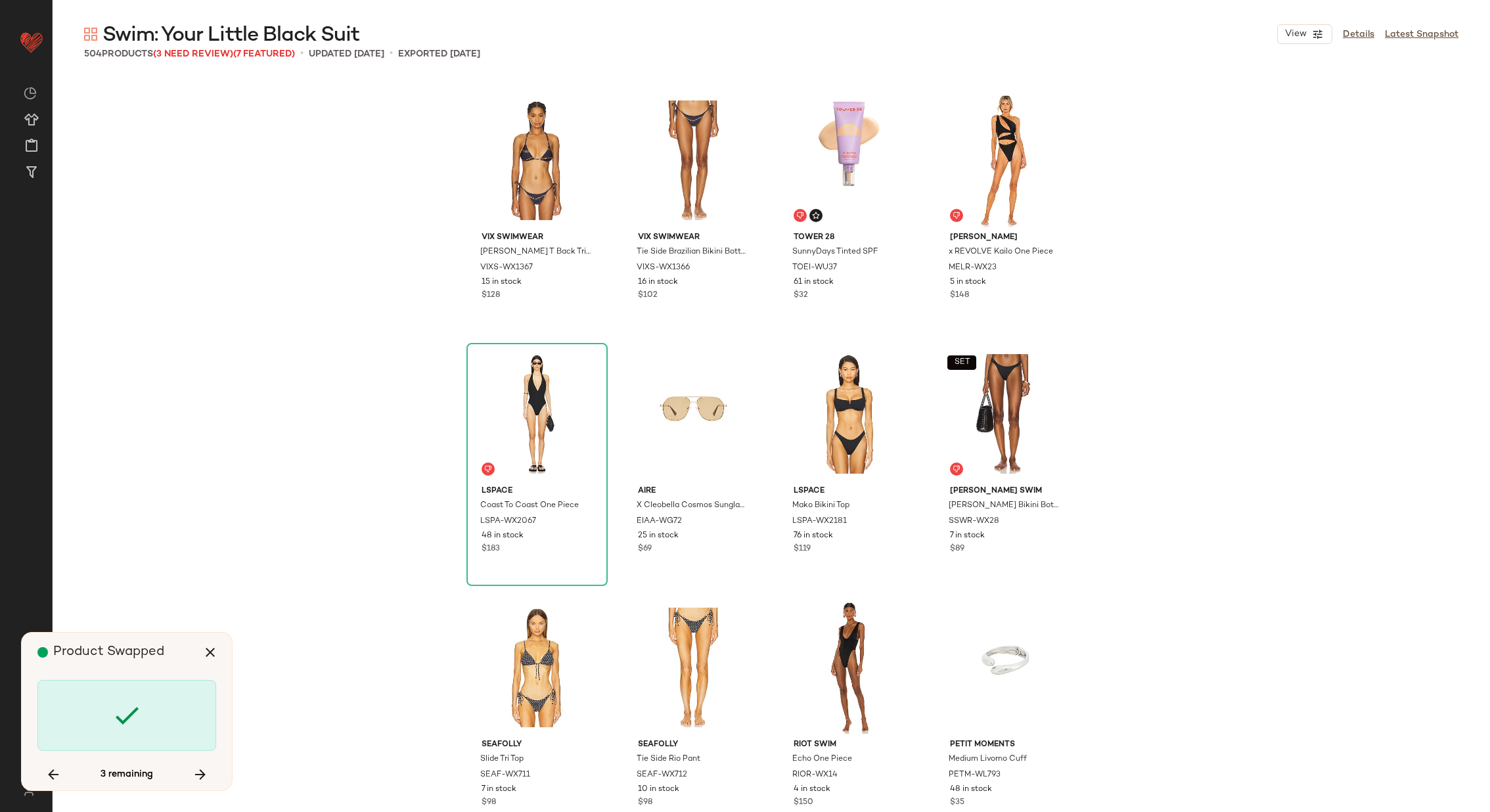
scroll to position [27129, 0]
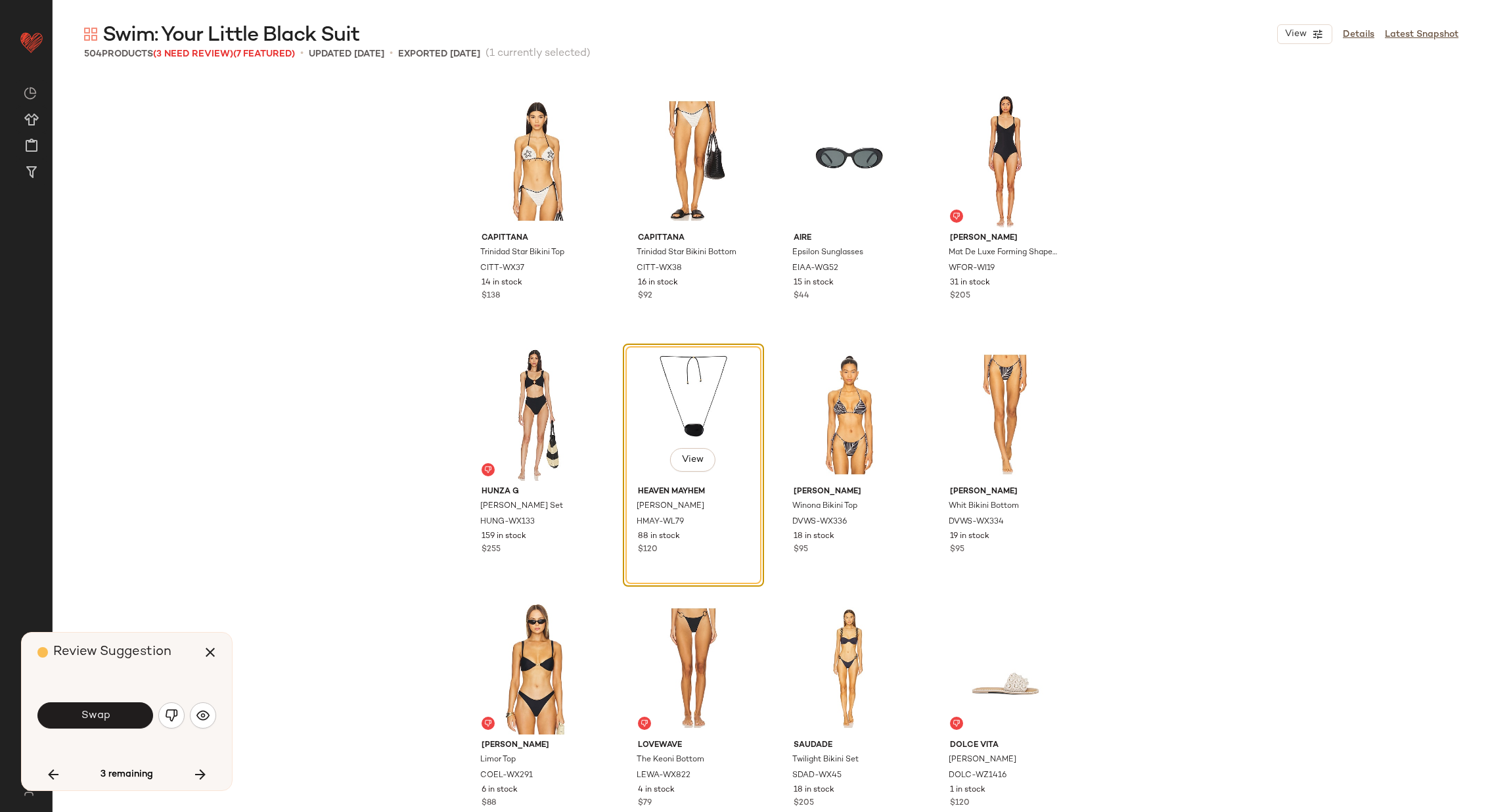
click at [103, 711] on span "Swap" at bounding box center [94, 716] width 30 height 13
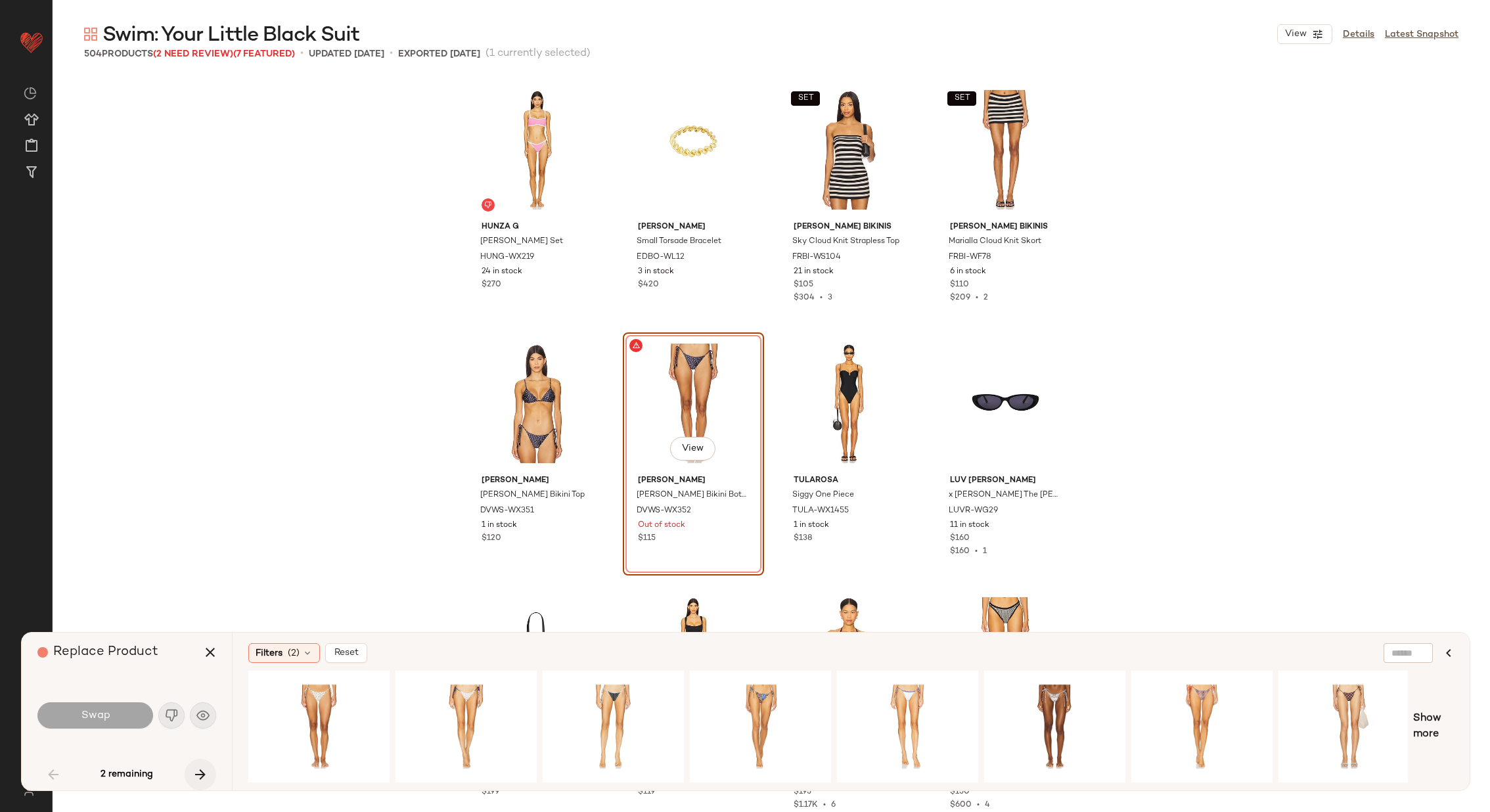
click at [199, 775] on icon "button" at bounding box center [201, 774] width 16 height 16
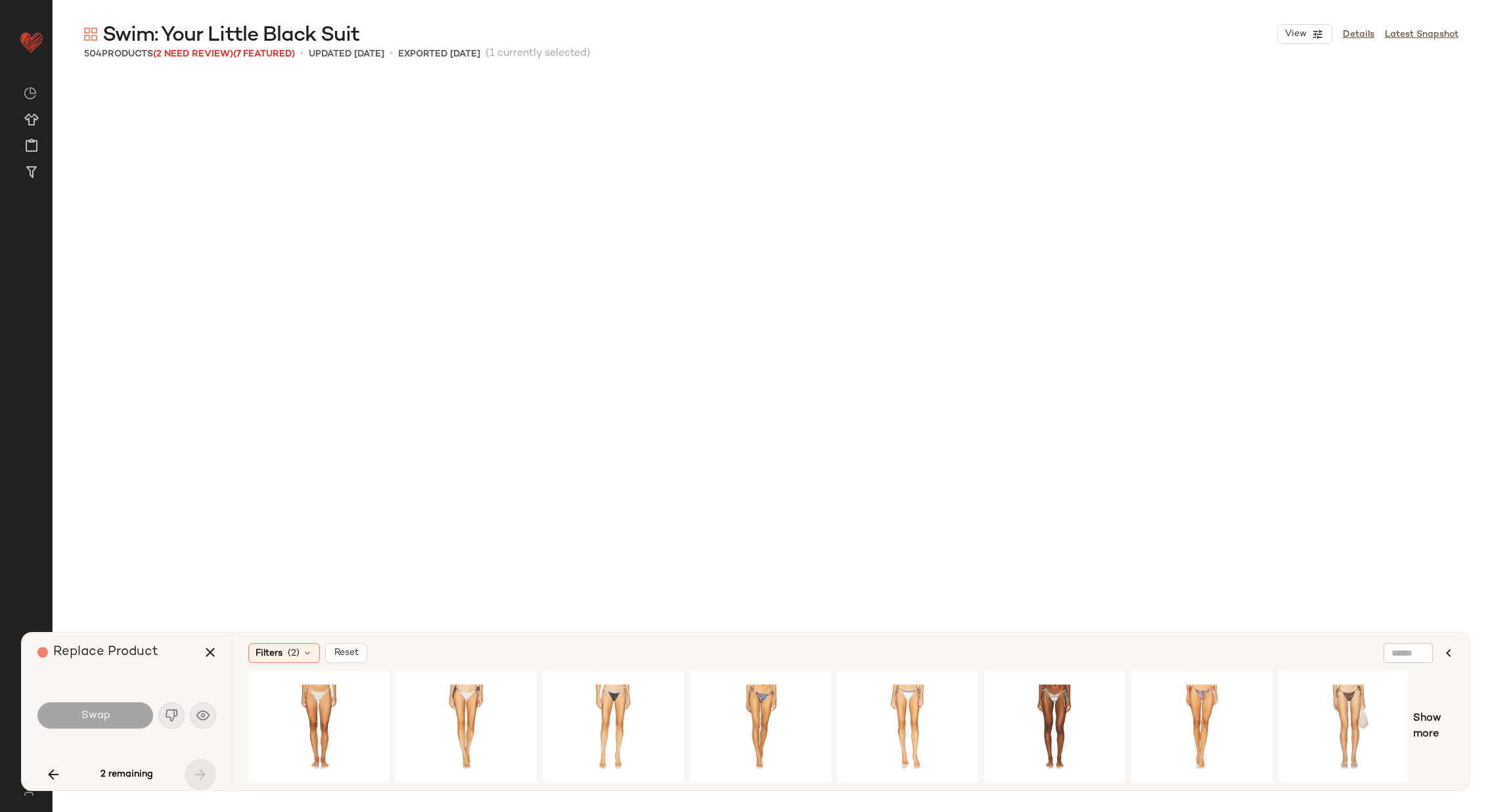
scroll to position [29665, 0]
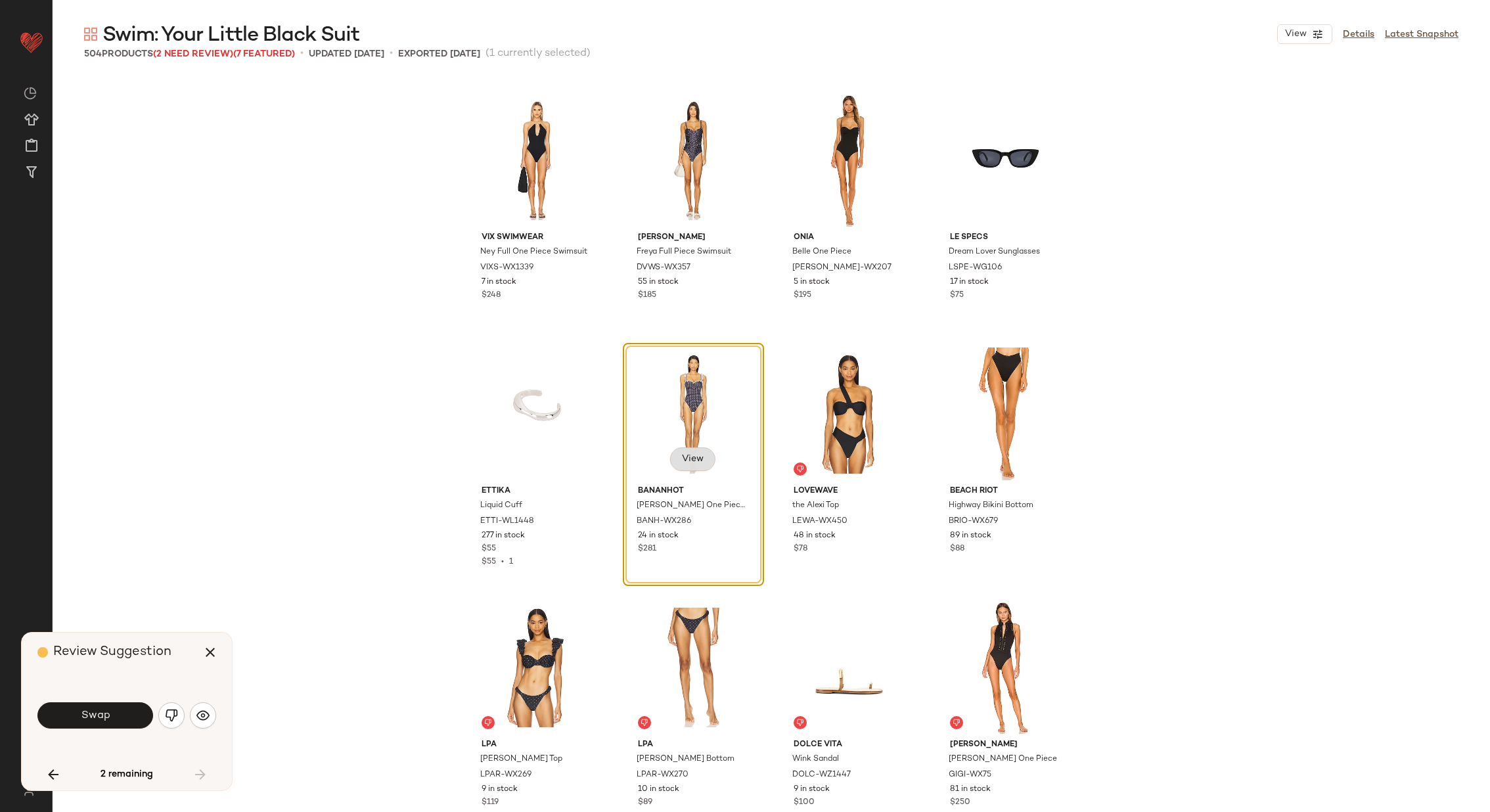
click at [683, 462] on span "View" at bounding box center [692, 459] width 22 height 11
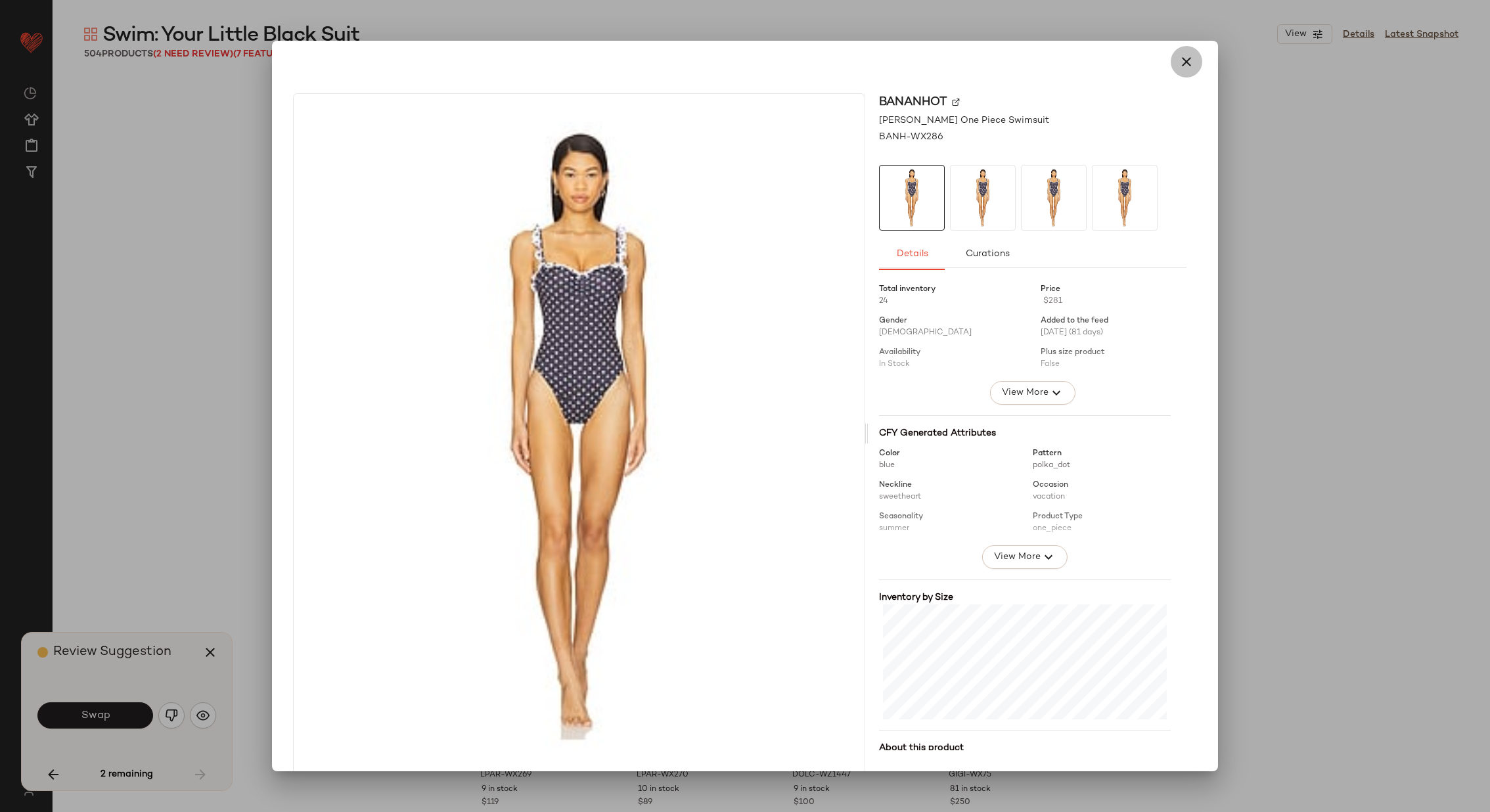
click at [1184, 56] on icon "button" at bounding box center [1187, 62] width 16 height 16
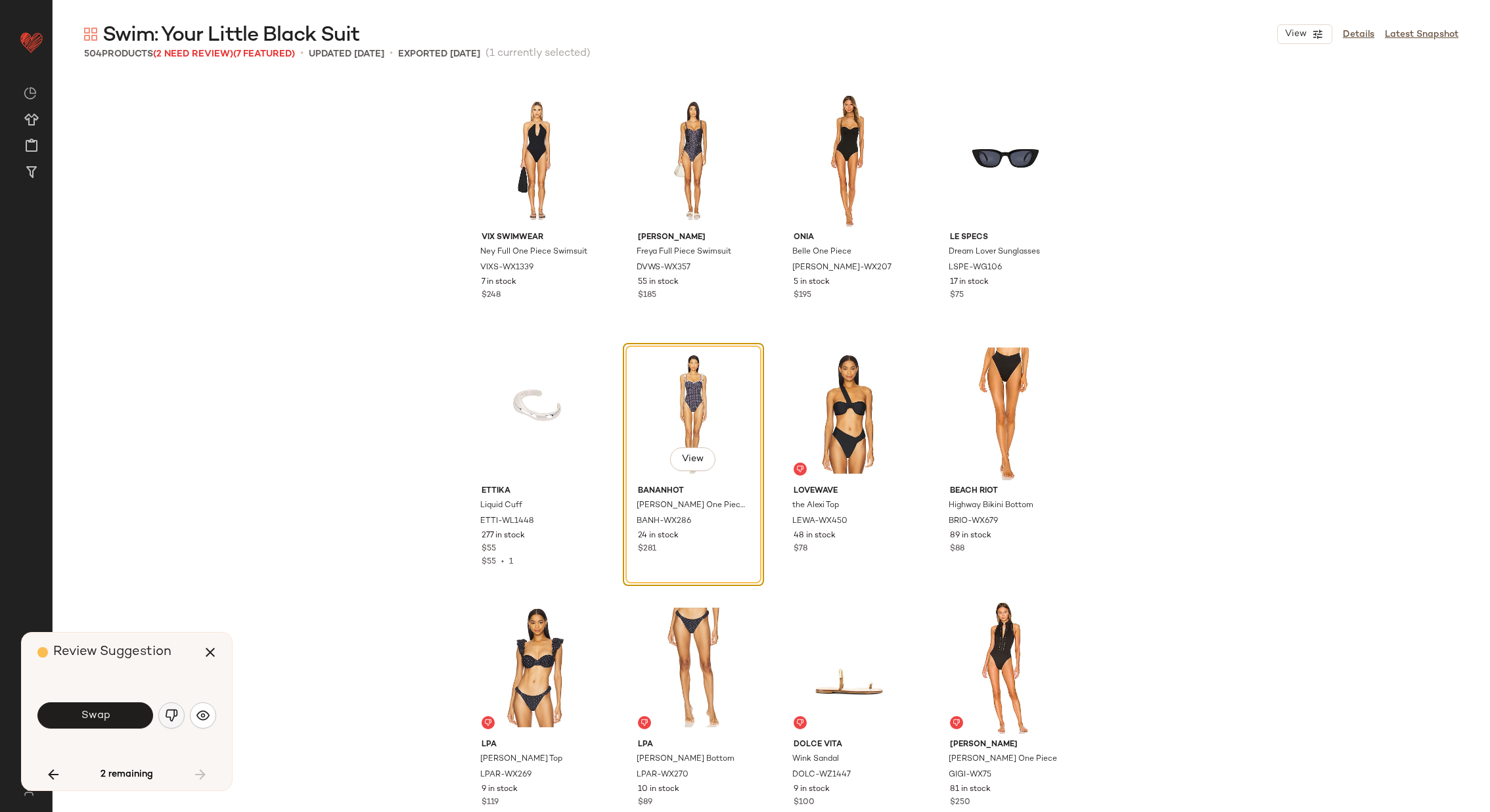
click at [165, 717] on img "button" at bounding box center [171, 715] width 13 height 13
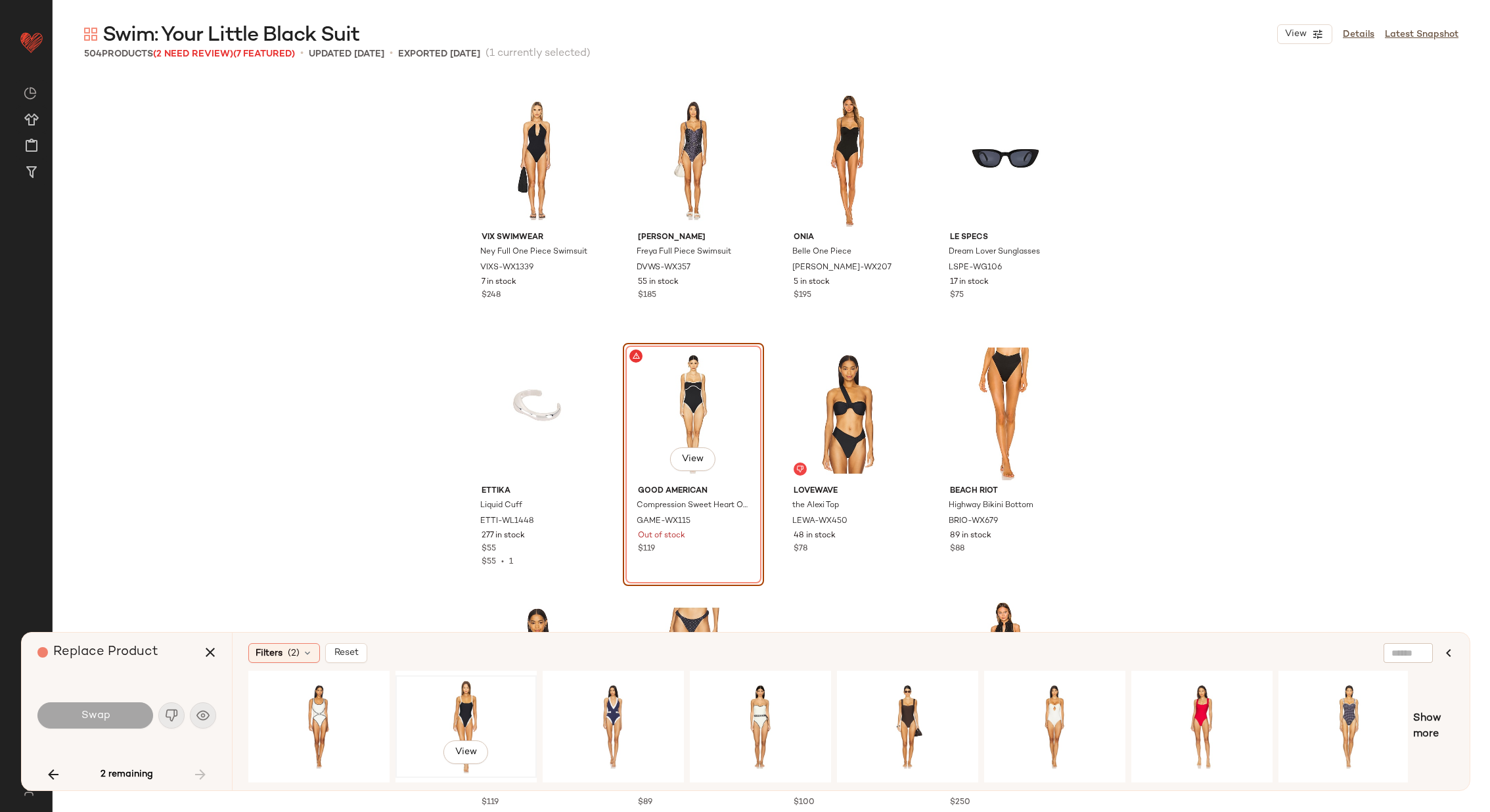
click at [506, 698] on div "View" at bounding box center [466, 727] width 132 height 93
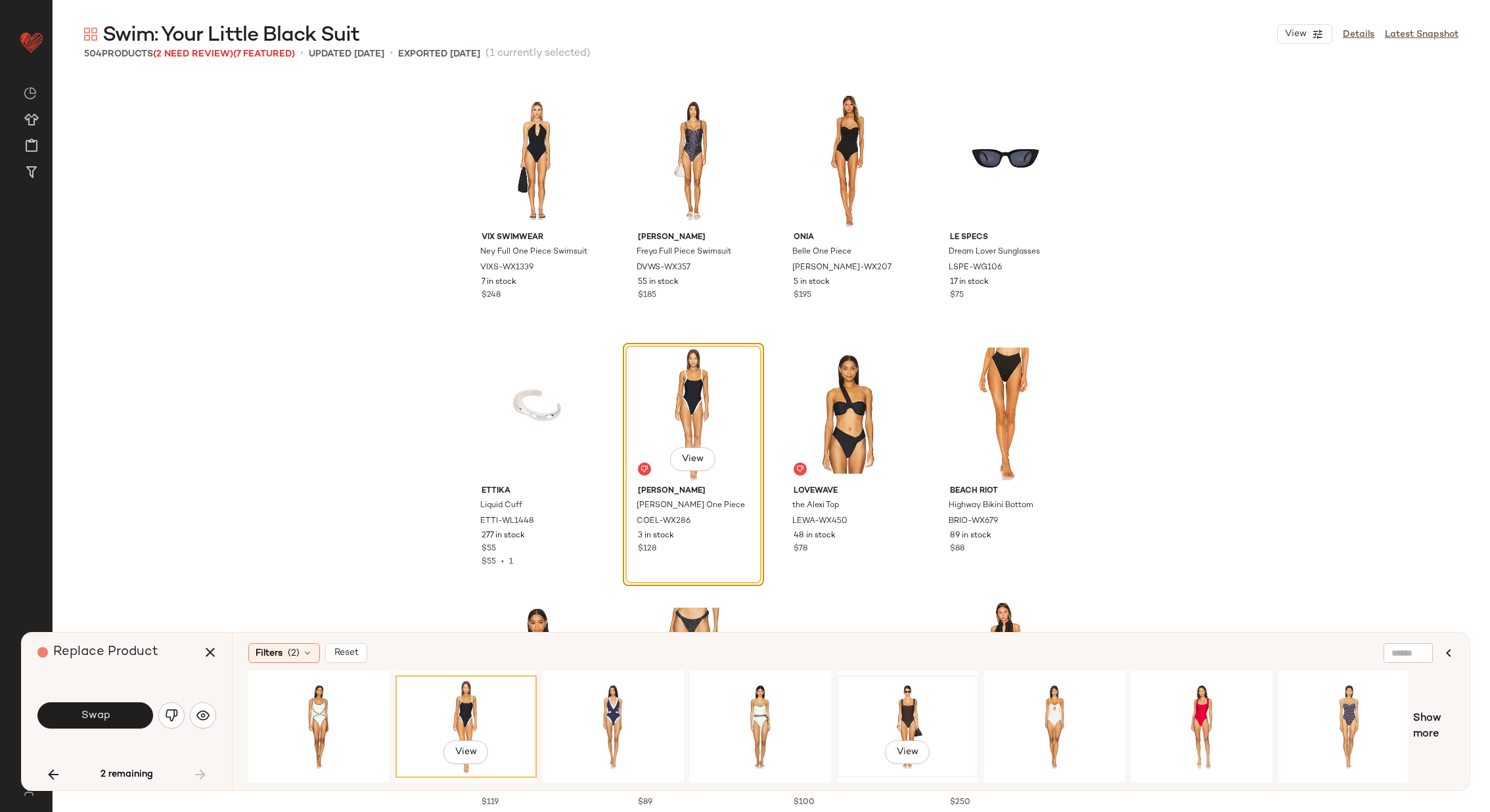
click at [877, 702] on div "View" at bounding box center [907, 727] width 132 height 93
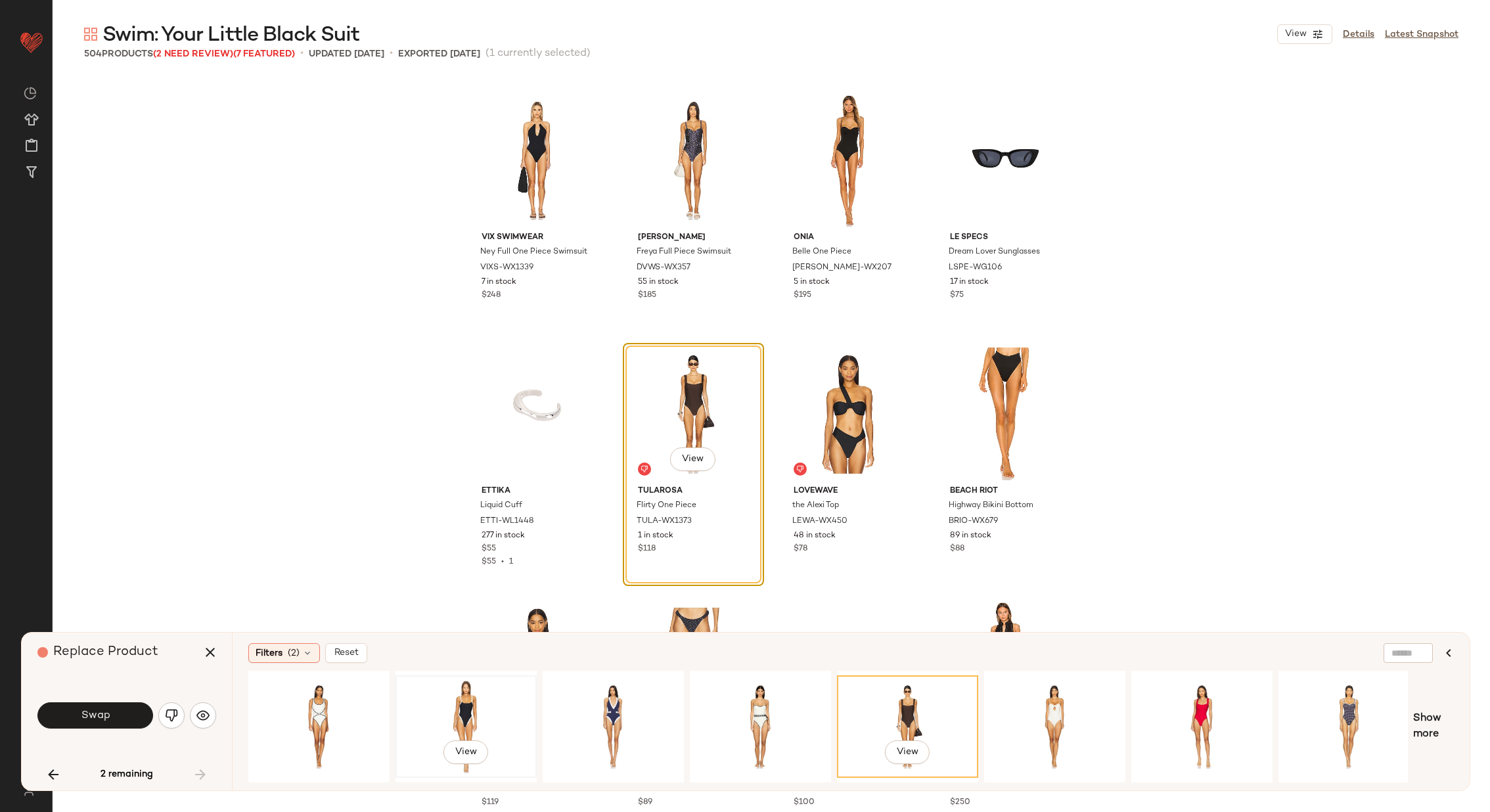
click at [460, 691] on div "View" at bounding box center [466, 727] width 132 height 93
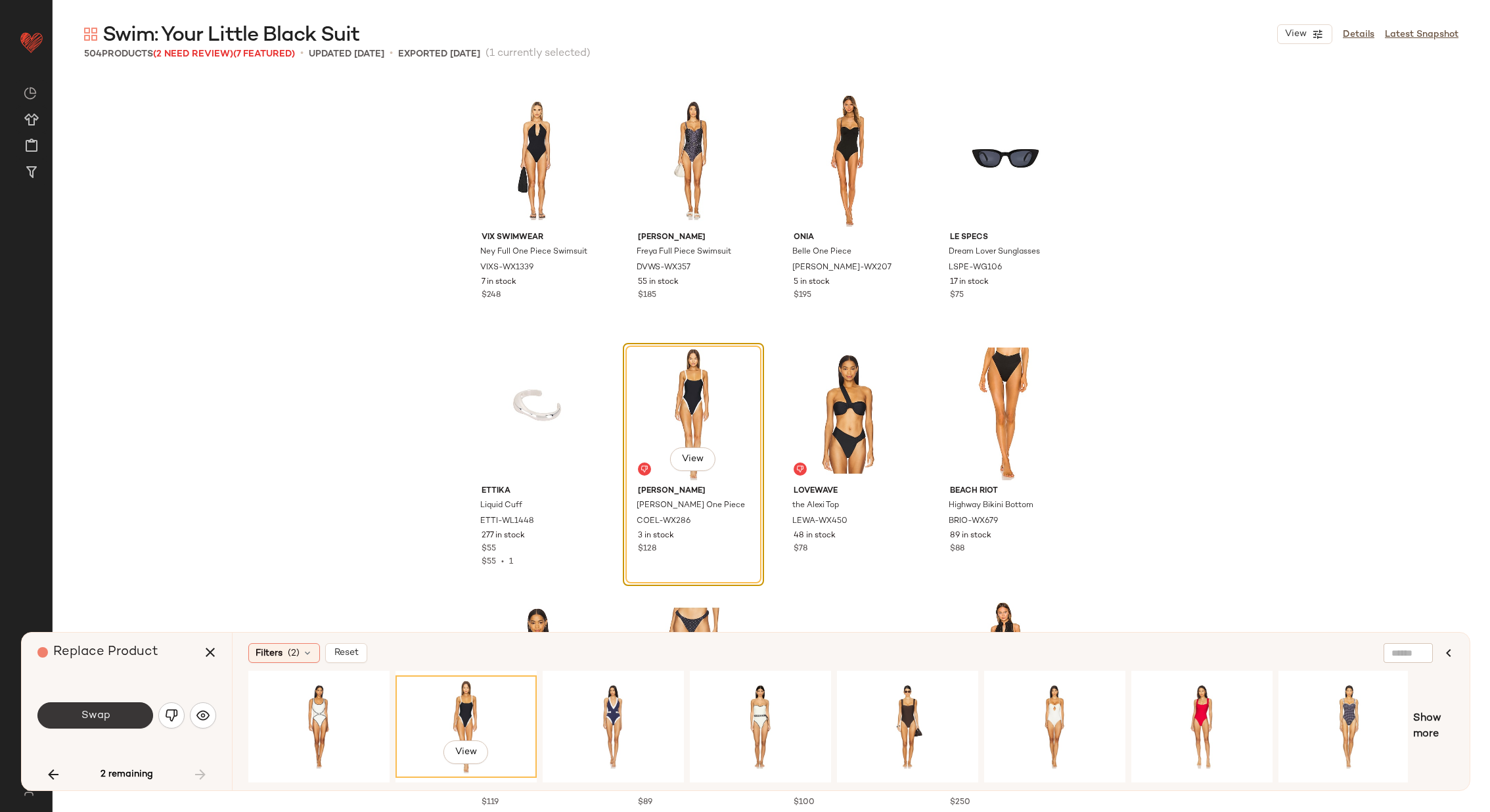
click at [128, 708] on button "Swap" at bounding box center [95, 715] width 116 height 26
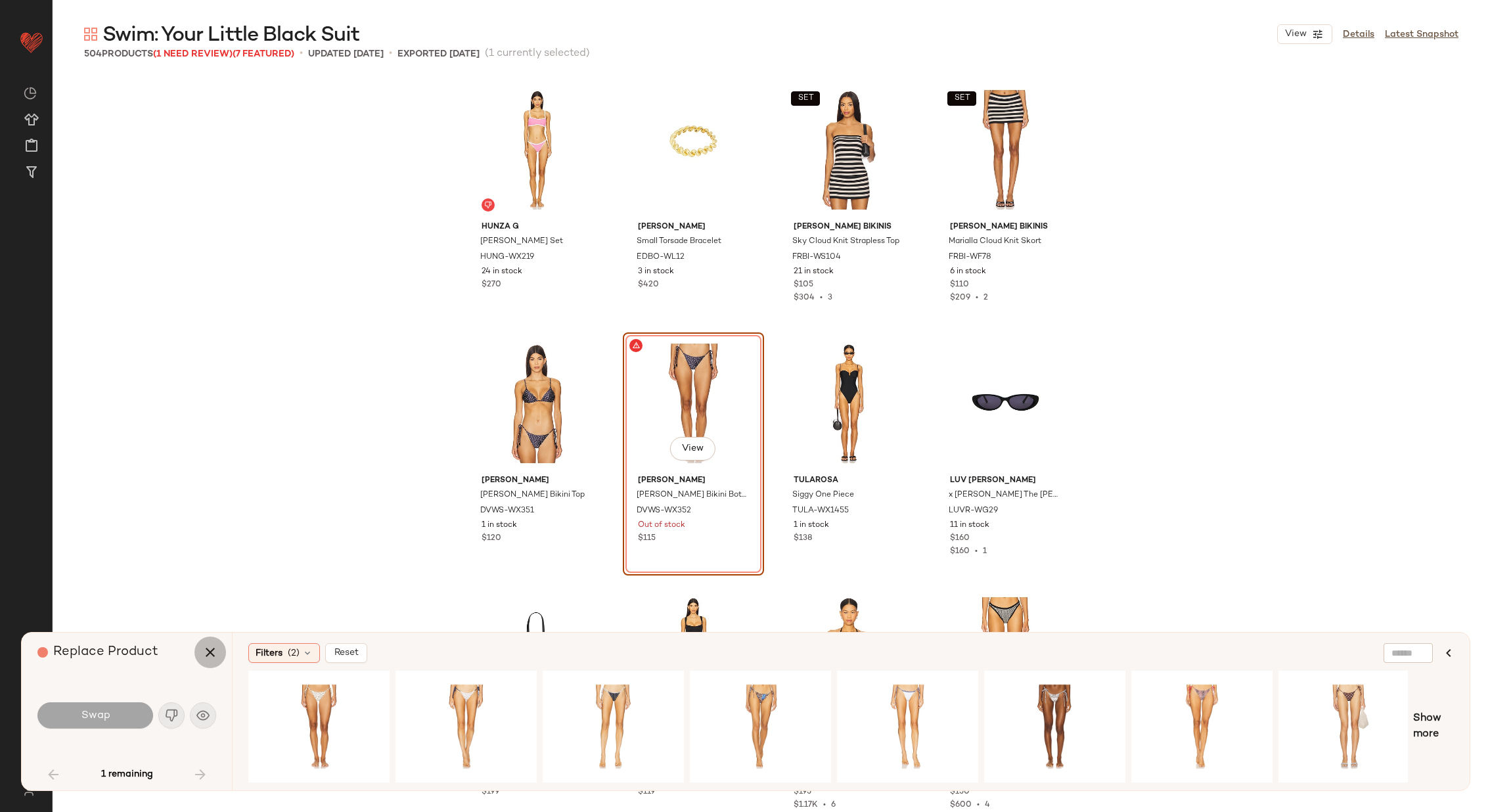
click at [210, 654] on icon "button" at bounding box center [210, 652] width 16 height 16
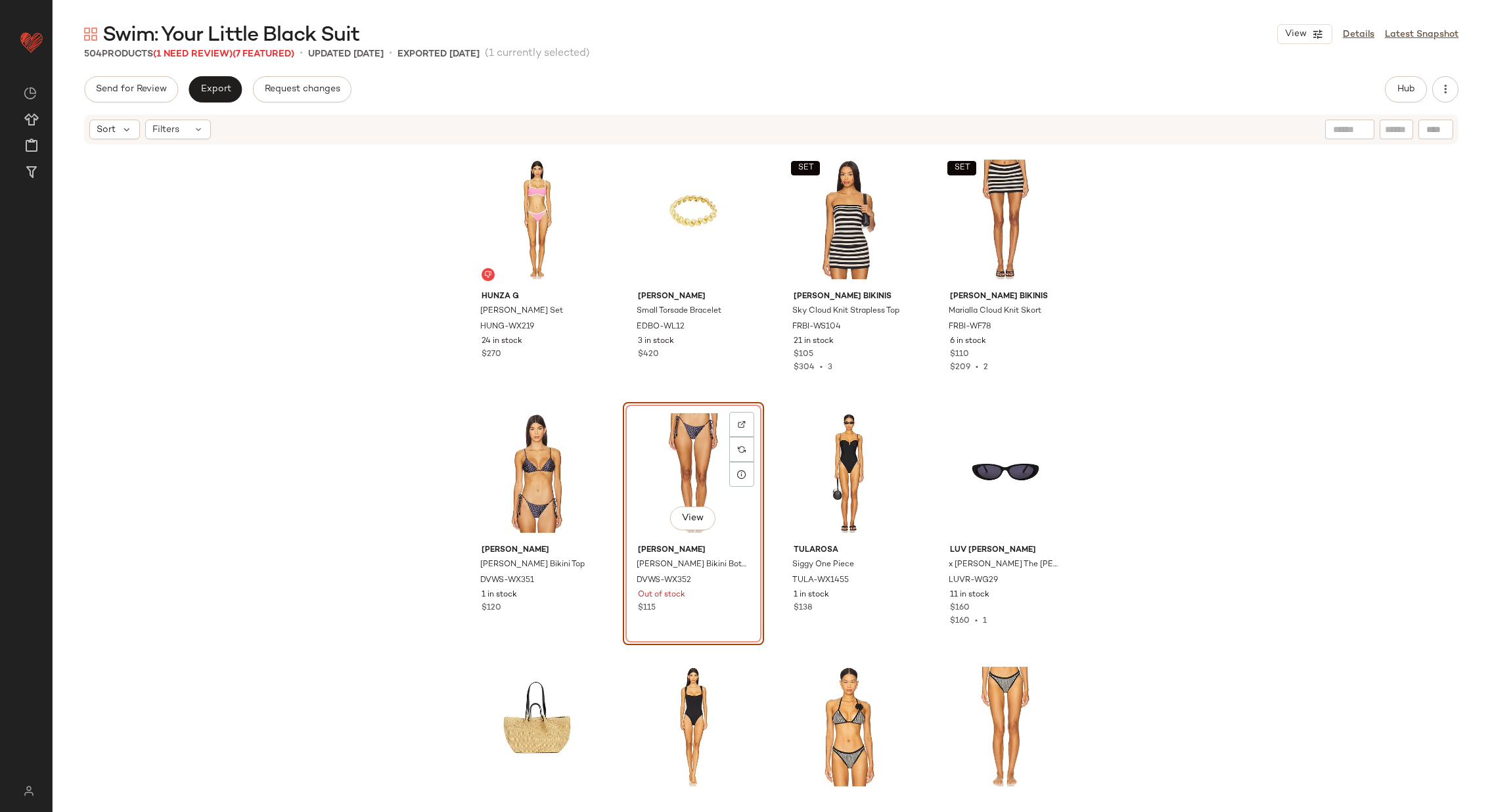
click at [1432, 131] on div at bounding box center [1436, 129] width 35 height 20
paste input "**********"
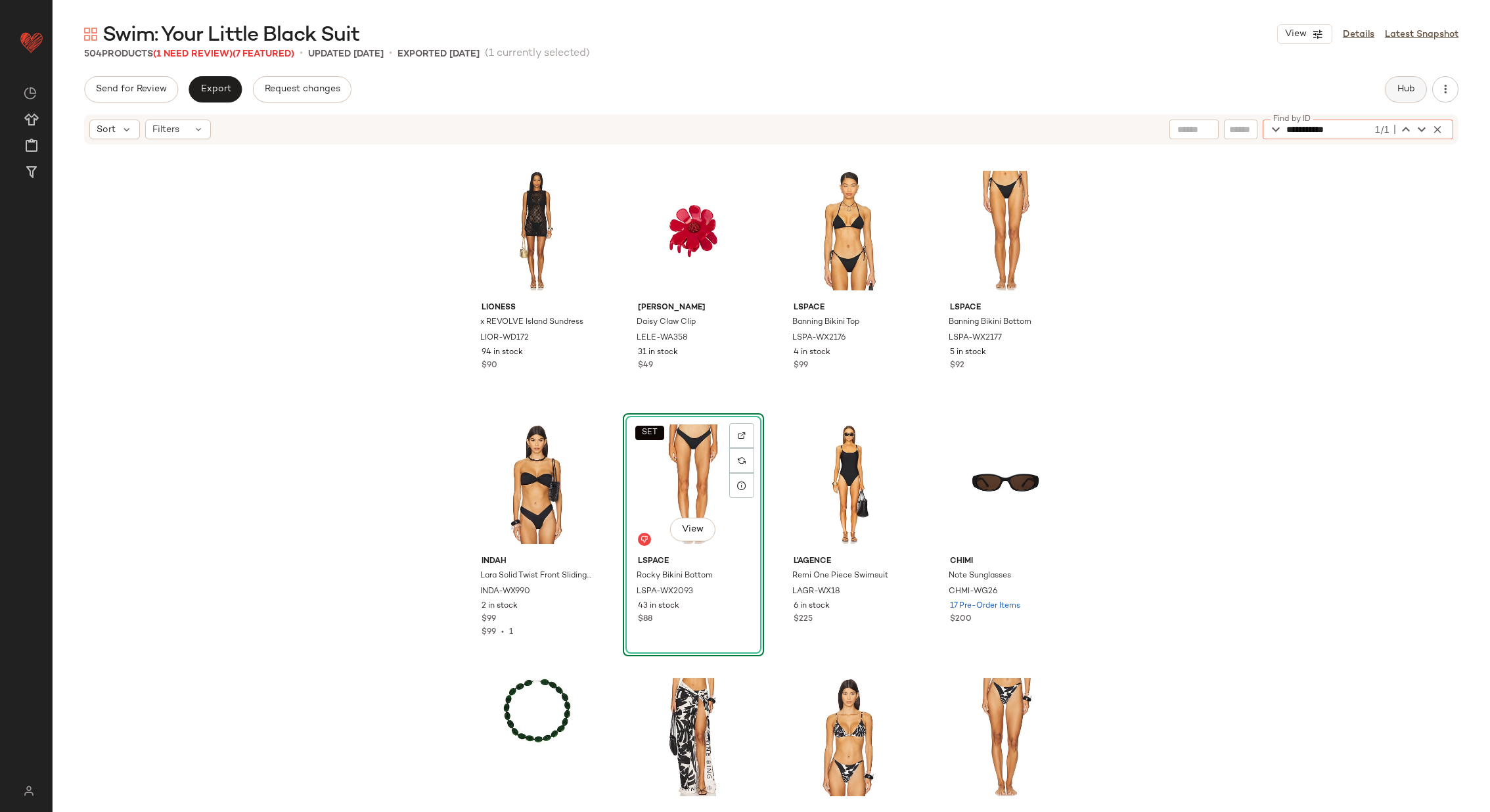
type input "**********"
click at [1407, 84] on span "Hub" at bounding box center [1406, 90] width 18 height 11
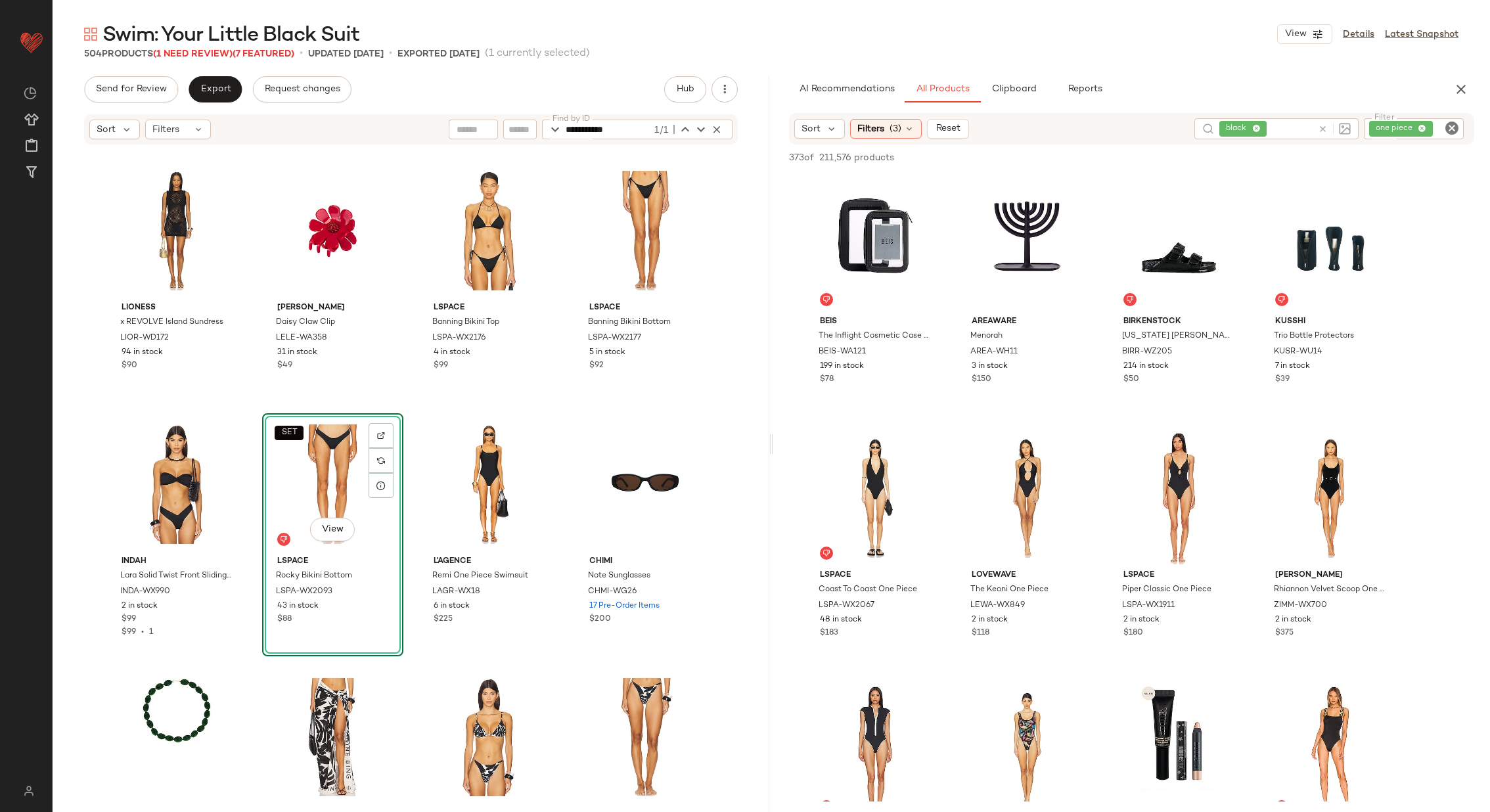
click at [1450, 127] on icon "Clear Filter" at bounding box center [1452, 128] width 16 height 16
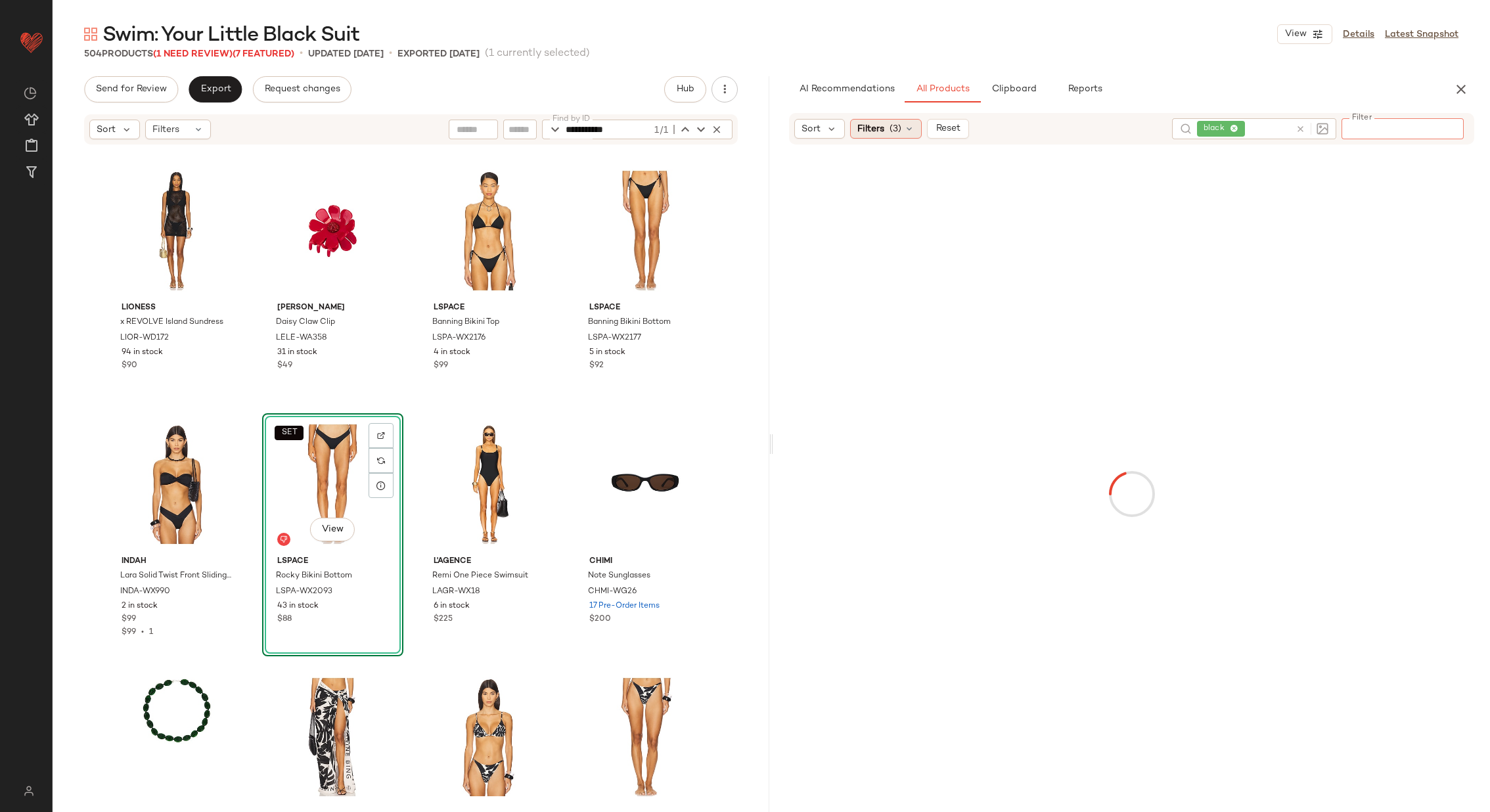
click at [892, 123] on span "(3)" at bounding box center [895, 128] width 12 height 13
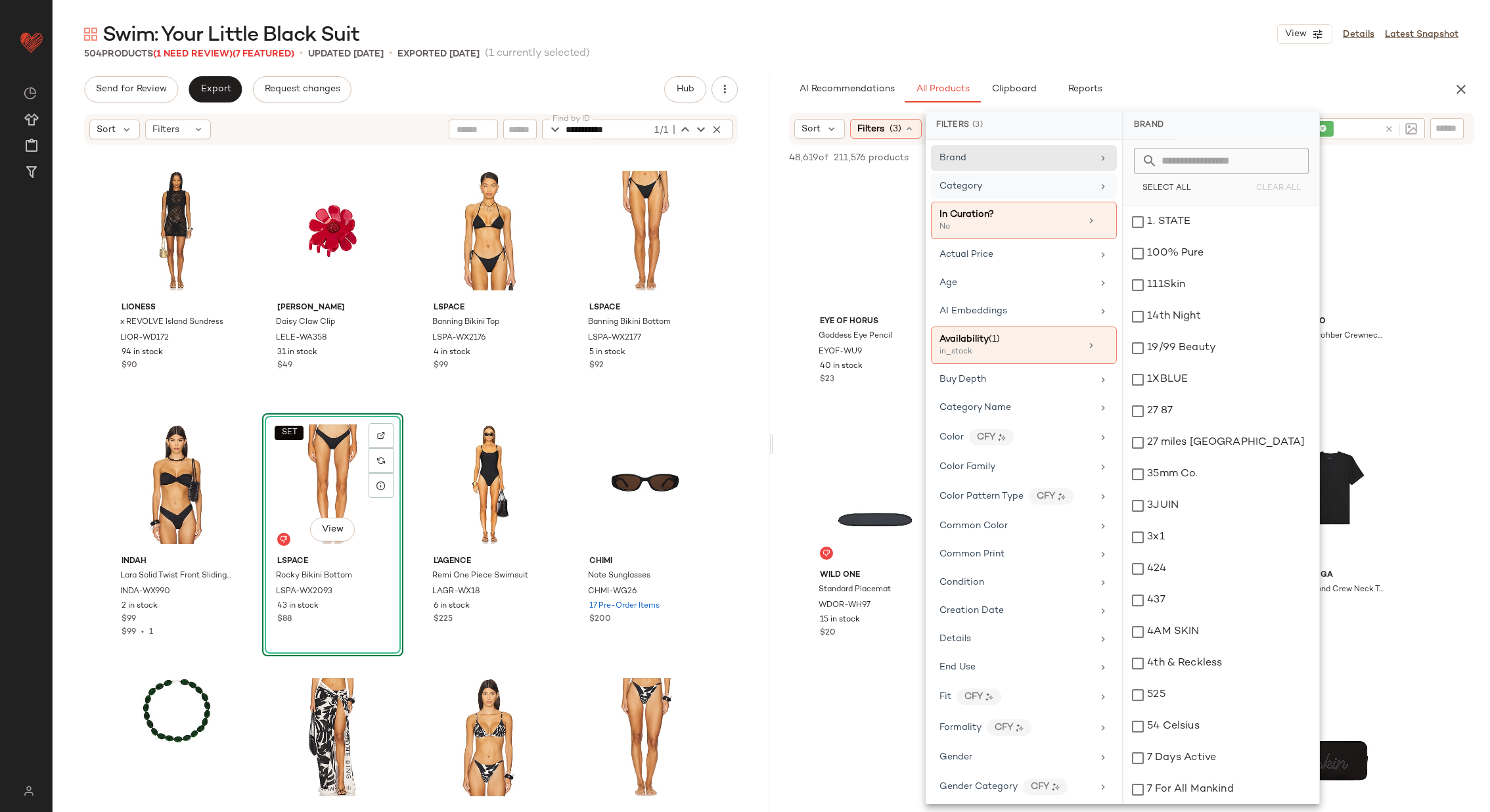
click at [1041, 202] on div "Category" at bounding box center [1023, 221] width 186 height 38
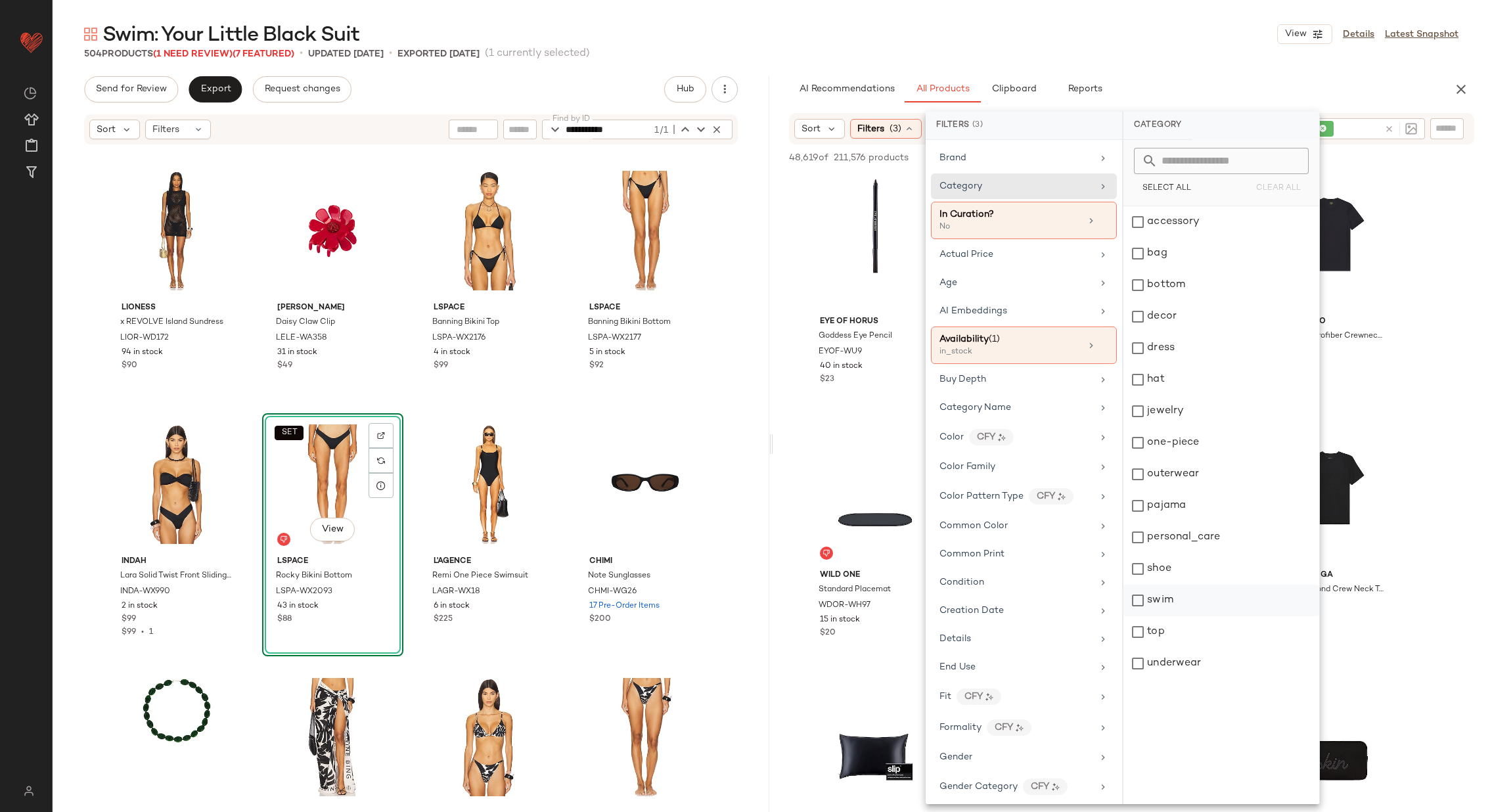
click at [1196, 616] on div "swim" at bounding box center [1222, 632] width 196 height 31
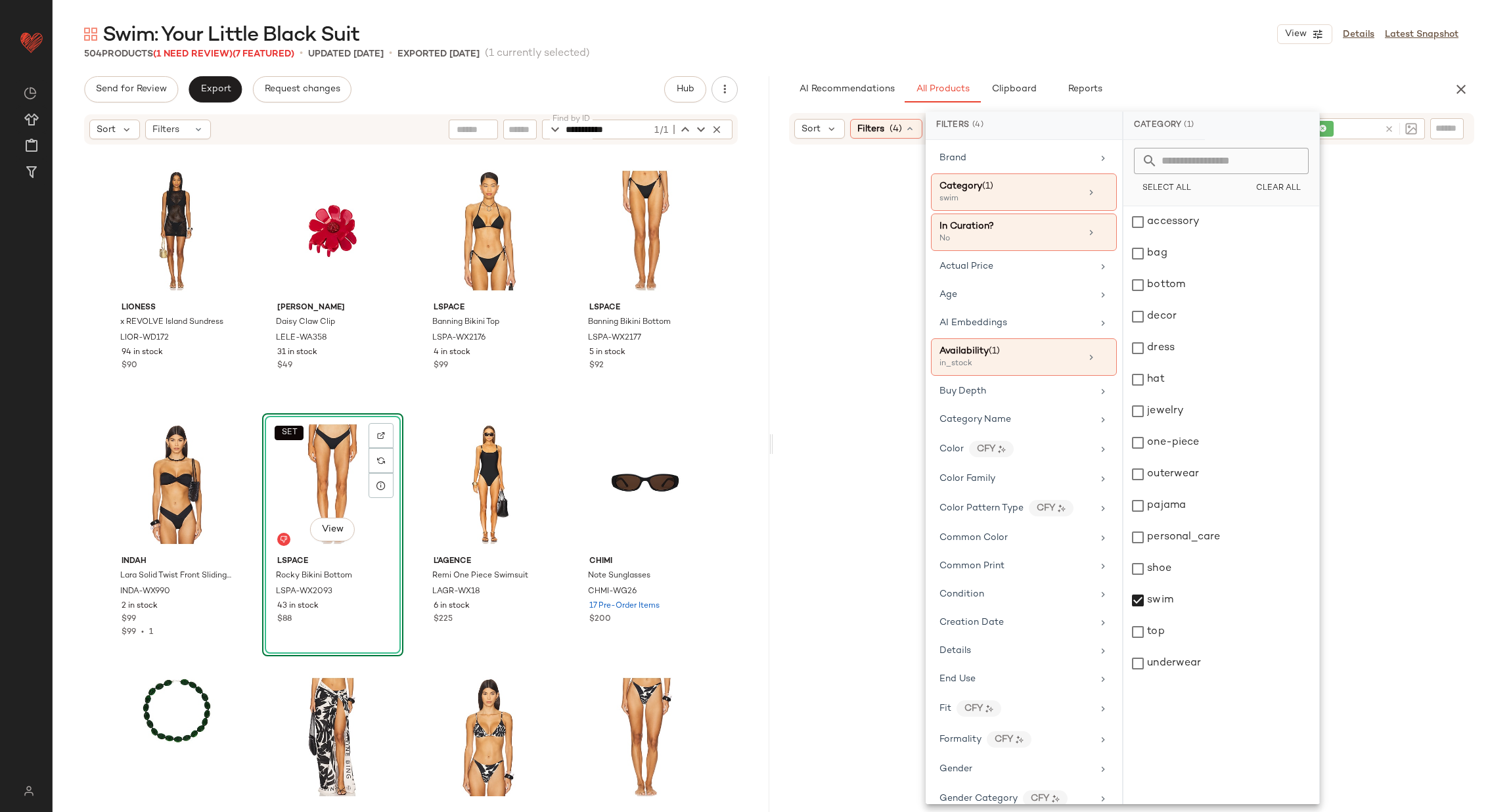
click at [782, 468] on div at bounding box center [1132, 493] width 712 height 694
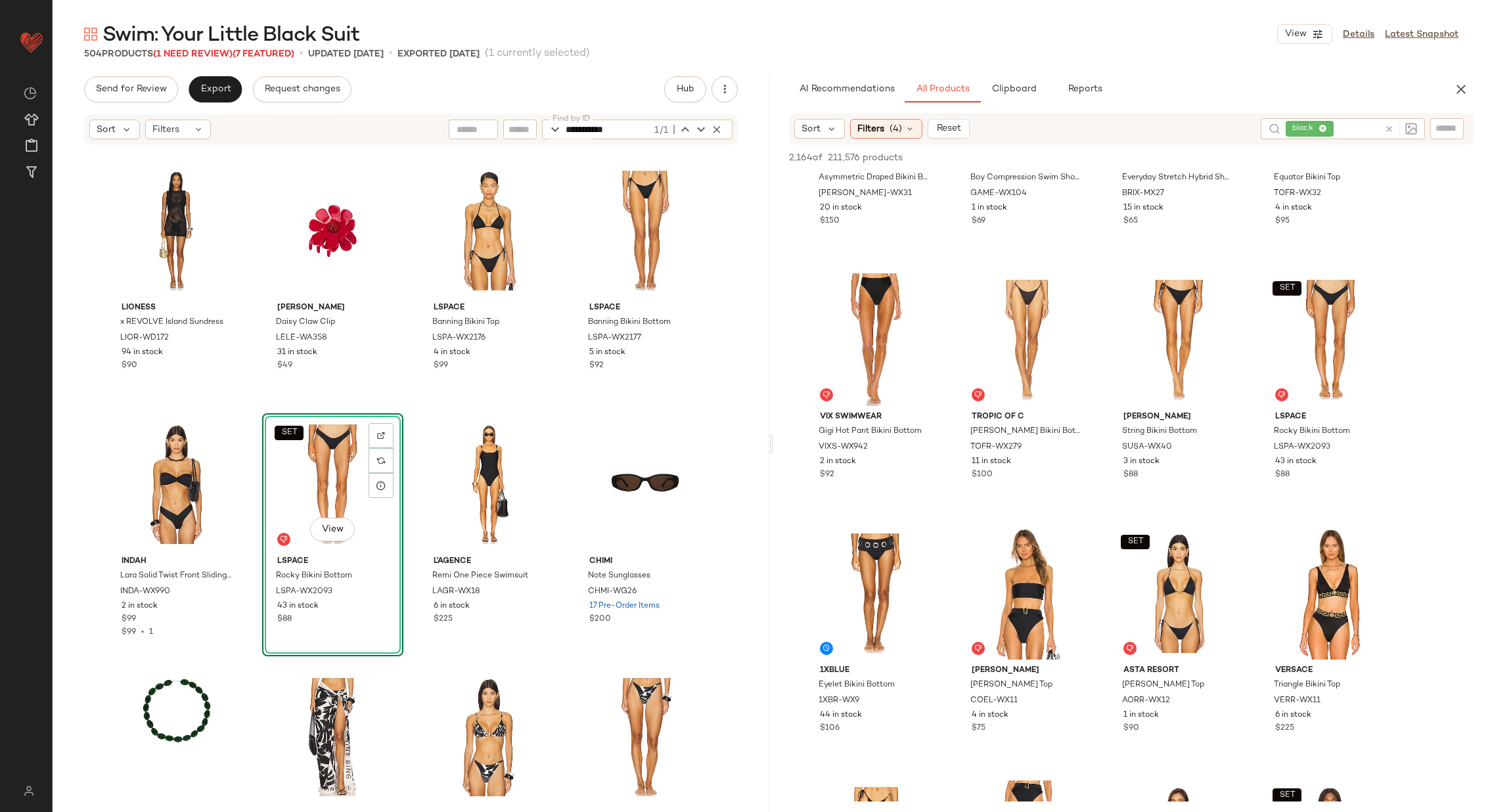
scroll to position [886, 0]
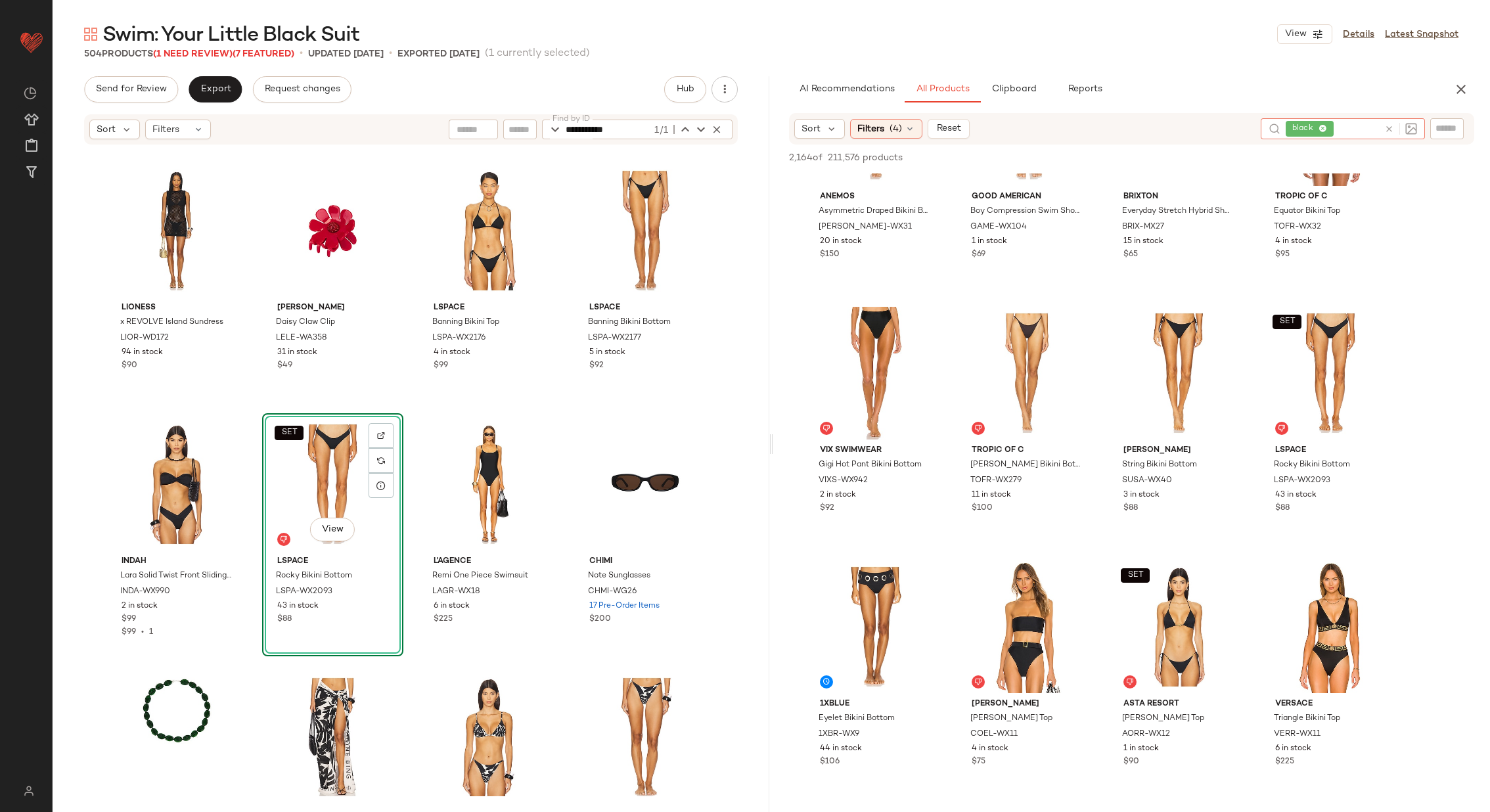
click at [1391, 127] on icon at bounding box center [1389, 128] width 10 height 10
click at [902, 131] on div "Filters (4)" at bounding box center [886, 128] width 73 height 20
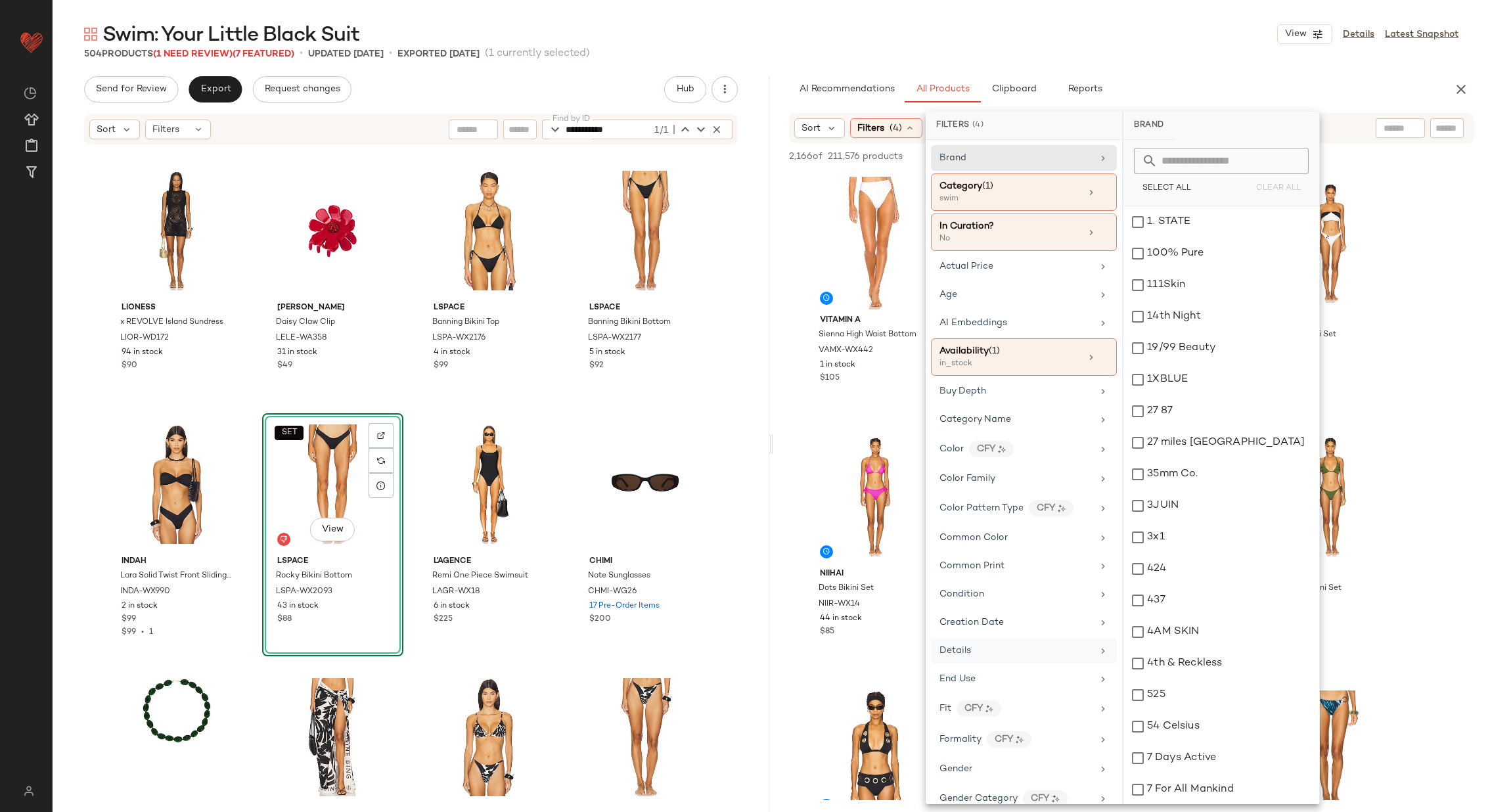
scroll to position [72, 0]
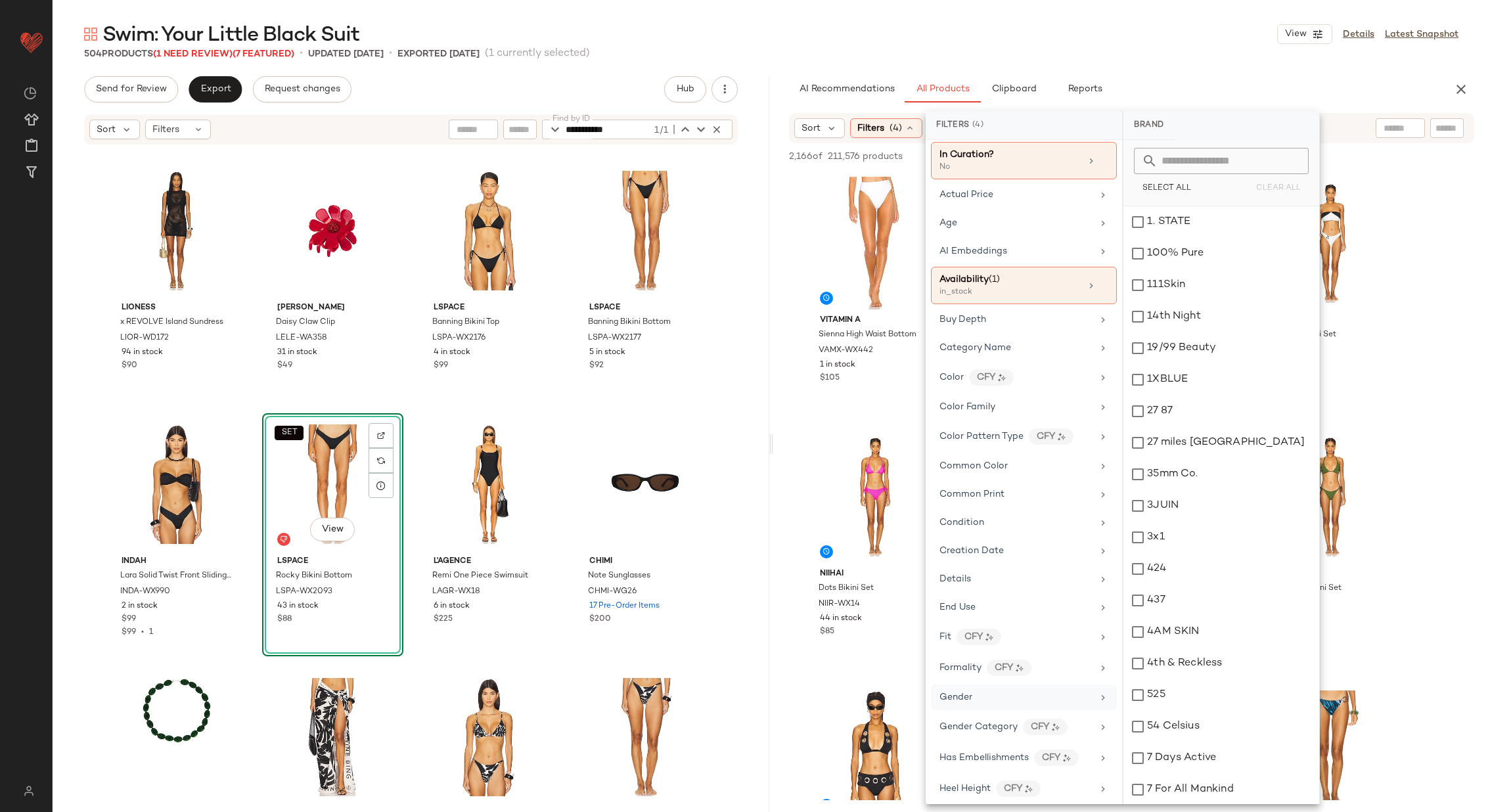
click at [1073, 690] on div "Gender" at bounding box center [1016, 696] width 153 height 13
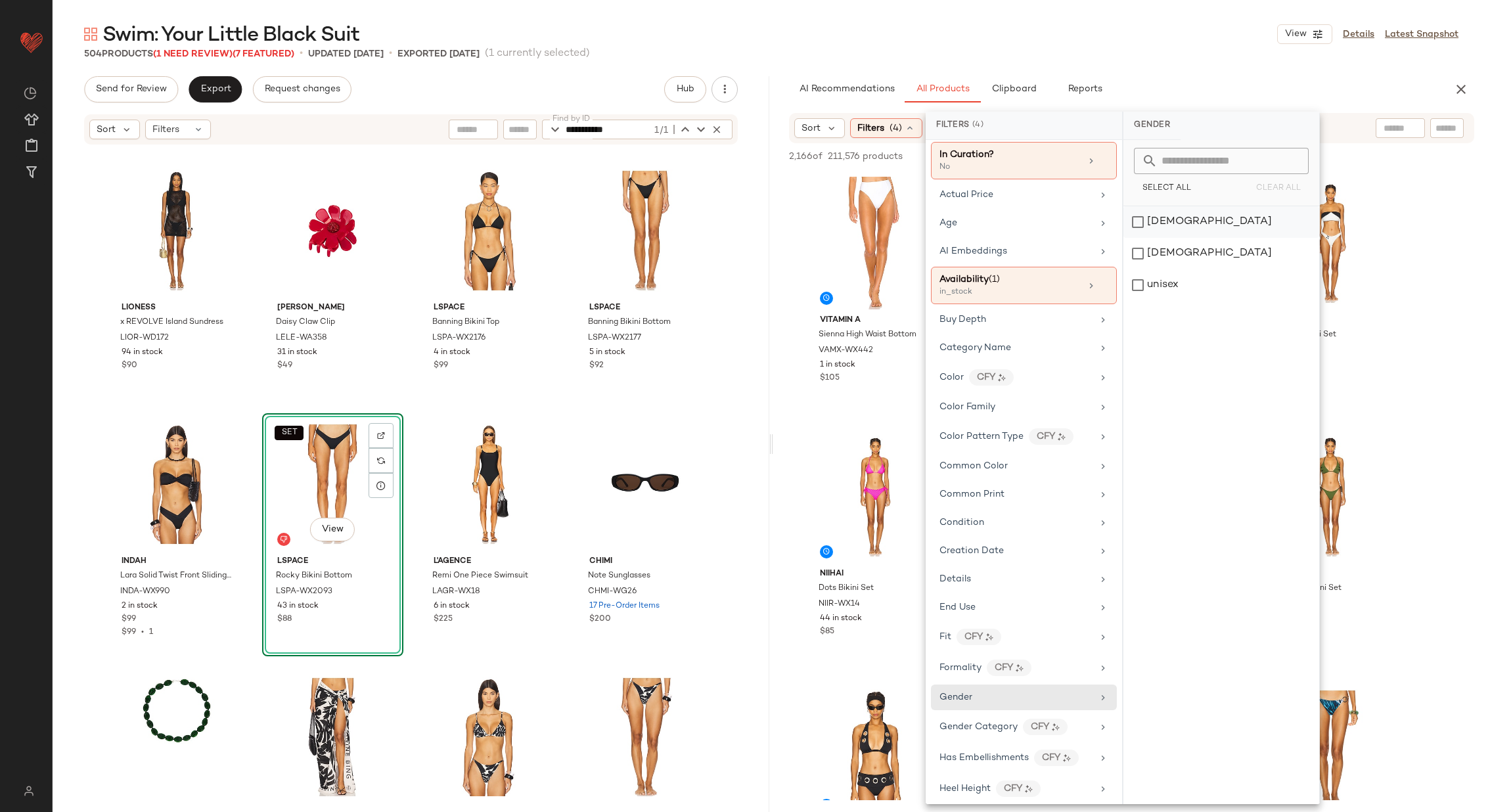
click at [1209, 238] on div "[DEMOGRAPHIC_DATA]" at bounding box center [1222, 253] width 196 height 31
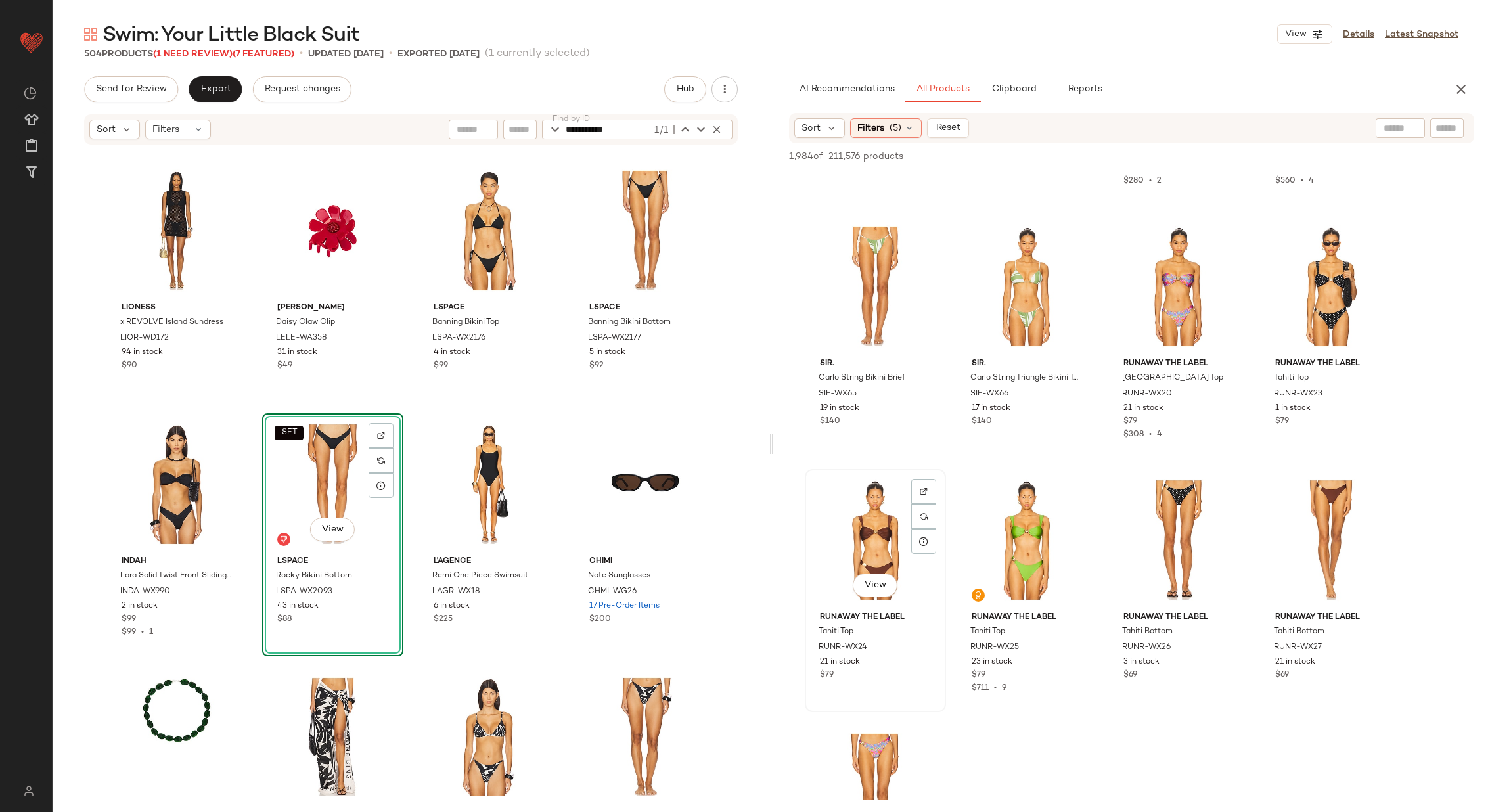
scroll to position [1228, 0]
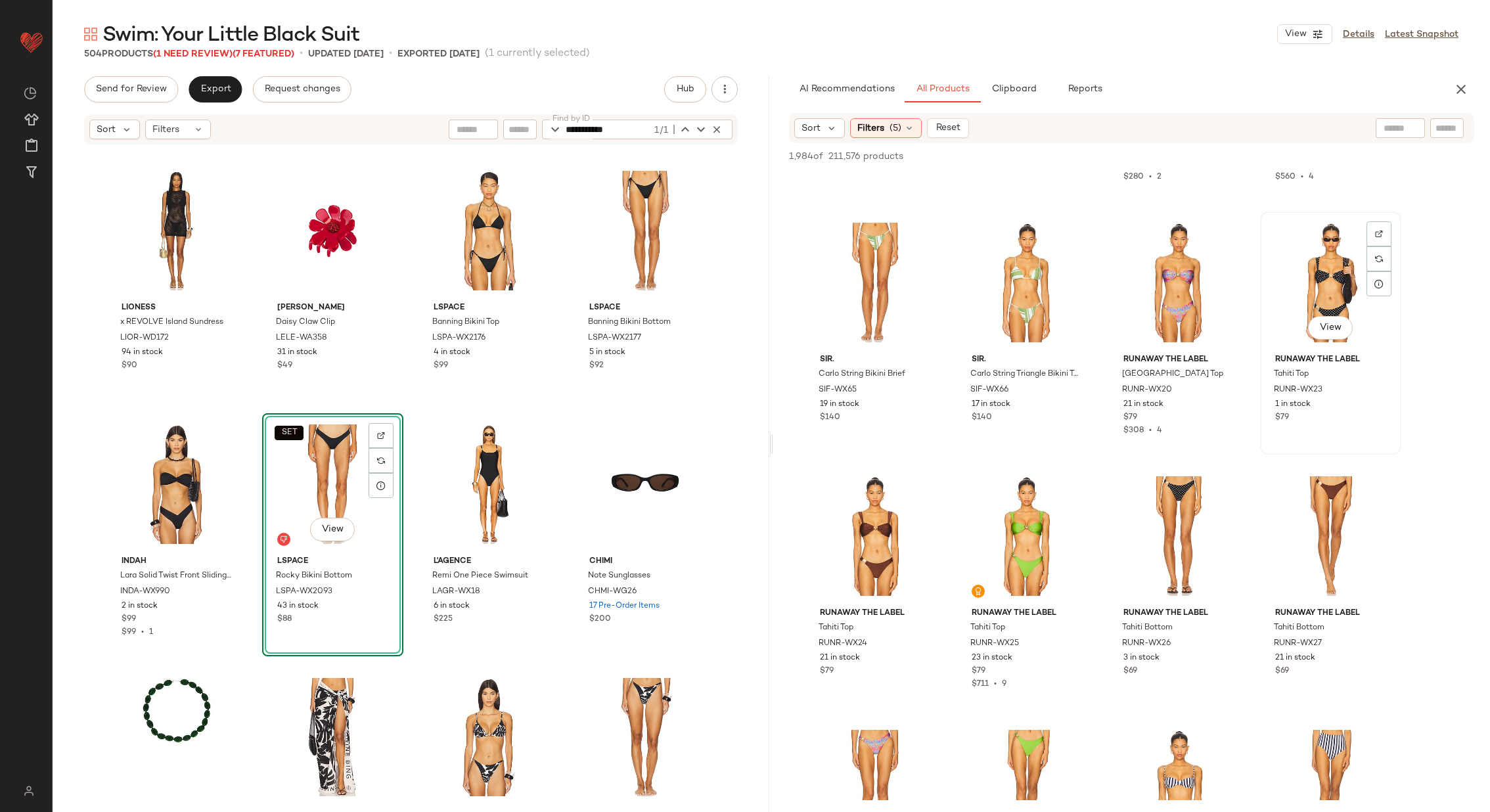
click at [1325, 298] on div "View" at bounding box center [1330, 283] width 132 height 133
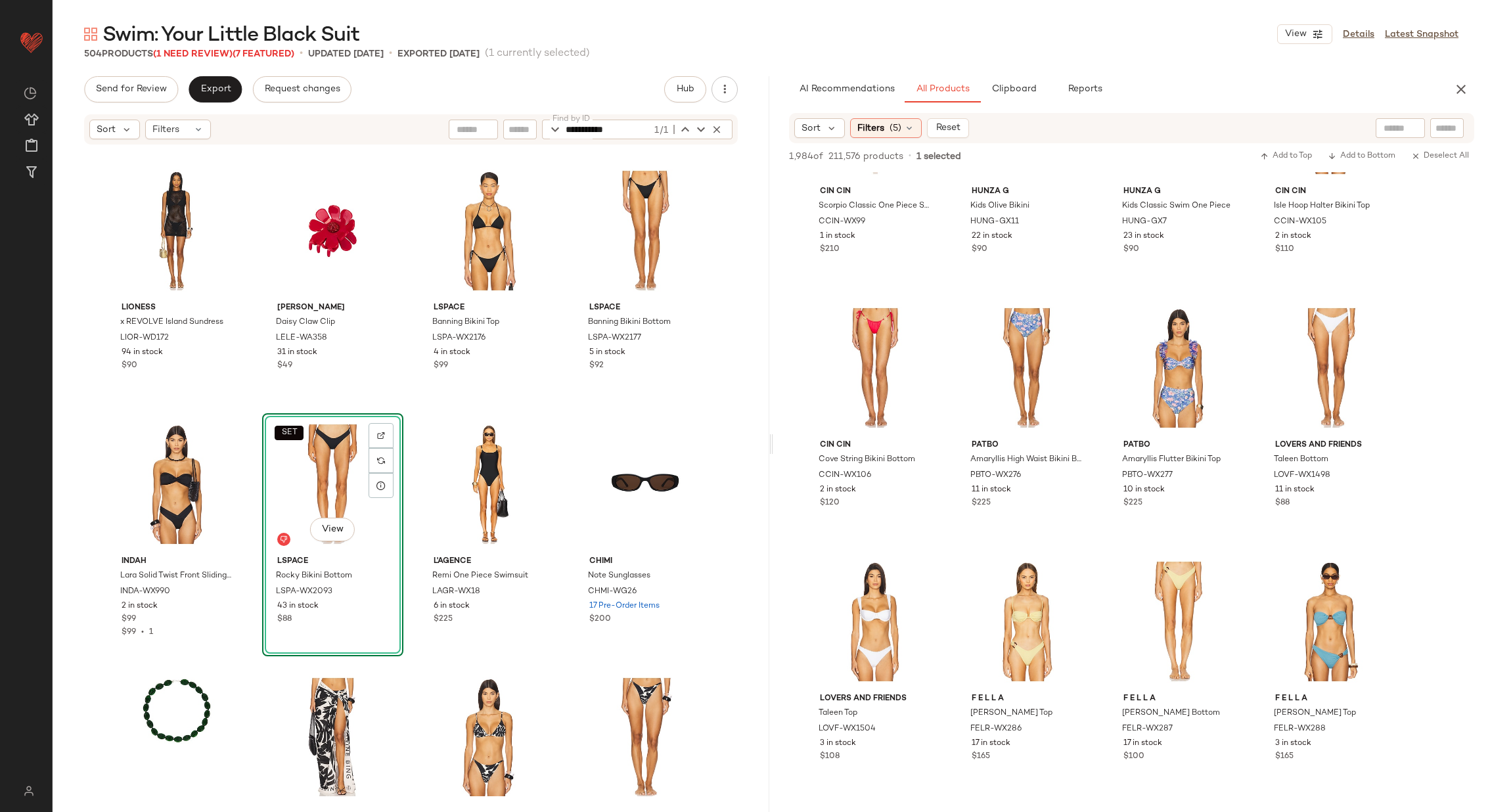
scroll to position [13314, 0]
click at [914, 124] on div "Filters (5)" at bounding box center [886, 128] width 72 height 20
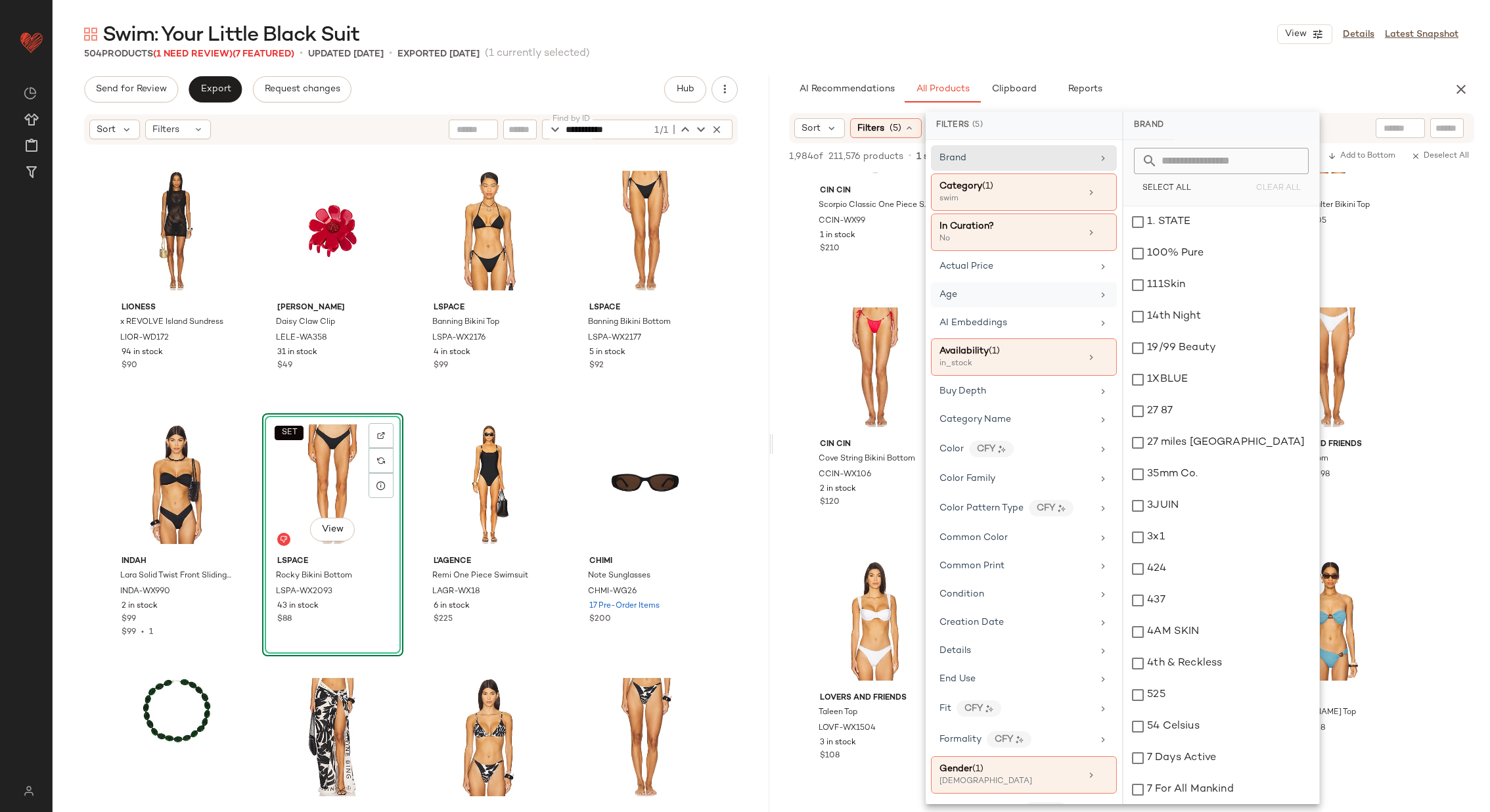
click at [1029, 292] on div "Age" at bounding box center [1016, 294] width 153 height 13
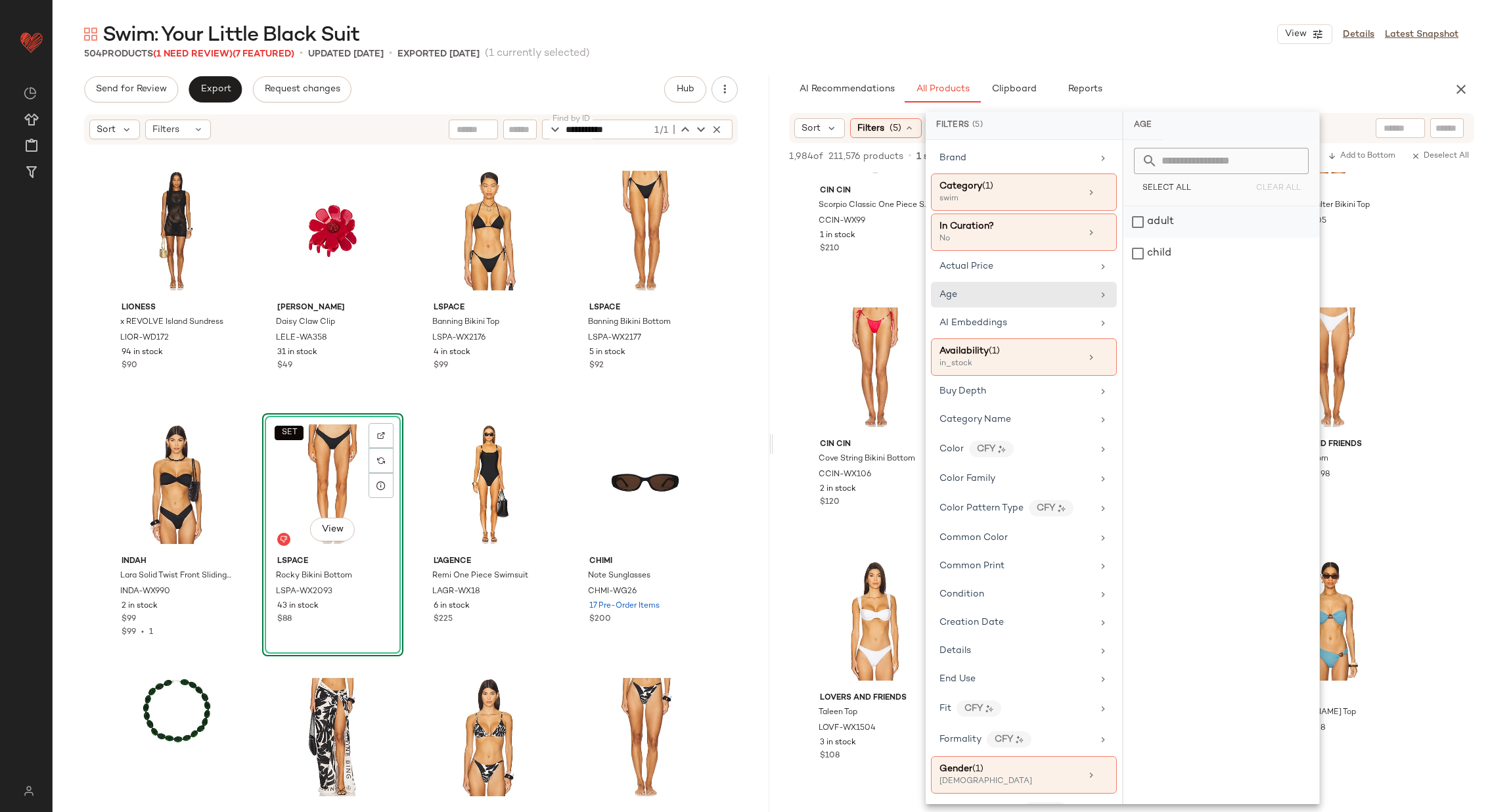
click at [1174, 238] on div "adult" at bounding box center [1222, 253] width 196 height 31
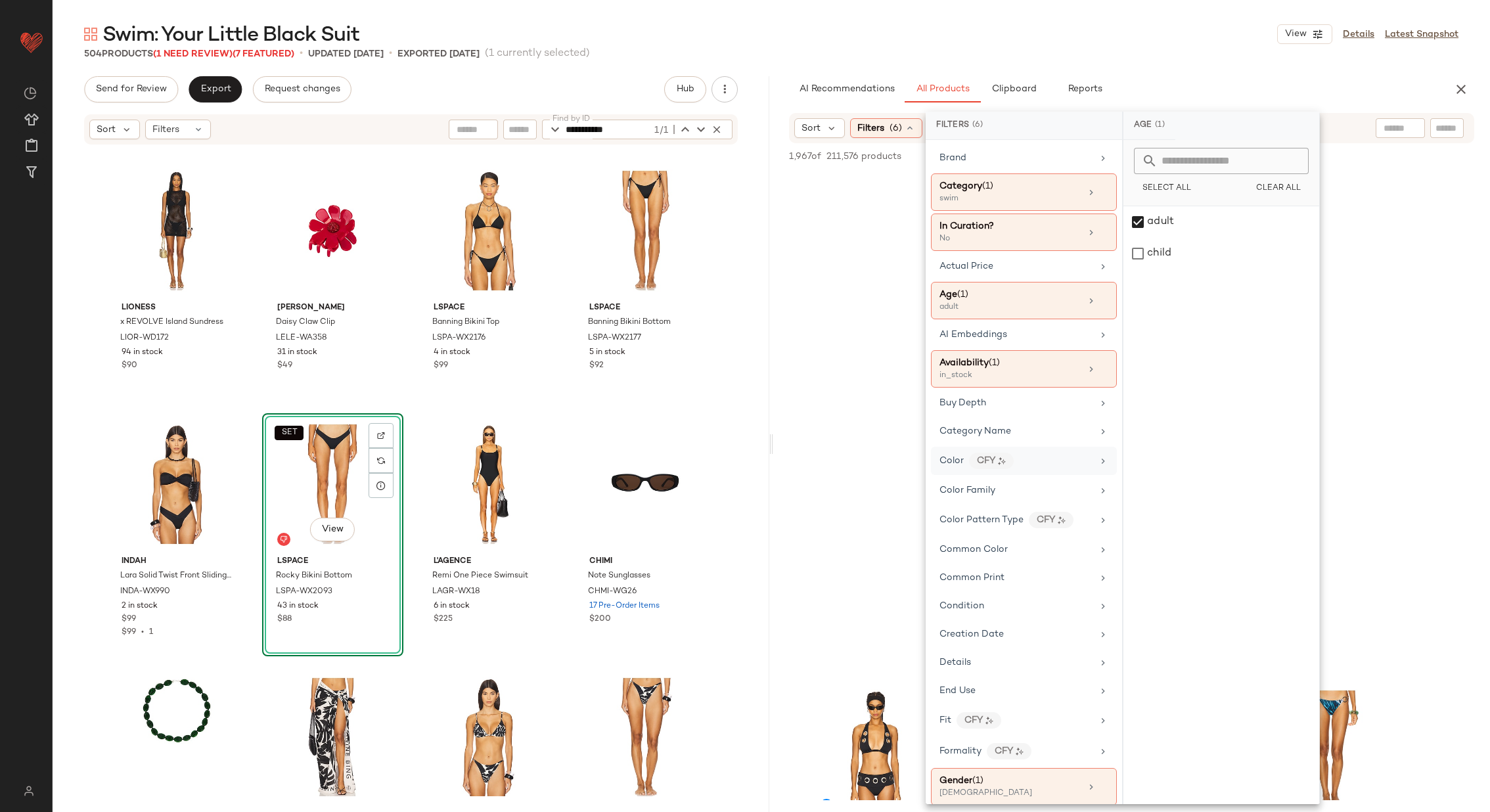
click at [1098, 457] on icon at bounding box center [1103, 461] width 11 height 11
click at [1181, 257] on div "black" at bounding box center [1222, 253] width 196 height 31
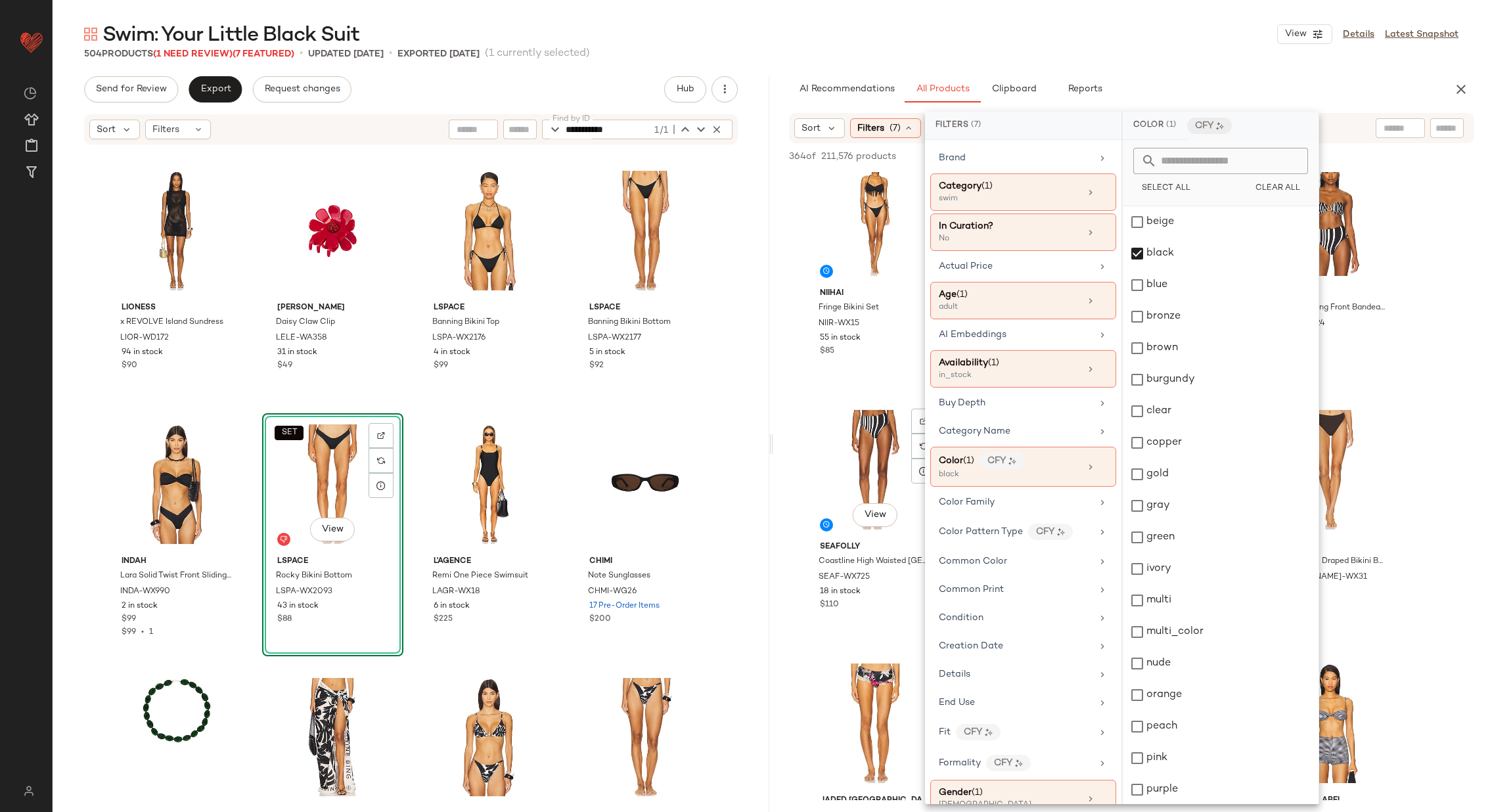
scroll to position [0, 0]
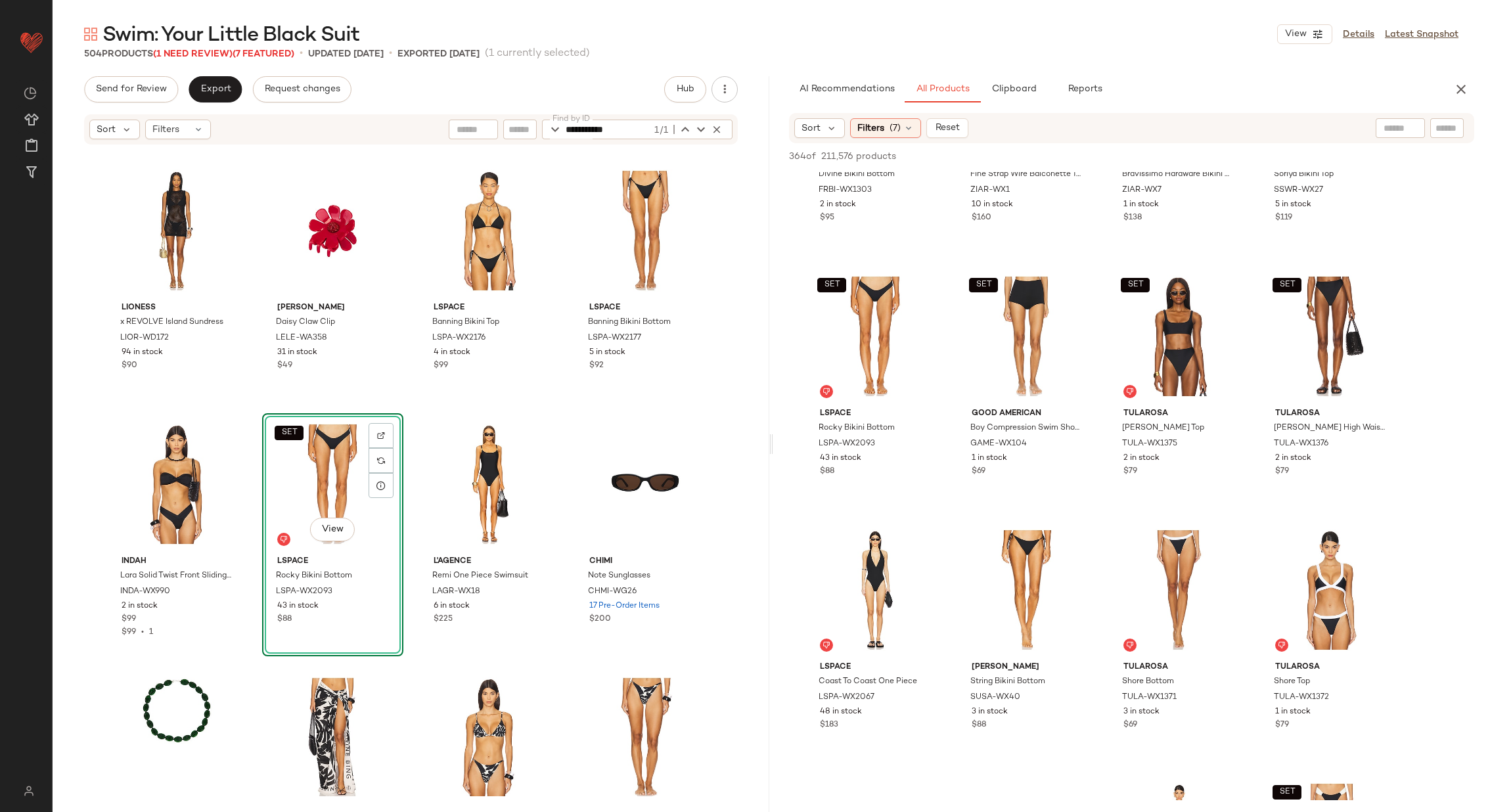
scroll to position [2442, 0]
click at [907, 128] on icon at bounding box center [909, 128] width 11 height 11
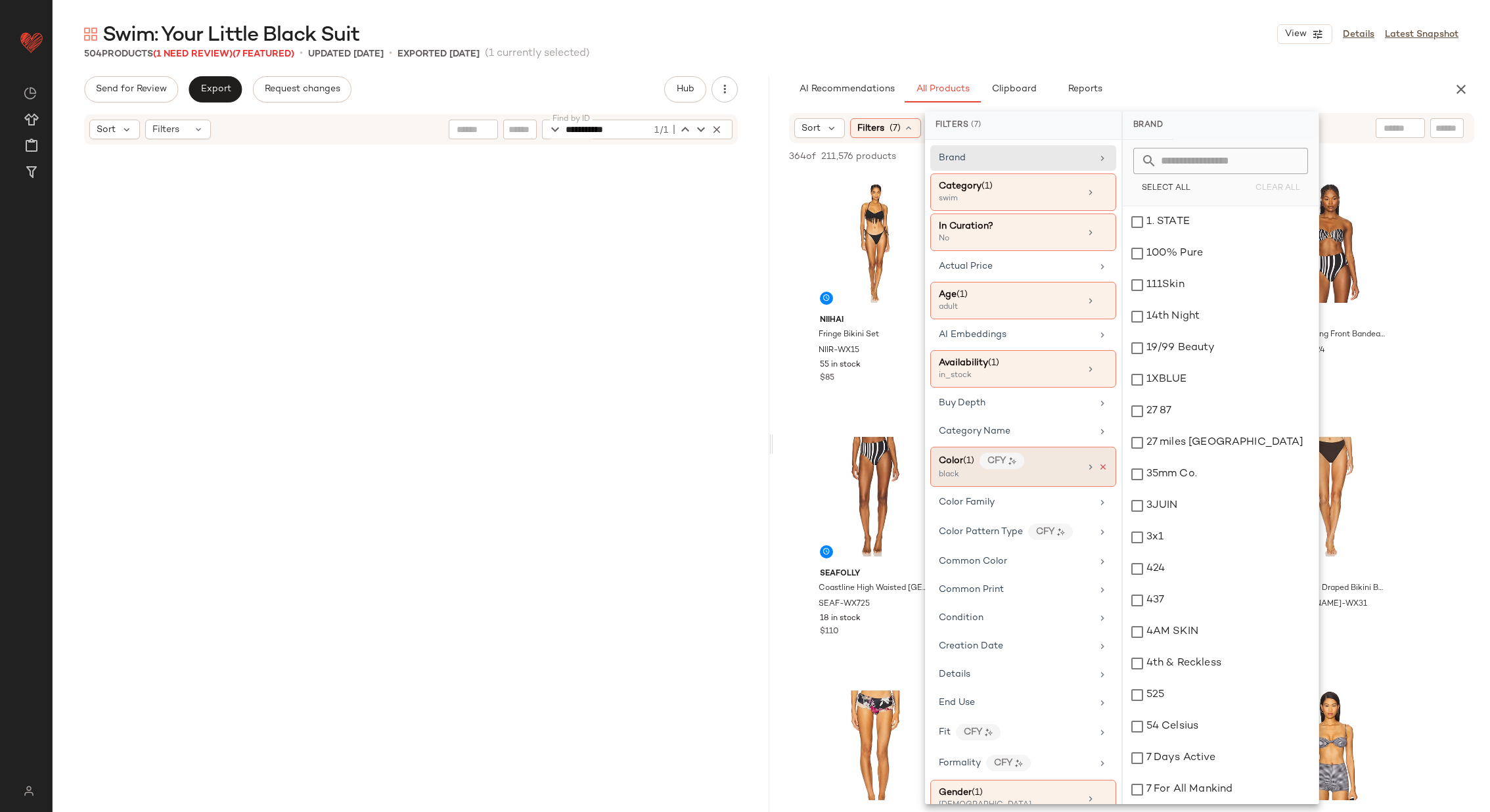
scroll to position [2442, 0]
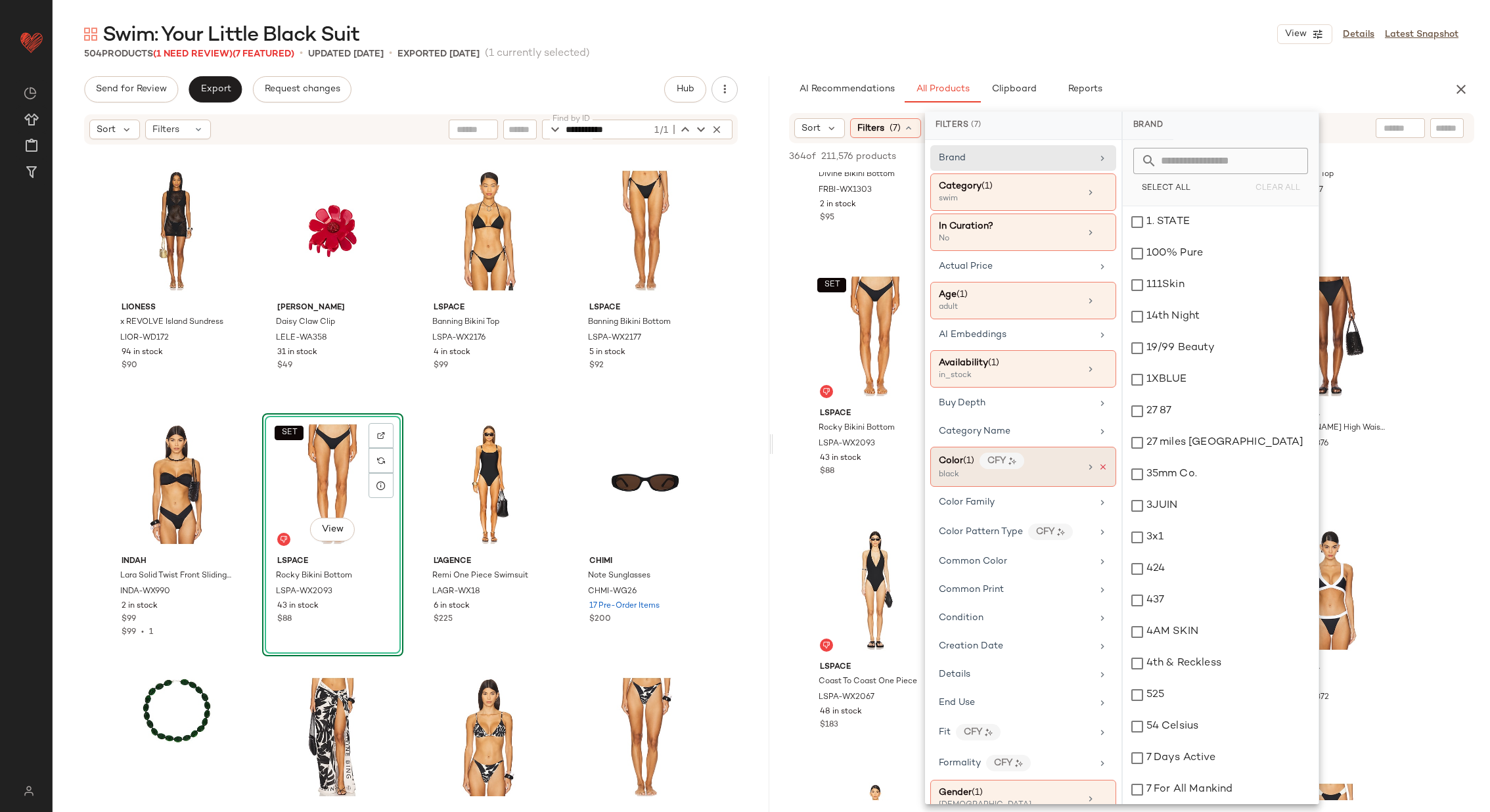
click at [1099, 462] on icon at bounding box center [1103, 467] width 9 height 9
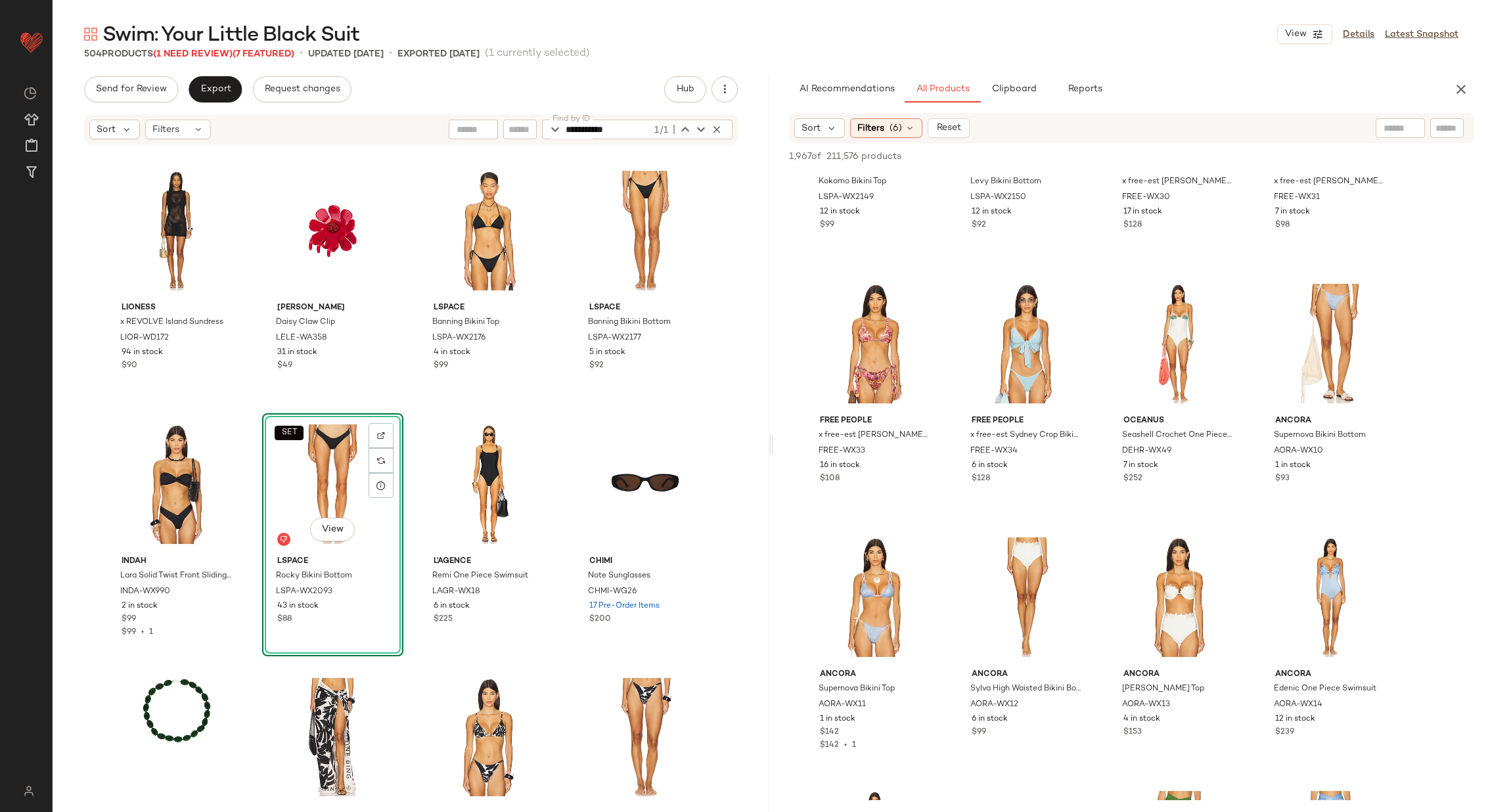
scroll to position [20438, 0]
click at [922, 291] on img at bounding box center [924, 294] width 8 height 8
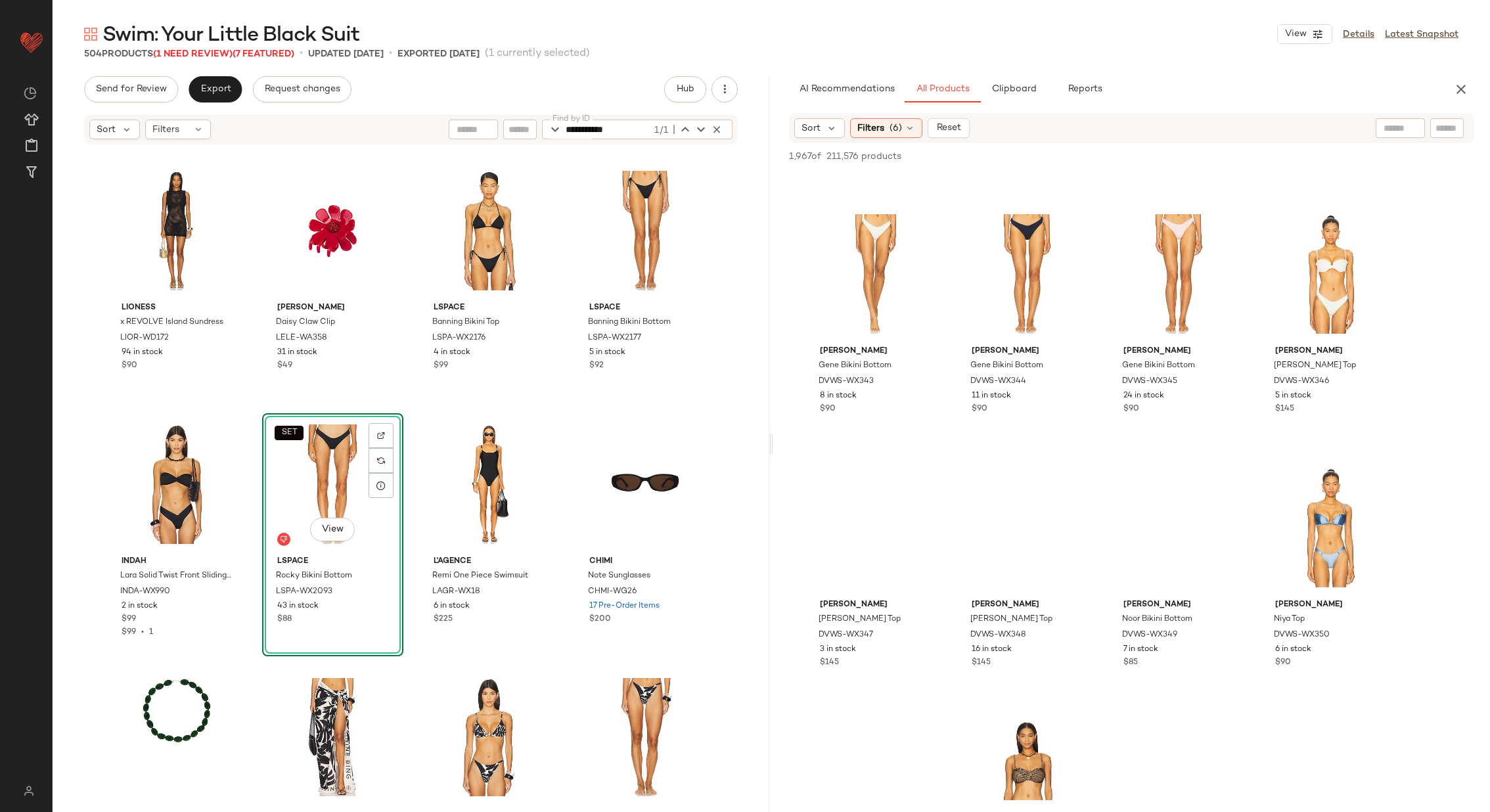
scroll to position [31157, 0]
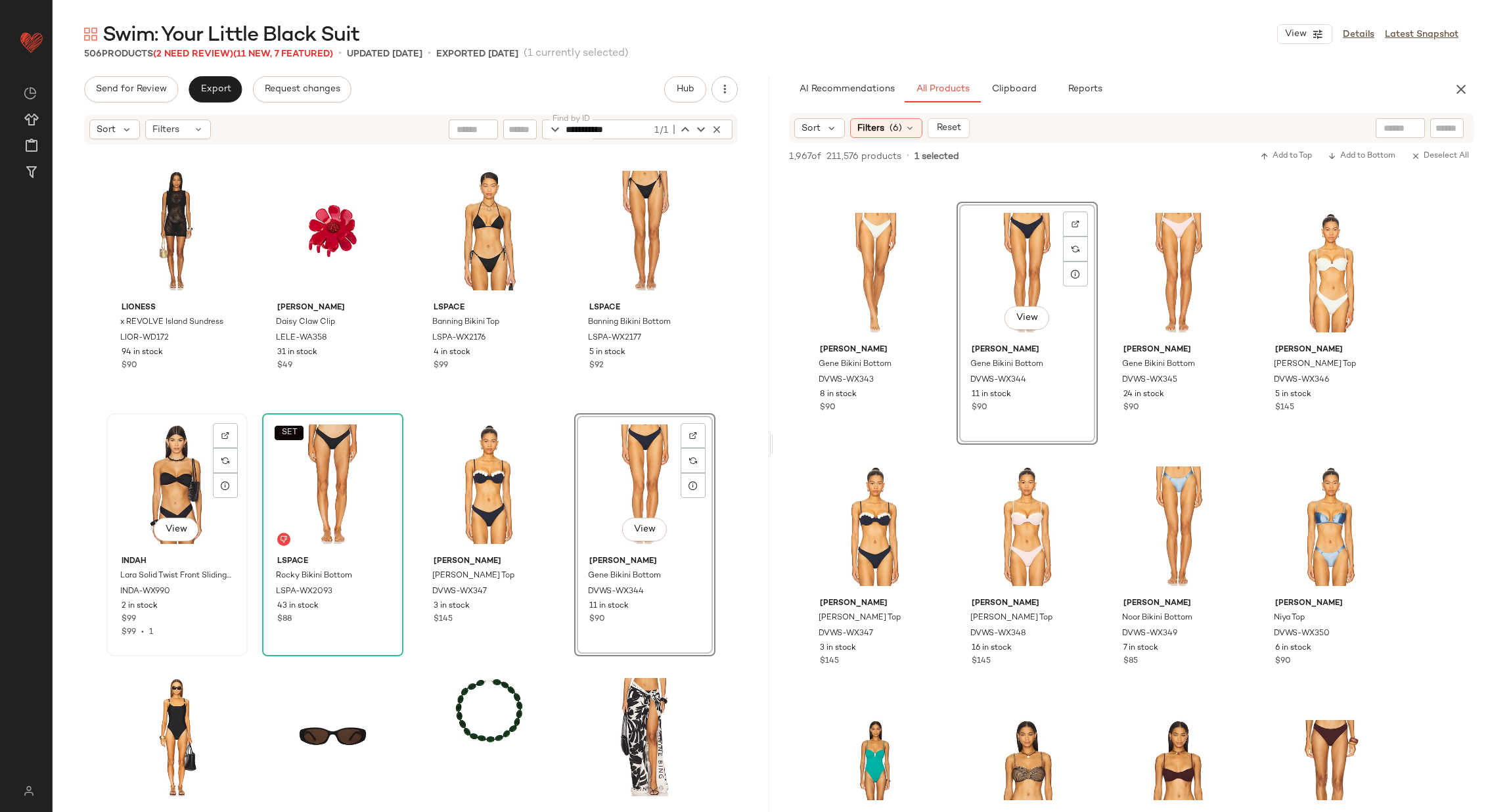
click at [158, 477] on div "View" at bounding box center [177, 485] width 132 height 133
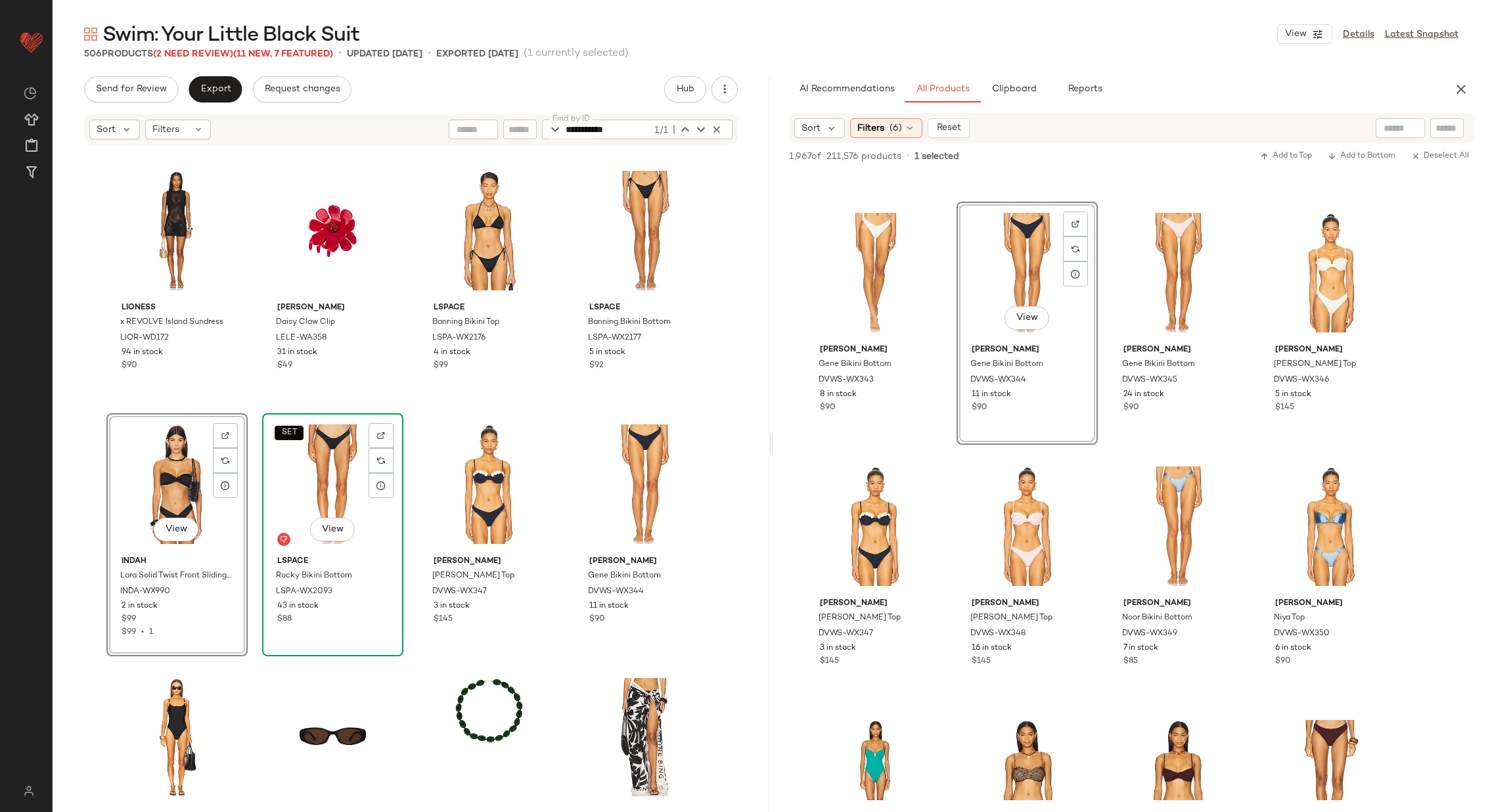
click at [332, 478] on div "SET View" at bounding box center [332, 485] width 132 height 133
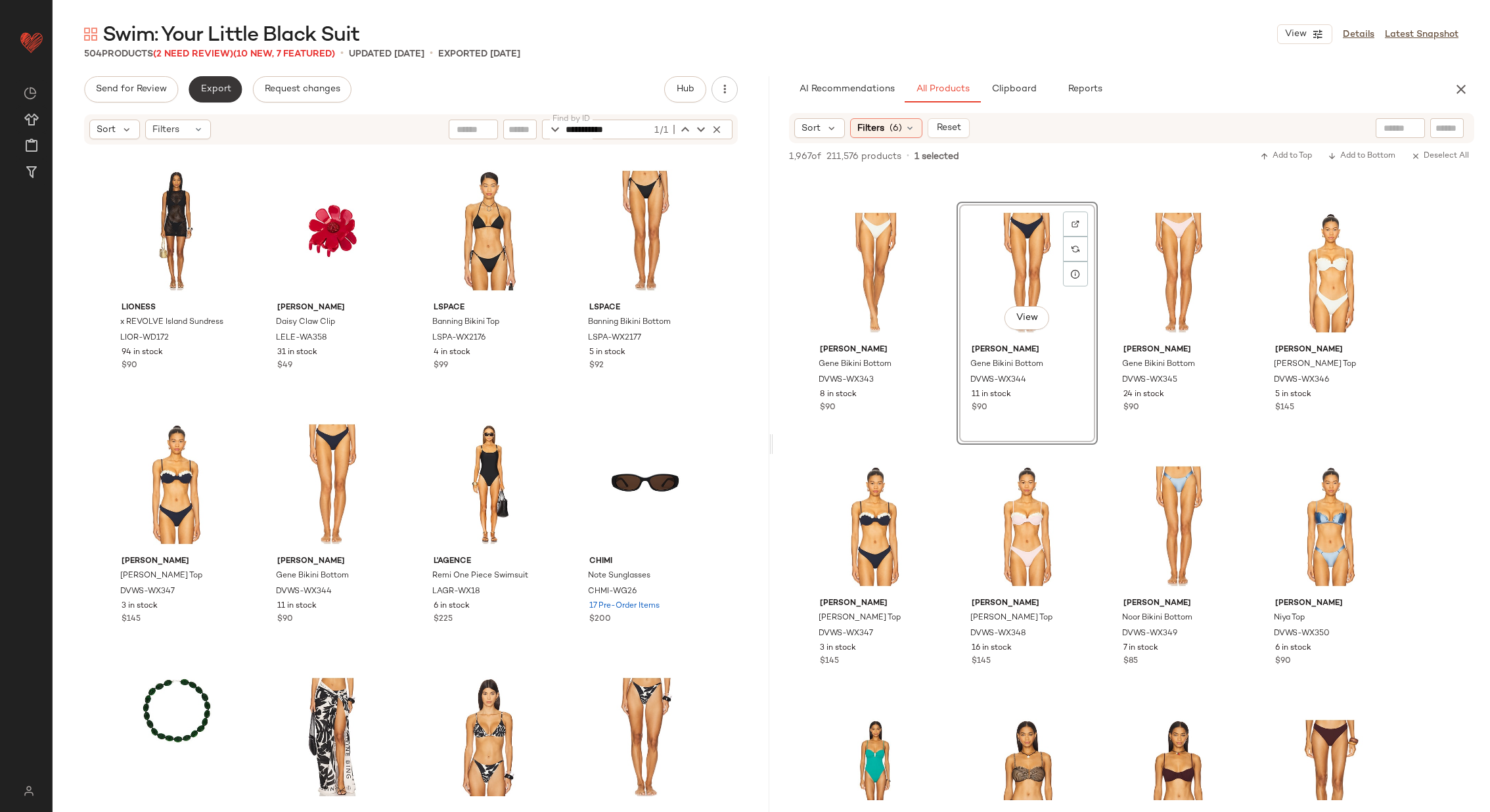
click at [221, 88] on span "Export" at bounding box center [215, 90] width 31 height 11
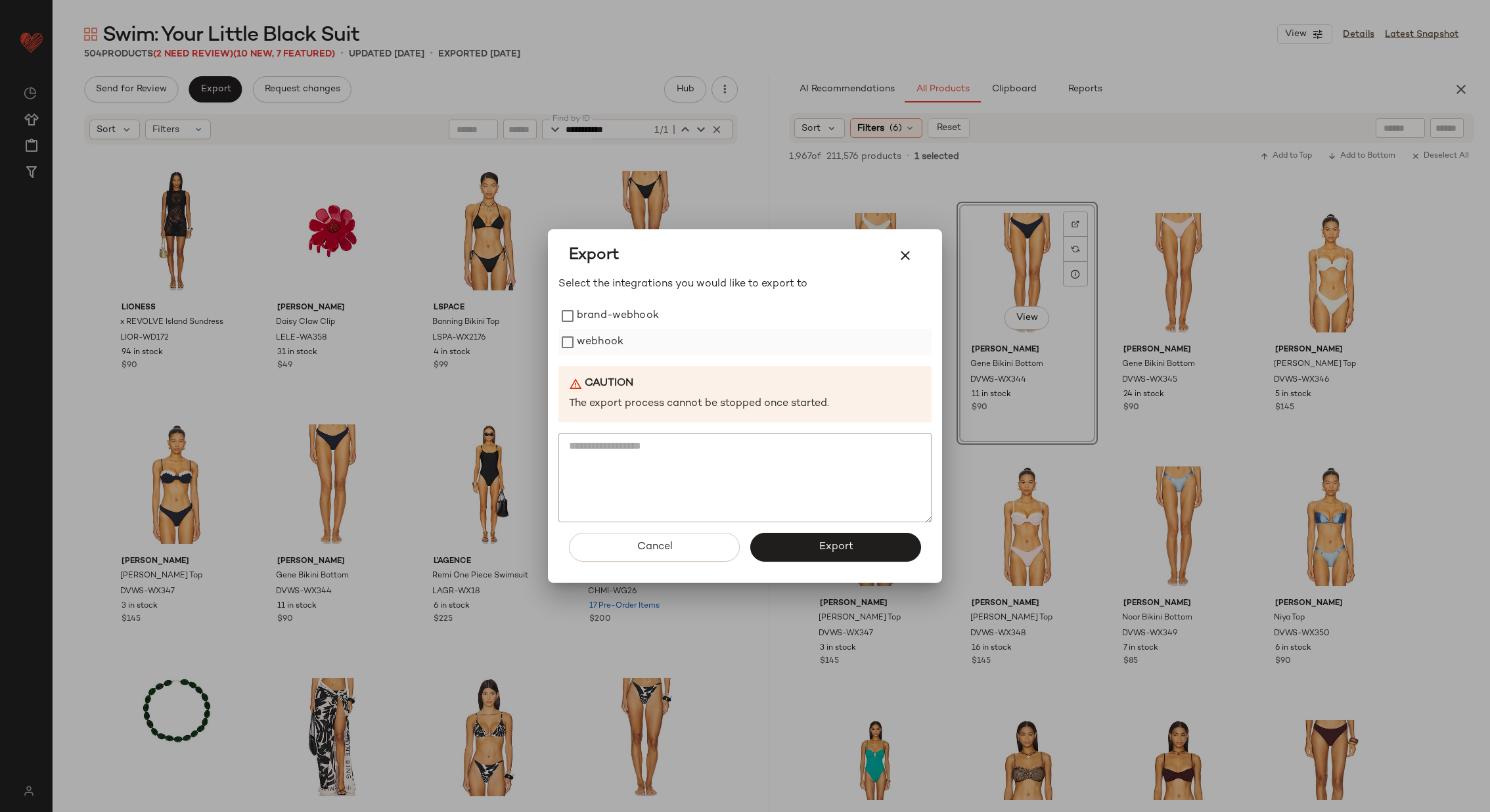
click at [602, 345] on label "webhook" at bounding box center [600, 342] width 47 height 26
click at [826, 550] on span "Export" at bounding box center [835, 547] width 35 height 13
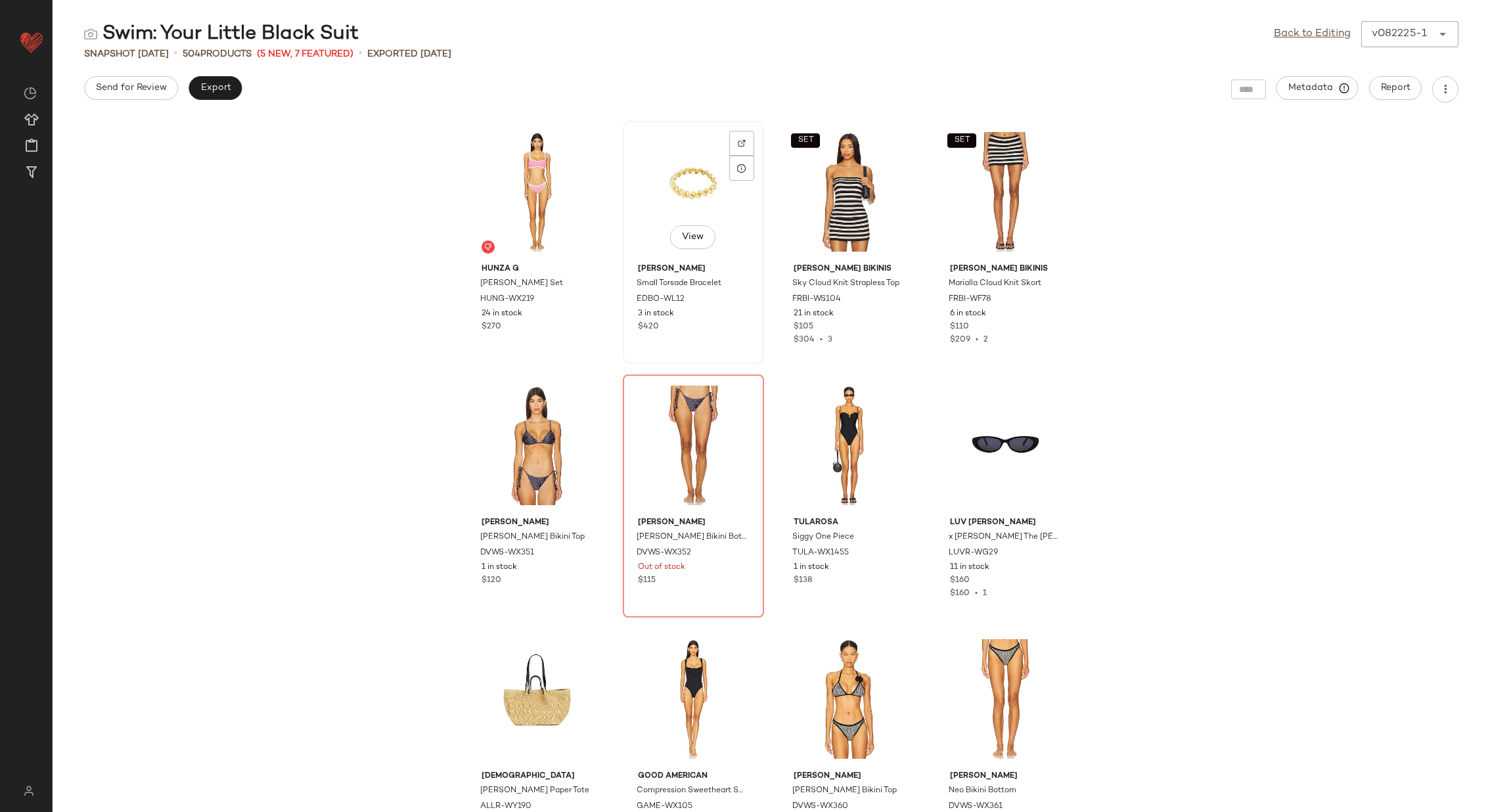
click at [688, 177] on div "View" at bounding box center [693, 192] width 132 height 133
click at [482, 171] on div "View" at bounding box center [537, 192] width 132 height 133
click at [683, 402] on div "View" at bounding box center [693, 445] width 132 height 133
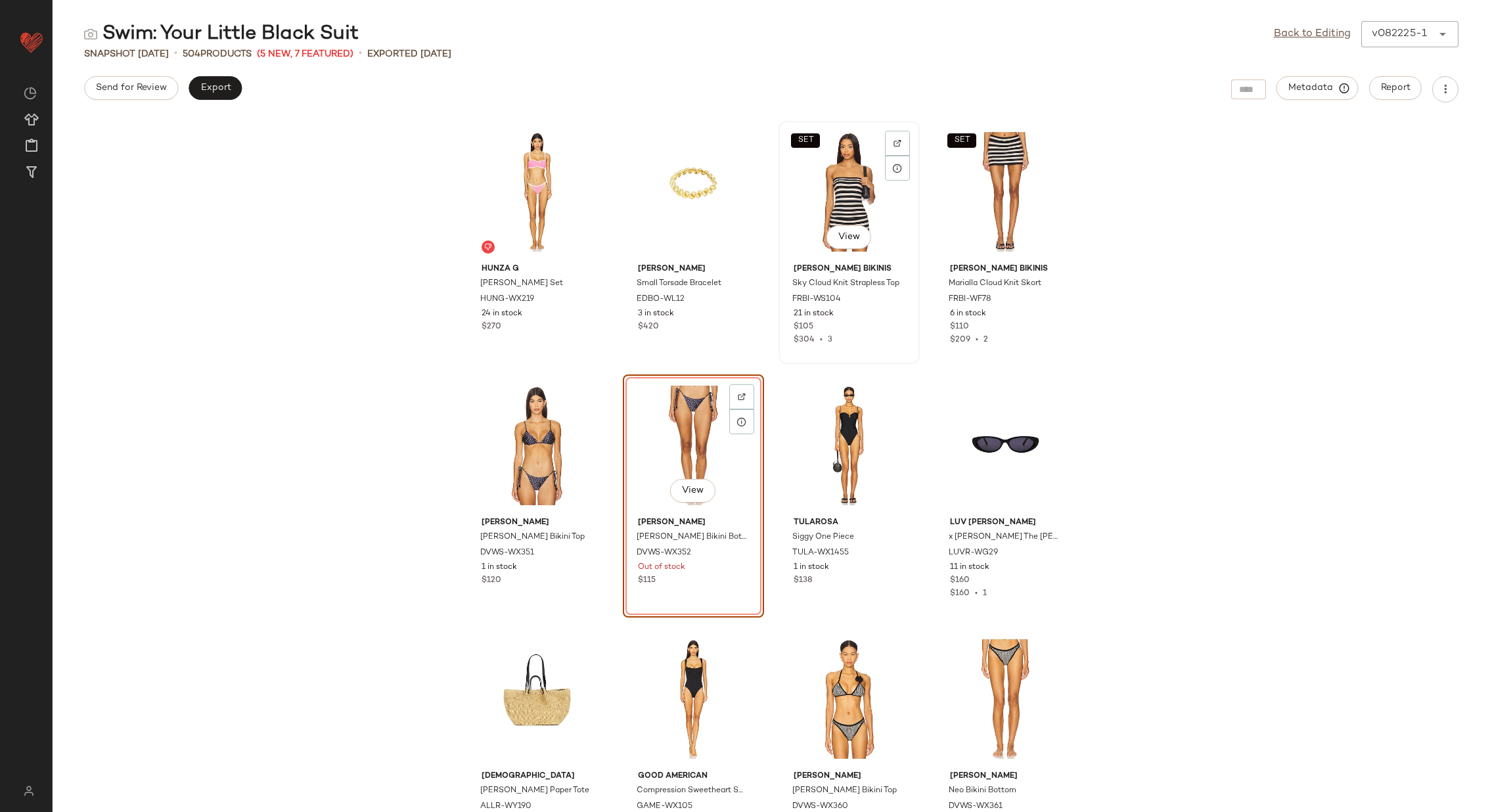
click at [820, 199] on div "SET View" at bounding box center [849, 192] width 132 height 133
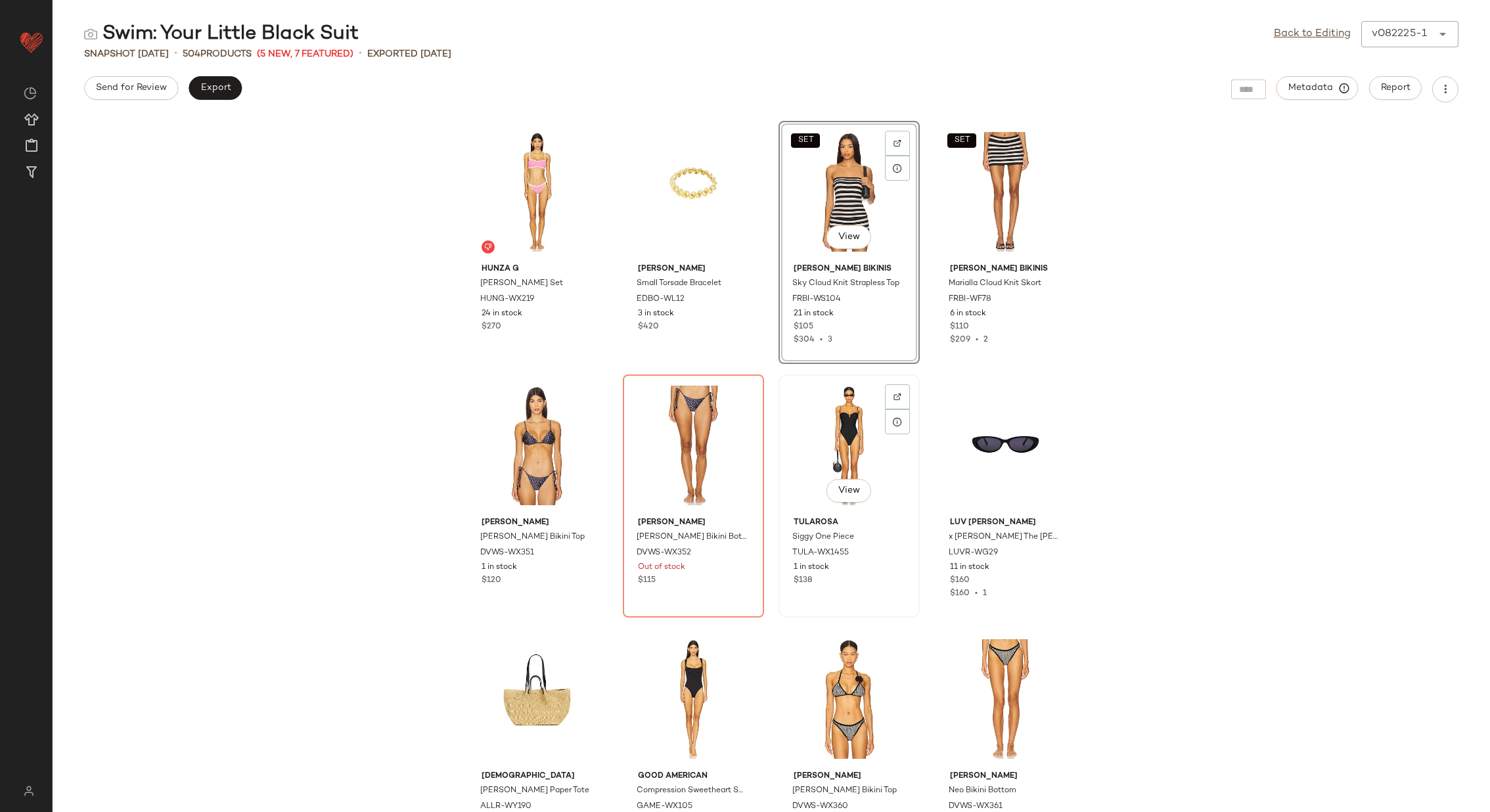
click at [826, 422] on div "View" at bounding box center [849, 445] width 132 height 133
